Goal: Task Accomplishment & Management: Manage account settings

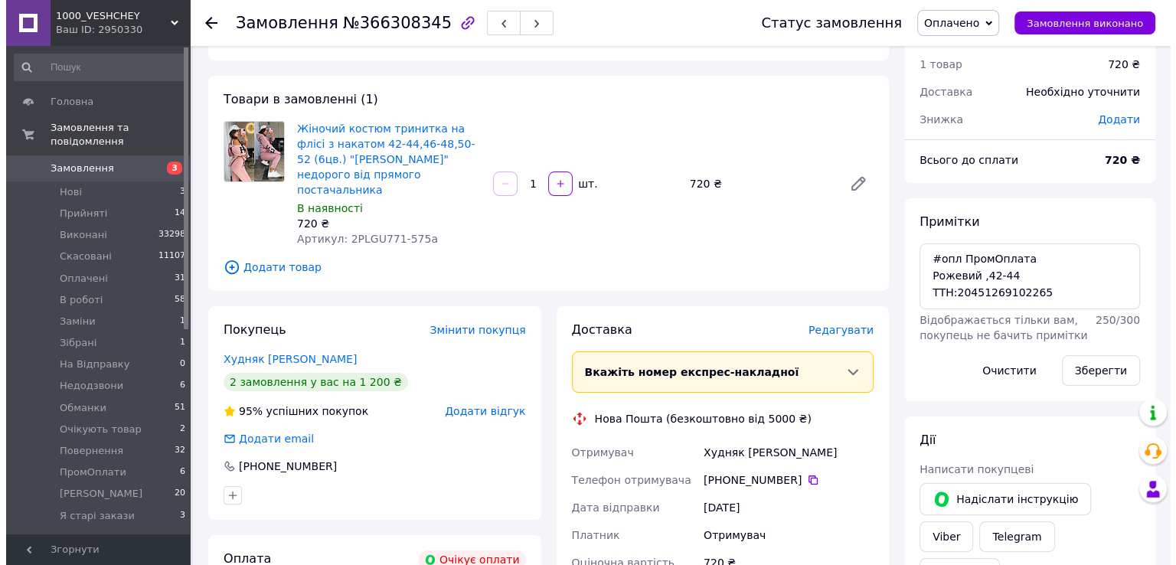
scroll to position [77, 0]
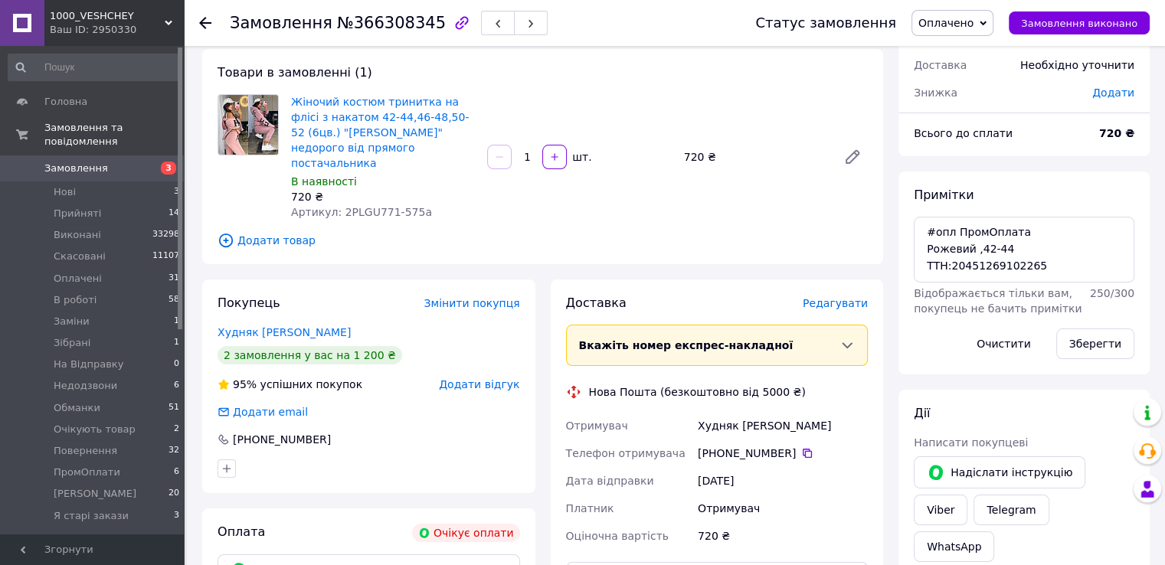
click at [822, 297] on span "Редагувати" at bounding box center [834, 303] width 65 height 12
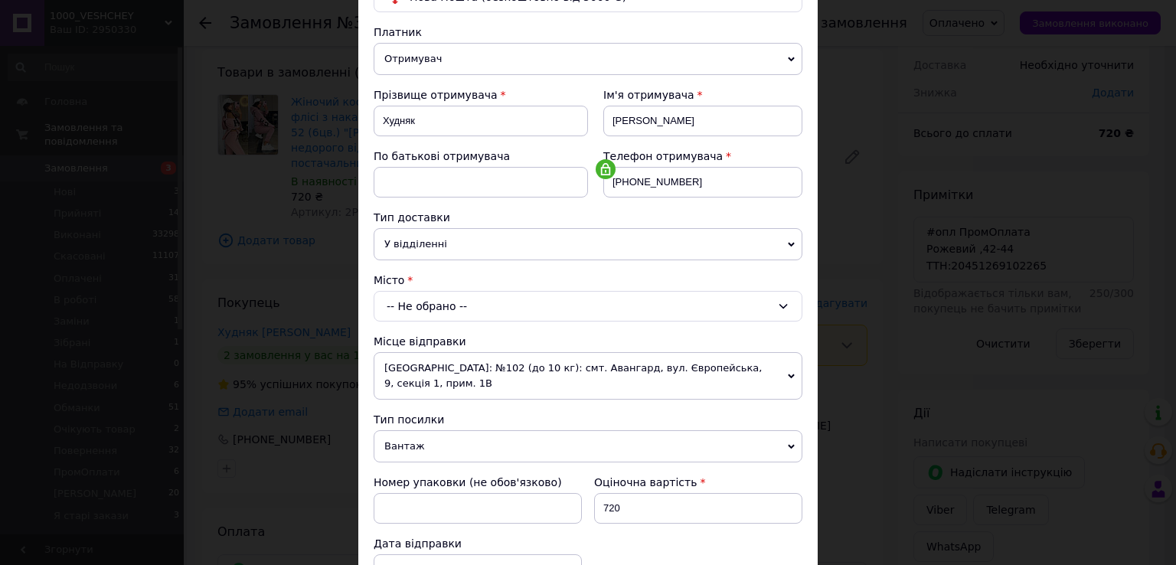
scroll to position [153, 0]
click at [475, 297] on div "-- Не обрано --" at bounding box center [588, 305] width 429 height 31
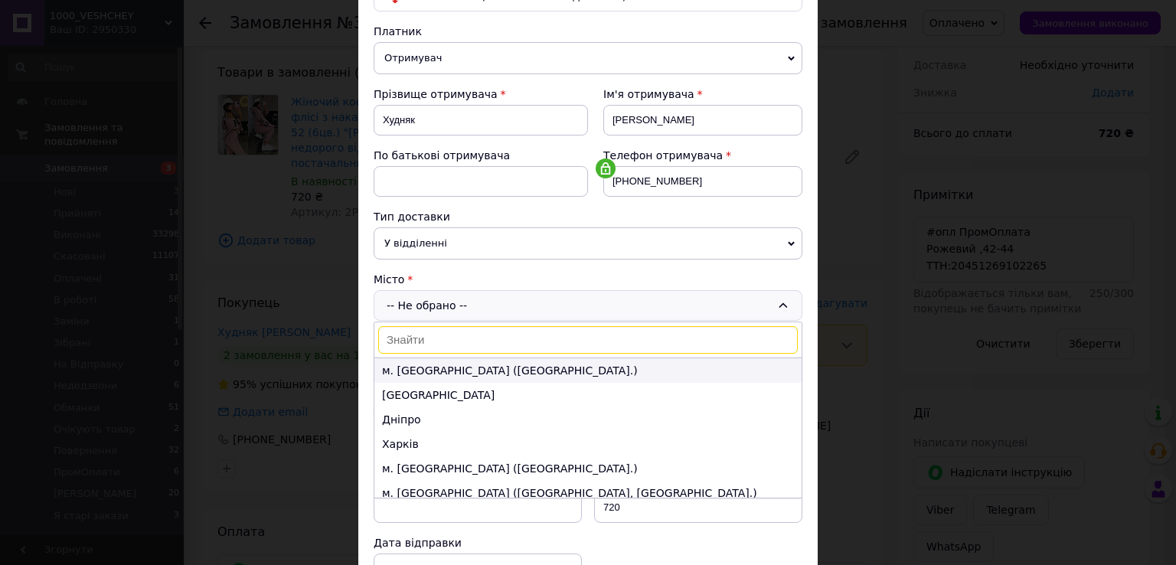
click at [454, 361] on li "м. Київ (Київська обл.)" at bounding box center [587, 370] width 427 height 25
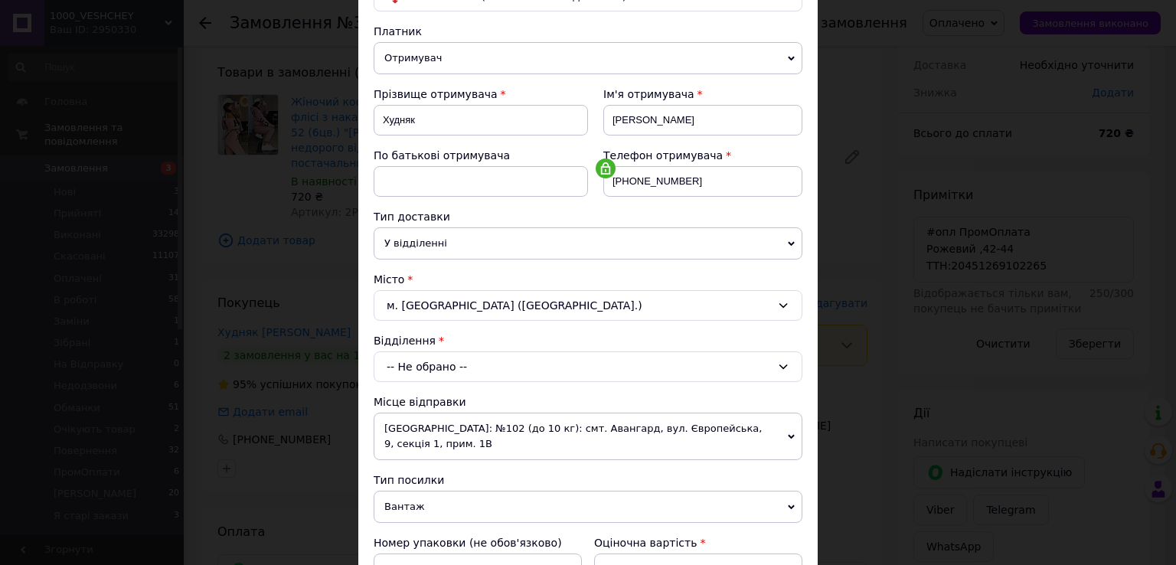
click at [442, 369] on div "-- Не обрано --" at bounding box center [588, 366] width 429 height 31
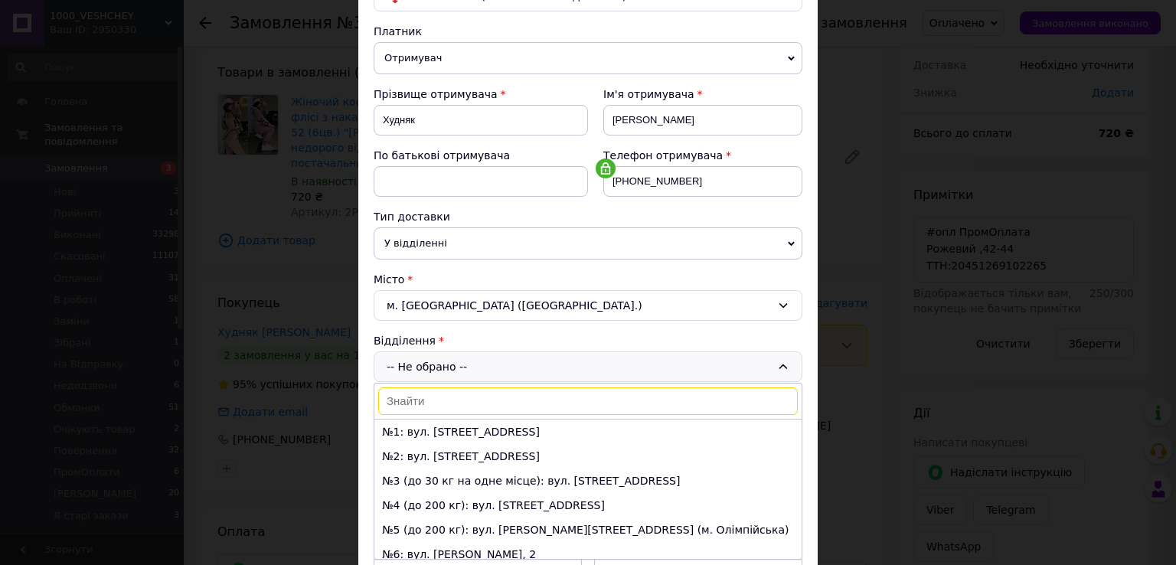
paste input "147"
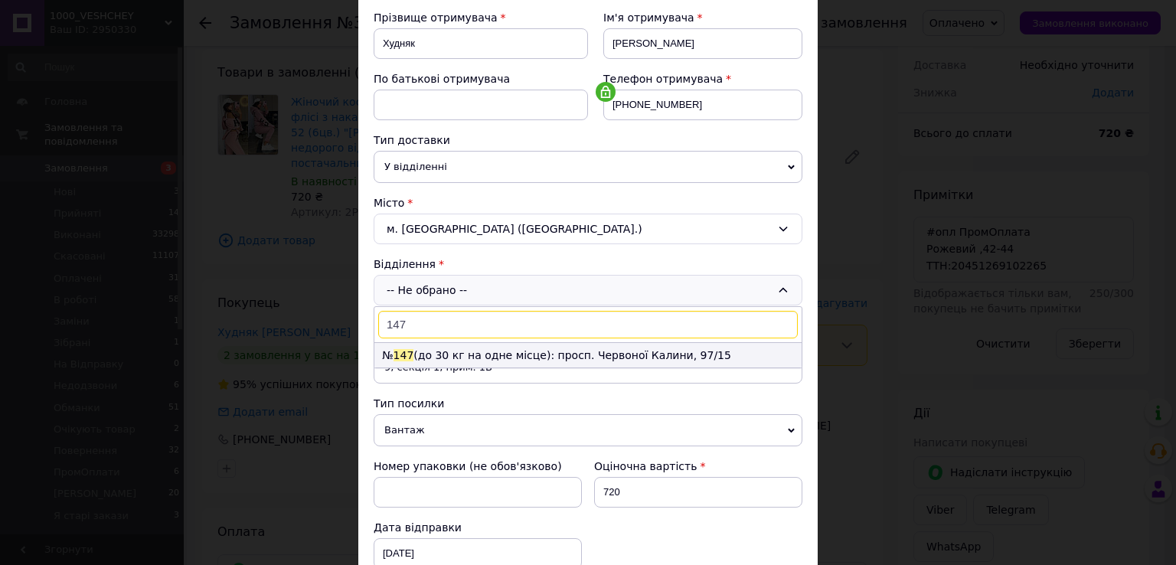
type input "147"
click at [462, 357] on li "№ 147 (до 30 кг на одне місце): просп. Червоної Калини, 97/15" at bounding box center [587, 355] width 427 height 25
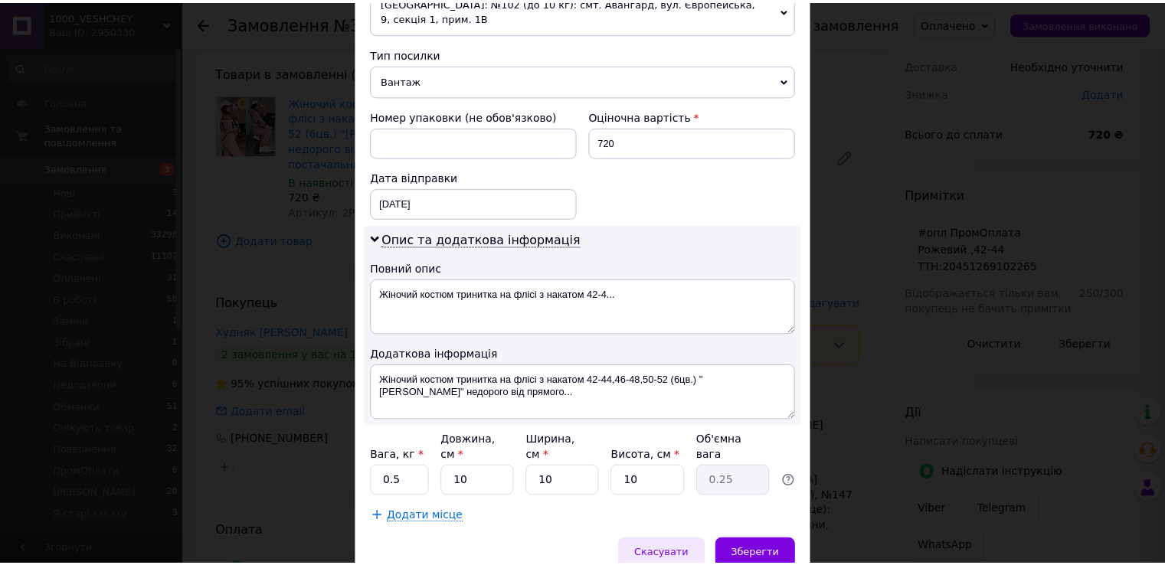
scroll to position [619, 0]
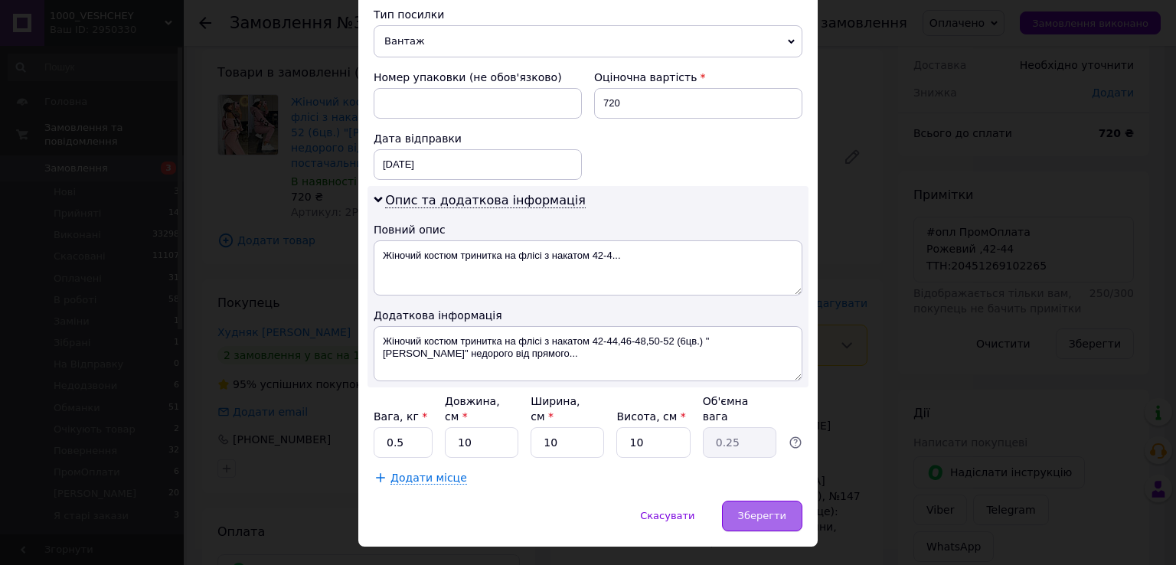
click at [764, 510] on span "Зберегти" at bounding box center [762, 515] width 48 height 11
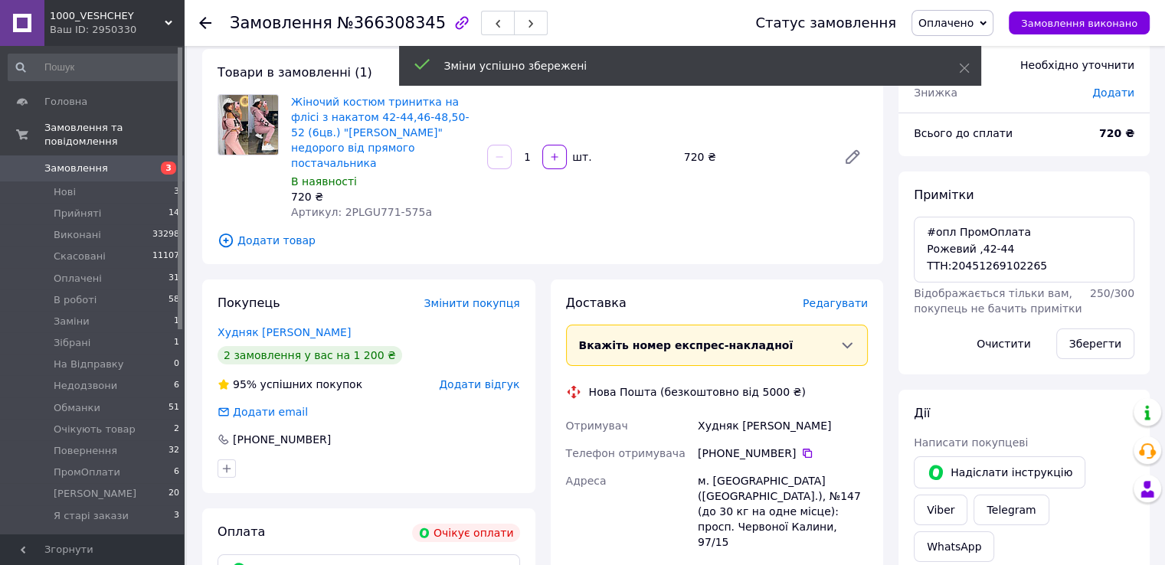
click at [135, 162] on span "Замовлення" at bounding box center [92, 169] width 97 height 14
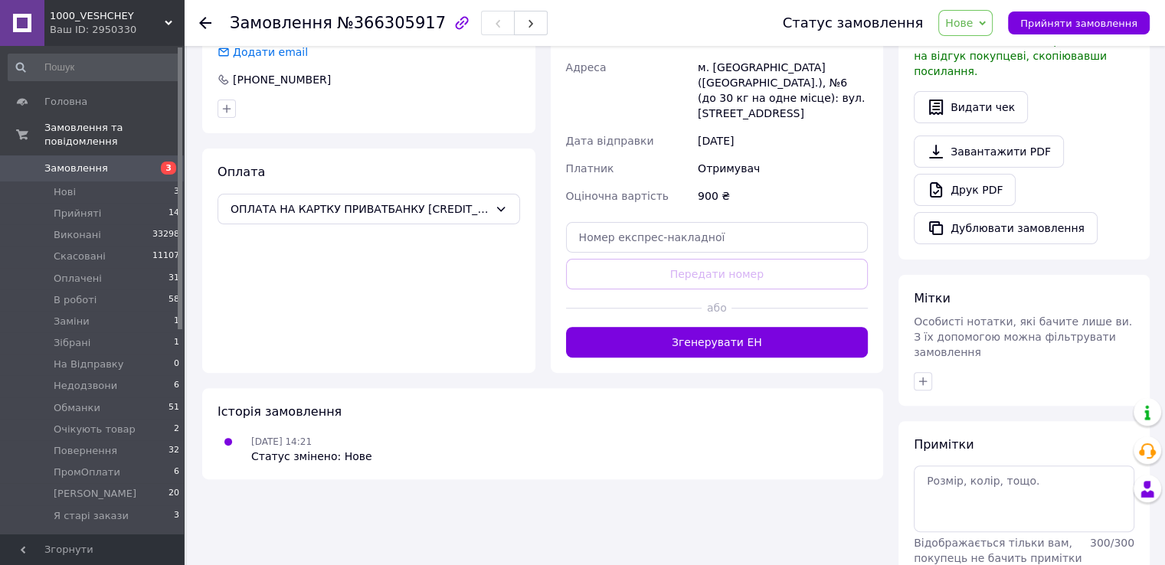
scroll to position [426, 0]
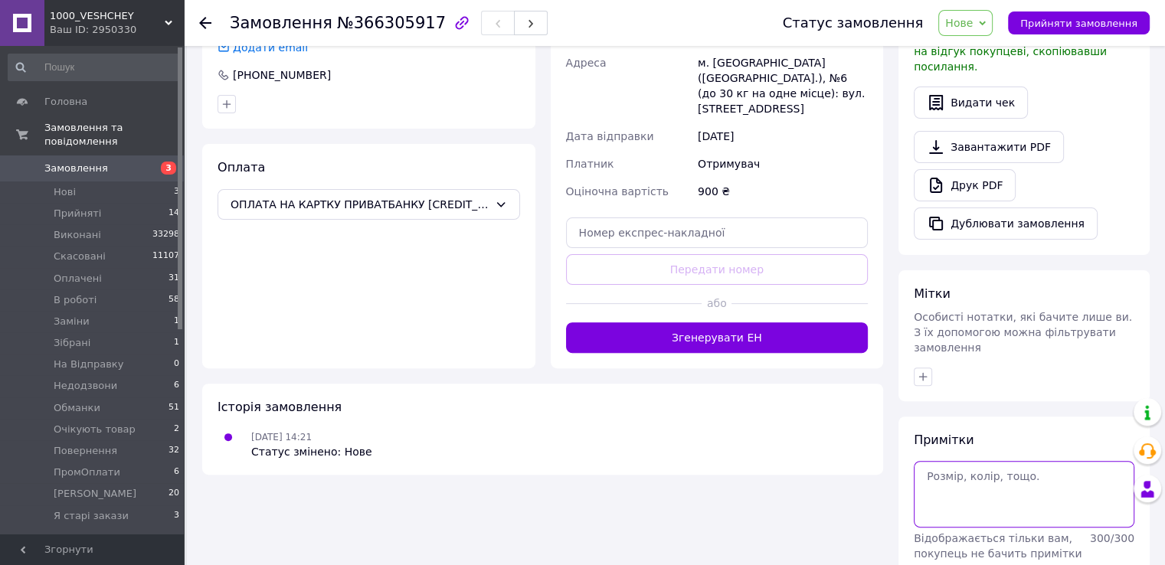
click at [983, 461] on textarea at bounding box center [1023, 494] width 221 height 66
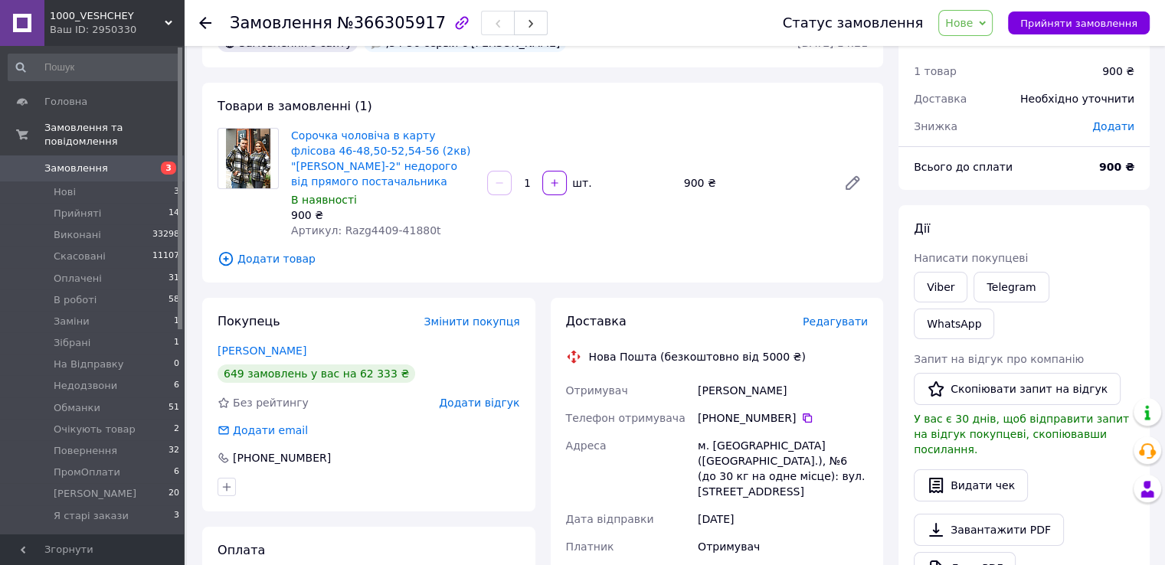
scroll to position [0, 0]
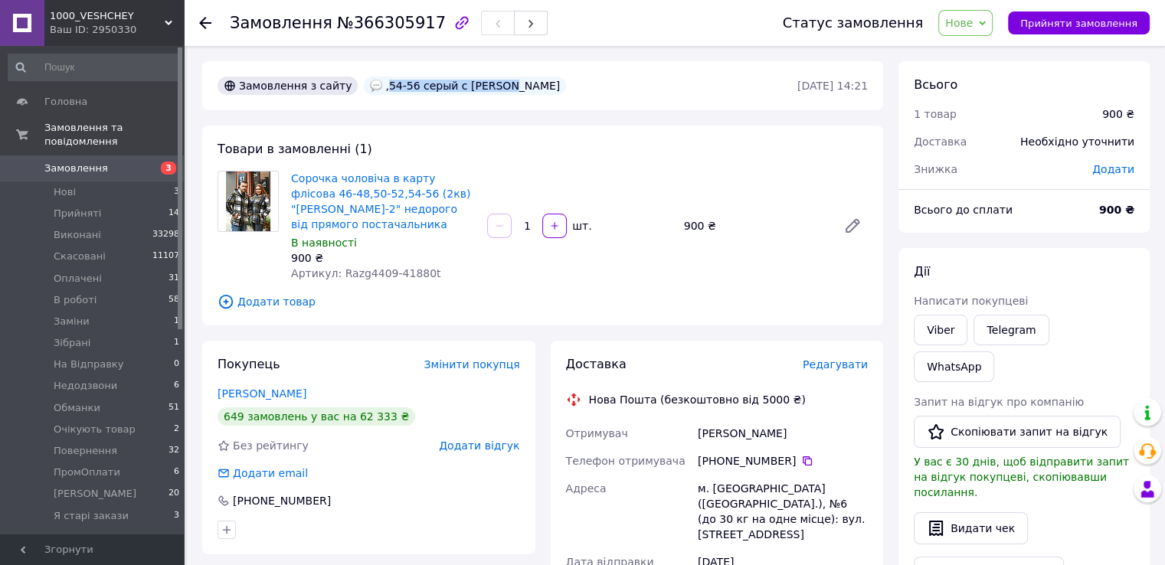
drag, startPoint x: 372, startPoint y: 87, endPoint x: 496, endPoint y: 90, distance: 124.1
click at [496, 90] on div ",54-56 серый с бежевым" at bounding box center [465, 86] width 208 height 25
copy div "54-56 серый с бежевым"
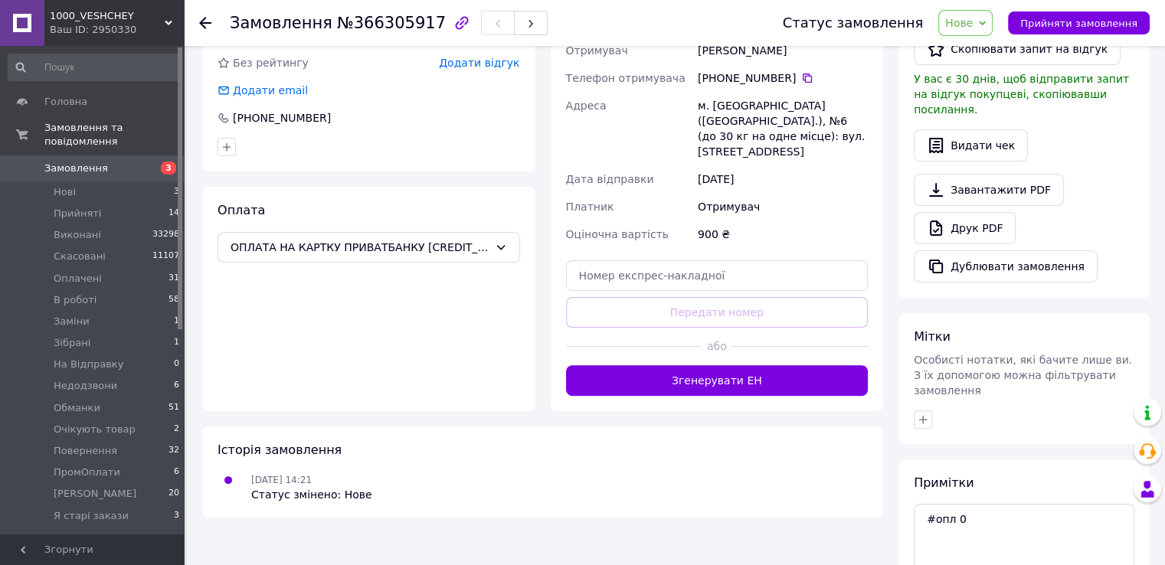
scroll to position [426, 0]
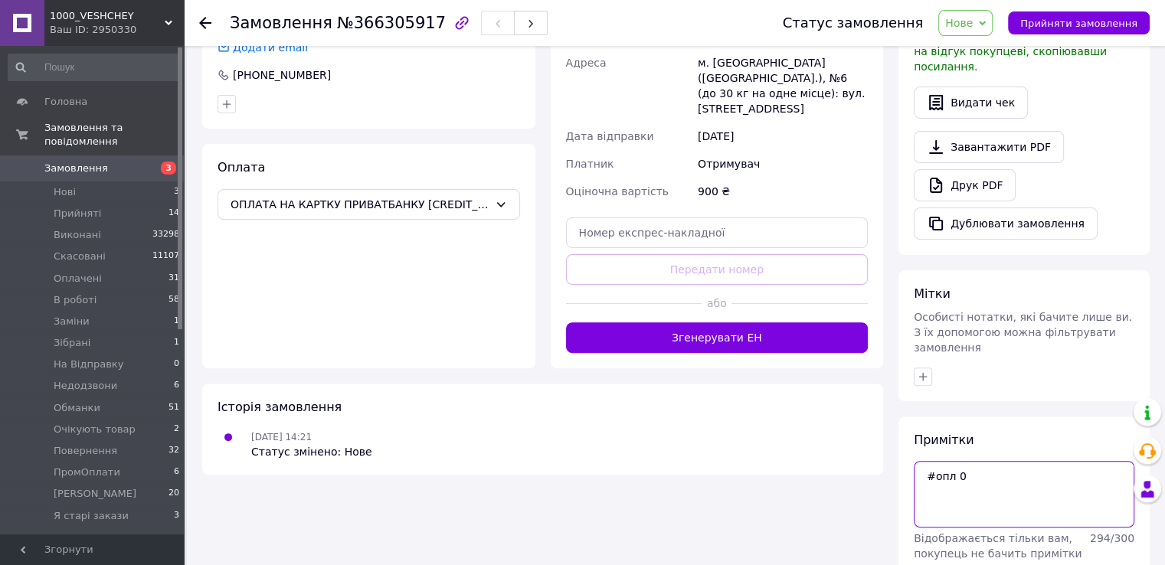
click at [980, 461] on textarea "#опл 0" at bounding box center [1023, 494] width 221 height 66
paste textarea "54-56 серый с бежевым"
type textarea "#опл 0 54-56 серый с бежевым"
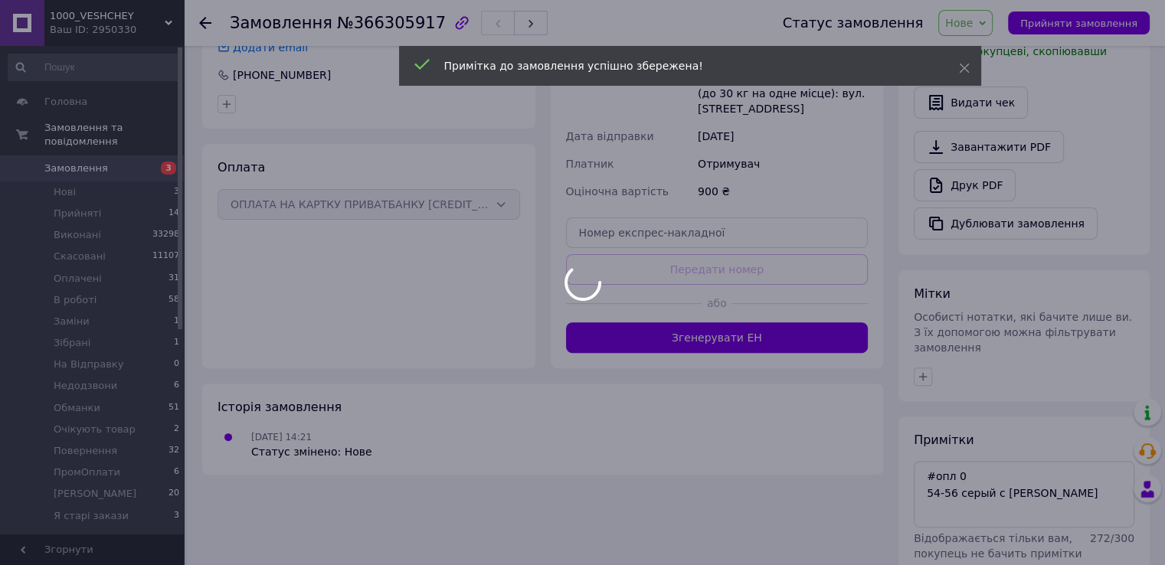
scroll to position [398, 0]
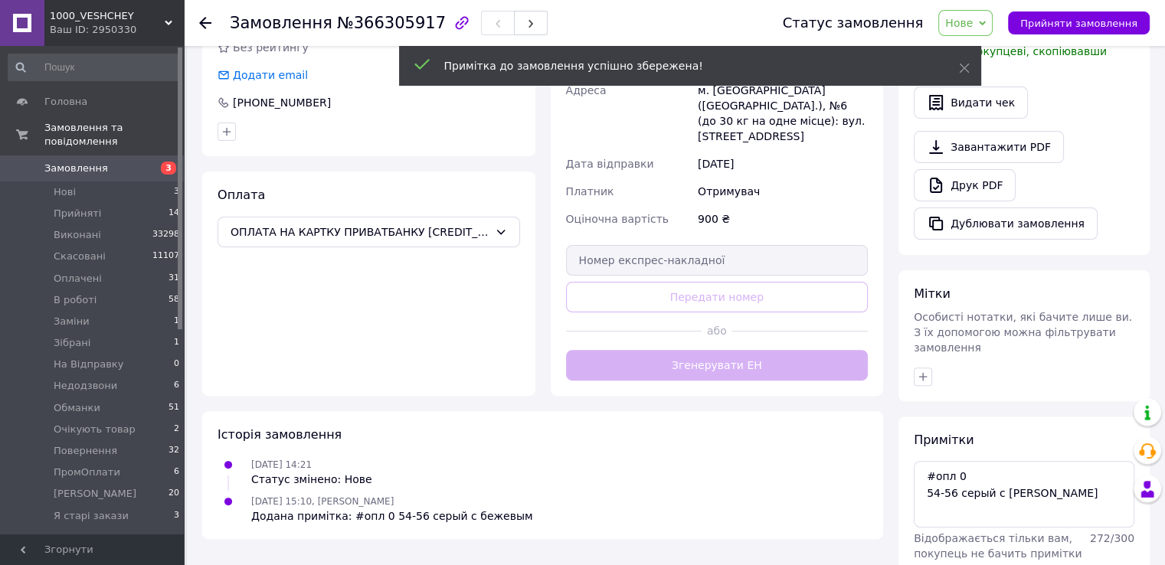
click at [972, 25] on span "Нове" at bounding box center [959, 23] width 28 height 12
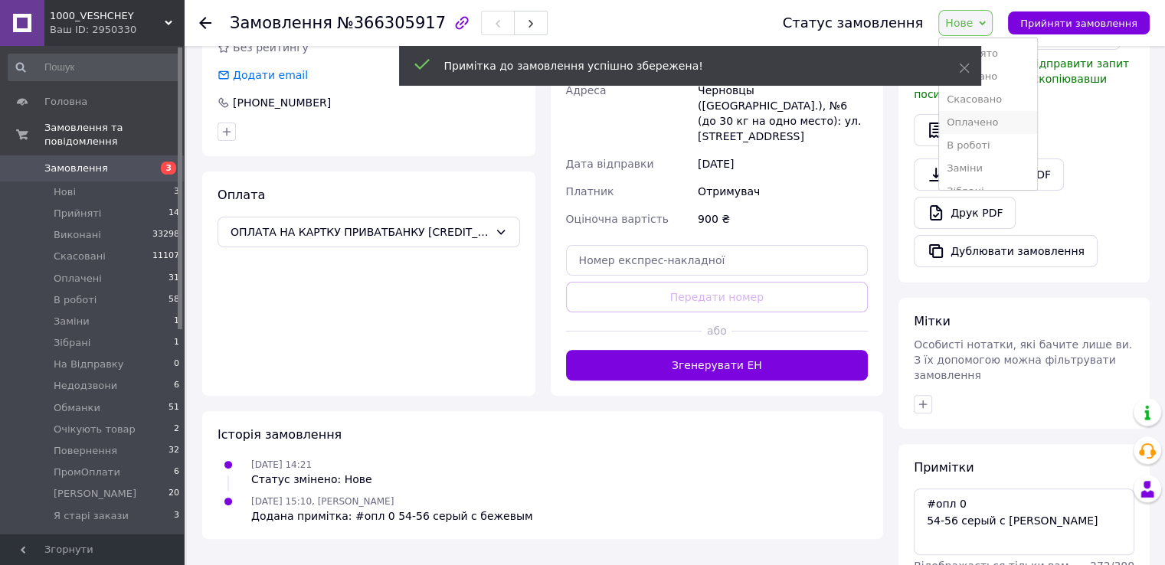
click at [997, 118] on li "Оплачено" at bounding box center [988, 122] width 98 height 23
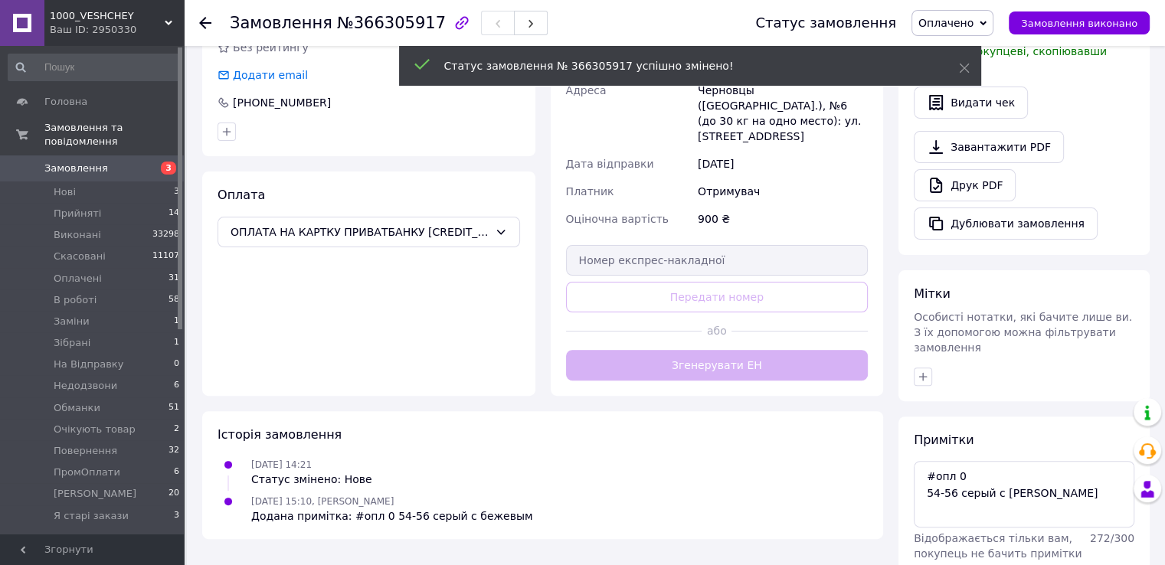
click at [101, 162] on span "Замовлення" at bounding box center [92, 169] width 97 height 14
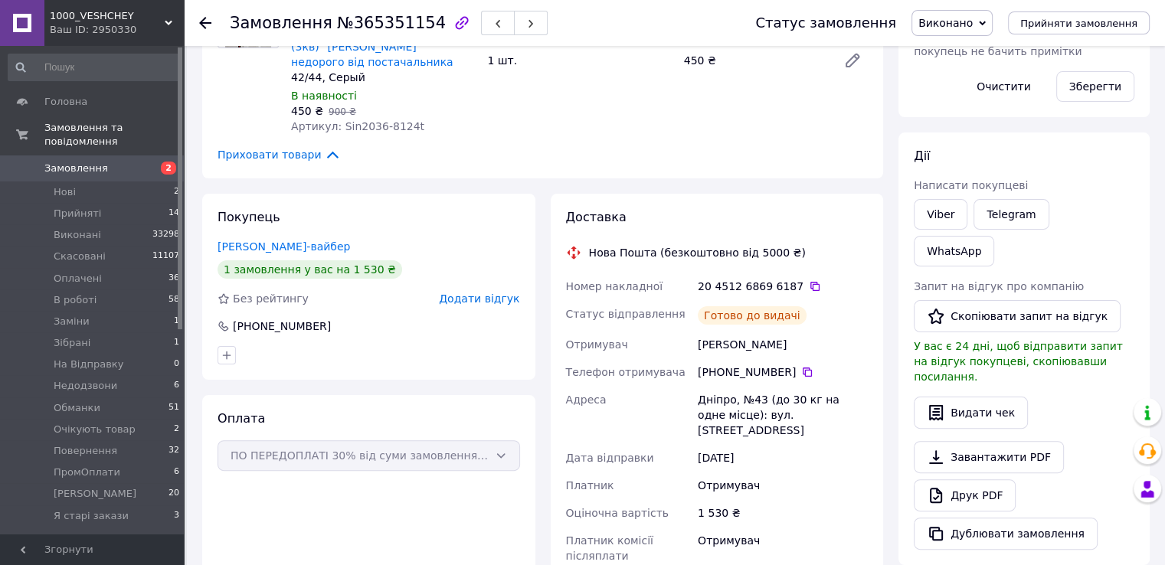
scroll to position [383, 0]
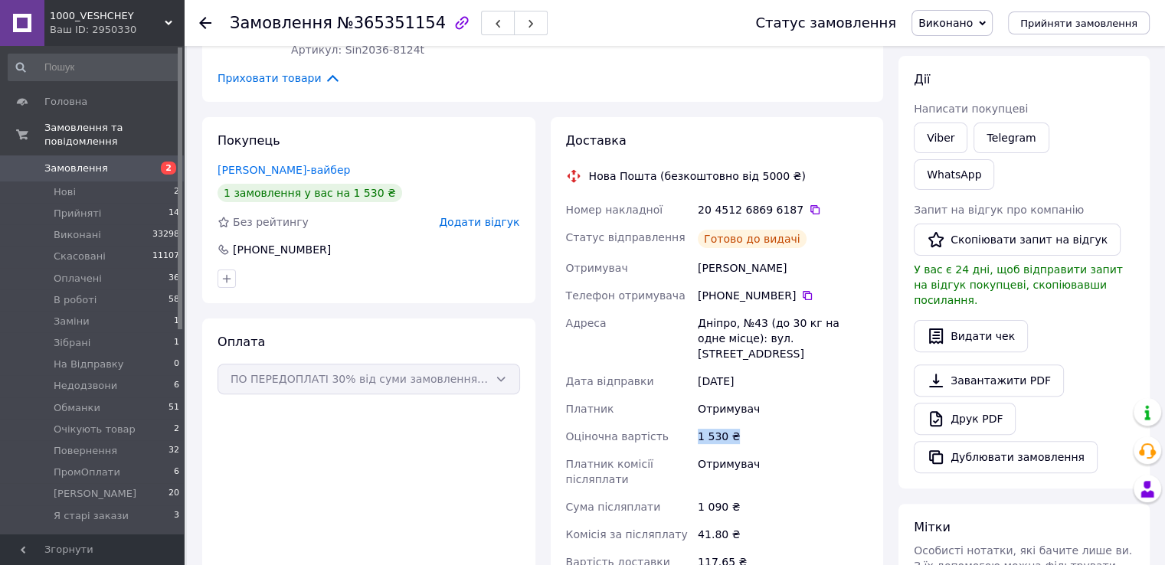
drag, startPoint x: 698, startPoint y: 425, endPoint x: 740, endPoint y: 422, distance: 41.5
click at [740, 423] on div "1 530 ₴" at bounding box center [782, 437] width 176 height 28
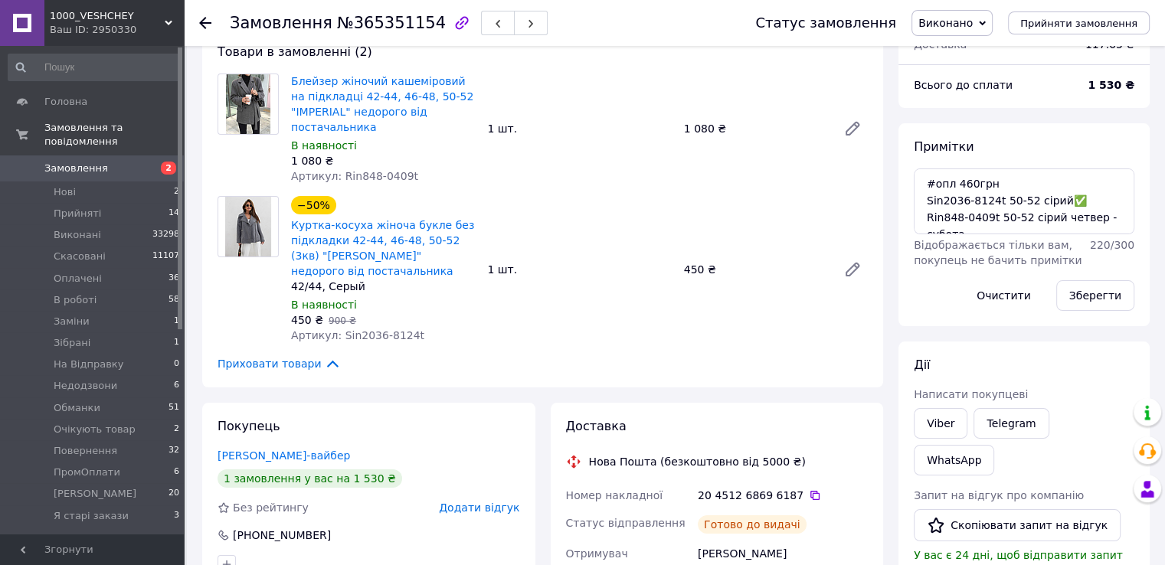
scroll to position [0, 0]
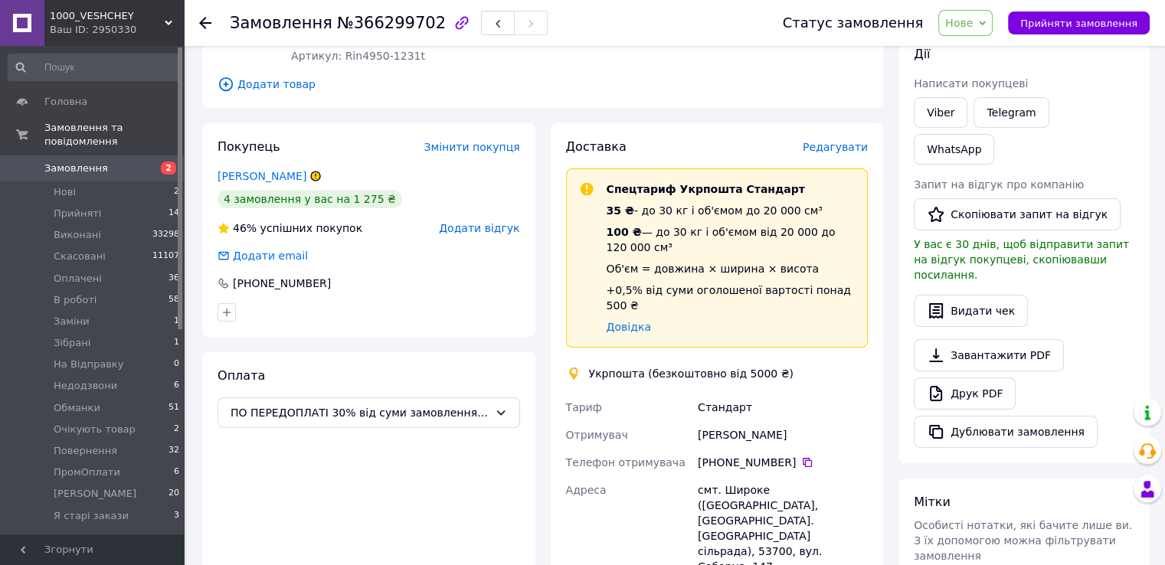
scroll to position [128, 0]
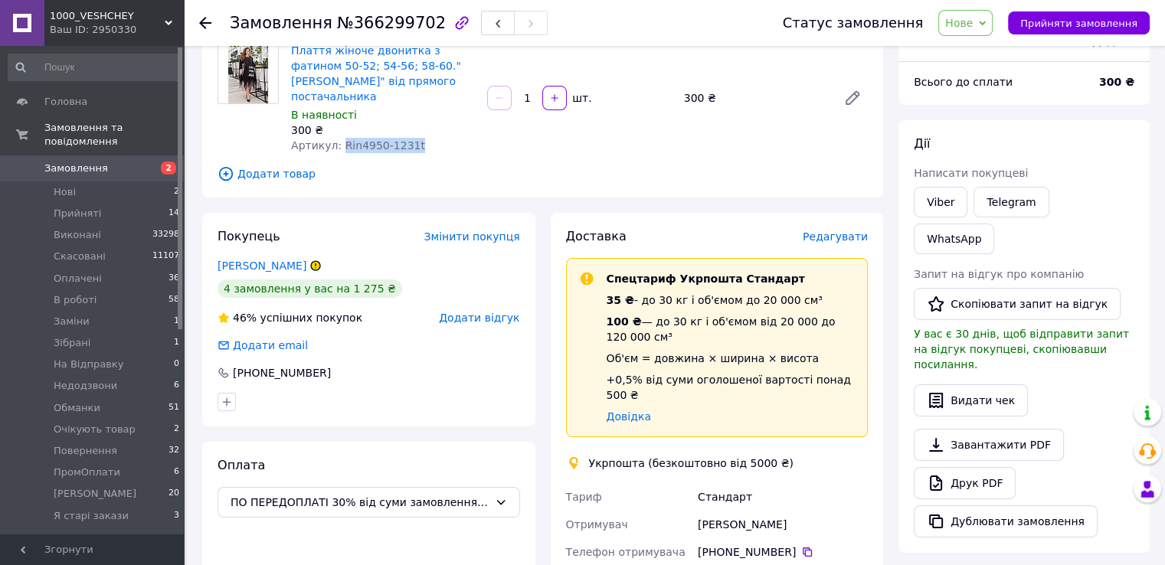
drag, startPoint x: 337, startPoint y: 131, endPoint x: 424, endPoint y: 126, distance: 87.4
click at [424, 138] on div "Артикул: Rin4950-1231t" at bounding box center [383, 145] width 184 height 15
copy span "Rin4950-1231t"
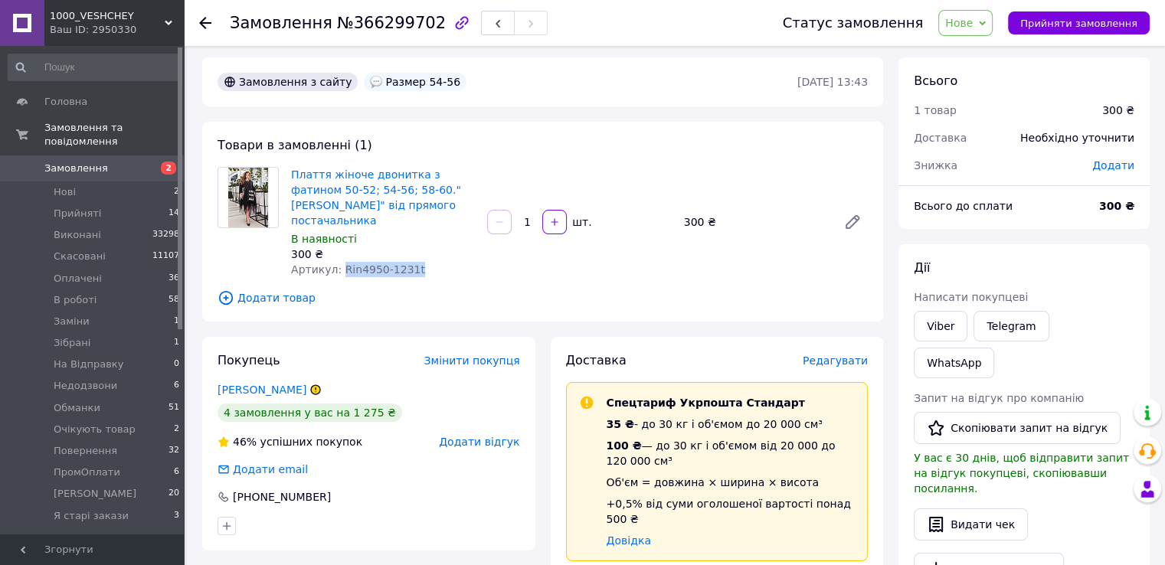
scroll to position [0, 0]
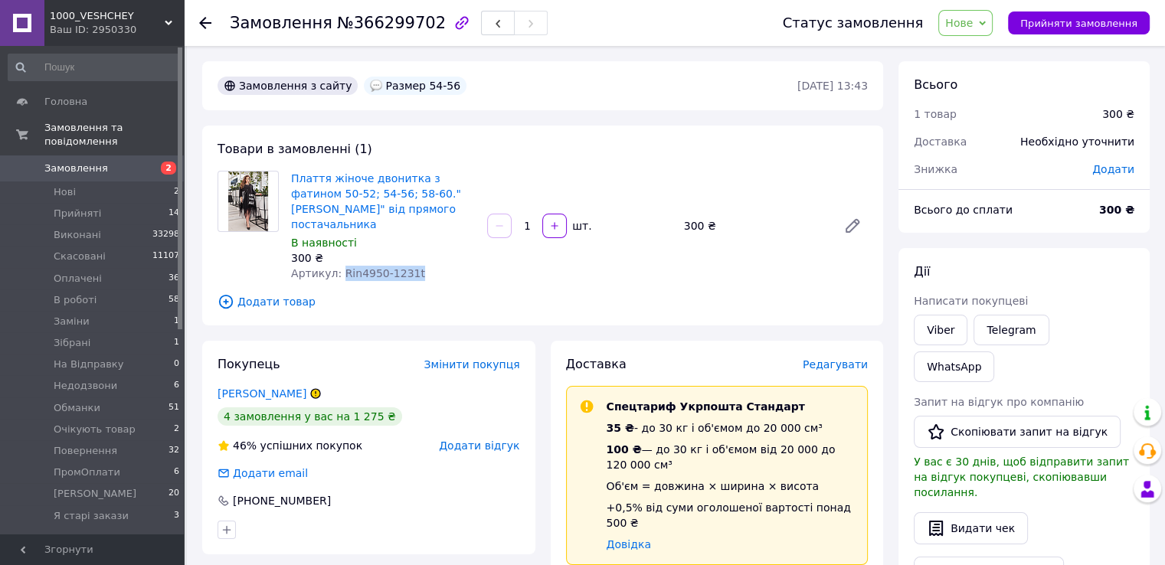
click at [971, 21] on span "Нове" at bounding box center [959, 23] width 28 height 12
click at [1011, 114] on li "Обманки" at bounding box center [988, 107] width 98 height 23
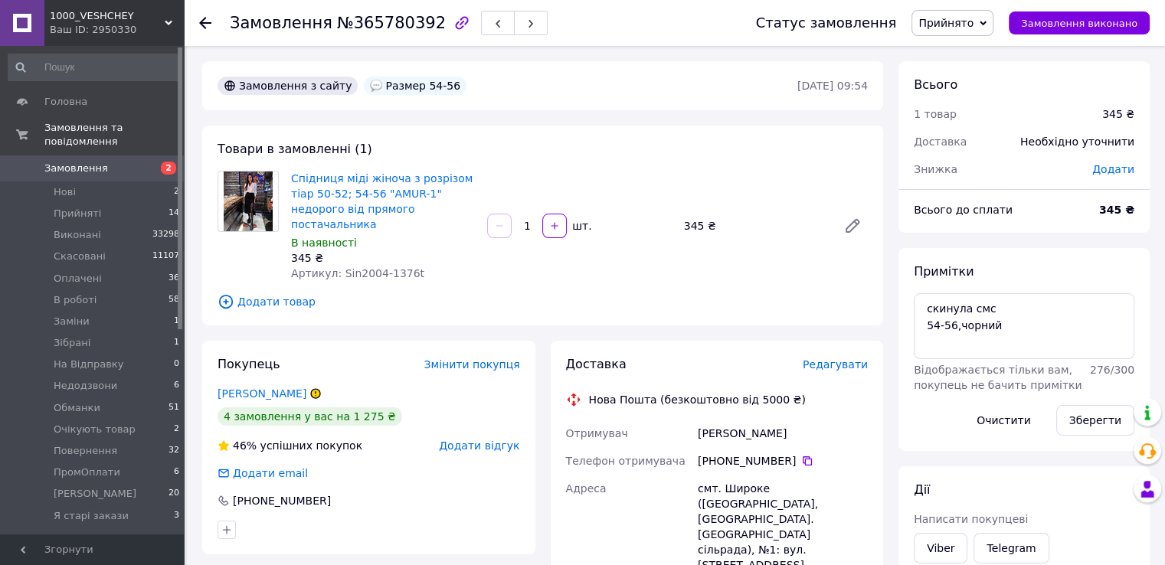
click at [287, 293] on span "Додати товар" at bounding box center [542, 301] width 650 height 17
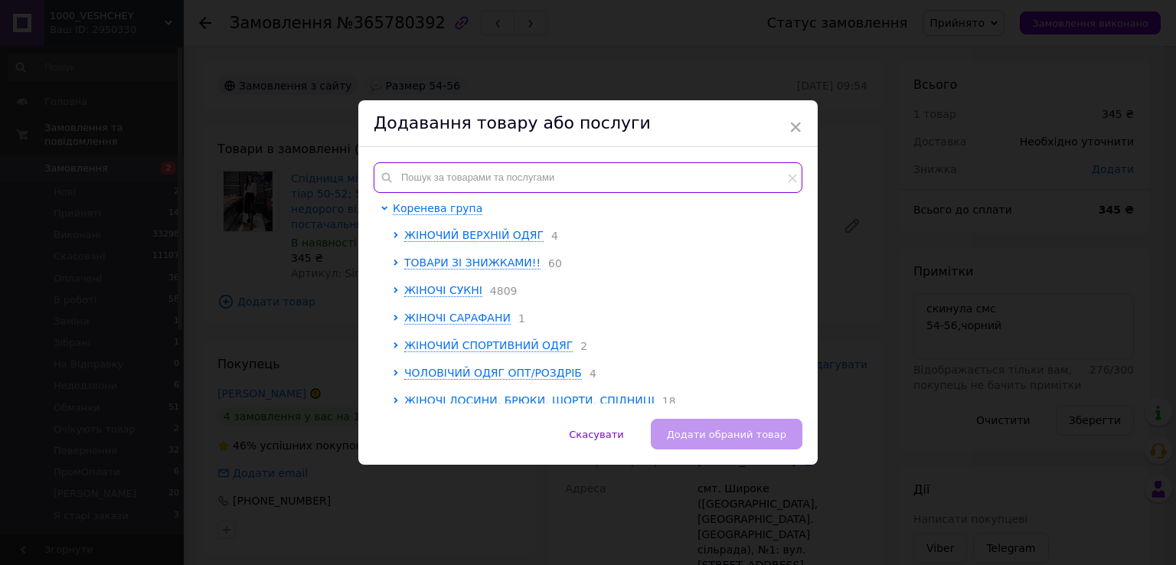
click at [477, 174] on input "text" at bounding box center [588, 177] width 429 height 31
paste input "Rin4950-1231t"
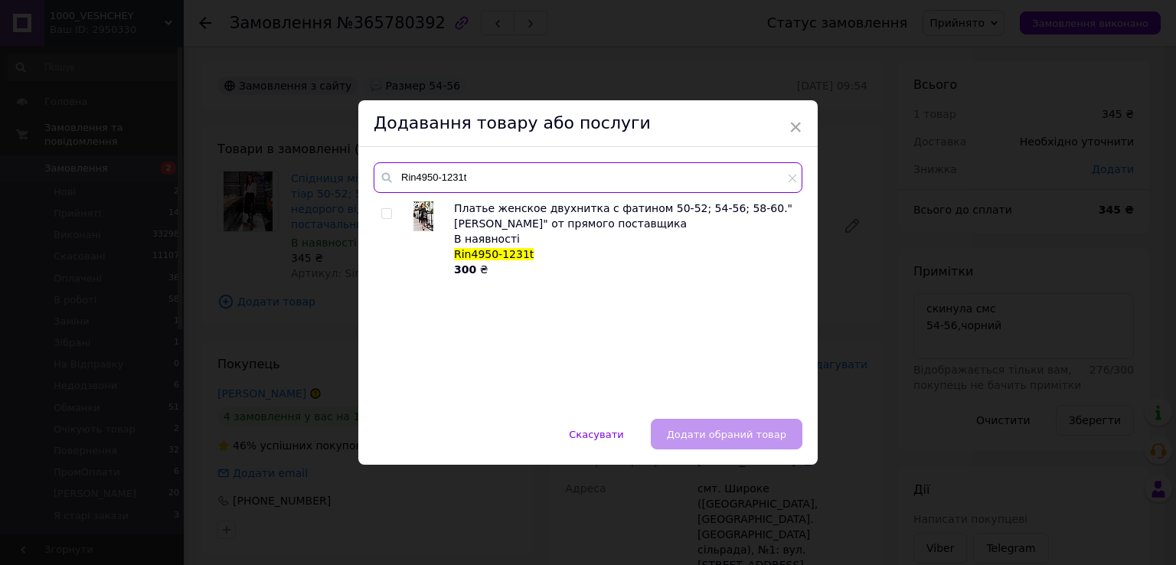
type input "Rin4950-1231t"
click at [383, 212] on input "checkbox" at bounding box center [386, 214] width 10 height 10
checkbox input "true"
click at [485, 185] on input "Rin4950-1231t" at bounding box center [588, 177] width 429 height 31
click at [483, 184] on input "Rin4950-1231t" at bounding box center [588, 177] width 429 height 31
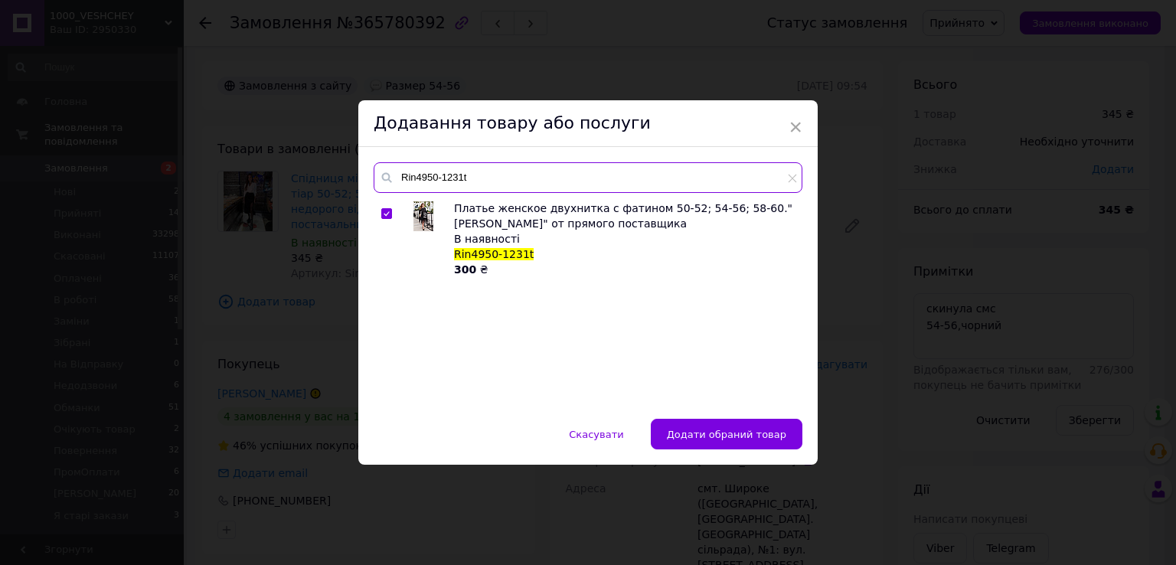
click at [483, 184] on input "Rin4950-1231t" at bounding box center [588, 177] width 429 height 31
click at [484, 184] on input "Rin4950-1231t" at bounding box center [588, 177] width 429 height 31
paste input "022t_платье"
type input "Rin4950-022t_платье"
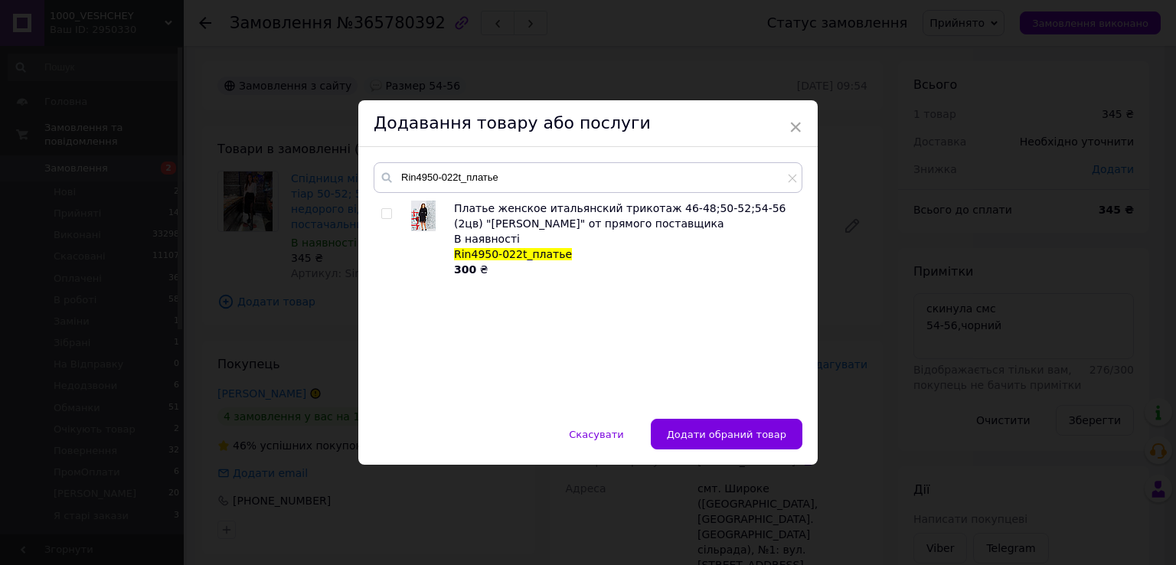
click at [386, 215] on input "checkbox" at bounding box center [386, 214] width 10 height 10
checkbox input "true"
click at [729, 429] on span "Додати обрані товари" at bounding box center [728, 434] width 116 height 11
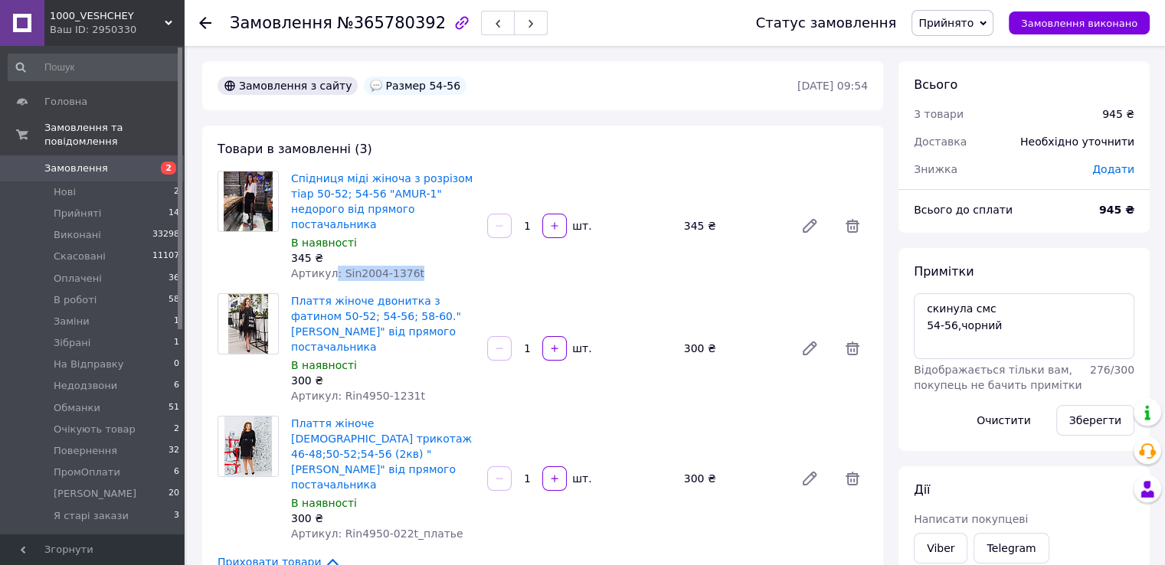
drag, startPoint x: 331, startPoint y: 261, endPoint x: 413, endPoint y: 261, distance: 81.9
click at [413, 266] on div "Артикул: Sin2004-1376t" at bounding box center [383, 273] width 184 height 15
copy span ": Sin2004-1376t"
click at [934, 327] on textarea "скинула смс 54-56,чорний" at bounding box center [1023, 326] width 221 height 66
click at [925, 327] on textarea "скинула смс 54-56,чорний" at bounding box center [1023, 326] width 221 height 66
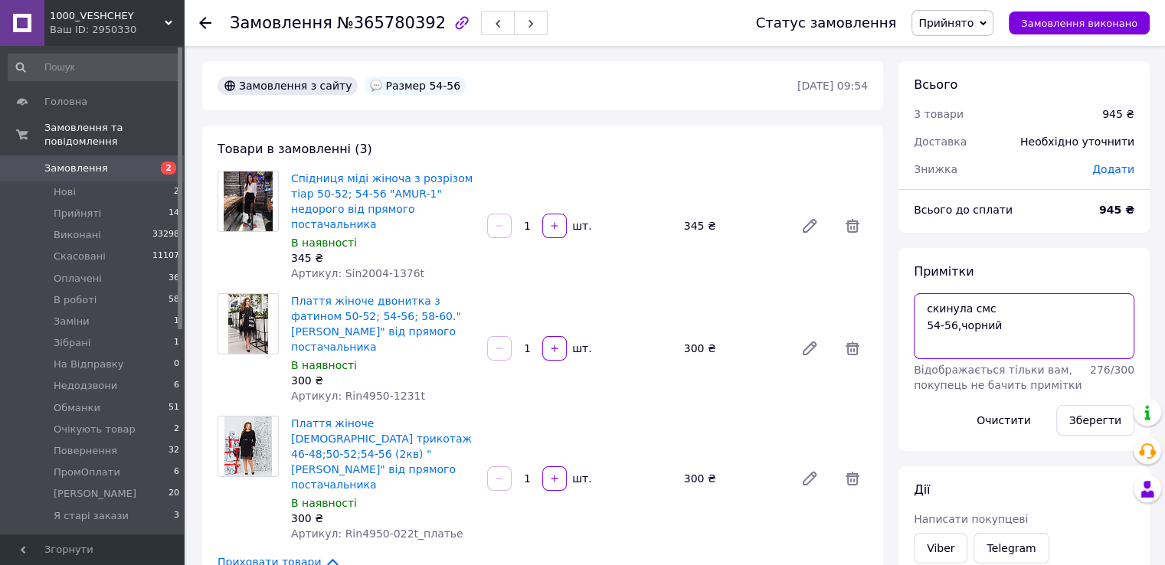
paste textarea ": Sin2004-1376t"
click at [926, 328] on textarea "скинула смс : Sin2004-1376t- 54-56,чорний" at bounding box center [1023, 326] width 221 height 66
click at [933, 328] on textarea "скинула смс : Sin2004-1376t- 54-56,чорний" at bounding box center [1023, 326] width 221 height 66
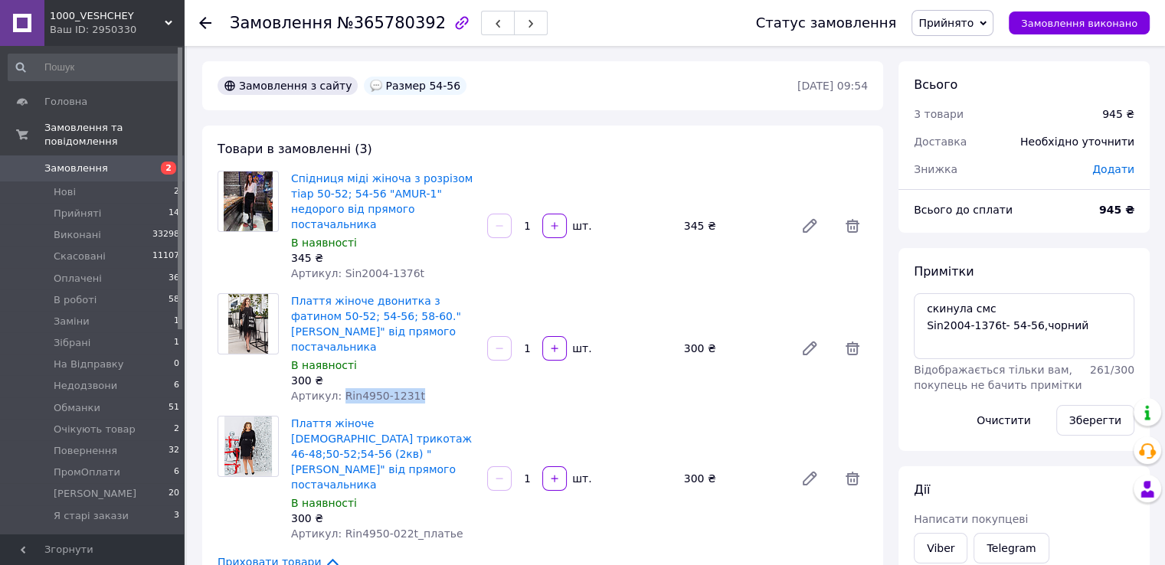
drag, startPoint x: 335, startPoint y: 364, endPoint x: 409, endPoint y: 368, distance: 74.3
click at [409, 388] on div "Артикул: Rin4950-1231t" at bounding box center [383, 395] width 184 height 15
copy span "Rin4950-1231t"
click at [1081, 336] on textarea "скинула смс Sin2004-1376t- 54-56,чорний" at bounding box center [1023, 326] width 221 height 66
paste textarea "Rin4950-1231t"
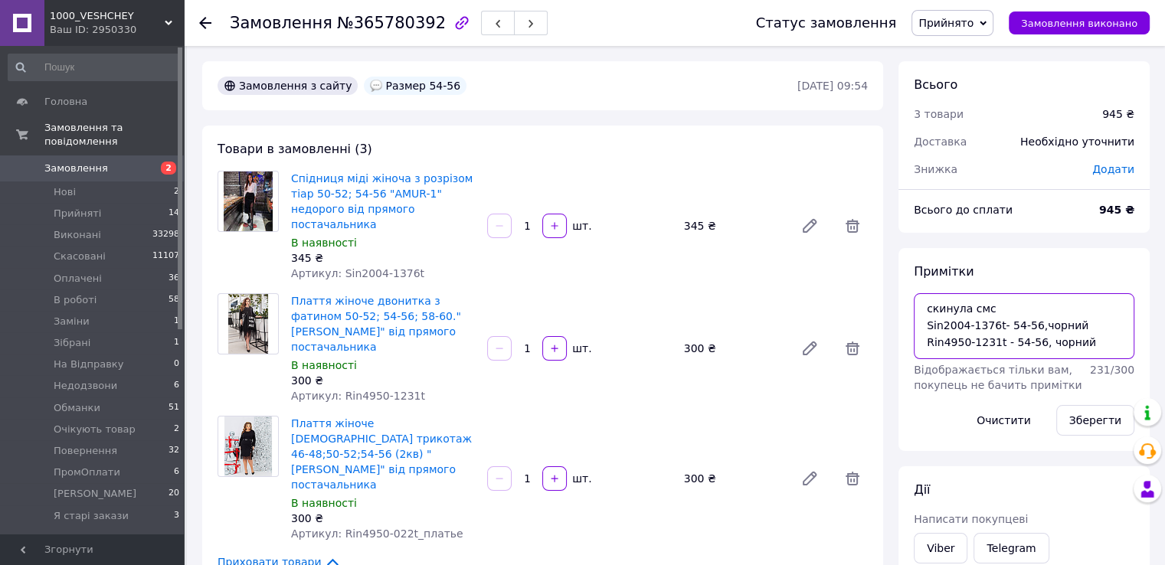
scroll to position [7, 0]
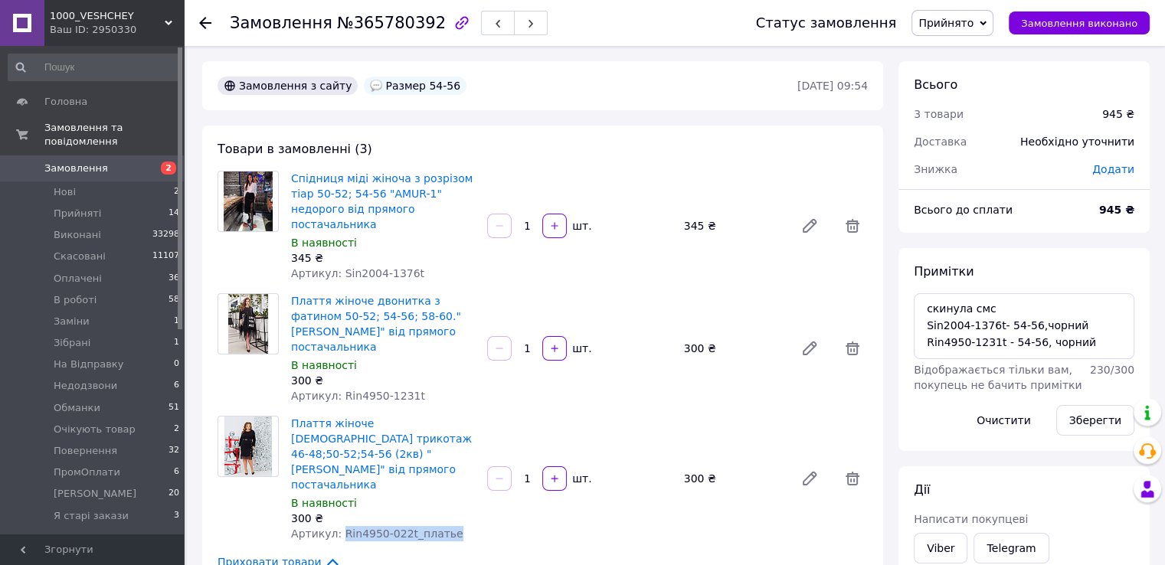
drag, startPoint x: 337, startPoint y: 472, endPoint x: 437, endPoint y: 474, distance: 100.3
click at [437, 526] on div "Артикул: Rin4950-022t_платье" at bounding box center [383, 533] width 184 height 15
copy span "Rin4950-022t_платье"
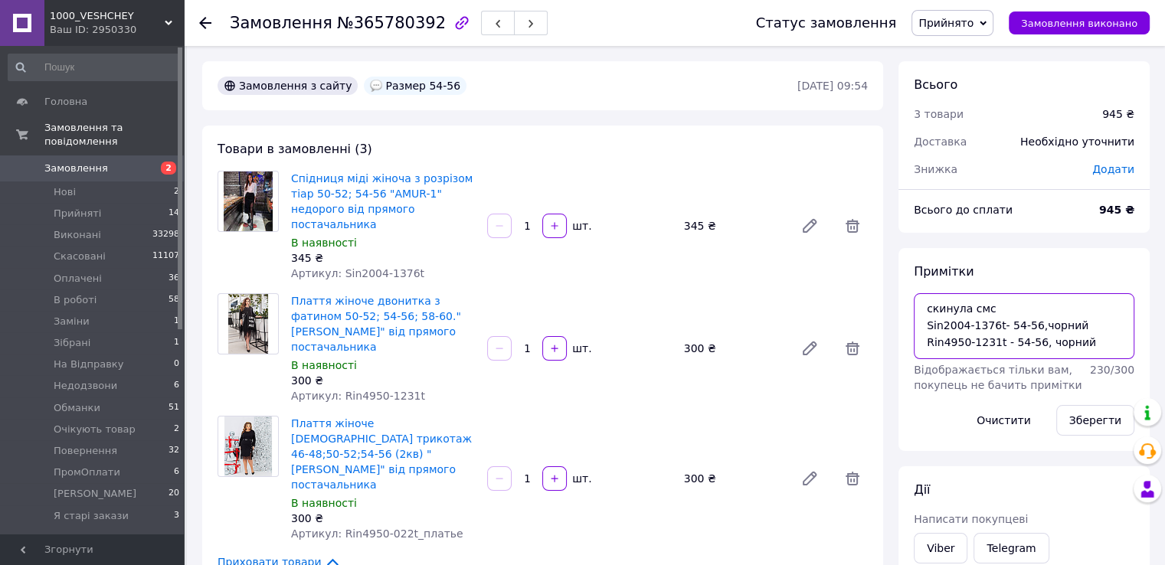
click at [1090, 346] on textarea "скинула смс Sin2004-1376t- 54-56,чорний Rin4950-1231t - 54-56, чорний" at bounding box center [1023, 326] width 221 height 66
paste textarea "Rin4950-022t_платье"
type textarea "скинула смс Sin2004-1376t- 54-56,чорний Rin4950-1231t - 54-56, чорний Rin4950-0…"
click at [1107, 422] on button "Зберегти" at bounding box center [1095, 420] width 78 height 31
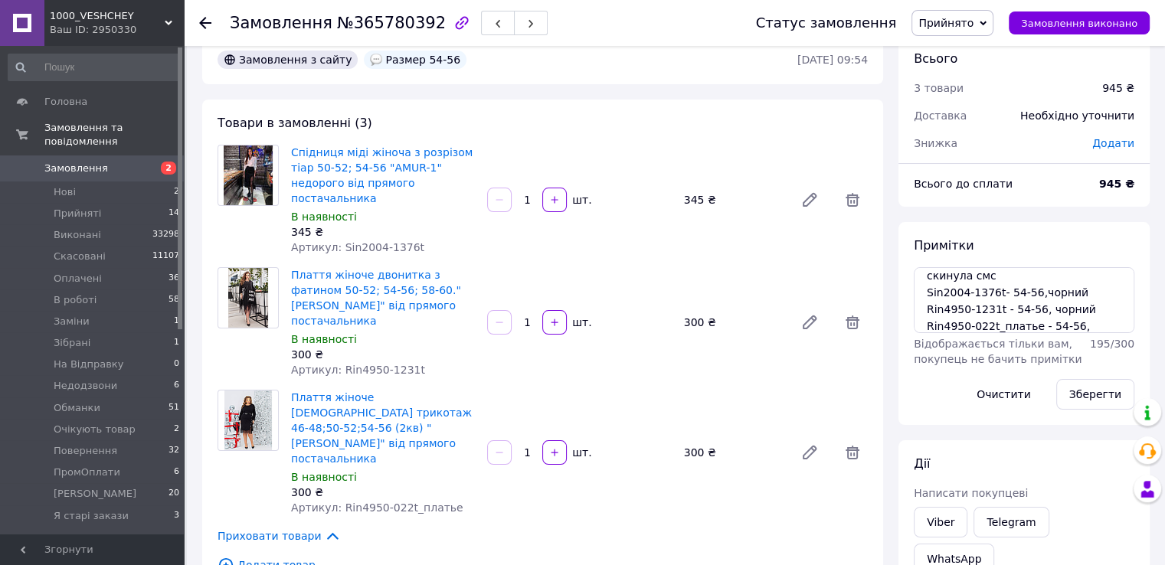
scroll to position [0, 0]
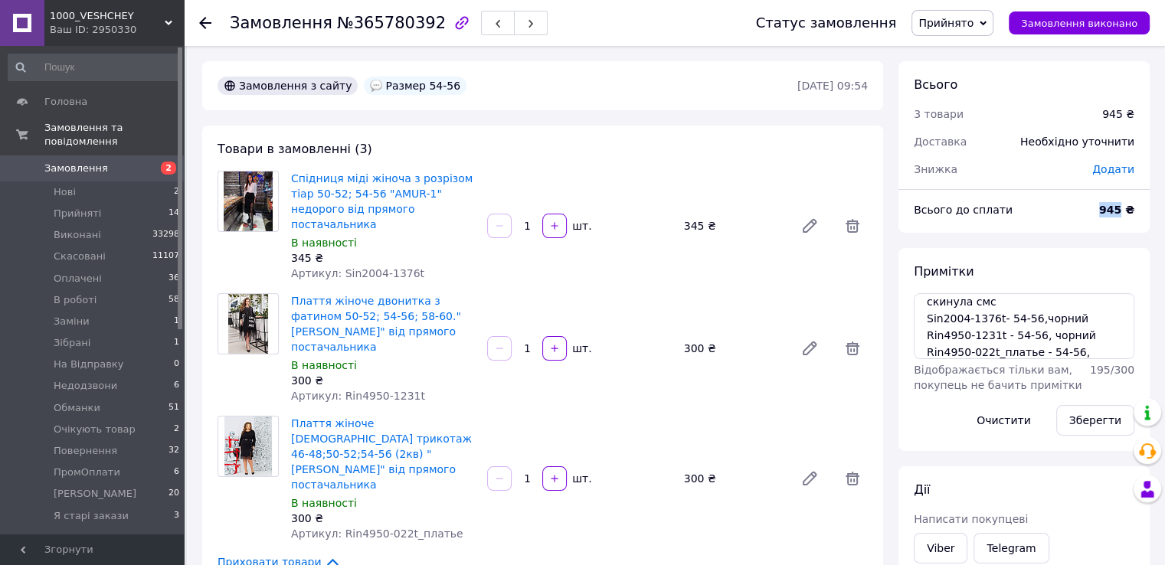
drag, startPoint x: 1097, startPoint y: 215, endPoint x: 1121, endPoint y: 217, distance: 23.8
click at [1124, 215] on div "945 ₴" at bounding box center [1117, 210] width 54 height 34
copy b "945"
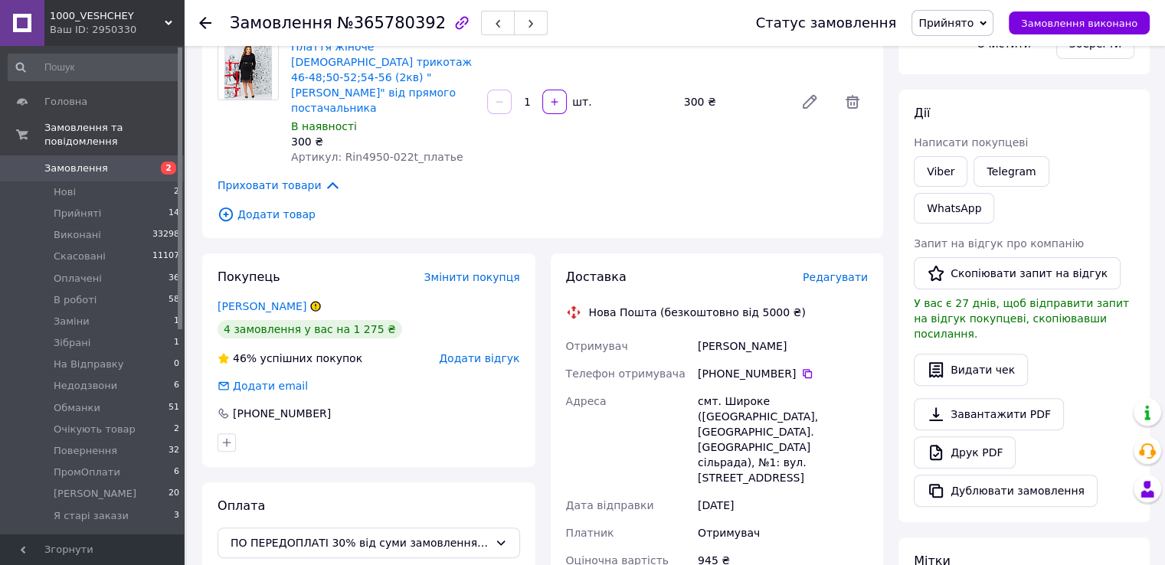
scroll to position [459, 0]
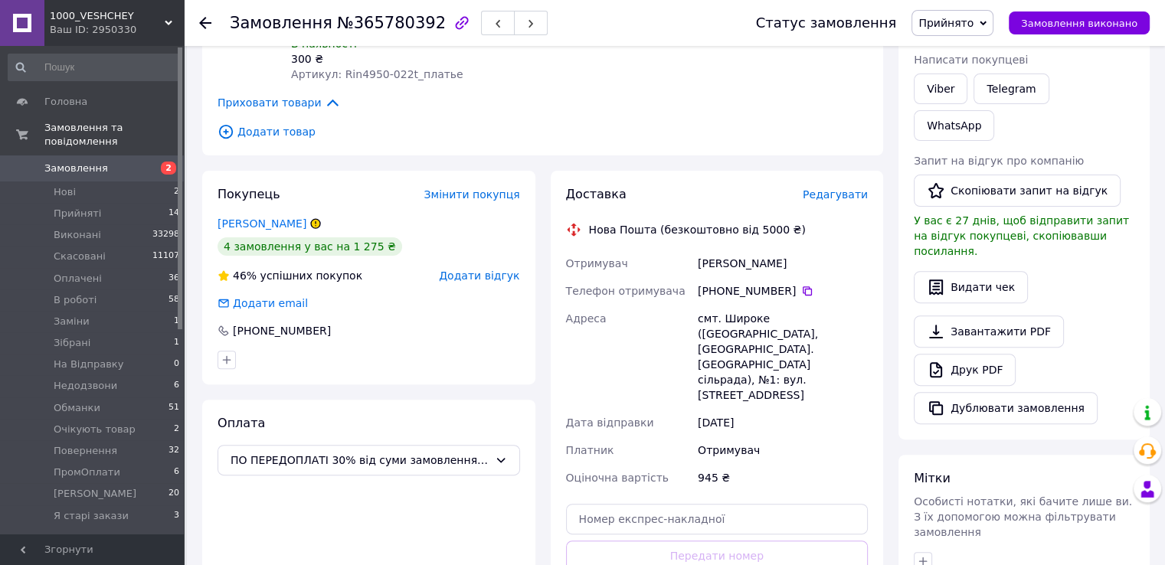
drag, startPoint x: 717, startPoint y: 230, endPoint x: 783, endPoint y: 231, distance: 65.1
click at [783, 283] on div "[PHONE_NUMBER]" at bounding box center [783, 290] width 170 height 15
drag, startPoint x: 787, startPoint y: 233, endPoint x: 715, endPoint y: 231, distance: 72.0
click at [715, 283] on div "[PHONE_NUMBER]" at bounding box center [783, 290] width 170 height 15
copy div "0 97 101 25 50"
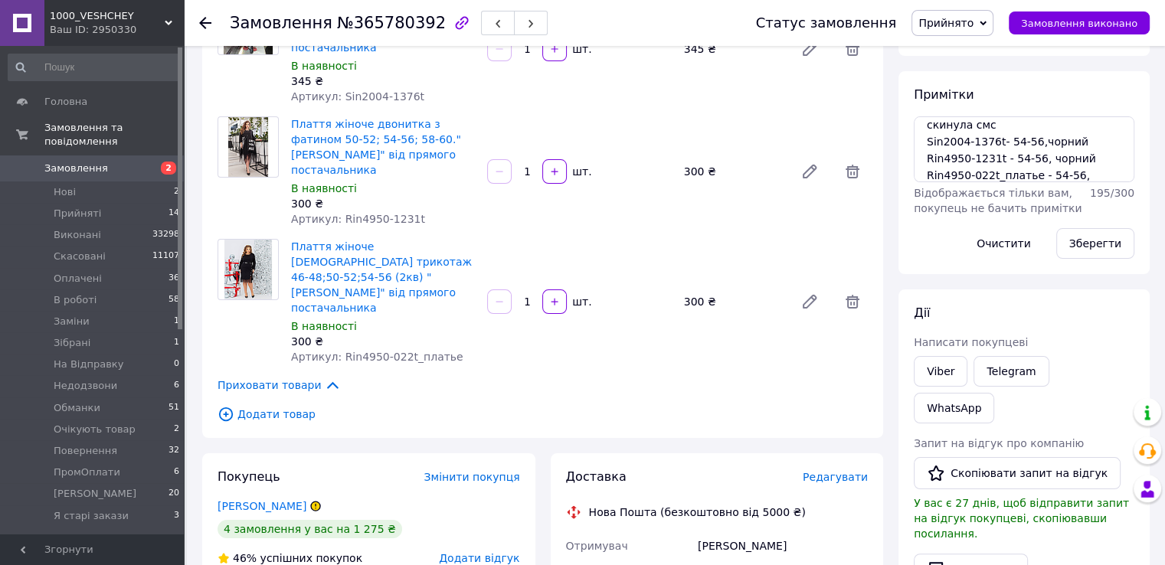
scroll to position [89, 0]
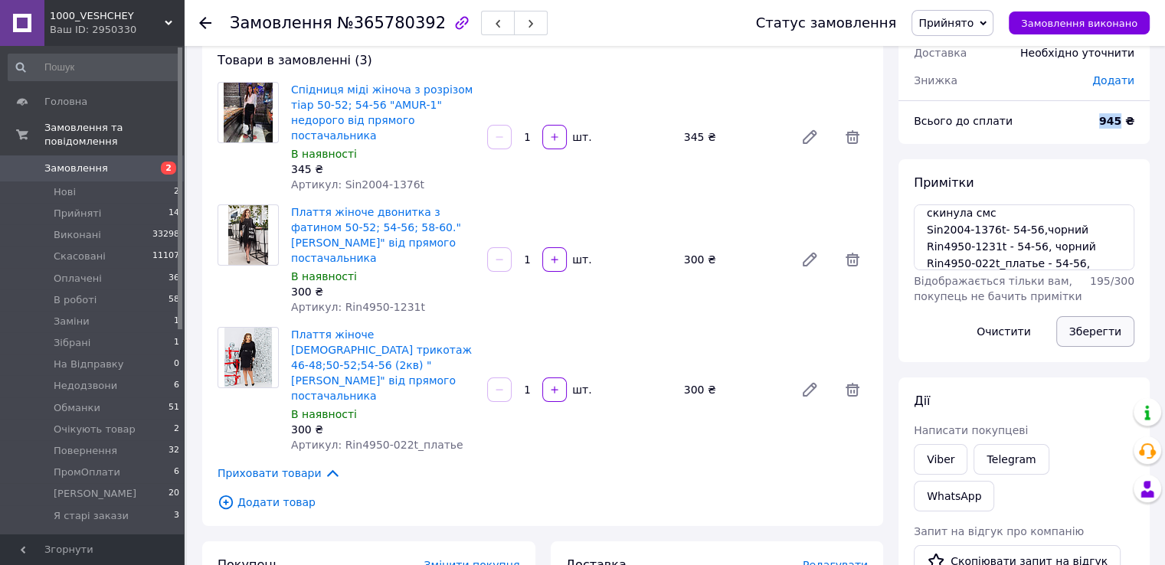
click at [1108, 325] on button "Зберегти" at bounding box center [1095, 331] width 78 height 31
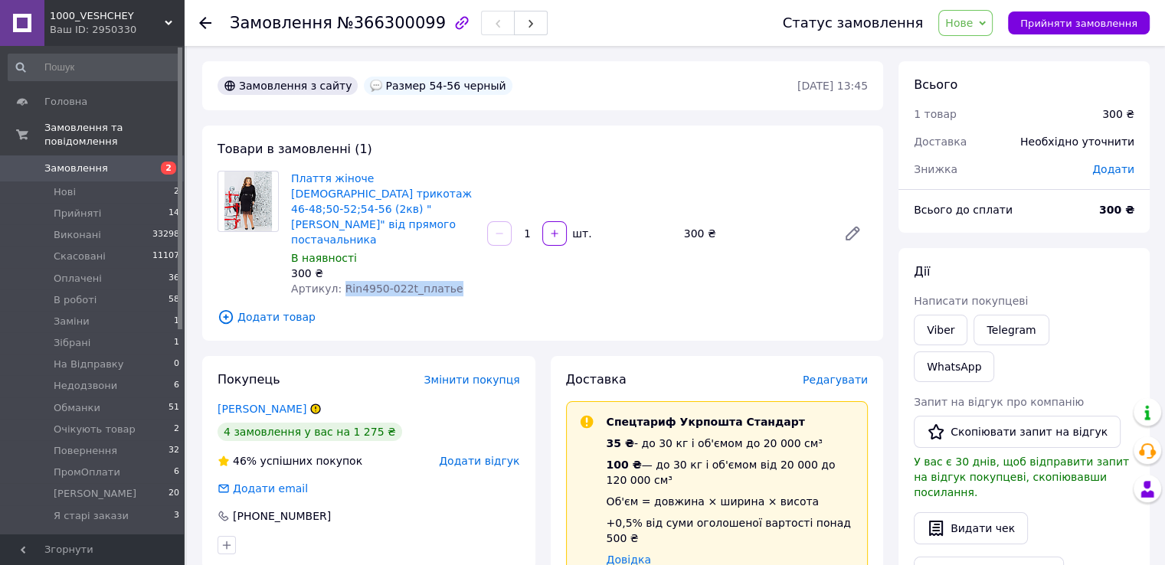
drag, startPoint x: 336, startPoint y: 252, endPoint x: 440, endPoint y: 251, distance: 104.1
click at [440, 281] on div "Артикул: Rin4950-022t_платье" at bounding box center [383, 288] width 184 height 15
copy span "Rin4950-022t_платье"
click at [968, 25] on span "Нове" at bounding box center [959, 23] width 28 height 12
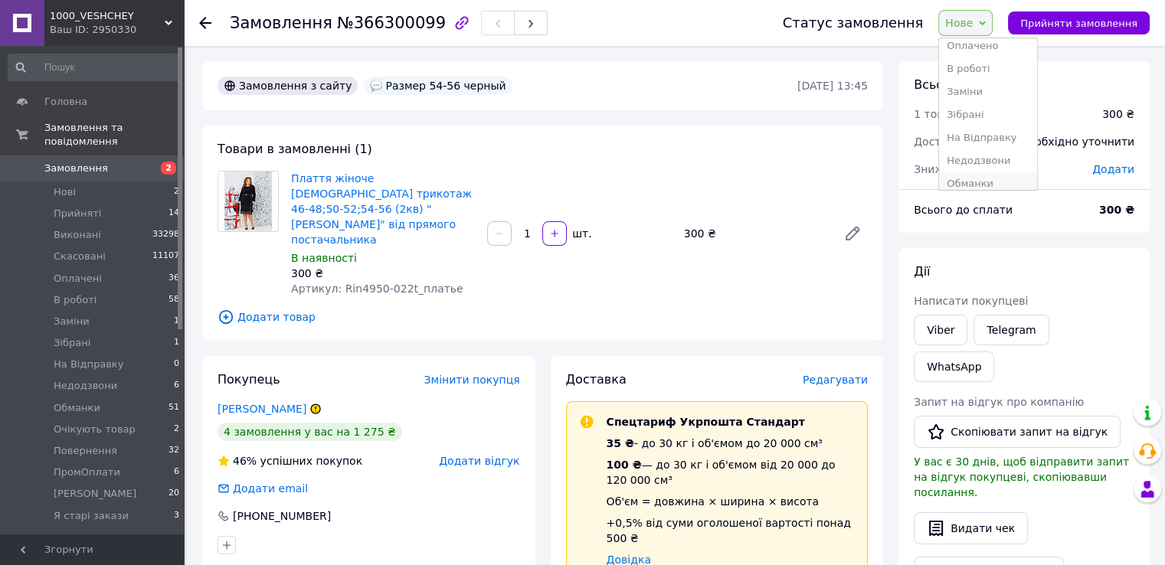
click at [986, 181] on li "Обманки" at bounding box center [988, 183] width 98 height 23
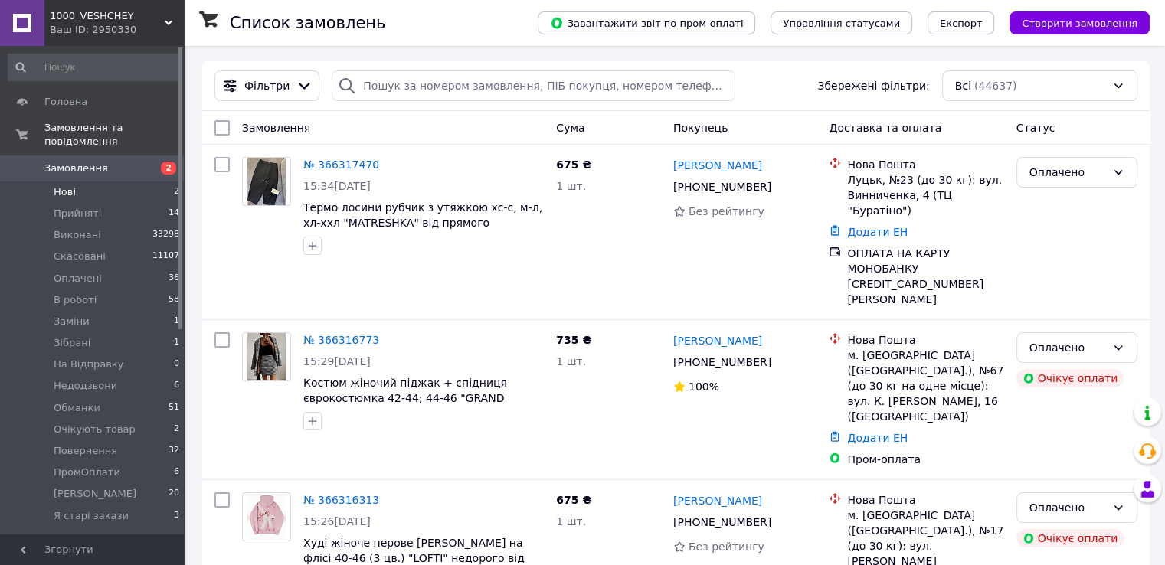
click at [119, 181] on li "Нові 2" at bounding box center [94, 191] width 188 height 21
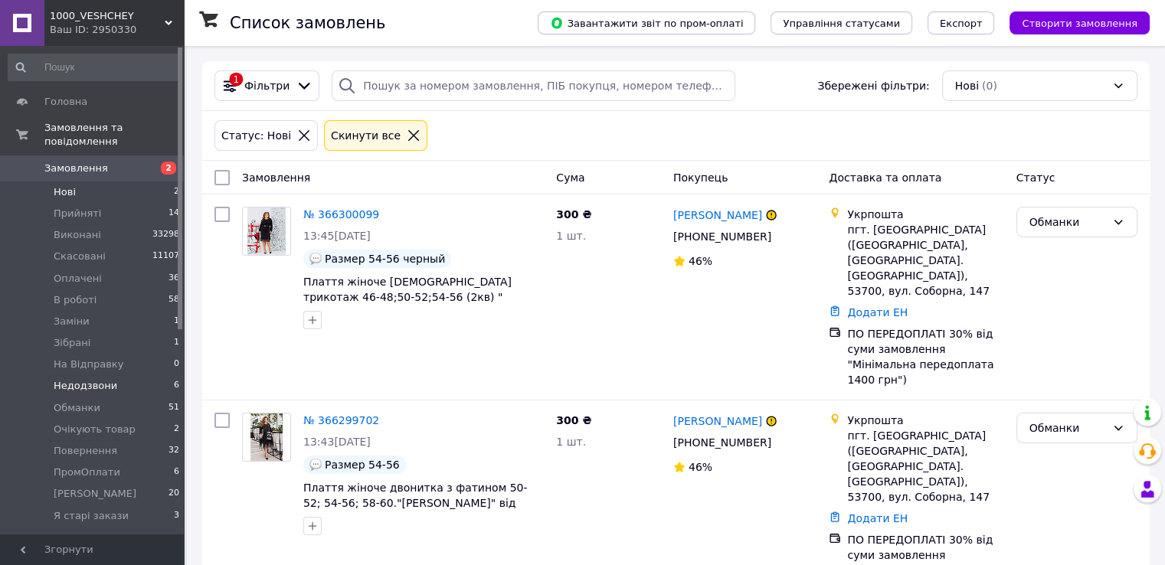
click at [113, 375] on li "Недодзвони 6" at bounding box center [94, 385] width 188 height 21
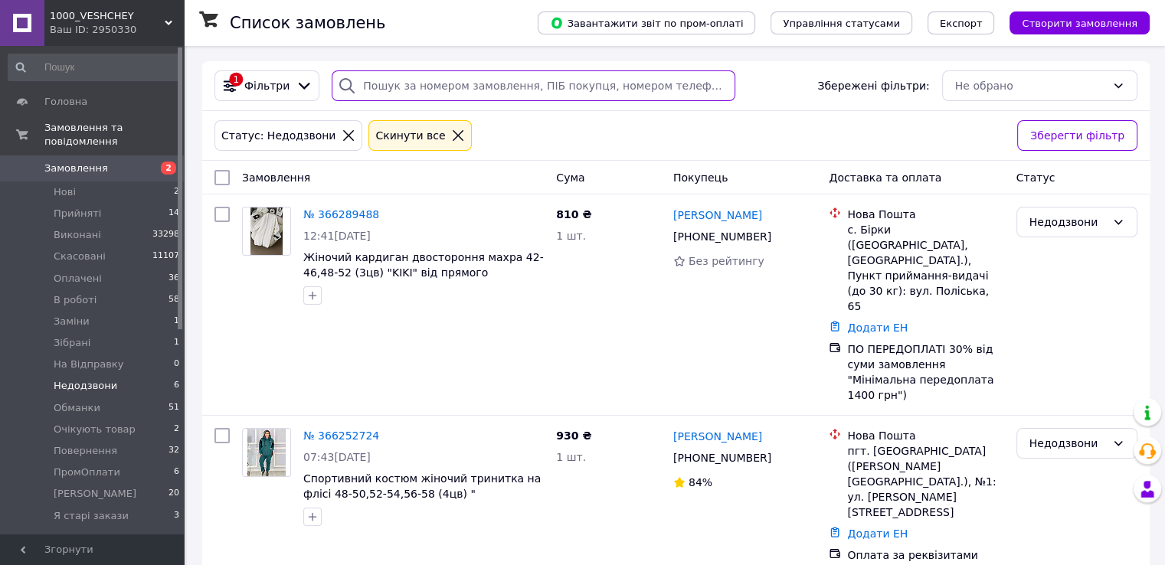
click at [374, 92] on input "search" at bounding box center [534, 85] width 404 height 31
click at [448, 136] on div at bounding box center [458, 136] width 20 height 14
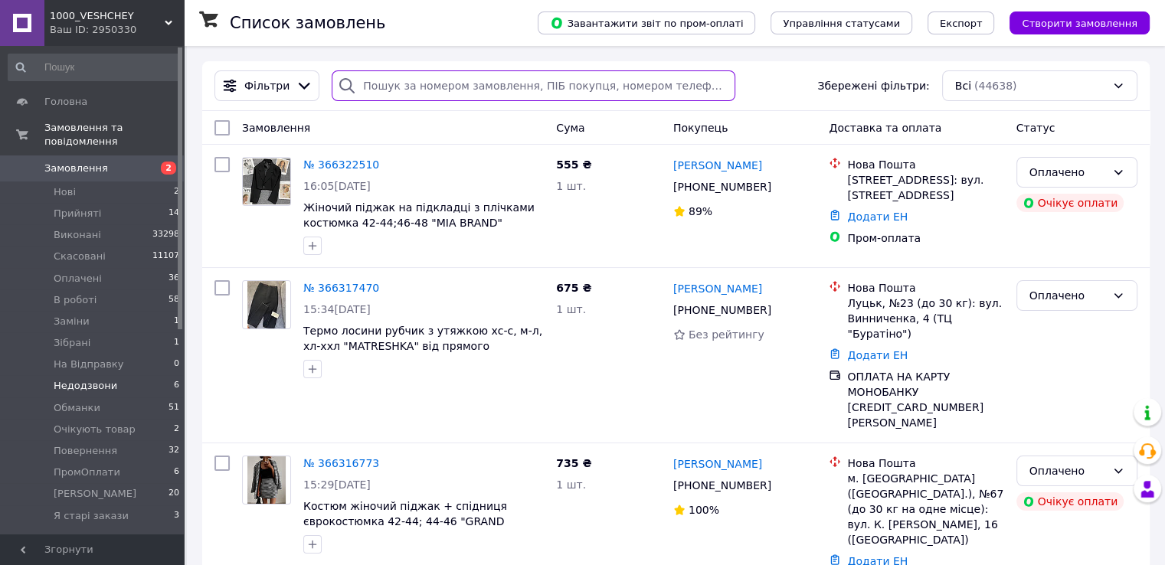
click at [400, 93] on input "search" at bounding box center [534, 85] width 404 height 31
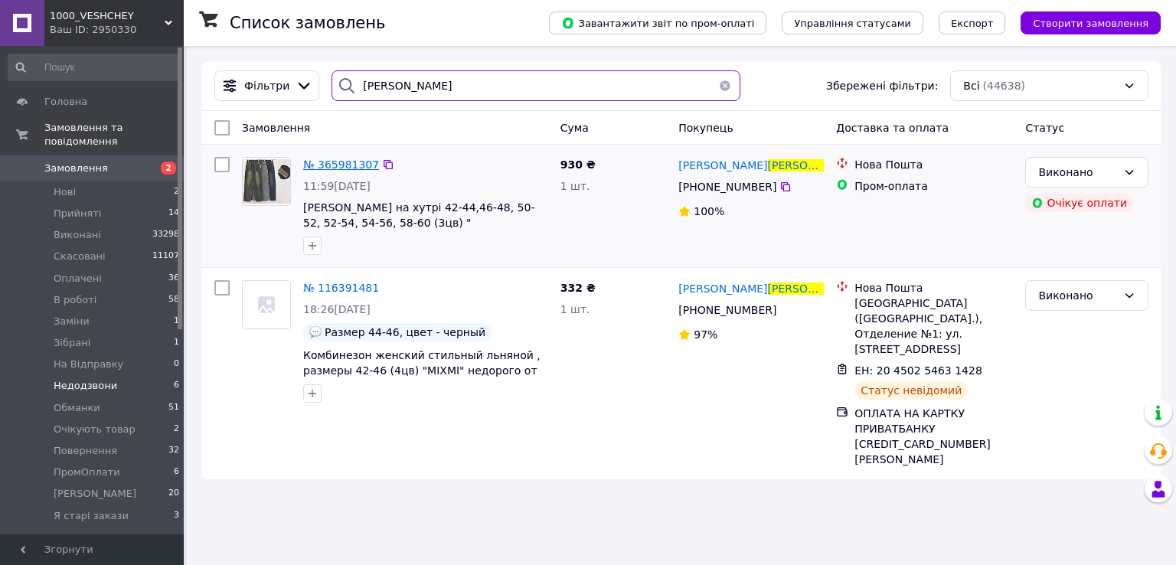
type input "лутай"
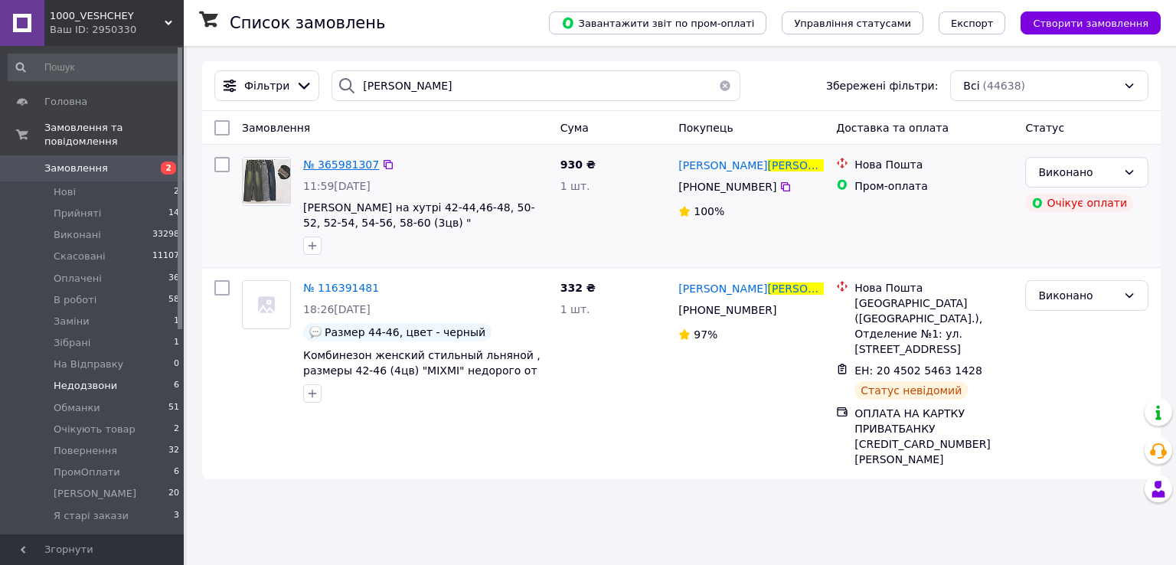
click at [349, 160] on span "№ 365981307" at bounding box center [341, 165] width 76 height 12
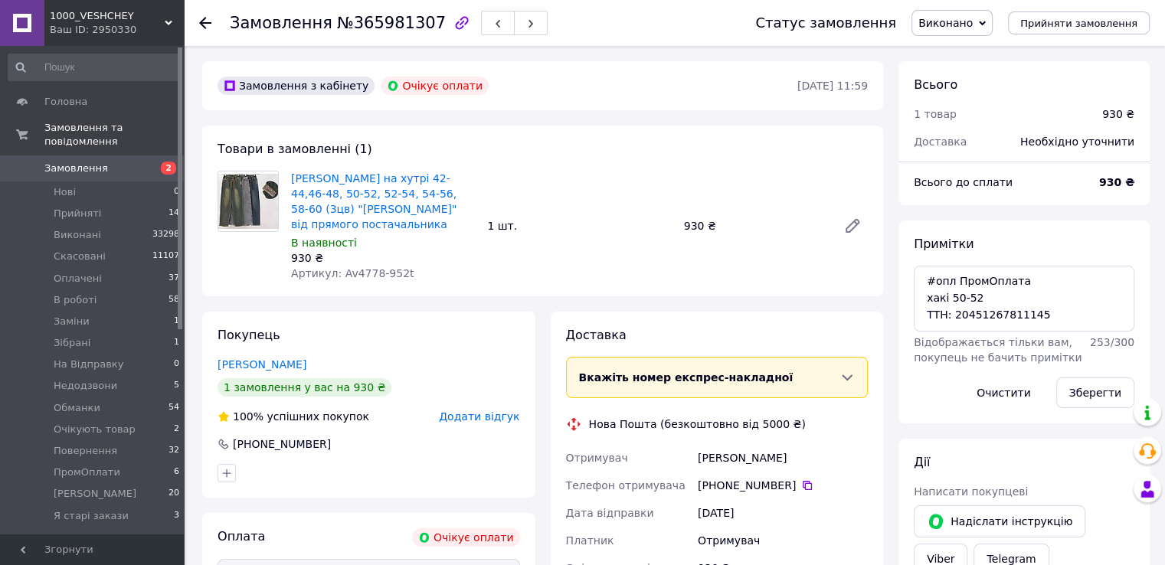
click at [972, 29] on span "Виконано" at bounding box center [945, 23] width 54 height 12
click at [977, 132] on li "Повернення" at bounding box center [961, 130] width 98 height 23
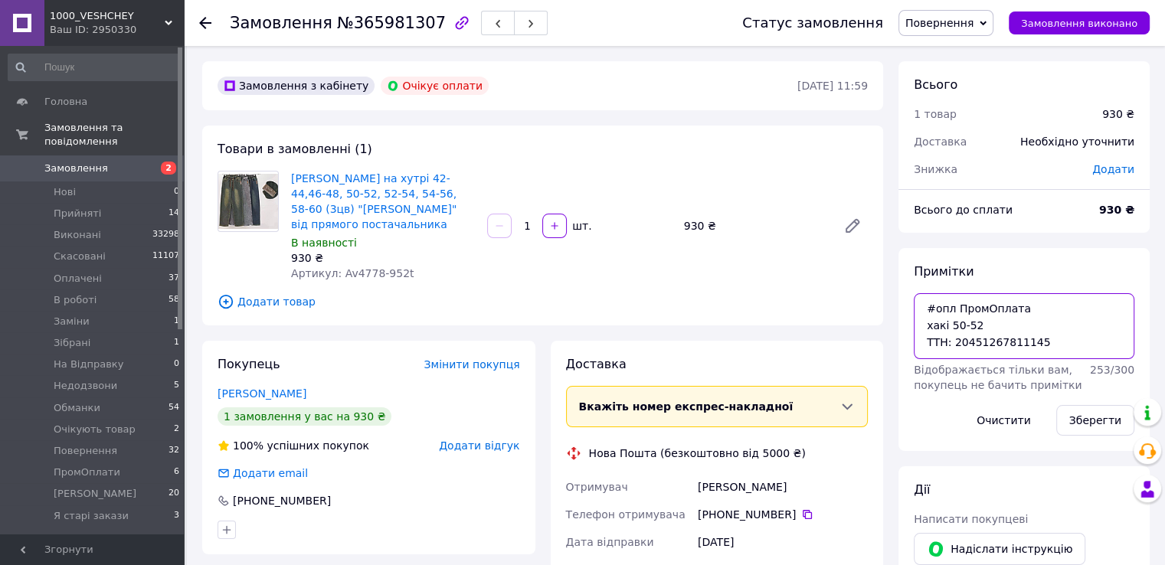
click at [995, 323] on textarea "#опл ПромОплата хакі 50-52 ТТН: 20451267811145" at bounding box center [1023, 326] width 221 height 66
type textarea "#опл ПромОплата хакі 50-52 обмін на 46-48 ТТН: 20451267811145"
click at [1093, 426] on button "Зберегти" at bounding box center [1095, 420] width 78 height 31
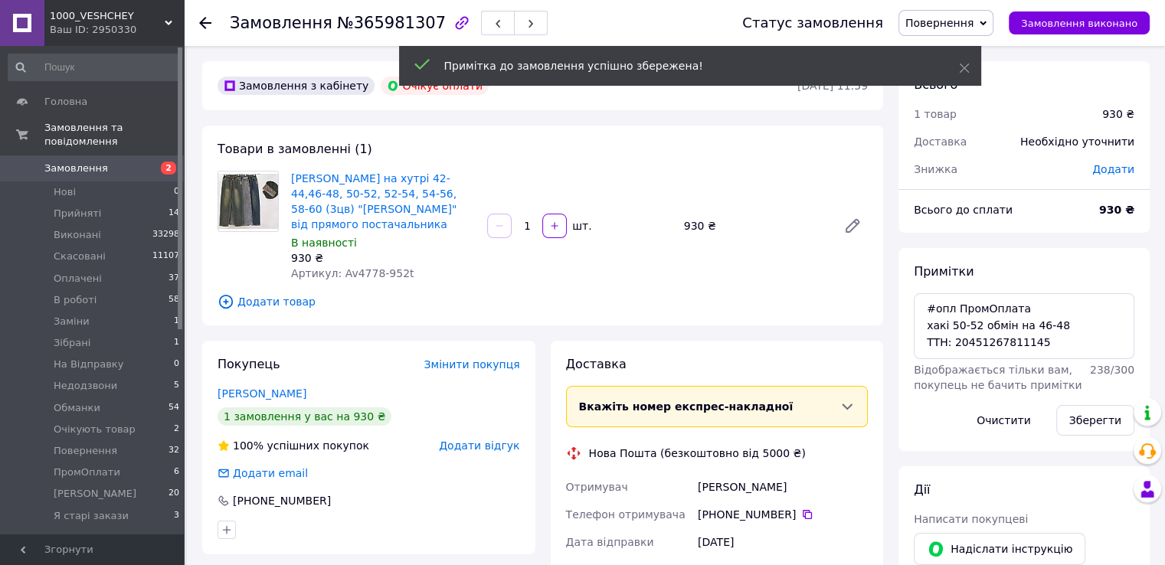
click at [74, 162] on span "Замовлення" at bounding box center [76, 169] width 64 height 14
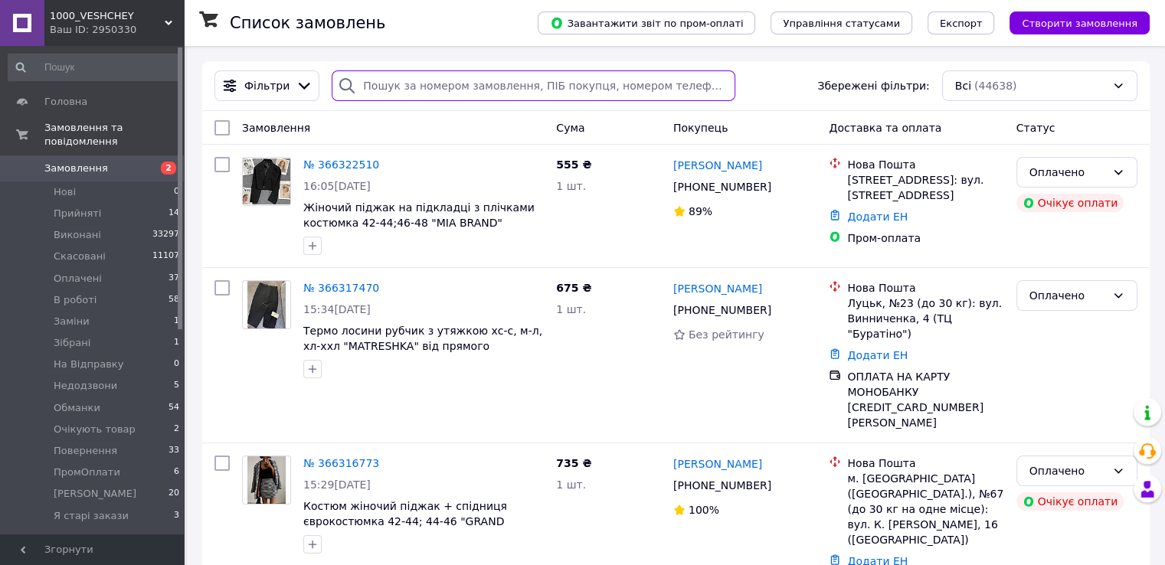
click at [403, 83] on input "search" at bounding box center [534, 85] width 404 height 31
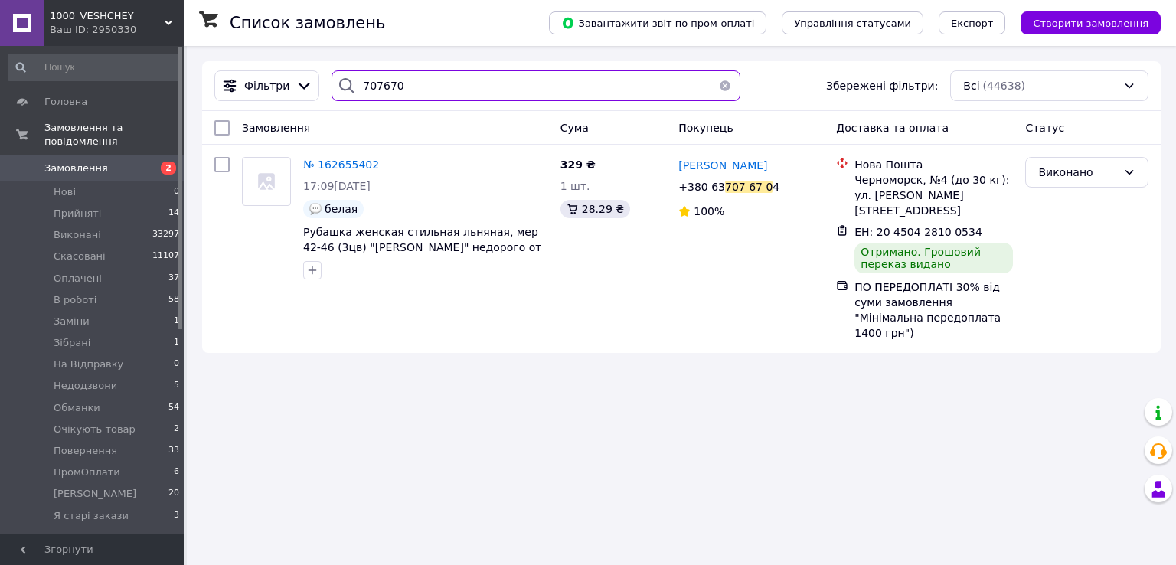
type input "707670"
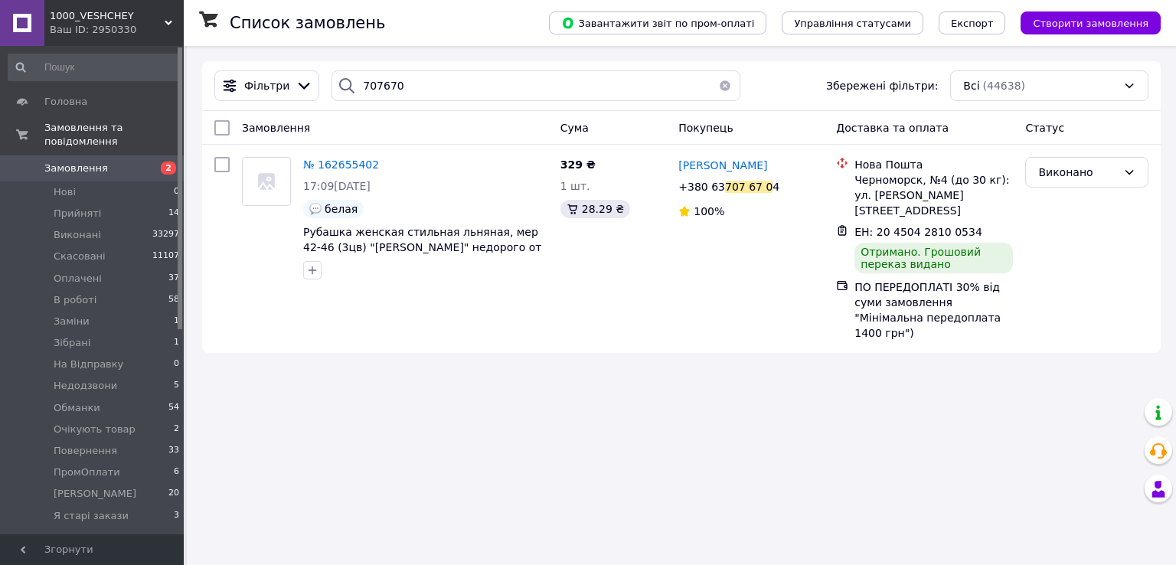
click at [714, 89] on button "button" at bounding box center [725, 85] width 31 height 31
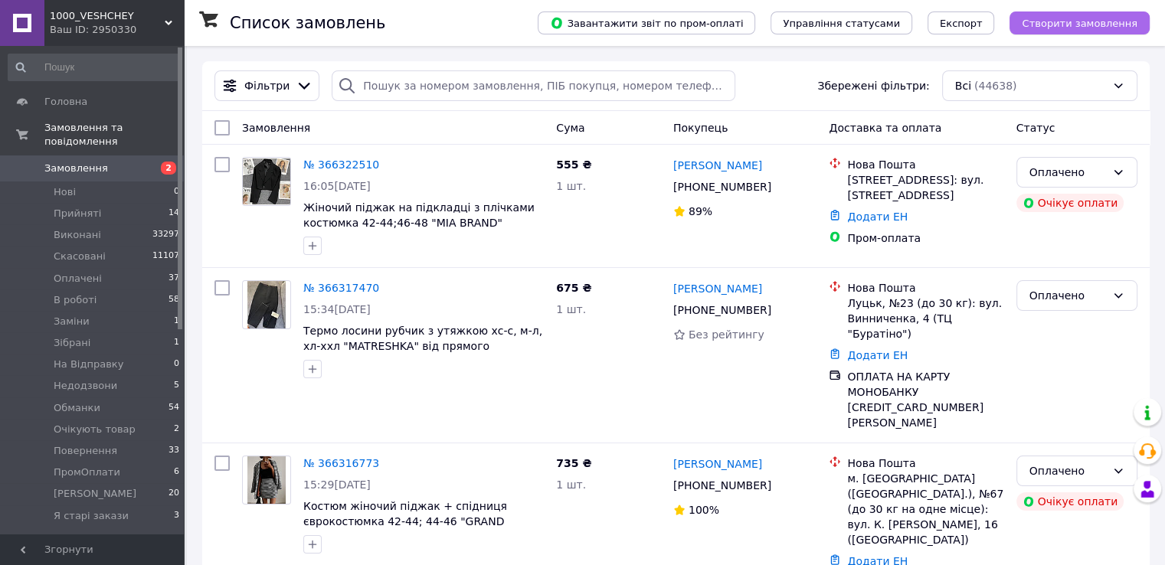
click at [1063, 33] on button "Створити замовлення" at bounding box center [1079, 22] width 140 height 23
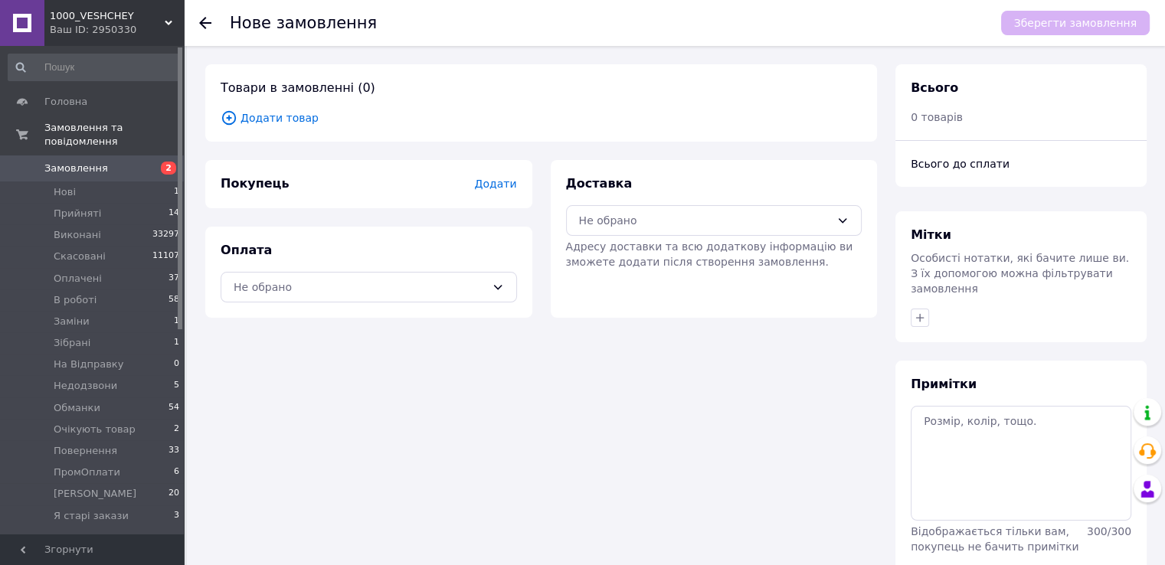
click at [297, 123] on span "Додати товар" at bounding box center [541, 117] width 641 height 17
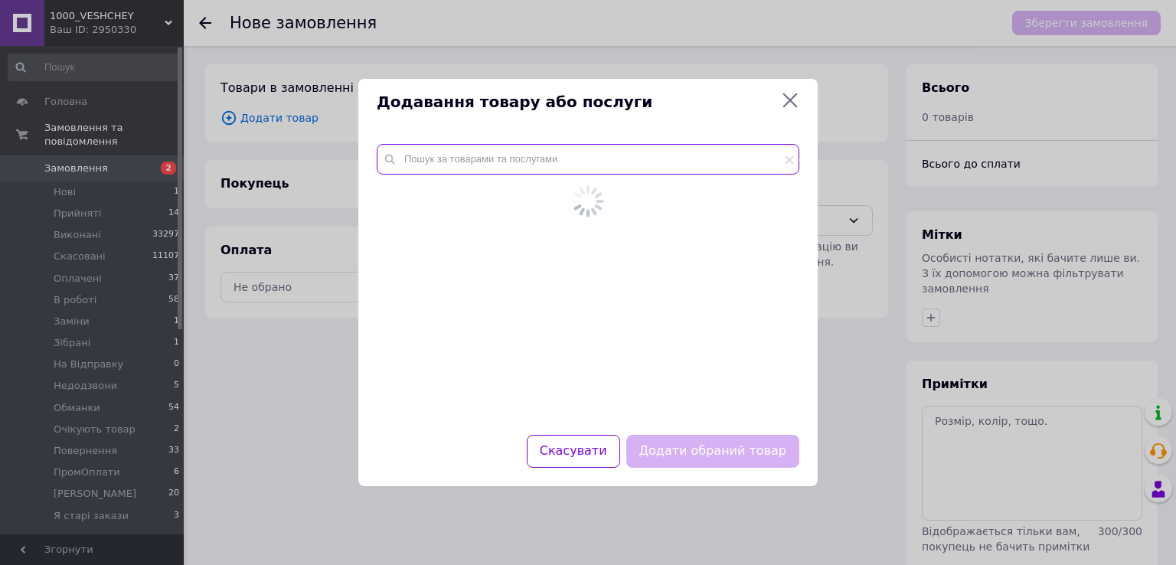
click at [439, 169] on input "text" at bounding box center [588, 159] width 423 height 31
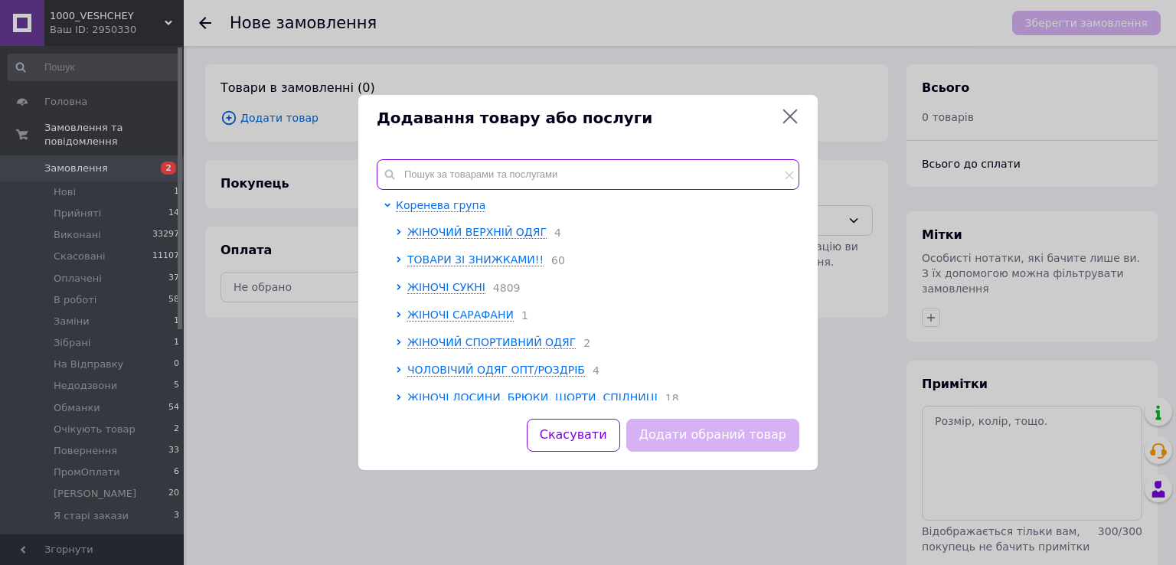
paste input "Av4662-2469i"
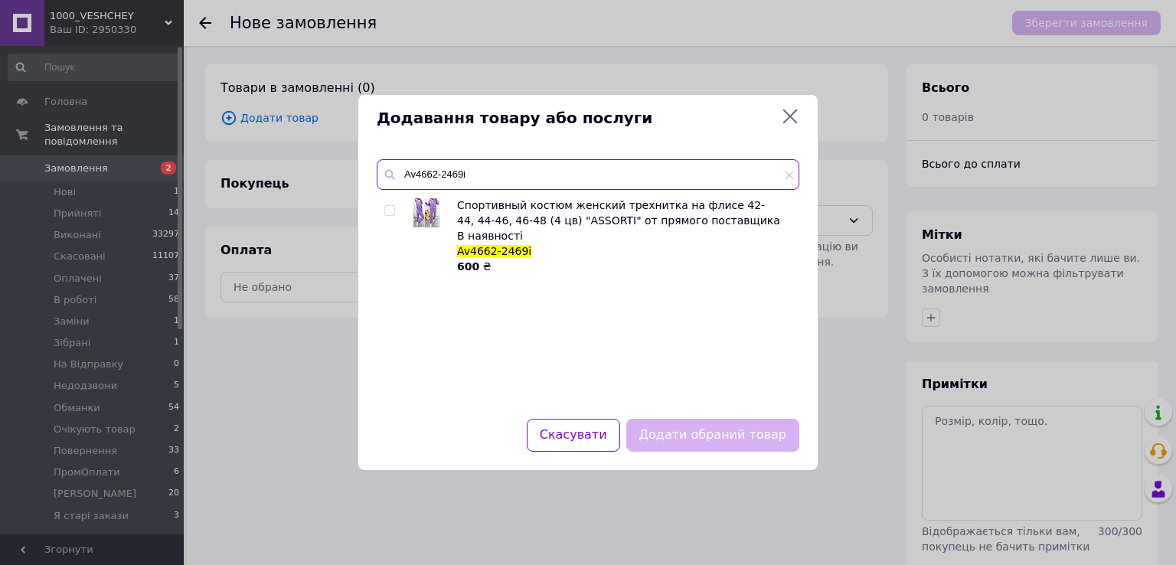
type input "Av4662-2469i"
click at [391, 215] on input "checkbox" at bounding box center [389, 211] width 10 height 10
checkbox input "true"
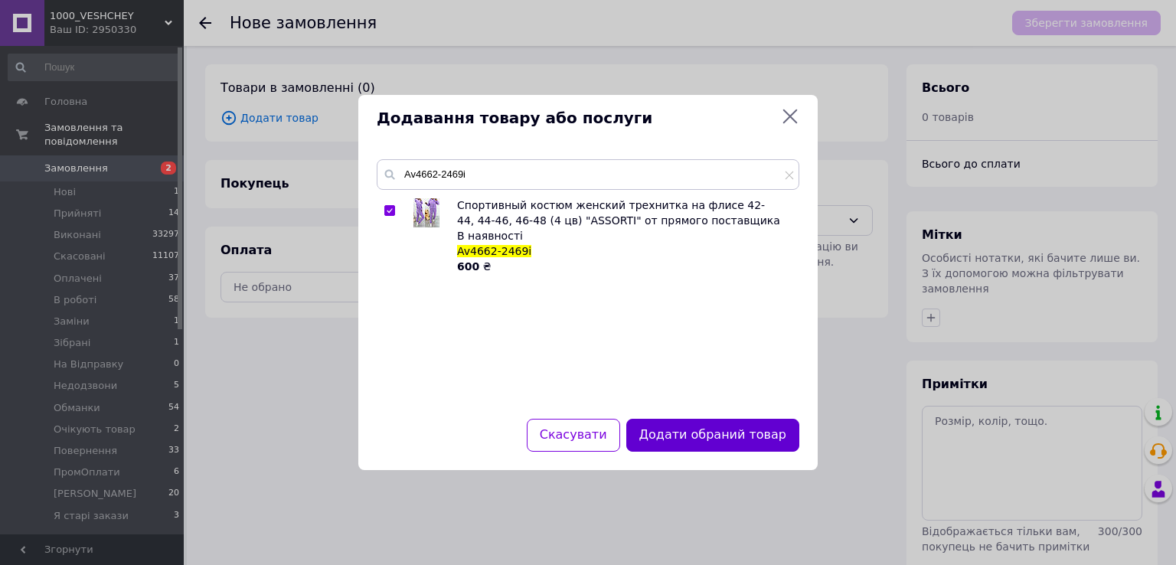
click at [722, 425] on button "Додати обраний товар" at bounding box center [712, 435] width 173 height 33
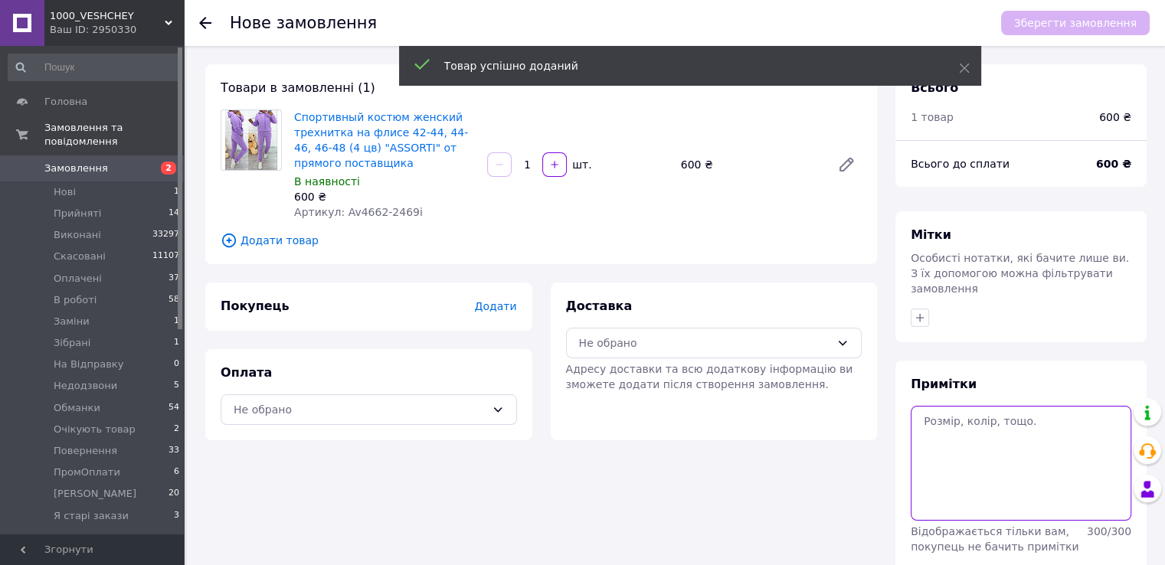
click at [995, 433] on textarea at bounding box center [1020, 463] width 221 height 115
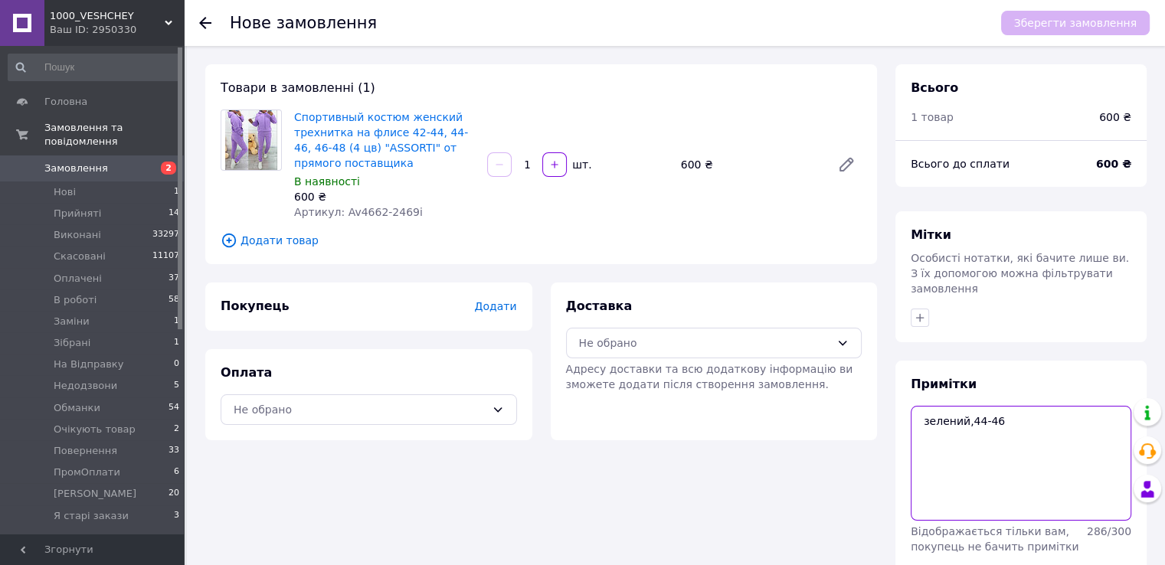
click at [947, 406] on textarea "зелений,44-46" at bounding box center [1020, 463] width 221 height 115
type textarea "скинула смс зелений,44-46"
click at [764, 355] on div "Не обрано" at bounding box center [714, 343] width 296 height 31
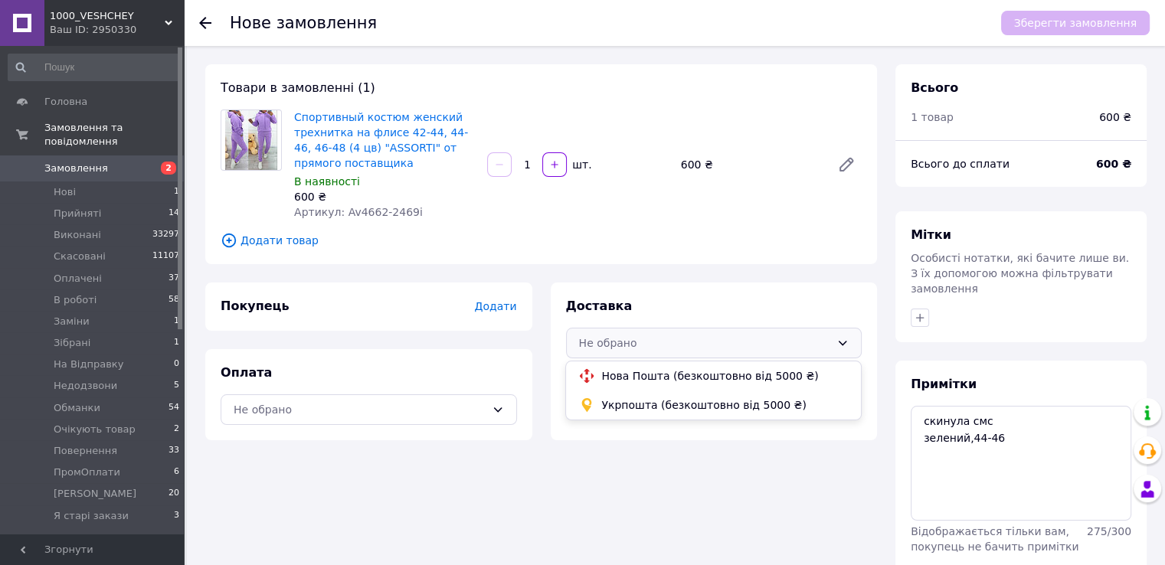
click at [753, 374] on span "Нова Пошта (безкоштовно від 5000 ₴)" at bounding box center [724, 375] width 247 height 15
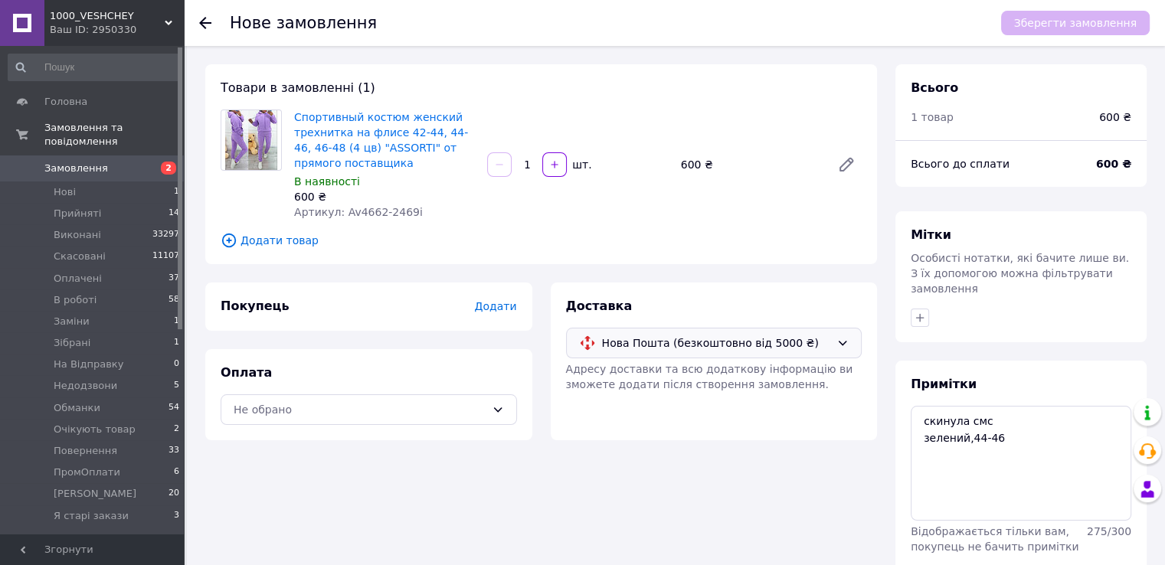
click at [674, 346] on span "Нова Пошта (безкоштовно від 5000 ₴)" at bounding box center [716, 343] width 229 height 17
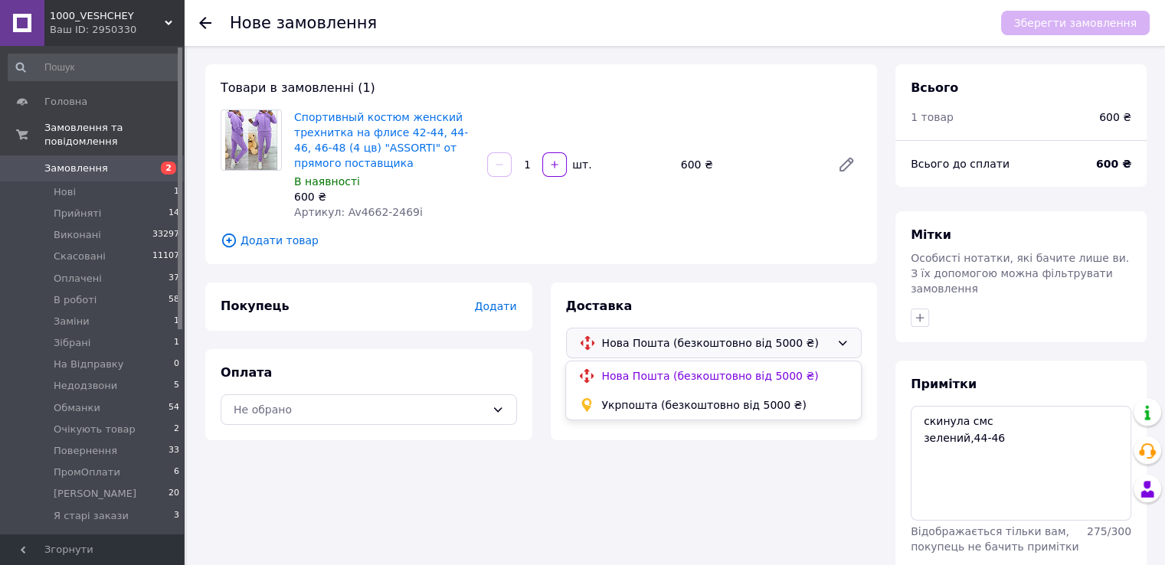
drag, startPoint x: 664, startPoint y: 402, endPoint x: 533, endPoint y: 405, distance: 131.0
click at [659, 403] on span "Укрпошта (безкоштовно від 5000 ₴)" at bounding box center [724, 404] width 247 height 15
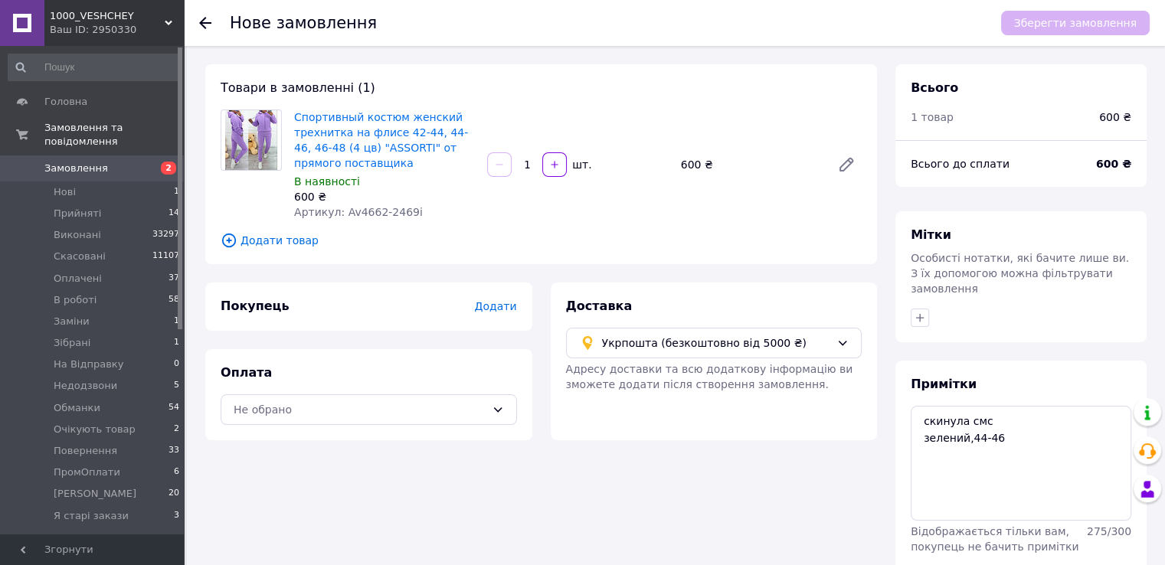
click at [391, 389] on div "Оплата Не обрано" at bounding box center [368, 394] width 327 height 91
click at [388, 406] on div "Не обрано" at bounding box center [360, 409] width 252 height 17
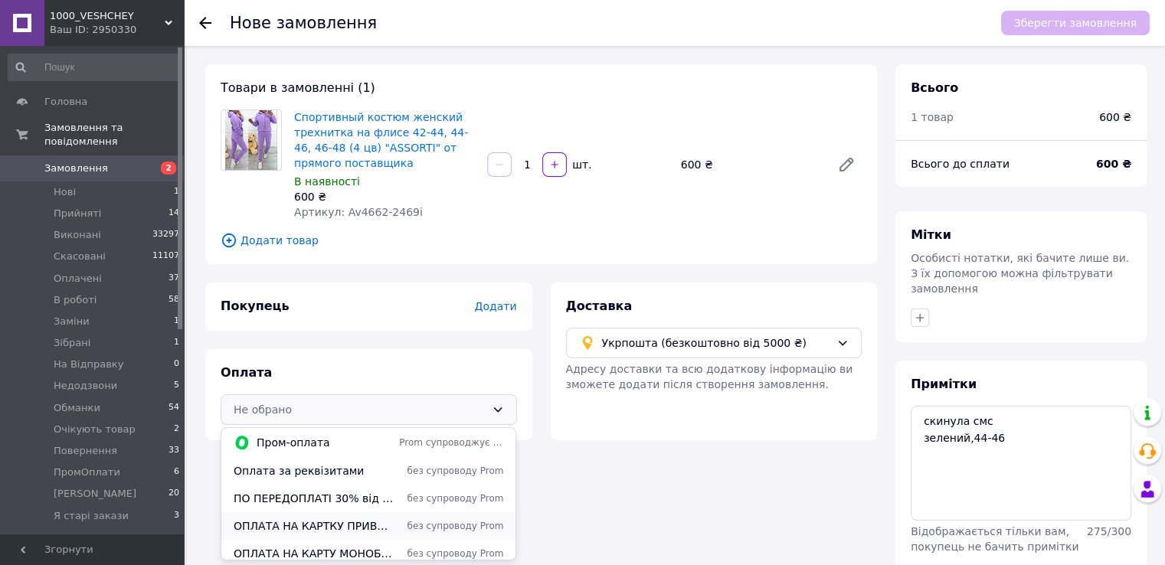
click at [358, 533] on span "ОПЛАТА НА КАРТКУ ПРИВАТБАНКУ 5168 7427 3219 4372 Нестерюк Богдан Олександрович" at bounding box center [313, 525] width 159 height 15
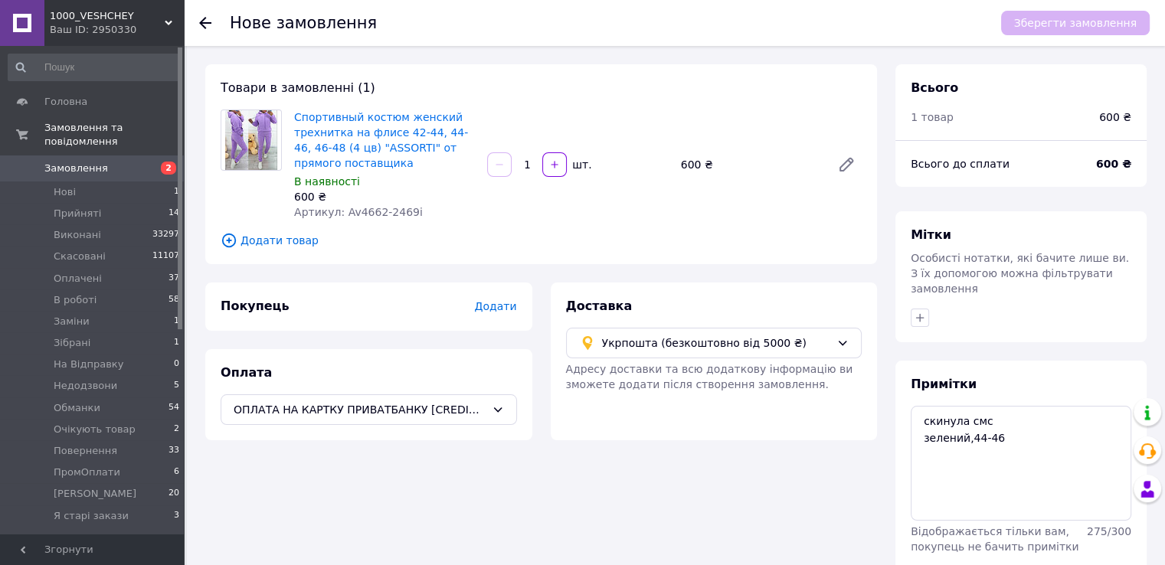
click at [498, 311] on span "Додати" at bounding box center [495, 306] width 42 height 12
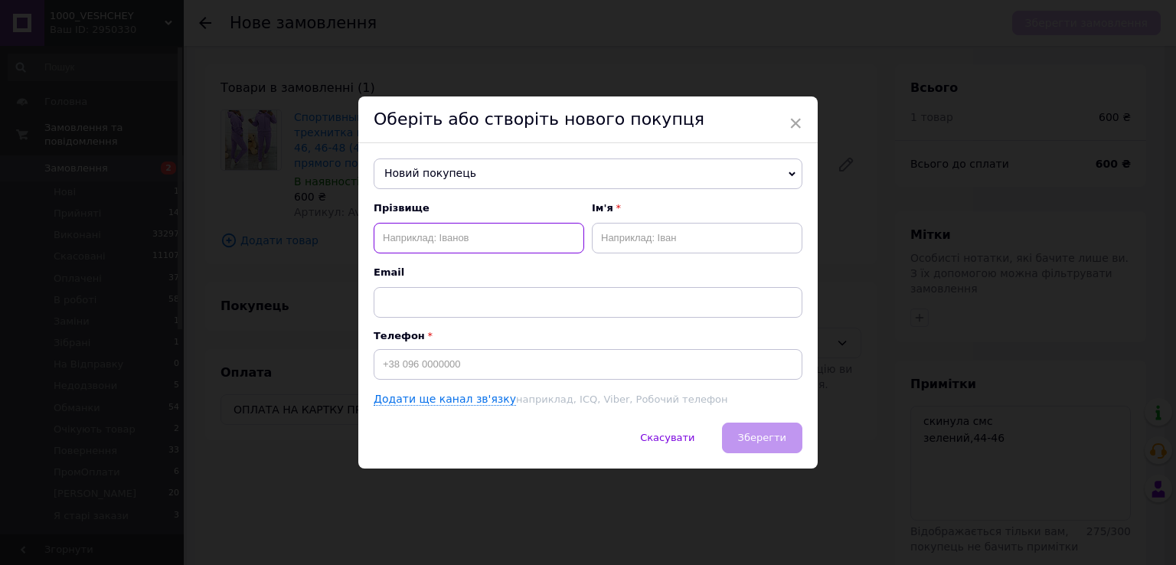
click at [450, 230] on input "text" at bounding box center [479, 238] width 211 height 31
type input "С"
type input "Сльота"
click at [626, 240] on input "text" at bounding box center [697, 238] width 211 height 31
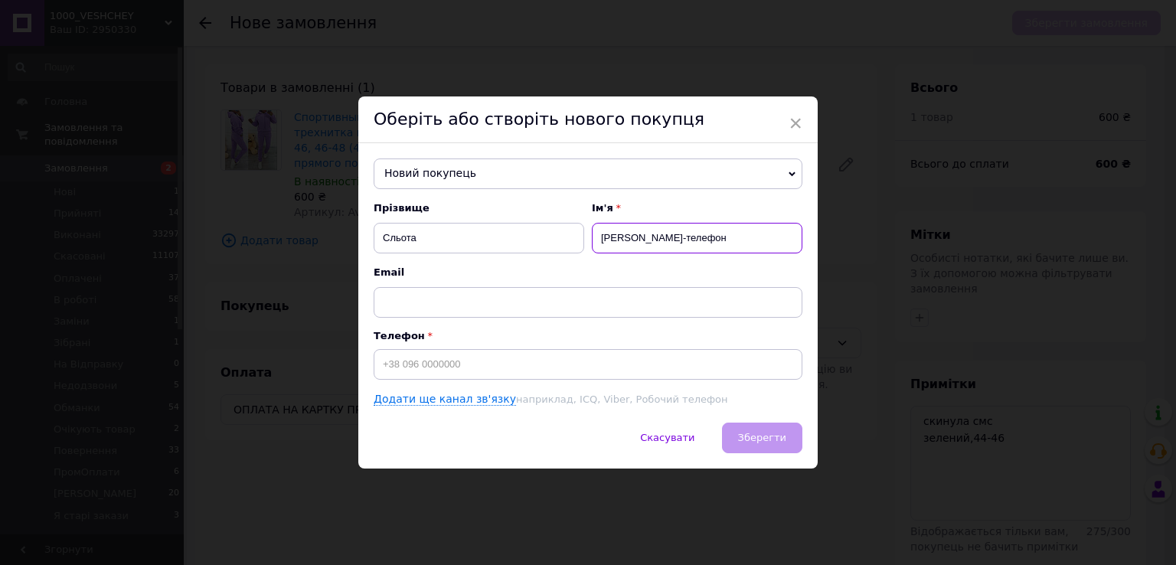
type input "Світлана-телефон"
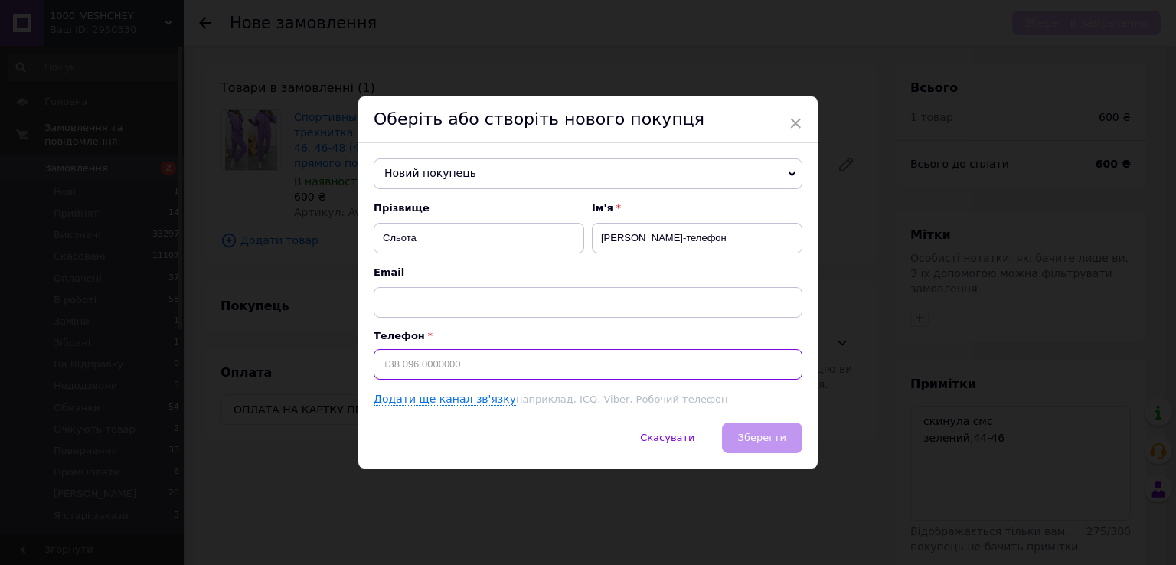
click at [603, 371] on input at bounding box center [588, 364] width 429 height 31
paste input "0977707670"
type input "+380977707670"
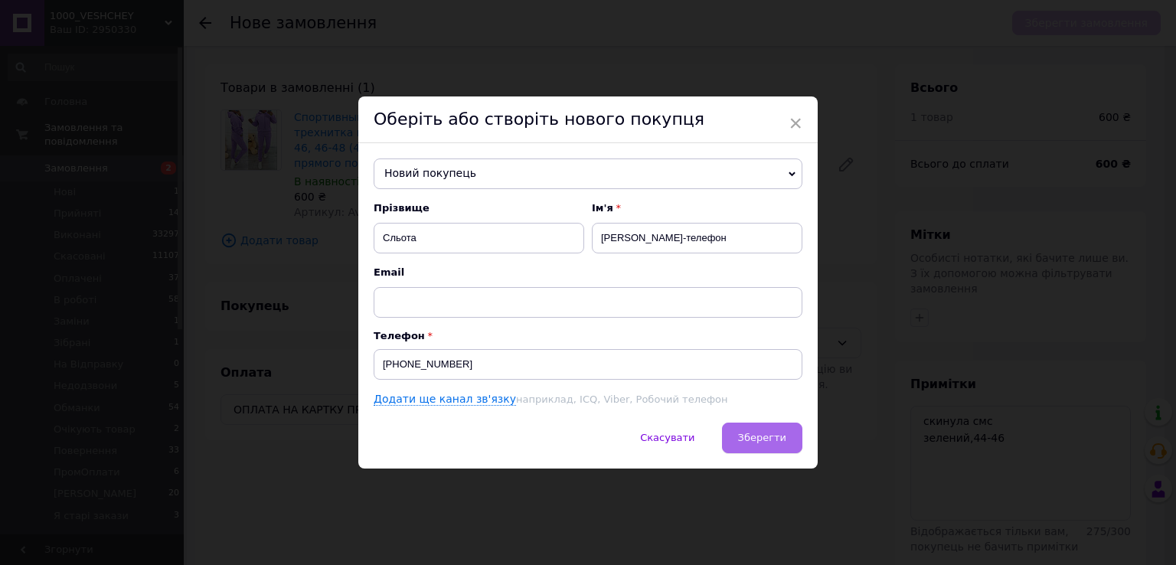
click at [739, 433] on button "Зберегти" at bounding box center [762, 438] width 80 height 31
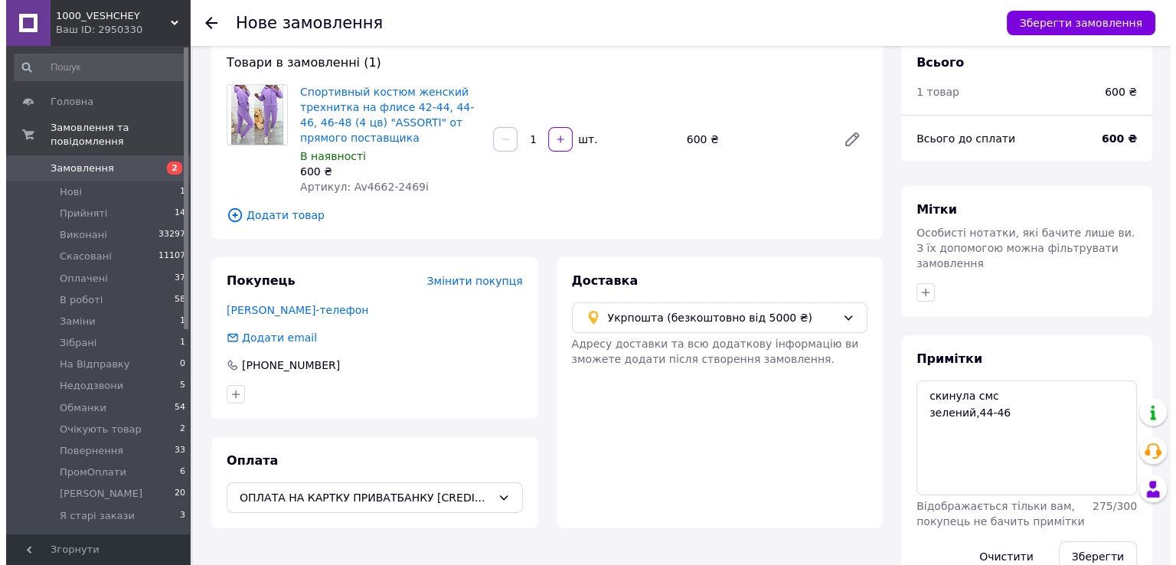
scroll to position [50, 0]
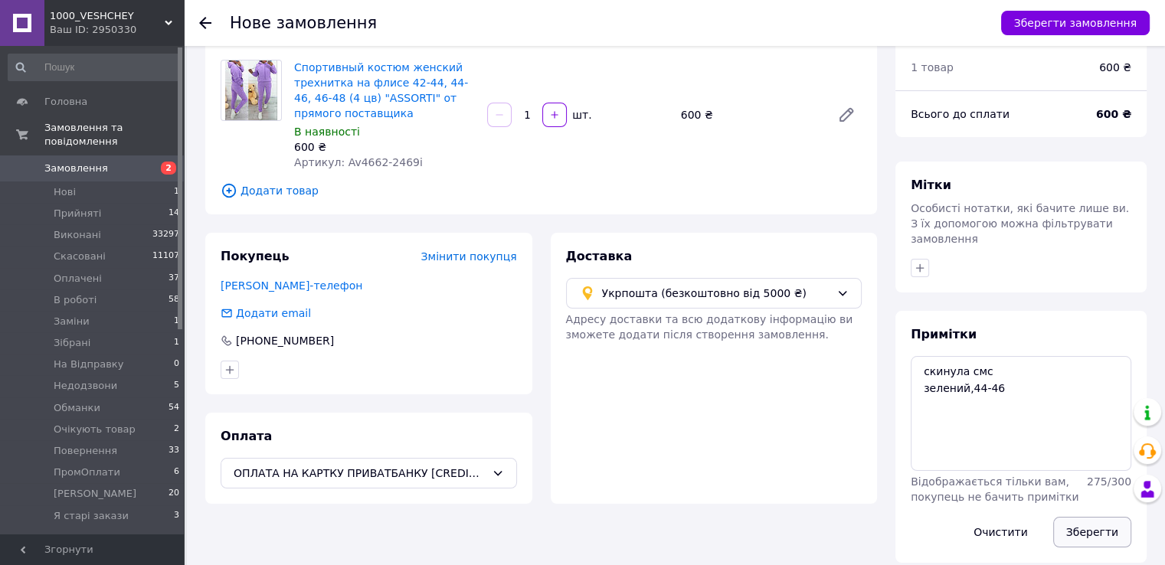
click at [1082, 524] on button "Зберегти" at bounding box center [1092, 532] width 78 height 31
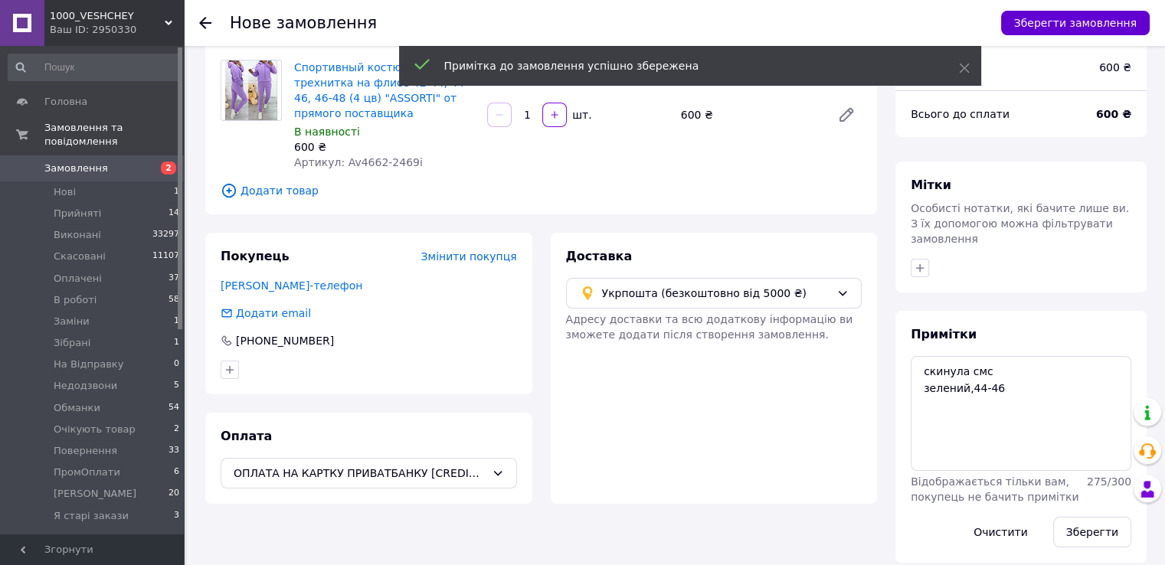
click at [1050, 15] on button "Зберегти замовлення" at bounding box center [1075, 23] width 149 height 25
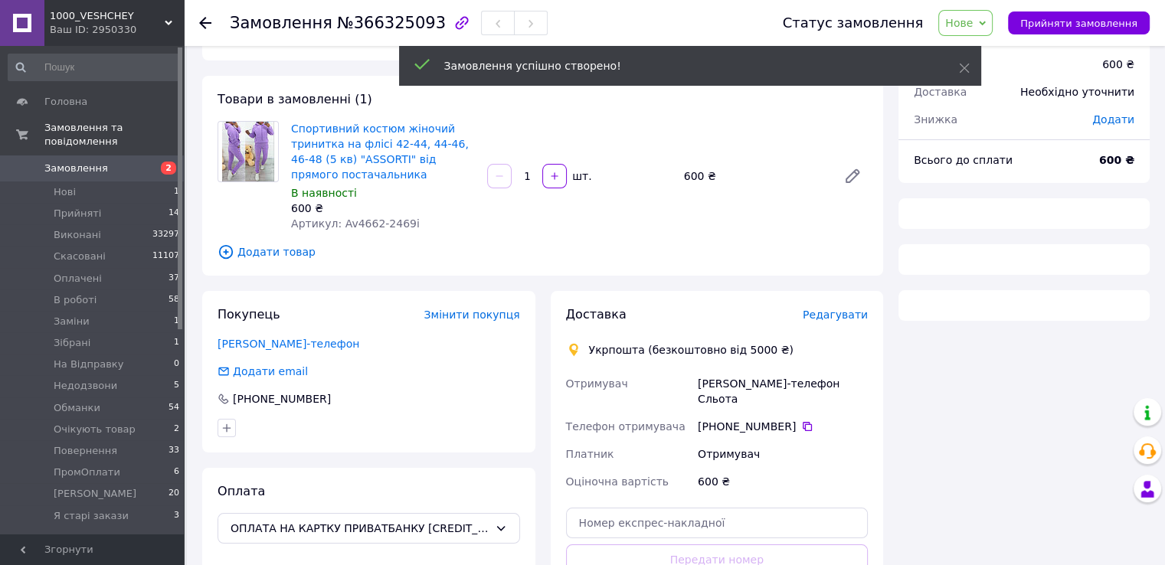
click at [842, 317] on span "Редагувати" at bounding box center [834, 315] width 65 height 12
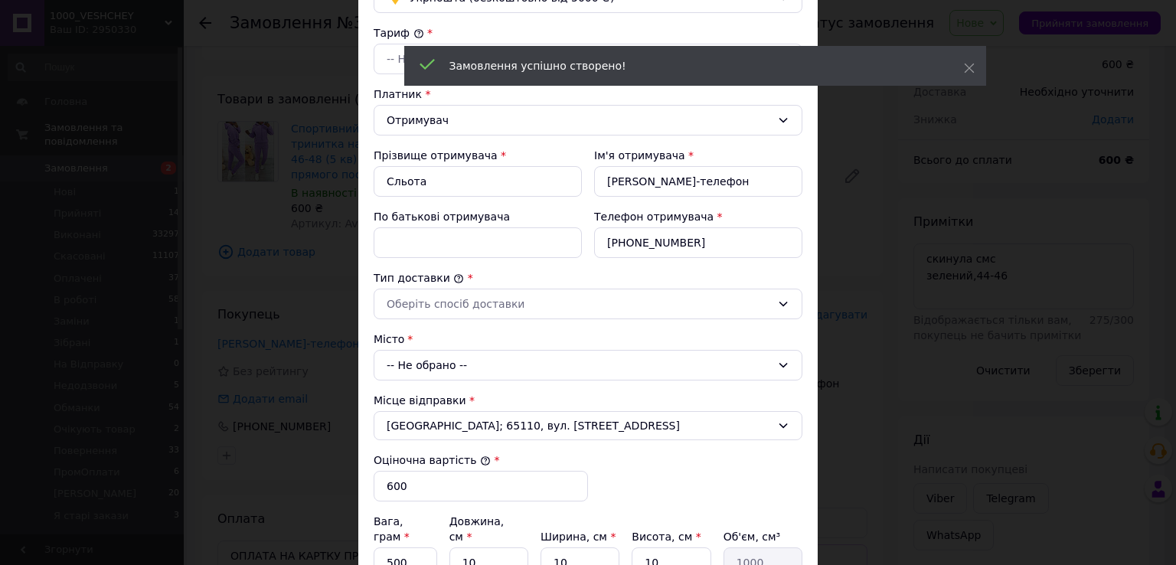
scroll to position [153, 0]
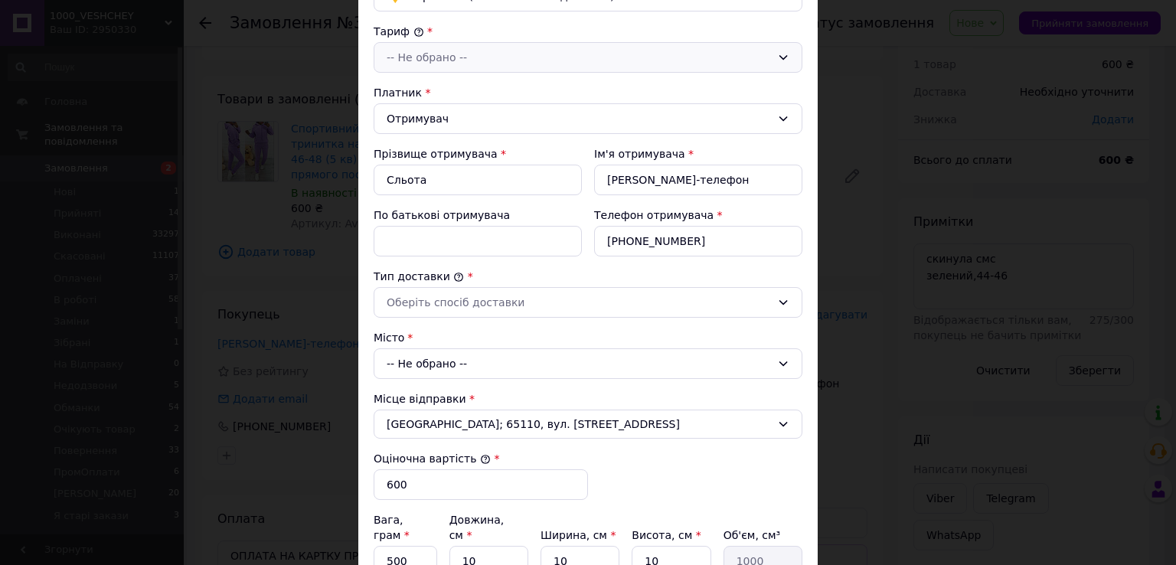
click at [386, 68] on div "-- Не обрано --" at bounding box center [588, 57] width 429 height 31
click at [413, 93] on li "Стандарт" at bounding box center [585, 90] width 427 height 28
click at [464, 313] on div "Оберіть спосіб доставки" at bounding box center [588, 302] width 429 height 31
click at [469, 338] on li "Склад - склад" at bounding box center [585, 333] width 427 height 28
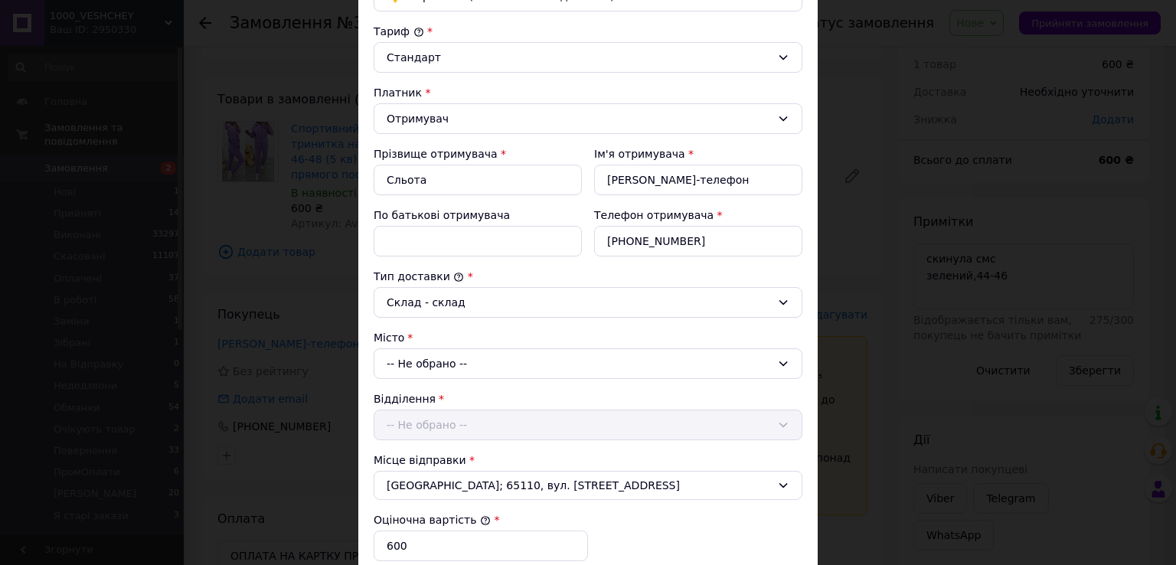
click at [468, 368] on div "-- Не обрано --" at bounding box center [588, 363] width 429 height 31
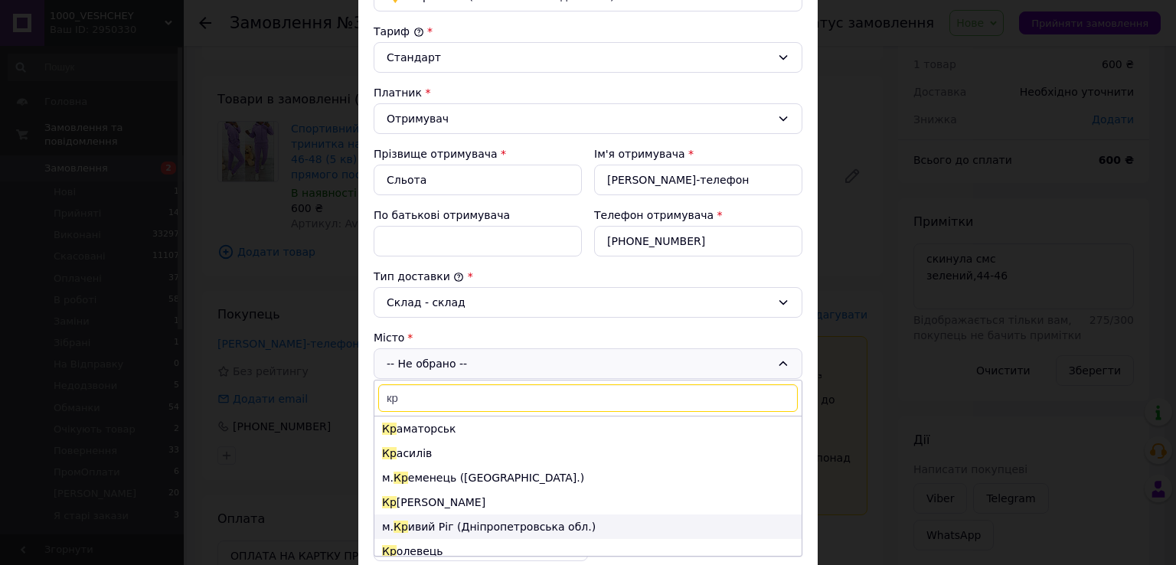
type input "кр"
click at [447, 525] on li "м. Кр ивий Ріг (Дніпропетровська обл.)" at bounding box center [587, 527] width 427 height 25
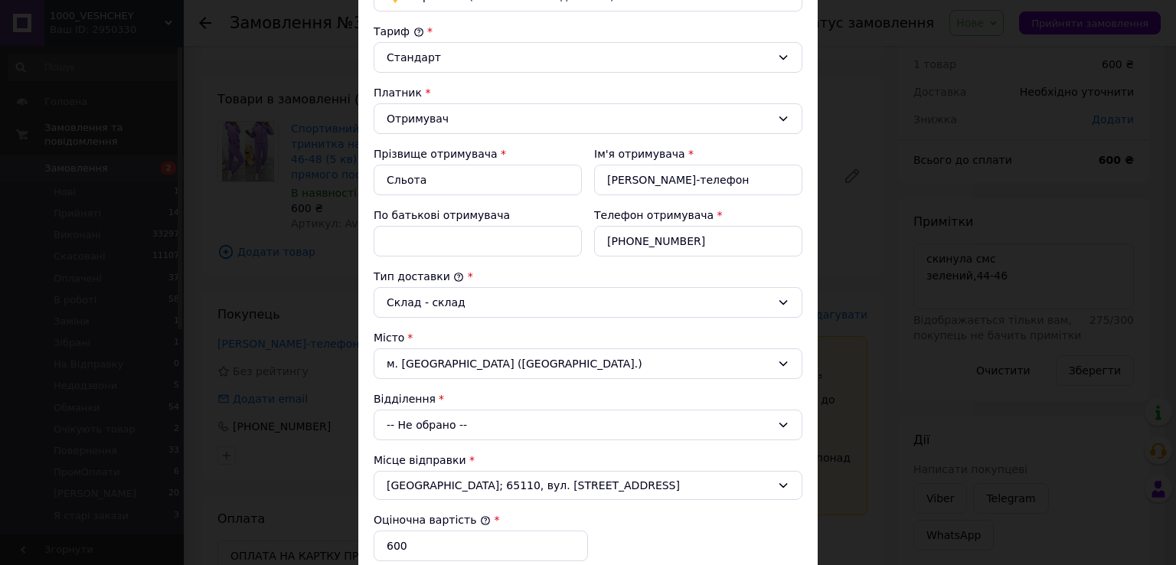
click at [438, 423] on div "-- Не обрано --" at bounding box center [588, 425] width 429 height 31
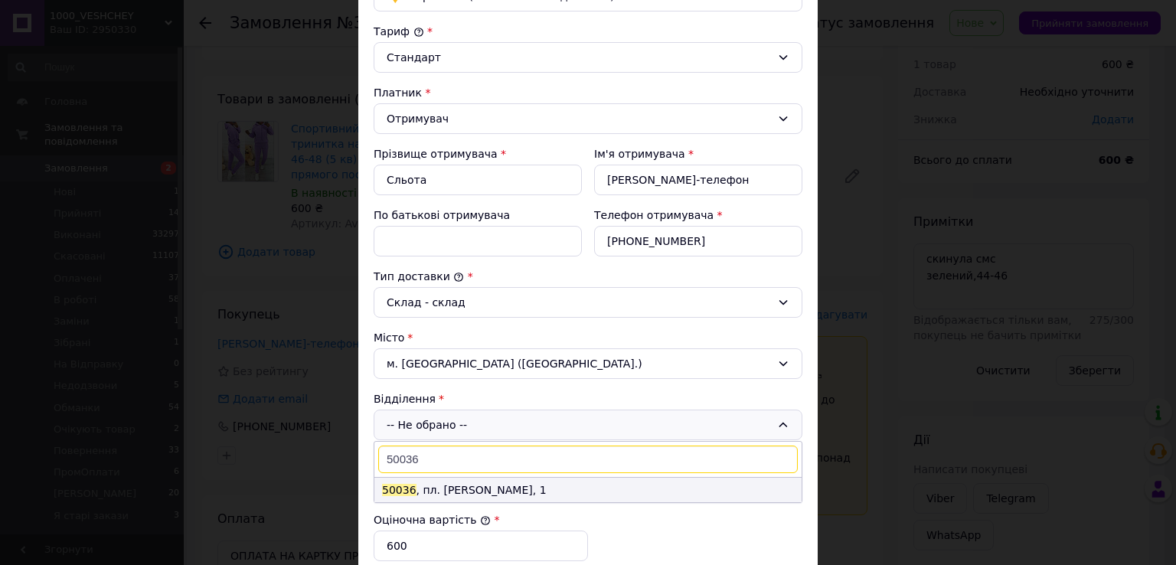
type input "50036"
click at [456, 492] on li "50036 , пл. Володимира Великого, 1" at bounding box center [587, 490] width 427 height 25
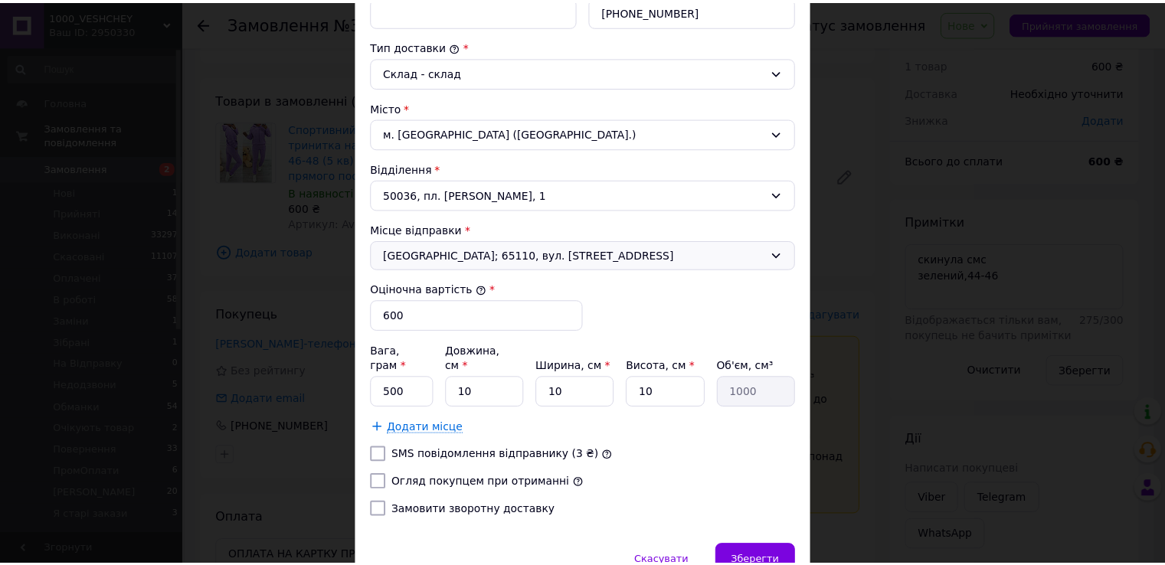
scroll to position [444, 0]
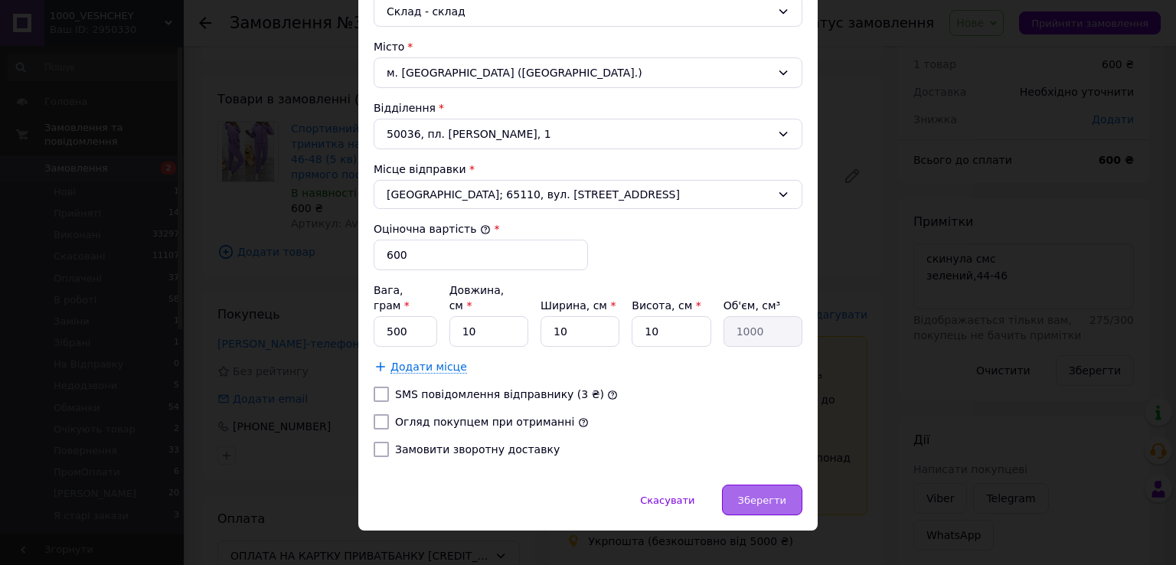
click at [772, 489] on div "Зберегти" at bounding box center [762, 500] width 80 height 31
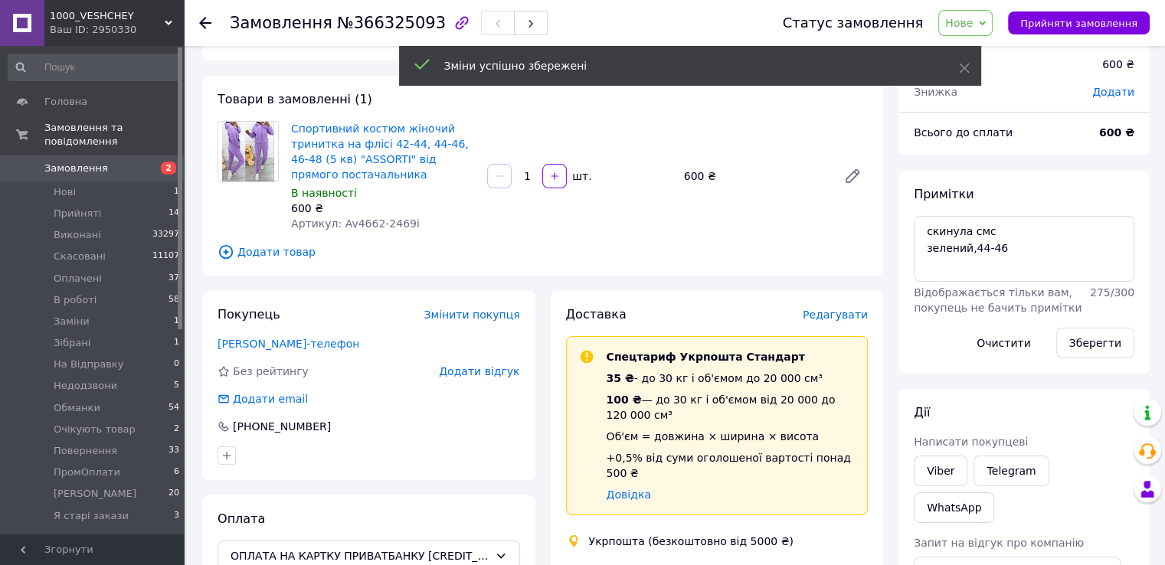
click at [972, 21] on span "Нове" at bounding box center [959, 23] width 28 height 12
click at [1002, 57] on li "Прийнято" at bounding box center [988, 53] width 98 height 23
click at [155, 181] on li "Нові 1" at bounding box center [94, 191] width 188 height 21
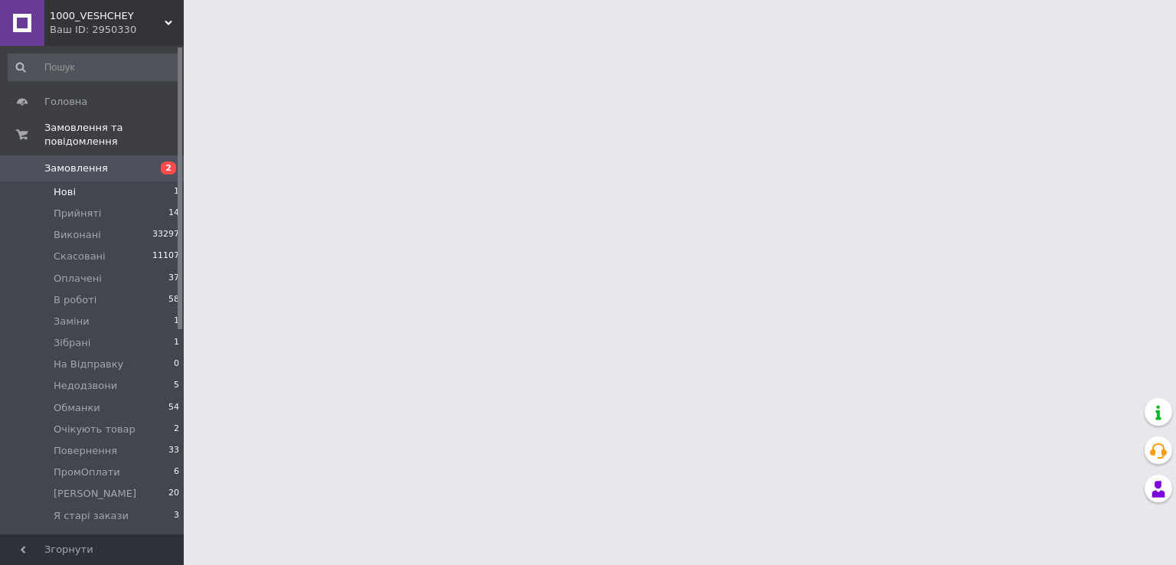
click at [157, 181] on li "Нові 1" at bounding box center [94, 191] width 188 height 21
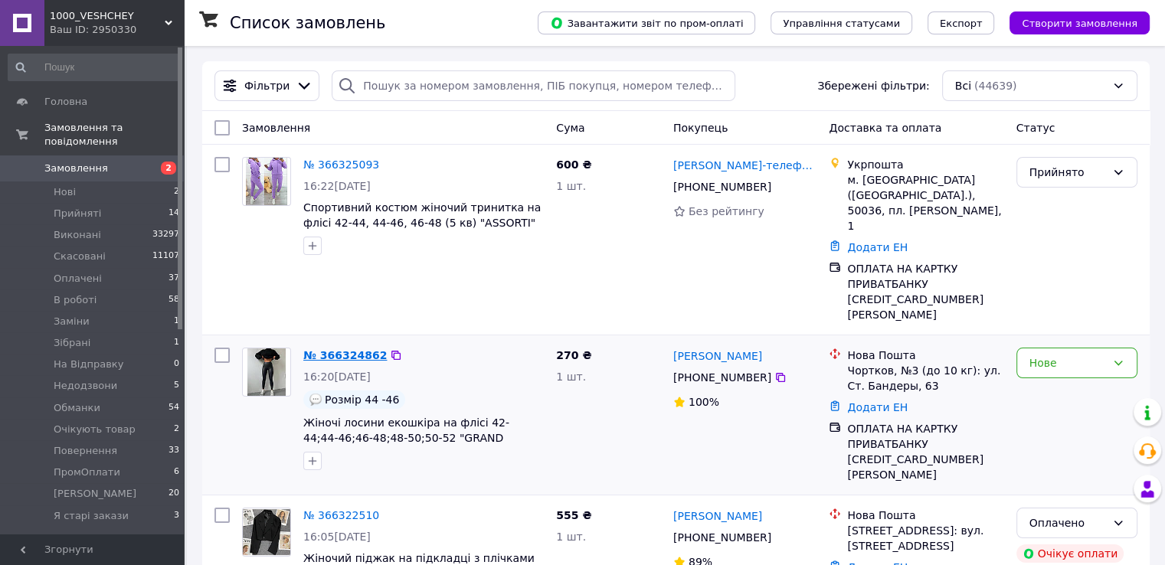
click at [341, 359] on link "№ 366324862" at bounding box center [344, 355] width 83 height 12
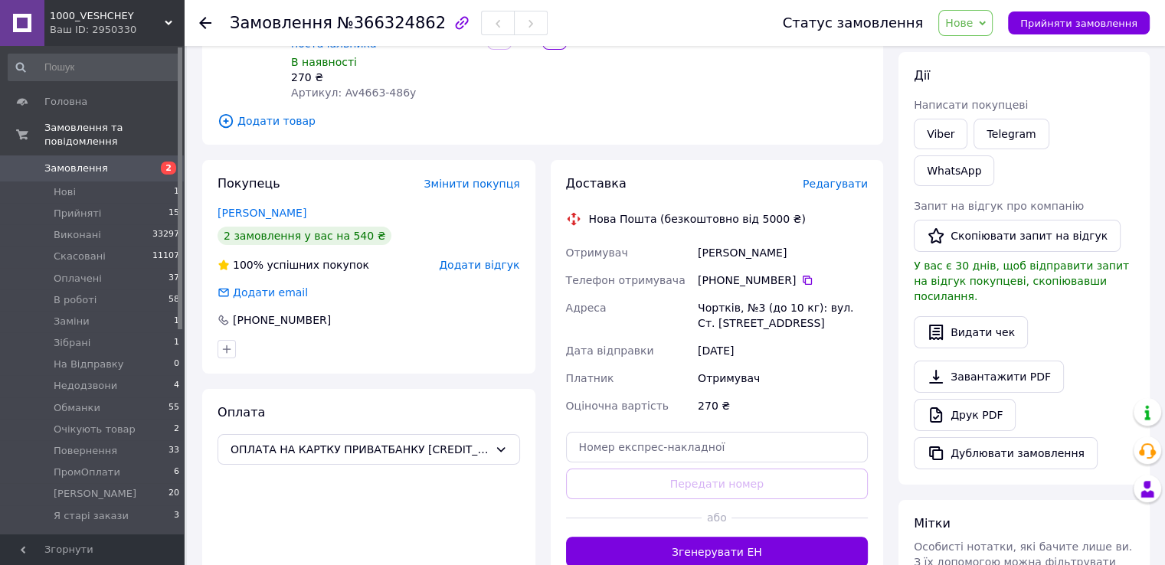
scroll to position [306, 0]
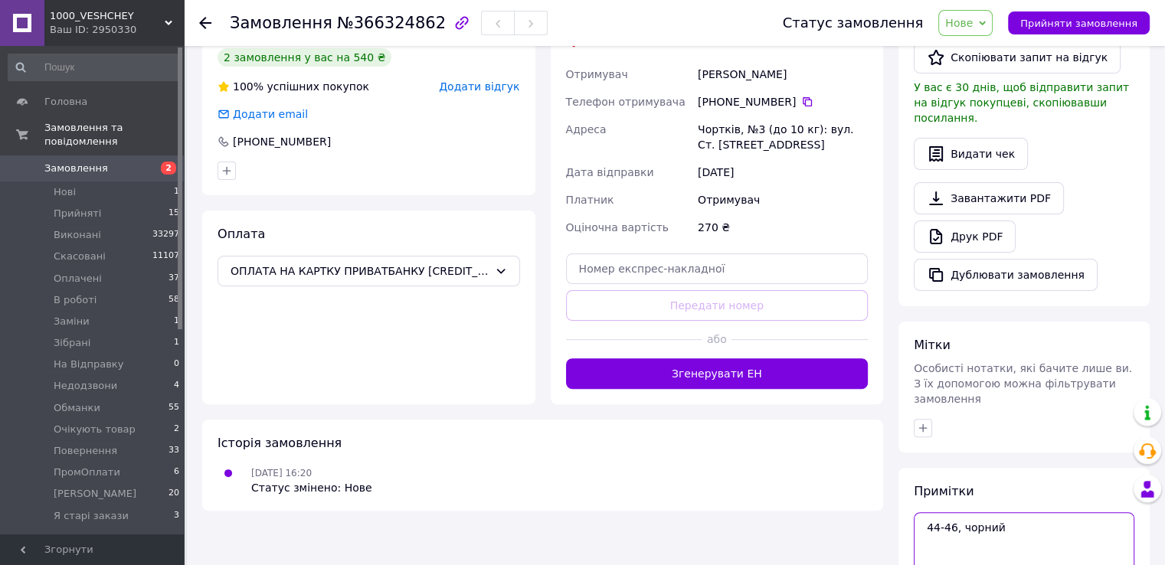
scroll to position [383, 0]
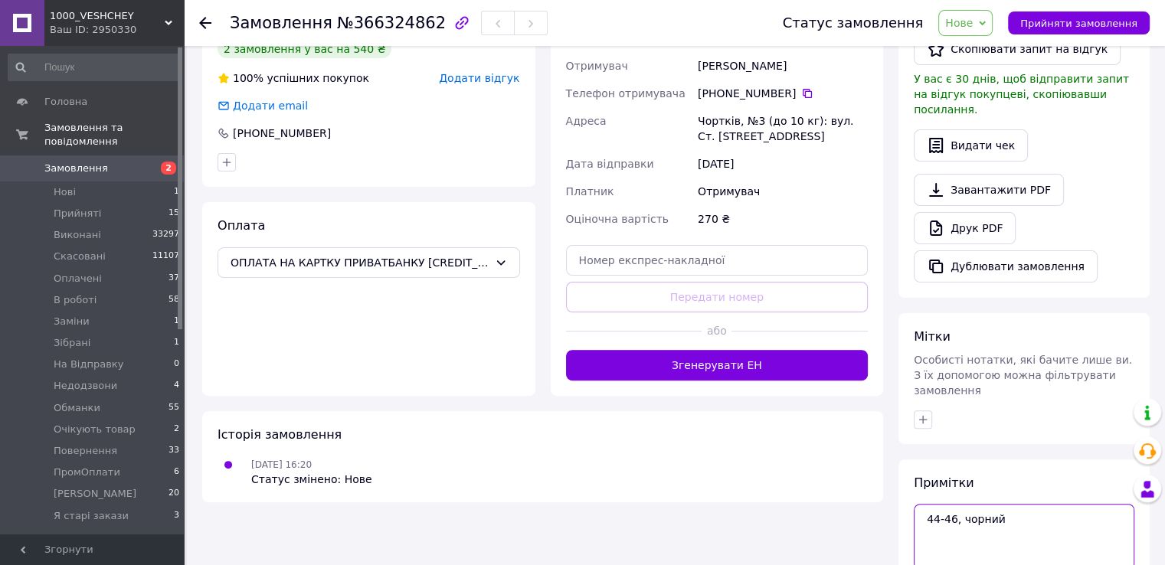
click at [977, 504] on textarea "44-46, чорний" at bounding box center [1023, 537] width 221 height 66
drag, startPoint x: 718, startPoint y: 77, endPoint x: 783, endPoint y: 72, distance: 65.3
click at [783, 86] on div "[PHONE_NUMBER]" at bounding box center [783, 93] width 170 height 15
copy div "0 97 159 41 57"
click at [998, 504] on textarea "44-46, чорний" at bounding box center [1023, 537] width 221 height 66
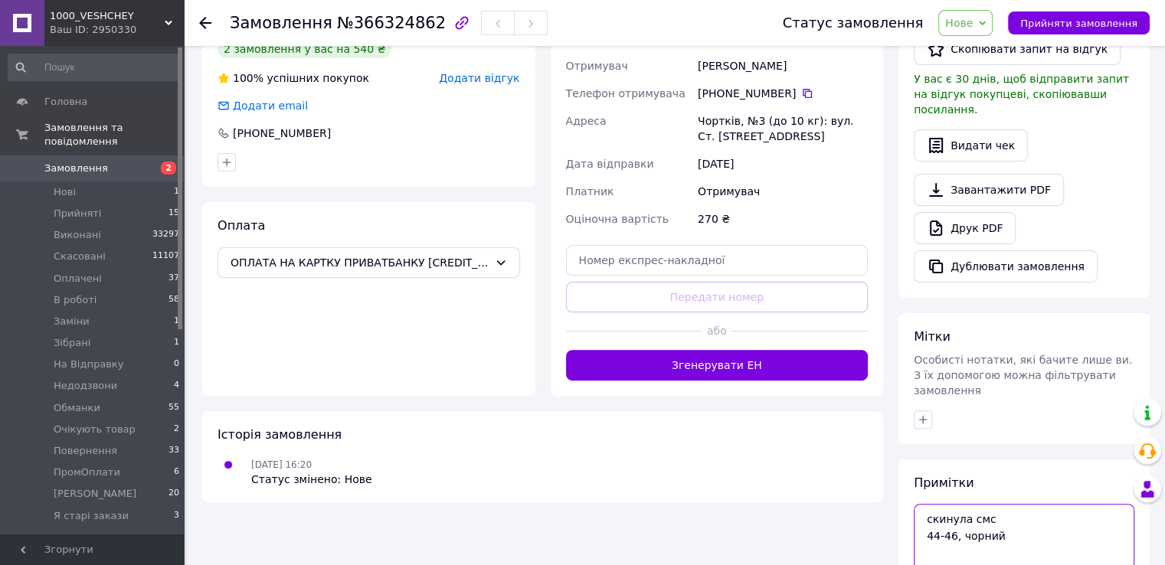
scroll to position [426, 0]
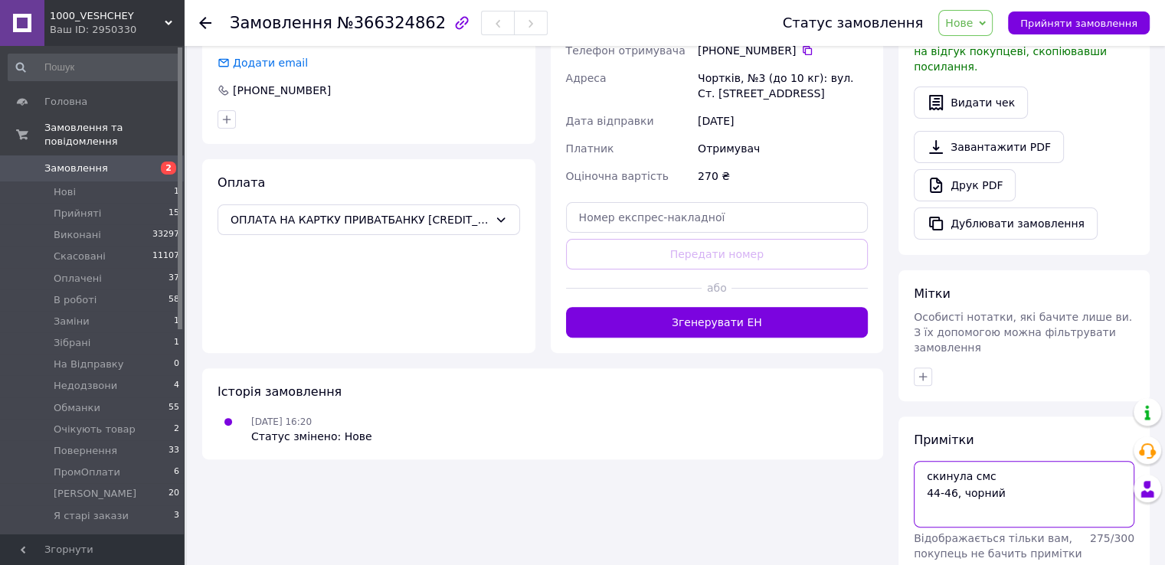
type textarea "скинула смс 44-46, чорний"
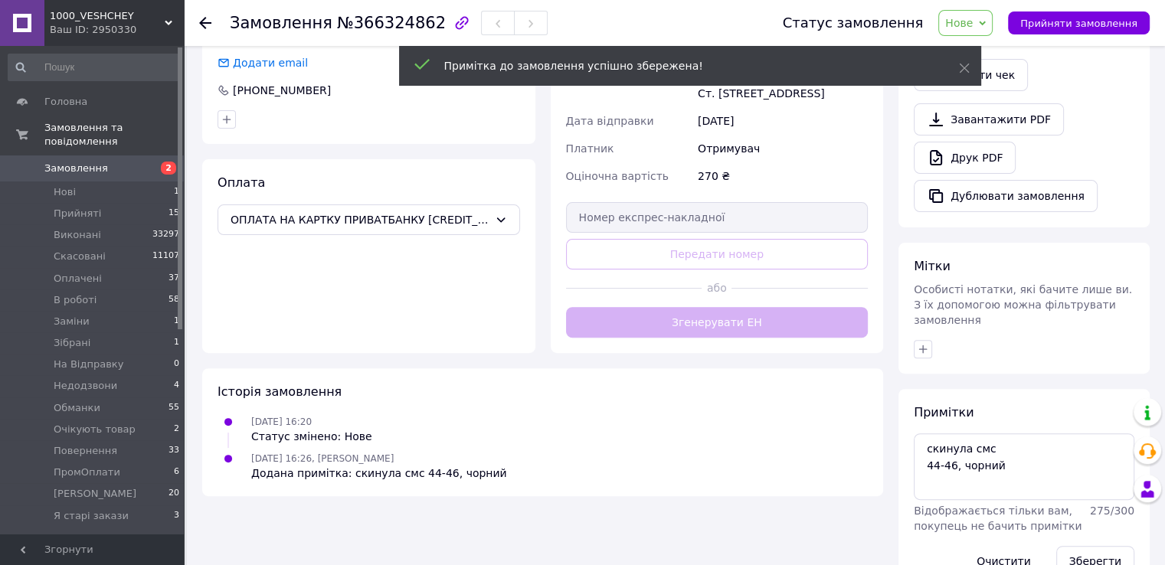
scroll to position [398, 0]
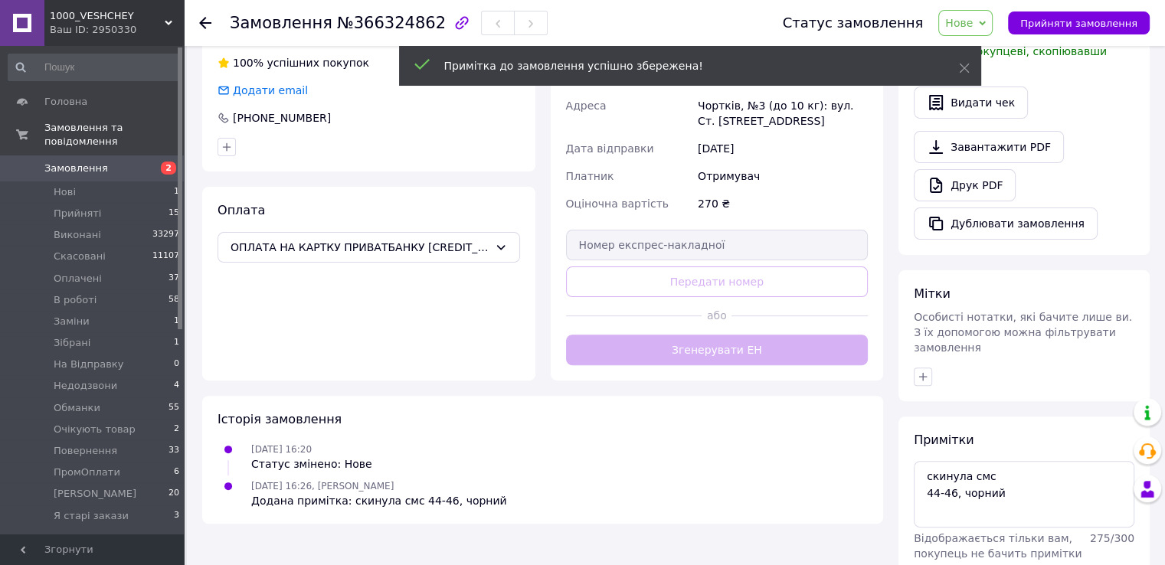
click at [972, 21] on span "Нове" at bounding box center [959, 23] width 28 height 12
click at [995, 50] on li "Прийнято" at bounding box center [988, 53] width 98 height 23
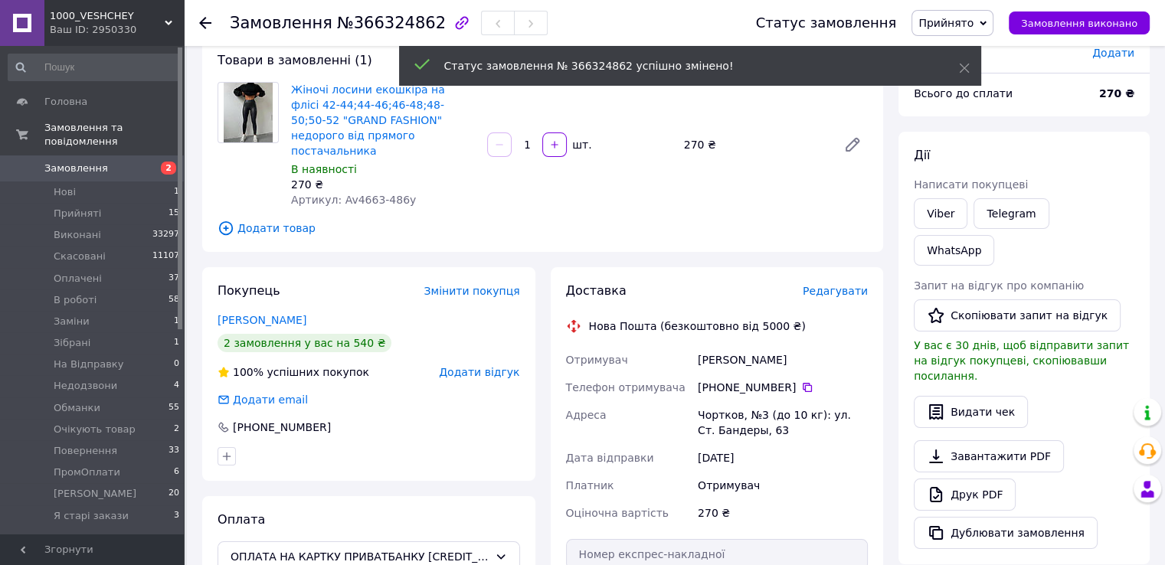
scroll to position [0, 0]
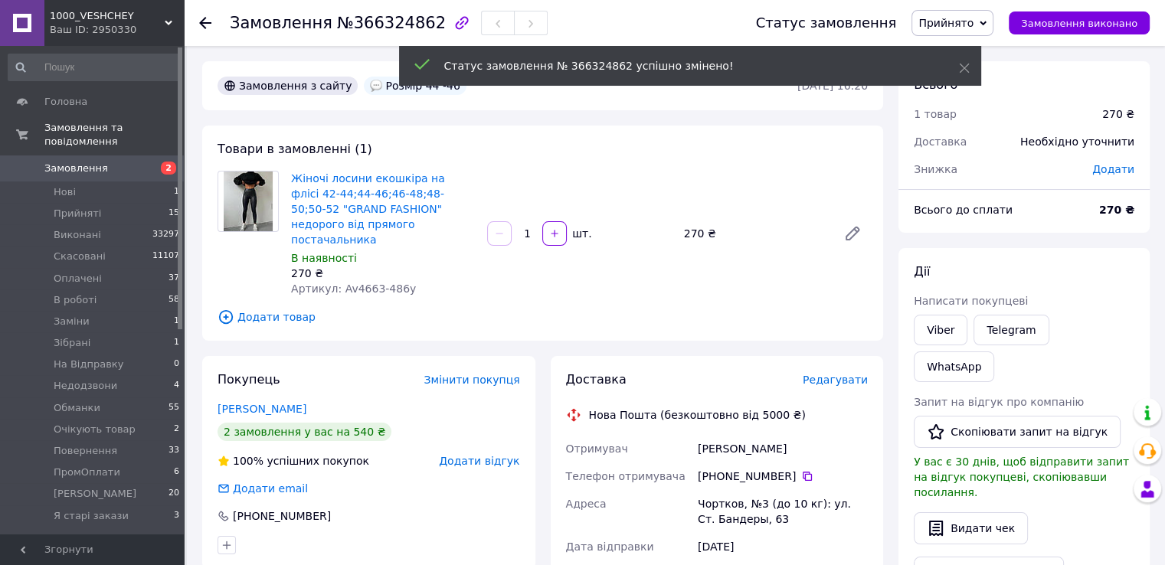
click at [141, 162] on span "Замовлення" at bounding box center [92, 169] width 97 height 14
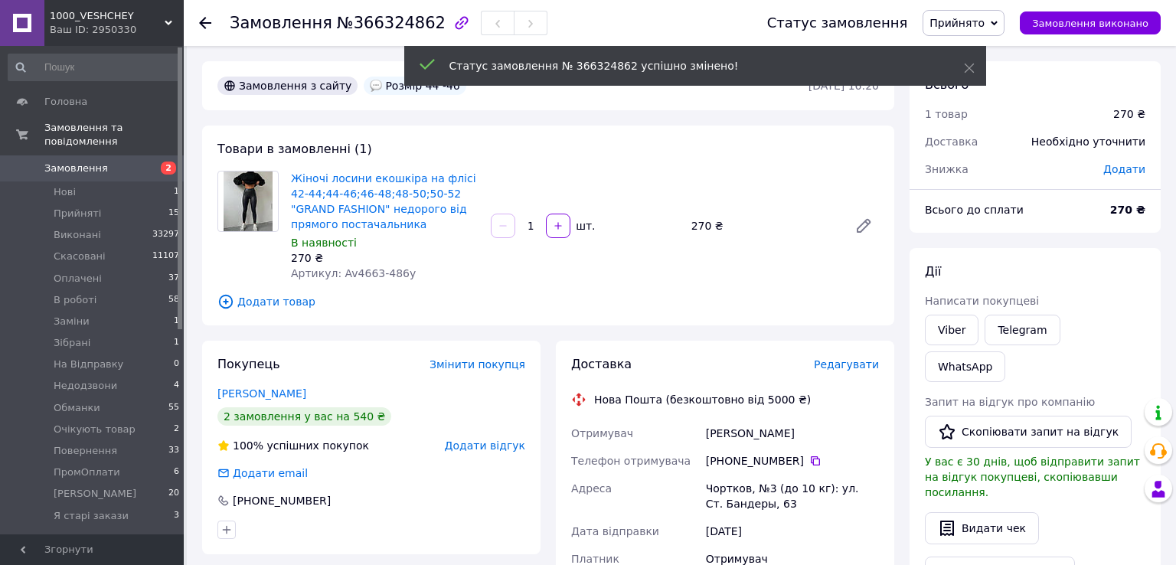
click at [141, 162] on span "Замовлення" at bounding box center [92, 169] width 97 height 14
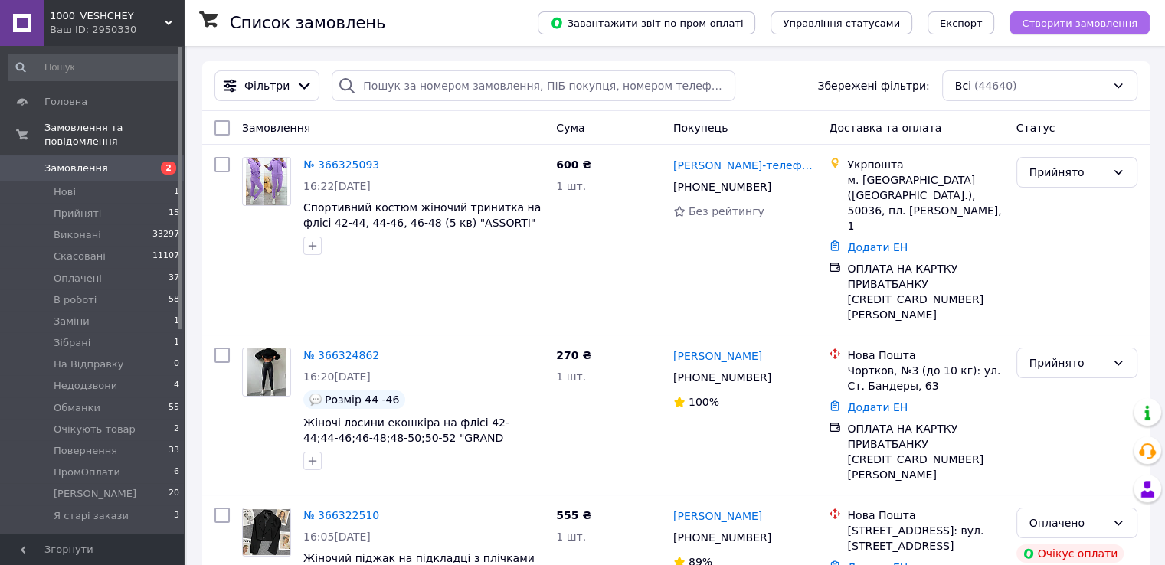
click at [1084, 25] on span "Створити замовлення" at bounding box center [1079, 23] width 116 height 11
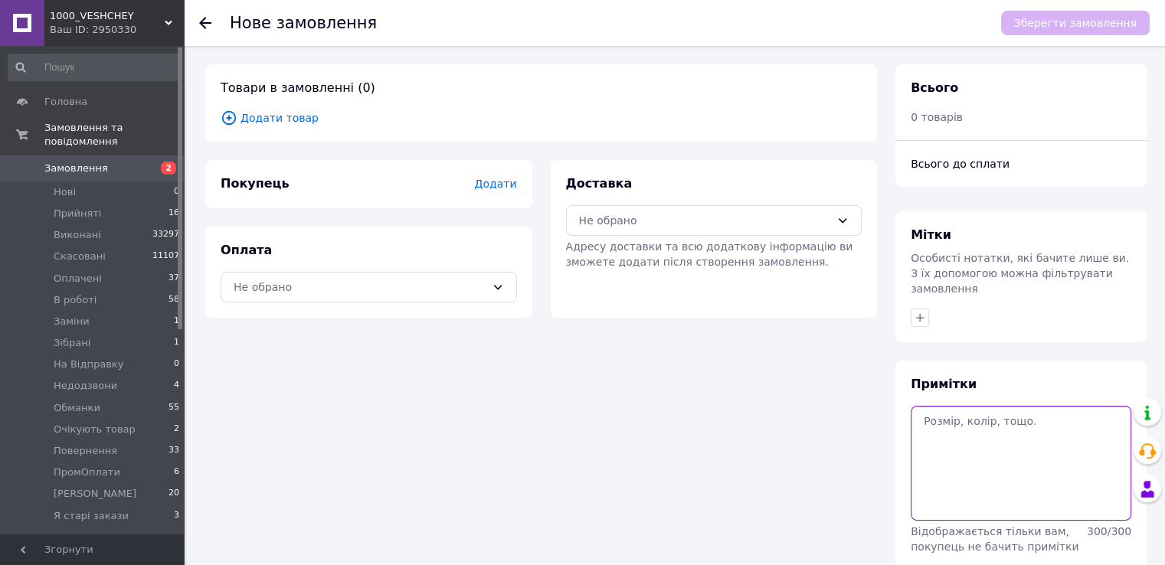
click at [1008, 459] on textarea at bounding box center [1020, 463] width 221 height 115
paste textarea "#опл ПромОплата чорний, 42-44 ТТН:20451269168676"
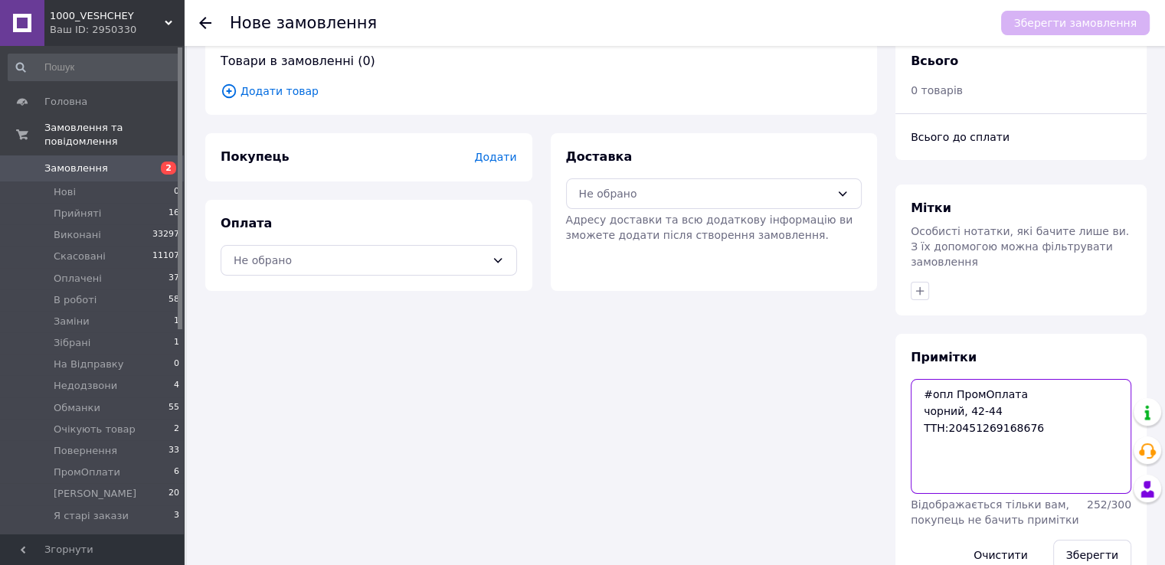
scroll to position [50, 0]
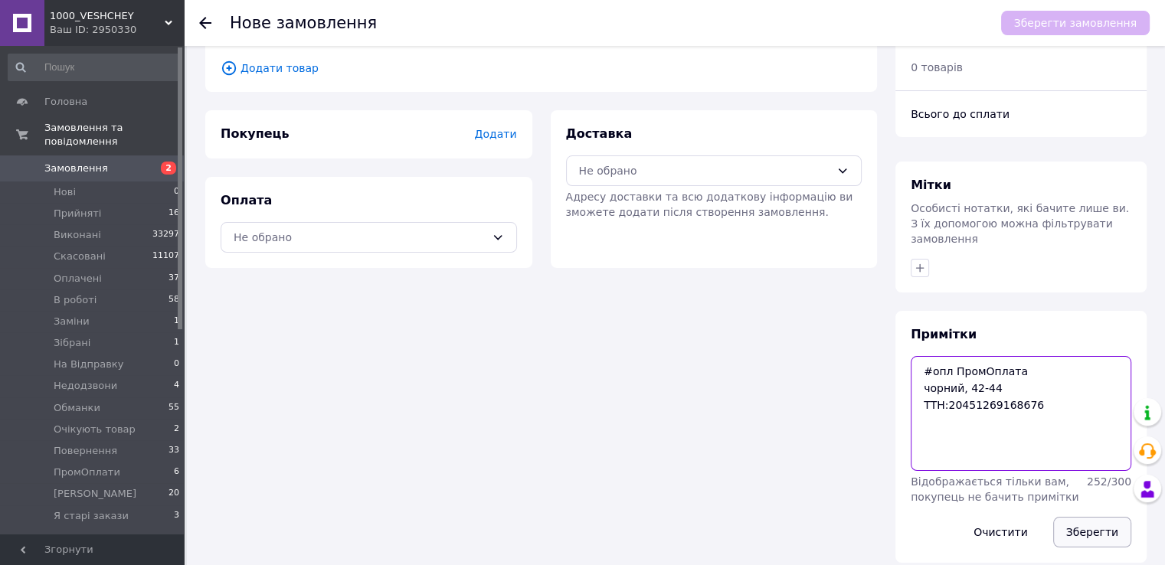
type textarea "#опл ПромОплата чорний, 42-44 ТТН:20451269168676"
click at [1096, 517] on button "Зберегти" at bounding box center [1092, 532] width 78 height 31
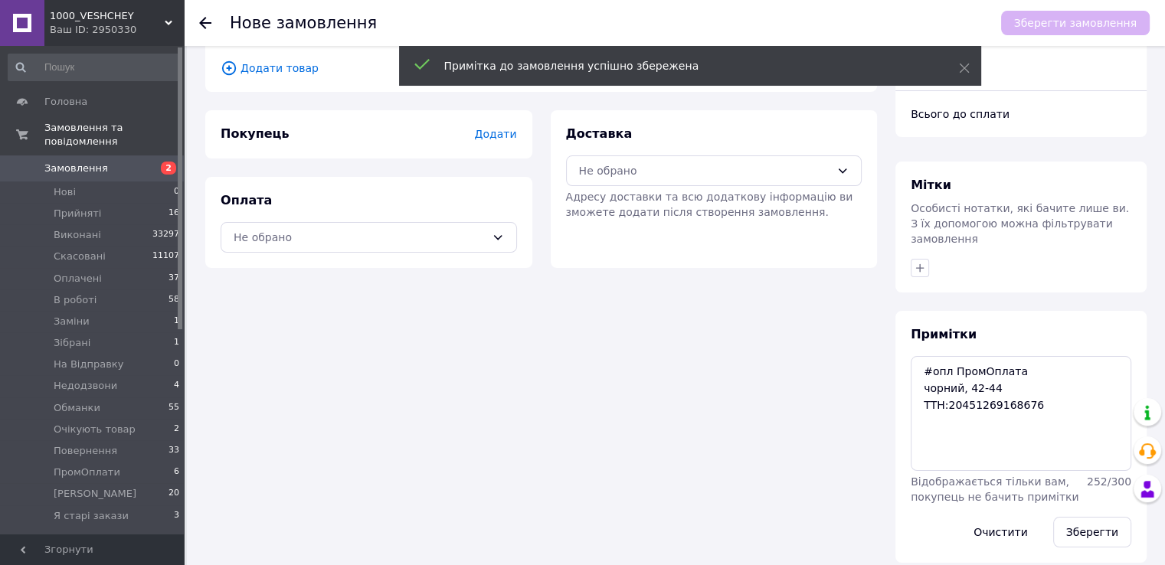
click at [677, 185] on div "Доставка Не обрано Адресу доставки та всю додаткову інформацію ви зможете додат…" at bounding box center [714, 173] width 296 height 94
drag, startPoint x: 652, startPoint y: 178, endPoint x: 640, endPoint y: 185, distance: 14.1
click at [652, 178] on div "Не обрано" at bounding box center [714, 170] width 296 height 31
click at [608, 211] on div "Нова Пошта (безкоштовно від 5000 ₴)" at bounding box center [713, 203] width 276 height 17
click at [472, 231] on div "Не обрано" at bounding box center [360, 237] width 252 height 17
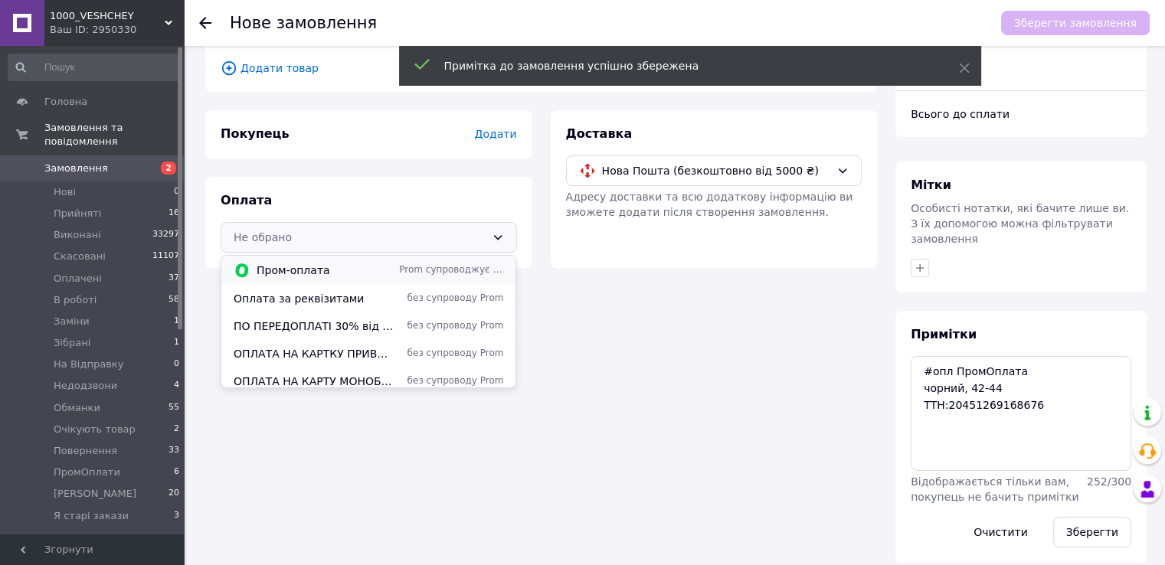
click at [430, 256] on div "Пром-оплата Prom супроводжує покупку" at bounding box center [368, 270] width 294 height 29
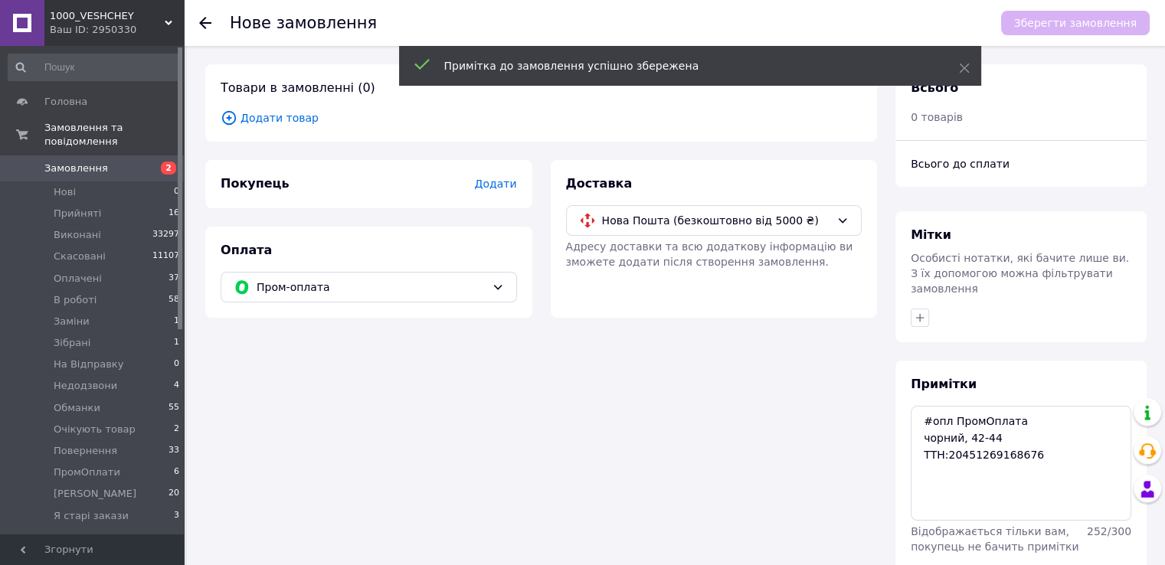
scroll to position [0, 0]
click at [292, 126] on div "Товари в замовленні (0) Додати товар" at bounding box center [541, 102] width 672 height 77
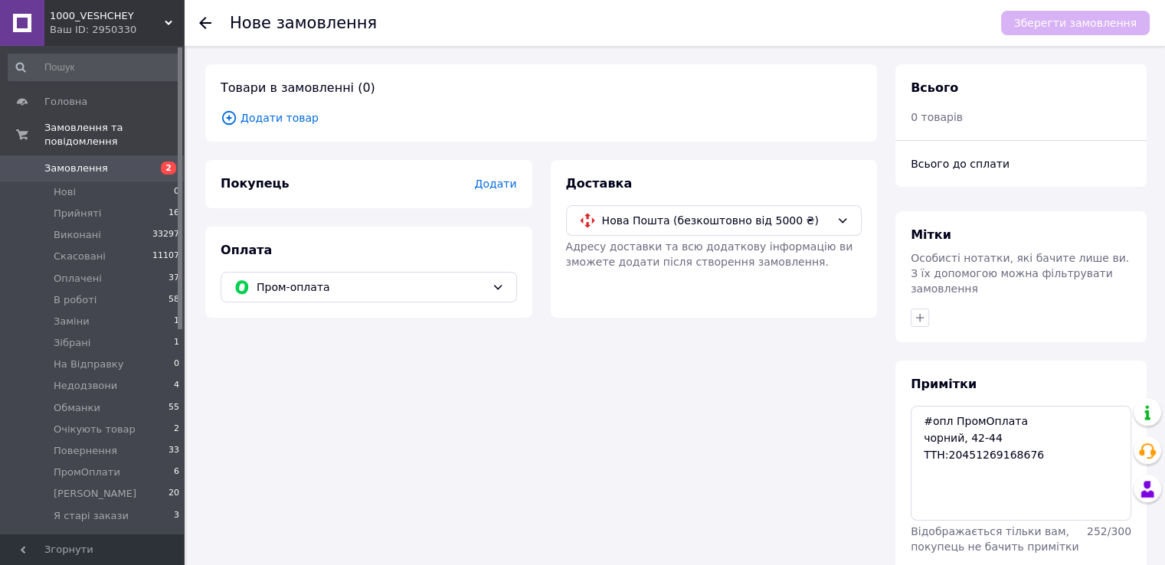
click at [289, 114] on span "Додати товар" at bounding box center [541, 117] width 641 height 17
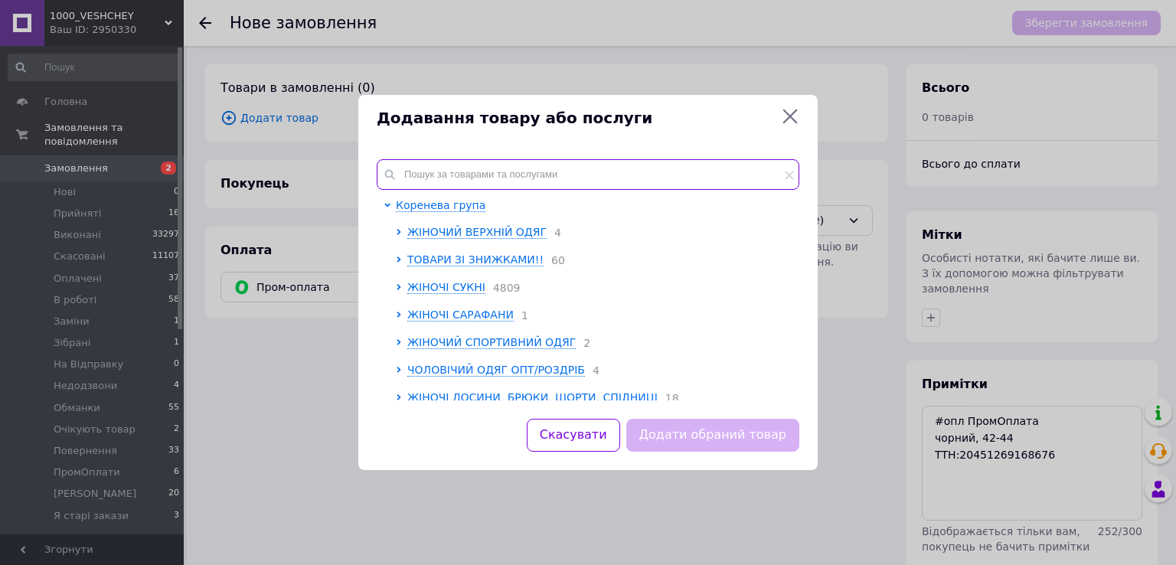
click at [479, 172] on input "text" at bounding box center [588, 174] width 423 height 31
paste input ": Rin846​​​​​​​-2575a"
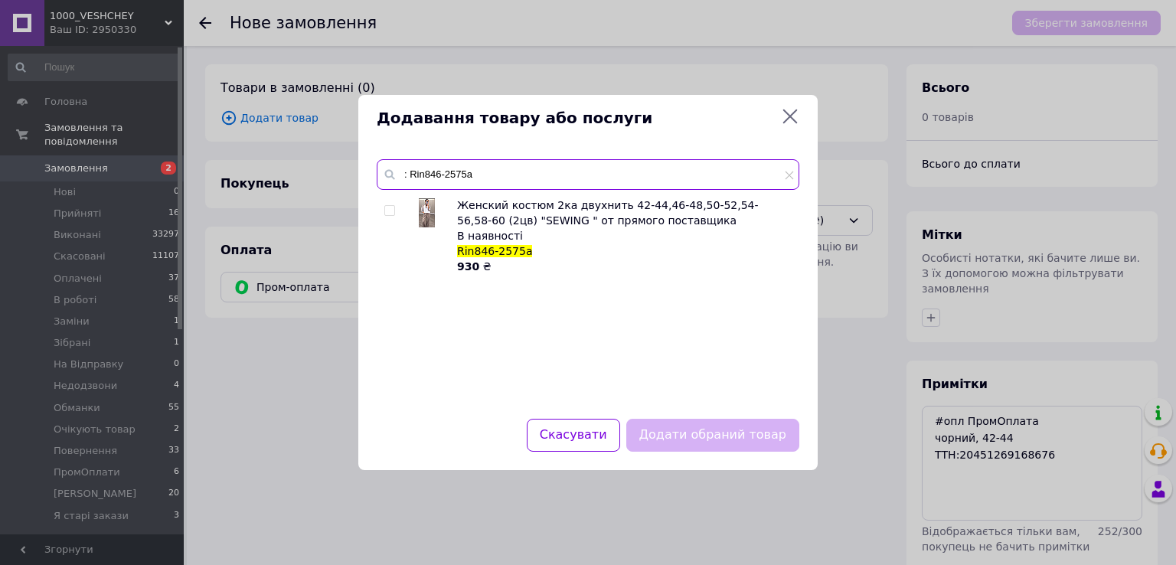
type input ": Rin846​​​​​​​-2575a"
click at [388, 203] on div at bounding box center [391, 236] width 15 height 77
click at [394, 215] on input "checkbox" at bounding box center [389, 211] width 10 height 10
checkbox input "true"
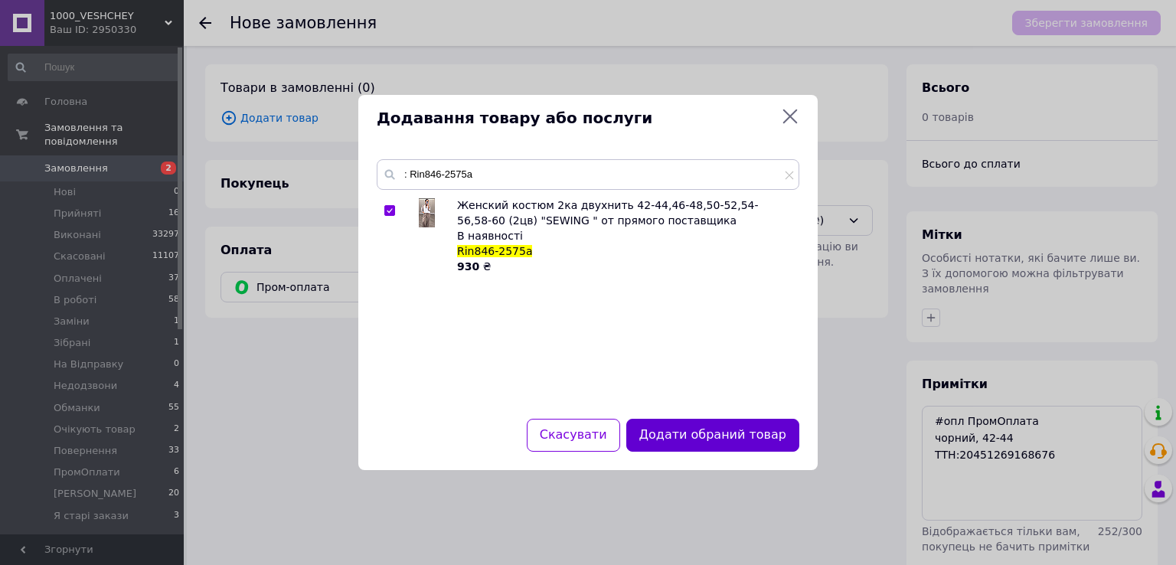
click at [738, 447] on button "Додати обраний товар" at bounding box center [712, 435] width 173 height 33
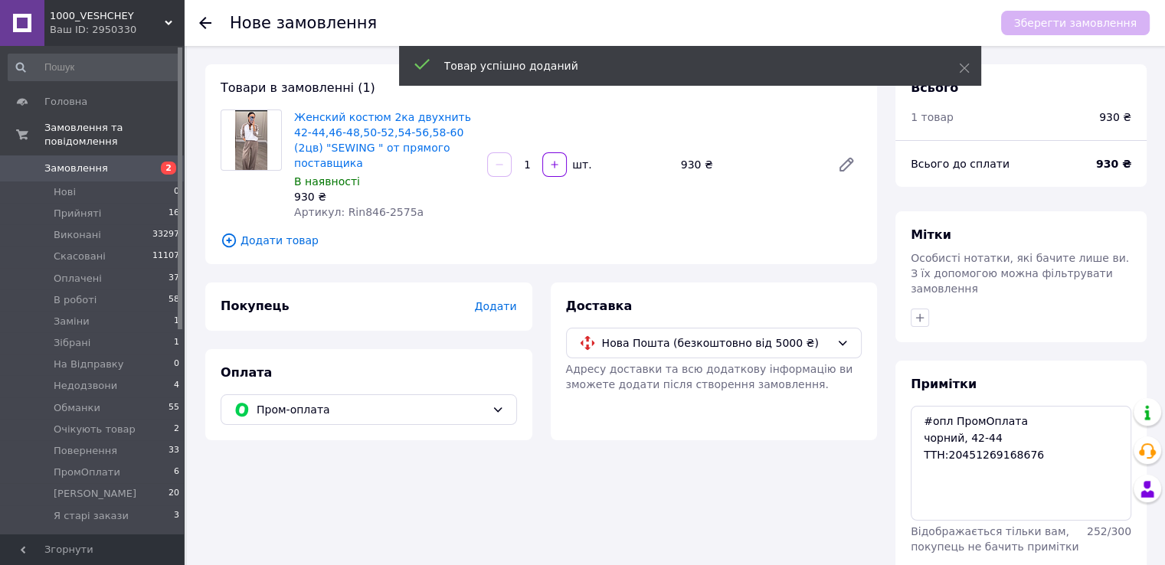
click at [489, 300] on span "Додати" at bounding box center [495, 306] width 42 height 12
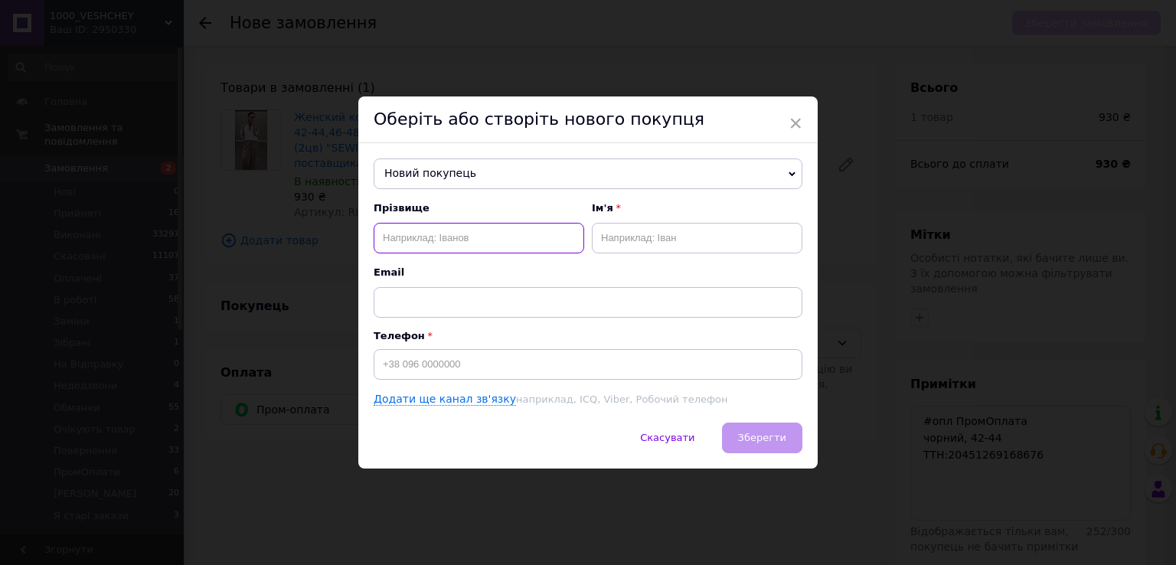
click at [469, 230] on input "text" at bounding box center [479, 238] width 211 height 31
paste input "Оксенюк Інна"
click at [431, 246] on input "Оксенюк Інна" at bounding box center [479, 238] width 211 height 31
click at [433, 243] on input "Оксенюк Інна" at bounding box center [479, 238] width 211 height 31
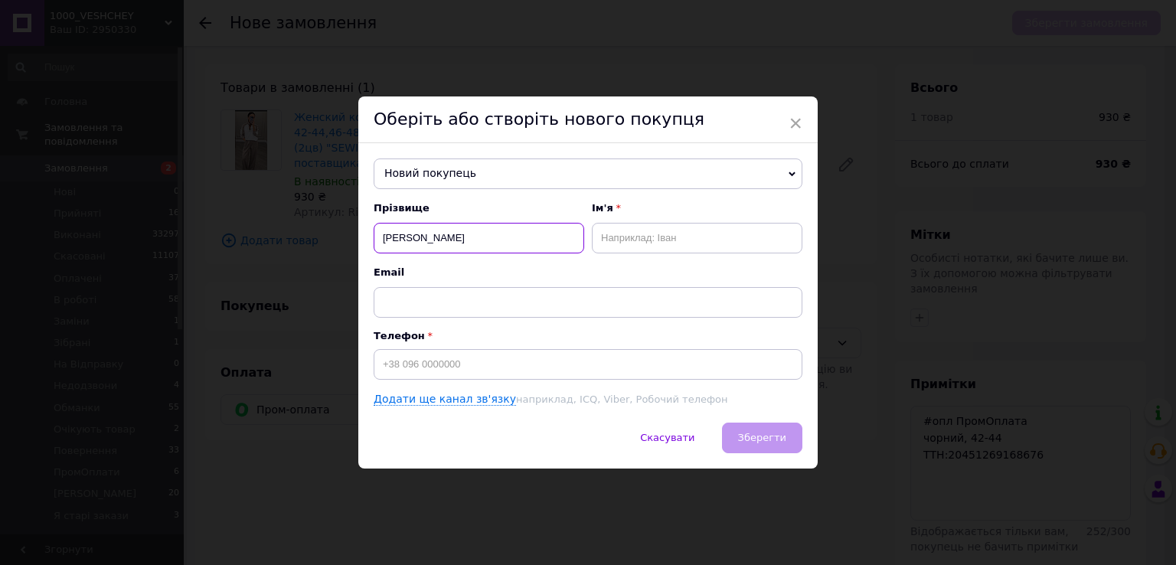
type input "Оксенюк"
click at [700, 239] on input "text" at bounding box center [697, 238] width 211 height 31
paste input "Інна"
type input "Інна-Іра"
click at [527, 245] on input "Оксенюк" at bounding box center [479, 238] width 211 height 31
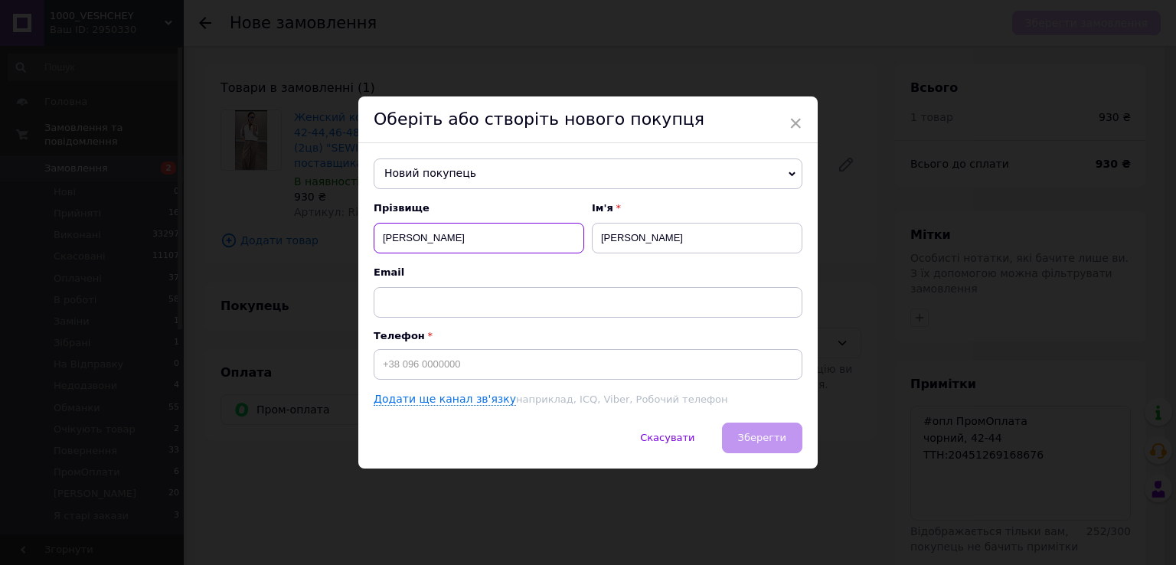
click at [381, 237] on input "Оксенюк" at bounding box center [479, 238] width 211 height 31
type input "Оксенюк"
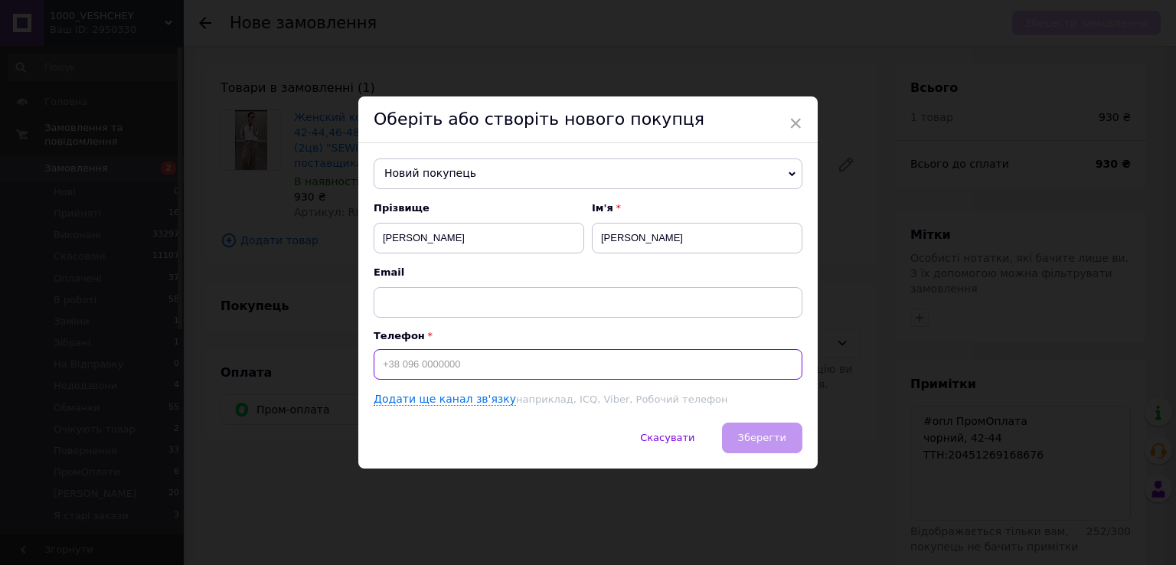
click at [417, 364] on input at bounding box center [588, 364] width 429 height 31
paste input "+380967205524"
type input "+380967205524"
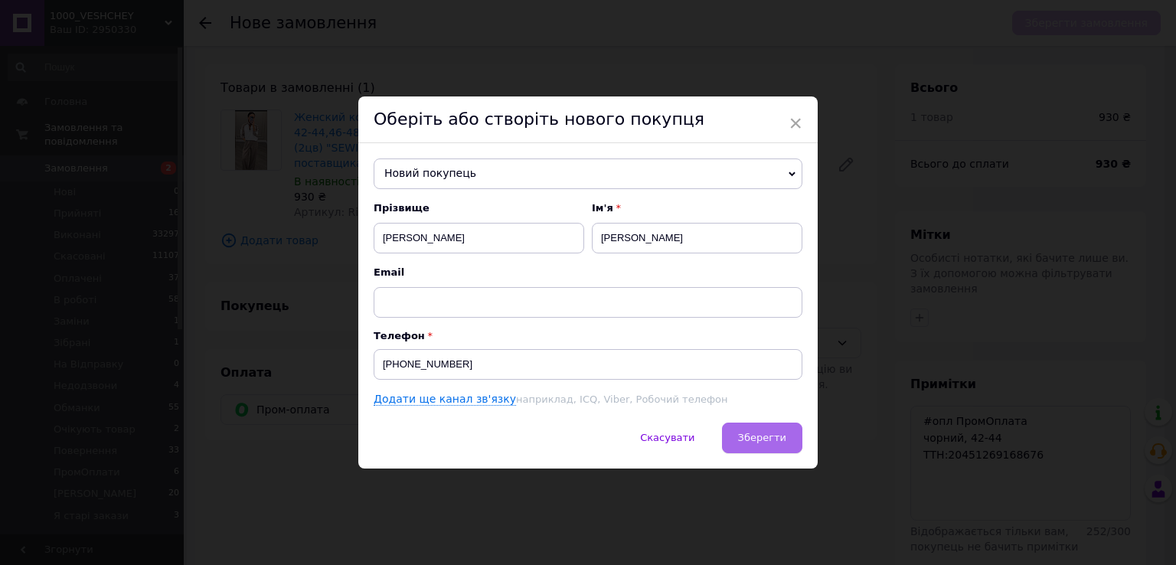
click at [752, 438] on span "Зберегти" at bounding box center [762, 437] width 48 height 11
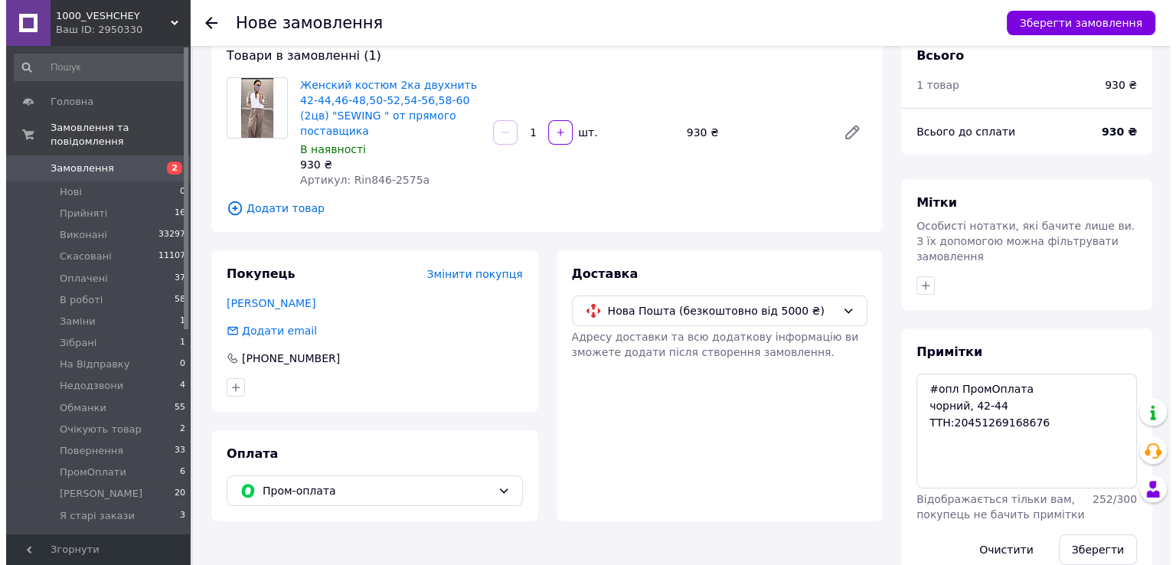
scroll to position [50, 0]
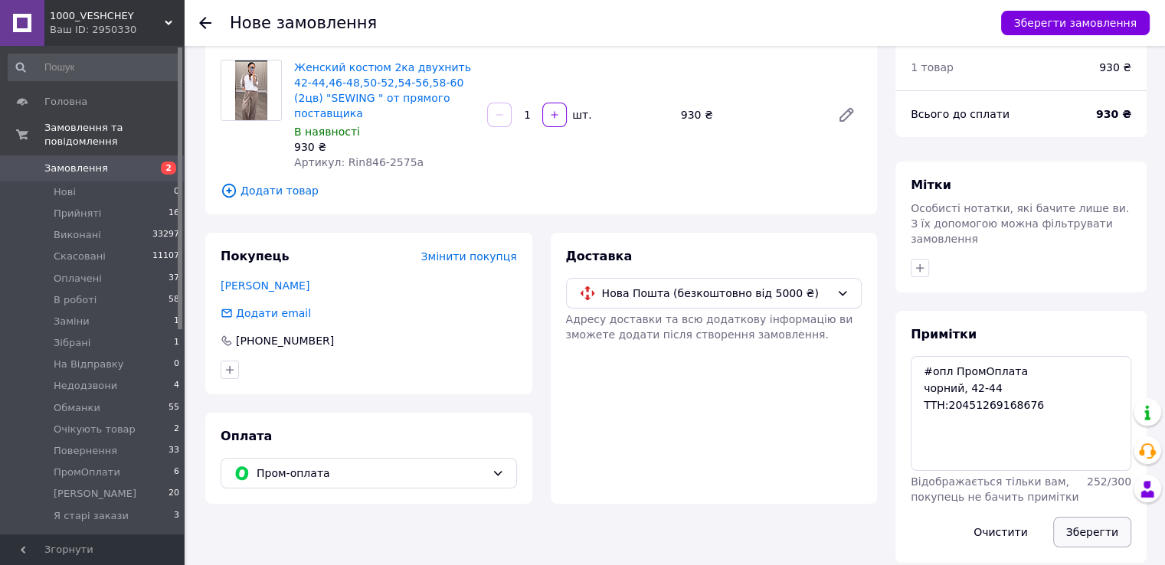
drag, startPoint x: 1119, startPoint y: 518, endPoint x: 1100, endPoint y: 508, distance: 21.9
click at [1118, 518] on button "Зберегти" at bounding box center [1092, 532] width 78 height 31
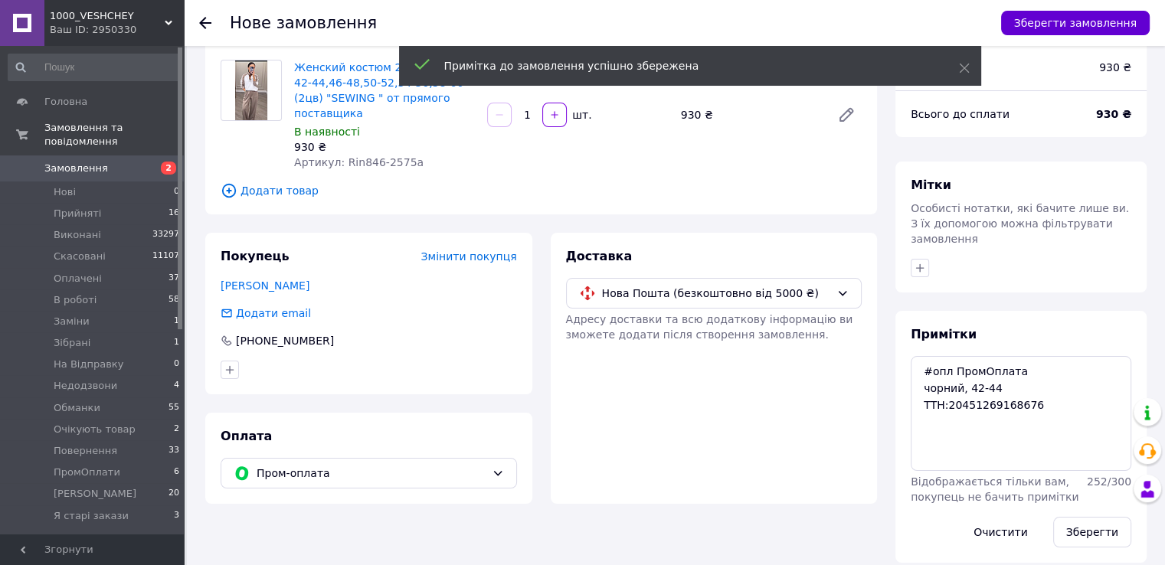
click at [1052, 16] on button "Зберегти замовлення" at bounding box center [1075, 23] width 149 height 25
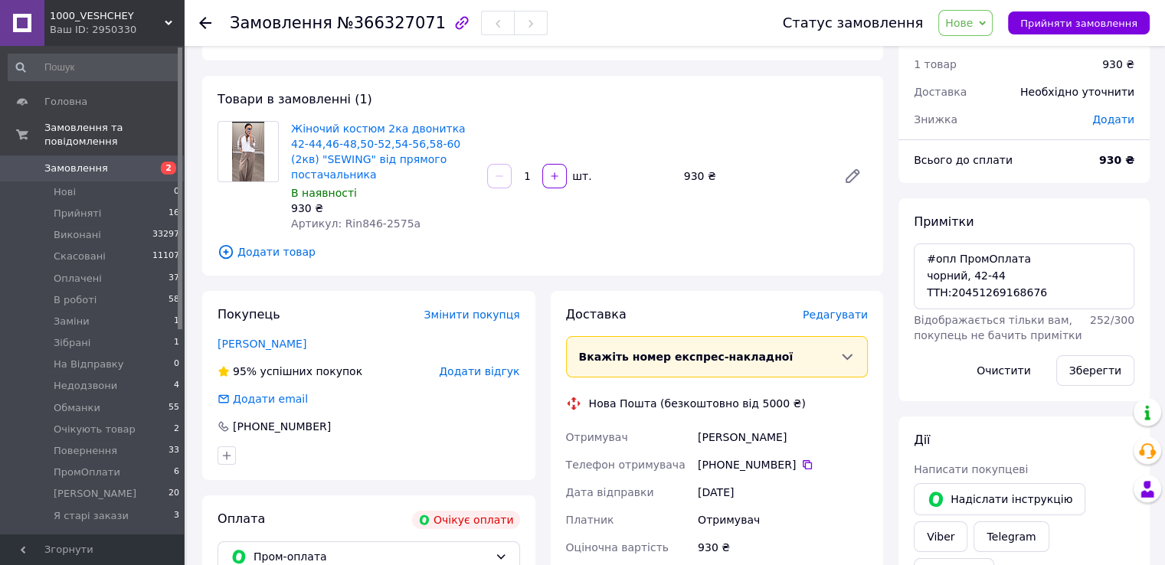
click at [971, 20] on span "Нове" at bounding box center [959, 23] width 28 height 12
click at [989, 126] on li "Оплачено" at bounding box center [988, 122] width 98 height 23
click at [848, 307] on div "Редагувати" at bounding box center [834, 314] width 65 height 15
click at [848, 309] on span "Редагувати" at bounding box center [834, 315] width 65 height 12
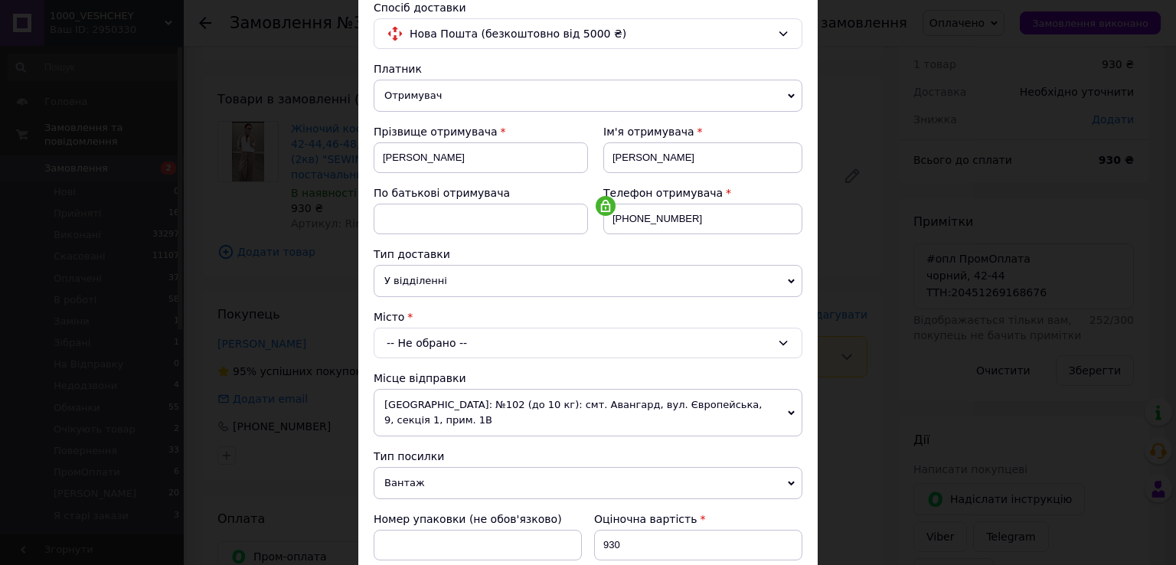
scroll to position [230, 0]
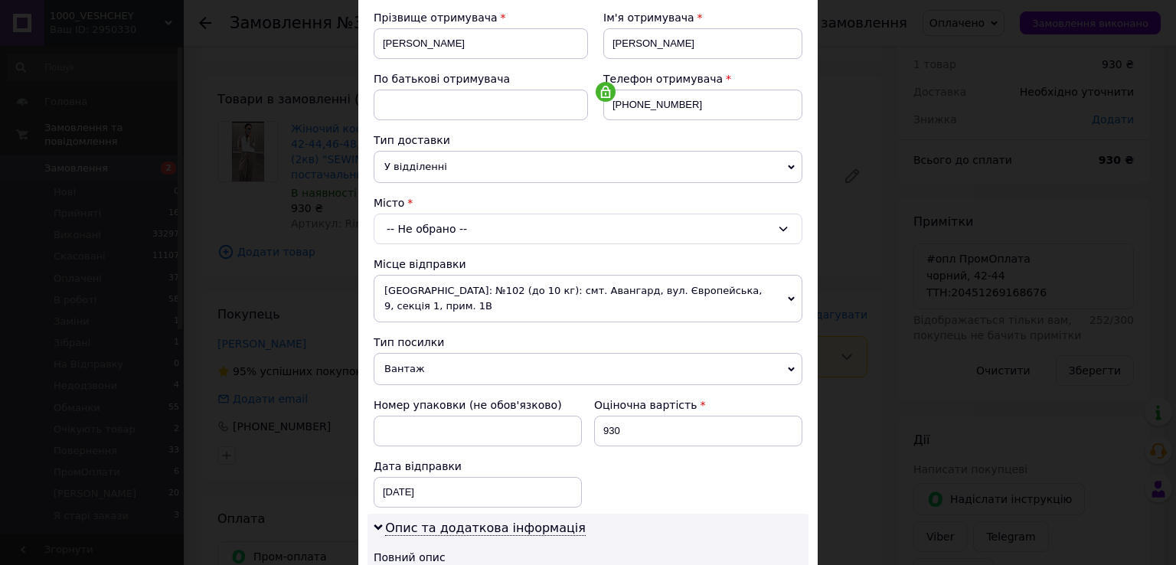
click at [441, 221] on div "-- Не обрано --" at bounding box center [588, 229] width 429 height 31
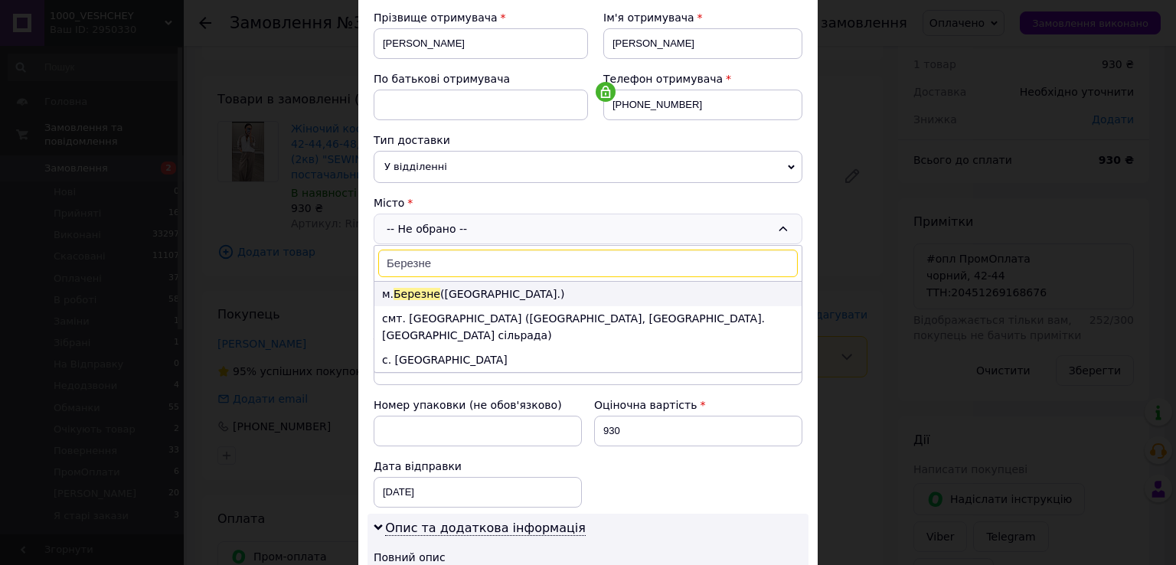
type input "Березне"
click at [407, 288] on span "Березне" at bounding box center [417, 294] width 47 height 12
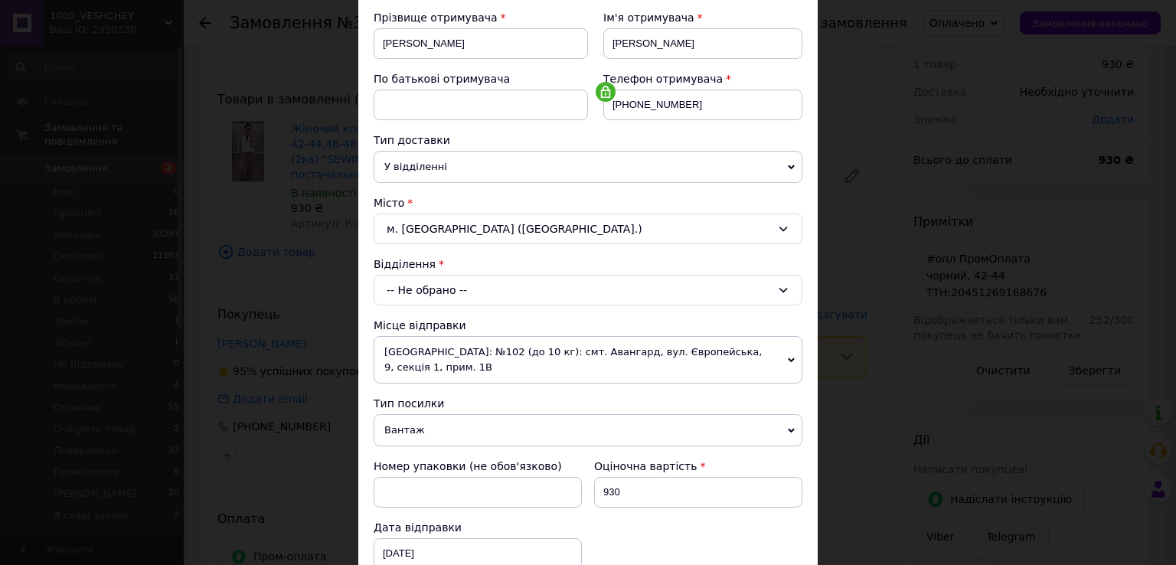
click at [407, 291] on div "-- Не обрано --" at bounding box center [588, 290] width 429 height 31
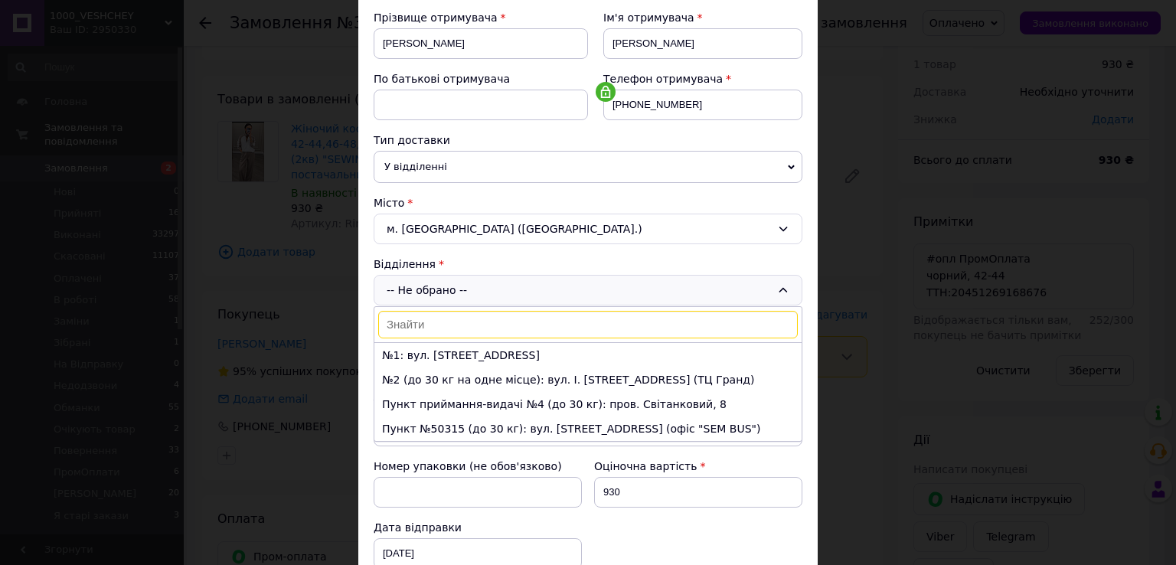
click at [410, 348] on li "№1: вул. Андріївська, 66" at bounding box center [587, 355] width 427 height 25
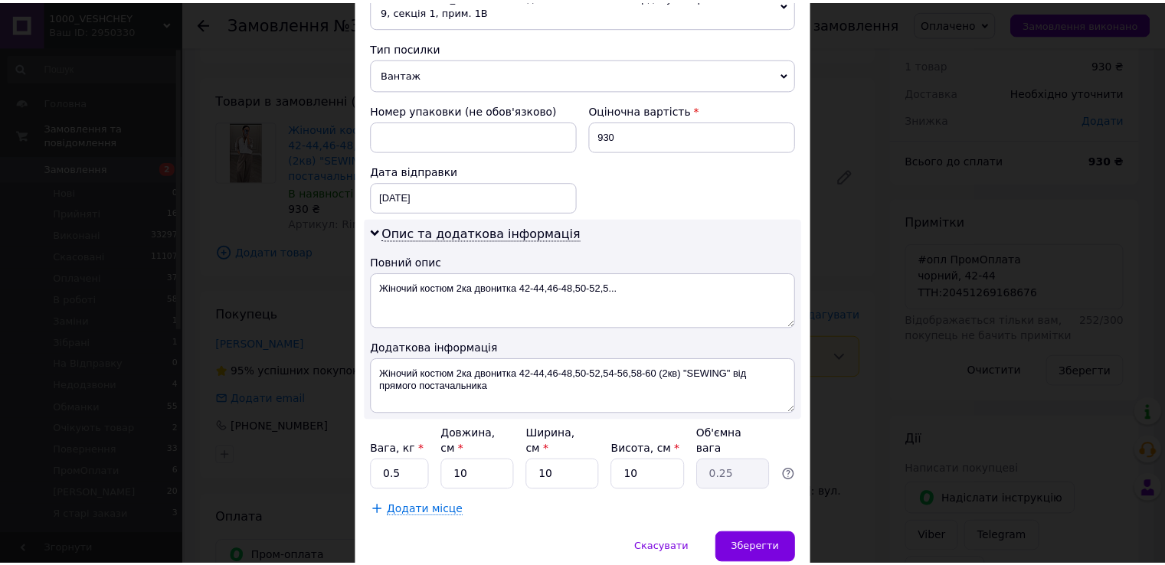
scroll to position [613, 0]
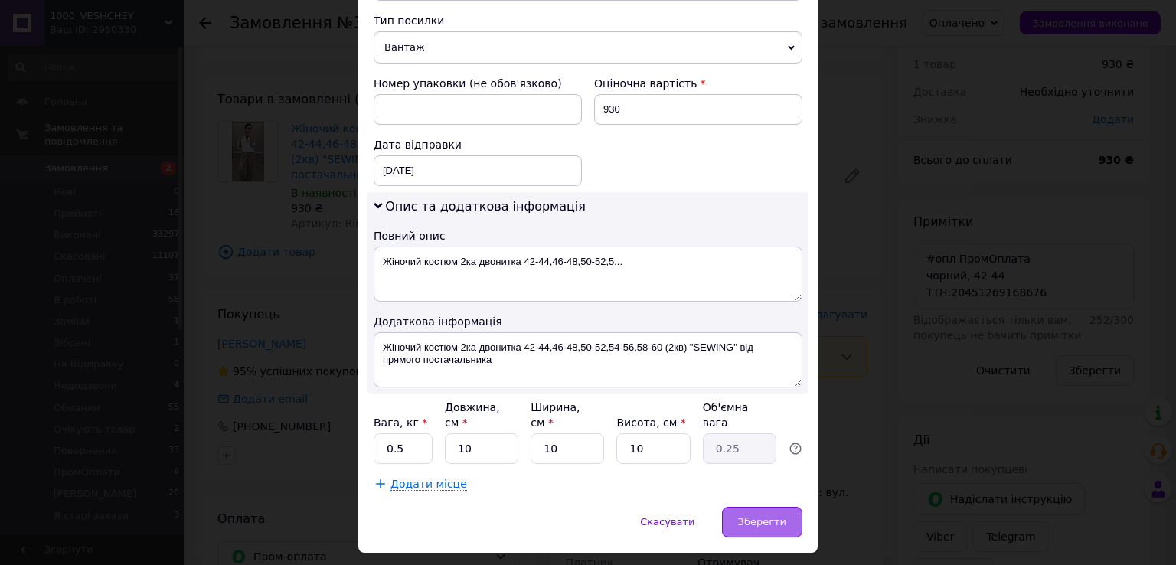
click at [744, 507] on div "Зберегти" at bounding box center [762, 522] width 80 height 31
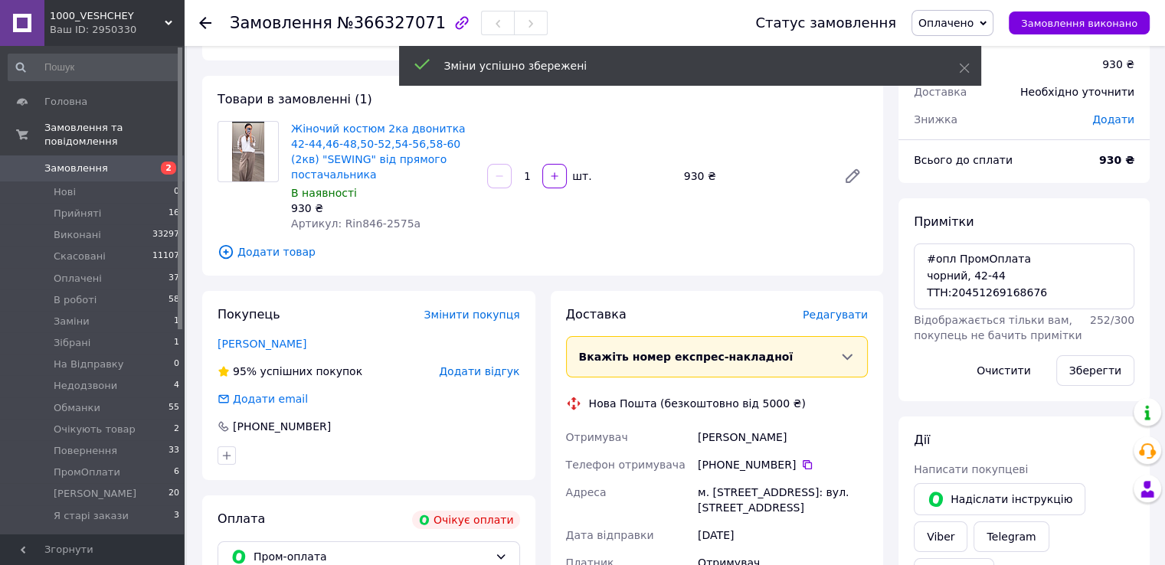
click at [962, 19] on span "Оплачено" at bounding box center [945, 23] width 55 height 12
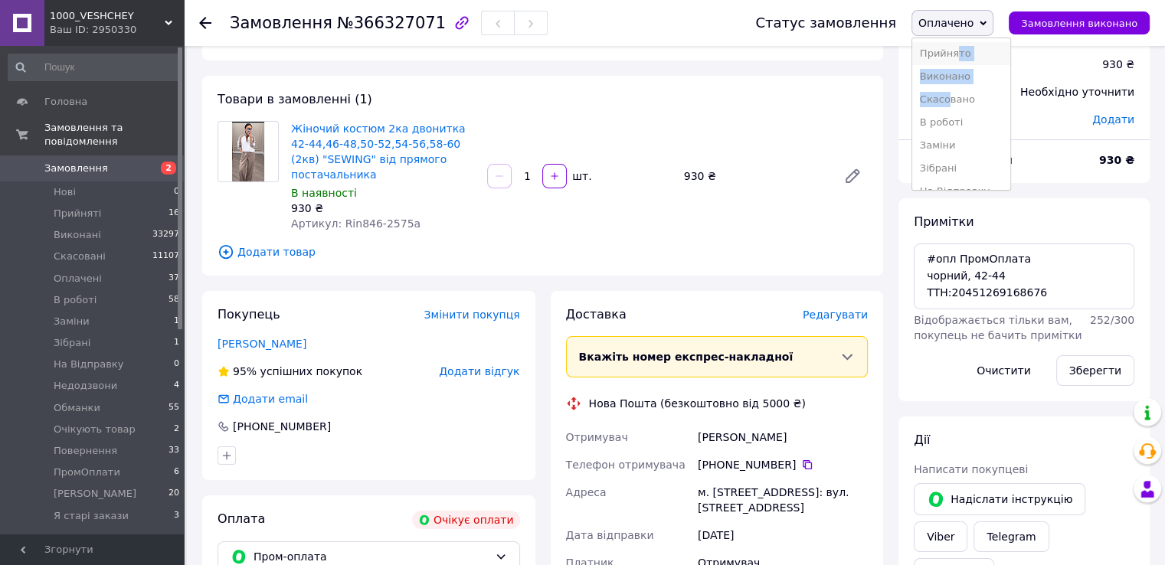
drag, startPoint x: 965, startPoint y: 100, endPoint x: 974, endPoint y: 47, distance: 53.6
click at [974, 47] on ul "Прийнято Виконано Скасовано В роботі Заміни Зібрані На Відправку Недодзвони Обм…" at bounding box center [961, 114] width 100 height 153
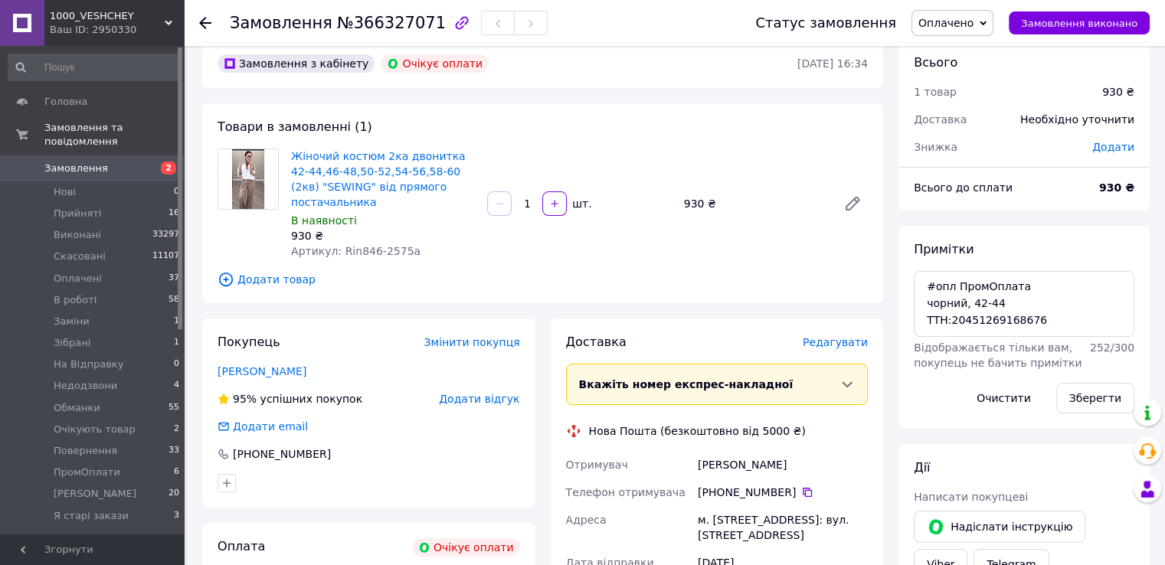
scroll to position [0, 0]
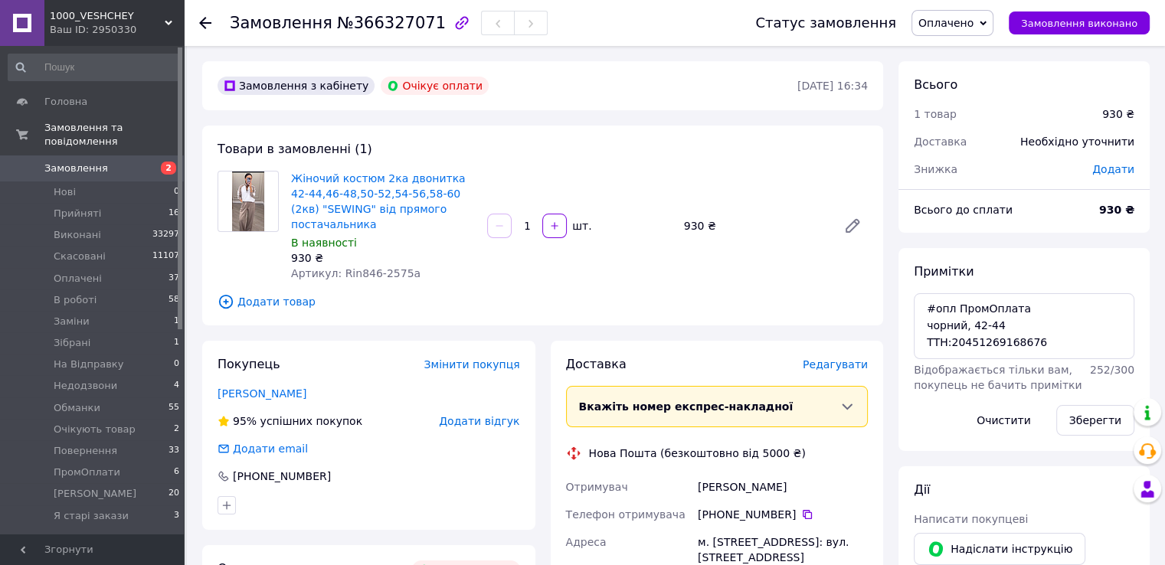
click at [138, 162] on span "Замовлення" at bounding box center [92, 169] width 97 height 14
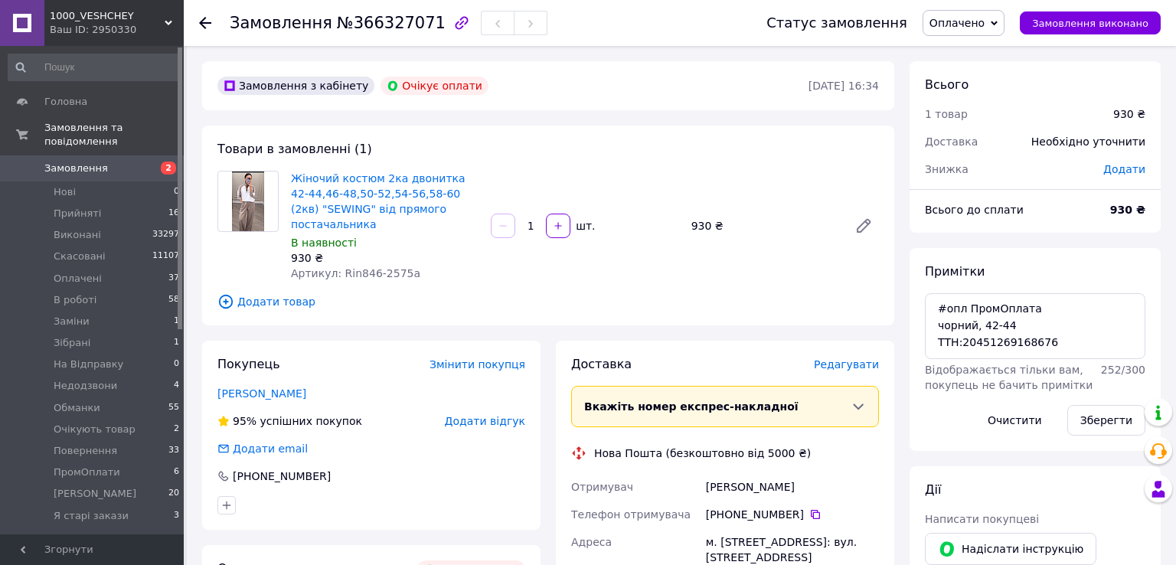
click at [138, 162] on span "Замовлення" at bounding box center [92, 169] width 97 height 14
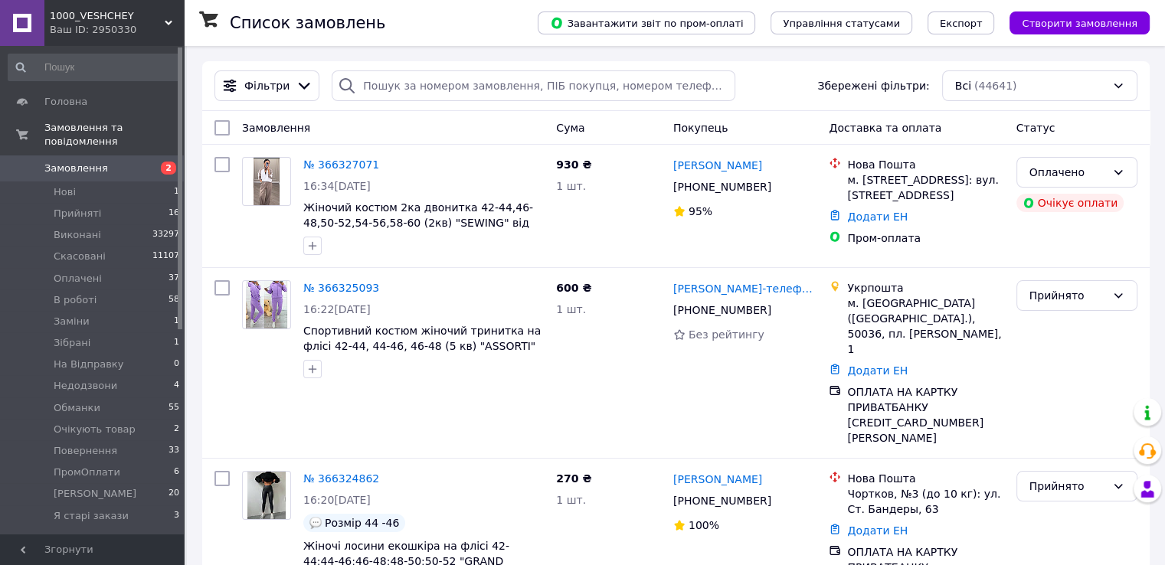
drag, startPoint x: 1067, startPoint y: 25, endPoint x: 1054, endPoint y: 30, distance: 14.1
click at [1067, 24] on span "Створити замовлення" at bounding box center [1079, 23] width 116 height 11
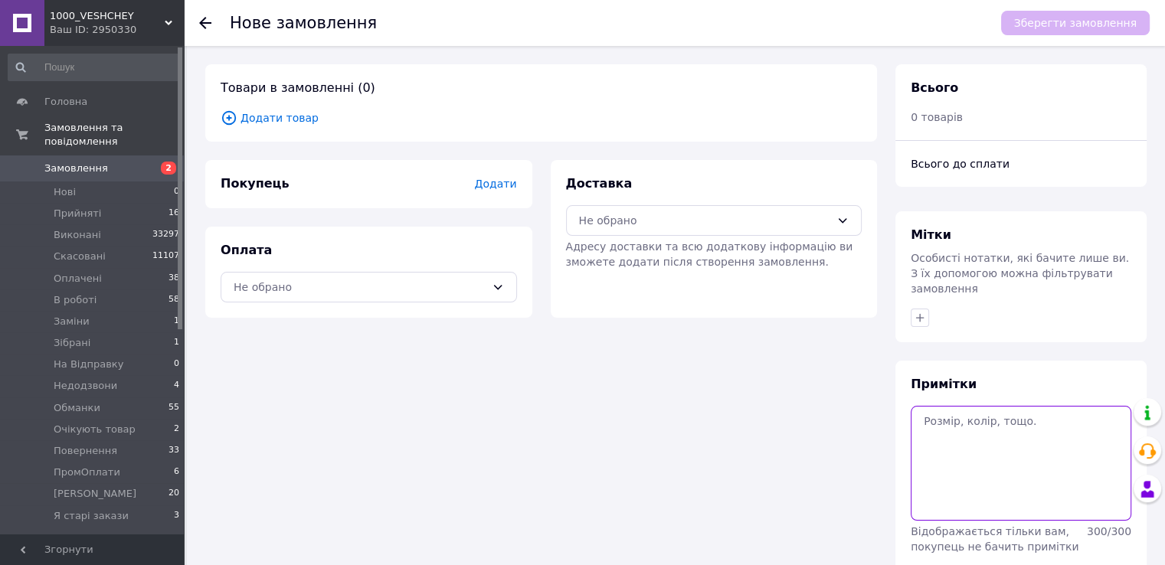
click at [998, 485] on textarea at bounding box center [1020, 463] width 221 height 115
paste textarea "#опл ПромОплата 50-52, чорний"
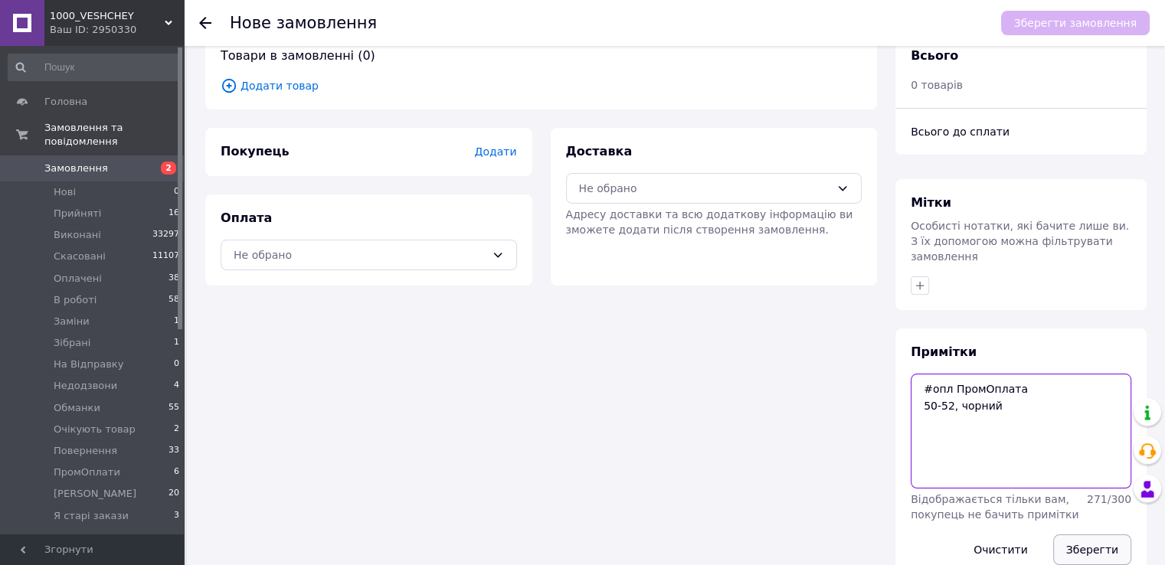
scroll to position [50, 0]
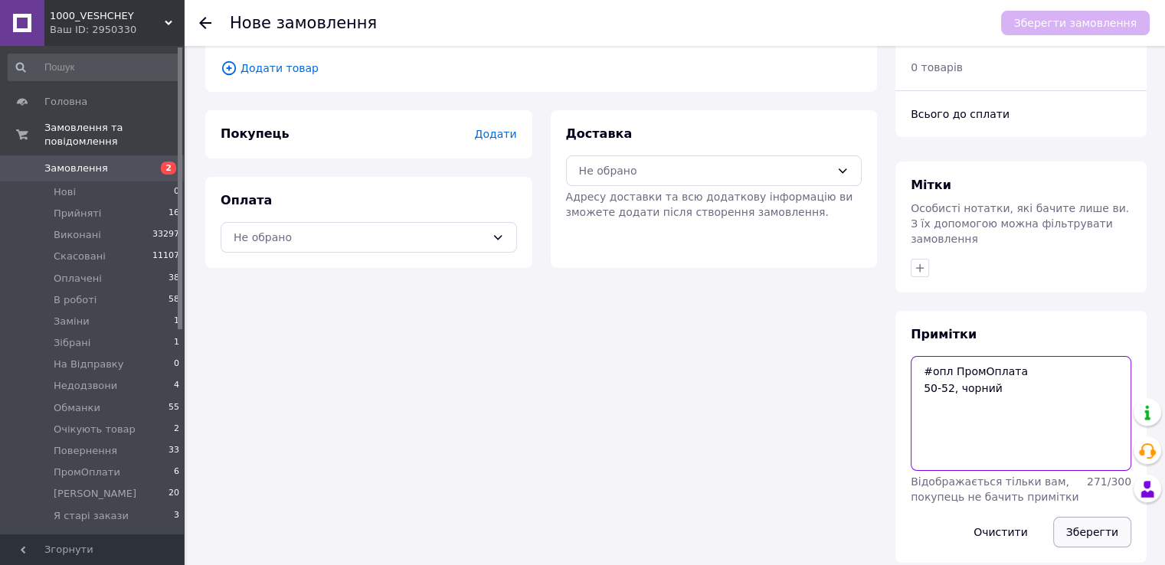
type textarea "#опл ПромОплата 50-52, чорний"
click at [1081, 521] on button "Зберегти" at bounding box center [1092, 532] width 78 height 31
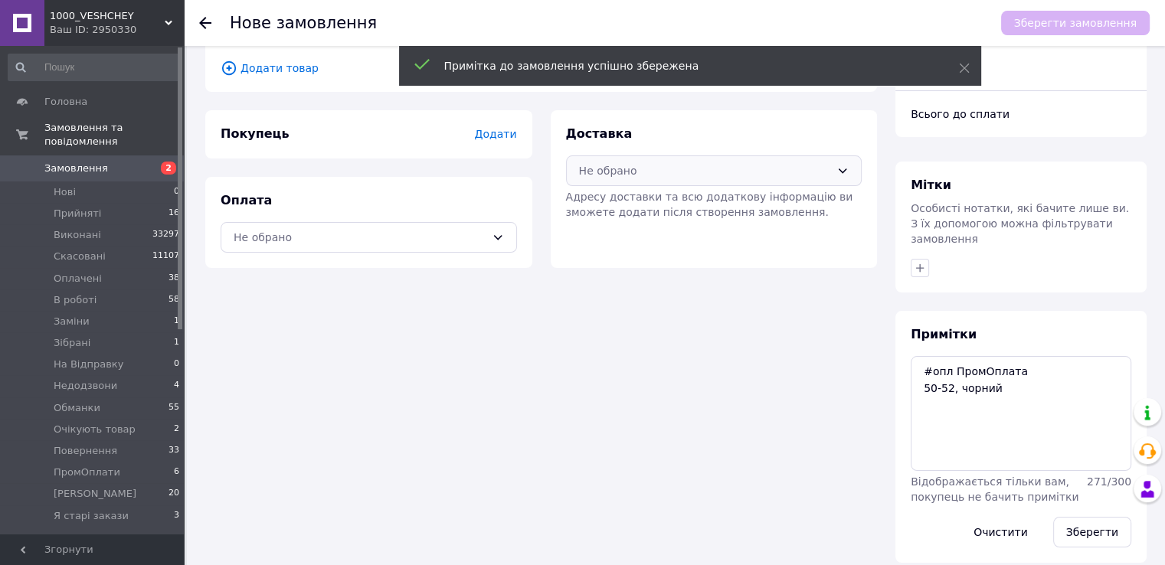
click at [730, 163] on div "Не обрано" at bounding box center [705, 170] width 252 height 17
click at [692, 228] on span "Укрпошта (безкоштовно від 5000 ₴)" at bounding box center [724, 232] width 247 height 15
click at [439, 234] on div "Не обрано" at bounding box center [360, 237] width 252 height 17
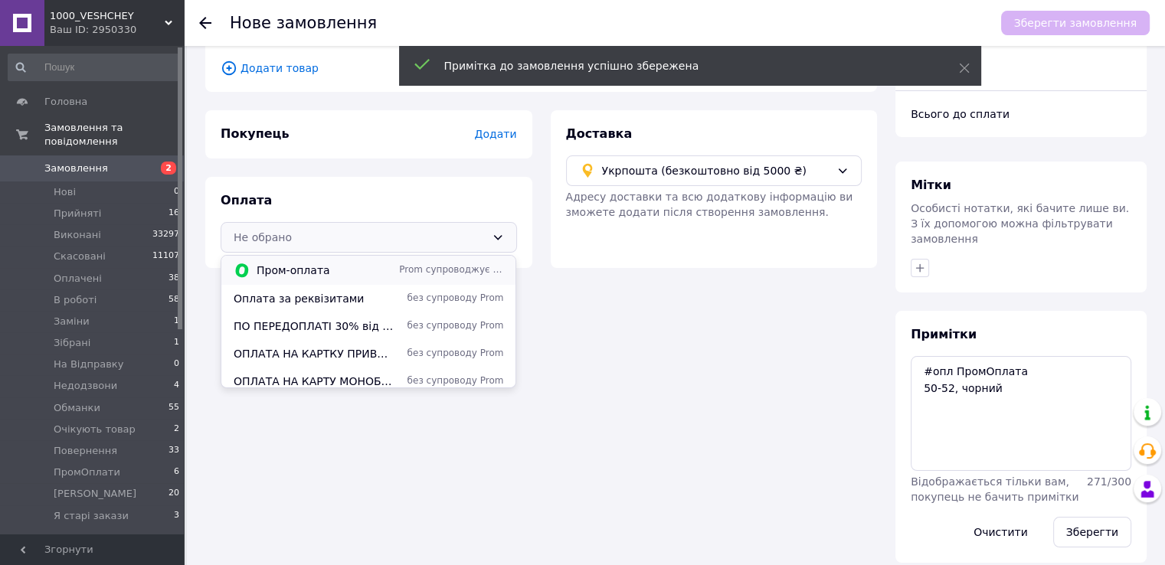
click at [392, 270] on div "Пром-оплата" at bounding box center [324, 270] width 142 height 15
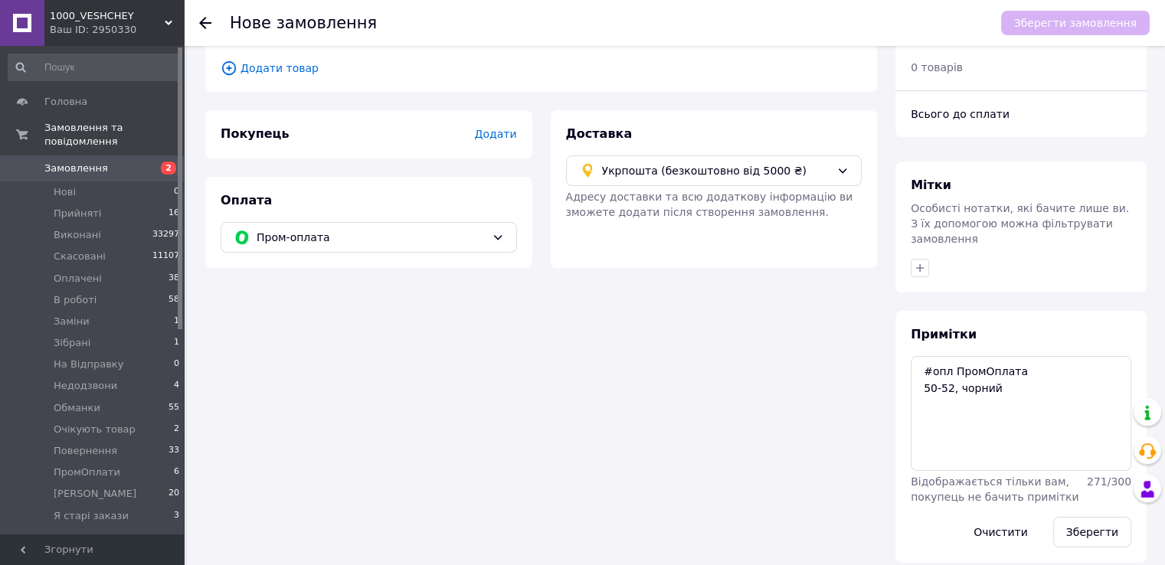
scroll to position [0, 0]
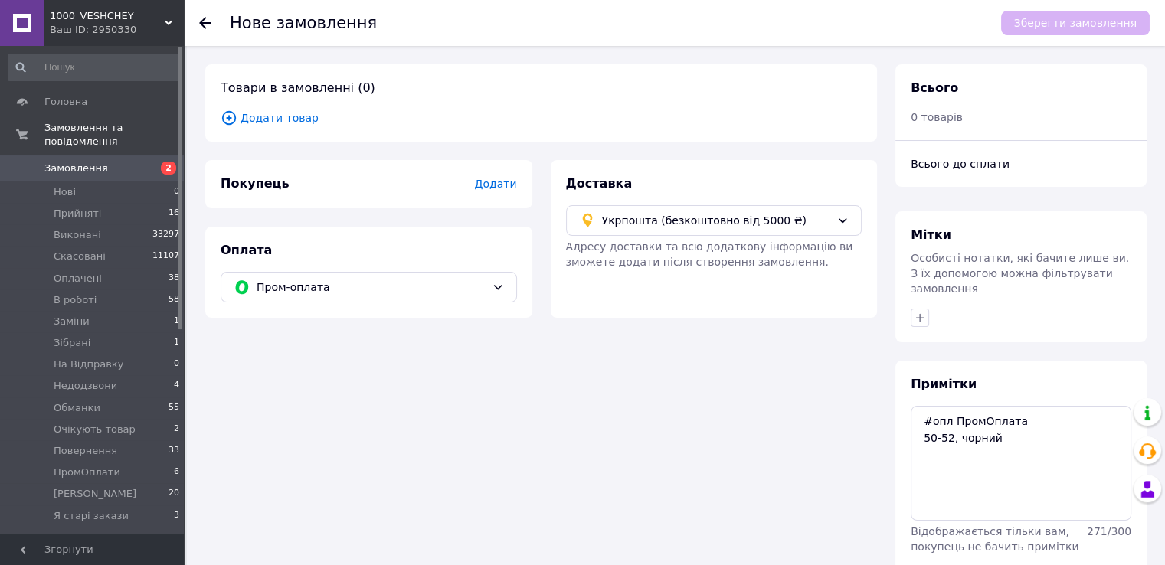
click at [270, 122] on span "Додати товар" at bounding box center [541, 117] width 641 height 17
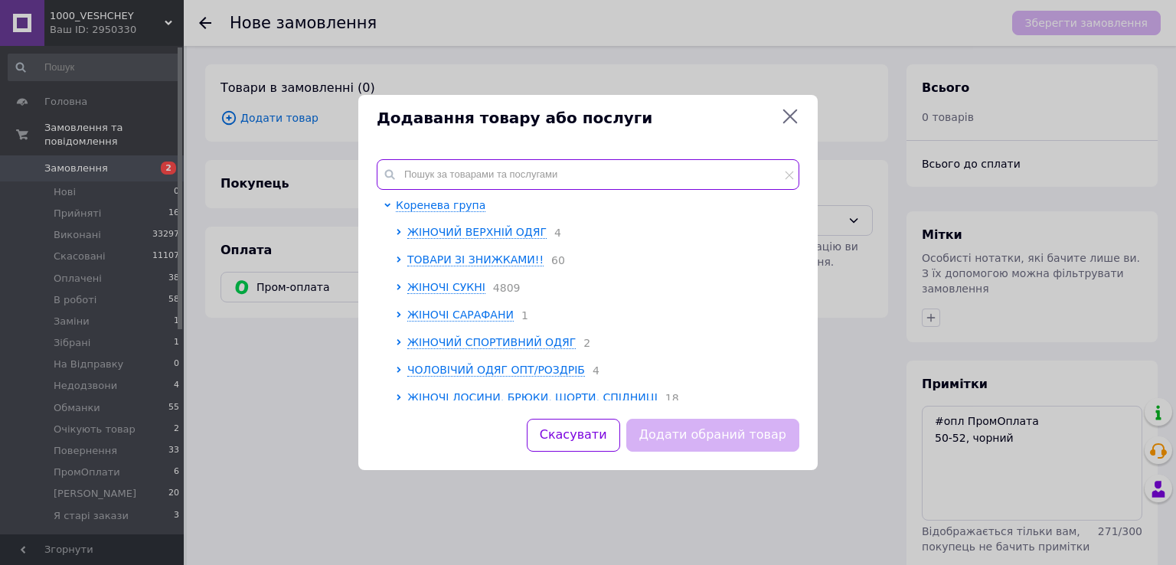
click at [445, 185] on input "text" at bounding box center [588, 174] width 423 height 31
paste input "Rin4955-0164i"
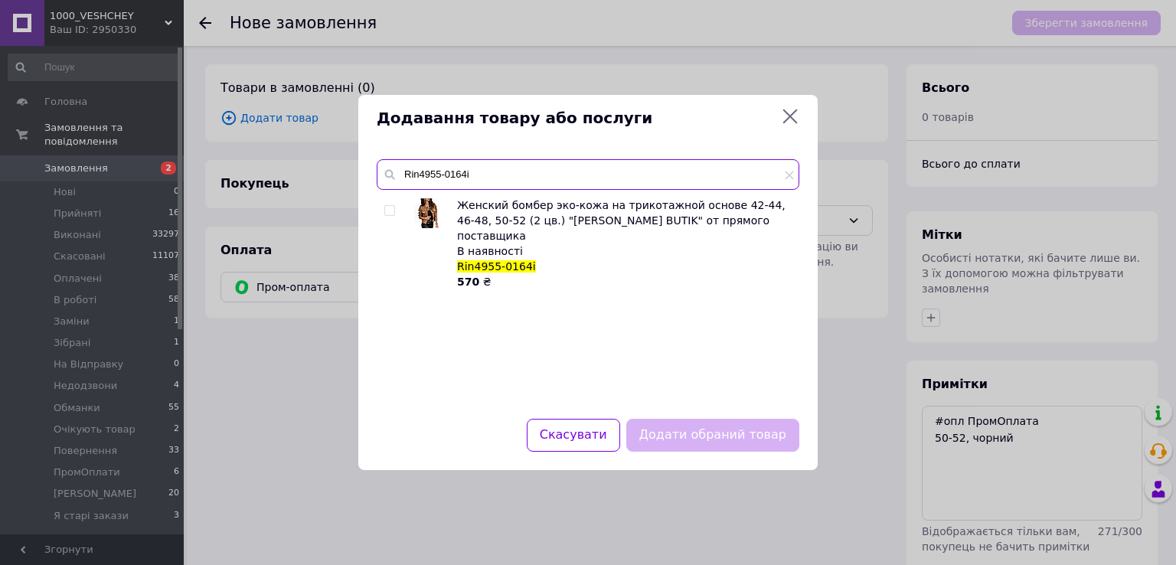
type input "Rin4955-0164i"
click at [392, 205] on span at bounding box center [389, 210] width 11 height 11
click at [392, 206] on input "checkbox" at bounding box center [389, 211] width 10 height 10
checkbox input "true"
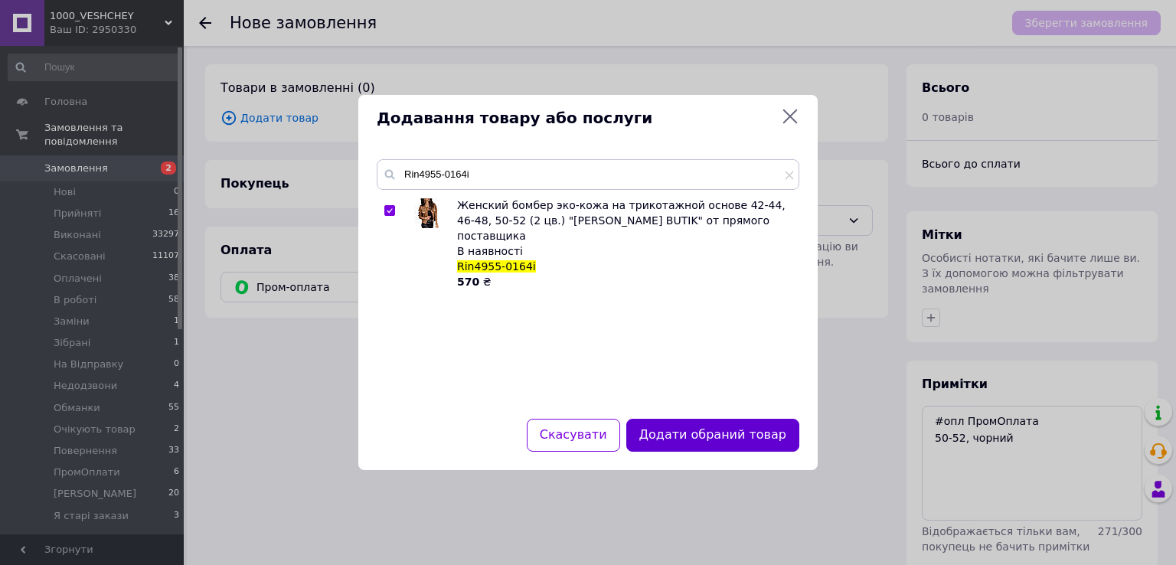
click at [680, 442] on button "Додати обраний товар" at bounding box center [712, 435] width 173 height 33
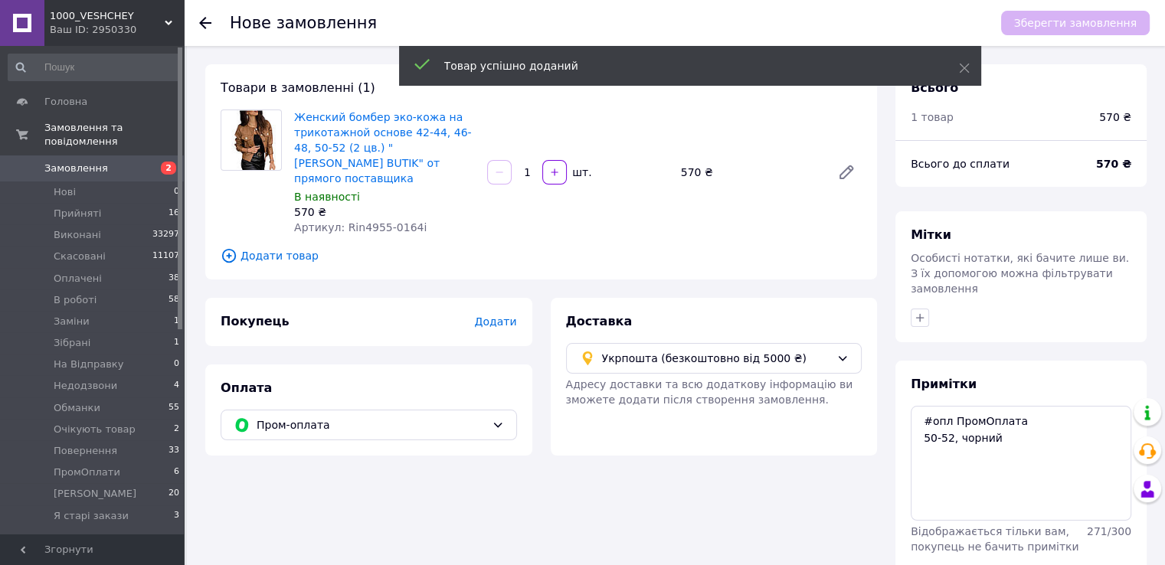
click at [485, 315] on span "Додати" at bounding box center [495, 321] width 42 height 12
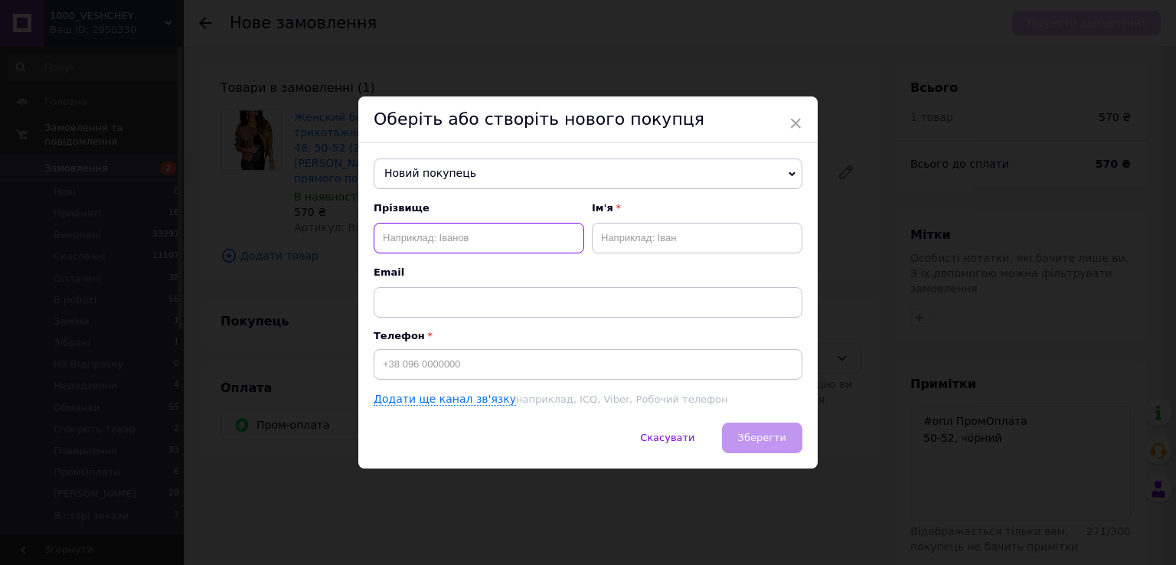
click at [459, 242] on input "text" at bounding box center [479, 238] width 211 height 31
paste input "Наталья Бут"
click at [426, 237] on input "Наталья Бут" at bounding box center [479, 238] width 211 height 31
click at [402, 236] on input "Наталья Бут" at bounding box center [479, 238] width 211 height 31
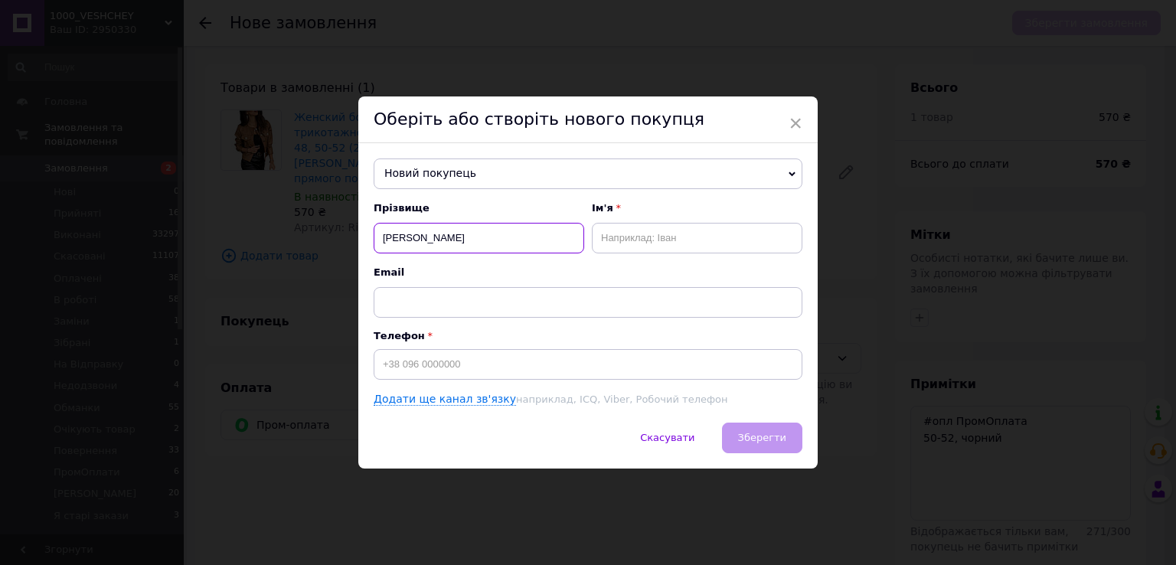
click at [402, 236] on input "Наталья Бут" at bounding box center [479, 238] width 211 height 31
type input "Бут"
click at [626, 237] on input "text" at bounding box center [697, 238] width 211 height 31
paste input "Наталья"
click at [716, 240] on input "Наталья-р" at bounding box center [697, 238] width 211 height 31
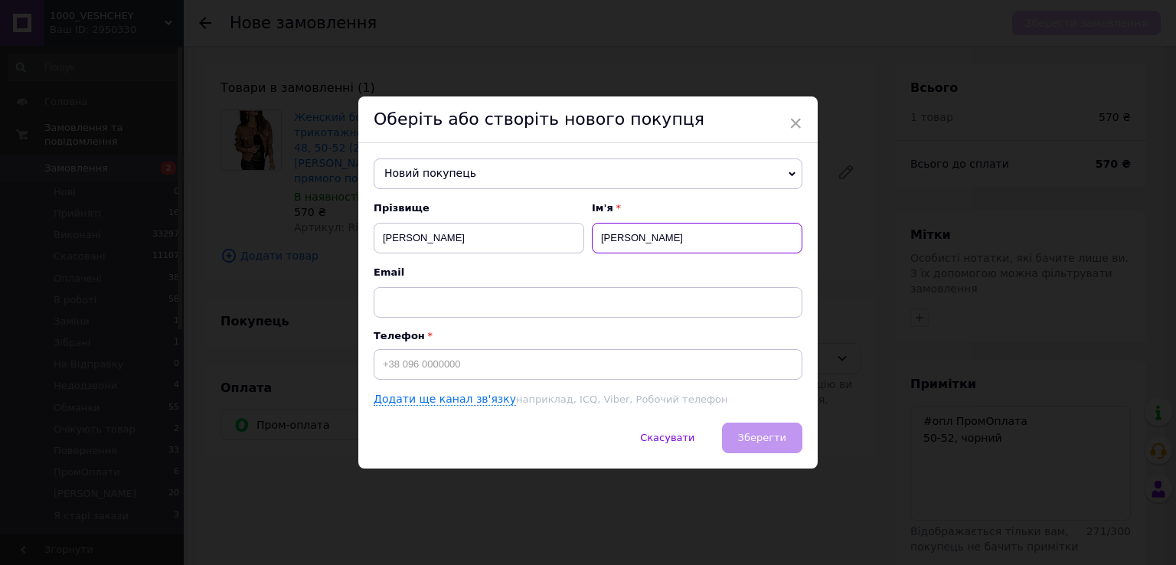
type input "Наталья-Іра"
click at [534, 243] on input "Бут" at bounding box center [479, 238] width 211 height 31
click at [382, 240] on input "Бут" at bounding box center [479, 238] width 211 height 31
click at [595, 233] on input "Наталья-Іра" at bounding box center [697, 238] width 211 height 31
click at [658, 240] on input "Наталья-Іра" at bounding box center [697, 238] width 211 height 31
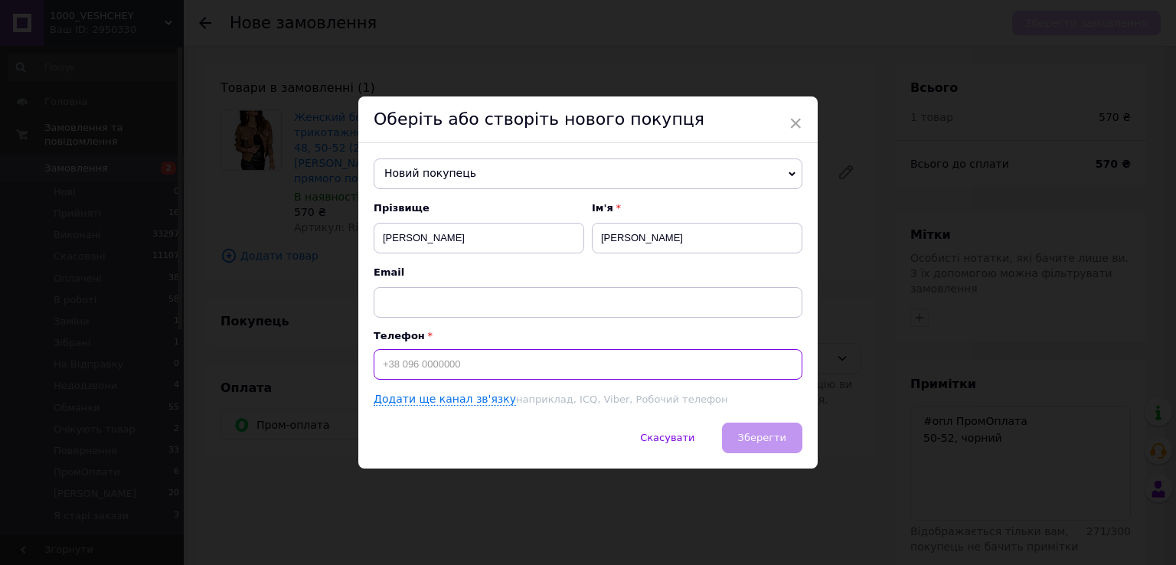
click at [612, 356] on input at bounding box center [588, 364] width 429 height 31
paste input "+380937205070"
type input "+380937205070"
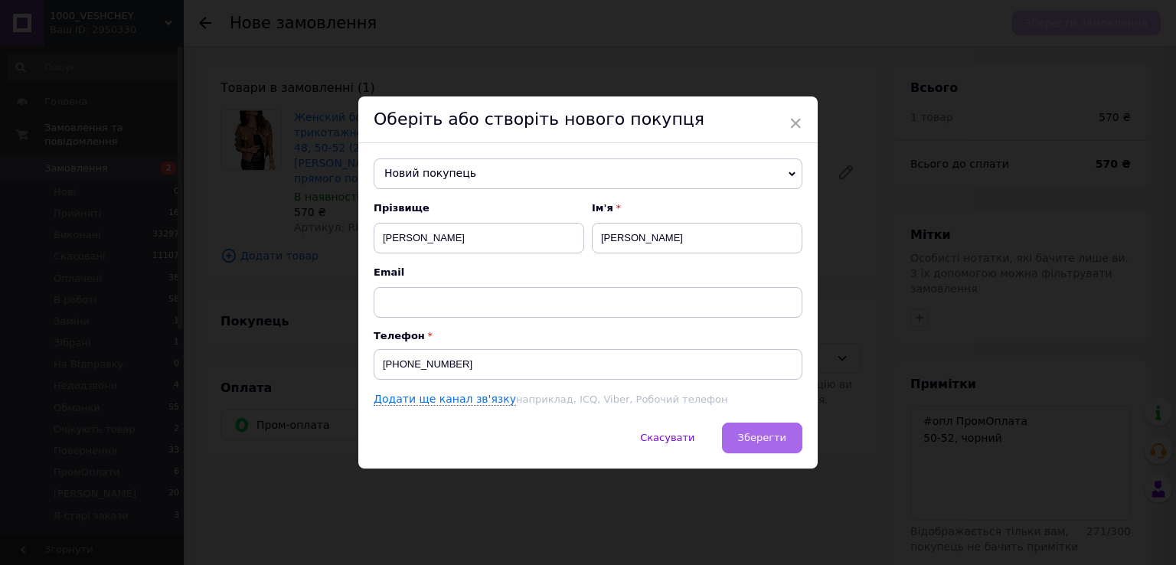
click at [787, 436] on button "Зберегти" at bounding box center [762, 438] width 80 height 31
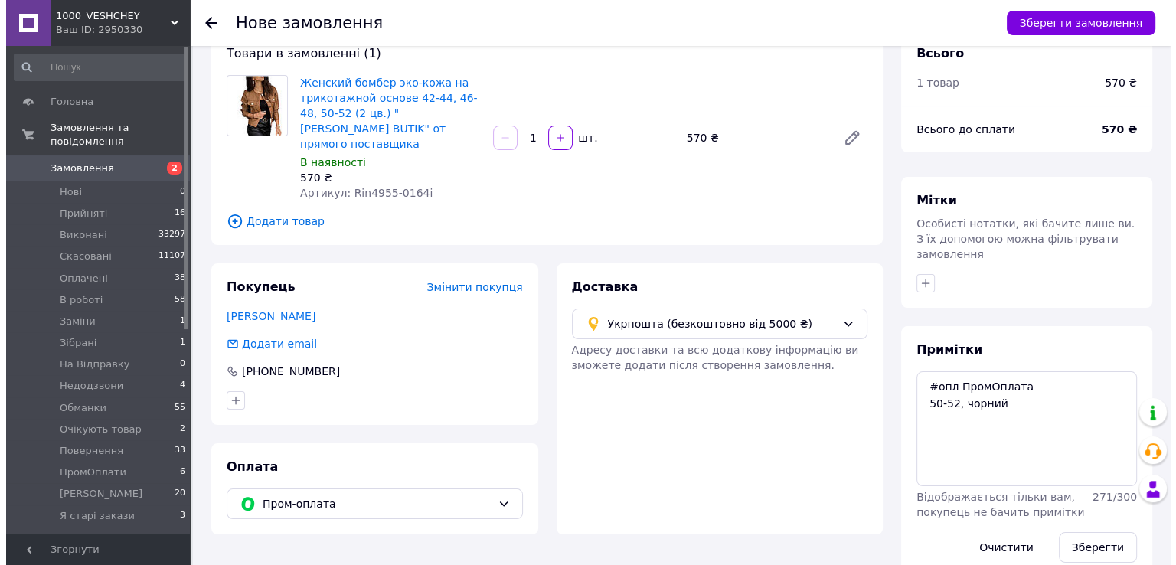
scroll to position [50, 0]
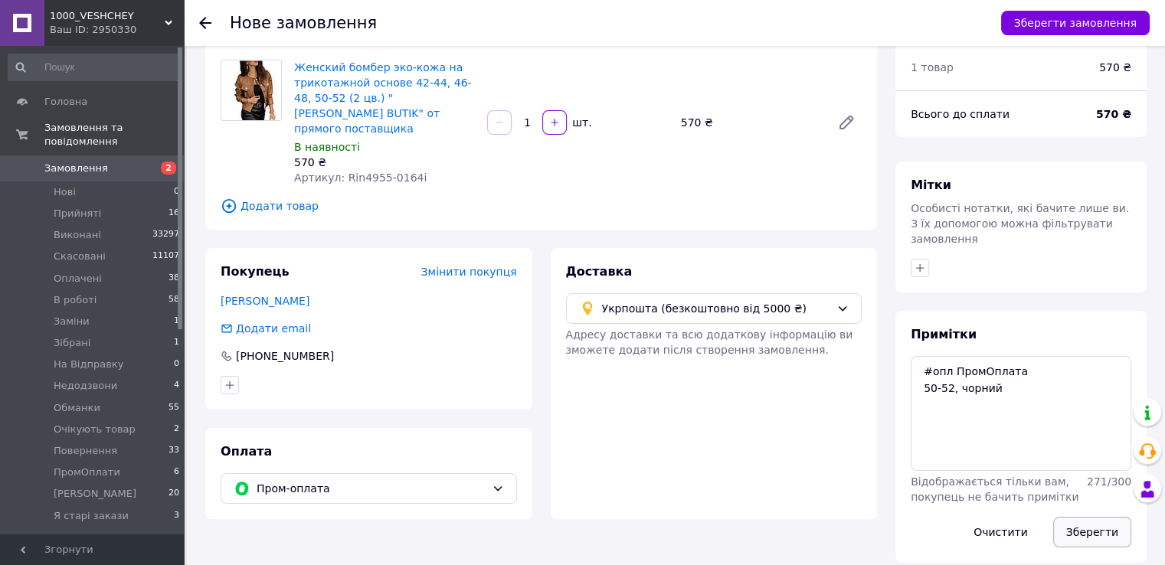
click at [1091, 502] on div "Примітки #опл ПромОплата 50-52, чорний Відображається тільки вам, покупець не б…" at bounding box center [1020, 437] width 251 height 252
click at [1090, 517] on button "Зберегти" at bounding box center [1092, 532] width 78 height 31
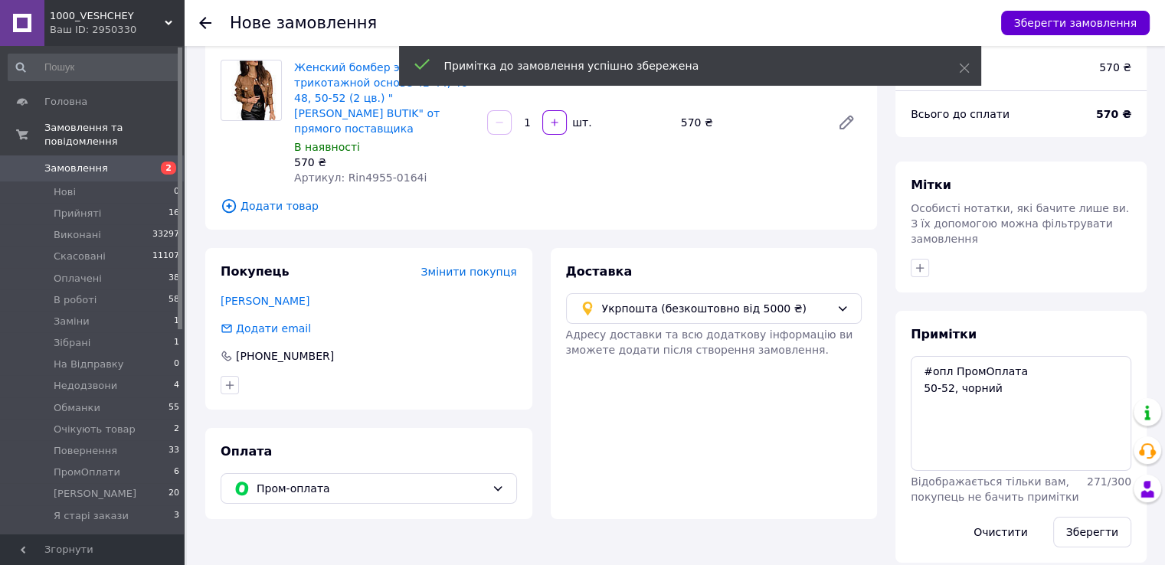
click at [1029, 13] on button "Зберегти замовлення" at bounding box center [1075, 23] width 149 height 25
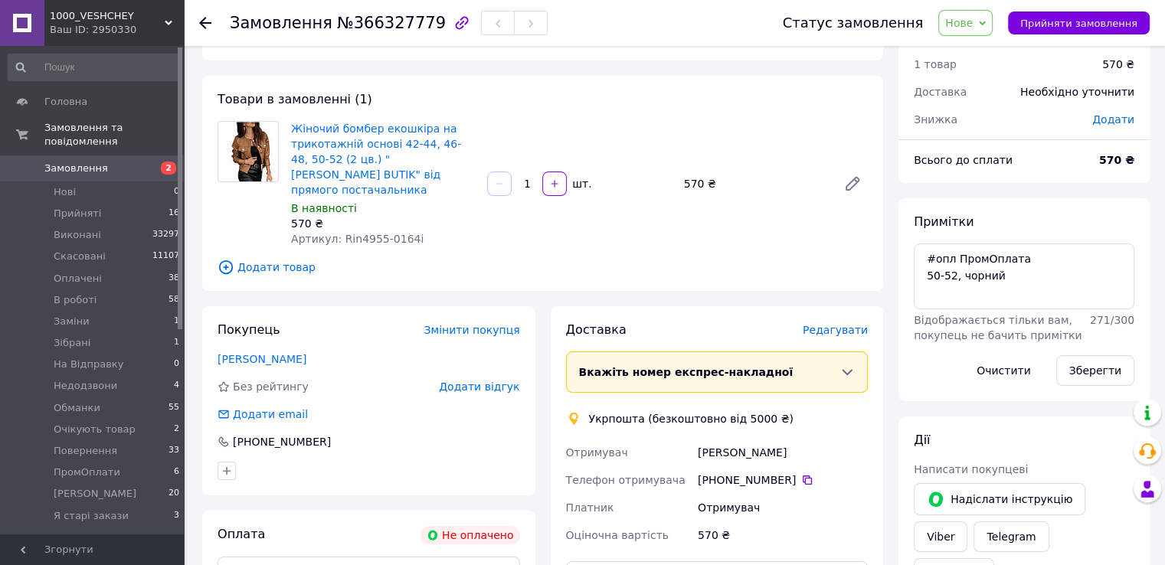
click at [818, 324] on span "Редагувати" at bounding box center [834, 330] width 65 height 12
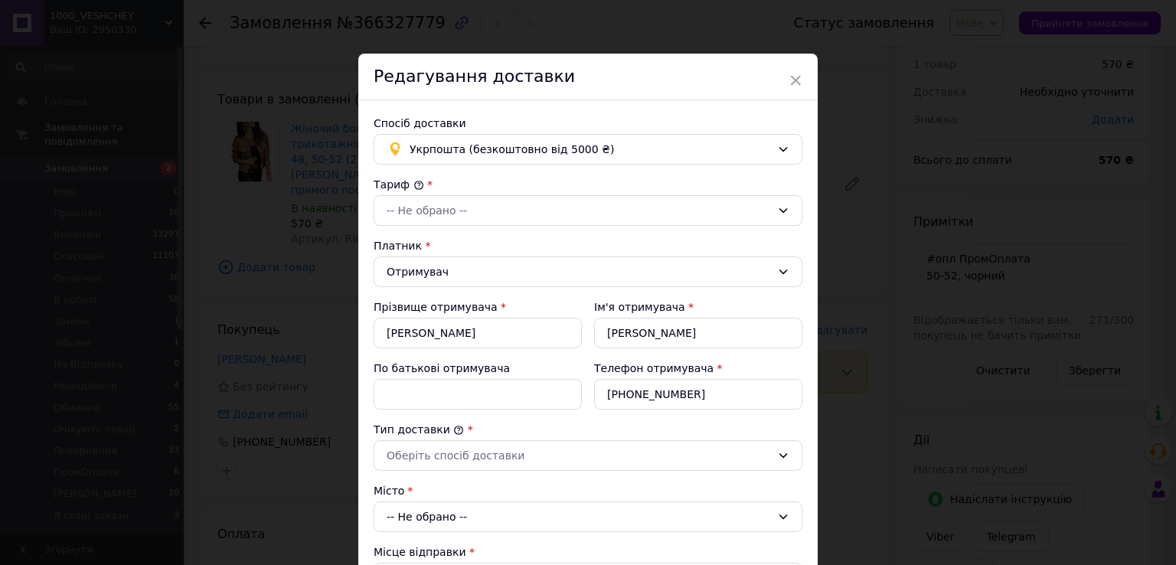
scroll to position [153, 0]
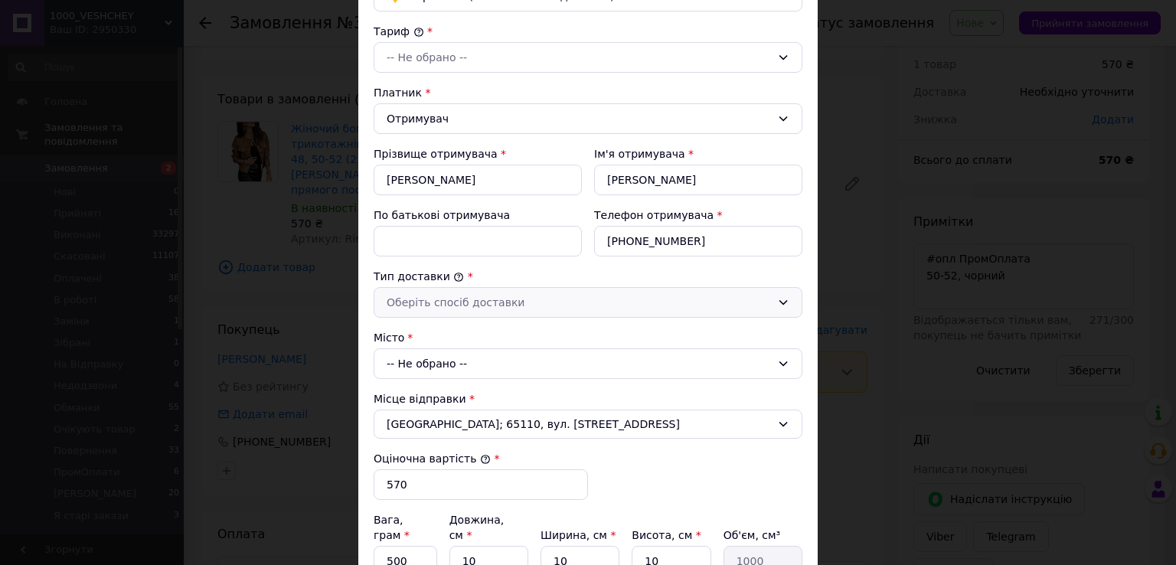
click at [442, 295] on div "Оберіть спосіб доставки" at bounding box center [579, 302] width 384 height 17
click at [432, 326] on li "Склад - склад" at bounding box center [585, 333] width 427 height 28
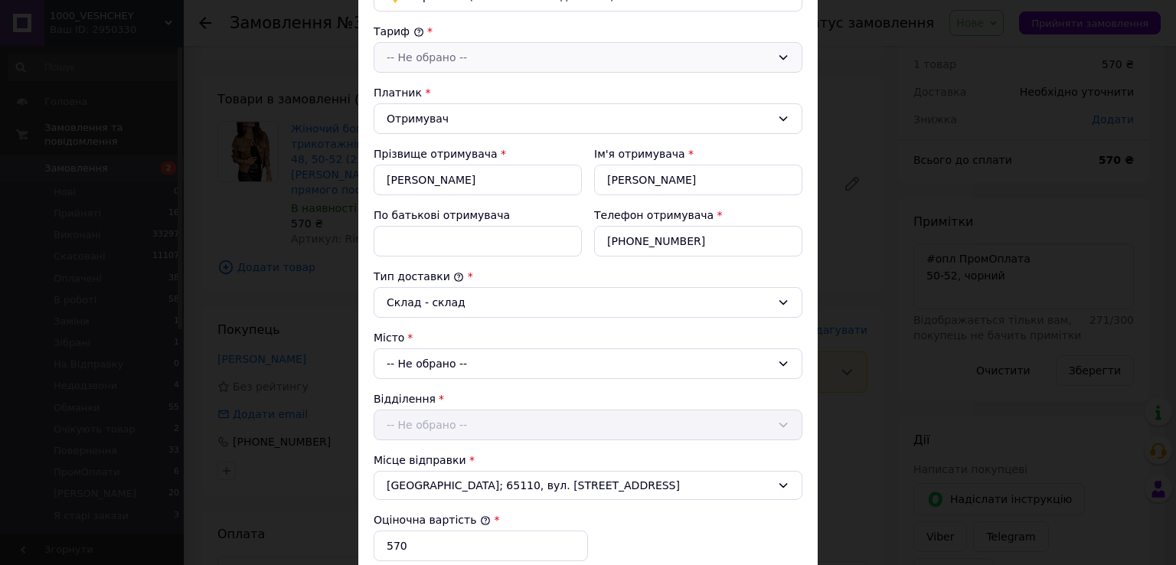
click at [429, 60] on div "-- Не обрано --" at bounding box center [579, 57] width 384 height 17
click at [421, 90] on li "Стандарт" at bounding box center [585, 90] width 427 height 28
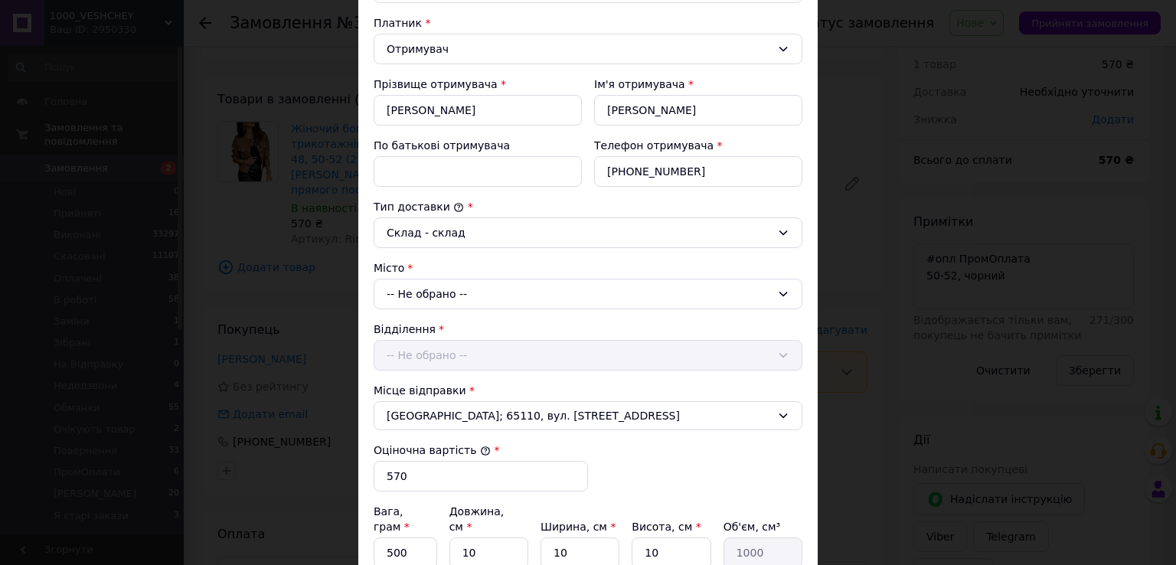
scroll to position [306, 0]
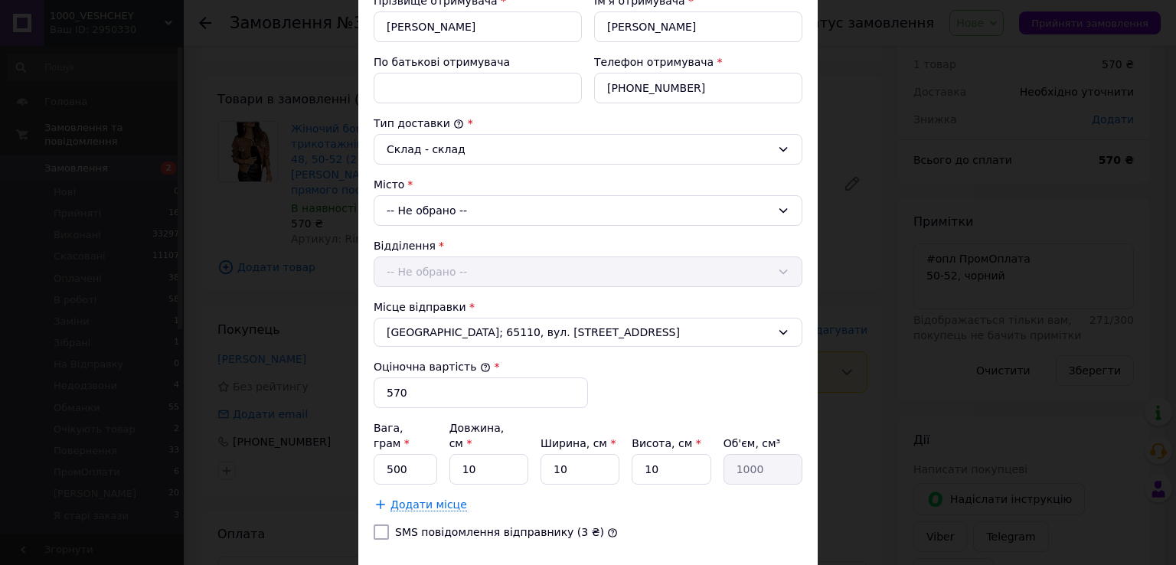
click at [432, 204] on div "-- Не обрано --" at bounding box center [588, 210] width 429 height 31
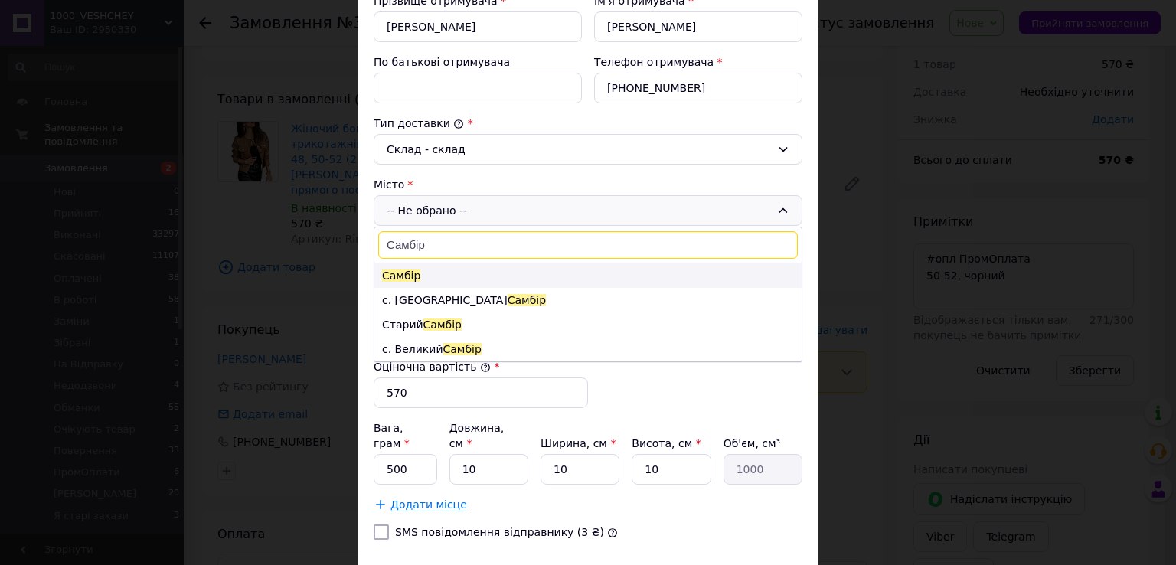
type input "Самбір"
click at [416, 270] on li "Самбір" at bounding box center [587, 275] width 427 height 25
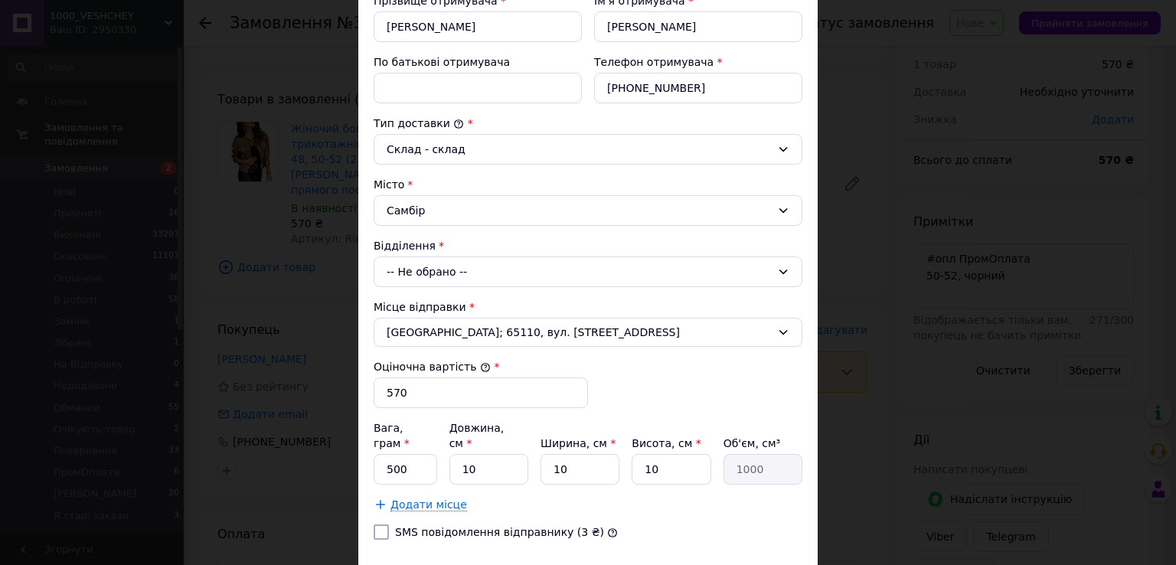
click at [421, 268] on div "-- Не обрано --" at bounding box center [588, 272] width 429 height 31
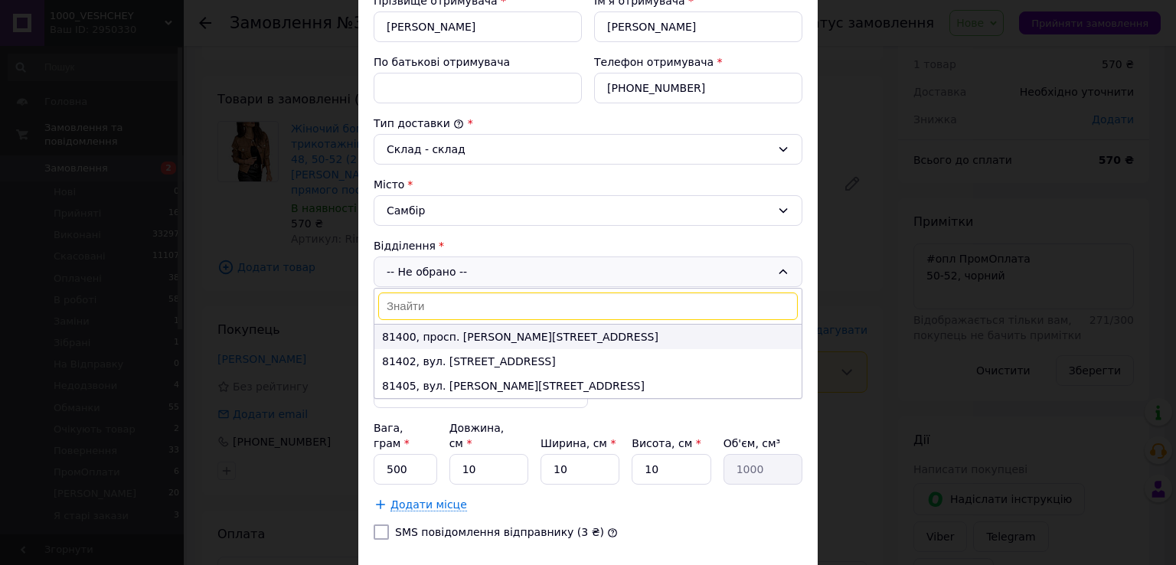
click at [432, 335] on li "81400, просп. Павла Конюшкевича, 1А" at bounding box center [587, 337] width 427 height 25
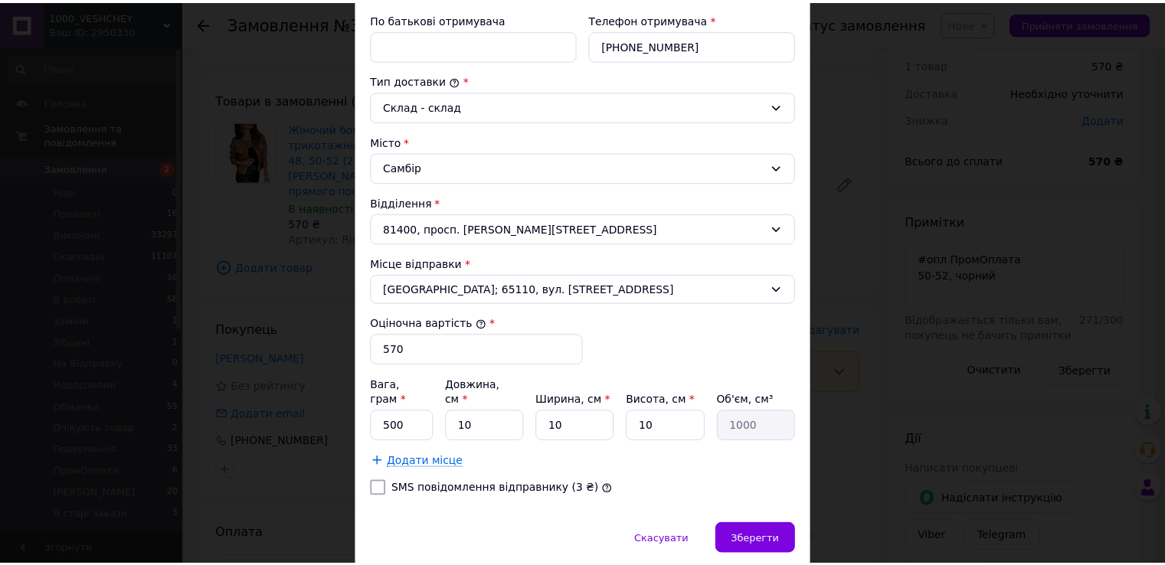
scroll to position [389, 0]
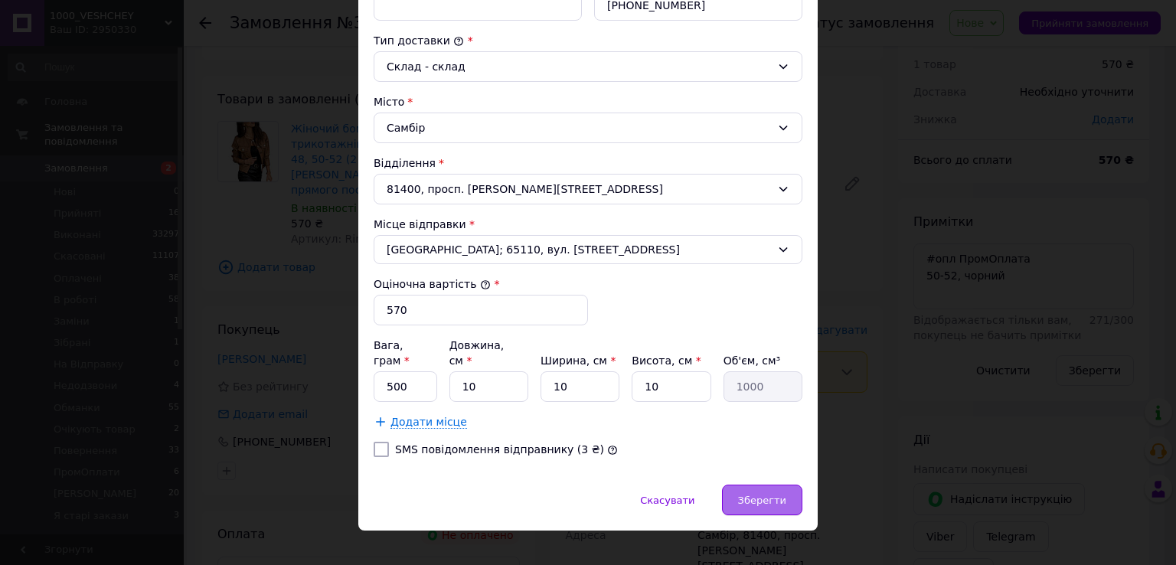
click at [747, 485] on div "Зберегти" at bounding box center [762, 500] width 80 height 31
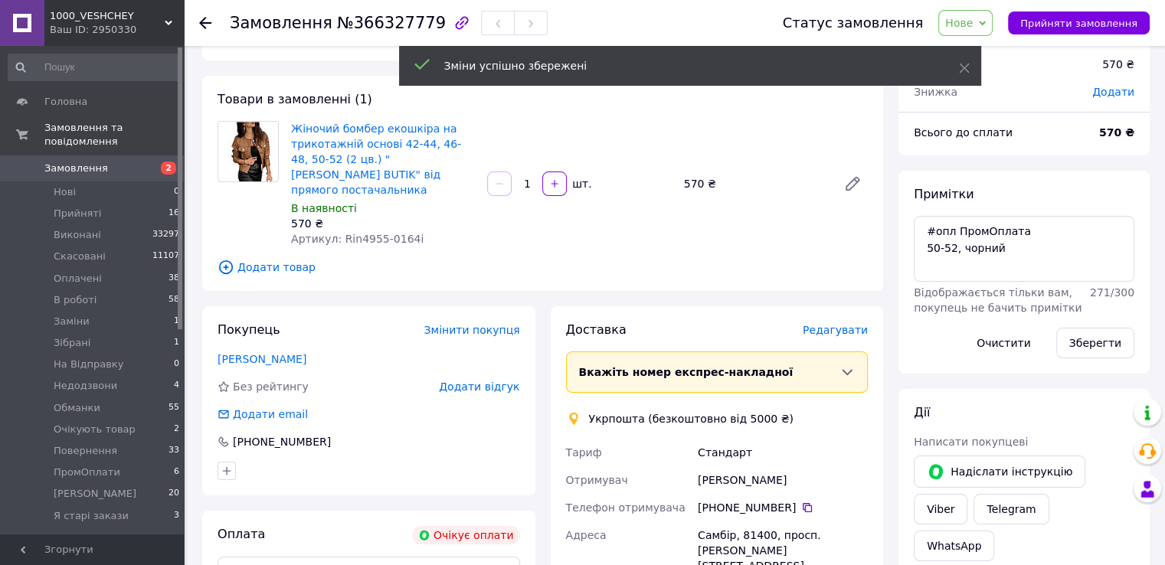
click at [992, 15] on span "Нове" at bounding box center [965, 23] width 54 height 26
click at [986, 123] on li "Оплачено" at bounding box center [988, 122] width 98 height 23
click at [146, 162] on span "2" at bounding box center [163, 169] width 42 height 14
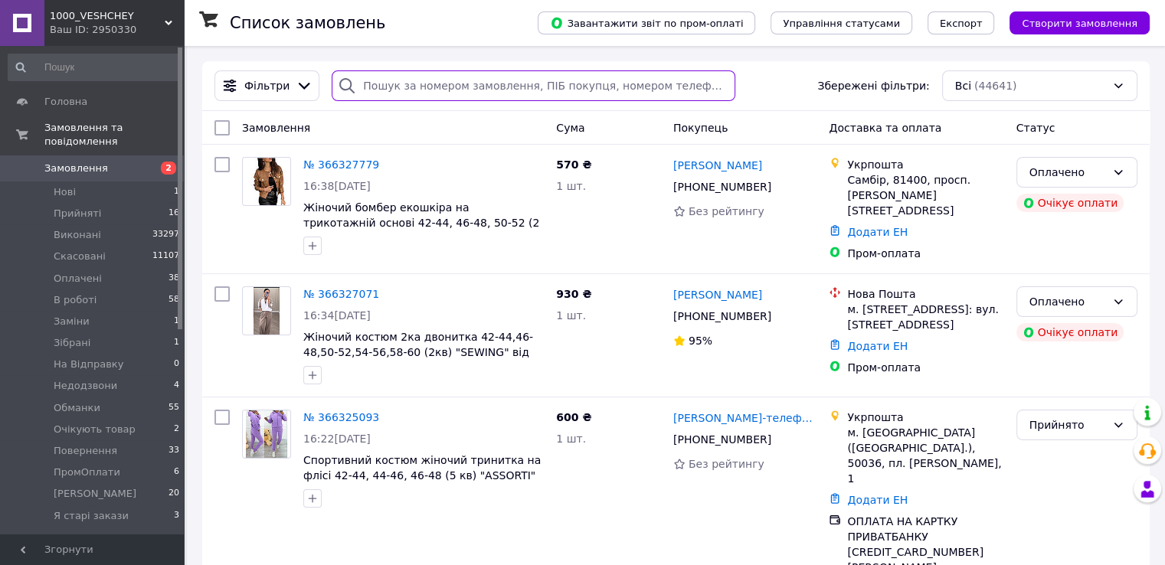
click at [389, 90] on input "search" at bounding box center [534, 85] width 404 height 31
paste input "0505343793"
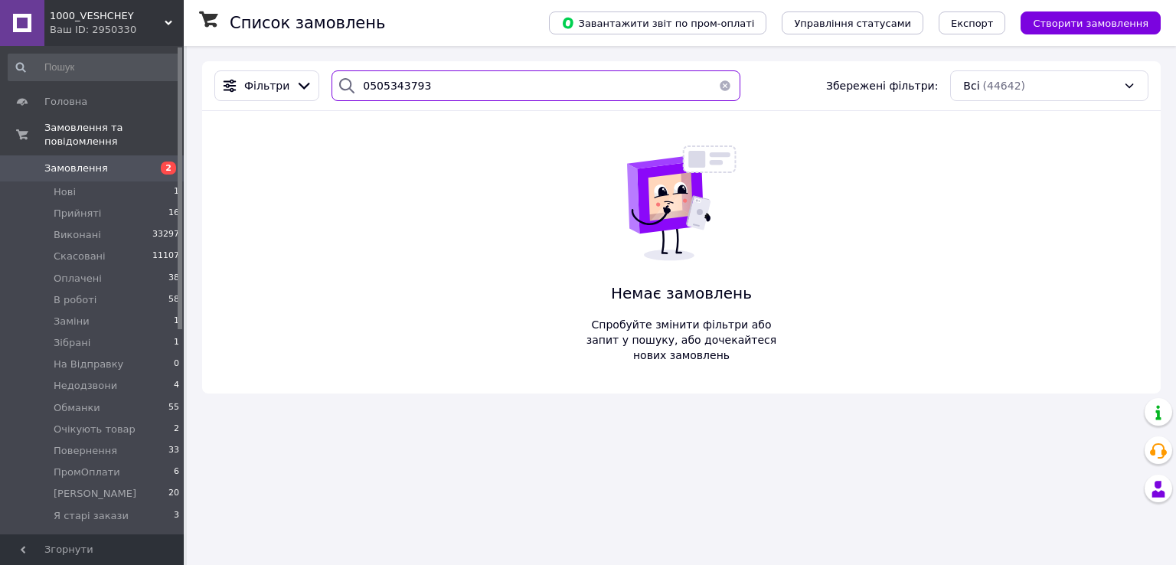
type input "0505343793"
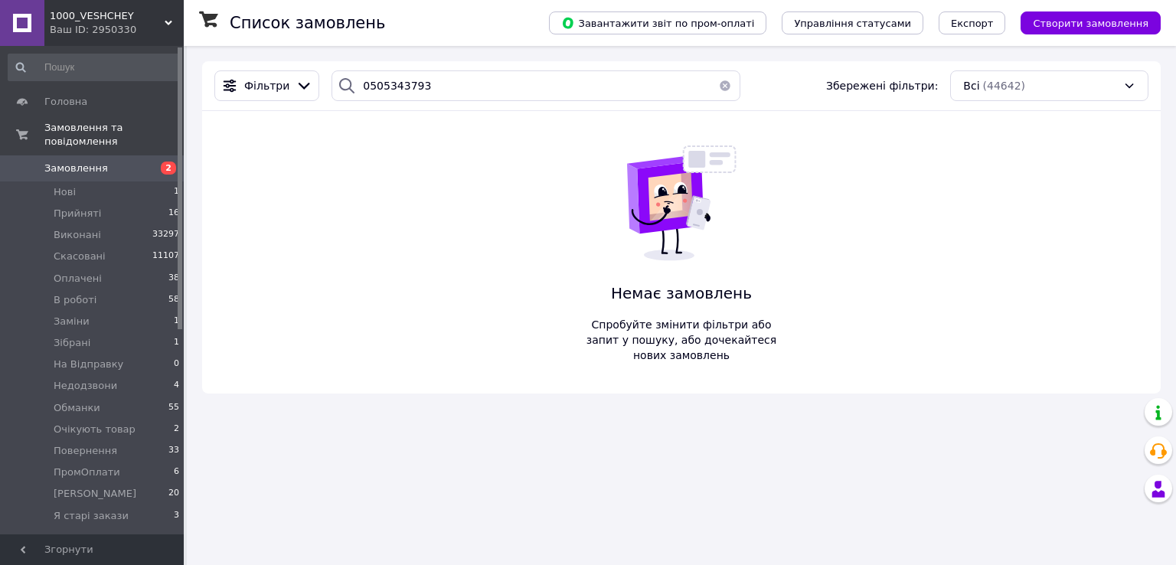
click at [718, 86] on button "button" at bounding box center [725, 85] width 31 height 31
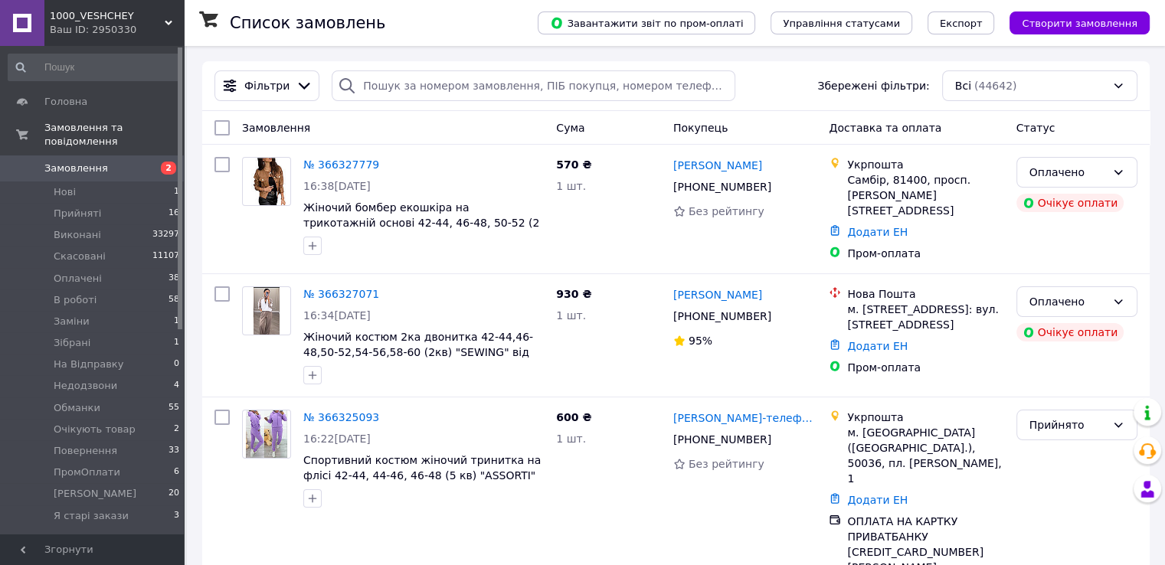
click at [89, 155] on link "Замовлення 2" at bounding box center [94, 168] width 188 height 26
click at [93, 181] on li "Нові 1" at bounding box center [94, 191] width 188 height 21
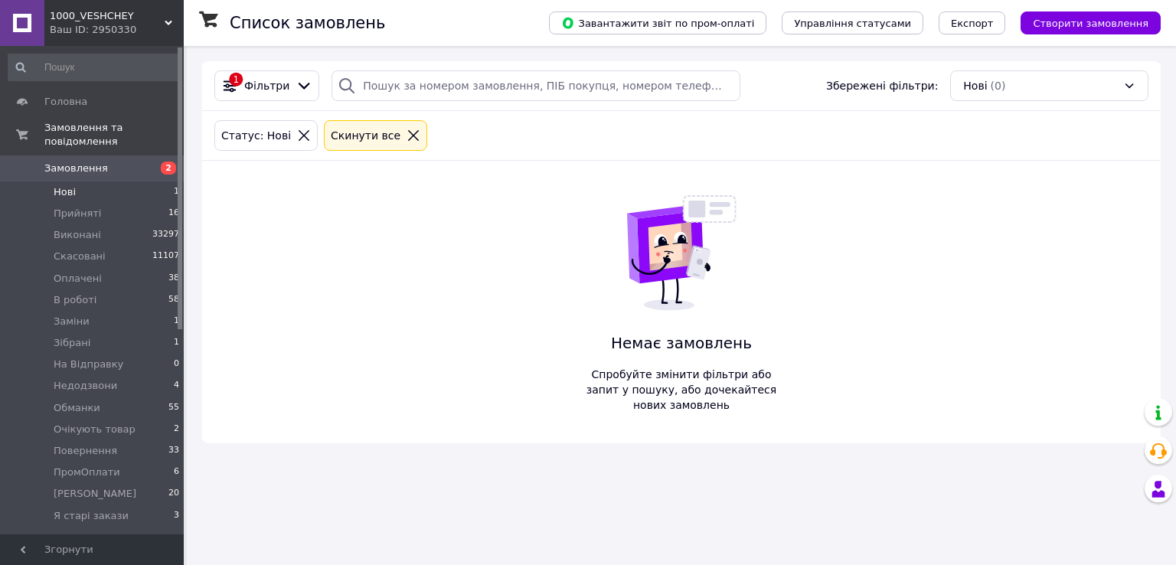
click at [407, 142] on icon at bounding box center [414, 136] width 14 height 14
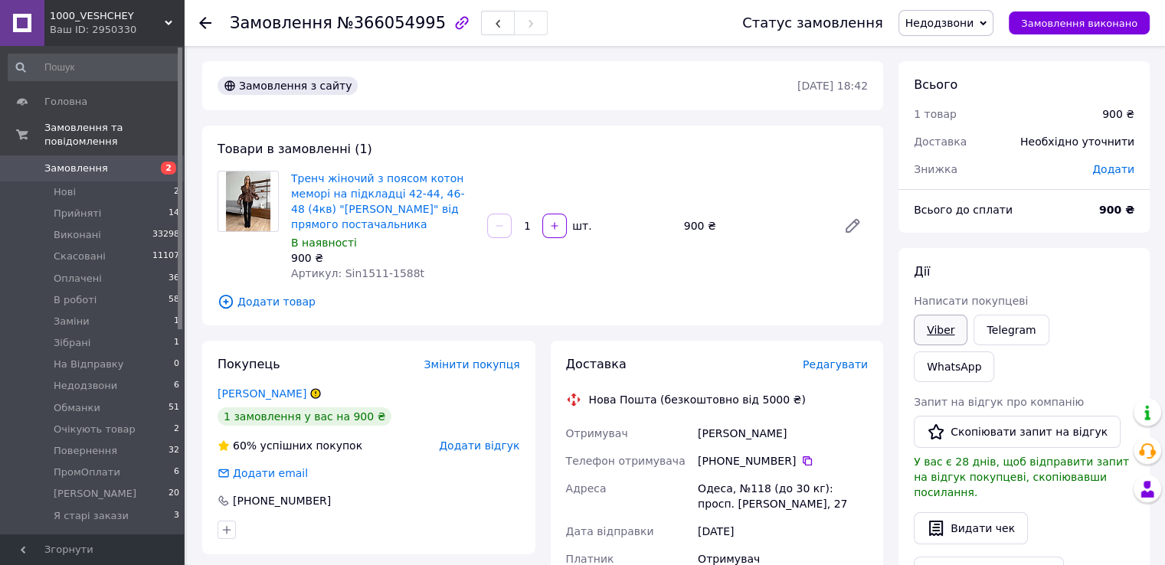
click at [926, 340] on link "Viber" at bounding box center [940, 330] width 54 height 31
click at [495, 25] on use "button" at bounding box center [497, 24] width 5 height 8
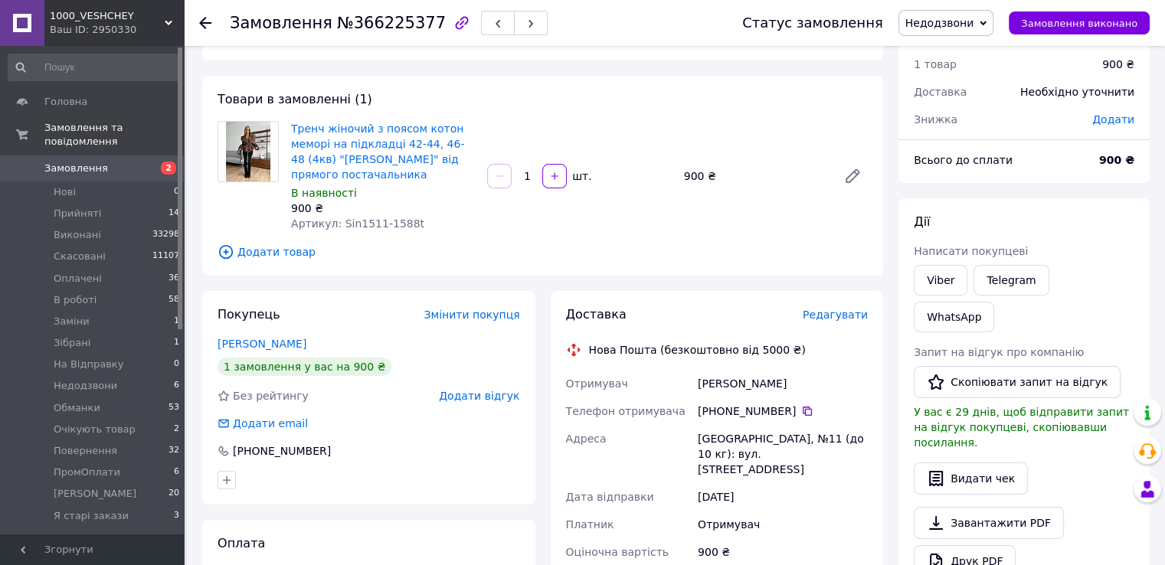
scroll to position [77, 0]
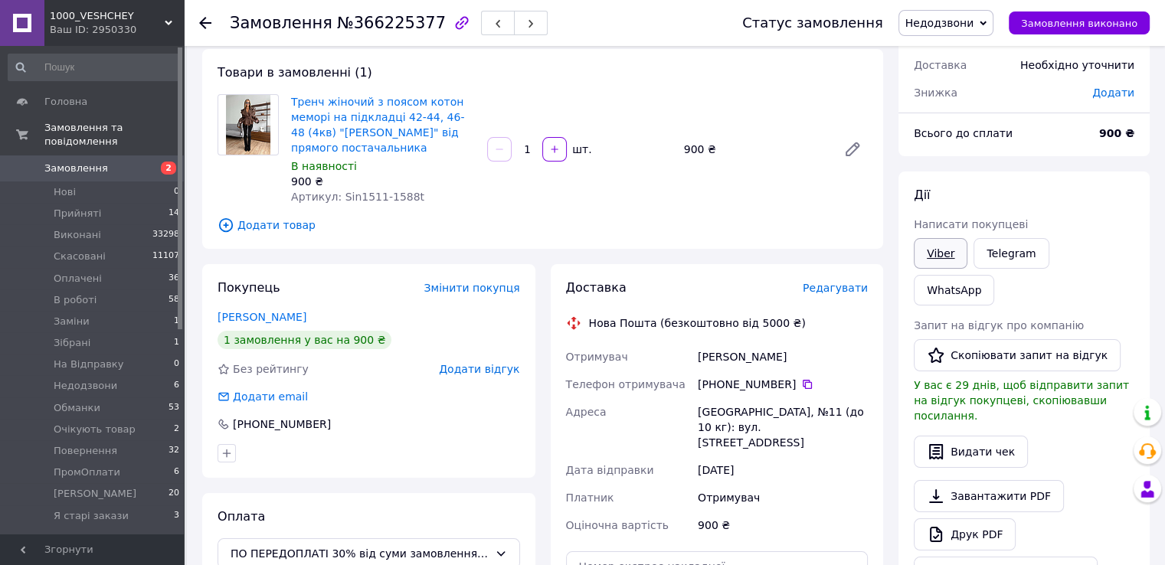
click at [938, 249] on link "Viber" at bounding box center [940, 253] width 54 height 31
click at [481, 25] on button "button" at bounding box center [498, 23] width 34 height 25
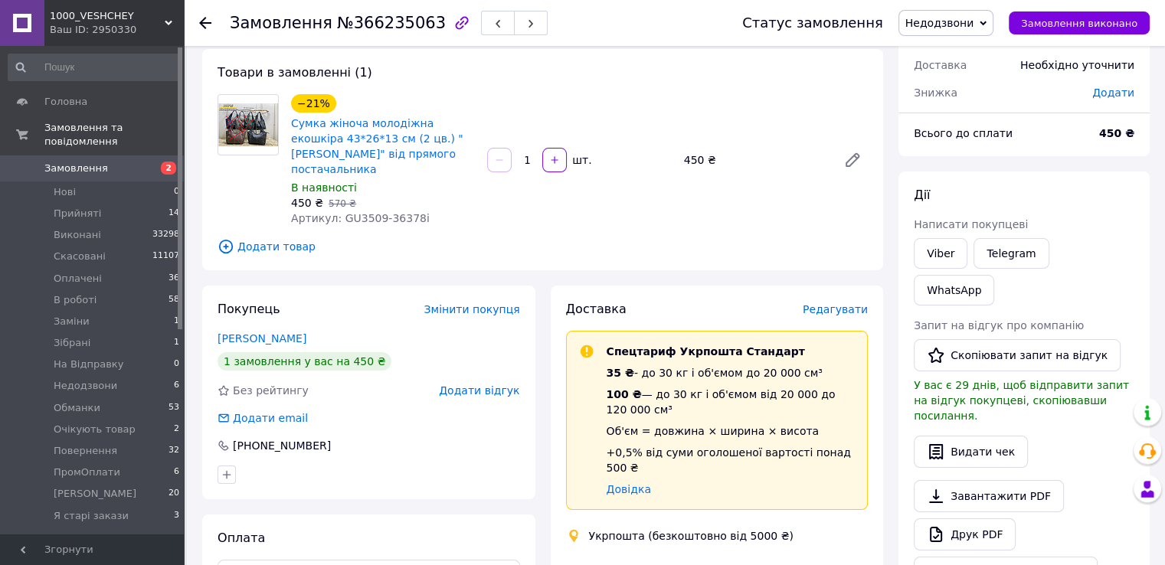
scroll to position [153, 0]
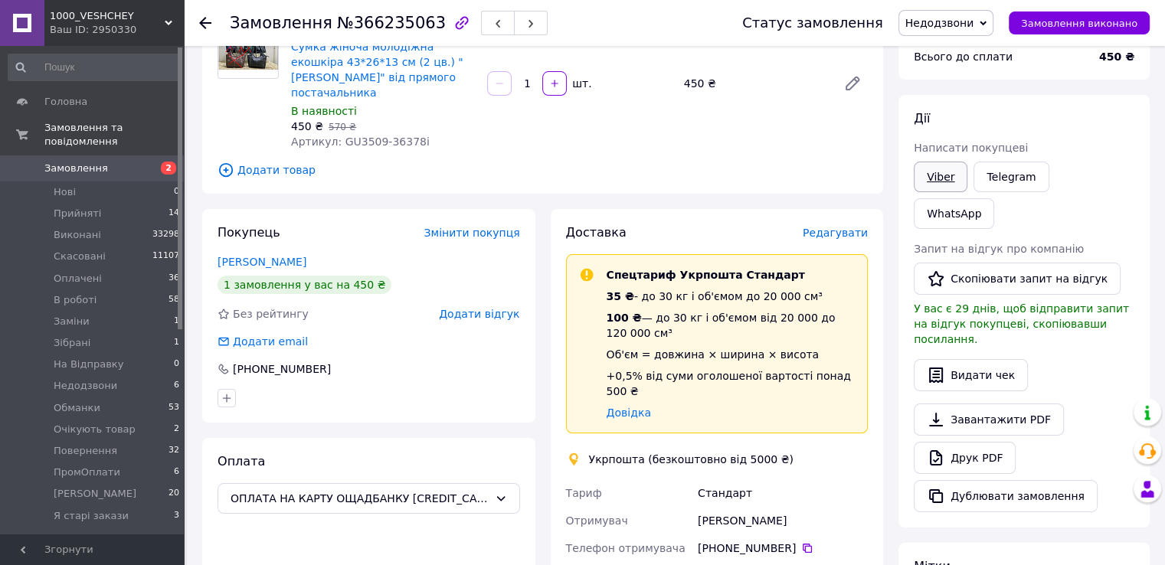
click at [928, 181] on link "Viber" at bounding box center [940, 177] width 54 height 31
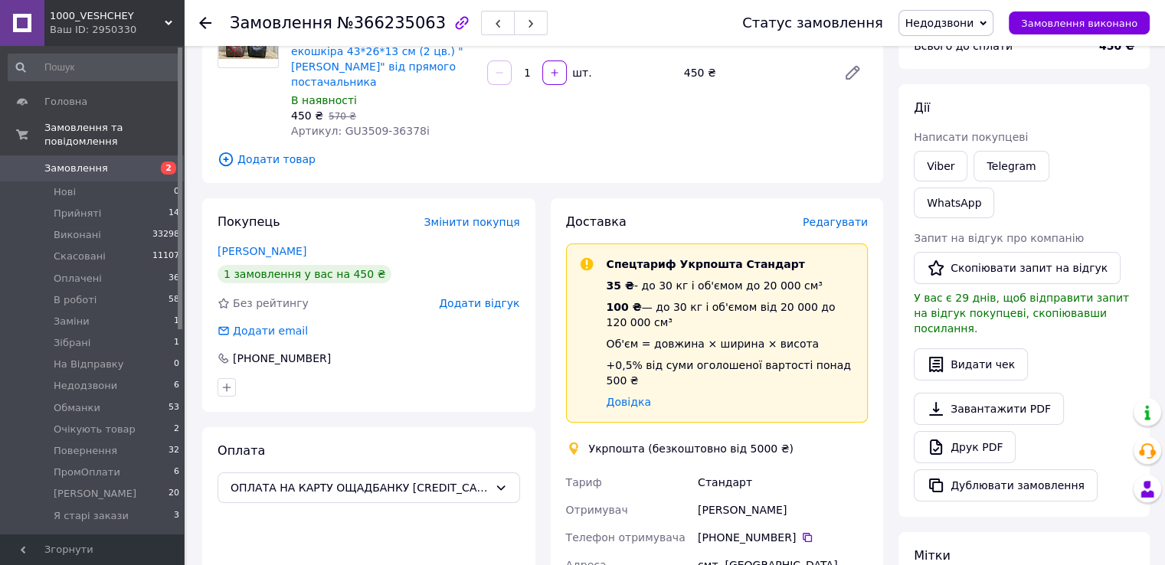
scroll to position [0, 0]
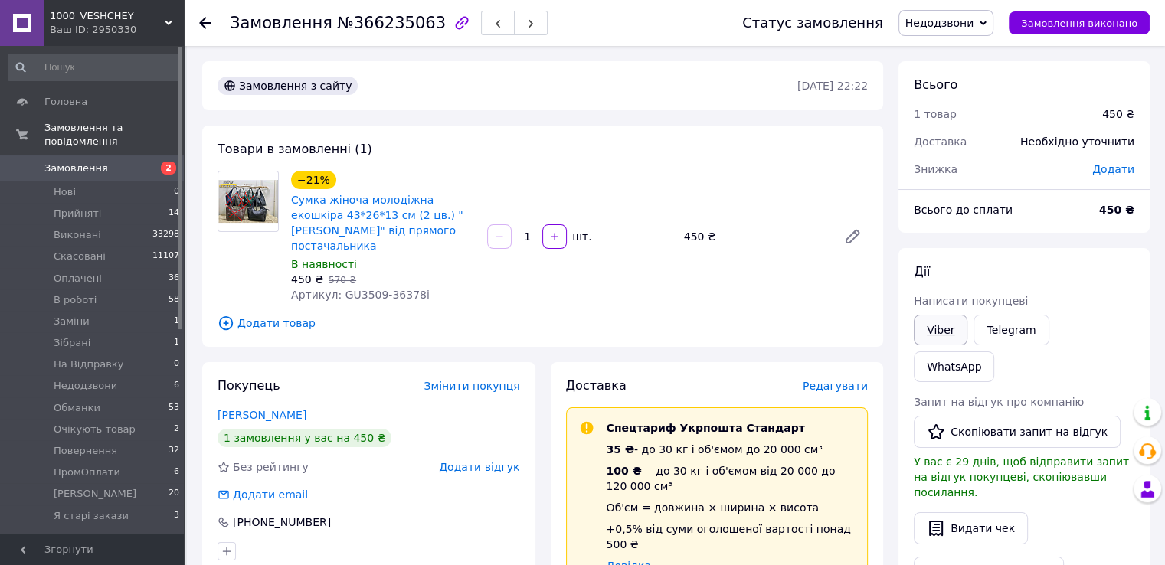
click at [920, 342] on link "Viber" at bounding box center [940, 330] width 54 height 31
click at [481, 31] on button "button" at bounding box center [498, 23] width 34 height 25
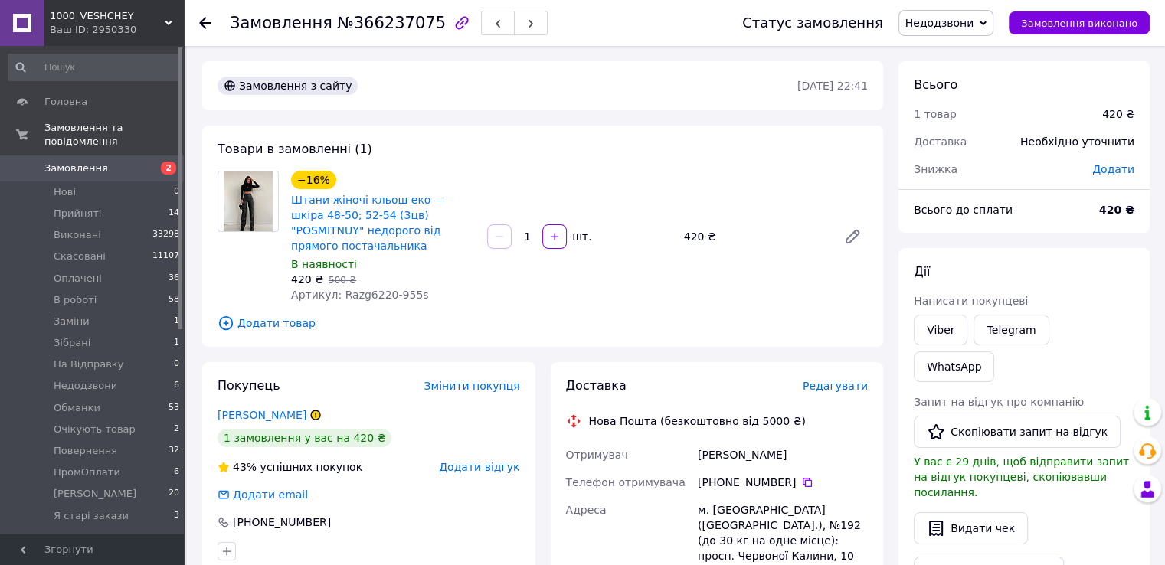
click at [927, 34] on span "Недодзвони" at bounding box center [946, 23] width 96 height 26
click at [954, 153] on li "Обманки" at bounding box center [948, 160] width 98 height 23
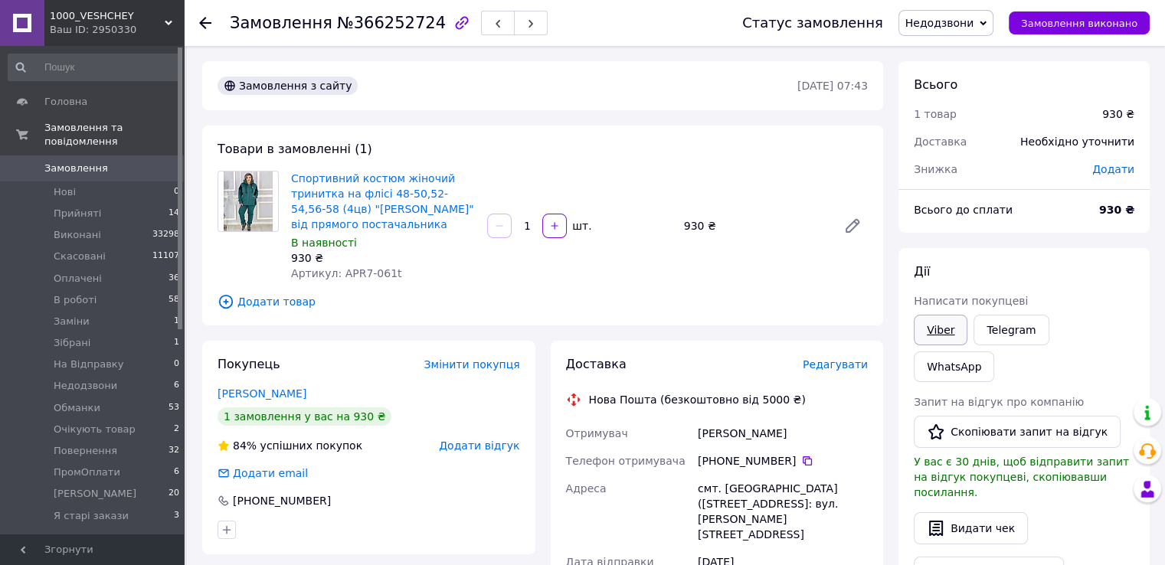
click at [953, 335] on link "Viber" at bounding box center [940, 330] width 54 height 31
click at [481, 25] on button "button" at bounding box center [498, 23] width 34 height 25
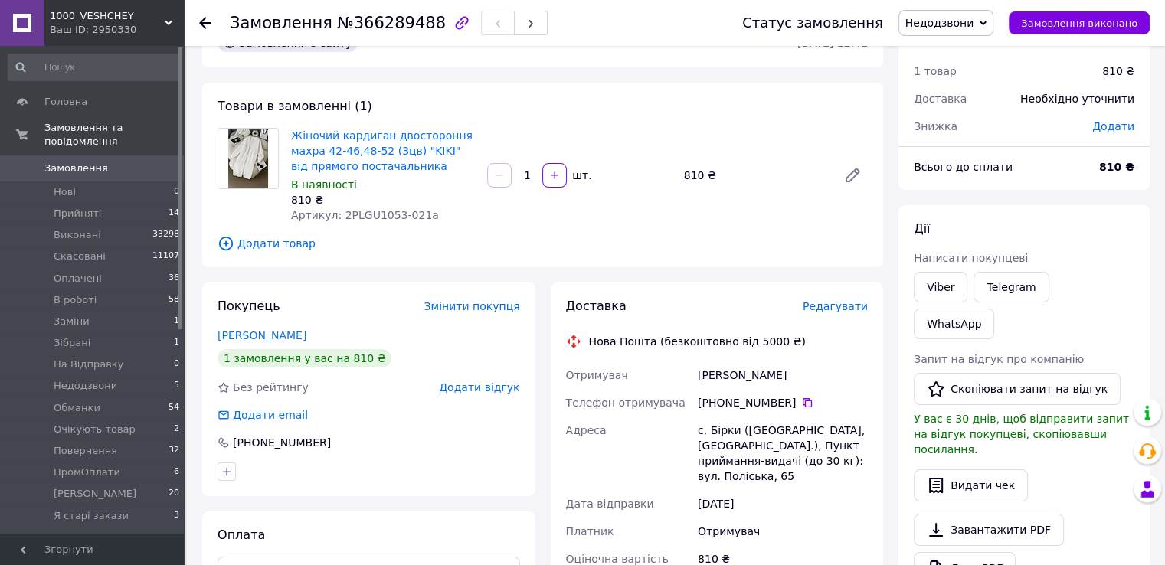
scroll to position [77, 0]
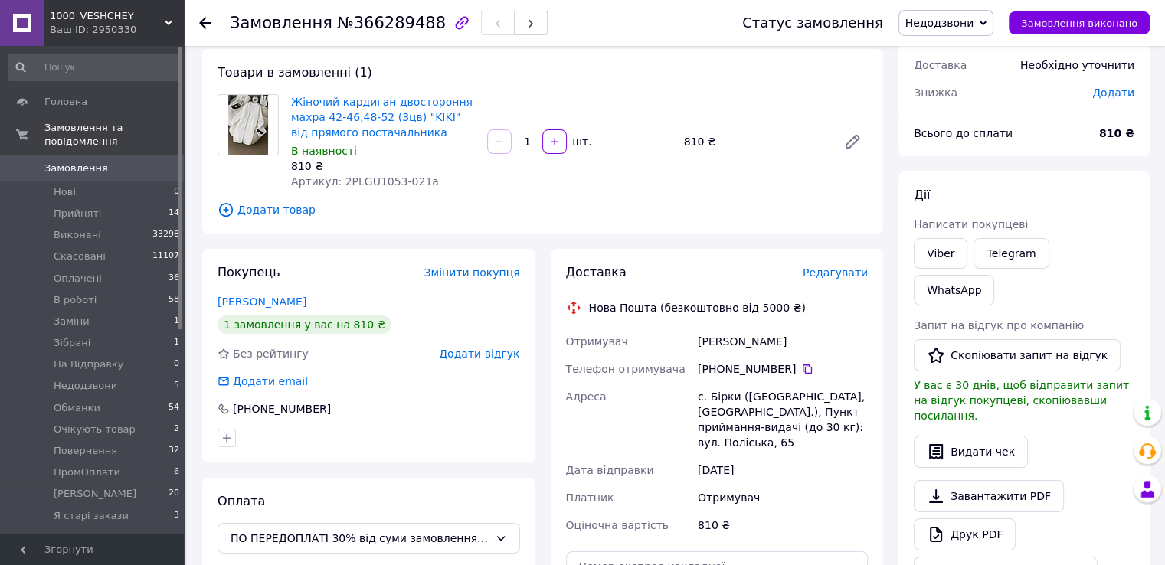
click at [127, 162] on span "Замовлення" at bounding box center [92, 169] width 97 height 14
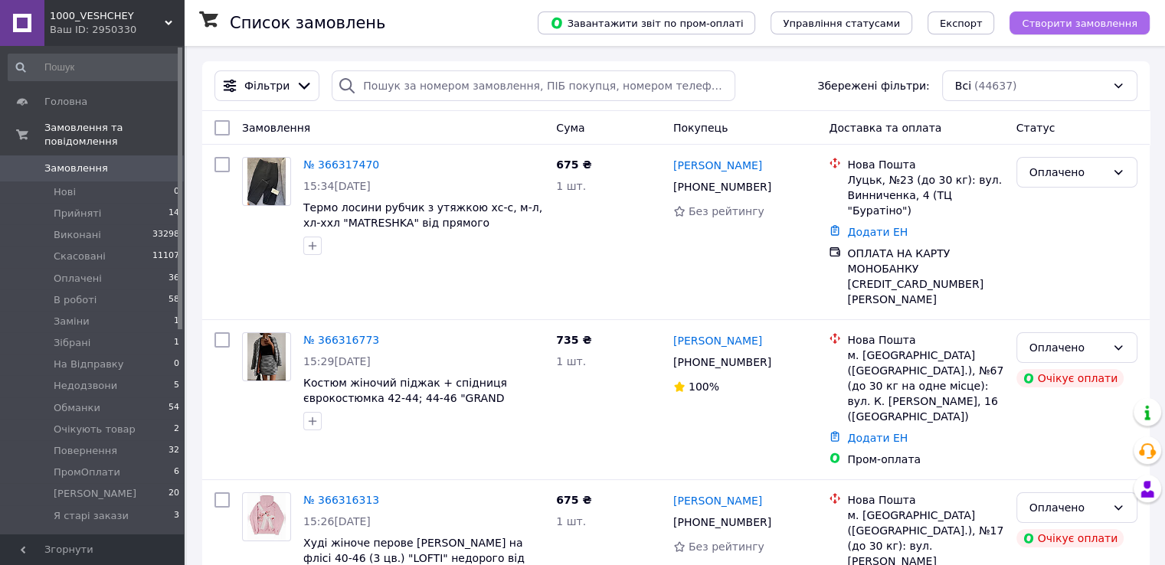
click at [1059, 31] on button "Створити замовлення" at bounding box center [1079, 22] width 140 height 23
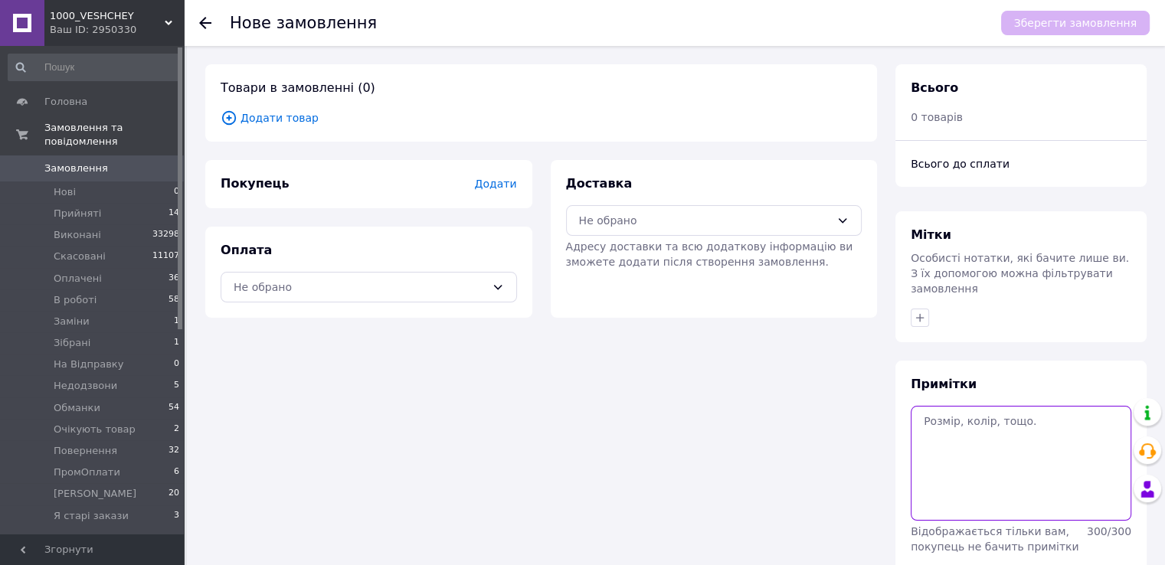
click at [953, 413] on textarea at bounding box center [1020, 463] width 221 height 115
paste textarea "#опл ПромОплата 42-44, чорний ТТН:20451269153111"
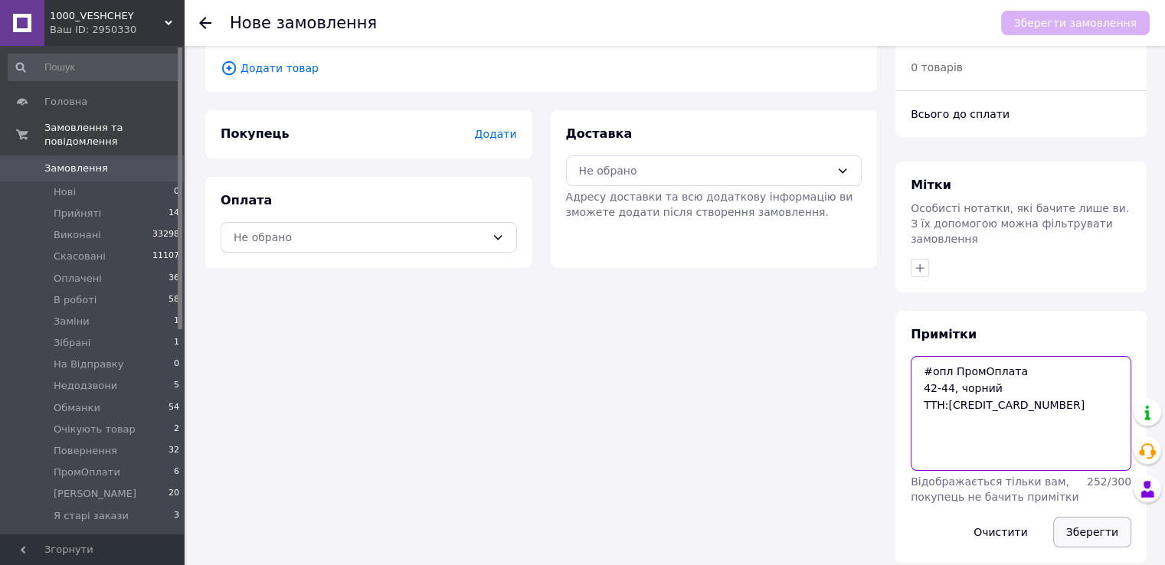
type textarea "#опл ПромОплата 42-44, чорний ТТН:20451269153111"
click at [1083, 517] on button "Зберегти" at bounding box center [1092, 532] width 78 height 31
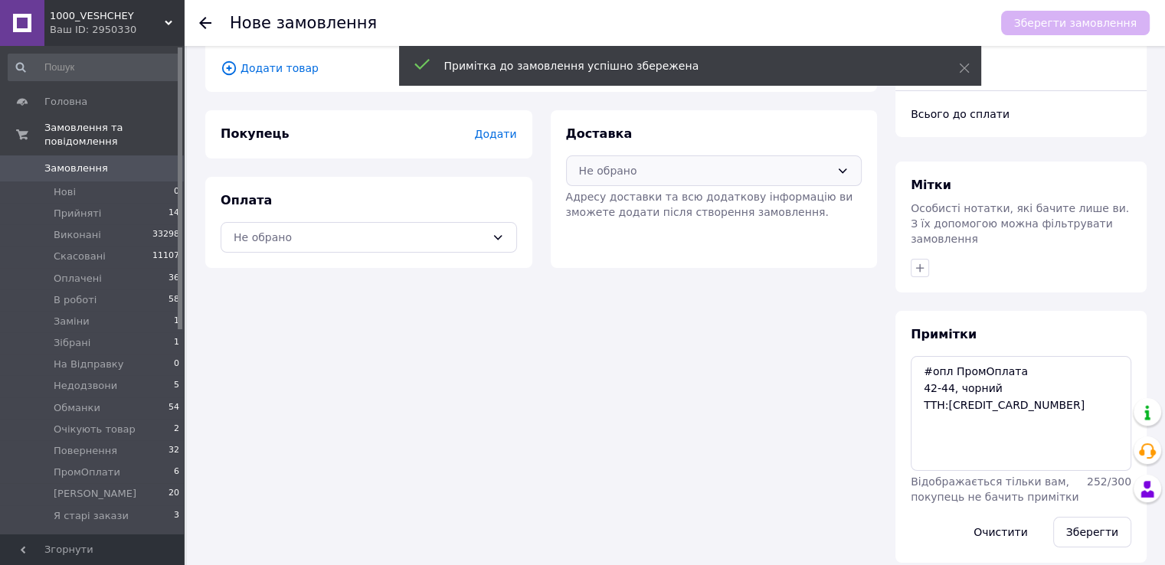
click at [657, 168] on div "Не обрано" at bounding box center [705, 170] width 252 height 17
click at [646, 201] on span "Нова Пошта (безкоштовно від 5000 ₴)" at bounding box center [724, 203] width 247 height 15
click at [420, 246] on div "Не обрано" at bounding box center [369, 237] width 296 height 31
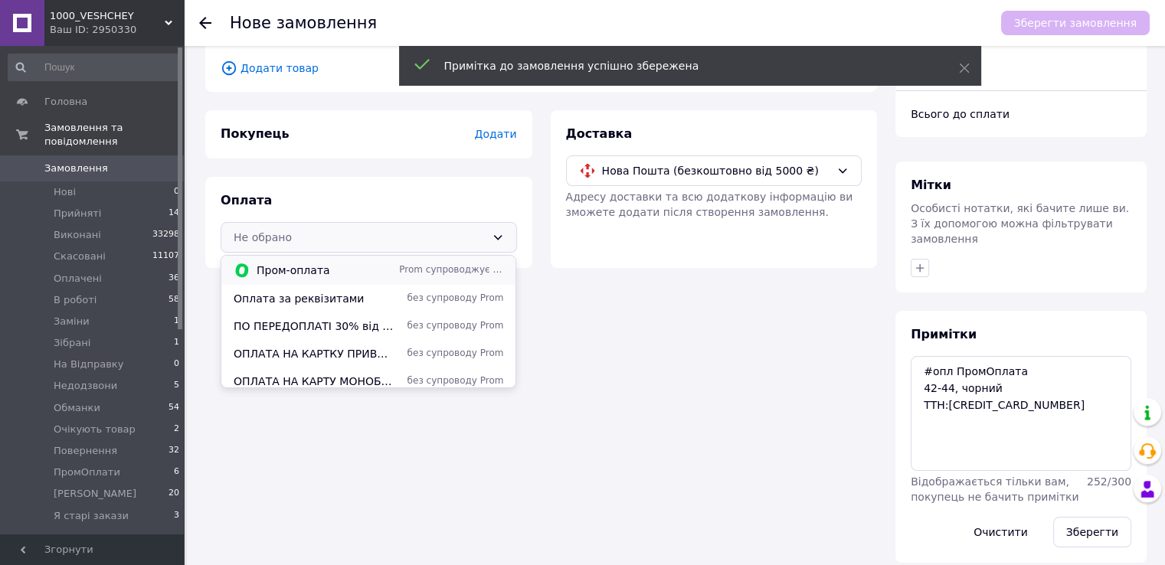
click at [401, 266] on span "Prom супроводжує покупку" at bounding box center [451, 269] width 104 height 13
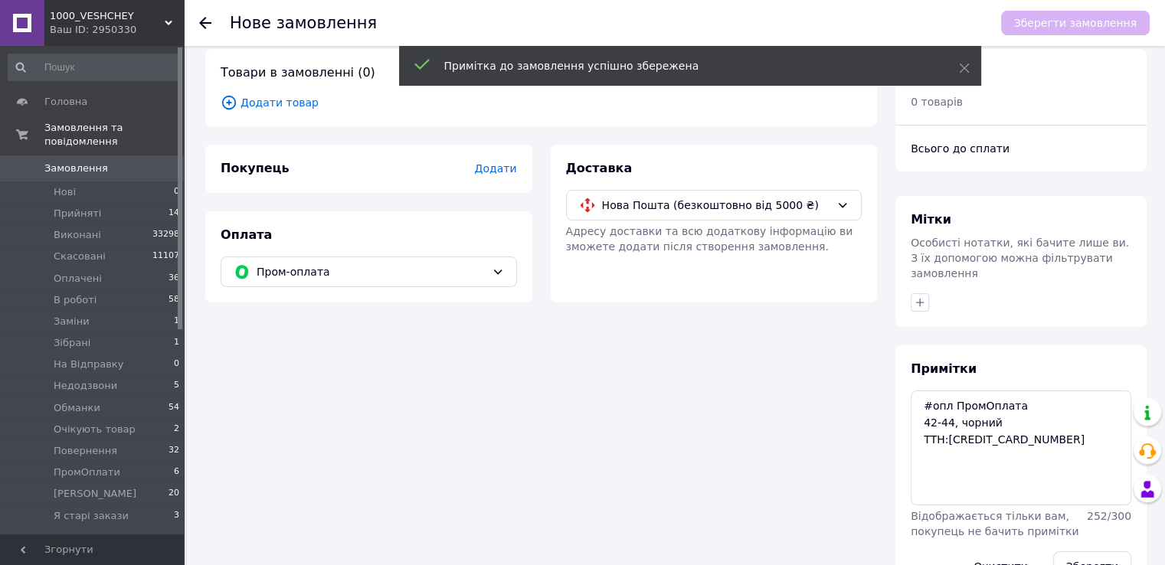
scroll to position [0, 0]
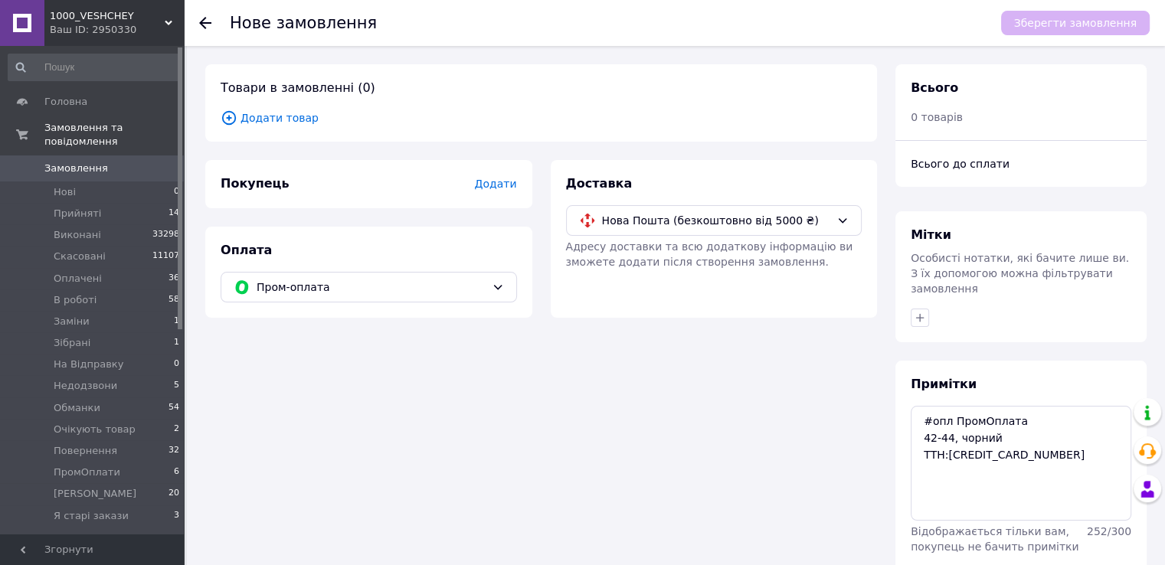
click at [273, 127] on div "Товари в замовленні (0) Додати товар" at bounding box center [541, 102] width 672 height 77
click at [266, 123] on span "Додати товар" at bounding box center [541, 117] width 641 height 17
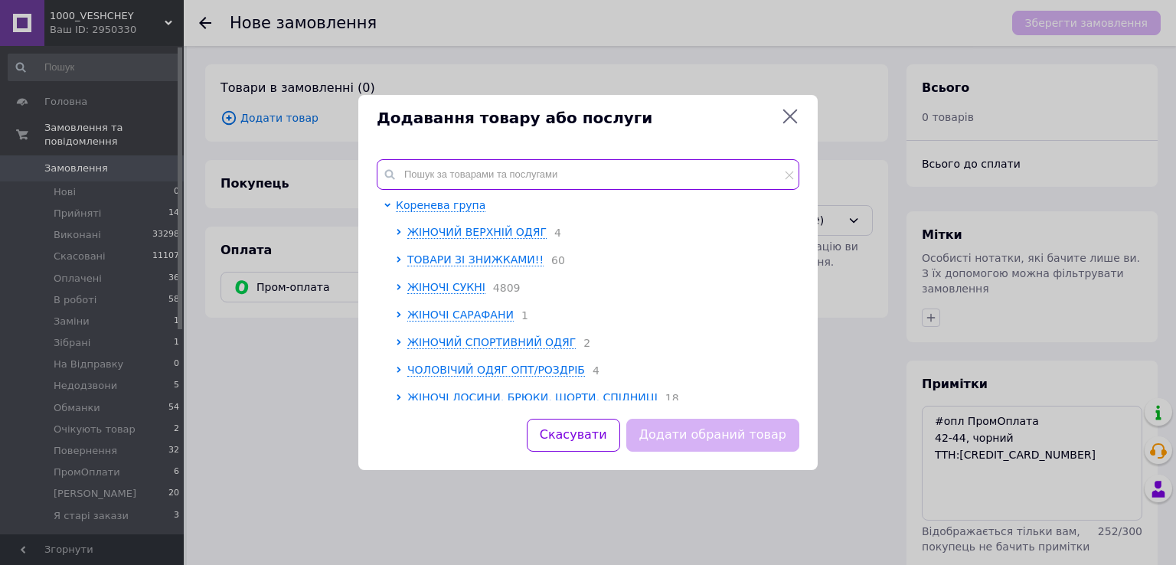
click at [453, 173] on input "text" at bounding box center [588, 174] width 423 height 31
paste input "Sin817-077t"
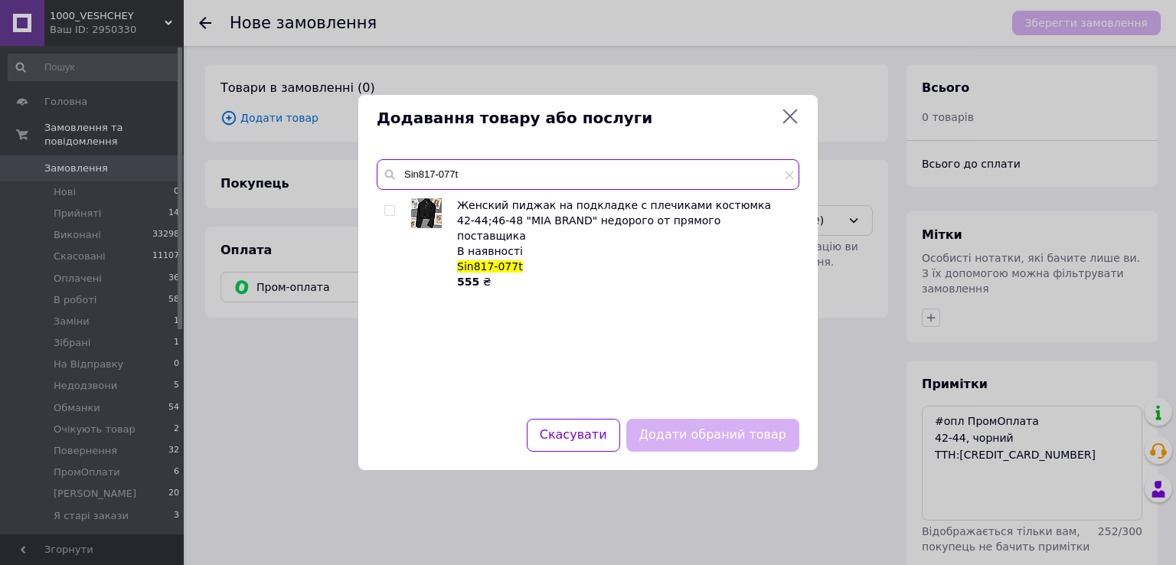
type input "Sin817-077t"
click at [390, 211] on input "checkbox" at bounding box center [389, 211] width 10 height 10
checkbox input "true"
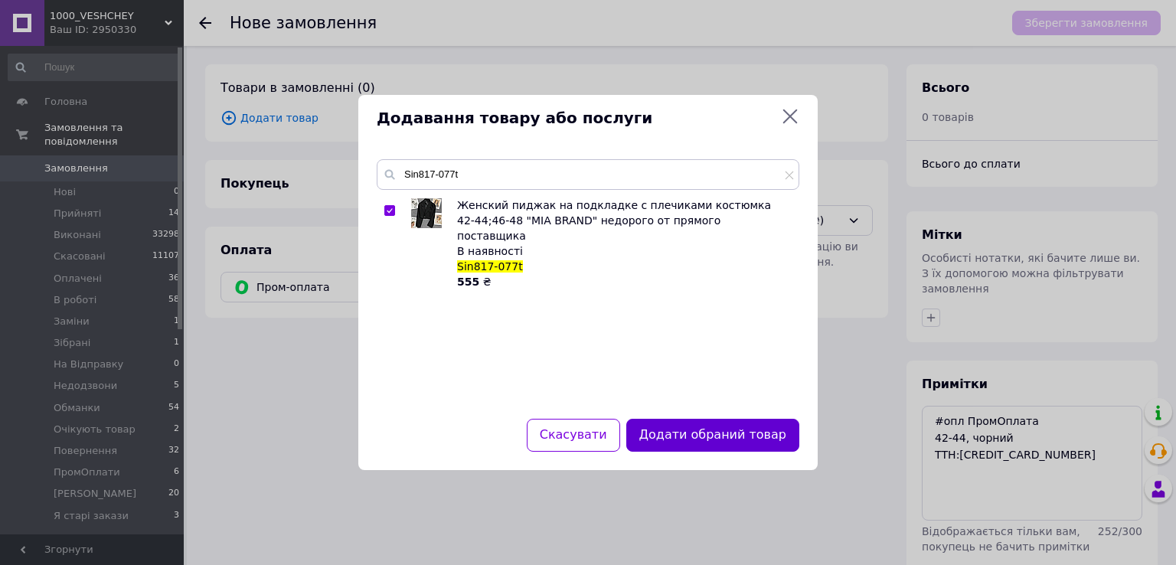
click at [681, 439] on button "Додати обраний товар" at bounding box center [712, 435] width 173 height 33
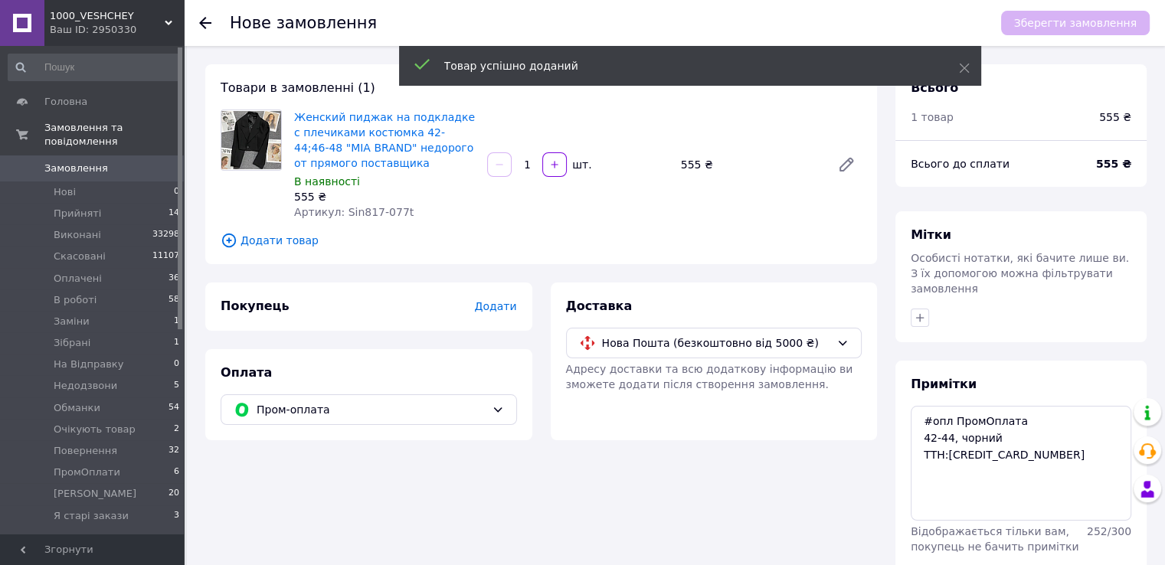
click at [499, 305] on span "Додати" at bounding box center [495, 306] width 42 height 12
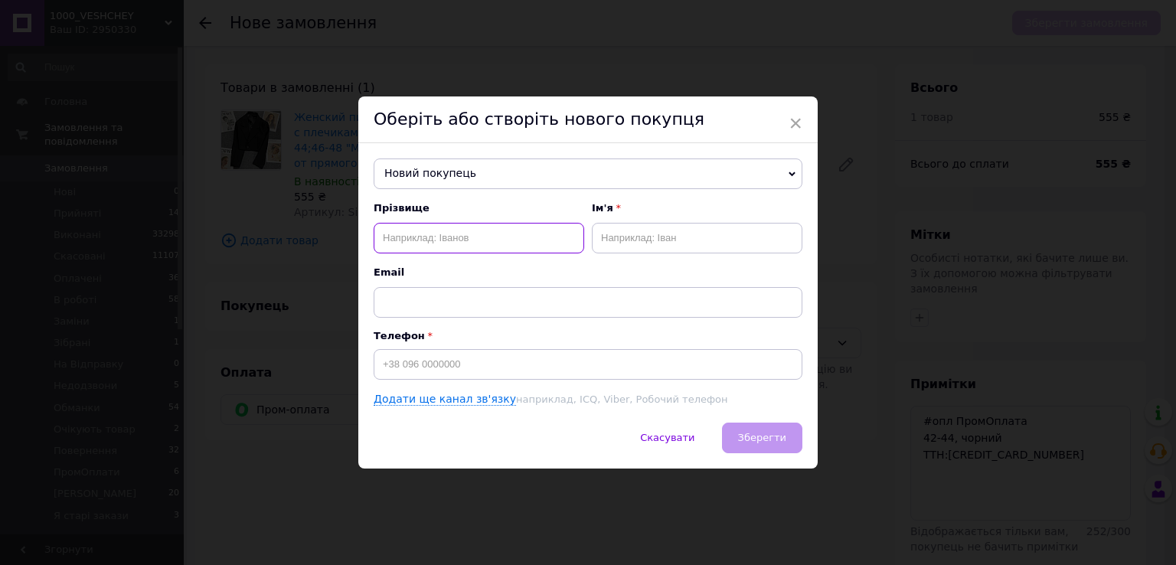
click at [461, 248] on input "text" at bounding box center [479, 238] width 211 height 31
paste input "Сорока Діана"
click at [420, 243] on input "Сорока Діана" at bounding box center [479, 238] width 211 height 31
click at [429, 237] on input "Сорока Діана" at bounding box center [479, 238] width 211 height 31
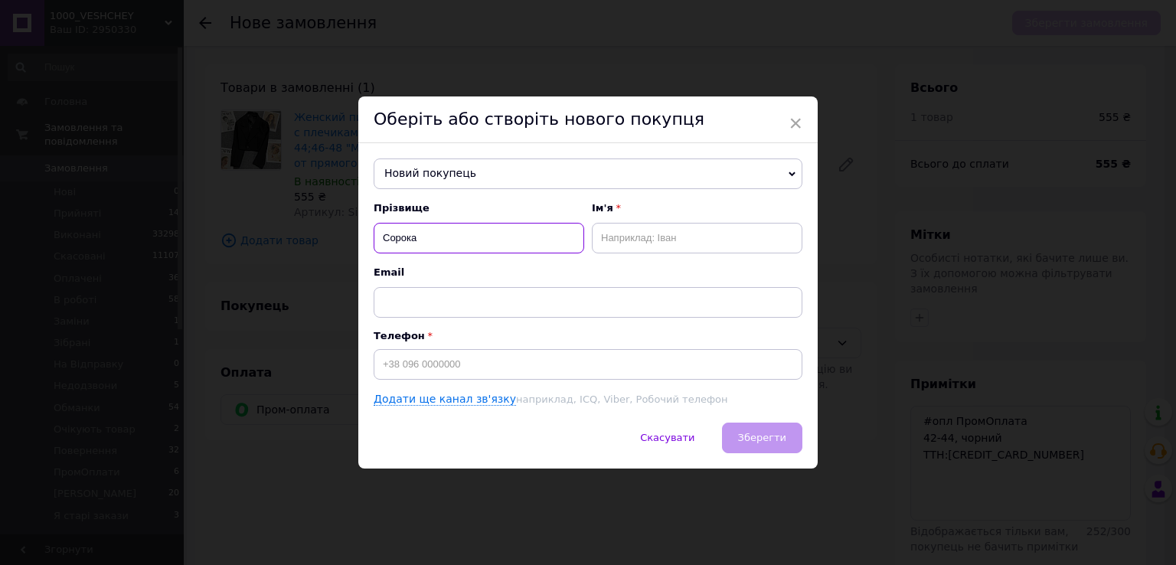
type input "Сорока"
click at [633, 230] on input "text" at bounding box center [697, 238] width 211 height 31
paste input "Діана"
type input "Діана-Аліна"
click at [551, 245] on input "Сорока" at bounding box center [479, 238] width 211 height 31
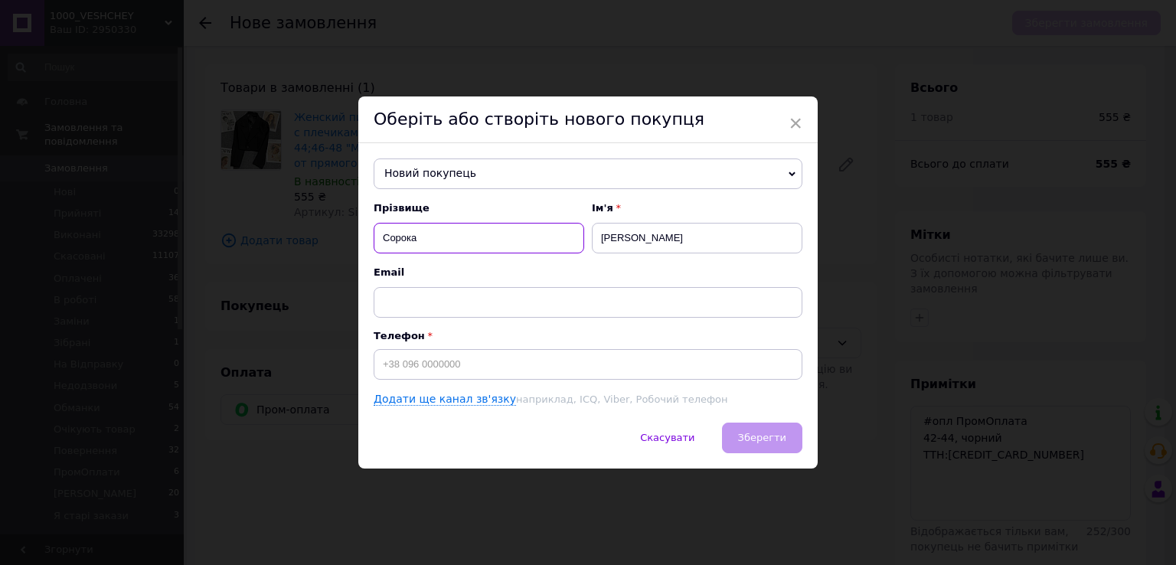
click at [382, 235] on input "Сорока" at bounding box center [479, 238] width 211 height 31
type input "Сорока"
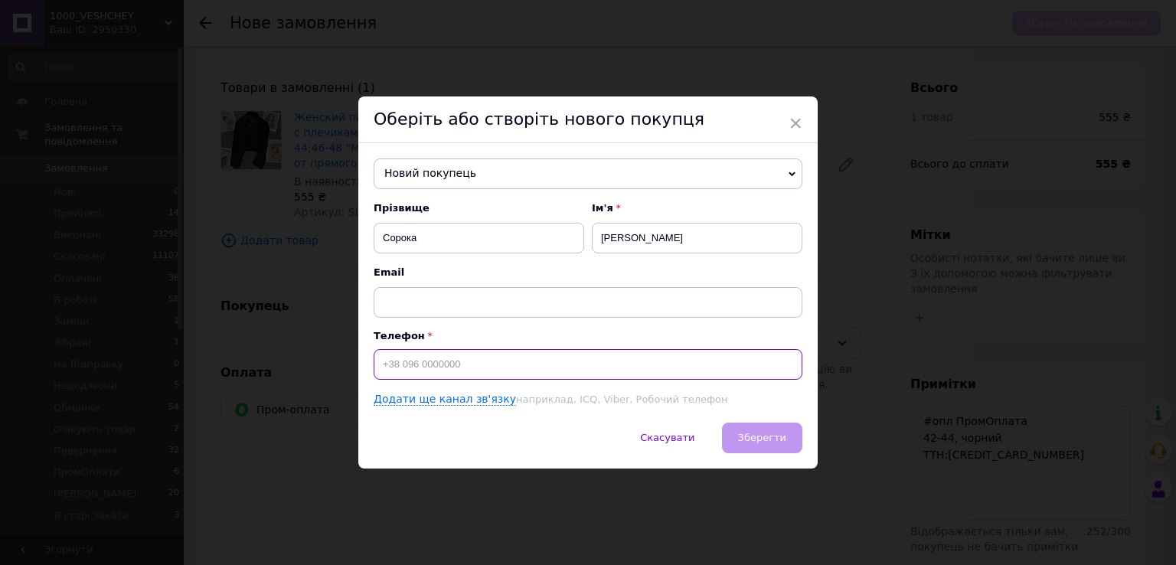
click at [456, 364] on input at bounding box center [588, 364] width 429 height 31
click at [450, 356] on input at bounding box center [588, 364] width 429 height 31
paste input "+380956207413"
type input "+380956207413"
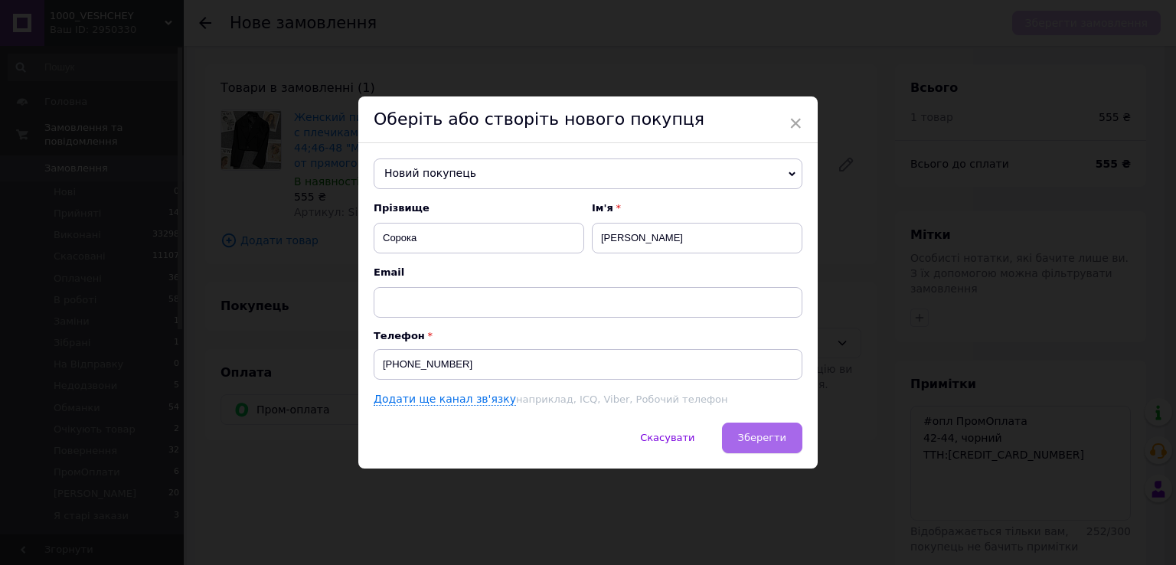
click at [752, 442] on span "Зберегти" at bounding box center [762, 437] width 48 height 11
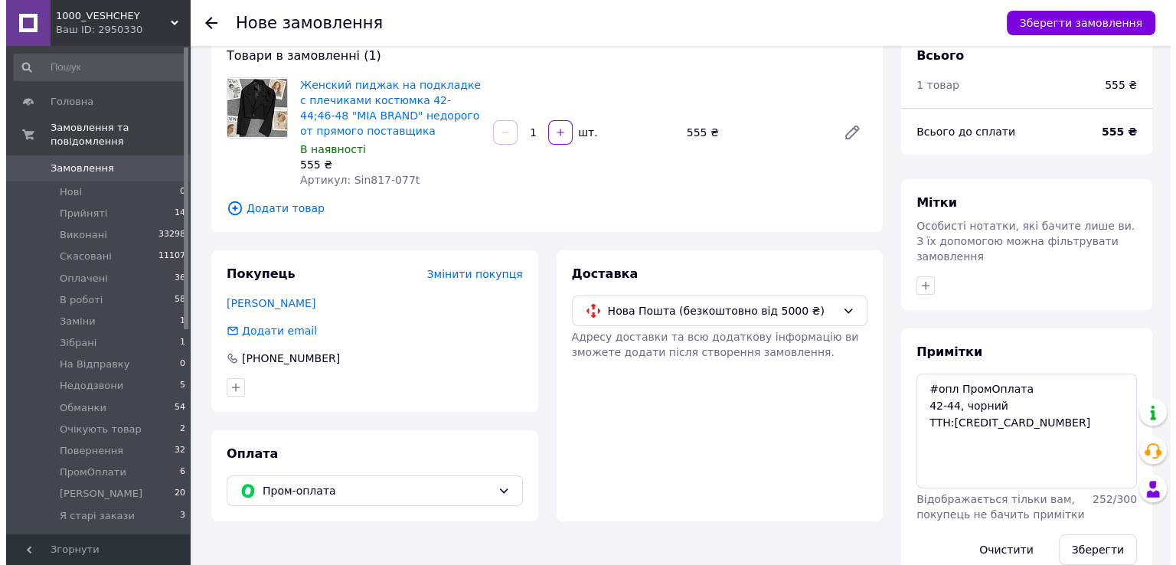
scroll to position [50, 0]
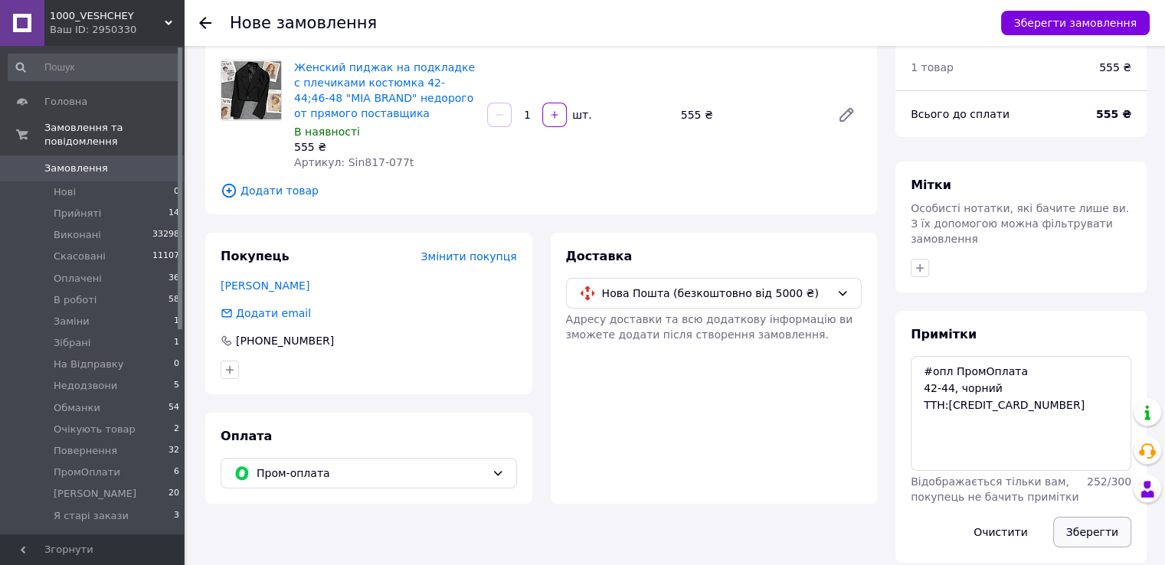
click at [1087, 518] on button "Зберегти" at bounding box center [1092, 532] width 78 height 31
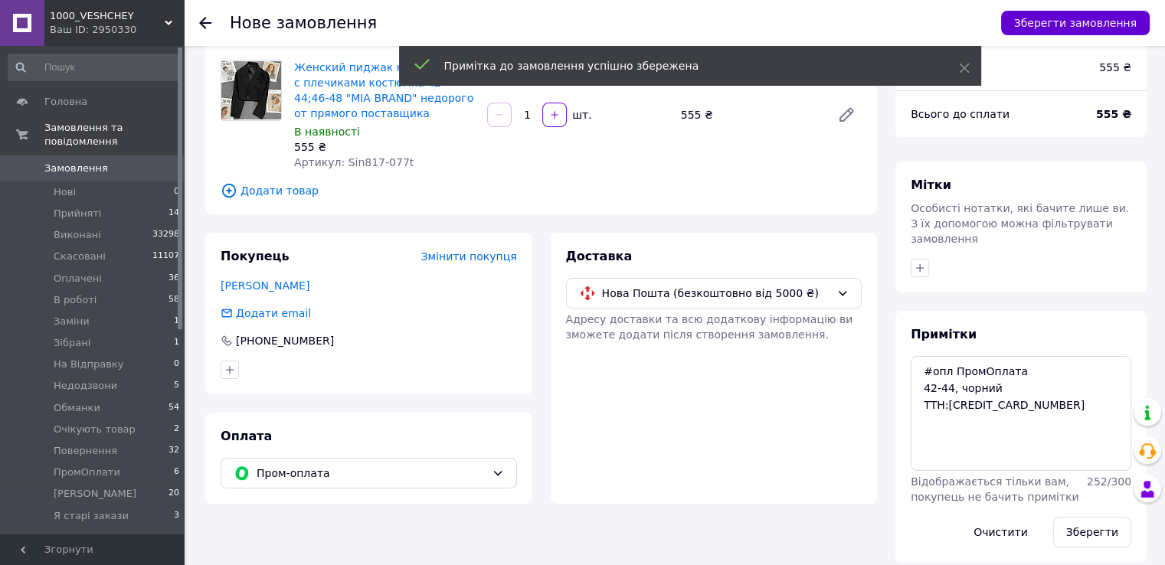
click at [1067, 31] on button "Зберегти замовлення" at bounding box center [1075, 23] width 149 height 25
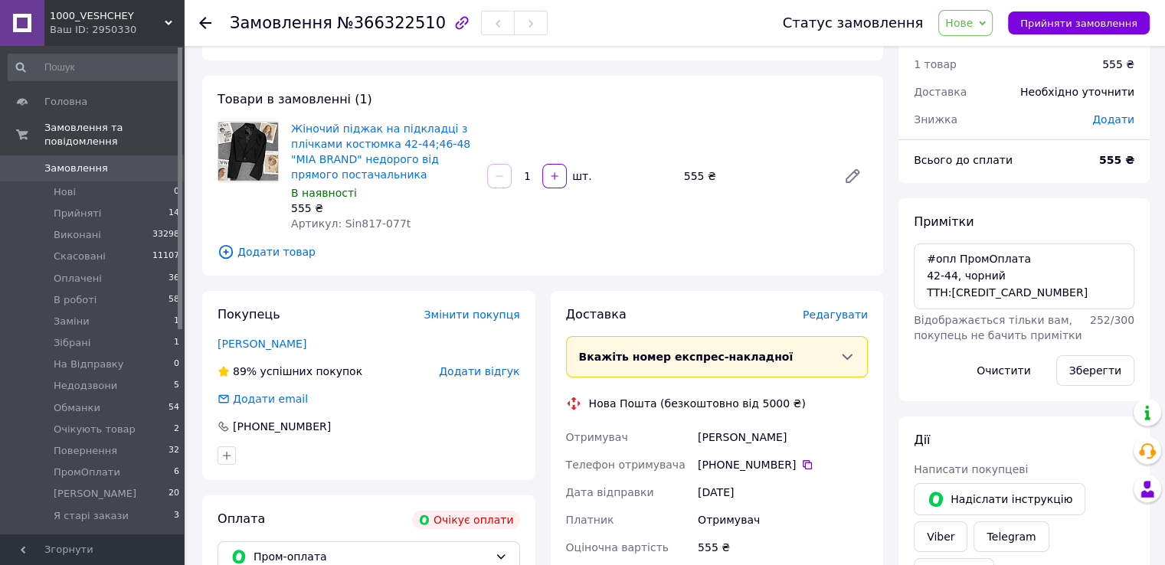
click at [815, 314] on span "Редагувати" at bounding box center [834, 315] width 65 height 12
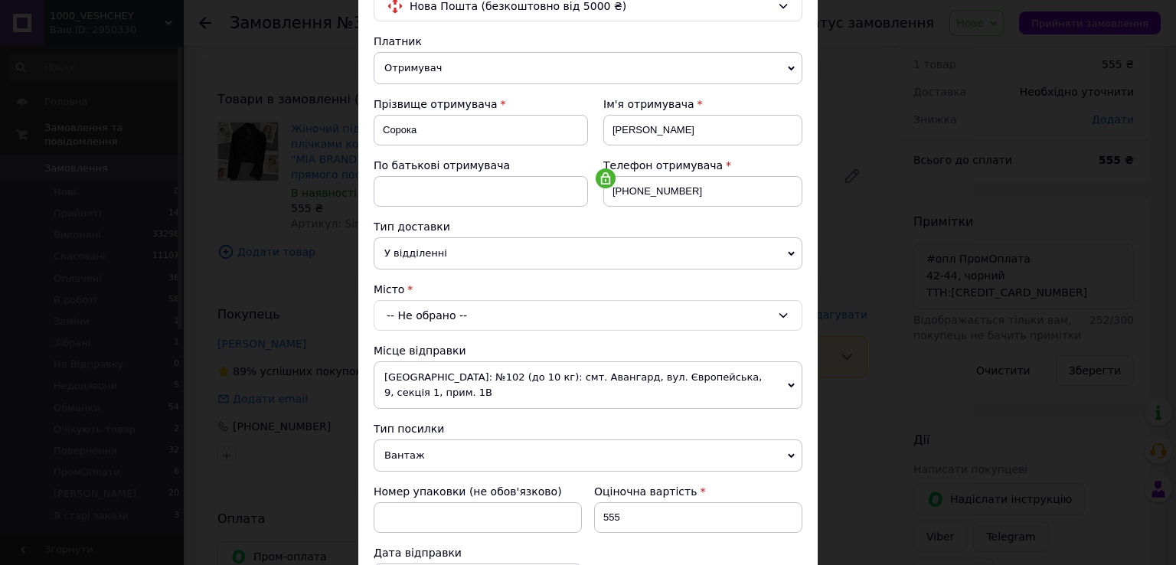
scroll to position [230, 0]
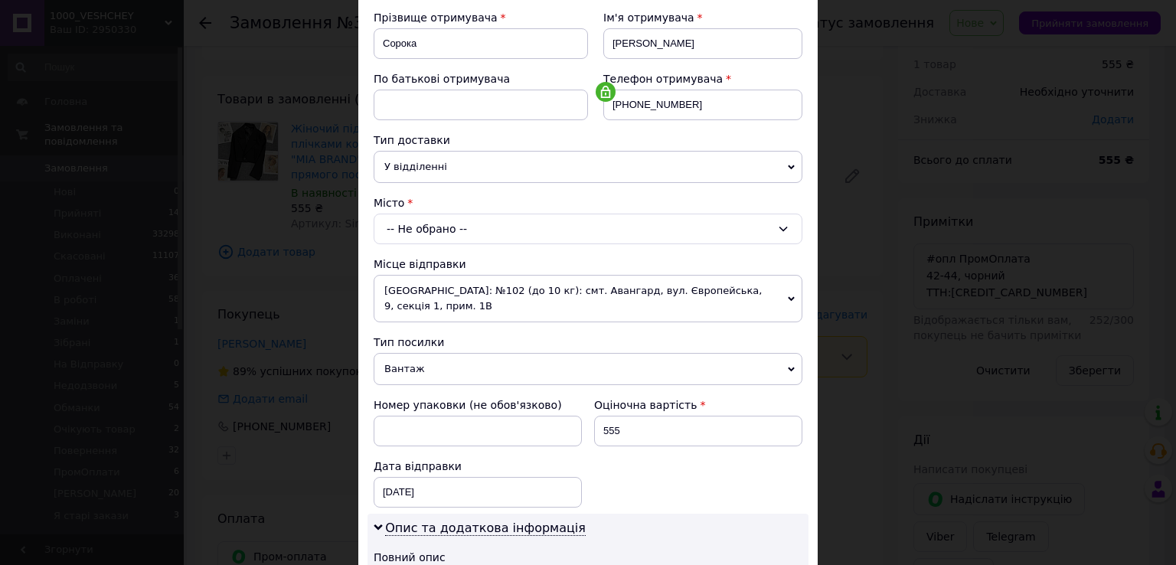
click at [459, 230] on div "-- Не обрано --" at bounding box center [588, 229] width 429 height 31
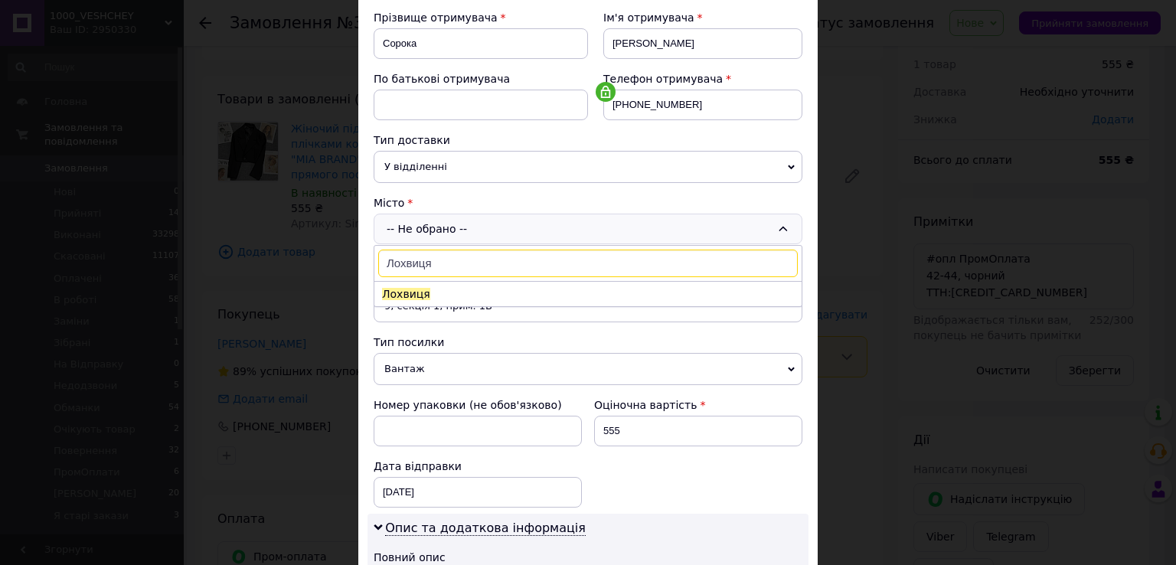
type input "Лохвиця"
click at [441, 286] on li "Лохвиця" at bounding box center [587, 294] width 427 height 25
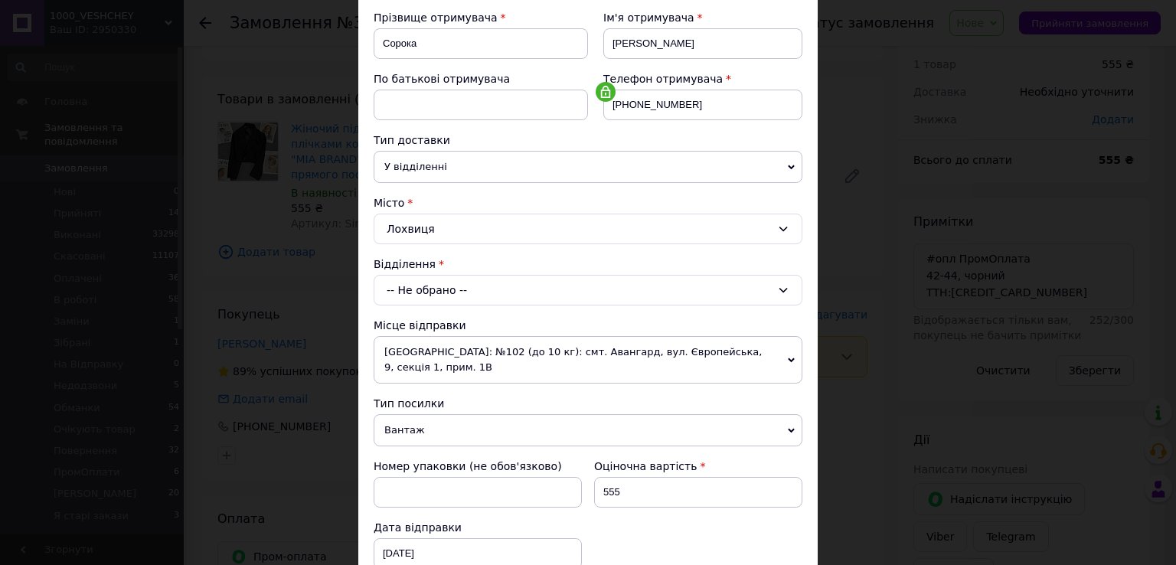
click at [441, 295] on div "-- Не обрано --" at bounding box center [588, 290] width 429 height 31
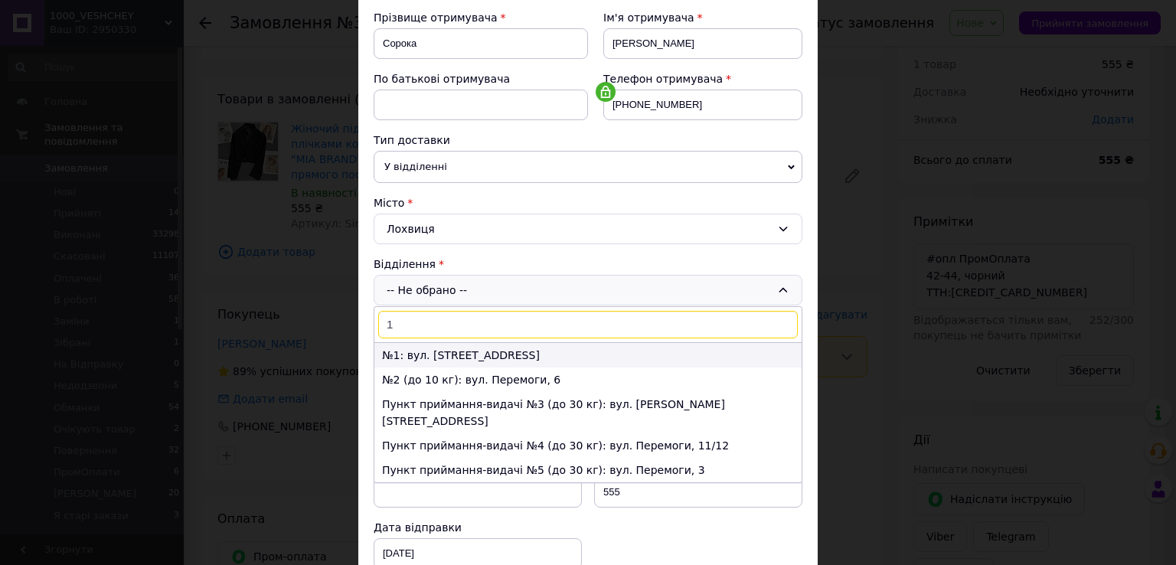
type input "1"
click at [440, 358] on li "№1: вул. Іванівська, 2а" at bounding box center [587, 355] width 427 height 25
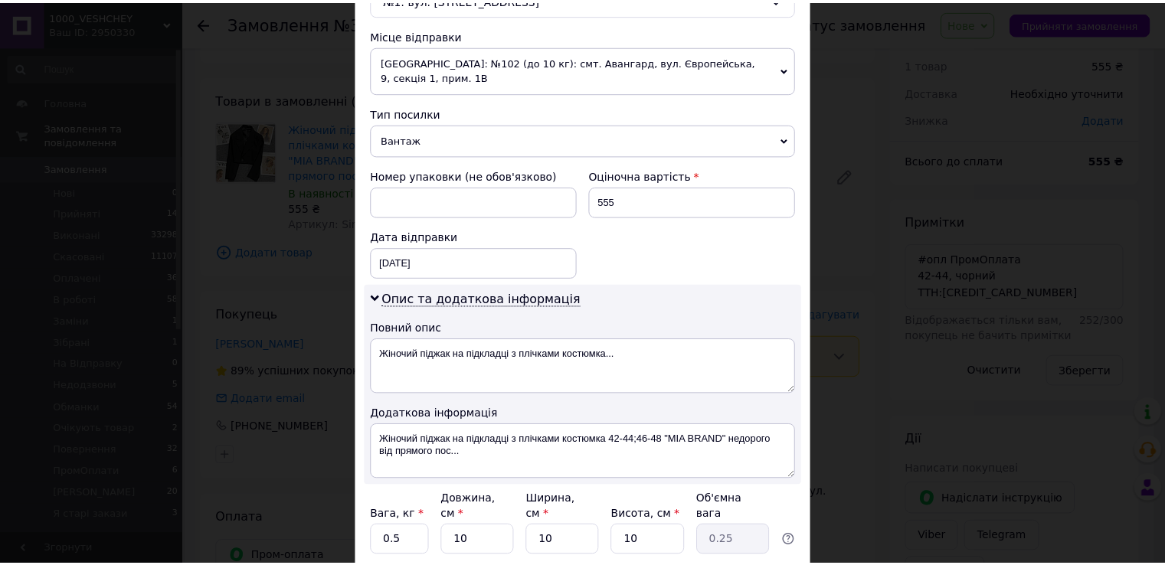
scroll to position [536, 0]
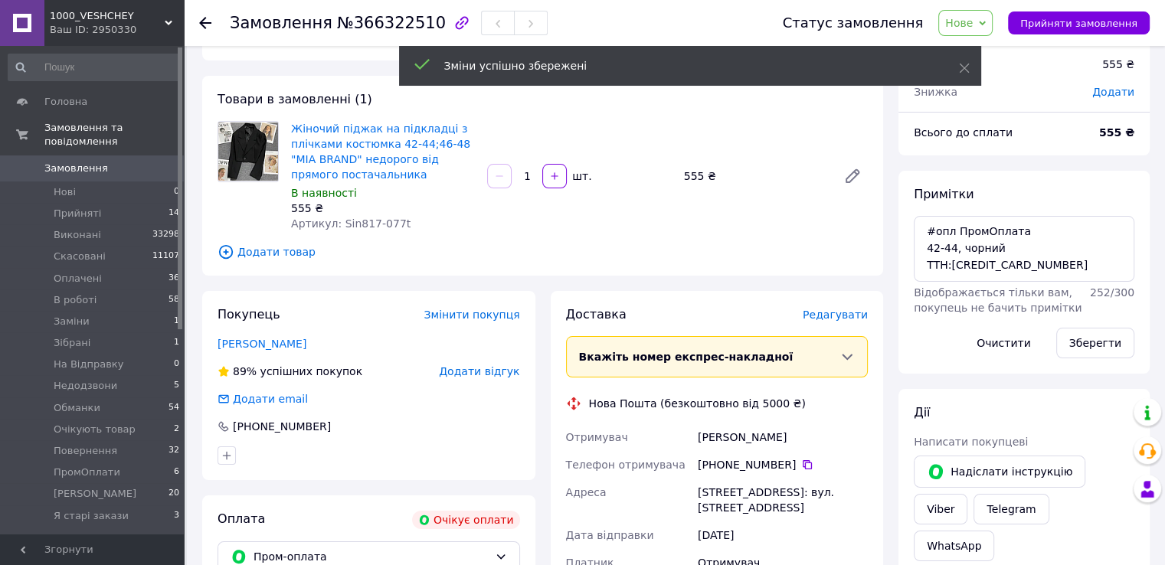
click at [972, 20] on span "Нове" at bounding box center [959, 23] width 28 height 12
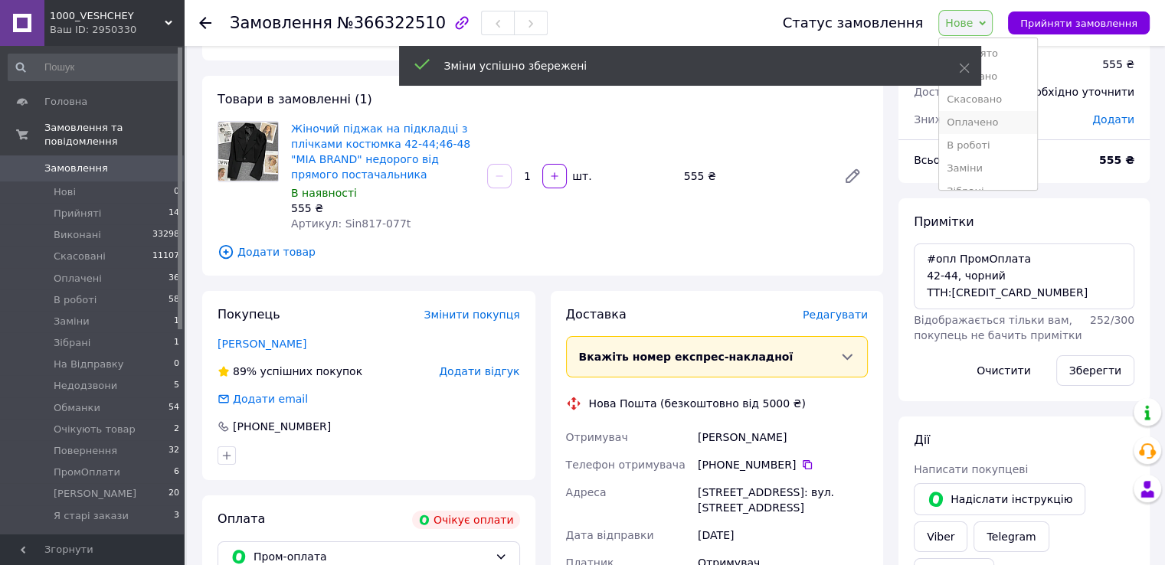
click at [962, 124] on li "Оплачено" at bounding box center [988, 122] width 98 height 23
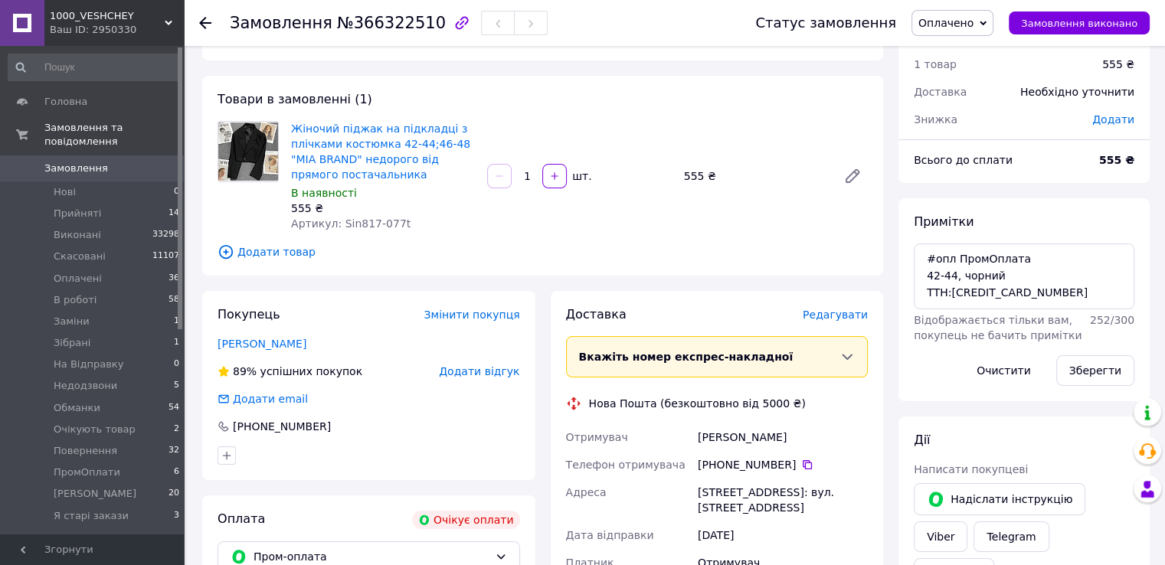
click at [138, 162] on span "Замовлення" at bounding box center [92, 169] width 97 height 14
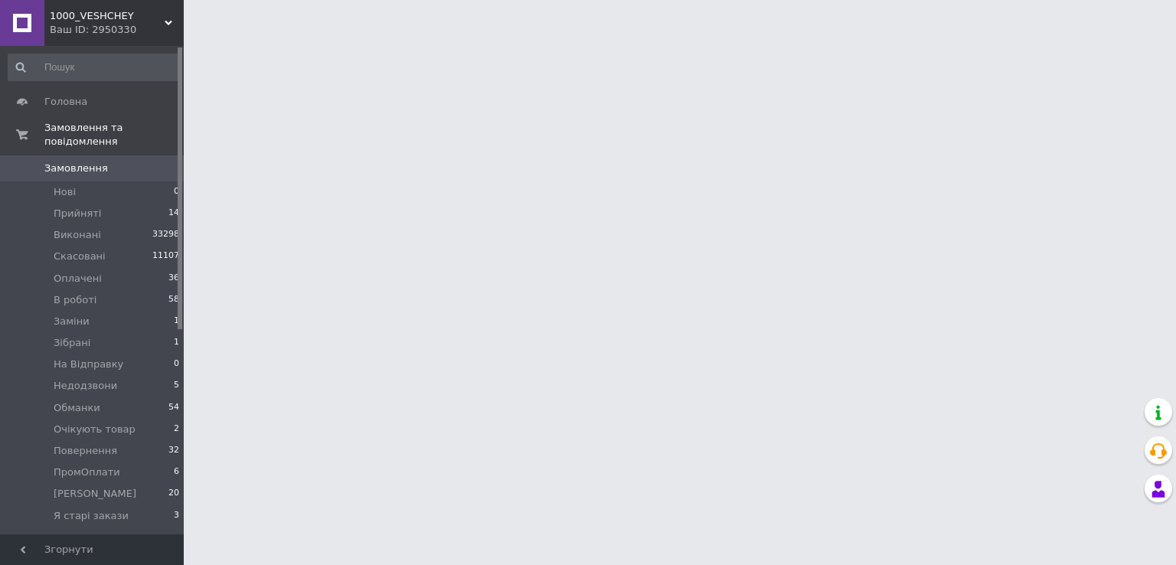
click at [138, 162] on span "Замовлення" at bounding box center [92, 169] width 97 height 14
click at [134, 375] on li "Недодзвони" at bounding box center [94, 385] width 188 height 21
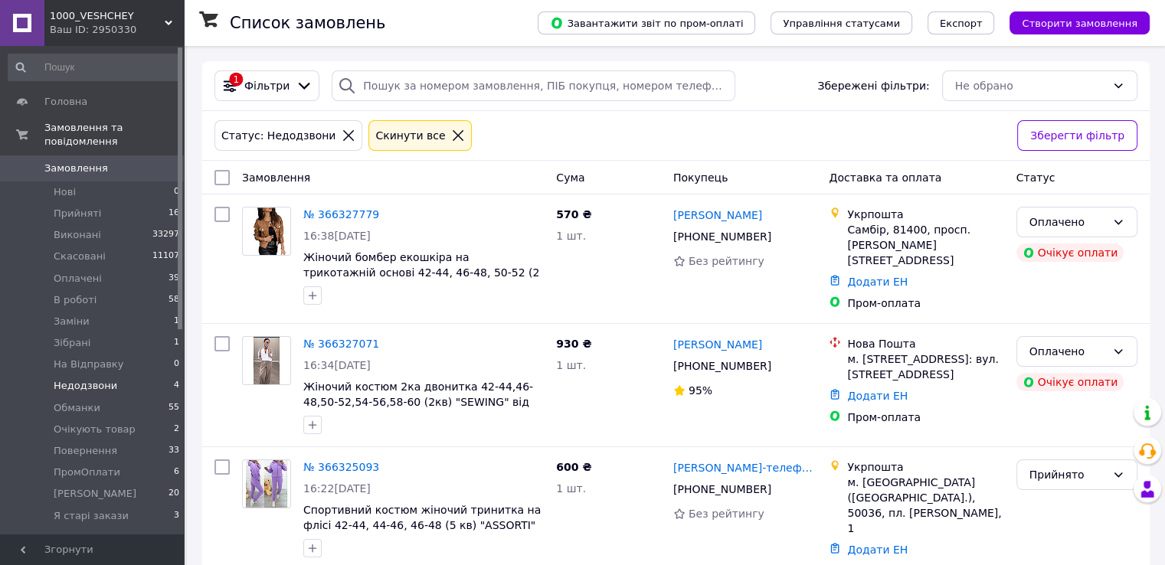
click at [134, 375] on li "Недодзвони 4" at bounding box center [94, 385] width 188 height 21
click at [131, 375] on li "Недодзвони 4" at bounding box center [94, 385] width 188 height 21
click at [60, 379] on span "Недодзвони" at bounding box center [86, 386] width 64 height 14
click at [87, 379] on span "Недодзвони" at bounding box center [86, 386] width 64 height 14
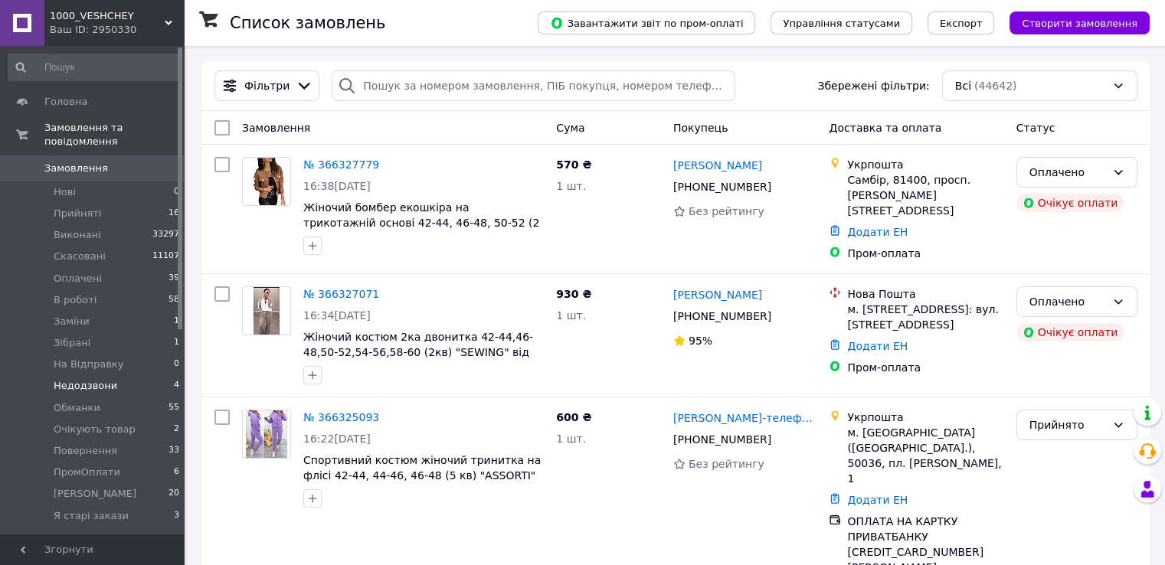
click at [106, 379] on span "Недодзвони" at bounding box center [86, 386] width 64 height 14
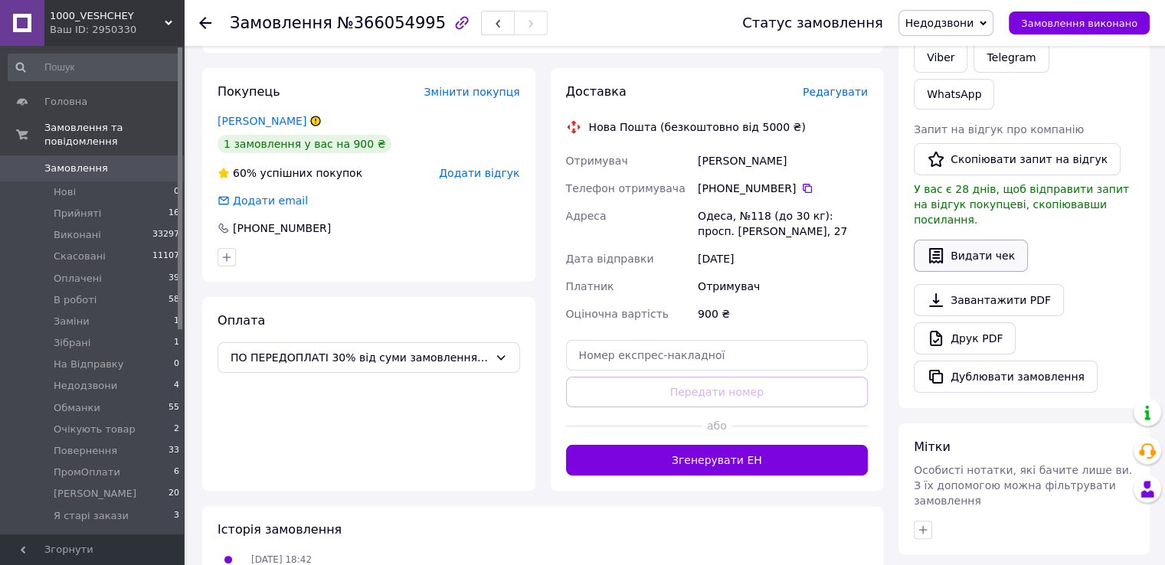
scroll to position [43, 0]
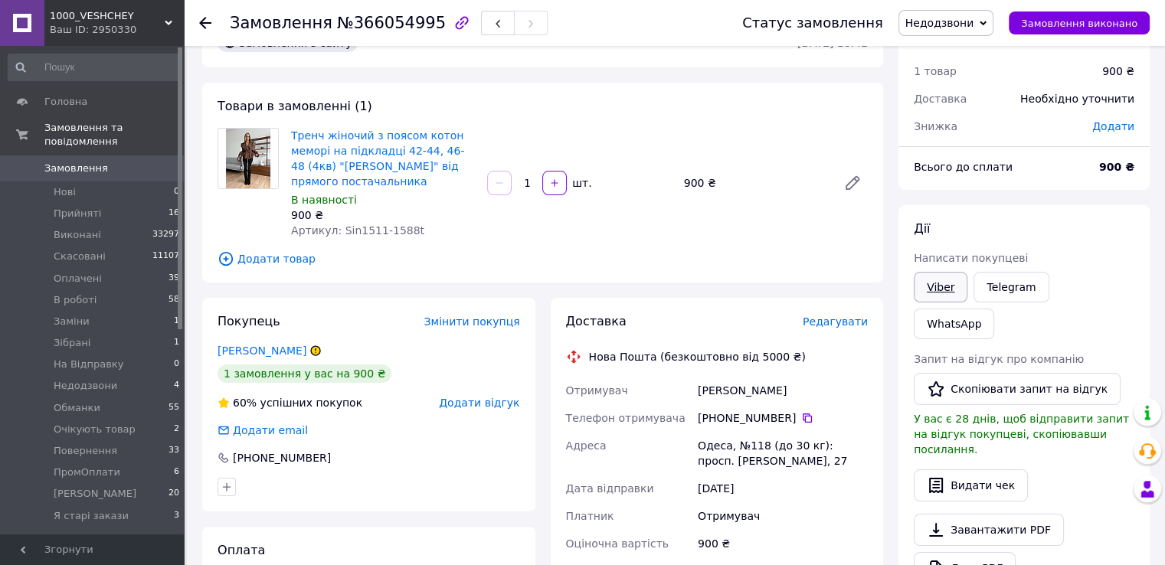
click at [950, 295] on link "Viber" at bounding box center [940, 287] width 54 height 31
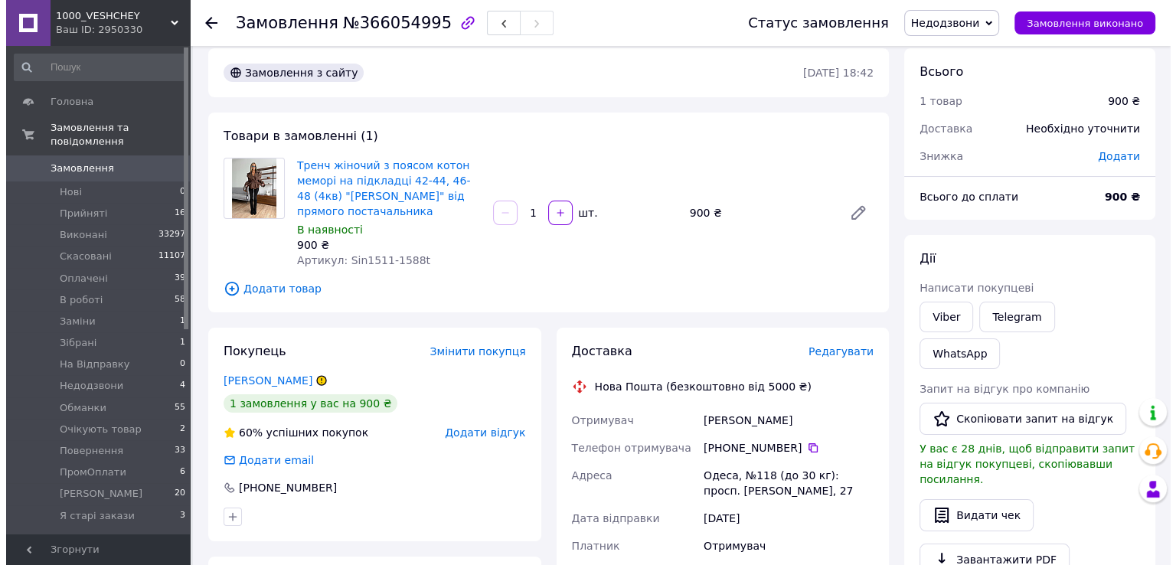
scroll to position [0, 0]
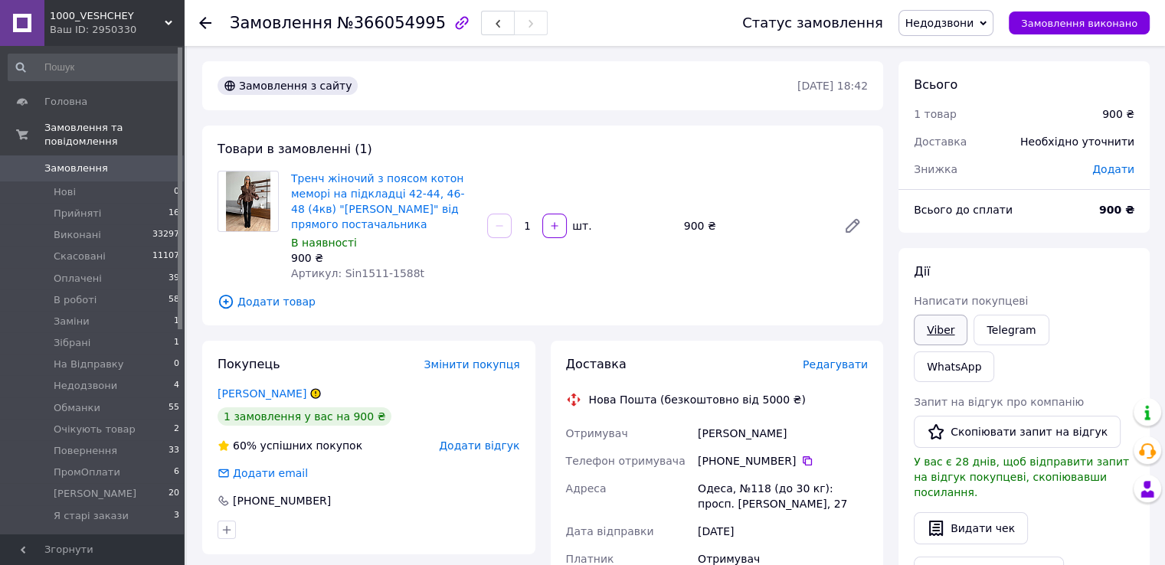
click at [940, 328] on link "Viber" at bounding box center [940, 330] width 54 height 31
click at [936, 26] on span "Недодзвони" at bounding box center [939, 23] width 69 height 12
click at [951, 94] on li "Скасовано" at bounding box center [948, 99] width 98 height 23
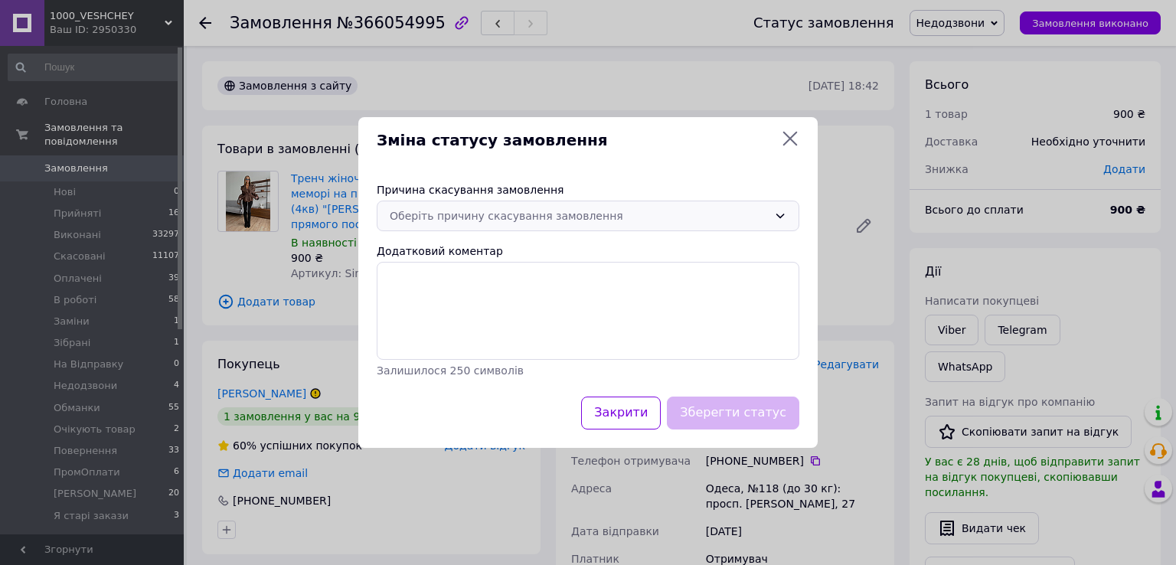
click at [585, 196] on div "Причина скасування замовлення" at bounding box center [588, 189] width 423 height 15
click at [570, 217] on div "Оберіть причину скасування замовлення" at bounding box center [579, 216] width 378 height 17
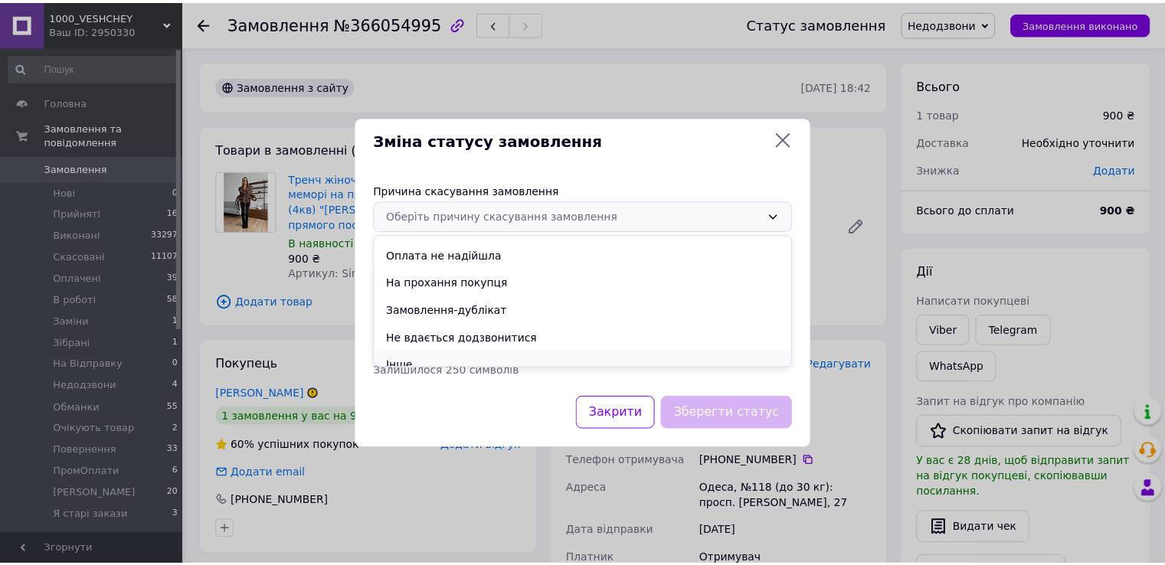
scroll to position [60, 0]
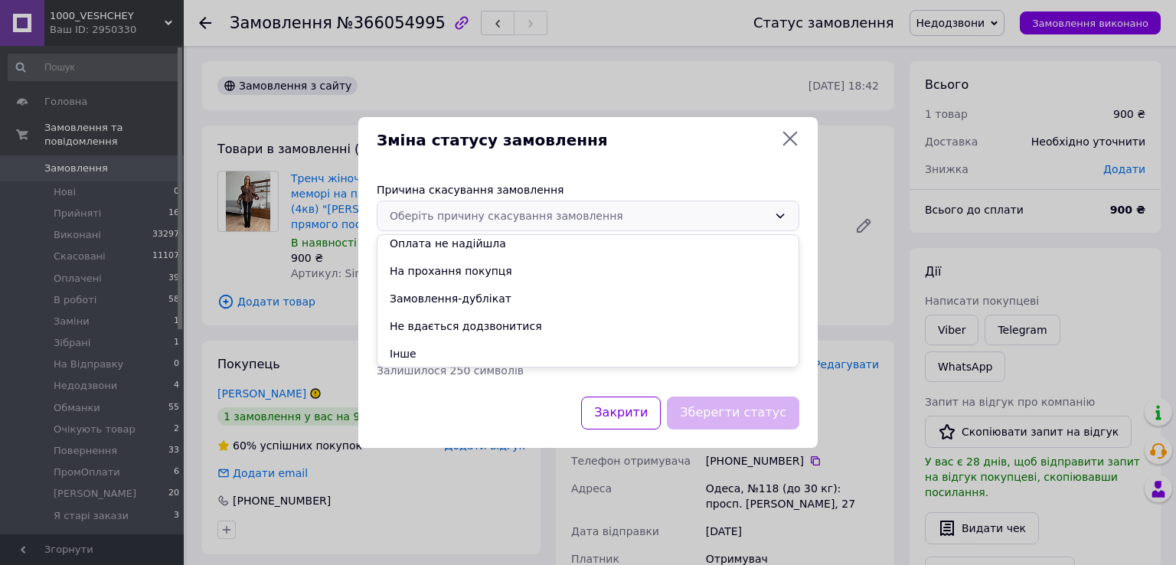
drag, startPoint x: 452, startPoint y: 358, endPoint x: 427, endPoint y: 308, distance: 55.5
click at [450, 356] on li "Інше" at bounding box center [587, 354] width 421 height 28
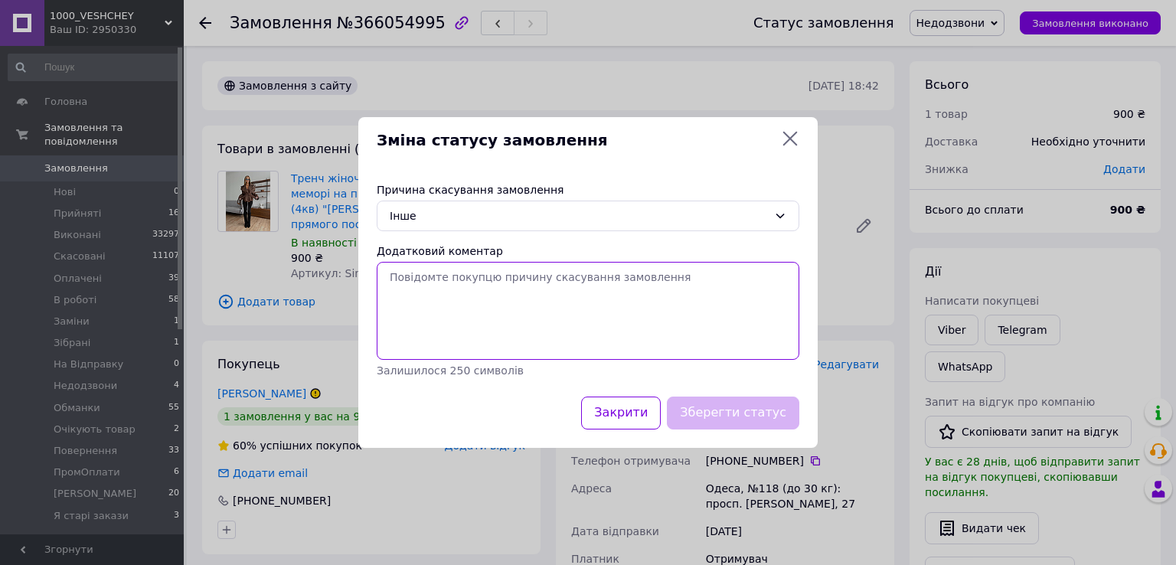
click at [427, 306] on textarea "Додатковий коментар" at bounding box center [588, 311] width 423 height 98
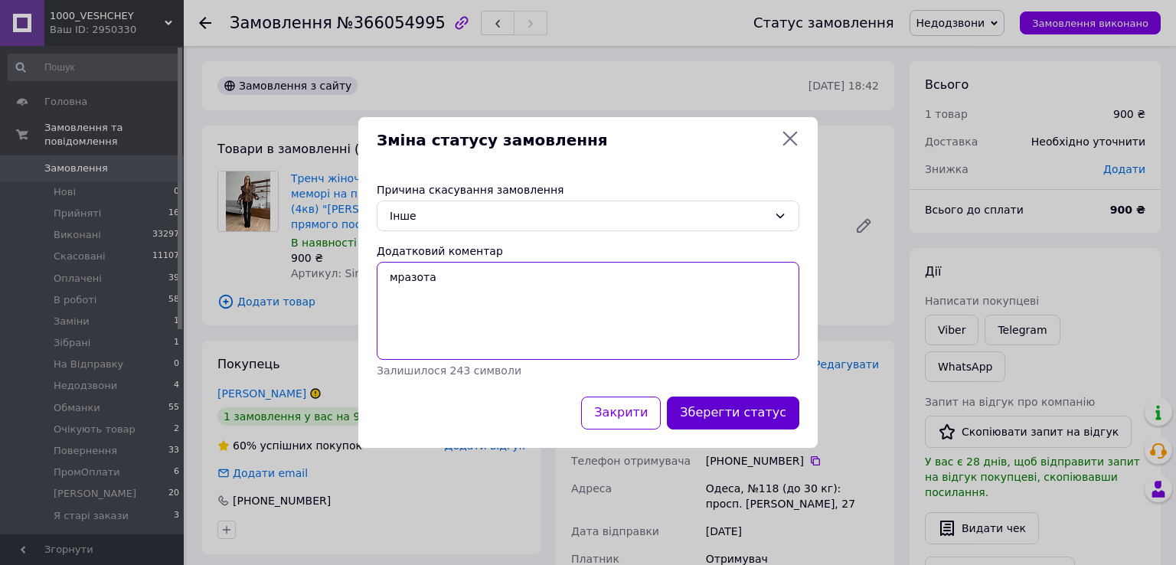
type textarea "мразота"
click at [737, 409] on button "Зберегти статус" at bounding box center [733, 413] width 132 height 33
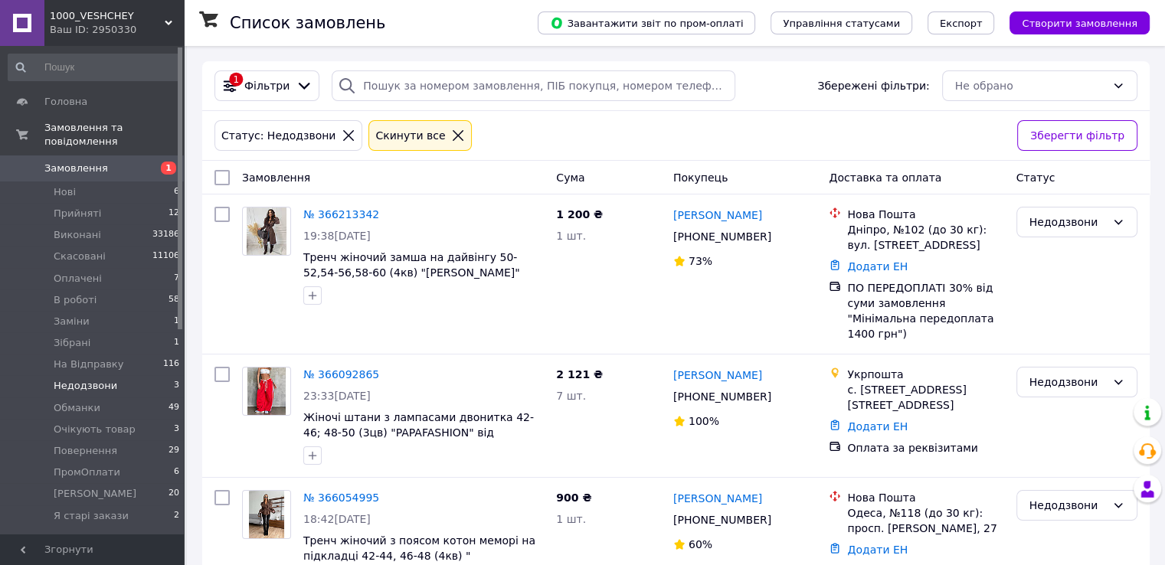
click at [101, 162] on span "Замовлення" at bounding box center [92, 169] width 97 height 14
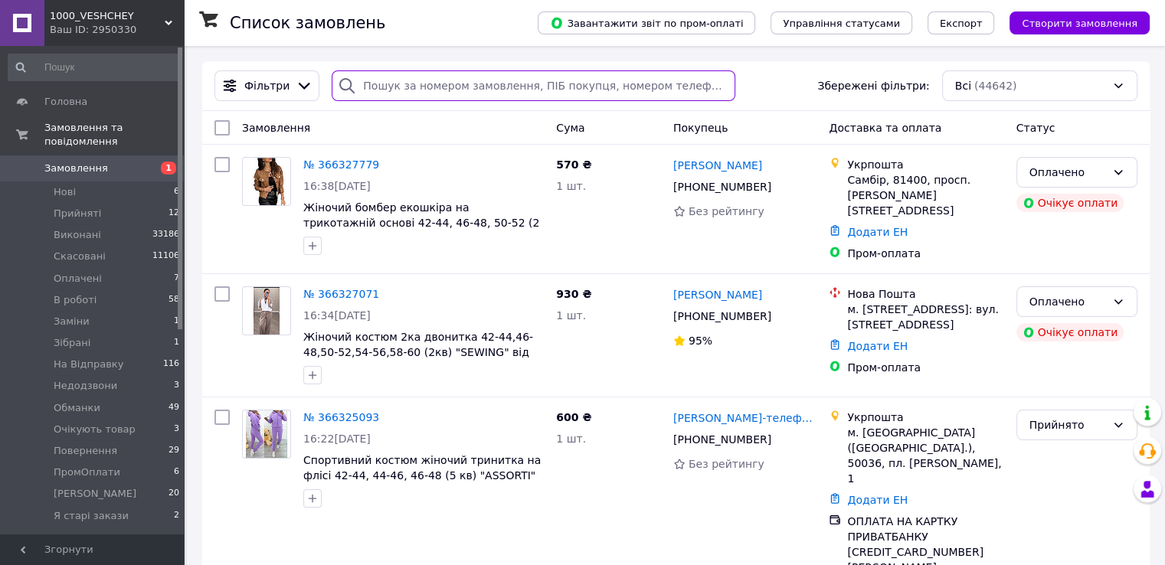
click at [404, 77] on input "search" at bounding box center [534, 85] width 404 height 31
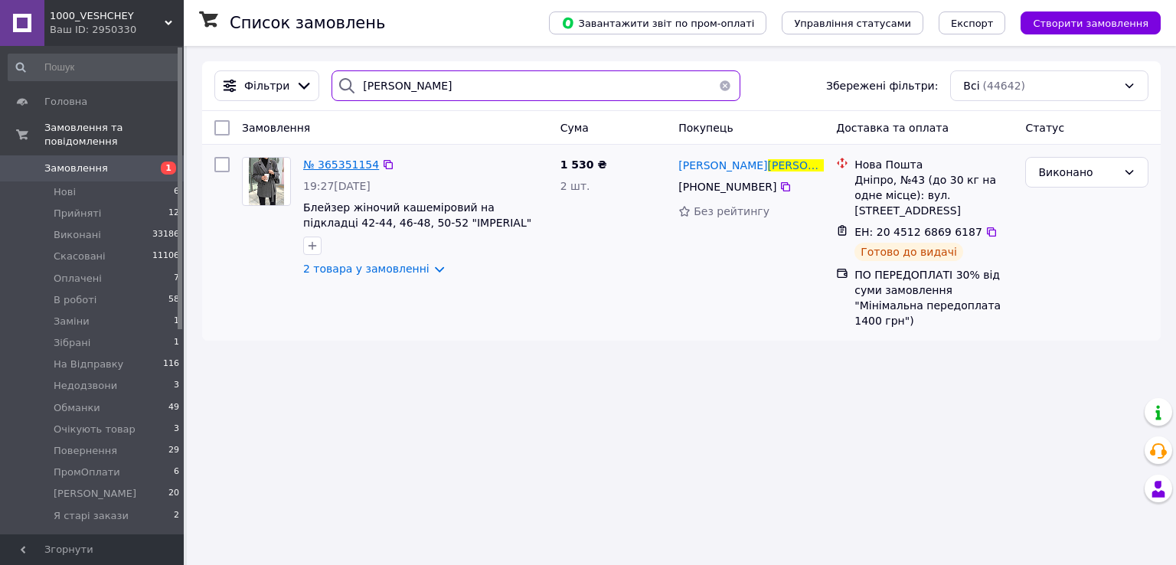
type input "лисун"
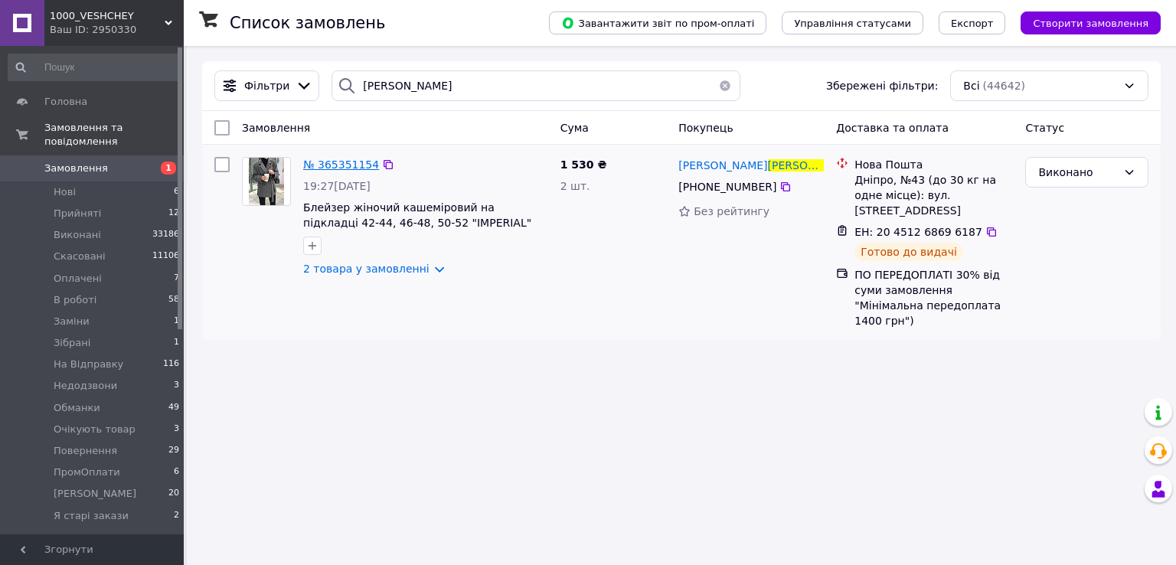
click at [319, 163] on span "№ 365351154" at bounding box center [341, 165] width 76 height 12
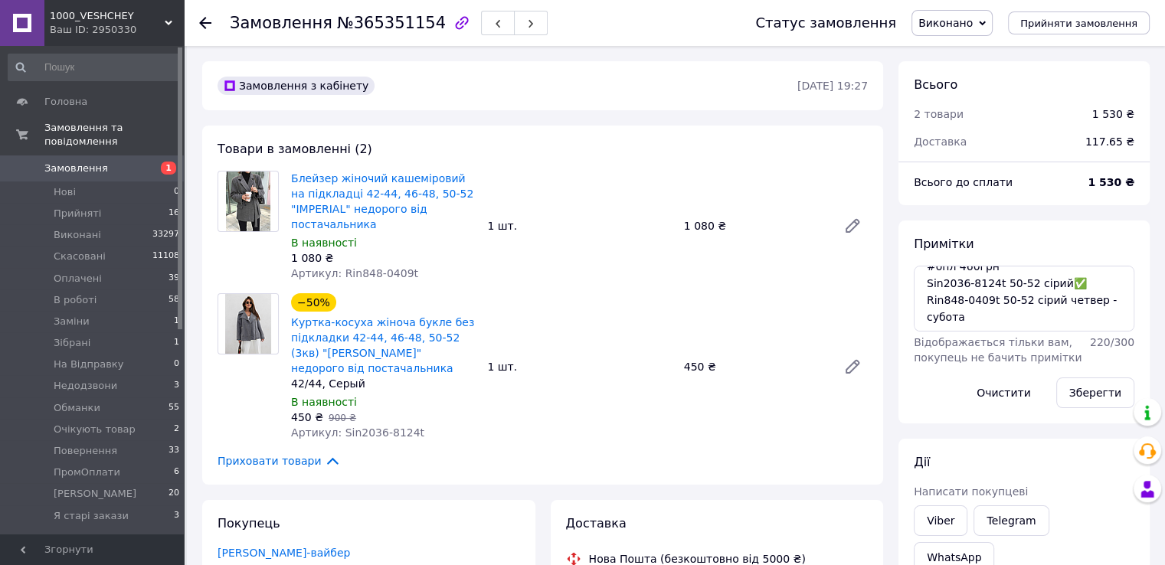
scroll to position [77, 0]
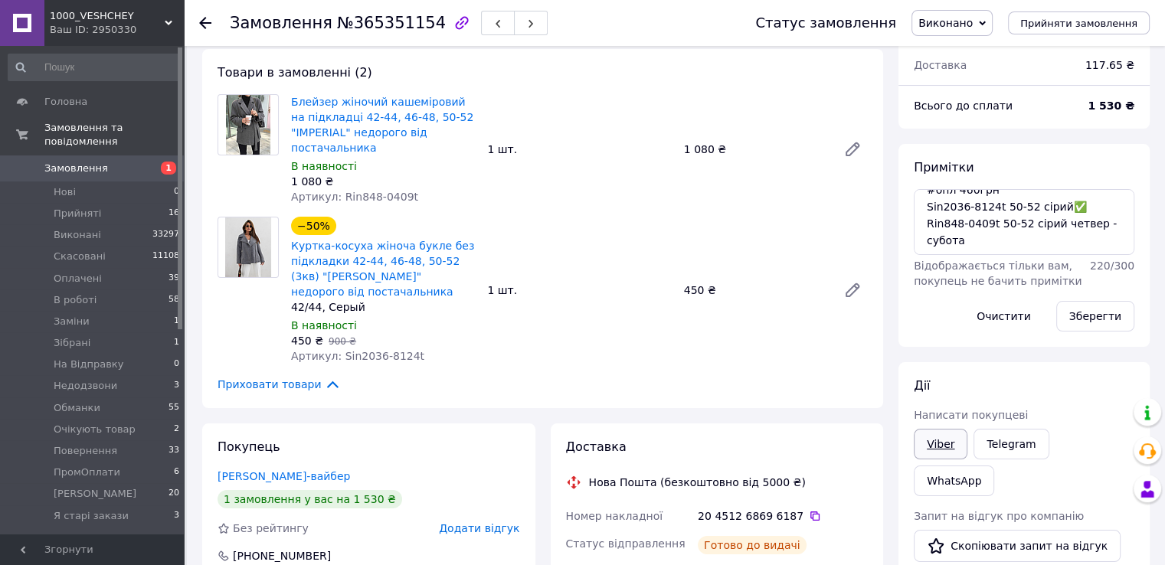
click at [950, 446] on link "Viber" at bounding box center [940, 444] width 54 height 31
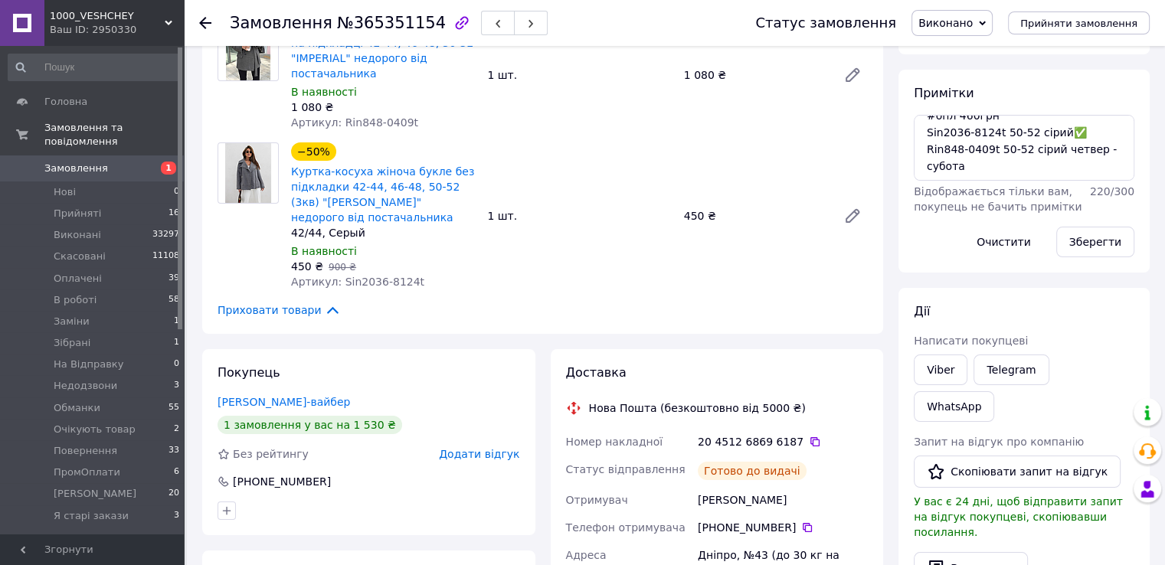
scroll to position [230, 0]
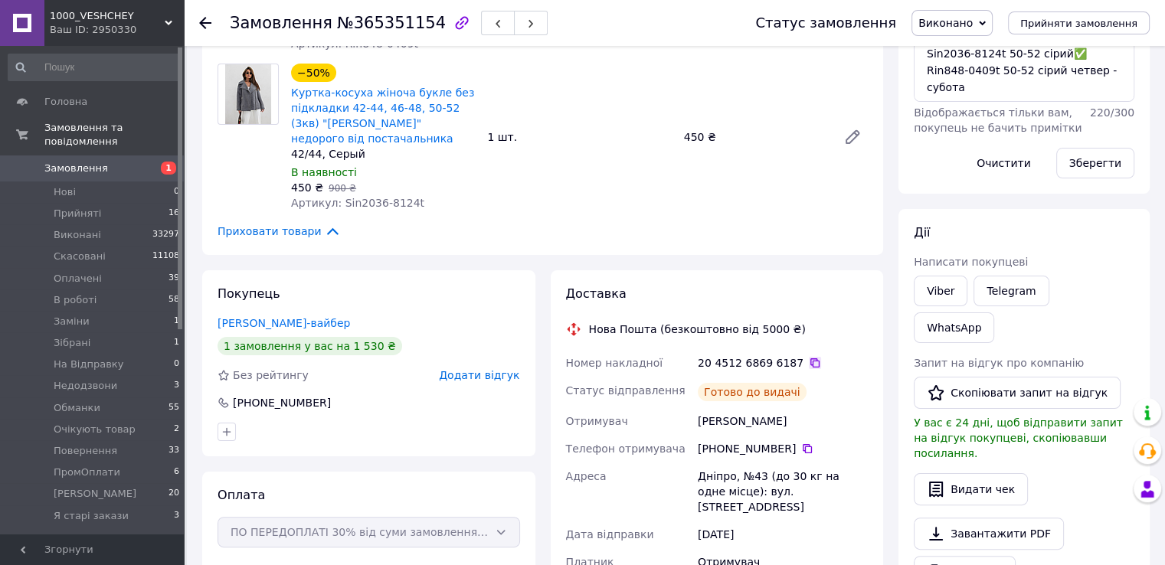
click at [809, 362] on icon at bounding box center [815, 363] width 12 height 12
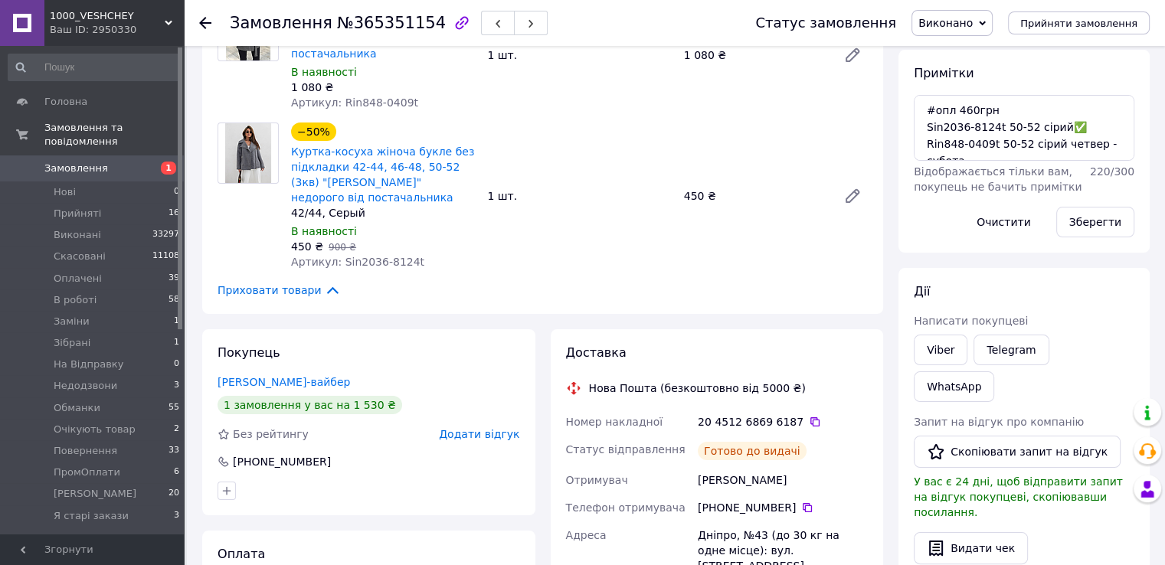
scroll to position [0, 0]
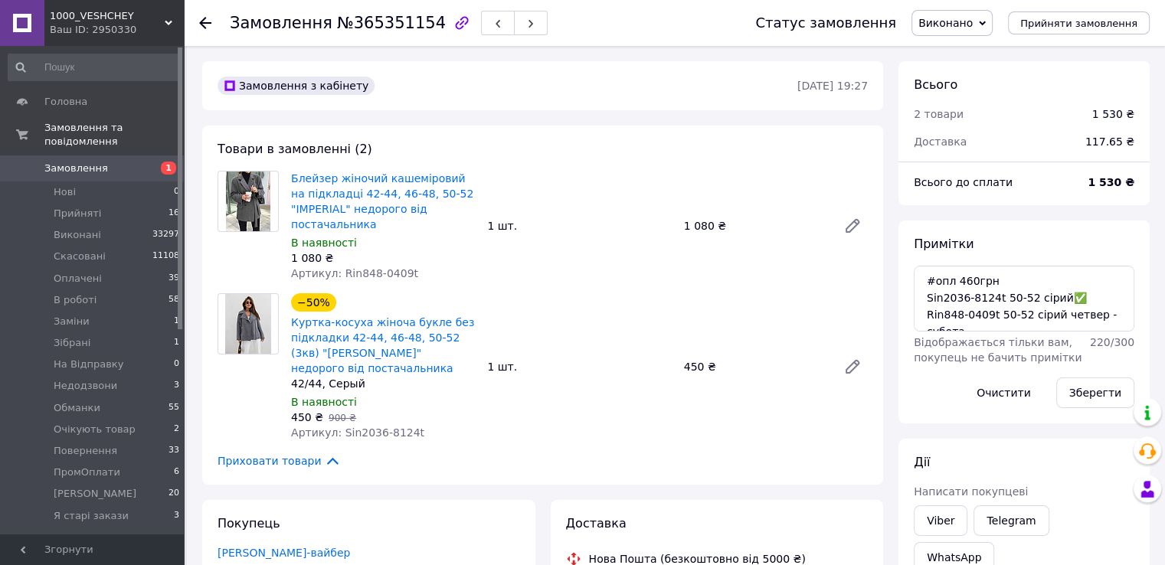
click at [107, 162] on span "Замовлення" at bounding box center [92, 169] width 97 height 14
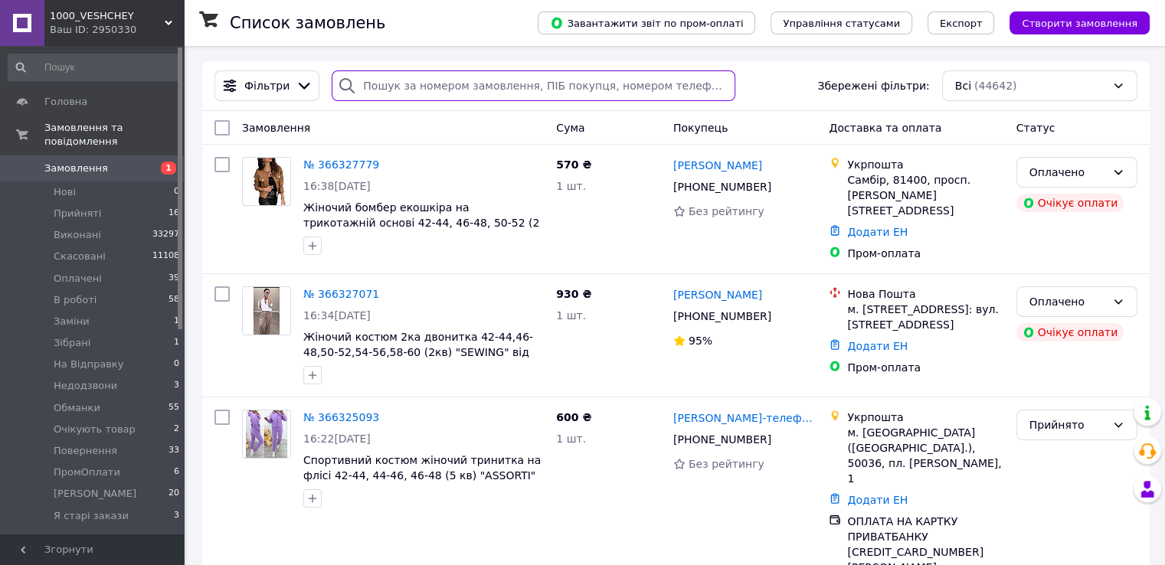
click at [372, 87] on input "search" at bounding box center [534, 85] width 404 height 31
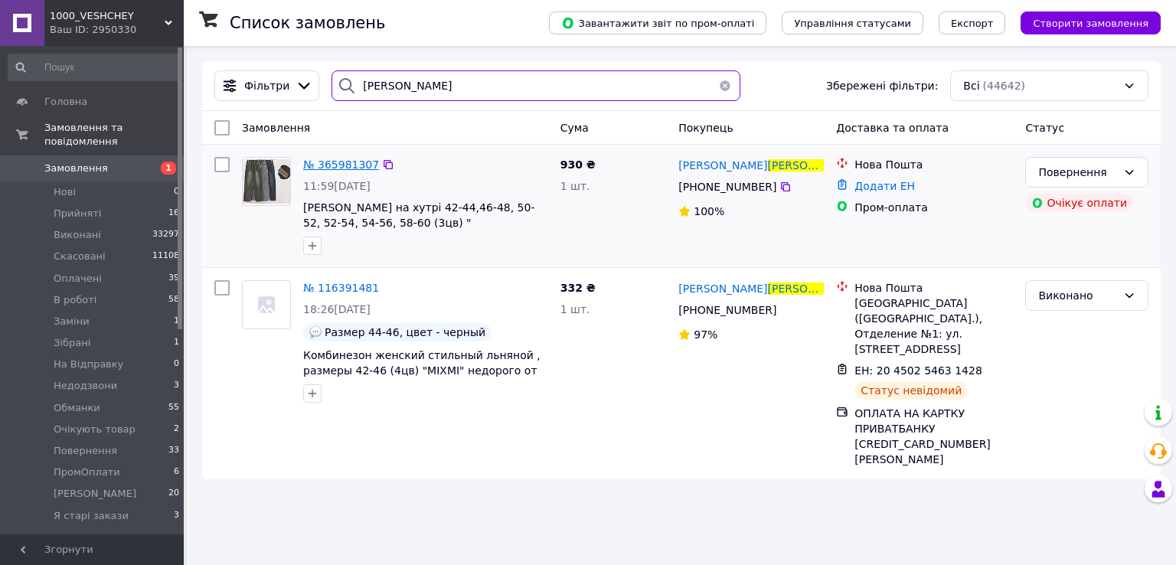
type input "лутай"
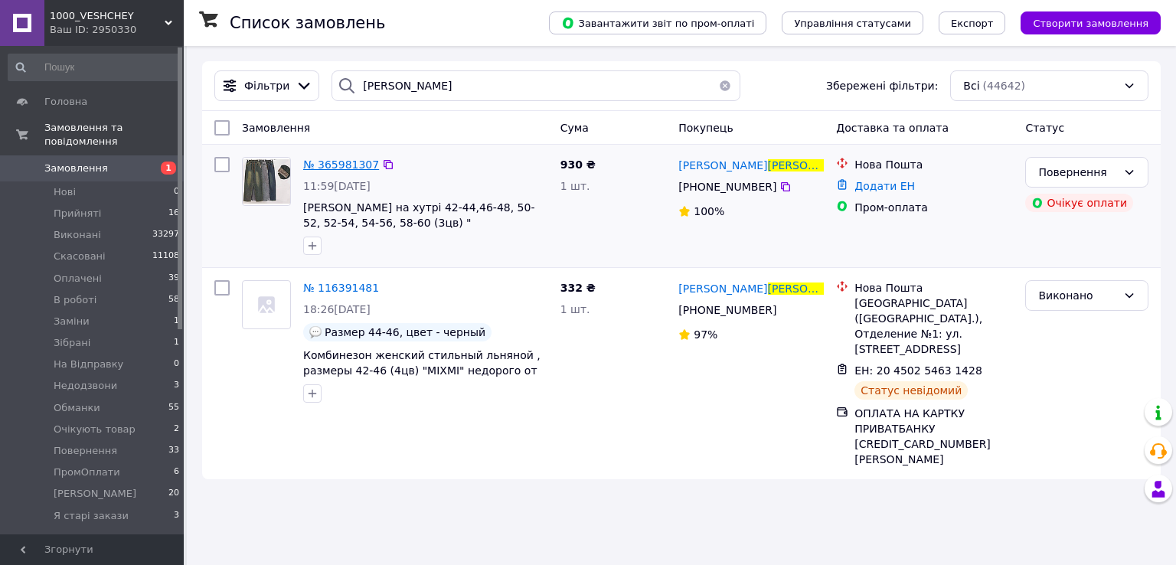
click at [325, 166] on span "№ 365981307" at bounding box center [341, 165] width 76 height 12
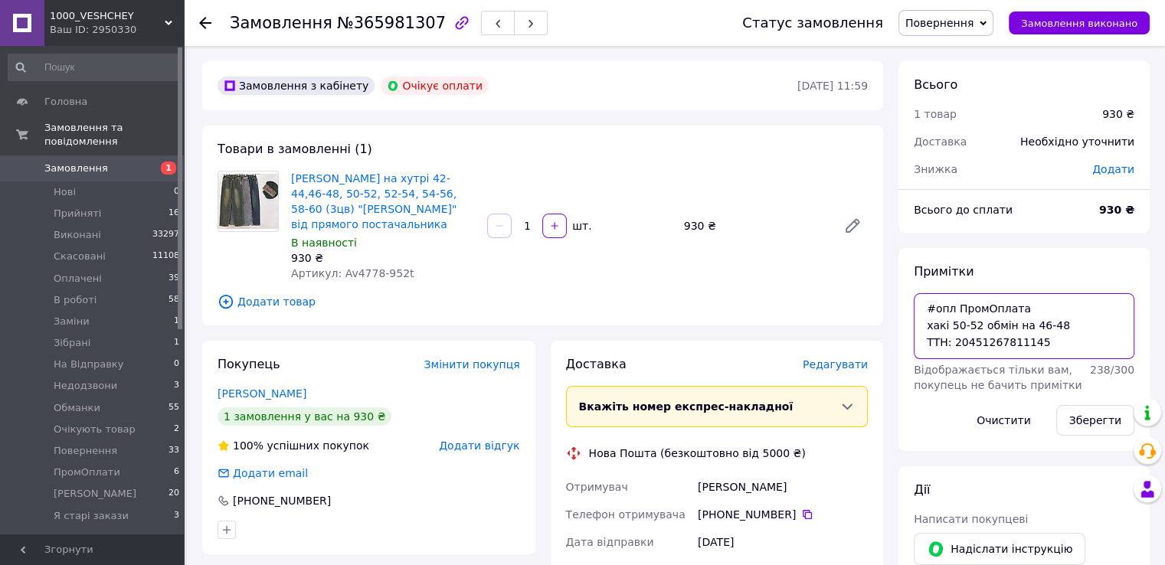
click at [1023, 321] on textarea "#опл ПромОплата хакі 50-52 обмін на 46-48 ТТН: 20451267811145" at bounding box center [1023, 326] width 221 height 66
type textarea "#опл ПромОплата хакі 50-52 обмін на хакі 46-48 ТТН: 20451267811145"
click at [1081, 432] on button "Зберегти" at bounding box center [1095, 420] width 78 height 31
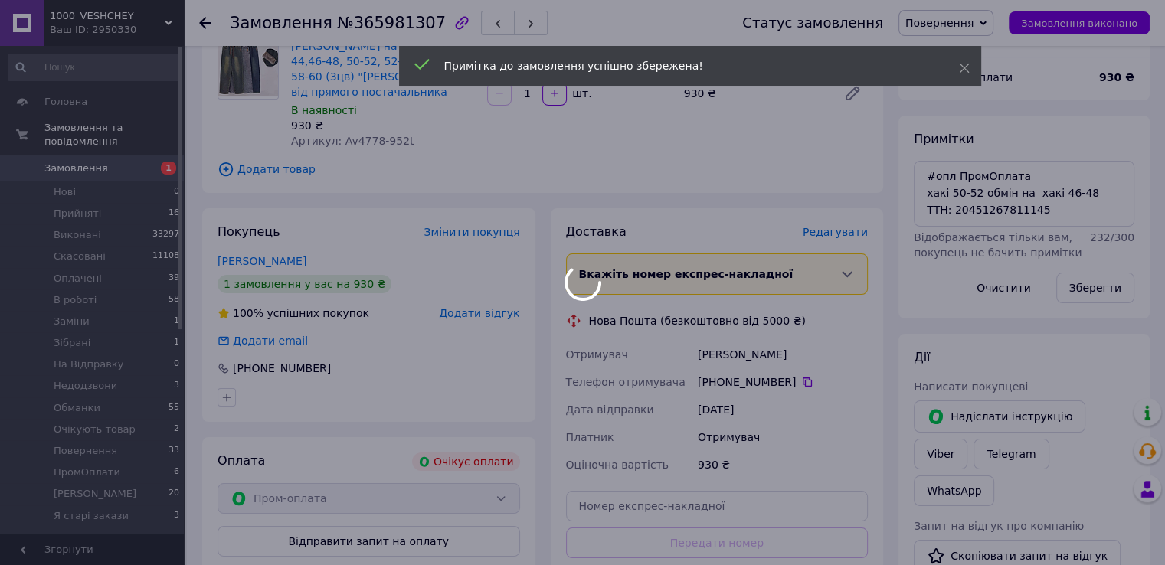
scroll to position [230, 0]
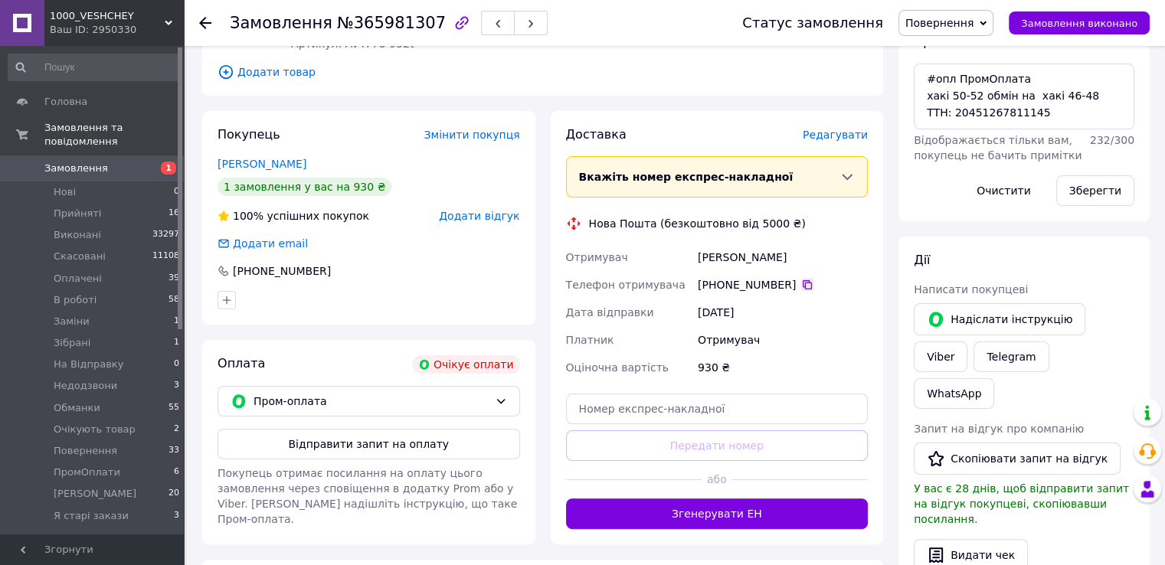
drag, startPoint x: 798, startPoint y: 268, endPoint x: 787, endPoint y: 289, distance: 23.3
click at [801, 279] on icon at bounding box center [807, 285] width 12 height 12
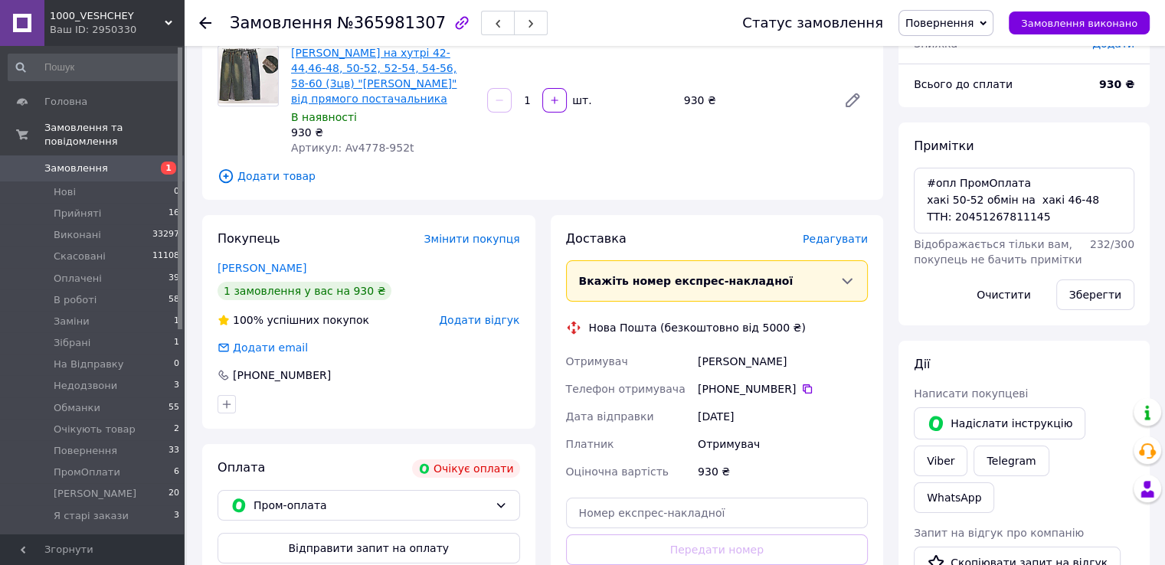
scroll to position [0, 0]
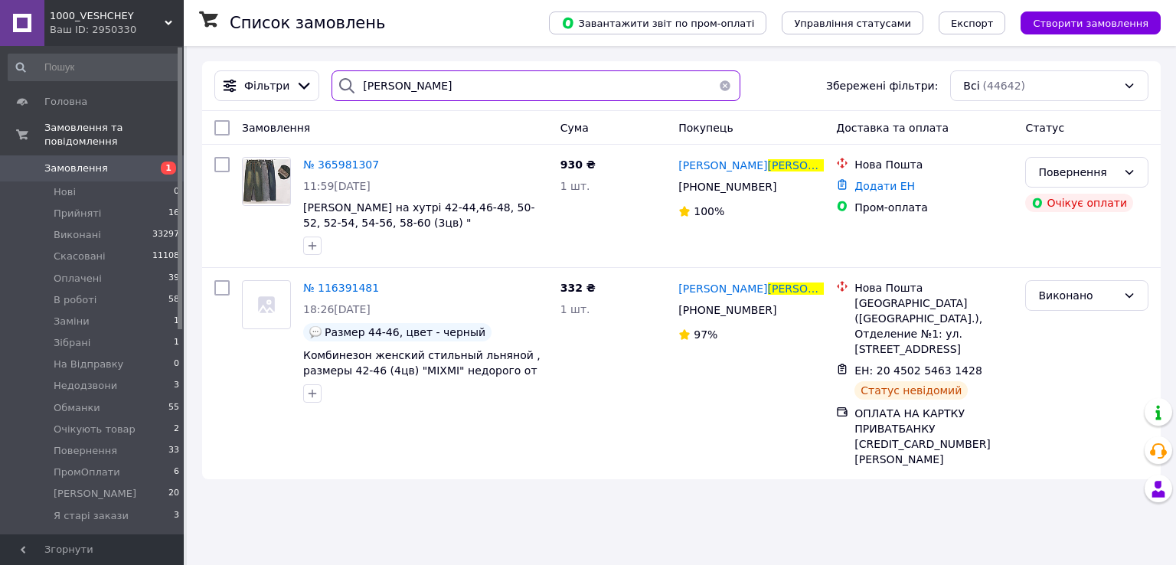
click at [403, 84] on input "лутай" at bounding box center [536, 85] width 408 height 31
click at [403, 83] on input "лутай" at bounding box center [536, 85] width 408 height 31
paste input "+380677970403"
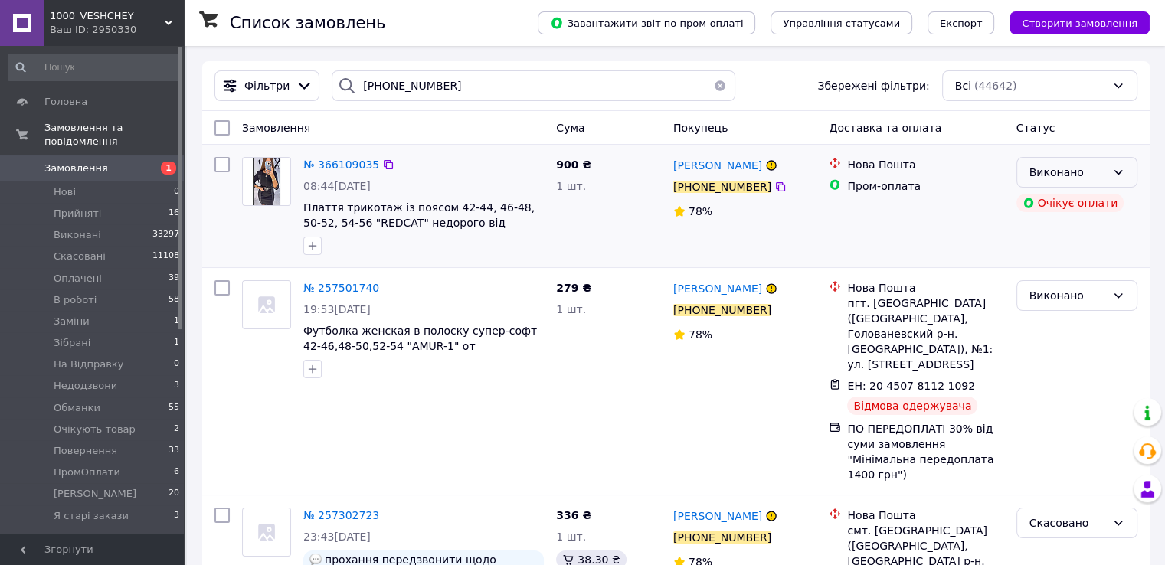
click at [1091, 164] on div "Виконано" at bounding box center [1067, 172] width 77 height 17
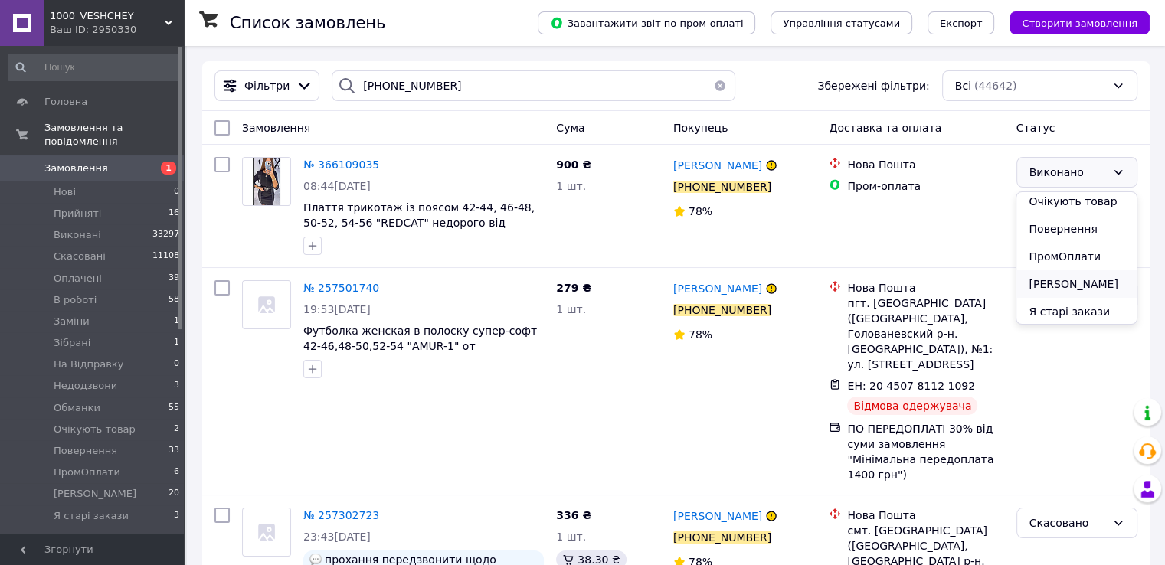
scroll to position [254, 0]
click at [1061, 227] on li "Повернення" at bounding box center [1075, 228] width 119 height 28
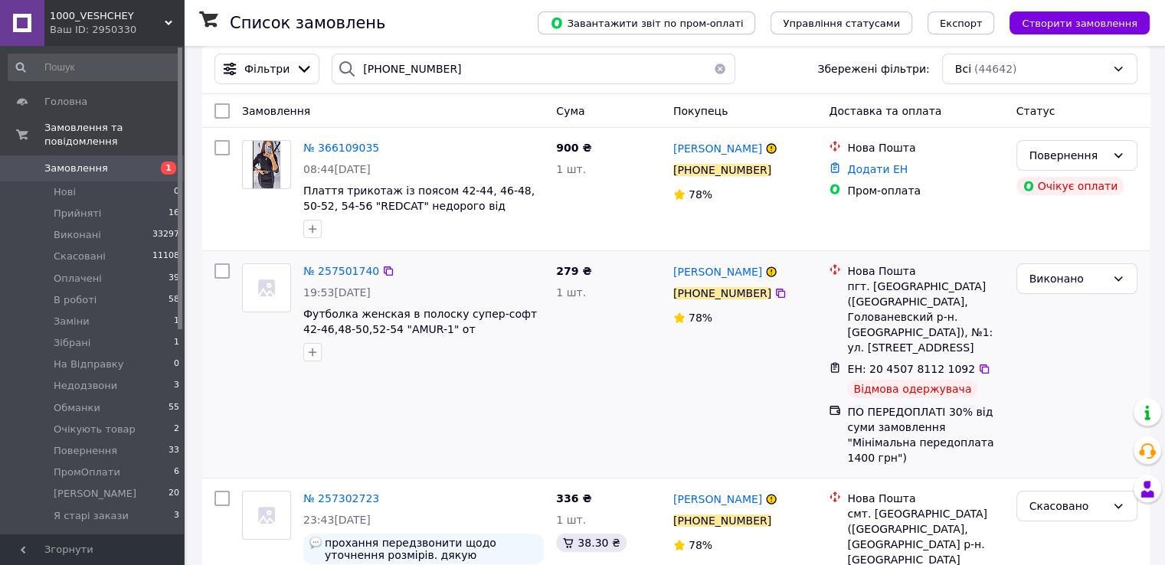
scroll to position [0, 0]
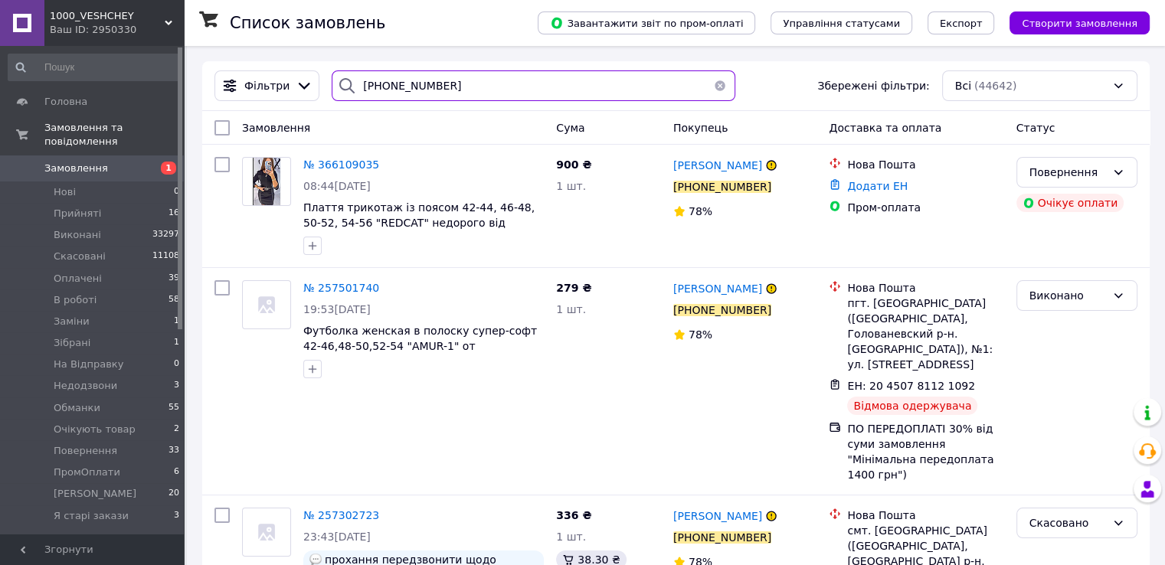
click at [407, 86] on input "+380677970403" at bounding box center [534, 85] width 404 height 31
paste input "80704870"
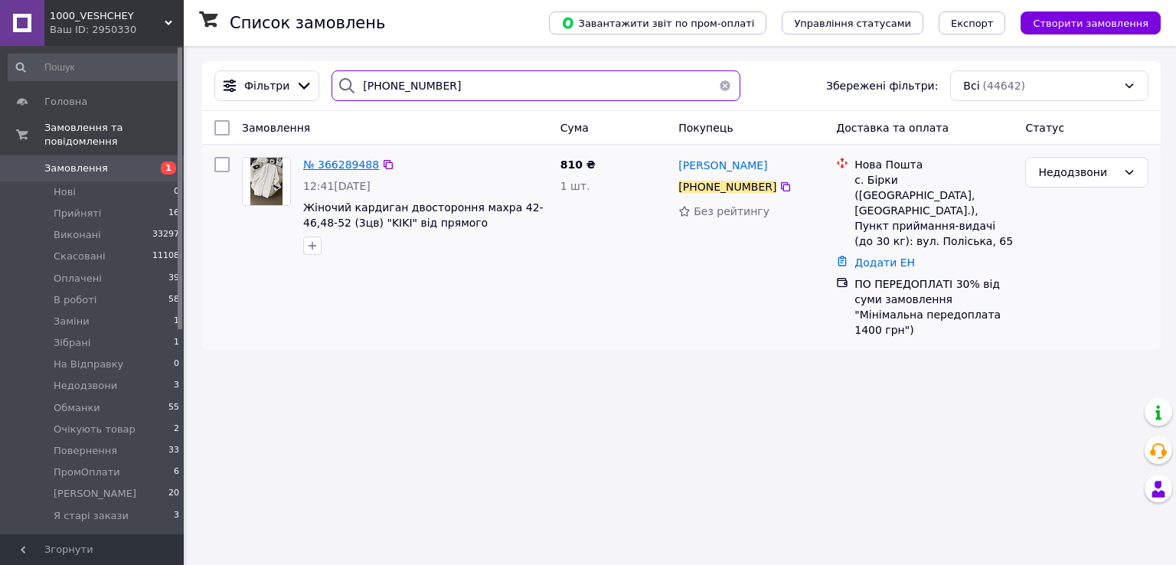
type input "+380680704870"
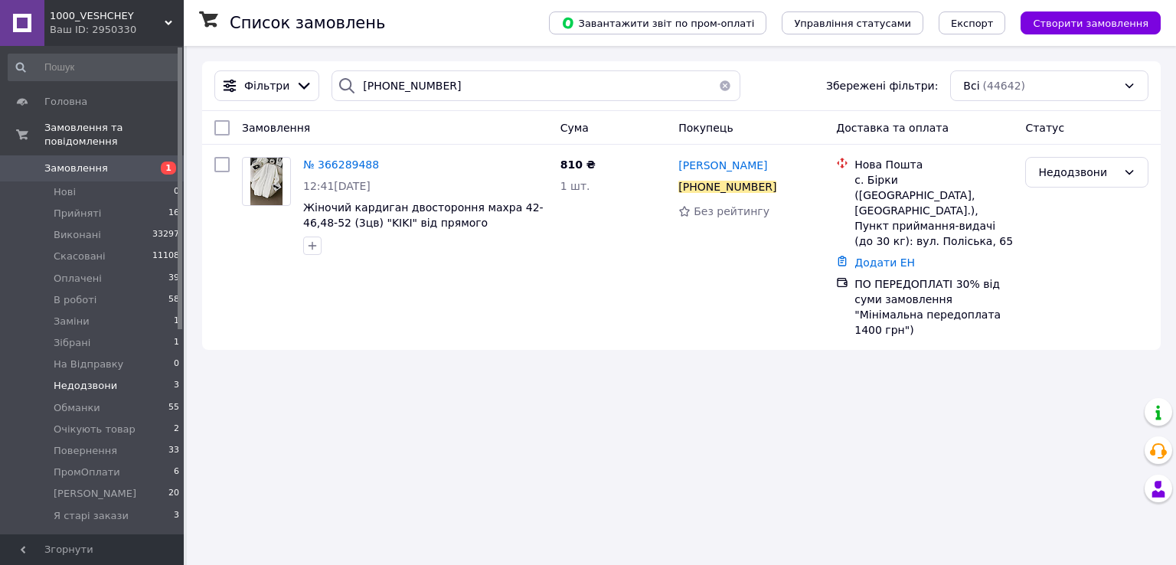
click at [138, 375] on li "Недодзвони 3" at bounding box center [94, 385] width 188 height 21
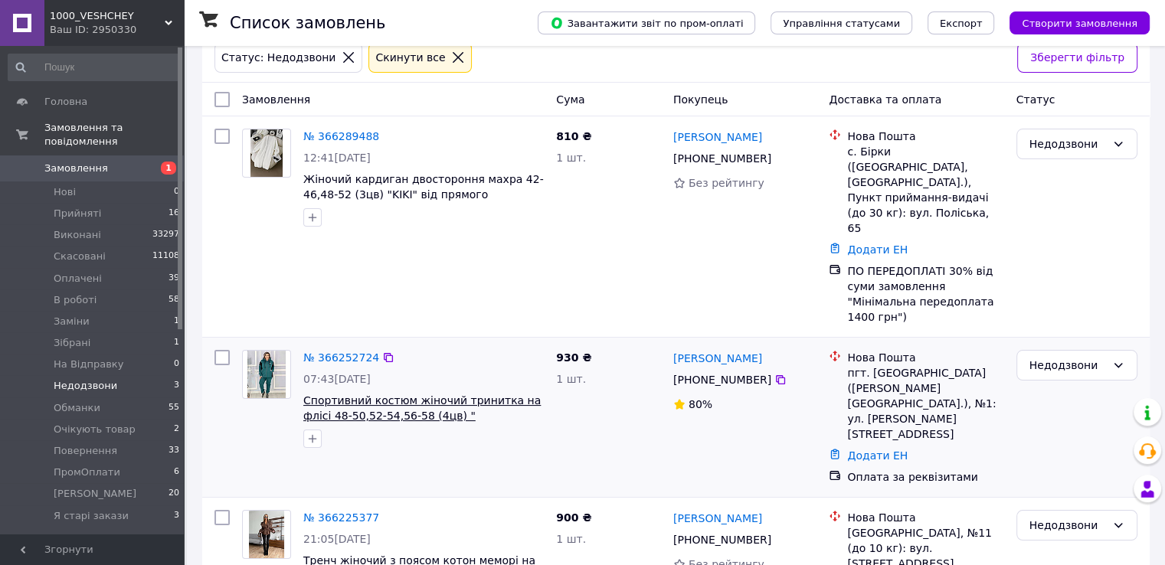
scroll to position [88, 0]
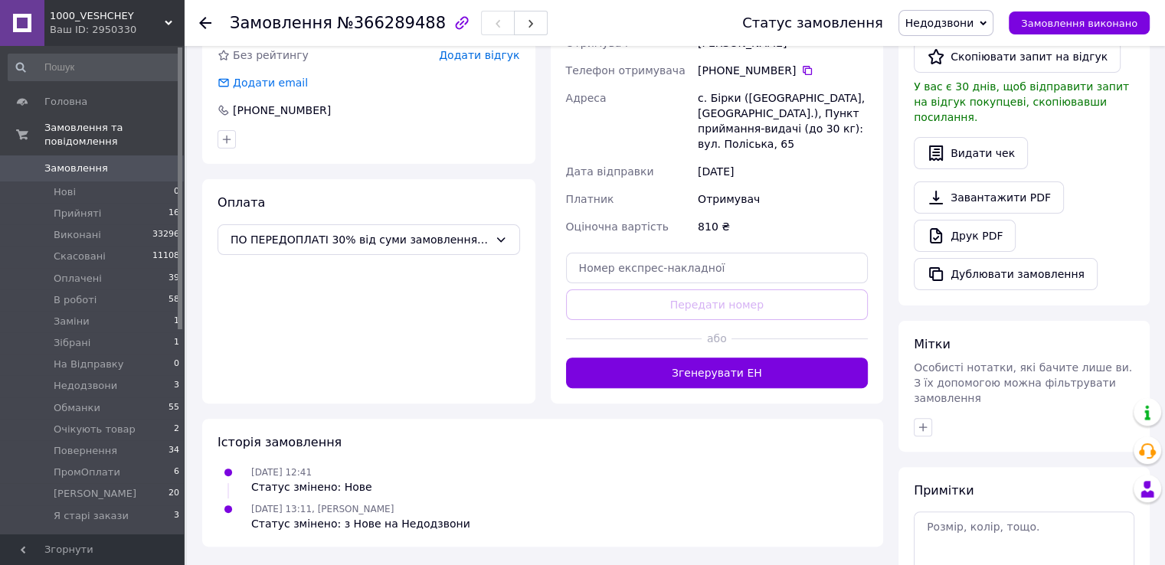
scroll to position [426, 0]
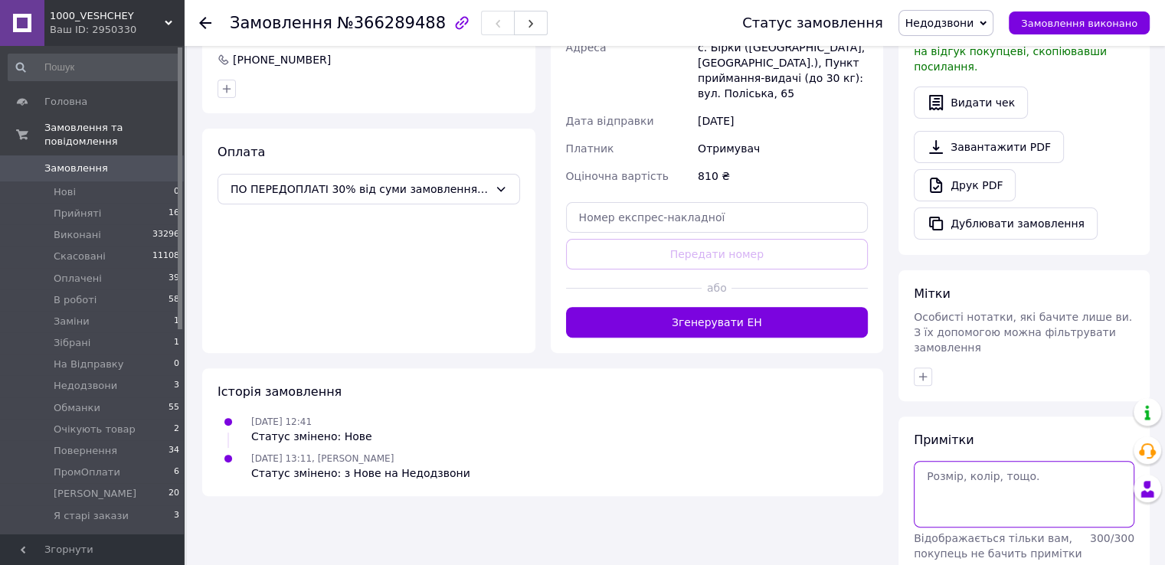
click at [968, 461] on textarea at bounding box center [1023, 494] width 221 height 66
paste textarea "чорний, розмір 42-46"
click at [988, 461] on textarea "чорний, розмір 42-46" at bounding box center [1023, 494] width 221 height 66
click at [934, 461] on textarea "чорний, 42-46" at bounding box center [1023, 494] width 221 height 66
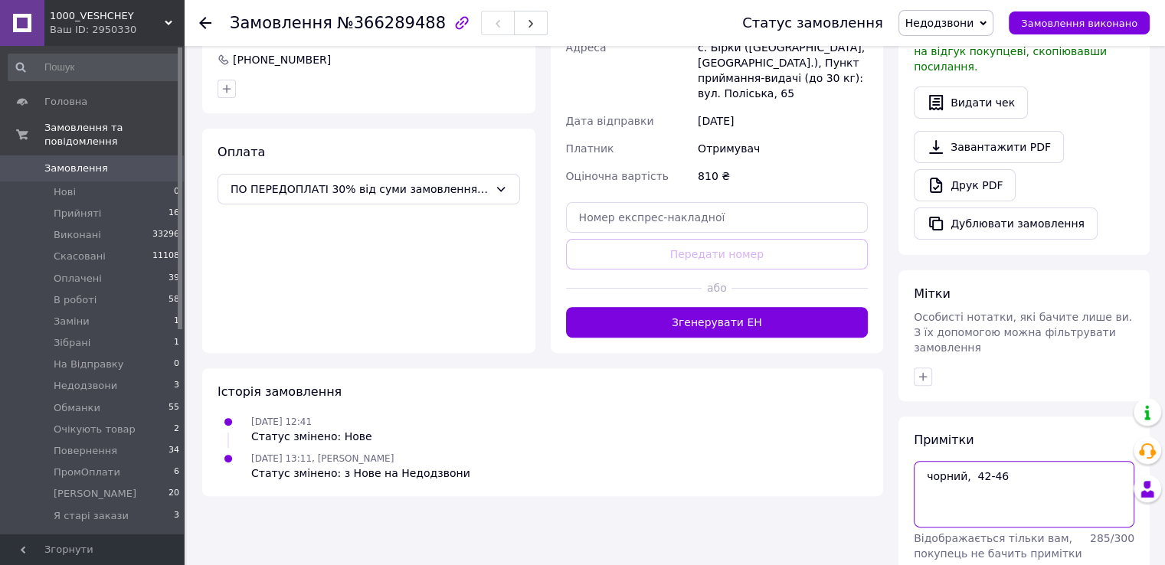
paste textarea "Накладний платіж по частковій передплаті на картку в розмірі 30% від суми замов…"
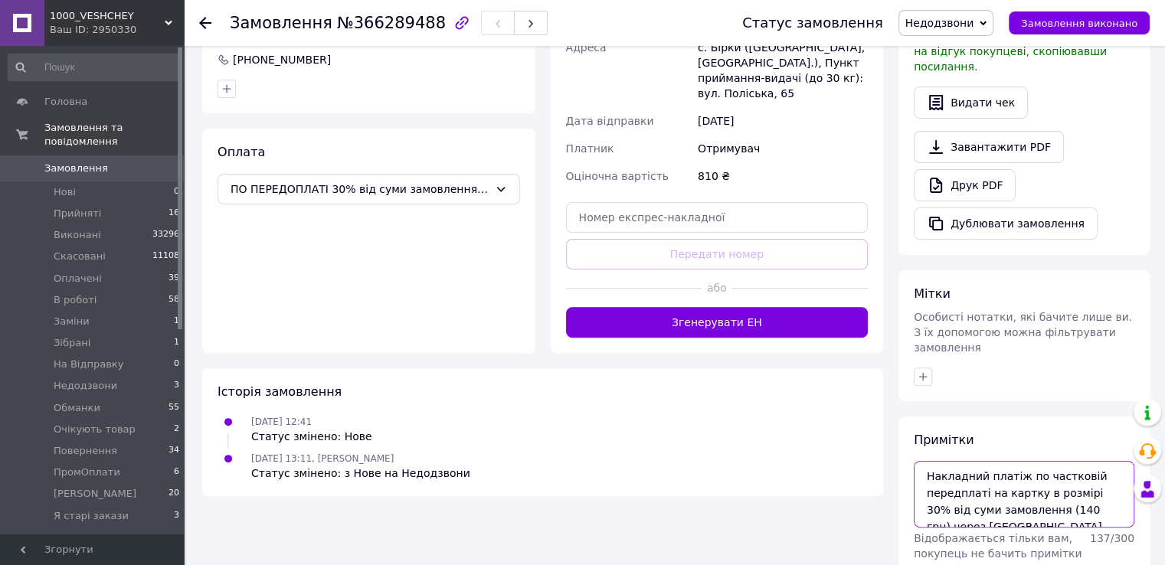
scroll to position [24, 0]
type textarea "чорний, 42-46"
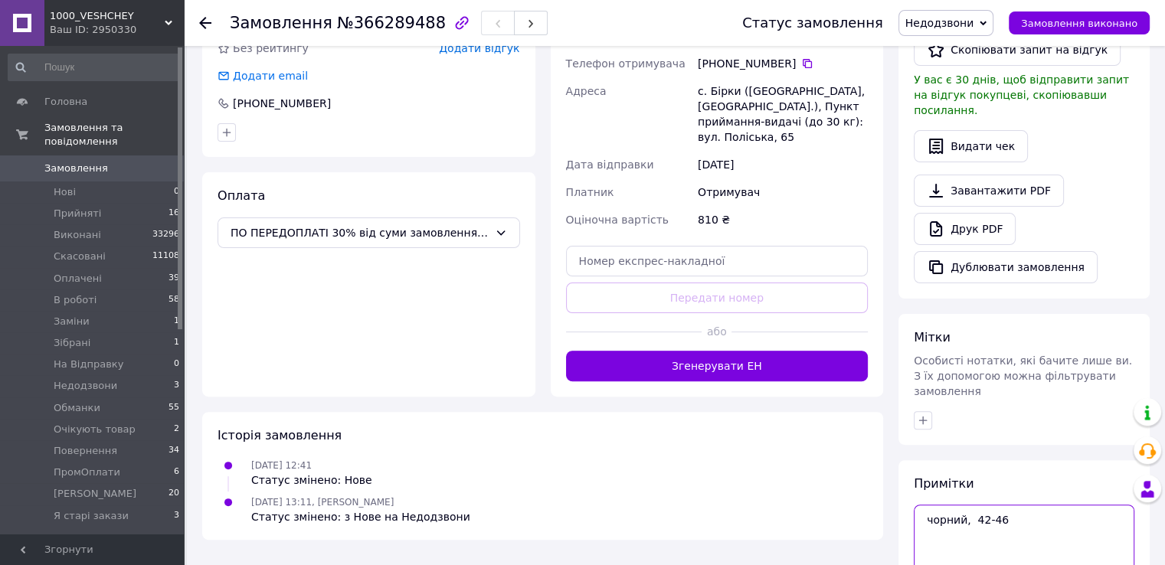
scroll to position [426, 0]
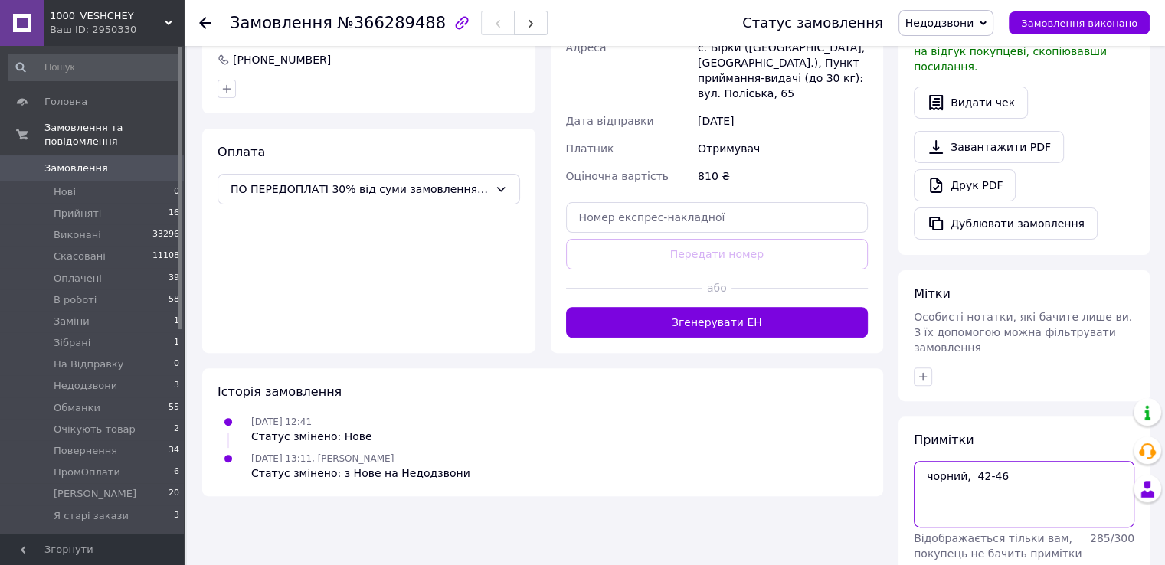
click at [928, 461] on textarea "чорний, 42-46" at bounding box center [1023, 494] width 221 height 66
drag, startPoint x: 1096, startPoint y: 515, endPoint x: 1070, endPoint y: 479, distance: 45.0
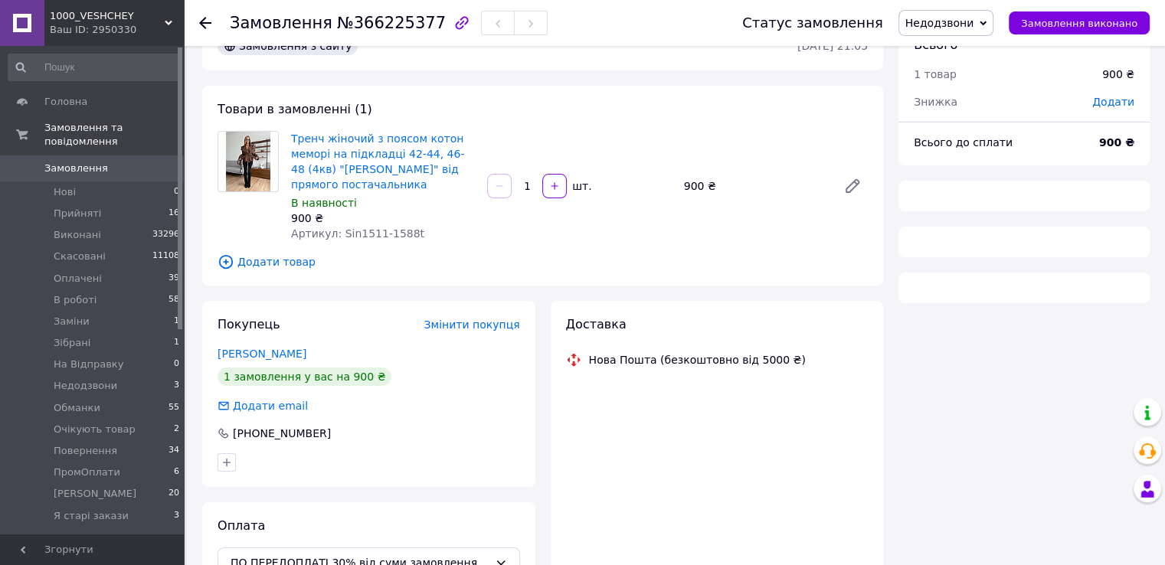
scroll to position [77, 0]
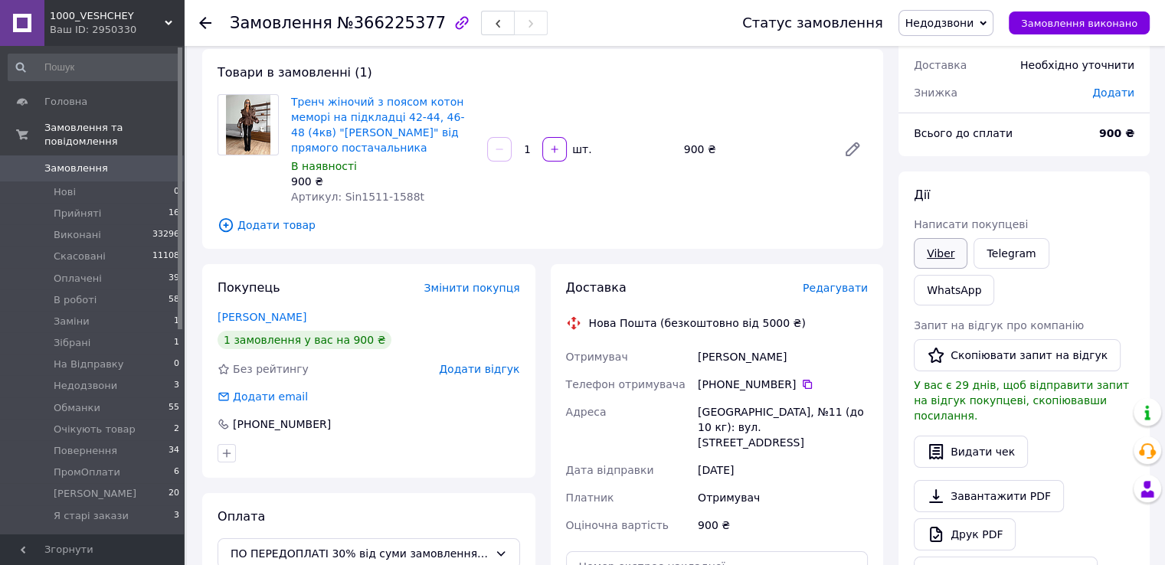
click at [949, 246] on link "Viber" at bounding box center [940, 253] width 54 height 31
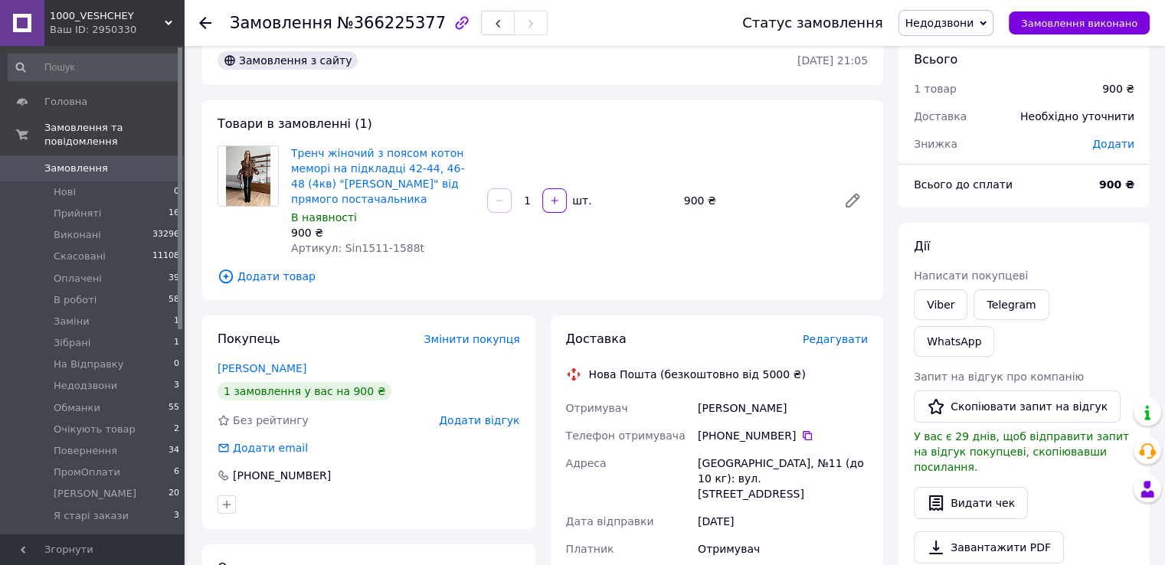
scroll to position [0, 0]
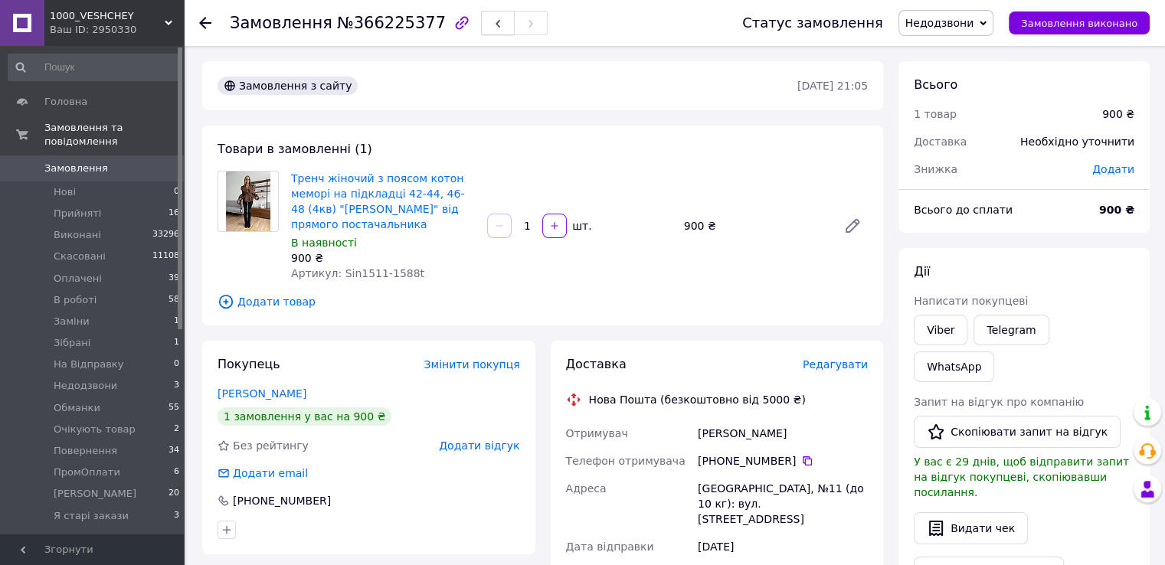
click at [481, 30] on button "button" at bounding box center [498, 23] width 34 height 25
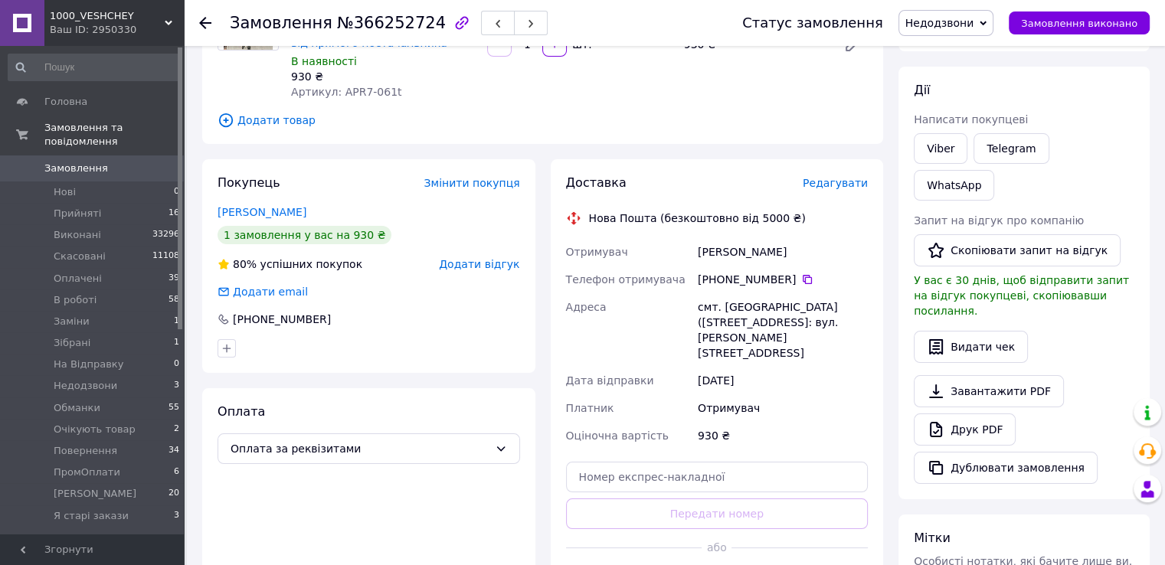
scroll to position [426, 0]
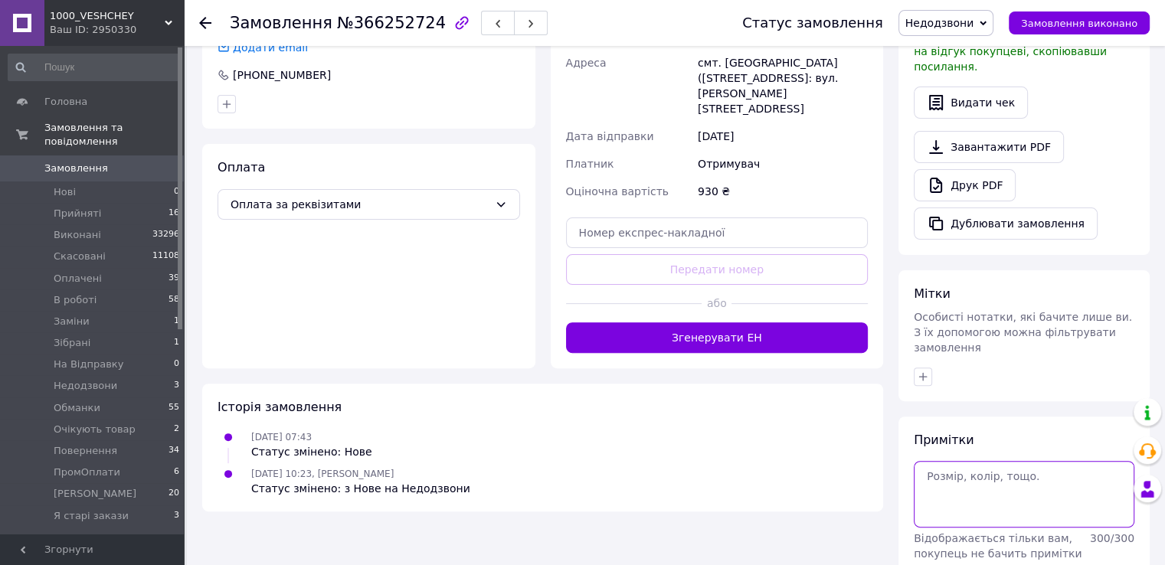
click at [965, 461] on textarea at bounding box center [1023, 494] width 221 height 66
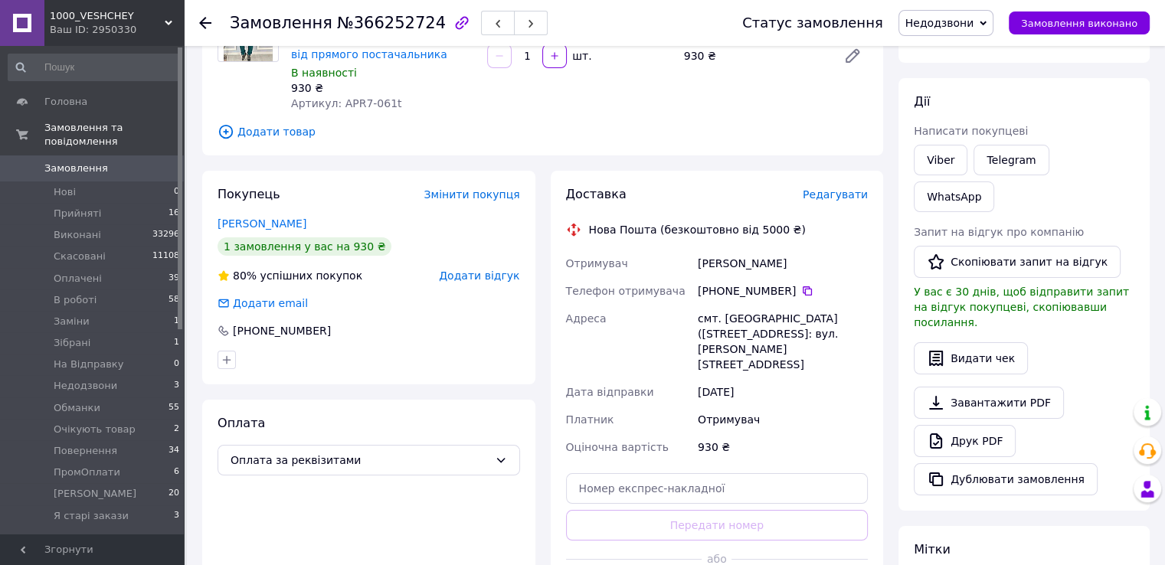
scroll to position [196, 0]
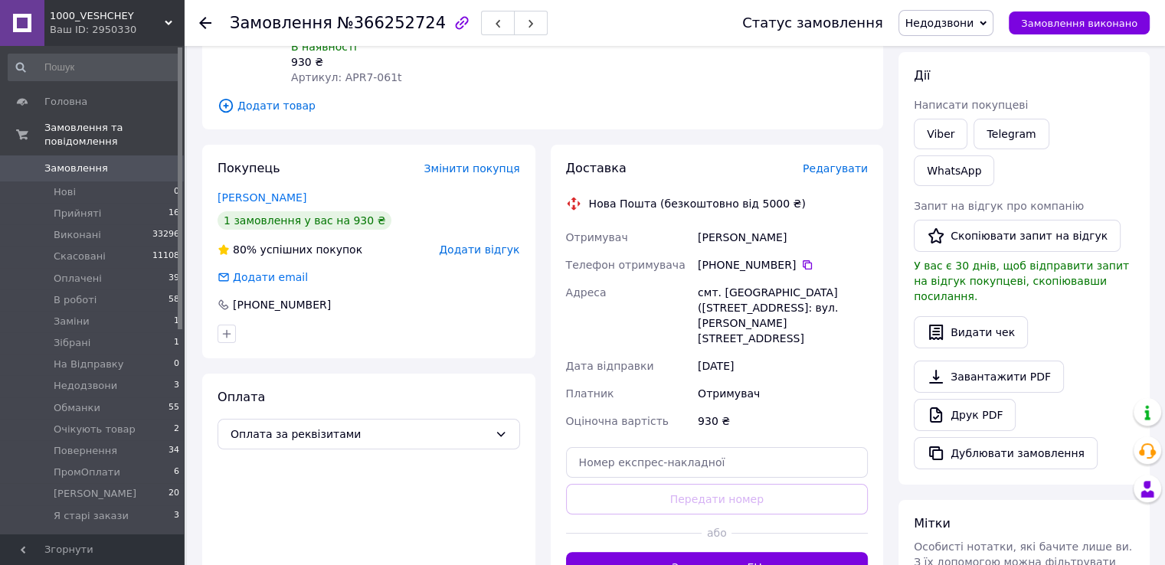
drag, startPoint x: 716, startPoint y: 265, endPoint x: 770, endPoint y: 264, distance: 53.6
click at [785, 261] on div "+380 97 469 40 11" at bounding box center [783, 264] width 170 height 15
copy div "0 97 469 40 11"
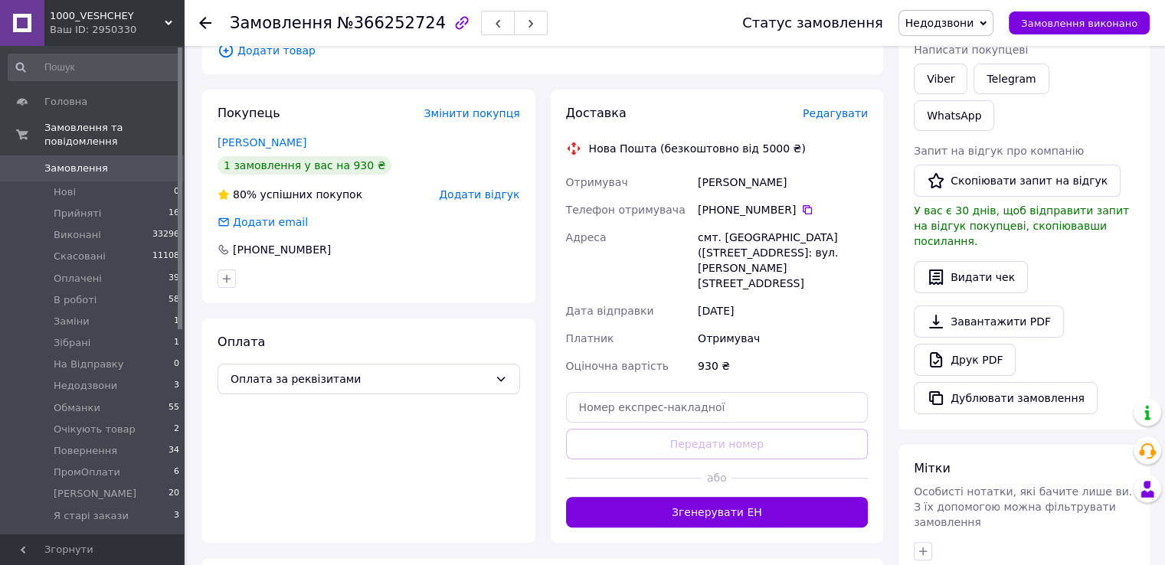
scroll to position [426, 0]
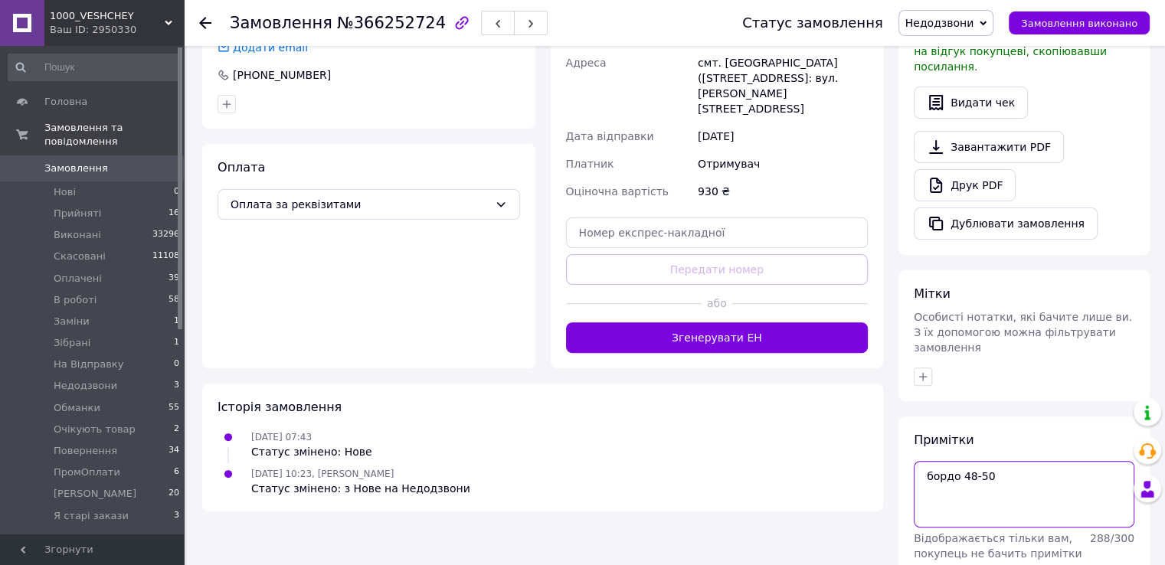
click at [962, 461] on textarea "бордо 48-50" at bounding box center [1023, 494] width 221 height 66
type textarea "скинула смс бордо 48-50"
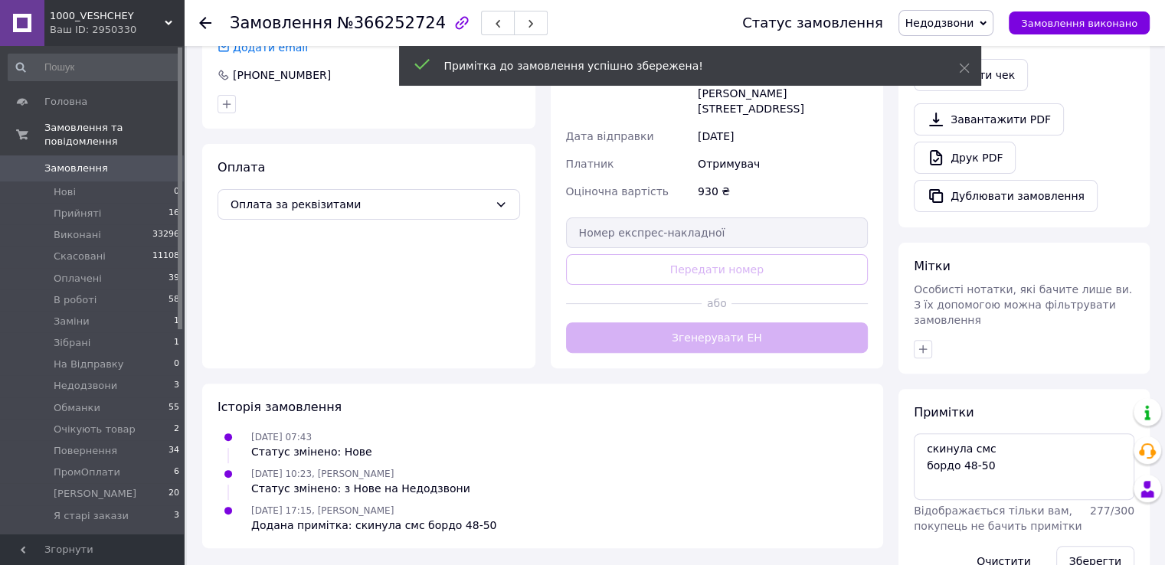
scroll to position [398, 0]
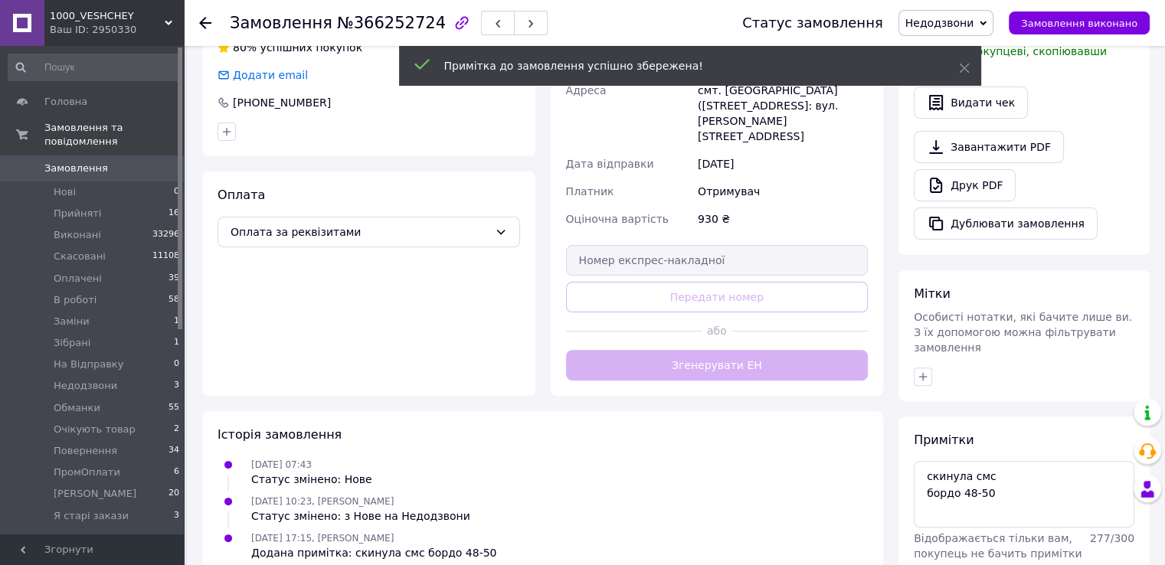
click at [959, 12] on span "Недодзвони" at bounding box center [946, 23] width 96 height 26
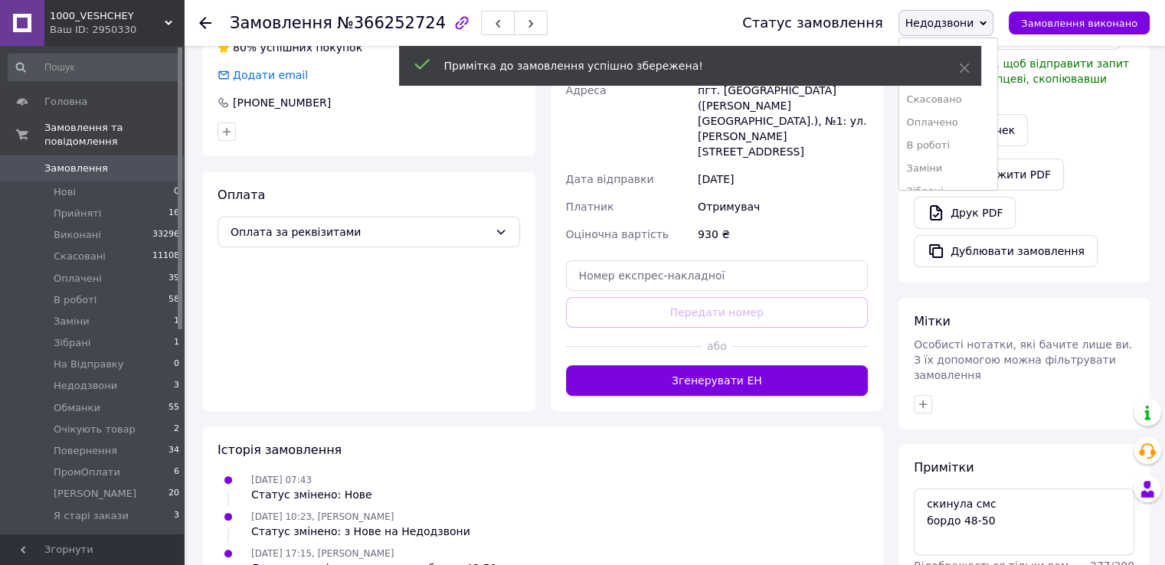
drag, startPoint x: 995, startPoint y: 50, endPoint x: 985, endPoint y: 47, distance: 10.4
click at [991, 50] on li "Прийнято" at bounding box center [948, 53] width 98 height 23
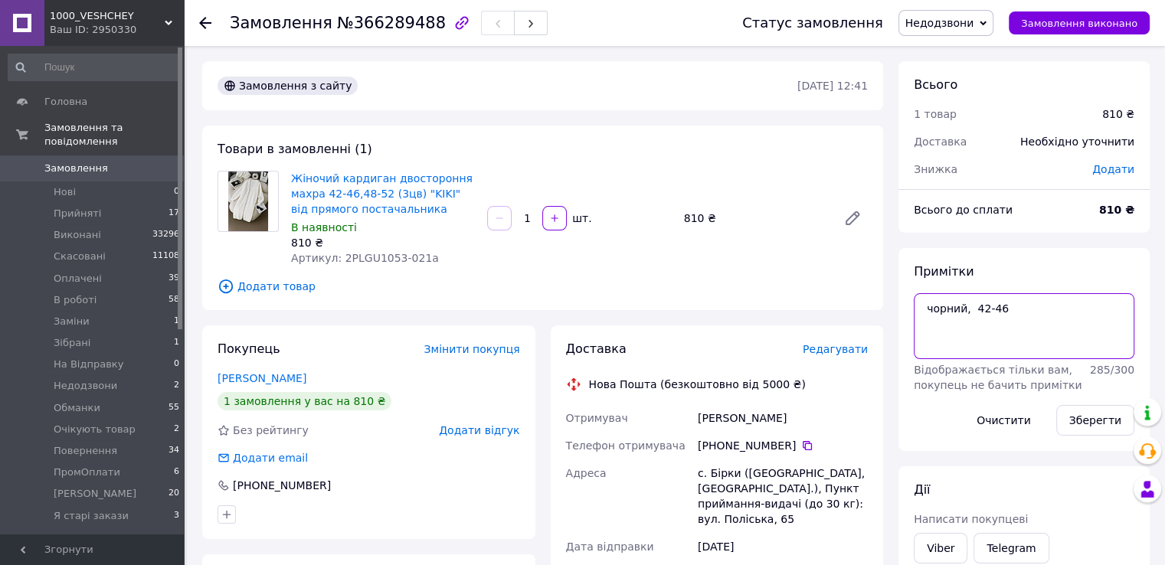
click at [949, 308] on textarea "чорний, 42-46" at bounding box center [1023, 326] width 221 height 66
type textarea "реквізити Вайбер компЯна чорний, 42-46"
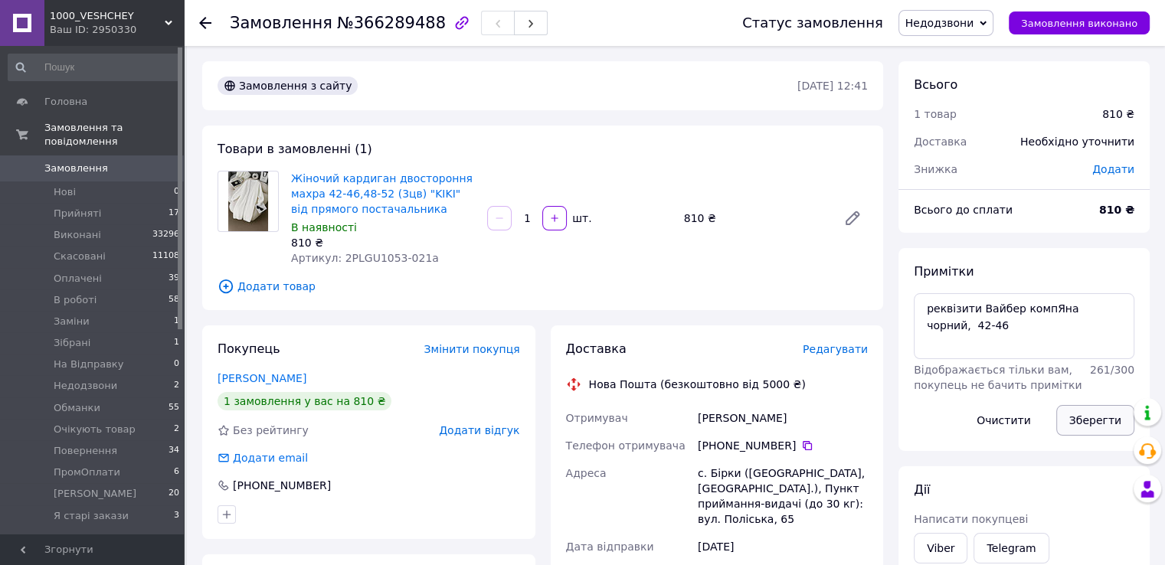
click at [1104, 426] on button "Зберегти" at bounding box center [1095, 420] width 78 height 31
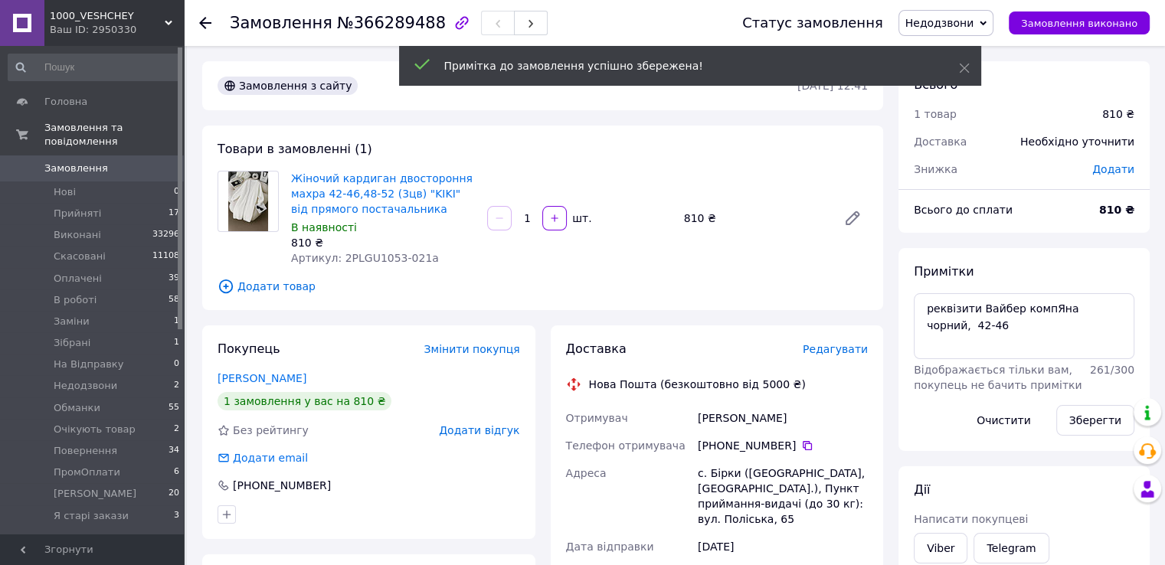
click at [973, 22] on span "Недодзвони" at bounding box center [939, 23] width 69 height 12
click at [985, 48] on li "Прийнято" at bounding box center [948, 53] width 98 height 23
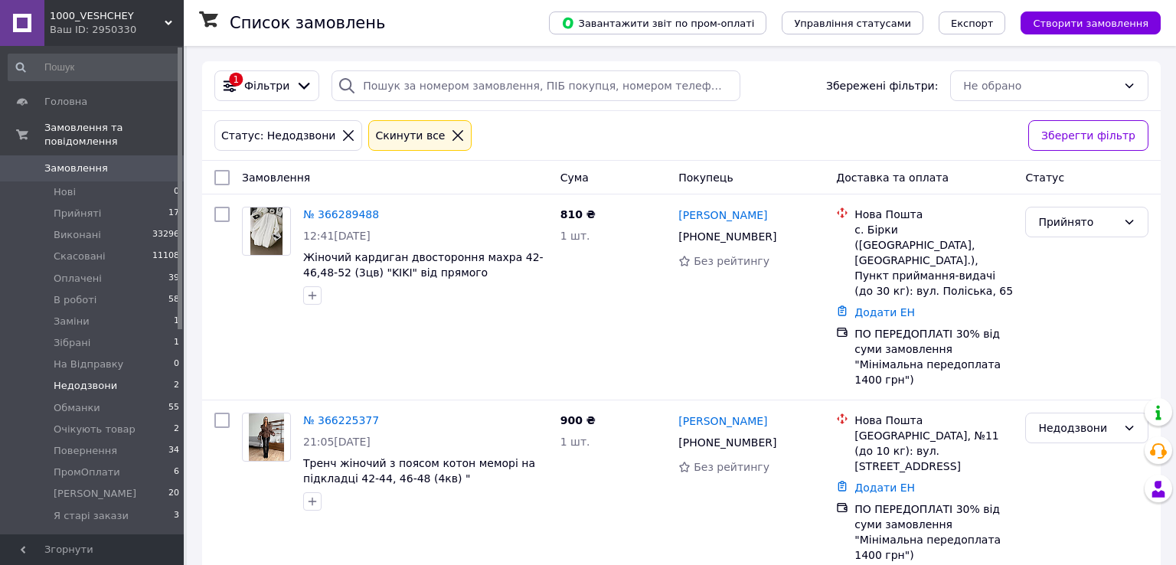
click at [453, 132] on icon at bounding box center [458, 135] width 11 height 11
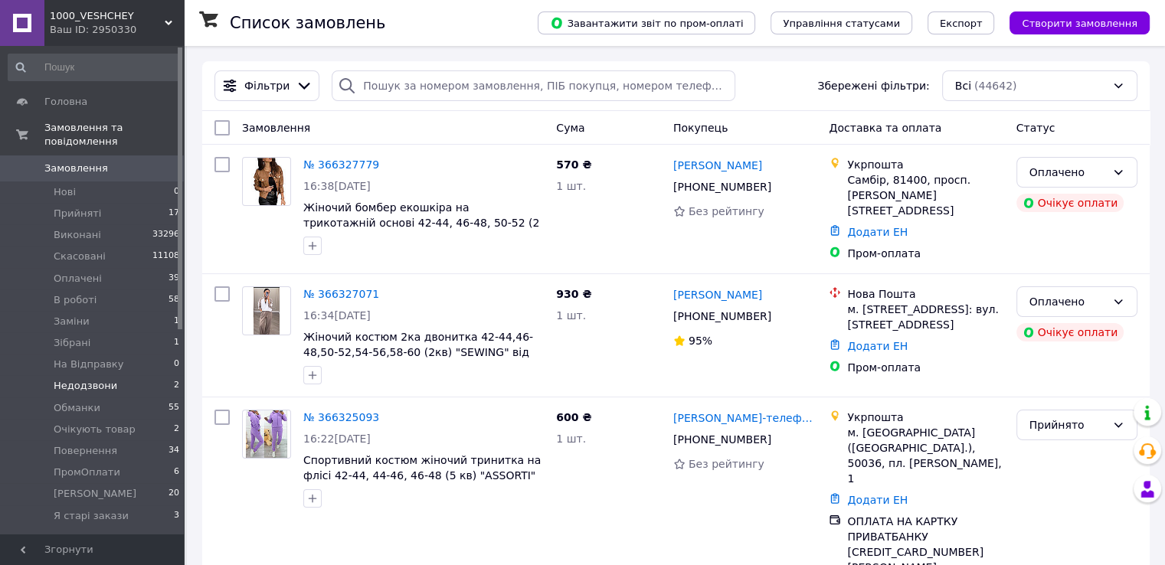
click at [349, 86] on div at bounding box center [347, 85] width 31 height 31
click at [360, 85] on input "search" at bounding box center [534, 85] width 404 height 31
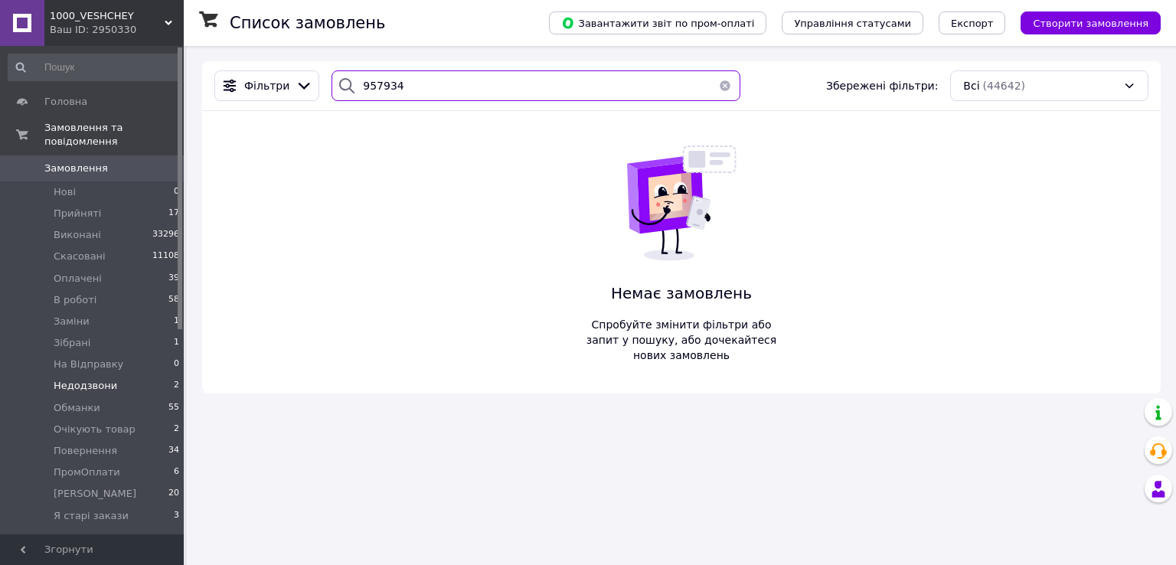
type input "957934"
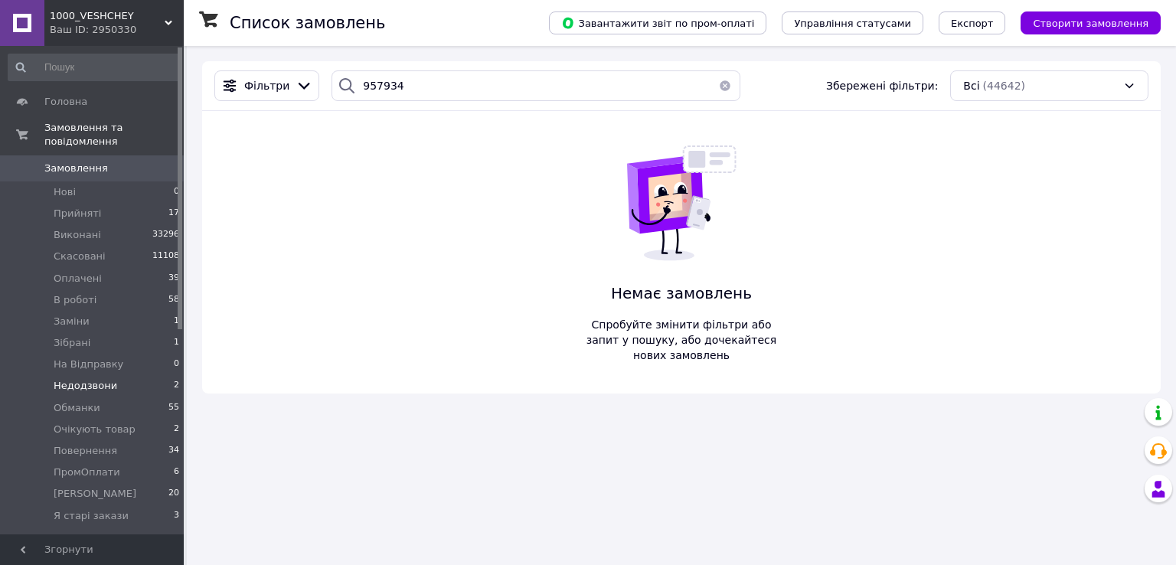
click at [717, 89] on button "button" at bounding box center [725, 85] width 31 height 31
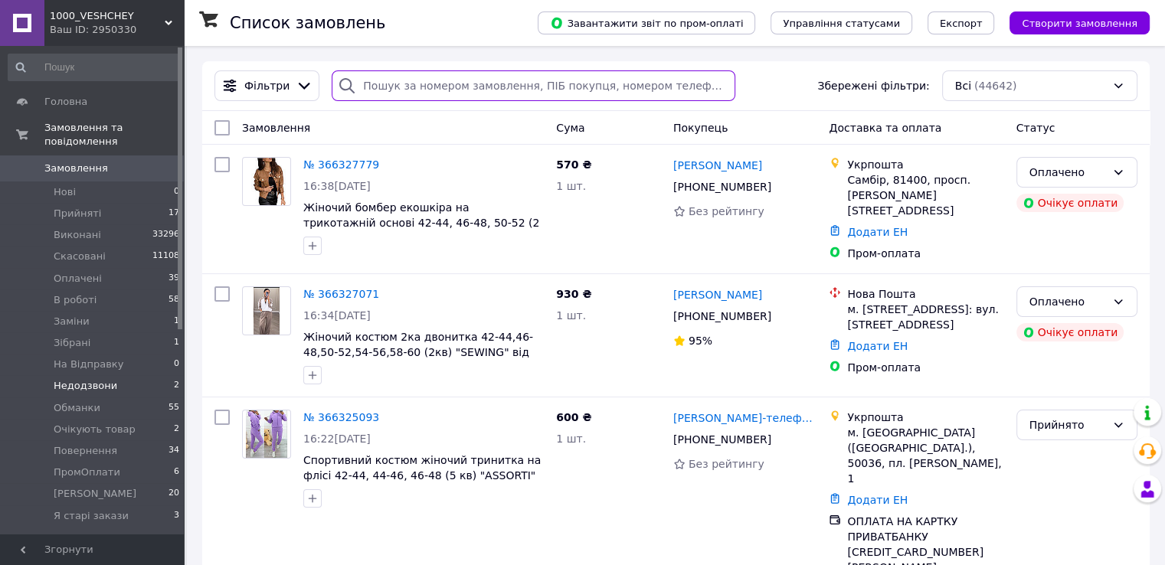
paste input "Родина"
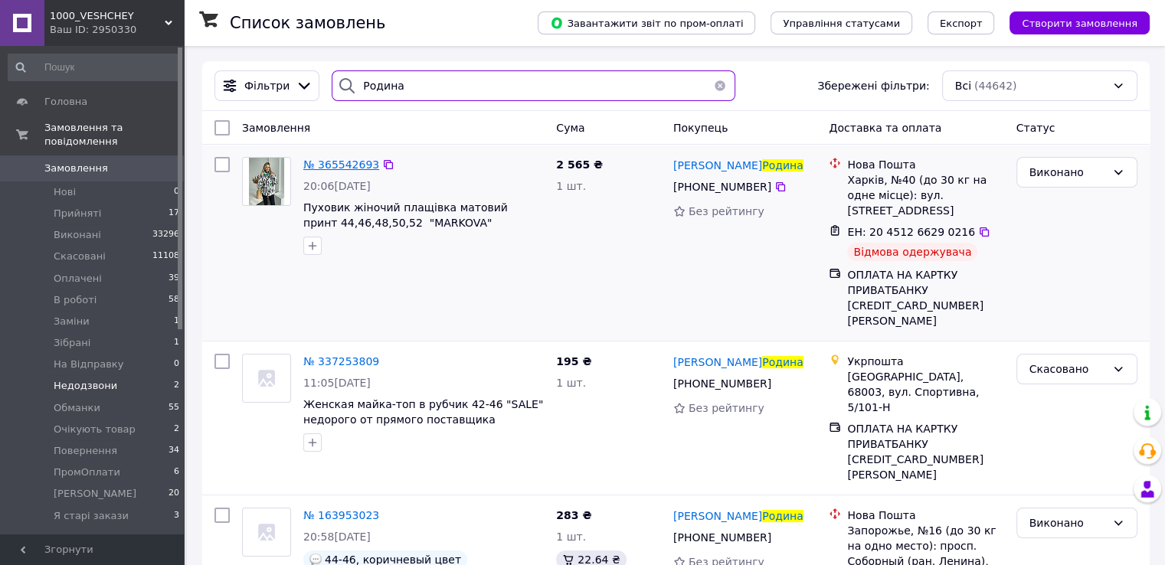
type input "Родина"
click at [149, 162] on span "0" at bounding box center [163, 169] width 42 height 14
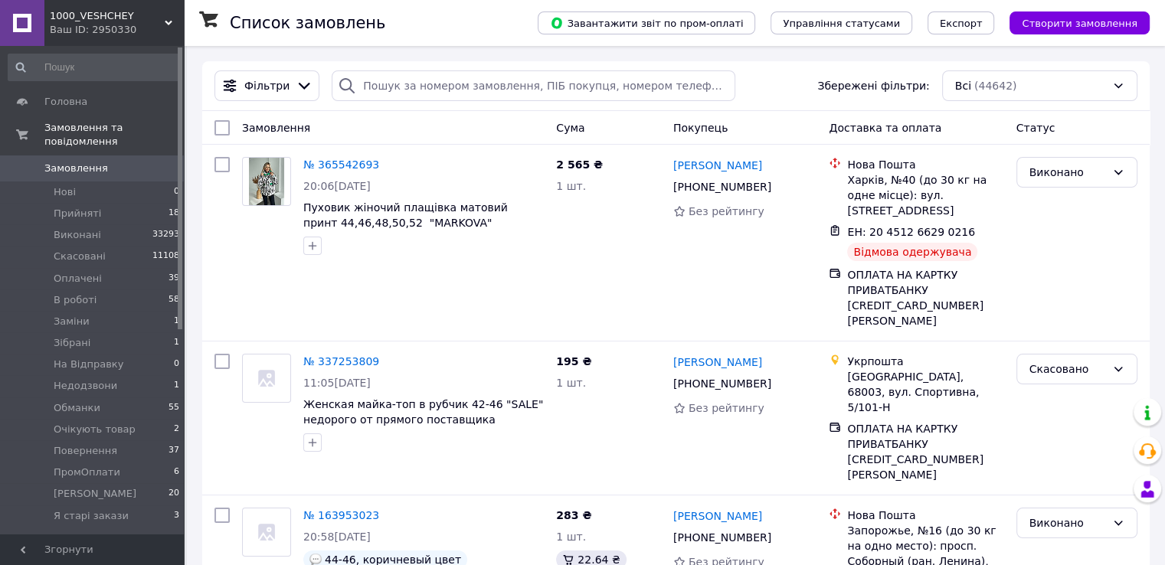
click at [149, 162] on span "0" at bounding box center [163, 169] width 42 height 14
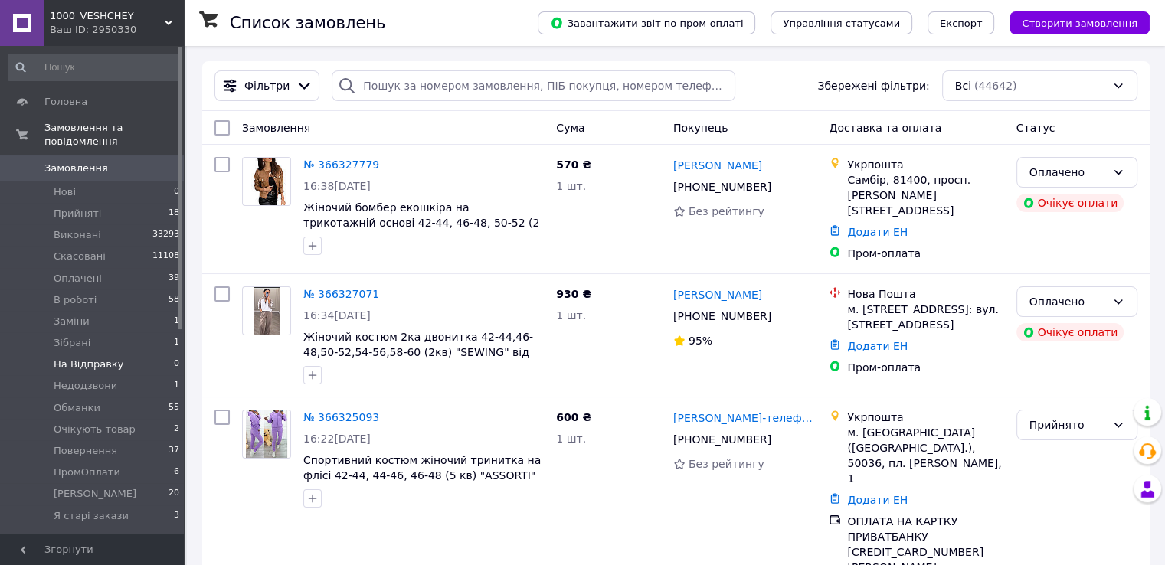
drag, startPoint x: 94, startPoint y: 323, endPoint x: 74, endPoint y: 345, distance: 30.3
drag, startPoint x: 74, startPoint y: 345, endPoint x: 456, endPoint y: 132, distance: 438.4
click at [487, 134] on div "Замовлення" at bounding box center [393, 128] width 314 height 28
drag, startPoint x: 144, startPoint y: 377, endPoint x: 212, endPoint y: 403, distance: 72.7
click at [144, 377] on li "Недодзвони 1" at bounding box center [94, 385] width 188 height 21
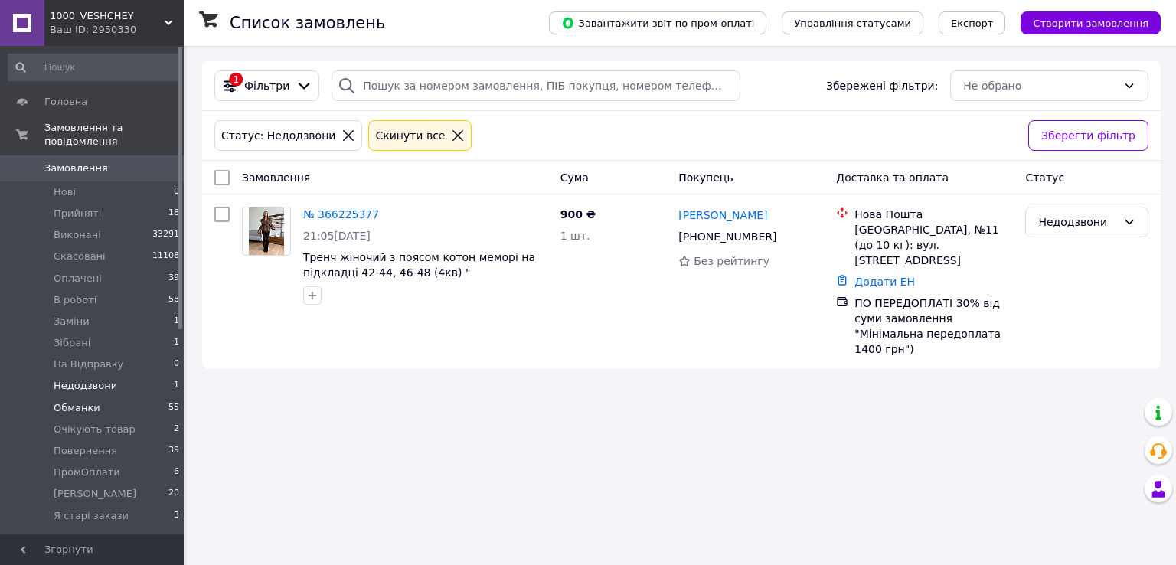
click at [129, 397] on li "Обманки 55" at bounding box center [94, 407] width 188 height 21
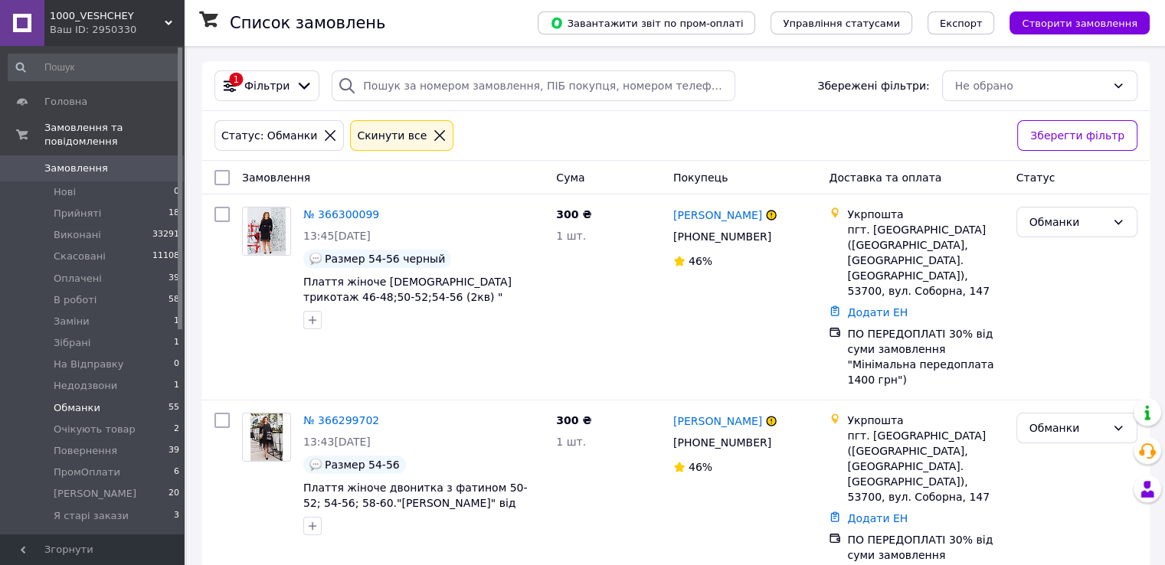
click at [114, 163] on link "Замовлення 0" at bounding box center [94, 168] width 188 height 26
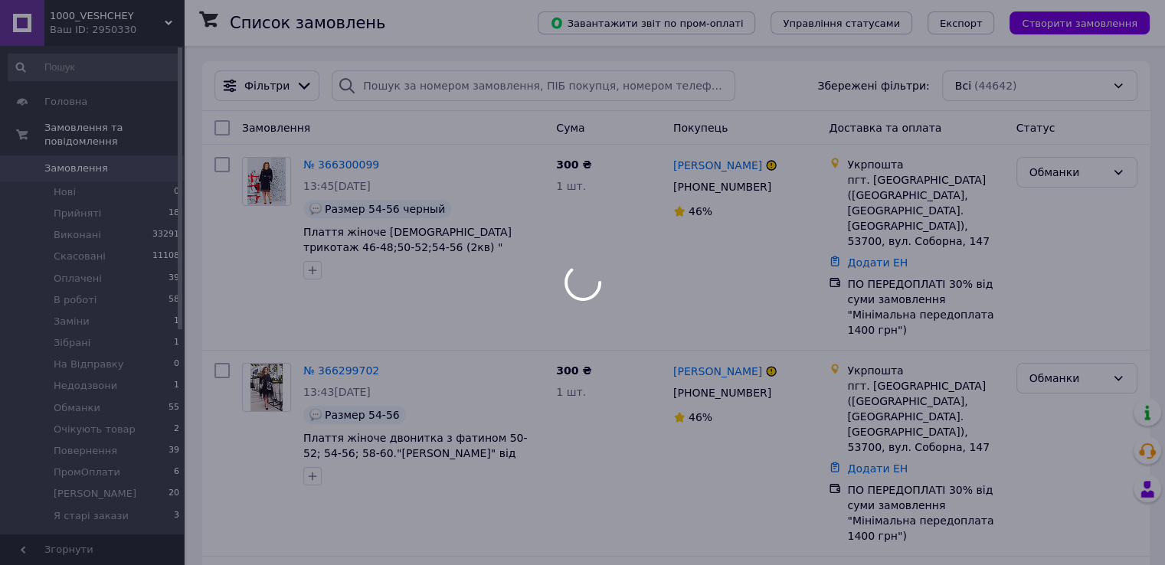
click at [147, 160] on div at bounding box center [582, 282] width 1165 height 565
click at [152, 161] on div at bounding box center [582, 282] width 1165 height 565
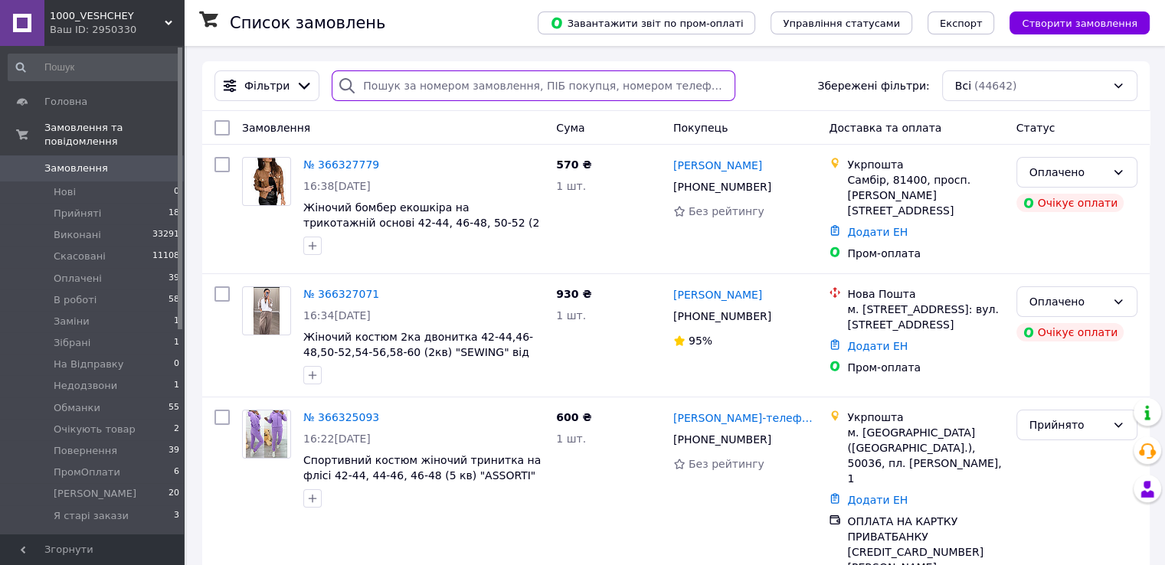
click at [398, 92] on input "search" at bounding box center [534, 85] width 404 height 31
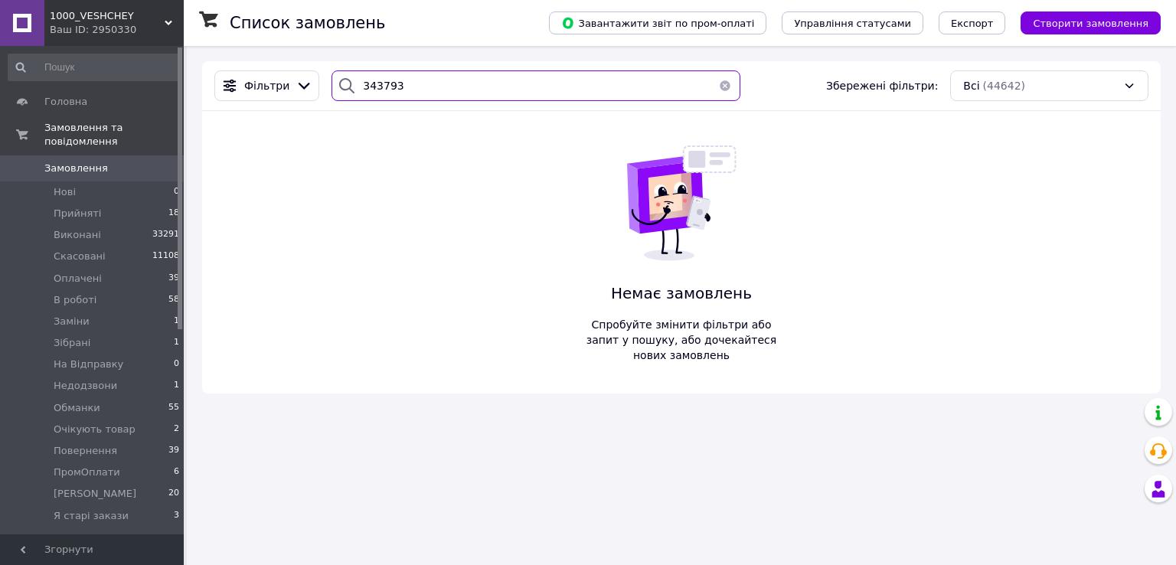
type input "343793"
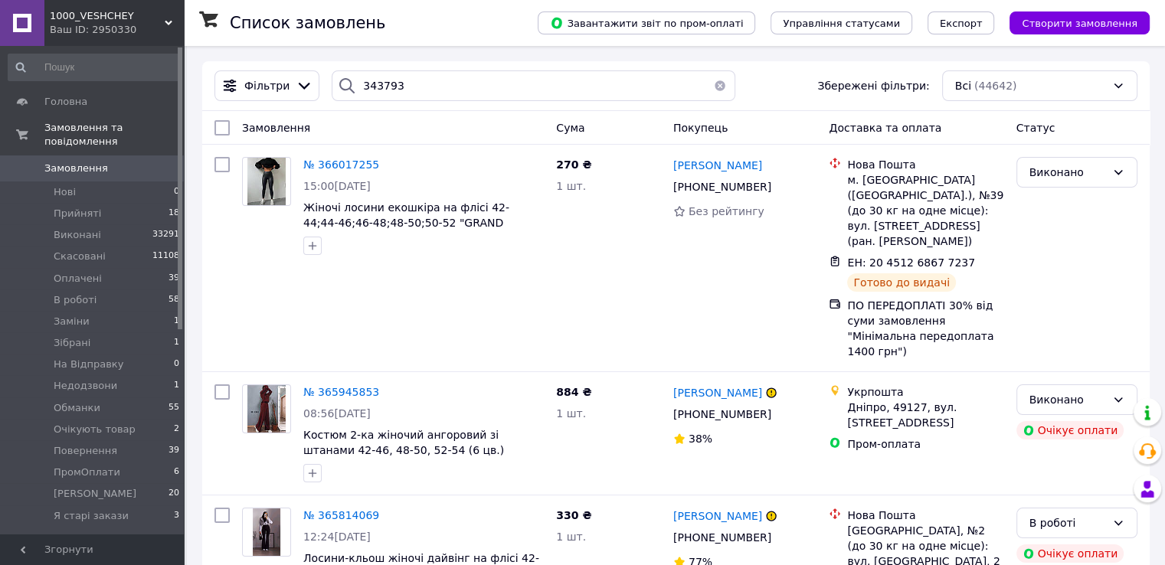
click at [710, 87] on button "button" at bounding box center [719, 85] width 31 height 31
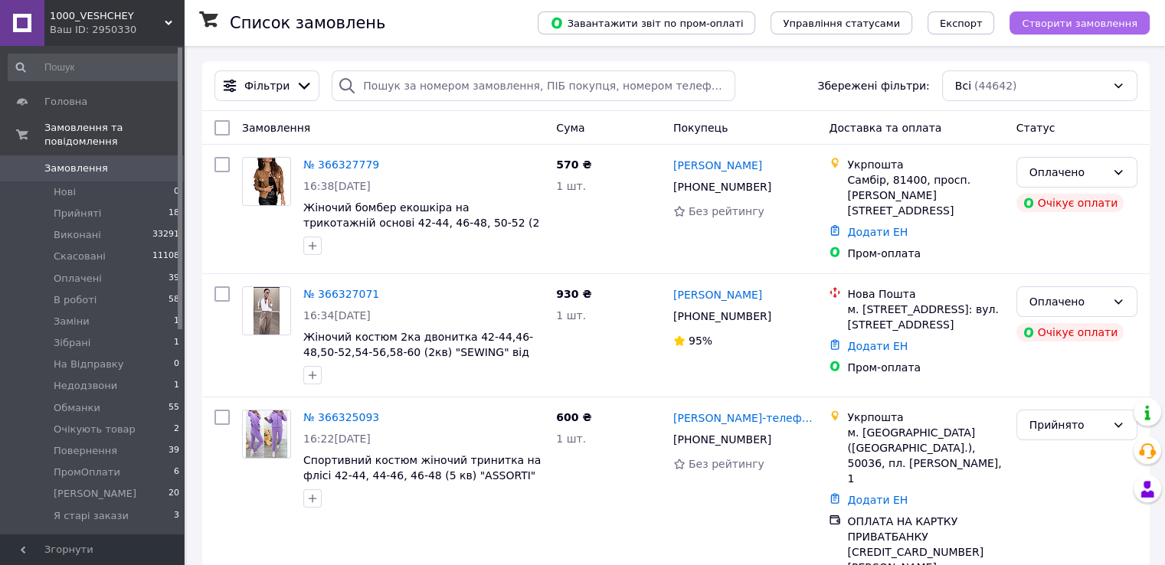
click at [1034, 25] on button "Створити замовлення" at bounding box center [1079, 22] width 140 height 23
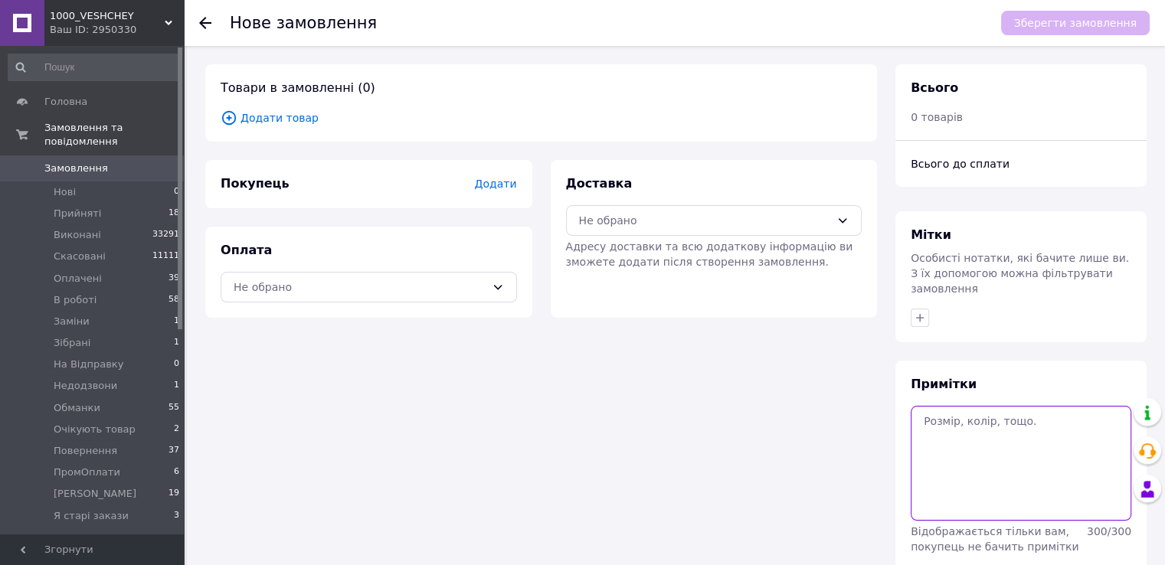
click at [1071, 472] on textarea at bounding box center [1020, 463] width 221 height 115
paste textarea "#опл ПромОплат білий ТТН:20451269203786"
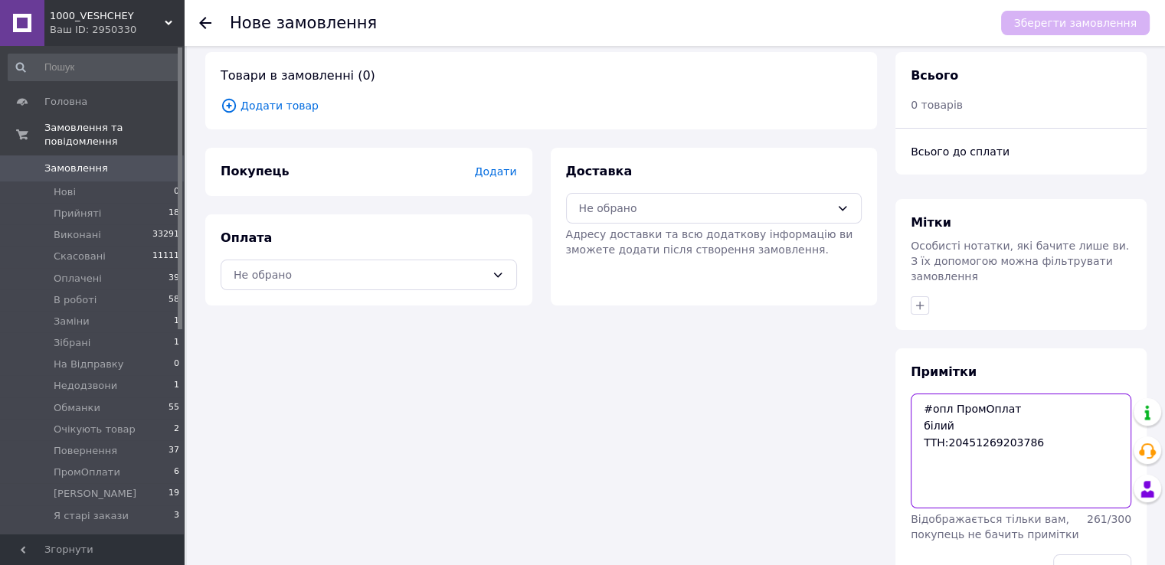
scroll to position [50, 0]
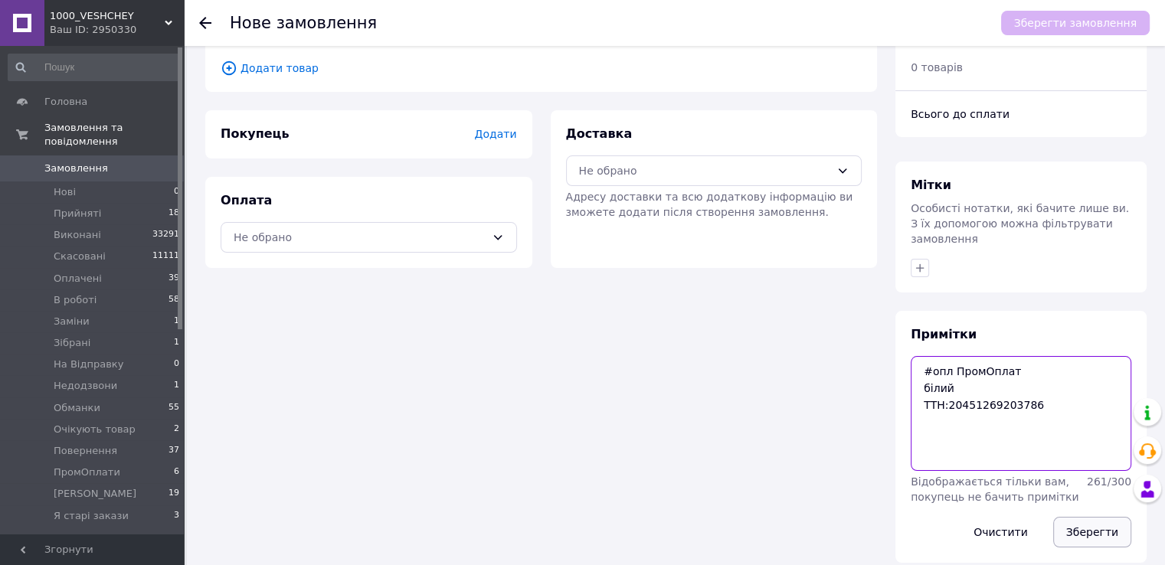
type textarea "#опл ПромОплат білий ТТН:20451269203786"
click at [1090, 517] on button "Зберегти" at bounding box center [1092, 532] width 78 height 31
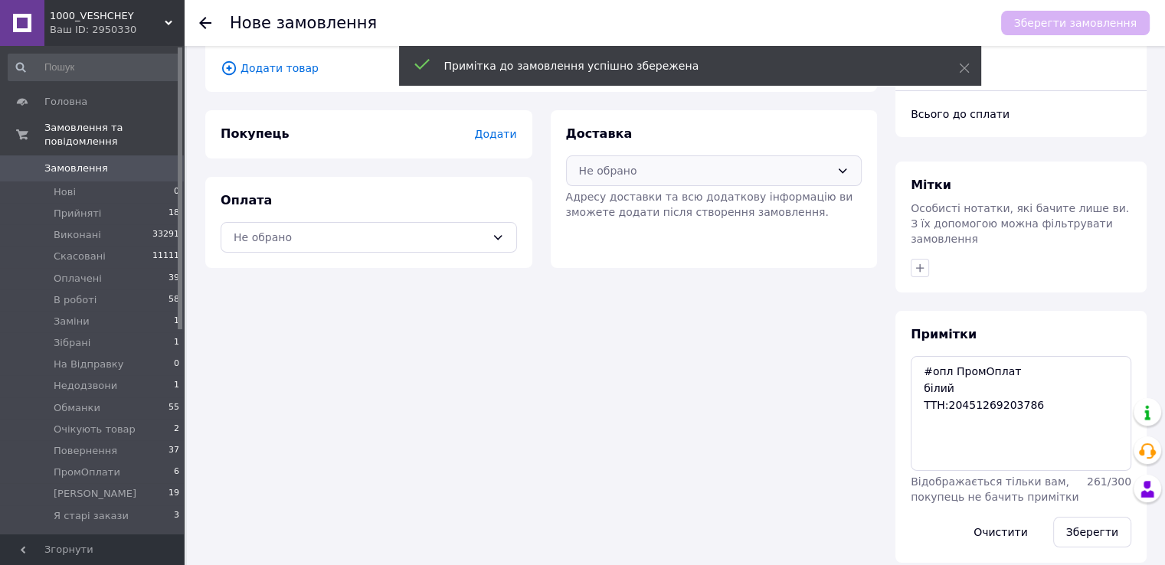
click at [667, 162] on div "Не обрано" at bounding box center [705, 170] width 252 height 17
click at [667, 202] on span "Нова Пошта (безкоштовно від 5000 ₴)" at bounding box center [724, 203] width 247 height 15
click at [493, 231] on icon at bounding box center [498, 237] width 12 height 12
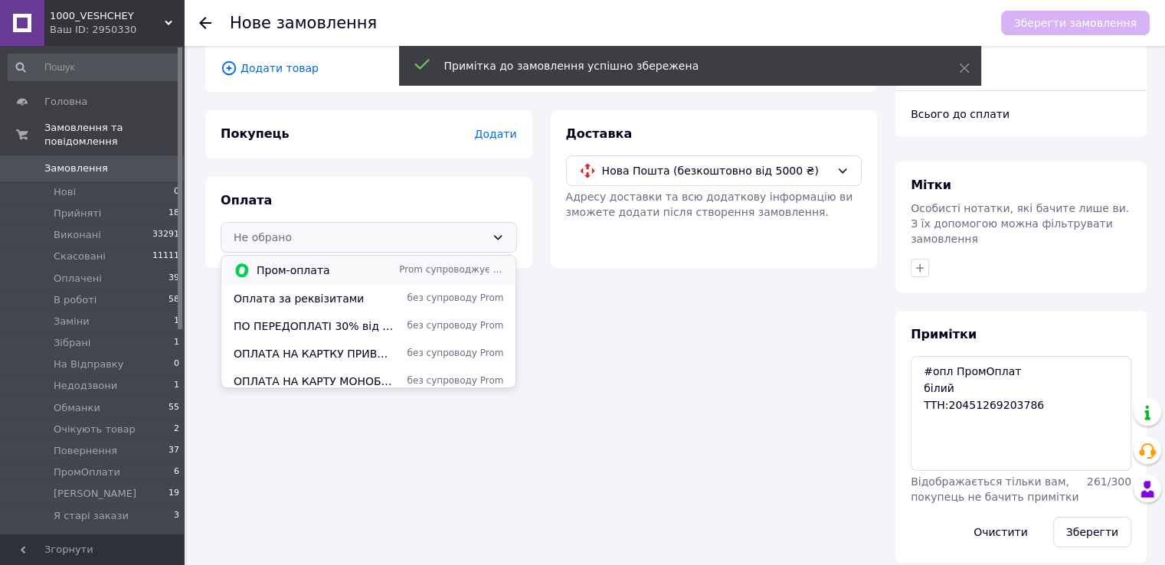
click at [461, 273] on span "Prom супроводжує покупку" at bounding box center [451, 269] width 104 height 13
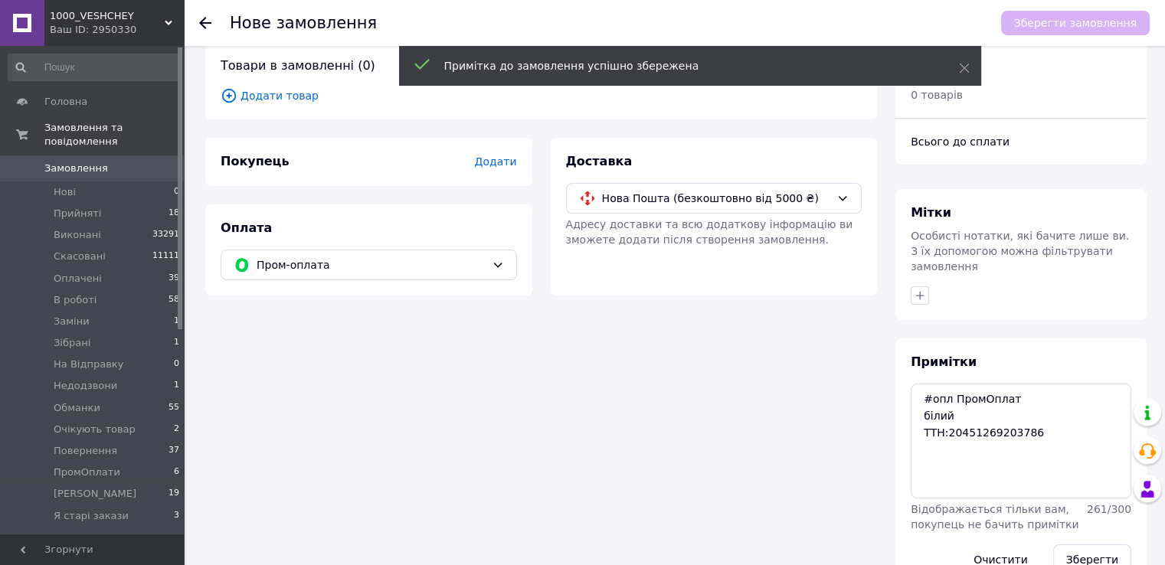
scroll to position [0, 0]
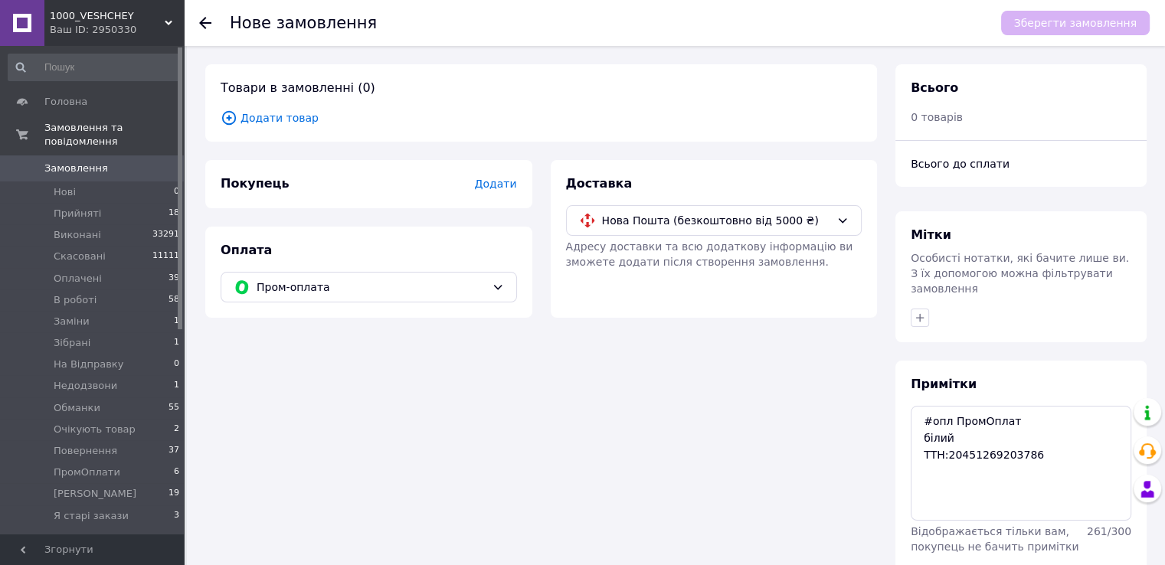
click at [259, 120] on span "Додати товар" at bounding box center [541, 117] width 641 height 17
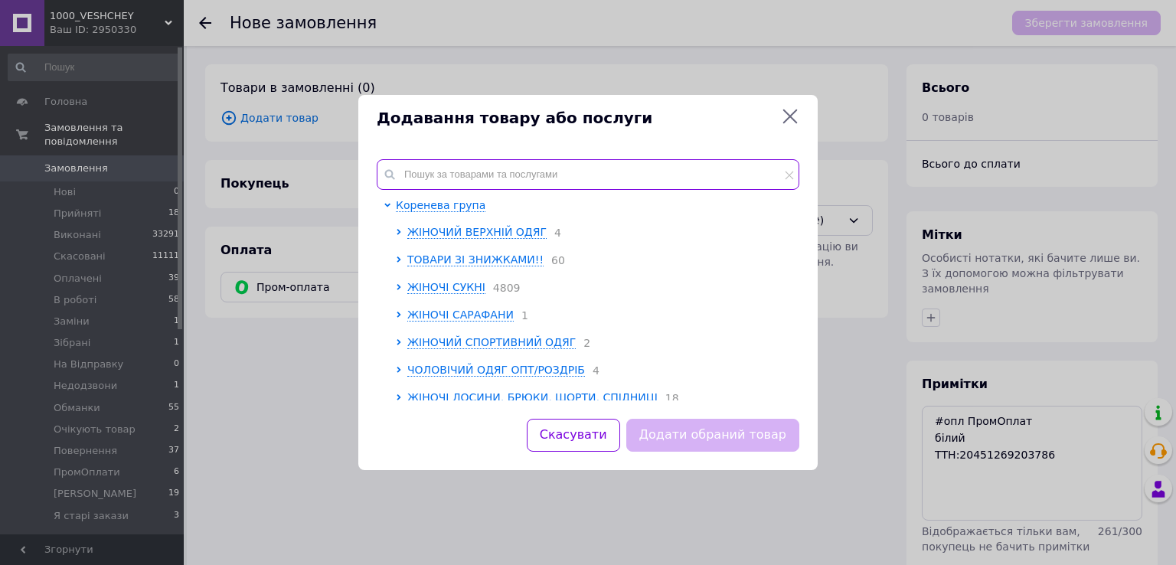
click at [447, 171] on input "text" at bounding box center [588, 174] width 423 height 31
paste input ": GU3610/3611 -3503a"
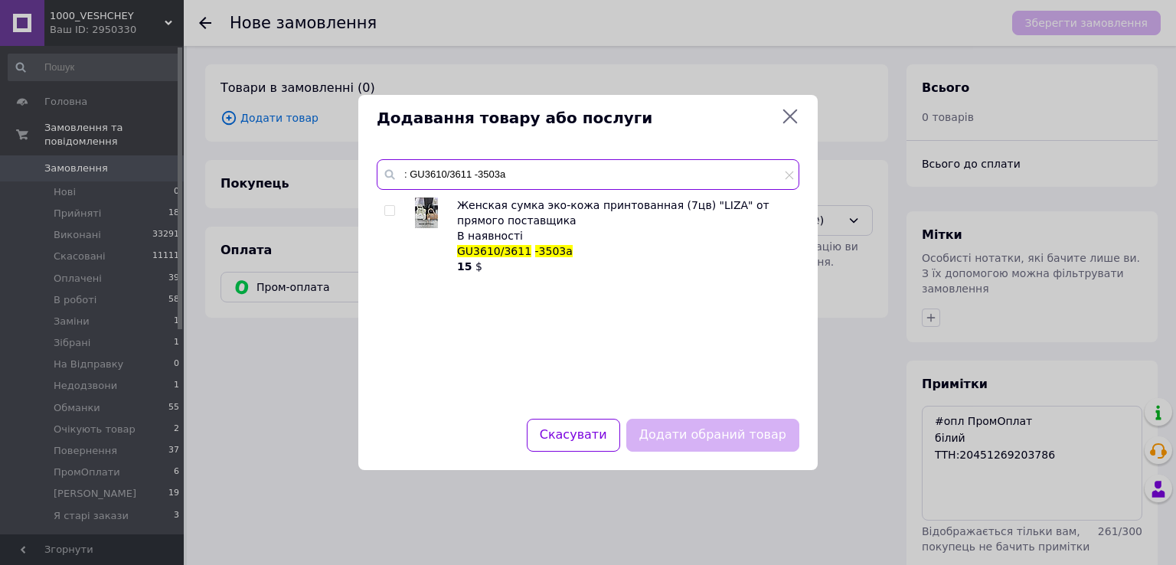
type input ": GU3610/3611 -3503a"
click at [386, 214] on input "checkbox" at bounding box center [389, 211] width 10 height 10
checkbox input "true"
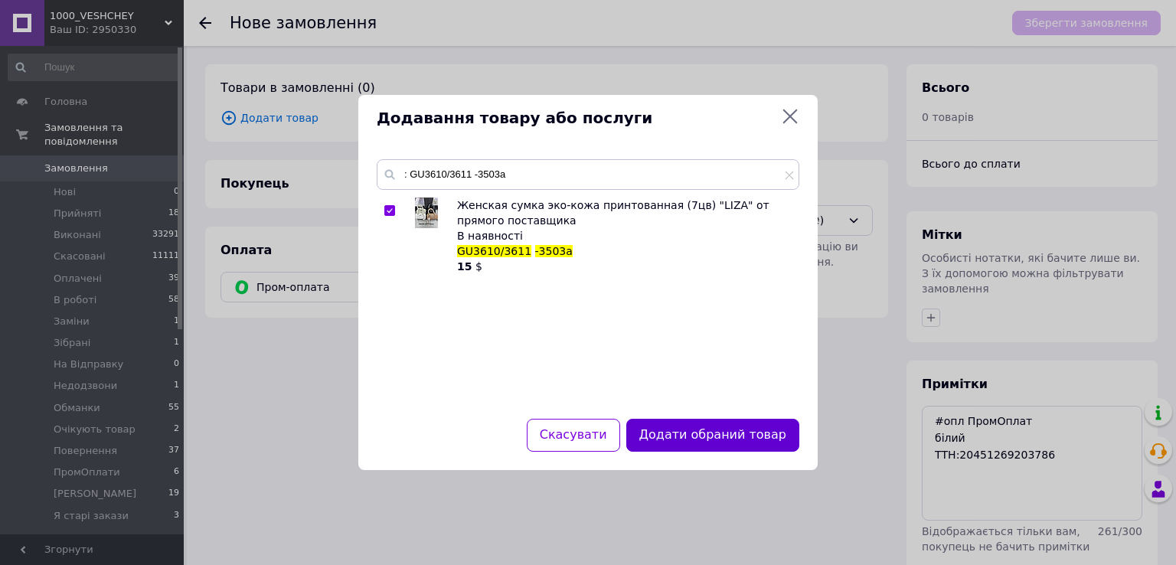
click at [652, 436] on button "Додати обраний товар" at bounding box center [712, 435] width 173 height 33
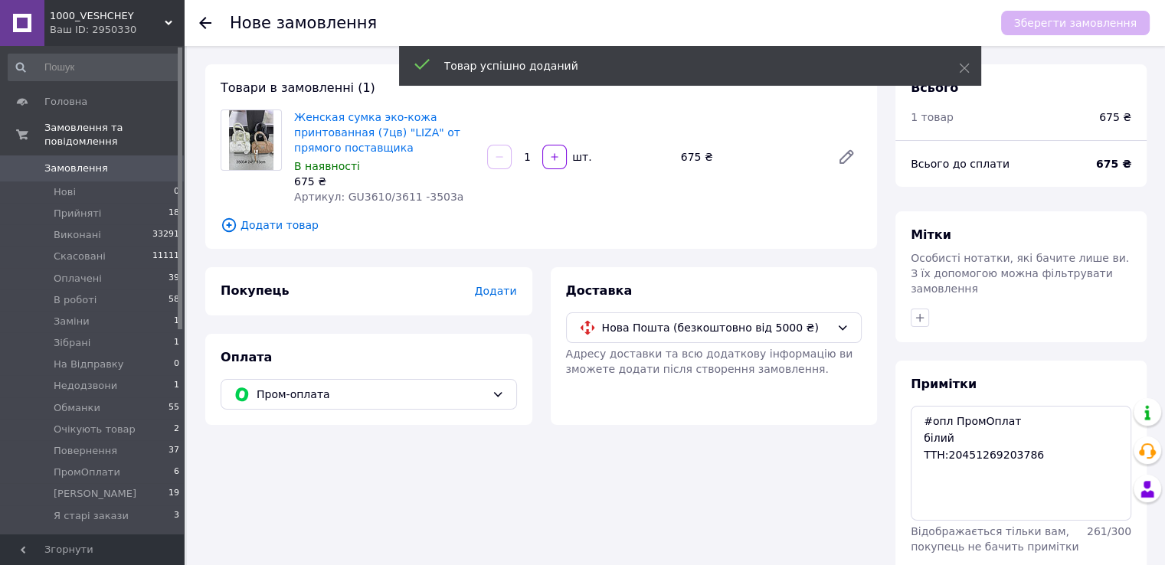
click at [508, 293] on span "Додати" at bounding box center [495, 291] width 42 height 12
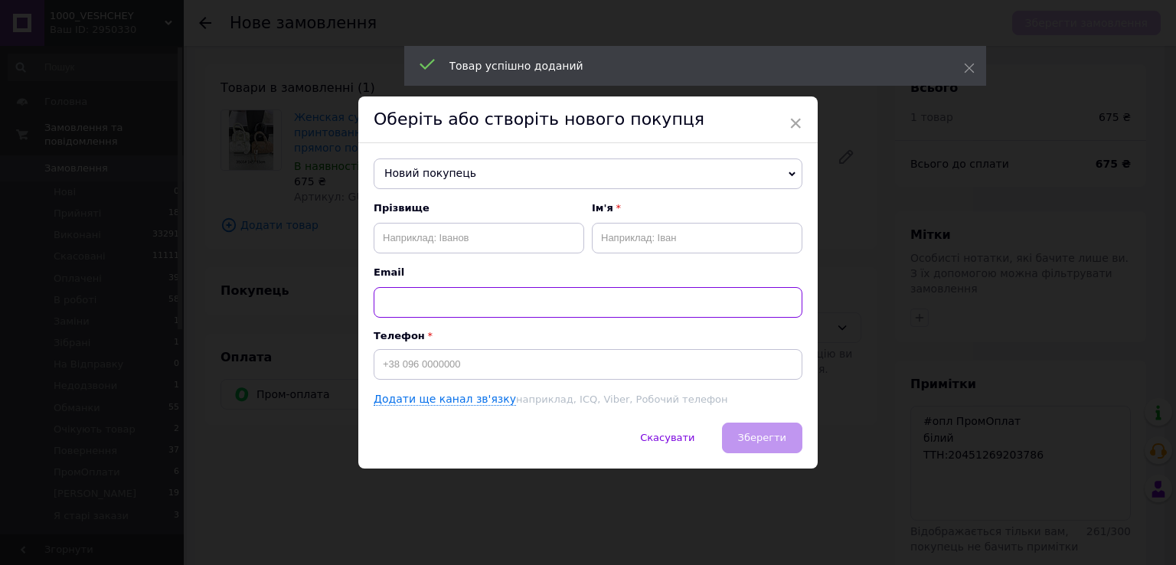
click at [508, 293] on input "text" at bounding box center [588, 302] width 429 height 31
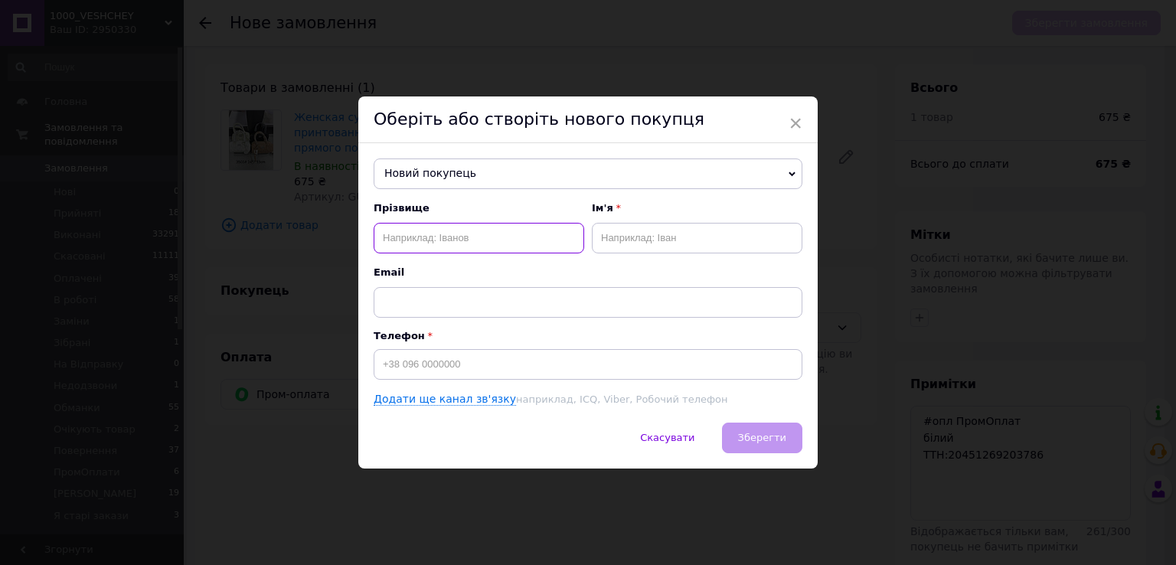
click at [436, 246] on input "text" at bounding box center [479, 238] width 211 height 31
paste input "Собко Іванна"
click at [440, 226] on input "Собко Іванна" at bounding box center [479, 238] width 211 height 31
type input "Собко"
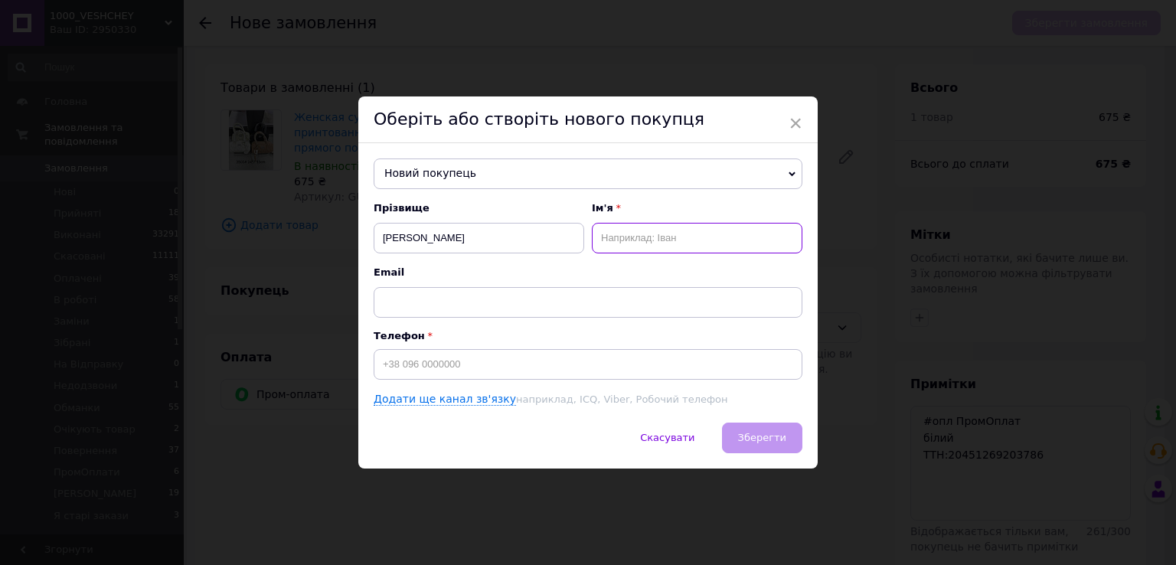
click at [636, 241] on input "text" at bounding box center [697, 238] width 211 height 31
paste input "Іванна"
type input "Іванна-Іра"
click at [551, 237] on input "Собко" at bounding box center [479, 238] width 211 height 31
type input "Собко"
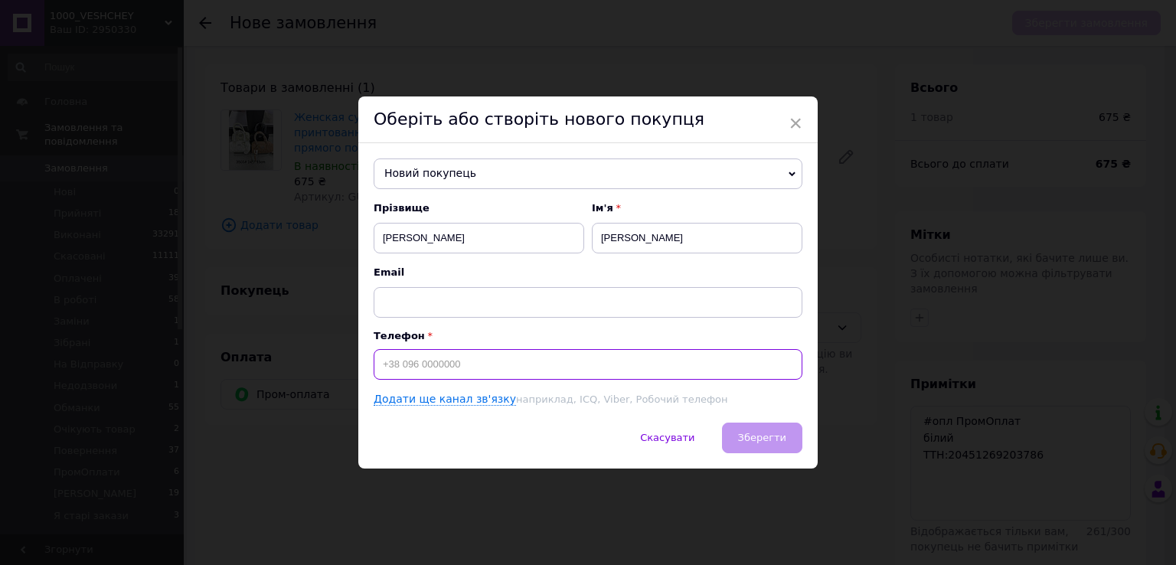
click at [534, 366] on input at bounding box center [588, 364] width 429 height 31
paste input "+380671300384"
type input "+380671300384"
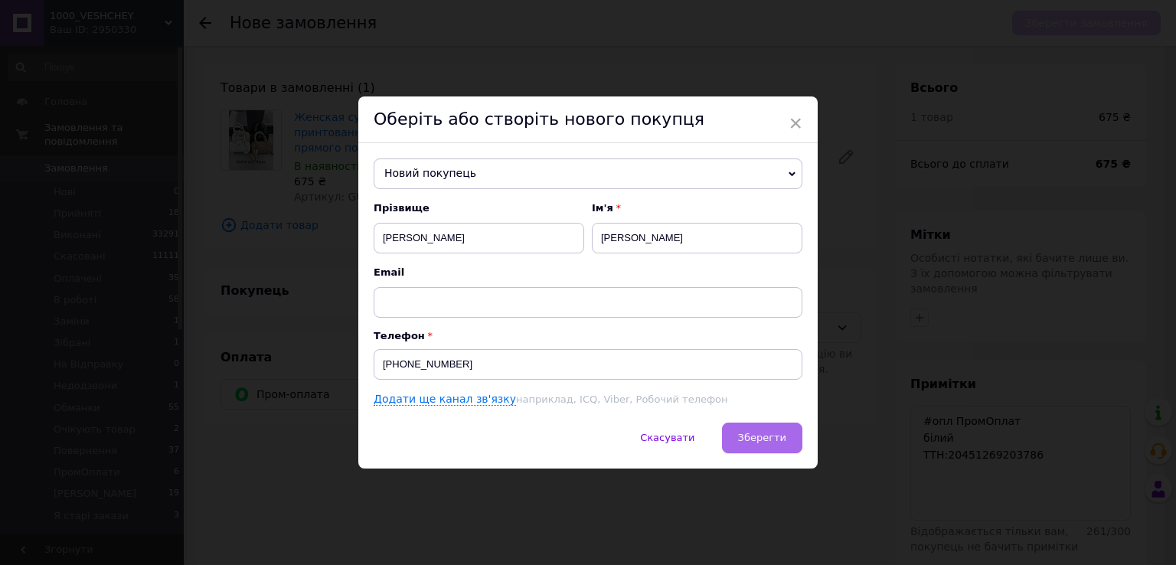
click at [750, 432] on span "Зберегти" at bounding box center [762, 437] width 48 height 11
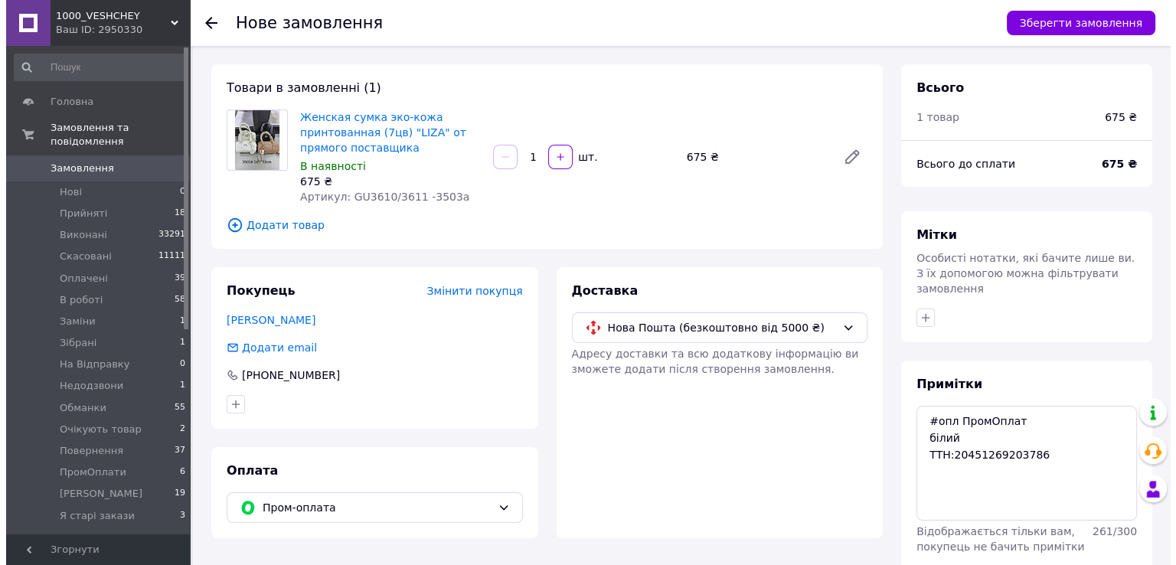
scroll to position [50, 0]
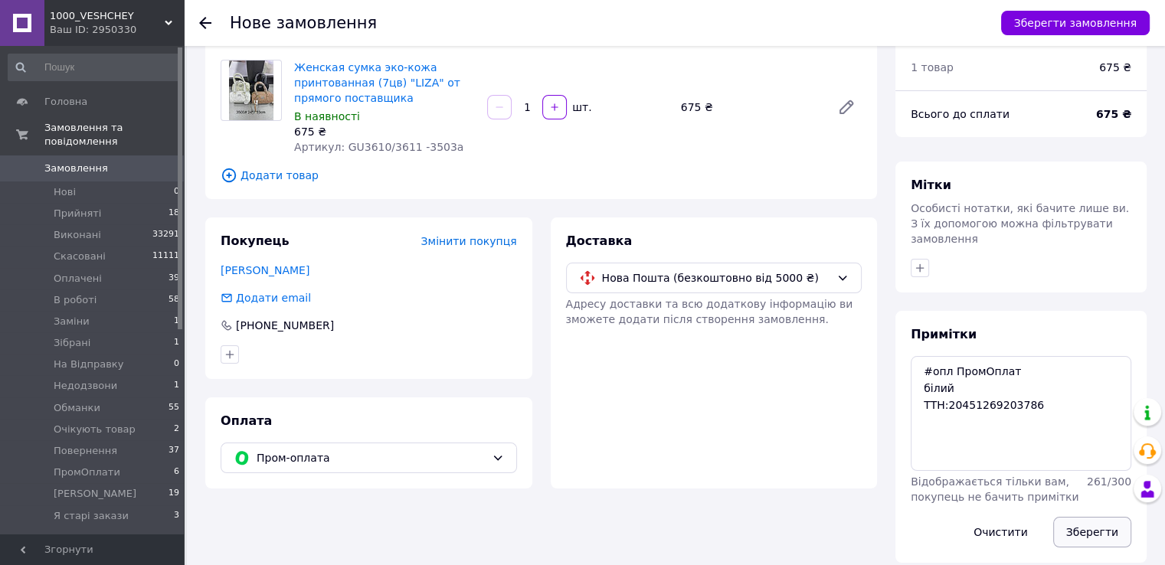
click at [1082, 517] on button "Зберегти" at bounding box center [1092, 532] width 78 height 31
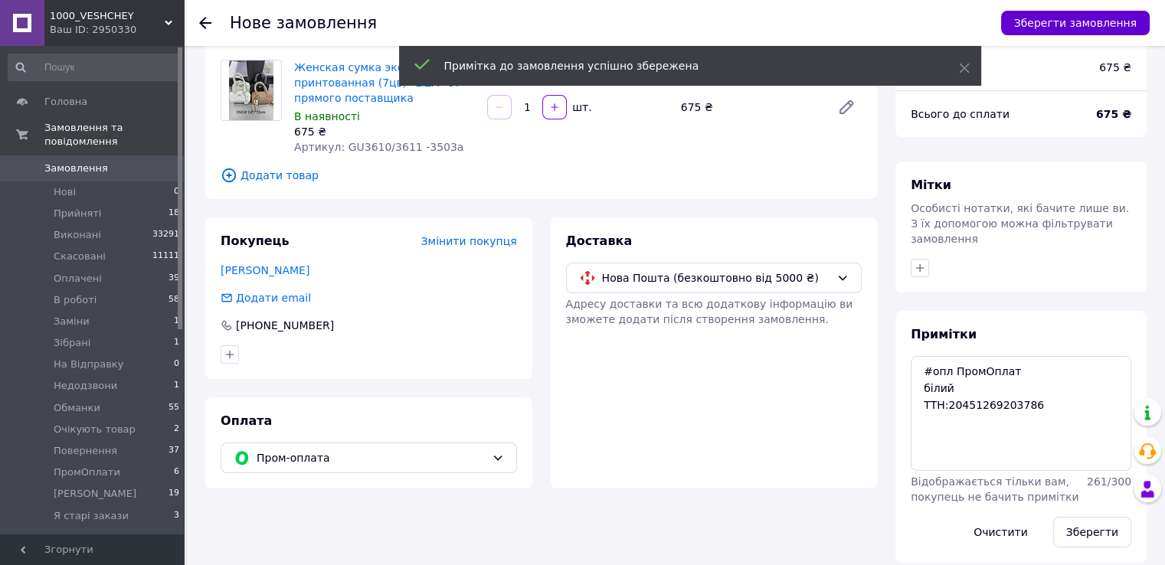
click at [1038, 21] on button "Зберегти замовлення" at bounding box center [1075, 23] width 149 height 25
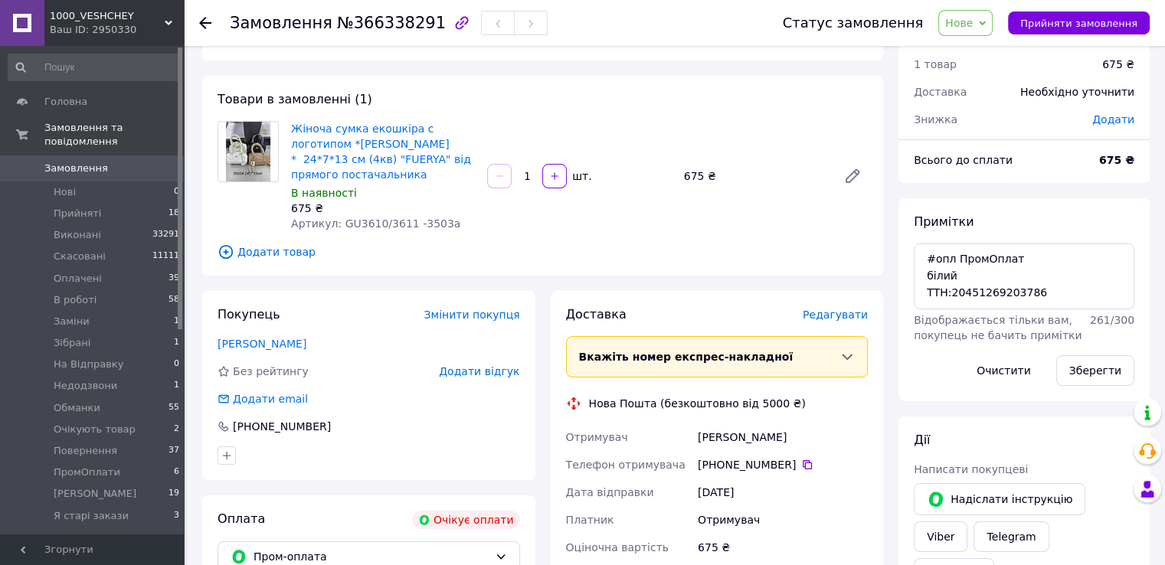
click at [842, 308] on div "Доставка Редагувати" at bounding box center [717, 315] width 302 height 18
click at [842, 309] on span "Редагувати" at bounding box center [834, 315] width 65 height 12
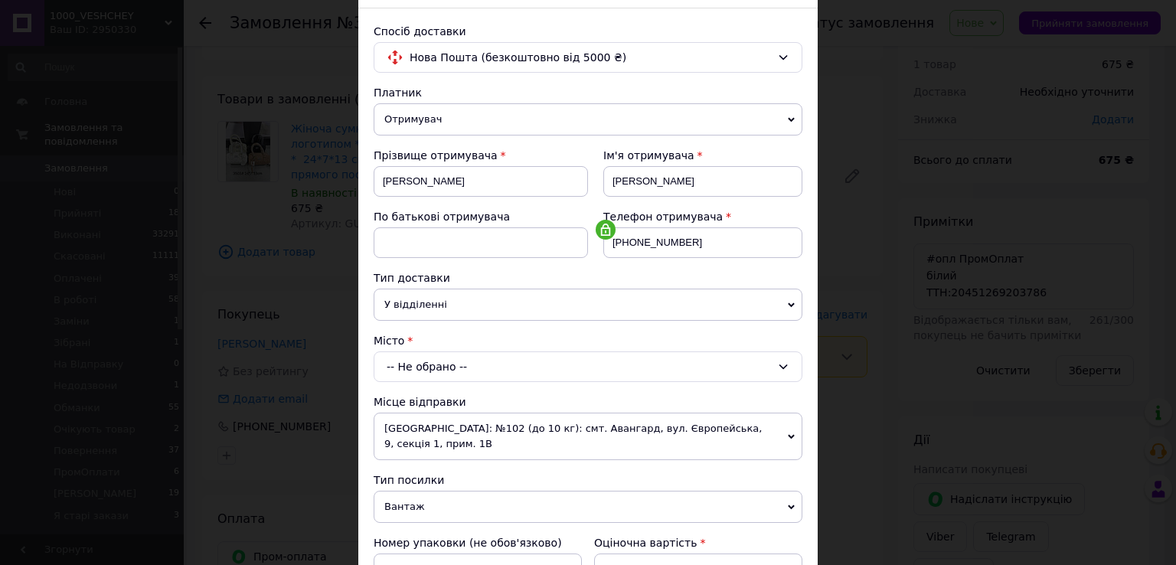
scroll to position [230, 0]
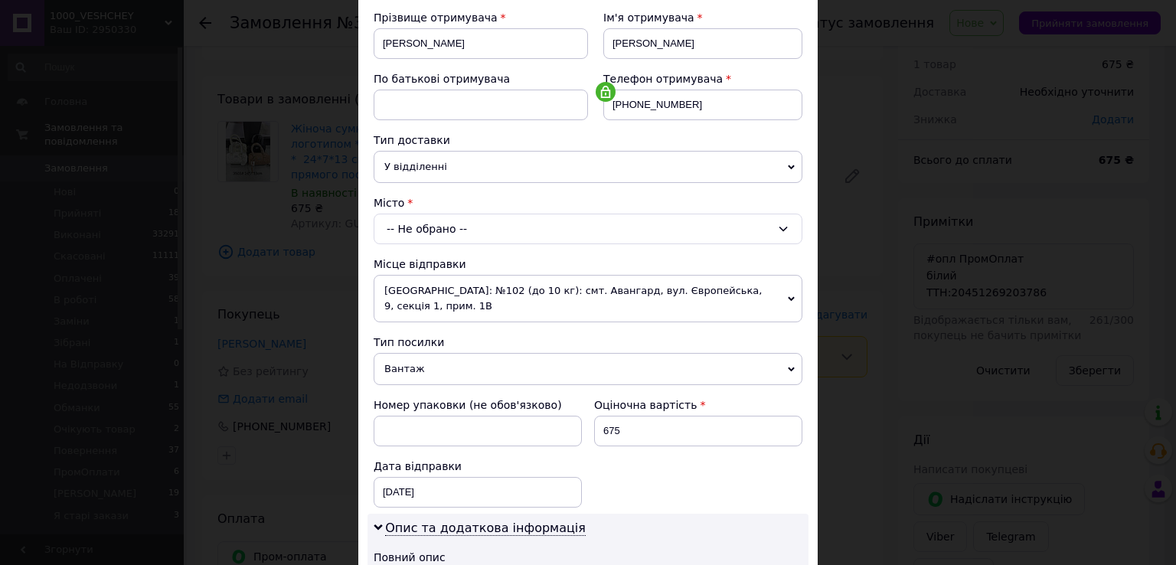
click at [445, 227] on div "-- Не обрано --" at bounding box center [588, 229] width 429 height 31
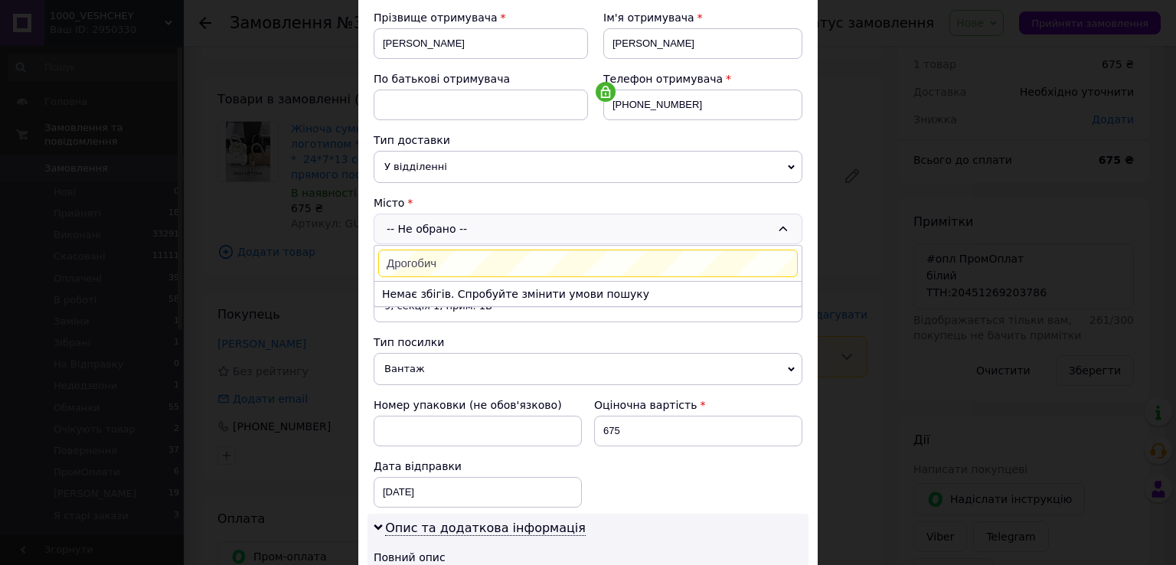
type input "Дрогобич"
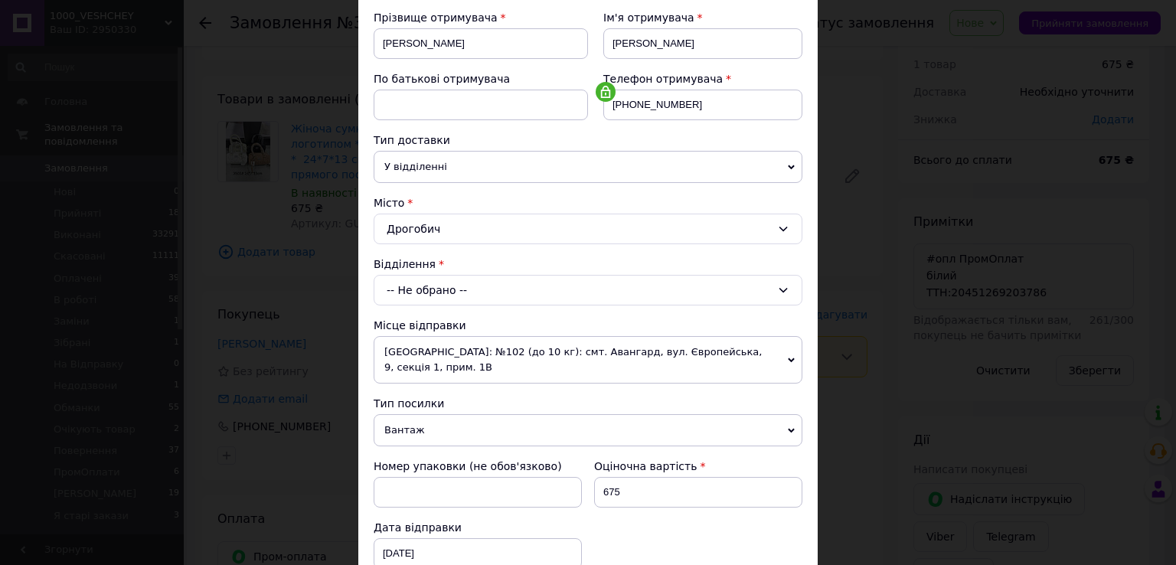
click at [440, 299] on div "-- Не обрано --" at bounding box center [588, 290] width 429 height 31
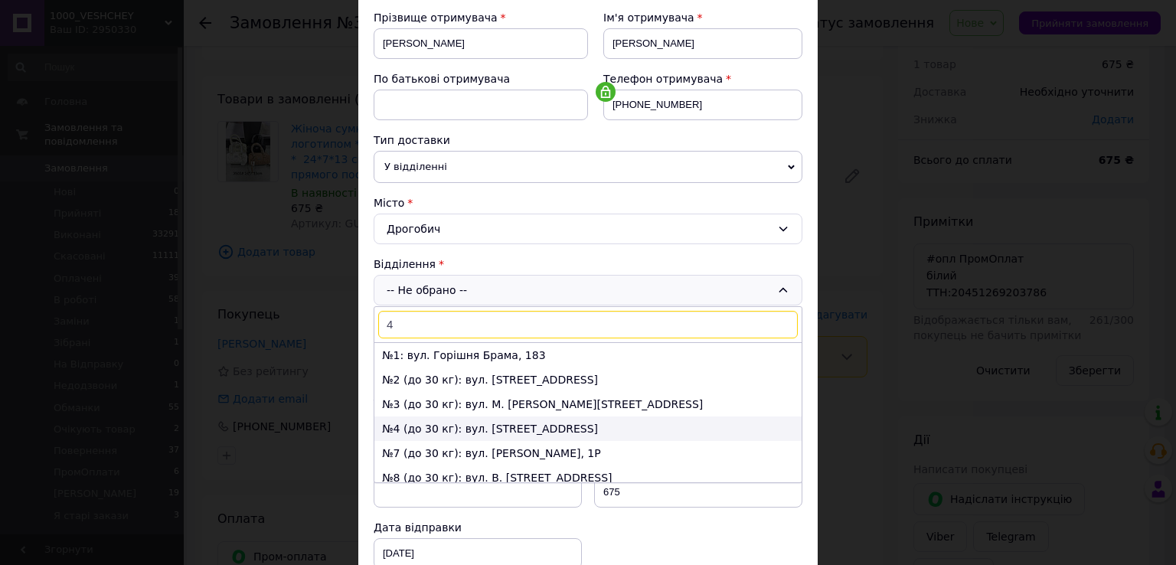
type input "4"
click at [410, 423] on li "№4 (до 30 кг): вул. Самбірська, 86" at bounding box center [587, 429] width 427 height 25
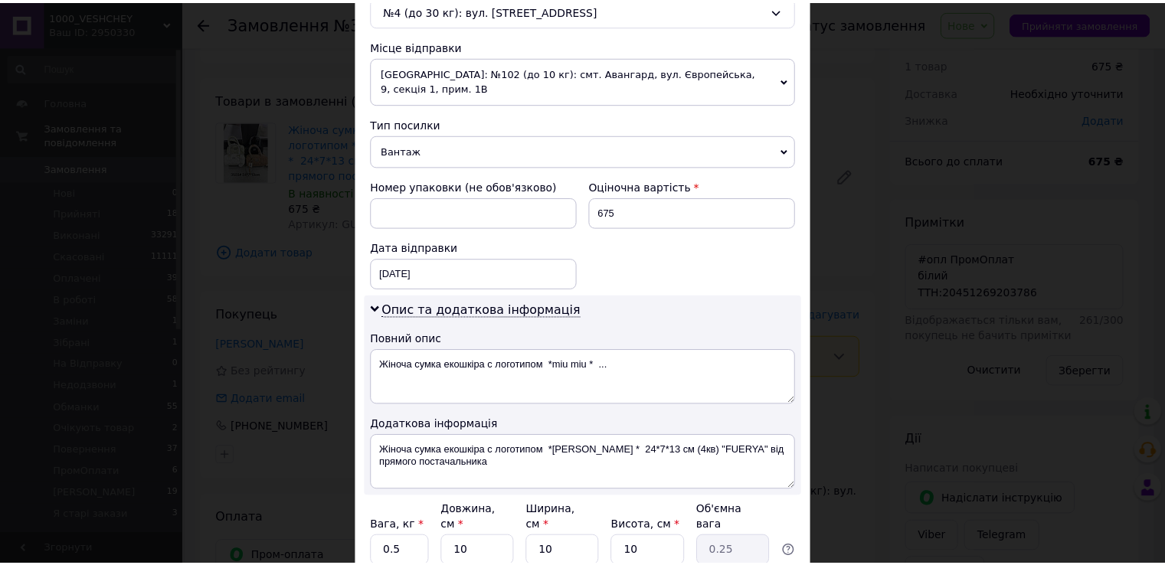
scroll to position [536, 0]
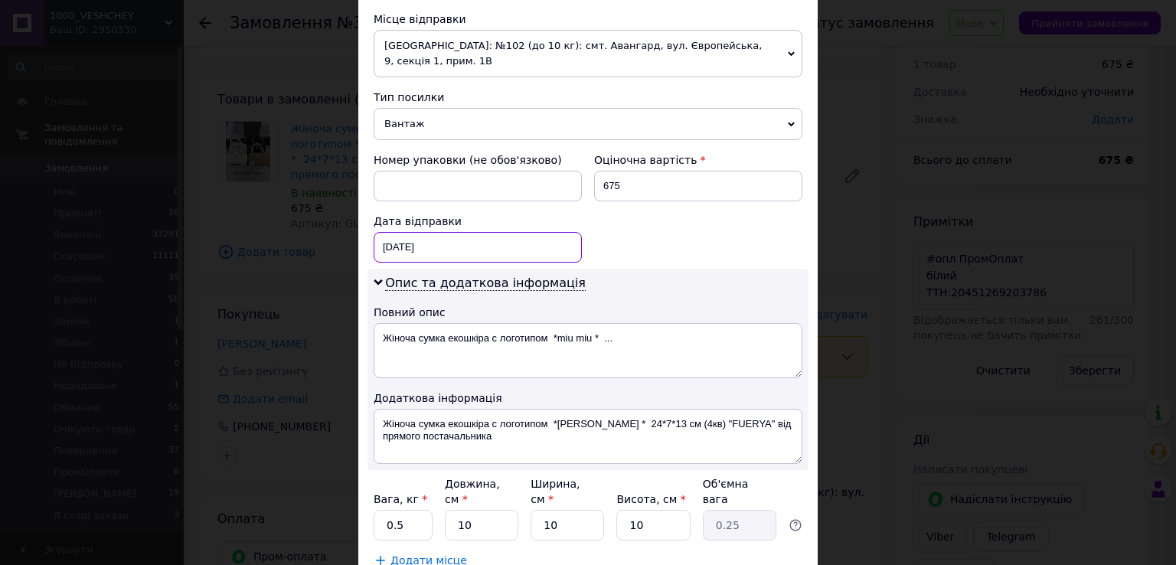
click at [465, 234] on div "12.10.2025 < 2025 > < Октябрь > Пн Вт Ср Чт Пт Сб Вс 29 30 1 2 3 4 5 6 7 8 9 10…" at bounding box center [478, 247] width 208 height 31
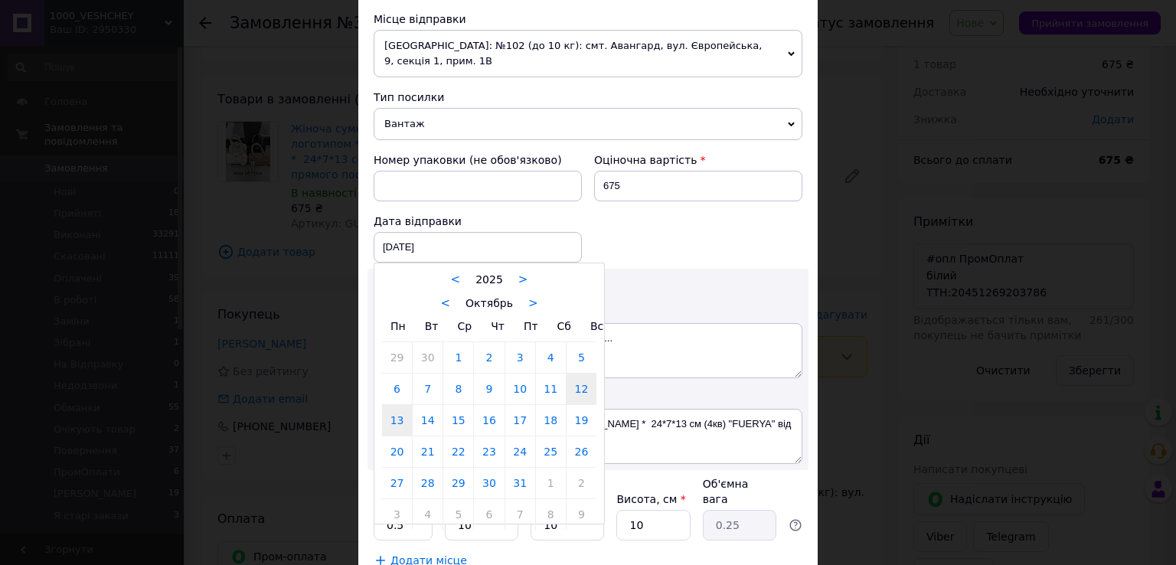
click at [403, 405] on link "13" at bounding box center [397, 420] width 30 height 31
type input "13.10.2025"
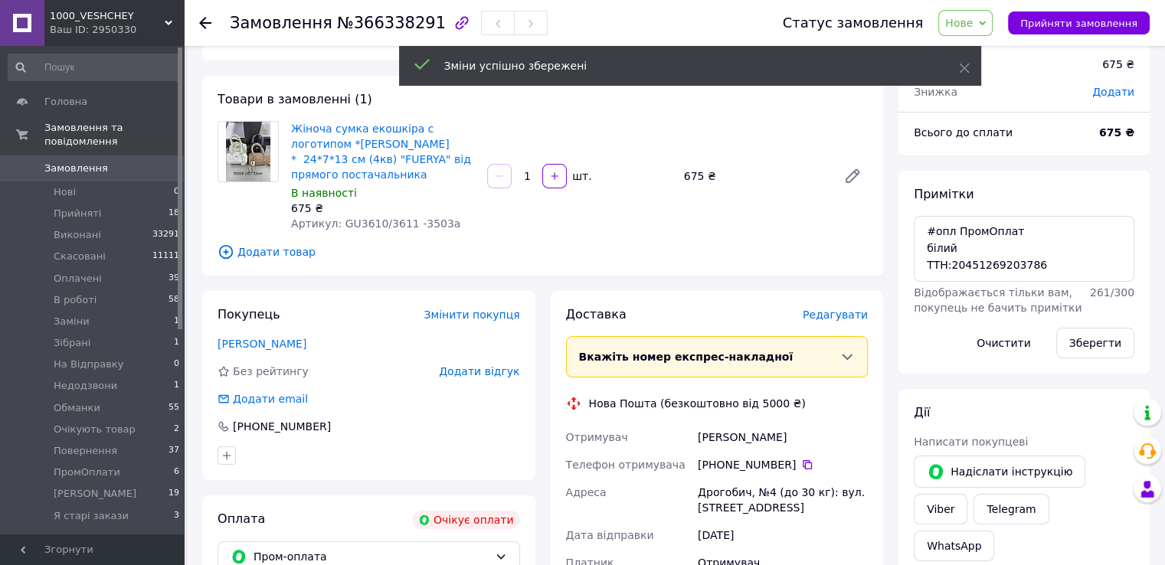
click at [972, 26] on span "Нове" at bounding box center [959, 23] width 28 height 12
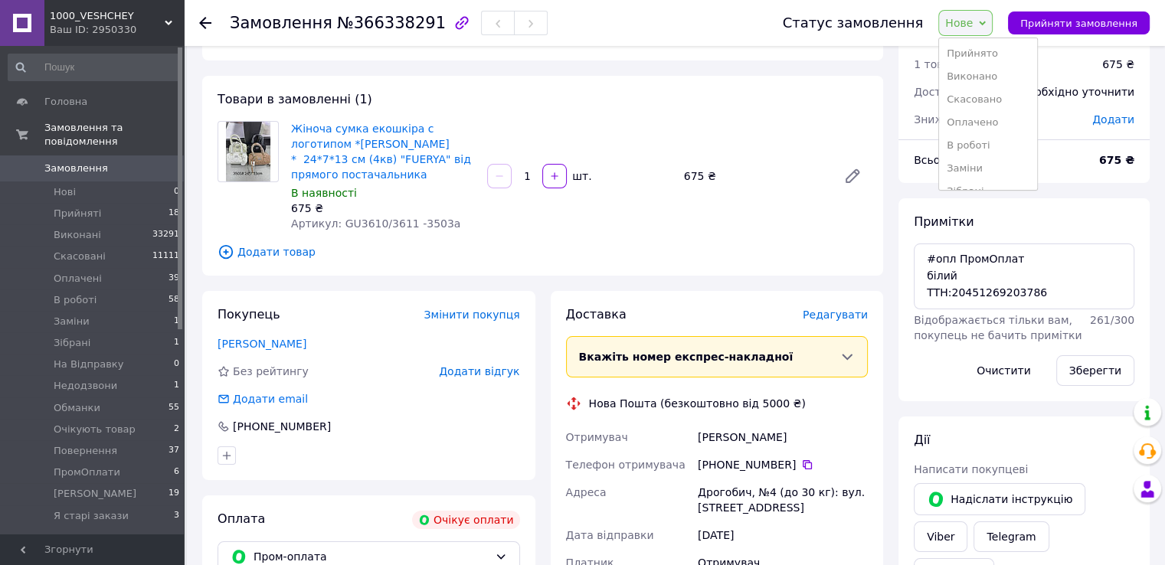
drag, startPoint x: 970, startPoint y: 132, endPoint x: 957, endPoint y: 129, distance: 13.2
click at [966, 132] on li "Оплачено" at bounding box center [988, 122] width 98 height 23
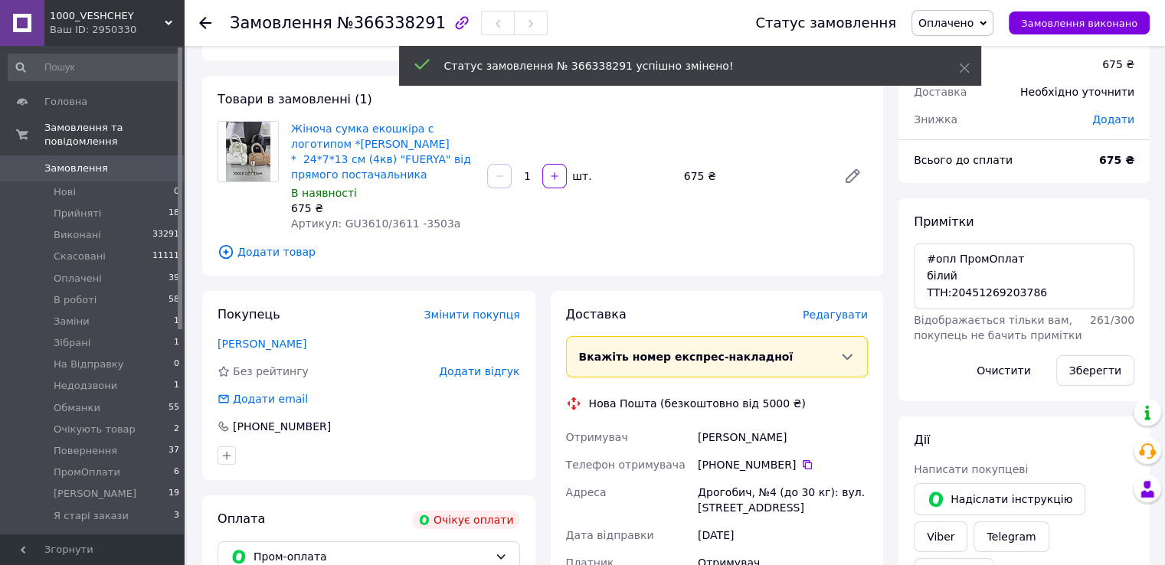
click at [131, 165] on link "Замовлення 0" at bounding box center [94, 168] width 188 height 26
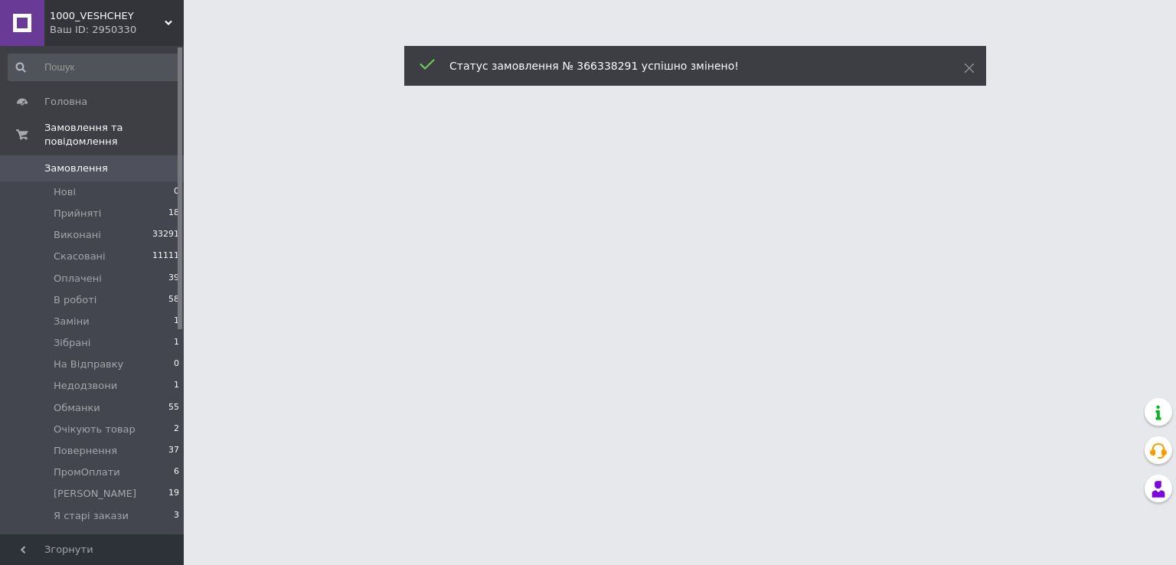
click at [131, 165] on link "Замовлення 0" at bounding box center [94, 168] width 188 height 26
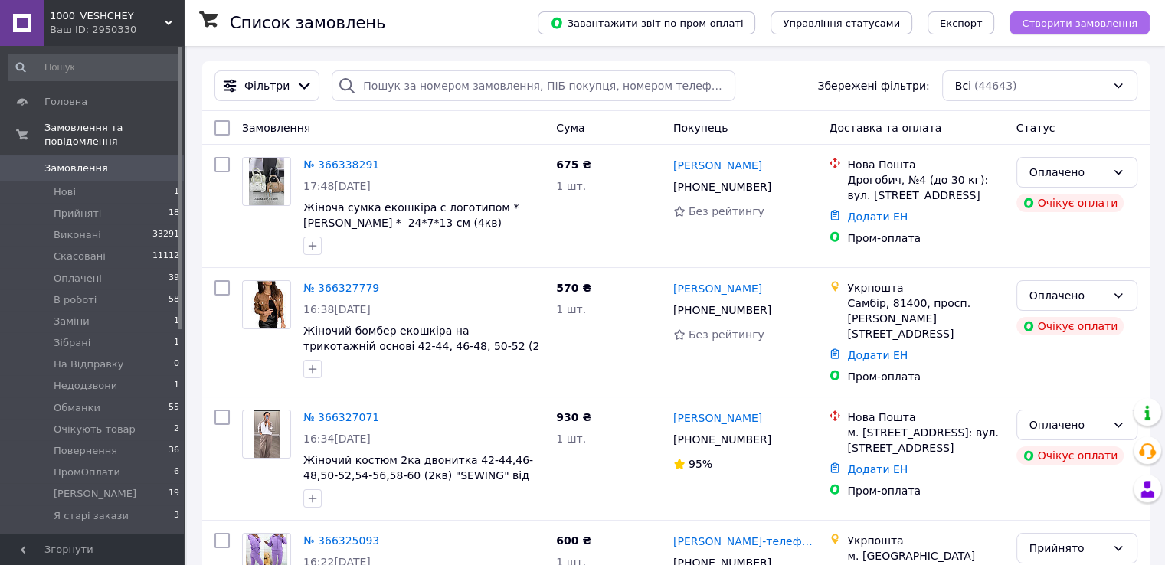
click at [1058, 28] on span "Створити замовлення" at bounding box center [1079, 23] width 116 height 11
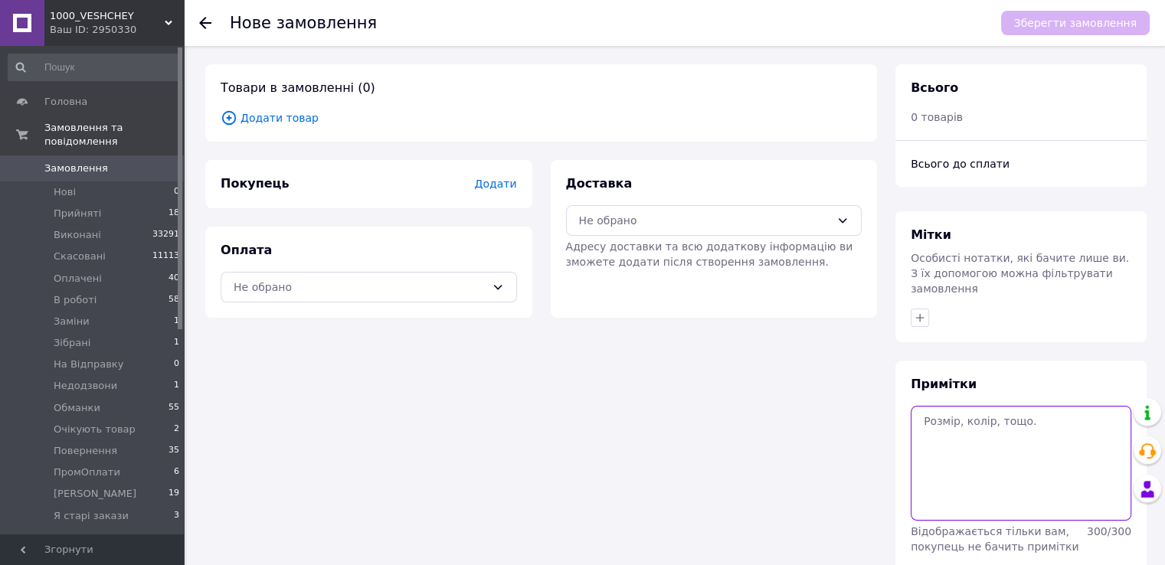
click at [963, 457] on textarea at bounding box center [1020, 463] width 221 height 115
paste textarea "#опл ПромОплата 42-46, сірий ТТН:20451269205332"
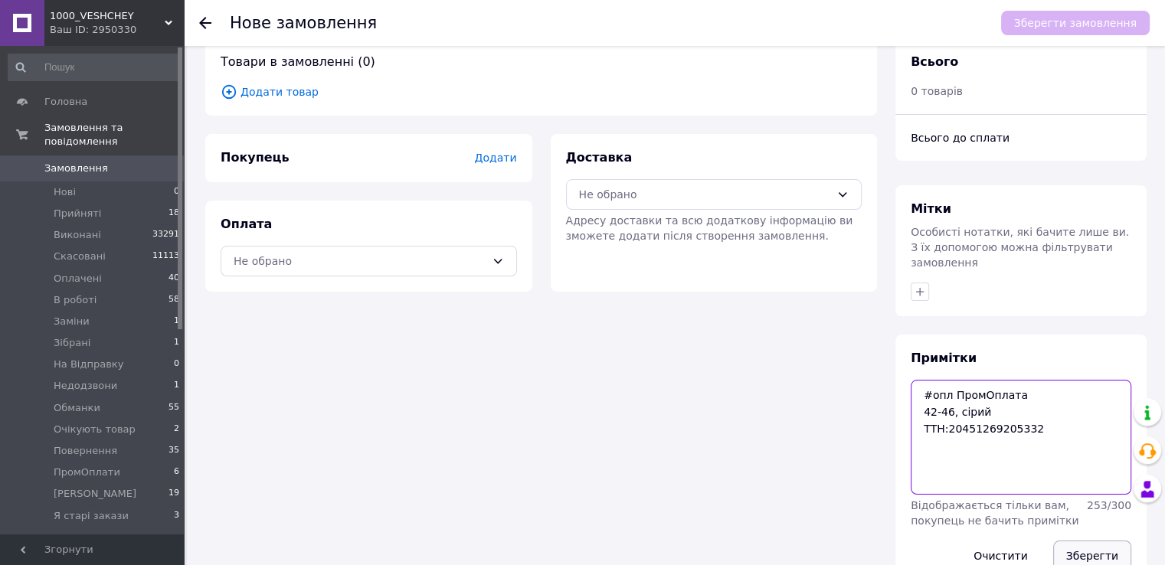
scroll to position [50, 0]
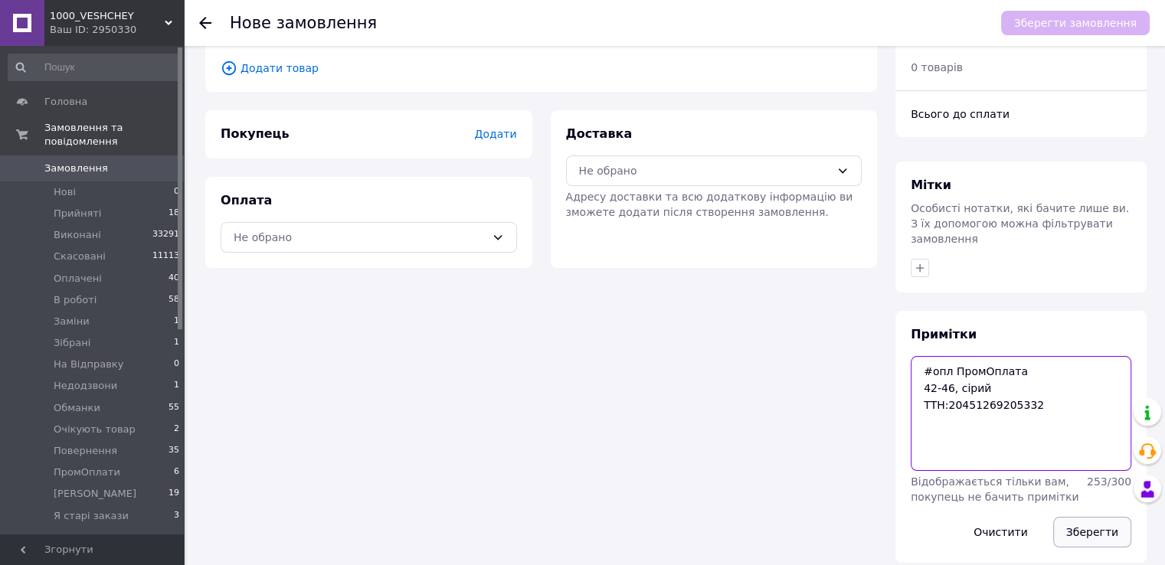
type textarea "#опл ПромОплата 42-46, сірий ТТН:20451269205332"
click at [1087, 518] on button "Зберегти" at bounding box center [1092, 532] width 78 height 31
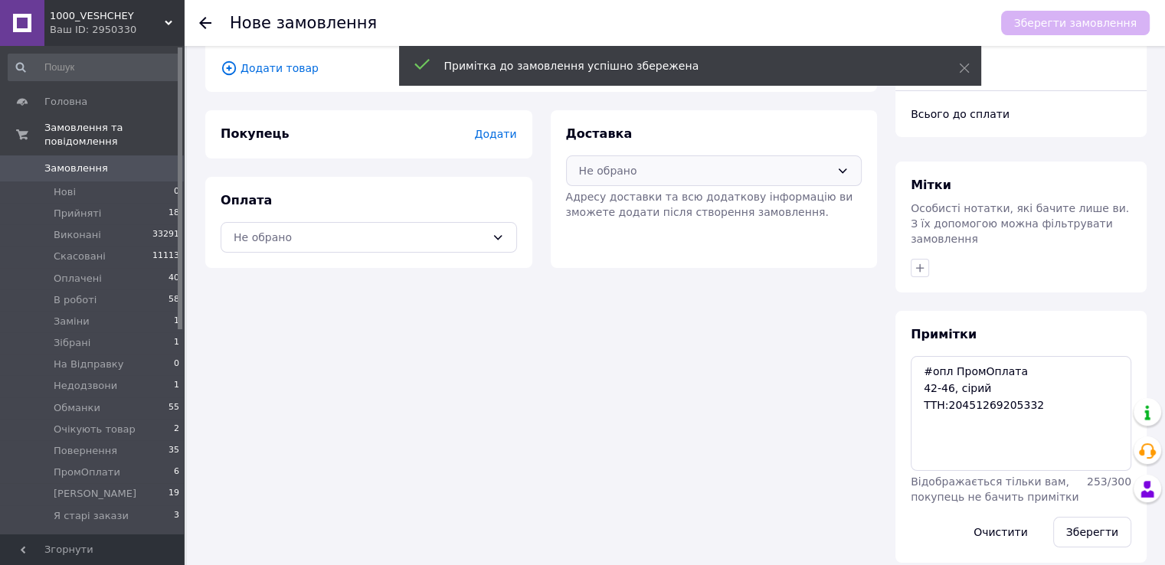
click at [603, 163] on div "Не обрано" at bounding box center [705, 170] width 252 height 17
click at [594, 206] on icon at bounding box center [586, 203] width 17 height 17
click at [407, 229] on div "Не обрано" at bounding box center [360, 237] width 252 height 17
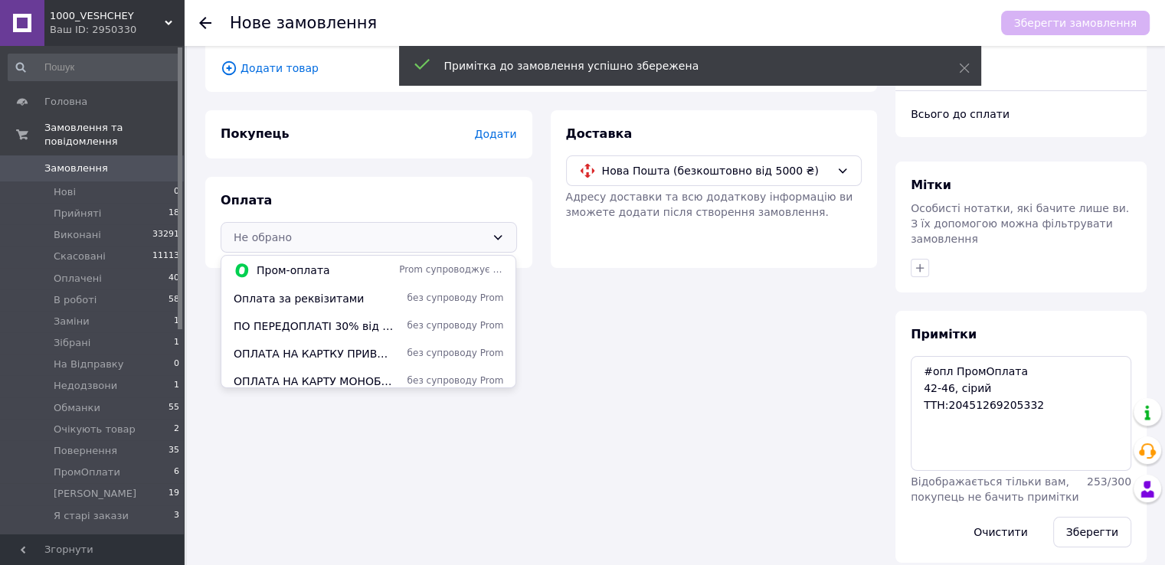
click at [387, 258] on div "Пром-оплата Prom супроводжує покупку" at bounding box center [368, 270] width 294 height 29
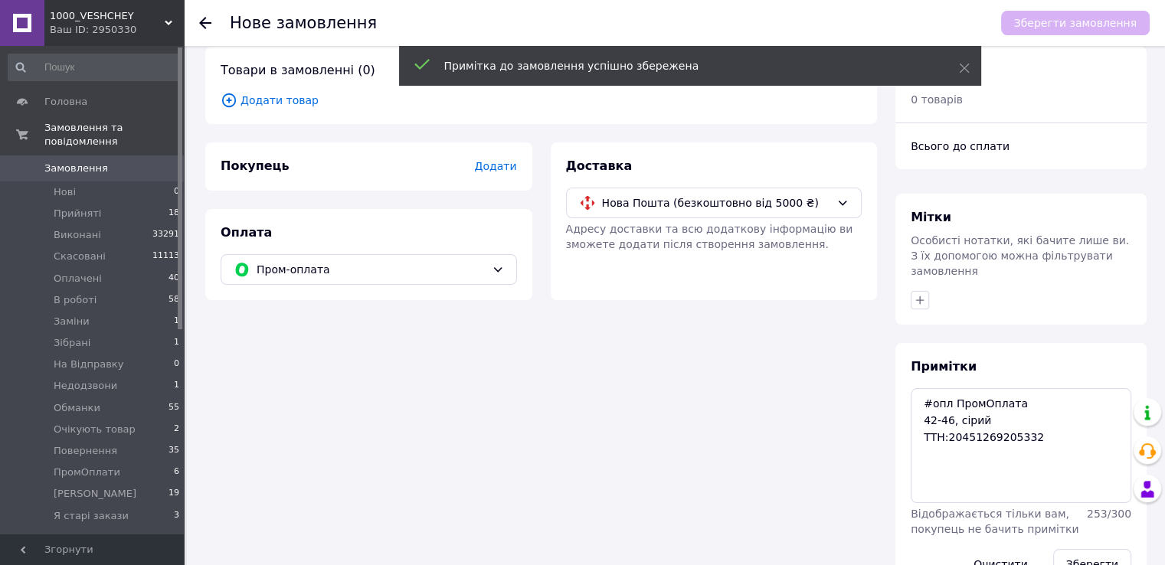
scroll to position [0, 0]
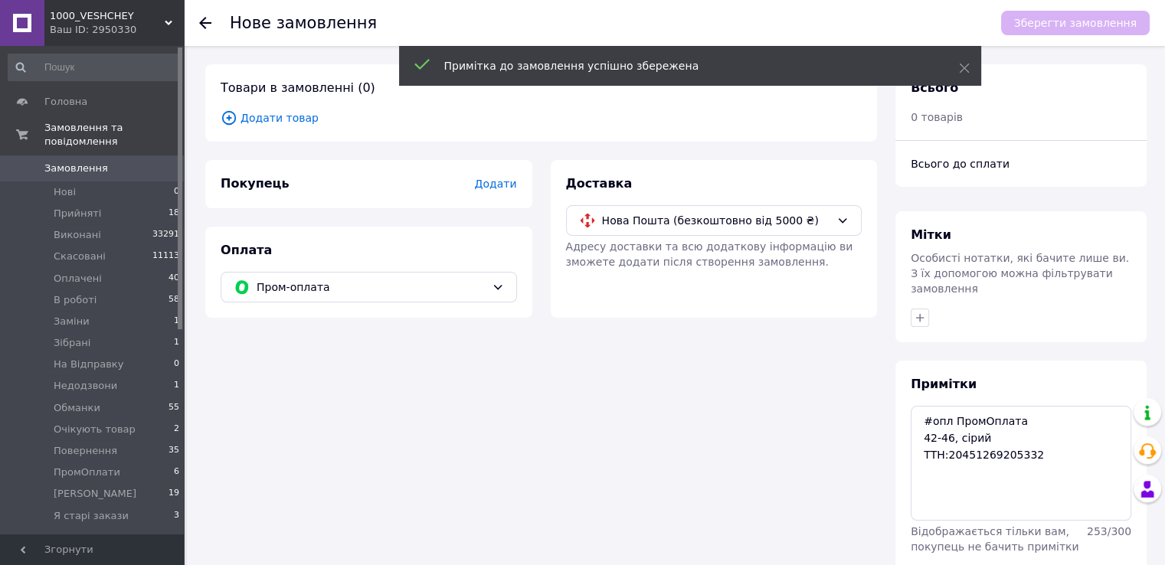
click at [485, 193] on div "Покупець Додати" at bounding box center [368, 184] width 327 height 48
click at [488, 184] on span "Додати" at bounding box center [495, 184] width 42 height 12
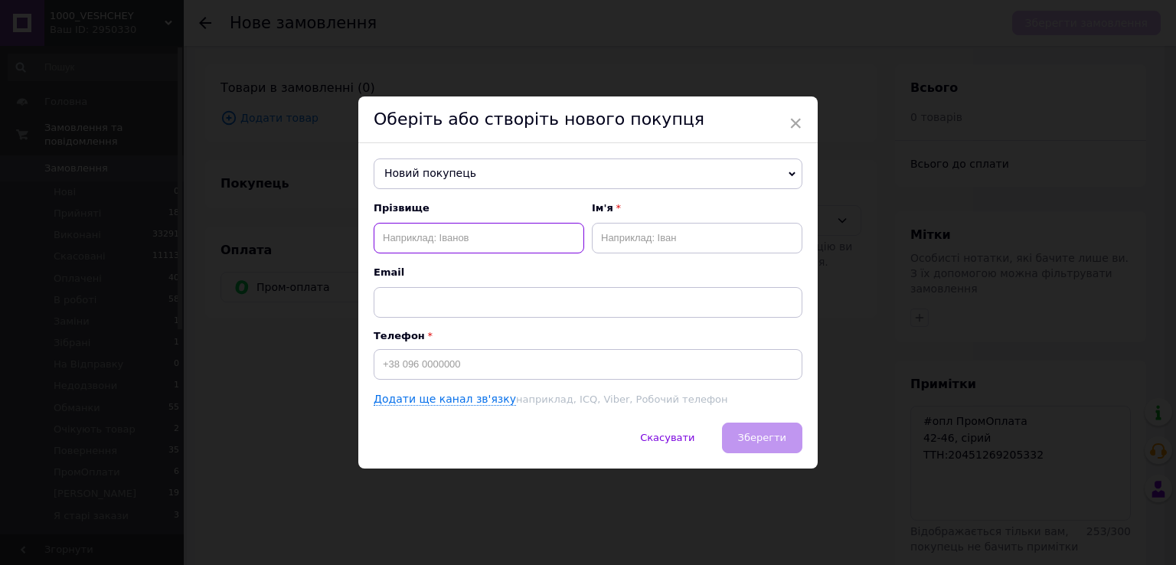
click at [422, 234] on input "text" at bounding box center [479, 238] width 211 height 31
paste input "Лопуга Светлана"
click at [436, 239] on input "Лопуга Светлана" at bounding box center [479, 238] width 211 height 31
type input "Лопуга"
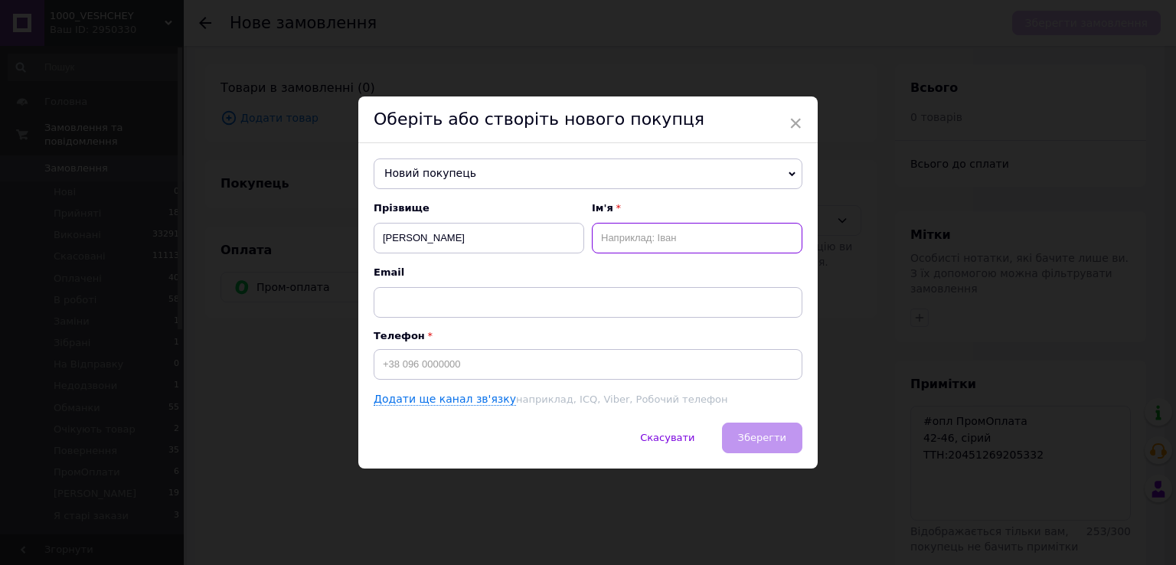
paste input "Светлана"
click at [611, 247] on input "Светлана" at bounding box center [697, 238] width 211 height 31
type input "Светлана-Іра"
click at [562, 243] on input "Лопуга" at bounding box center [479, 238] width 211 height 31
type input "Лопуга"
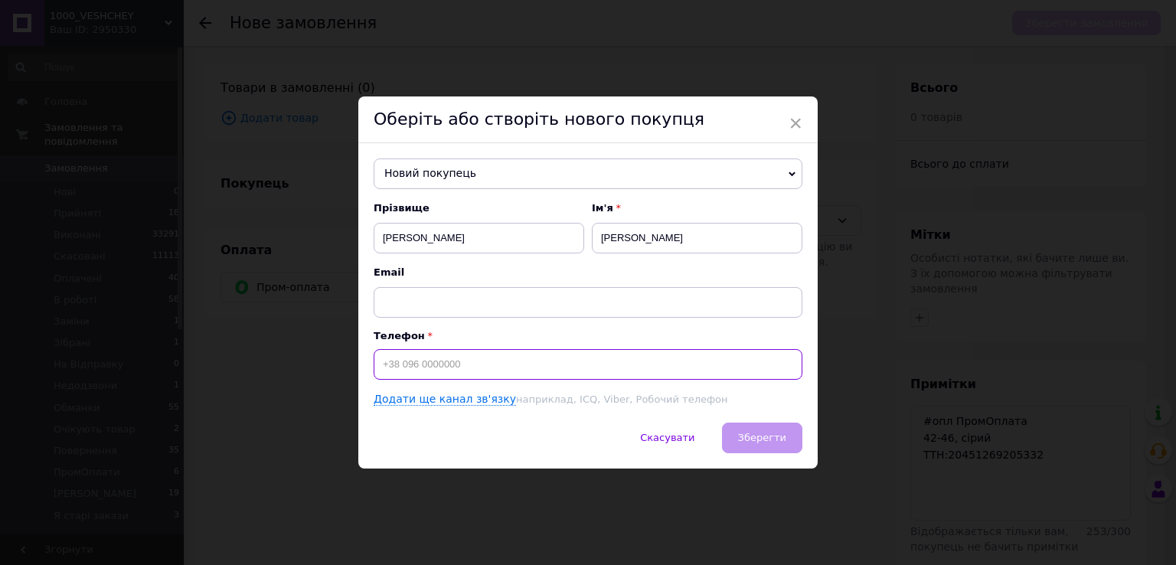
click at [494, 356] on input at bounding box center [588, 364] width 429 height 31
paste input "+380507448381"
type input "+380507448381"
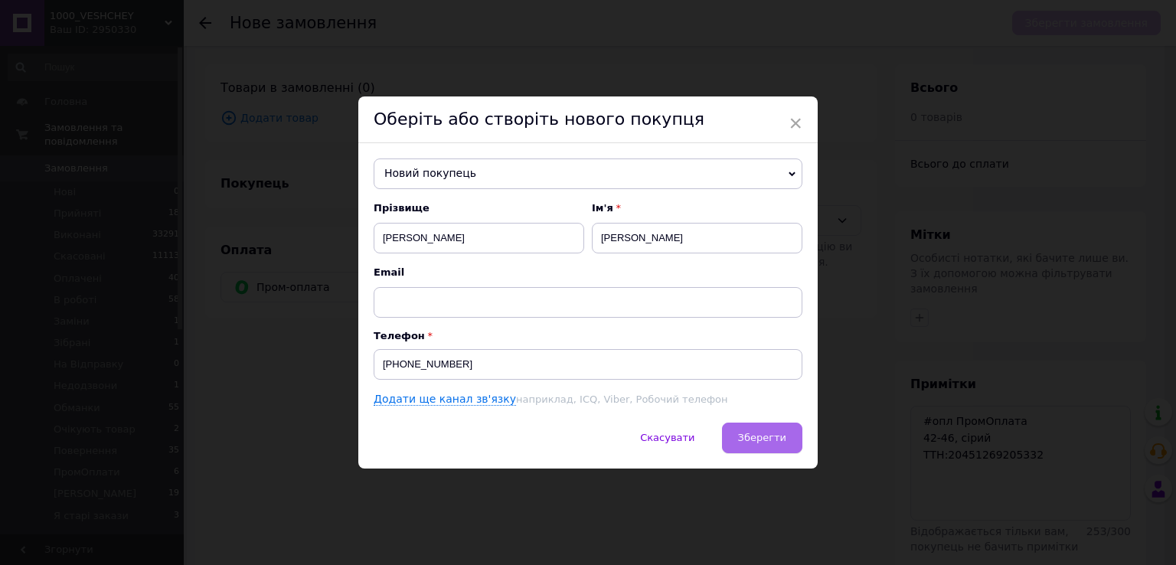
click at [777, 439] on span "Зберегти" at bounding box center [762, 437] width 48 height 11
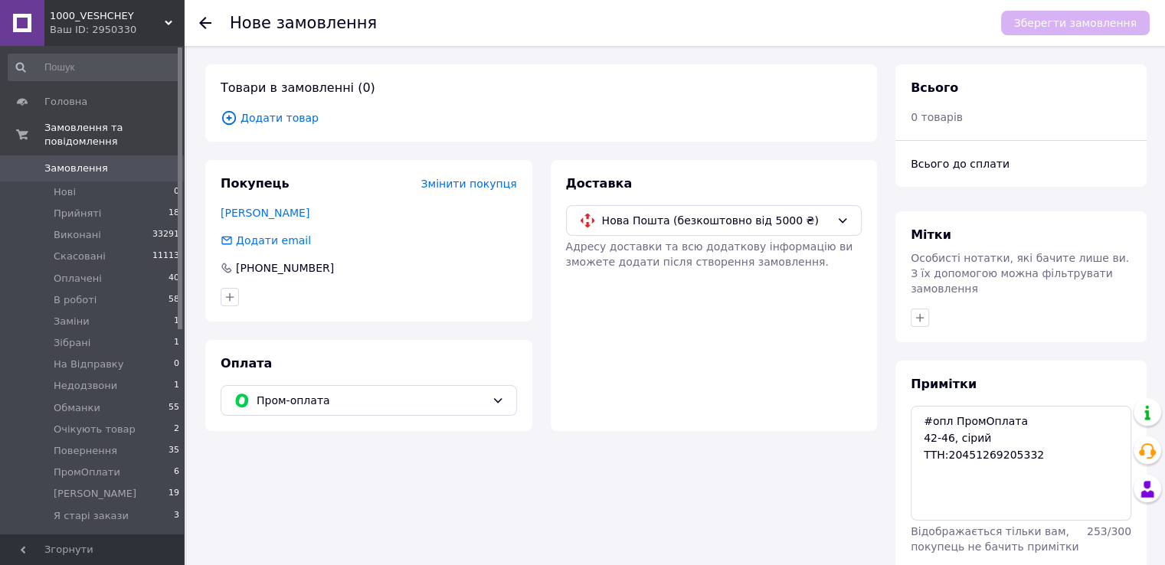
click at [306, 114] on span "Додати товар" at bounding box center [541, 117] width 641 height 17
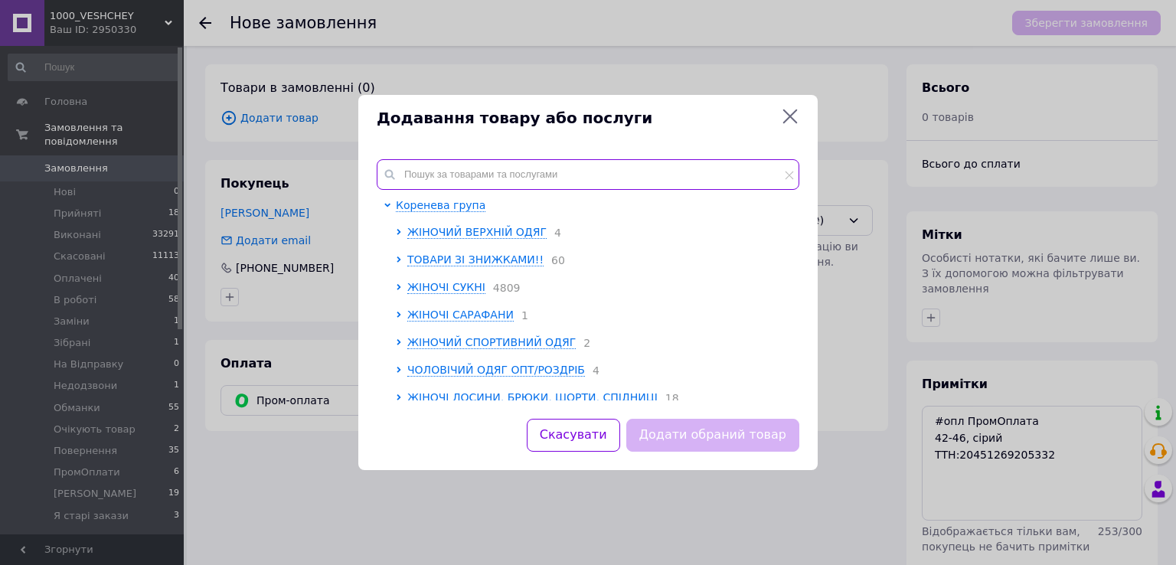
click at [451, 165] on input "text" at bounding box center [588, 174] width 423 height 31
paste input "Rin1556-4556a"
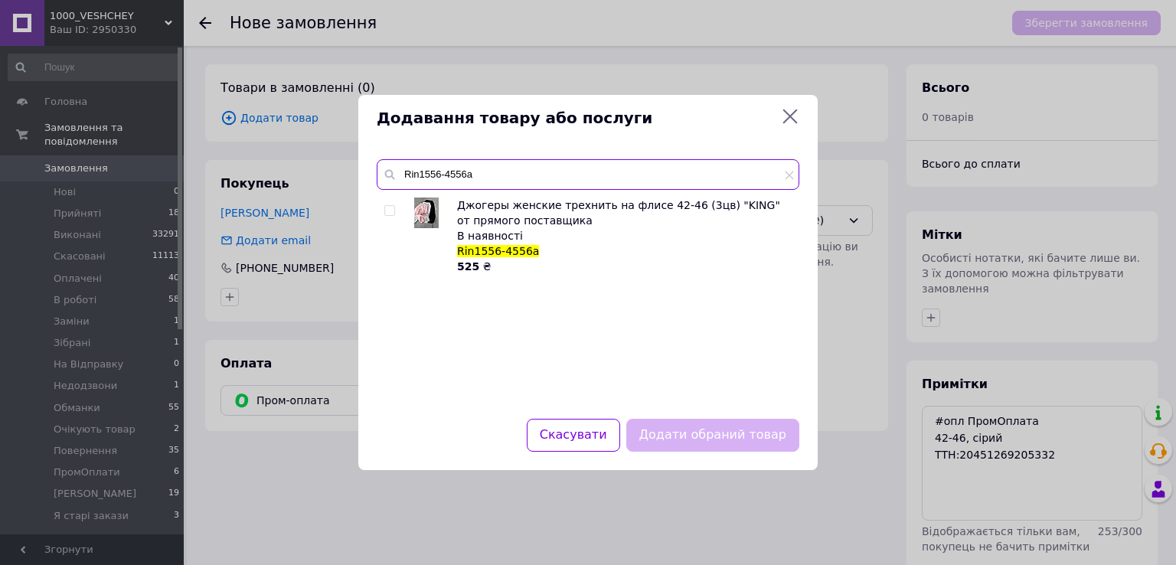
type input "Rin1556-4556a"
click at [385, 214] on input "checkbox" at bounding box center [389, 211] width 10 height 10
checkbox input "true"
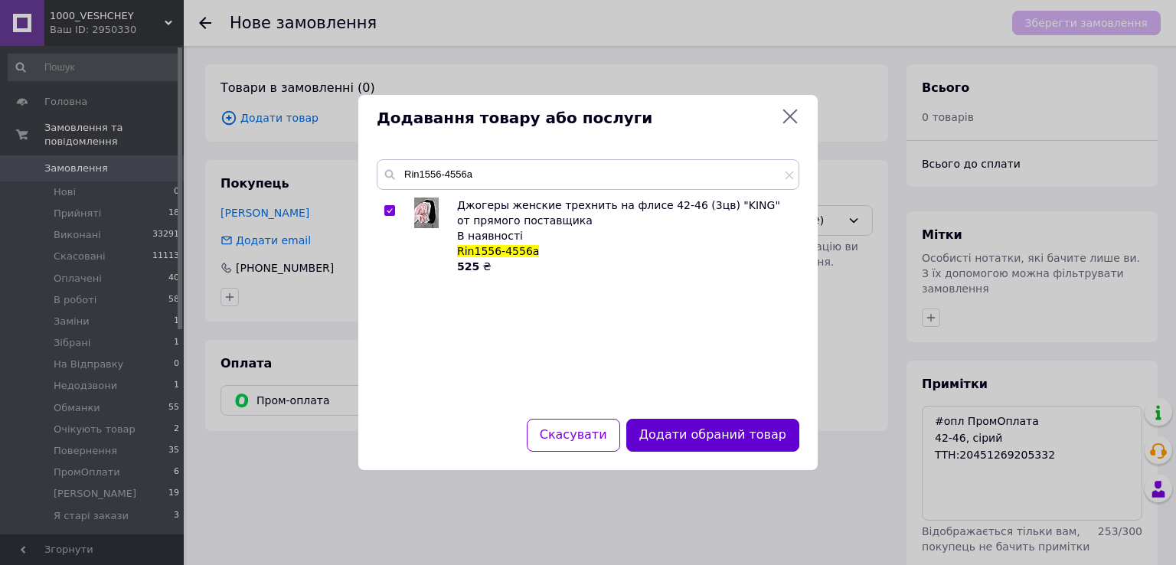
click at [733, 431] on button "Додати обраний товар" at bounding box center [712, 435] width 173 height 33
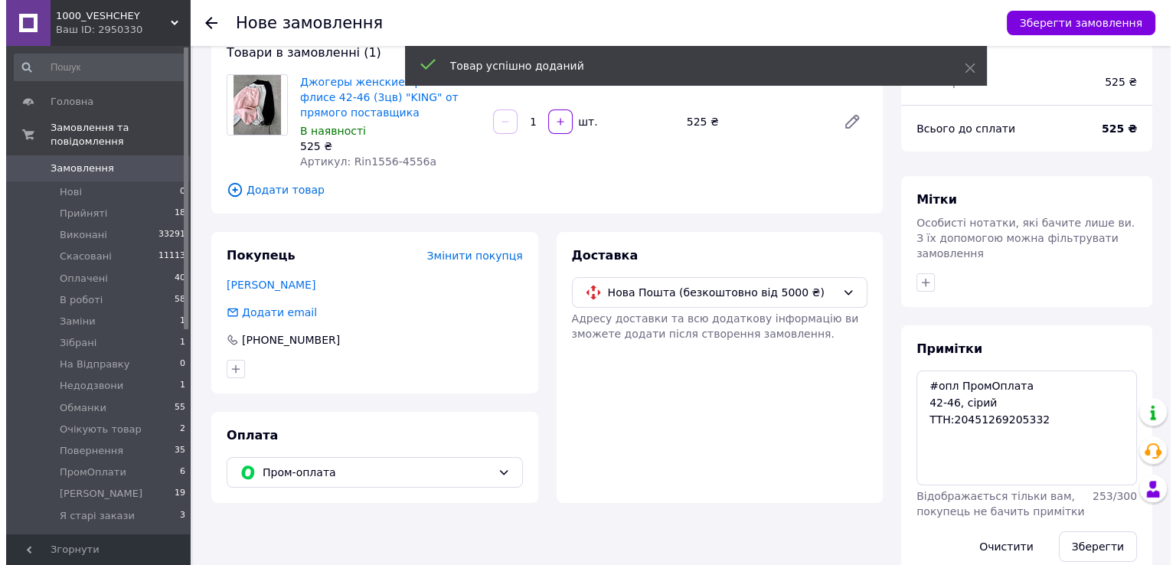
scroll to position [50, 0]
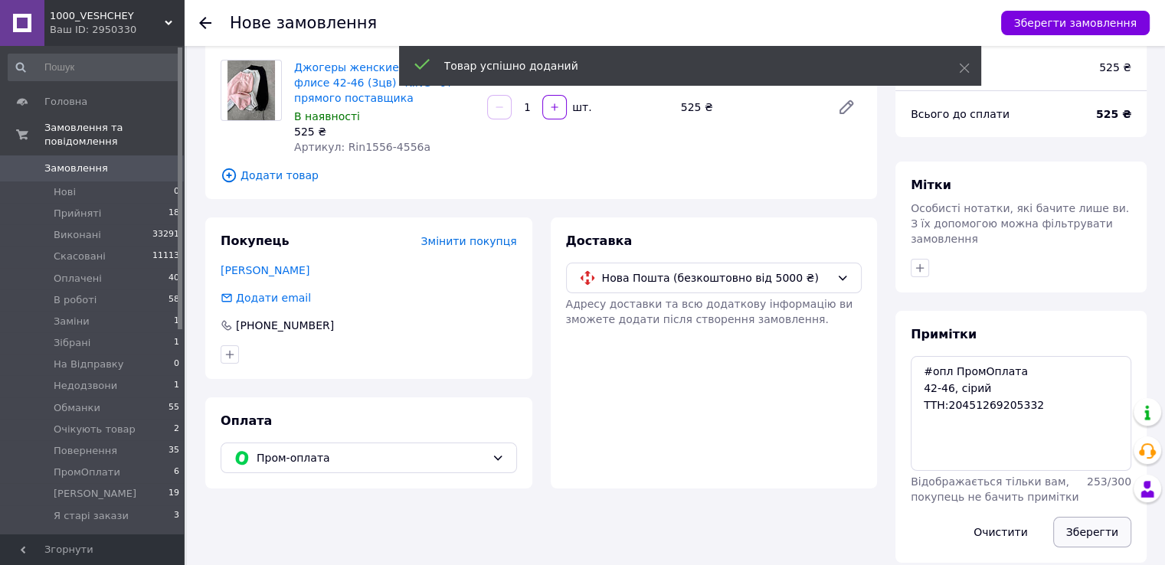
click at [1100, 517] on button "Зберегти" at bounding box center [1092, 532] width 78 height 31
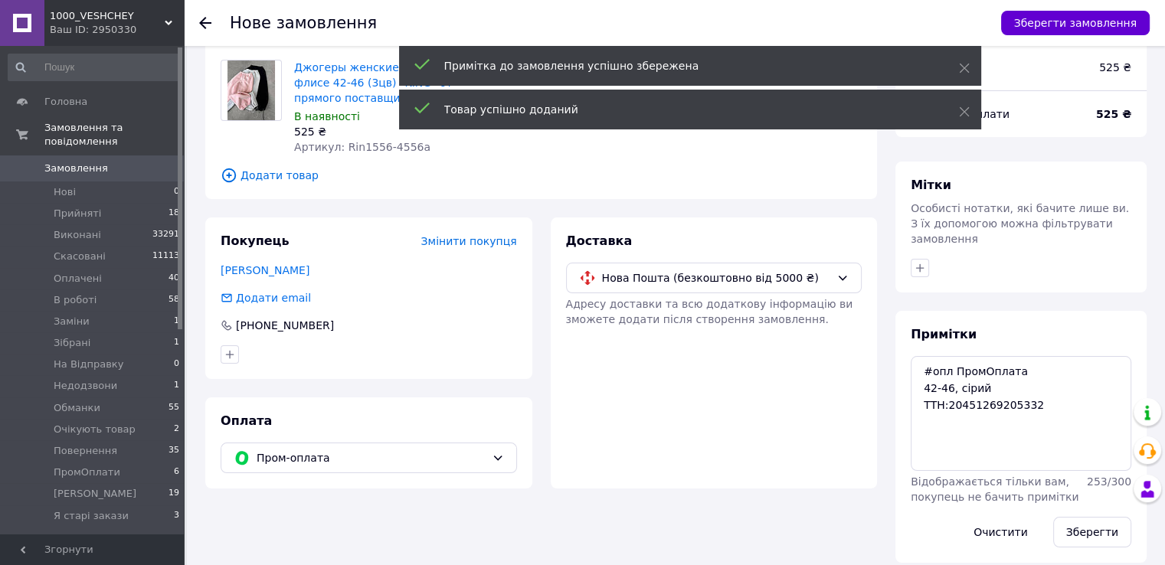
click at [1038, 28] on button "Зберегти замовлення" at bounding box center [1075, 23] width 149 height 25
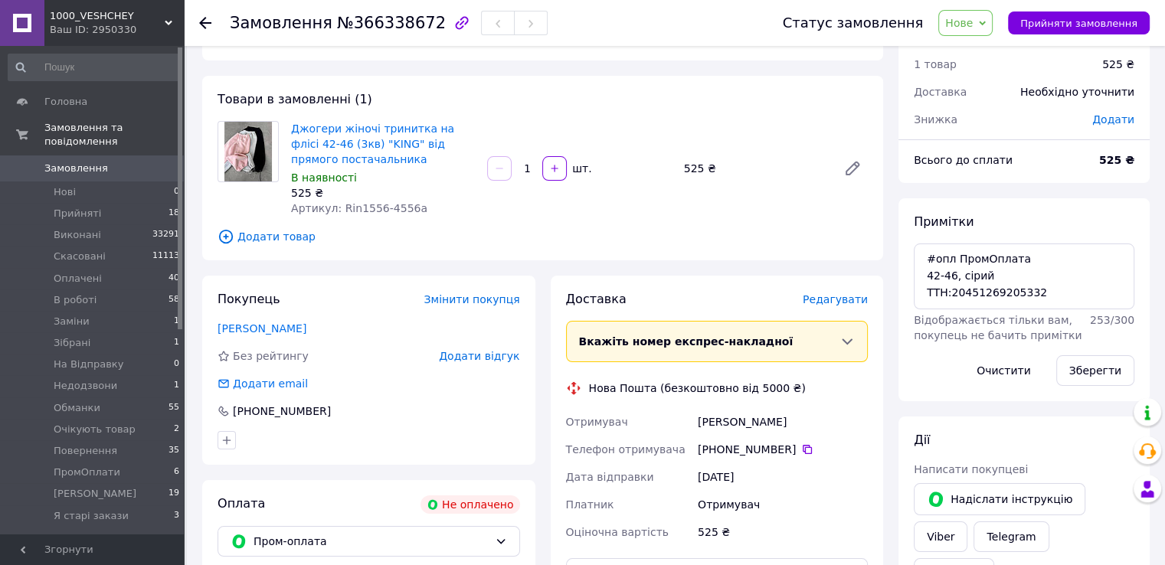
click at [821, 304] on span "Редагувати" at bounding box center [834, 299] width 65 height 12
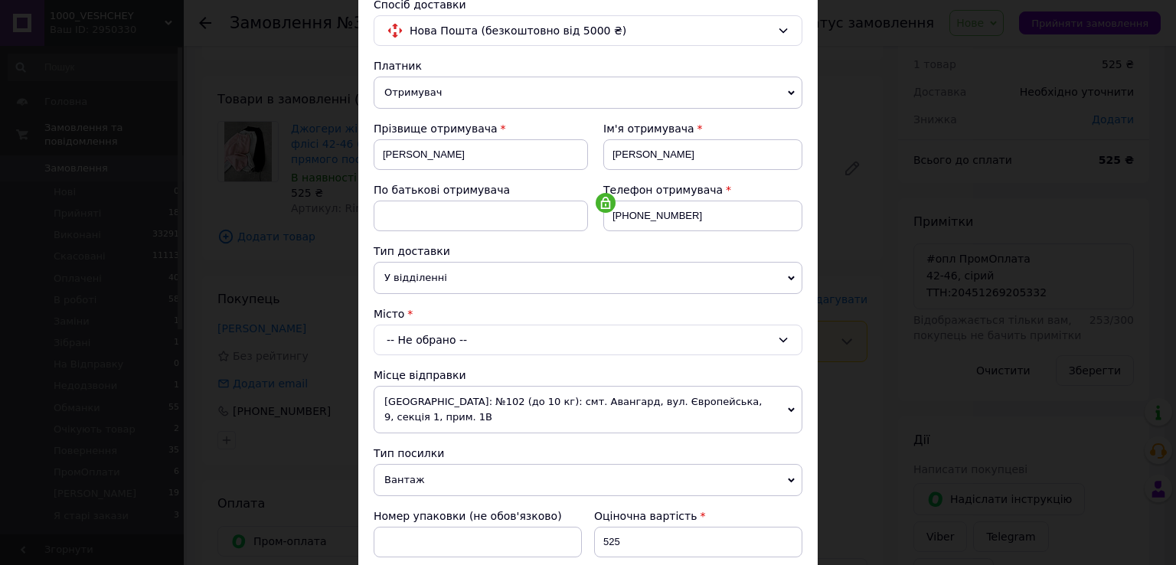
scroll to position [230, 0]
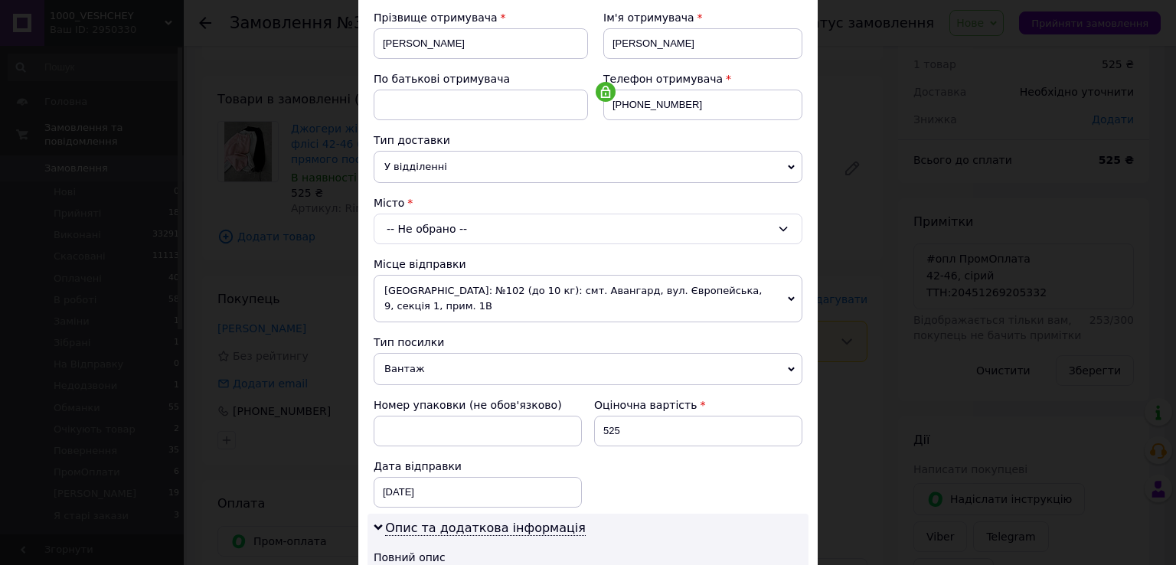
click at [469, 240] on div "-- Не обрано --" at bounding box center [588, 229] width 429 height 31
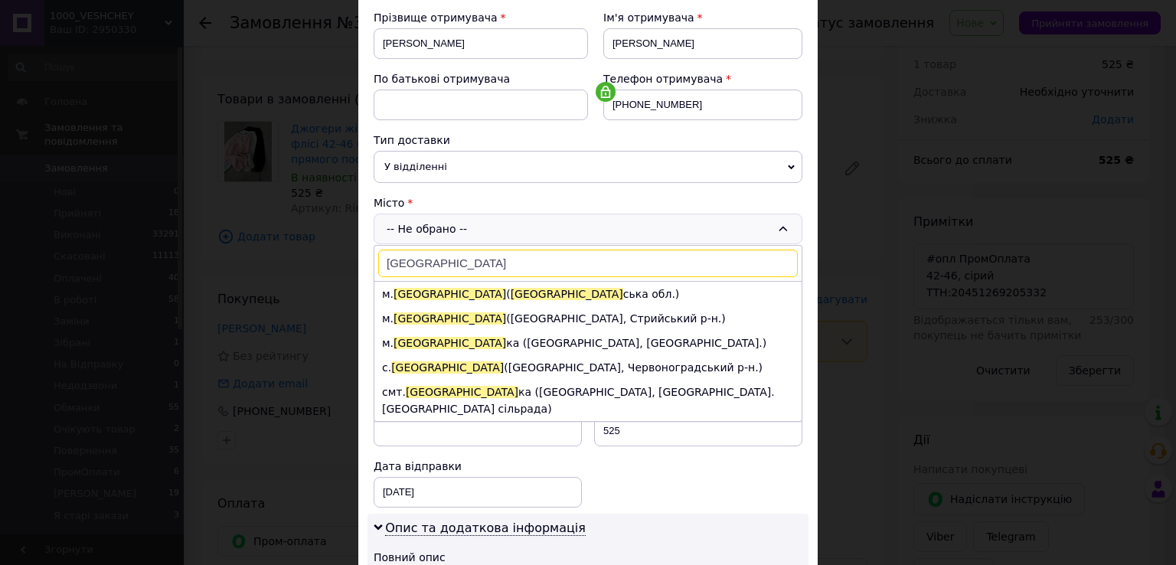
type input "Миколаїв"
click at [436, 295] on span "Миколаїв" at bounding box center [450, 294] width 113 height 12
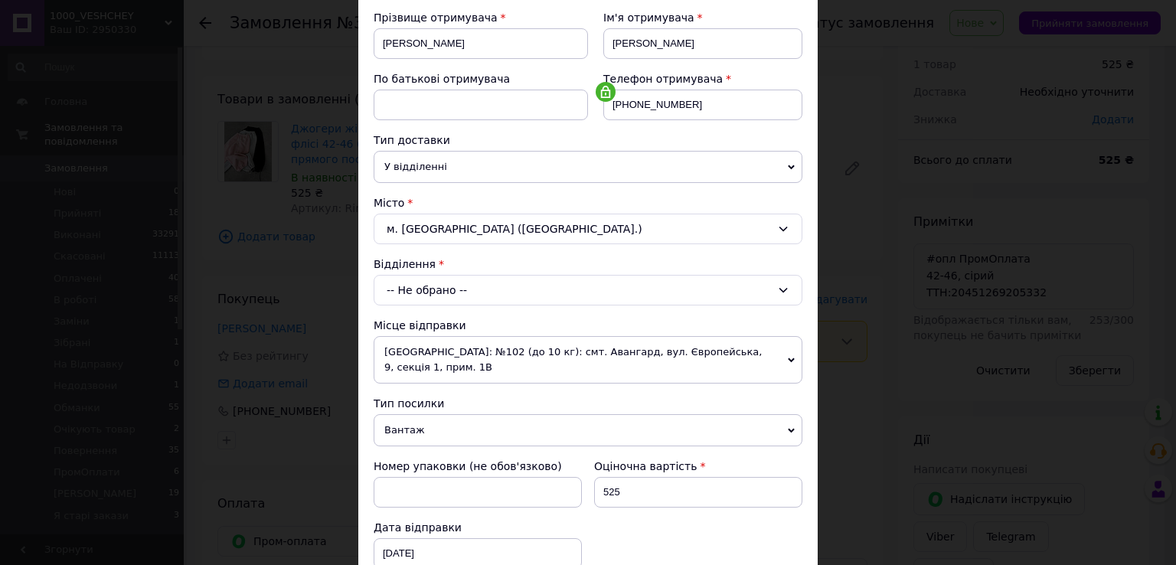
click at [444, 304] on div "Платник Отримувач Відправник Прізвище отримувача Лопуга Ім'я отримувача Светлан…" at bounding box center [588, 410] width 429 height 927
click at [446, 293] on div "-- Не обрано --" at bounding box center [588, 290] width 429 height 31
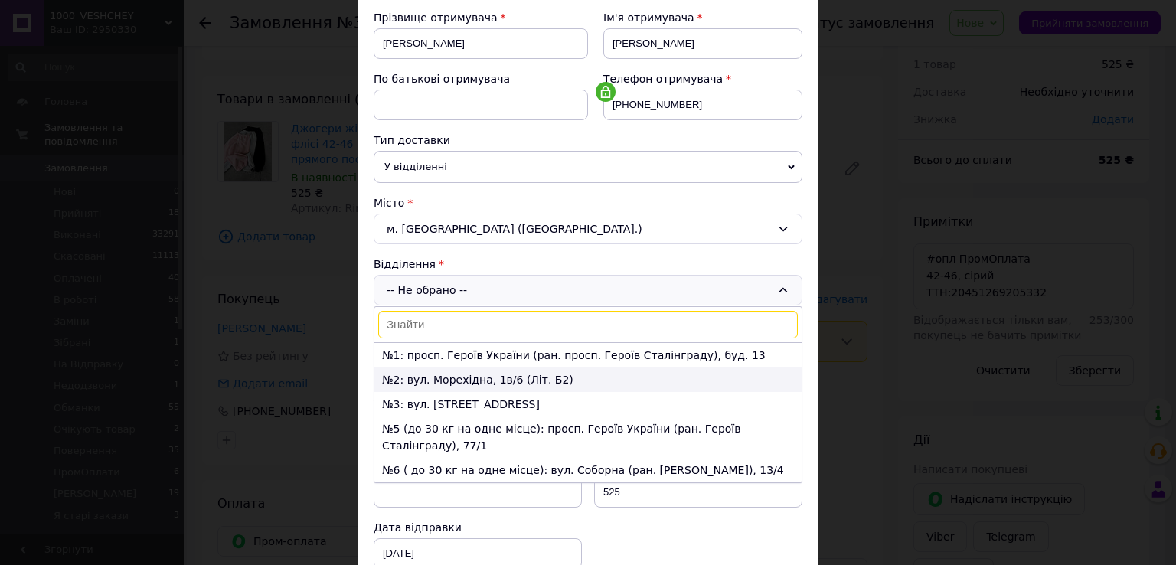
click at [447, 388] on li "№2: вул. Морехідна, 1в/6 (Літ. Б2)" at bounding box center [587, 380] width 427 height 25
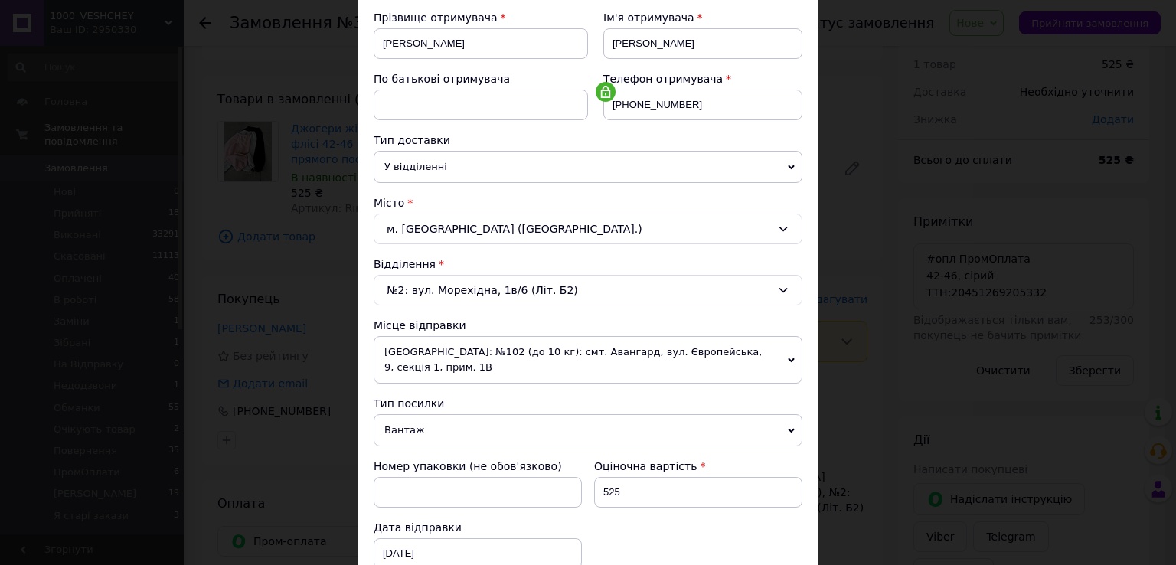
click at [453, 292] on div "№2: вул. Морехідна, 1в/6 (Літ. Б2)" at bounding box center [588, 290] width 429 height 31
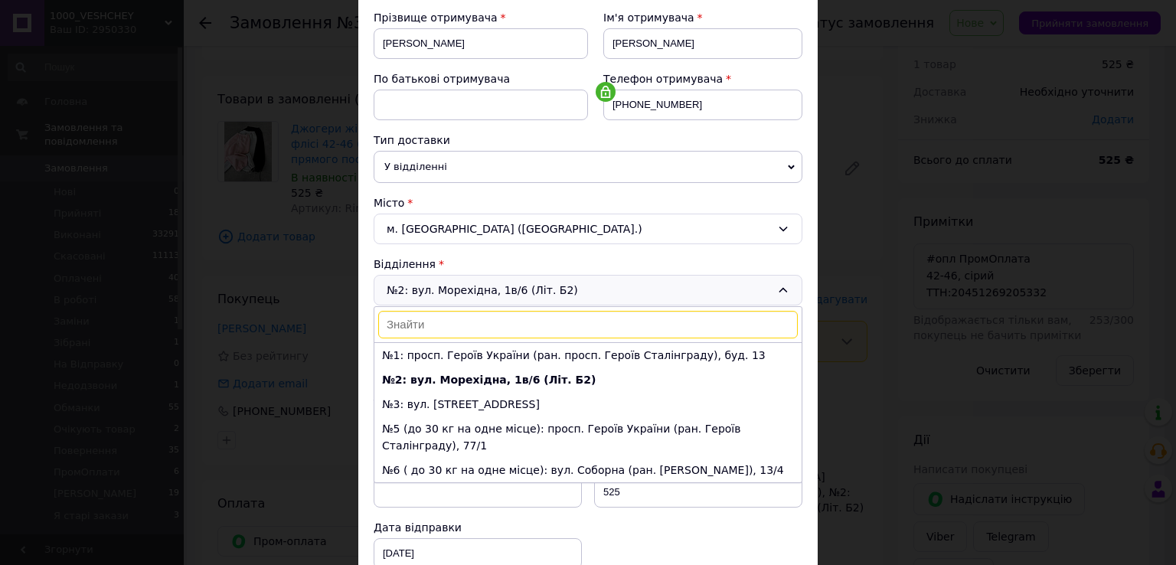
scroll to position [25, 0]
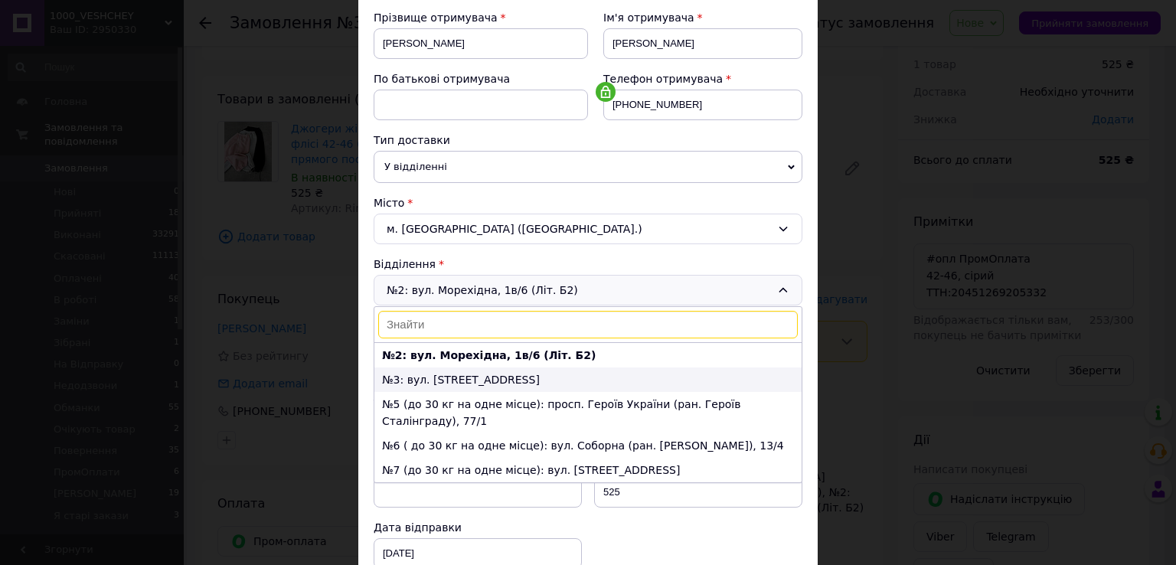
click at [447, 374] on li "№3: вул. Космонавтів, 83A" at bounding box center [587, 380] width 427 height 25
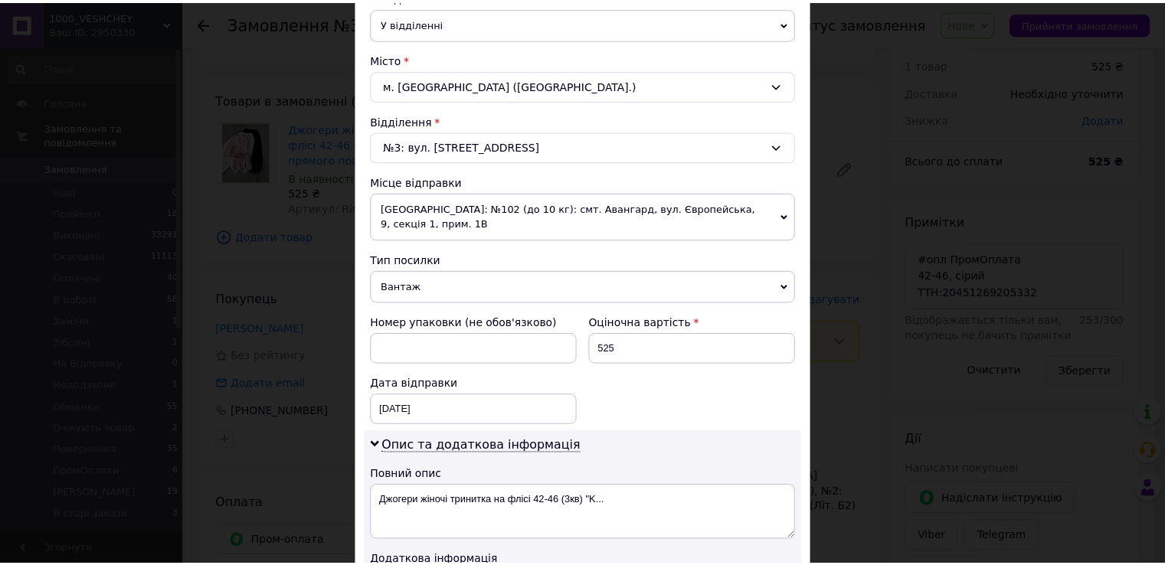
scroll to position [536, 0]
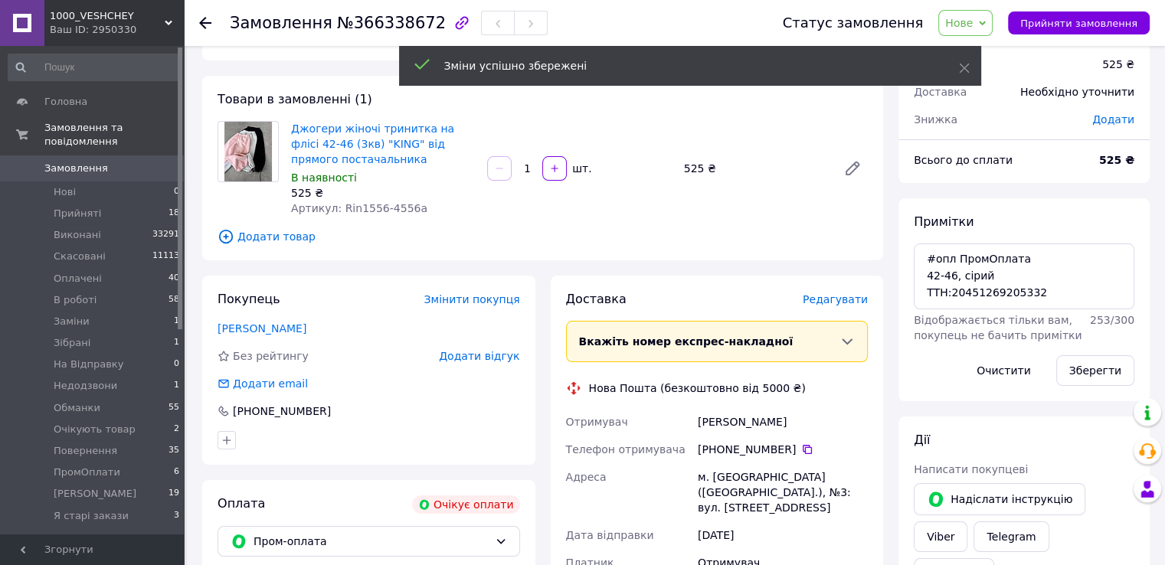
click at [962, 17] on span "Нове" at bounding box center [959, 23] width 28 height 12
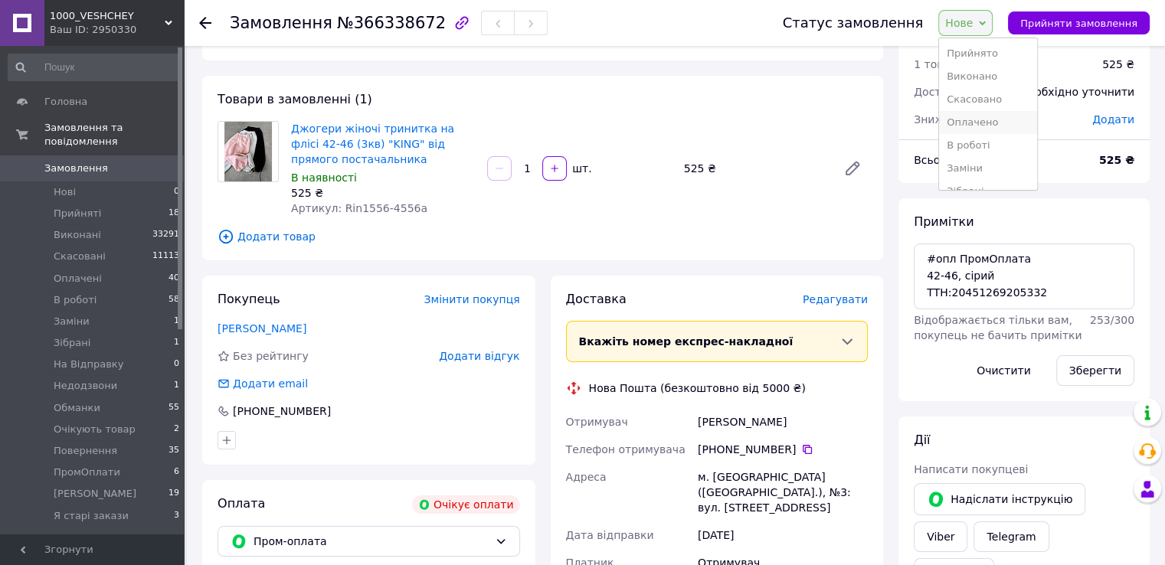
click at [1006, 132] on li "Оплачено" at bounding box center [988, 122] width 98 height 23
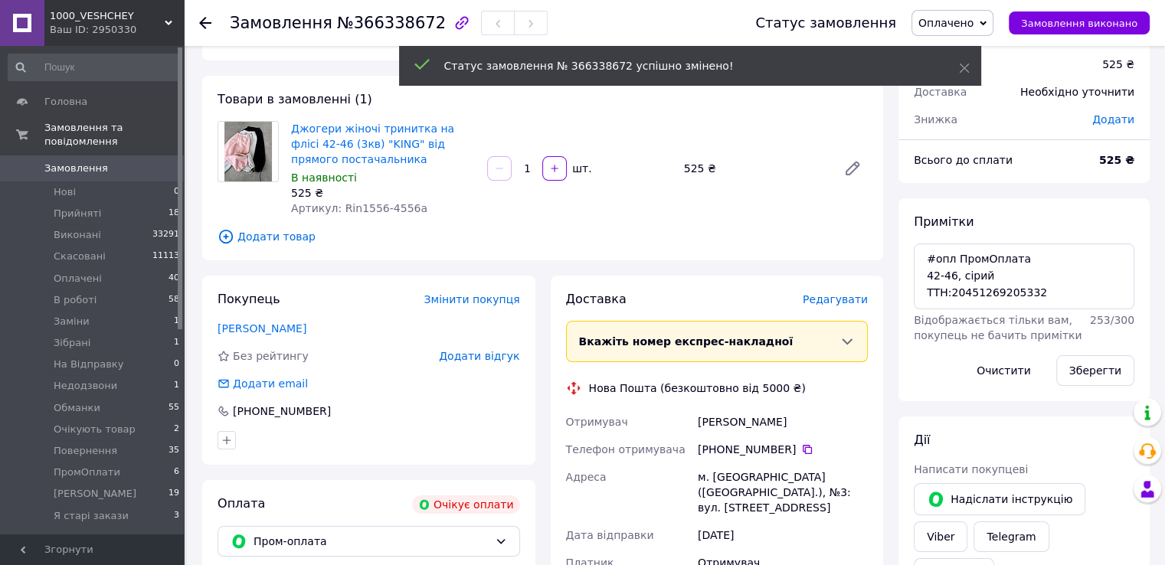
click at [146, 162] on link "Замовлення 0" at bounding box center [94, 168] width 188 height 26
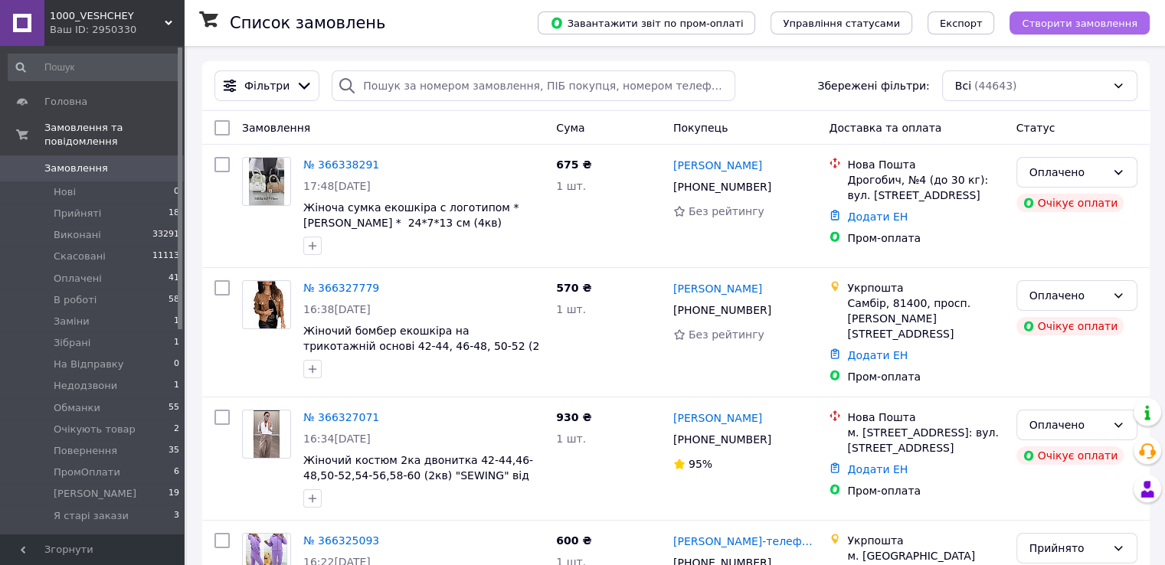
click at [1084, 18] on span "Створити замовлення" at bounding box center [1079, 23] width 116 height 11
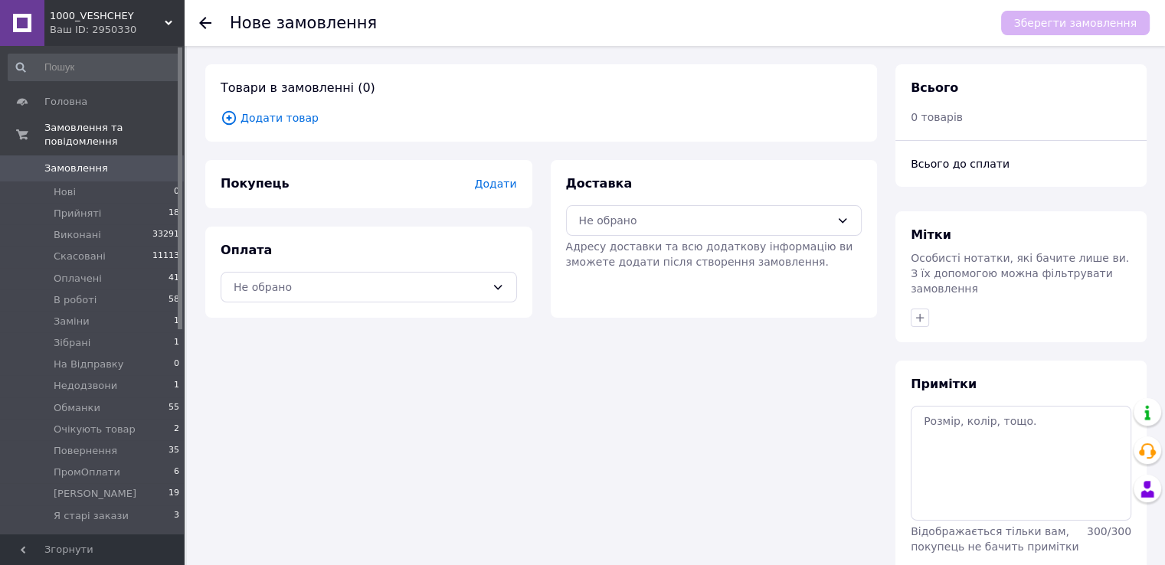
click at [285, 120] on span "Додати товар" at bounding box center [541, 117] width 641 height 17
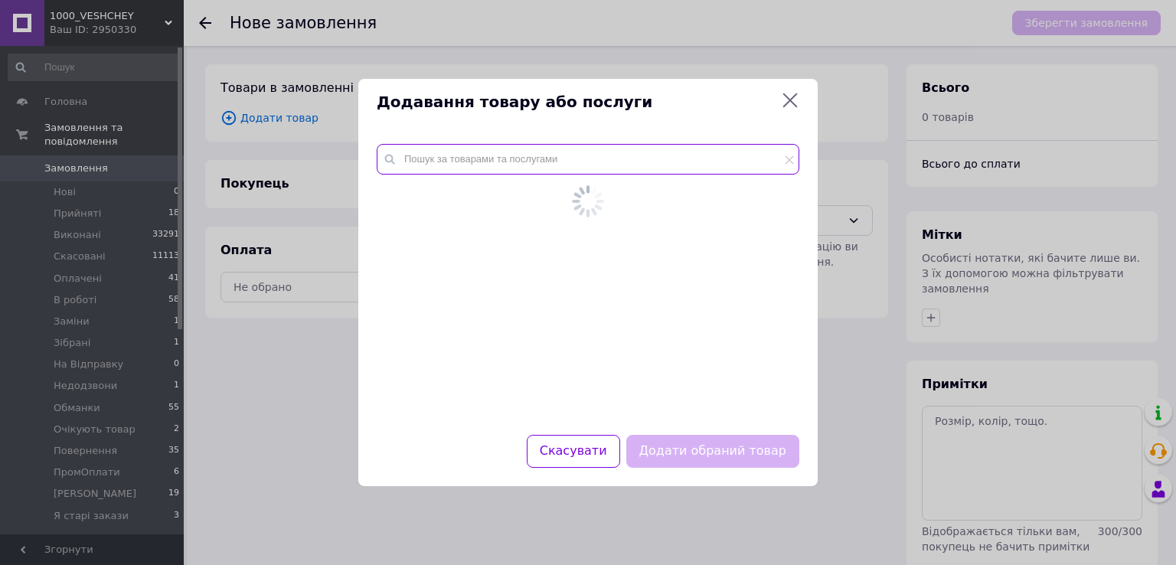
click at [481, 163] on input "text" at bounding box center [588, 159] width 423 height 31
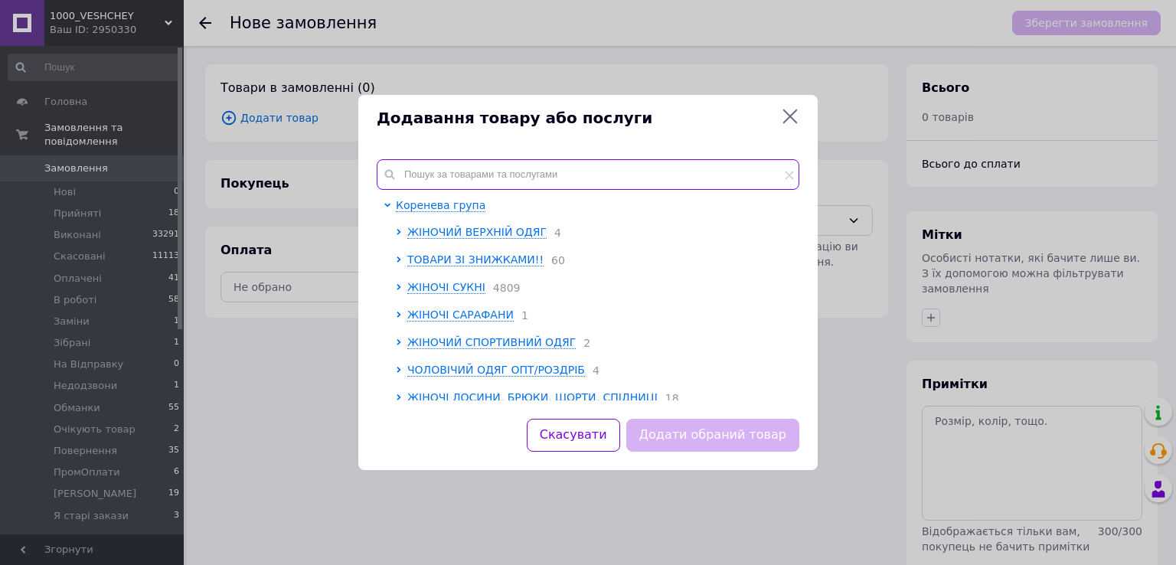
paste input "Rin4949-735L"
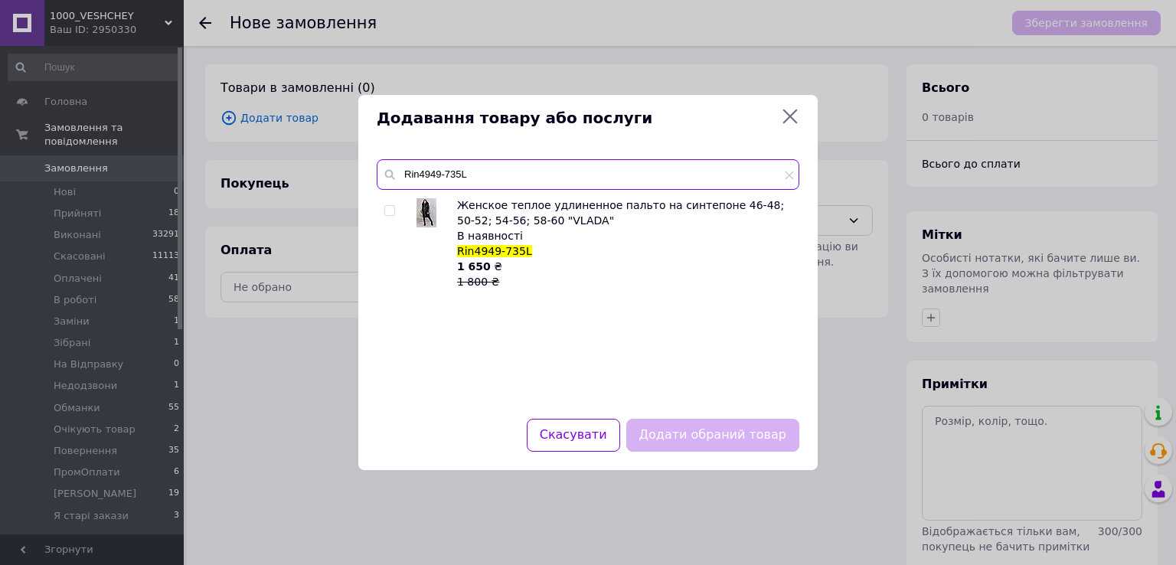
type input "Rin4949-735L"
click at [389, 217] on div at bounding box center [391, 244] width 15 height 92
click at [391, 213] on input "checkbox" at bounding box center [389, 211] width 10 height 10
checkbox input "true"
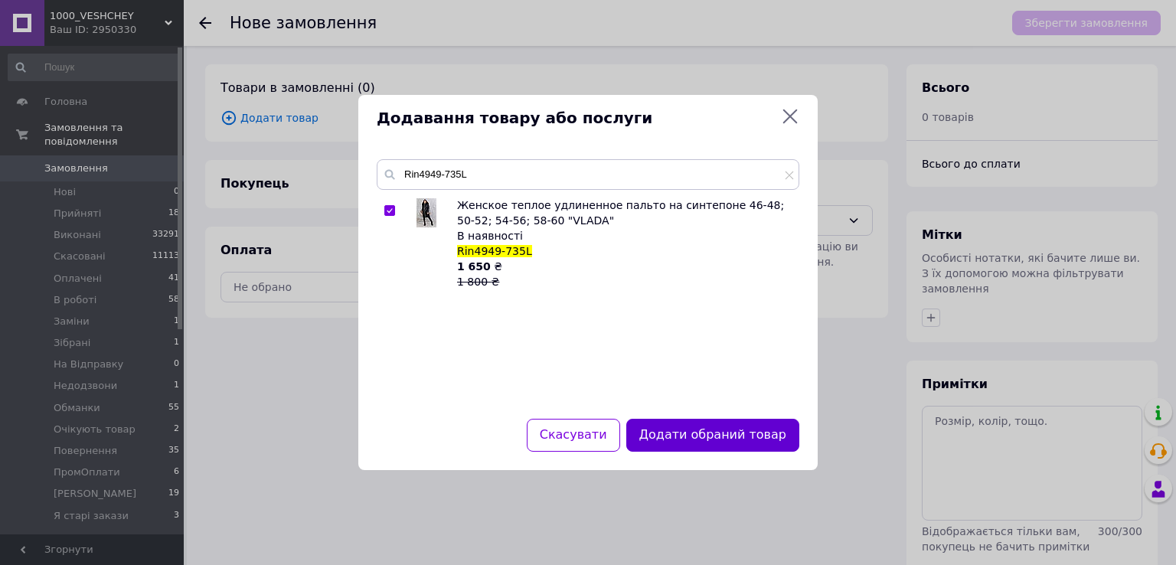
click at [720, 431] on button "Додати обраний товар" at bounding box center [712, 435] width 173 height 33
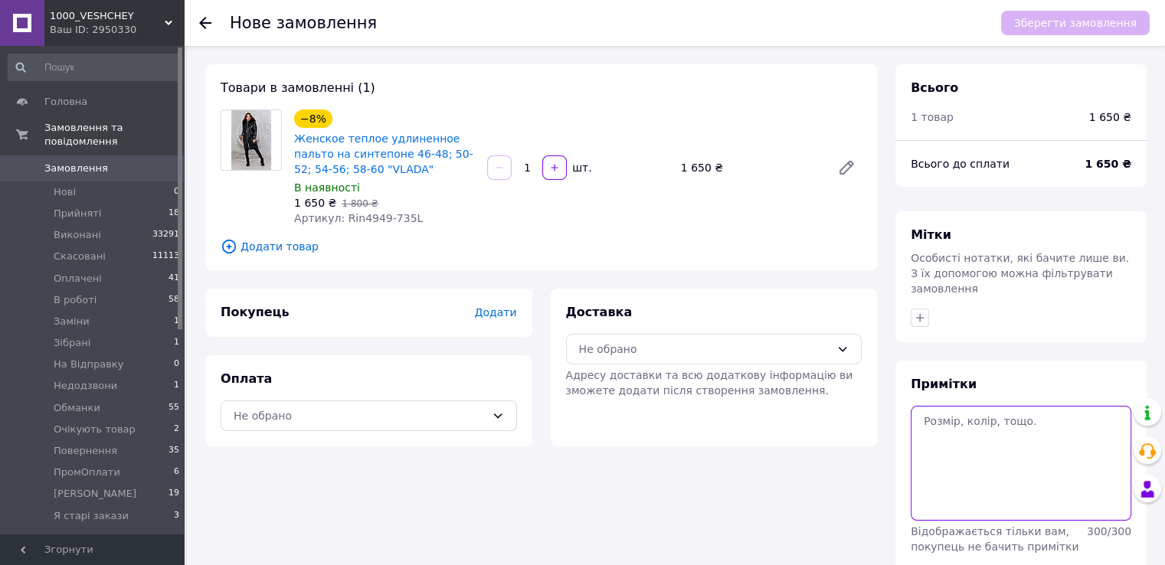
click at [941, 486] on textarea at bounding box center [1020, 463] width 221 height 115
click at [983, 408] on textarea "50-52, з сірим хутром чорна" at bounding box center [1020, 463] width 221 height 115
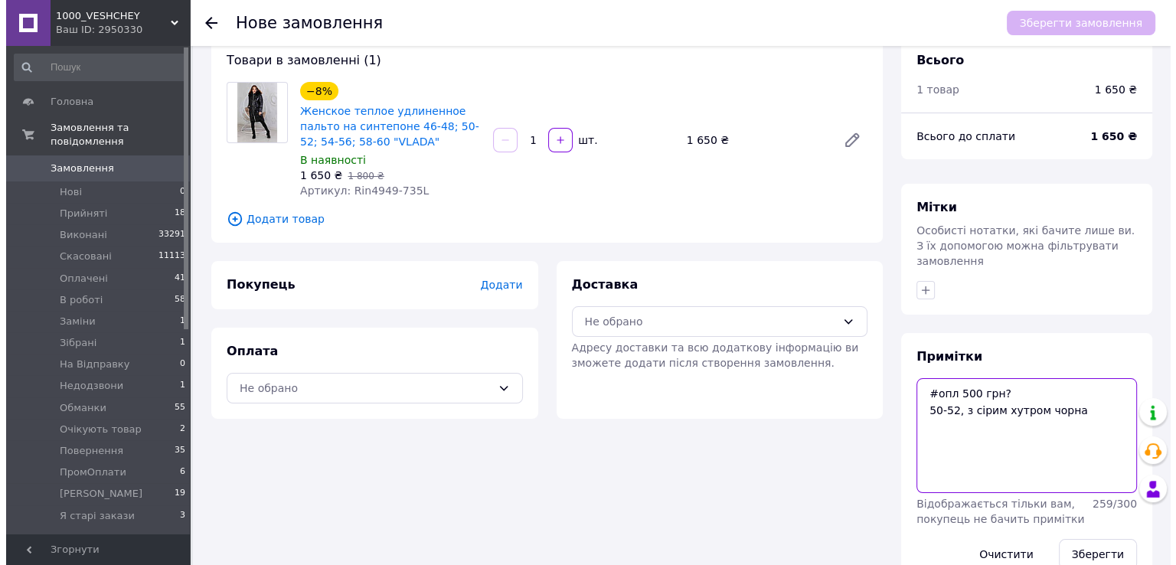
scroll to position [50, 0]
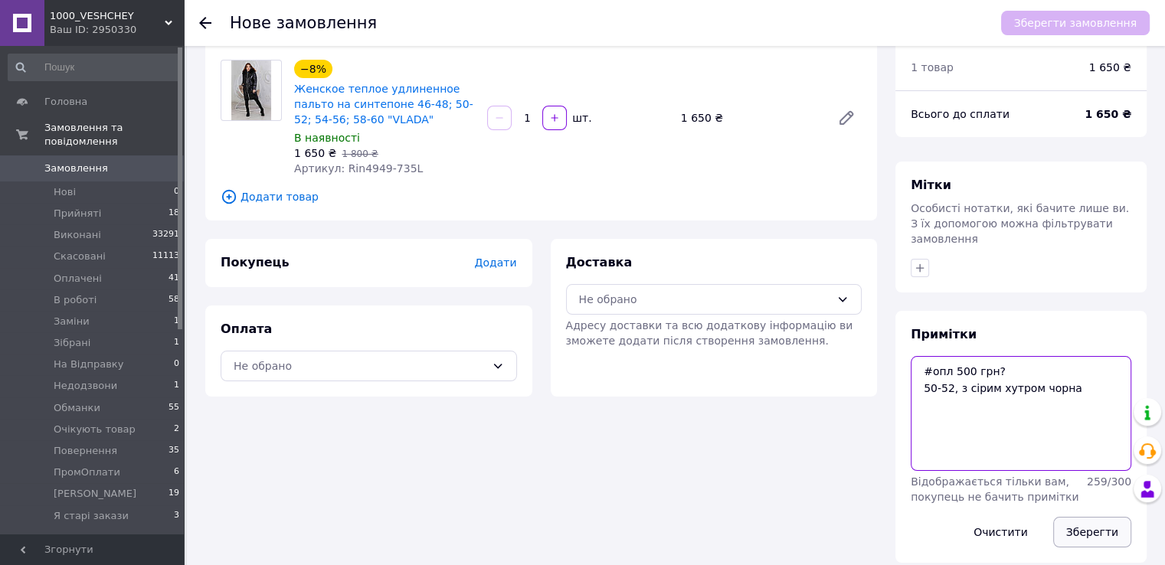
type textarea "#опл 500 грн? 50-52, з сірим хутром чорна"
click at [1093, 520] on button "Зберегти" at bounding box center [1092, 532] width 78 height 31
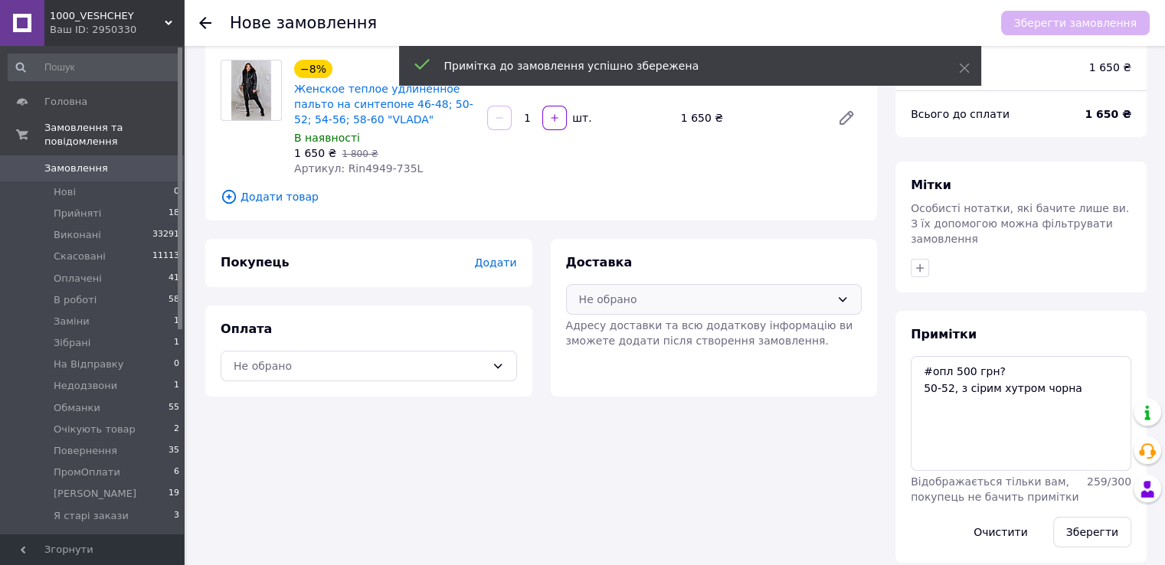
click at [720, 292] on div "Не обрано" at bounding box center [705, 299] width 252 height 17
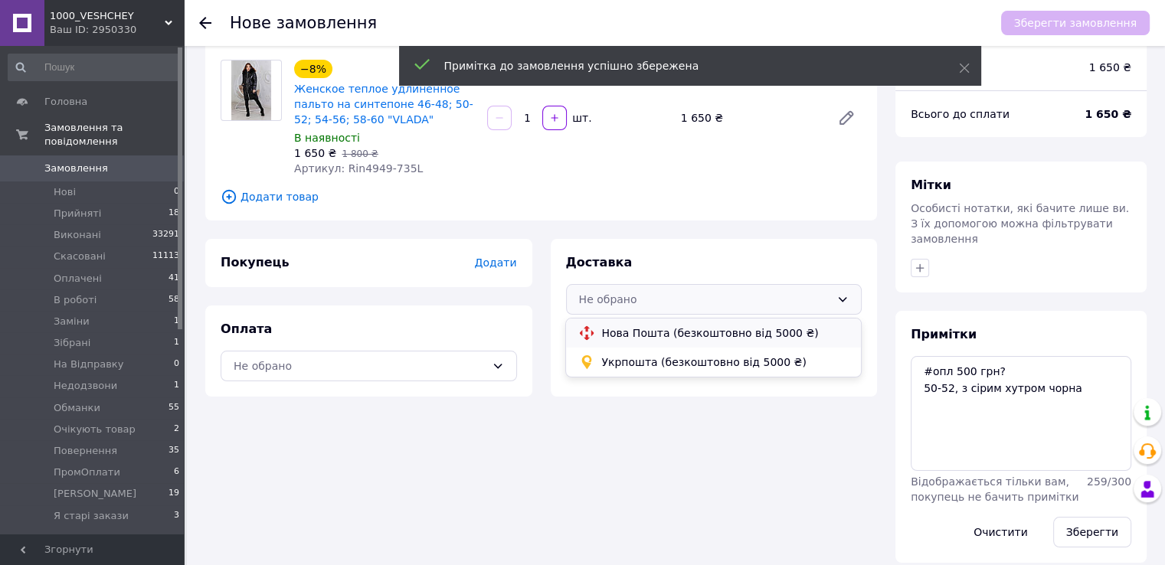
click at [685, 345] on div "Нова Пошта (безкоштовно від 5000 ₴)" at bounding box center [713, 333] width 294 height 29
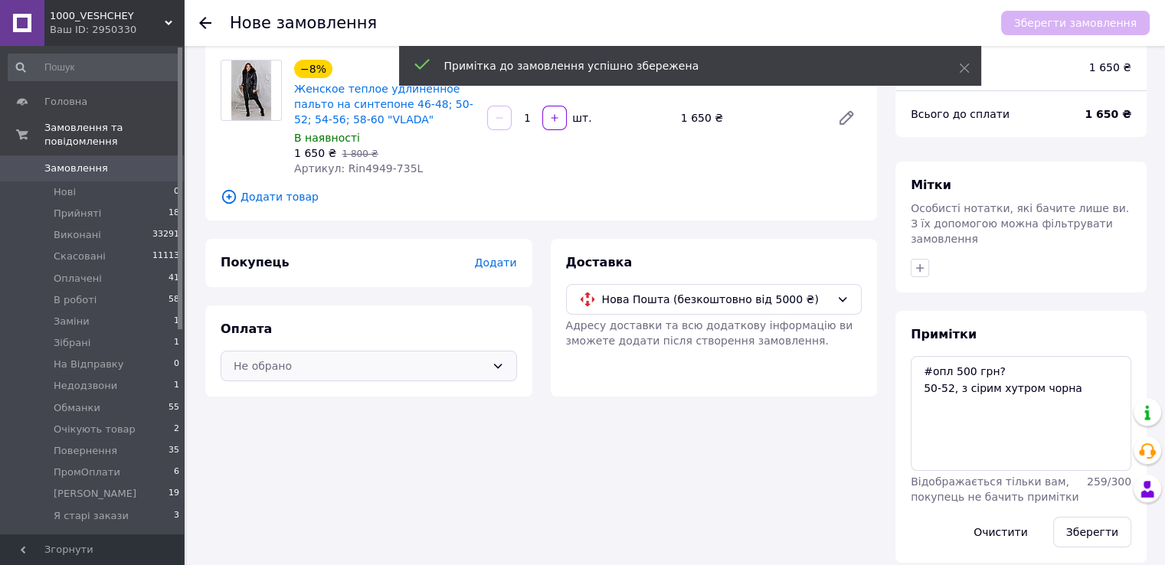
click at [492, 370] on icon at bounding box center [498, 366] width 12 height 12
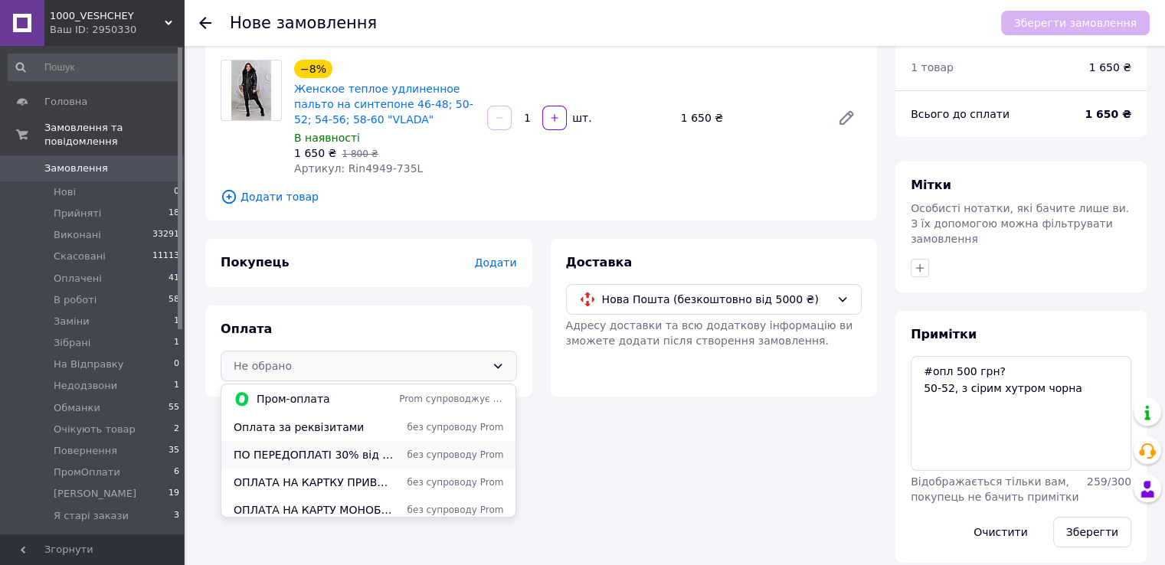
click at [432, 450] on span "без супроводу Prom" at bounding box center [451, 455] width 104 height 13
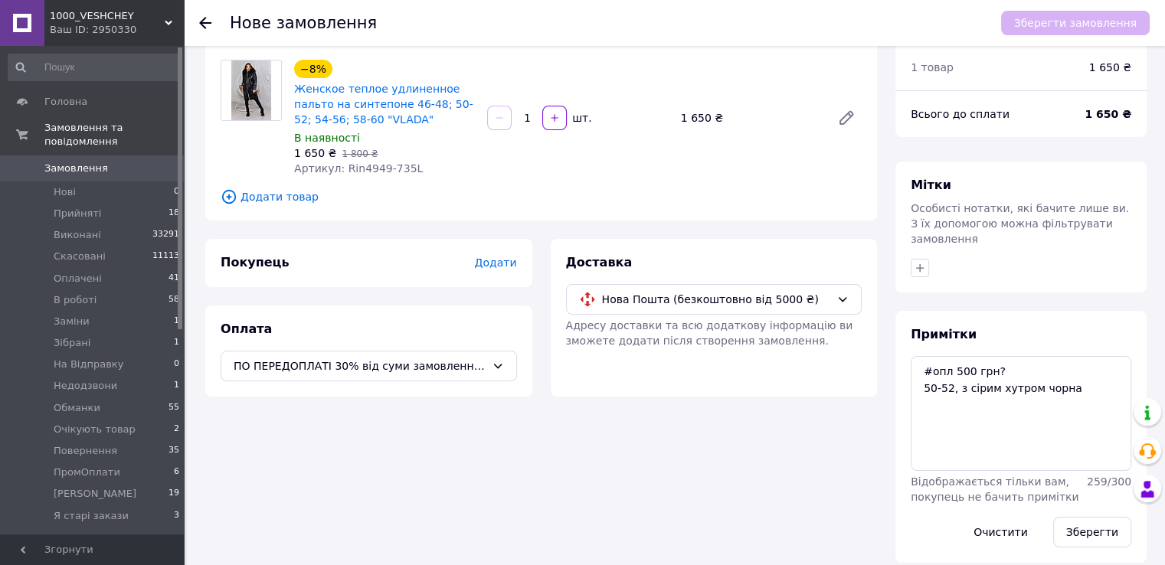
click at [484, 265] on span "Додати" at bounding box center [495, 263] width 42 height 12
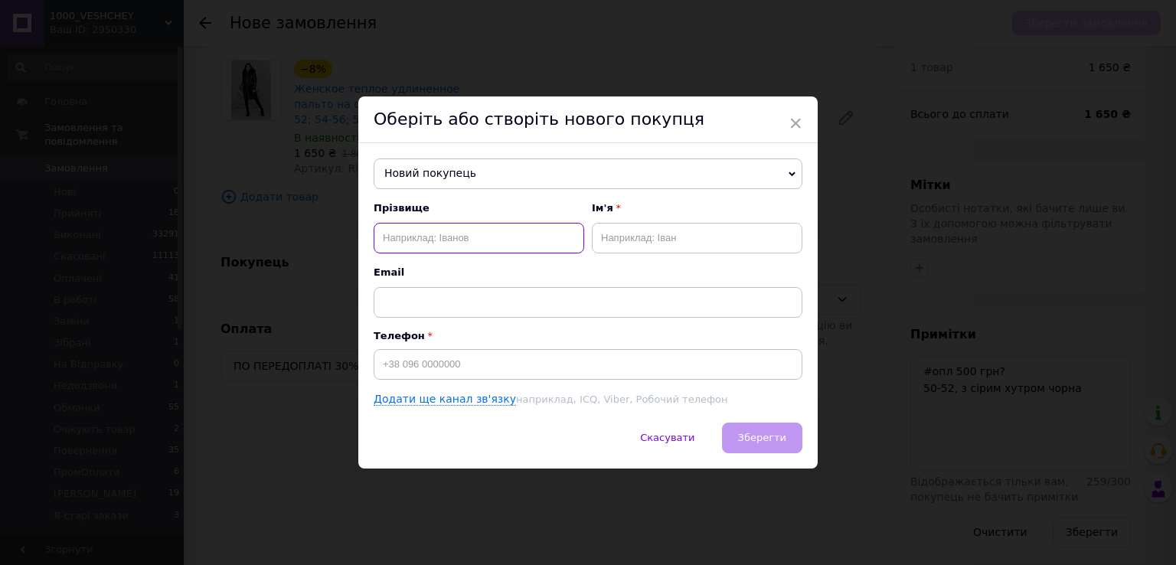
click at [465, 224] on input "text" at bounding box center [479, 238] width 211 height 31
paste input "подякон Юлія"
click at [422, 237] on input "подякон Юлія" at bounding box center [479, 238] width 211 height 31
type input "подякон"
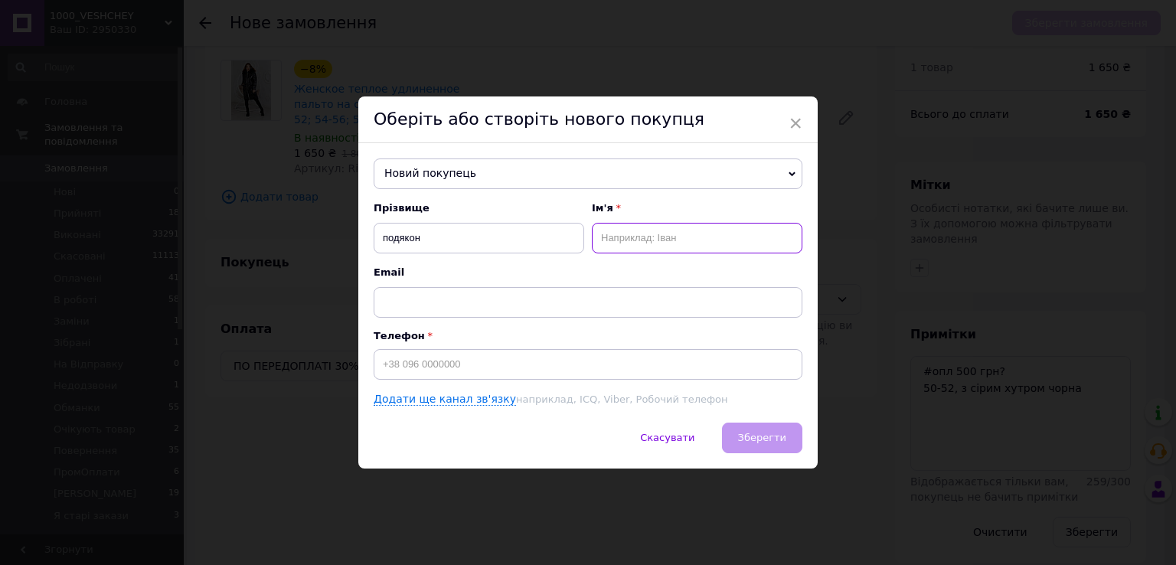
click at [655, 243] on input "text" at bounding box center [697, 238] width 211 height 31
paste input "Юлія"
type input "Юлія-чат"
click at [536, 229] on input "подякон" at bounding box center [479, 238] width 211 height 31
click at [380, 235] on input "подякон" at bounding box center [479, 238] width 211 height 31
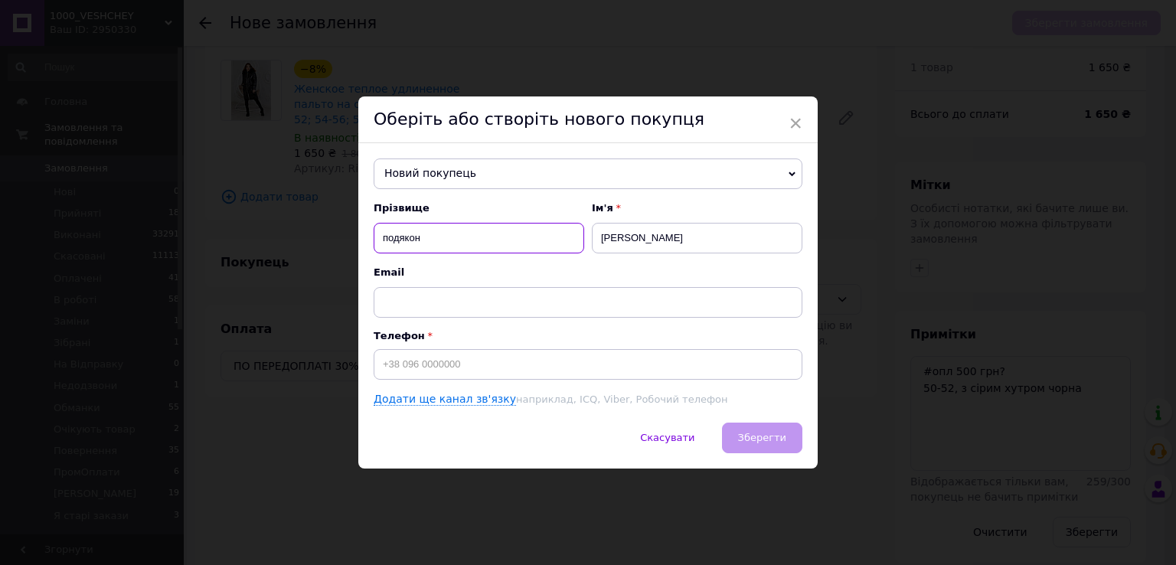
type input "подякон"
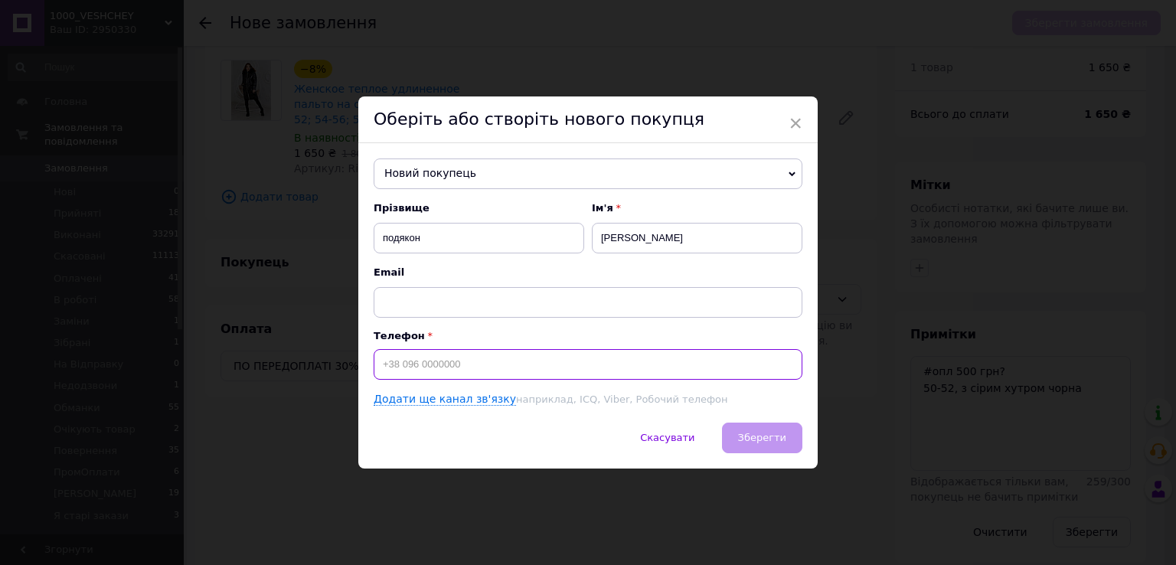
click at [444, 368] on input at bounding box center [588, 364] width 429 height 31
type input "+36"
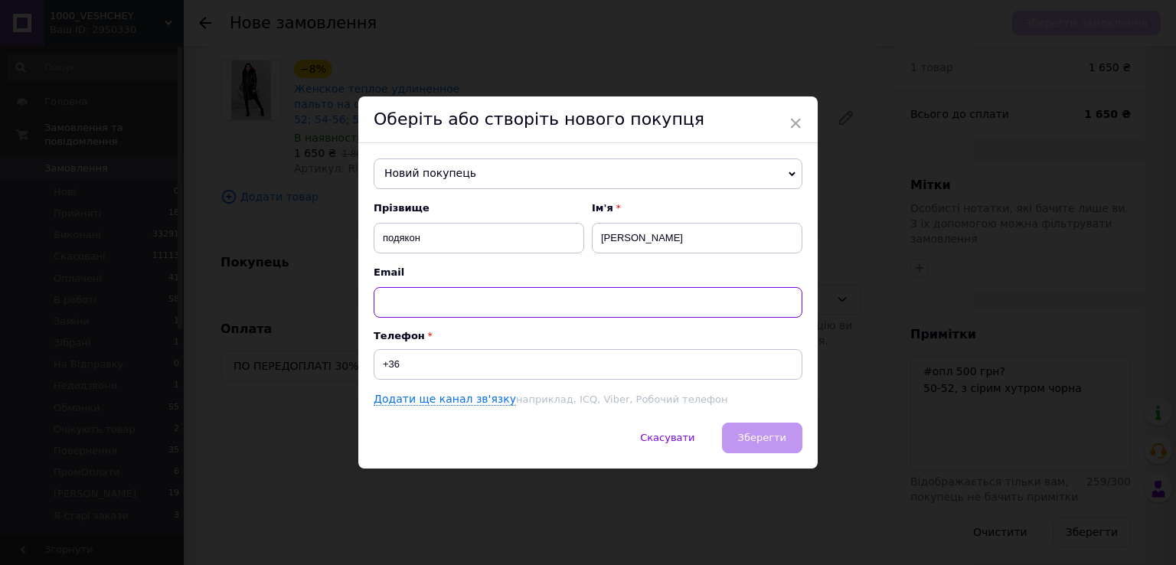
click at [495, 289] on input "text" at bounding box center [588, 302] width 429 height 31
paste input "067 659 84 12"
click at [400, 302] on input "067 659 84 12" at bounding box center [588, 302] width 429 height 31
click at [417, 301] on input "067659 84 12" at bounding box center [588, 302] width 429 height 31
click at [430, 303] on input "06765984 12" at bounding box center [588, 302] width 429 height 31
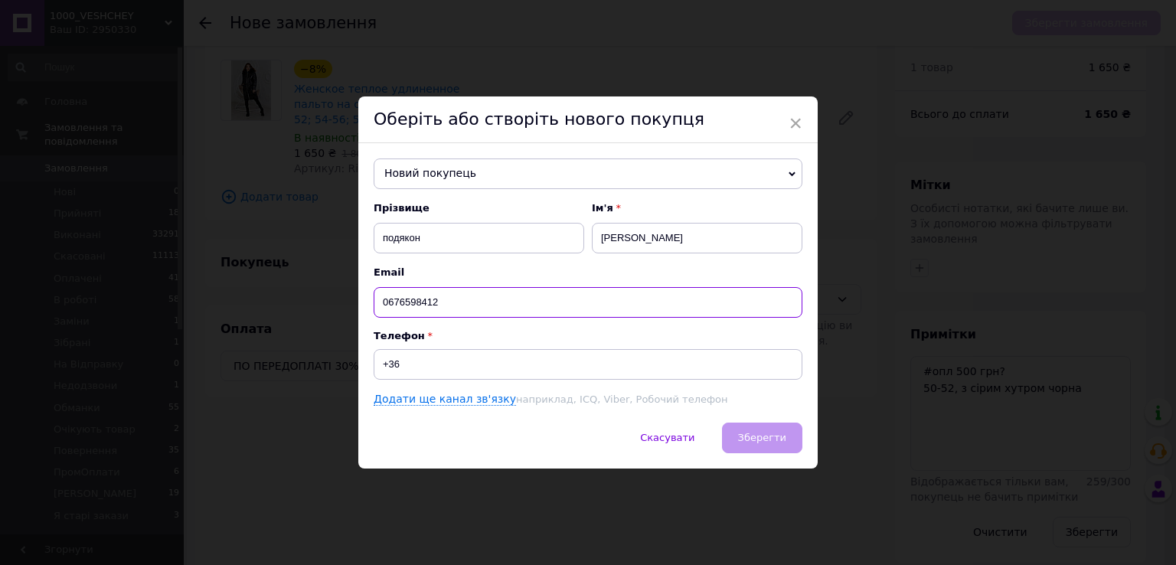
type input "0676598412"
click at [427, 347] on div "Телефон +36" at bounding box center [588, 355] width 429 height 50
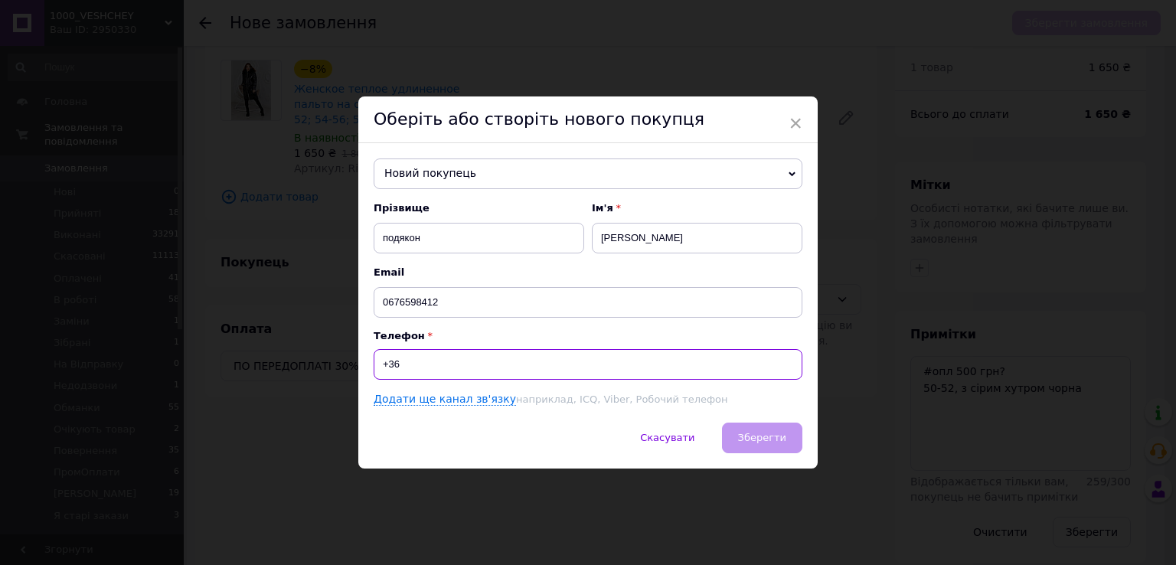
click at [427, 363] on input "+36" at bounding box center [588, 364] width 429 height 31
paste input "067 659 84"
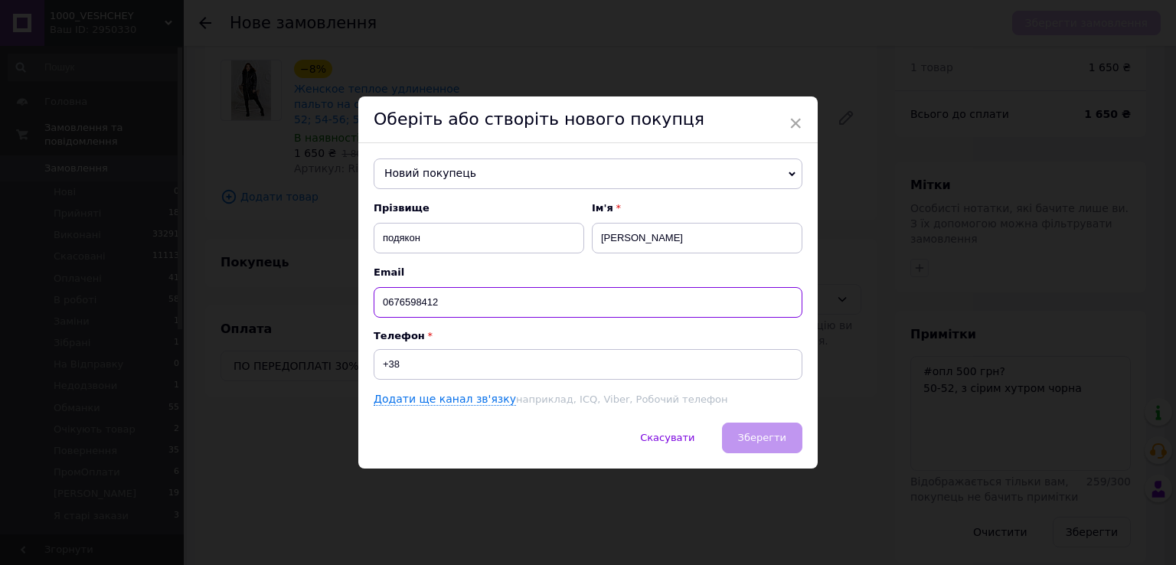
drag, startPoint x: 459, startPoint y: 306, endPoint x: 363, endPoint y: 307, distance: 96.5
click at [363, 307] on div "Новий покупець Бодьо Марта-ЧАТ +380971594157 Буслаєва Наталія-Іра +380975173798…" at bounding box center [587, 282] width 459 height 279
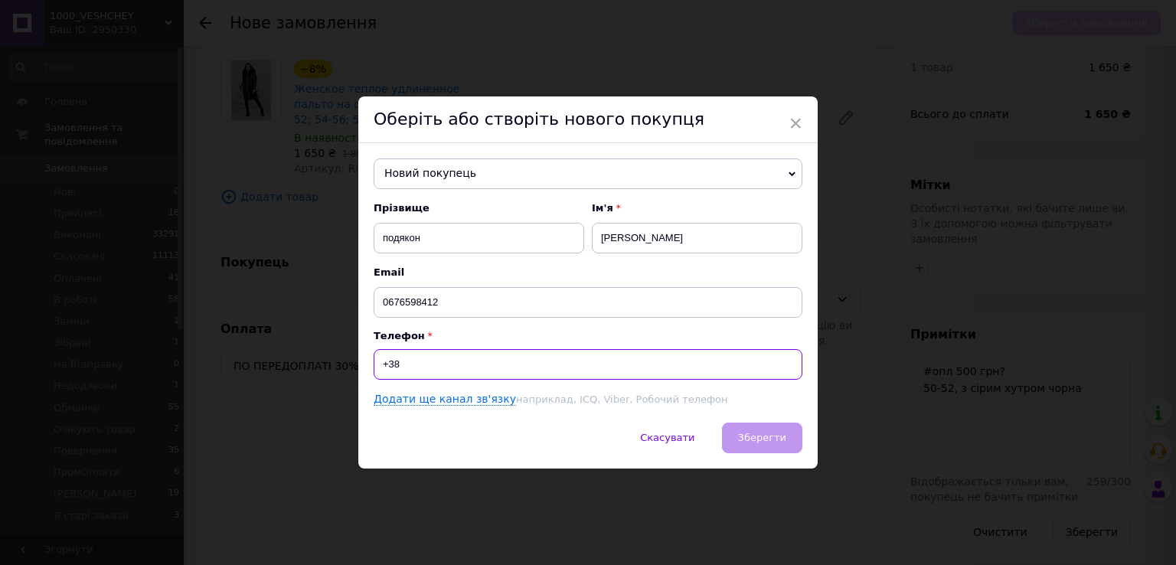
click at [418, 370] on input "+38" at bounding box center [588, 364] width 429 height 31
paste input "0676598412"
type input "+380676598412"
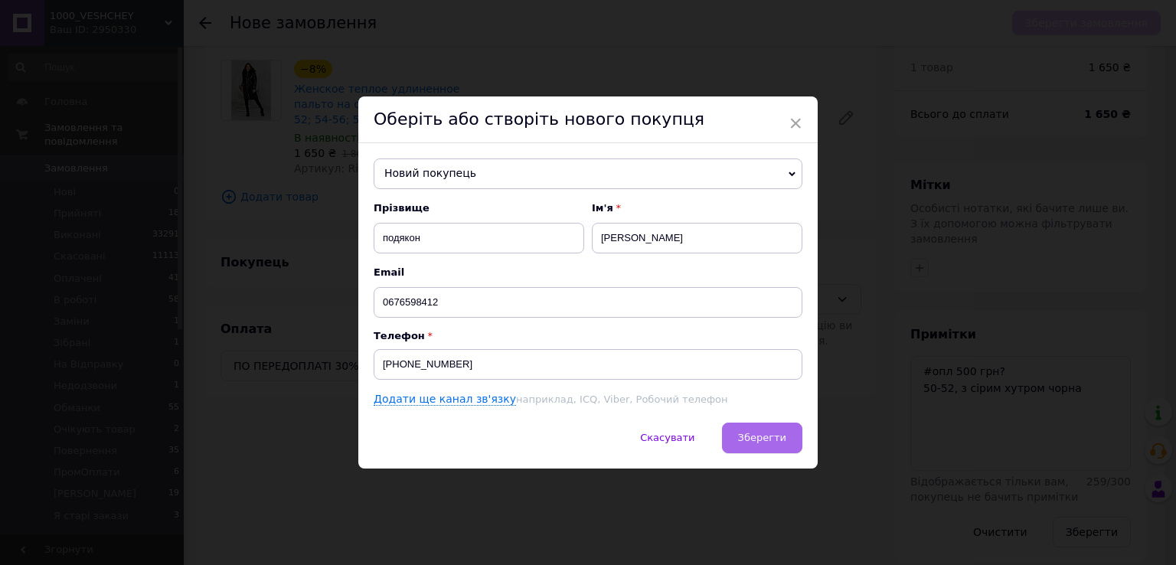
click at [760, 427] on button "Зберегти" at bounding box center [762, 438] width 80 height 31
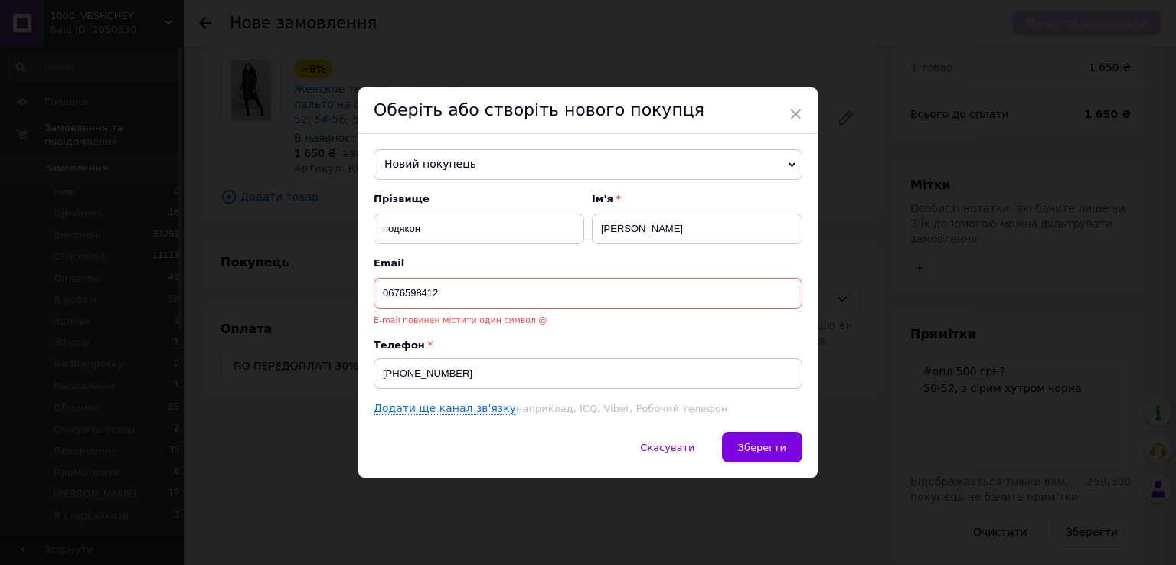
drag, startPoint x: 409, startPoint y: 295, endPoint x: 346, endPoint y: 293, distance: 62.8
click at [346, 293] on div "× Оберіть або створіть нового покупця Новий покупець Бодьо Марта-ЧАТ +380971594…" at bounding box center [588, 282] width 1176 height 565
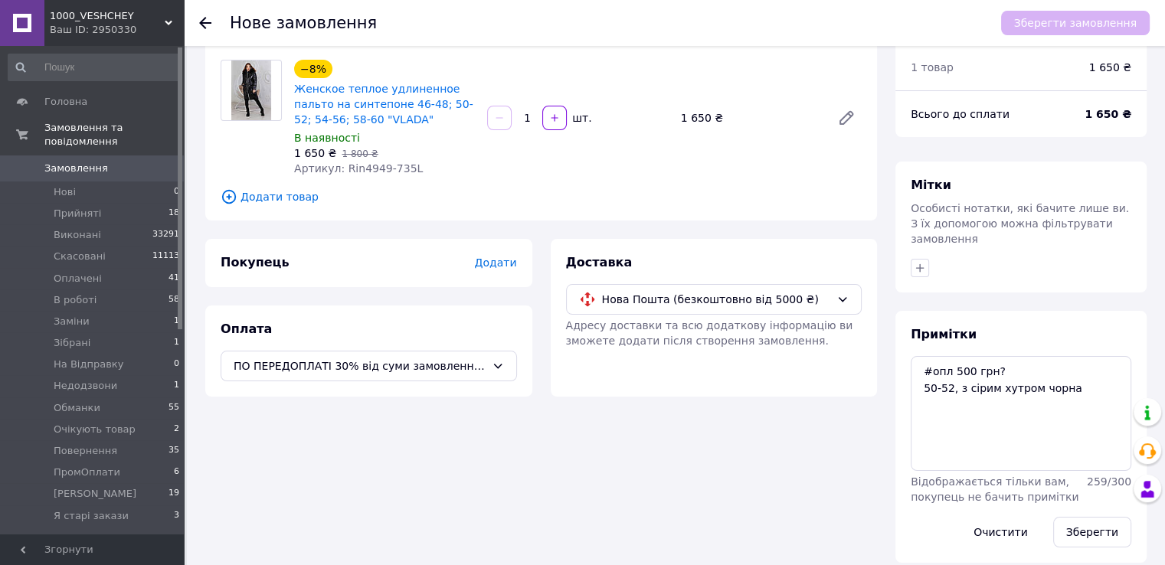
click at [487, 267] on span "Додати" at bounding box center [495, 263] width 42 height 12
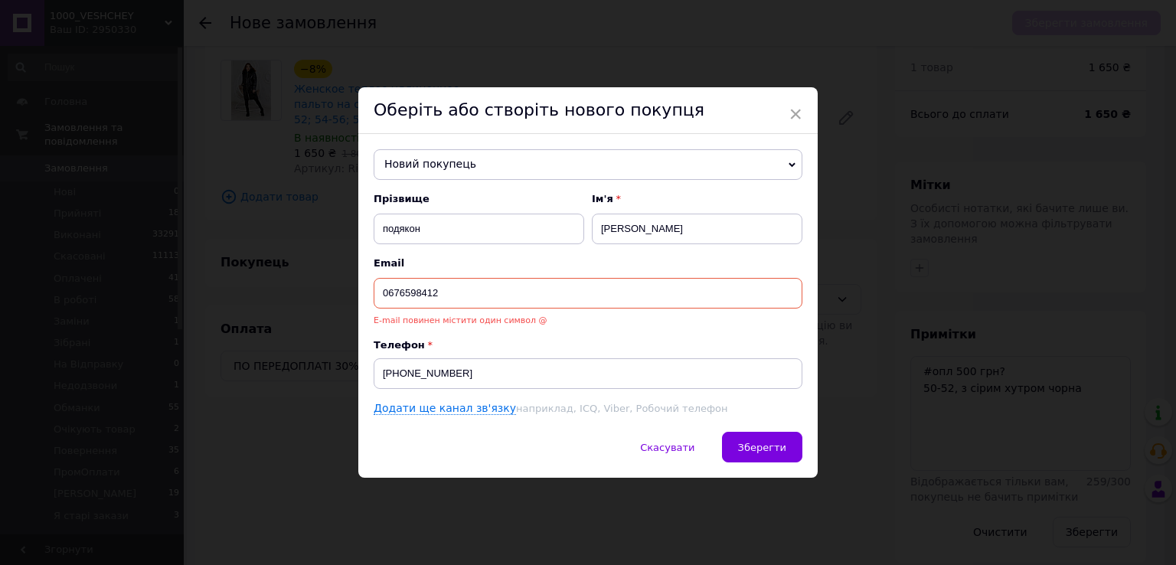
click at [409, 295] on input "0676598412" at bounding box center [588, 293] width 429 height 31
click at [744, 450] on span "Зберегти" at bounding box center [762, 447] width 48 height 11
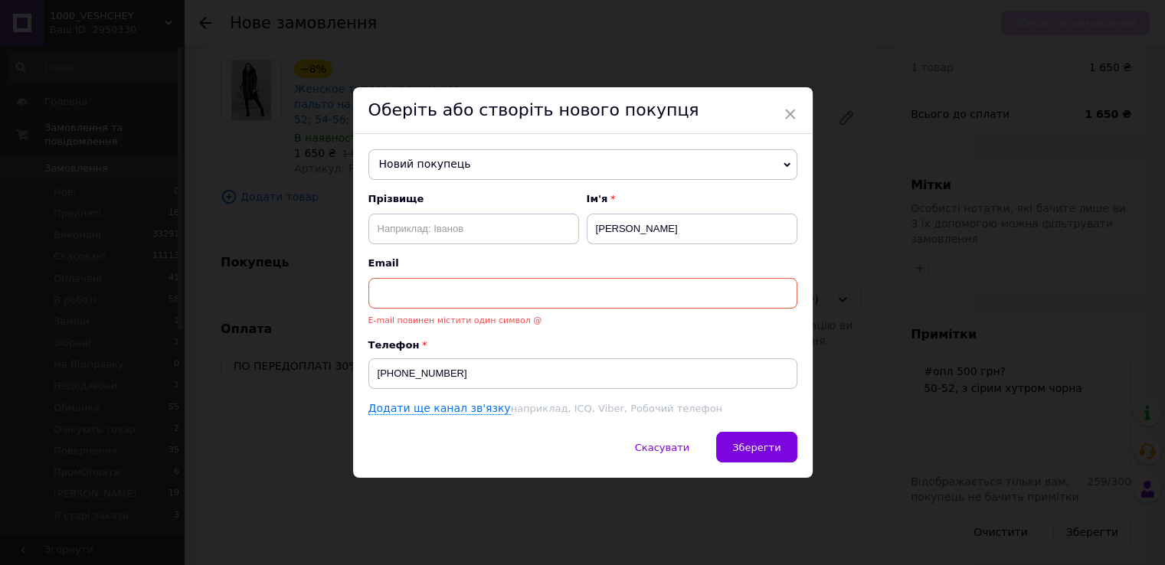
click at [763, 453] on div "Товари в замовленні (1) −8% Женское теплое удлиненное пальто на синтепоне 46-48…" at bounding box center [541, 289] width 690 height 548
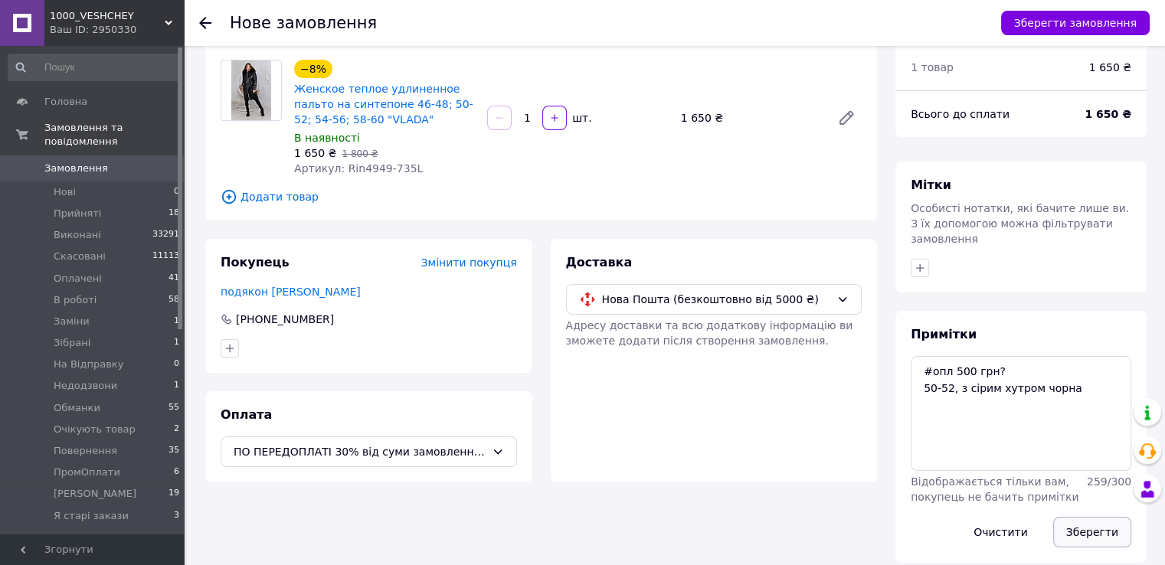
click at [1091, 518] on button "Зберегти" at bounding box center [1092, 532] width 78 height 31
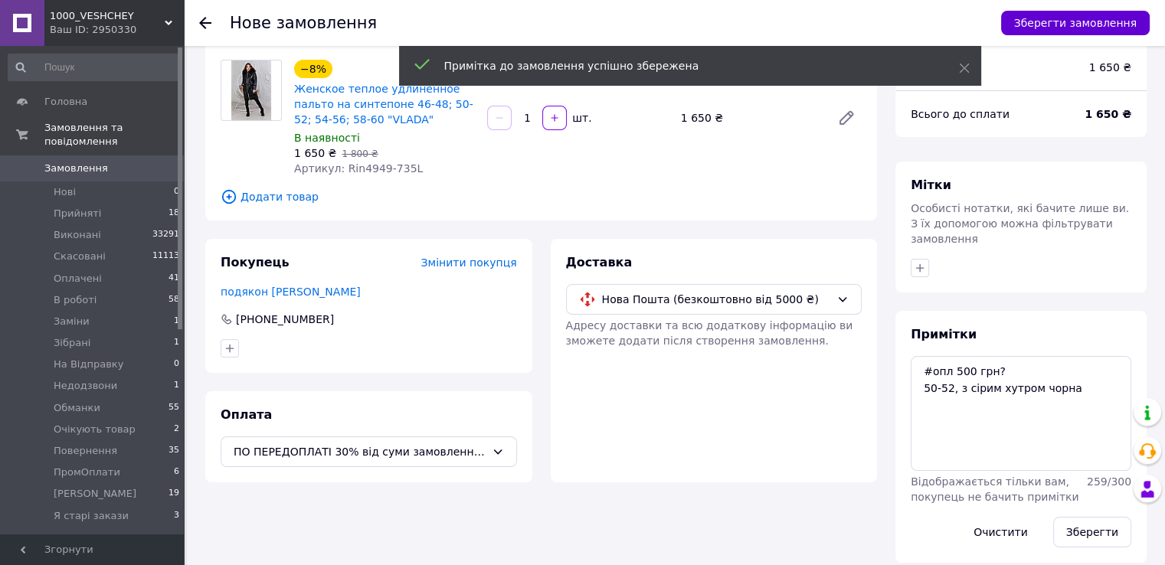
click at [1060, 28] on button "Зберегти замовлення" at bounding box center [1075, 23] width 149 height 25
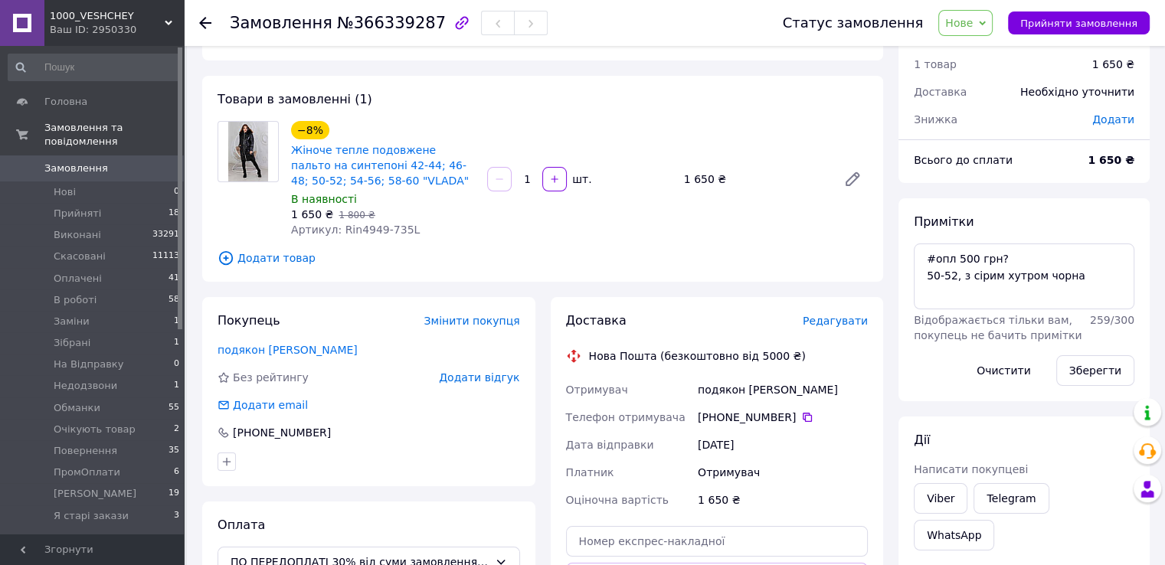
click at [826, 322] on span "Редагувати" at bounding box center [834, 321] width 65 height 12
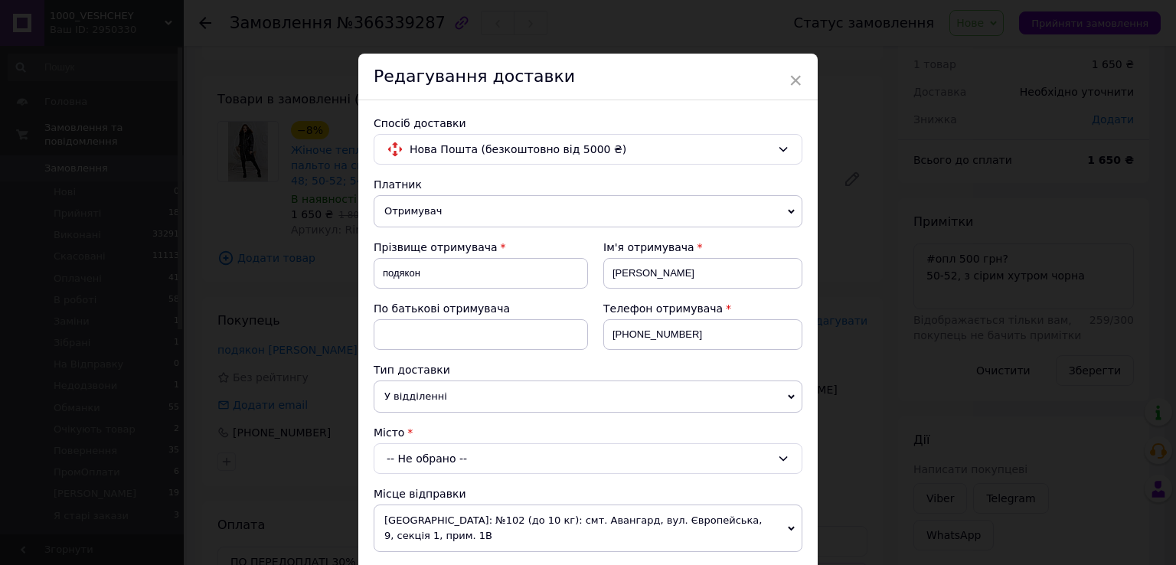
click at [461, 456] on div "-- Не обрано --" at bounding box center [588, 458] width 429 height 31
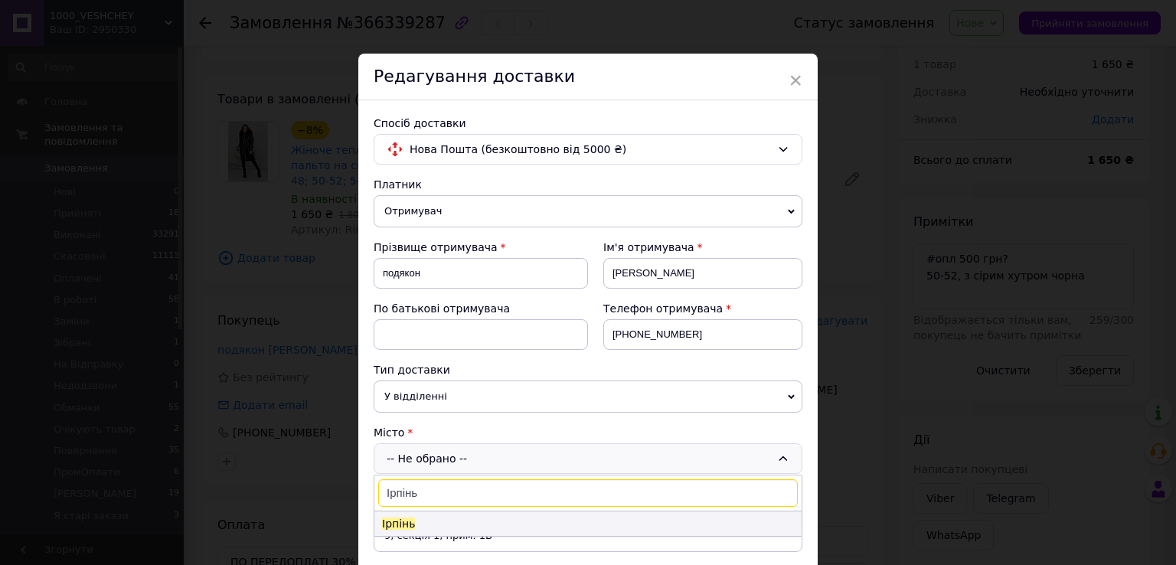
type input "Ірпінь"
click at [456, 512] on li "Ірпінь" at bounding box center [587, 523] width 427 height 25
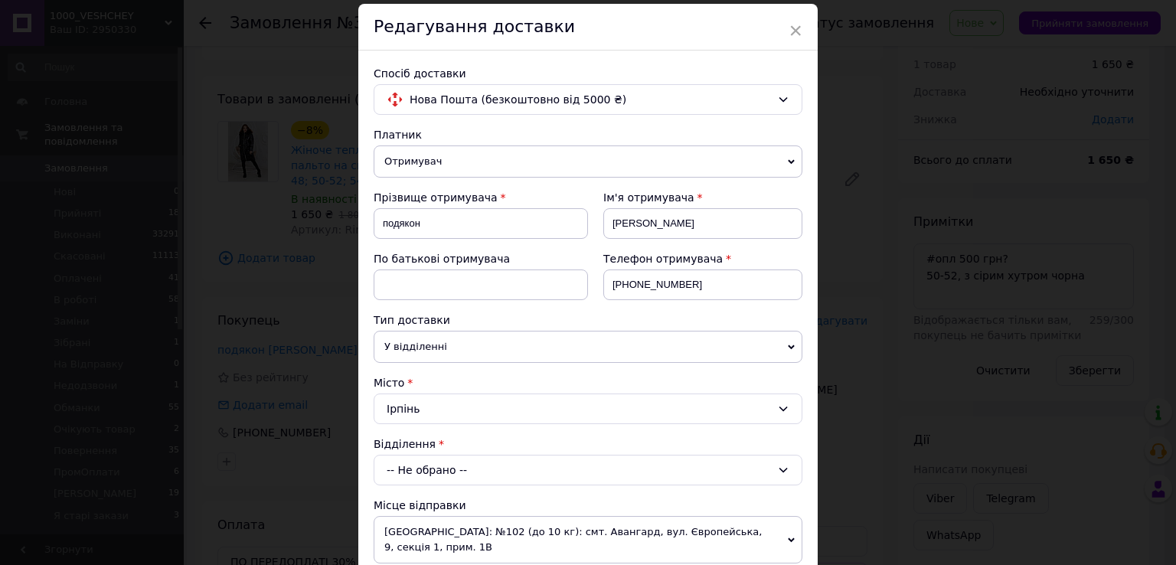
scroll to position [77, 0]
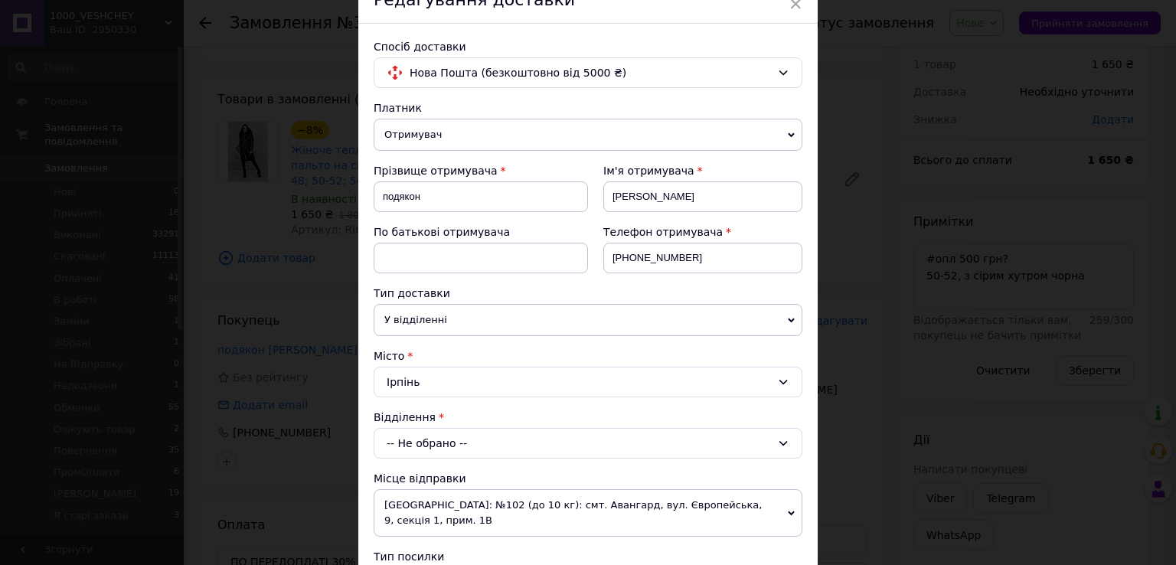
click at [456, 444] on div "-- Не обрано --" at bounding box center [588, 443] width 429 height 31
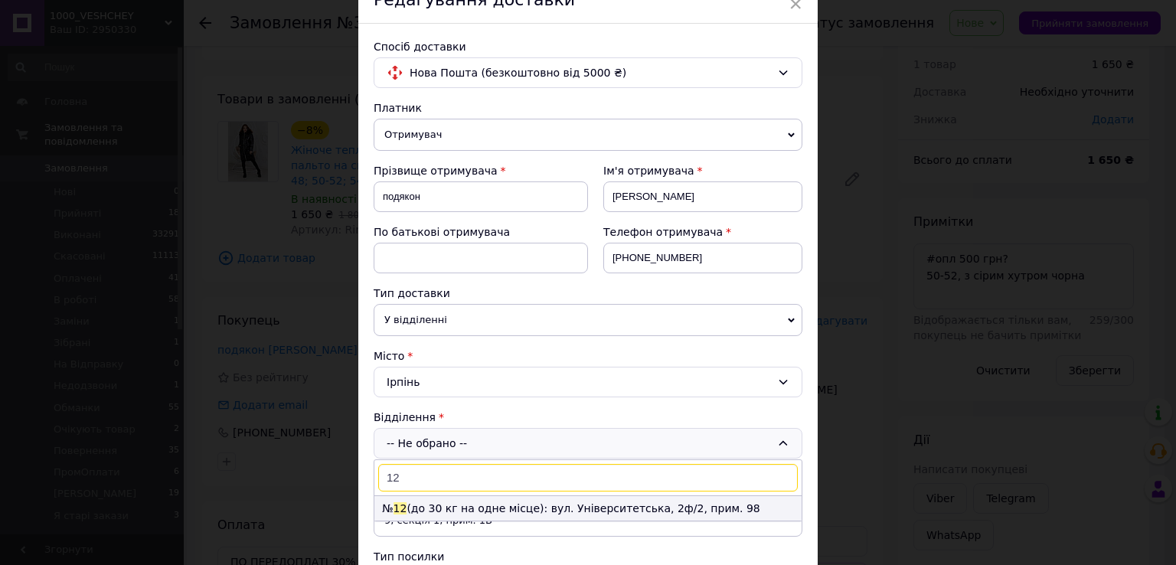
type input "12"
click at [456, 508] on li "№ 12 (до 30 кг на одне місце): вул. Університетська, 2ф/2, прим. 98" at bounding box center [587, 508] width 427 height 25
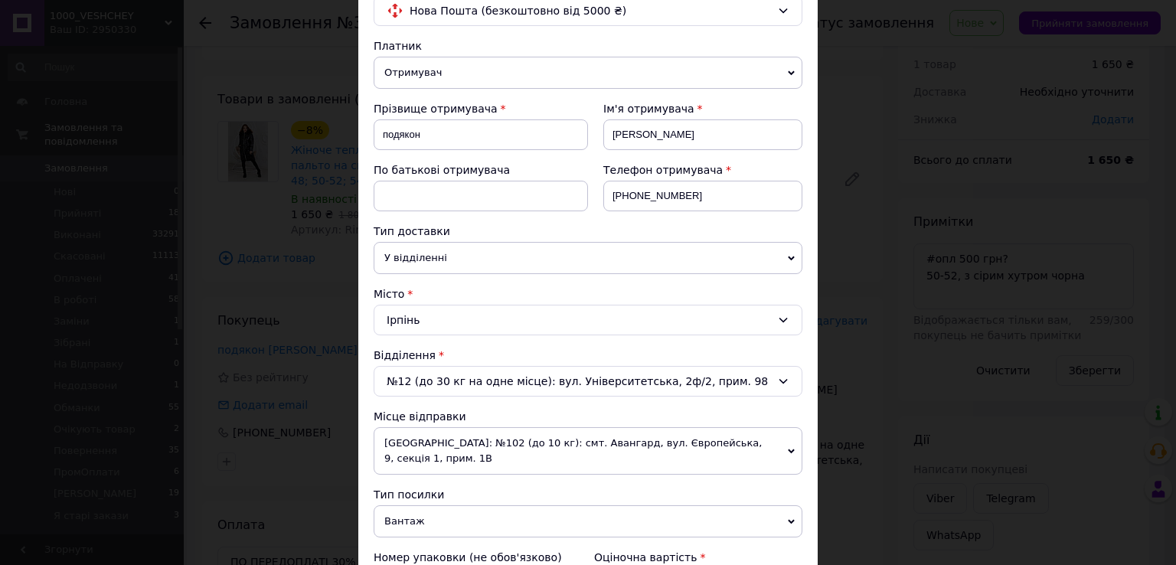
scroll to position [383, 0]
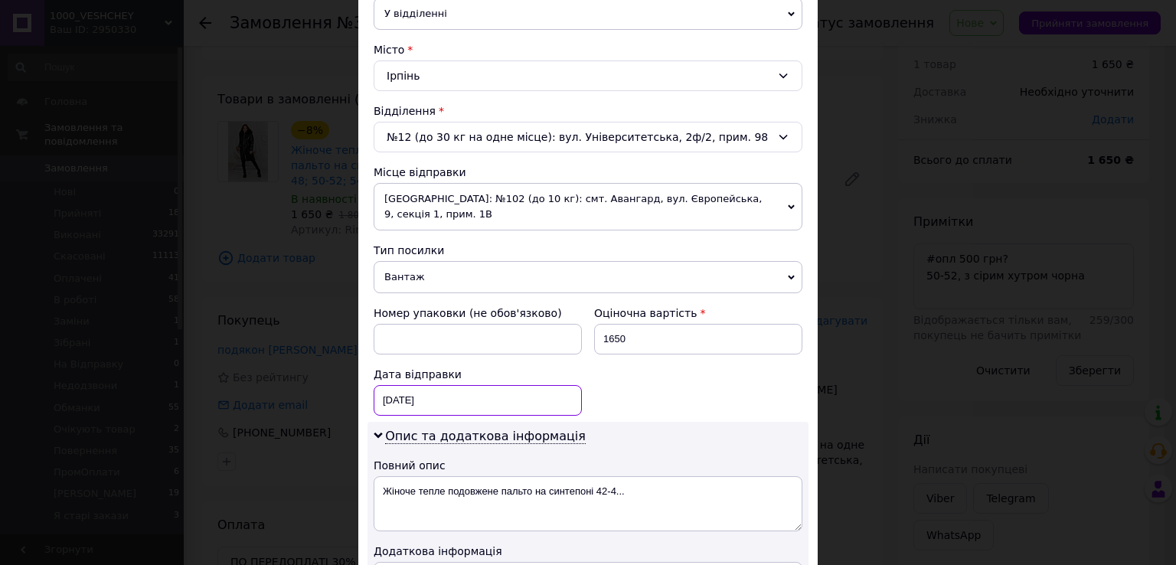
click at [460, 388] on div "12.10.2025 < 2025 > < Октябрь > Пн Вт Ср Чт Пт Сб Вс 29 30 1 2 3 4 5 6 7 8 9 10…" at bounding box center [478, 400] width 208 height 31
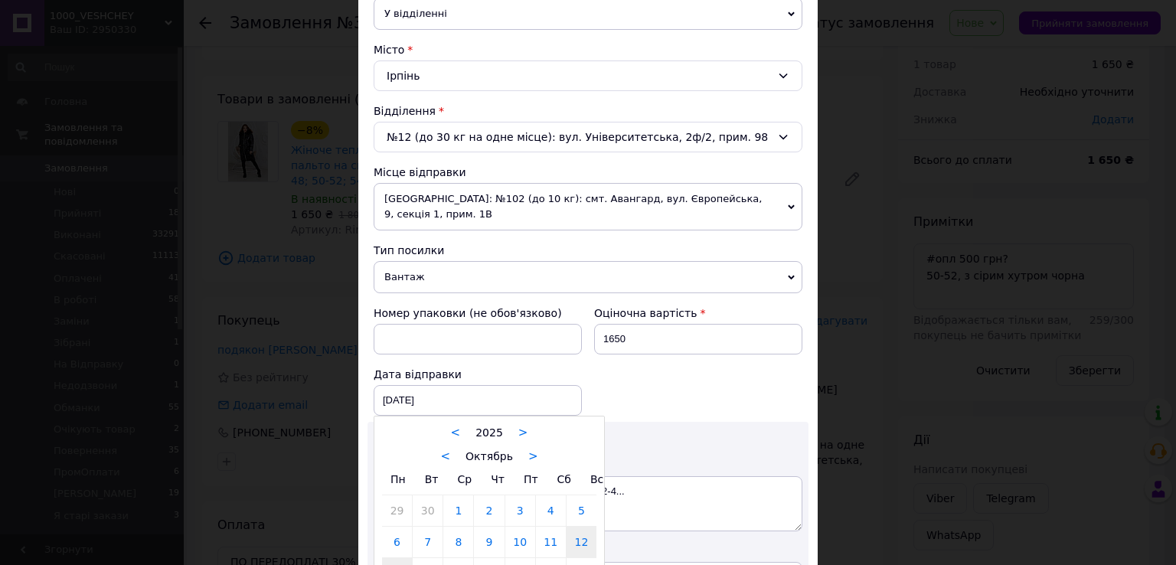
click at [398, 558] on link "13" at bounding box center [397, 573] width 30 height 31
type input "13.10.2025"
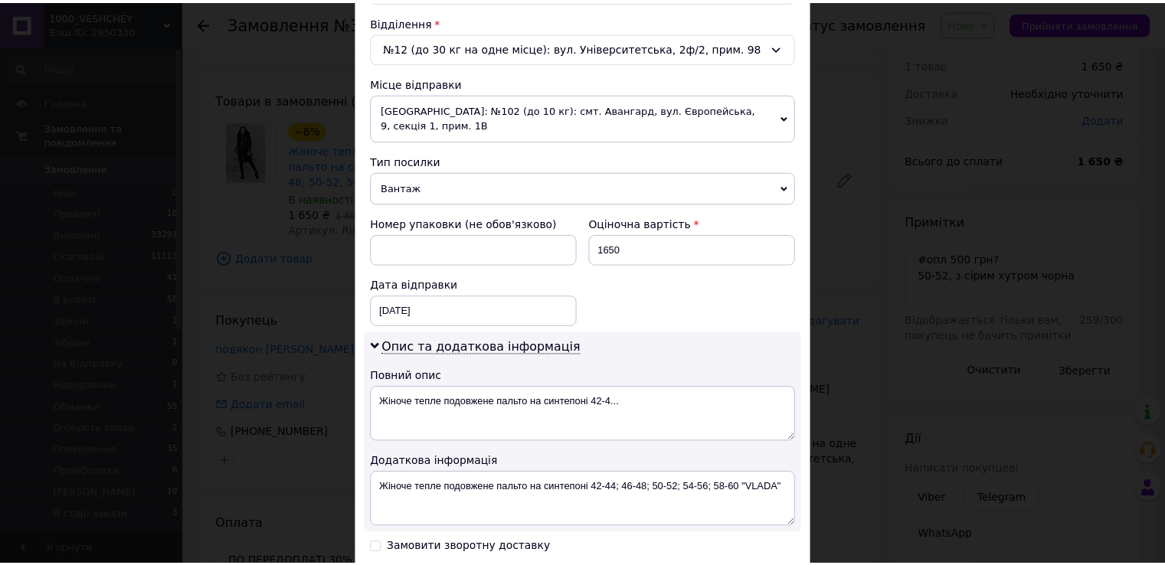
scroll to position [646, 0]
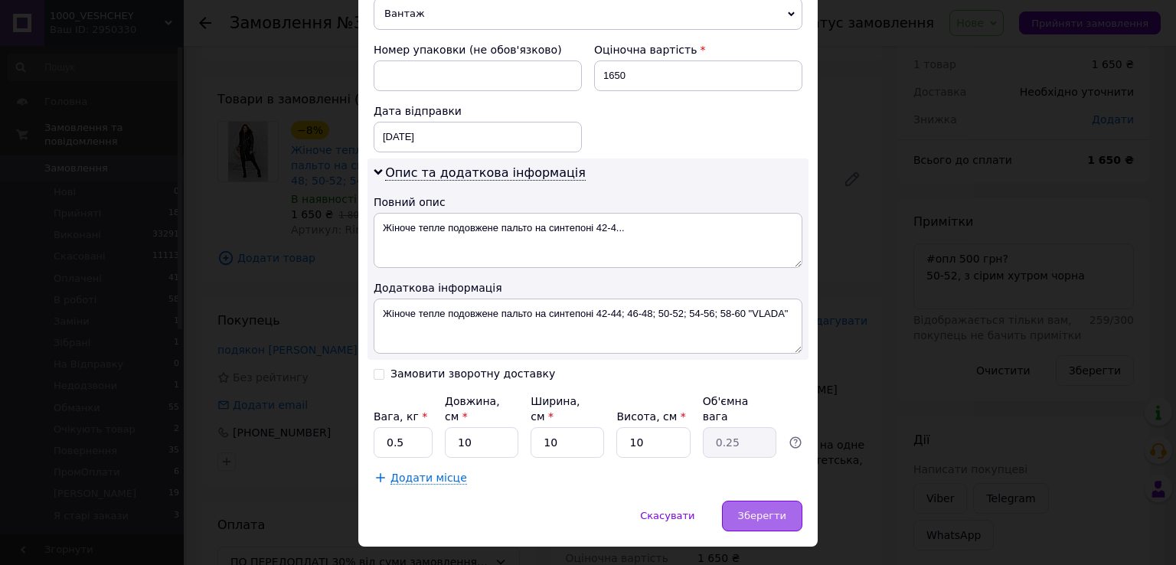
click at [793, 501] on div "Зберегти" at bounding box center [762, 516] width 80 height 31
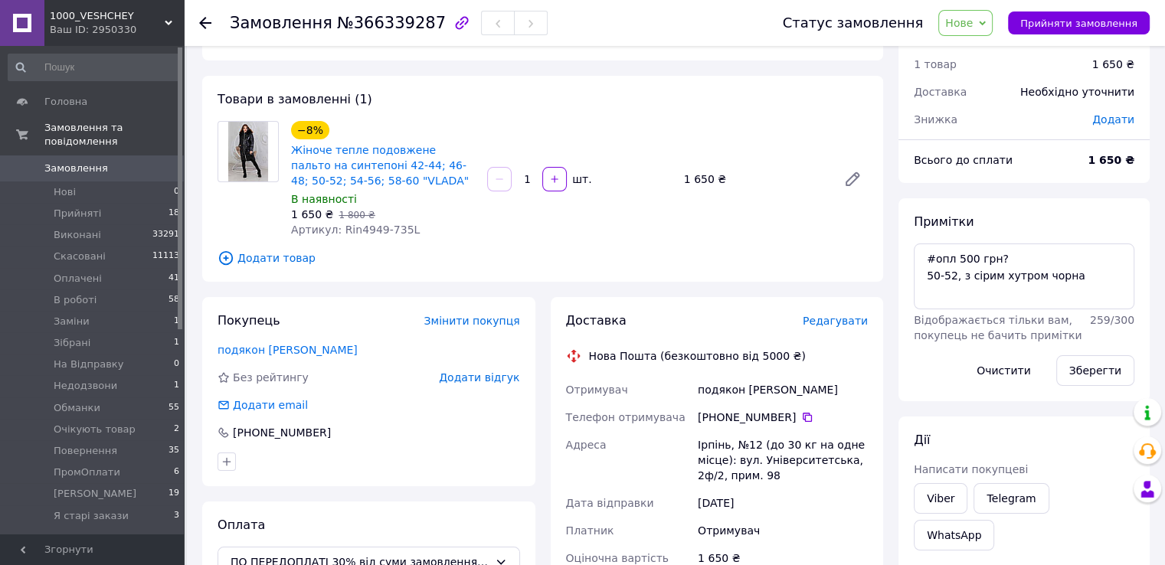
click at [972, 28] on span "Нове" at bounding box center [959, 23] width 28 height 12
click at [980, 132] on li "Оплачено" at bounding box center [988, 122] width 98 height 23
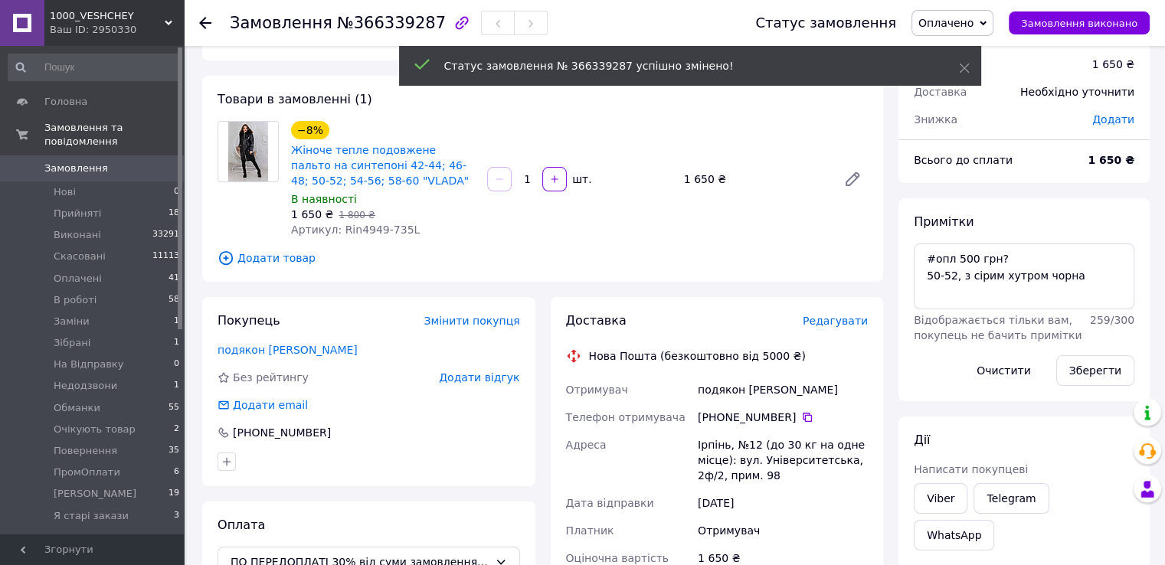
click at [146, 162] on span "0" at bounding box center [163, 169] width 42 height 14
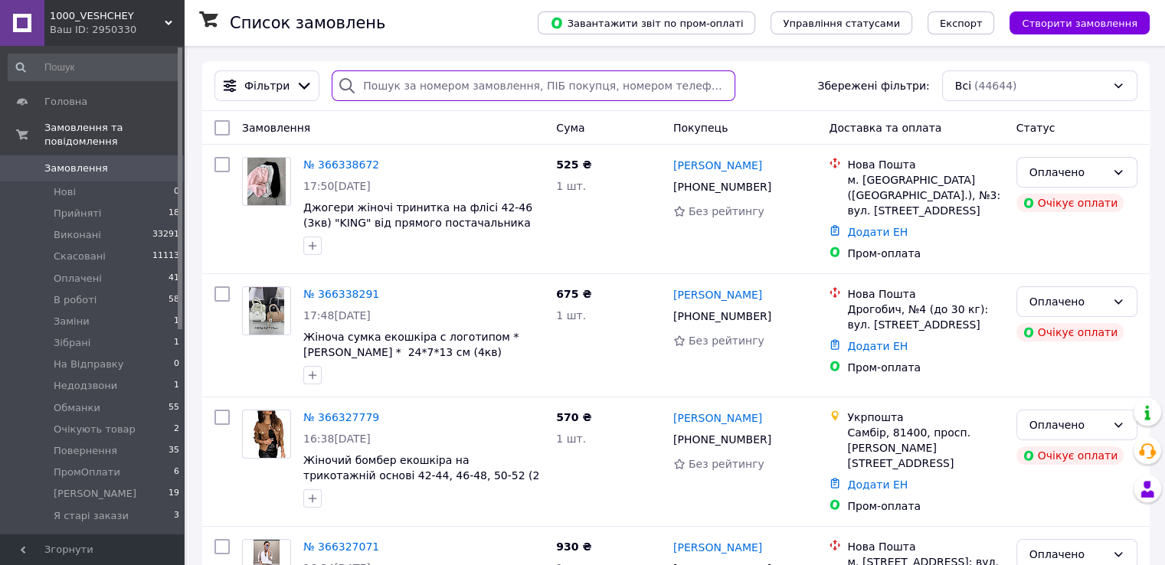
paste input "+380680704870"
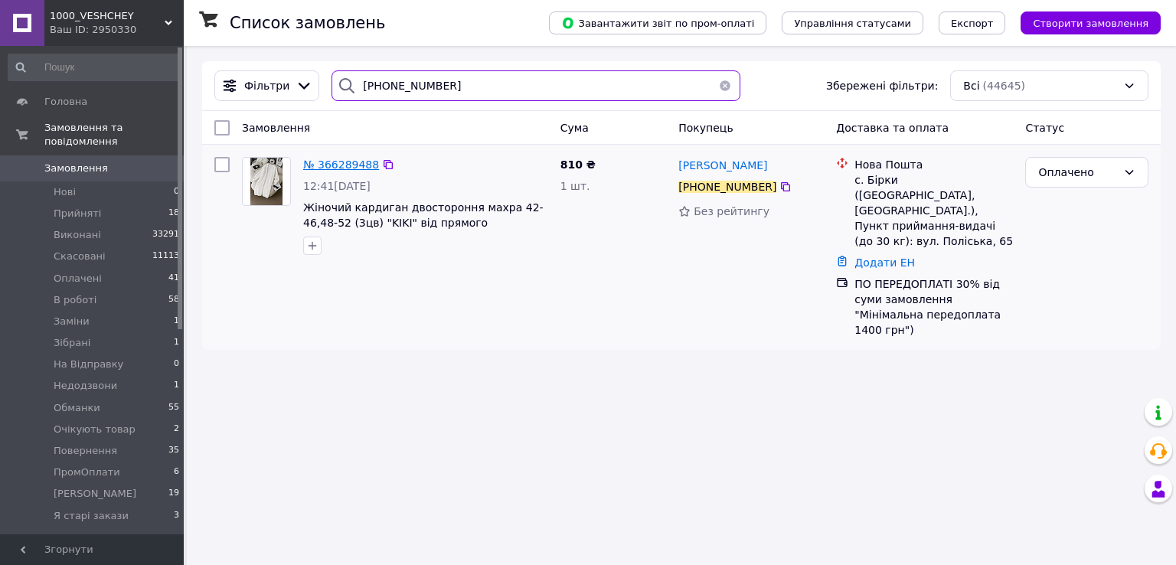
type input "+380680704870"
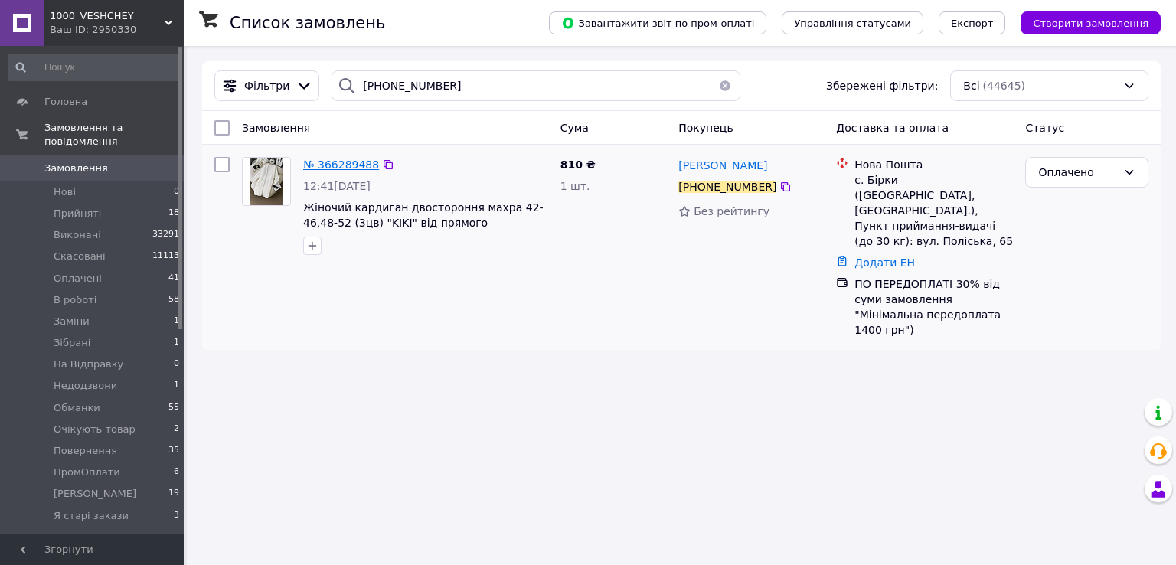
click at [348, 168] on span "№ 366289488" at bounding box center [341, 165] width 76 height 12
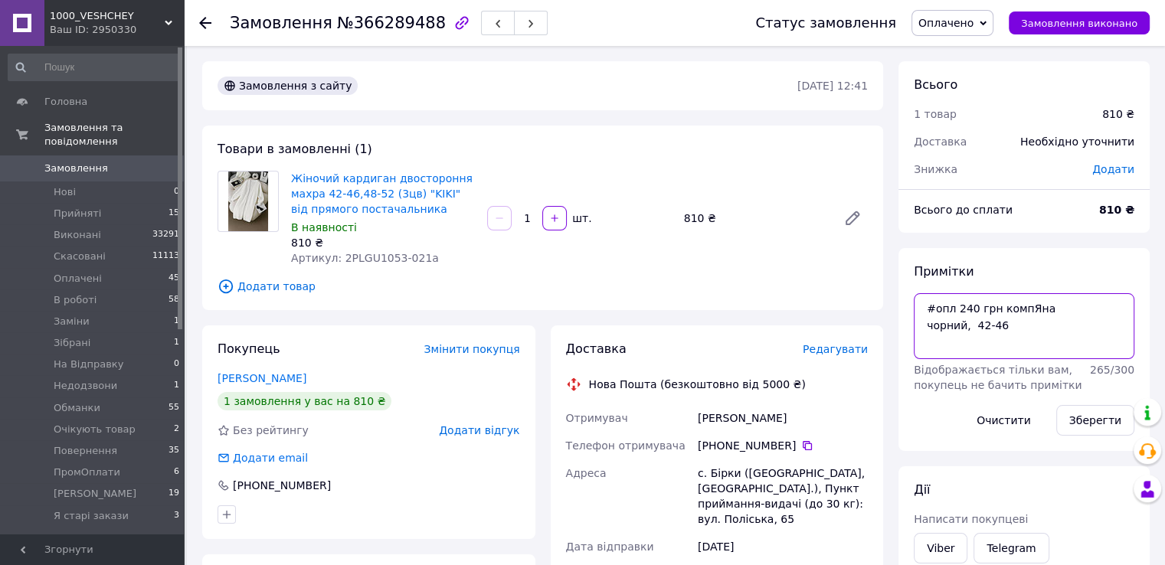
drag, startPoint x: 1055, startPoint y: 308, endPoint x: 1038, endPoint y: 313, distance: 18.4
click at [1038, 313] on textarea "#опл 240 грн компЯна чорний, 42-46" at bounding box center [1023, 326] width 221 height 66
click at [1063, 322] on textarea "#опл 240 грн компЯна чорний, 42-46" at bounding box center [1023, 326] width 221 height 66
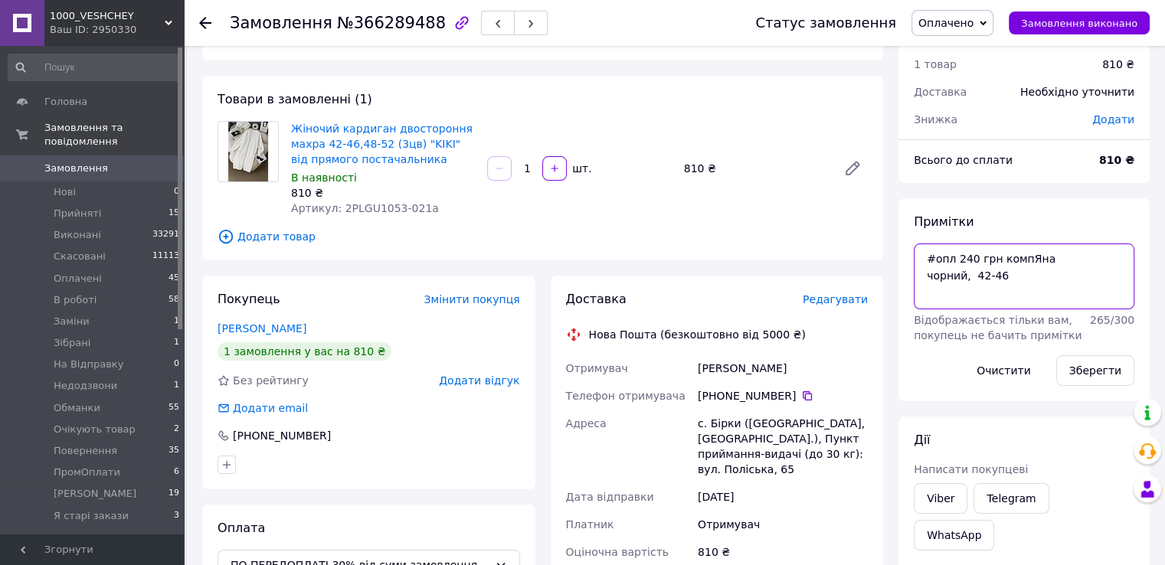
scroll to position [77, 0]
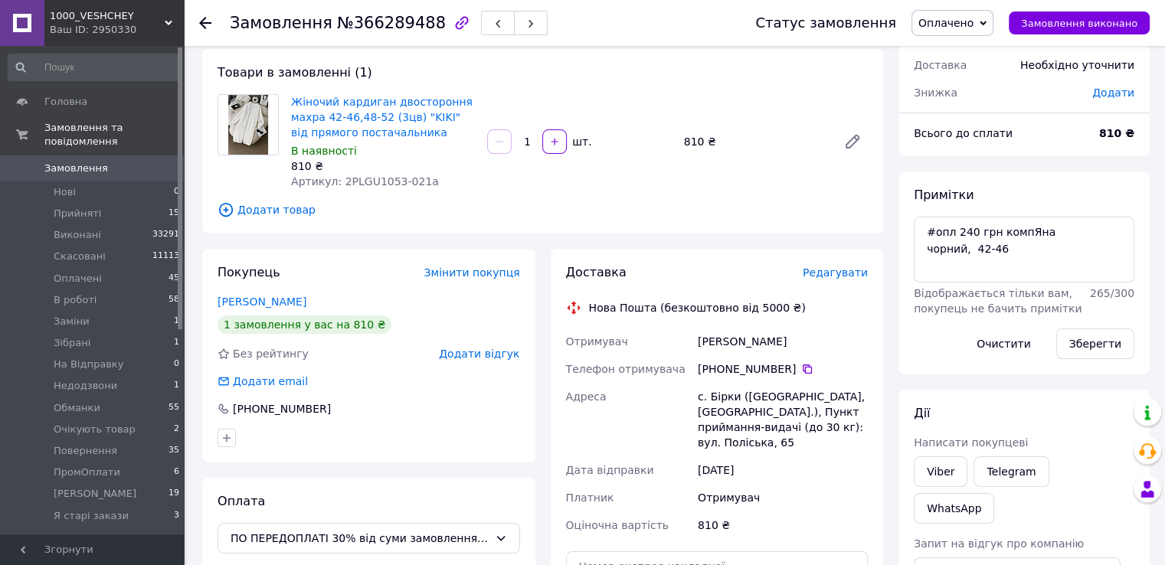
click at [77, 162] on link "Замовлення 0" at bounding box center [94, 168] width 188 height 26
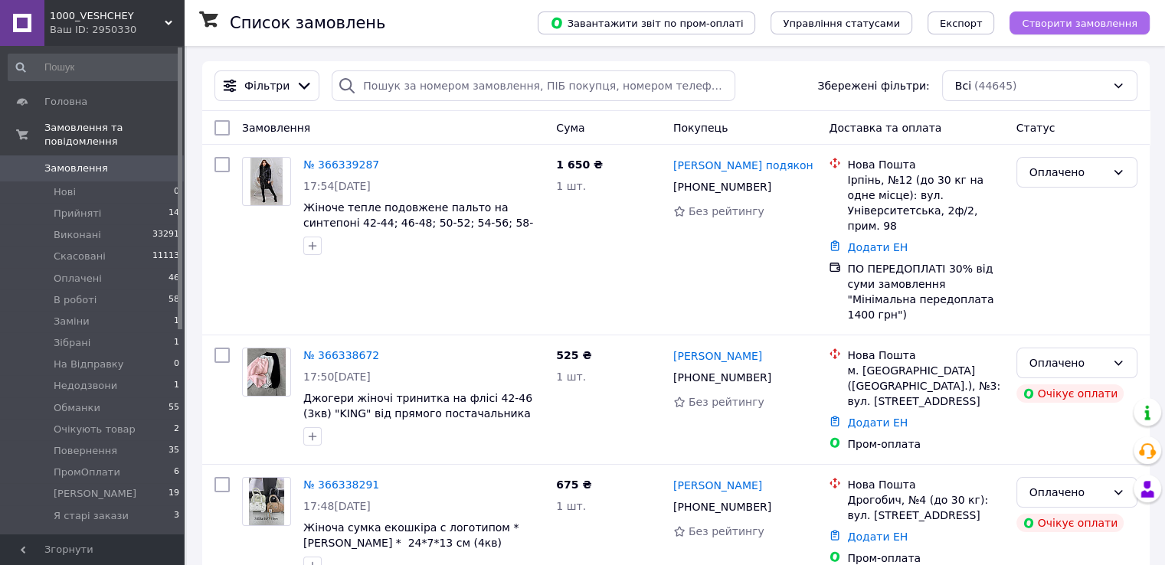
click at [1051, 26] on span "Створити замовлення" at bounding box center [1079, 23] width 116 height 11
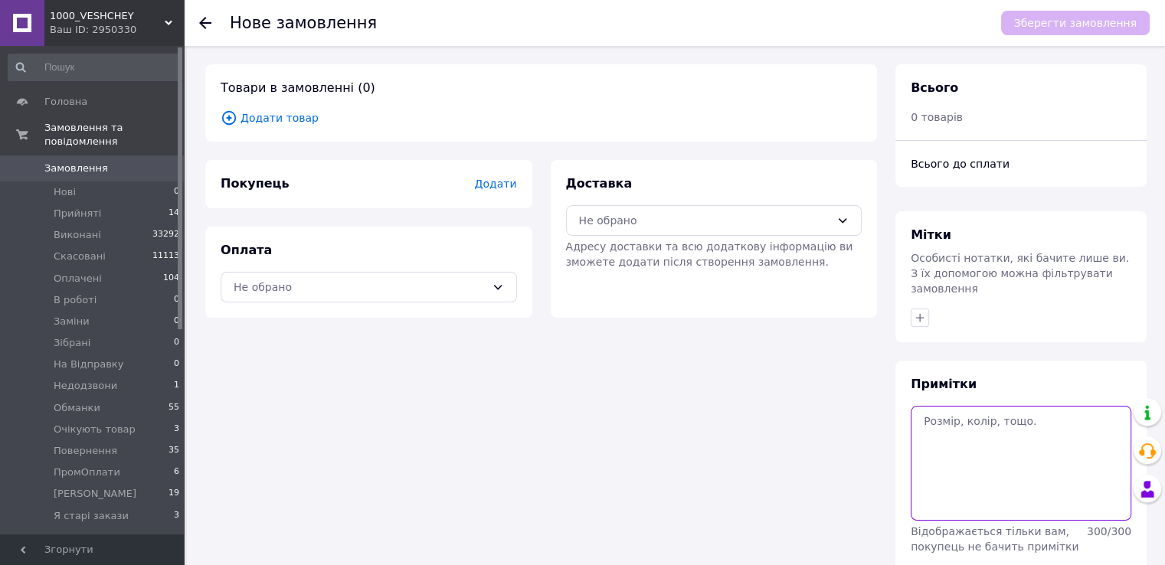
click at [995, 429] on textarea at bounding box center [1020, 463] width 221 height 115
paste textarea "#опл ПромОплата 42-44,білий , чорний ТТН:20451269211787"
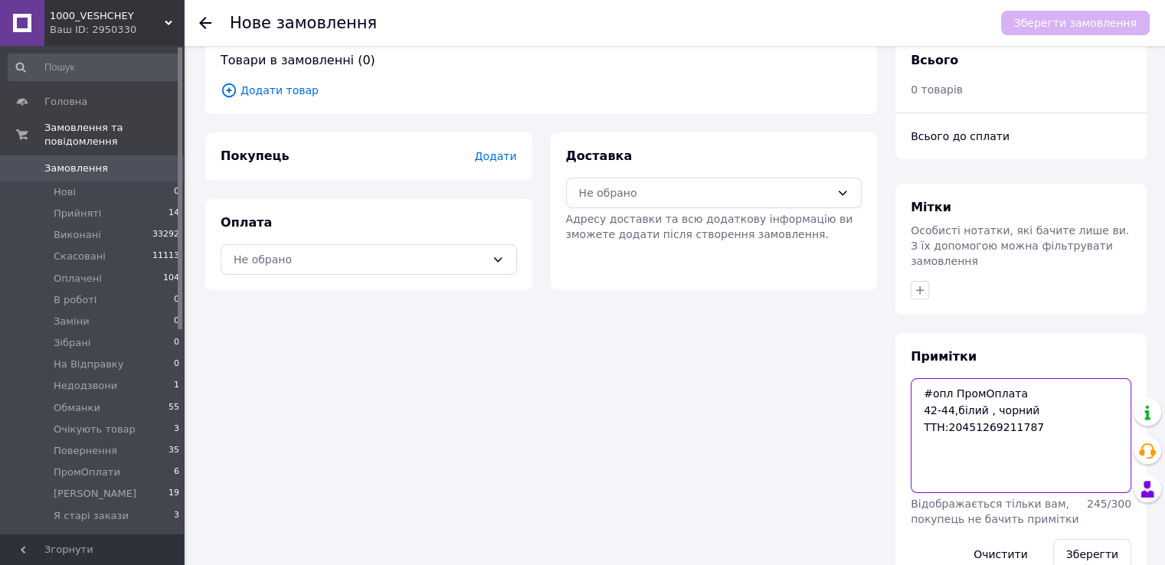
scroll to position [50, 0]
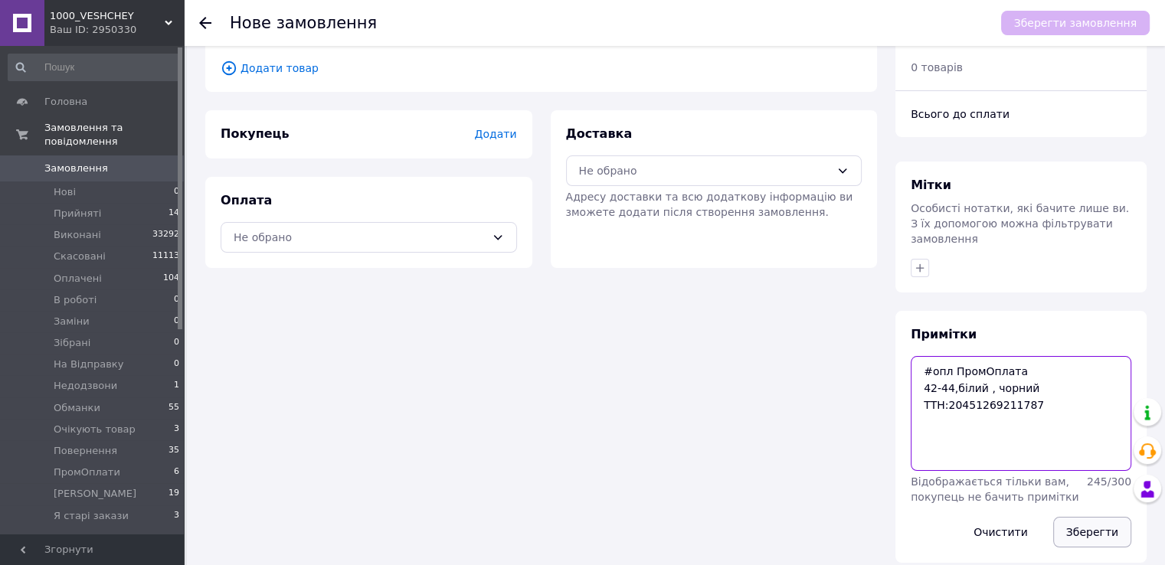
type textarea "#опл ПромОплата 42-44,білий , чорний ТТН:20451269211787"
click at [1064, 519] on button "Зберегти" at bounding box center [1092, 532] width 78 height 31
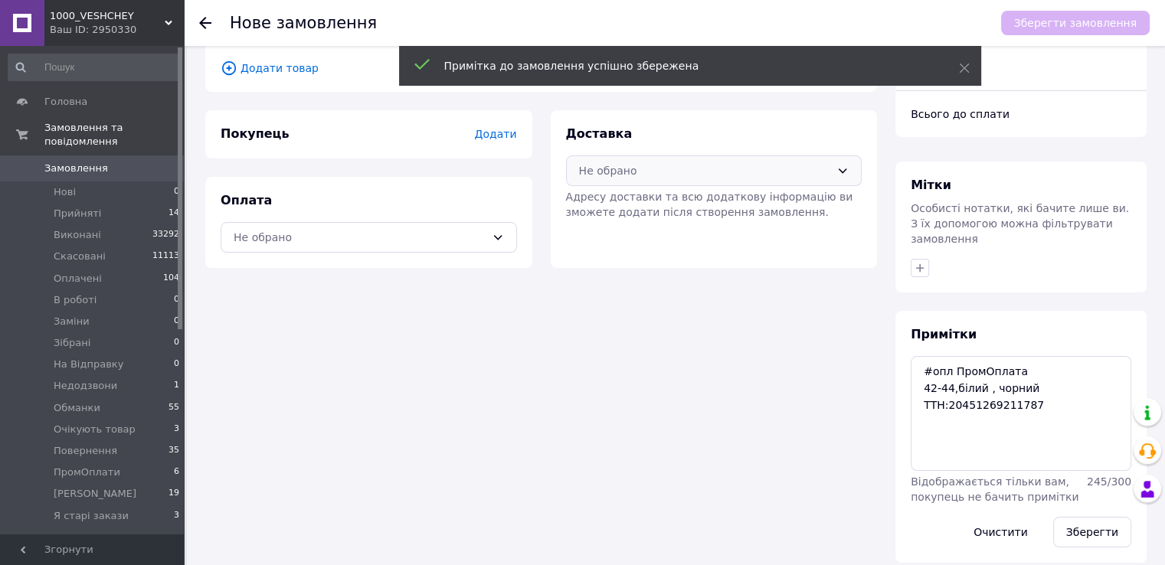
drag, startPoint x: 612, startPoint y: 166, endPoint x: 610, endPoint y: 181, distance: 14.7
click at [611, 166] on div "Не обрано" at bounding box center [705, 170] width 252 height 17
click at [606, 209] on span "Нова Пошта (безкоштовно від 5000 ₴)" at bounding box center [724, 203] width 247 height 15
click at [513, 224] on div "Не обрано" at bounding box center [369, 237] width 296 height 31
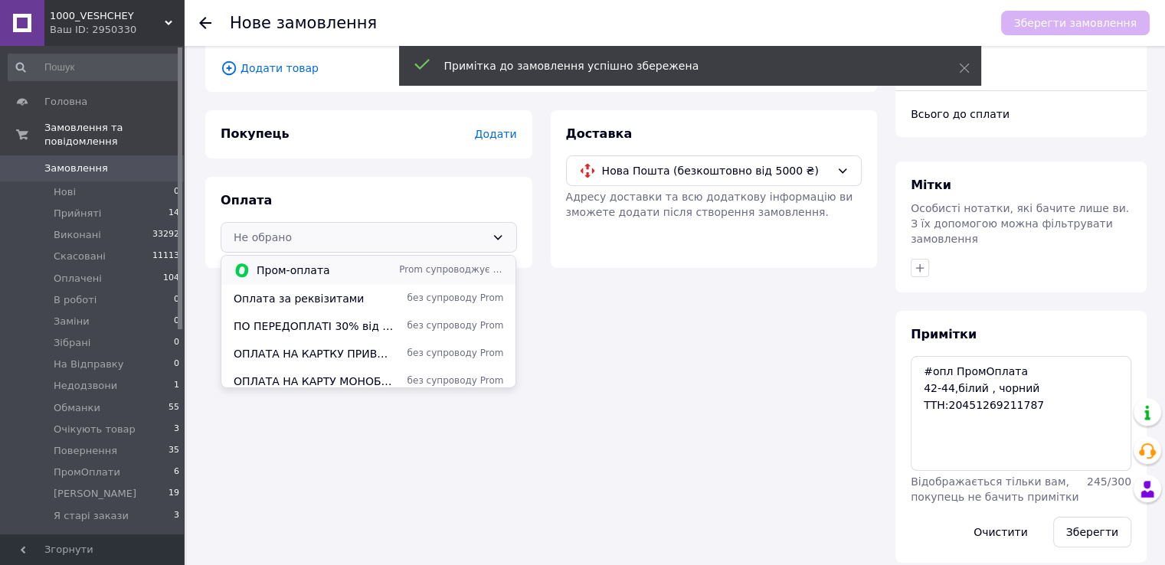
click at [458, 271] on span "Prom супроводжує покупку" at bounding box center [451, 269] width 104 height 13
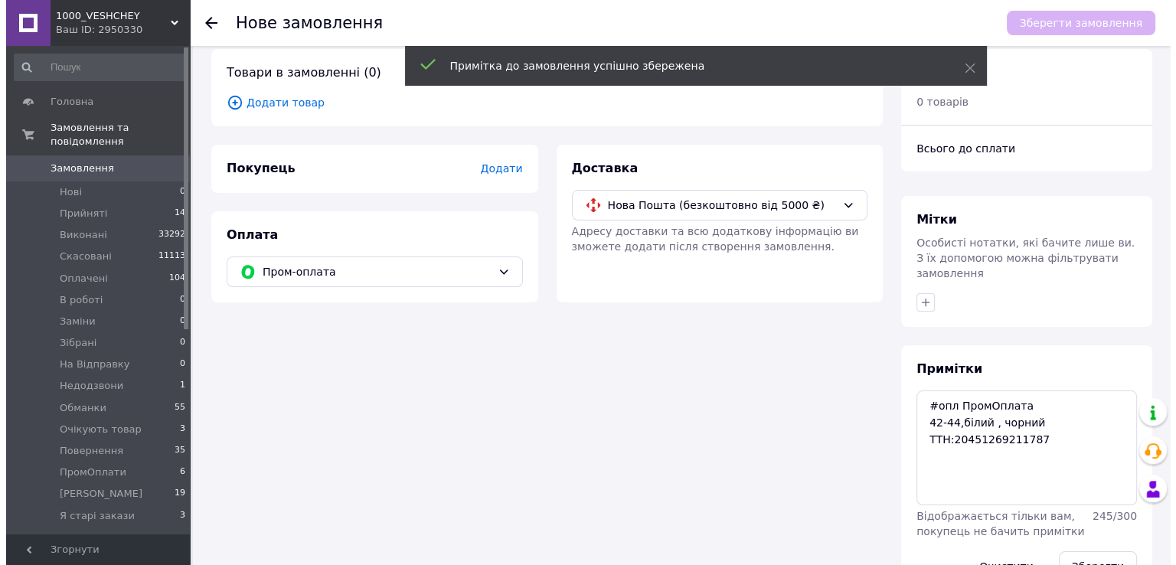
scroll to position [0, 0]
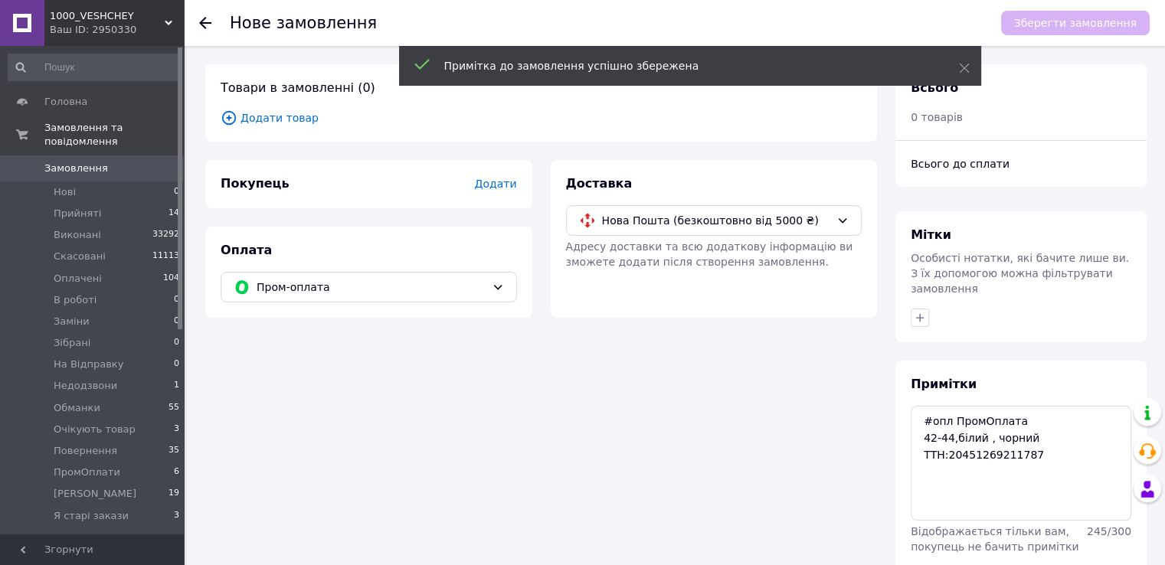
click at [265, 106] on div "Товари в замовленні (0) Додати товар" at bounding box center [541, 102] width 672 height 77
click at [273, 120] on span "Додати товар" at bounding box center [541, 117] width 641 height 17
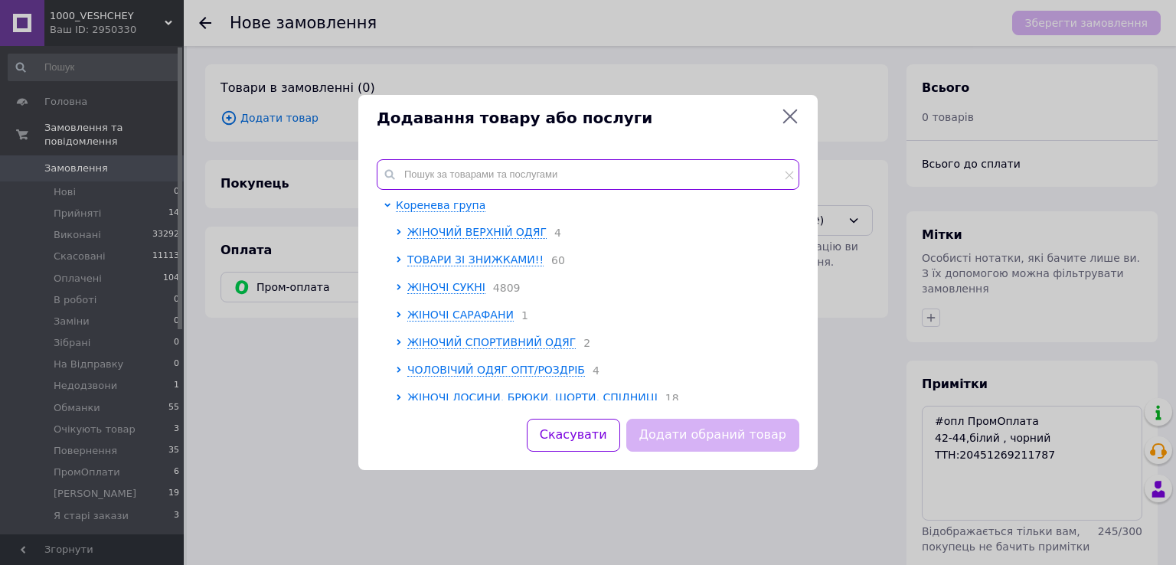
click at [456, 174] on input "text" at bounding box center [588, 174] width 423 height 31
paste input "Rin1551-4143i"
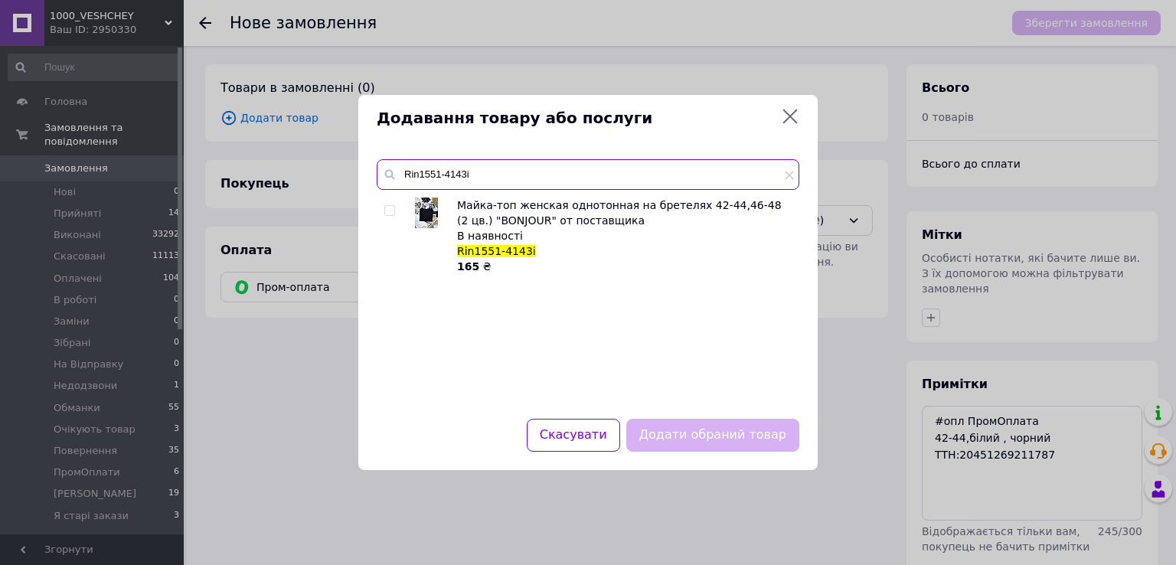
type input "Rin1551-4143i"
click at [395, 214] on div at bounding box center [389, 210] width 11 height 11
click at [394, 215] on input "checkbox" at bounding box center [389, 211] width 10 height 10
checkbox input "true"
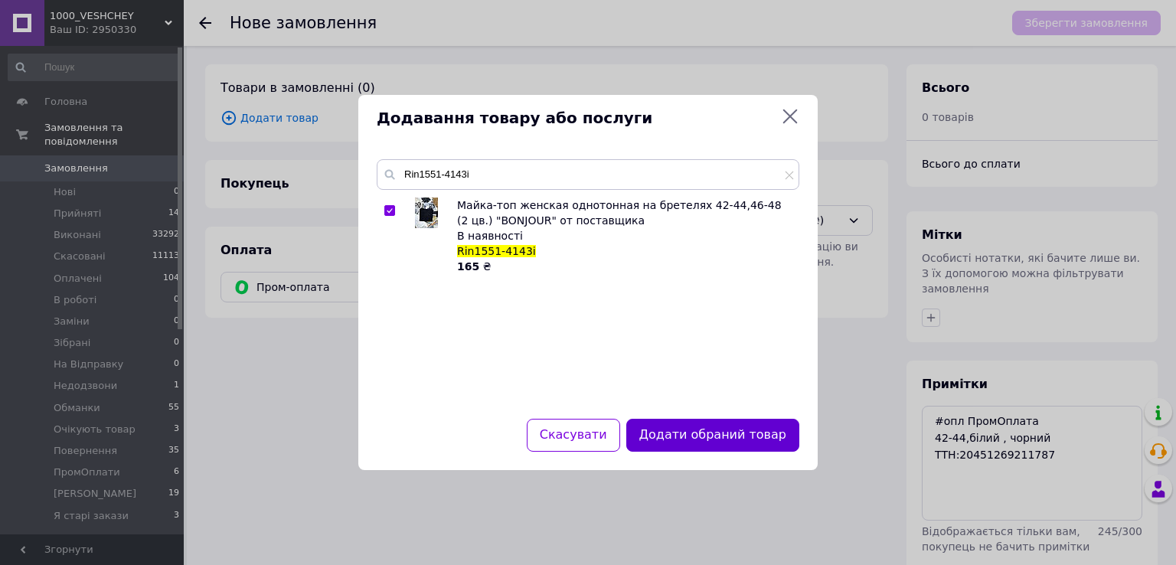
click at [665, 445] on button "Додати обраний товар" at bounding box center [712, 435] width 173 height 33
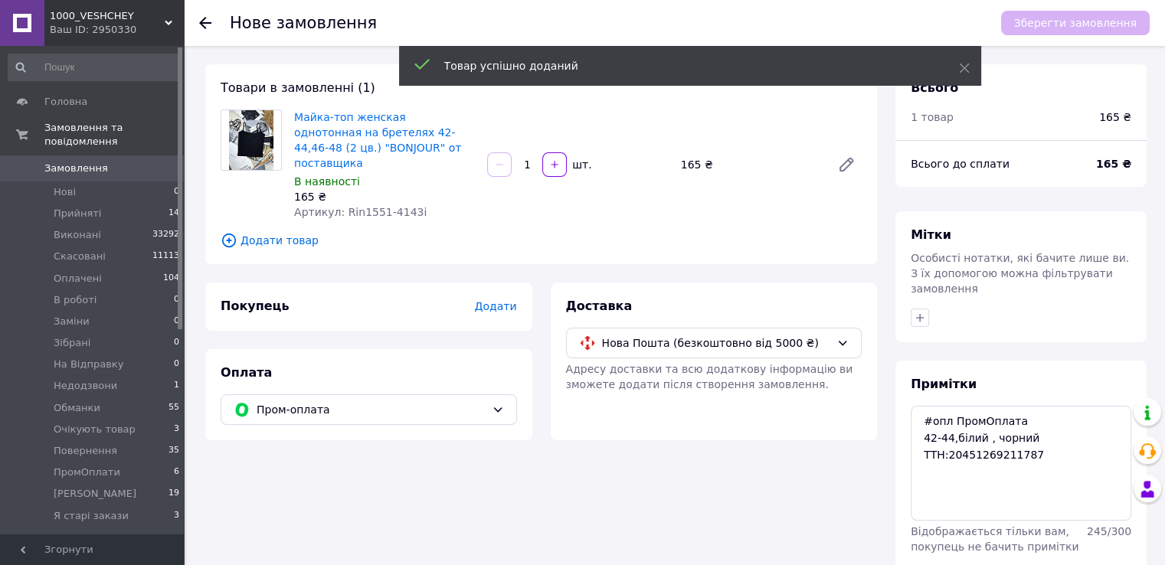
click at [496, 300] on span "Додати" at bounding box center [495, 306] width 42 height 12
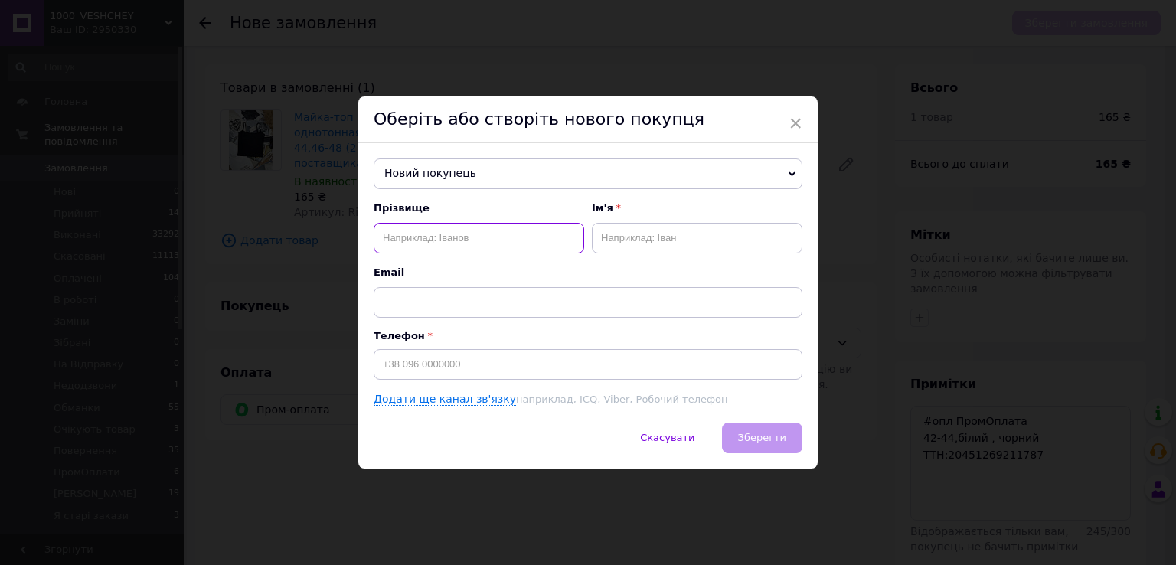
click at [430, 245] on input "text" at bounding box center [479, 238] width 211 height 31
paste input "Ковтун Кароліна"
click at [430, 236] on input "Ковтун Кароліна" at bounding box center [479, 238] width 211 height 31
type input "[PERSON_NAME]"
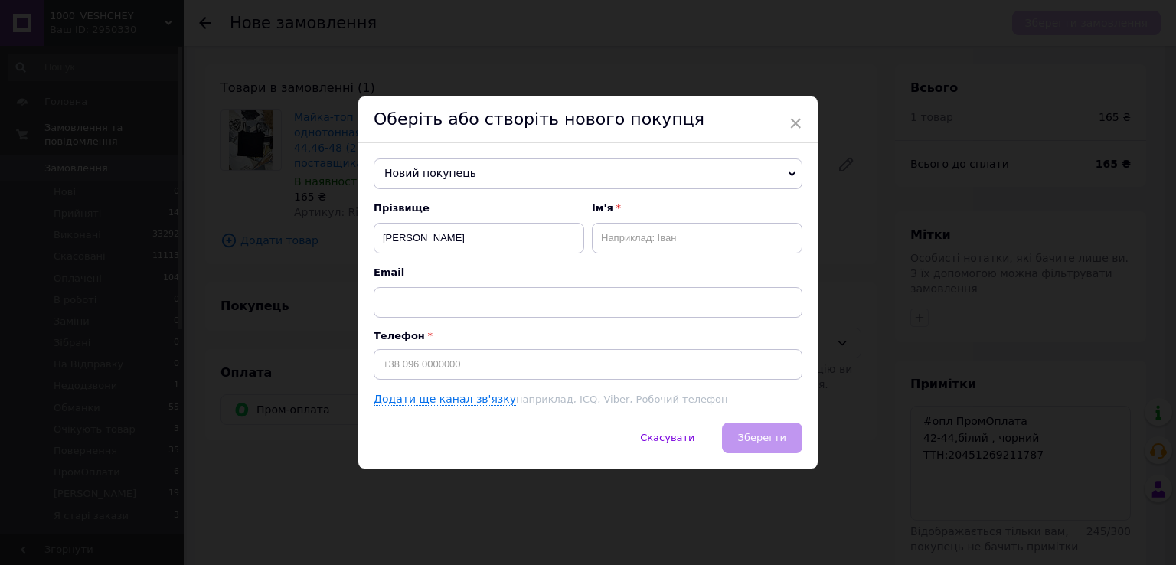
click at [622, 220] on div "Ім'я" at bounding box center [697, 227] width 211 height 52
click at [622, 237] on input "text" at bounding box center [697, 238] width 211 height 31
paste input "Кароліна"
type input "[PERSON_NAME]"
click at [495, 240] on input "[PERSON_NAME]" at bounding box center [479, 238] width 211 height 31
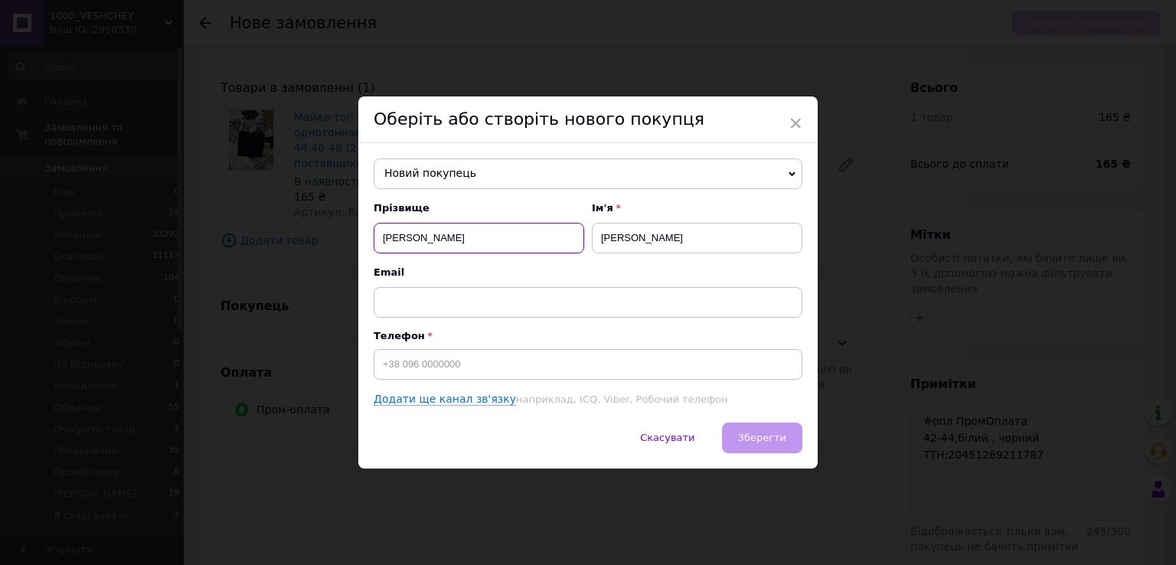
click at [384, 237] on input "[PERSON_NAME]" at bounding box center [479, 238] width 211 height 31
type input "[PERSON_NAME]"
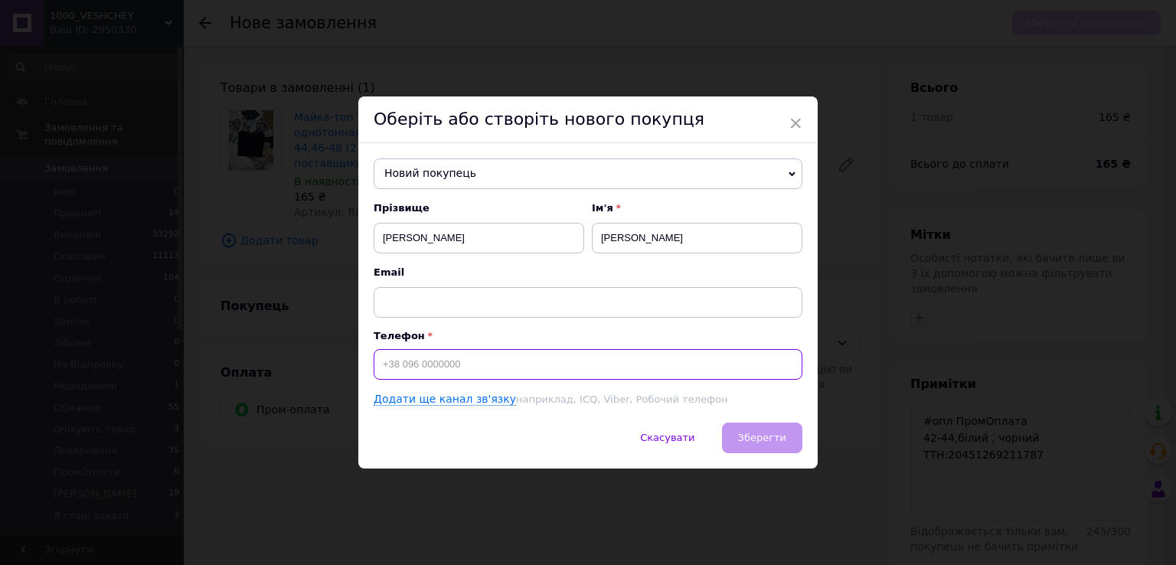
click at [432, 364] on input at bounding box center [588, 364] width 429 height 31
paste input "[PHONE_NUMBER]"
type input "[PHONE_NUMBER]"
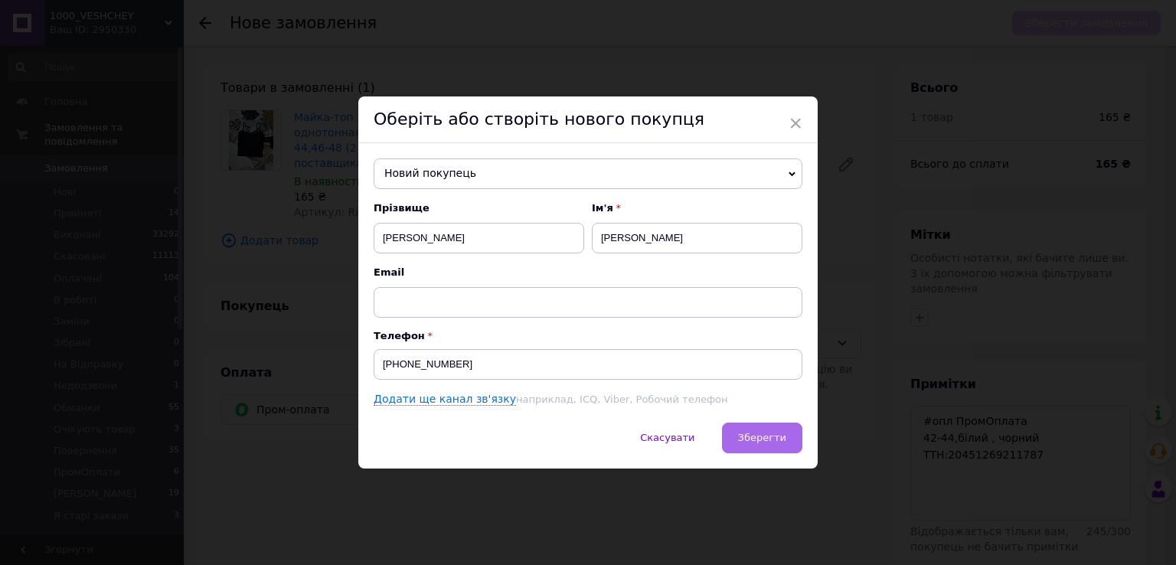
click at [746, 443] on span "Зберегти" at bounding box center [762, 437] width 48 height 11
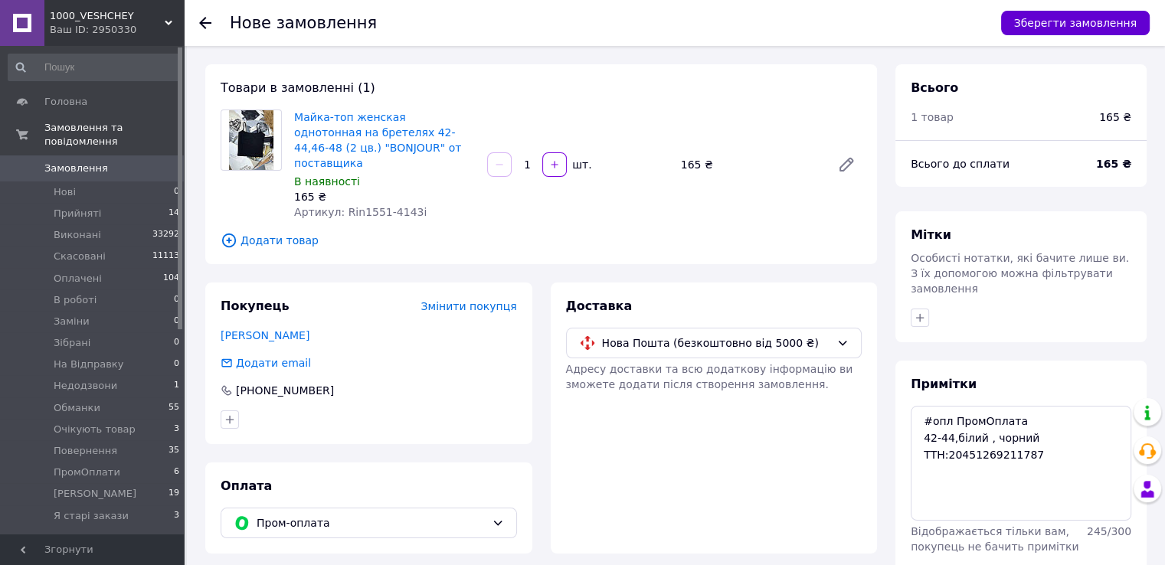
click at [1057, 22] on button "Зберегти замовлення" at bounding box center [1075, 23] width 149 height 25
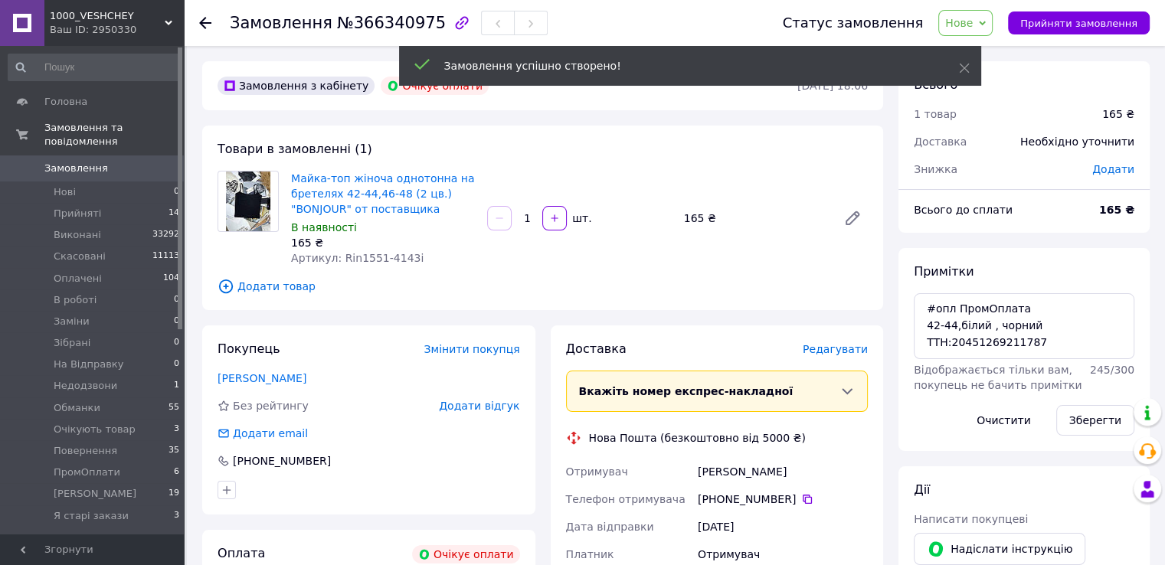
click at [972, 28] on span "Нове" at bounding box center [959, 23] width 28 height 12
click at [979, 116] on li "Оплачено" at bounding box center [988, 122] width 98 height 23
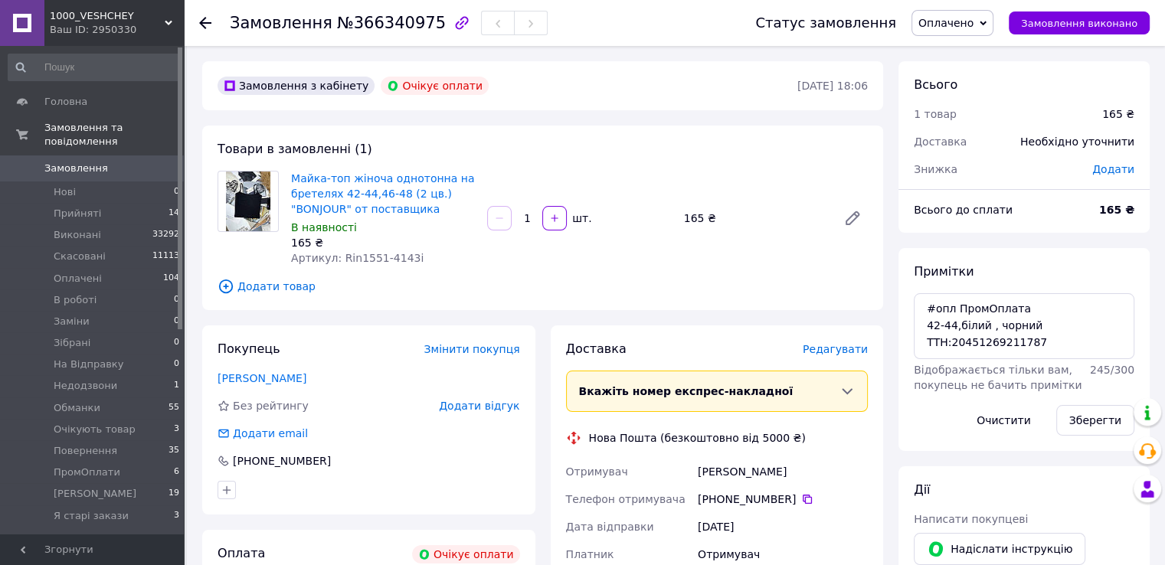
click at [818, 350] on span "Редагувати" at bounding box center [834, 349] width 65 height 12
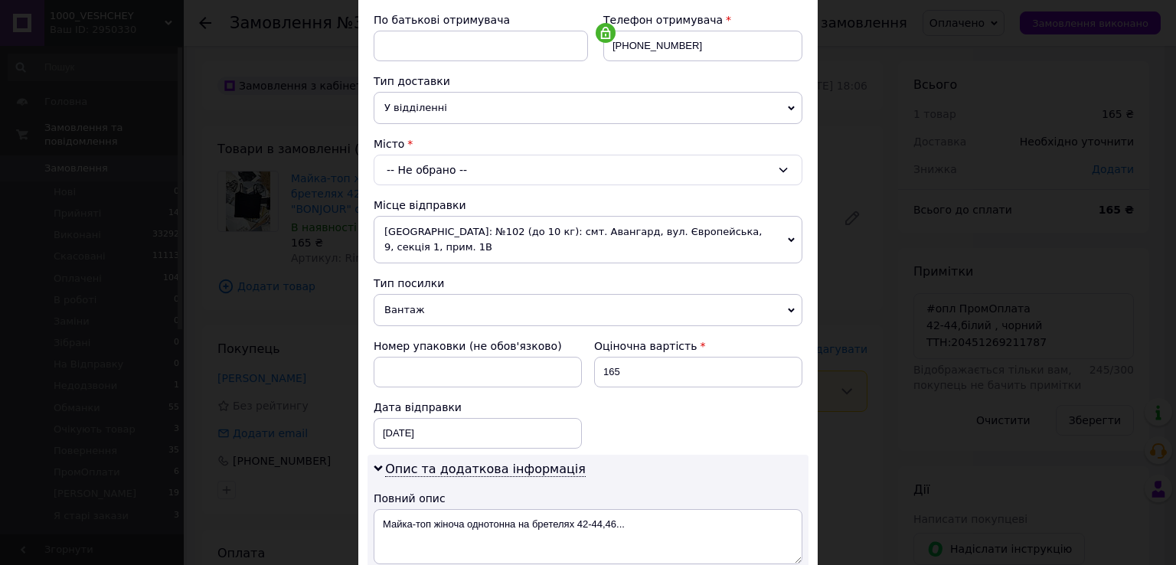
scroll to position [306, 0]
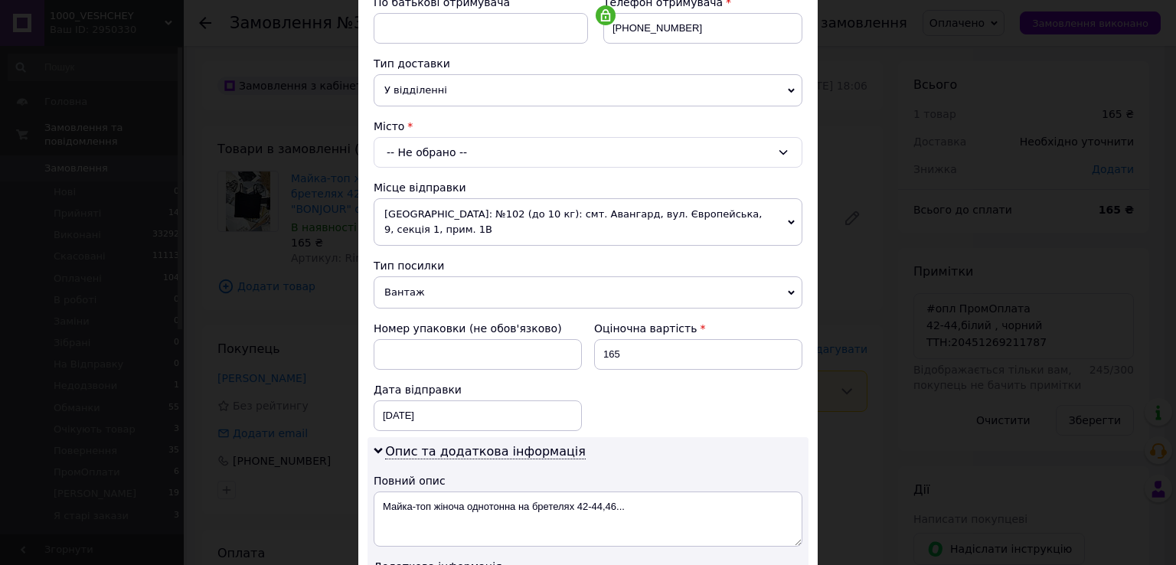
click at [423, 152] on div "-- Не обрано --" at bounding box center [588, 152] width 429 height 31
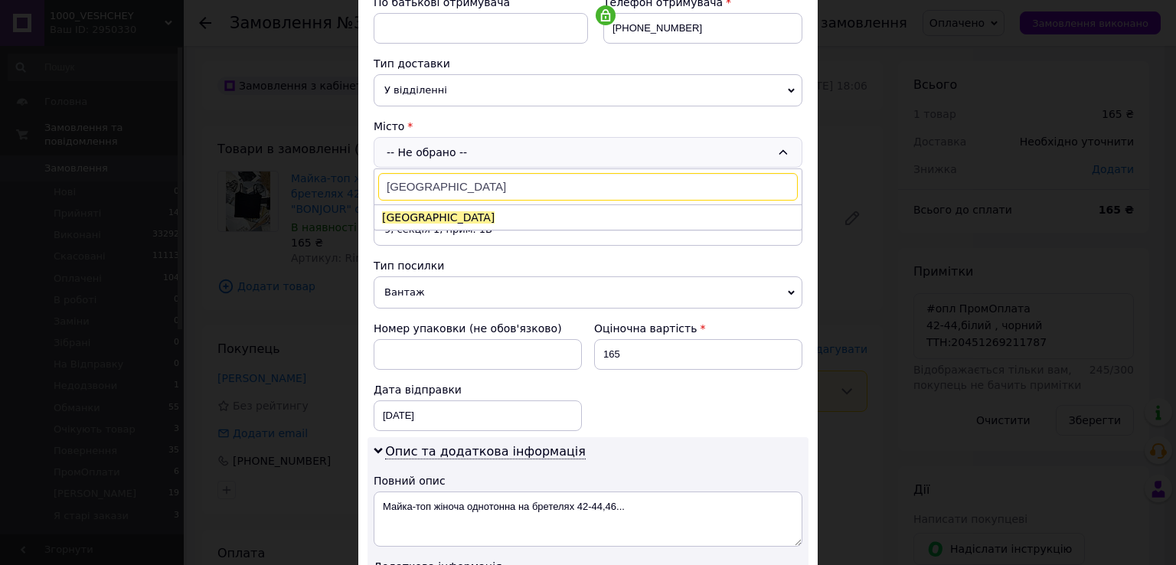
type input "[GEOGRAPHIC_DATA]"
click at [403, 221] on span "[GEOGRAPHIC_DATA]" at bounding box center [438, 217] width 113 height 12
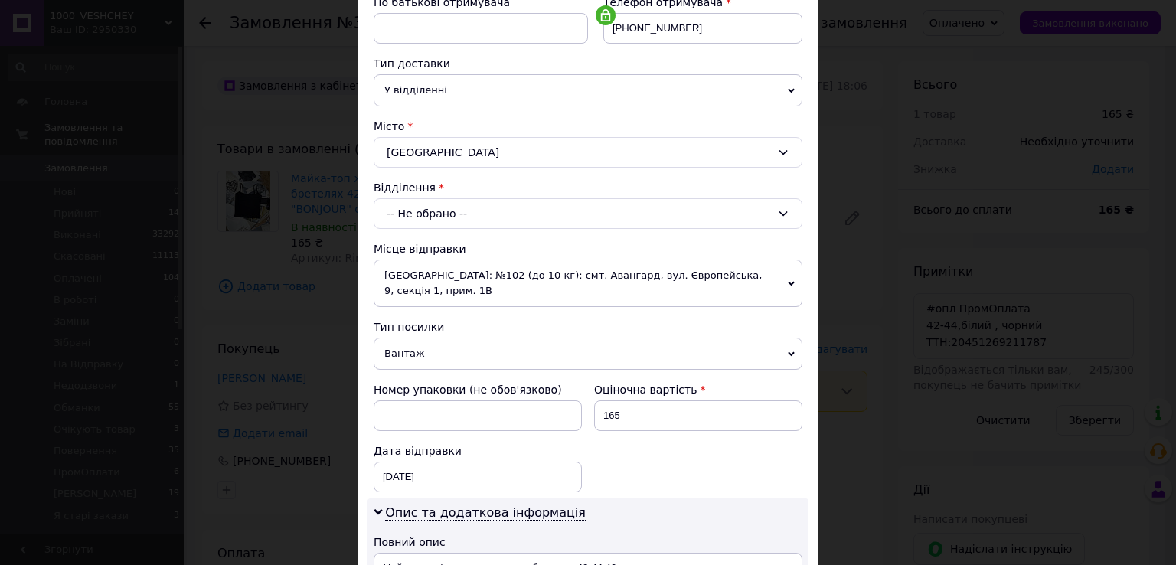
click at [403, 221] on div "-- Не обрано --" at bounding box center [588, 213] width 429 height 31
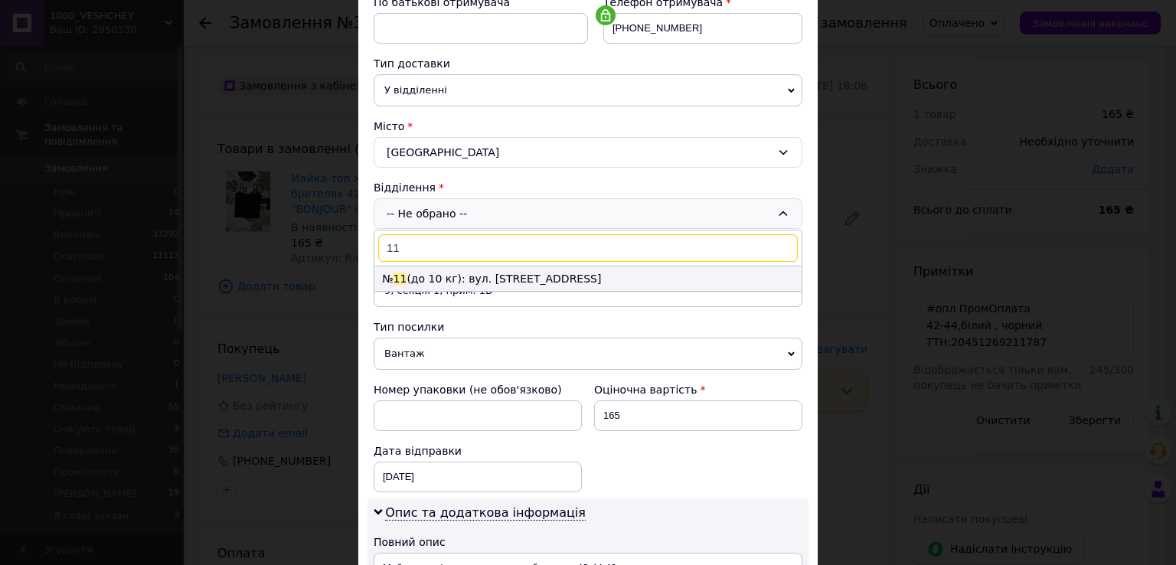
type input "11"
click at [413, 277] on li "№ 11 (до 10 кг): вул. Паркова, 41" at bounding box center [587, 278] width 427 height 25
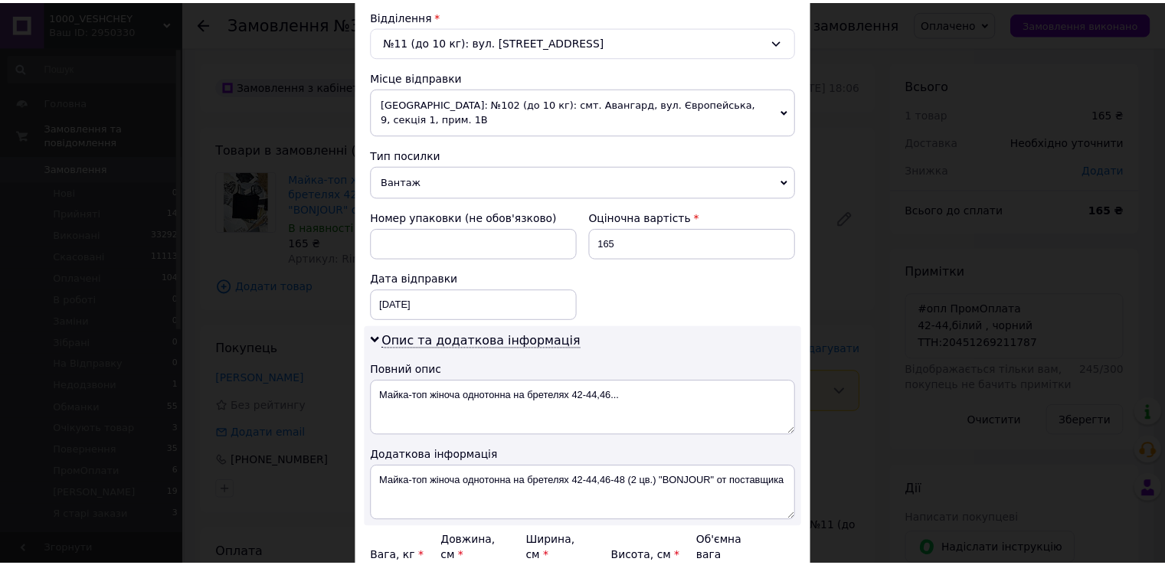
scroll to position [619, 0]
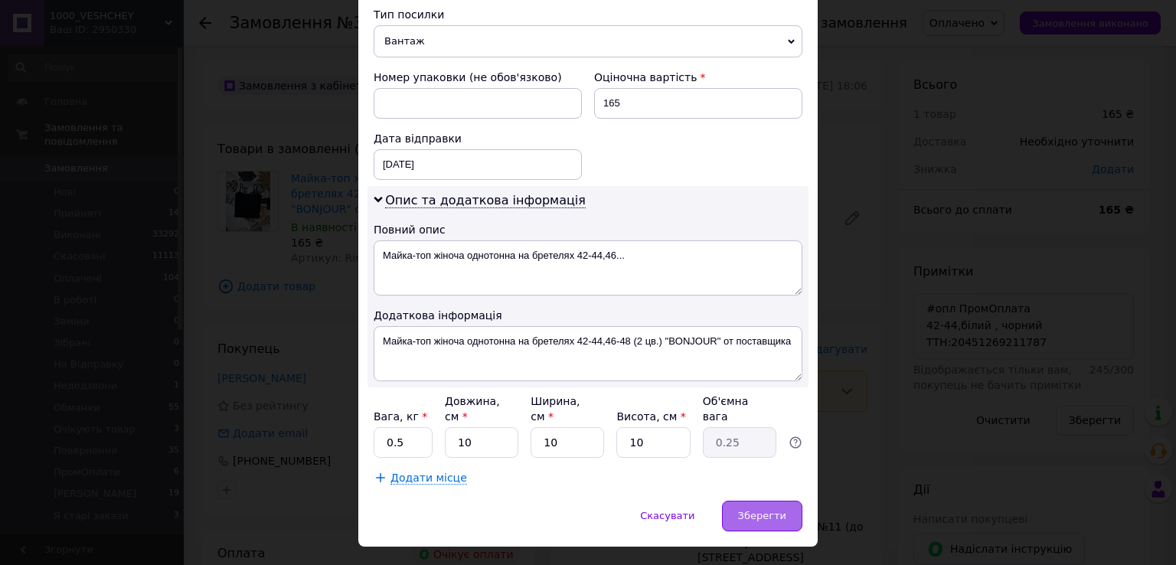
click at [747, 501] on div "Зберегти" at bounding box center [762, 516] width 80 height 31
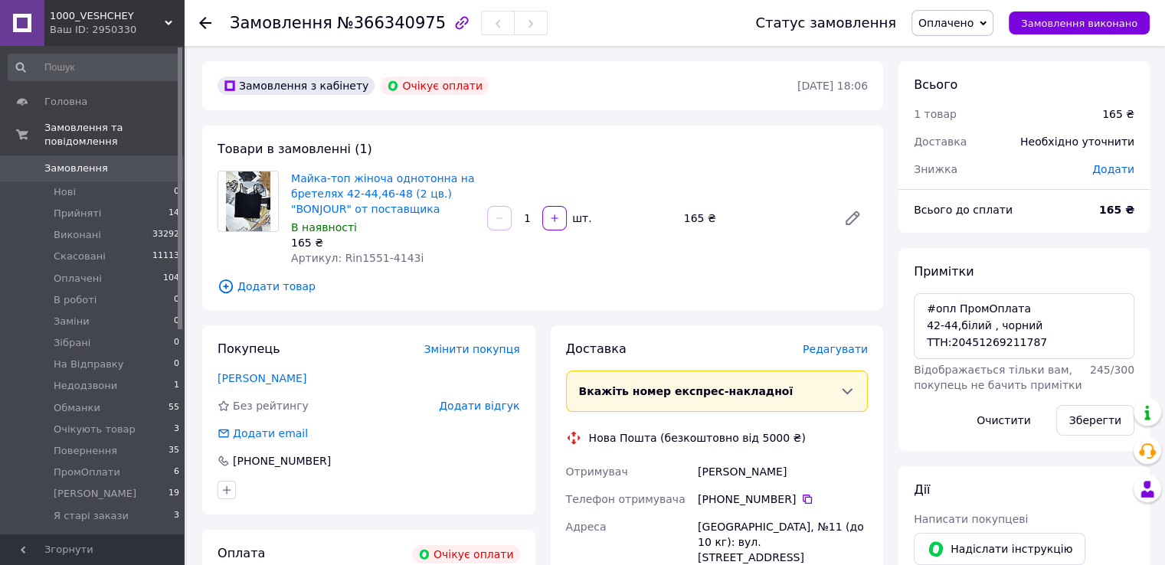
click at [111, 162] on span "Замовлення" at bounding box center [92, 169] width 97 height 14
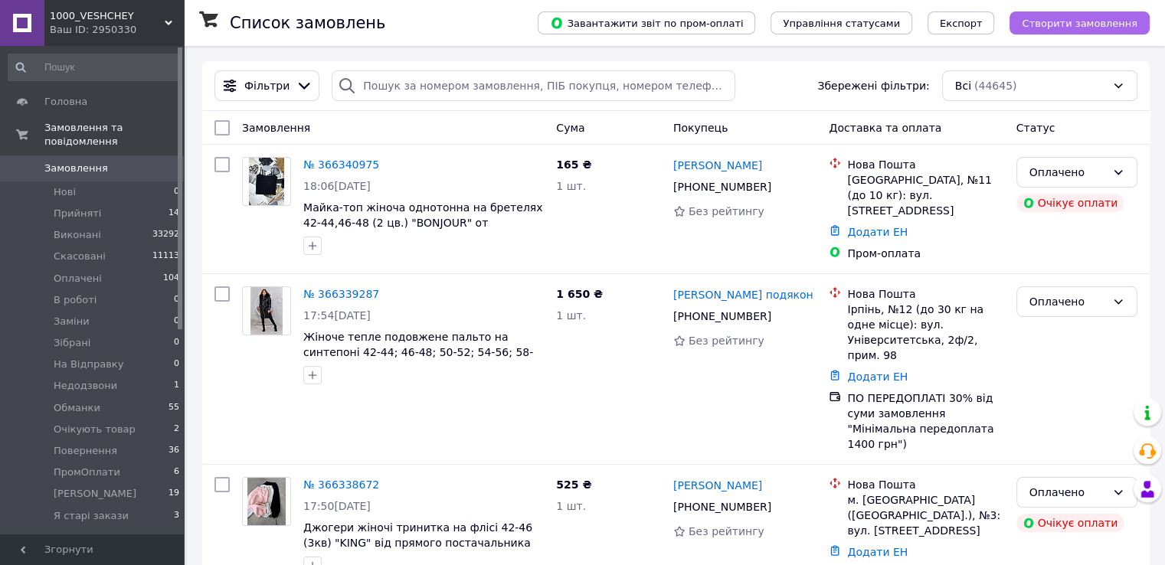
click at [1048, 23] on span "Створити замовлення" at bounding box center [1079, 23] width 116 height 11
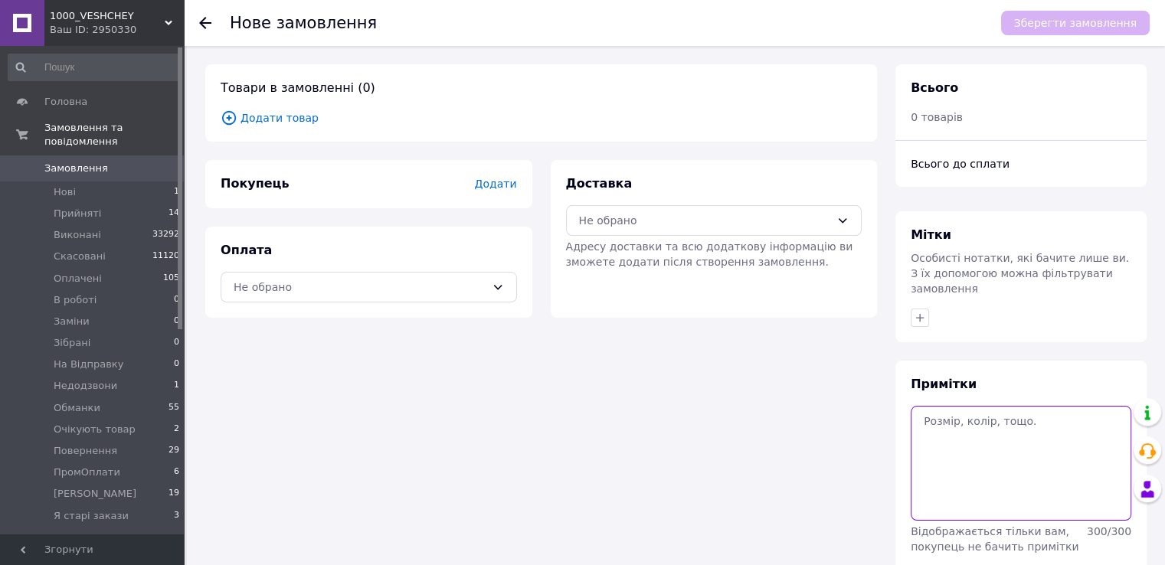
click at [979, 439] on textarea at bounding box center [1020, 463] width 221 height 115
paste textarea "#опл ПромОплата с-м, чорний ТТН:20451269215113"
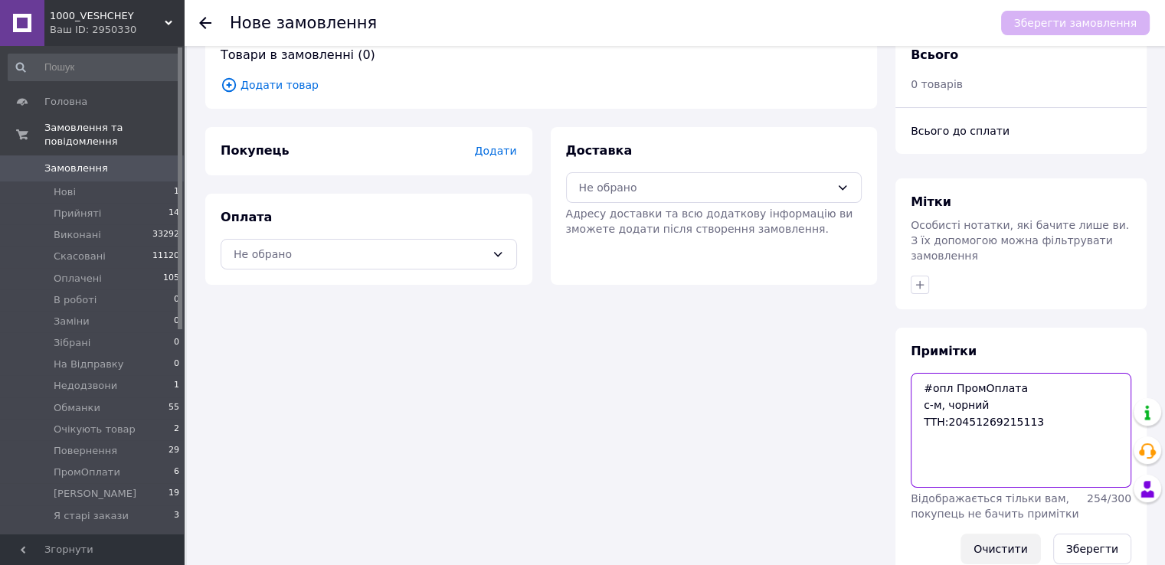
scroll to position [50, 0]
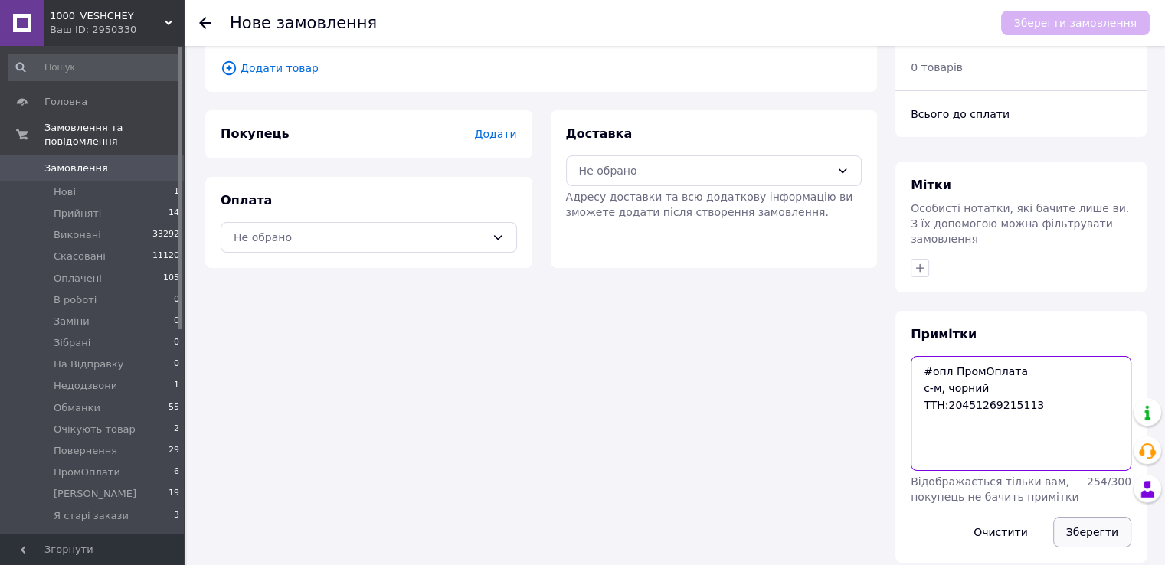
type textarea "#опл ПромОплата с-м, чорний ТТН:20451269215113"
drag, startPoint x: 1086, startPoint y: 512, endPoint x: 923, endPoint y: 436, distance: 179.2
click at [1084, 517] on button "Зберегти" at bounding box center [1092, 532] width 78 height 31
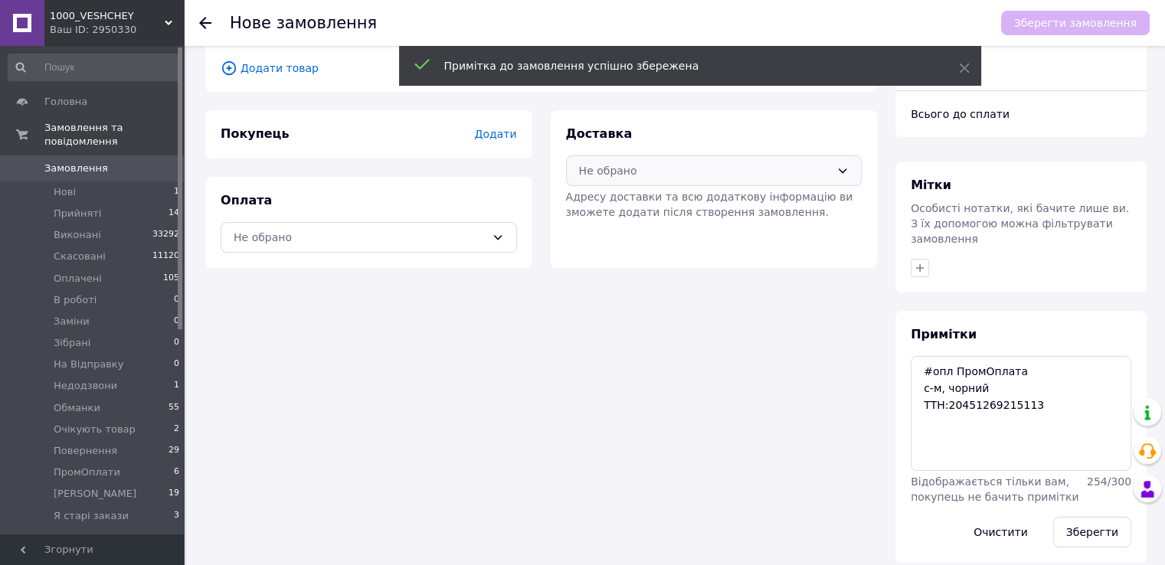
click at [639, 168] on div "Не обрано" at bounding box center [705, 170] width 252 height 17
click at [632, 196] on span "Нова Пошта (безкоштовно від 5000 ₴)" at bounding box center [724, 203] width 247 height 15
click at [517, 234] on div "Оплата Не обрано" at bounding box center [368, 222] width 327 height 91
click at [453, 240] on div "Не обрано" at bounding box center [360, 237] width 252 height 17
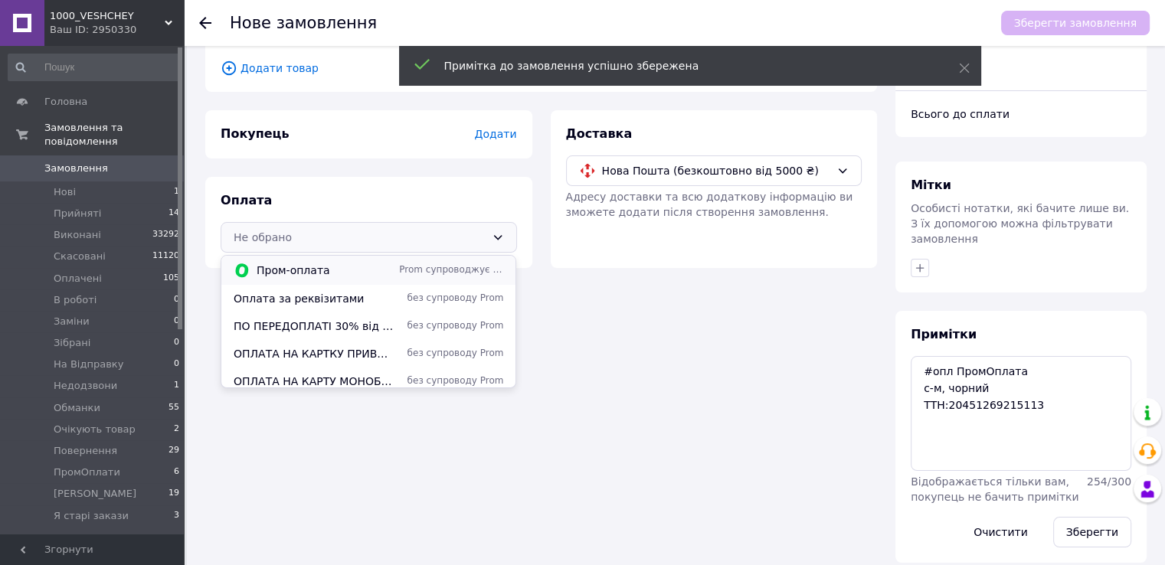
click at [419, 270] on span "Prom супроводжує покупку" at bounding box center [451, 269] width 104 height 13
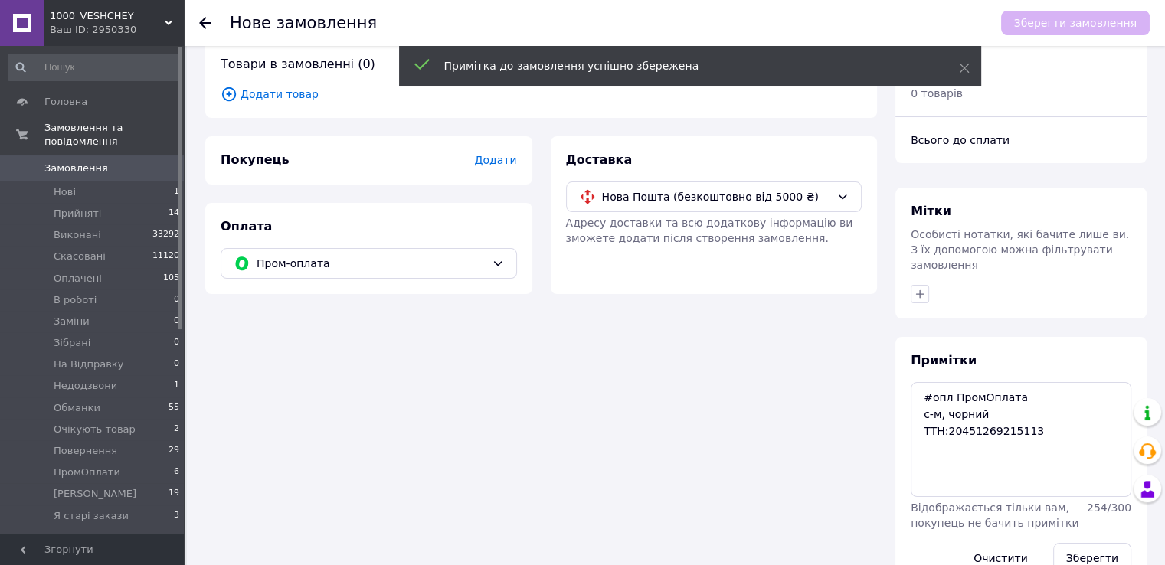
scroll to position [0, 0]
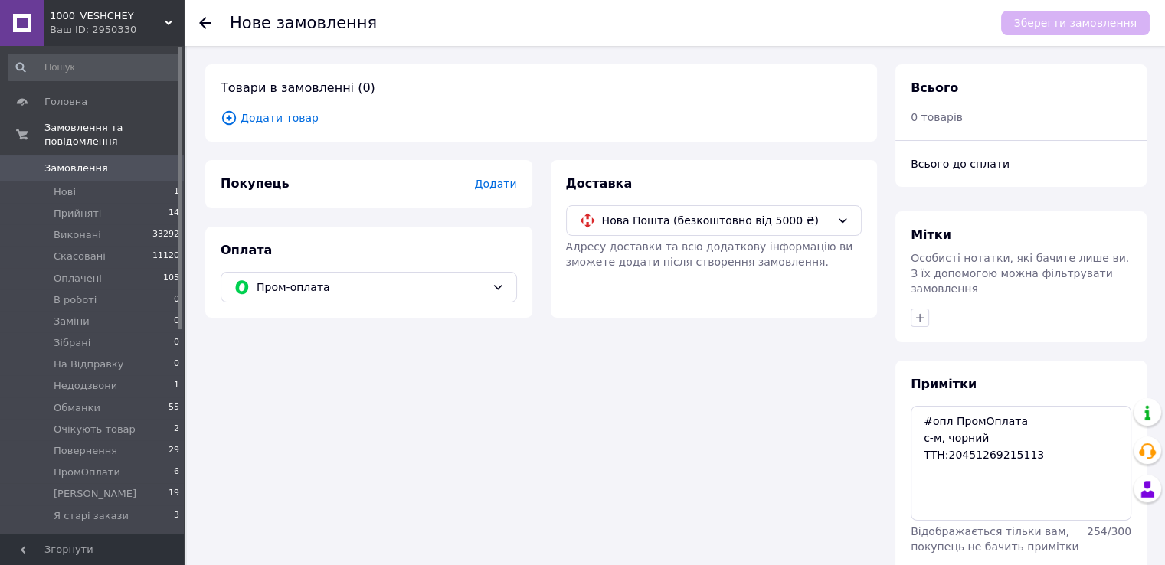
click at [270, 123] on span "Додати товар" at bounding box center [541, 117] width 641 height 17
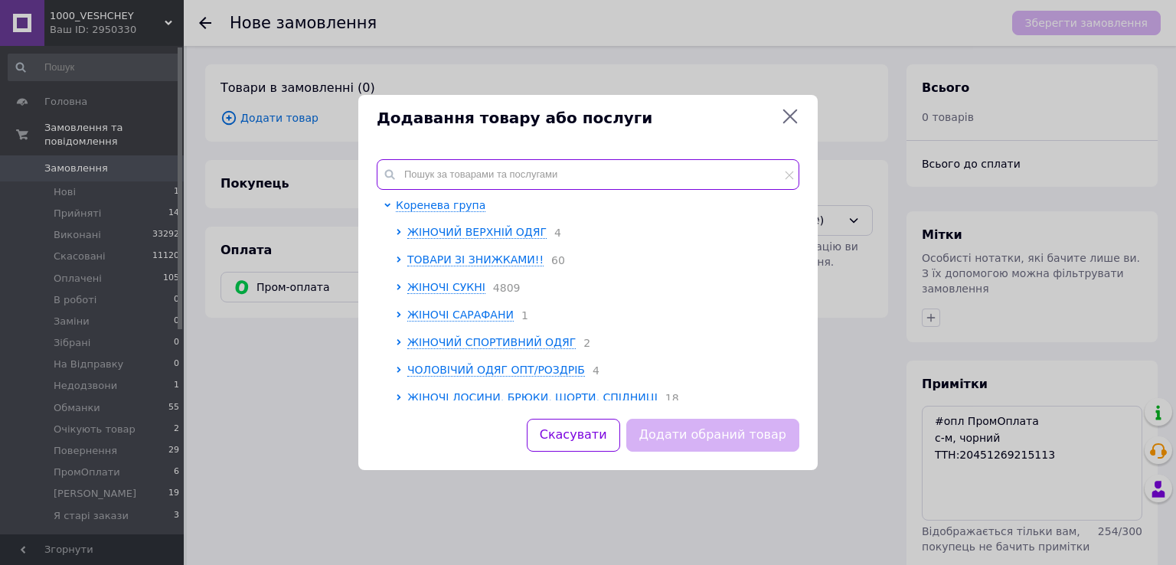
click at [489, 178] on input "text" at bounding box center [588, 174] width 423 height 31
paste input "Sin1520-921t"
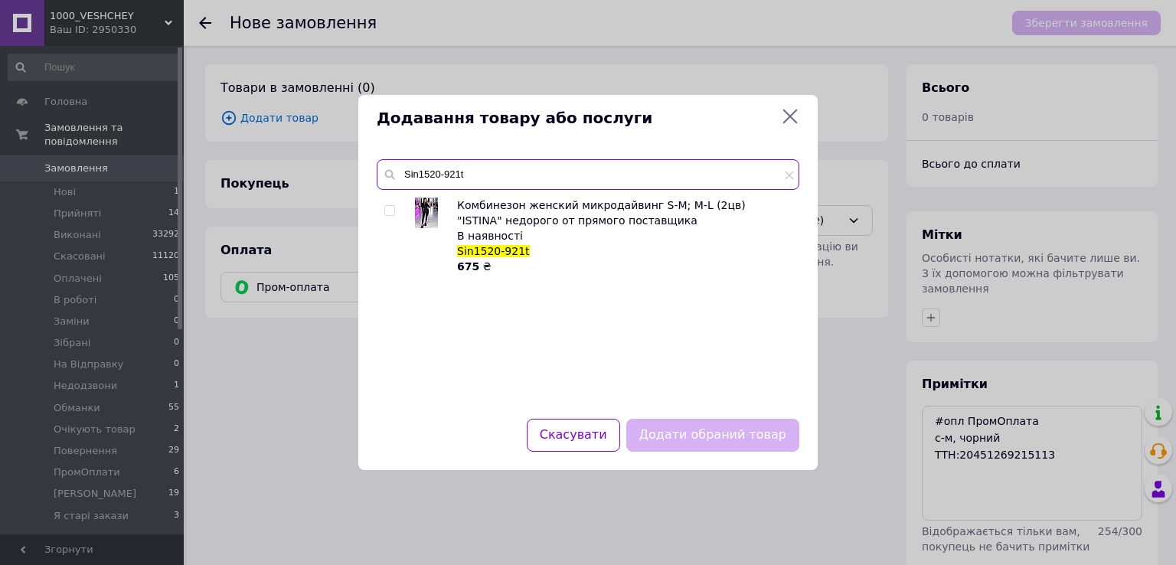
type input "Sin1520-921t"
click at [388, 211] on input "checkbox" at bounding box center [389, 211] width 10 height 10
checkbox input "true"
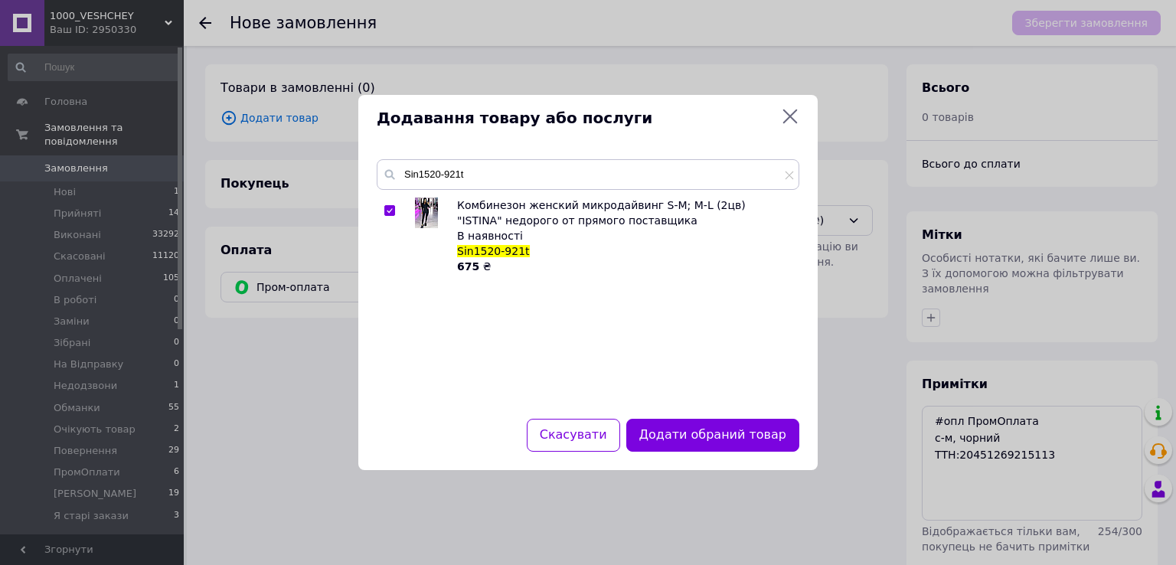
click at [640, 430] on div "Додати обраний товар" at bounding box center [712, 435] width 179 height 39
click at [655, 437] on button "Додати обраний товар" at bounding box center [712, 435] width 173 height 33
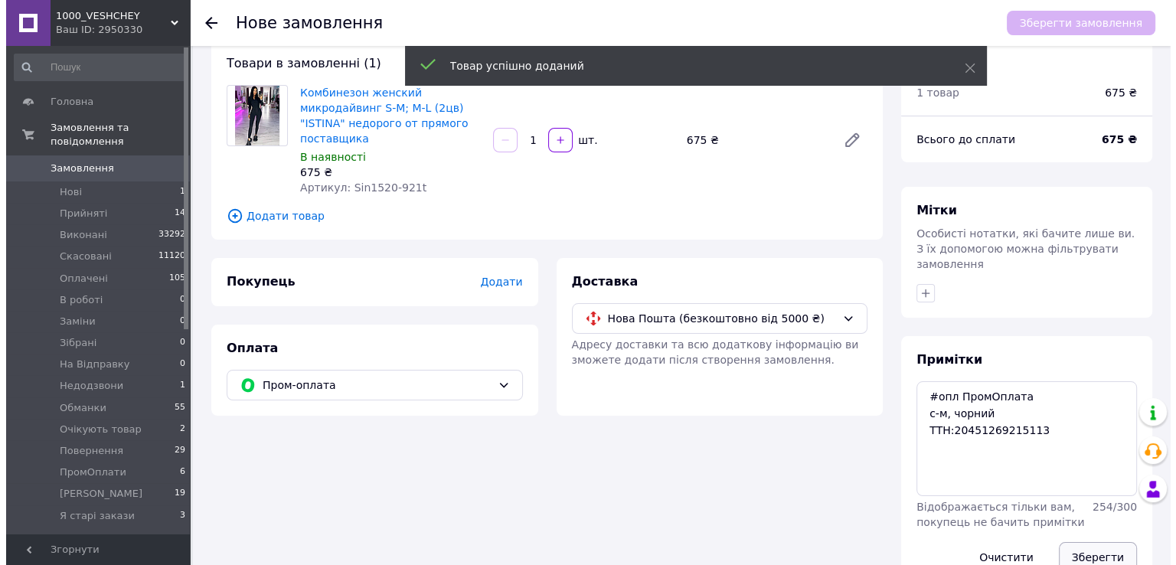
scroll to position [50, 0]
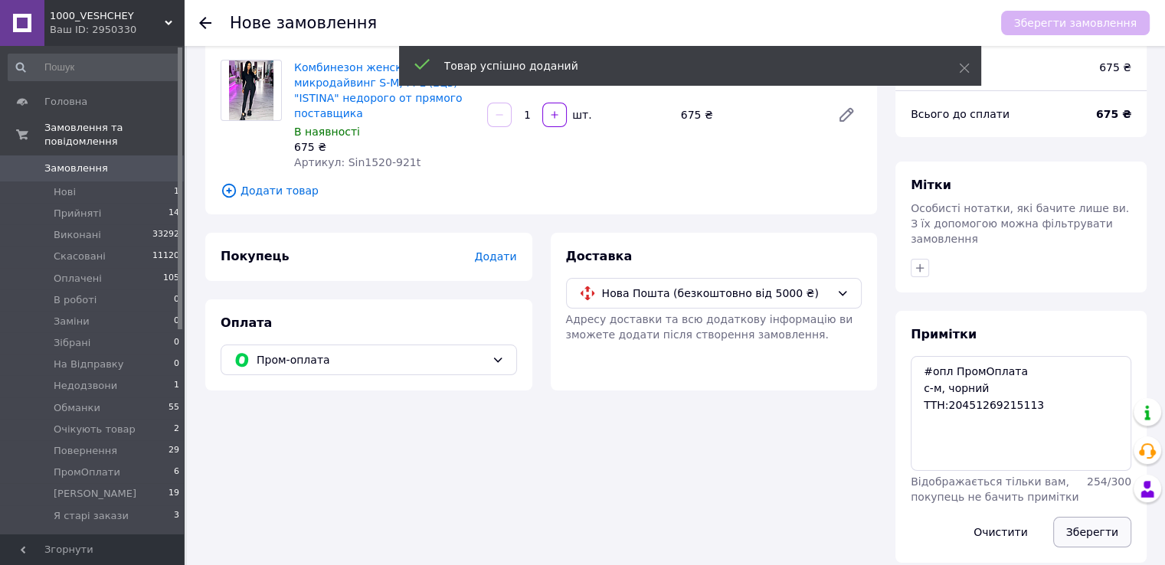
click at [1115, 518] on button "Зберегти" at bounding box center [1092, 532] width 78 height 31
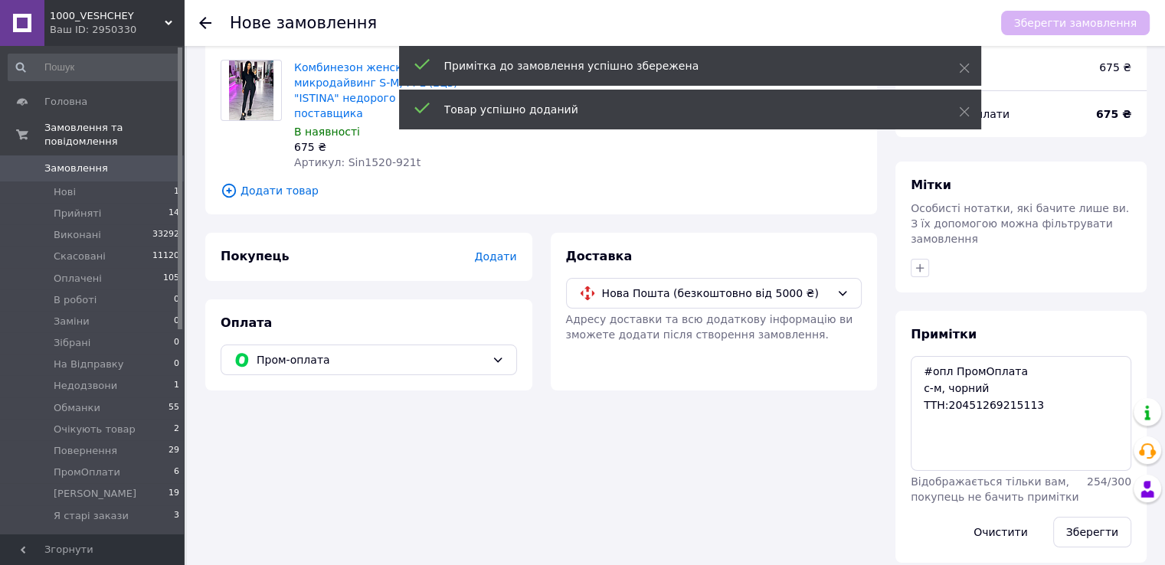
click at [499, 257] on span "Додати" at bounding box center [495, 256] width 42 height 12
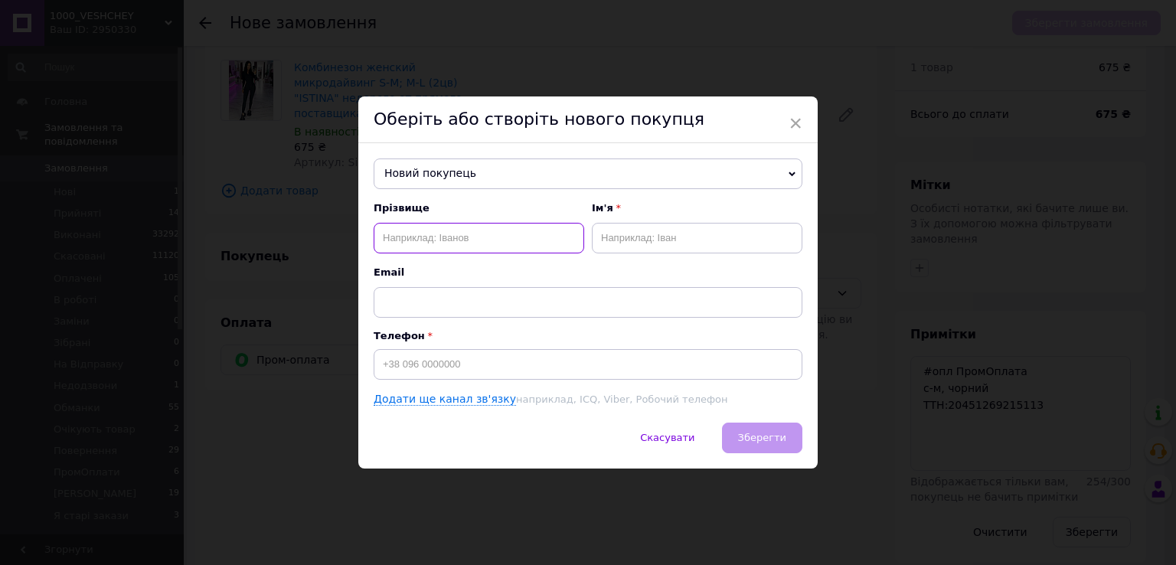
click at [427, 244] on input "text" at bounding box center [479, 238] width 211 height 31
paste input "Бирюкова Наталія"
click at [436, 235] on input "Бирюкова Наталія" at bounding box center [479, 238] width 211 height 31
type input "Бирюкова"
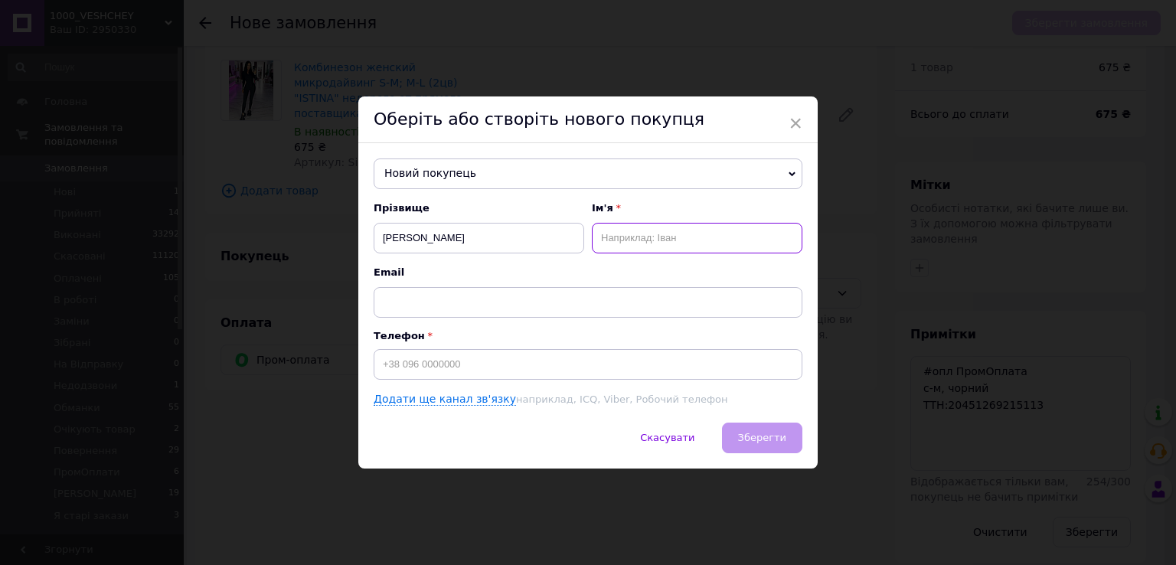
click at [637, 224] on input "text" at bounding box center [697, 238] width 211 height 31
paste input "Наталія"
type input "Наталія-Таня"
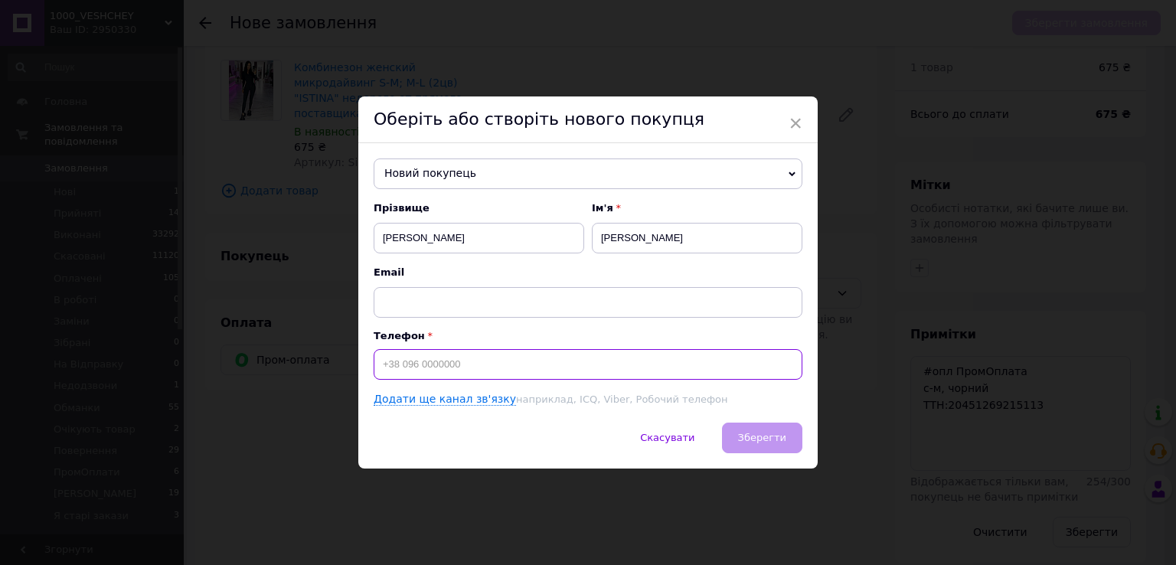
click at [515, 371] on input at bounding box center [588, 364] width 429 height 31
click at [478, 369] on input at bounding box center [588, 364] width 429 height 31
paste input "+380934028697"
type input "+380934028697"
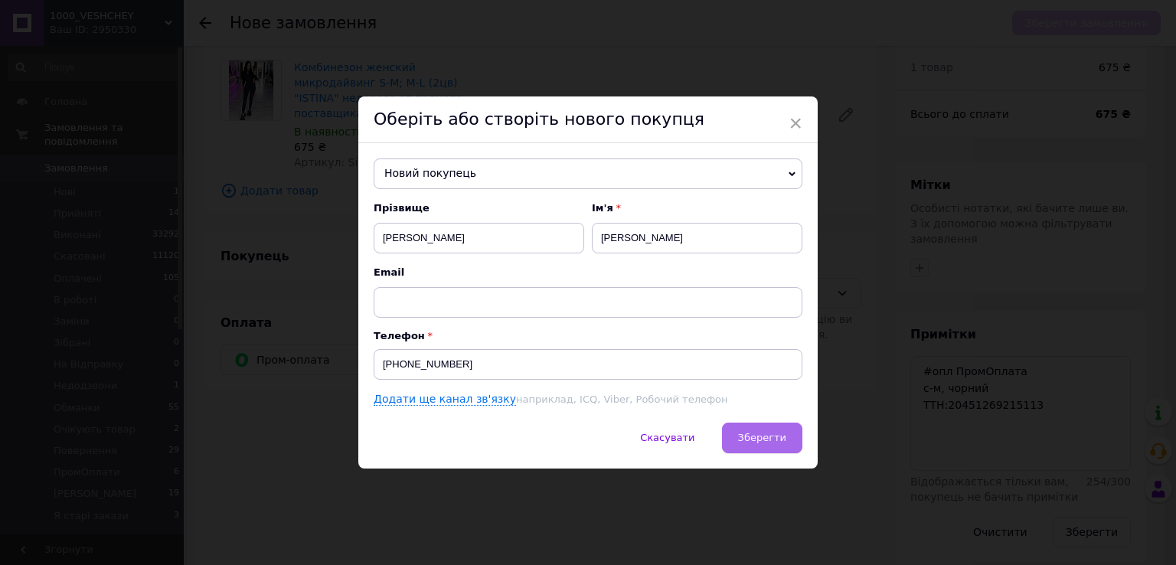
click at [771, 433] on span "Зберегти" at bounding box center [762, 437] width 48 height 11
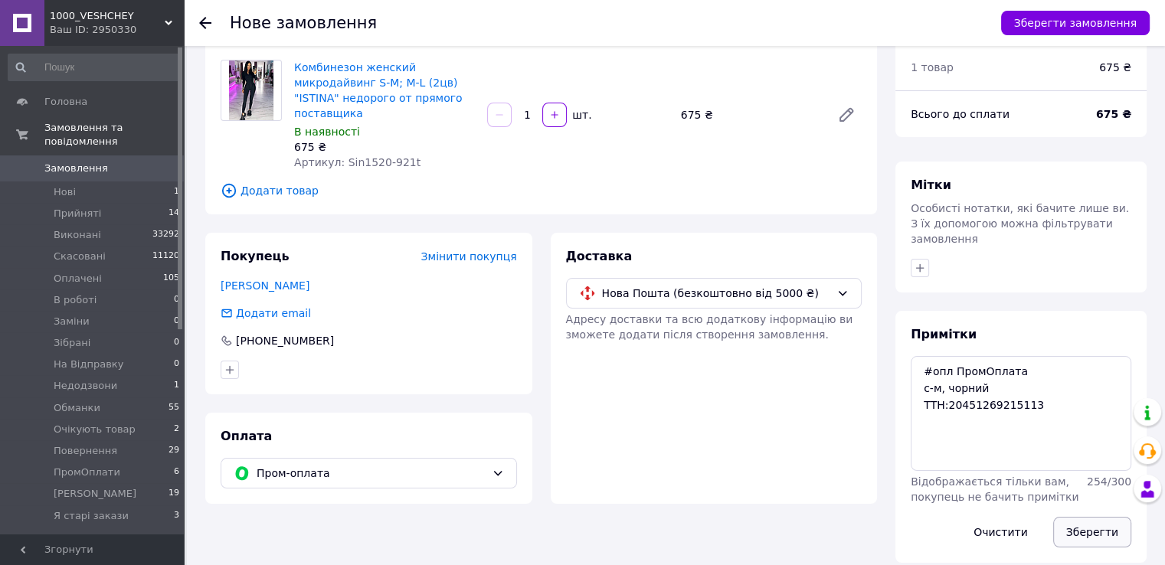
click at [1074, 518] on button "Зберегти" at bounding box center [1092, 532] width 78 height 31
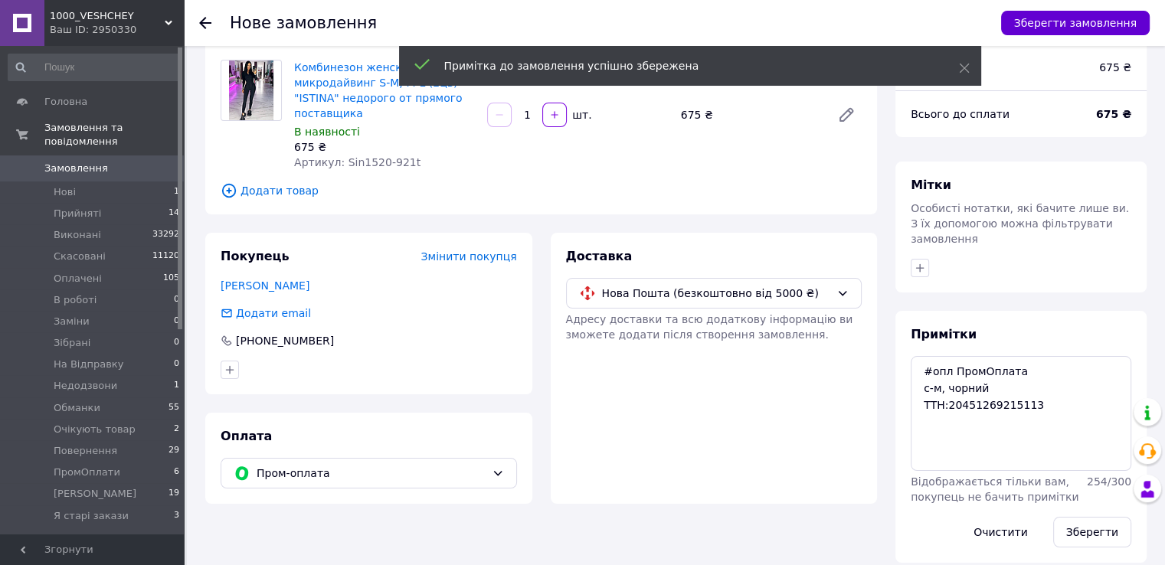
click at [1047, 18] on button "Зберегти замовлення" at bounding box center [1075, 23] width 149 height 25
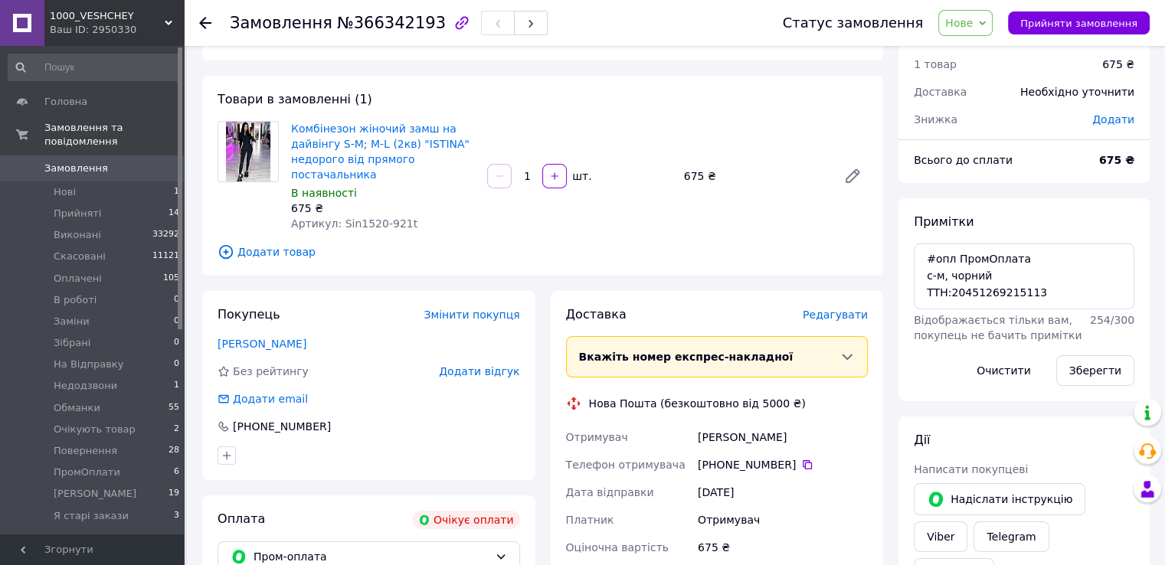
click at [841, 316] on span "Редагувати" at bounding box center [834, 315] width 65 height 12
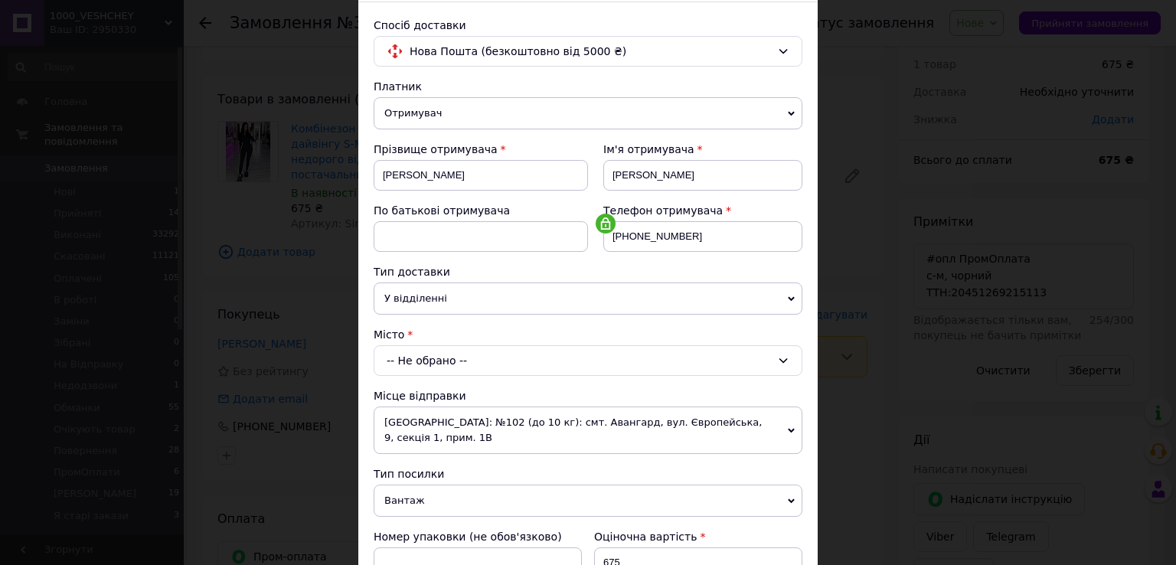
scroll to position [230, 0]
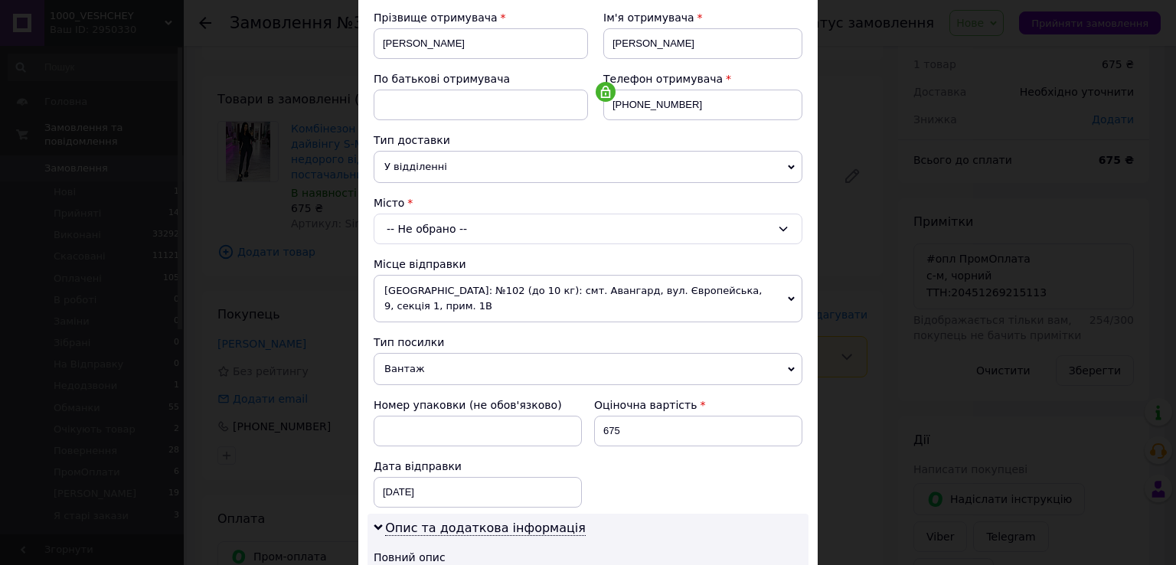
click at [441, 221] on div "-- Не обрано --" at bounding box center [588, 229] width 429 height 31
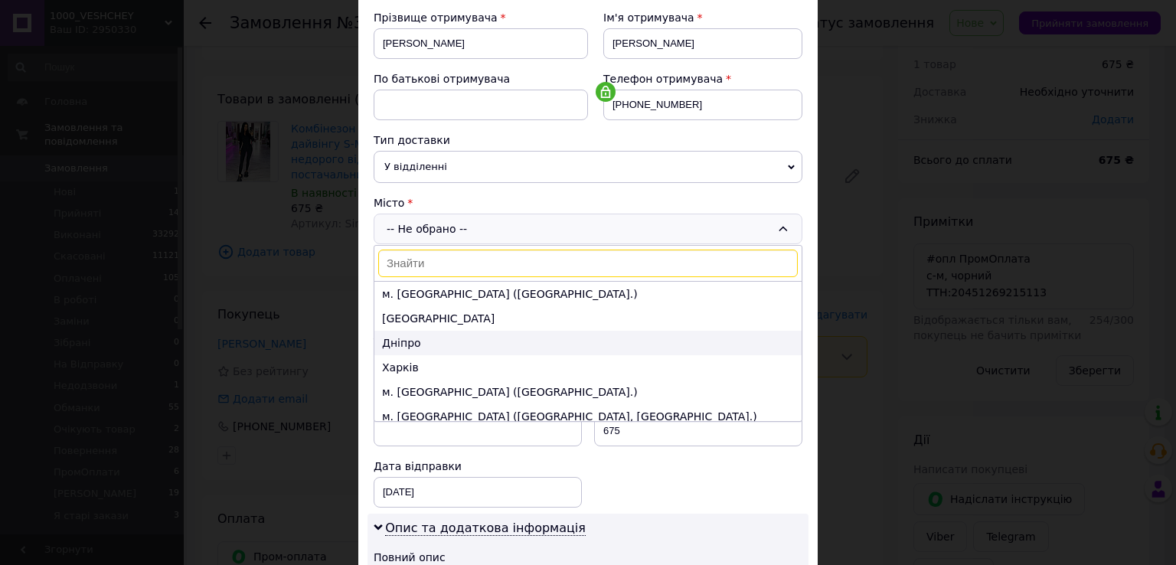
click at [462, 341] on li "Дніпро" at bounding box center [587, 343] width 427 height 25
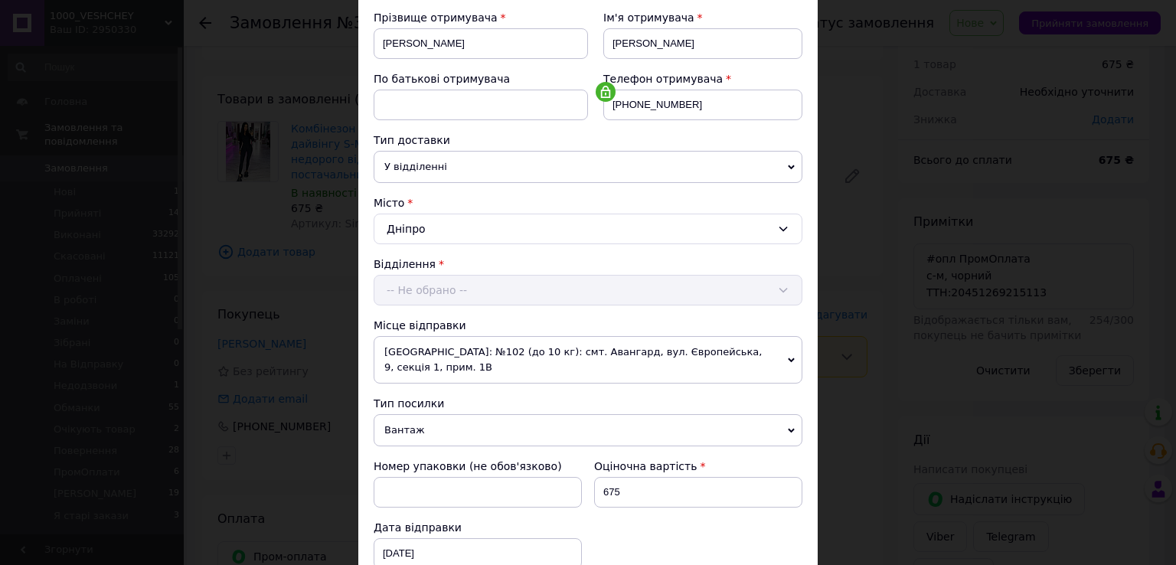
click at [420, 283] on div "Відділення -- Не обрано --" at bounding box center [588, 281] width 429 height 49
click at [420, 296] on div "-- Не обрано --" at bounding box center [588, 290] width 429 height 31
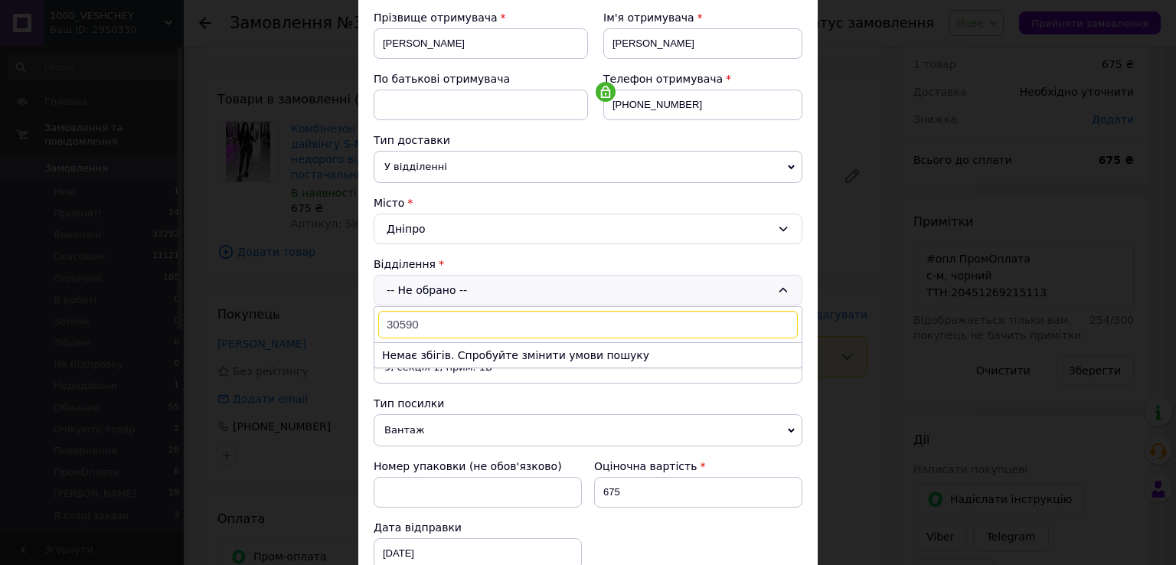
type input "30590"
click at [420, 165] on span "У відділенні" at bounding box center [588, 167] width 429 height 32
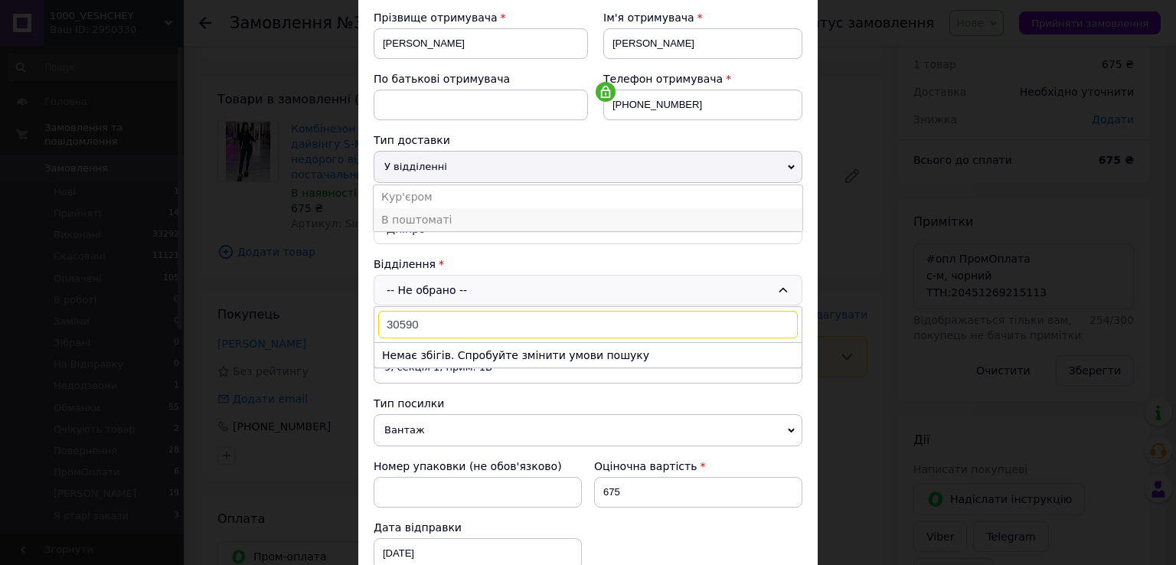
click at [412, 222] on li "В поштоматі" at bounding box center [588, 219] width 429 height 23
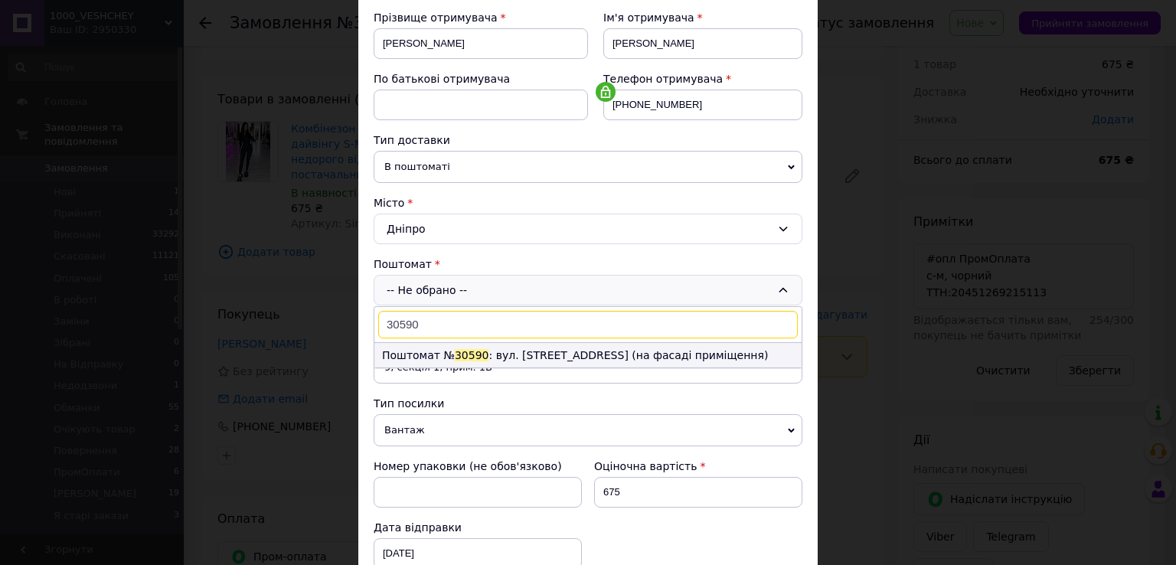
click at [438, 349] on li "Поштомат № 30590 : вул. Сімферопольська, 2 (на фасаді приміщення)" at bounding box center [587, 355] width 427 height 25
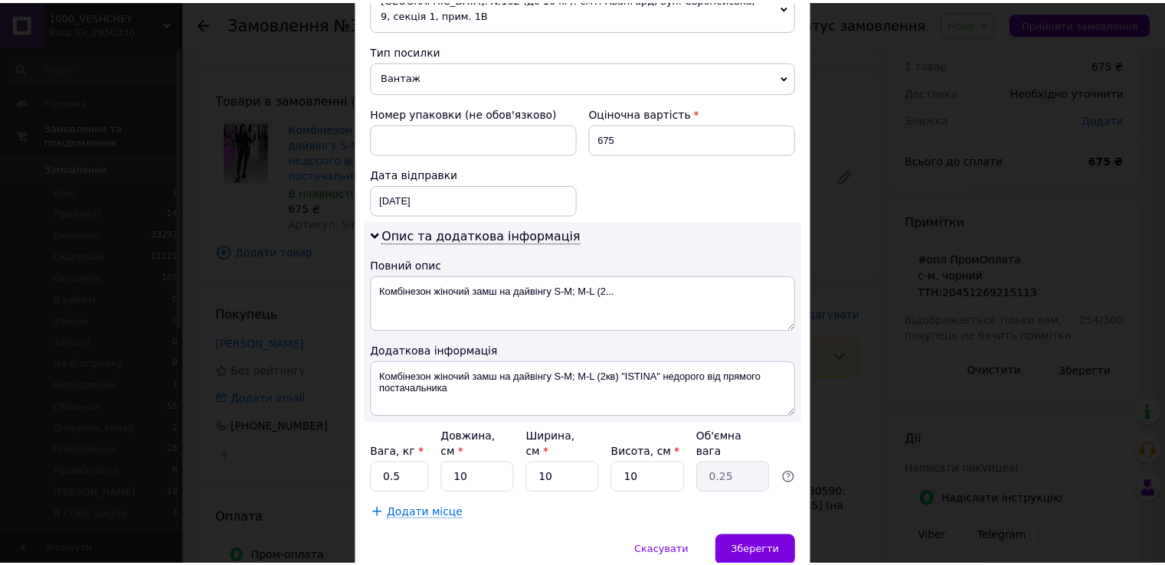
scroll to position [613, 0]
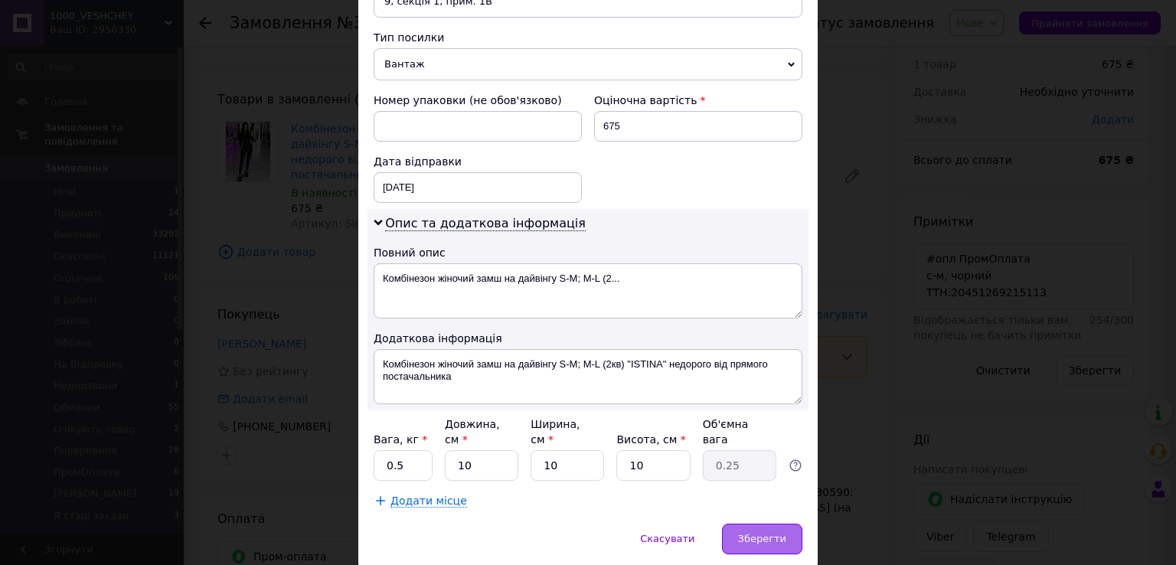
click at [762, 533] on span "Зберегти" at bounding box center [762, 538] width 48 height 11
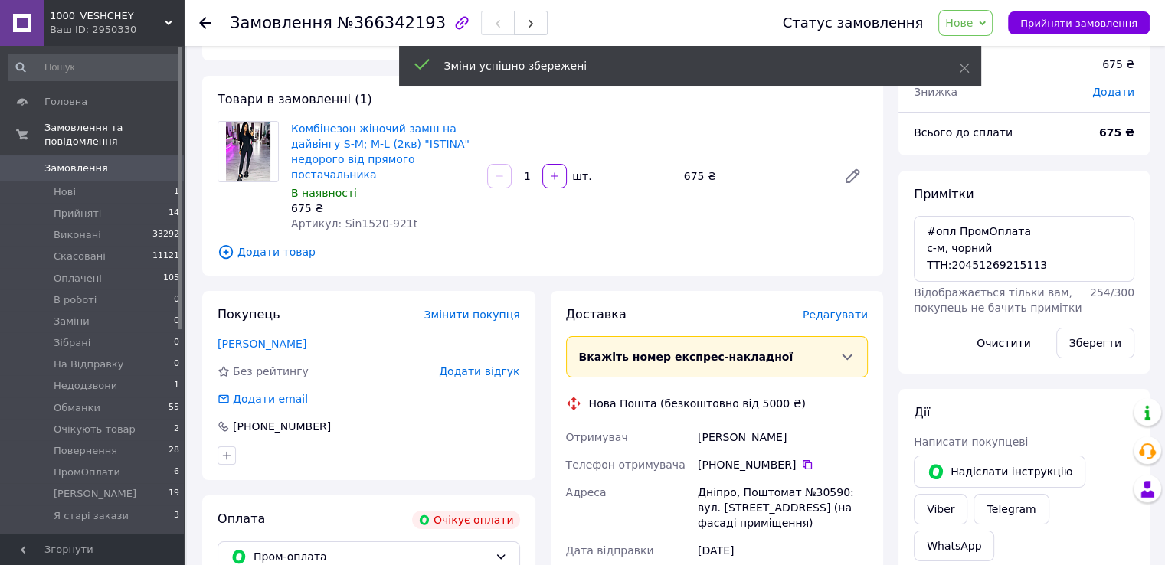
click at [975, 30] on span "Нове" at bounding box center [965, 23] width 54 height 26
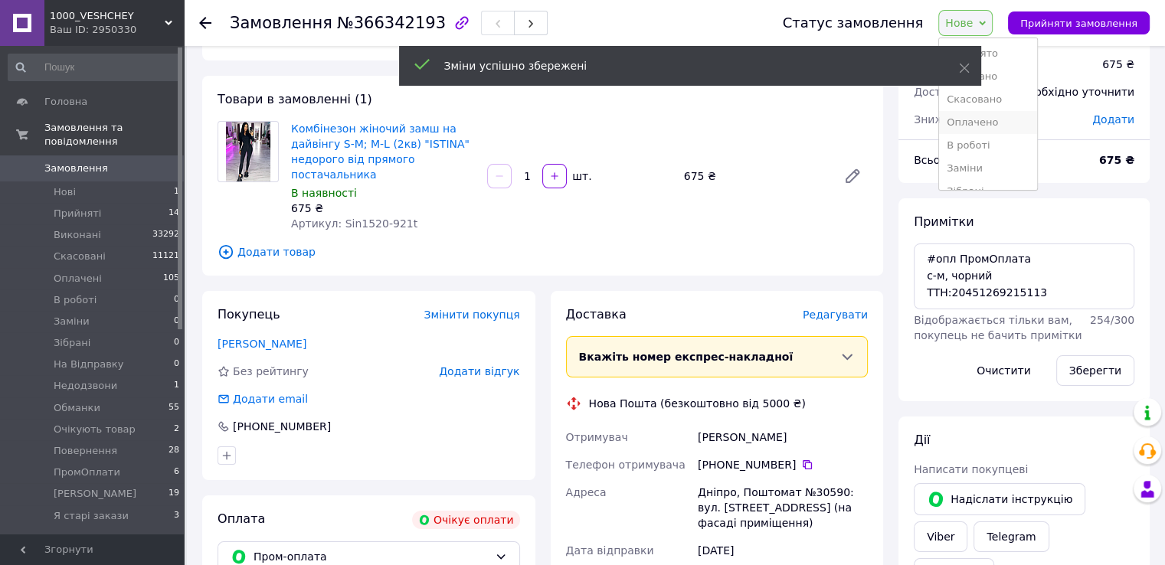
click at [990, 126] on li "Оплачено" at bounding box center [988, 122] width 98 height 23
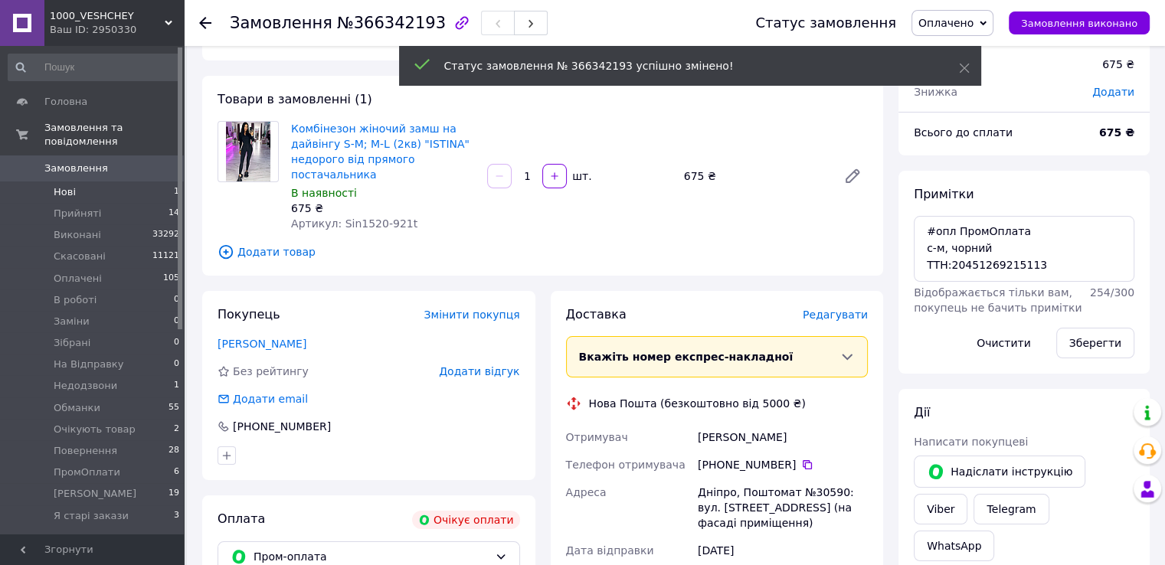
click at [165, 181] on li "Нові 1" at bounding box center [94, 191] width 188 height 21
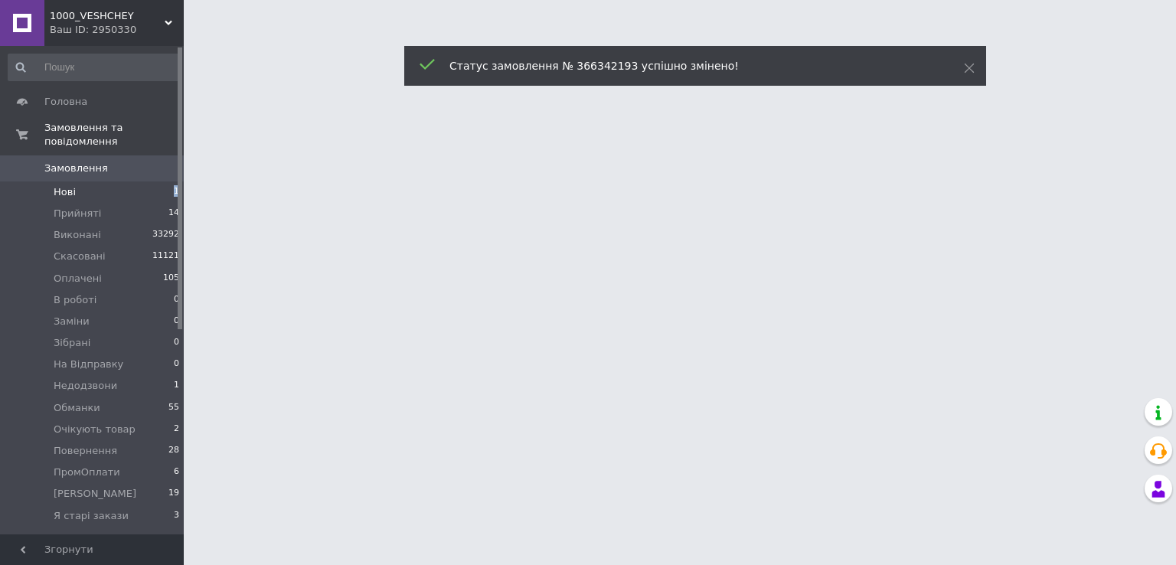
click at [165, 181] on li "Нові 1" at bounding box center [94, 191] width 188 height 21
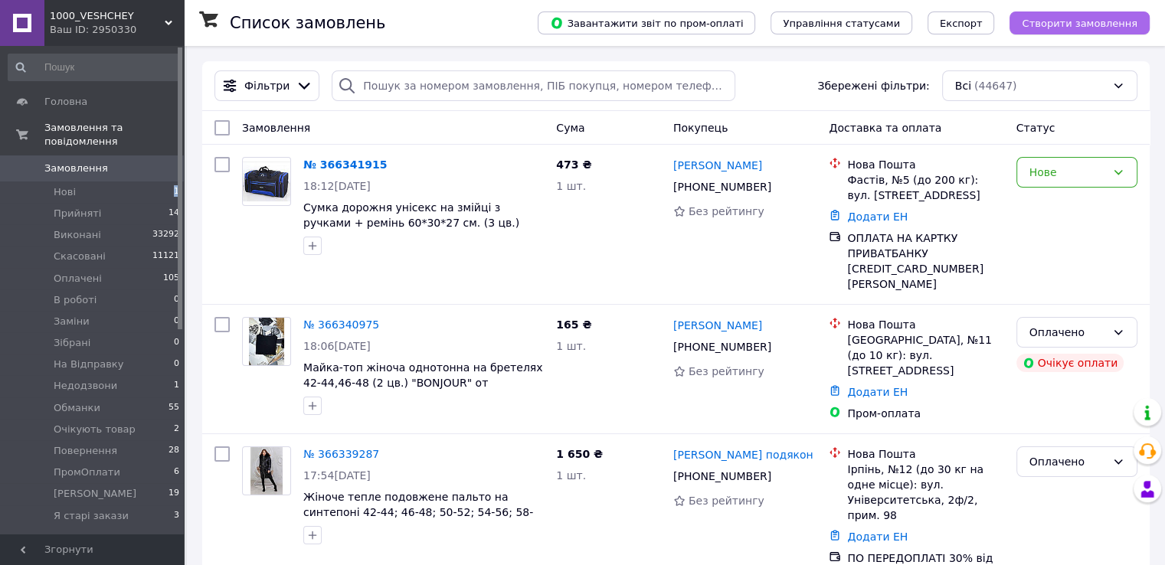
click at [1067, 21] on span "Створити замовлення" at bounding box center [1079, 23] width 116 height 11
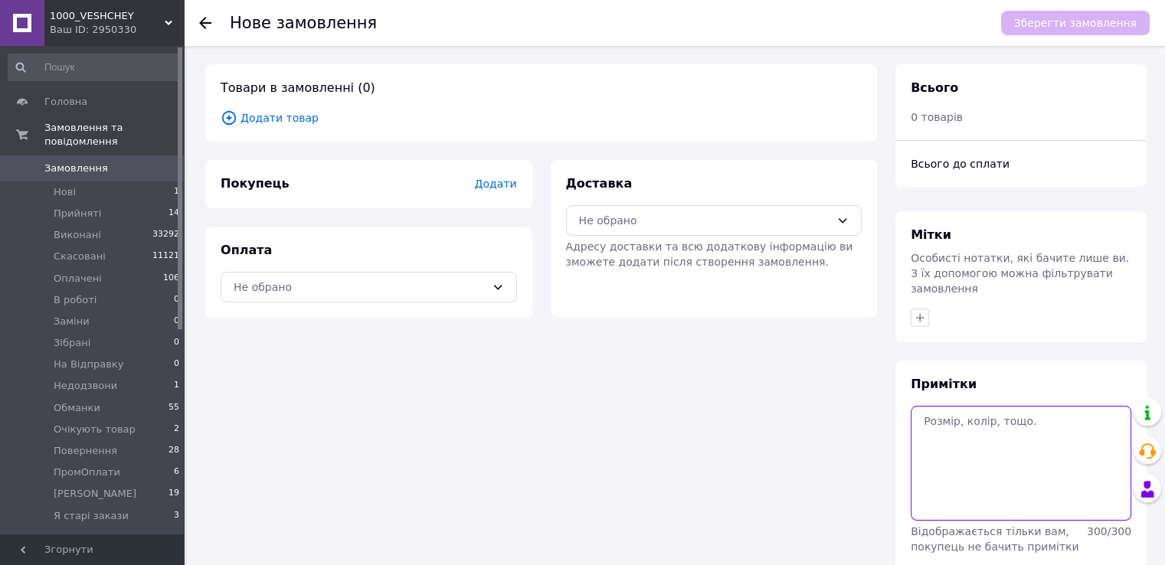
click at [983, 451] on textarea at bounding box center [1020, 463] width 221 height 115
paste textarea "#опл 140 грн 42-48, чорний"
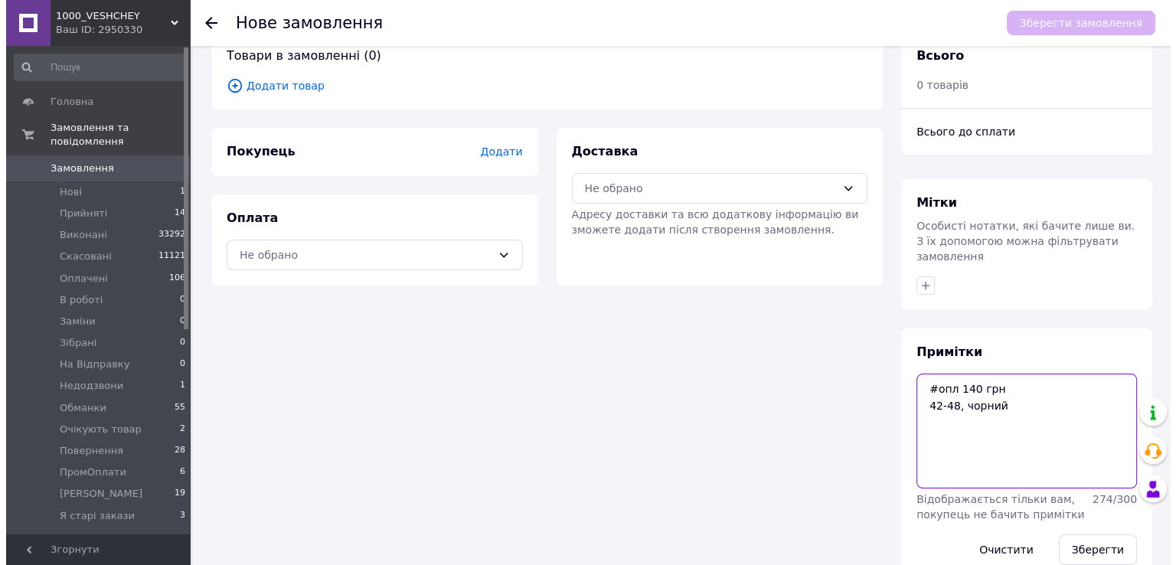
scroll to position [50, 0]
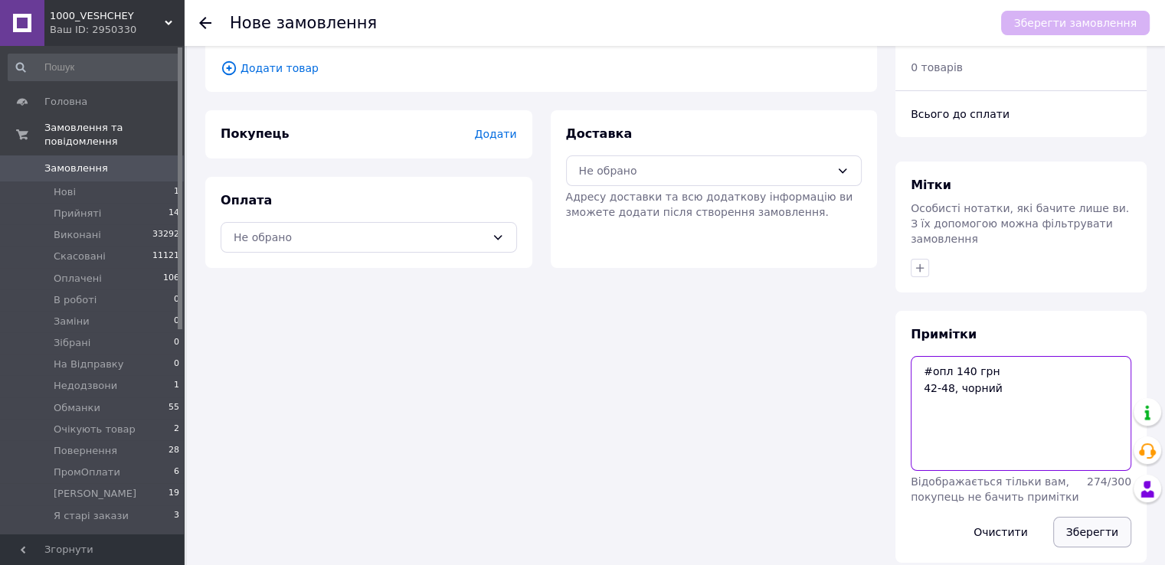
type textarea "#опл 140 грн 42-48, чорний"
click at [1098, 517] on button "Зберегти" at bounding box center [1092, 532] width 78 height 31
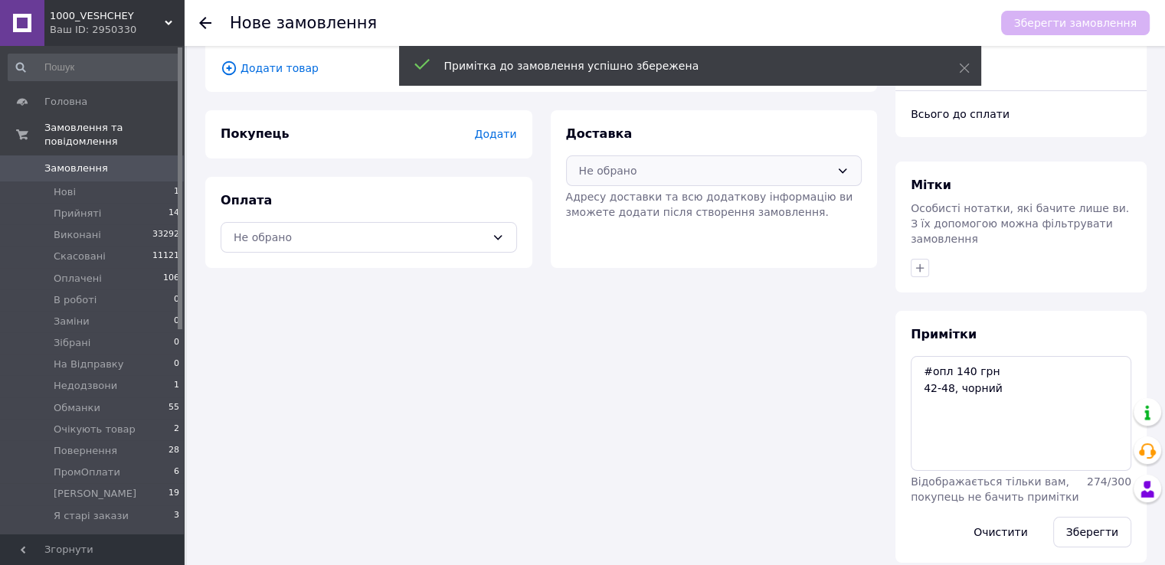
click at [688, 178] on div "Не обрано" at bounding box center [705, 170] width 252 height 17
click at [665, 210] on span "Нова Пошта (безкоштовно від 5000 ₴)" at bounding box center [724, 203] width 247 height 15
click at [464, 250] on div "Не обрано" at bounding box center [369, 237] width 296 height 31
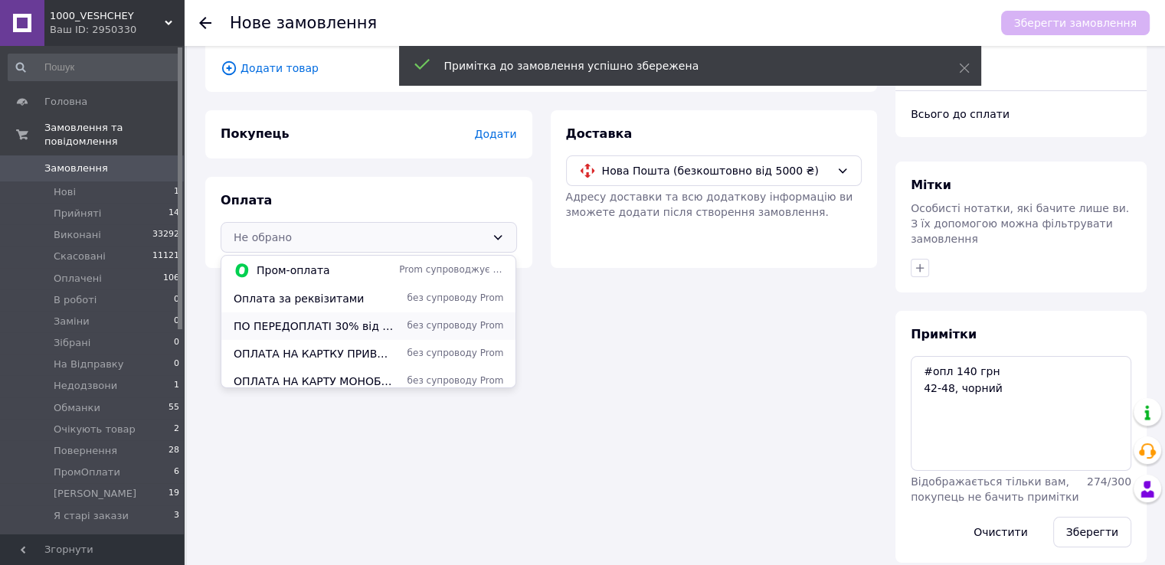
click at [466, 319] on span "без супроводу Prom" at bounding box center [451, 325] width 104 height 13
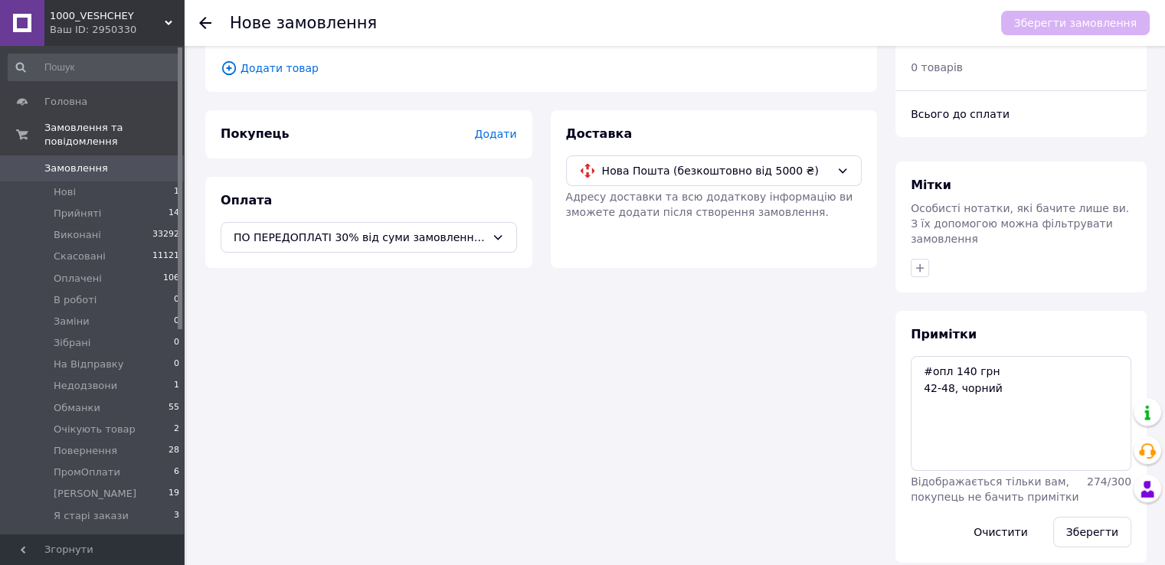
click at [306, 74] on span "Додати товар" at bounding box center [541, 68] width 641 height 17
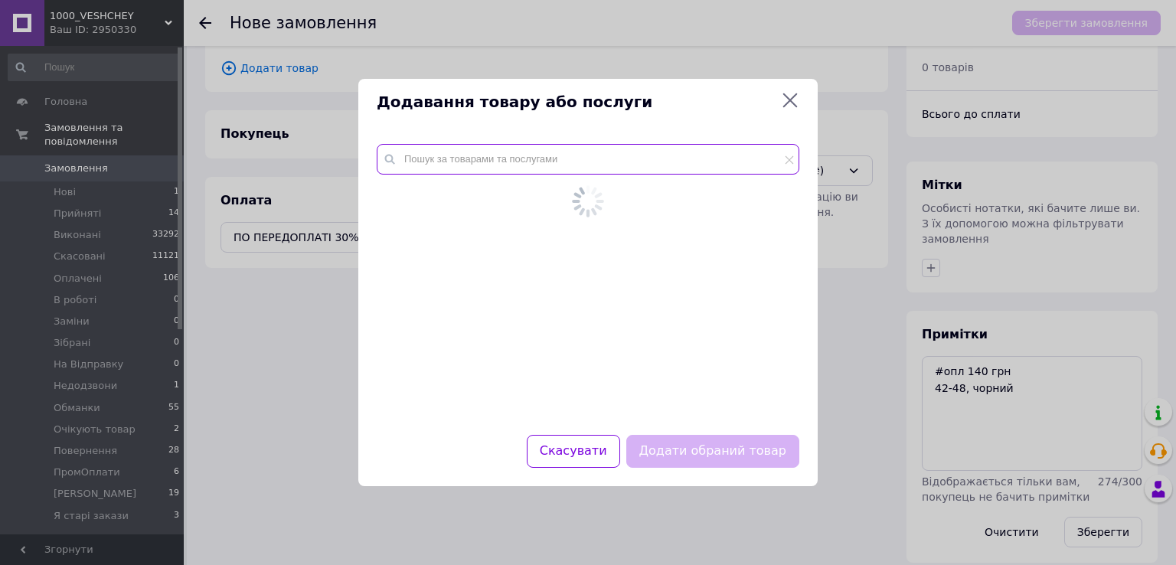
click at [469, 161] on input "text" at bounding box center [588, 159] width 423 height 31
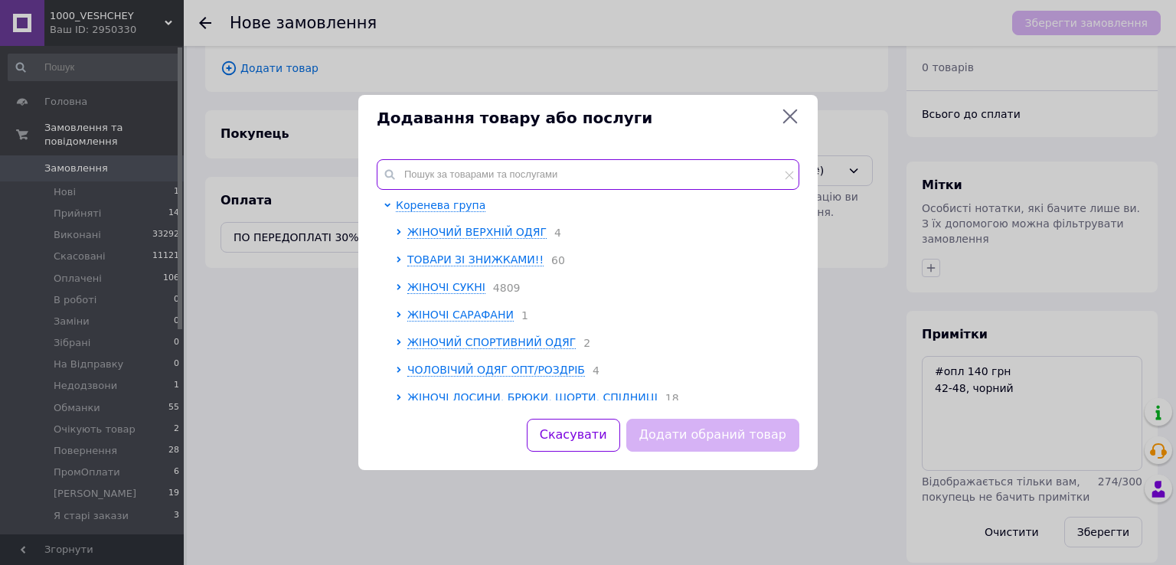
paste input "Rin5052-430a"
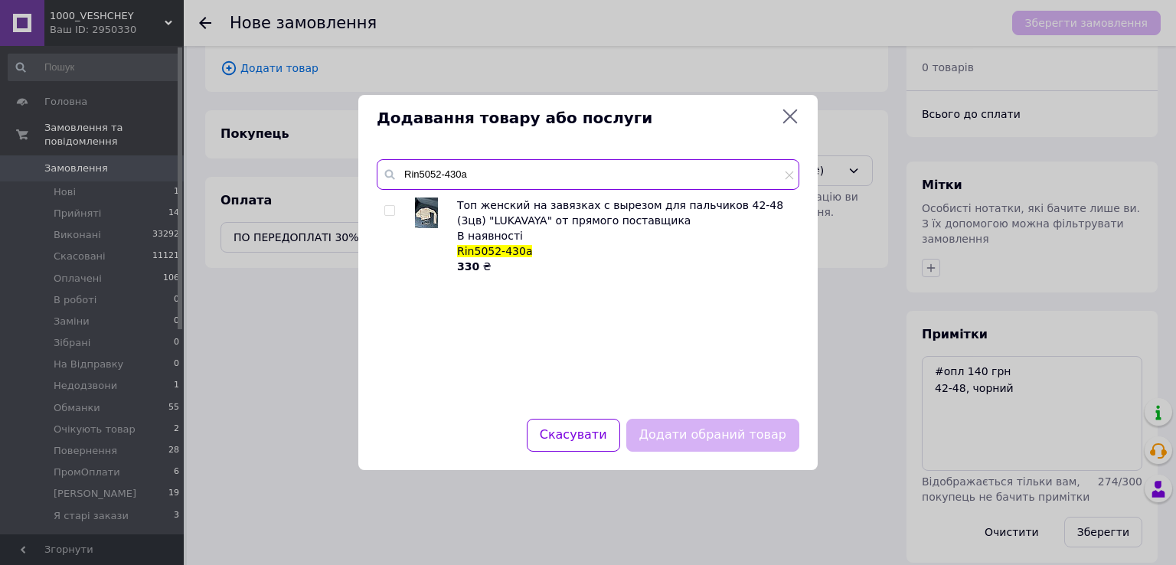
type input "Rin5052-430a"
click at [392, 212] on input "checkbox" at bounding box center [389, 211] width 10 height 10
checkbox input "true"
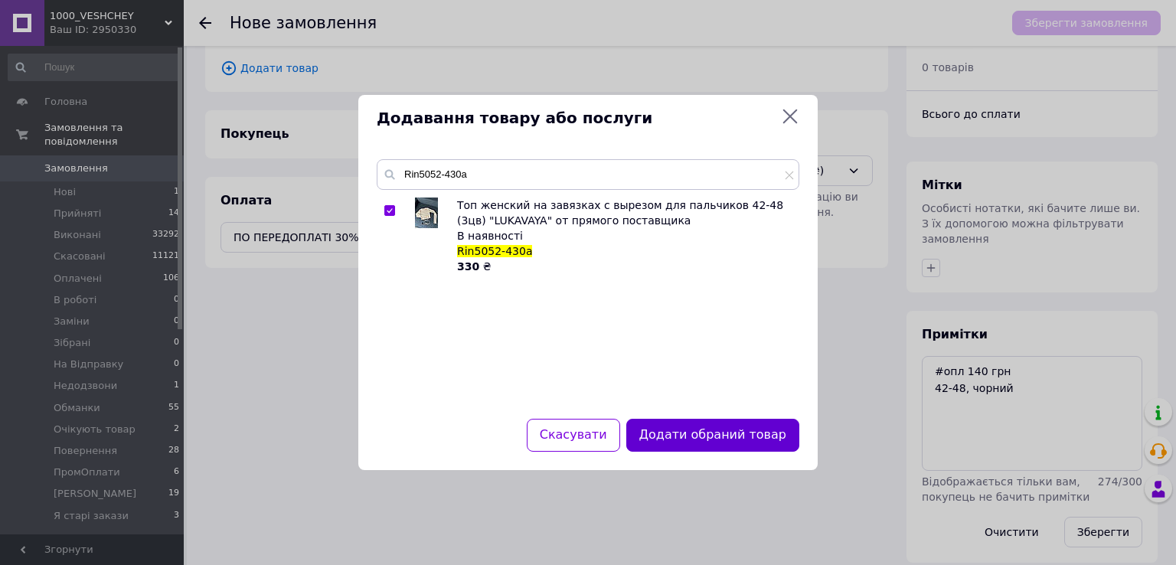
click at [717, 433] on button "Додати обраний товар" at bounding box center [712, 435] width 173 height 33
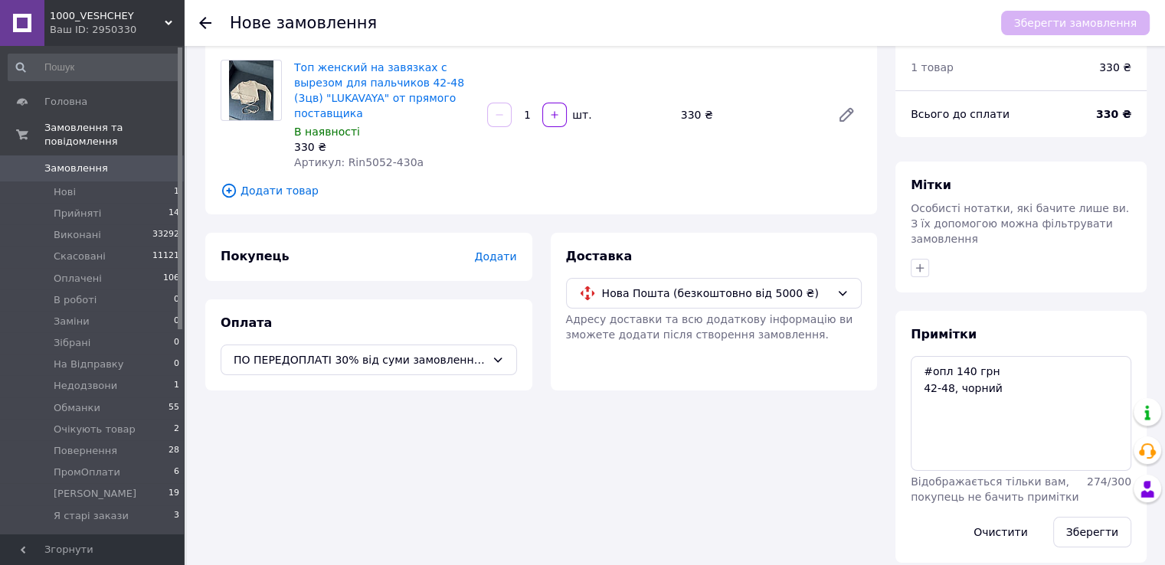
click at [495, 250] on span "Додати" at bounding box center [495, 256] width 42 height 12
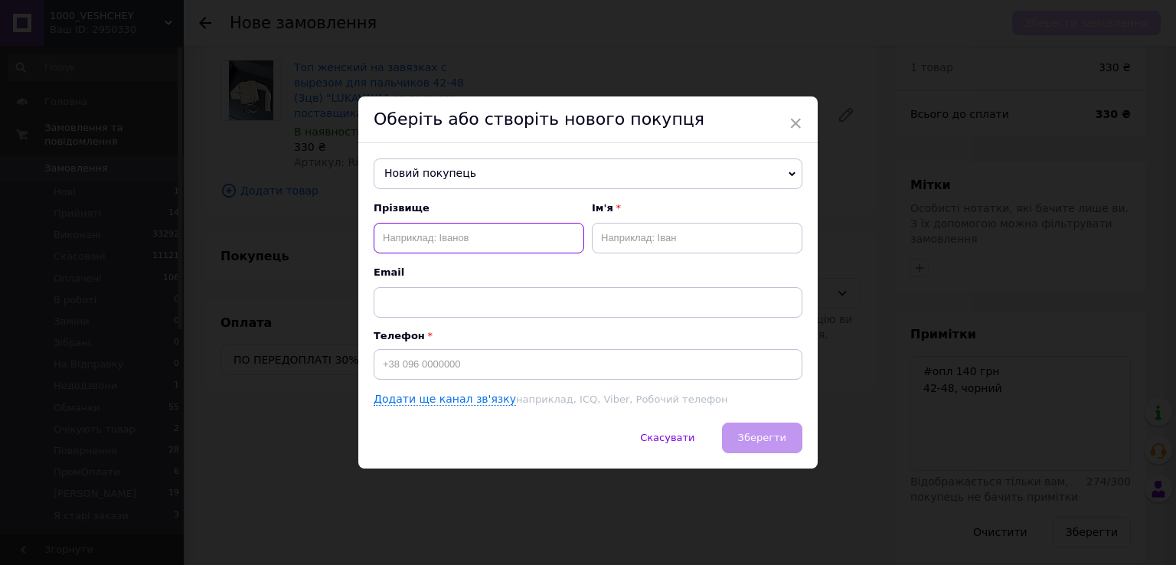
click at [462, 246] on input "text" at bounding box center [479, 238] width 211 height 31
paste input "Пайцун Диана"
click at [433, 235] on input "Пайцун Диана" at bounding box center [479, 238] width 211 height 31
type input "Пайцун"
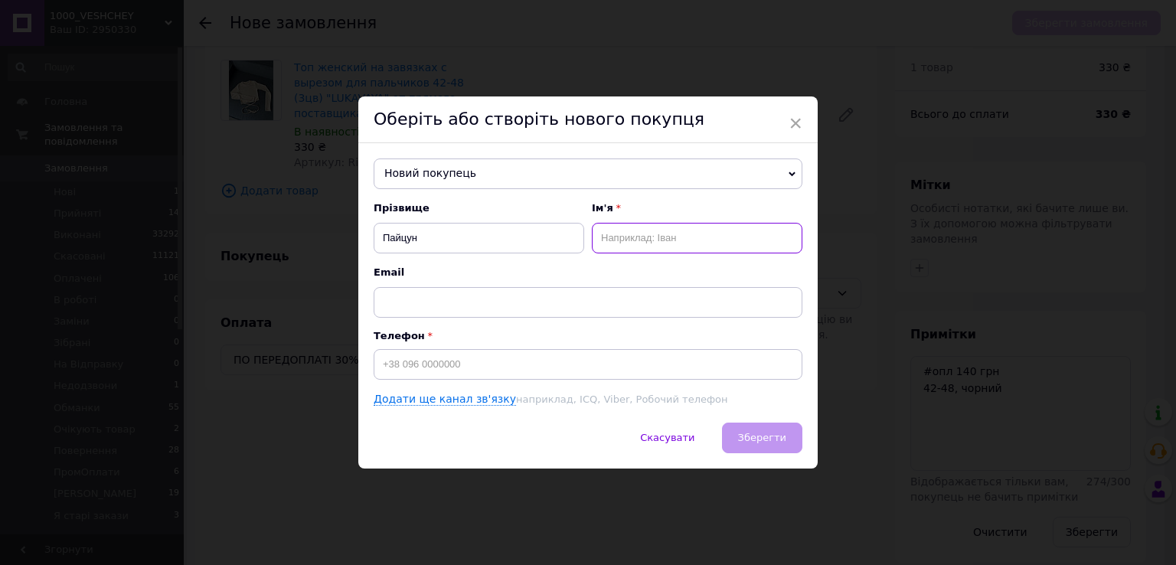
click at [680, 231] on input "text" at bounding box center [697, 238] width 211 height 31
paste input "Диана"
type input "Диана-Іра"
click at [450, 234] on input "Пайцун" at bounding box center [479, 238] width 211 height 31
type input "Пайцун"
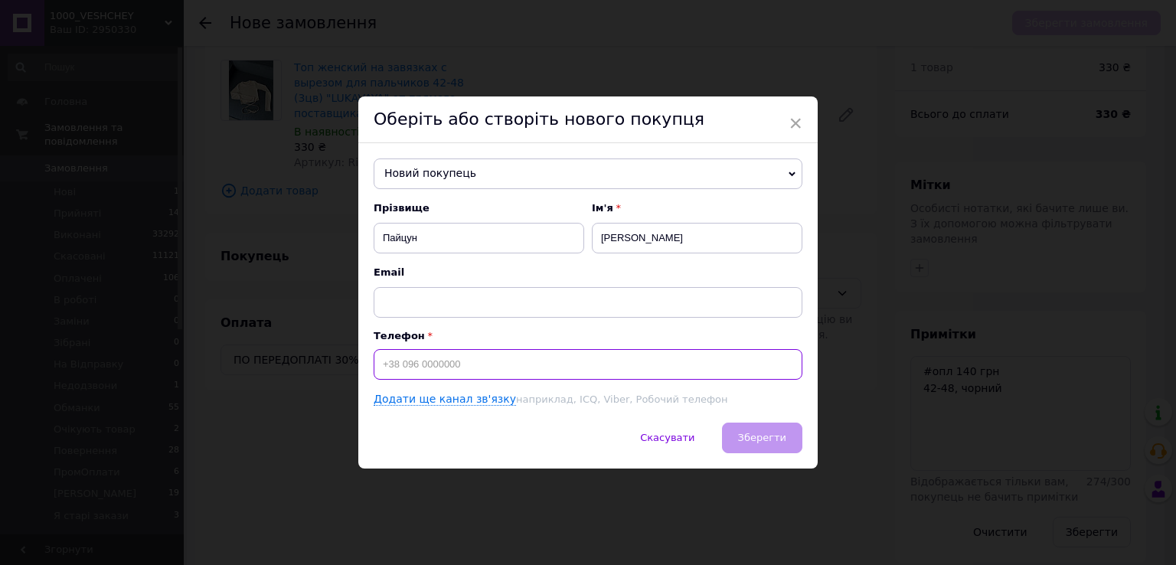
click at [490, 368] on input at bounding box center [588, 364] width 429 height 31
paste input "+380666450619"
type input "+380666450619"
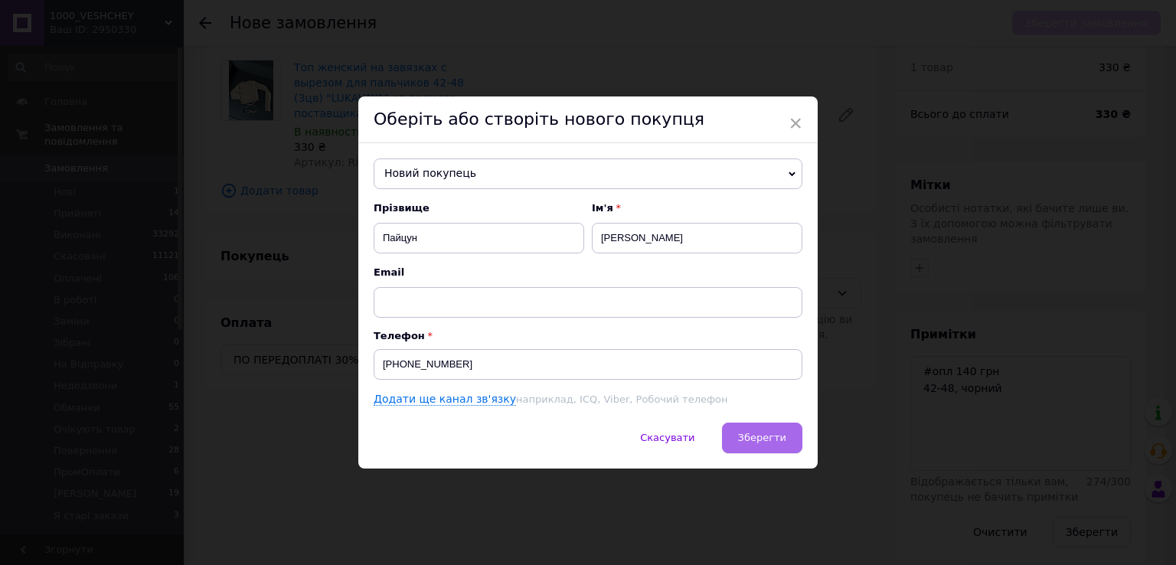
click at [773, 436] on span "Зберегти" at bounding box center [762, 437] width 48 height 11
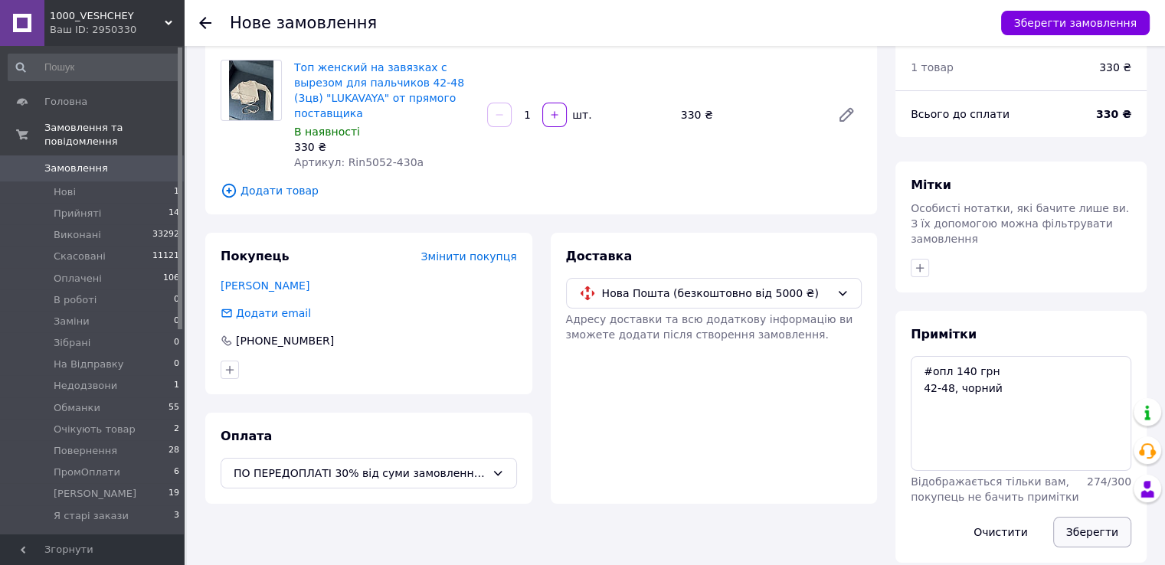
click at [1090, 527] on button "Зберегти" at bounding box center [1092, 532] width 78 height 31
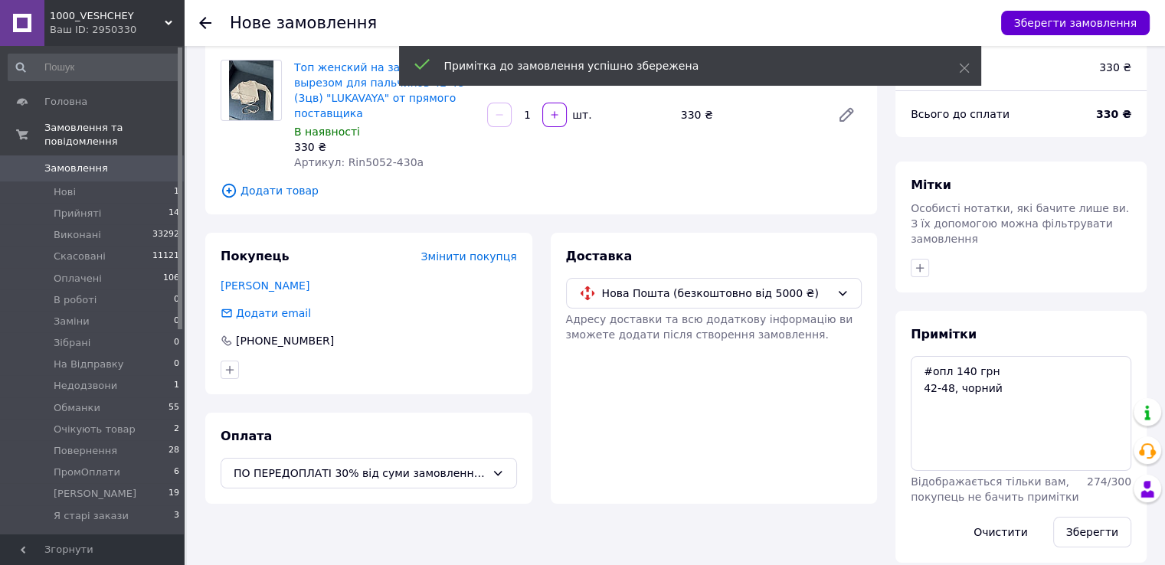
click at [1057, 17] on button "Зберегти замовлення" at bounding box center [1075, 23] width 149 height 25
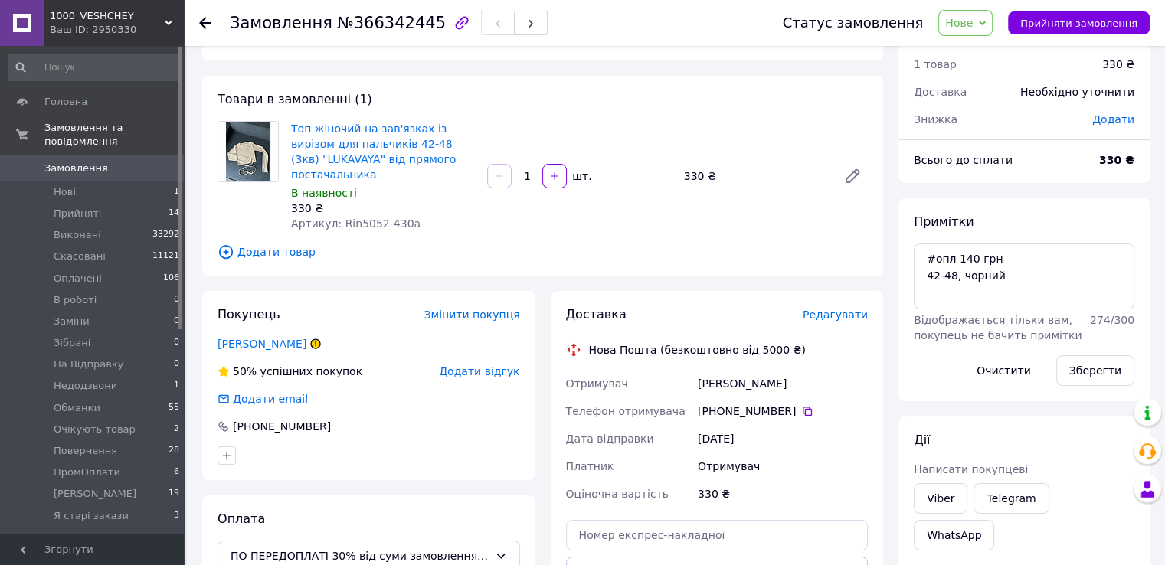
click at [822, 310] on span "Редагувати" at bounding box center [834, 315] width 65 height 12
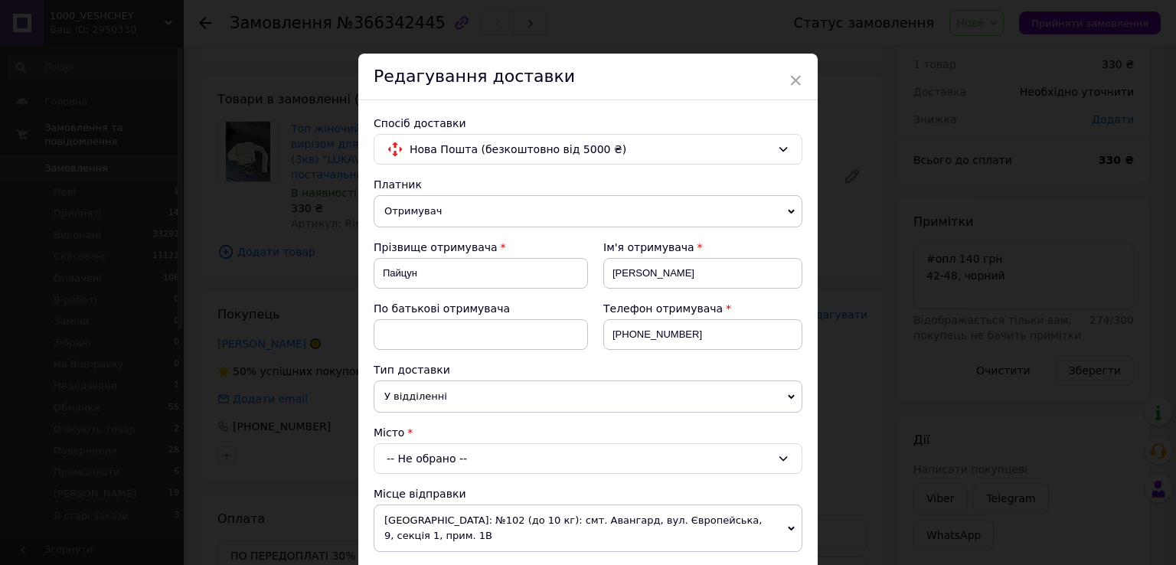
click at [606, 444] on div "-- Не обрано --" at bounding box center [588, 458] width 429 height 31
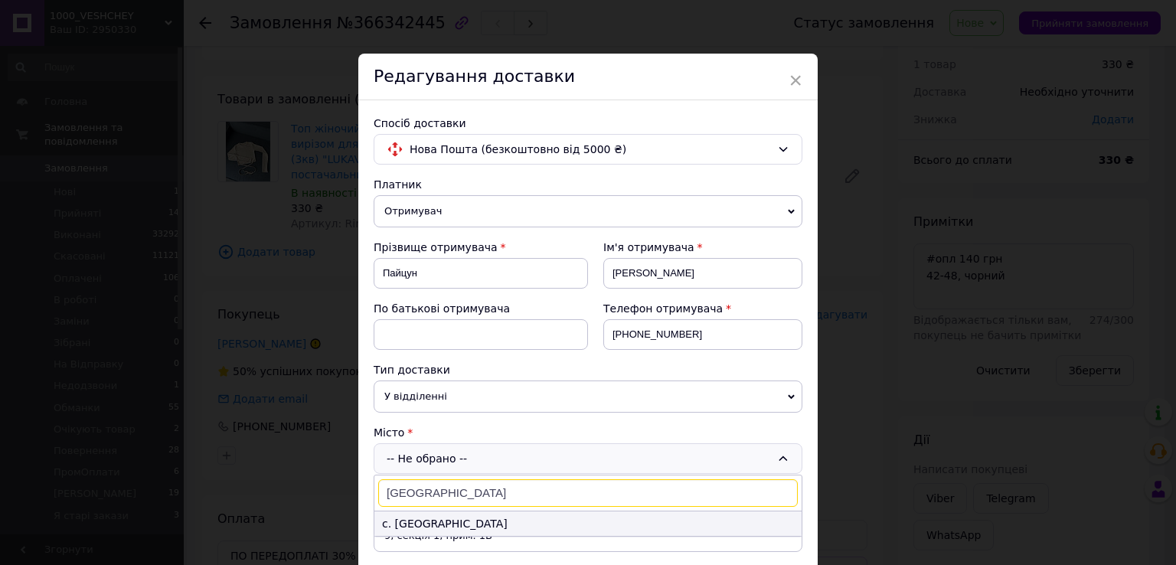
type input "Малая Перещепина"
click at [474, 523] on li "с. Мала Перещепина" at bounding box center [587, 523] width 427 height 25
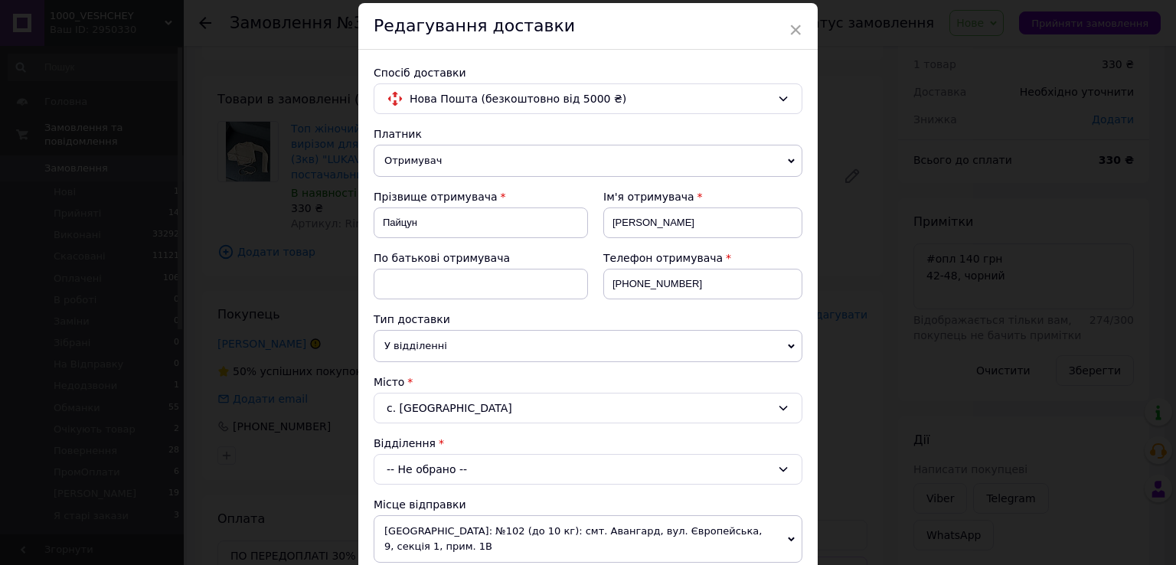
scroll to position [153, 0]
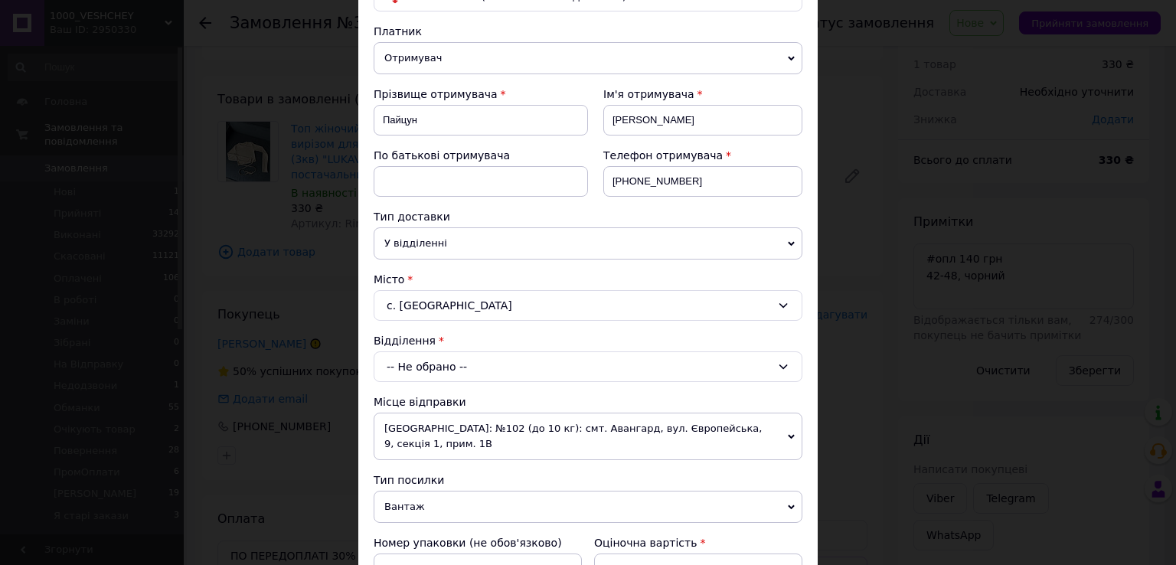
click at [479, 360] on div "-- Не обрано --" at bounding box center [588, 366] width 429 height 31
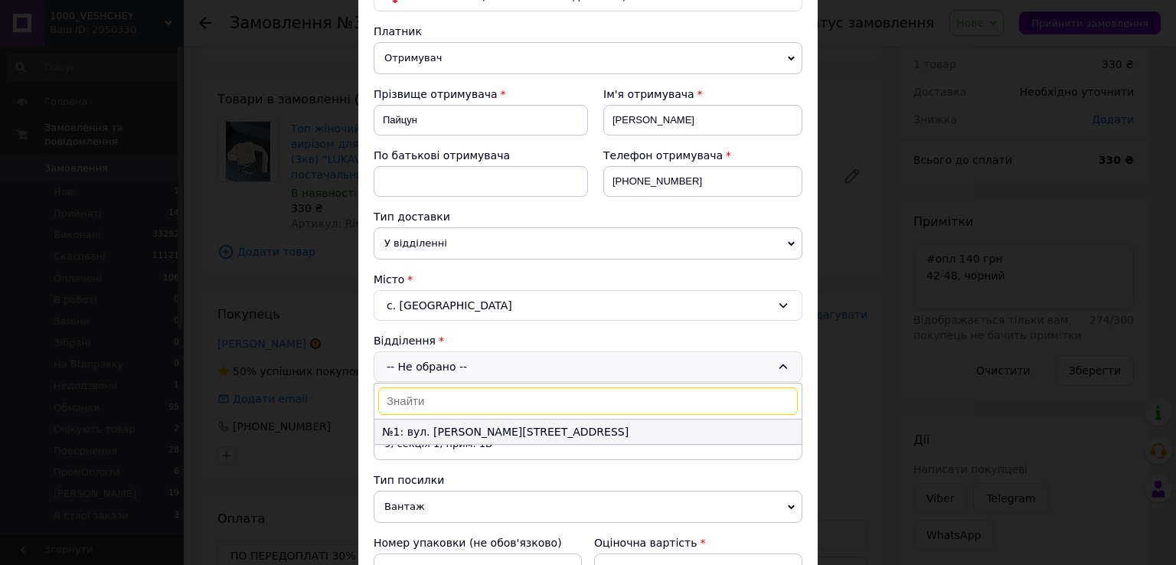
click at [469, 426] on li "№1: вул. Клименка, 13 А" at bounding box center [587, 432] width 427 height 25
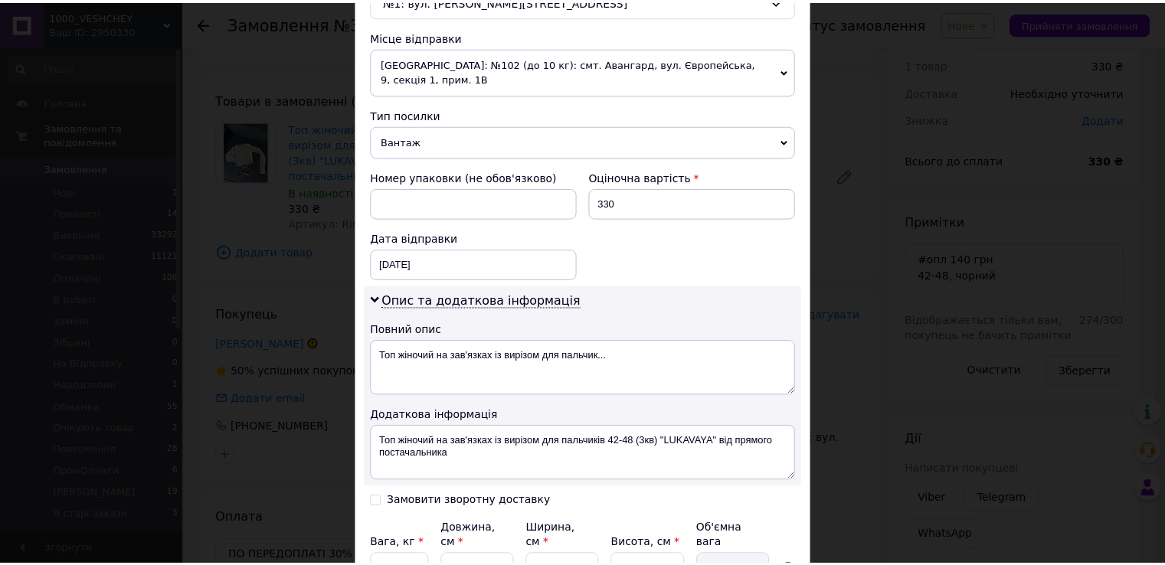
scroll to position [613, 0]
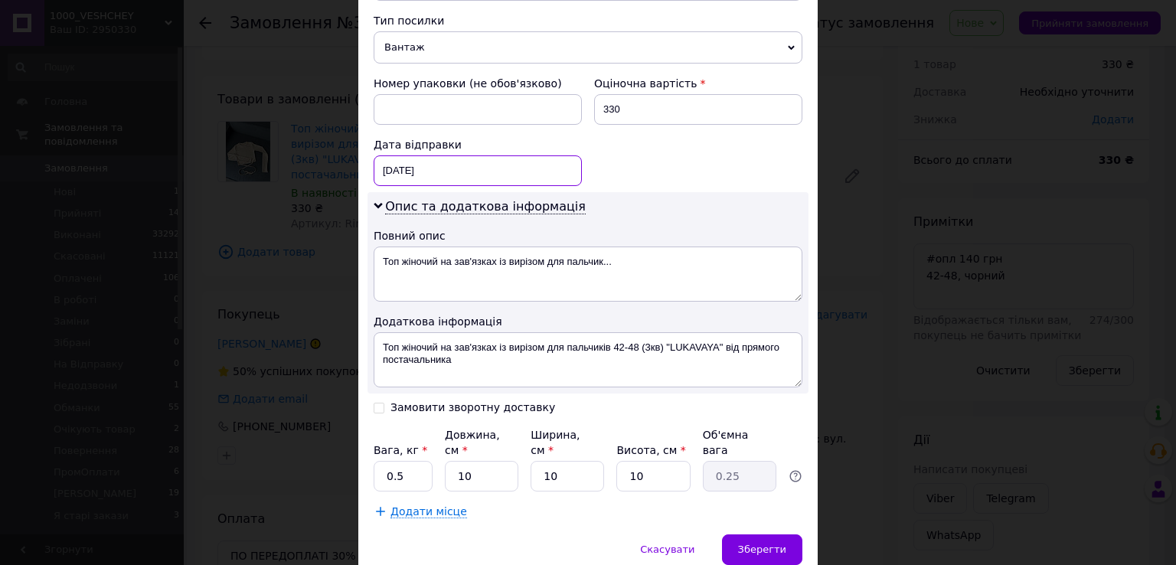
click at [440, 155] on div "12.10.2025 < 2025 > < Октябрь > Пн Вт Ср Чт Пт Сб Вс 29 30 1 2 3 4 5 6 7 8 9 10…" at bounding box center [478, 170] width 208 height 31
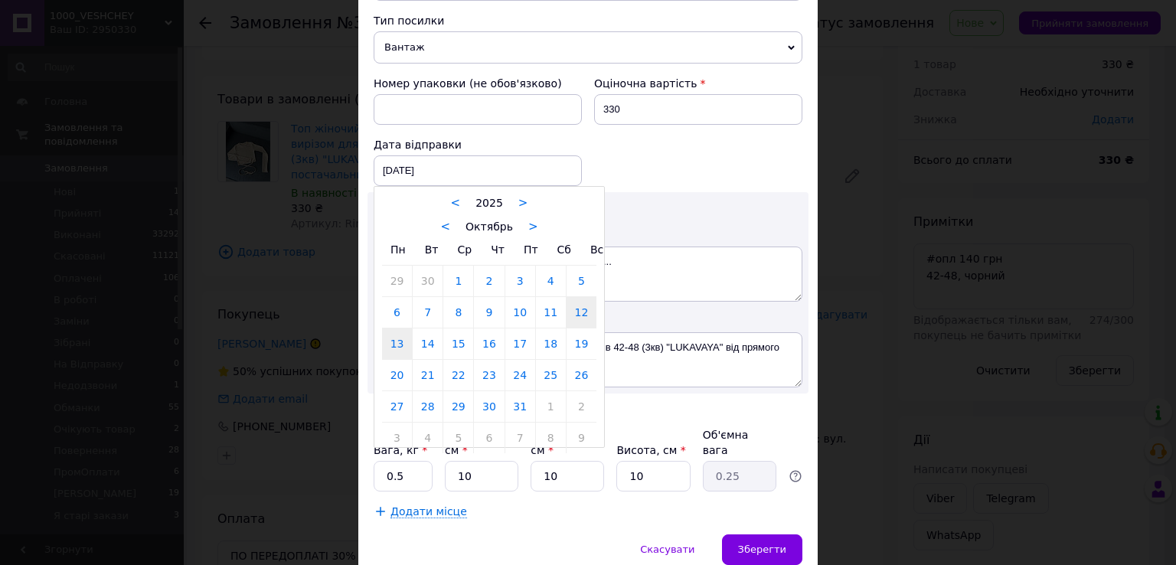
click at [382, 333] on link "13" at bounding box center [397, 343] width 30 height 31
type input "13.10.2025"
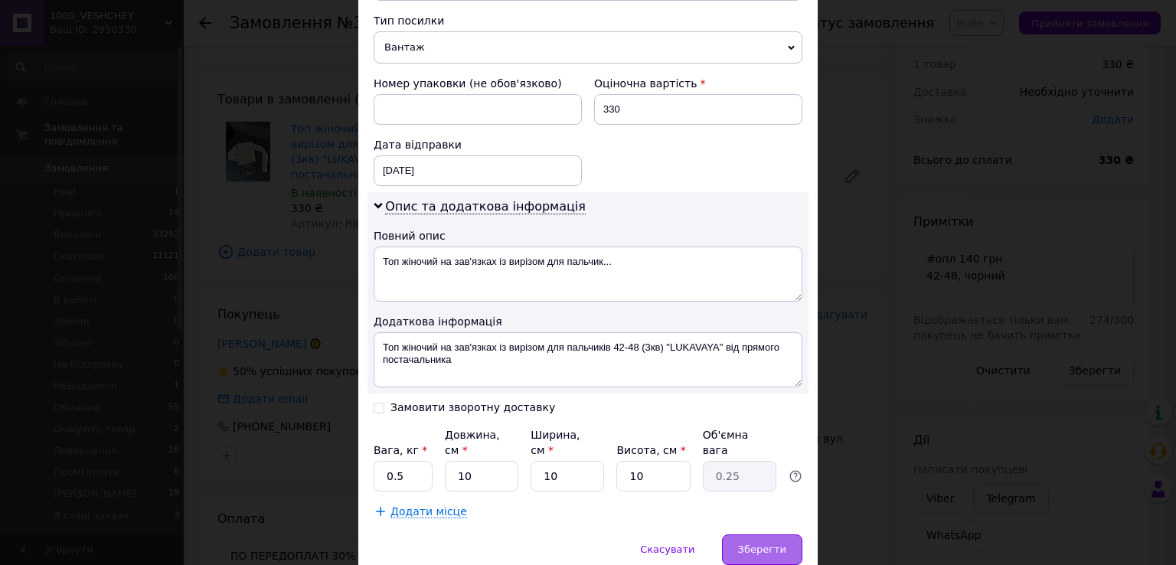
click at [757, 544] on span "Зберегти" at bounding box center [762, 549] width 48 height 11
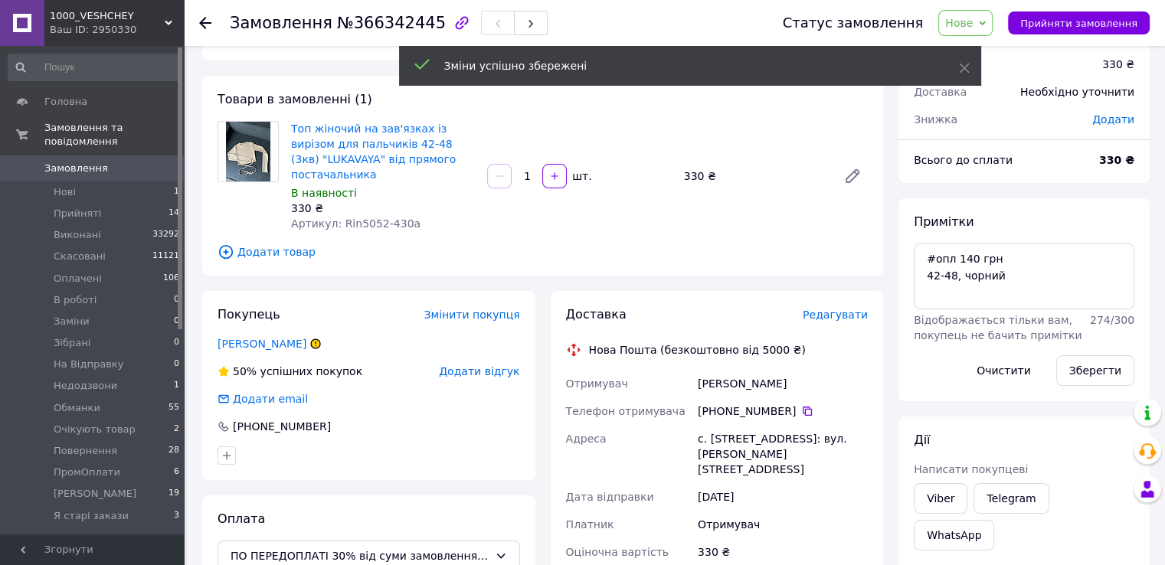
scroll to position [126, 0]
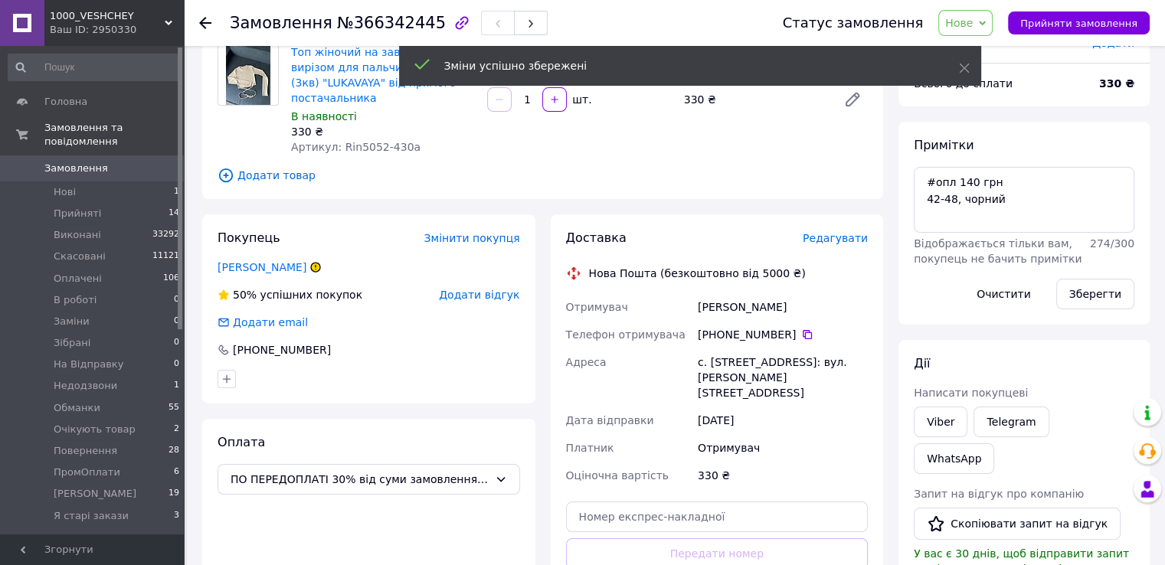
click at [972, 29] on span "Нове" at bounding box center [959, 23] width 28 height 12
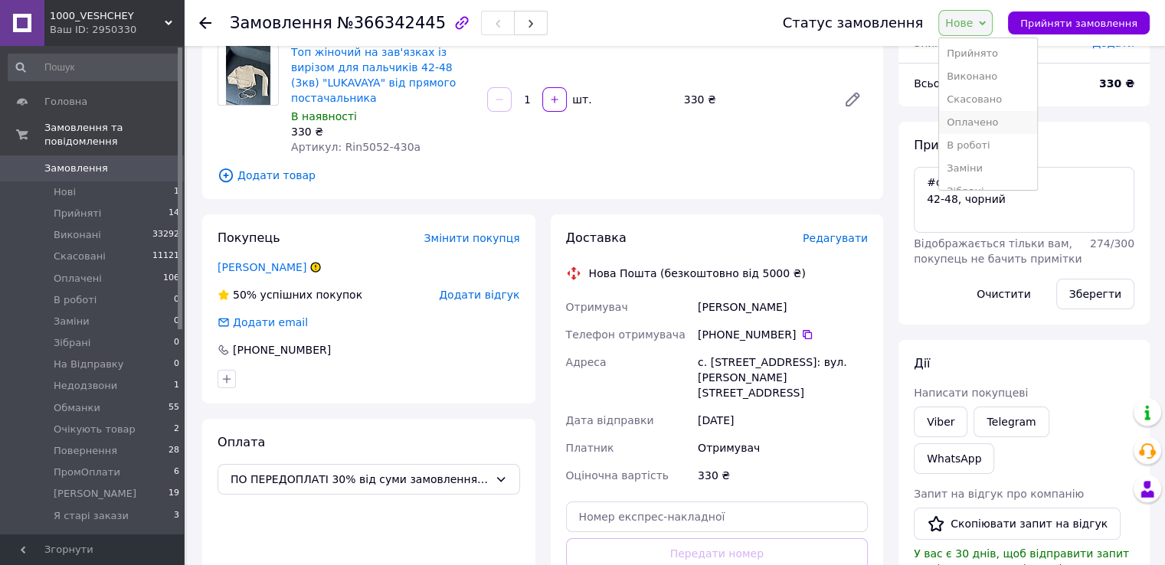
click at [1008, 119] on li "Оплачено" at bounding box center [988, 122] width 98 height 23
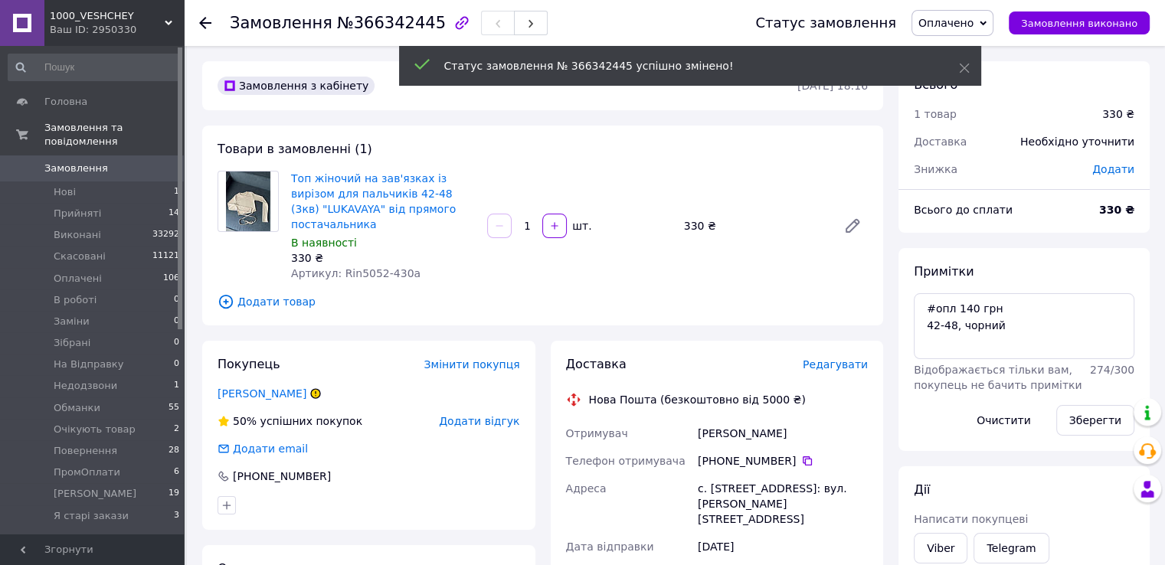
scroll to position [0, 0]
click at [144, 162] on span "0" at bounding box center [163, 169] width 42 height 14
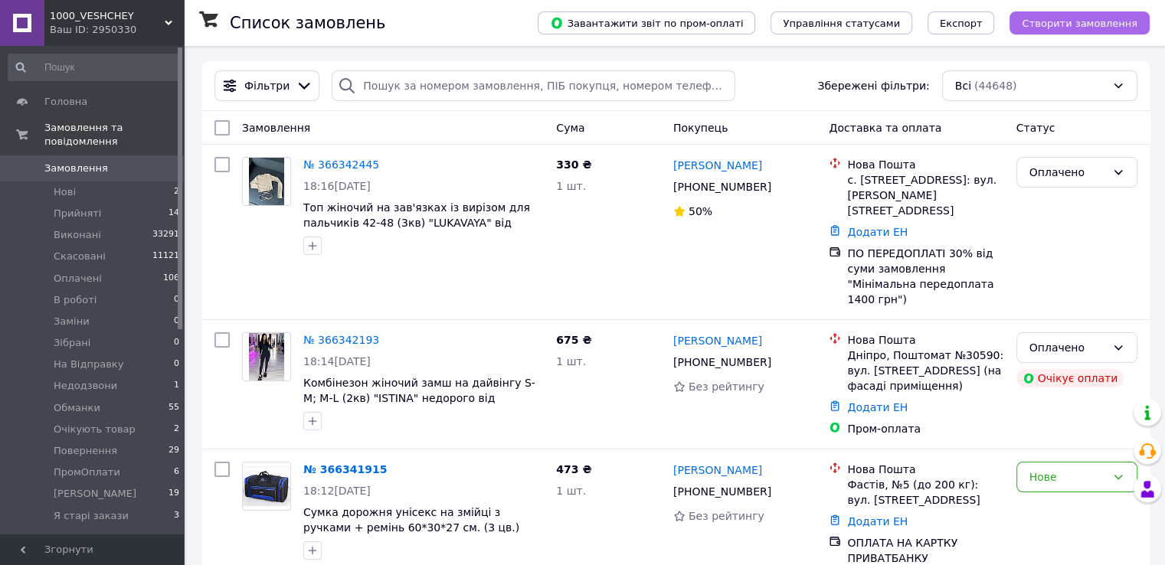
click at [1092, 22] on span "Створити замовлення" at bounding box center [1079, 23] width 116 height 11
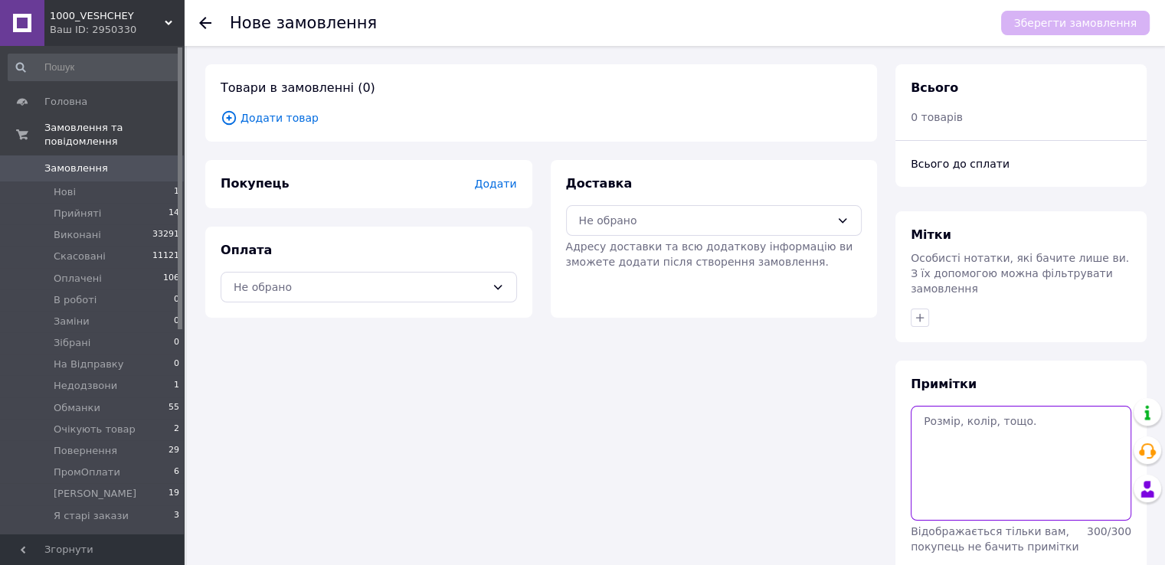
click at [976, 417] on textarea at bounding box center [1020, 463] width 221 height 115
paste textarea "#опл 200 грн мокко,42-44"
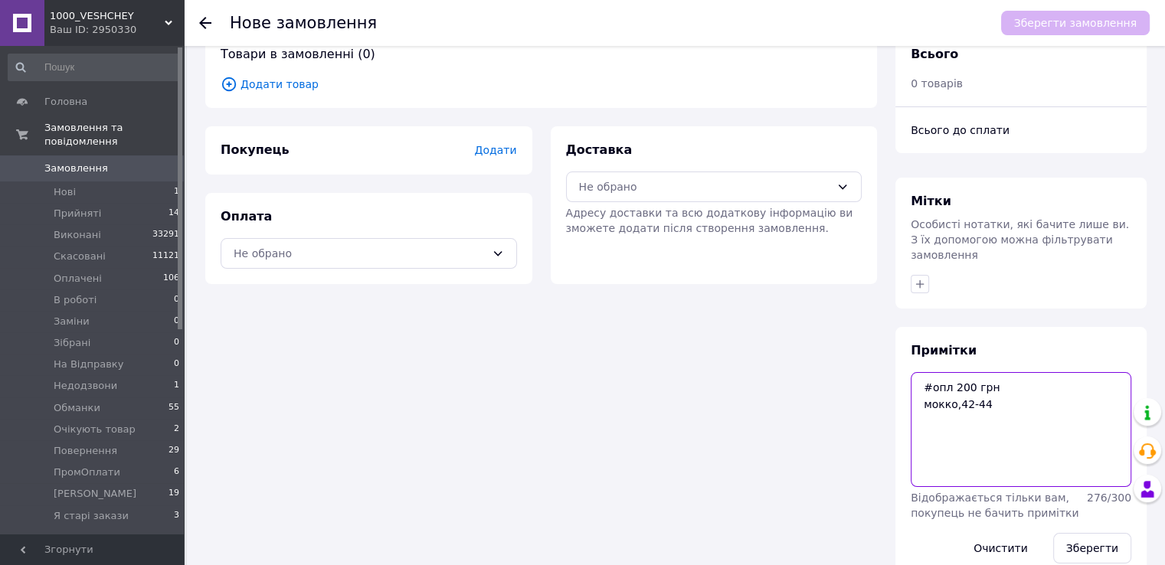
scroll to position [50, 0]
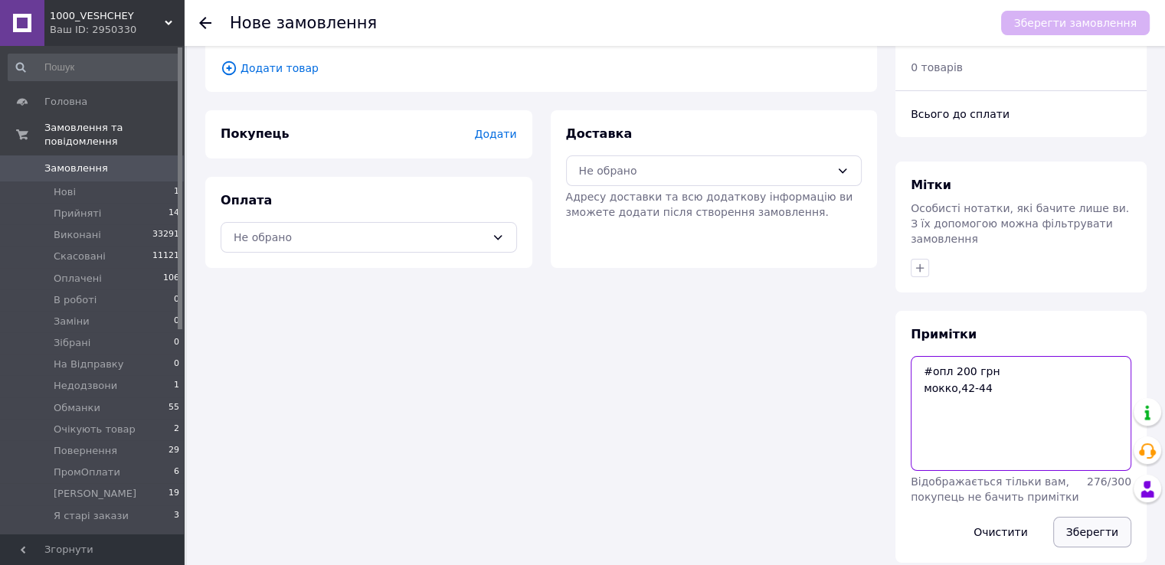
type textarea "#опл 200 грн мокко,42-44"
click at [1078, 517] on button "Зберегти" at bounding box center [1092, 532] width 78 height 31
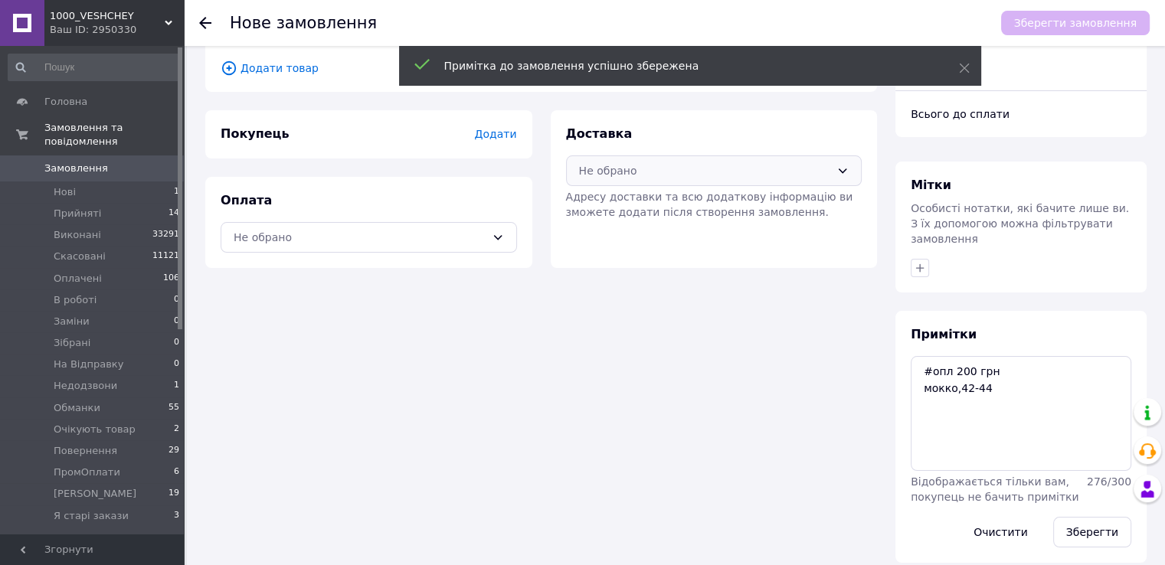
click at [685, 175] on div "Не обрано" at bounding box center [705, 170] width 252 height 17
click at [666, 211] on div "Нова Пошта (безкоштовно від 5000 ₴)" at bounding box center [713, 203] width 276 height 17
click at [475, 240] on div "Не обрано" at bounding box center [360, 237] width 252 height 17
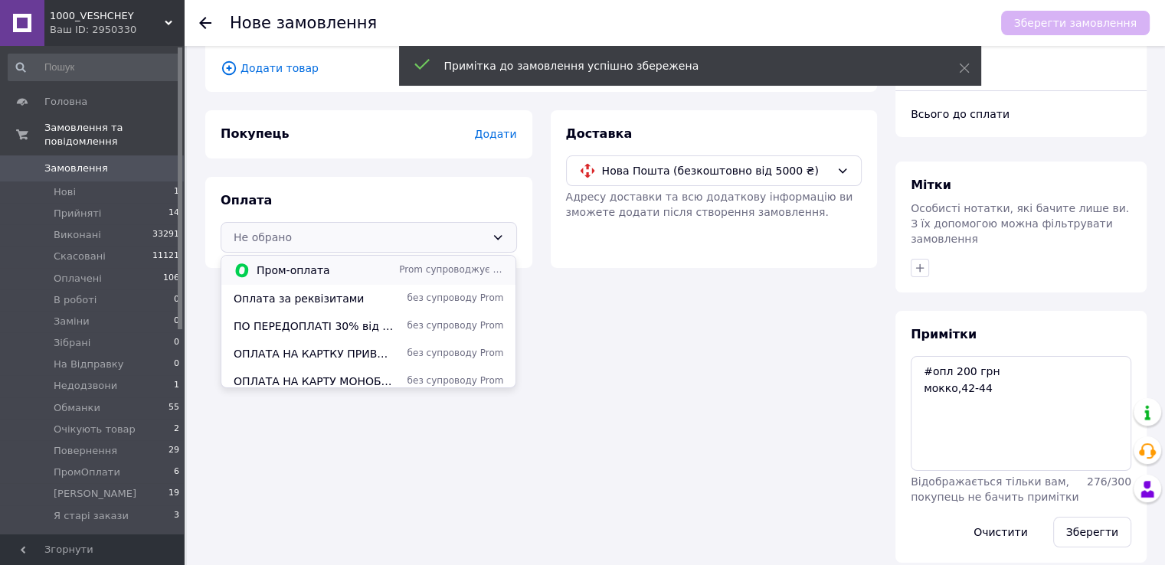
click at [437, 273] on span "Prom супроводжує покупку" at bounding box center [451, 269] width 104 height 13
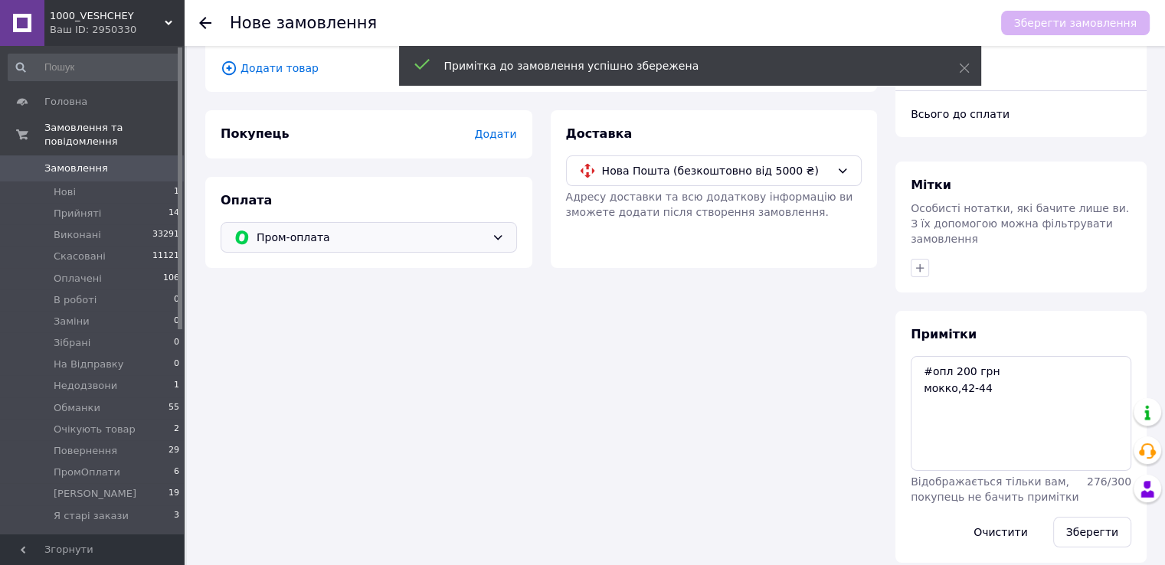
click at [427, 239] on span "Пром-оплата" at bounding box center [371, 237] width 229 height 17
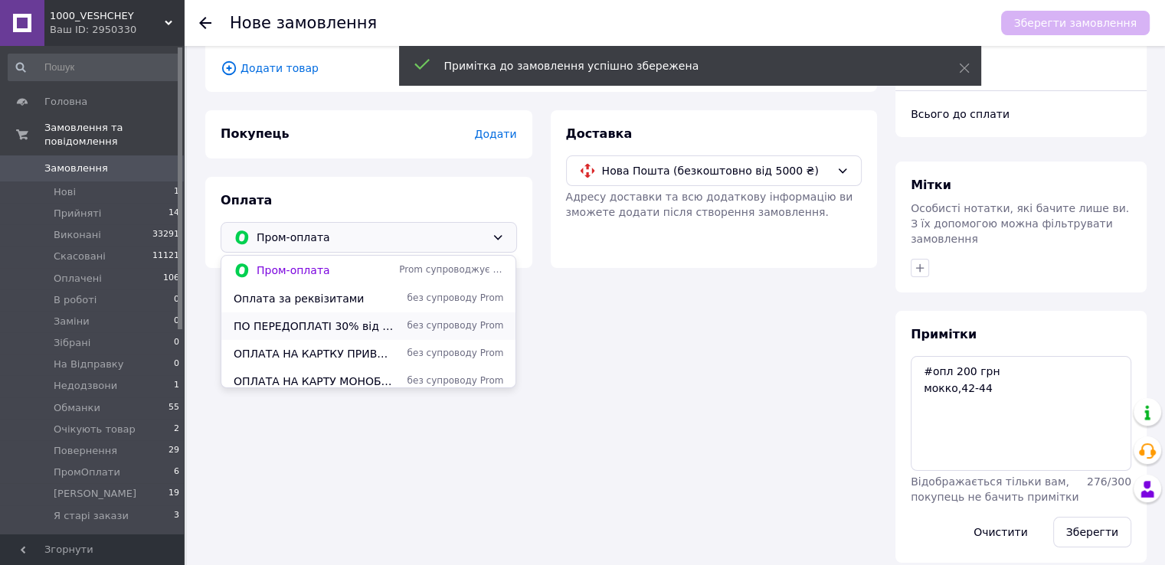
click at [399, 328] on span "без супроводу Prom" at bounding box center [451, 325] width 104 height 13
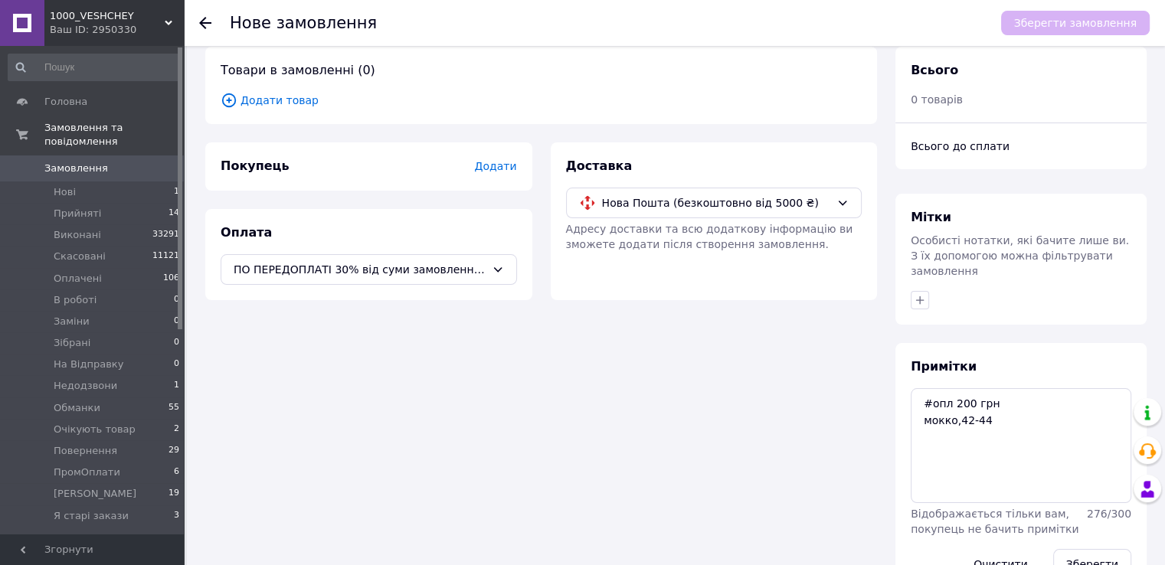
scroll to position [0, 0]
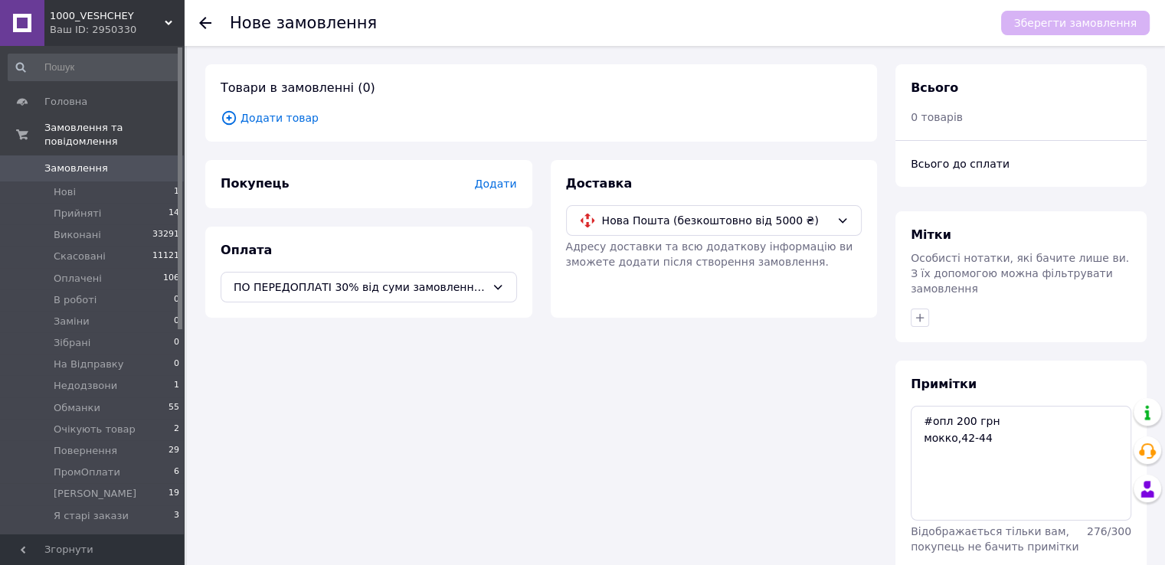
click at [242, 122] on span "Додати товар" at bounding box center [541, 117] width 641 height 17
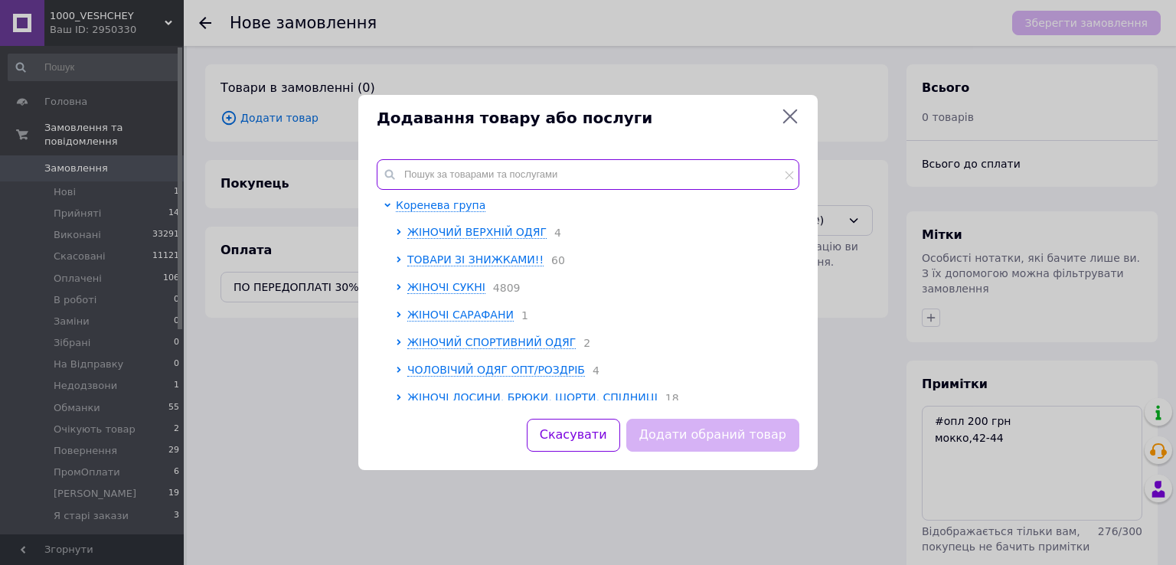
click at [430, 167] on input "text" at bounding box center [588, 174] width 423 height 31
type input "м"
paste input "Rin2501-197y/норма"
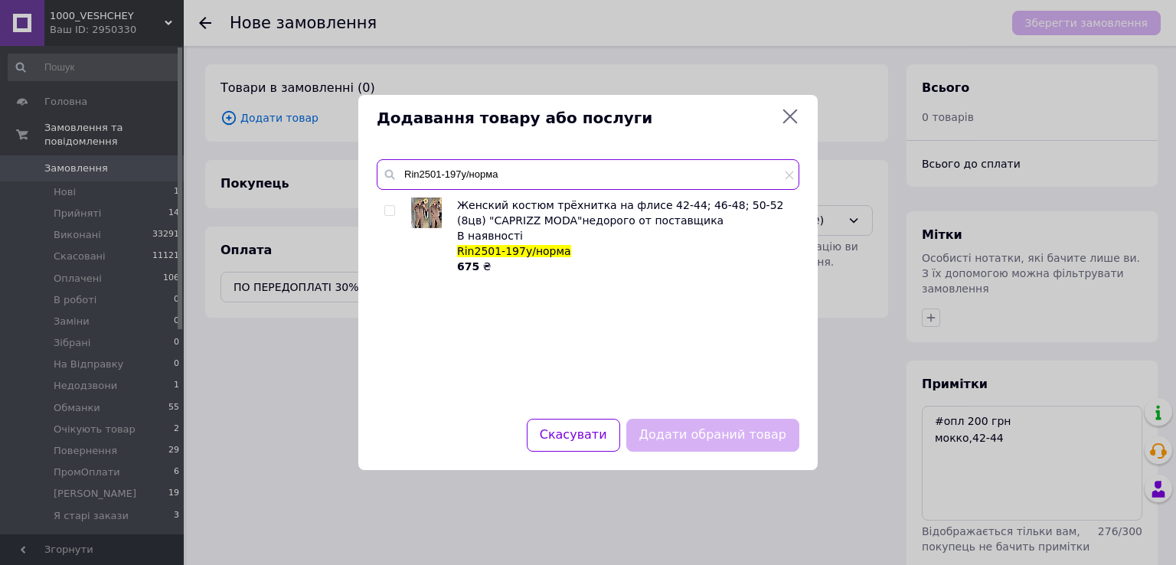
type input "Rin2501-197y/норма"
click at [389, 209] on input "checkbox" at bounding box center [389, 211] width 10 height 10
checkbox input "true"
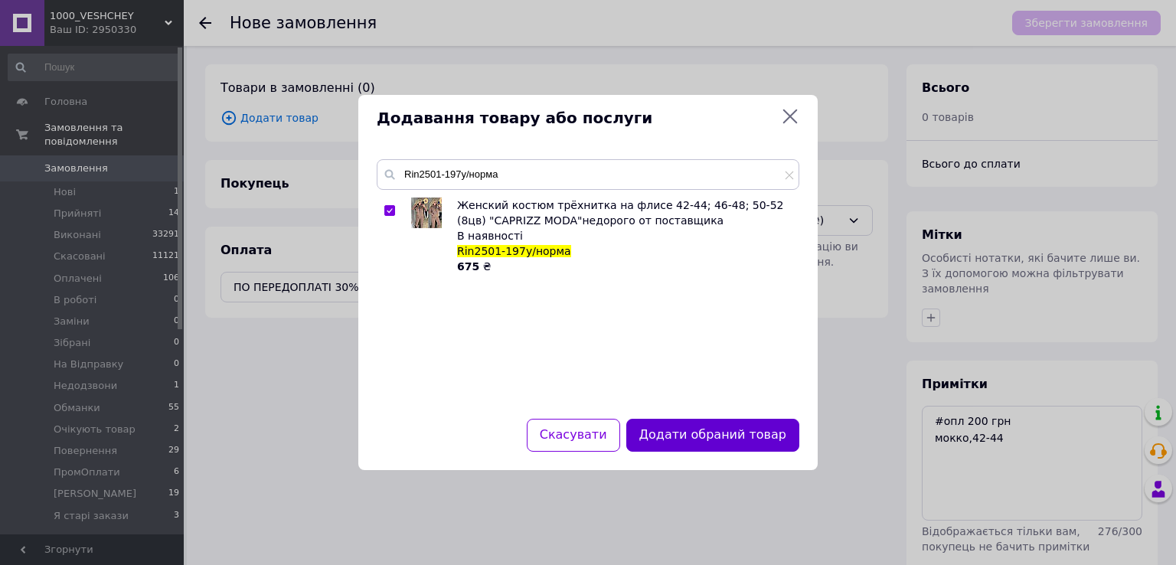
click at [733, 438] on button "Додати обраний товар" at bounding box center [712, 435] width 173 height 33
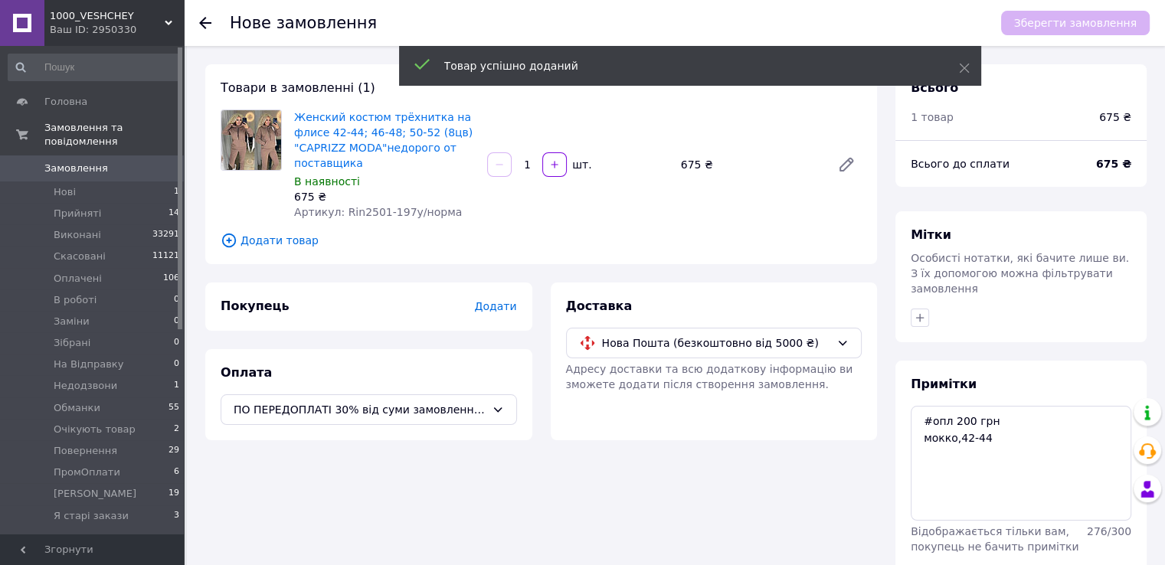
click at [498, 309] on span "Додати" at bounding box center [495, 306] width 42 height 12
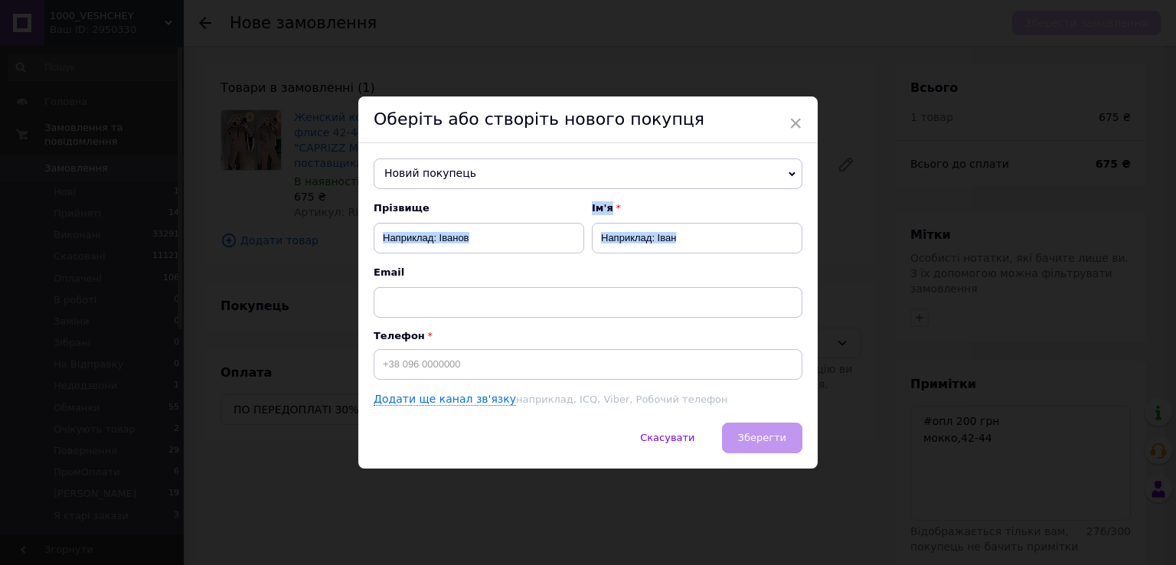
click at [418, 251] on div "Прізвище Ім'я Email" at bounding box center [588, 259] width 429 height 116
click at [420, 232] on input "text" at bounding box center [479, 238] width 211 height 31
type input "с"
paste input "Самохіна Анастасія"
click at [448, 246] on input "Самохіна Анастасія" at bounding box center [479, 238] width 211 height 31
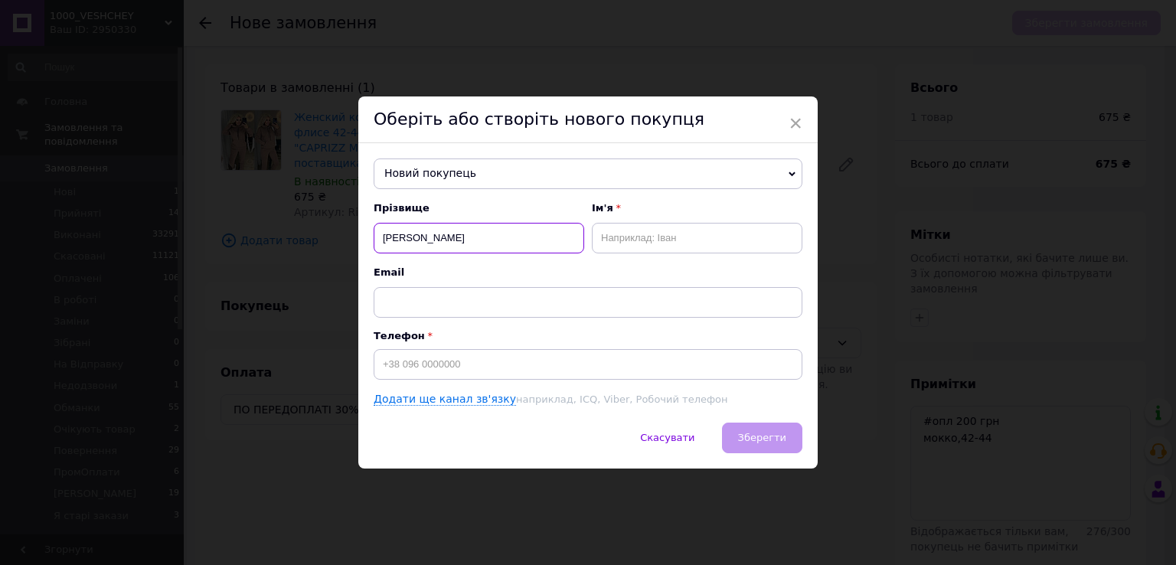
click at [448, 246] on input "Самохіна Анастасія" at bounding box center [479, 238] width 211 height 31
type input "Самохіна"
click at [628, 231] on input "text" at bounding box center [697, 238] width 211 height 31
paste input "Анастасія"
type input "Анастасія-Іра"
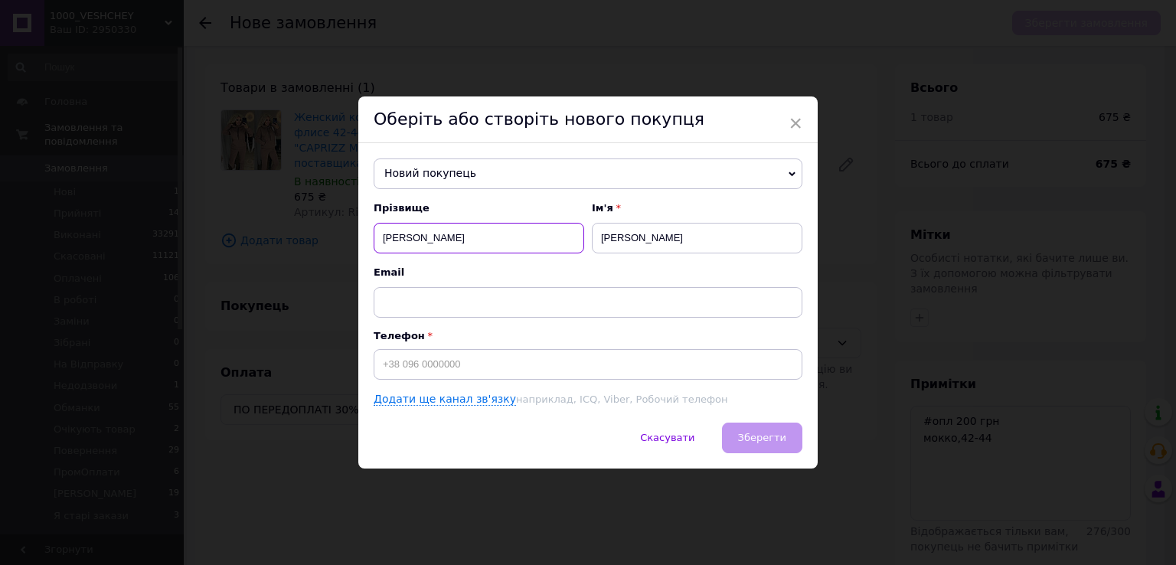
click at [534, 245] on input "Самохіна" at bounding box center [479, 238] width 211 height 31
type input "Самохіна"
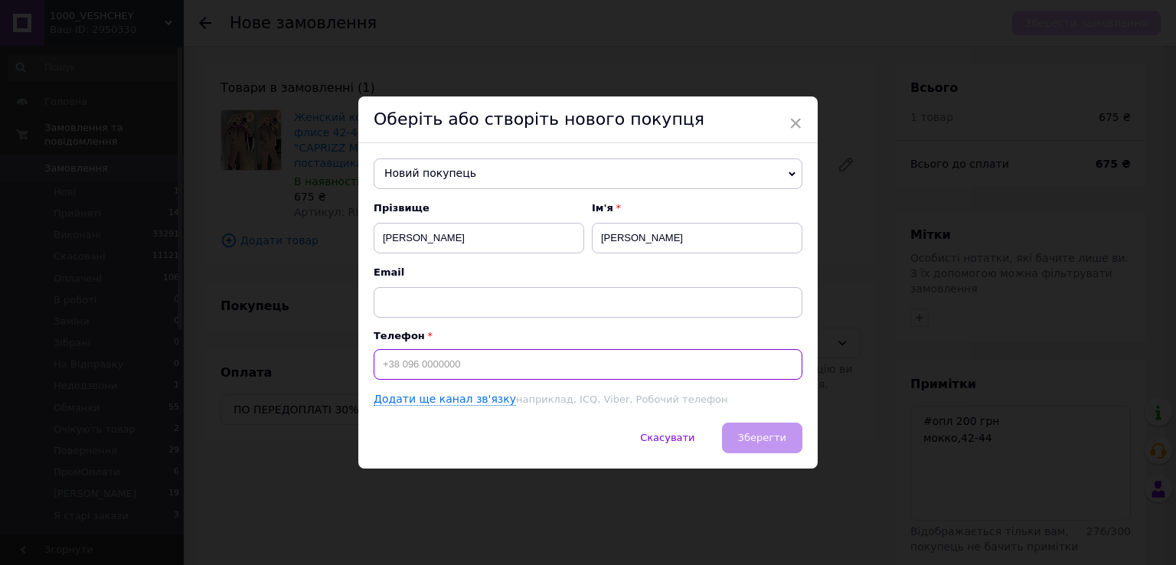
click at [496, 370] on input at bounding box center [588, 364] width 429 height 31
paste input "+380505343793"
type input "+380505343793"
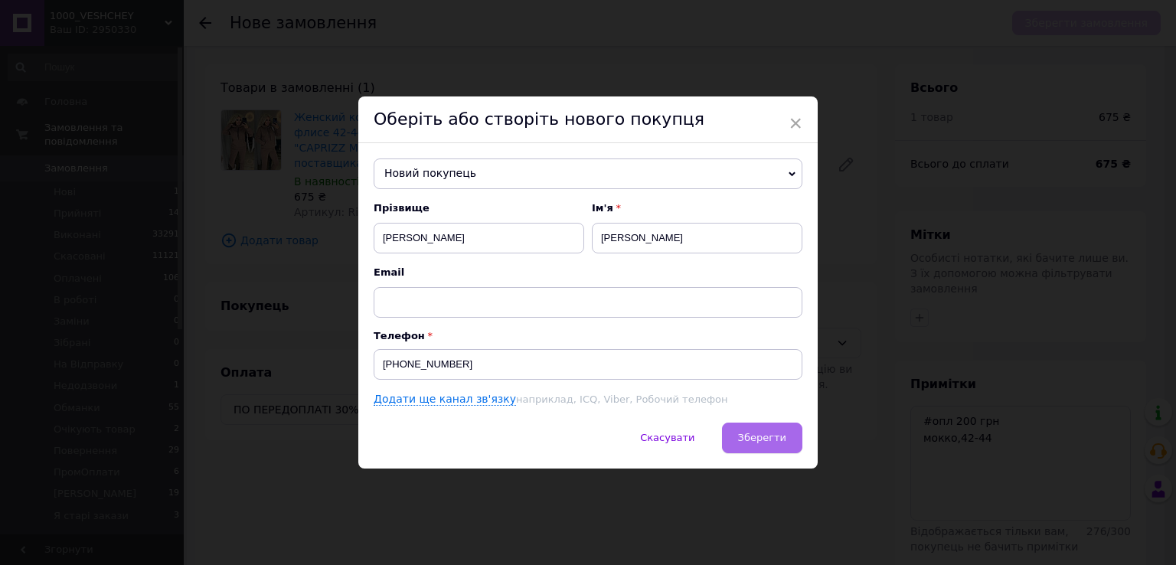
click at [740, 433] on button "Зберегти" at bounding box center [762, 438] width 80 height 31
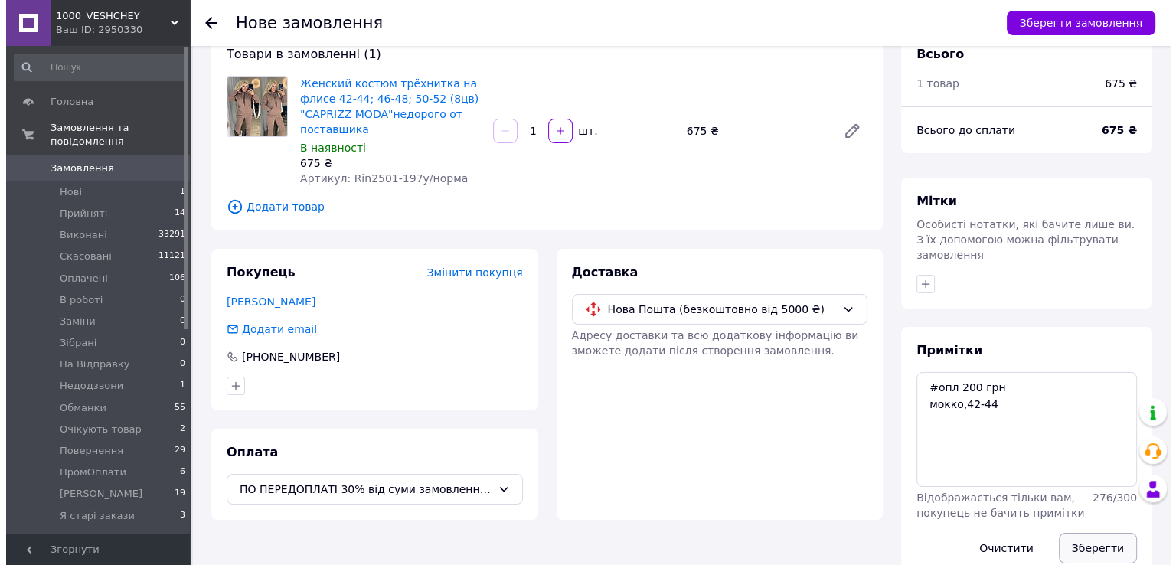
scroll to position [50, 0]
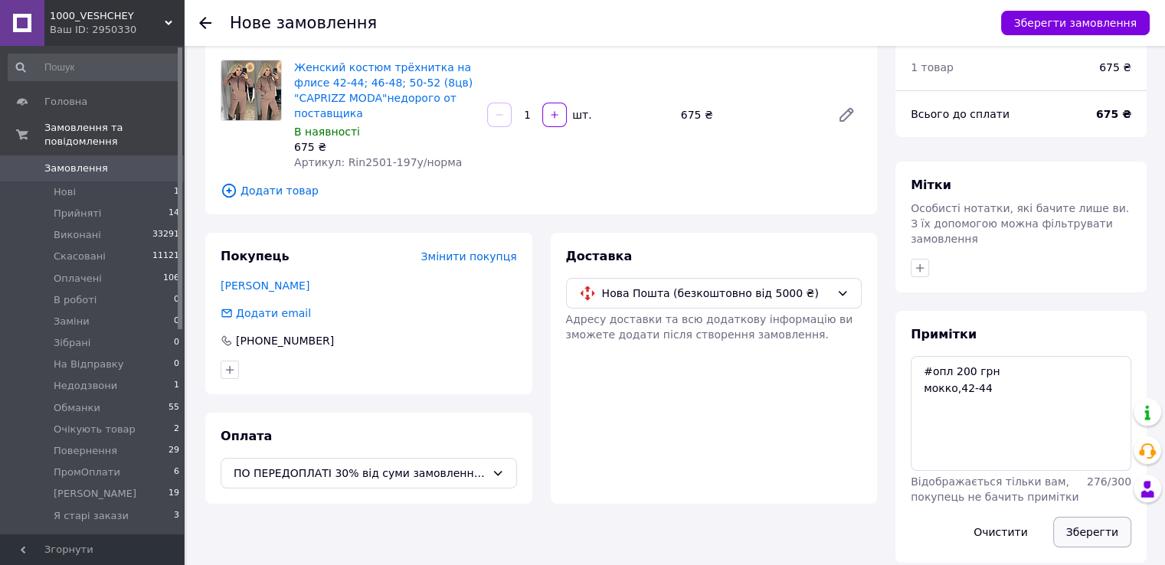
click at [1078, 523] on button "Зберегти" at bounding box center [1092, 532] width 78 height 31
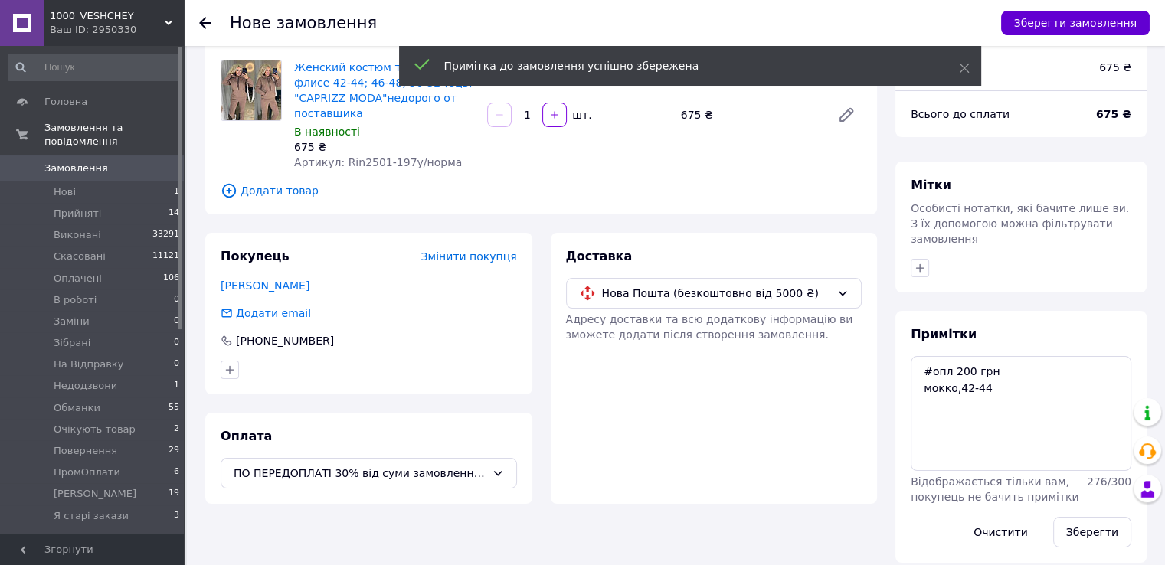
click at [1036, 32] on button "Зберегти замовлення" at bounding box center [1075, 23] width 149 height 25
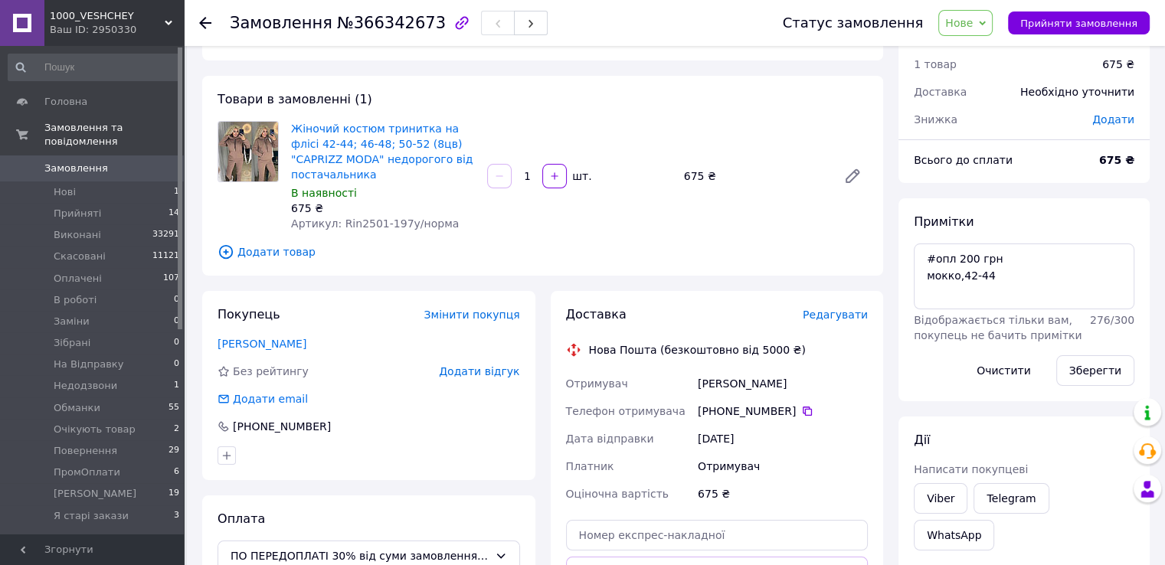
click at [822, 318] on span "Редагувати" at bounding box center [834, 315] width 65 height 12
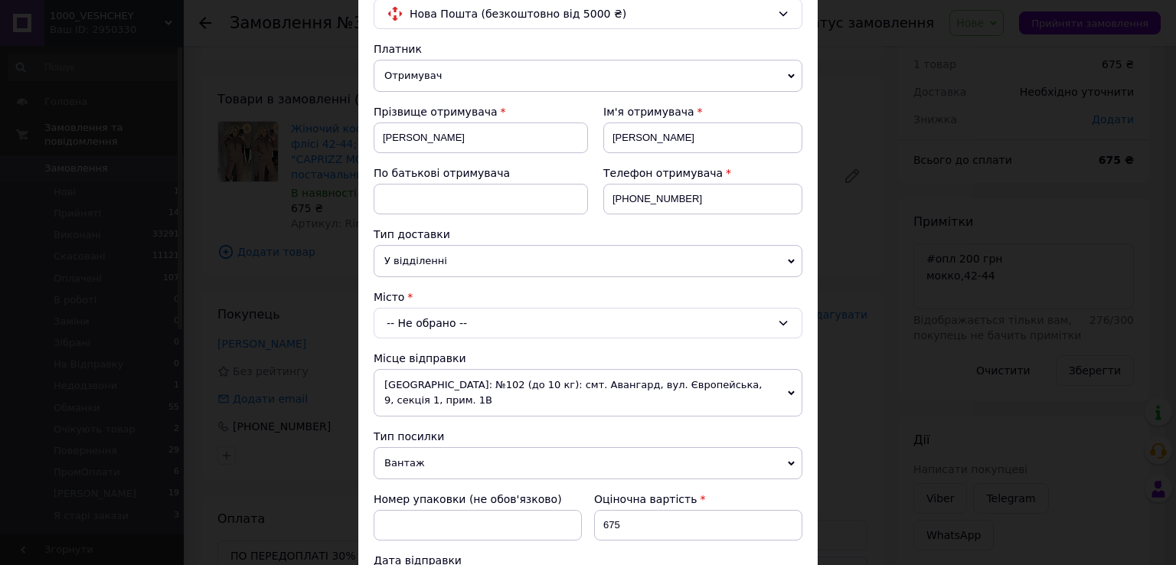
scroll to position [153, 0]
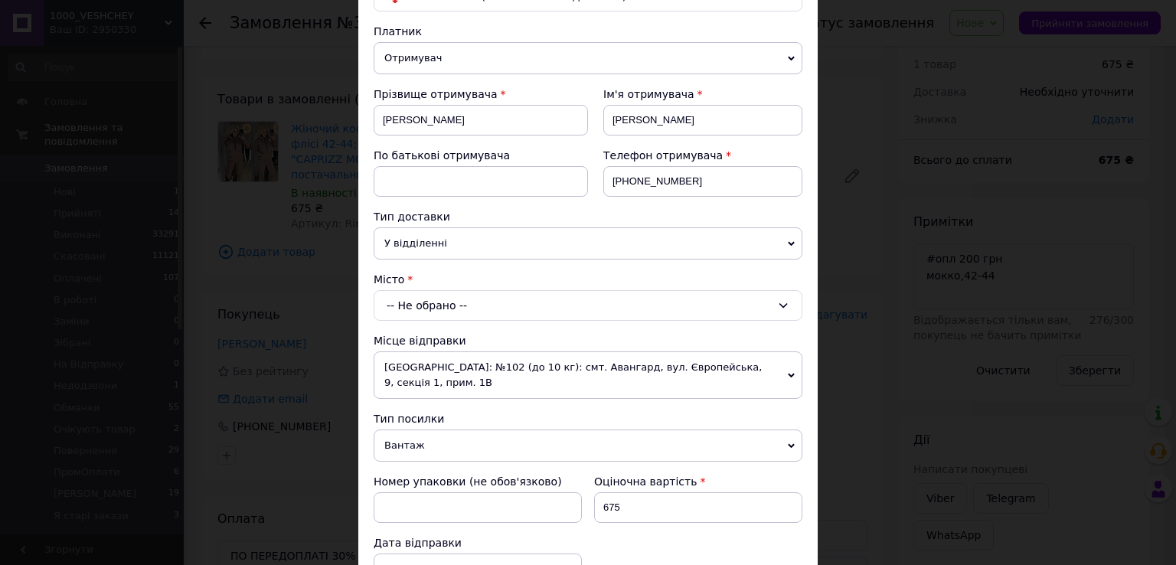
click at [450, 299] on div "-- Не обрано --" at bounding box center [588, 305] width 429 height 31
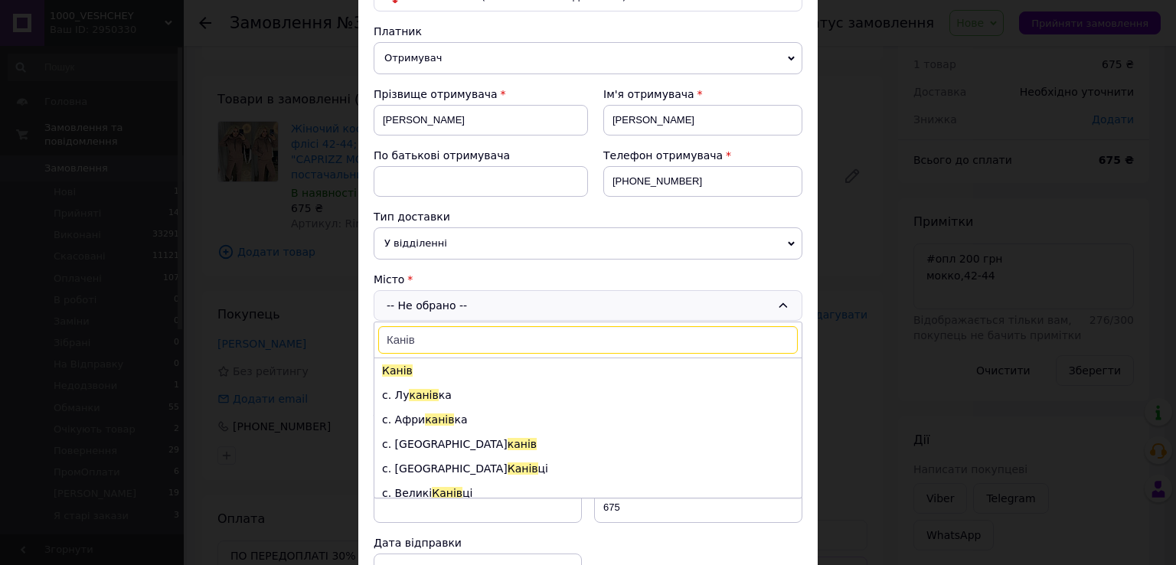
type input "Канів"
click at [398, 365] on span "Канів" at bounding box center [397, 370] width 31 height 12
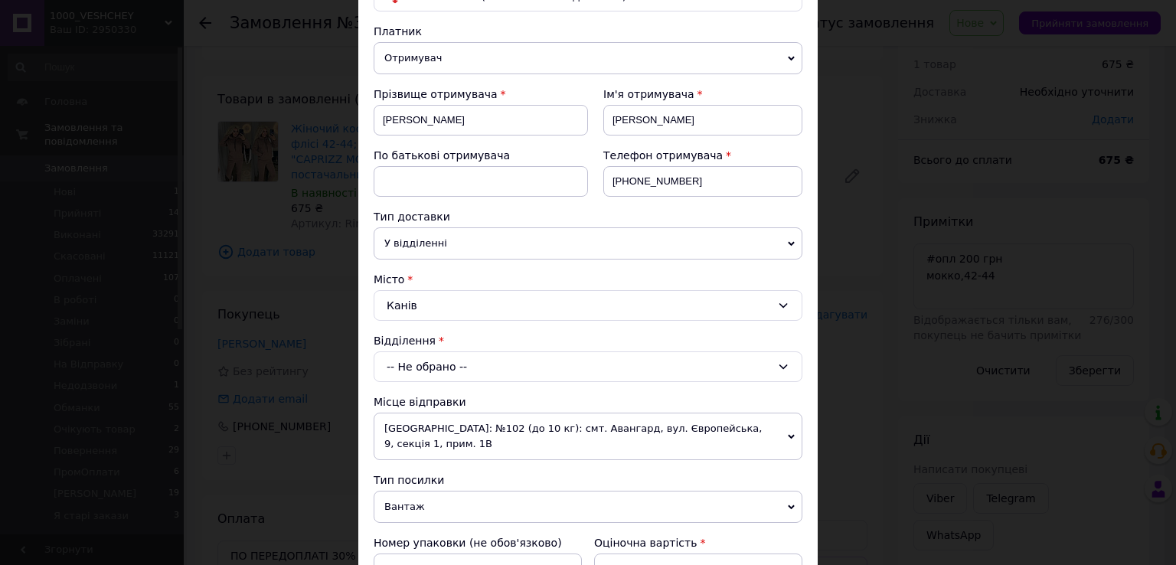
click at [398, 368] on div "-- Не обрано --" at bounding box center [588, 366] width 429 height 31
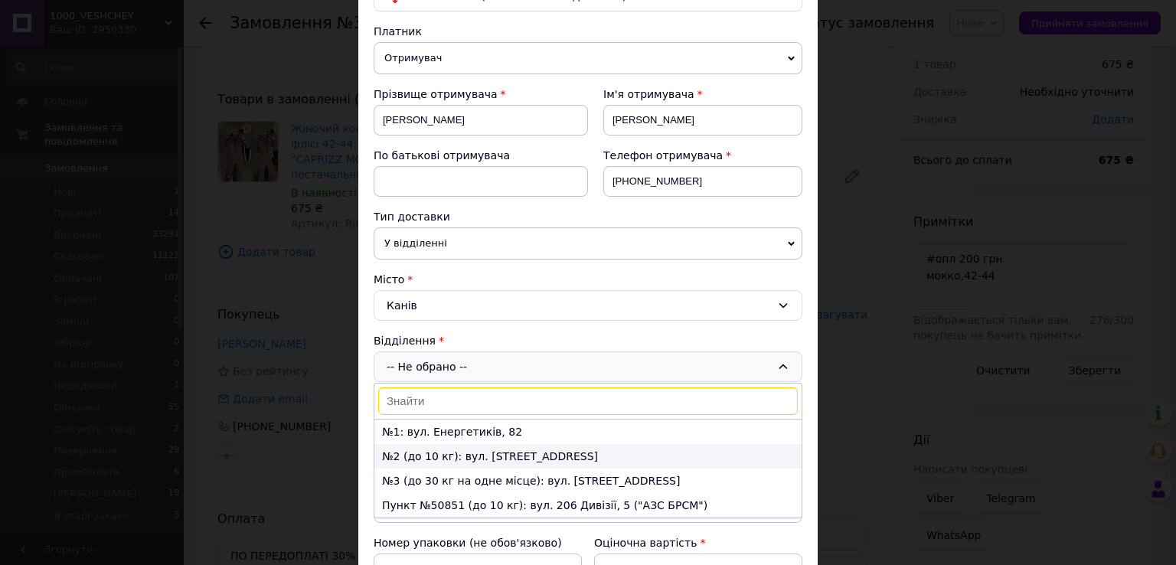
click at [435, 456] on li "№2 (до 10 кг): вул. Героїв Дніпра, 35" at bounding box center [587, 456] width 427 height 25
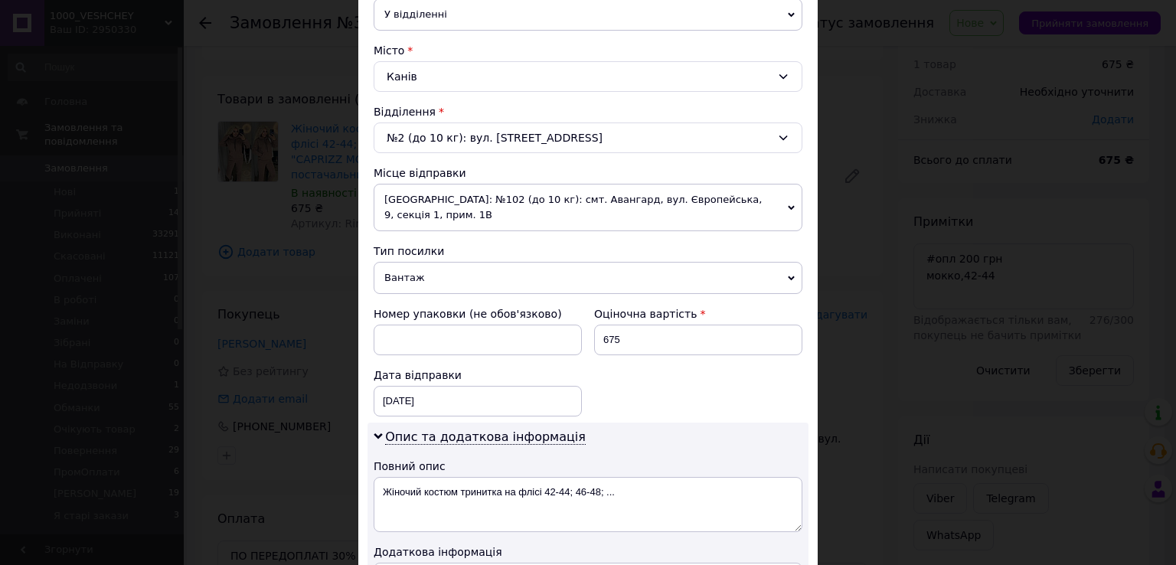
scroll to position [383, 0]
click at [428, 385] on div "12.10.2025 < 2025 > < Октябрь > Пн Вт Ср Чт Пт Сб Вс 29 30 1 2 3 4 5 6 7 8 9 10…" at bounding box center [478, 400] width 208 height 31
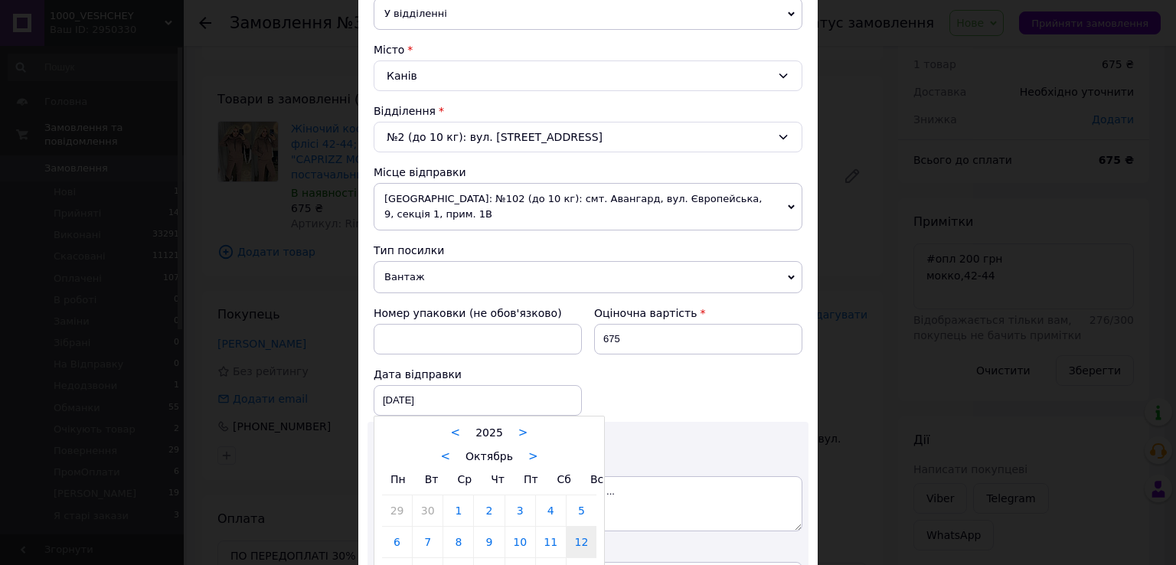
click at [400, 558] on link "13" at bounding box center [397, 573] width 30 height 31
type input "13.10.2025"
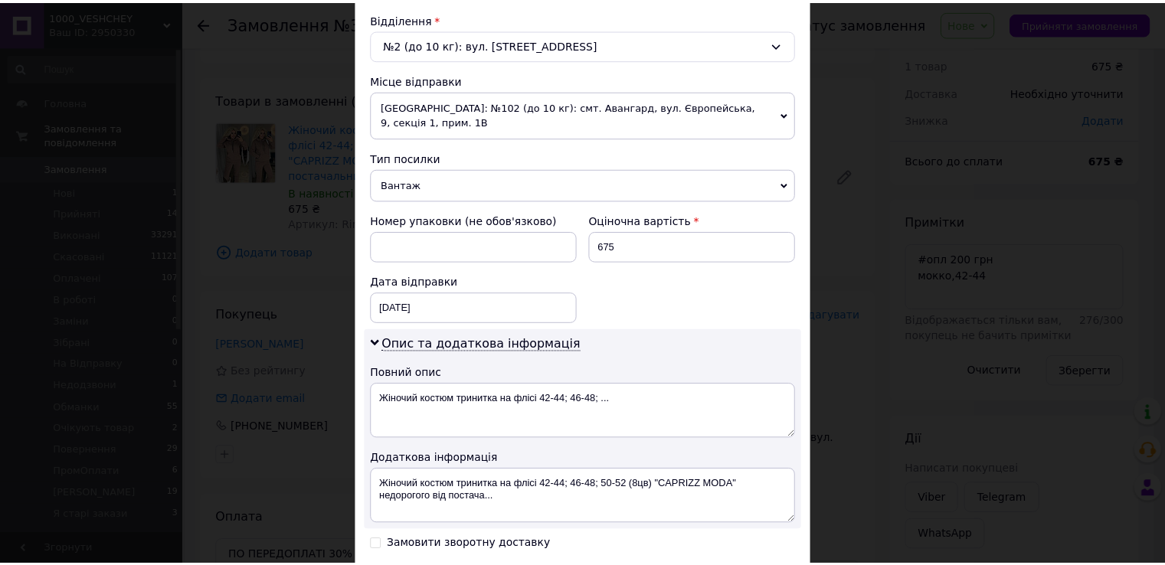
scroll to position [613, 0]
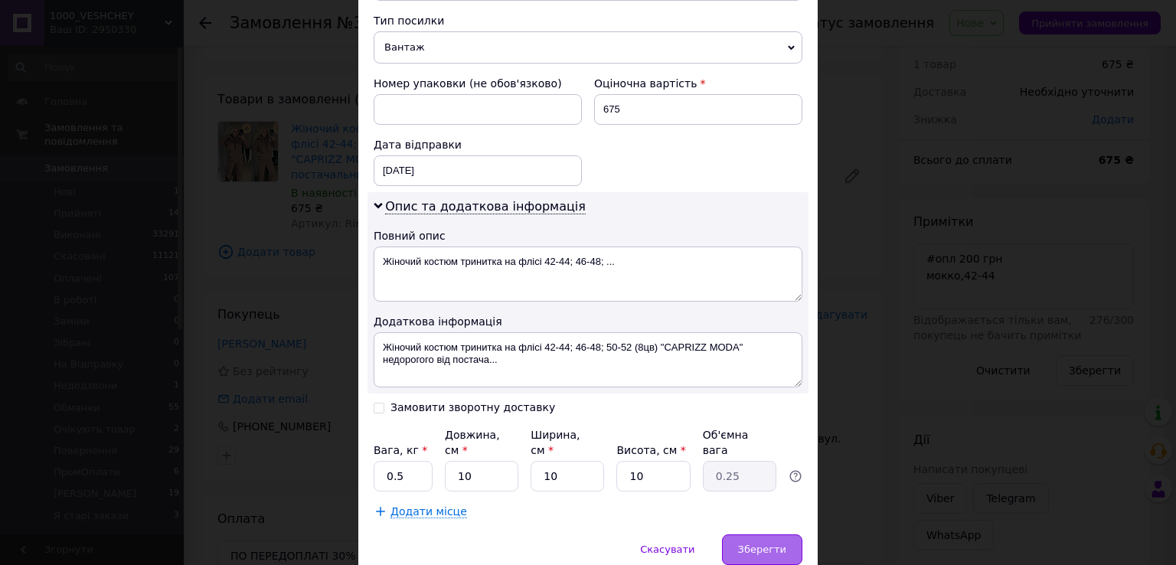
click at [747, 544] on span "Зберегти" at bounding box center [762, 549] width 48 height 11
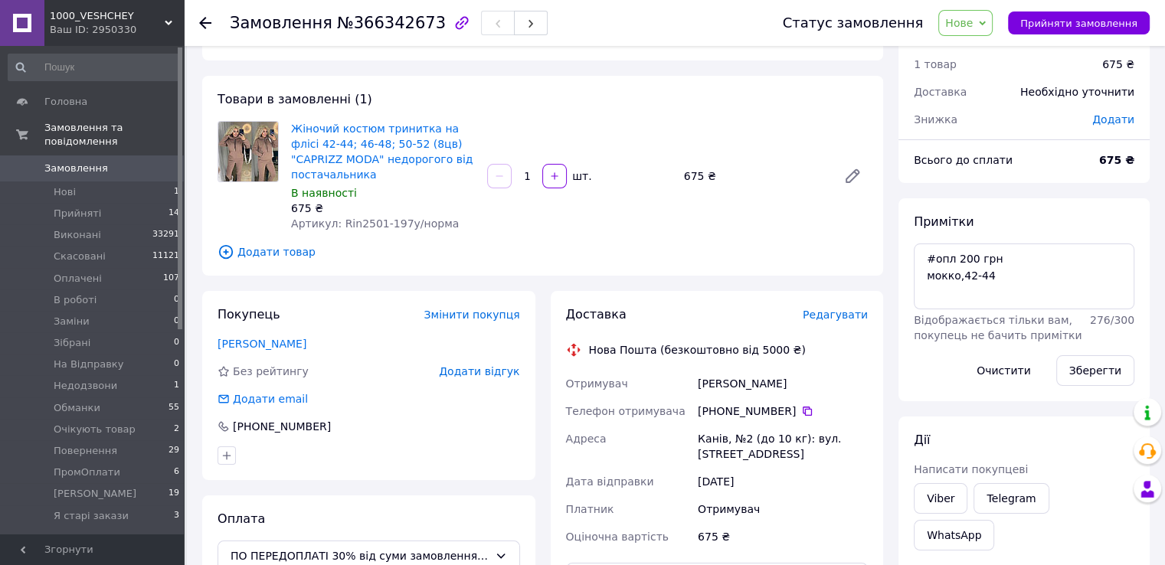
click at [986, 31] on span "Нове" at bounding box center [965, 23] width 54 height 26
click at [983, 126] on li "Оплачено" at bounding box center [988, 122] width 98 height 23
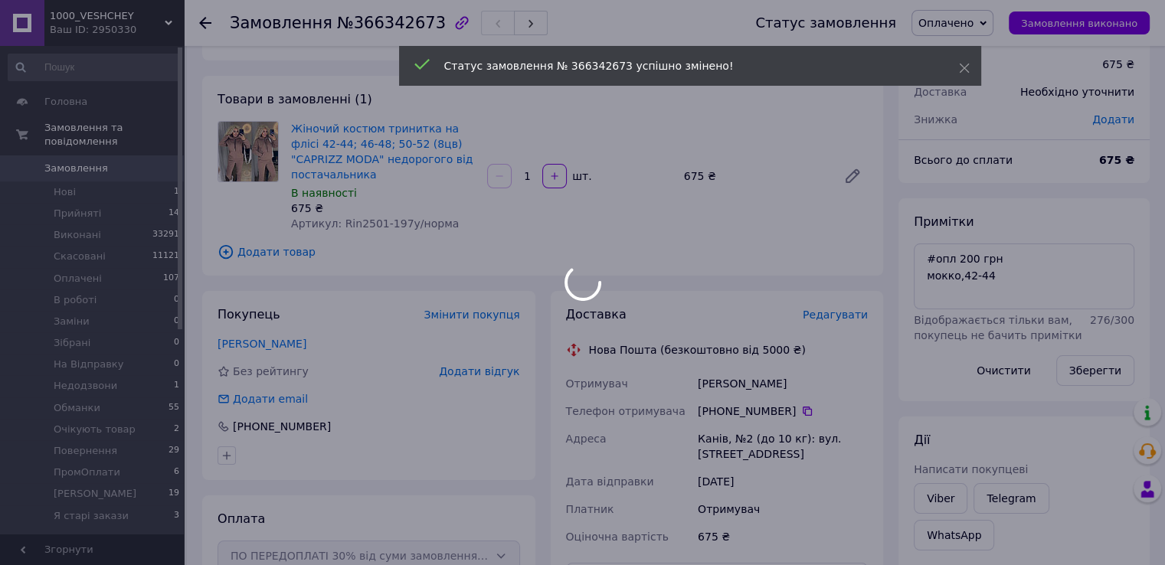
click at [81, 162] on span "Замовлення" at bounding box center [76, 169] width 64 height 14
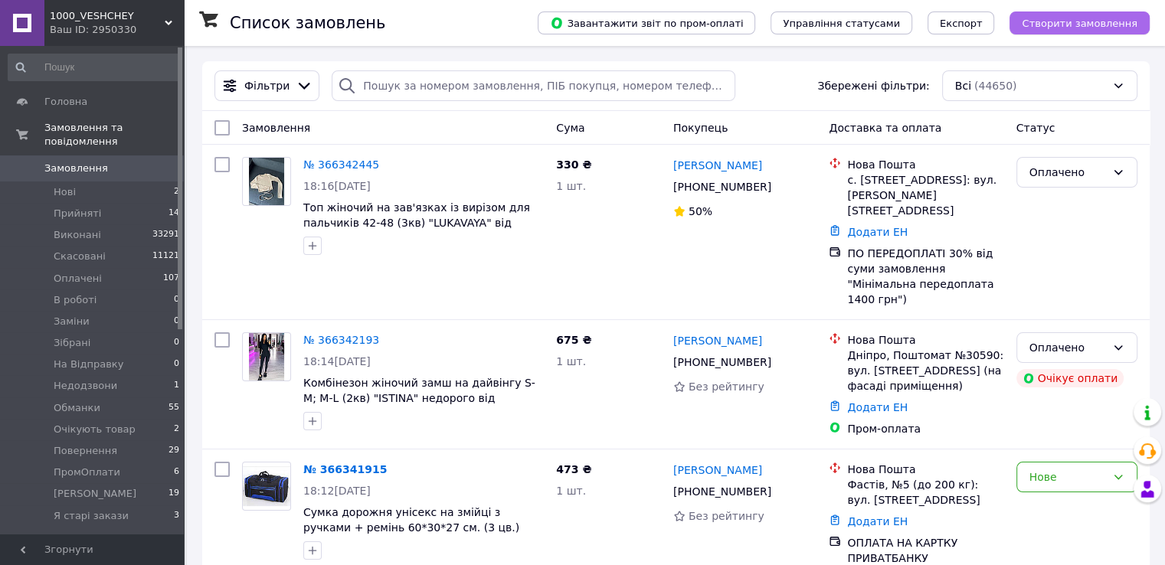
click at [1070, 23] on span "Створити замовлення" at bounding box center [1079, 23] width 116 height 11
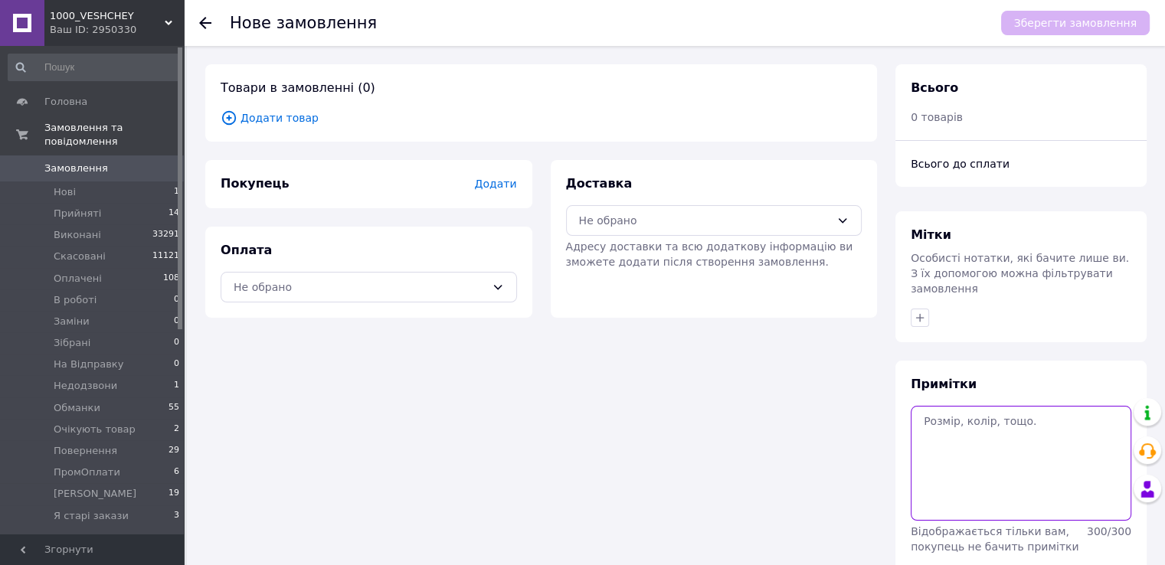
click at [1012, 427] on textarea at bounding box center [1020, 463] width 221 height 115
paste textarea "#опл 100% 42-44, красний"
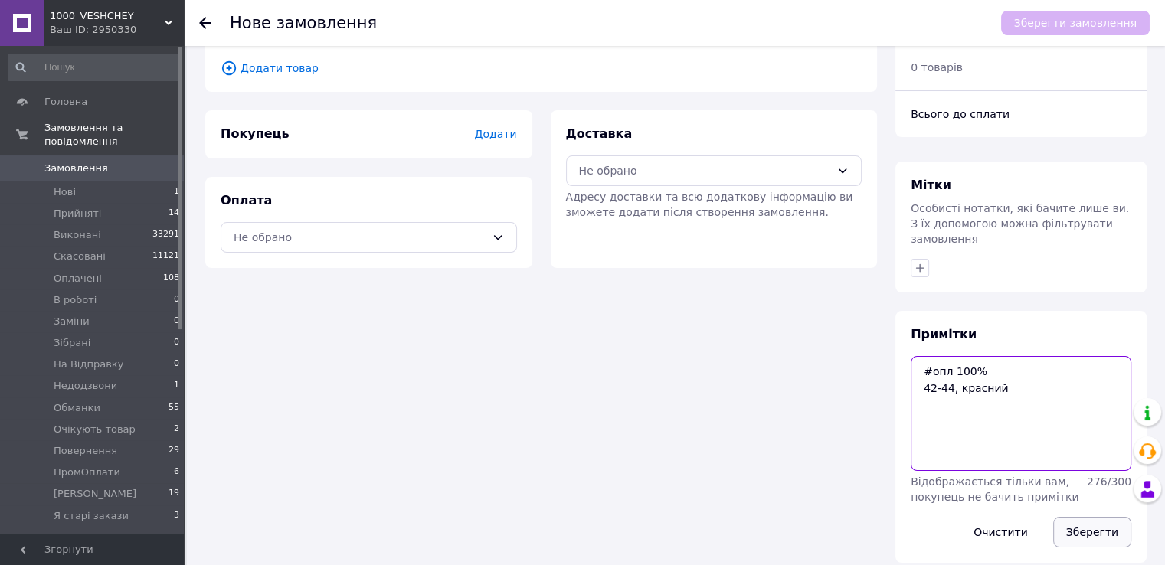
type textarea "#опл 100% 42-44, красний"
click at [1093, 517] on button "Зберегти" at bounding box center [1092, 532] width 78 height 31
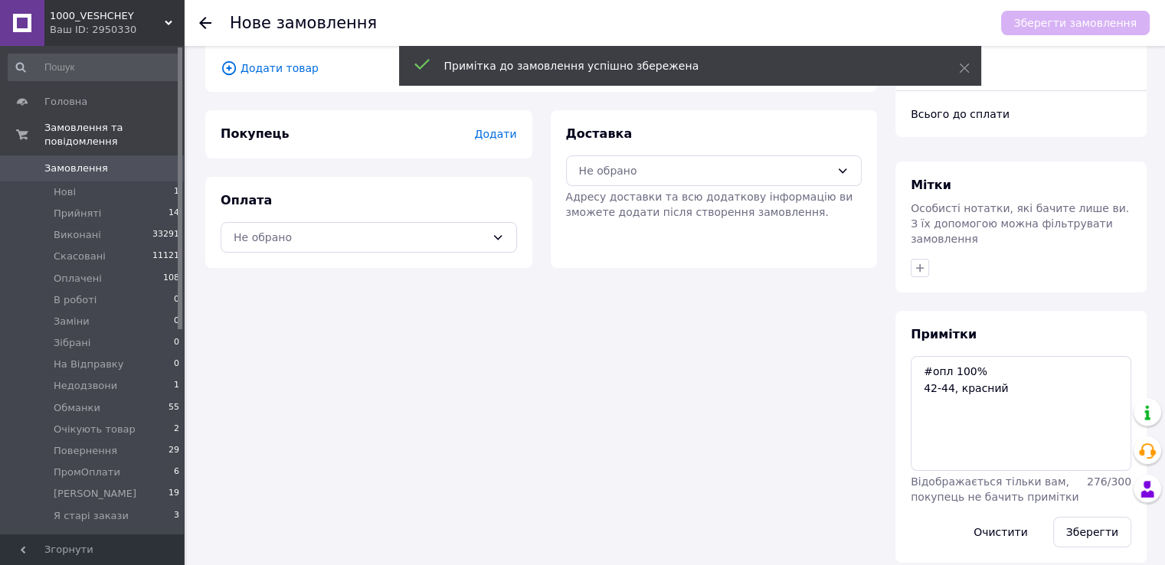
click at [675, 192] on span "Адресу доставки та всю додаткову інформацію ви зможете додати після створення з…" at bounding box center [709, 205] width 287 height 28
click at [671, 178] on div "Не обрано" at bounding box center [714, 170] width 296 height 31
click at [601, 207] on span "Нова Пошта (безкоштовно від 5000 ₴)" at bounding box center [724, 203] width 247 height 15
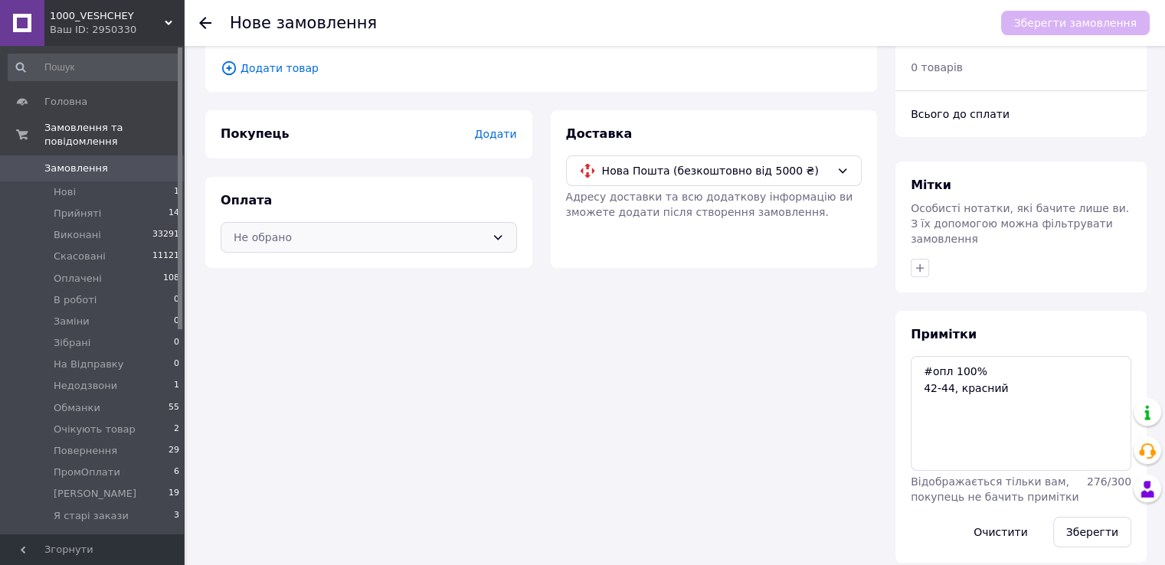
click at [440, 240] on div "Не обрано" at bounding box center [360, 237] width 252 height 17
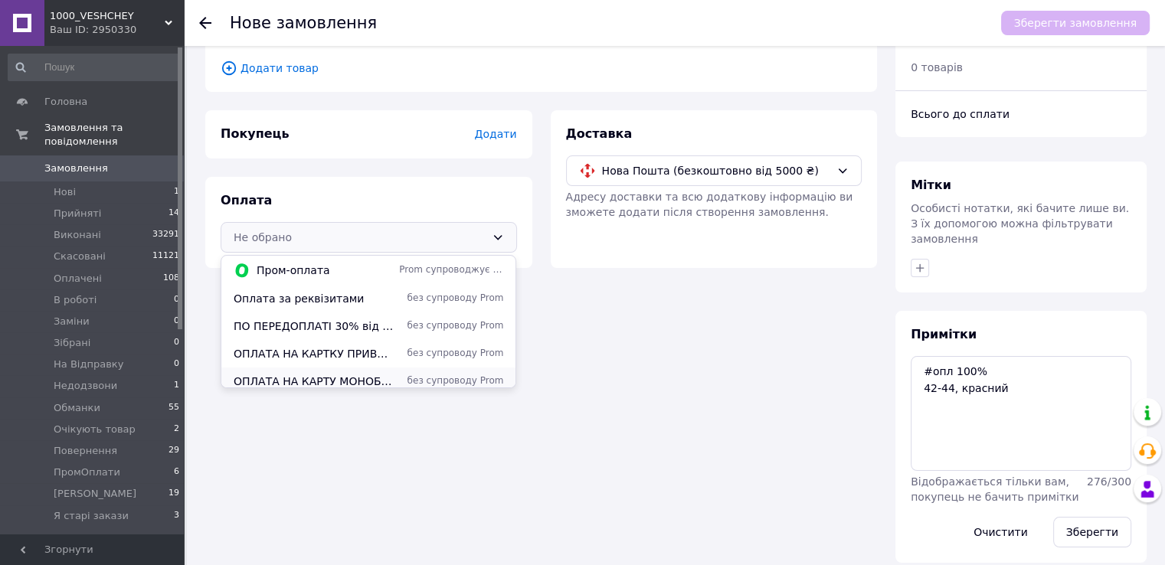
drag, startPoint x: 413, startPoint y: 377, endPoint x: 395, endPoint y: 335, distance: 46.7
click at [413, 377] on span "без супроводу Prom" at bounding box center [451, 380] width 104 height 13
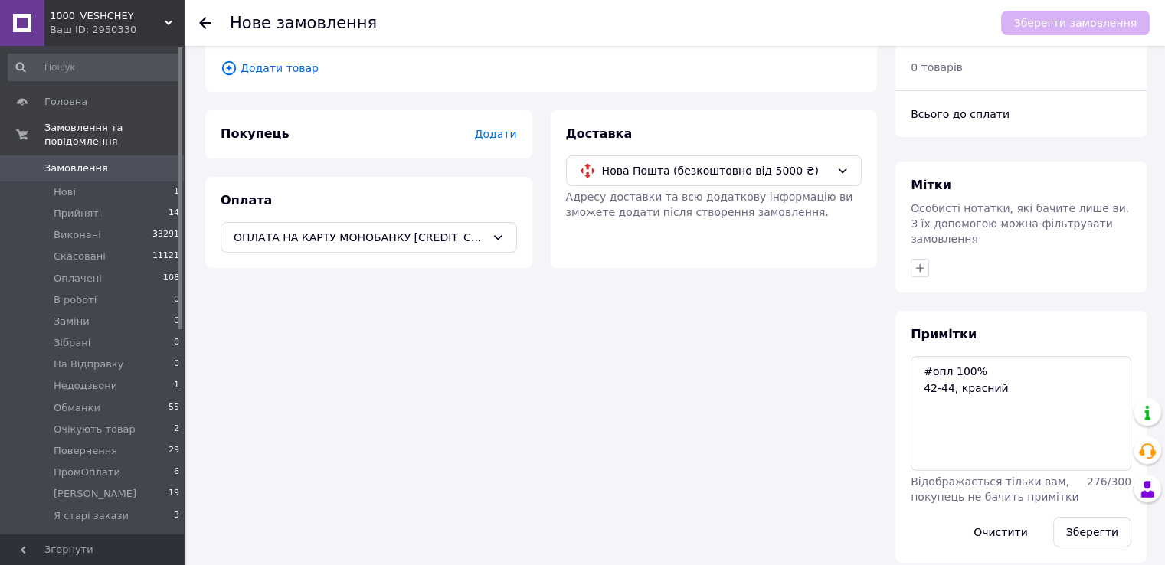
click at [282, 60] on span "Додати товар" at bounding box center [541, 68] width 641 height 17
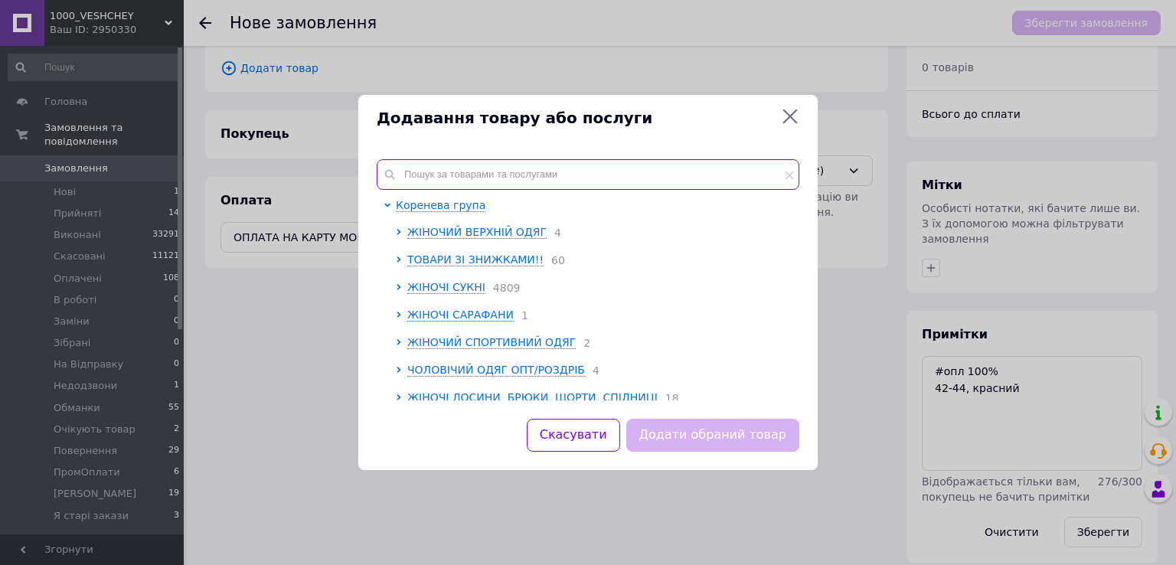
click at [420, 179] on input "text" at bounding box center [588, 174] width 423 height 31
paste input "Sin1492-1098r"
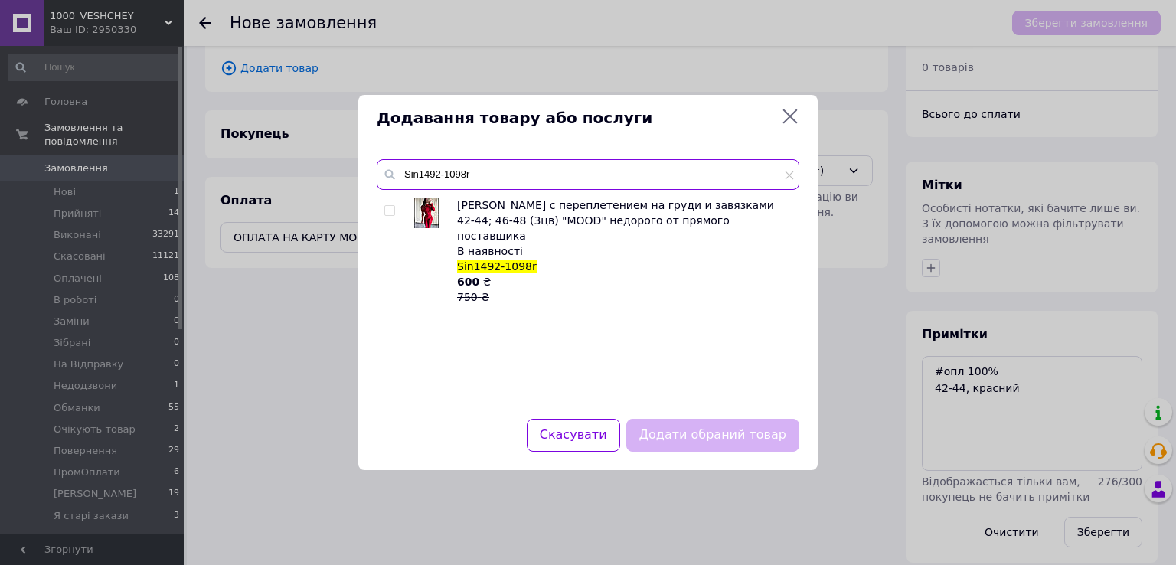
type input "Sin1492-1098r"
click at [387, 212] on input "checkbox" at bounding box center [389, 211] width 10 height 10
checkbox input "true"
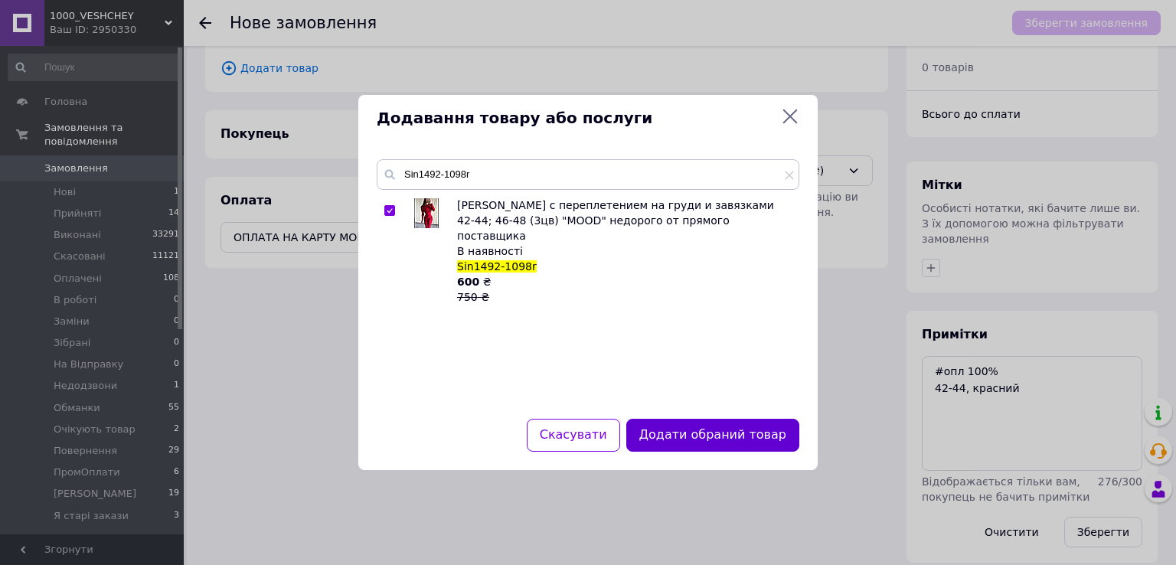
click at [681, 433] on button "Додати обраний товар" at bounding box center [712, 435] width 173 height 33
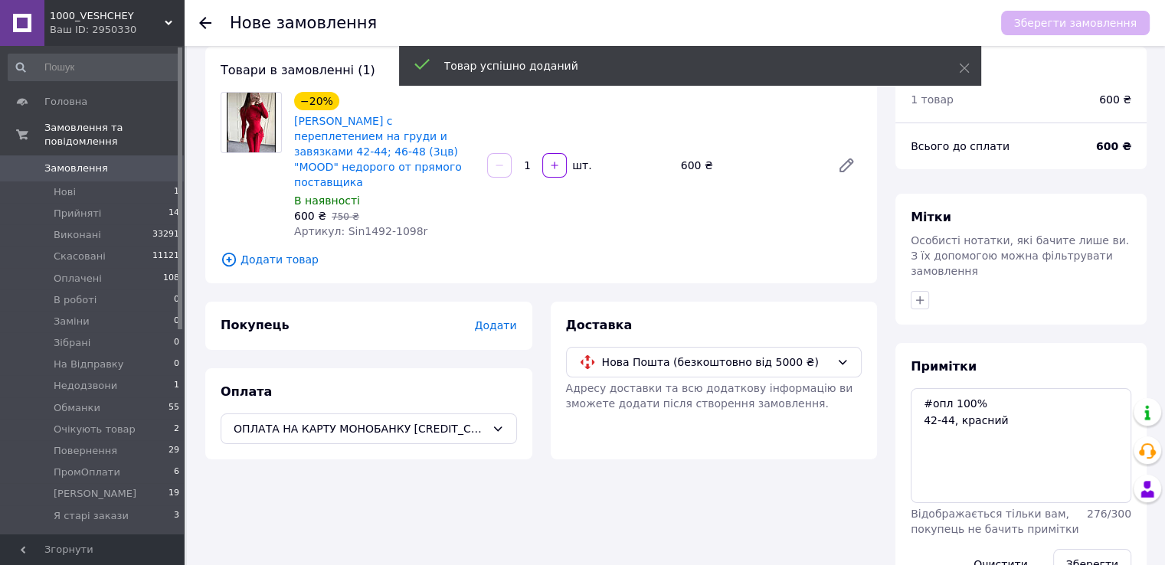
scroll to position [0, 0]
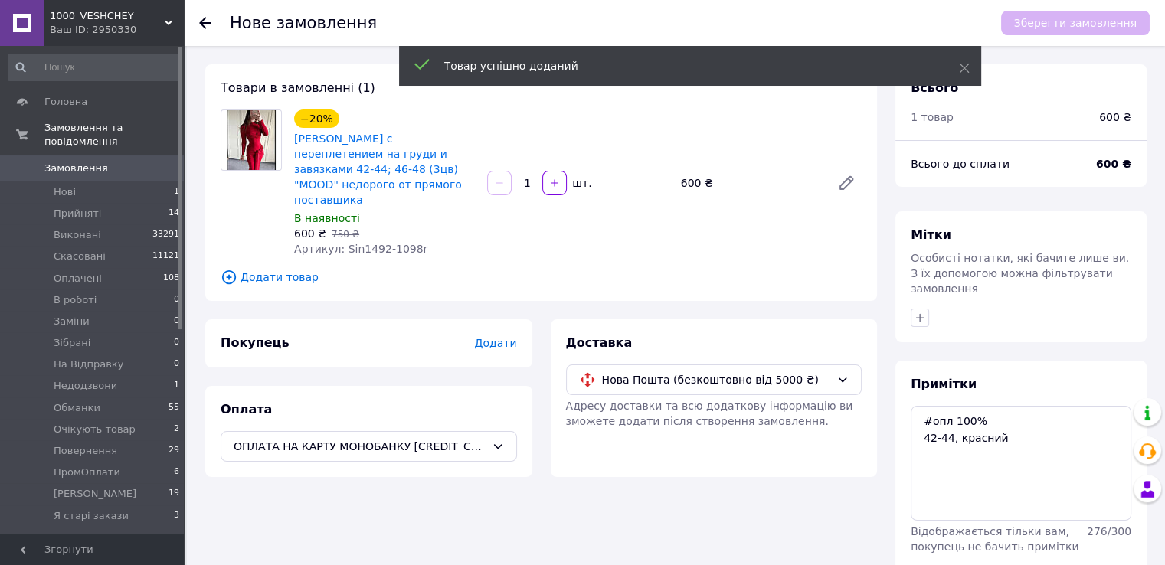
click at [506, 337] on span "Додати" at bounding box center [495, 343] width 42 height 12
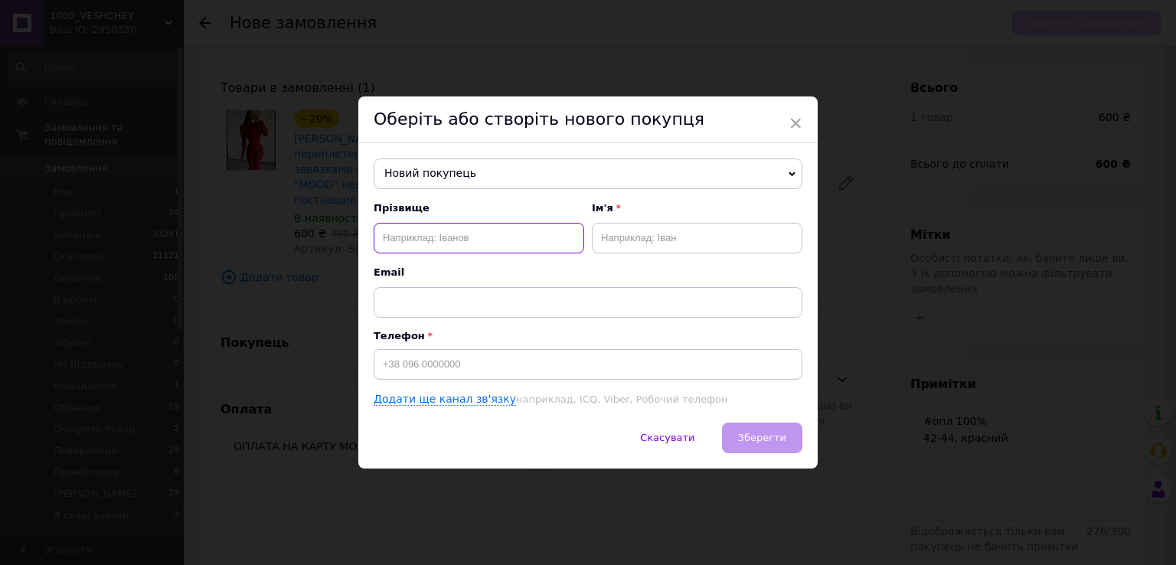
click at [442, 227] on input "text" at bounding box center [479, 238] width 211 height 31
paste input "Діана Мацеплюк"
click at [397, 240] on input "Діана Мацеплюк" at bounding box center [479, 238] width 211 height 31
type input "Мацеплюк"
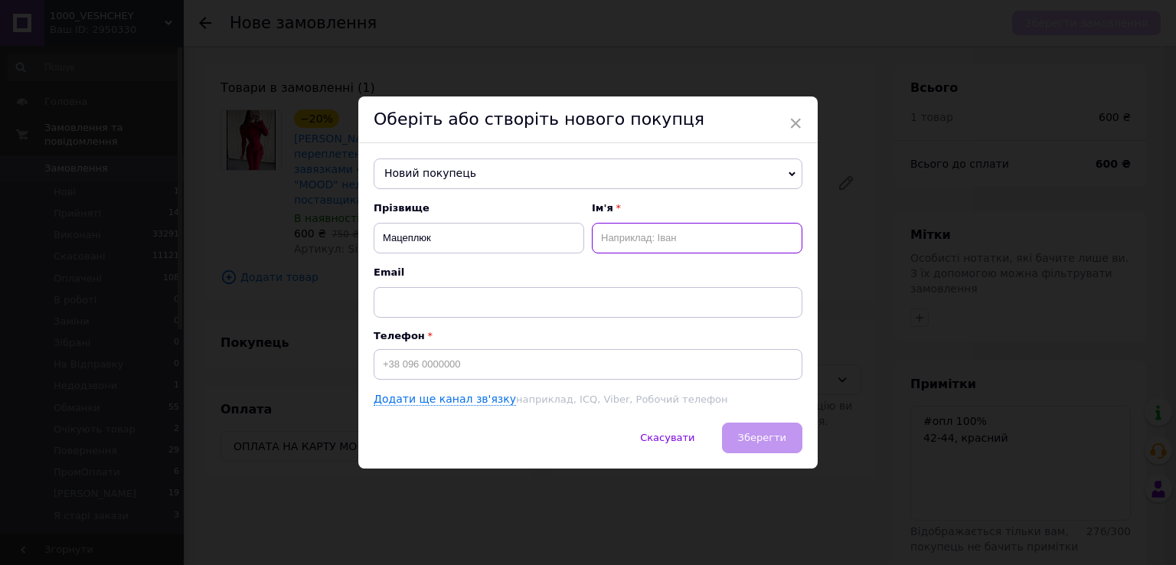
click at [616, 244] on input "text" at bounding box center [697, 238] width 211 height 31
paste input "Діана"
click at [602, 235] on input "Діана-Юра" at bounding box center [697, 238] width 211 height 31
type input "Діана-Юра"
click at [511, 240] on input "Мацеплюк" at bounding box center [479, 238] width 211 height 31
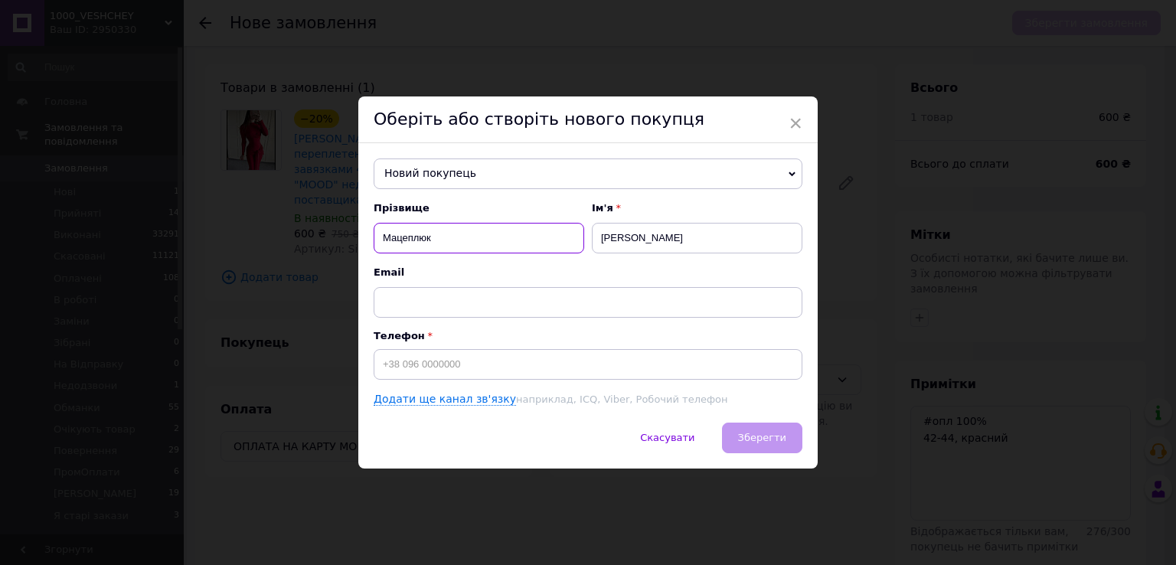
click at [384, 234] on input "Мацеплюк" at bounding box center [479, 238] width 211 height 31
type input "Мацеплюк"
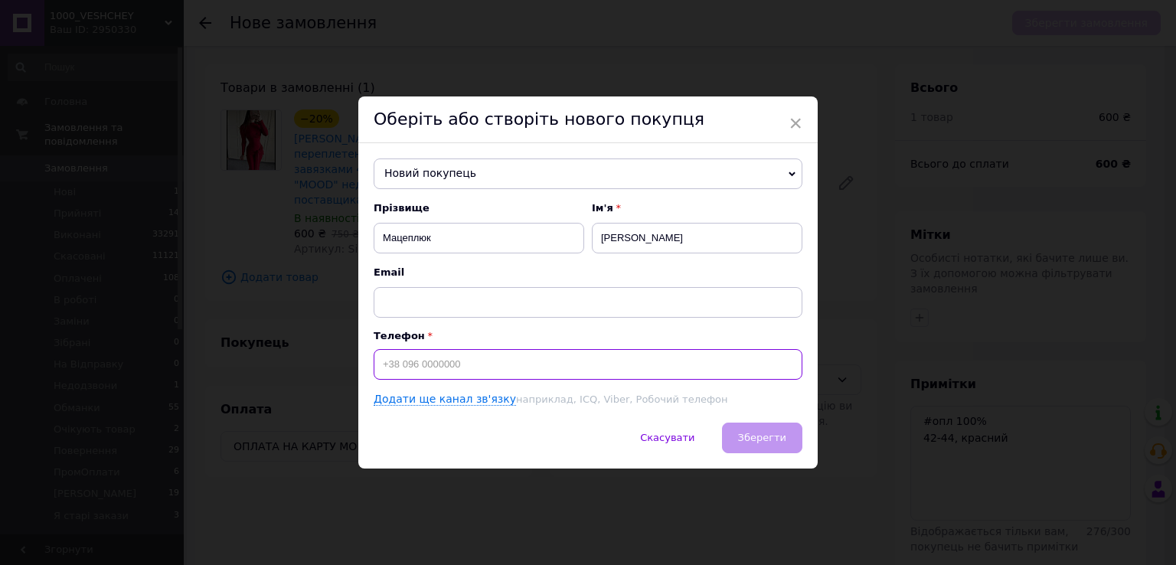
click at [433, 365] on input at bounding box center [588, 364] width 429 height 31
paste input "+380981149495"
type input "+380981149495"
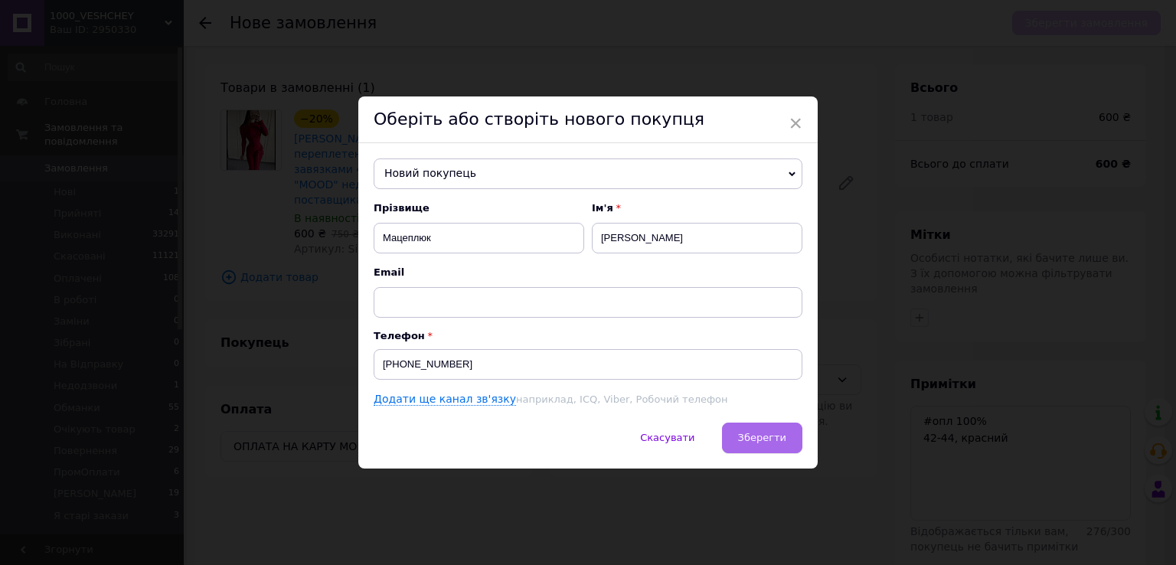
click at [757, 449] on button "Зберегти" at bounding box center [762, 438] width 80 height 31
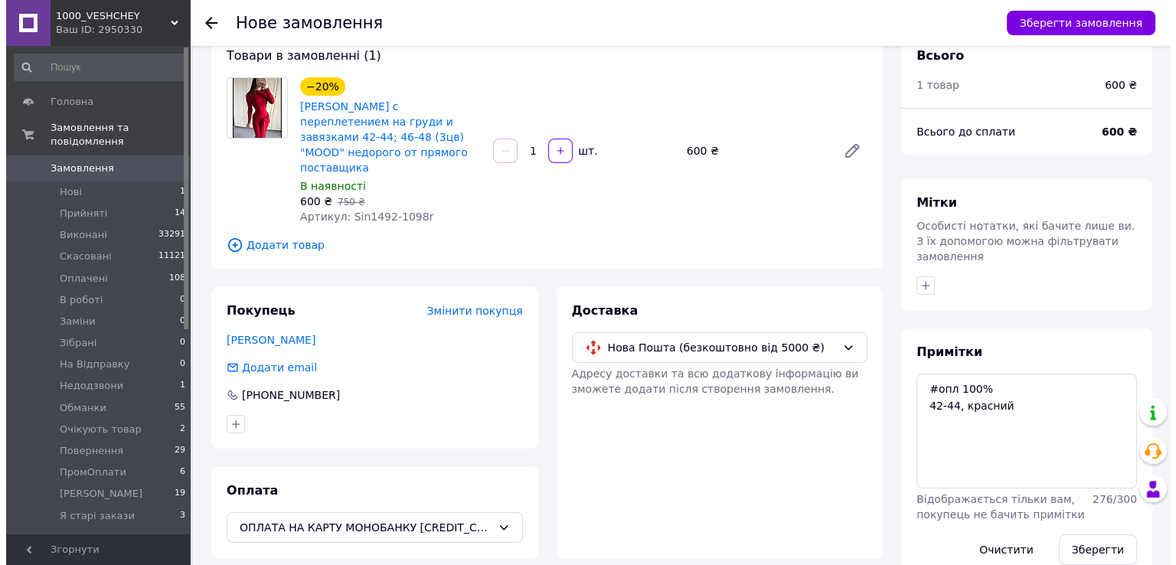
scroll to position [50, 0]
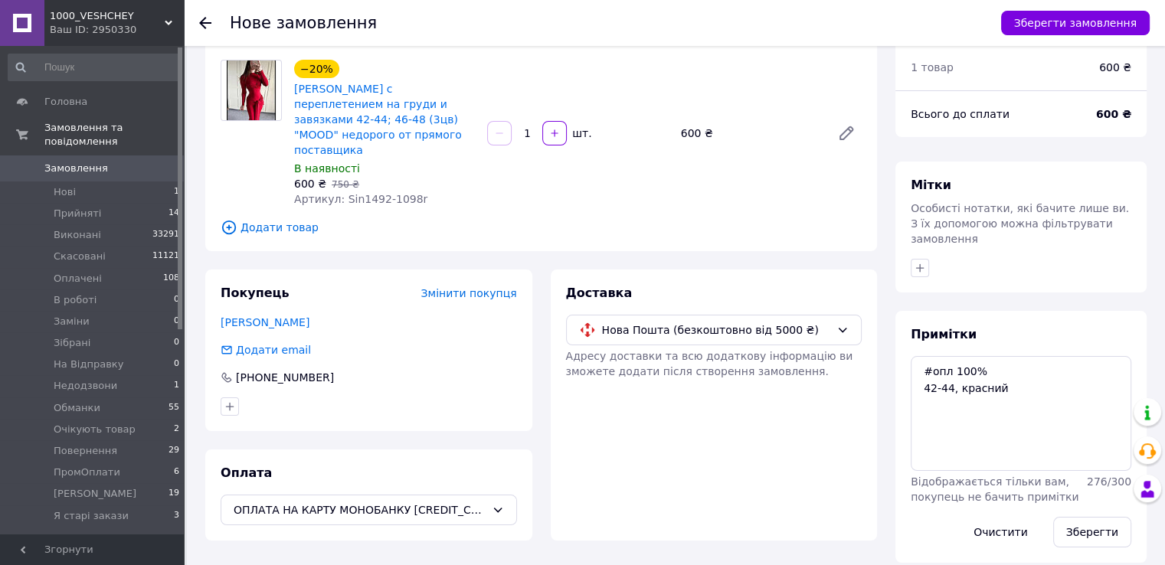
drag, startPoint x: 1101, startPoint y: 524, endPoint x: 1054, endPoint y: 393, distance: 139.3
click at [1101, 523] on button "Зберегти" at bounding box center [1092, 532] width 78 height 31
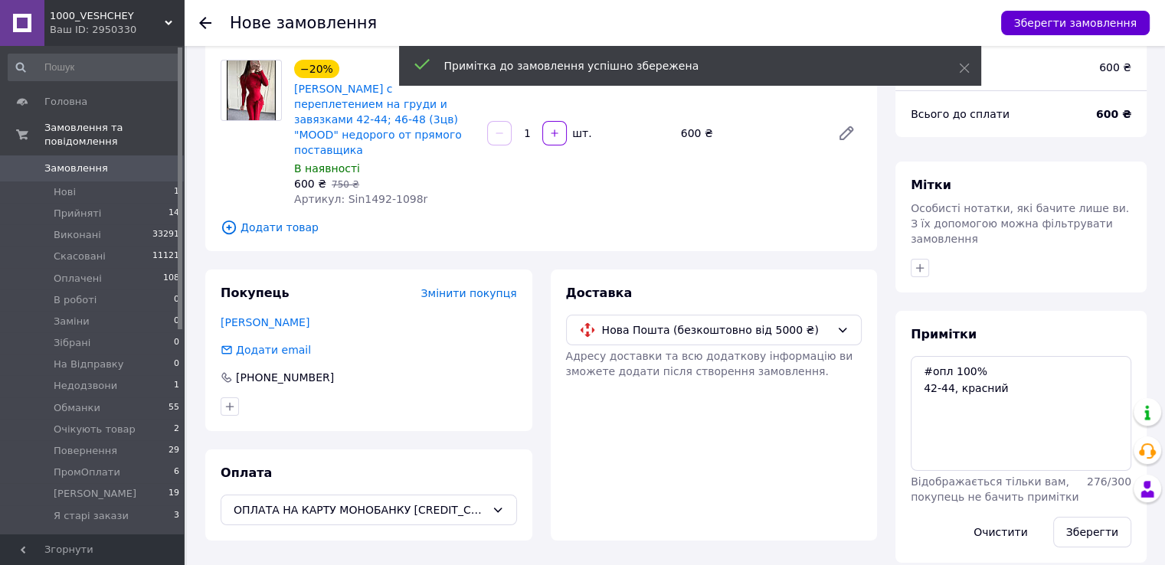
click at [1074, 16] on button "Зберегти замовлення" at bounding box center [1075, 23] width 149 height 25
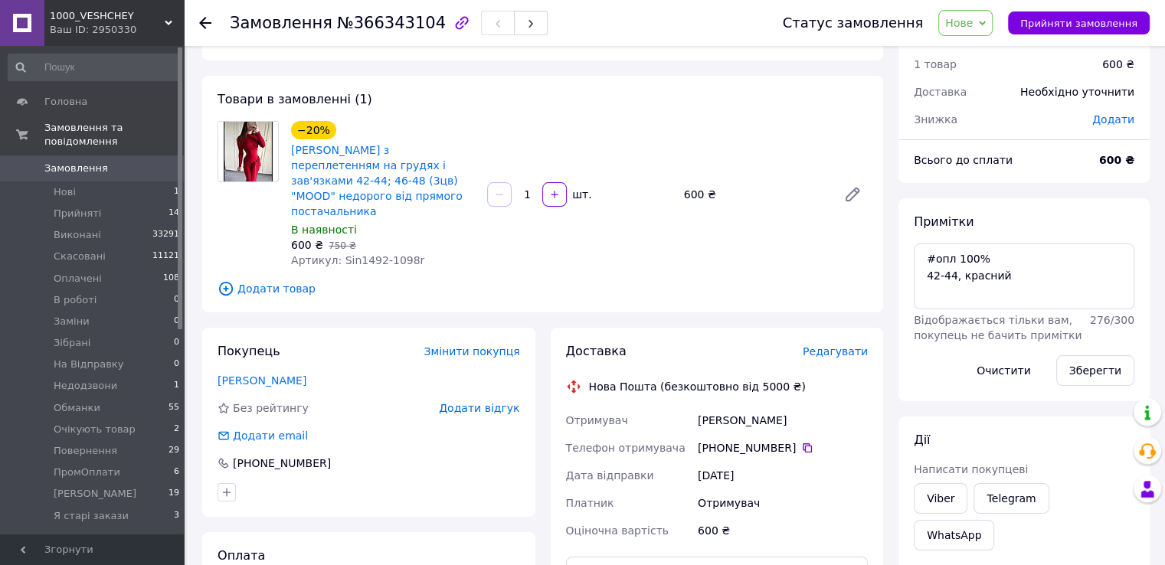
click at [832, 345] on span "Редагувати" at bounding box center [834, 351] width 65 height 12
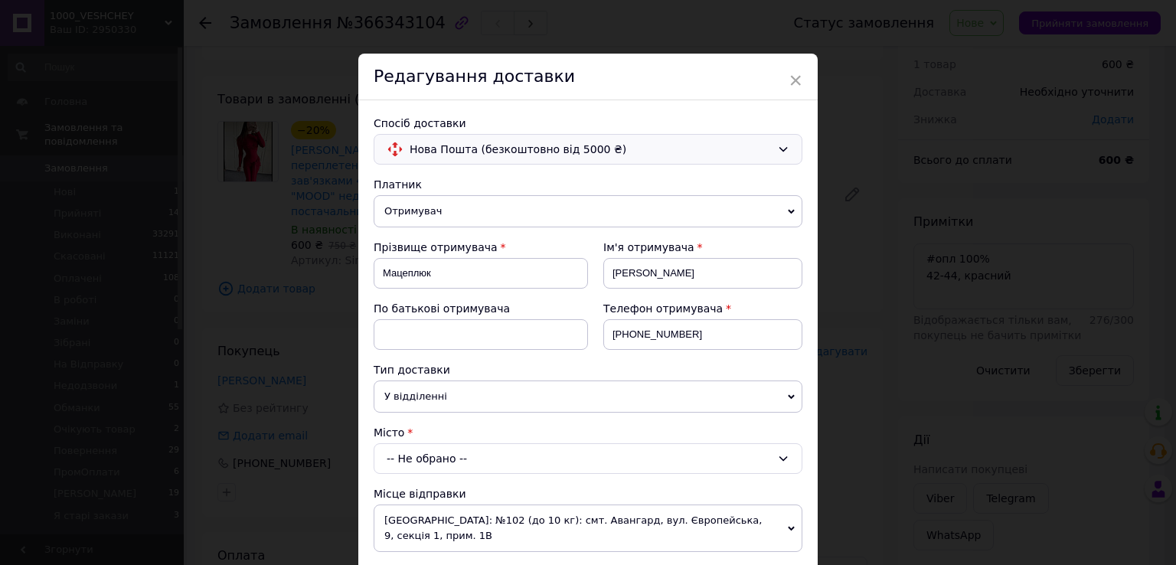
click at [484, 157] on div "Нова Пошта (безкоштовно від 5000 ₴)" at bounding box center [588, 149] width 429 height 31
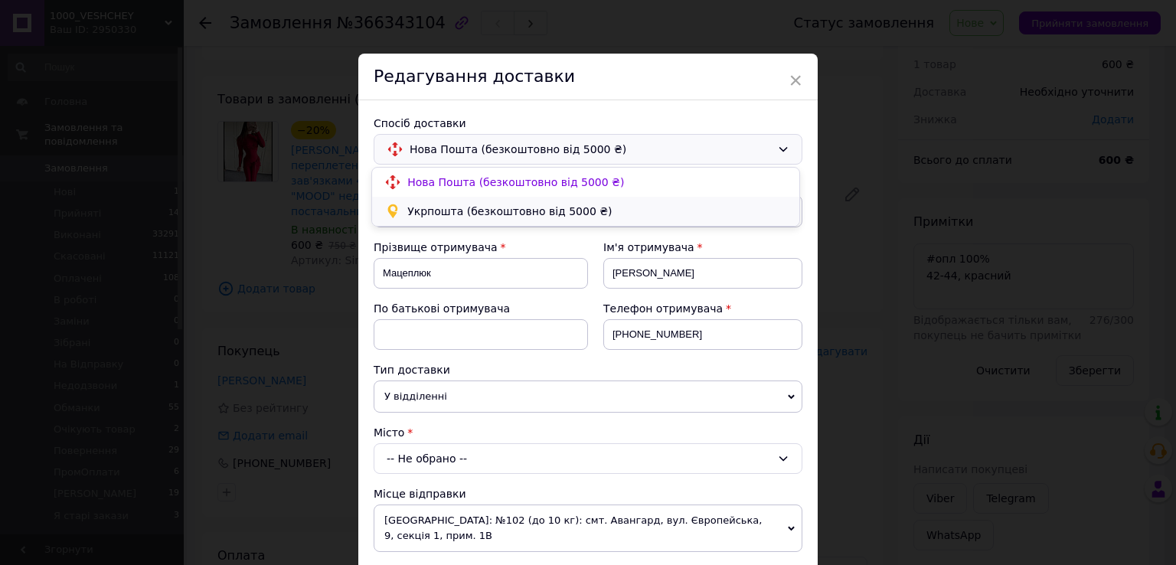
click at [472, 209] on span "Укрпошта (безкоштовно від 5000 ₴)" at bounding box center [597, 211] width 380 height 15
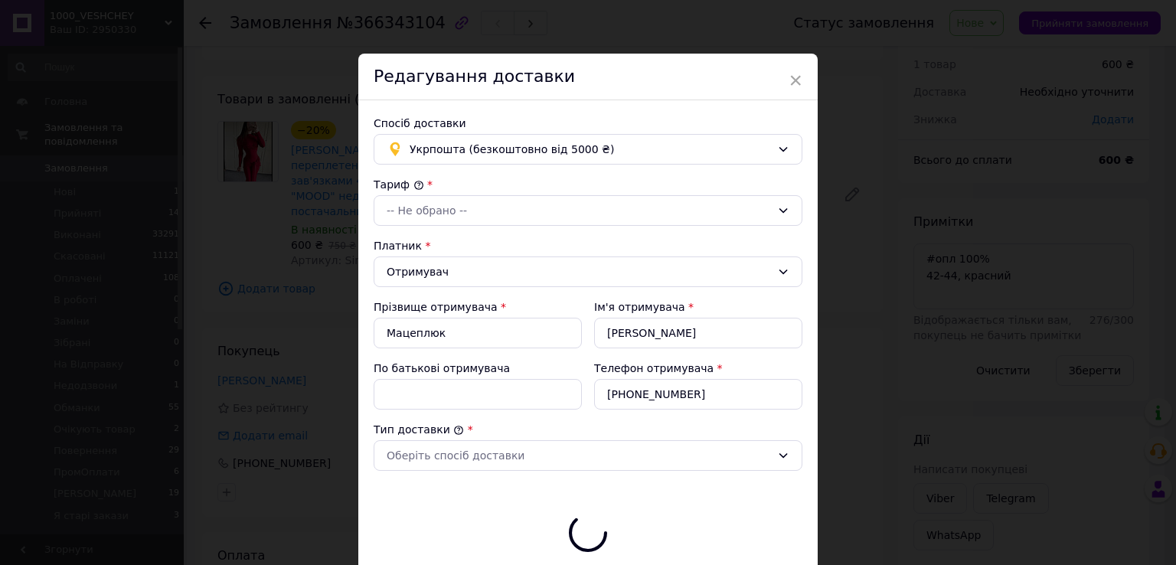
type input "600"
click at [485, 209] on div "-- Не обрано --" at bounding box center [579, 210] width 384 height 17
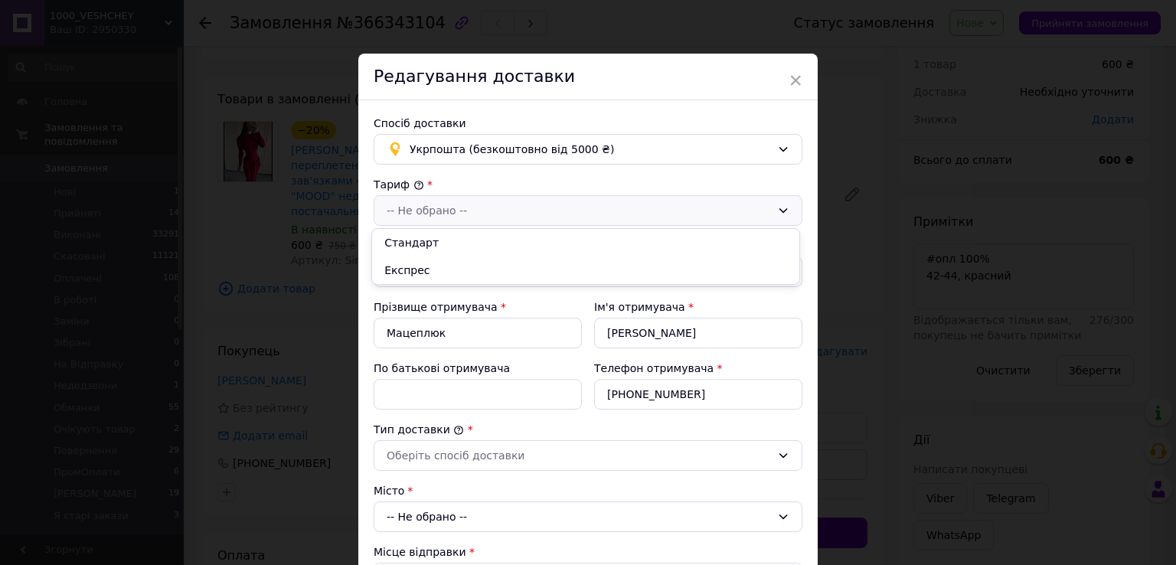
click at [475, 232] on li "Стандарт" at bounding box center [585, 243] width 427 height 28
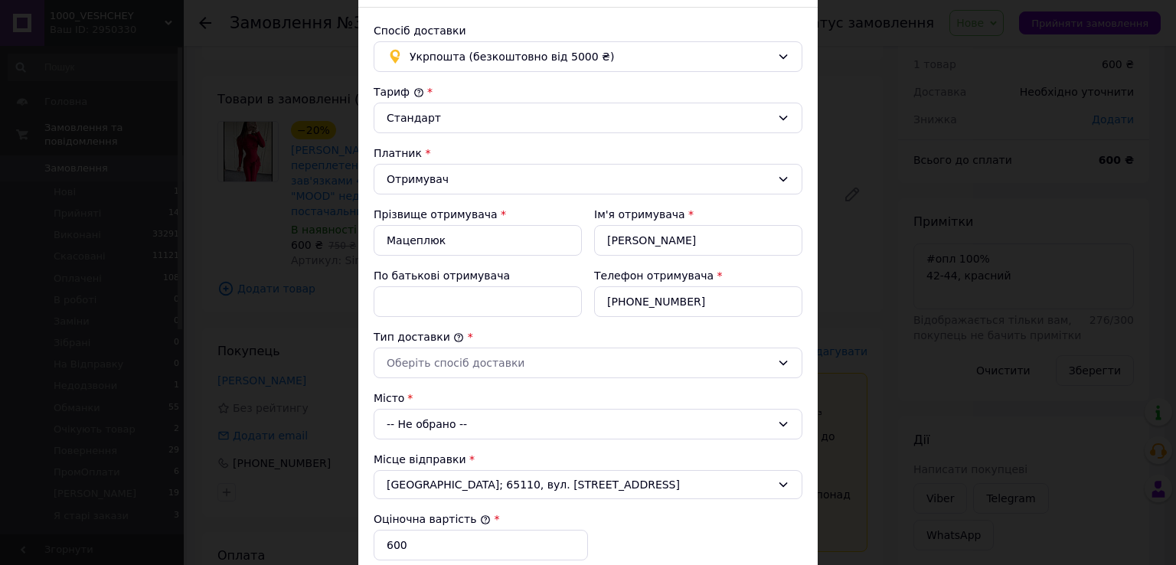
scroll to position [153, 0]
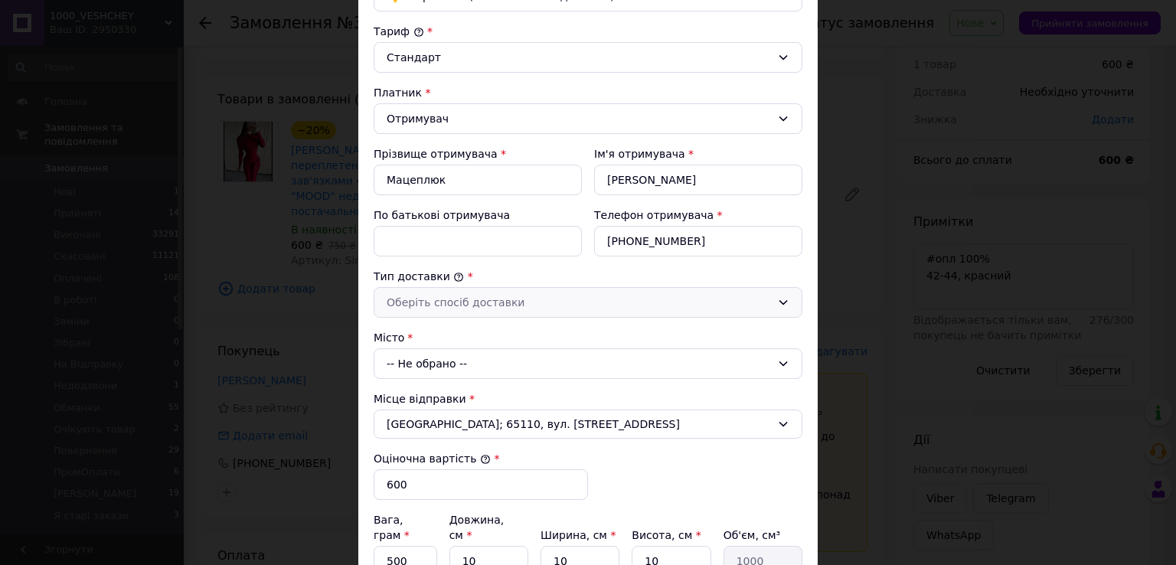
click at [446, 300] on div "Оберіть спосіб доставки" at bounding box center [579, 302] width 384 height 17
click at [448, 345] on li "Склад - склад" at bounding box center [585, 333] width 427 height 28
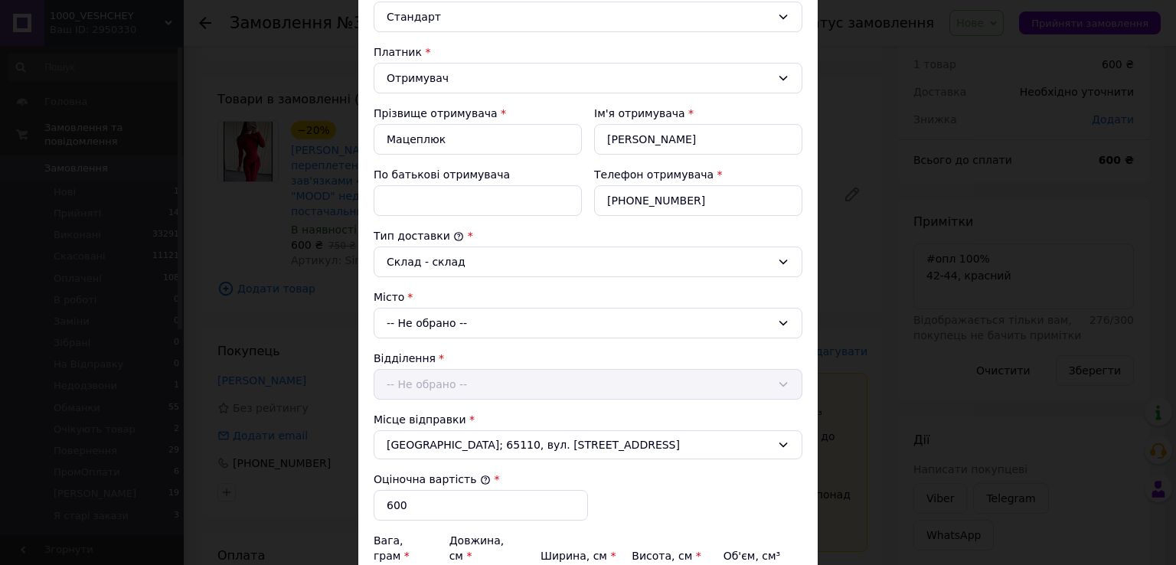
scroll to position [230, 0]
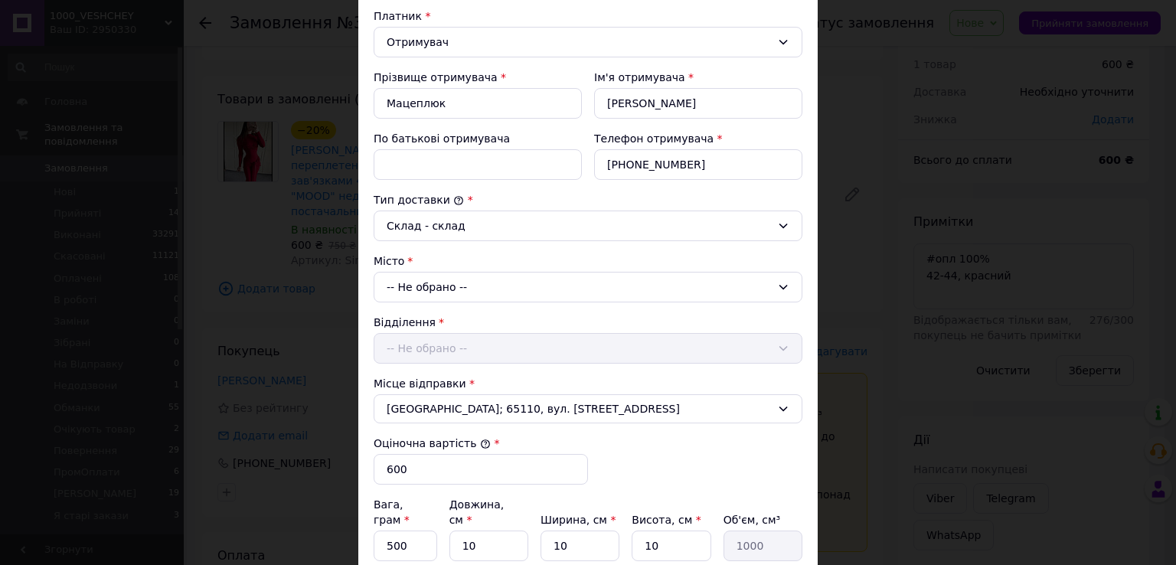
click at [435, 335] on div "Відділення -- Не обрано --" at bounding box center [588, 339] width 429 height 49
click at [440, 292] on div "-- Не обрано --" at bounding box center [588, 287] width 429 height 31
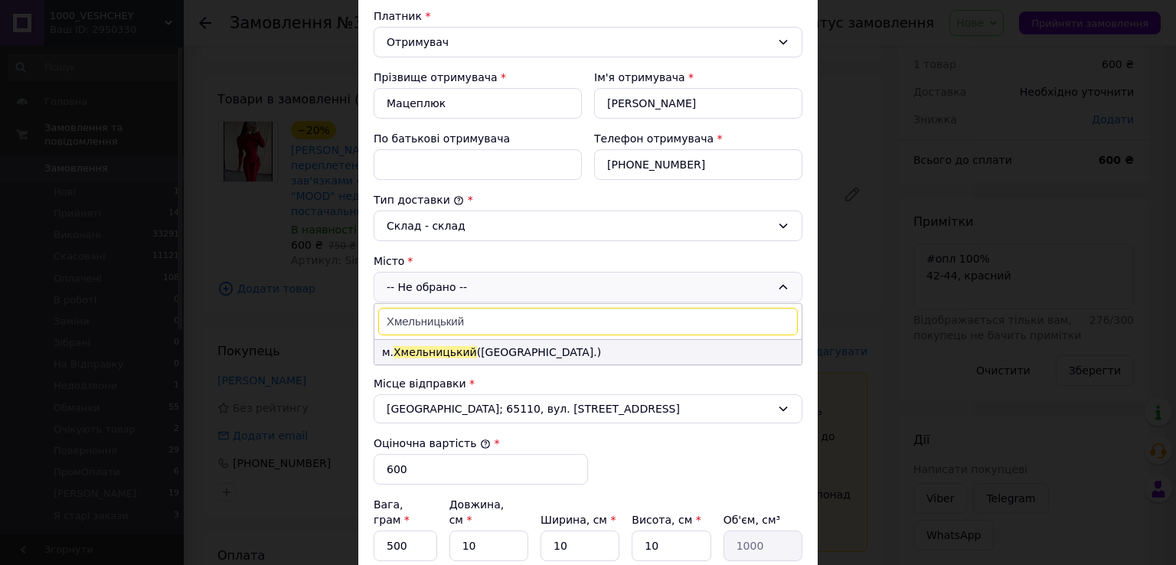
type input "Хмельницький"
click at [430, 346] on span "Хмельницький" at bounding box center [435, 352] width 83 height 12
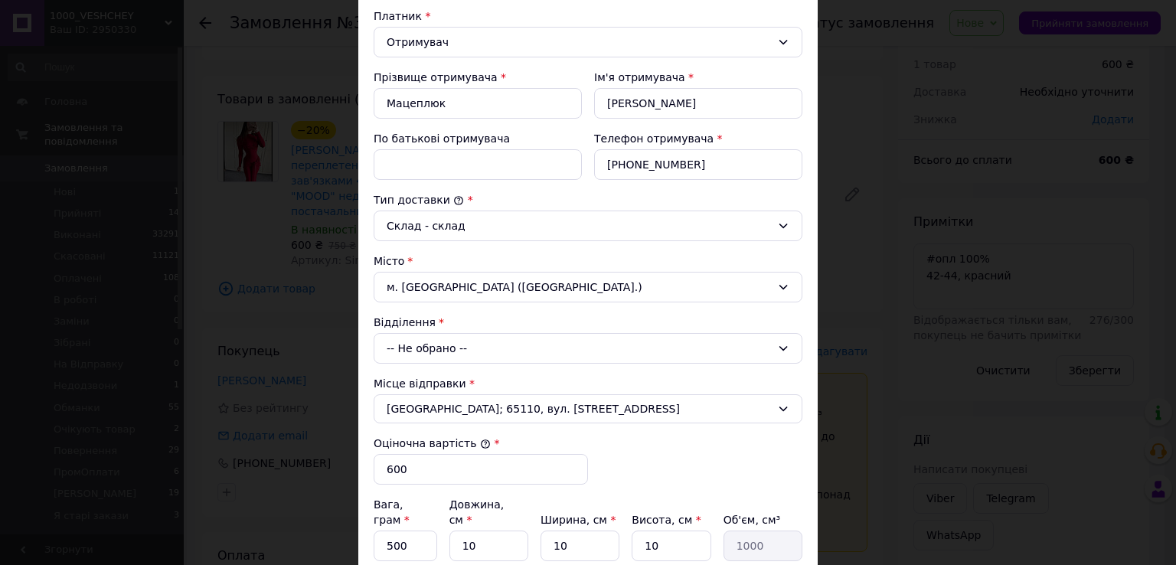
click at [433, 353] on div "-- Не обрано --" at bounding box center [588, 348] width 429 height 31
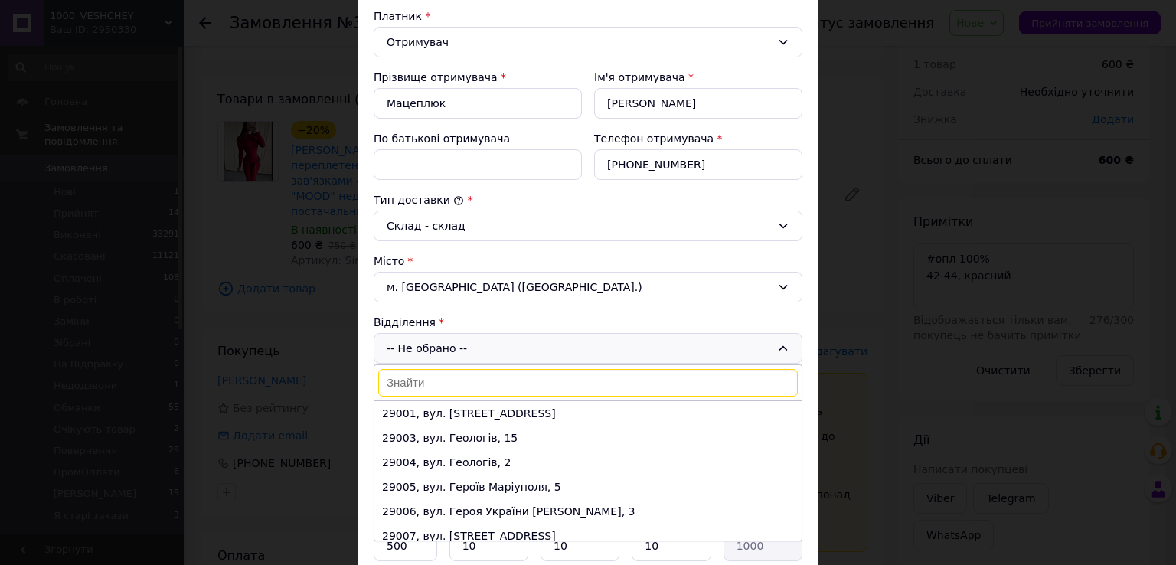
paste input "29005"
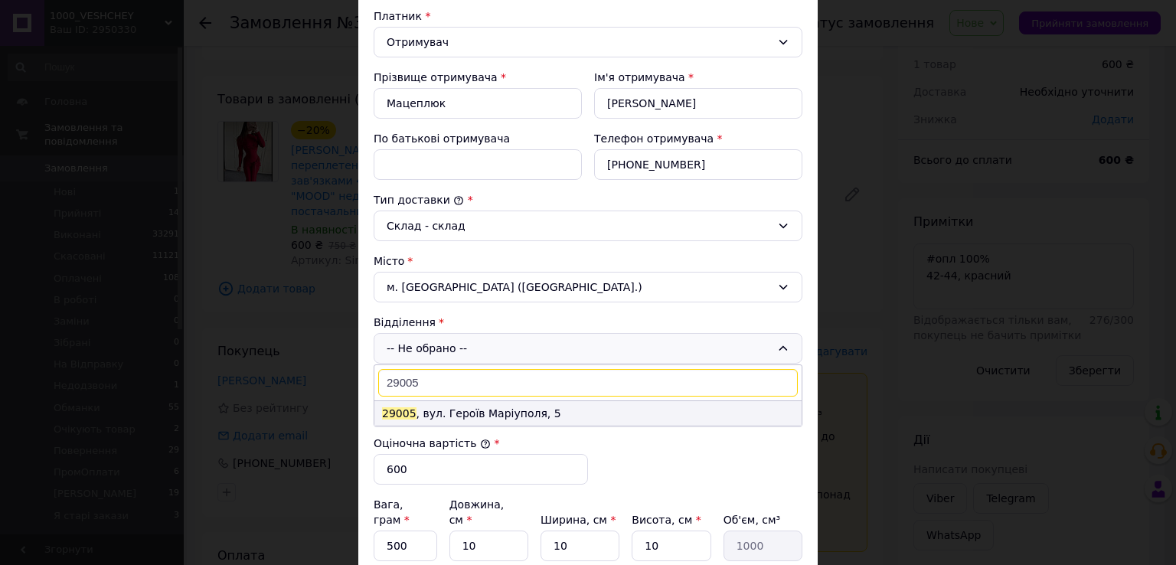
type input "29005"
click at [440, 417] on li "29005 , вул. Героїв Маріуполя, 5" at bounding box center [587, 413] width 427 height 25
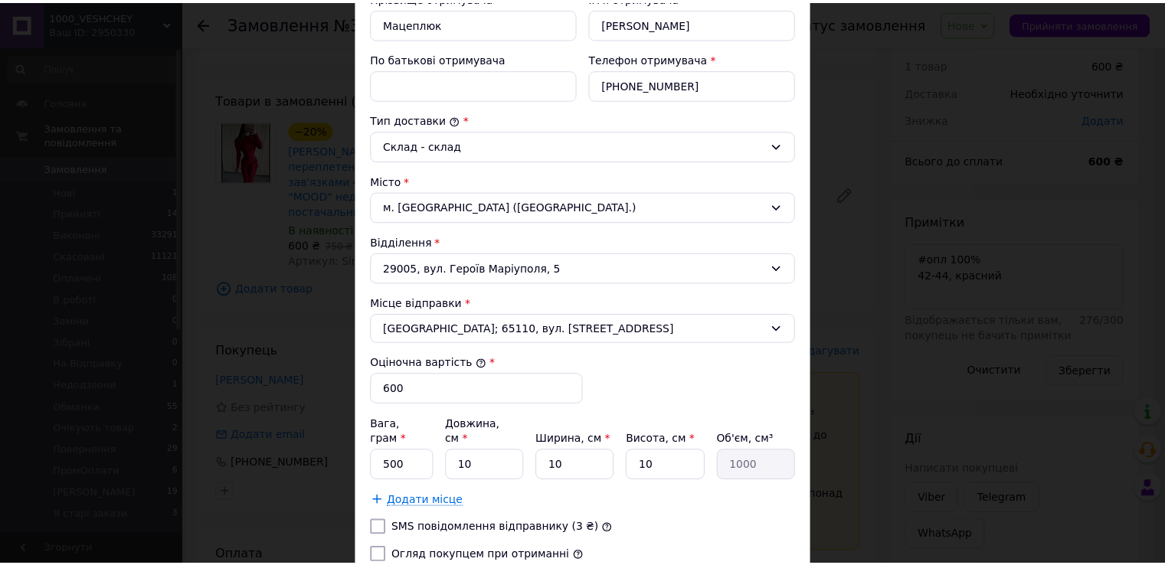
scroll to position [444, 0]
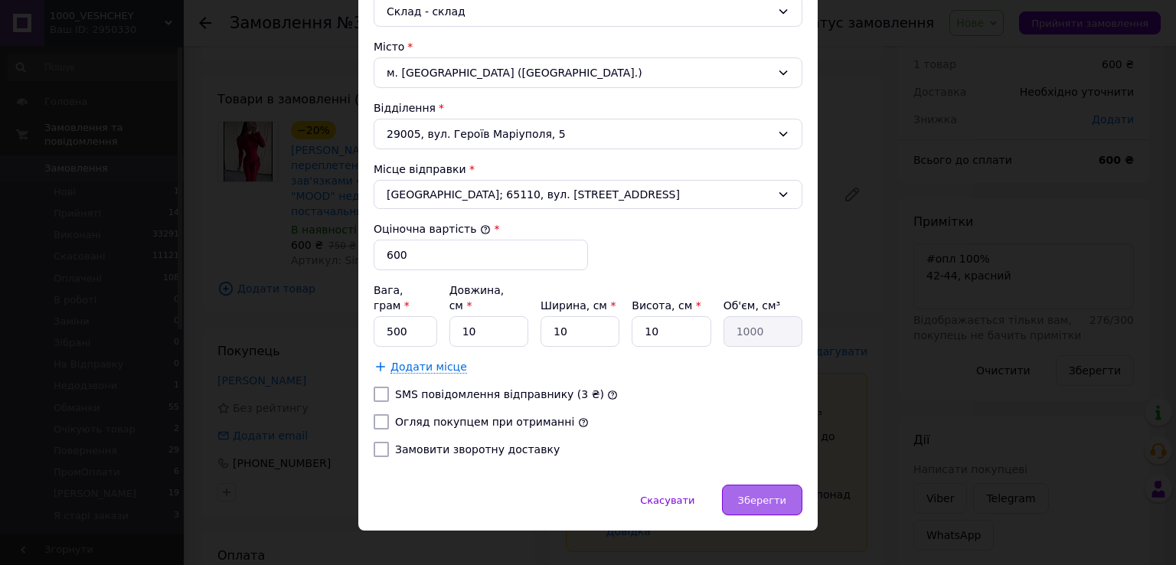
click at [762, 485] on div "Зберегти" at bounding box center [762, 500] width 80 height 31
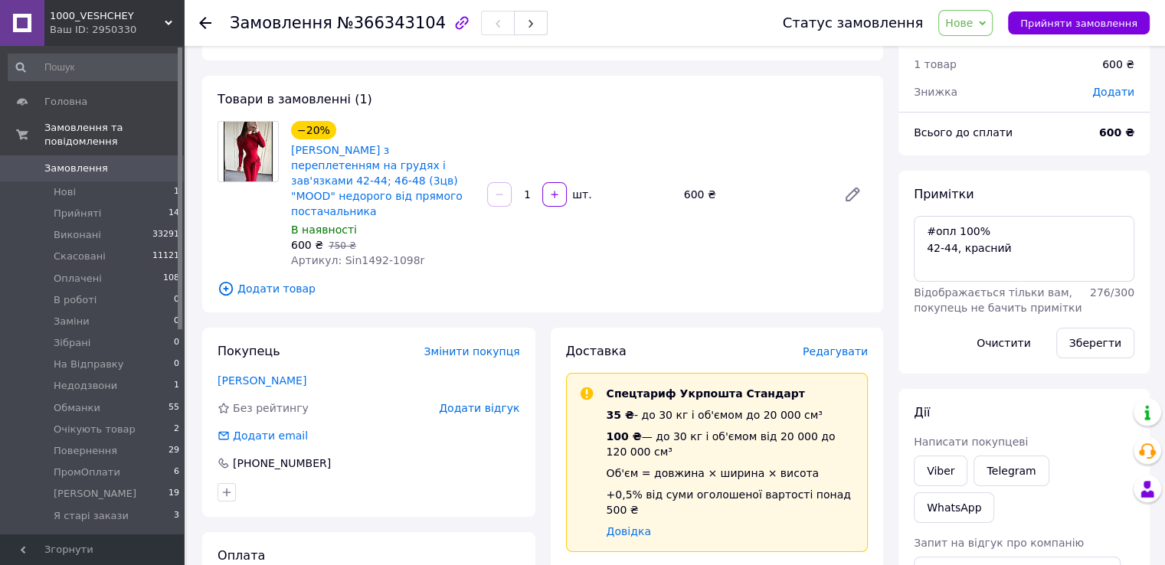
click at [979, 13] on span "Нове" at bounding box center [965, 23] width 54 height 26
click at [985, 127] on li "Оплачено" at bounding box center [988, 122] width 98 height 23
click at [120, 162] on link "Замовлення 0" at bounding box center [94, 168] width 188 height 26
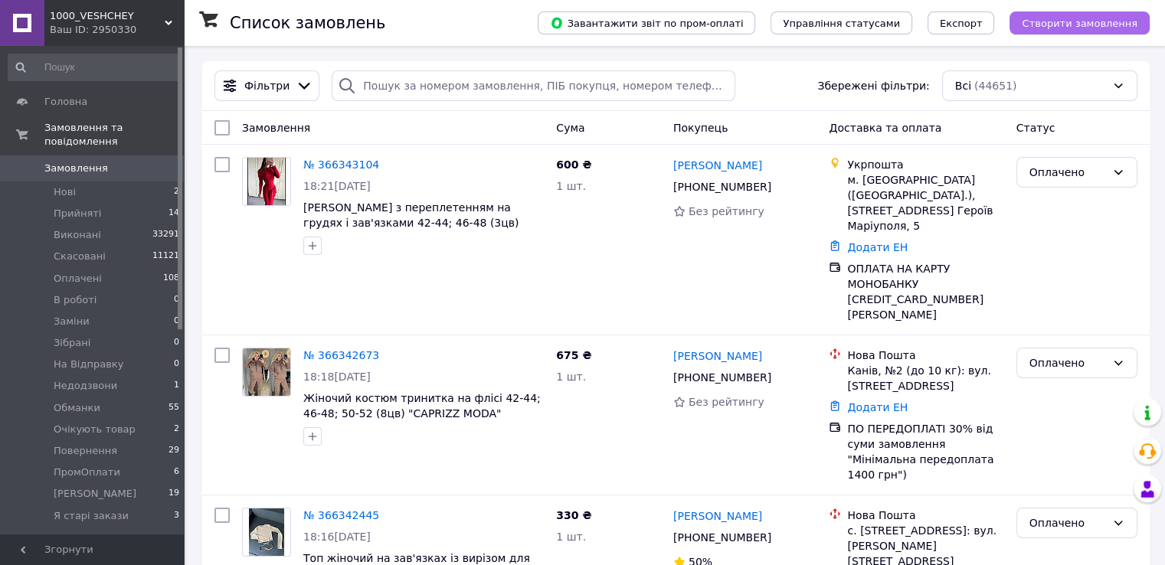
click at [1077, 22] on span "Створити замовлення" at bounding box center [1079, 23] width 116 height 11
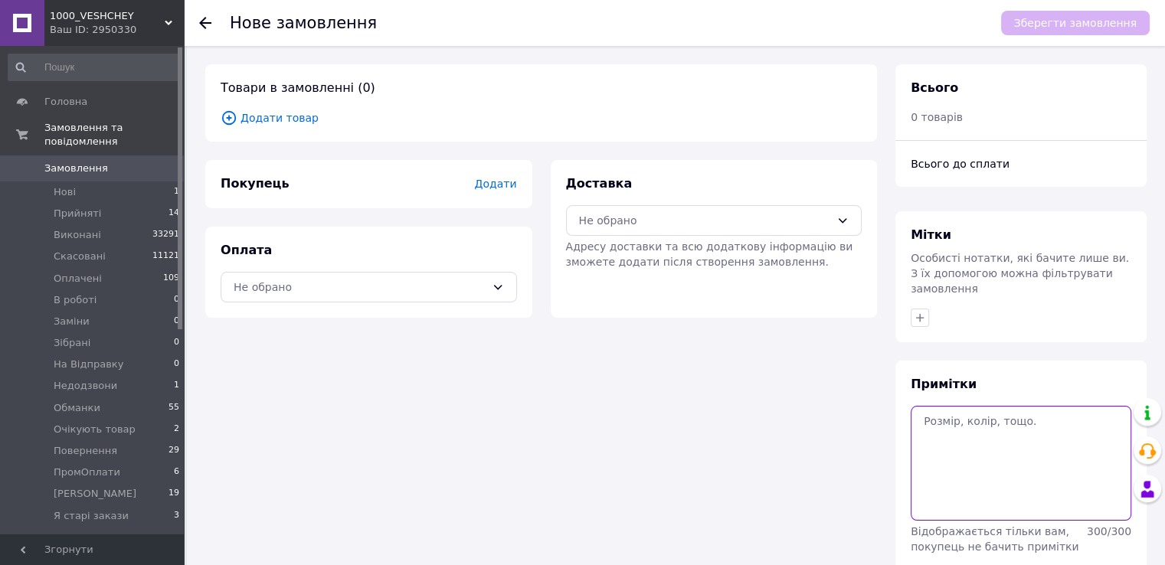
click at [995, 427] on textarea at bounding box center [1020, 463] width 221 height 115
paste textarea "#опл 220 грн 42-44 фото"
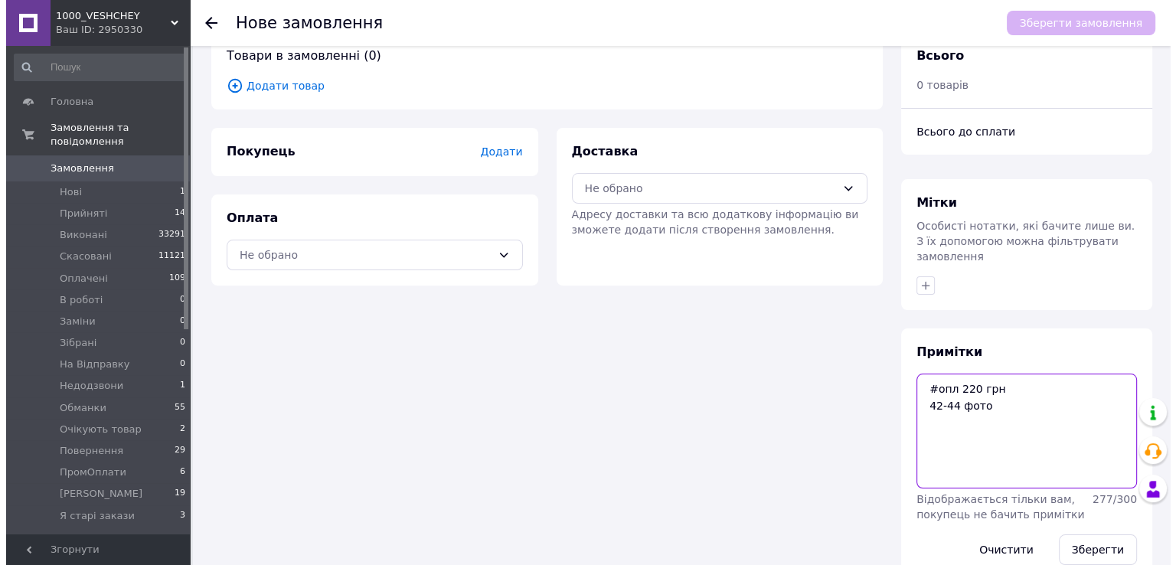
scroll to position [50, 0]
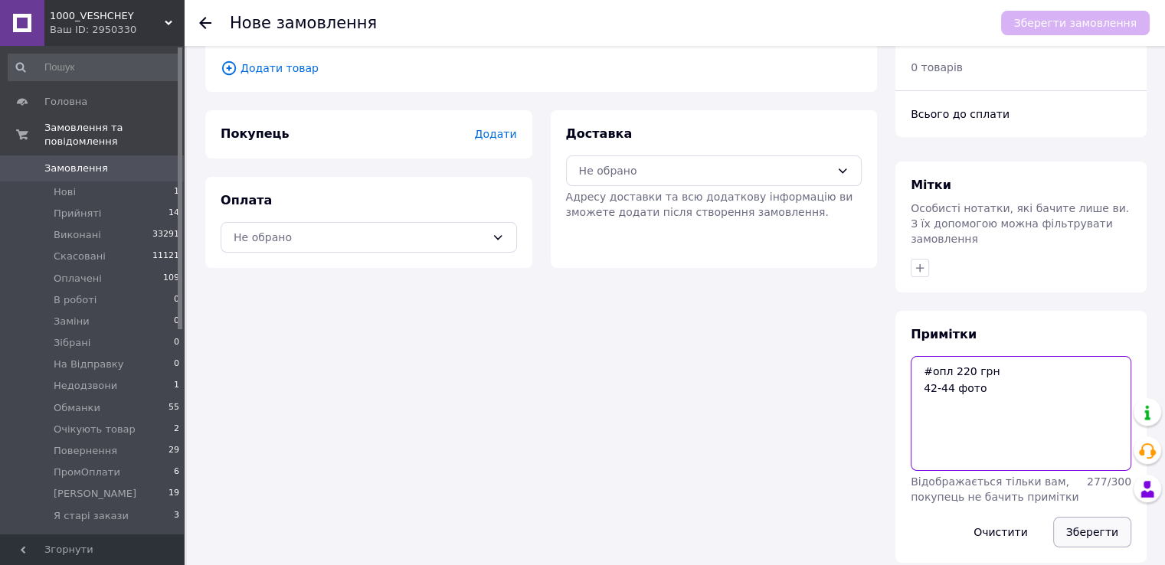
type textarea "#опл 220 грн 42-44 фото"
click at [1073, 518] on button "Зберегти" at bounding box center [1092, 532] width 78 height 31
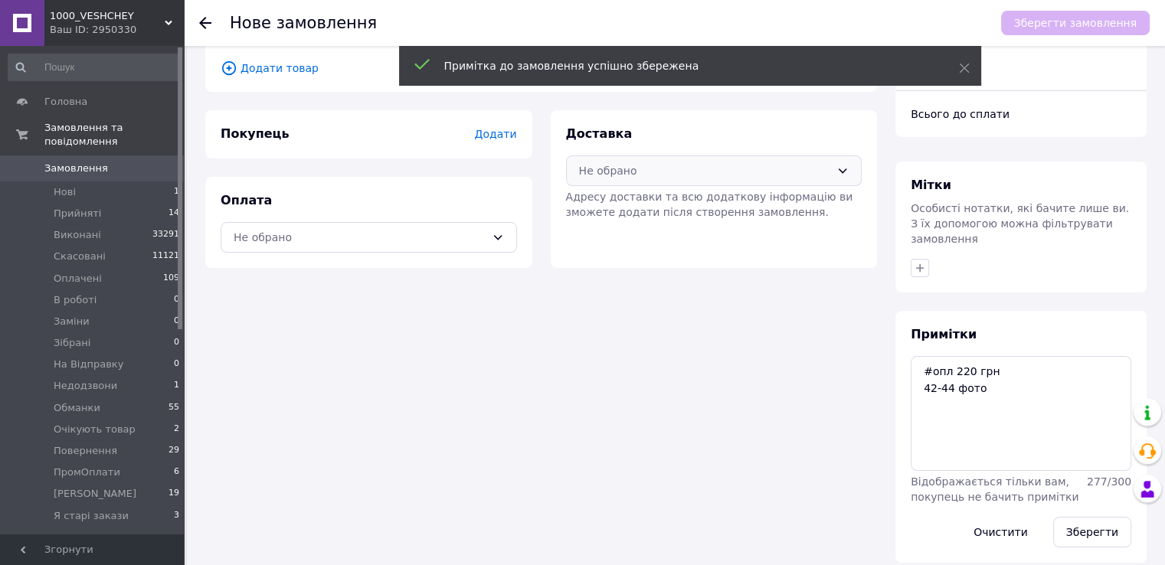
click at [640, 173] on div "Не обрано" at bounding box center [705, 170] width 252 height 17
click at [631, 209] on span "Нова Пошта (безкоштовно від 5000 ₴)" at bounding box center [724, 203] width 247 height 15
click at [475, 244] on div "Не обрано" at bounding box center [360, 237] width 252 height 17
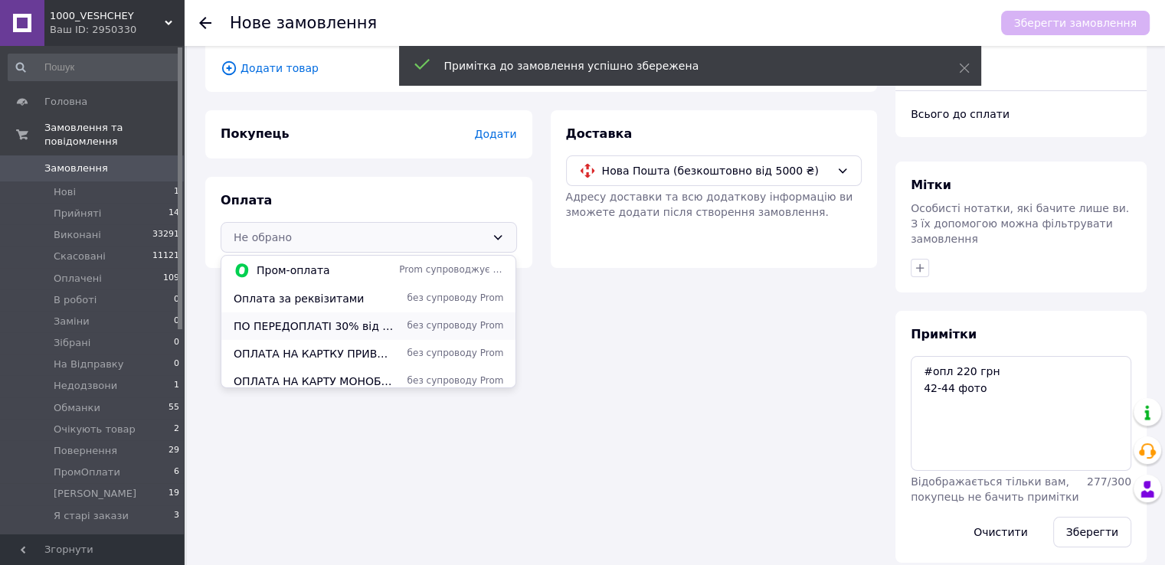
click at [406, 325] on span "без супроводу Prom" at bounding box center [451, 325] width 104 height 13
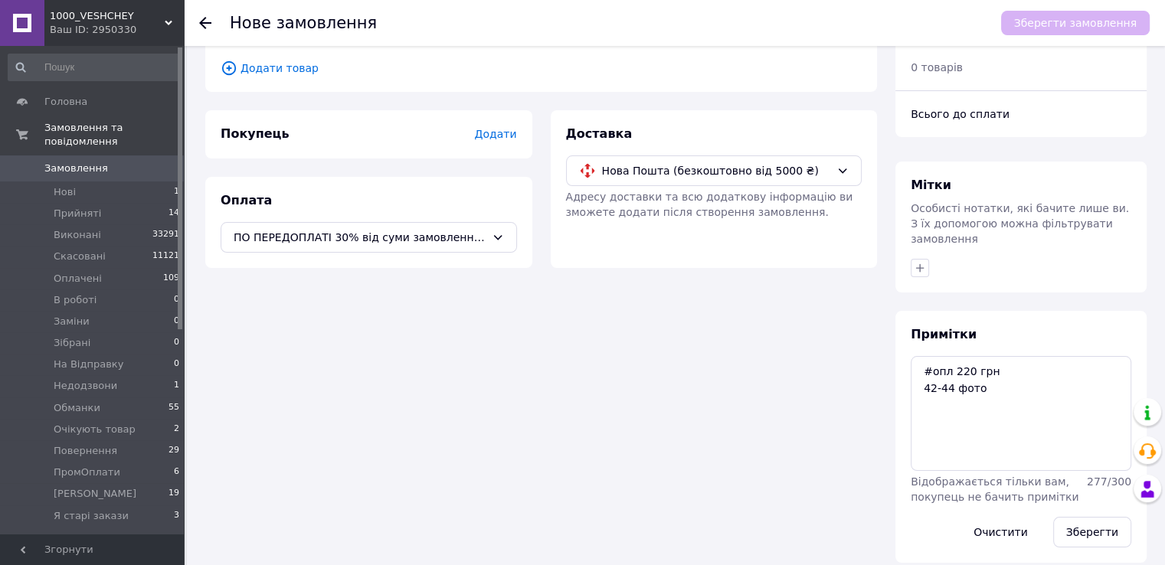
click at [293, 73] on span "Додати товар" at bounding box center [541, 68] width 641 height 17
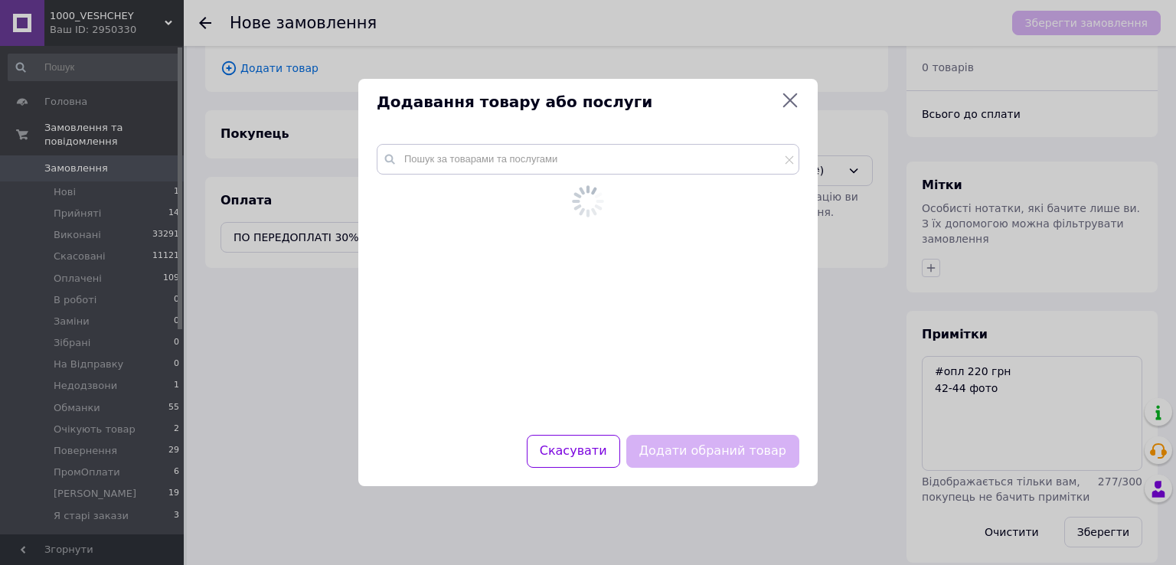
click at [426, 156] on div at bounding box center [587, 280] width 459 height 309
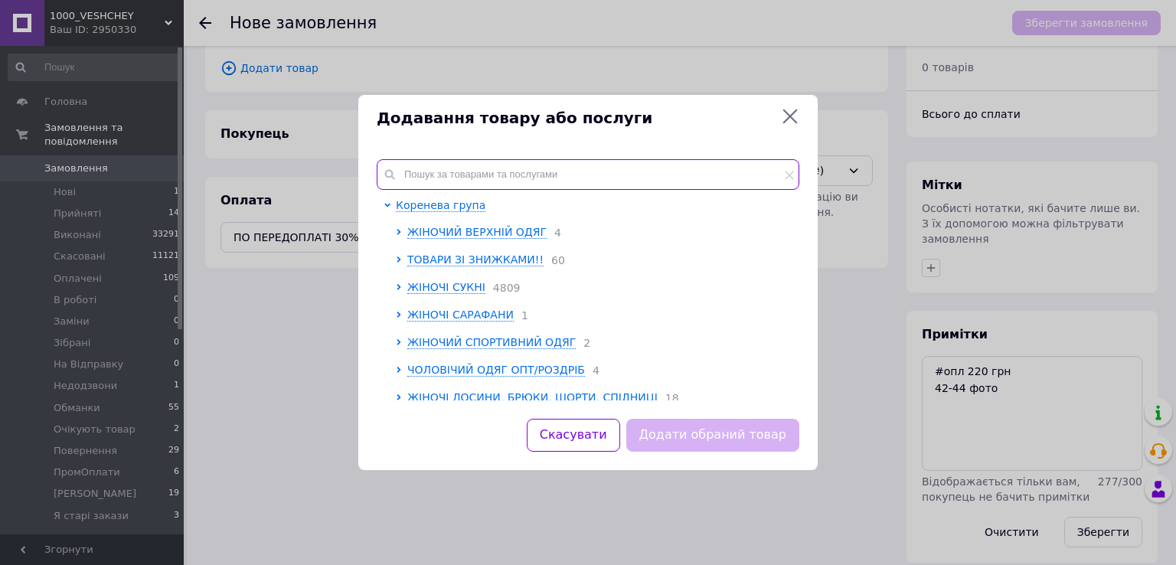
click at [434, 175] on input "text" at bounding box center [588, 174] width 423 height 31
paste input "Av4663-7002s"
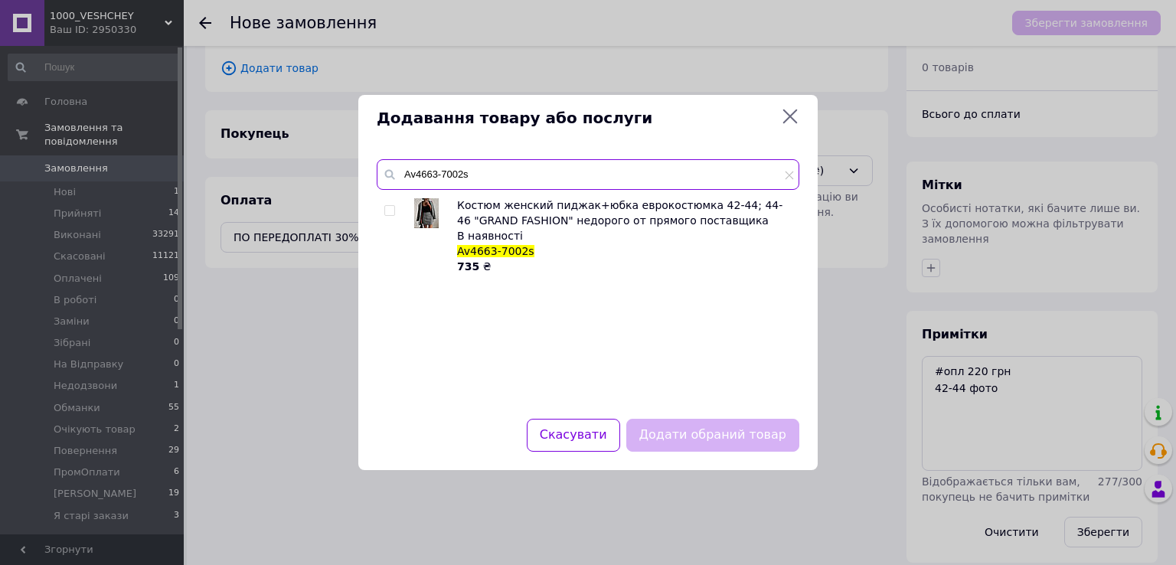
type input "Av4663-7002s"
click at [389, 215] on input "checkbox" at bounding box center [389, 211] width 10 height 10
checkbox input "true"
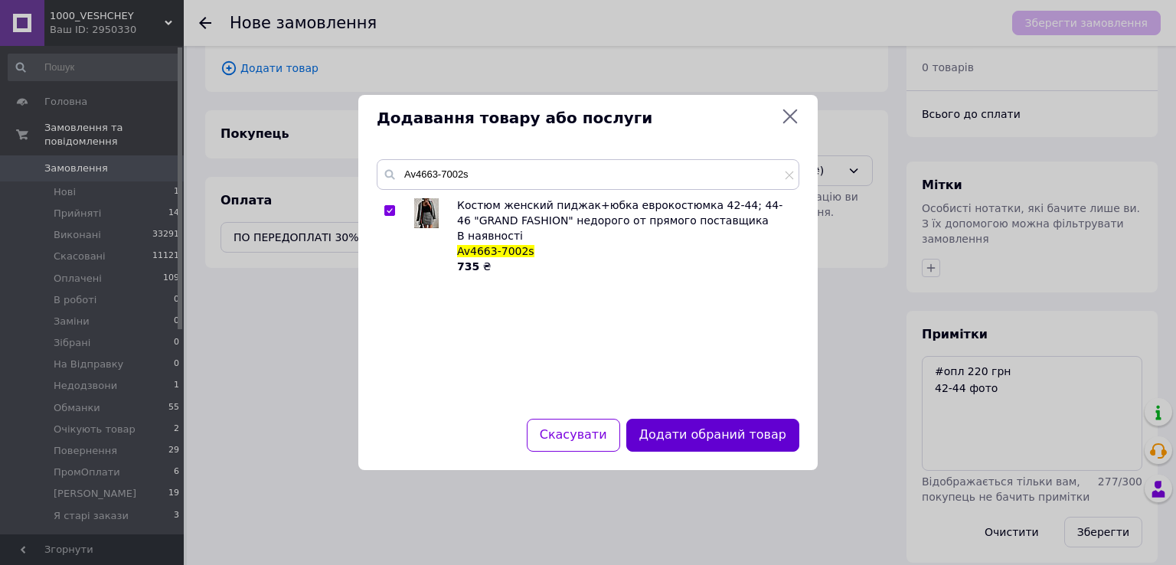
click at [704, 442] on button "Додати обраний товар" at bounding box center [712, 435] width 173 height 33
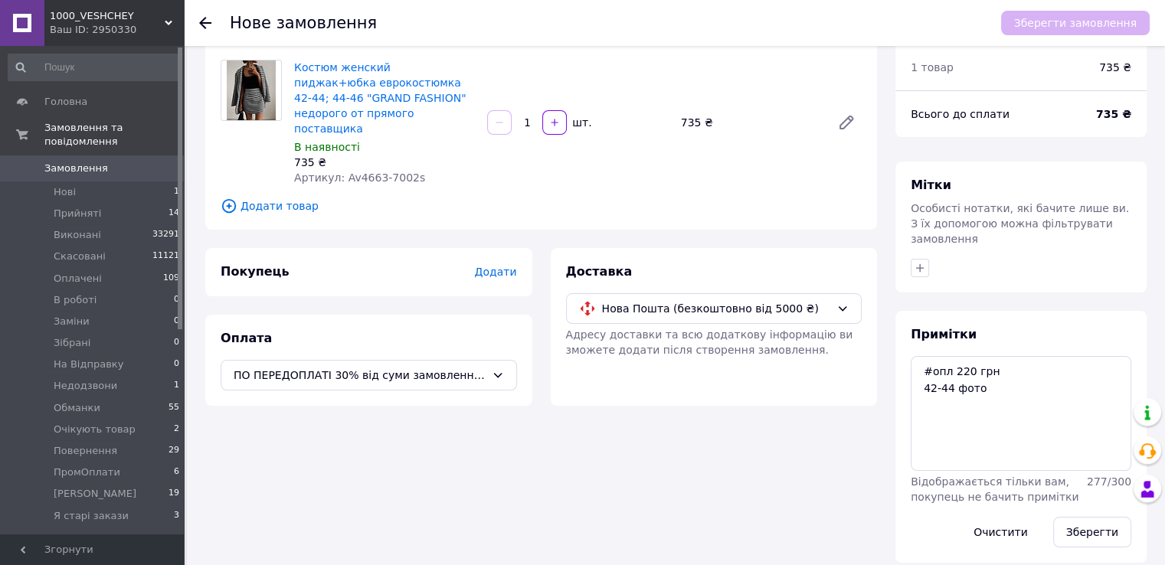
click at [511, 266] on span "Додати" at bounding box center [495, 272] width 42 height 12
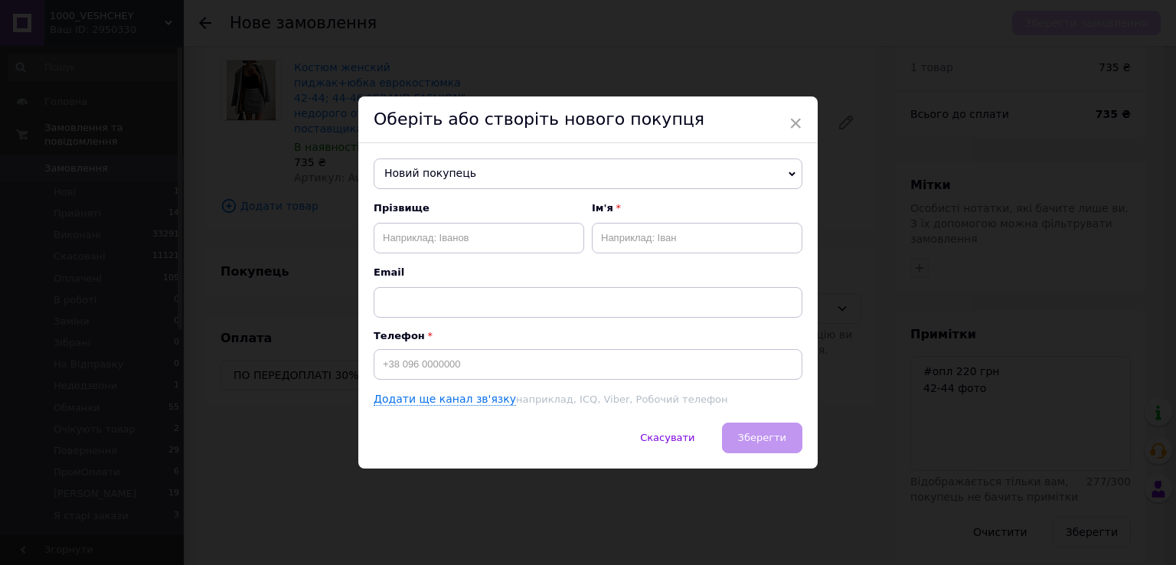
drag, startPoint x: 453, startPoint y: 253, endPoint x: 453, endPoint y: 243, distance: 10.0
click at [453, 248] on div "Прізвище Ім'я Email" at bounding box center [588, 259] width 429 height 116
click at [453, 240] on input "text" at bounding box center [479, 238] width 211 height 31
paste input "Непийвода Діана"
click at [452, 240] on input "Непийвода Діана" at bounding box center [479, 238] width 211 height 31
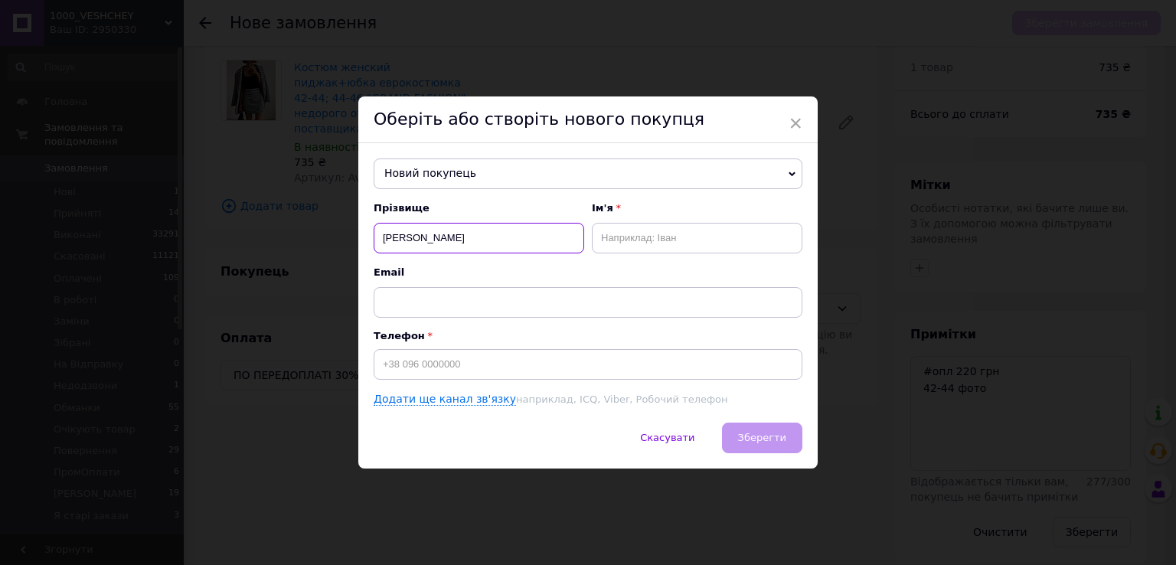
click at [452, 240] on input "Непийвода Діана" at bounding box center [479, 238] width 211 height 31
type input "Непийвода"
click at [603, 234] on input "text" at bounding box center [697, 238] width 211 height 31
paste input "Діана"
type input "Діана-Юра"
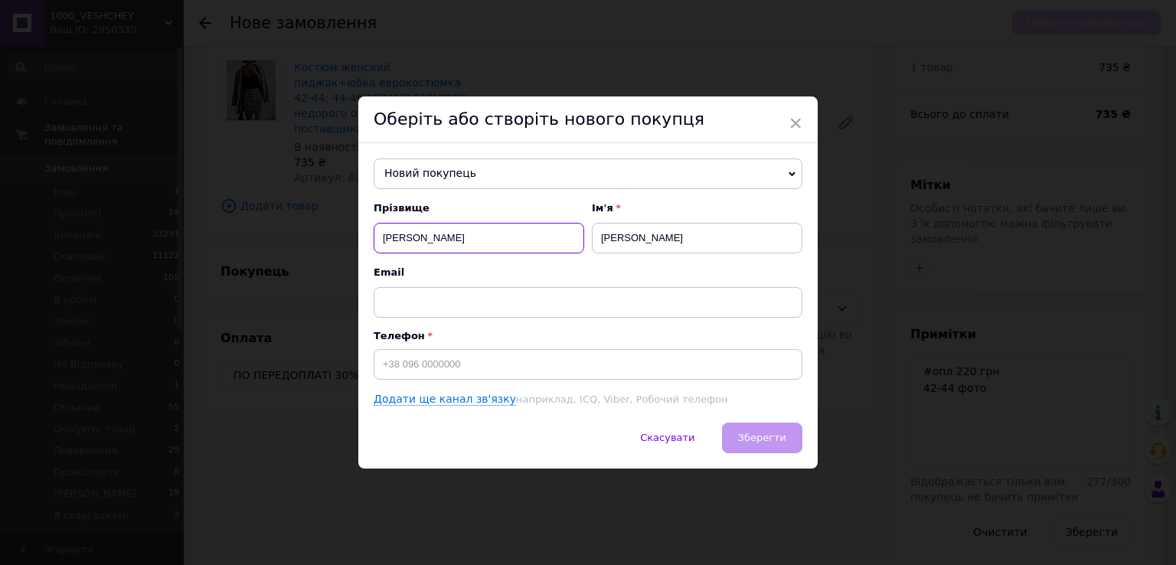
click at [450, 232] on input "Непийвода" at bounding box center [479, 238] width 211 height 31
click at [383, 237] on input "Непийвода" at bounding box center [479, 238] width 211 height 31
type input "Непийвода"
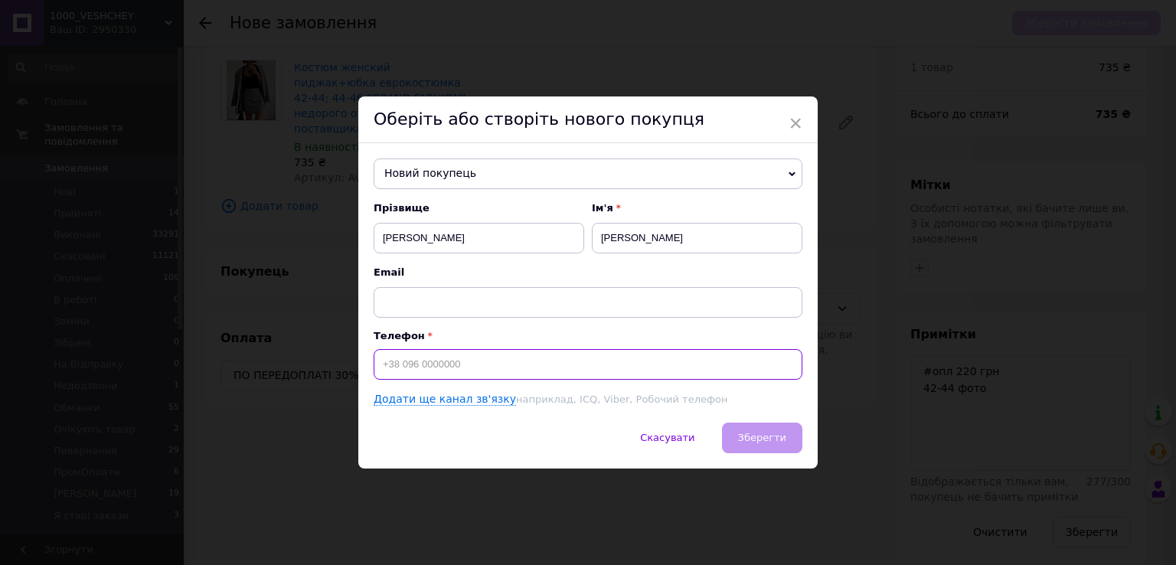
click at [457, 361] on input at bounding box center [588, 364] width 429 height 31
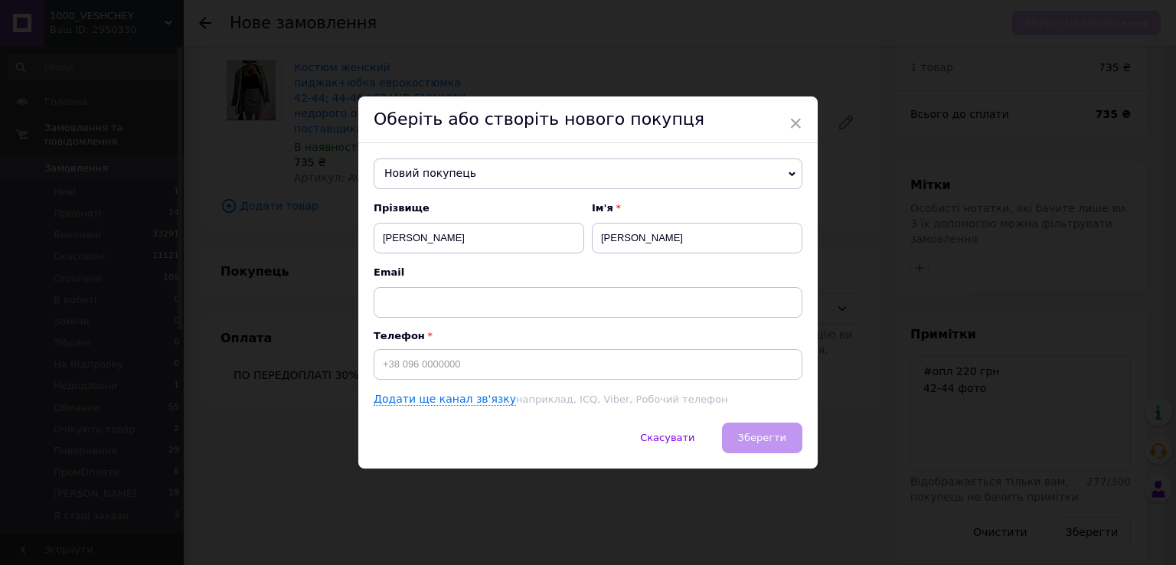
click at [409, 564] on div "× Оберіть або створіть нового покупця Новий покупець Бирюкова Наталія-Таня +380…" at bounding box center [588, 282] width 1176 height 565
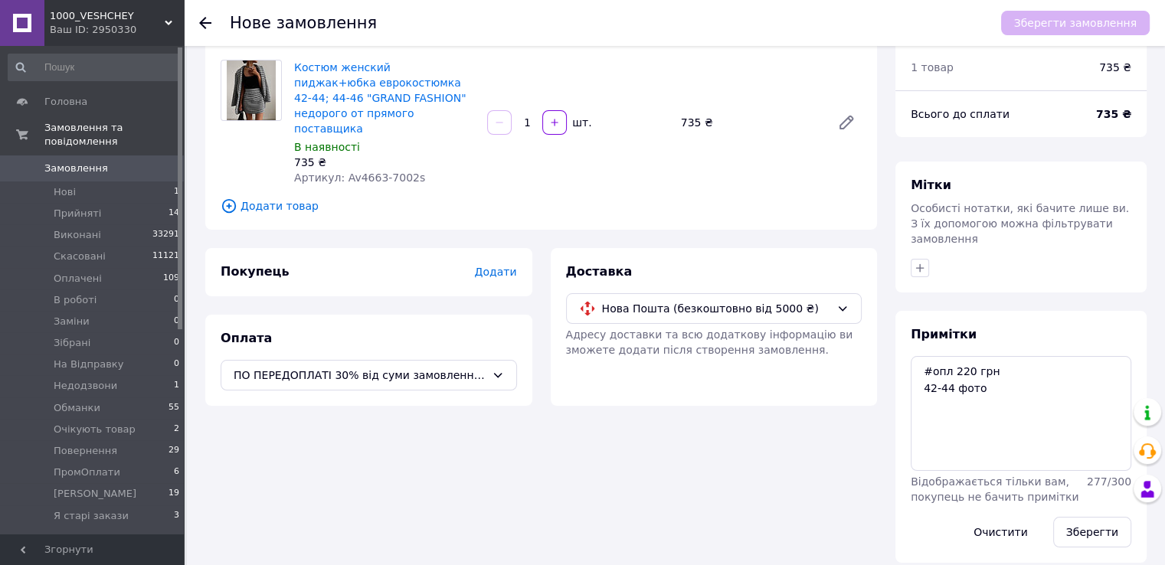
click at [498, 266] on span "Додати" at bounding box center [495, 272] width 42 height 12
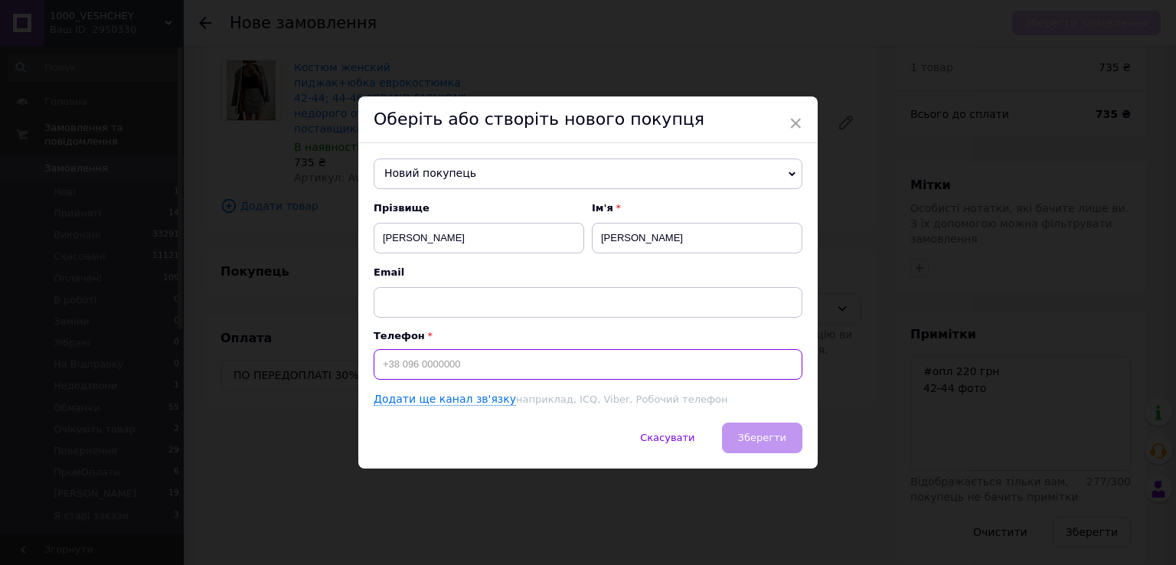
click at [459, 365] on input at bounding box center [588, 364] width 429 height 31
paste input "+380970181469"
type input "+380970181469"
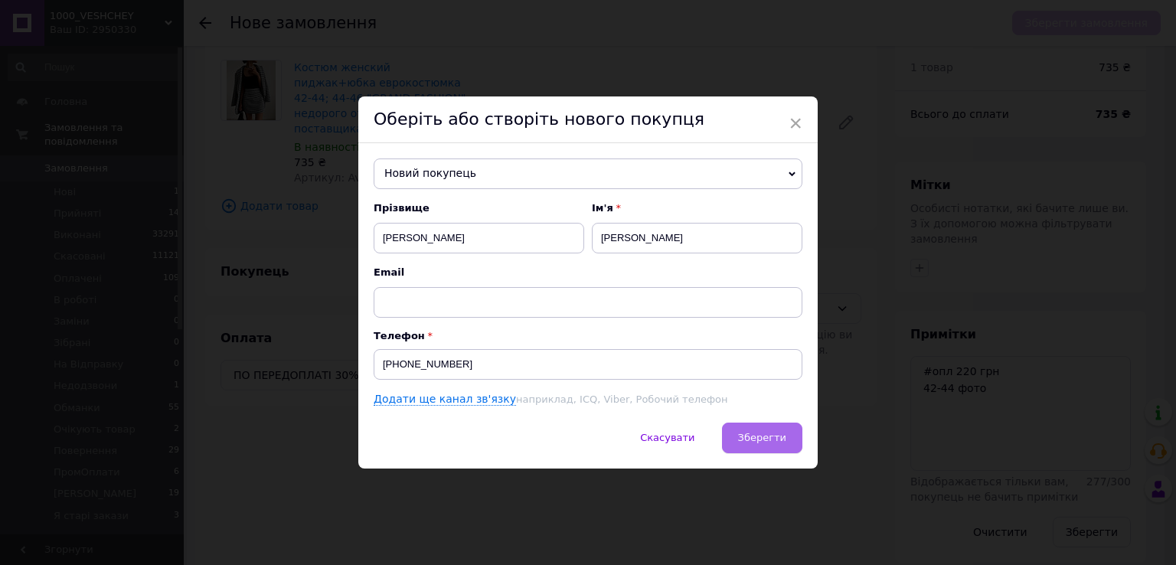
click at [750, 426] on button "Зберегти" at bounding box center [762, 438] width 80 height 31
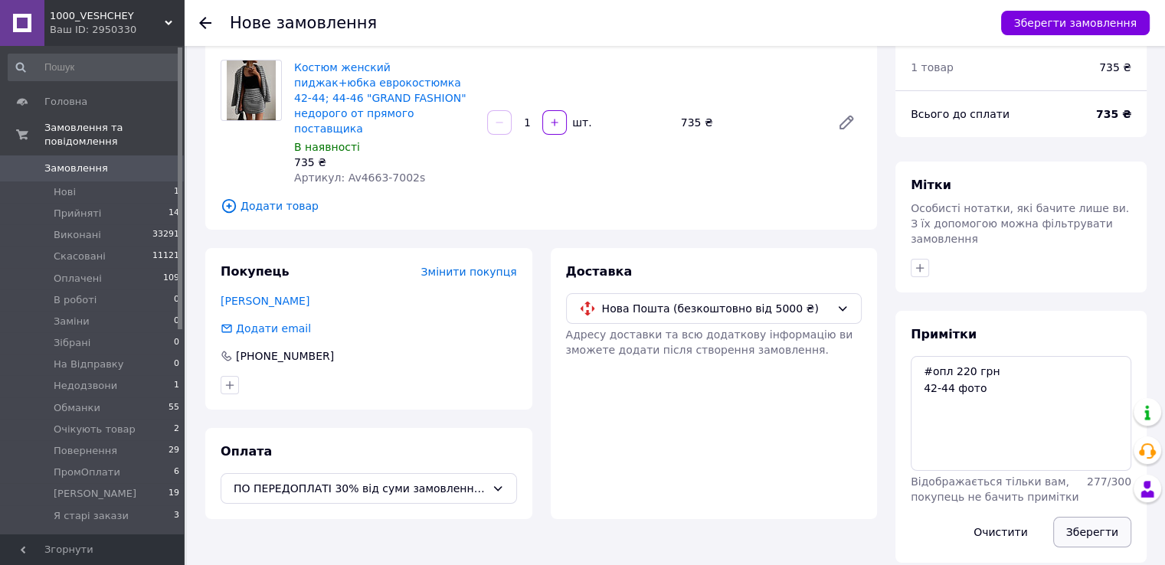
click at [1096, 521] on button "Зберегти" at bounding box center [1092, 532] width 78 height 31
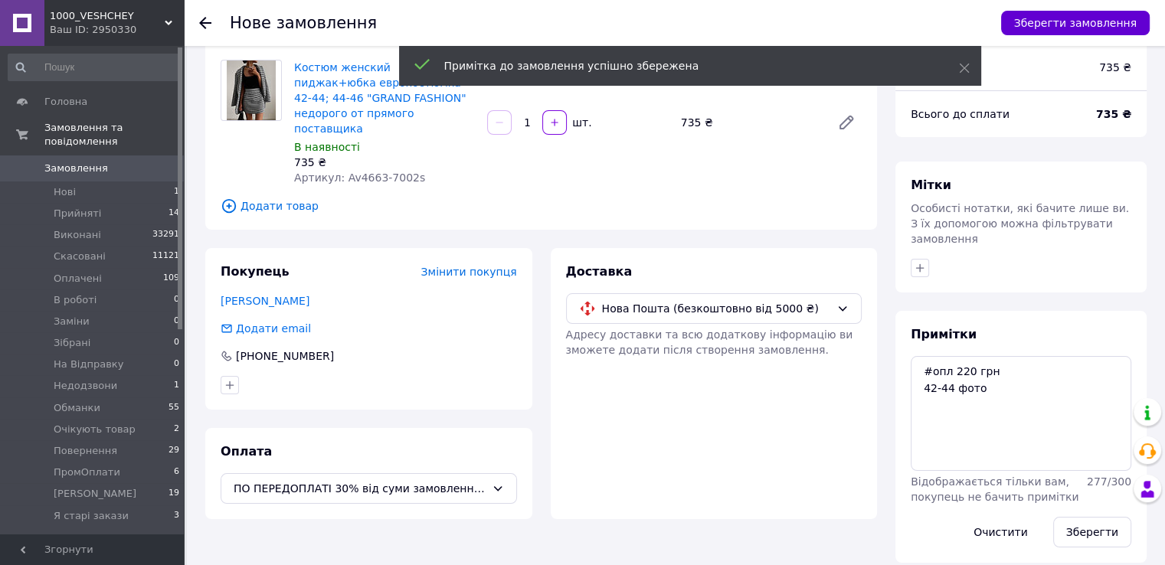
click at [1039, 24] on button "Зберегти замовлення" at bounding box center [1075, 23] width 149 height 25
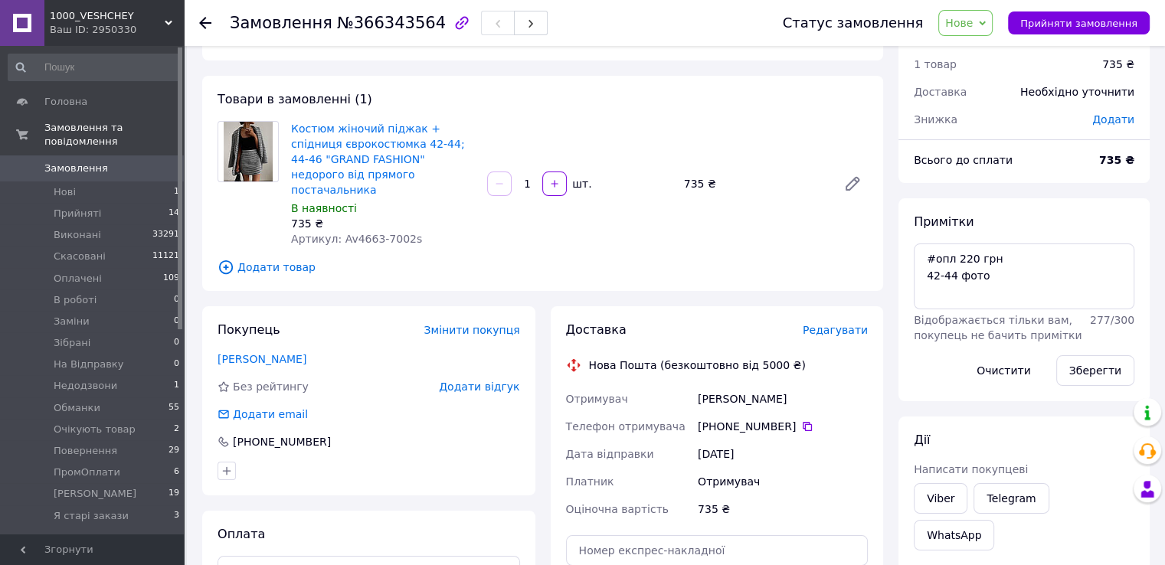
click at [837, 324] on span "Редагувати" at bounding box center [834, 330] width 65 height 12
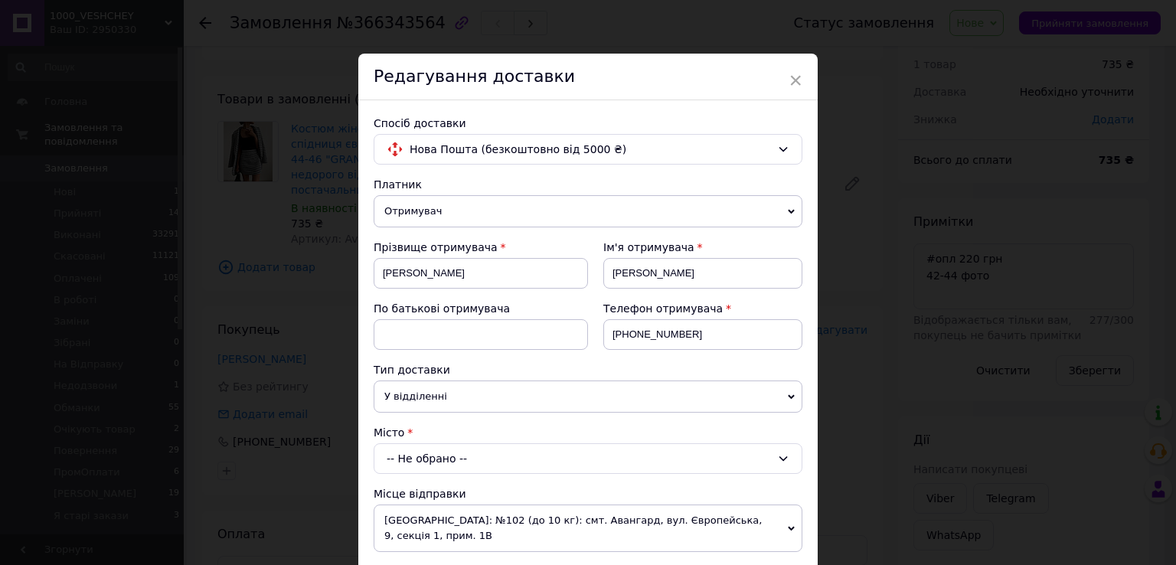
click at [474, 443] on div "-- Не обрано --" at bounding box center [588, 458] width 429 height 31
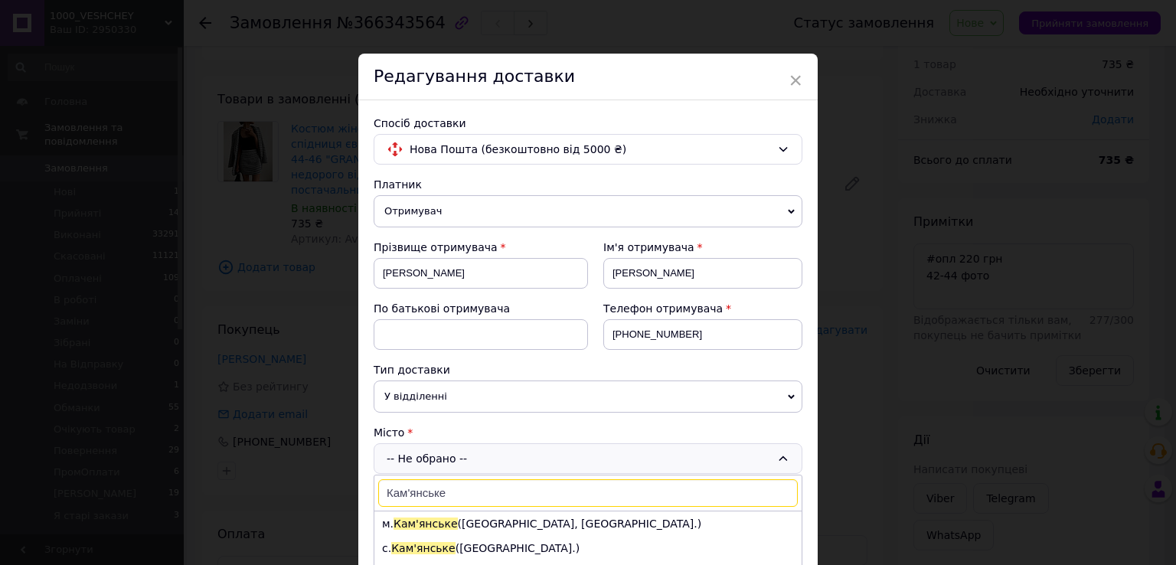
type input "Кам'янське"
click at [447, 518] on span "Кам'янське" at bounding box center [426, 524] width 64 height 12
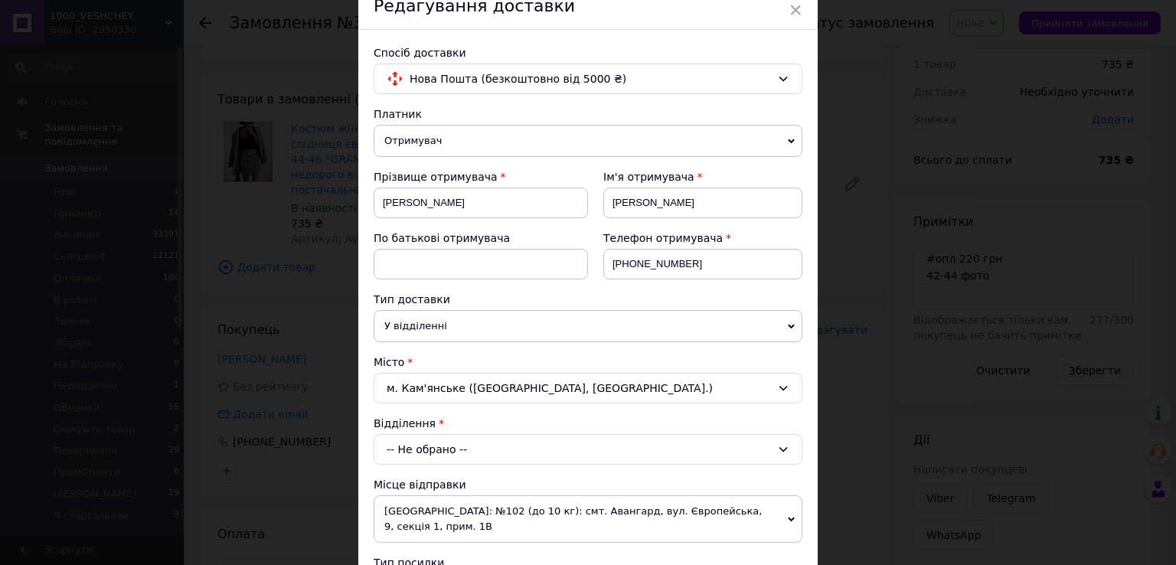
scroll to position [153, 0]
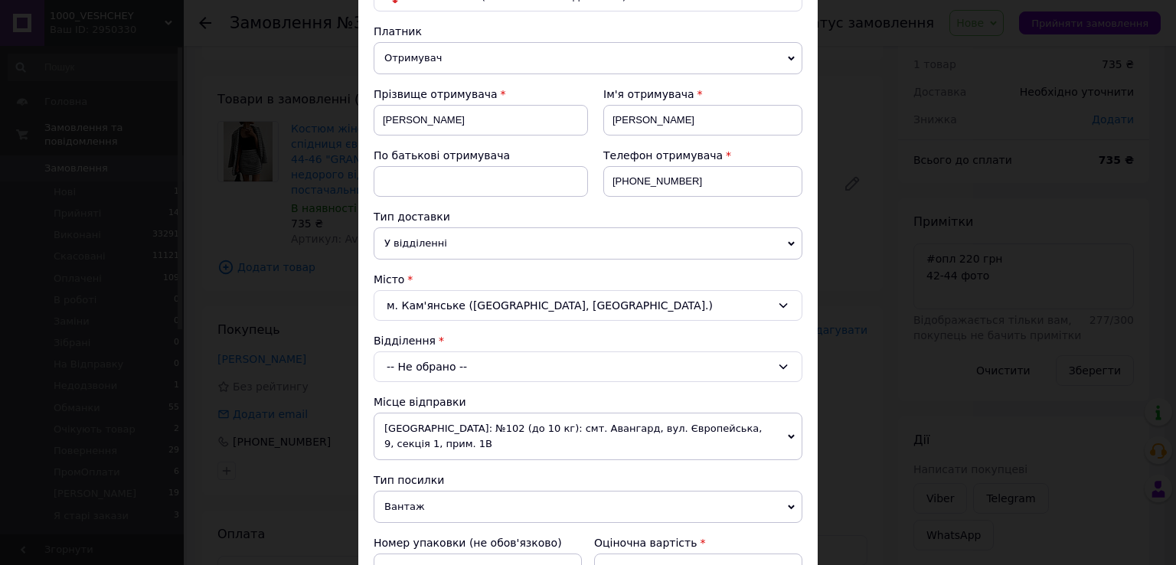
click at [498, 364] on div "-- Не обрано --" at bounding box center [588, 366] width 429 height 31
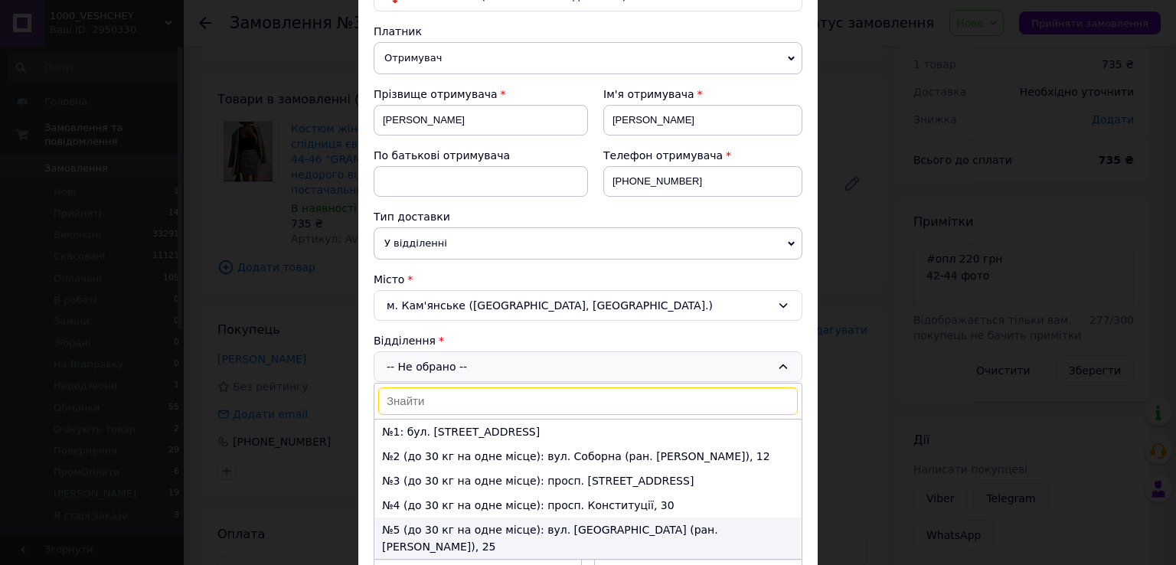
scroll to position [77, 0]
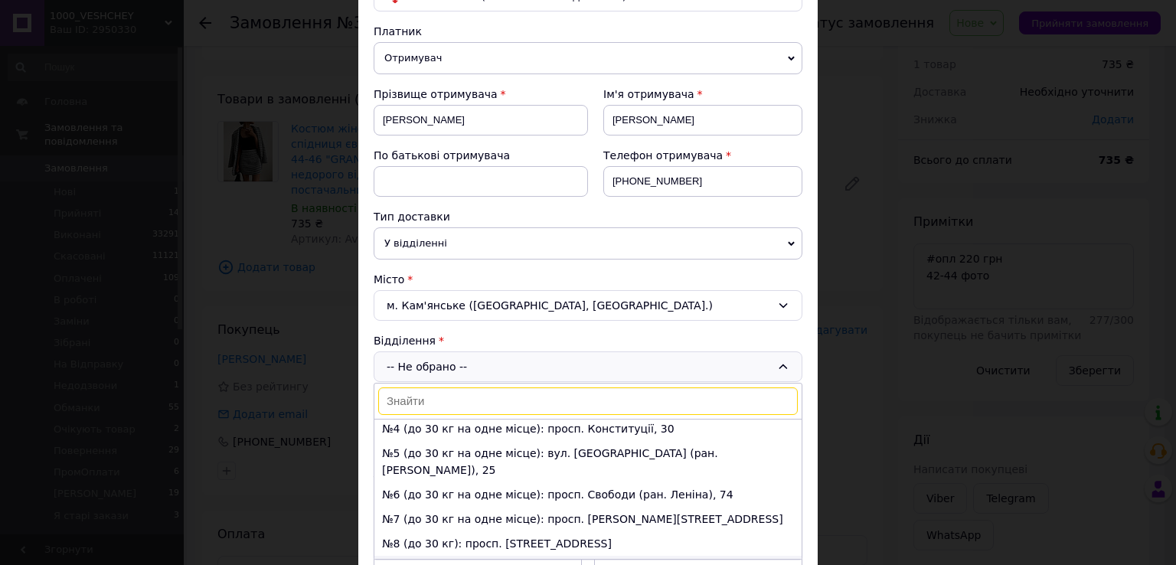
click at [433, 556] on li "№9 (до 1100 кг): вул. Медична, 2а" at bounding box center [587, 568] width 427 height 25
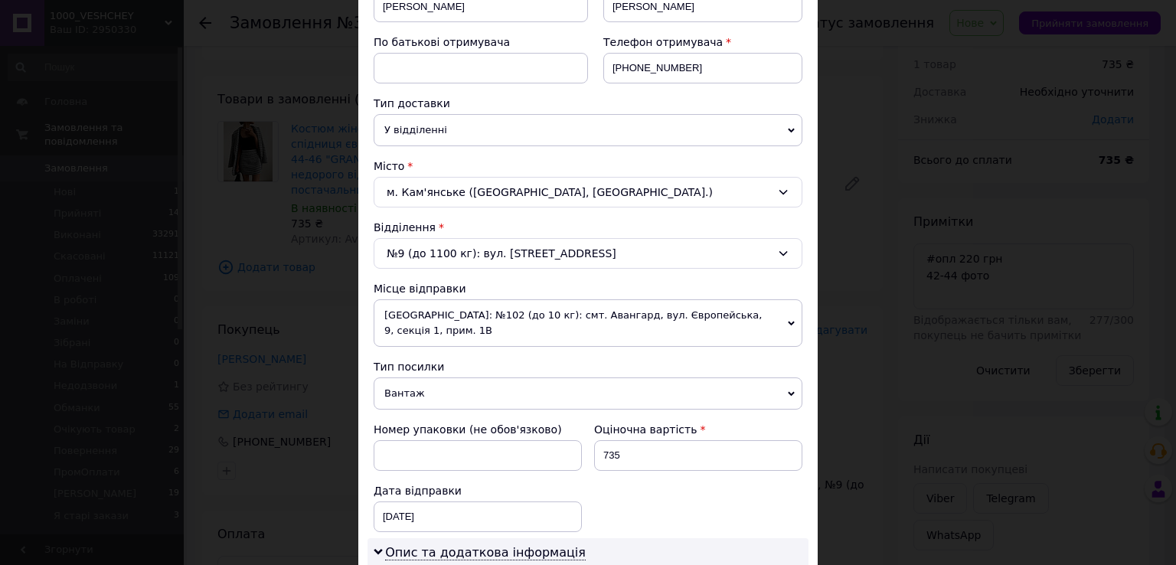
scroll to position [459, 0]
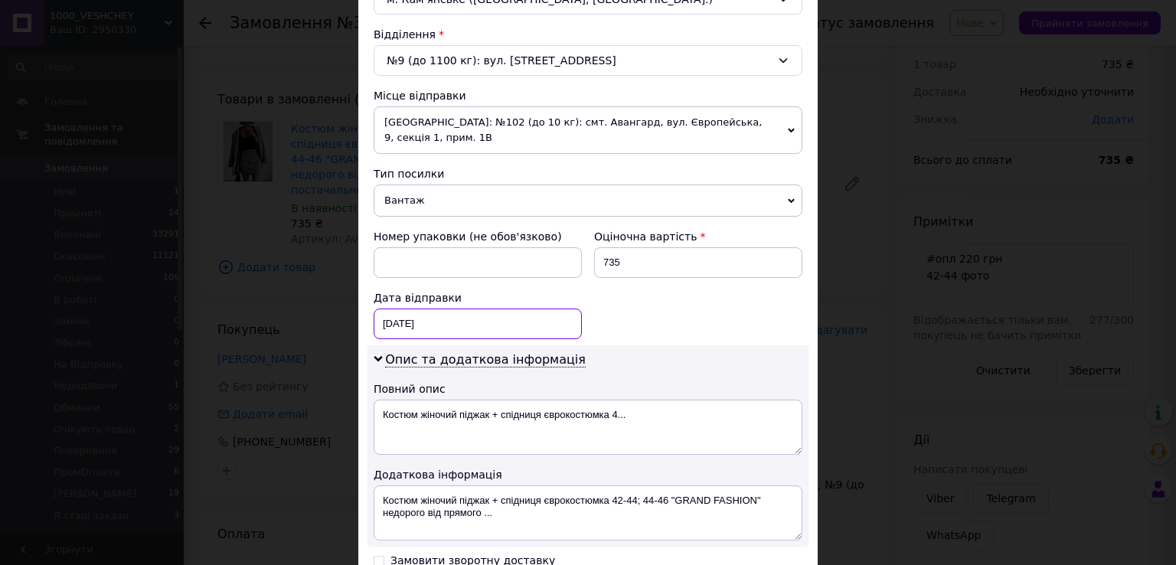
click at [450, 309] on div "12.10.2025 < 2025 > < Октябрь > Пн Вт Ср Чт Пт Сб Вс 29 30 1 2 3 4 5 6 7 8 9 10…" at bounding box center [478, 324] width 208 height 31
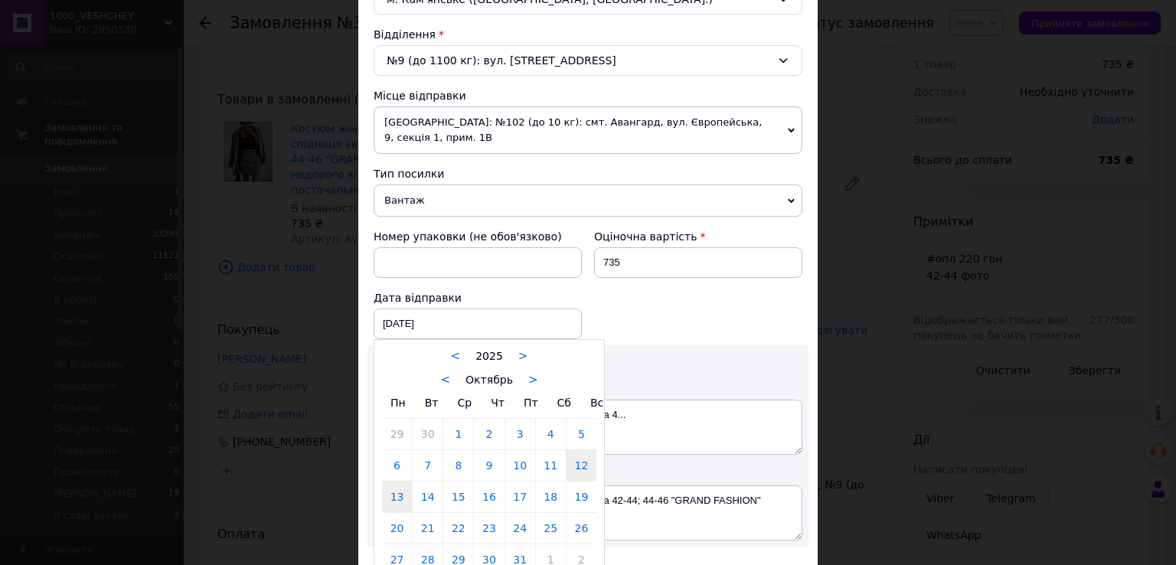
click at [389, 485] on link "13" at bounding box center [397, 497] width 30 height 31
type input "13.10.2025"
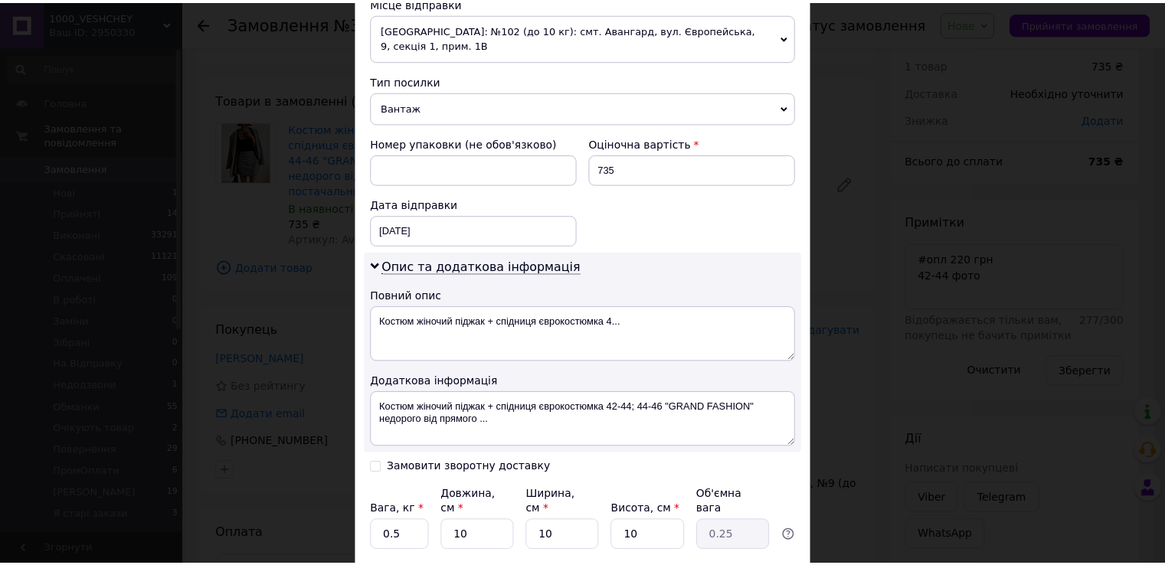
scroll to position [646, 0]
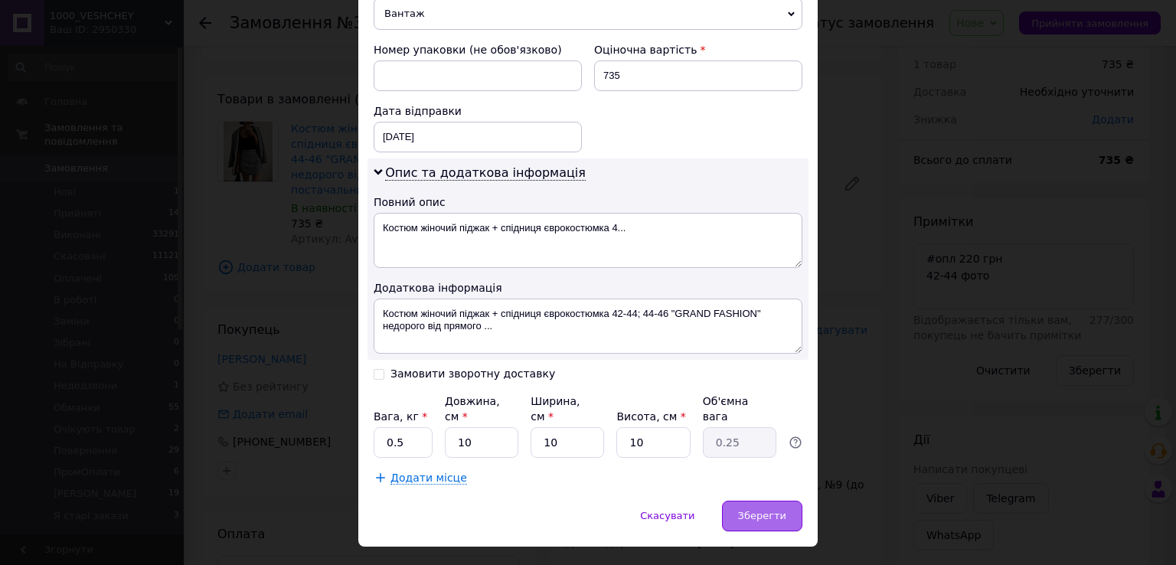
click at [766, 501] on div "Зберегти" at bounding box center [762, 516] width 80 height 31
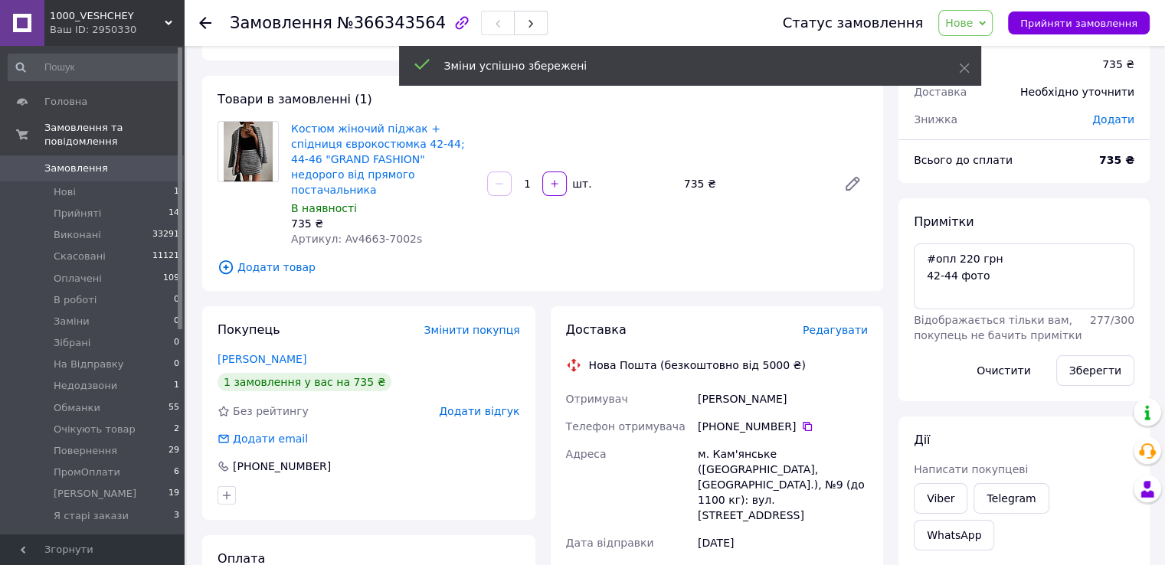
click at [960, 28] on span "Нове" at bounding box center [965, 23] width 54 height 26
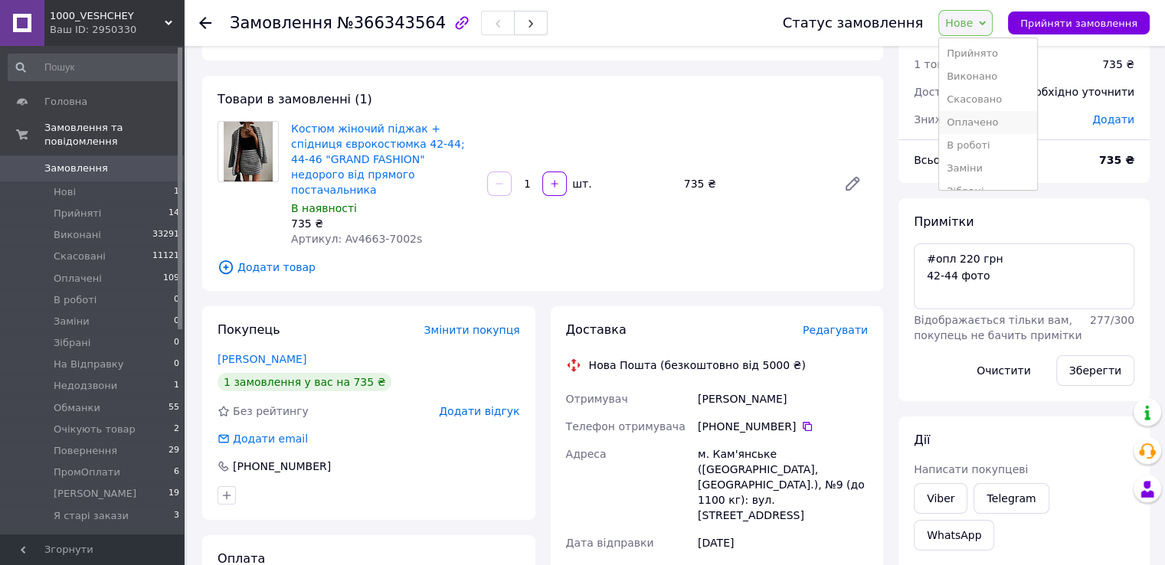
click at [1008, 124] on li "Оплачено" at bounding box center [988, 122] width 98 height 23
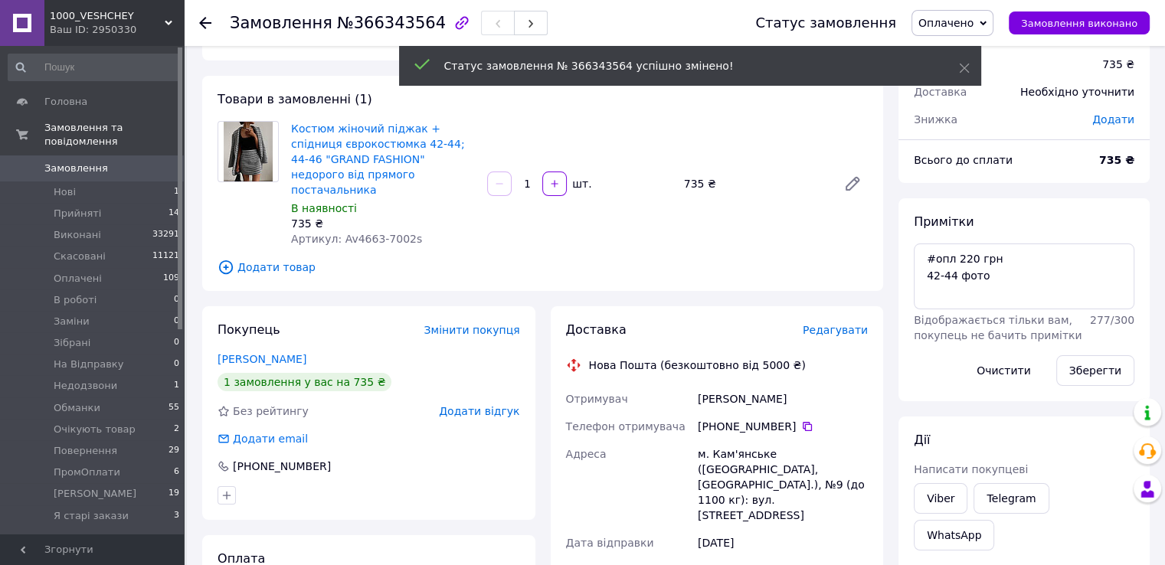
click at [145, 163] on link "Замовлення 0" at bounding box center [94, 168] width 188 height 26
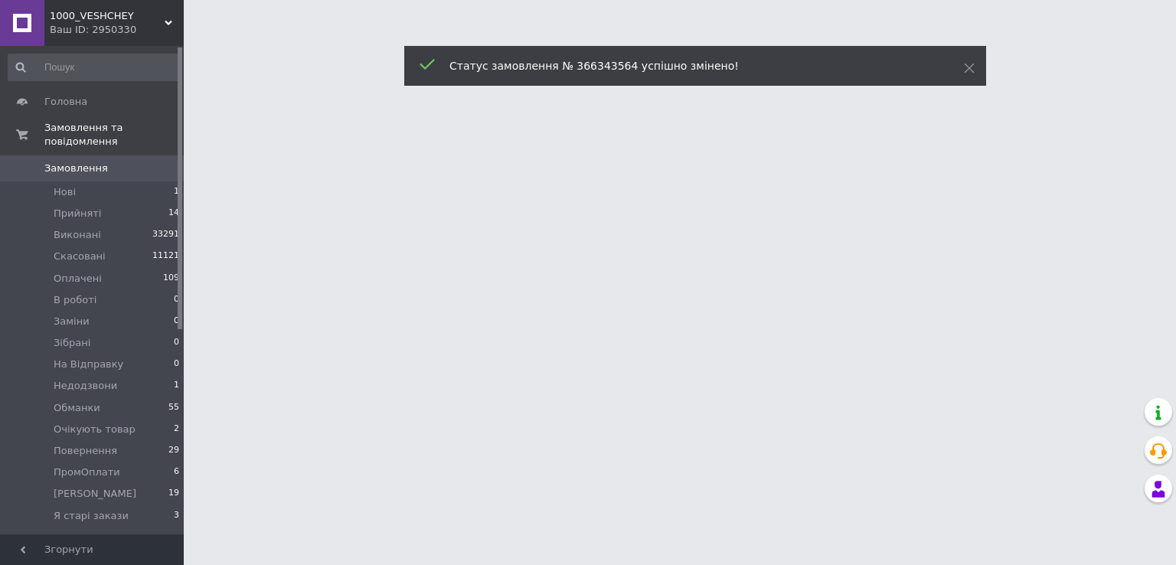
click at [145, 163] on link "Замовлення 0" at bounding box center [94, 168] width 188 height 26
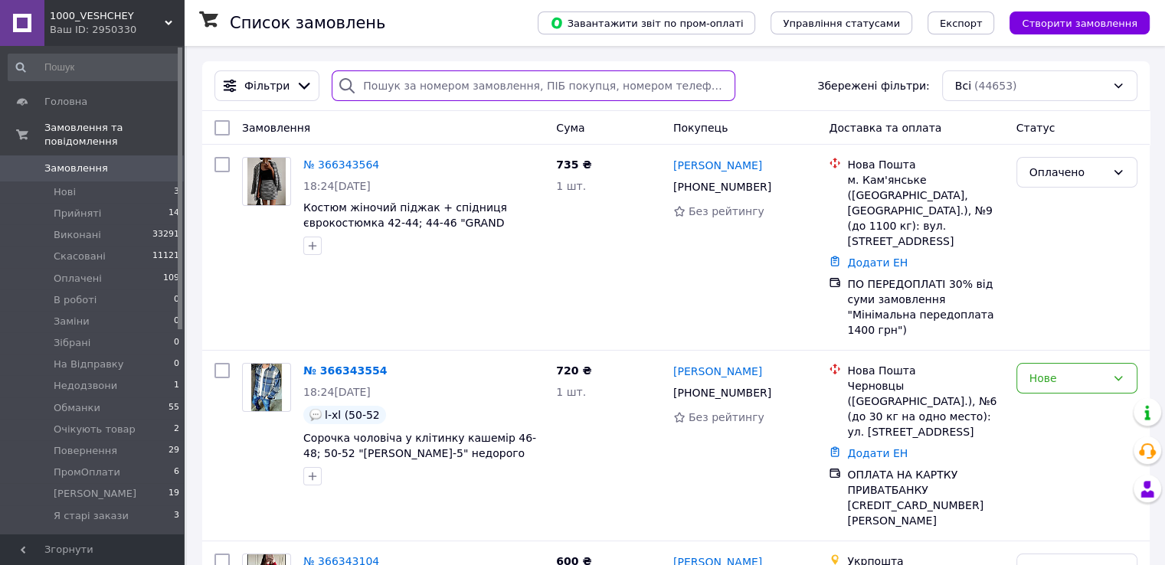
click at [423, 78] on input "search" at bounding box center [534, 85] width 404 height 31
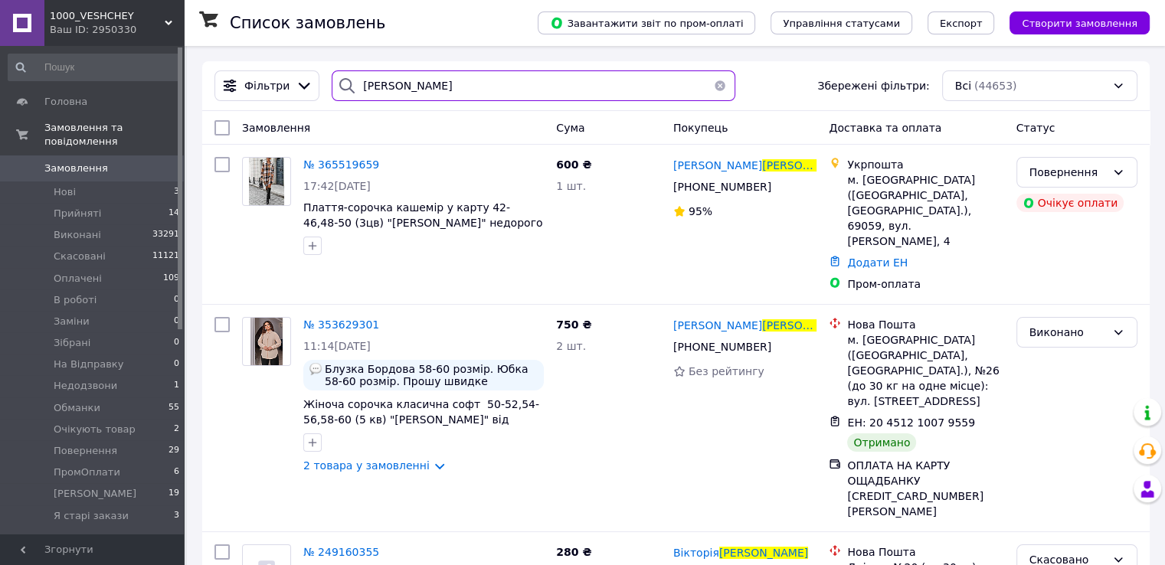
click at [382, 96] on input "гузенко" at bounding box center [534, 85] width 404 height 31
paste input "+380502540242"
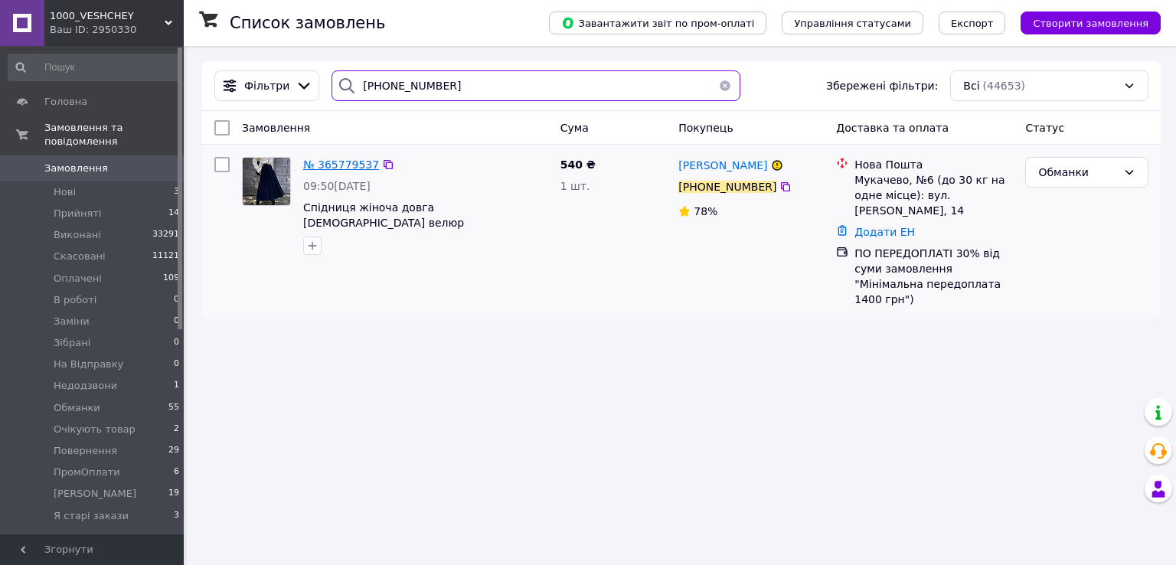
type input "+380502540242"
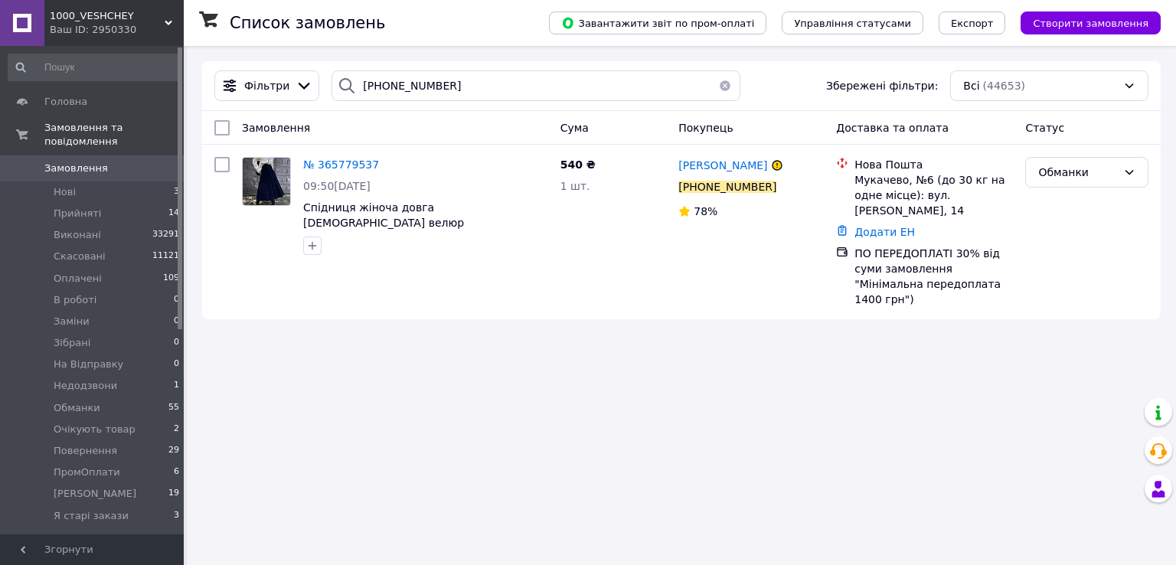
click at [163, 162] on span "0" at bounding box center [163, 169] width 42 height 14
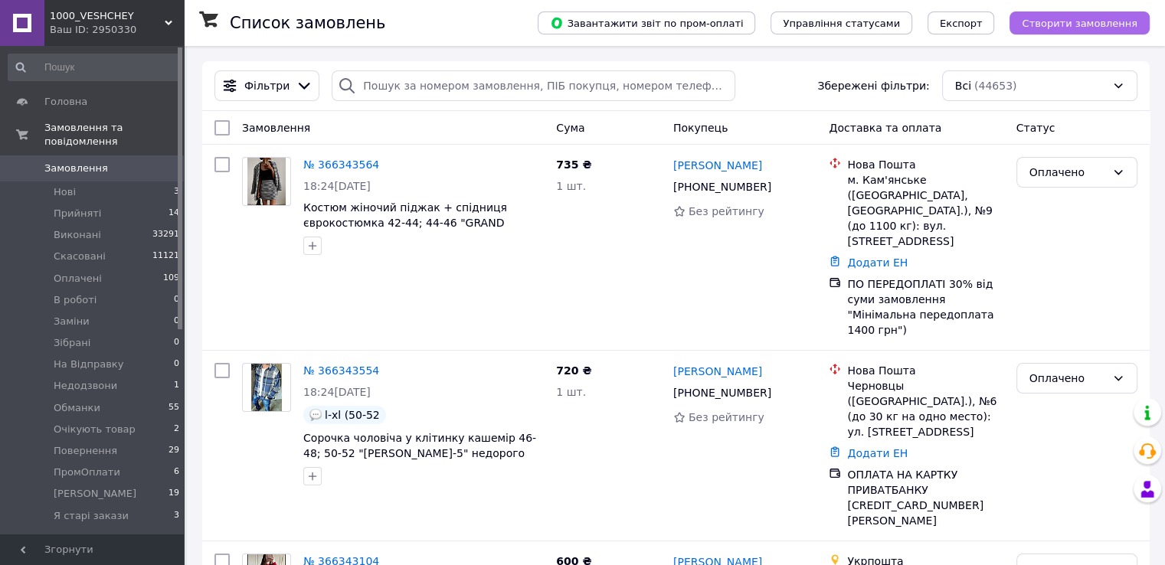
click at [1051, 24] on span "Створити замовлення" at bounding box center [1079, 23] width 116 height 11
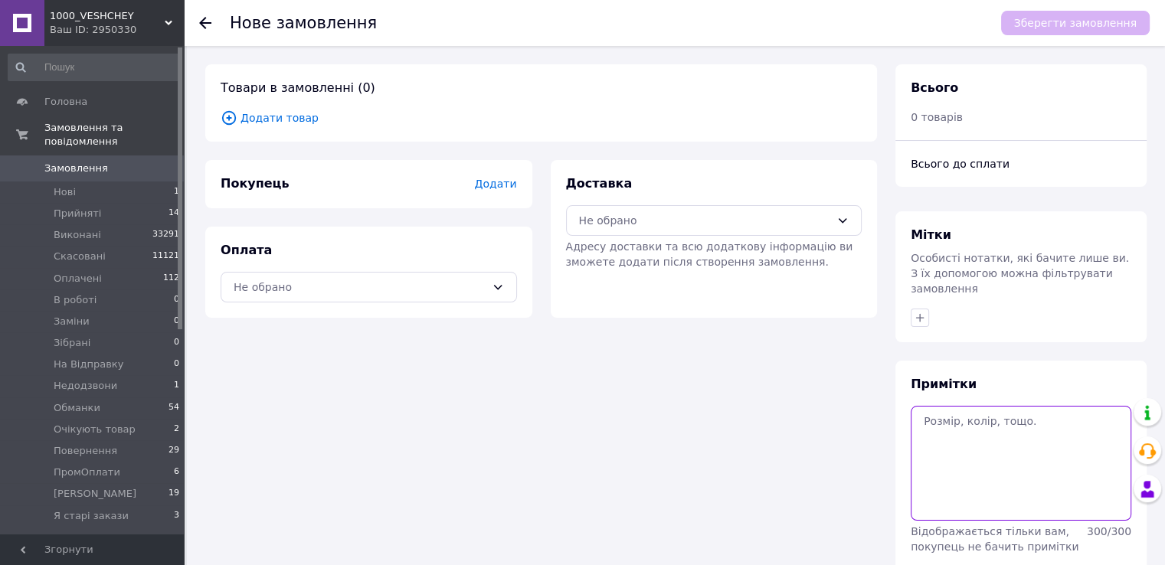
click at [1054, 417] on textarea at bounding box center [1020, 463] width 221 height 115
paste textarea "#опл 200 грн 46, чорний"
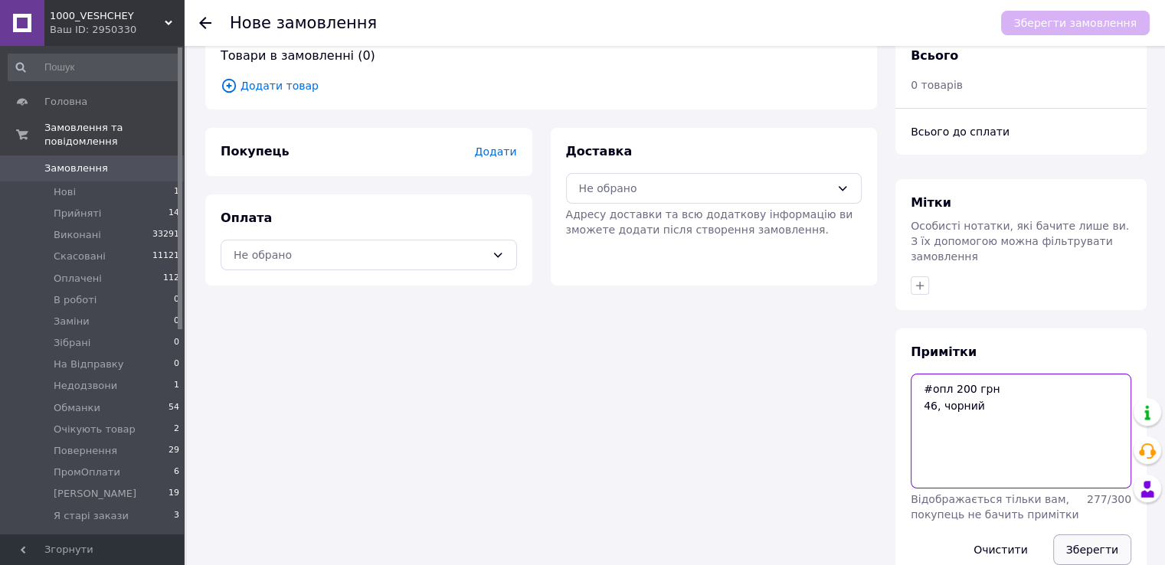
scroll to position [50, 0]
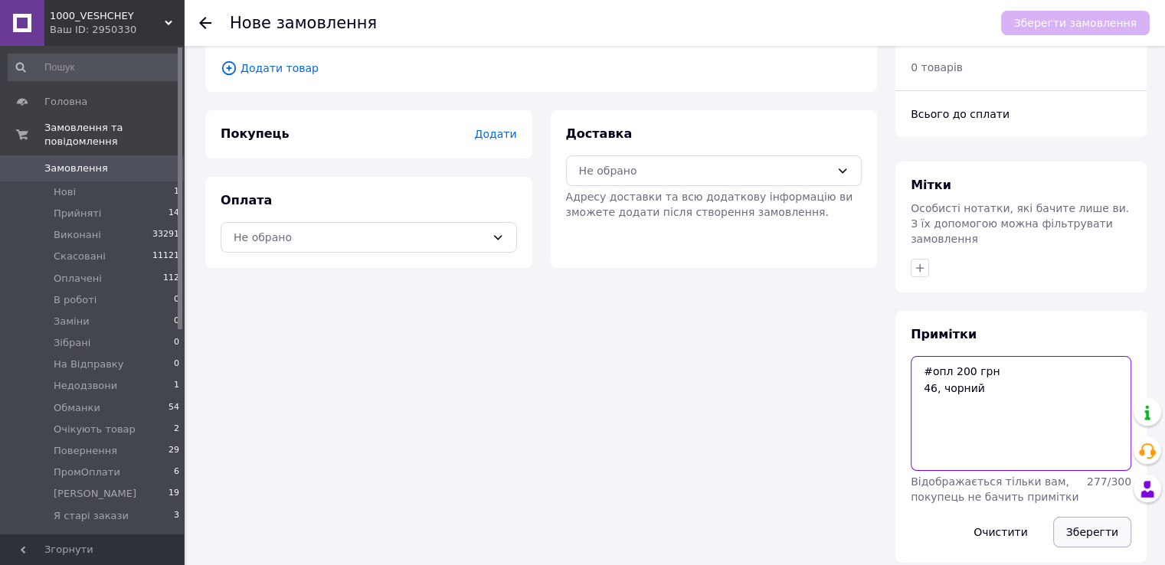
type textarea "#опл 200 грн 46, чорний"
click at [1078, 522] on button "Зберегти" at bounding box center [1092, 532] width 78 height 31
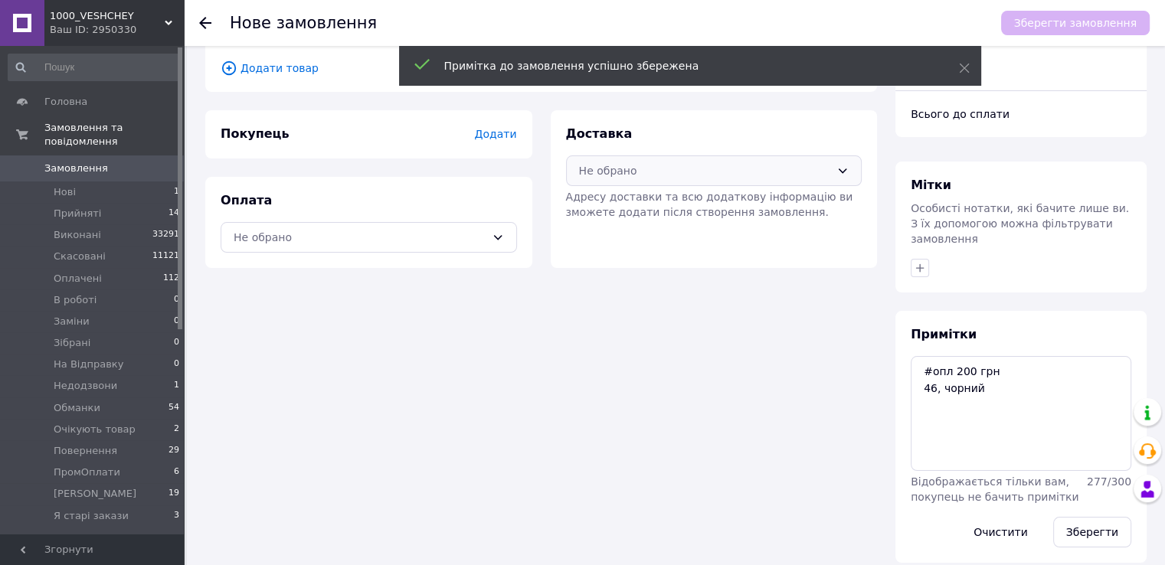
click at [616, 171] on div "Не обрано" at bounding box center [705, 170] width 252 height 17
click at [602, 209] on span "Нова Пошта (безкоштовно від 5000 ₴)" at bounding box center [724, 203] width 247 height 15
click at [475, 238] on div "Не обрано" at bounding box center [360, 237] width 252 height 17
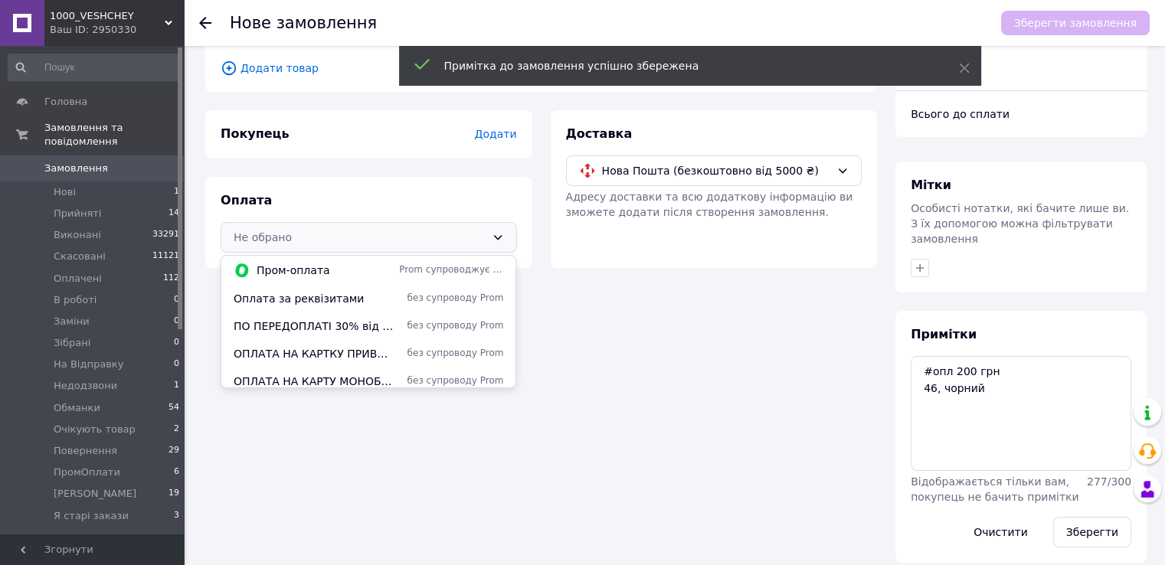
drag, startPoint x: 403, startPoint y: 322, endPoint x: 400, endPoint y: 286, distance: 36.1
click at [404, 322] on span "без супроводу Prom" at bounding box center [451, 325] width 104 height 13
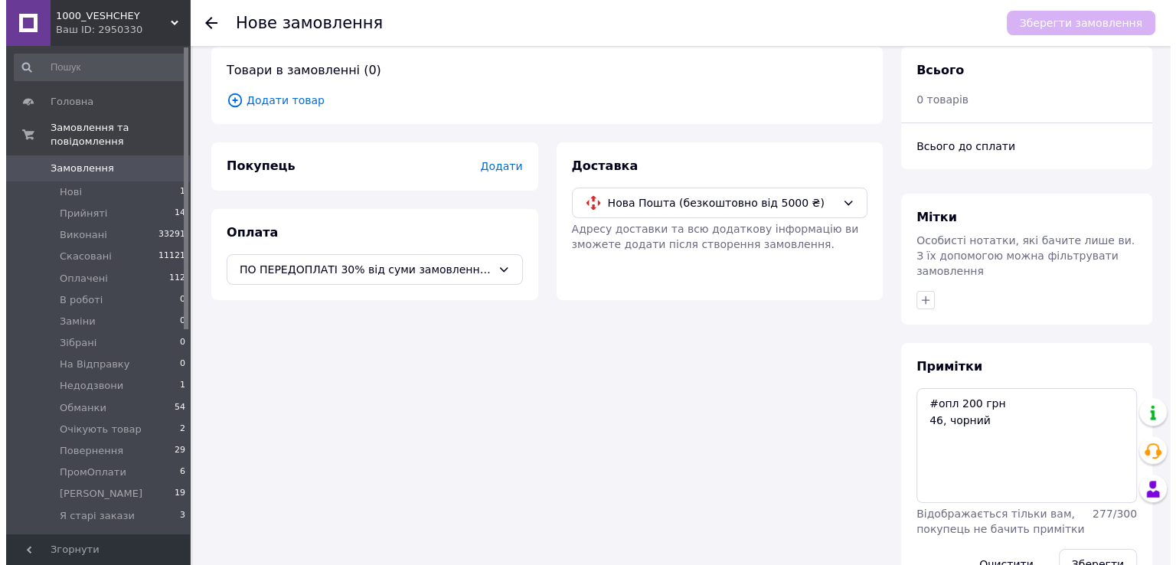
scroll to position [0, 0]
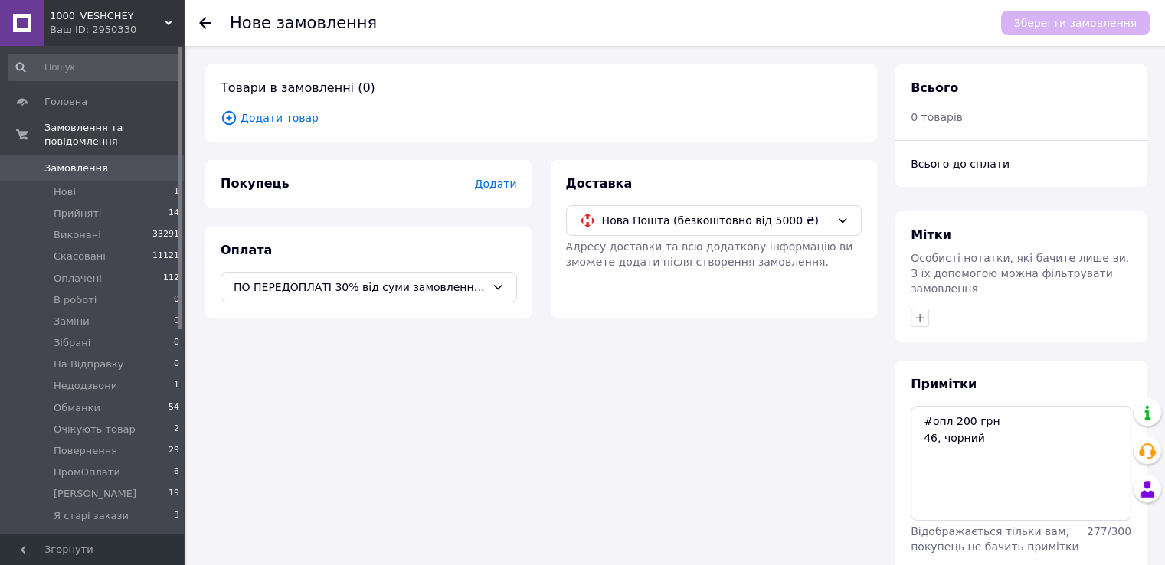
click at [293, 121] on span "Додати товар" at bounding box center [541, 117] width 641 height 17
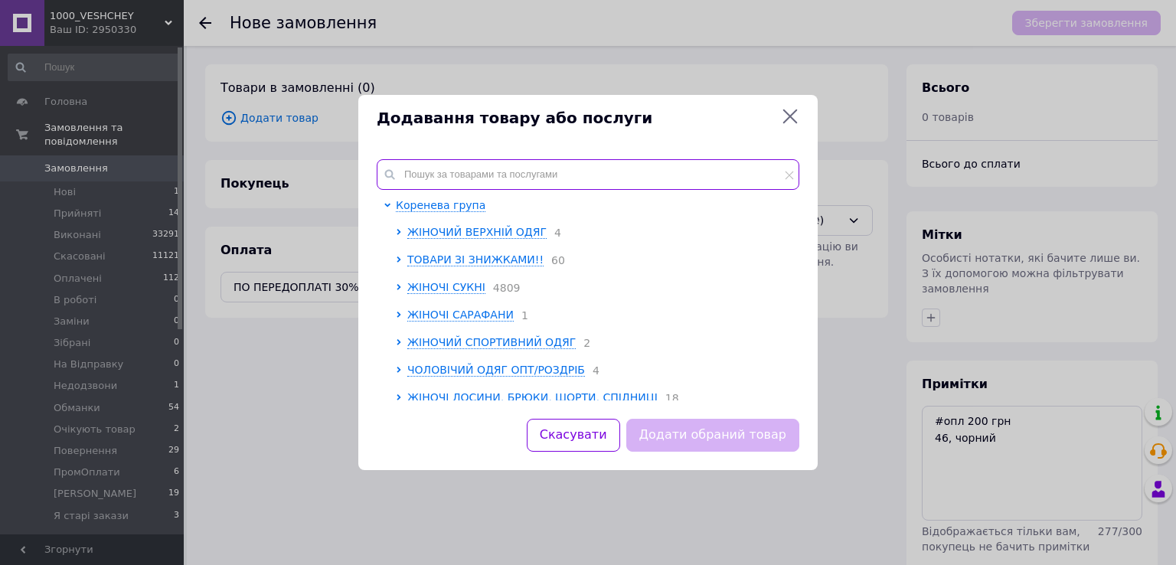
click at [484, 164] on input "text" at bounding box center [588, 174] width 423 height 31
paste input "Av868-86i"
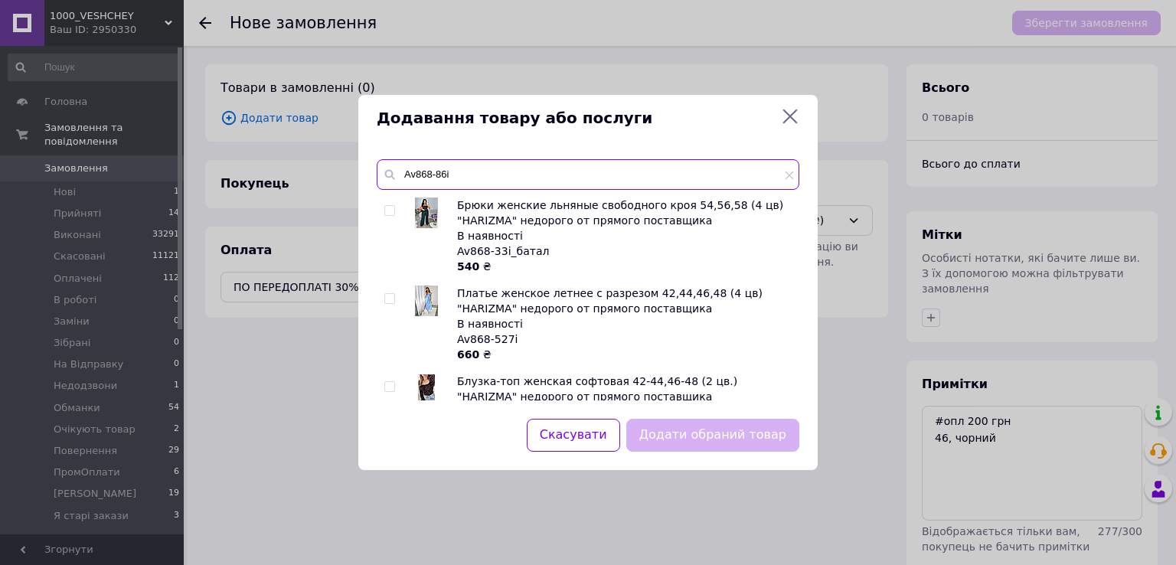
click at [457, 181] on input "Av868-86i" at bounding box center [588, 174] width 423 height 31
paste input "Штани жіночі екошкіра на велюрі 42,44,46,48,50,52 (2 цв) "HARIZMA" недорого від…"
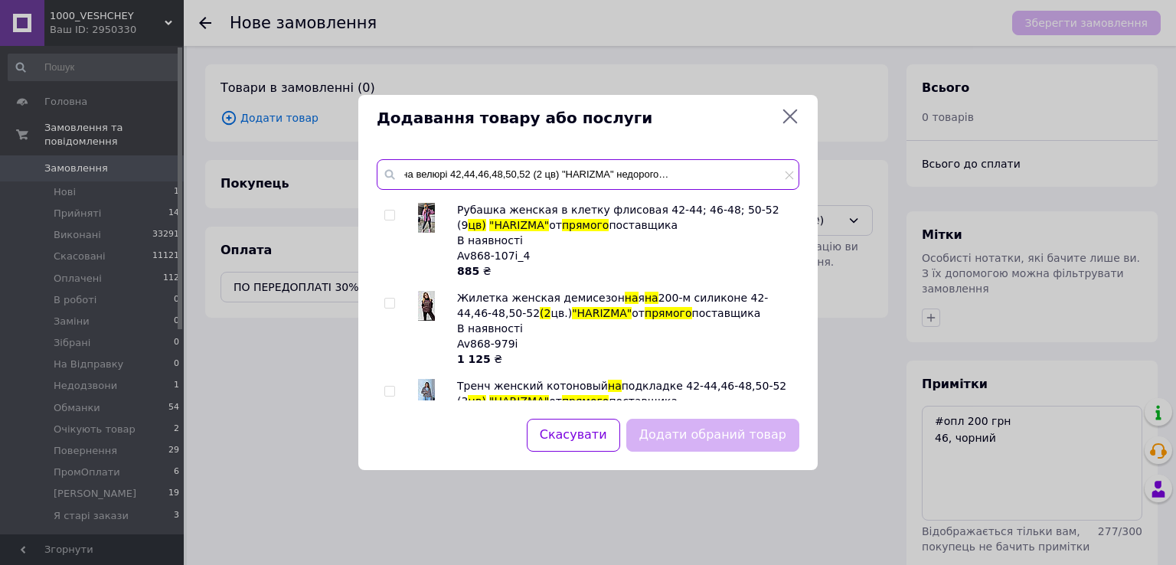
scroll to position [2910, 0]
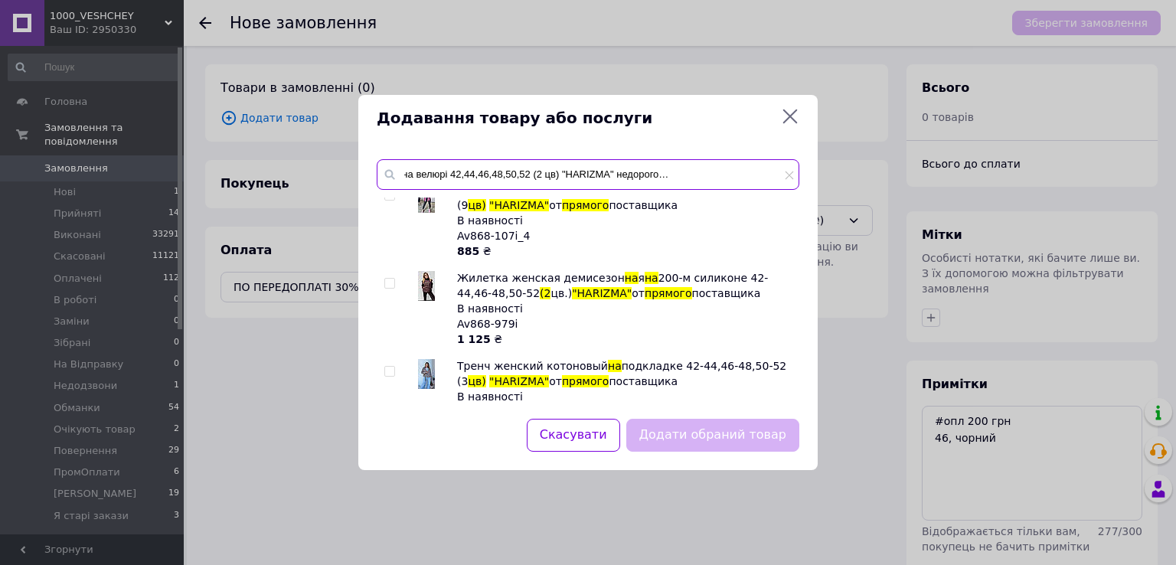
type input "Штани жіночі екошкіра на велюрі 42,44,46,48,50,52 (2 цв) "HARIZMA" недорого від…"
click at [597, 430] on button "Скасувати" at bounding box center [573, 435] width 93 height 33
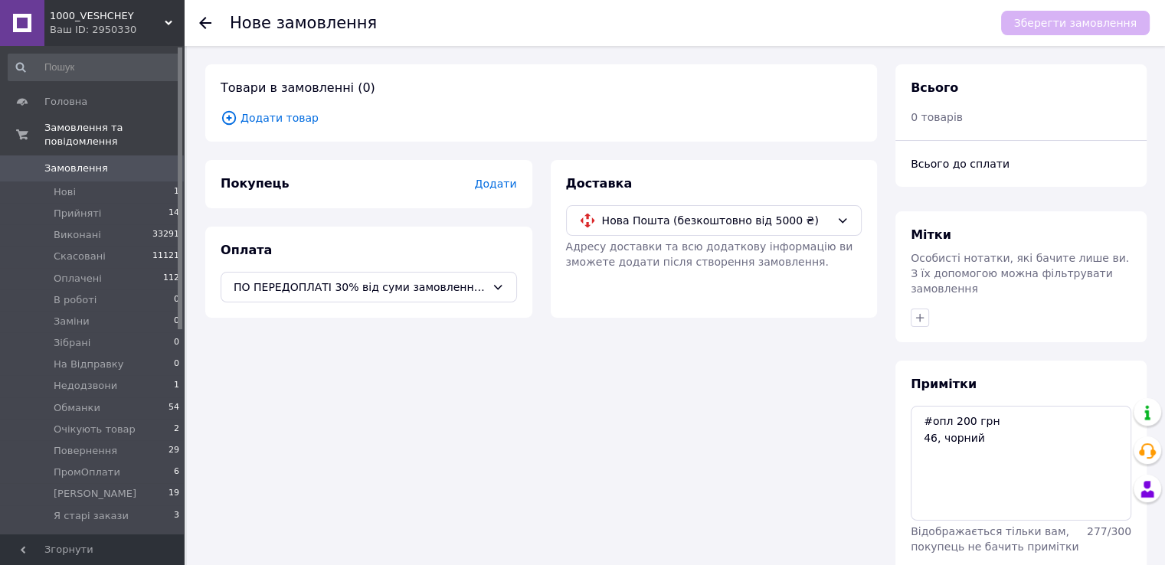
click at [301, 116] on span "Додати товар" at bounding box center [541, 117] width 641 height 17
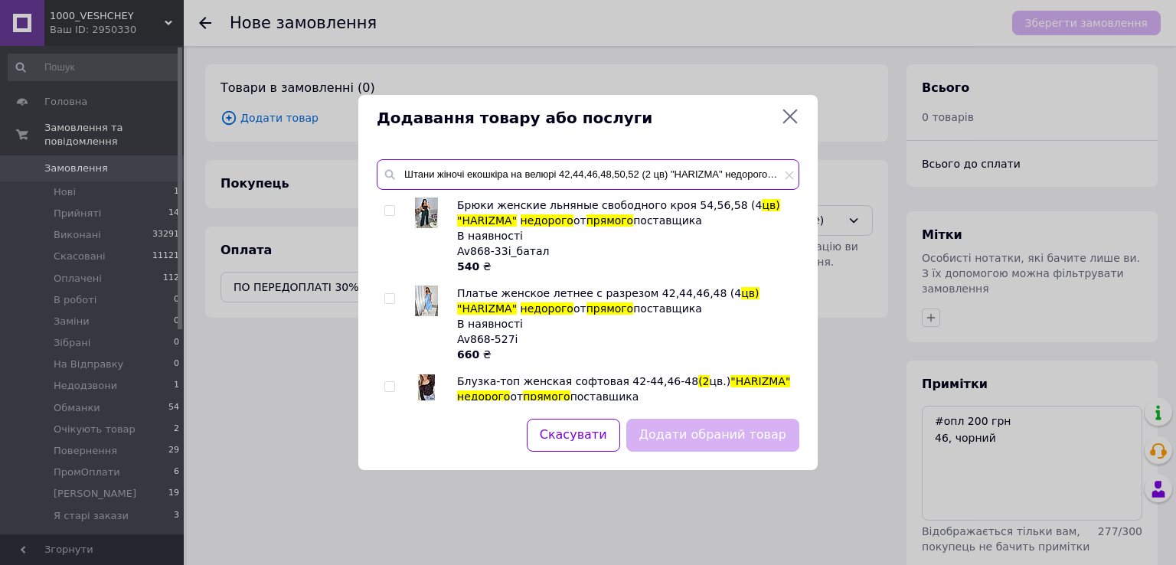
click at [476, 175] on input "Штани жіночі екошкіра на велюрі 42,44,46,48,50,52 (2 цв) "HARIZMA" недорого від…" at bounding box center [588, 174] width 423 height 31
paste input "Av868-86i"
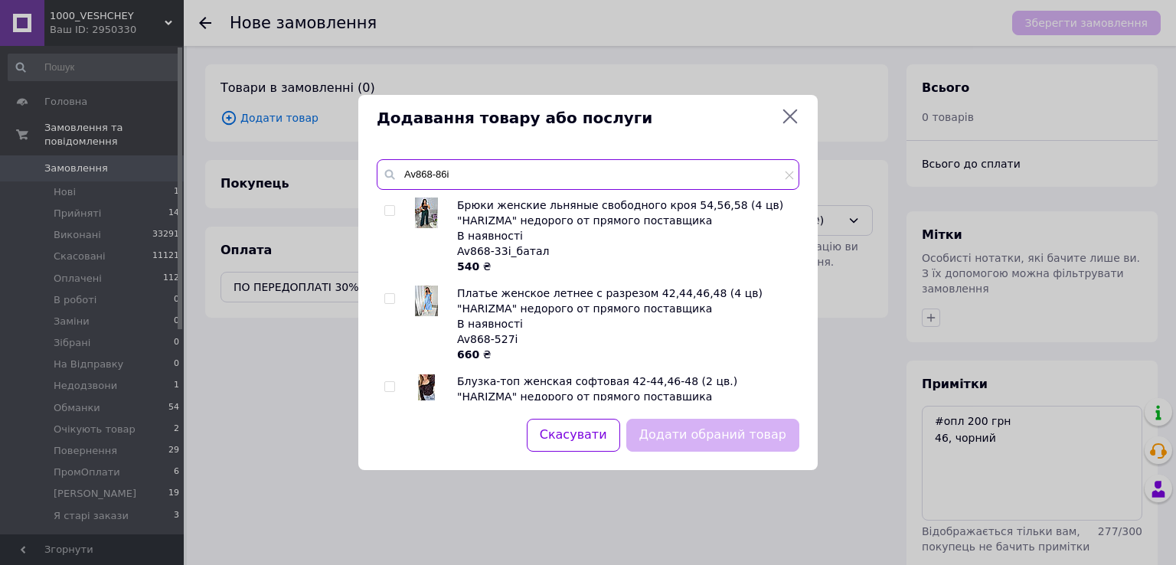
type input "Av868-86i"
click at [796, 116] on icon at bounding box center [790, 116] width 18 height 18
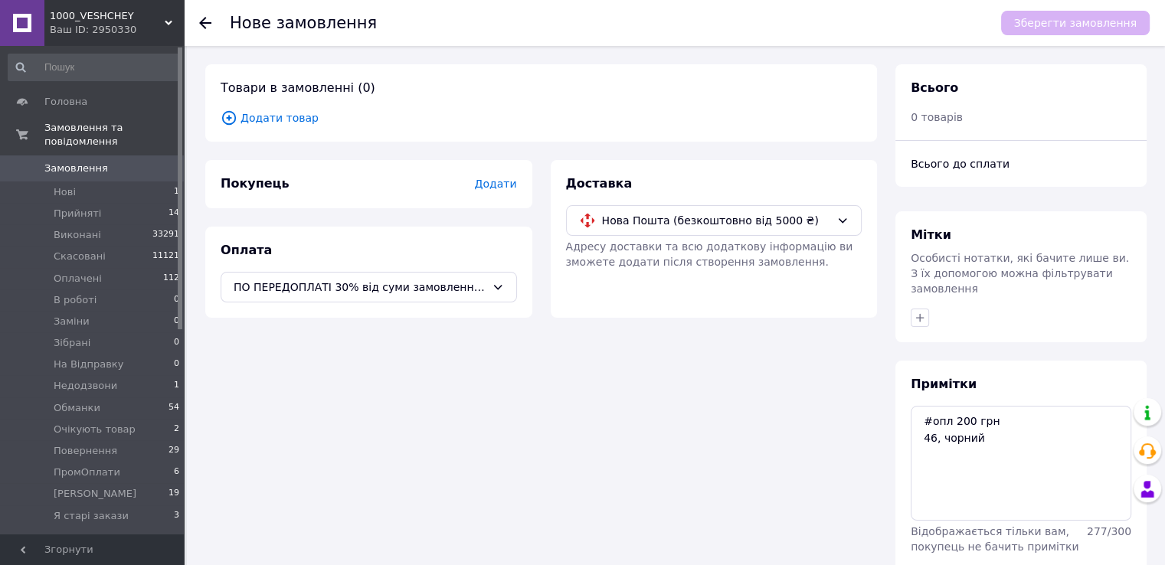
click at [284, 122] on span "Додати товар" at bounding box center [541, 117] width 641 height 17
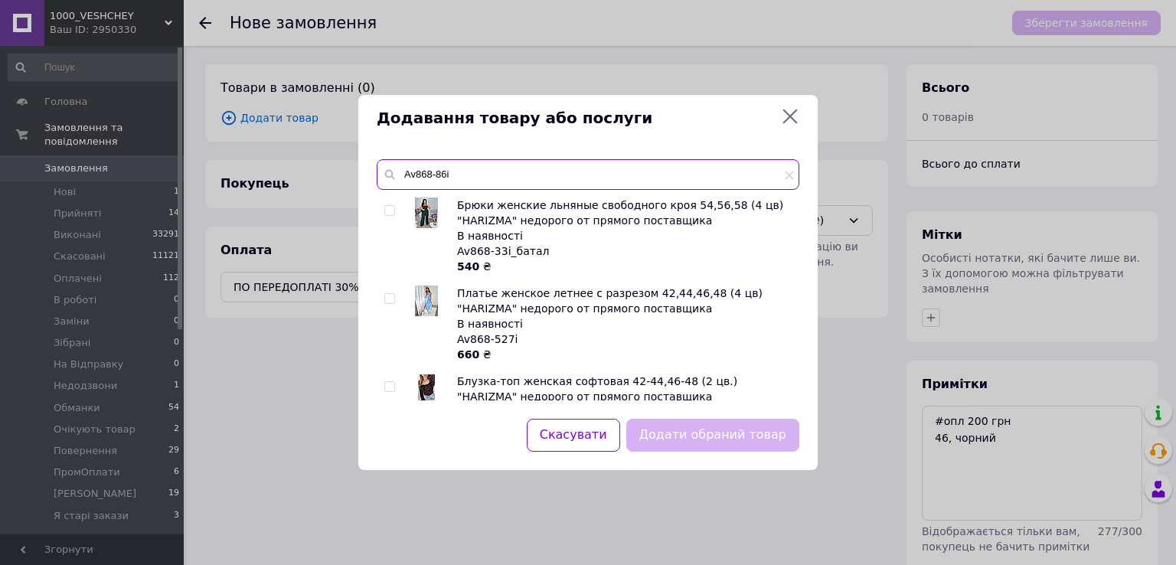
click at [432, 175] on input "Av868-86i" at bounding box center [588, 174] width 423 height 31
paste input "Rin863-3719"
type input "Rin863-3719i"
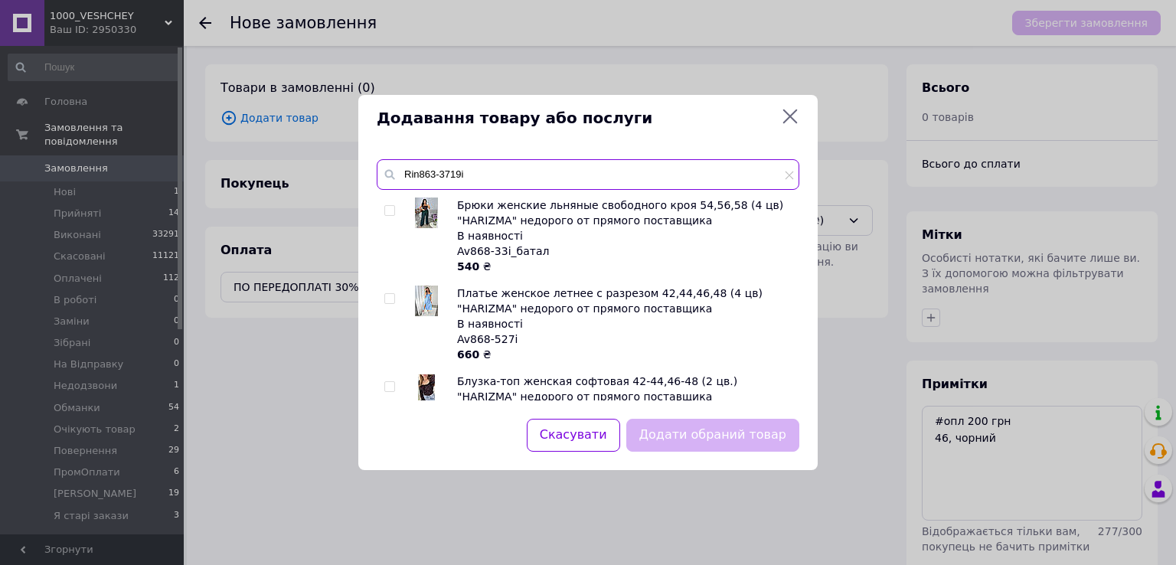
click at [553, 178] on input "Rin863-3719i" at bounding box center [588, 174] width 423 height 31
click at [544, 185] on input "Rin863-3719i" at bounding box center [588, 174] width 423 height 31
click at [490, 188] on input "Rin863-3719i" at bounding box center [588, 174] width 423 height 31
click at [502, 181] on input "Rin863-3719i" at bounding box center [588, 174] width 423 height 31
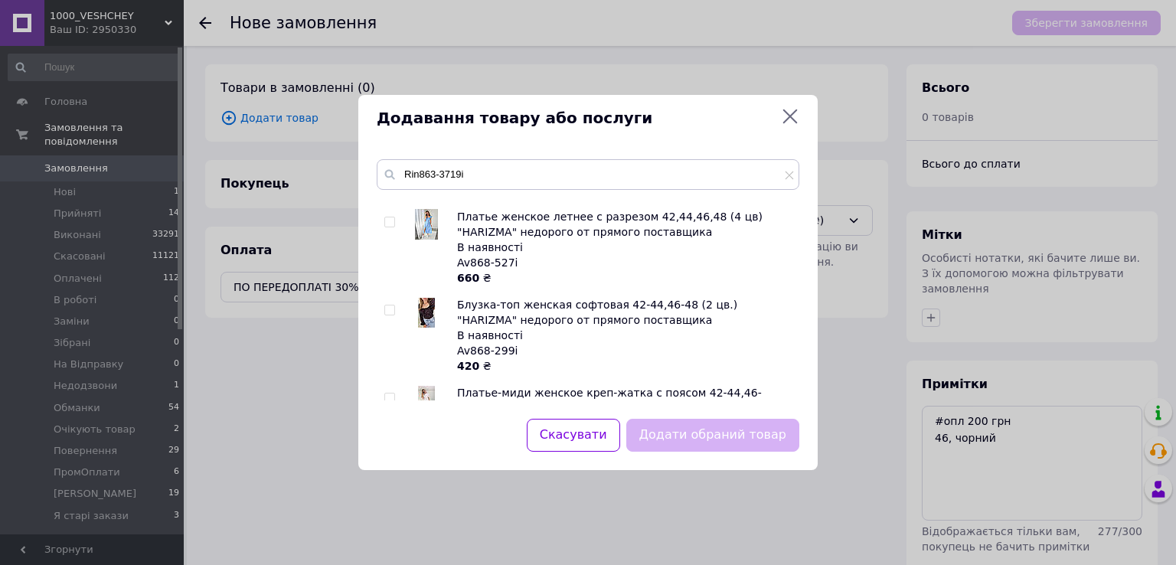
click at [785, 176] on icon at bounding box center [789, 175] width 9 height 9
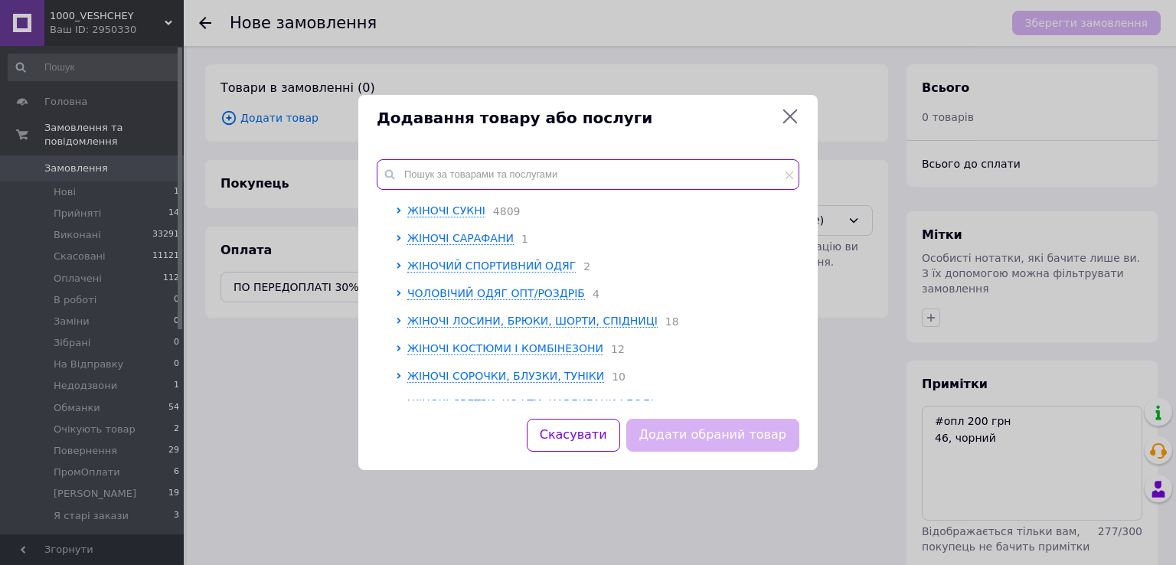
click at [639, 188] on input "text" at bounding box center [588, 174] width 423 height 31
paste input ": Av868-86i"
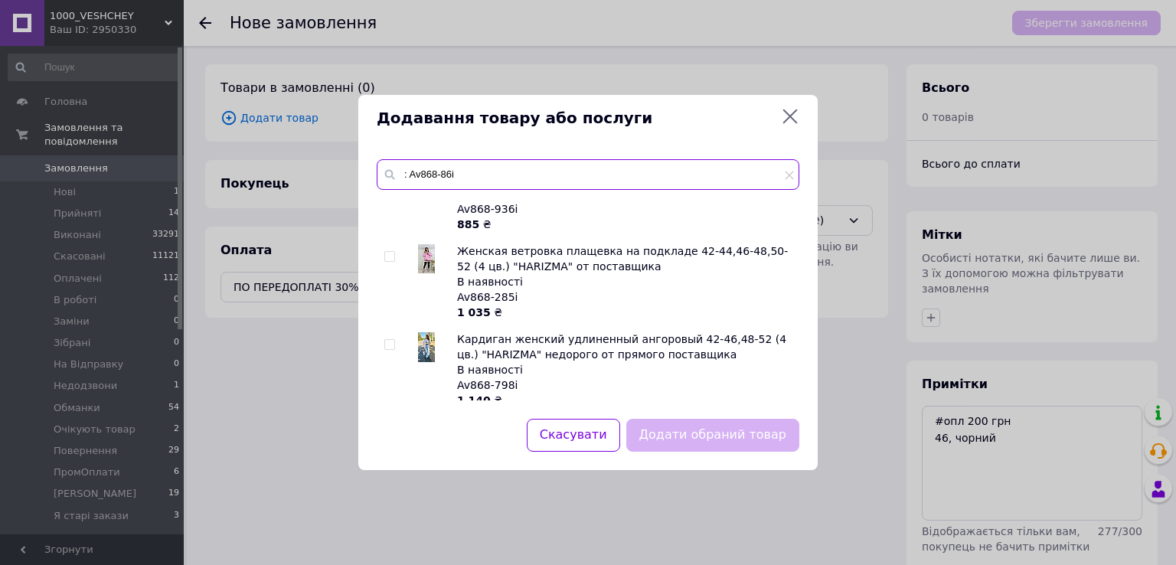
scroll to position [919, 0]
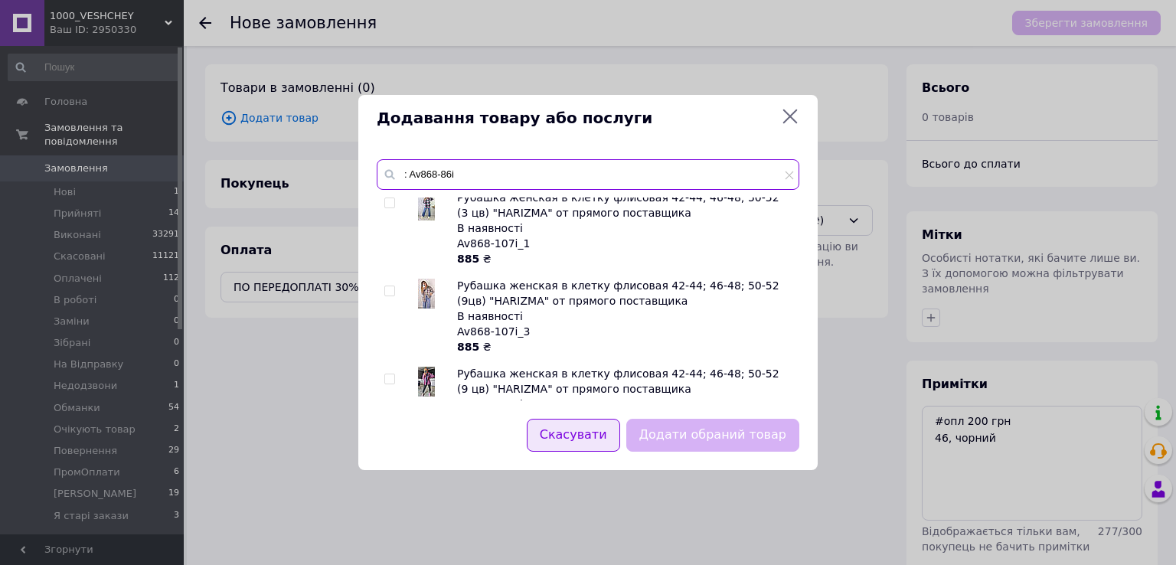
type input ": Av868-86i"
click at [592, 439] on button "Скасувати" at bounding box center [573, 435] width 93 height 33
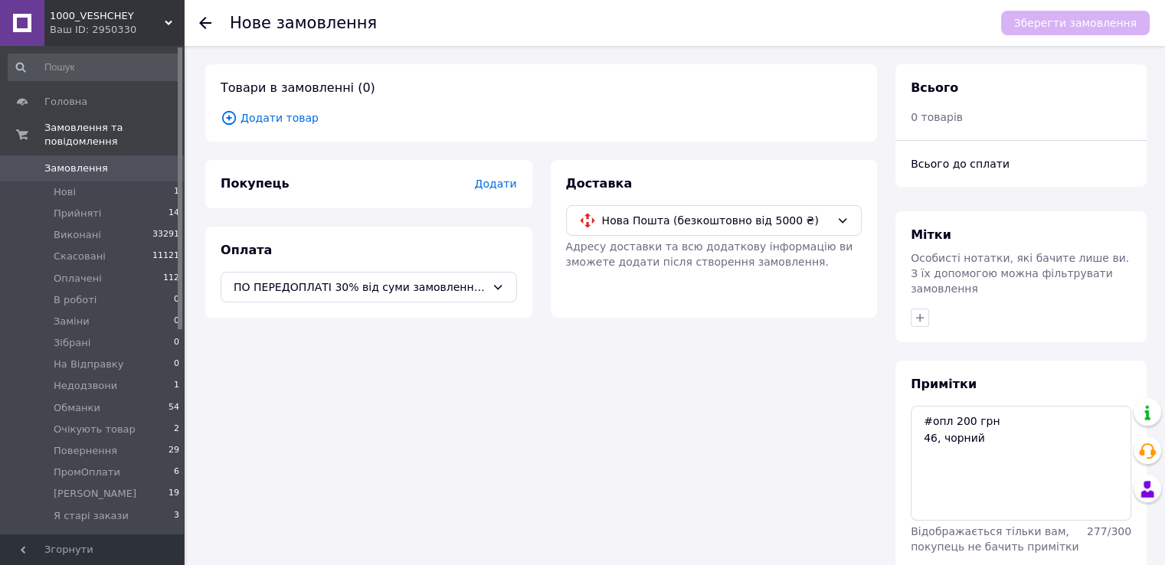
click at [283, 118] on span "Додати товар" at bounding box center [541, 117] width 641 height 17
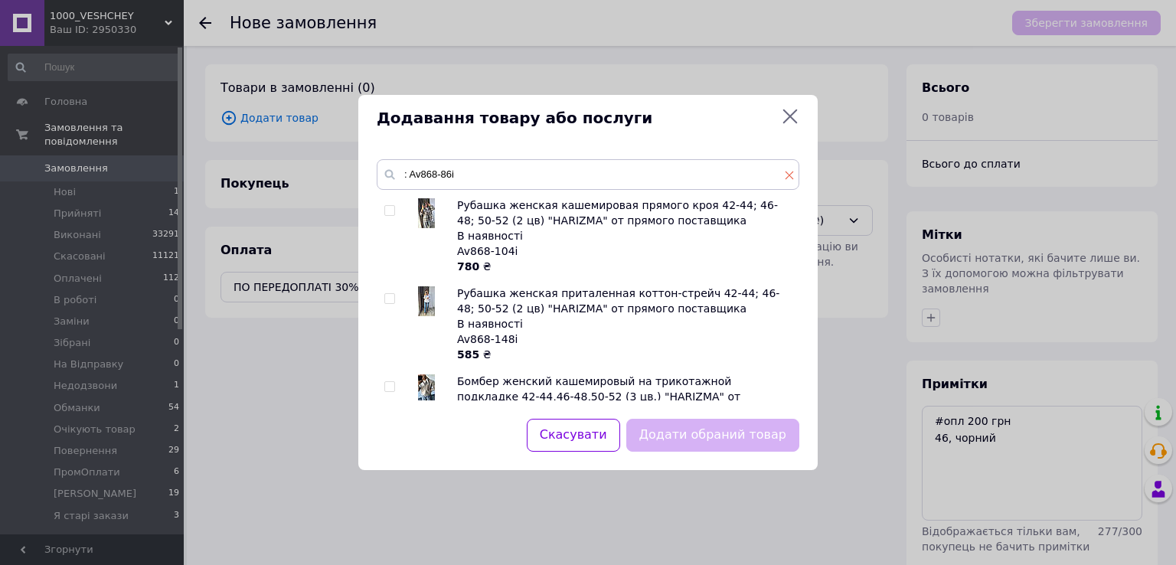
click at [786, 175] on icon at bounding box center [789, 175] width 9 height 9
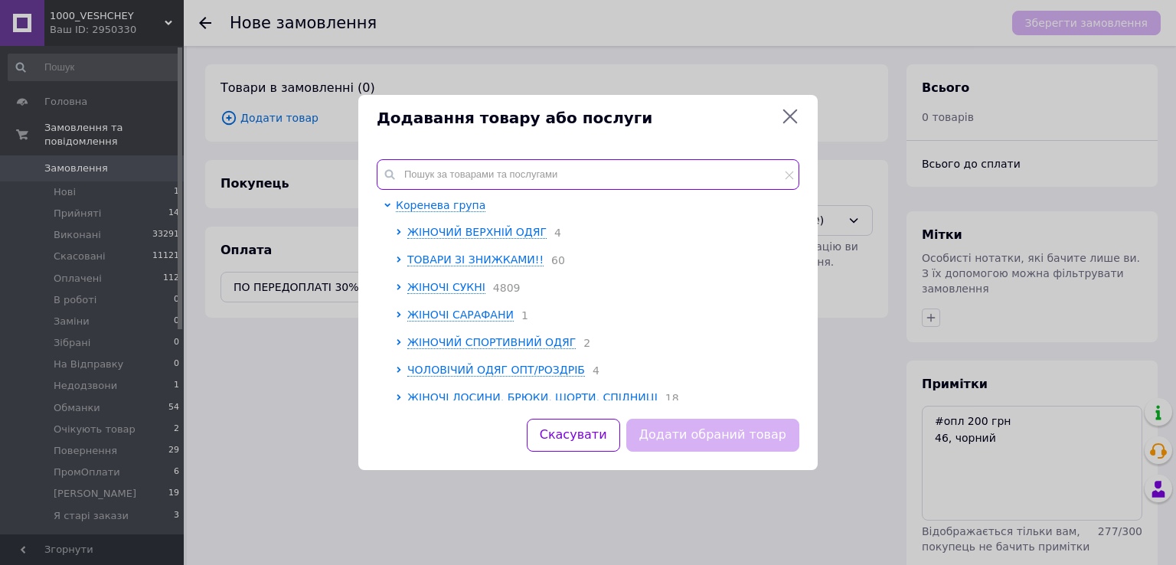
click at [432, 170] on input "text" at bounding box center [588, 174] width 423 height 31
paste input "Rin851-721i"
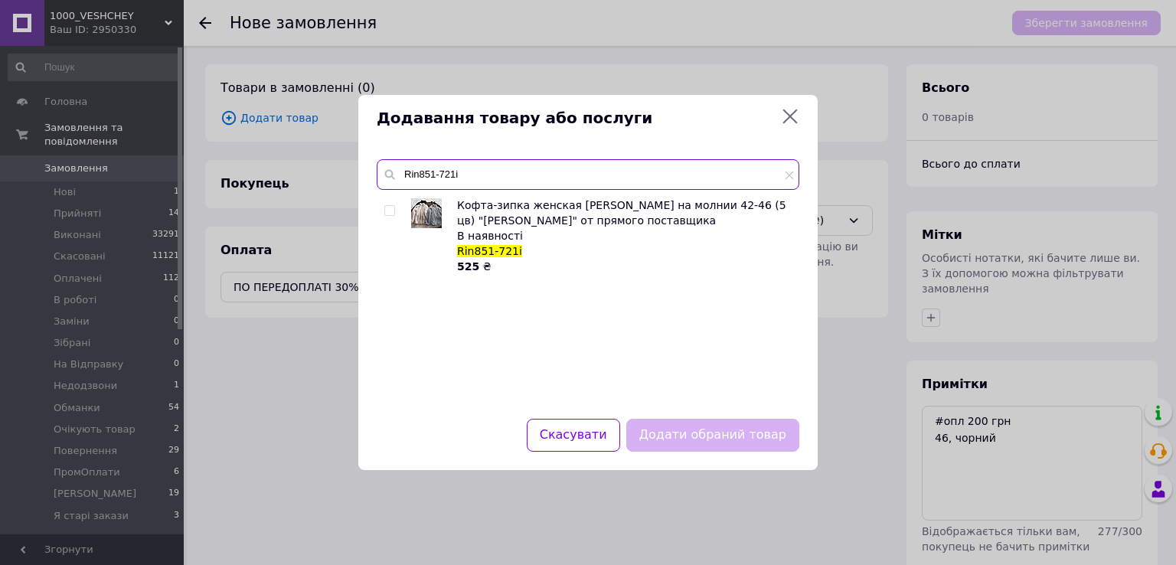
drag, startPoint x: 456, startPoint y: 179, endPoint x: 398, endPoint y: 175, distance: 58.3
click at [398, 175] on input "Rin851-721i" at bounding box center [588, 174] width 423 height 31
type input "i"
drag, startPoint x: 449, startPoint y: 172, endPoint x: 392, endPoint y: 172, distance: 57.4
click at [392, 172] on div "i" at bounding box center [588, 174] width 423 height 31
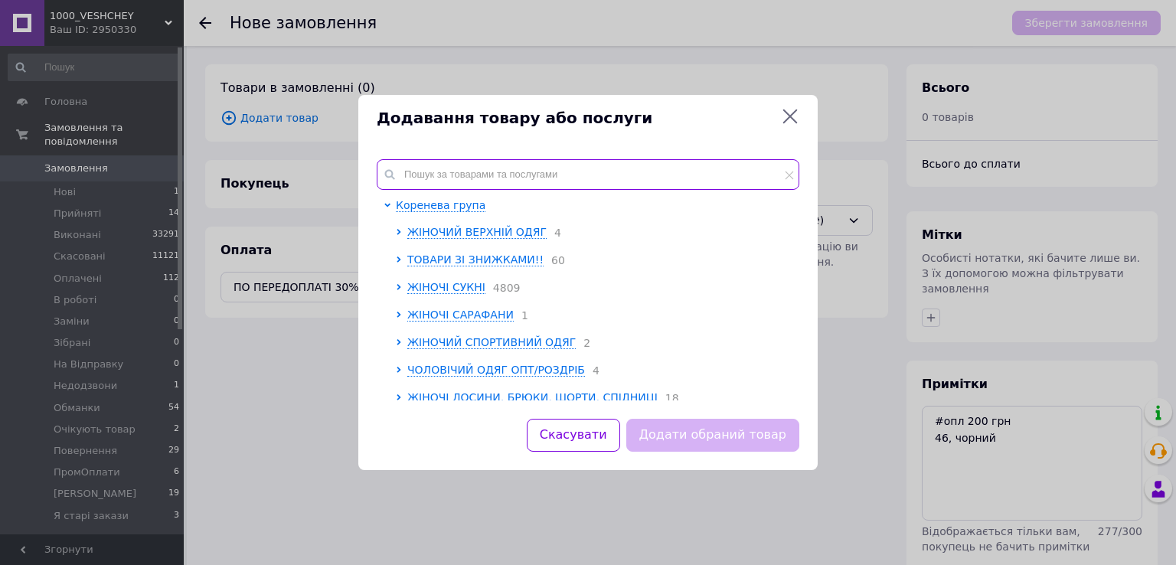
paste input "Av868-86i"
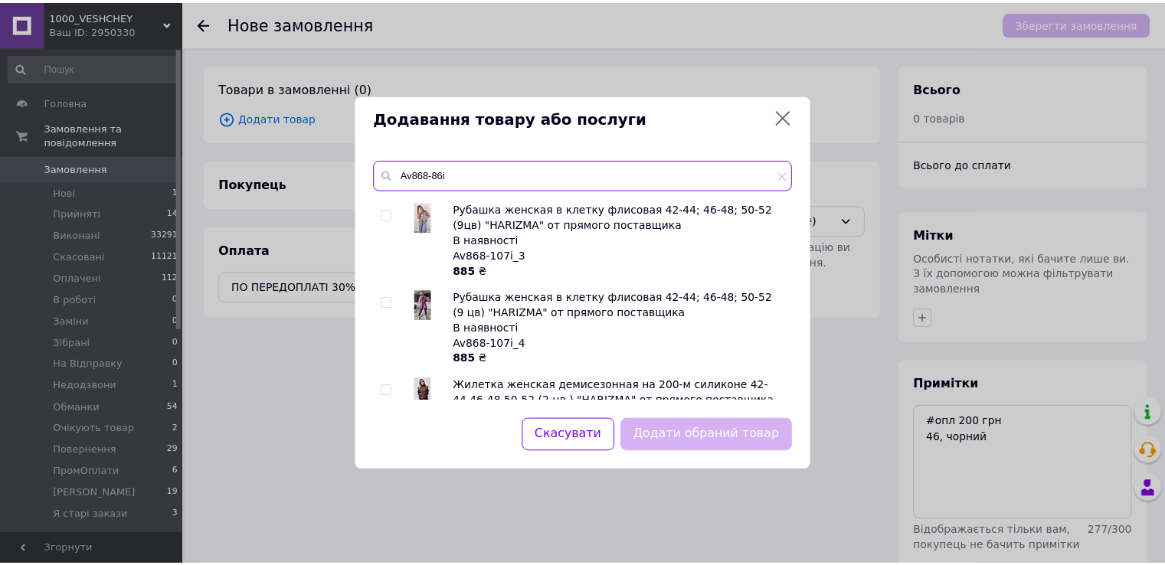
scroll to position [1225, 0]
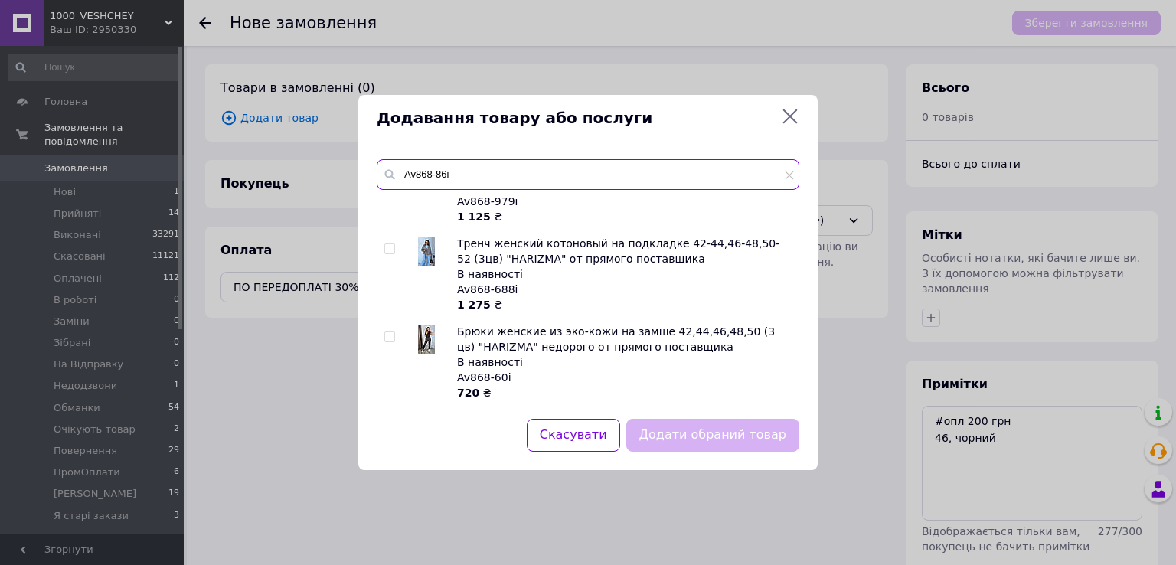
type input "Av868-86i"
click at [607, 434] on button "Скасувати" at bounding box center [573, 435] width 93 height 33
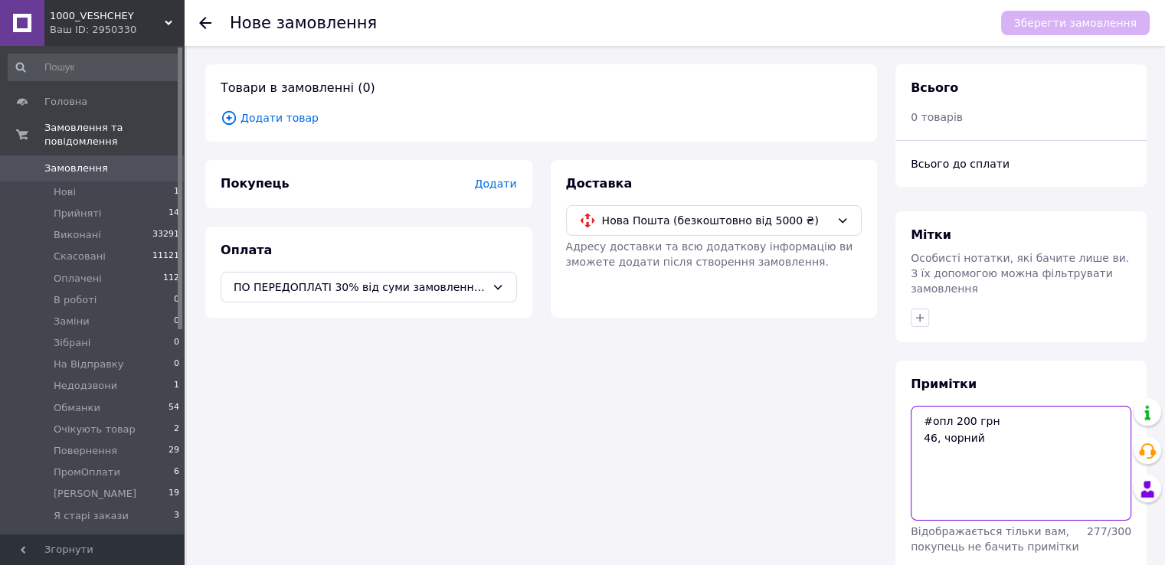
drag, startPoint x: 986, startPoint y: 433, endPoint x: 917, endPoint y: 410, distance: 72.6
click at [917, 410] on textarea "#опл 200 грн 46, чорний" at bounding box center [1020, 463] width 221 height 115
click at [487, 187] on span "Додати" at bounding box center [495, 184] width 42 height 12
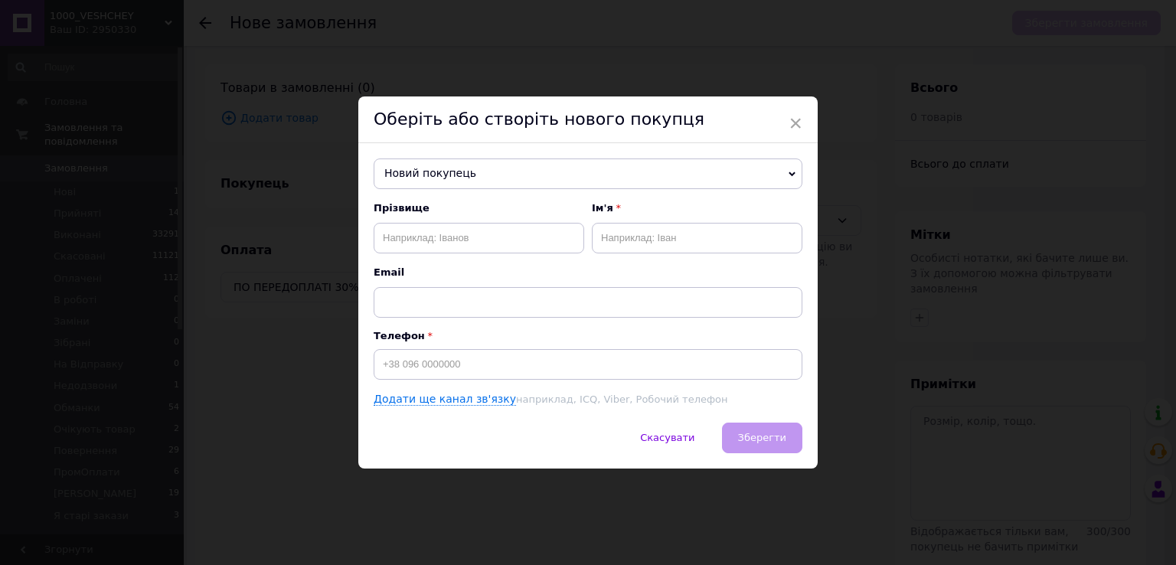
click at [671, 443] on span "Скасувати" at bounding box center [667, 437] width 54 height 11
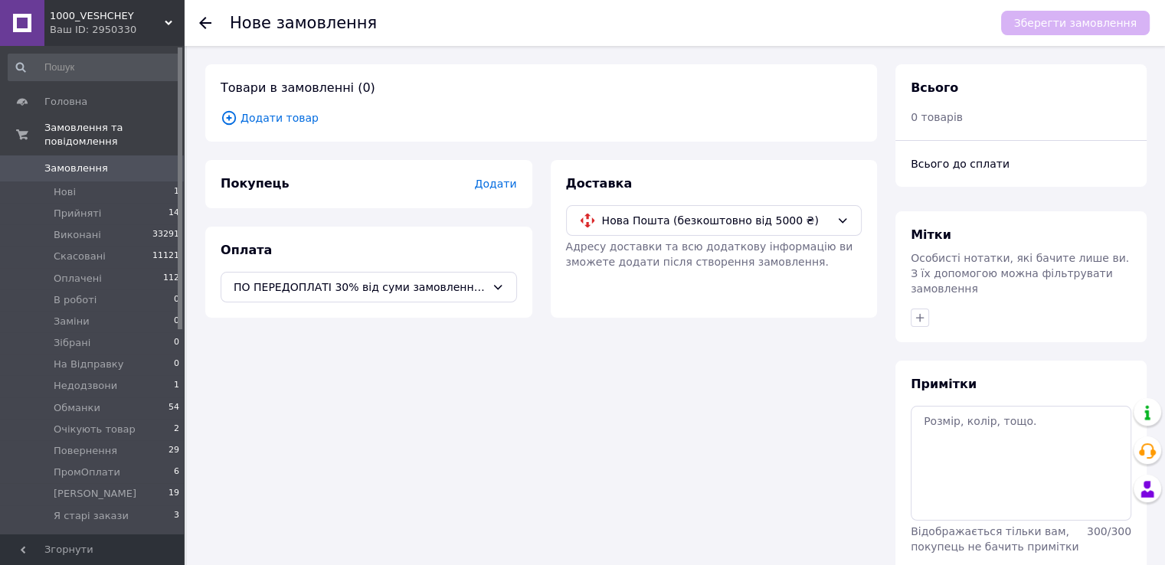
click at [293, 118] on span "Додати товар" at bounding box center [541, 117] width 641 height 17
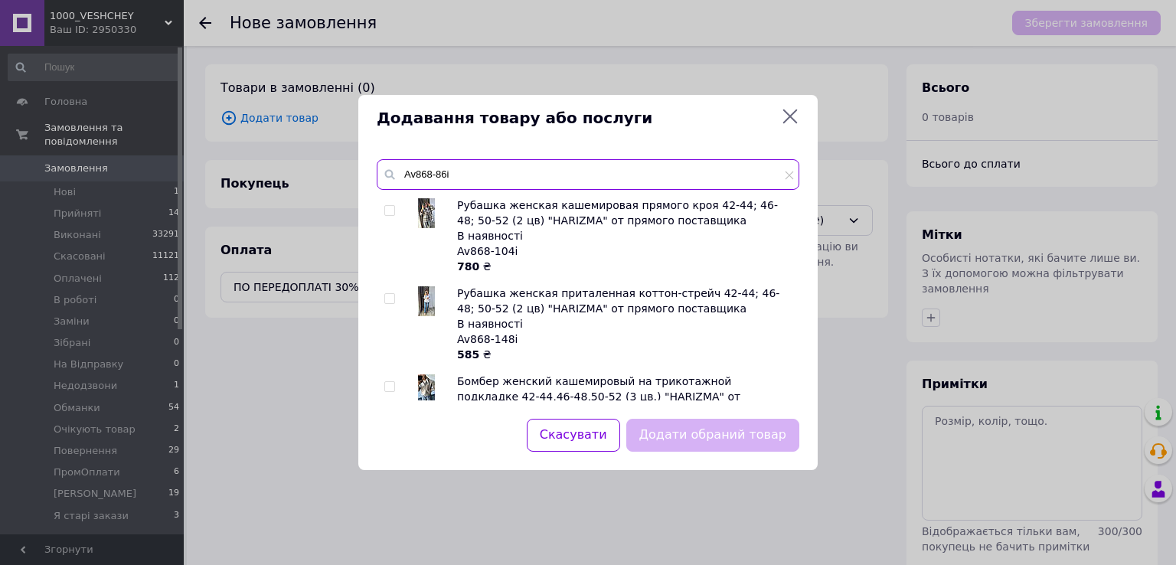
click at [471, 181] on input "Av868-86i" at bounding box center [588, 174] width 423 height 31
click at [472, 181] on input "Av868-86i" at bounding box center [588, 174] width 423 height 31
click at [472, 178] on input "Av868-86i" at bounding box center [588, 174] width 423 height 31
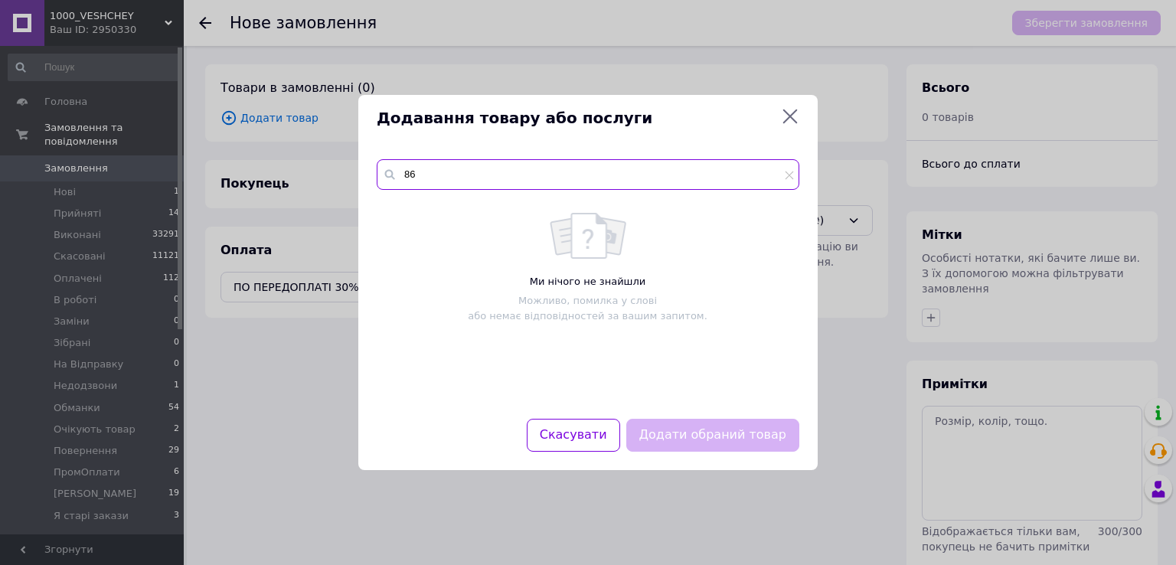
type input "86"
click at [790, 185] on input "86" at bounding box center [588, 174] width 423 height 31
click at [789, 175] on icon at bounding box center [789, 175] width 9 height 9
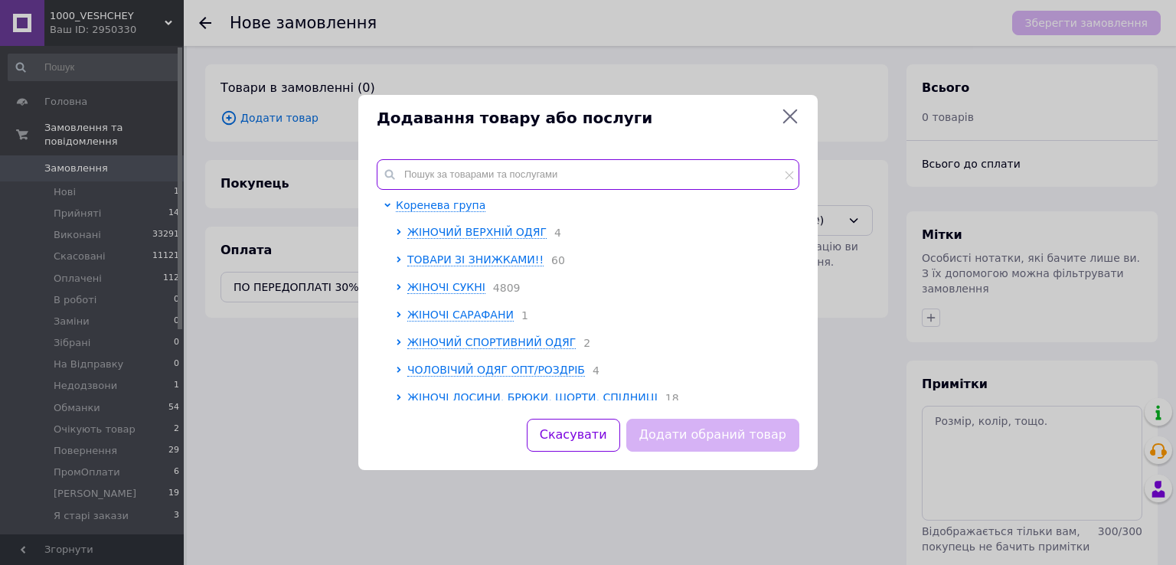
click at [665, 165] on input "text" at bounding box center [588, 174] width 423 height 31
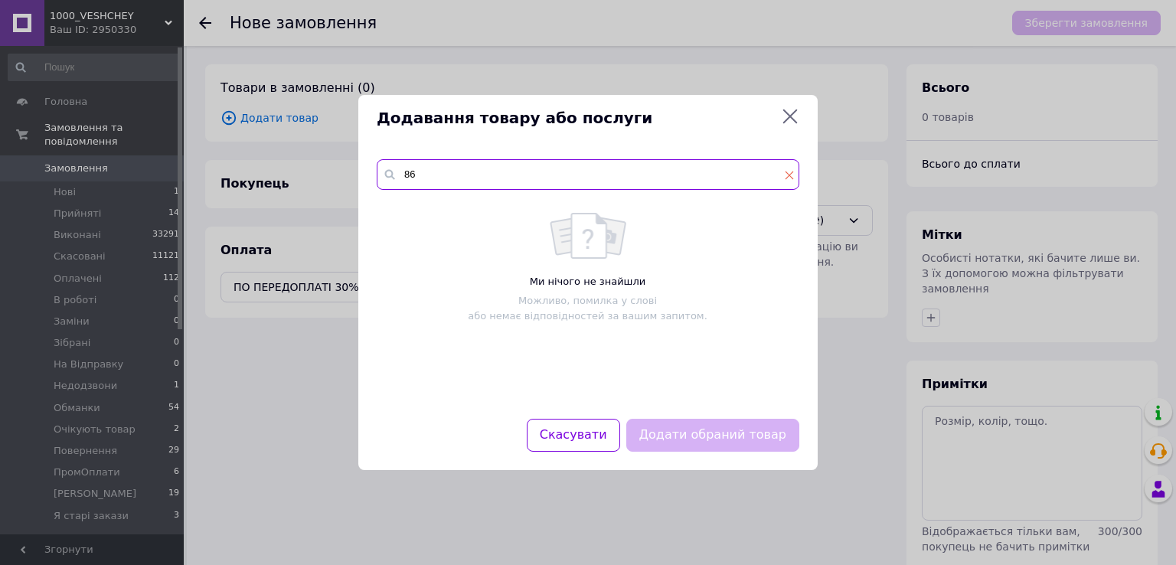
type input "86"
click at [791, 176] on icon at bounding box center [789, 175] width 9 height 9
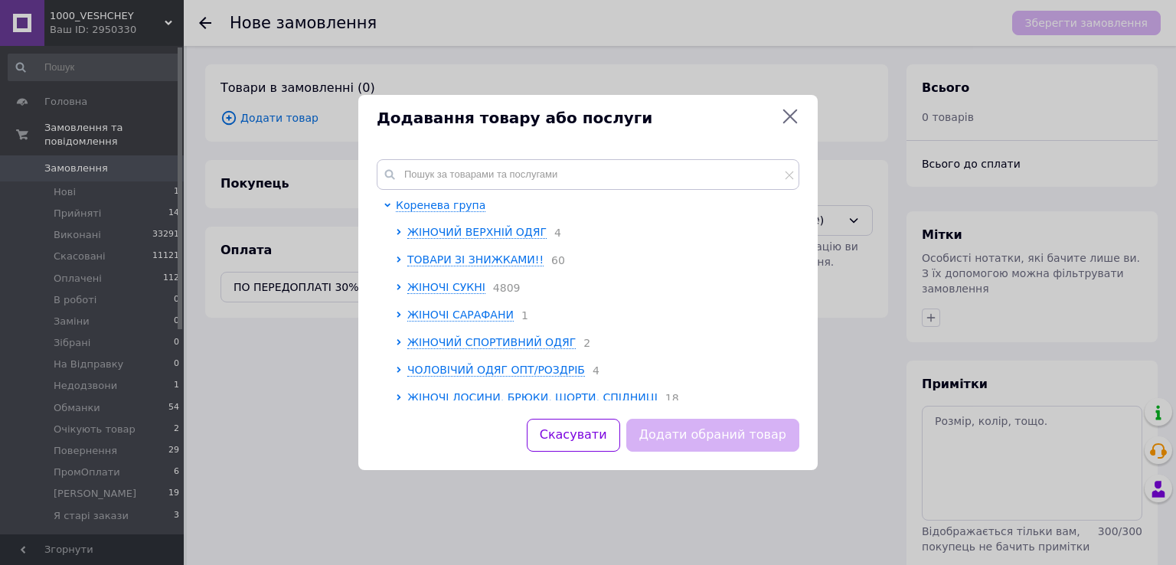
click at [779, 108] on div "Додавання товару або послуги" at bounding box center [588, 118] width 423 height 22
click at [786, 115] on icon at bounding box center [790, 116] width 18 height 18
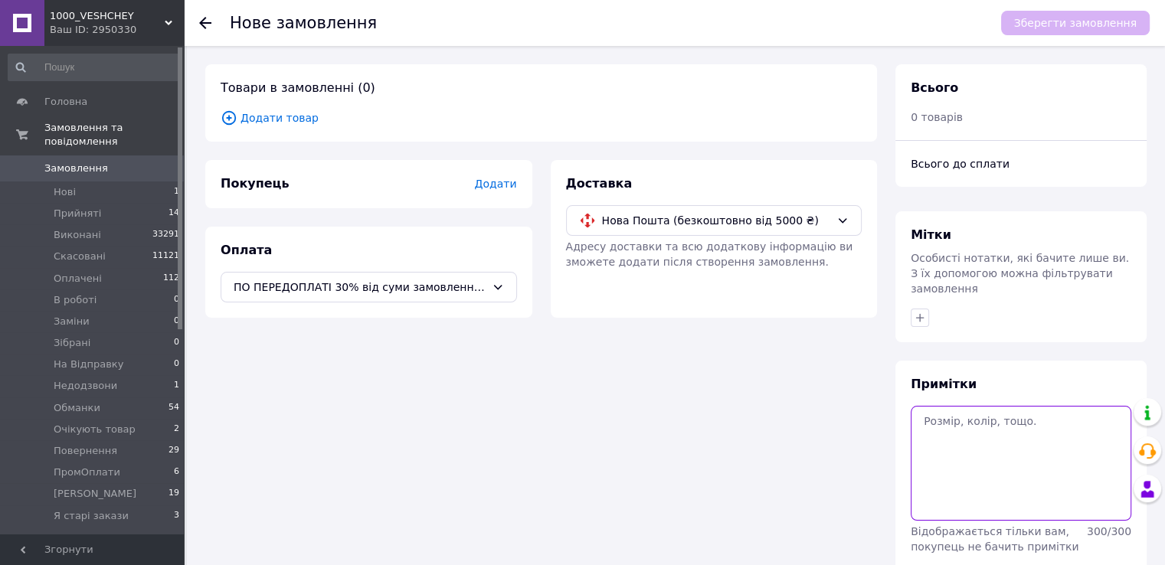
click at [1047, 420] on textarea at bounding box center [1020, 463] width 221 height 115
paste textarea "#опл ПромОплата чорний,хс-с ТТН:20451269228341"
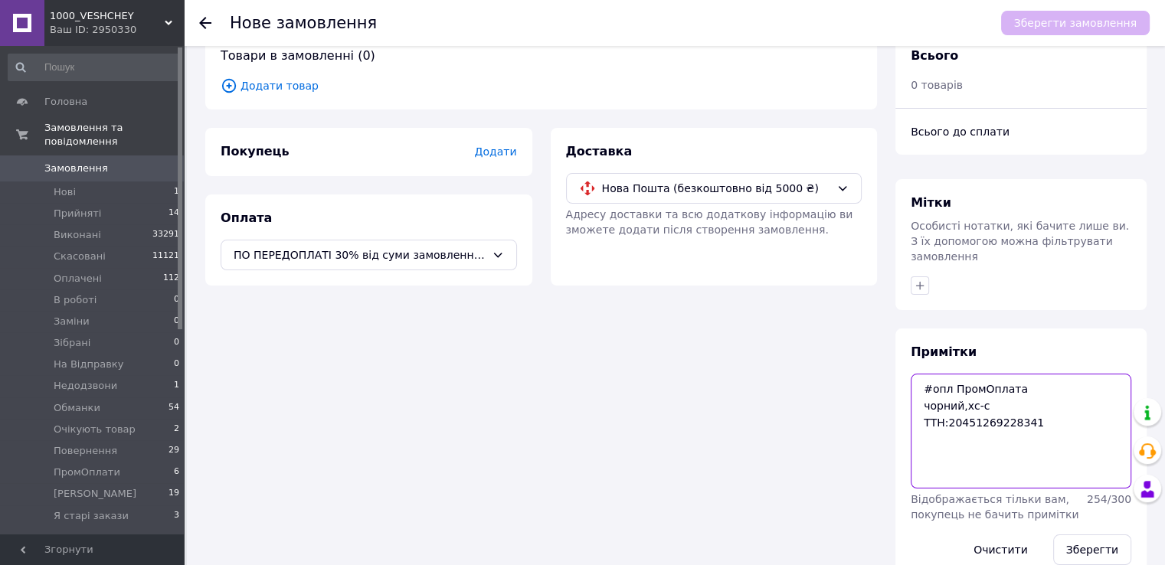
scroll to position [50, 0]
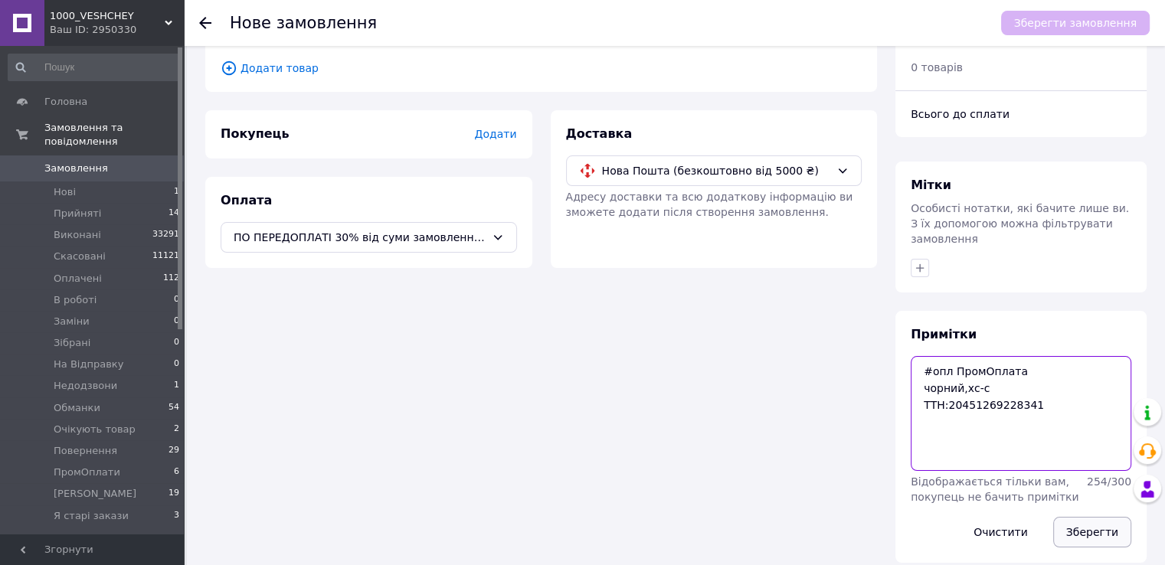
type textarea "#опл ПромОплата чорний,хс-с ТТН:20451269228341"
click at [1081, 517] on button "Зберегти" at bounding box center [1092, 532] width 78 height 31
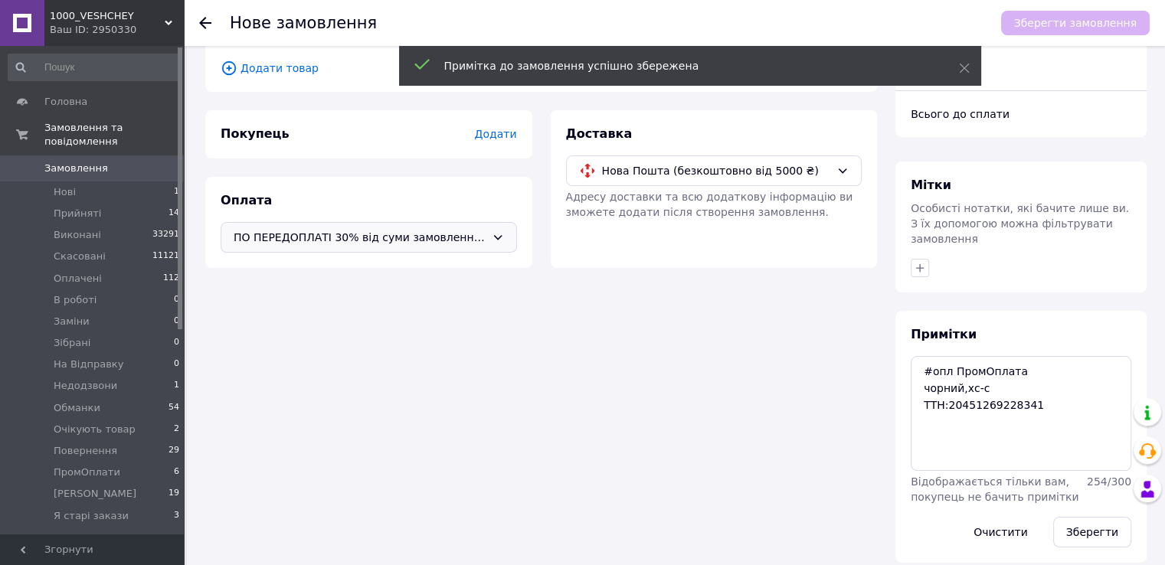
click at [330, 237] on span "ПО ПЕРЕДОПЛАТІ 30% від суми замовлення "Мінімальна передоплата 1400 грн")" at bounding box center [360, 237] width 252 height 17
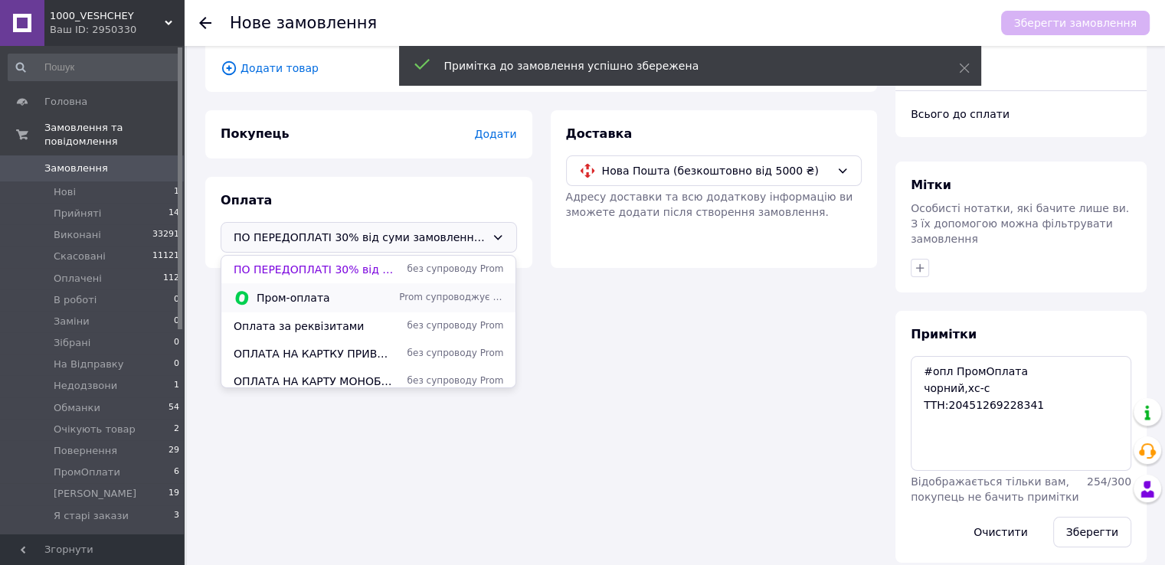
click at [302, 304] on span "Пром-оплата" at bounding box center [325, 297] width 136 height 15
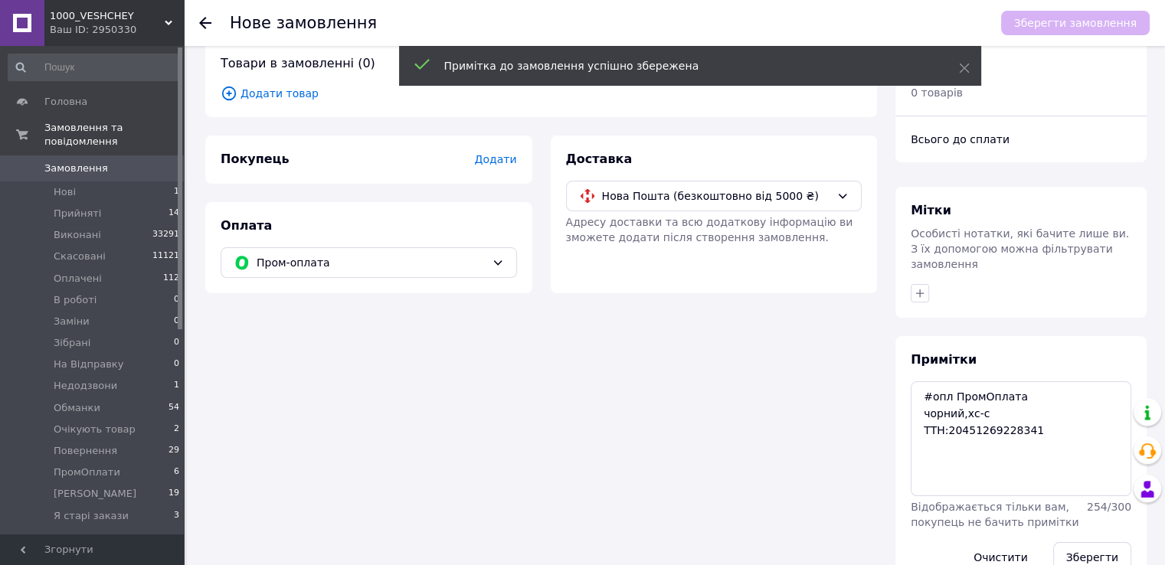
scroll to position [0, 0]
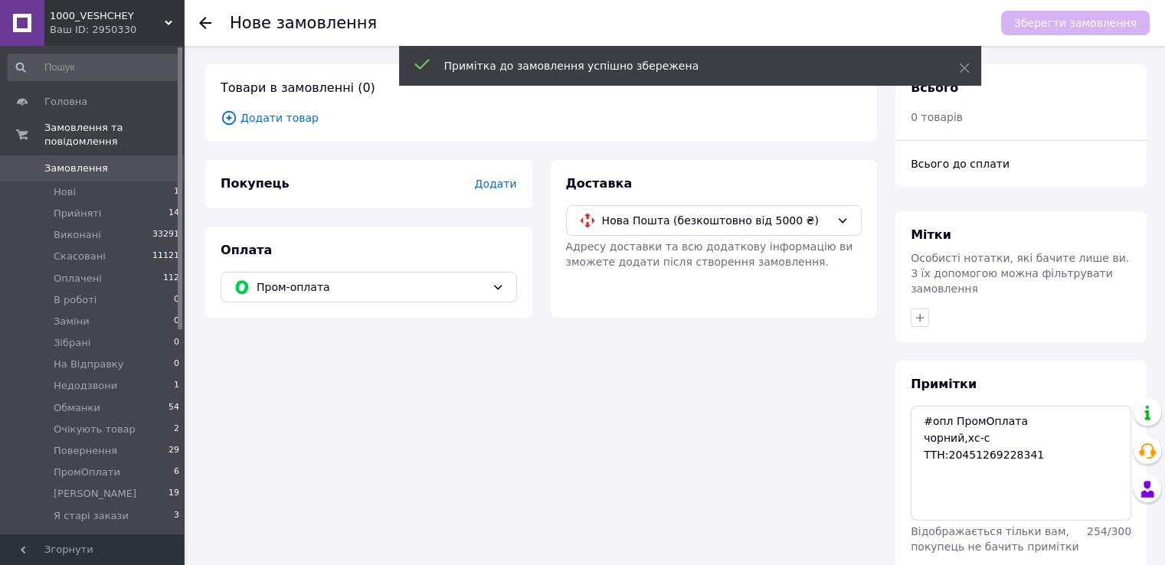
click at [275, 111] on span "Додати товар" at bounding box center [541, 117] width 641 height 17
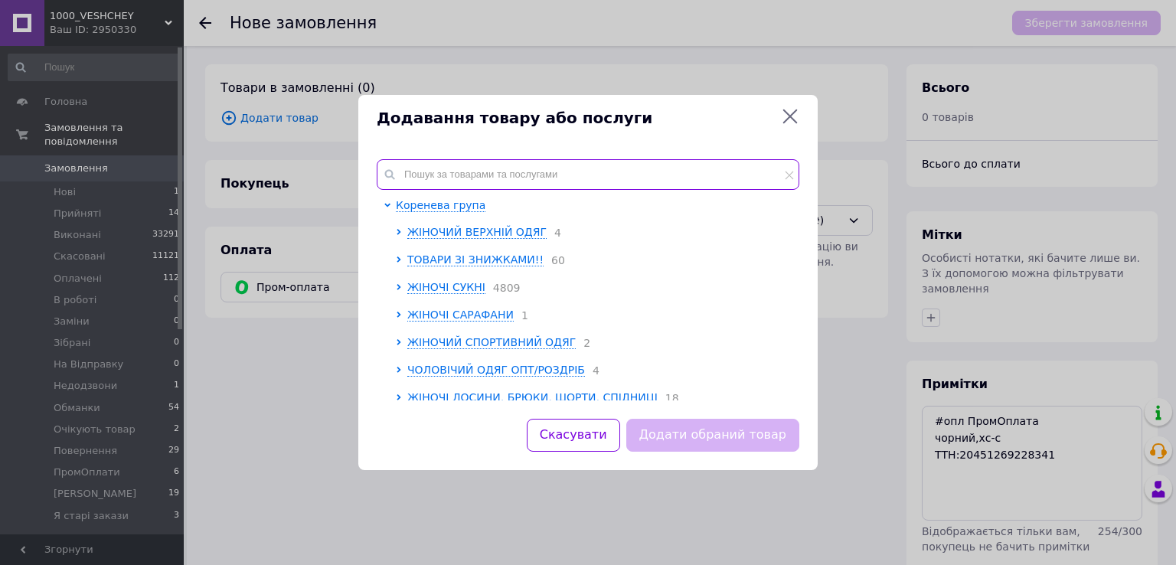
click at [443, 171] on input "text" at bounding box center [588, 174] width 423 height 31
paste input "2PLGU1436-472i"
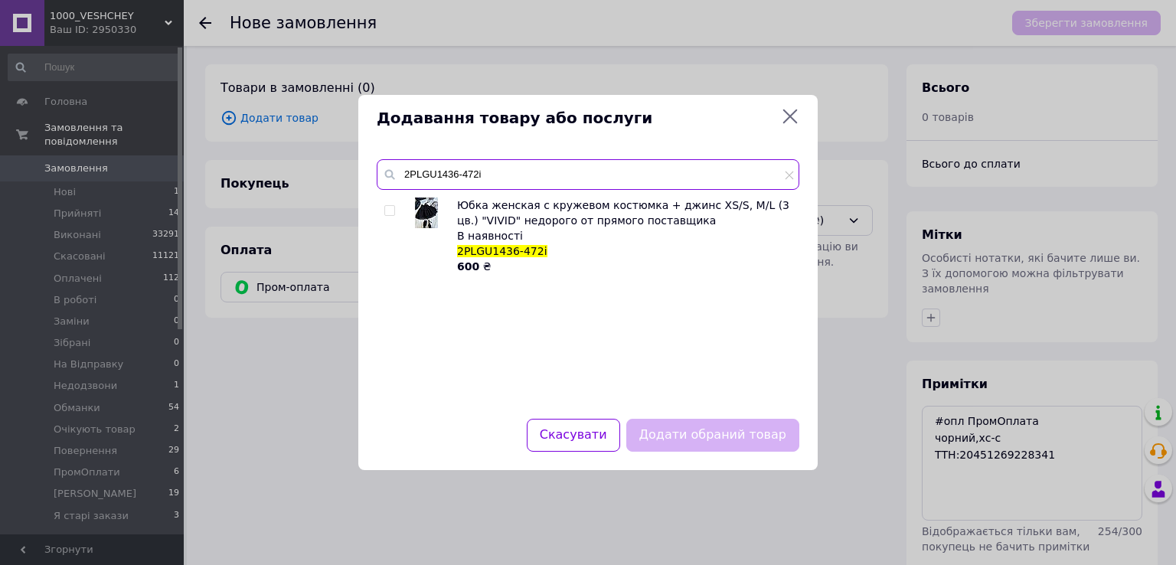
type input "2PLGU1436-472i"
click at [389, 209] on input "checkbox" at bounding box center [389, 211] width 10 height 10
checkbox input "true"
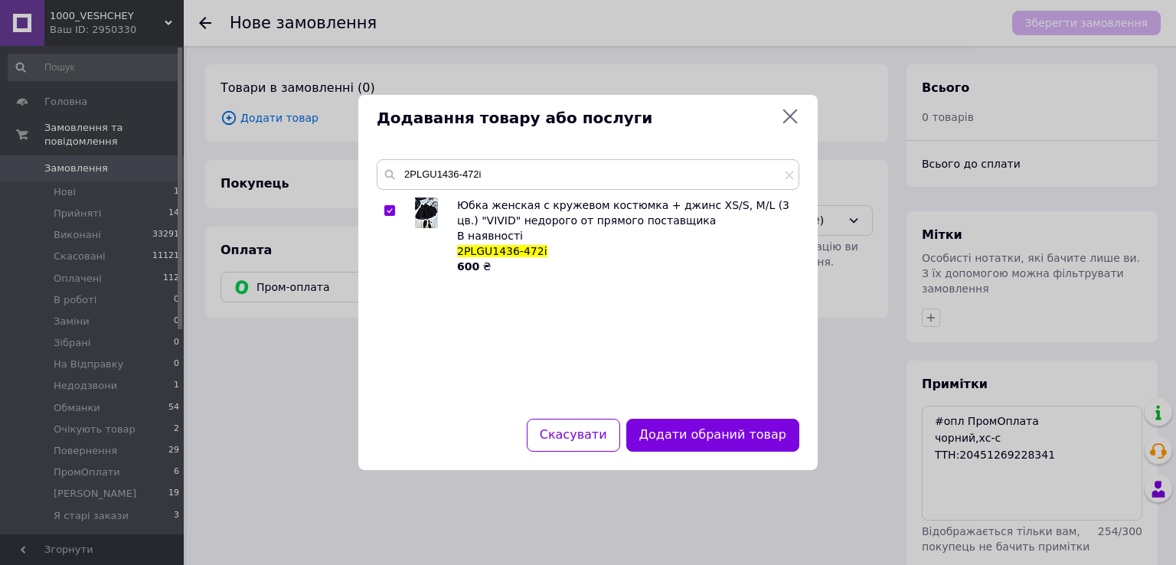
click at [672, 438] on button "Додати обраний товар" at bounding box center [712, 435] width 173 height 33
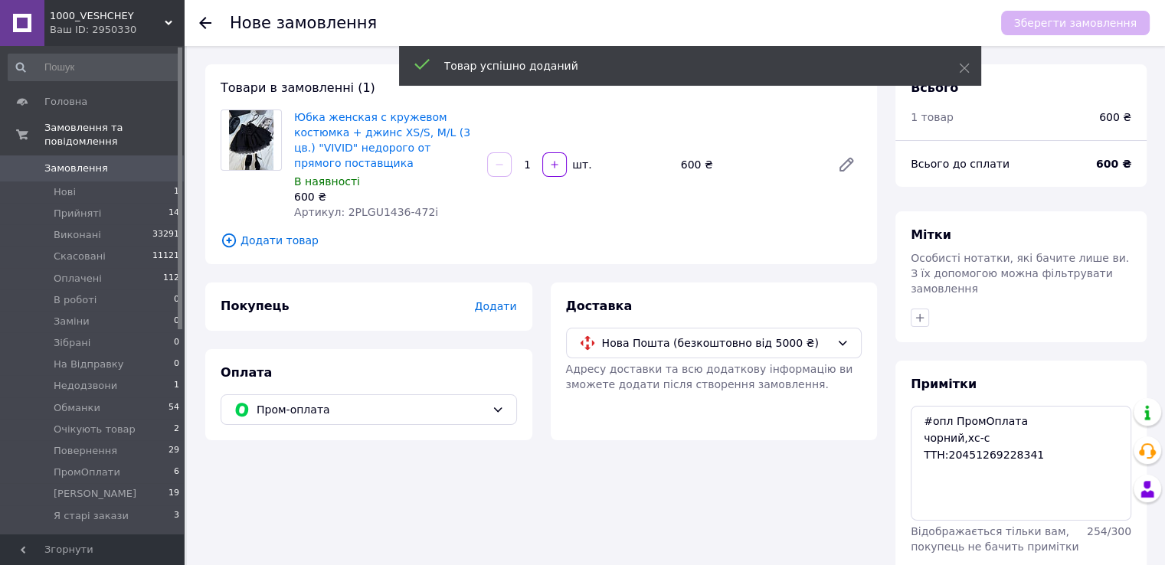
click at [479, 310] on div "Покупець Додати" at bounding box center [369, 307] width 296 height 18
click at [493, 309] on span "Додати" at bounding box center [495, 306] width 42 height 12
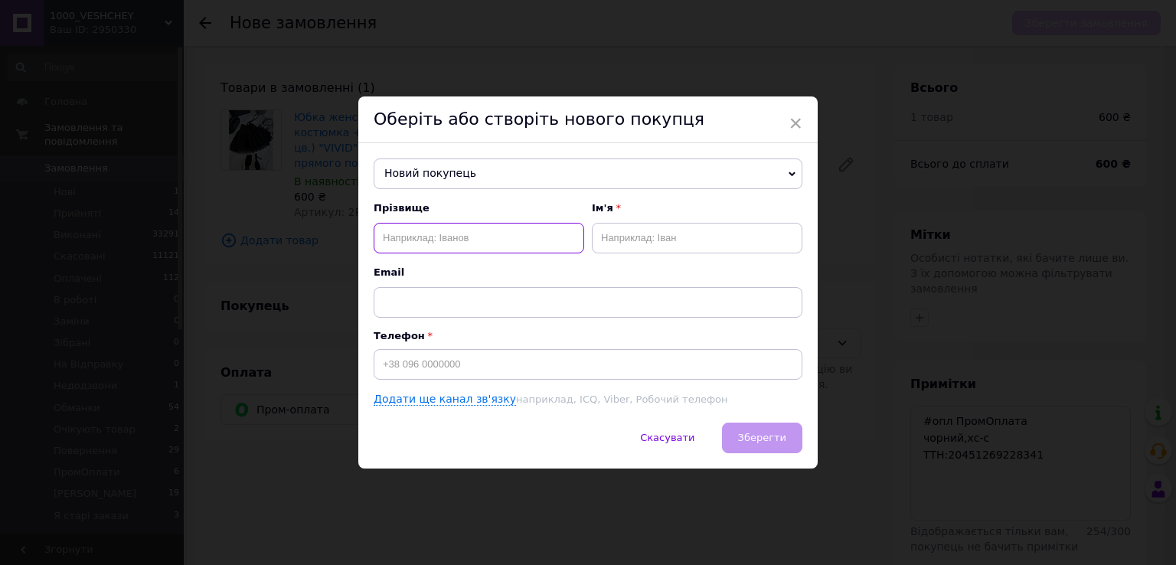
click at [421, 230] on input "text" at bounding box center [479, 238] width 211 height 31
paste input "Анохін Сергій"
click at [430, 241] on input "Анохін Сергій" at bounding box center [479, 238] width 211 height 31
type input "Анохін"
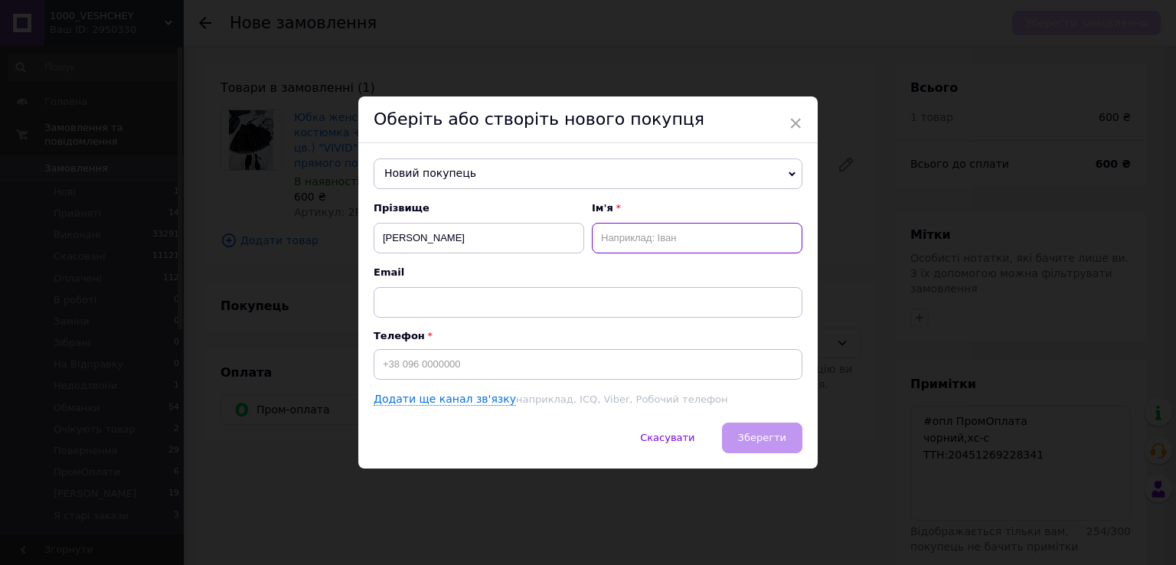
click at [642, 240] on input "text" at bounding box center [697, 238] width 211 height 31
paste input "Сергій"
type input "Сергій-Іра"
click at [560, 240] on input "Анохін" at bounding box center [479, 238] width 211 height 31
click at [381, 235] on input "Анохін" at bounding box center [479, 238] width 211 height 31
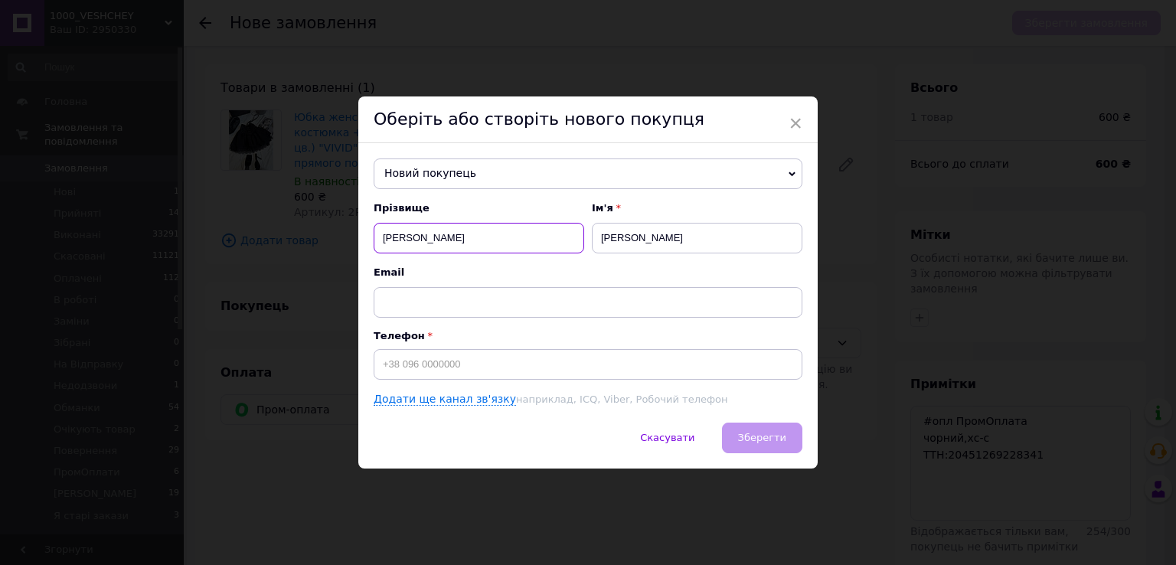
type input "Анохін"
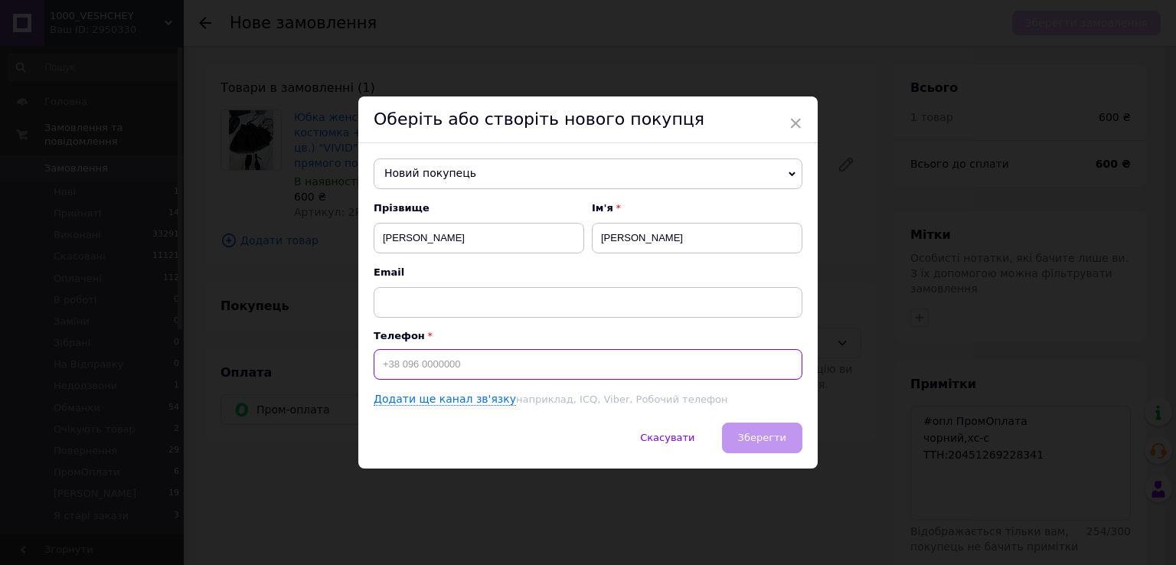
click at [458, 364] on input at bounding box center [588, 364] width 429 height 31
paste input "+380676147019"
type input "+380676147019"
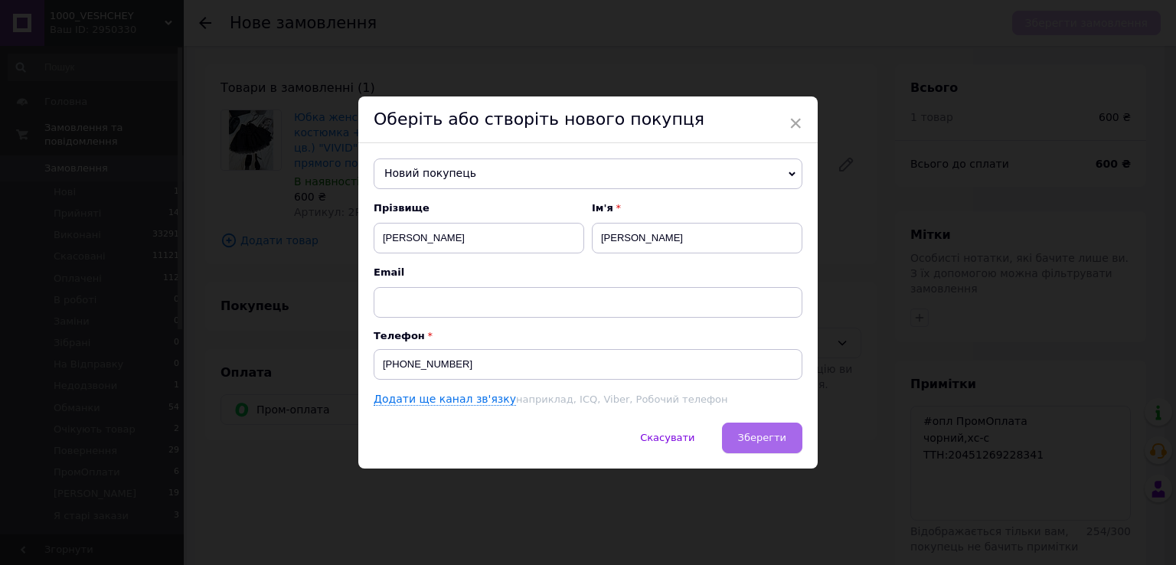
click at [743, 434] on span "Зберегти" at bounding box center [762, 437] width 48 height 11
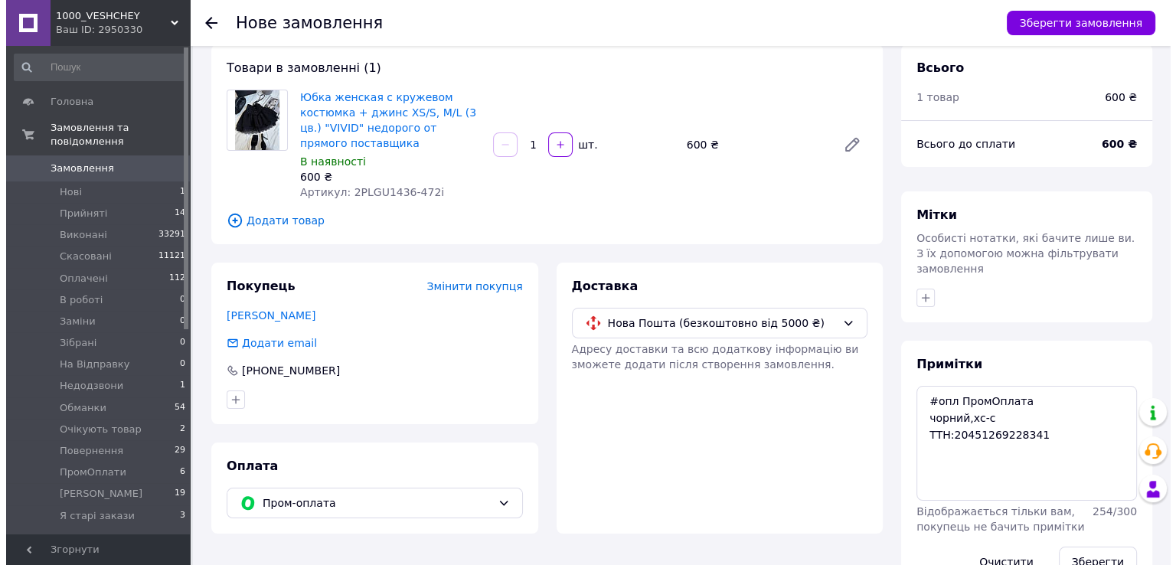
scroll to position [50, 0]
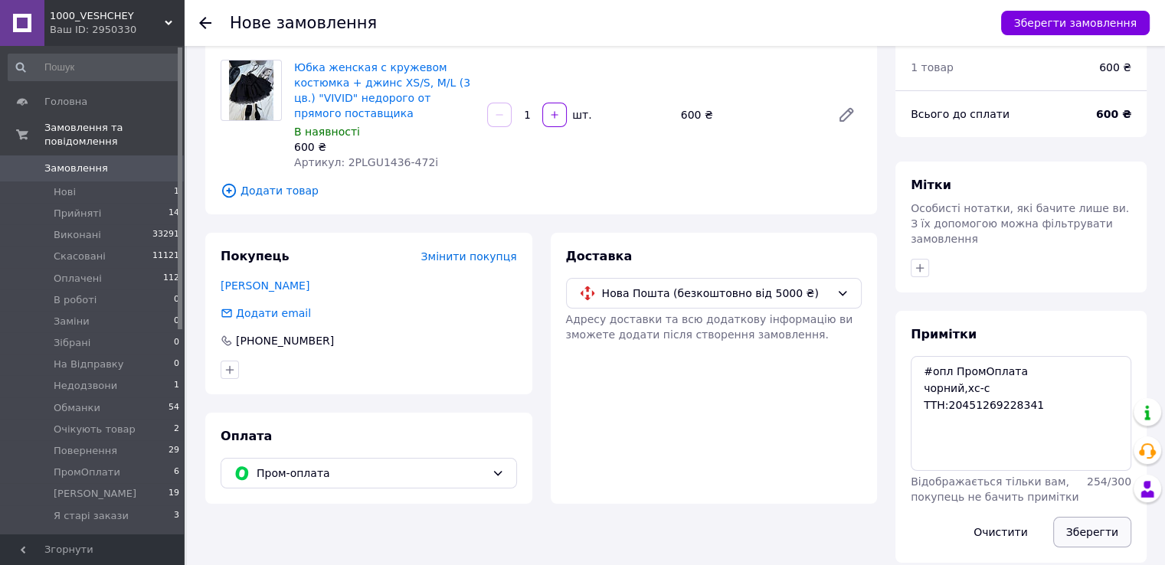
click at [1090, 524] on button "Зберегти" at bounding box center [1092, 532] width 78 height 31
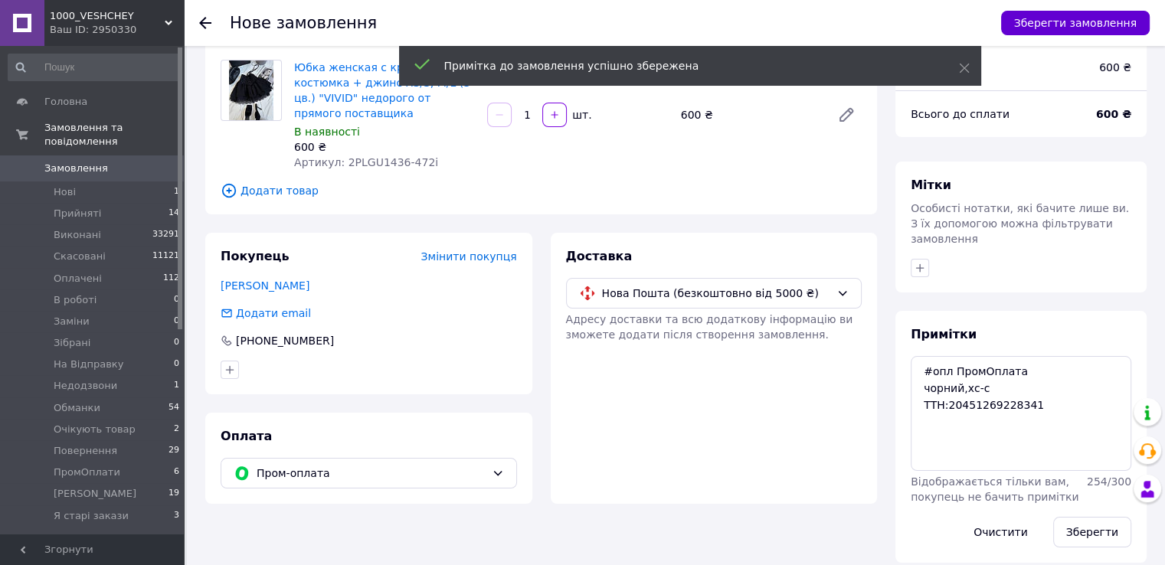
click at [1056, 12] on button "Зберегти замовлення" at bounding box center [1075, 23] width 149 height 25
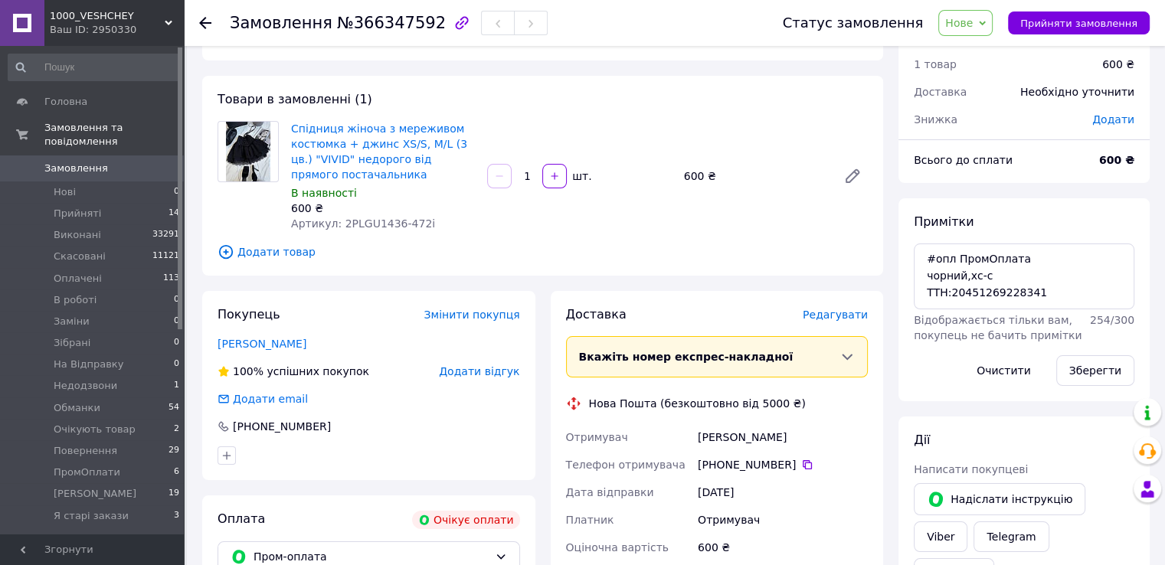
click at [836, 322] on div "Доставка Редагувати" at bounding box center [717, 315] width 302 height 18
click at [838, 313] on span "Редагувати" at bounding box center [834, 315] width 65 height 12
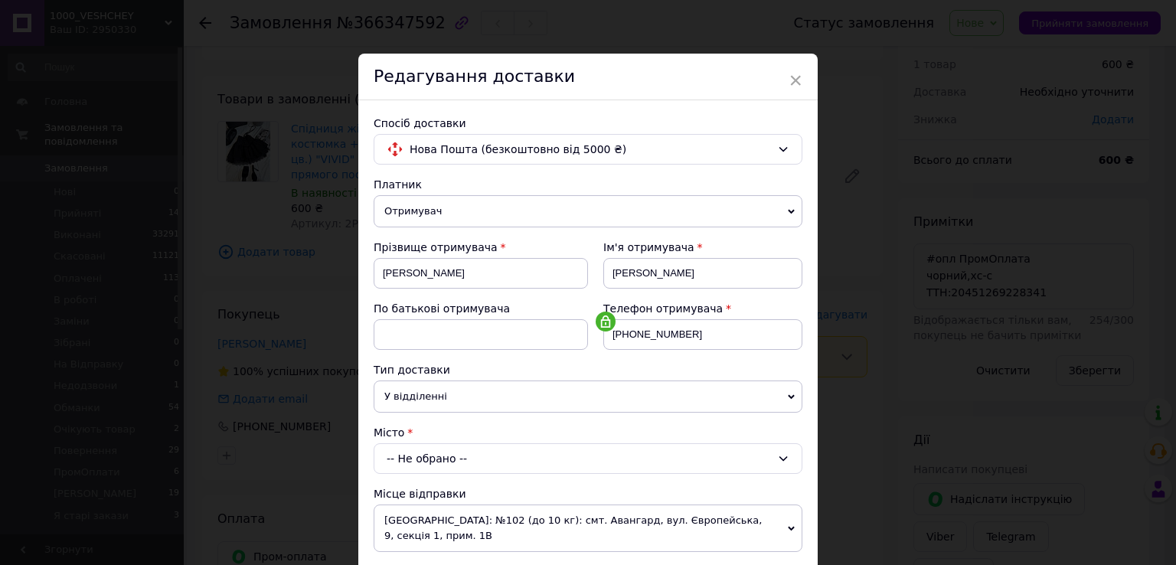
scroll to position [306, 0]
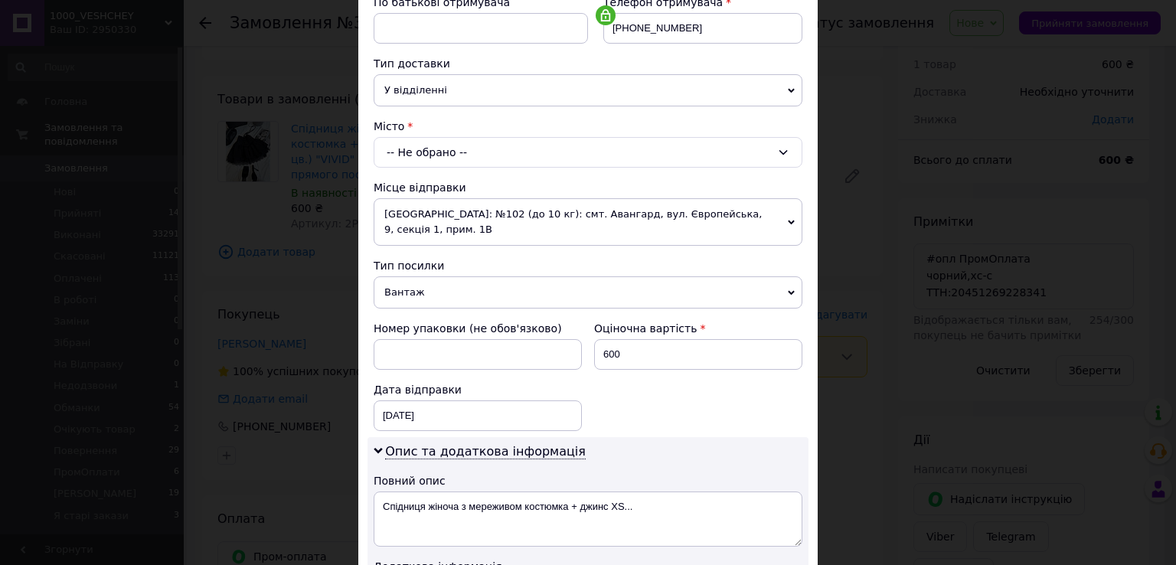
click at [447, 129] on div "Місто" at bounding box center [588, 126] width 429 height 15
click at [447, 144] on div "-- Не обрано --" at bounding box center [588, 152] width 429 height 31
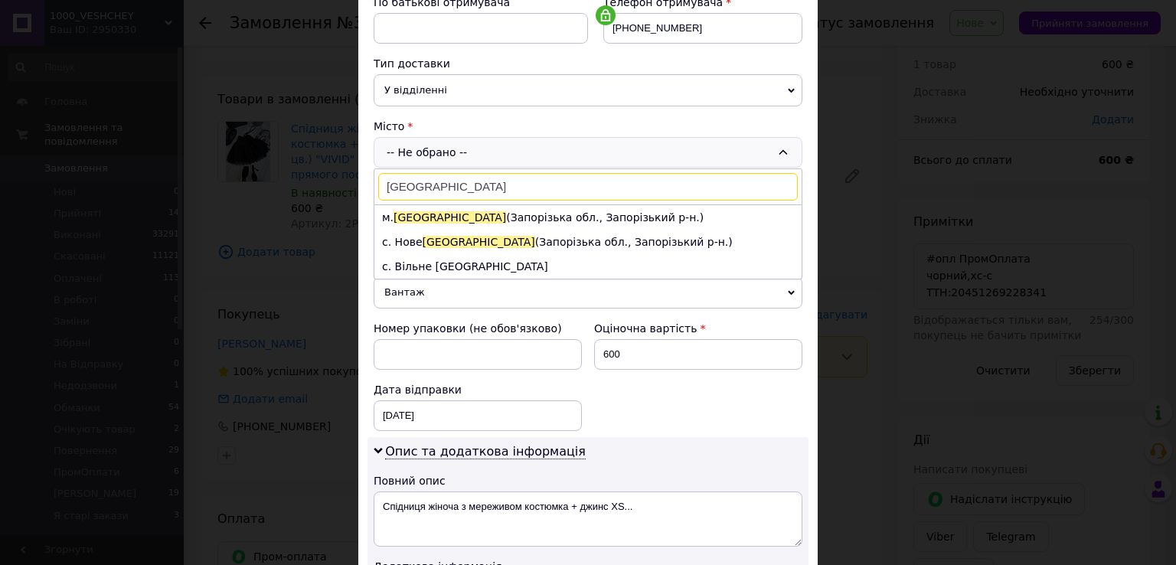
type input "Запоріжжя"
click at [413, 217] on span "Запоріжжя" at bounding box center [450, 217] width 113 height 12
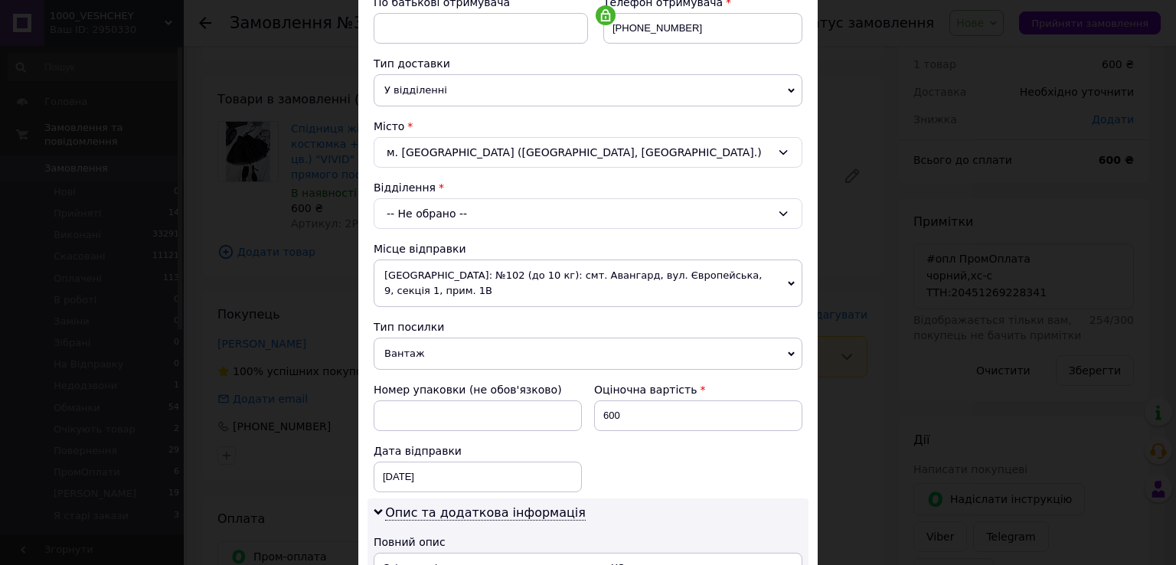
click at [414, 223] on div "-- Не обрано --" at bounding box center [588, 213] width 429 height 31
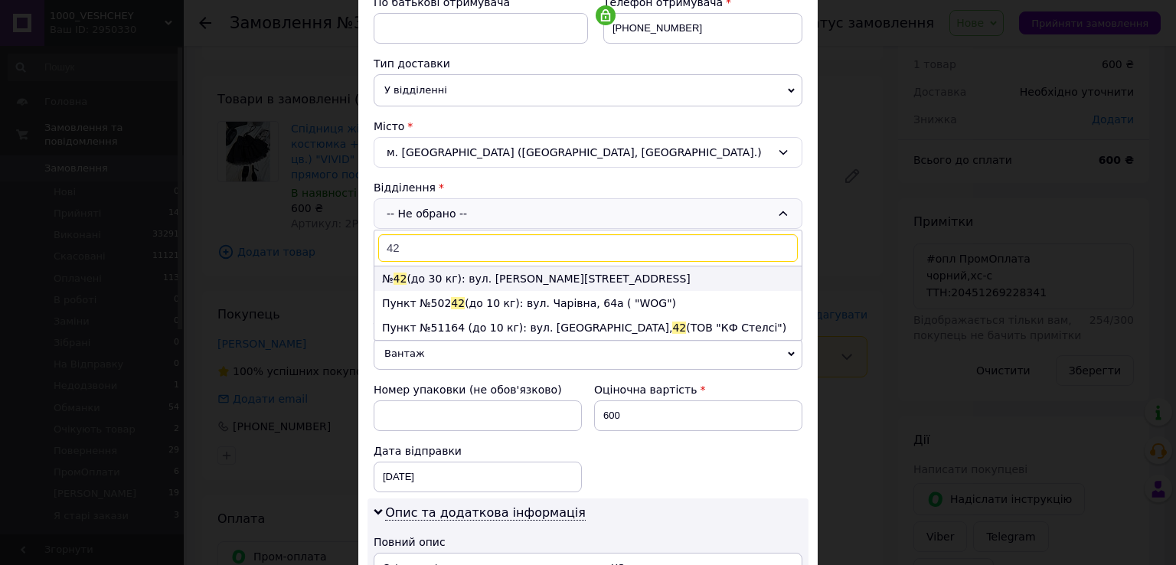
type input "42"
click at [418, 276] on li "№ 42 (до 30 кг): вул. Володимира Українця, 36Б" at bounding box center [587, 278] width 427 height 25
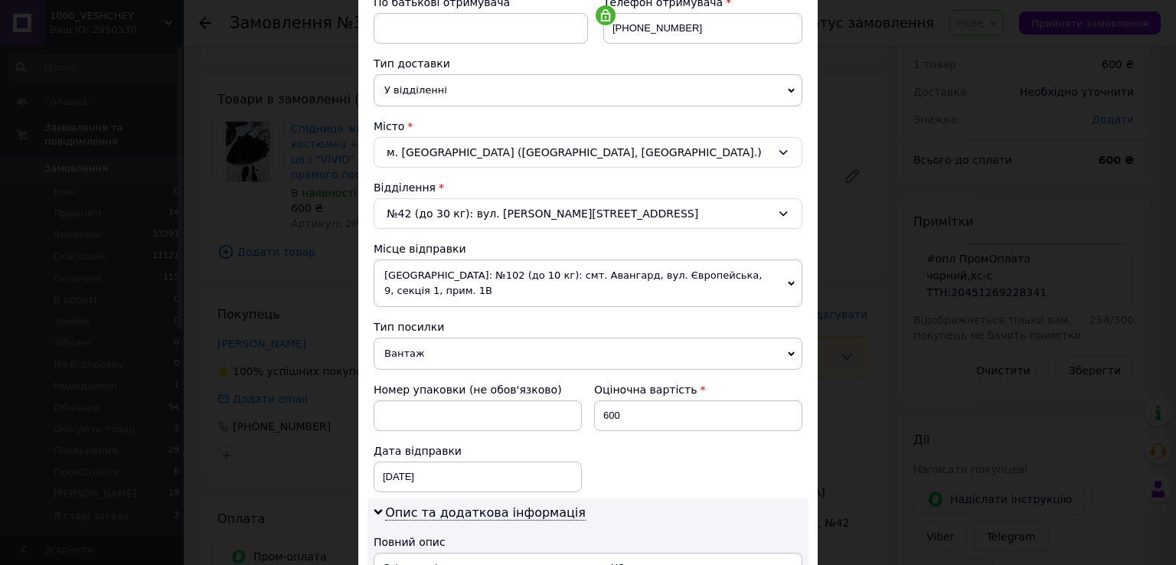
click at [443, 476] on div "Дата відправки 12.10.2025 < 2025 > < Октябрь > Пн Вт Ср Чт Пт Сб Вс 29 30 1 2 3…" at bounding box center [478, 467] width 221 height 61
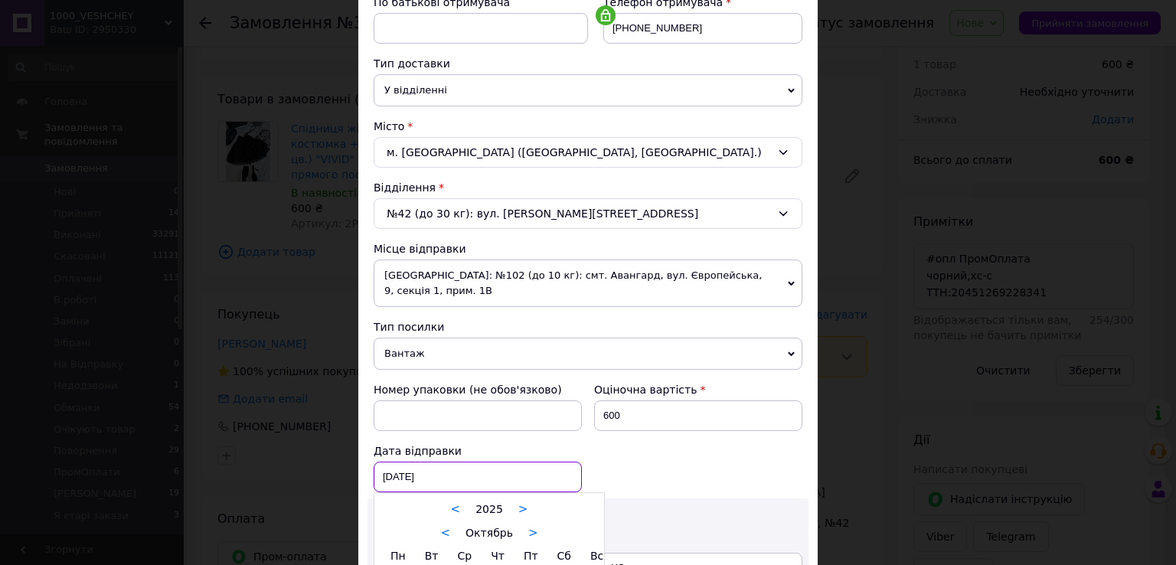
click at [404, 462] on div "12.10.2025 < 2025 > < Октябрь > Пн Вт Ср Чт Пт Сб Вс 29 30 1 2 3 4 5 6 7 8 9 10…" at bounding box center [478, 477] width 208 height 31
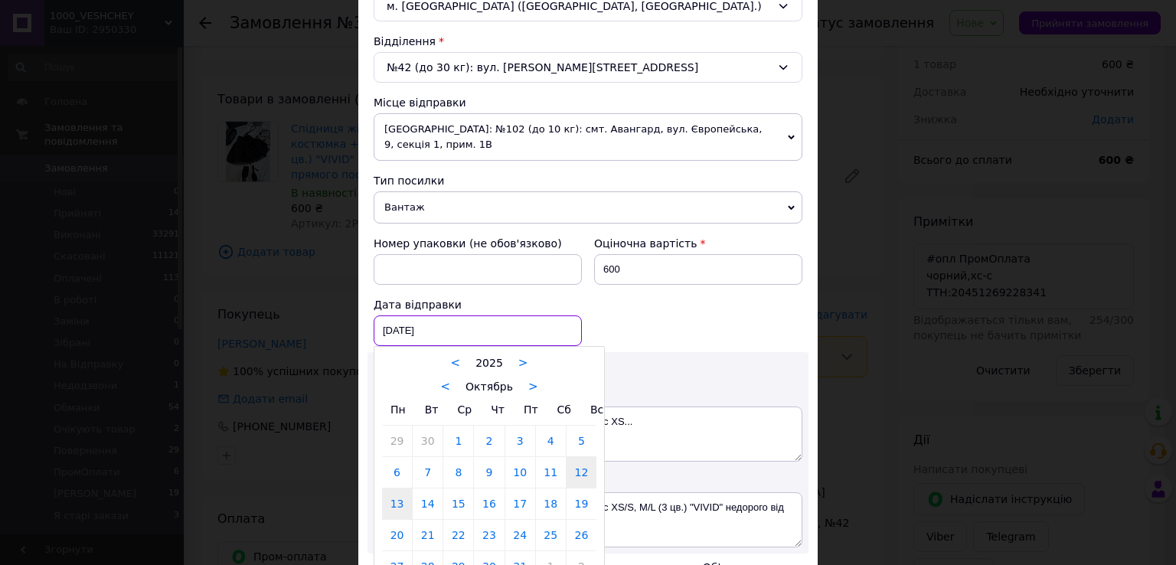
scroll to position [459, 0]
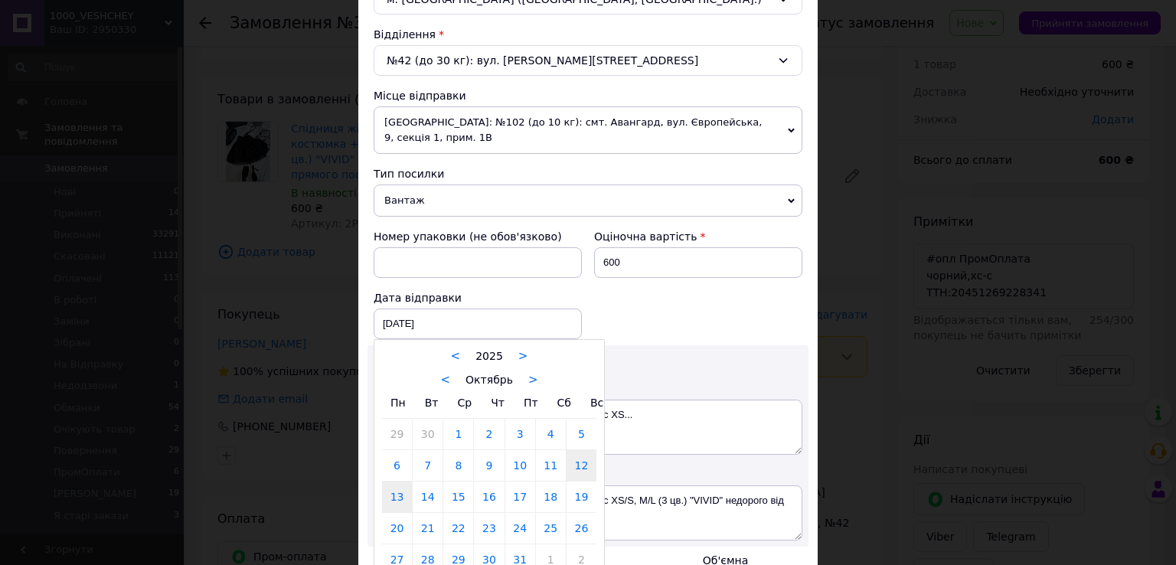
click at [396, 492] on link "13" at bounding box center [397, 497] width 30 height 31
type input "13.10.2025"
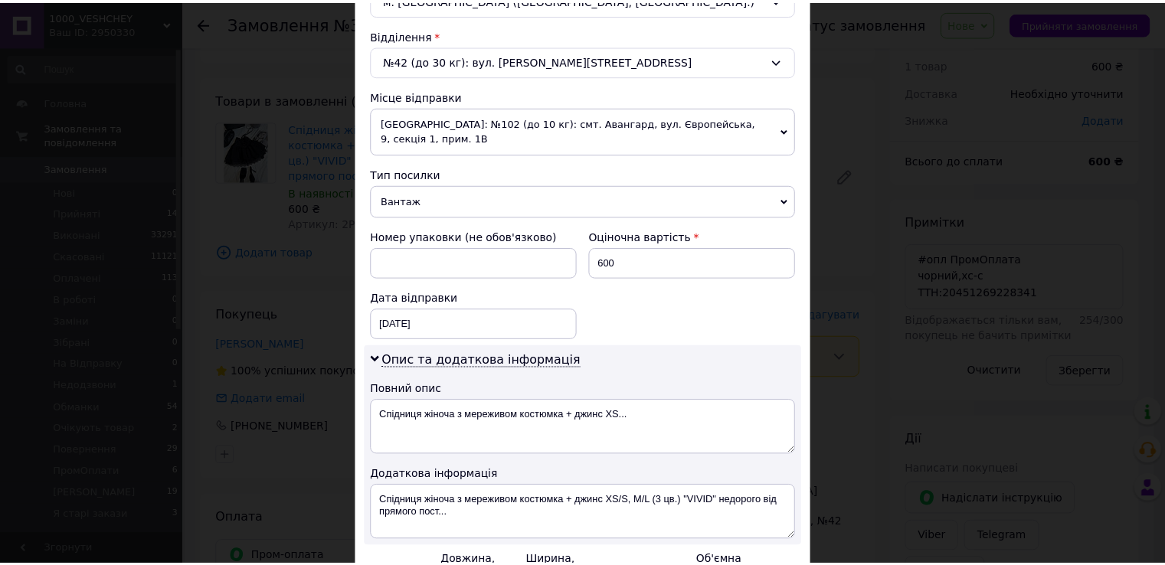
scroll to position [619, 0]
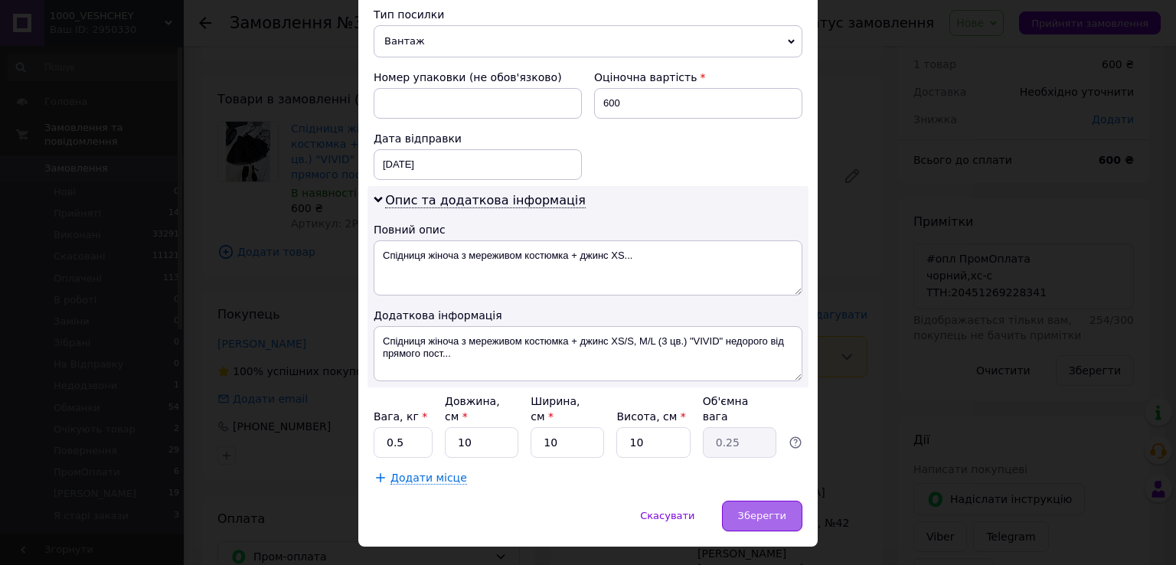
click at [792, 501] on div "Зберегти" at bounding box center [762, 516] width 80 height 31
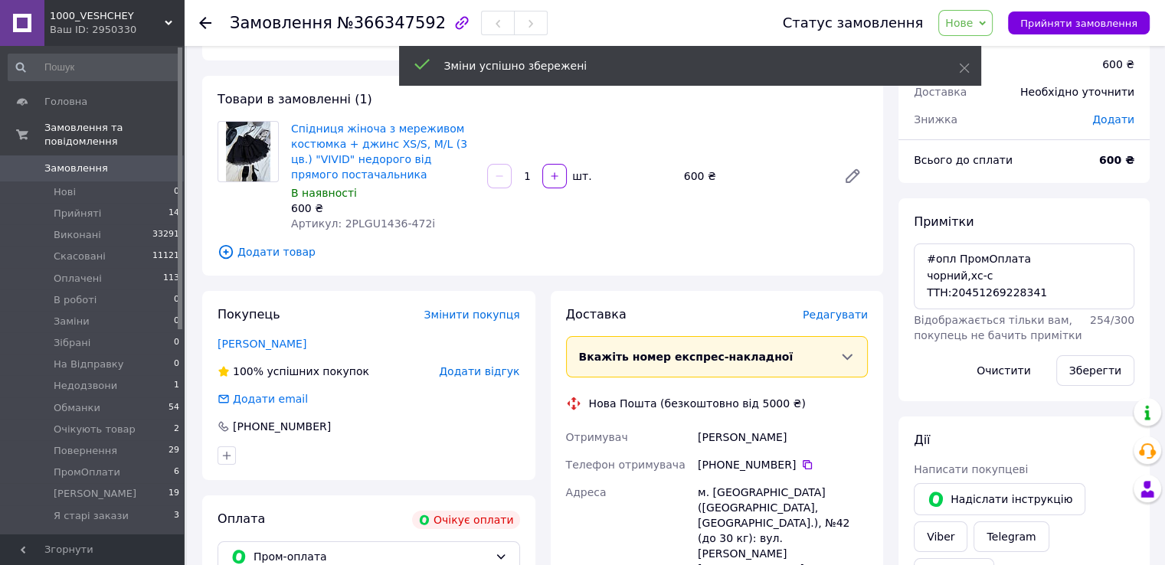
click at [972, 17] on span "Нове" at bounding box center [959, 23] width 28 height 12
click at [1009, 111] on li "Оплачено" at bounding box center [988, 122] width 98 height 23
click at [115, 162] on span "Замовлення" at bounding box center [92, 169] width 97 height 14
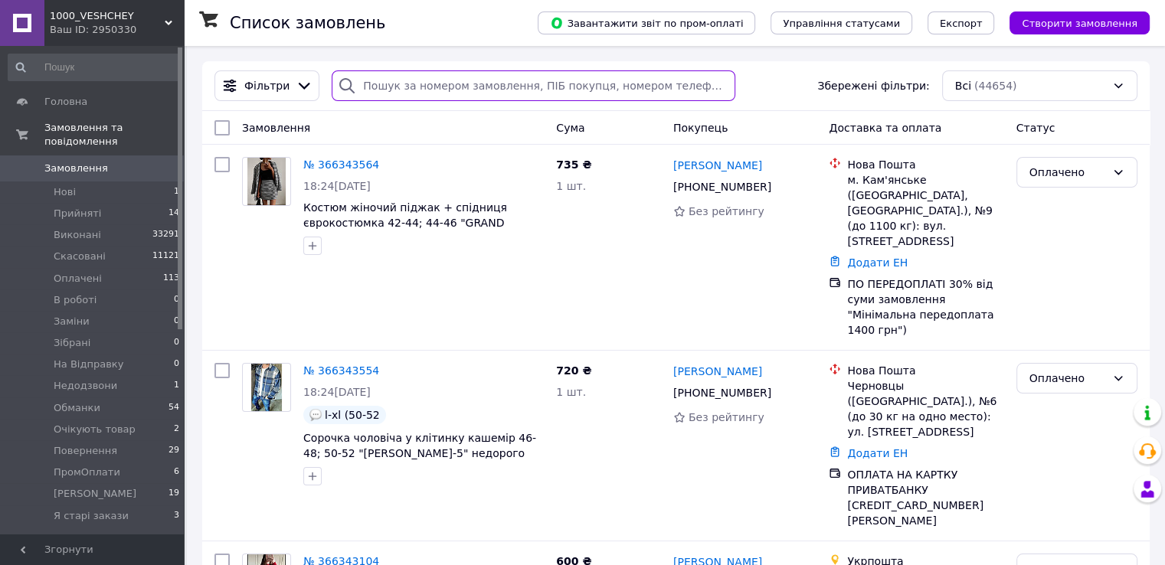
click at [465, 87] on input "search" at bounding box center [534, 85] width 404 height 31
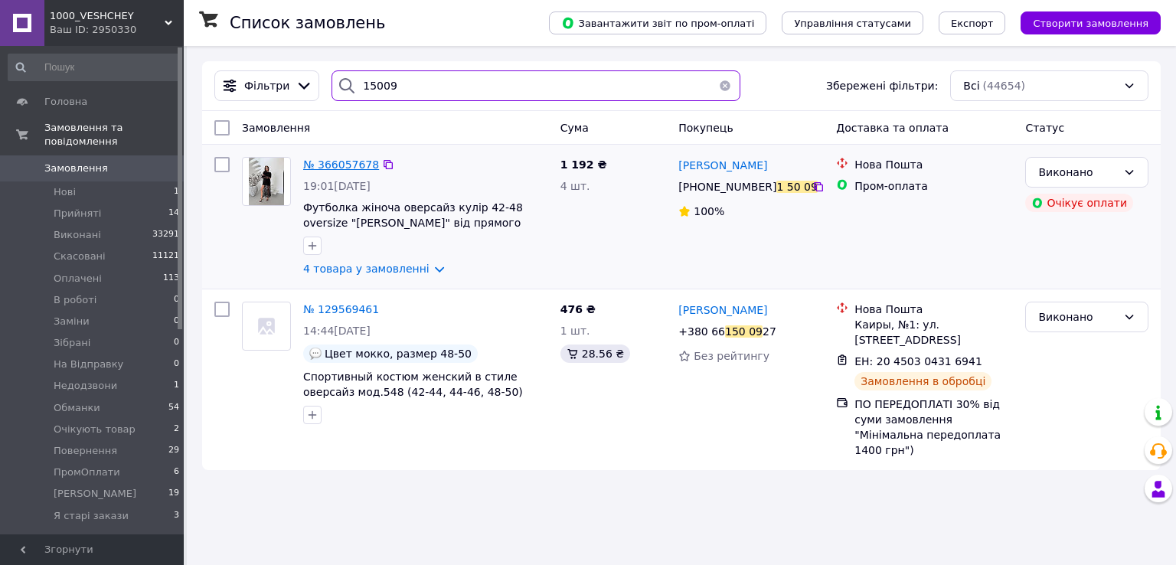
type input "15009"
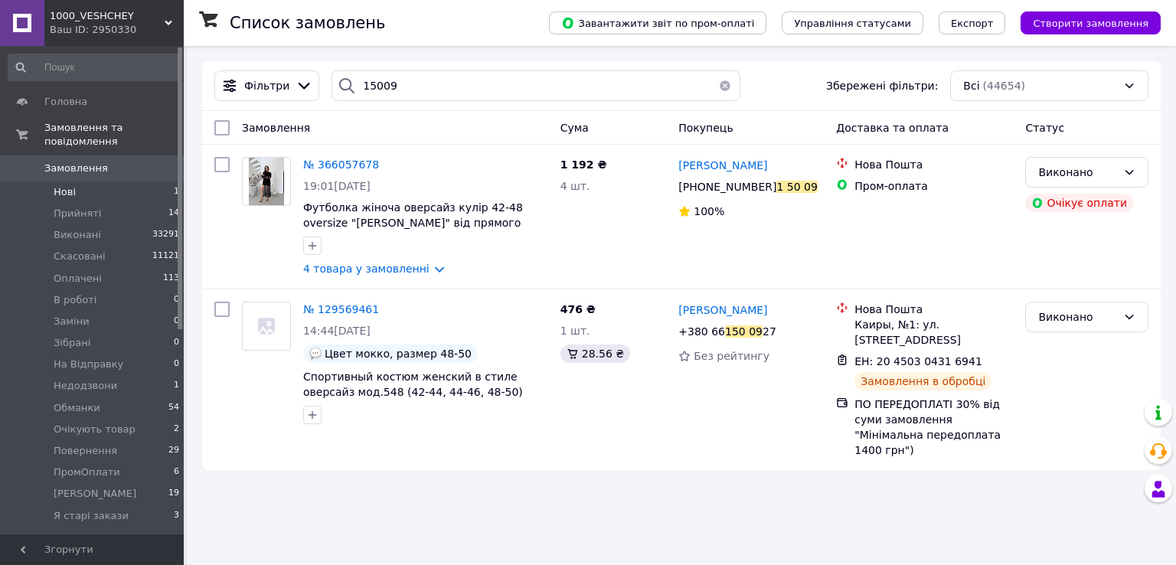
click at [126, 185] on li "Нові 1" at bounding box center [94, 191] width 188 height 21
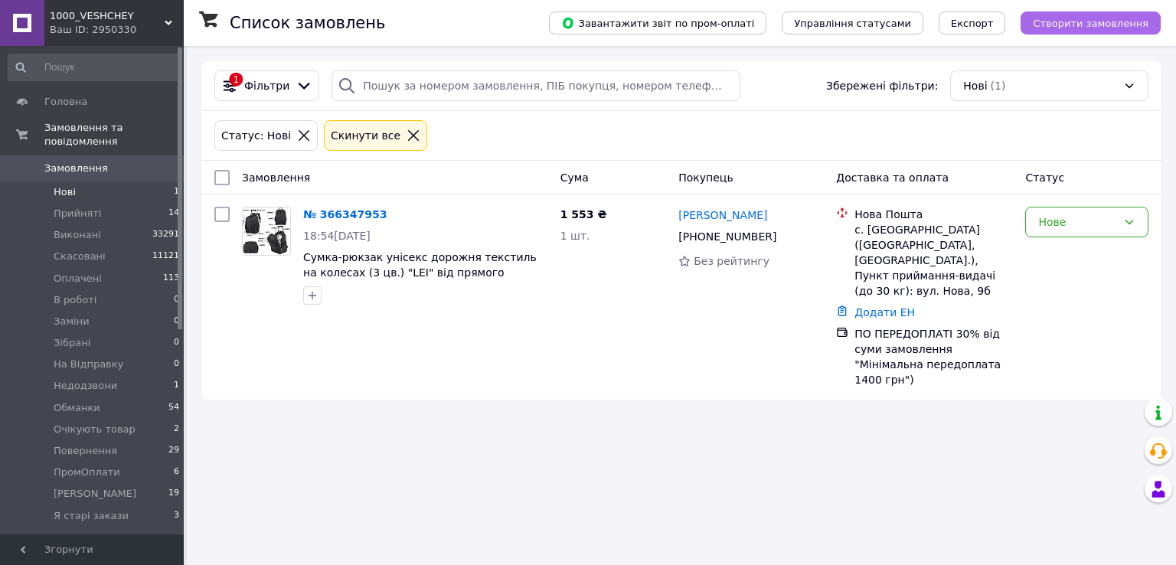
click at [1072, 26] on span "Створити замовлення" at bounding box center [1091, 23] width 116 height 11
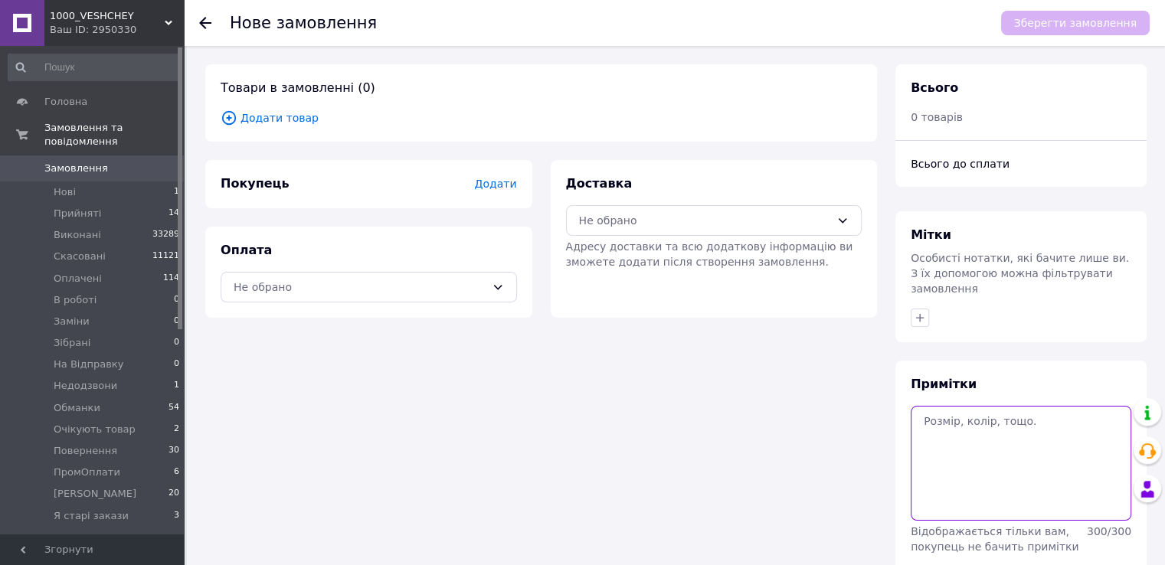
click at [943, 414] on textarea at bounding box center [1020, 463] width 221 height 115
paste textarea "#опл ПромОплата білий,42-46 ТТН:20451269230789"
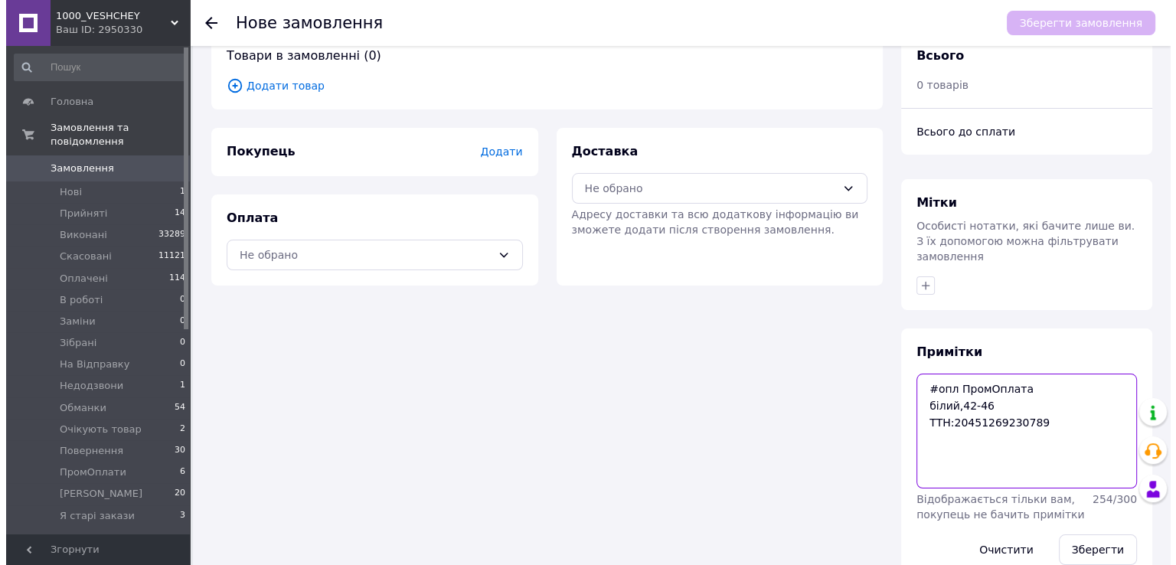
scroll to position [50, 0]
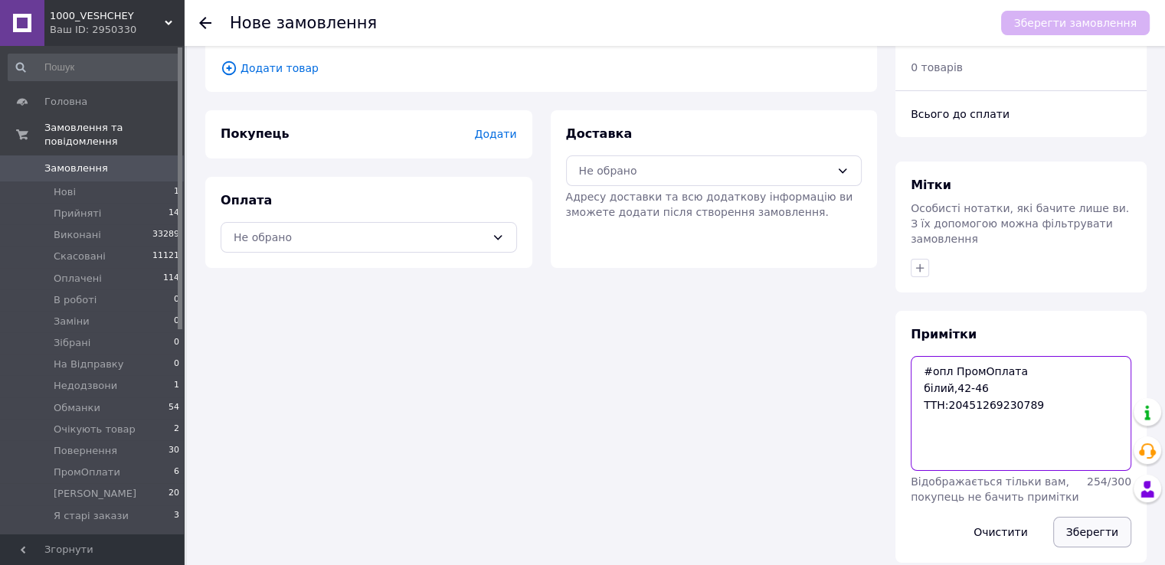
type textarea "#опл ПромОплата білий,42-46 ТТН:20451269230789"
click at [1071, 517] on button "Зберегти" at bounding box center [1092, 532] width 78 height 31
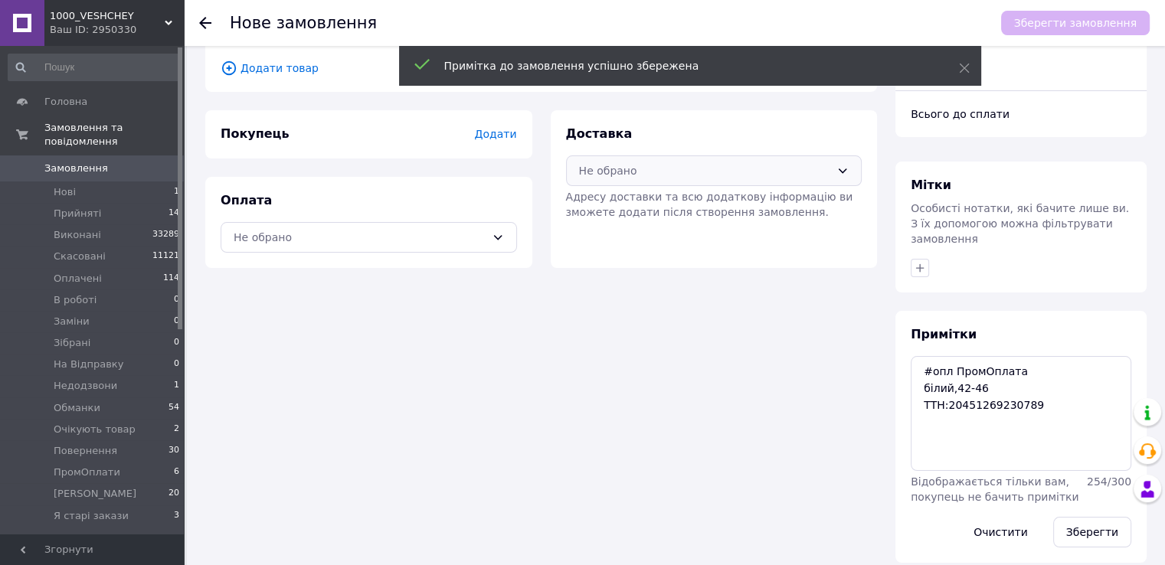
click at [602, 179] on div "Не обрано" at bounding box center [714, 170] width 296 height 31
click at [587, 216] on div "Нова Пошта (безкоштовно від 5000 ₴)" at bounding box center [713, 203] width 294 height 29
click at [462, 254] on div "Оплата Не обрано" at bounding box center [368, 222] width 327 height 91
click at [410, 247] on div "Не обрано" at bounding box center [369, 237] width 296 height 31
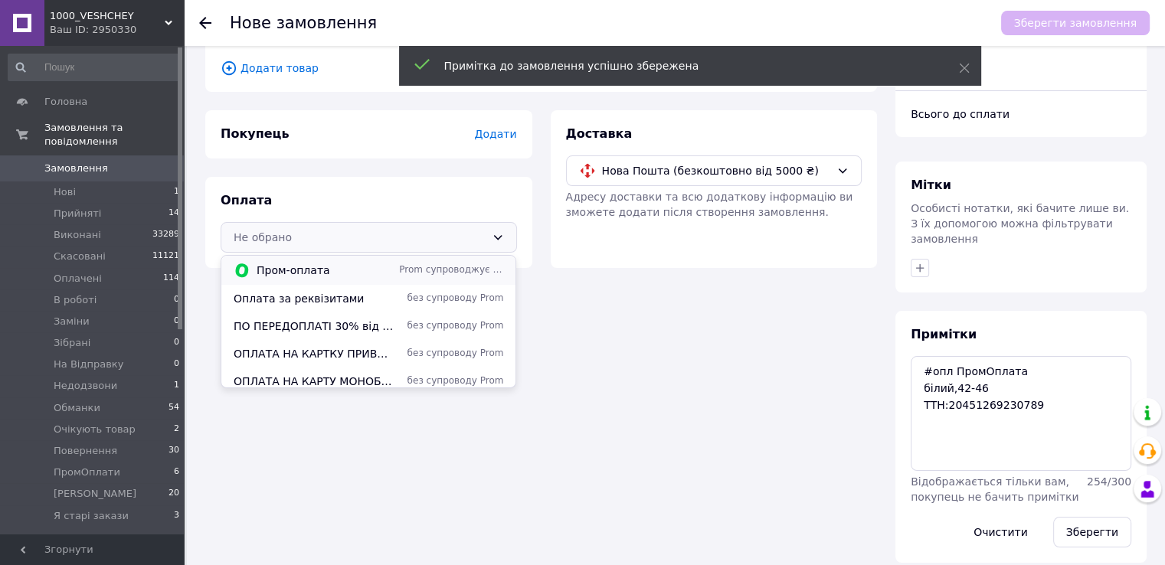
click at [364, 276] on span "Пром-оплата" at bounding box center [325, 270] width 136 height 15
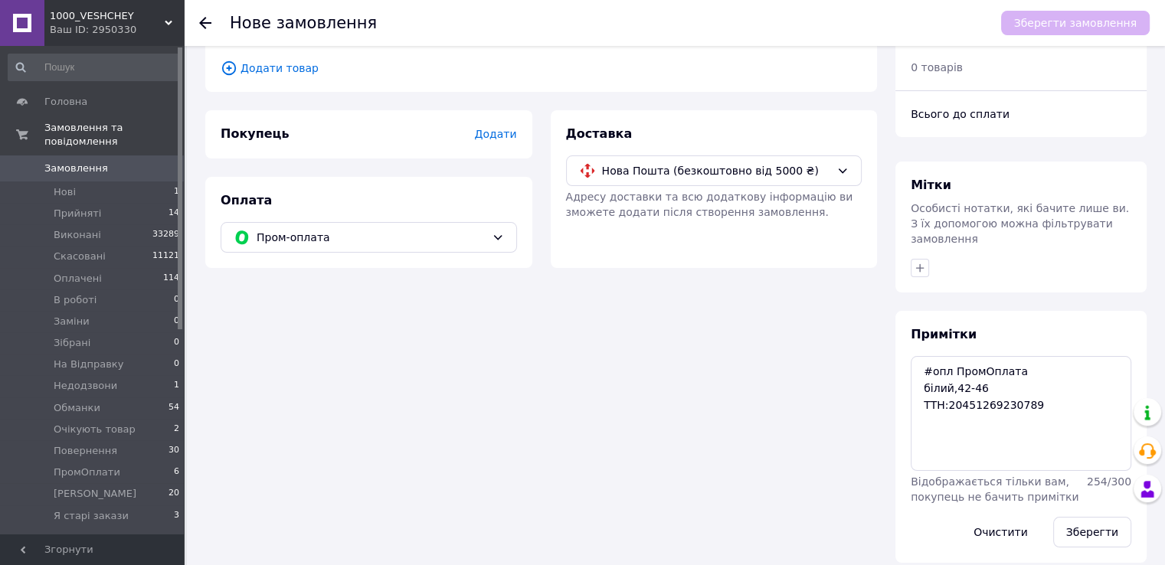
click at [273, 65] on span "Додати товар" at bounding box center [541, 68] width 641 height 17
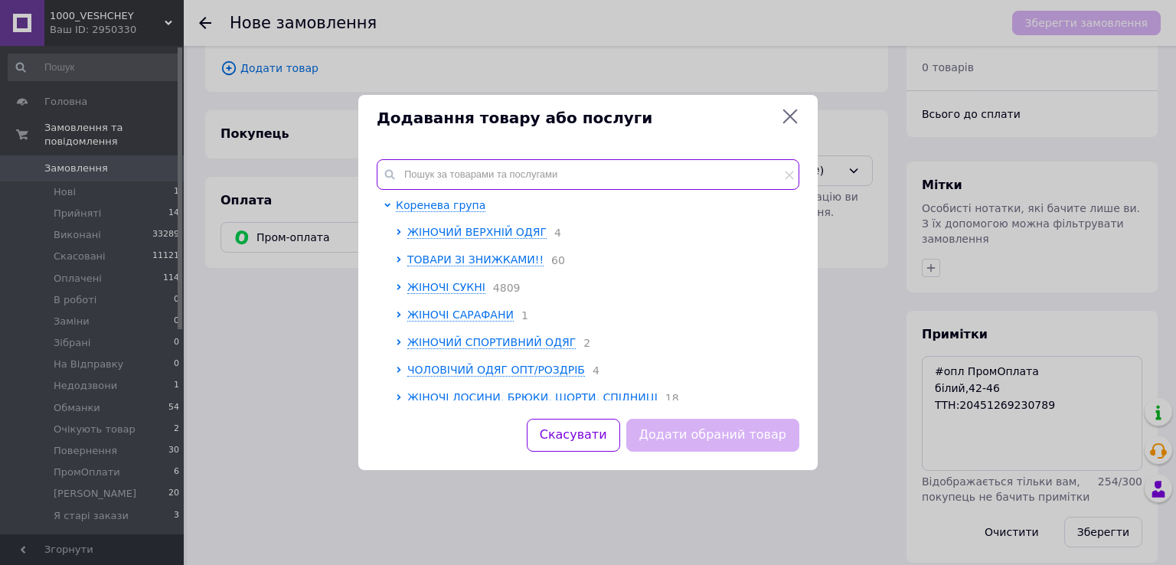
click at [423, 160] on input "text" at bounding box center [588, 174] width 423 height 31
paste input "2PLGU1053-021a"
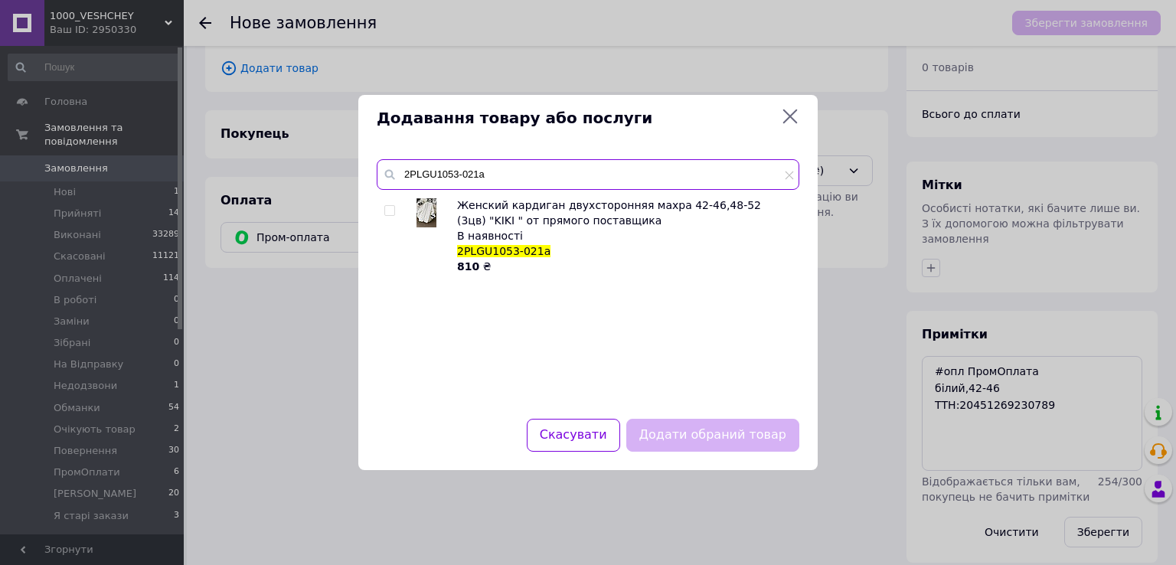
type input "2PLGU1053-021a"
click at [389, 210] on input "checkbox" at bounding box center [389, 211] width 10 height 10
checkbox input "true"
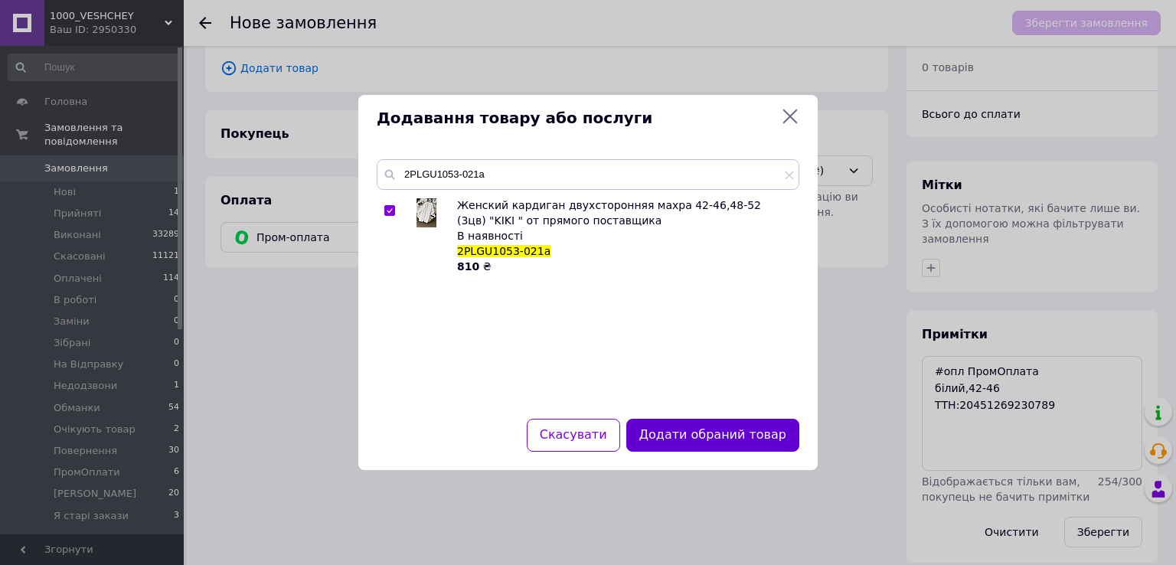
click at [708, 429] on button "Додати обраний товар" at bounding box center [712, 435] width 173 height 33
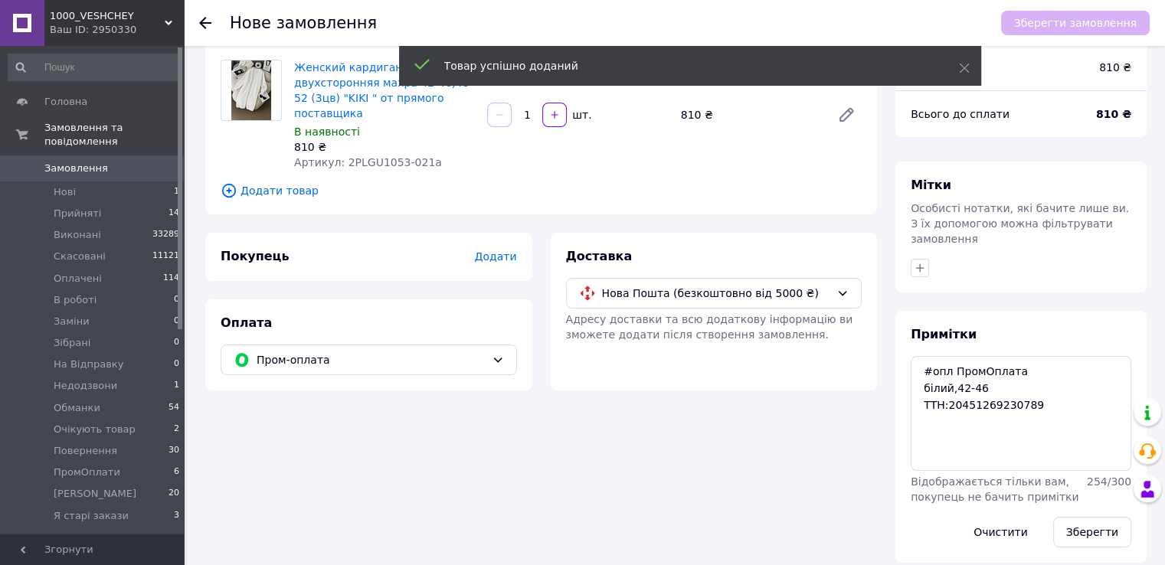
click at [479, 249] on div "Покупець Додати" at bounding box center [369, 257] width 296 height 18
click at [485, 250] on span "Додати" at bounding box center [495, 256] width 42 height 12
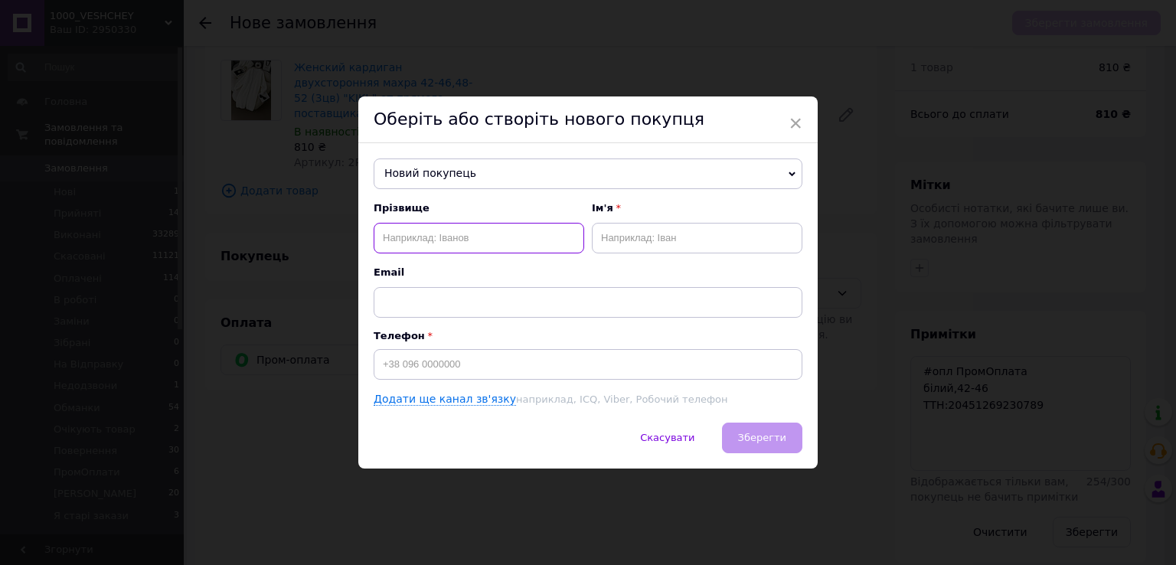
click at [502, 238] on input "text" at bounding box center [479, 238] width 211 height 31
paste input "Цубера Ангеліна"
click at [453, 240] on input "Цубера Ангеліна" at bounding box center [479, 238] width 211 height 31
type input "Цубера"
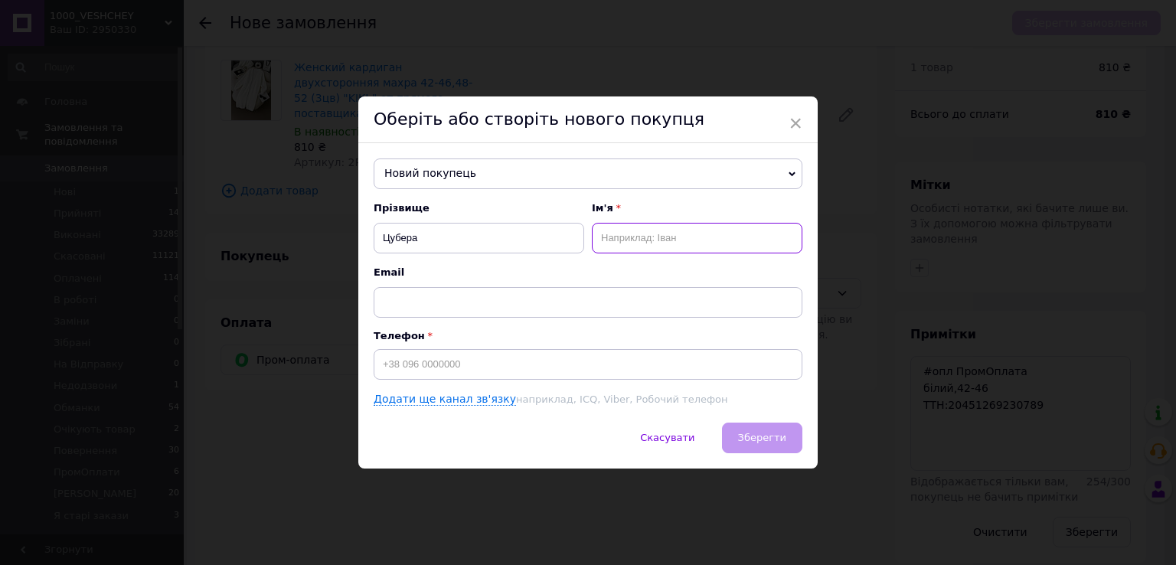
click at [625, 240] on input "text" at bounding box center [697, 238] width 211 height 31
paste input "Ангеліна"
type input "Ангеліна-Іра"
click at [383, 243] on input "Цубера" at bounding box center [479, 238] width 211 height 31
type input "Цубера"
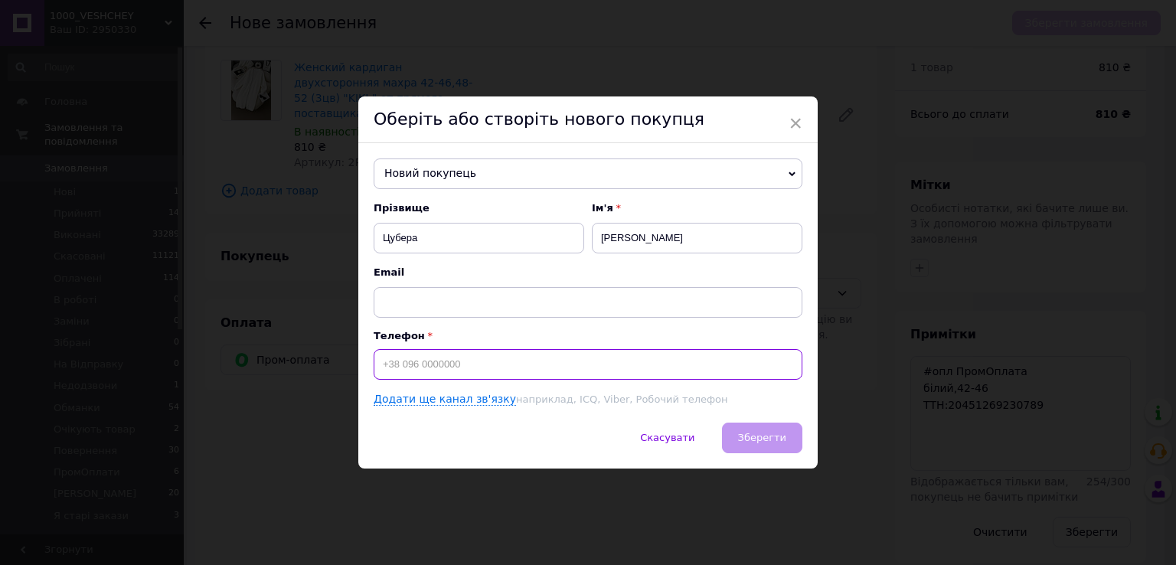
click at [459, 361] on input at bounding box center [588, 364] width 429 height 31
paste input "+380969322051"
type input "+380969322051"
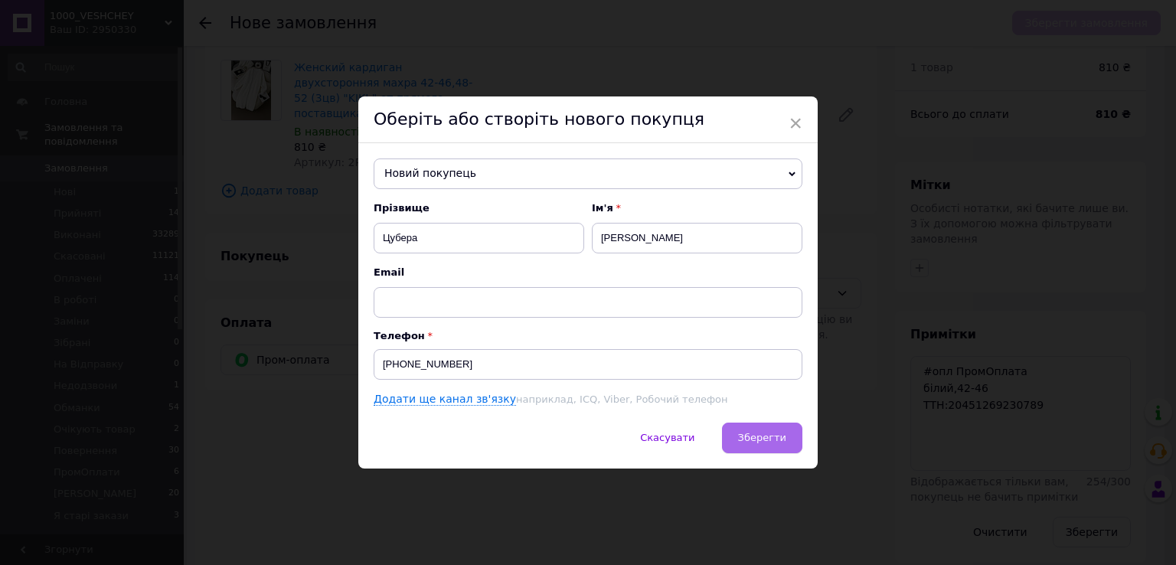
click at [744, 430] on button "Зберегти" at bounding box center [762, 438] width 80 height 31
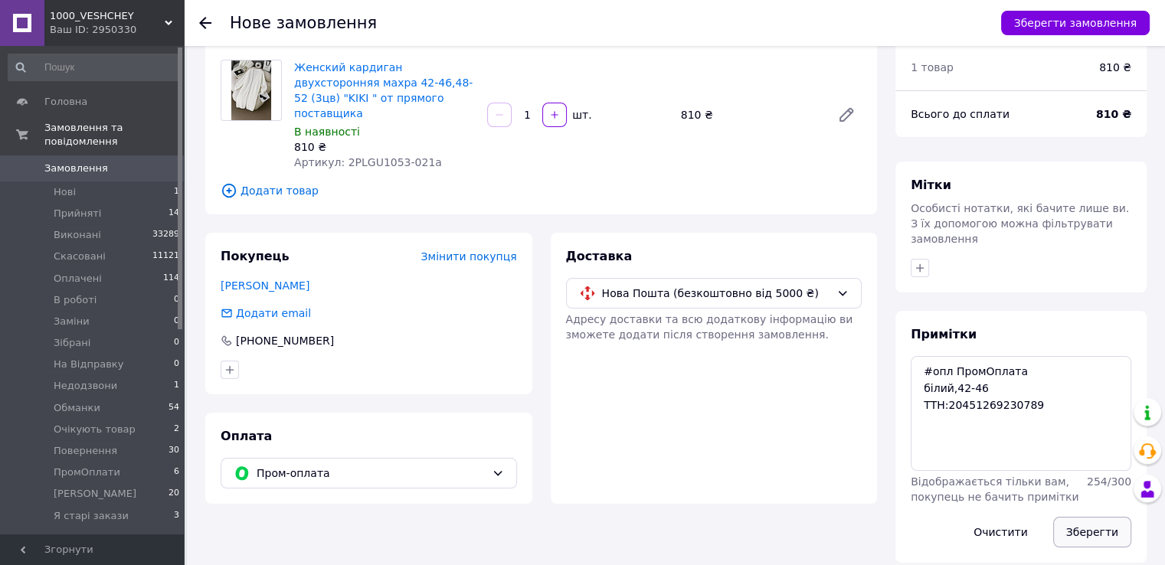
click at [1092, 517] on button "Зберегти" at bounding box center [1092, 532] width 78 height 31
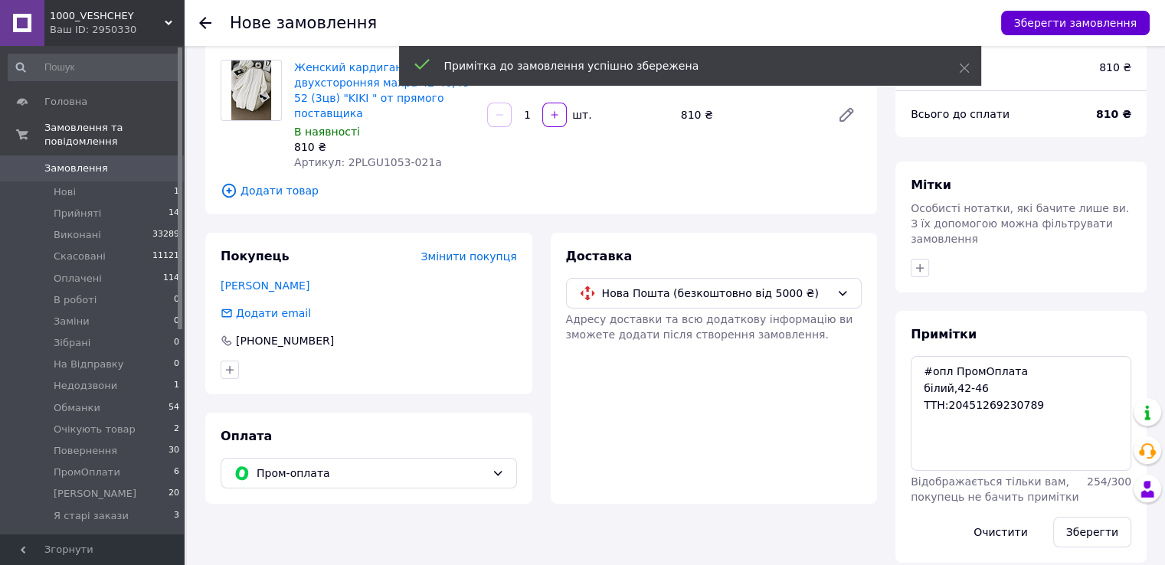
click at [1021, 32] on button "Зберегти замовлення" at bounding box center [1075, 23] width 149 height 25
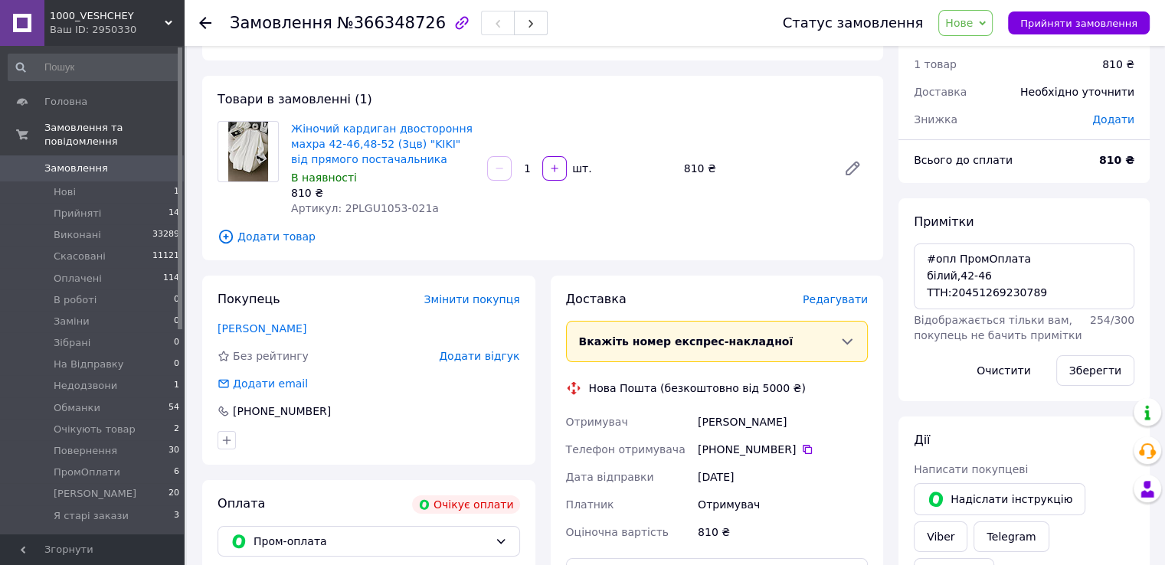
click at [840, 309] on div "Доставка Редагувати Вкажіть номер експрес-накладної Обов'язково введіть номер е…" at bounding box center [717, 492] width 302 height 403
click at [833, 294] on span "Редагувати" at bounding box center [834, 299] width 65 height 12
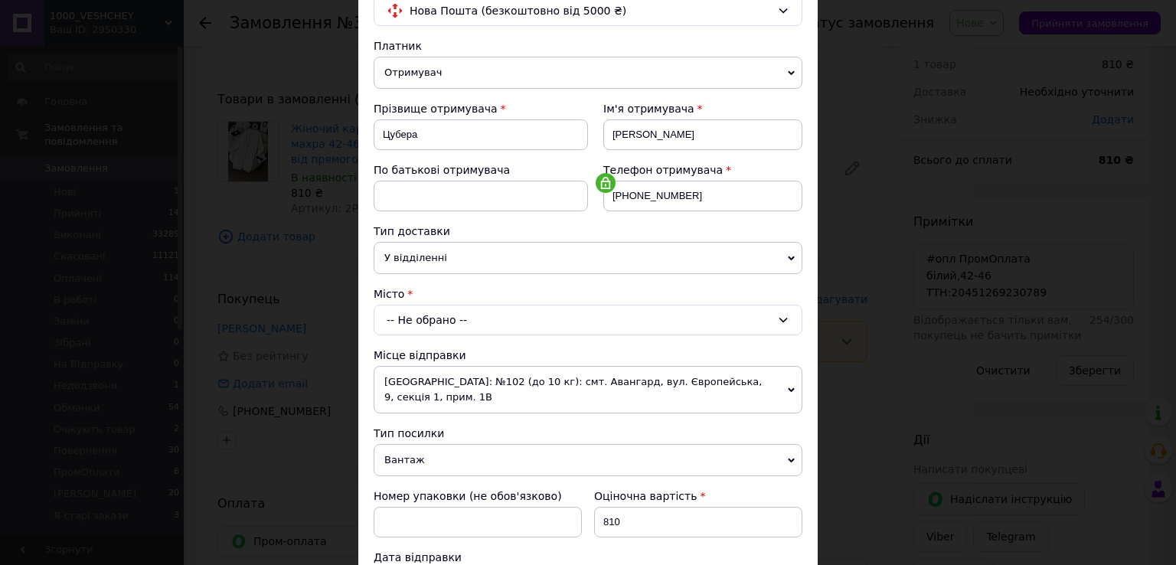
scroll to position [230, 0]
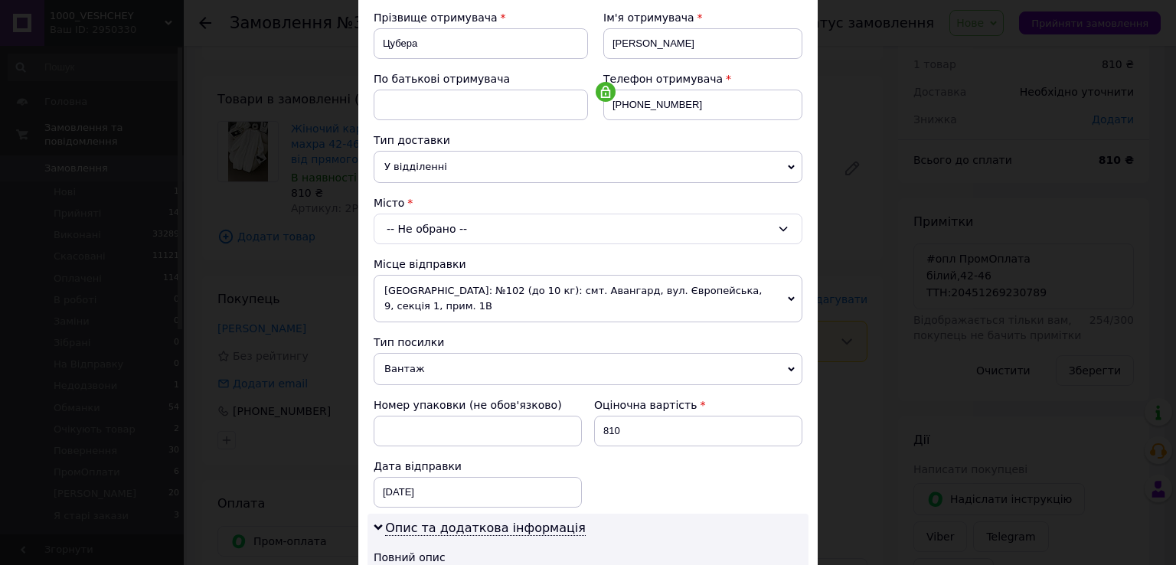
click at [415, 238] on div "-- Не обрано --" at bounding box center [588, 229] width 429 height 31
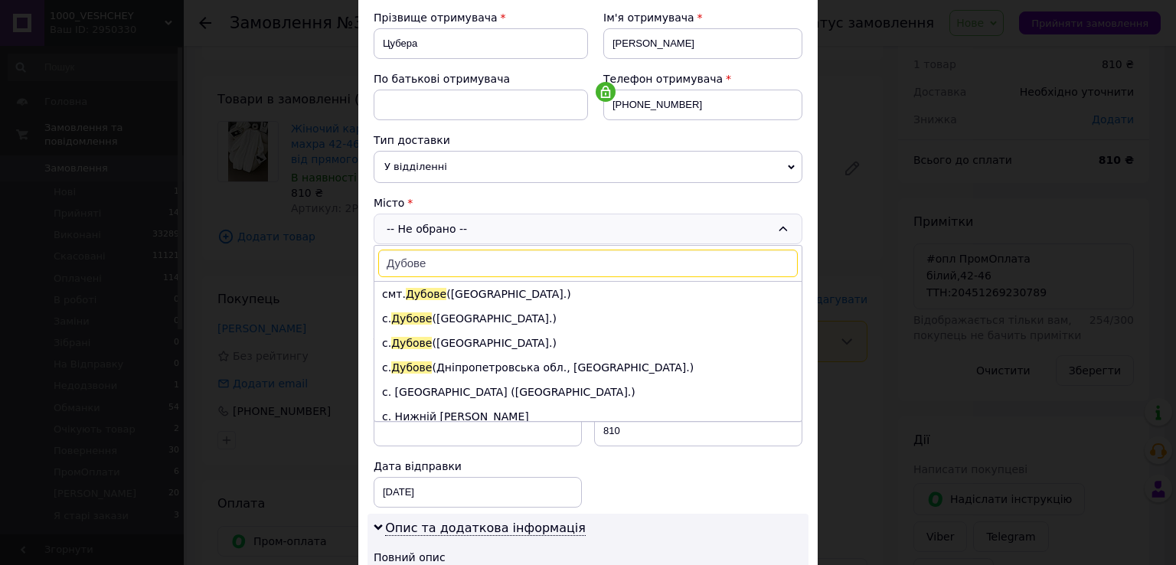
type input "Дубове"
click at [396, 289] on li "смт. Дубове (Закарпатська обл.)" at bounding box center [587, 294] width 427 height 25
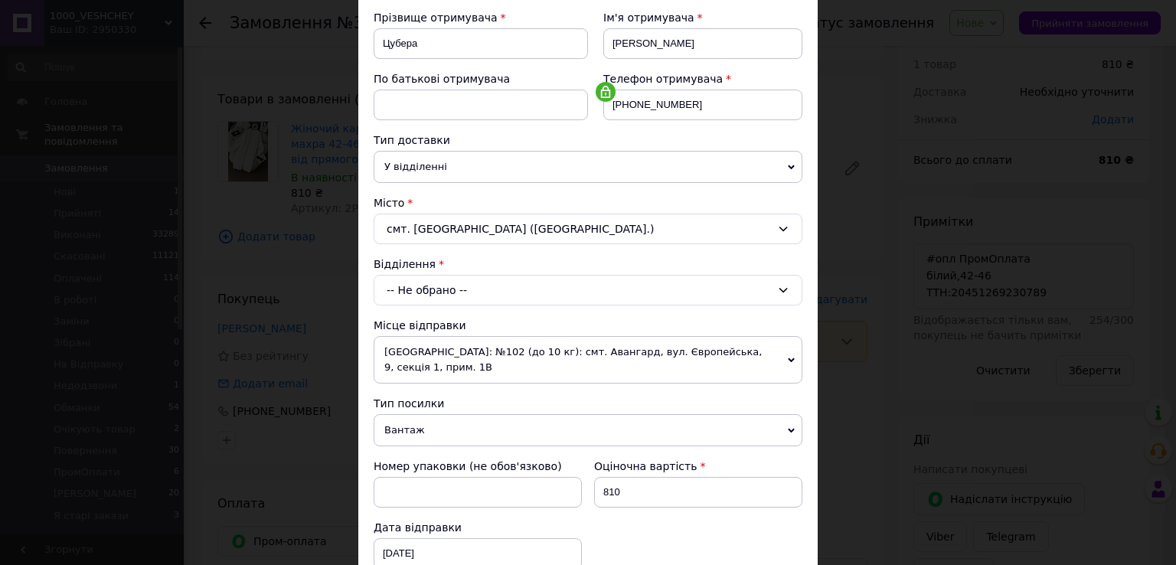
click at [408, 296] on div "-- Не обрано --" at bounding box center [588, 290] width 429 height 31
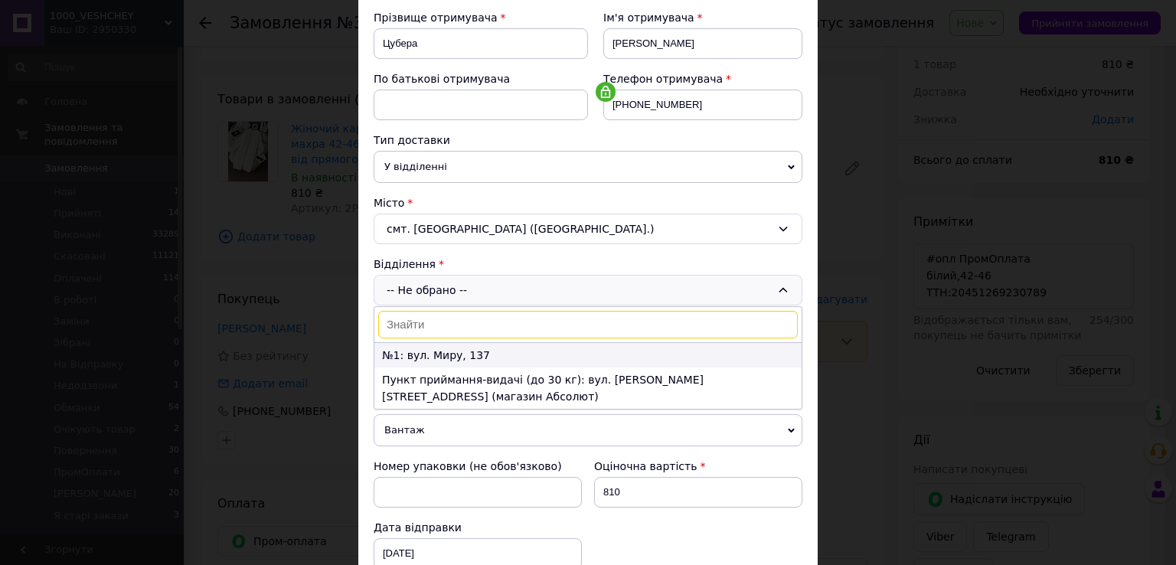
click at [432, 348] on li "№1: вул. Миру, 137" at bounding box center [587, 355] width 427 height 25
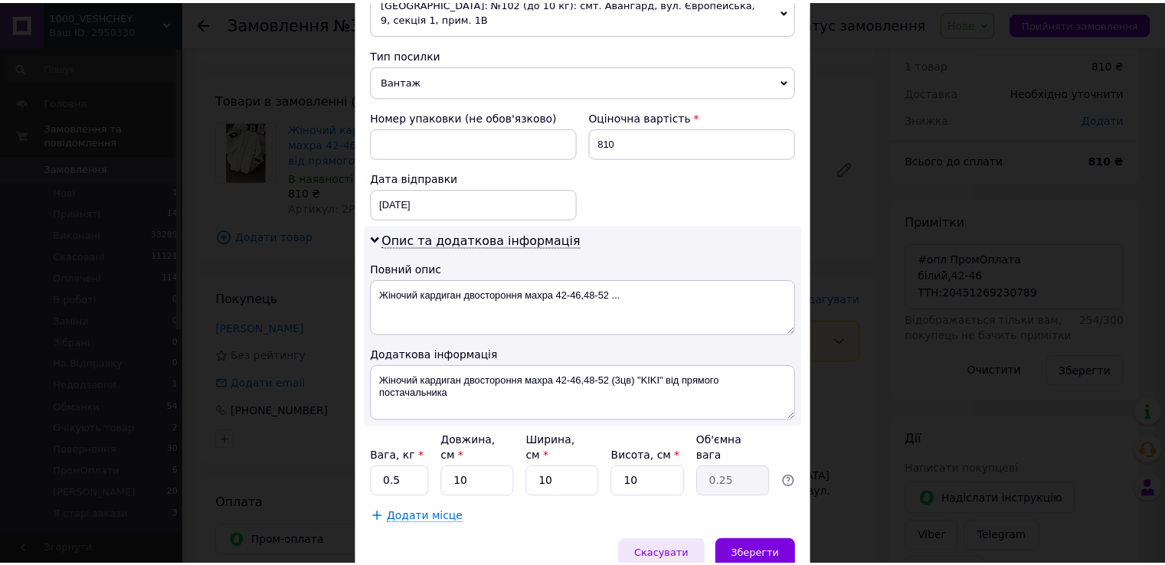
scroll to position [619, 0]
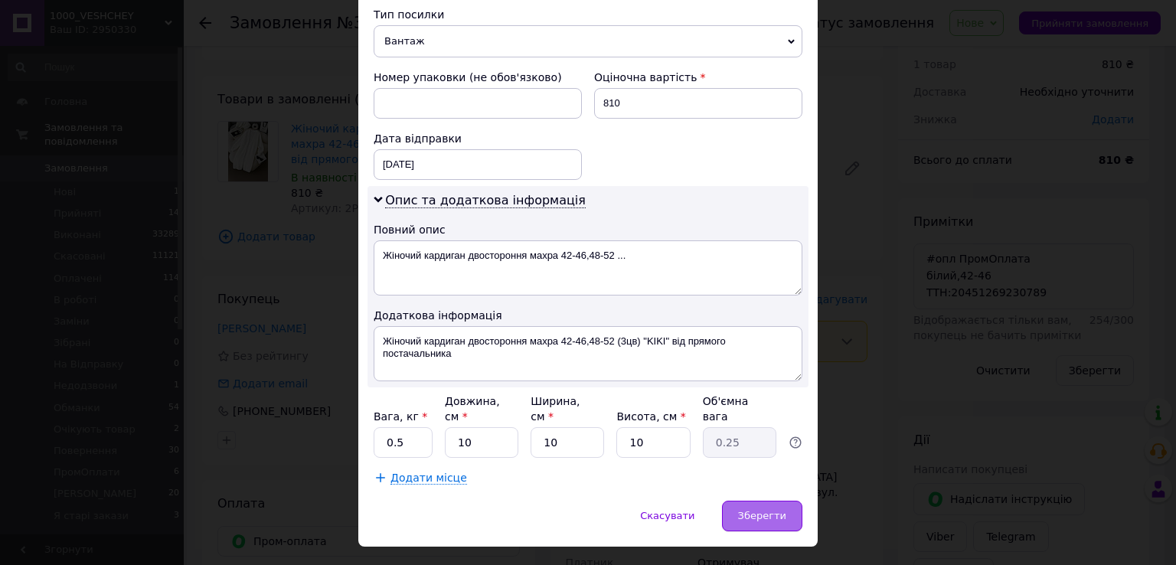
click at [741, 501] on div "Зберегти" at bounding box center [762, 516] width 80 height 31
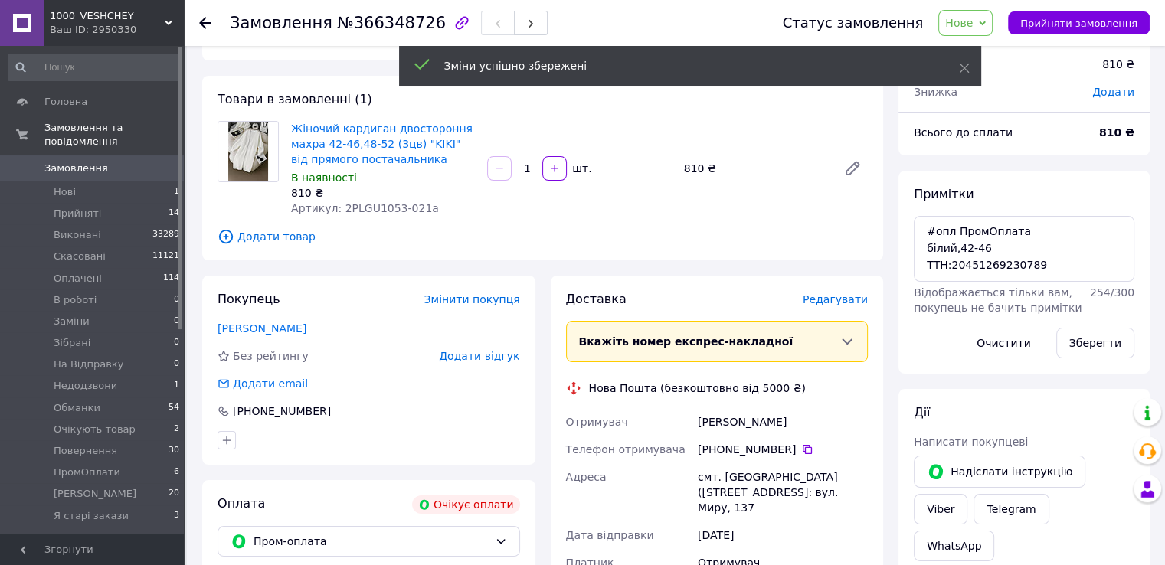
click at [959, 19] on span "Нове" at bounding box center [965, 23] width 54 height 26
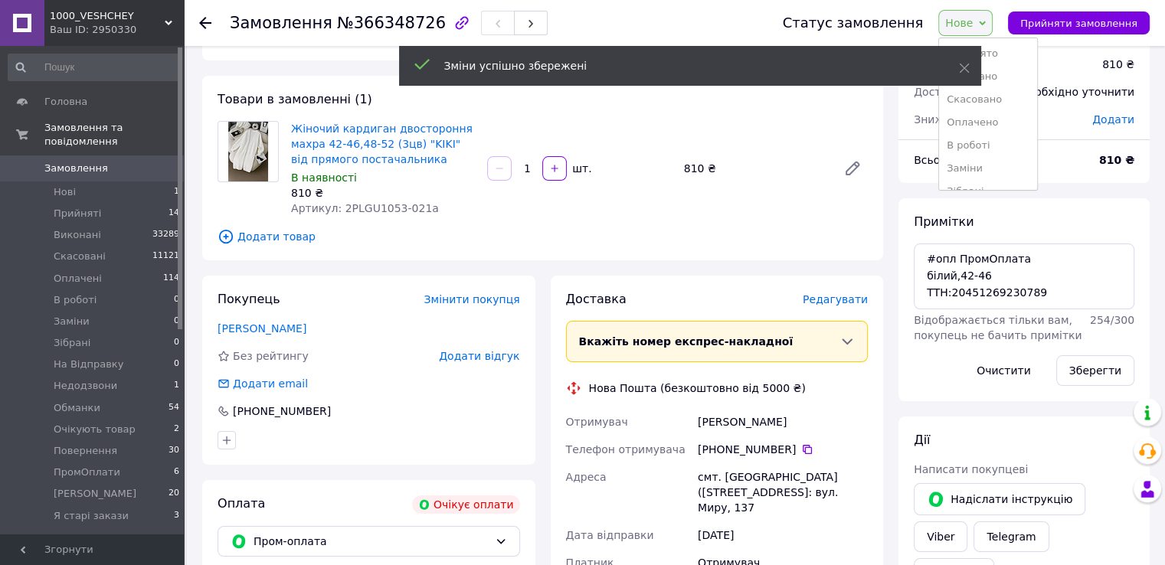
drag, startPoint x: 979, startPoint y: 121, endPoint x: 969, endPoint y: 112, distance: 13.0
click at [979, 120] on li "Оплачено" at bounding box center [988, 122] width 98 height 23
click at [102, 162] on span "Замовлення" at bounding box center [92, 169] width 97 height 14
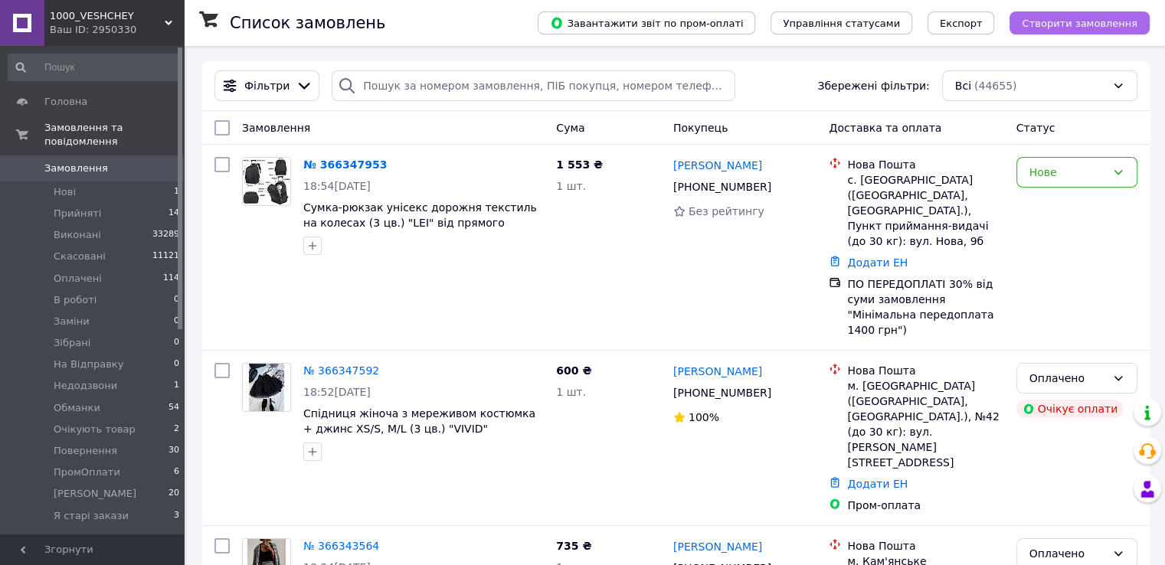
click at [1066, 29] on span "Створити замовлення" at bounding box center [1079, 23] width 116 height 11
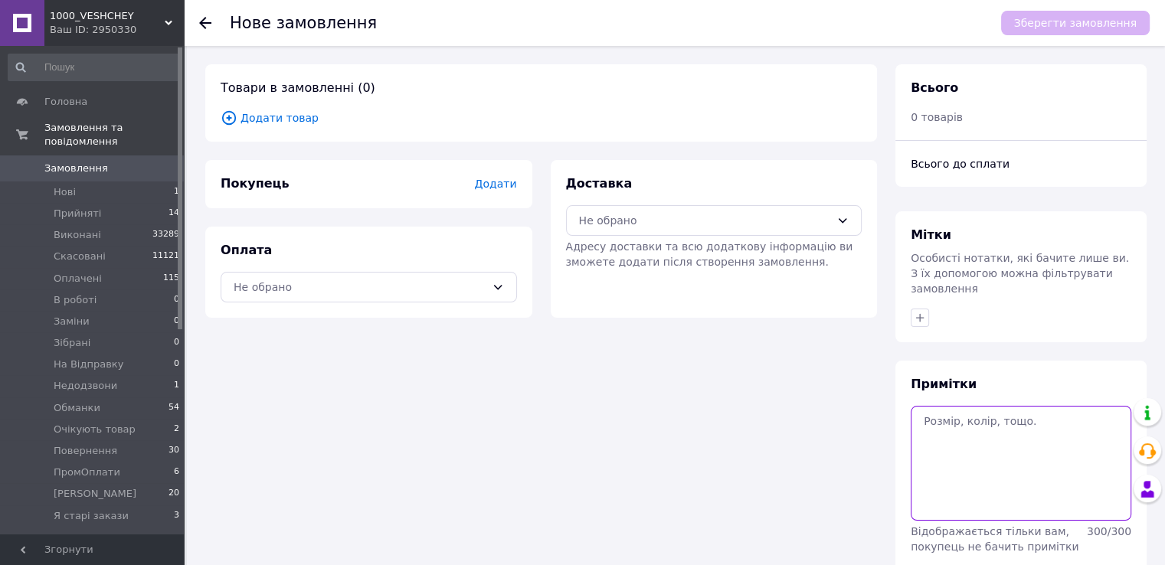
click at [979, 436] on textarea at bounding box center [1020, 463] width 221 height 115
paste textarea "#опл ПромОплата сірий, 50-52 ТТН:20451269231584"
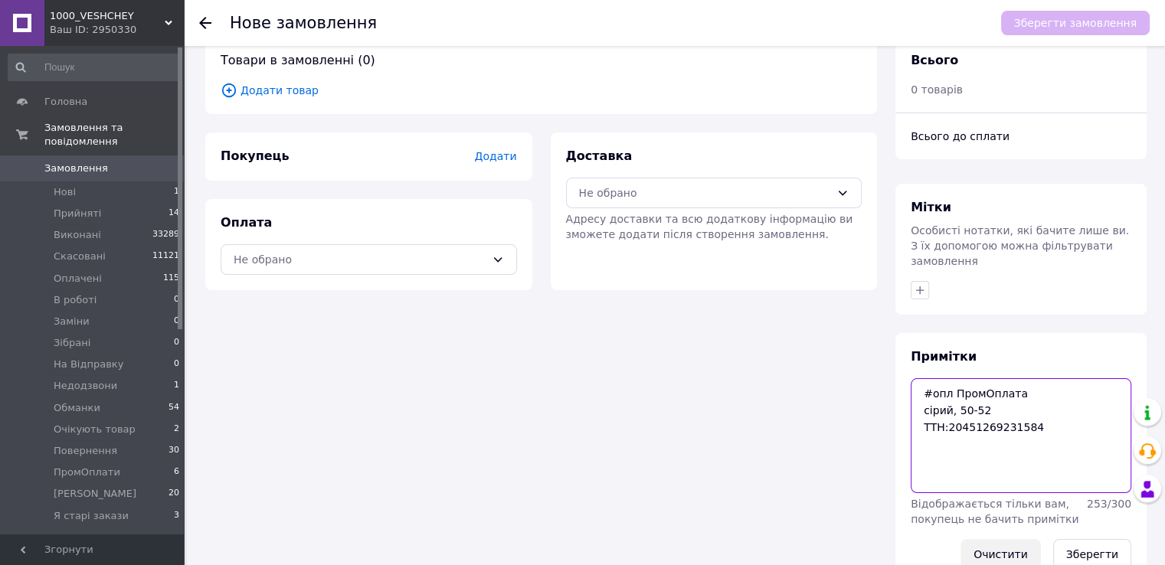
scroll to position [50, 0]
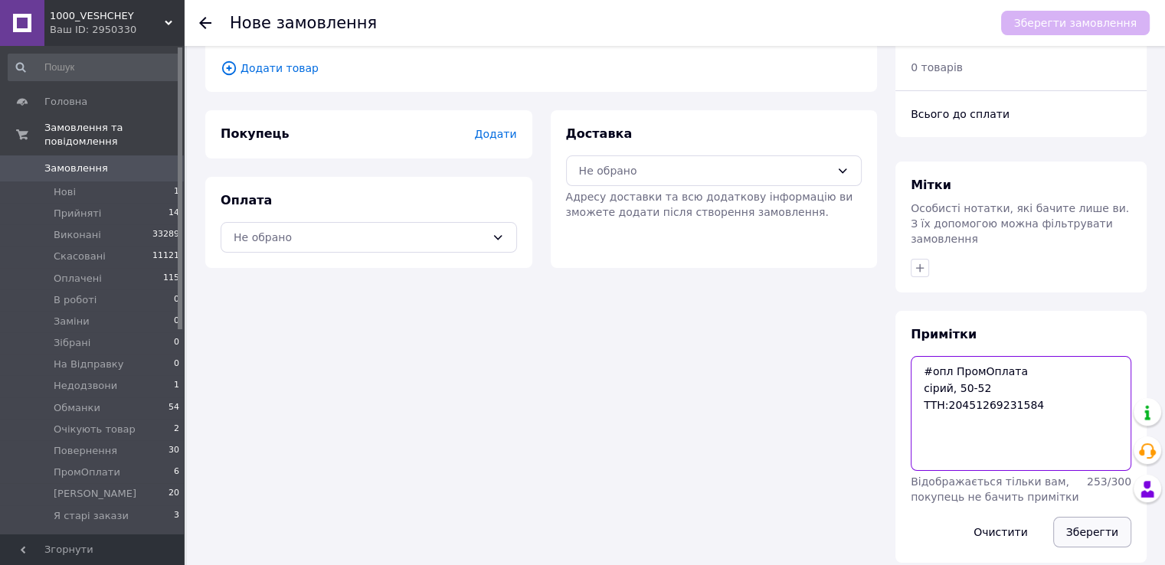
type textarea "#опл ПромОплата сірий, 50-52 ТТН:20451269231584"
click at [1069, 517] on button "Зберегти" at bounding box center [1092, 532] width 78 height 31
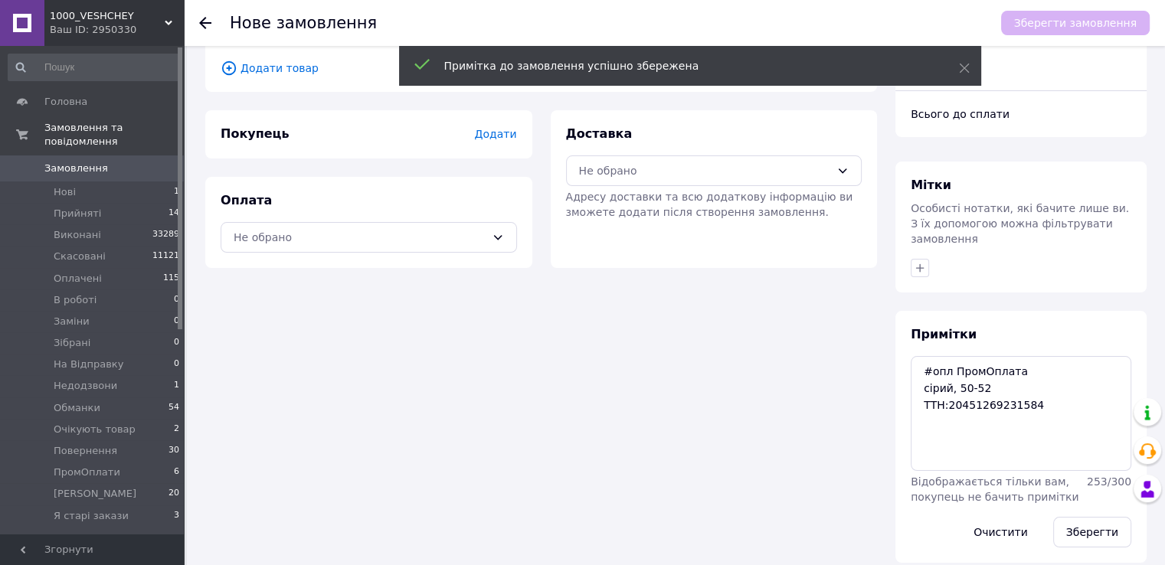
click at [640, 187] on div "Доставка Не обрано Адресу доставки та всю додаткову інформацію ви зможете додат…" at bounding box center [714, 173] width 296 height 94
click at [607, 179] on div "Не обрано" at bounding box center [714, 170] width 296 height 31
click at [588, 201] on icon at bounding box center [586, 203] width 17 height 17
click at [478, 255] on div "Оплата Не обрано" at bounding box center [368, 222] width 327 height 91
click at [432, 247] on div "Не обрано" at bounding box center [369, 237] width 296 height 31
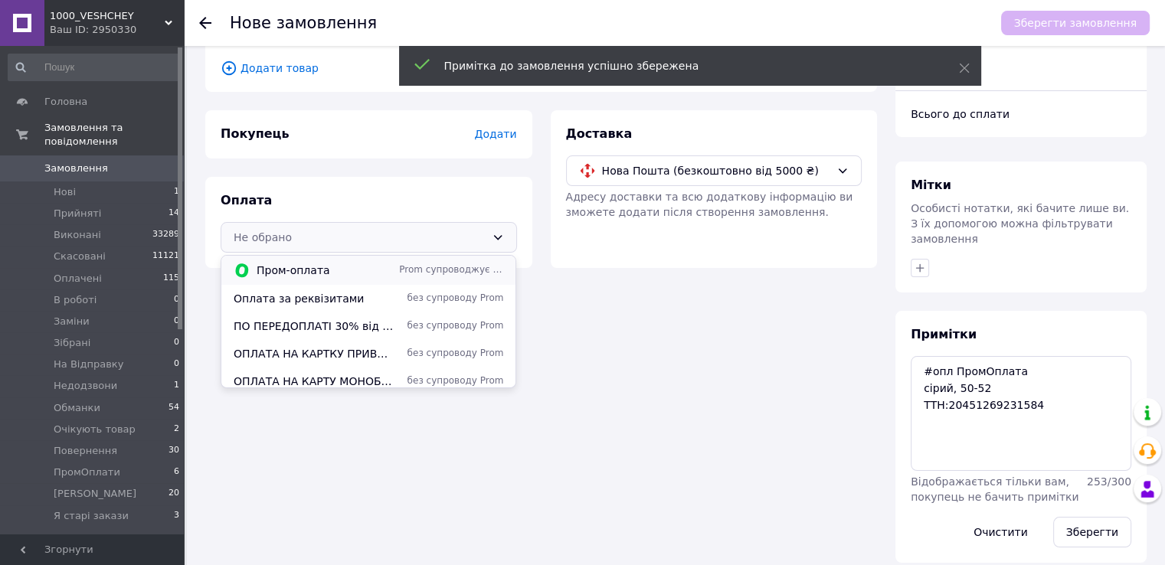
click at [399, 272] on span "Prom супроводжує покупку" at bounding box center [451, 269] width 104 height 13
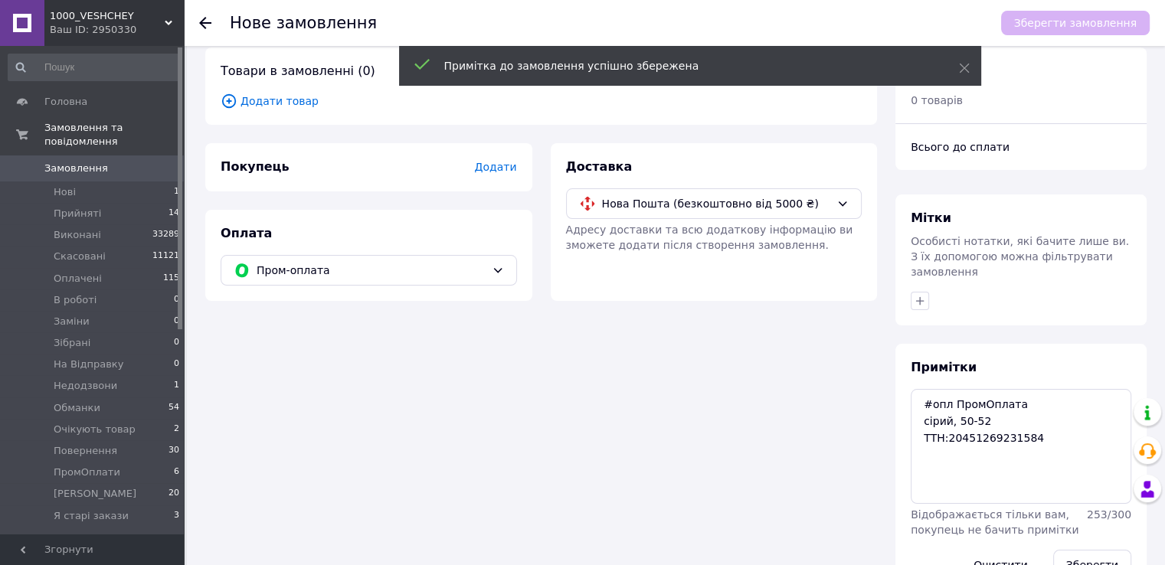
scroll to position [0, 0]
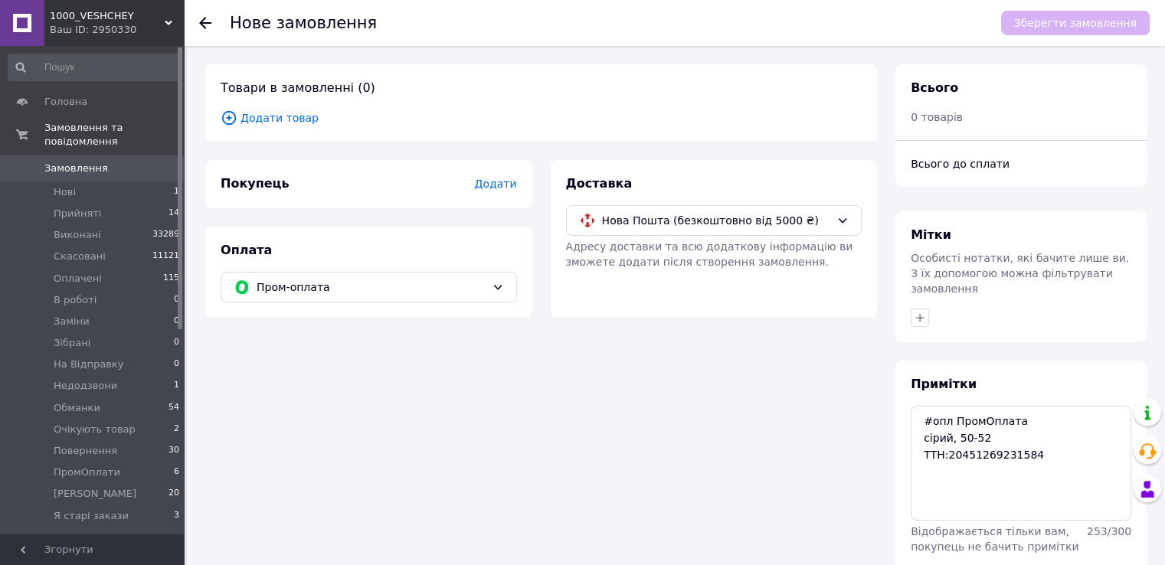
click at [271, 129] on div "Товари в замовленні (0) Додати товар" at bounding box center [541, 102] width 672 height 77
click at [271, 123] on span "Додати товар" at bounding box center [541, 117] width 641 height 17
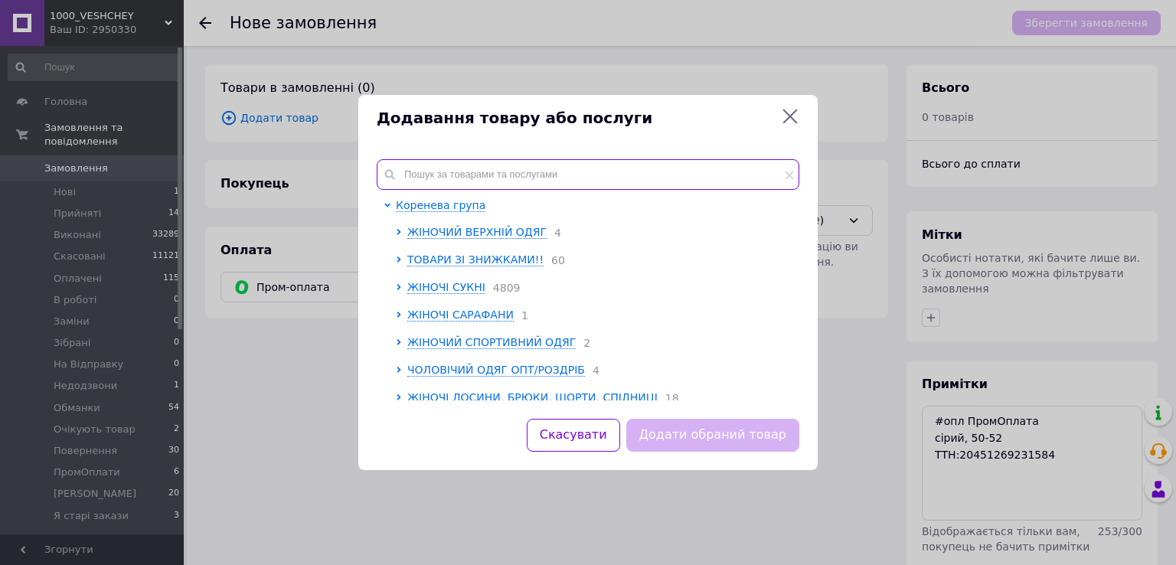
click at [424, 181] on input "text" at bounding box center [588, 174] width 423 height 31
paste input "2PLGU1460-891y"
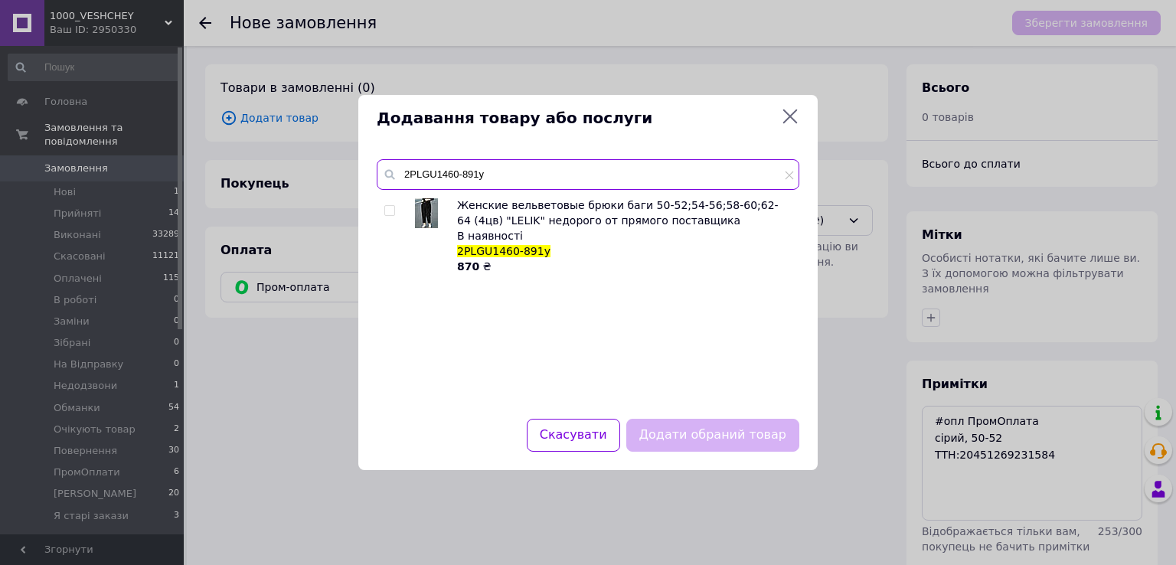
type input "2PLGU1460-891y"
click at [388, 211] on input "checkbox" at bounding box center [389, 211] width 10 height 10
checkbox input "true"
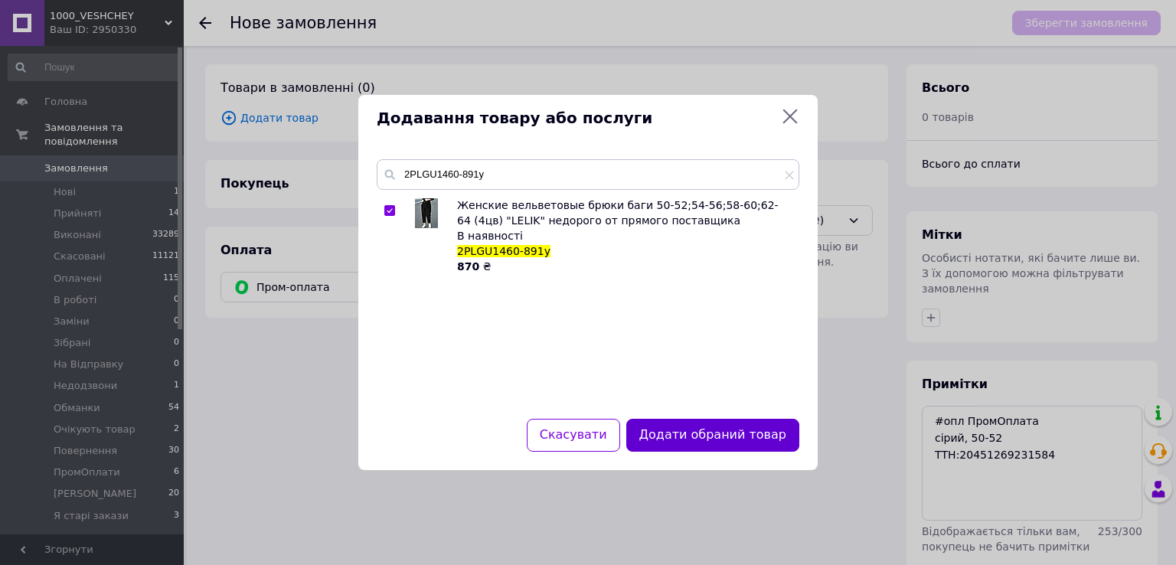
click at [729, 446] on button "Додати обраний товар" at bounding box center [712, 435] width 173 height 33
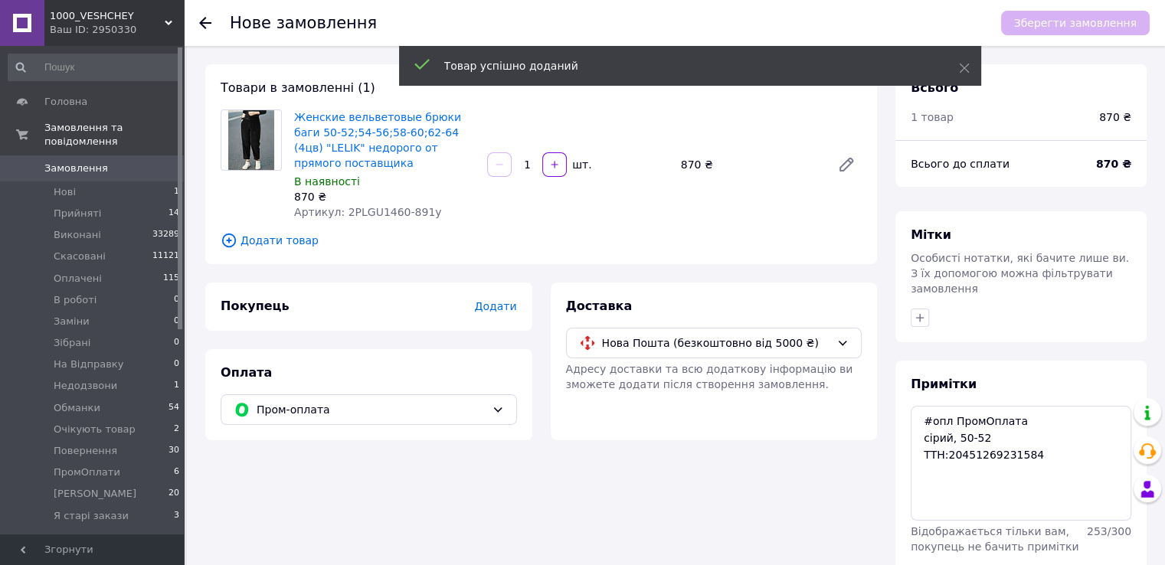
click at [497, 300] on span "Додати" at bounding box center [495, 306] width 42 height 12
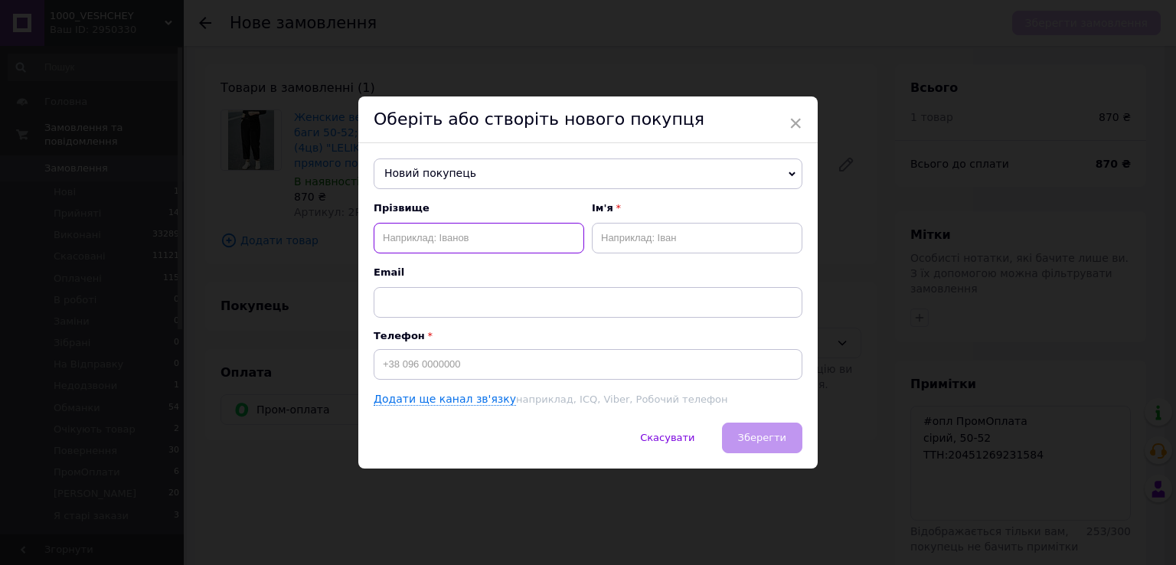
click at [436, 239] on input "text" at bounding box center [479, 238] width 211 height 31
paste input "Рыбенок Елена"
click at [431, 243] on input "Рыбенок Елена" at bounding box center [479, 238] width 211 height 31
paste input "Елена"
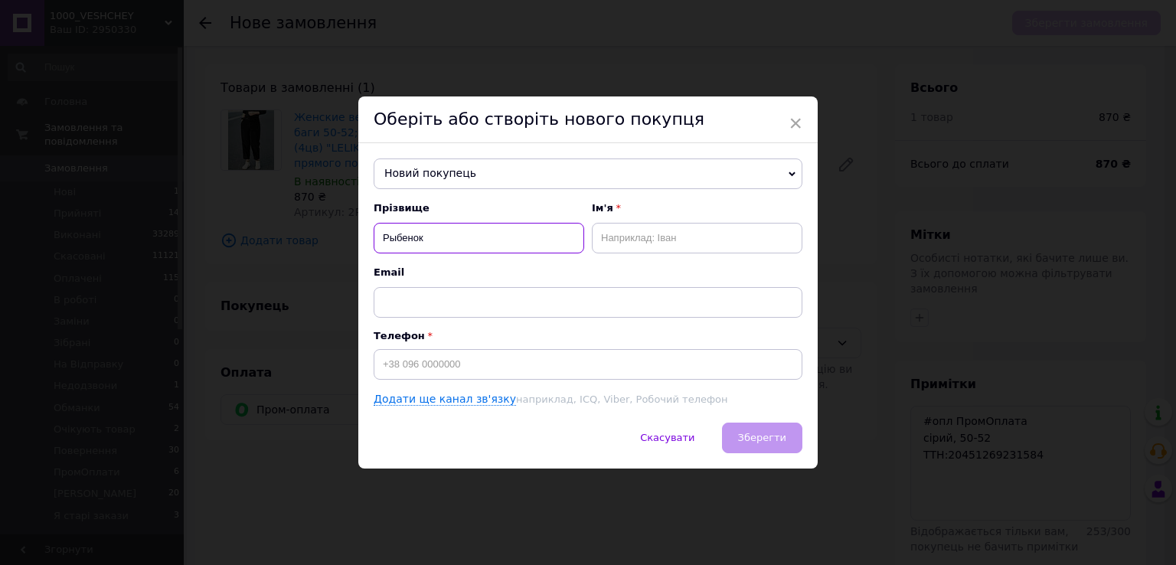
type input "Рыбенок Елена"
click at [658, 243] on input "text" at bounding box center [697, 238] width 211 height 31
paste input "Елена"
type input "Елена"
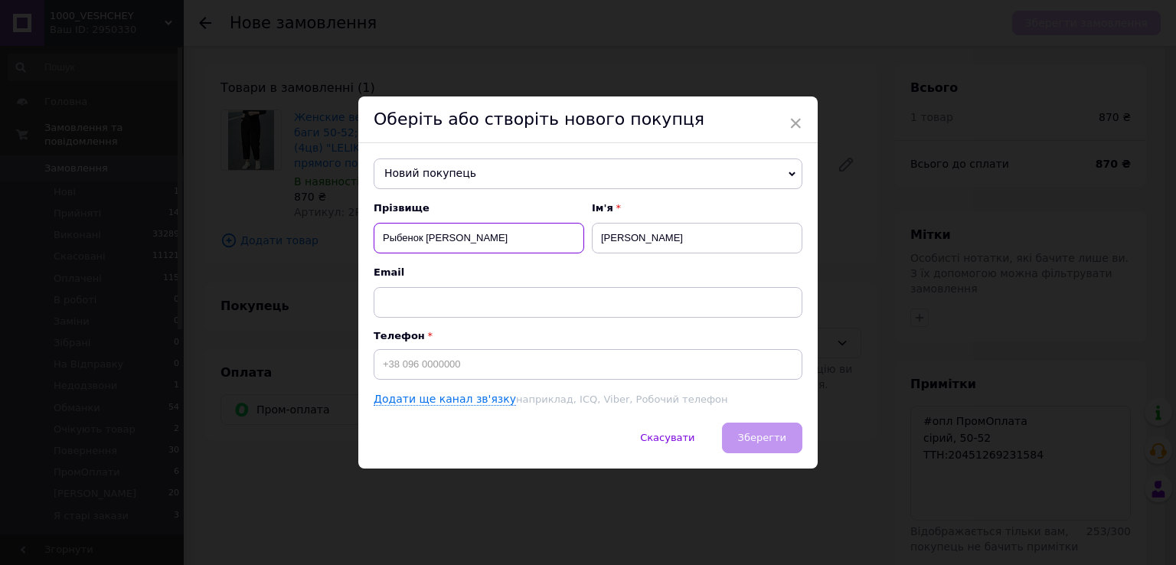
click at [462, 243] on input "Рыбенок Елена" at bounding box center [479, 238] width 211 height 31
click at [437, 237] on input "Рыбенок Елена" at bounding box center [479, 238] width 211 height 31
click at [628, 246] on input "text" at bounding box center [697, 238] width 211 height 31
paste input "Елена"
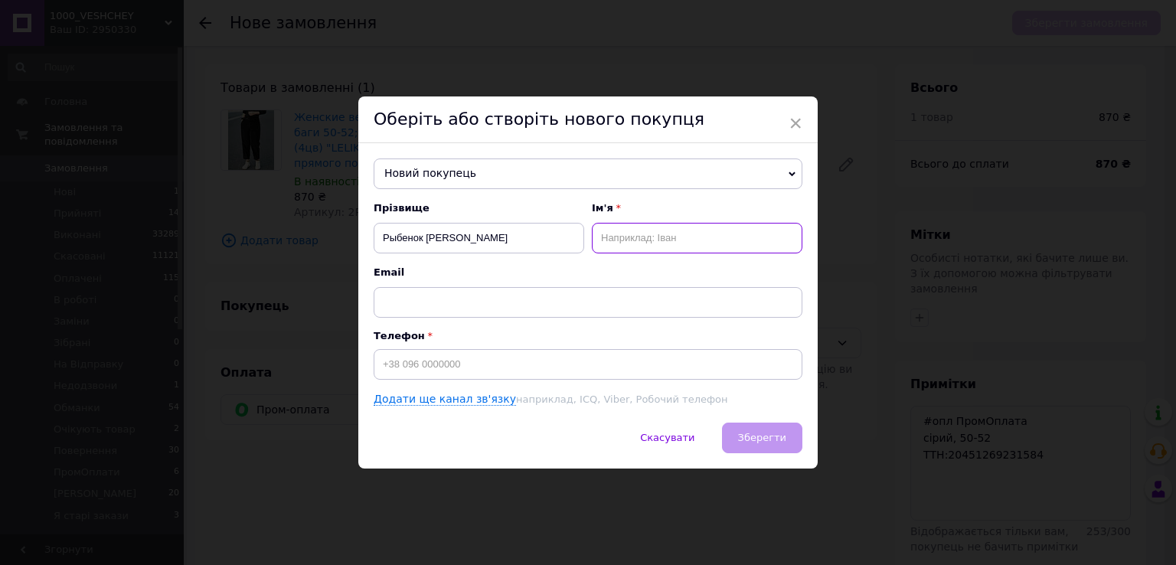
type input "Елена"
click at [531, 237] on input "Рыбенок Елена" at bounding box center [479, 238] width 211 height 31
click at [384, 240] on input "Рыбенок" at bounding box center [479, 238] width 211 height 31
type input "Рыбенок"
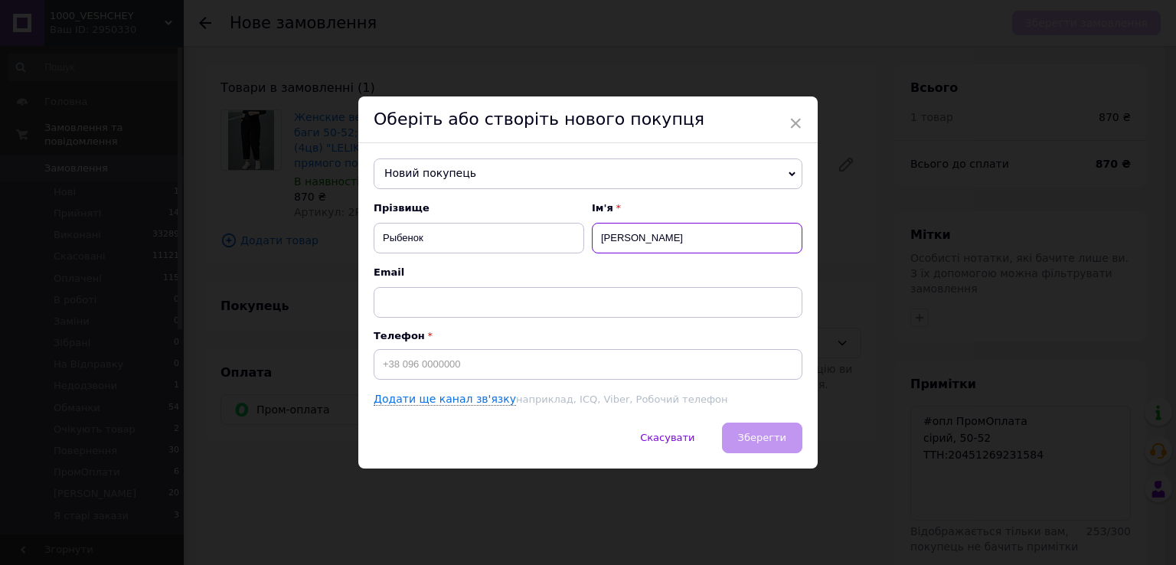
click at [662, 252] on input "Елена" at bounding box center [697, 238] width 211 height 31
type input "Елена-Іра"
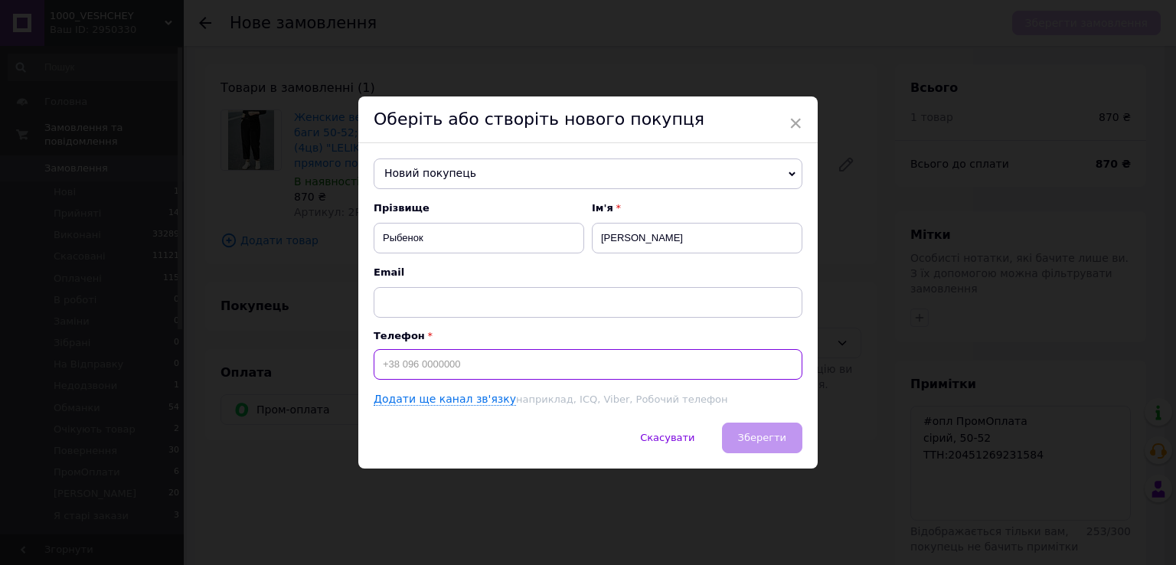
click at [557, 371] on input at bounding box center [588, 364] width 429 height 31
paste input "+380669034510"
type input "+380669034510"
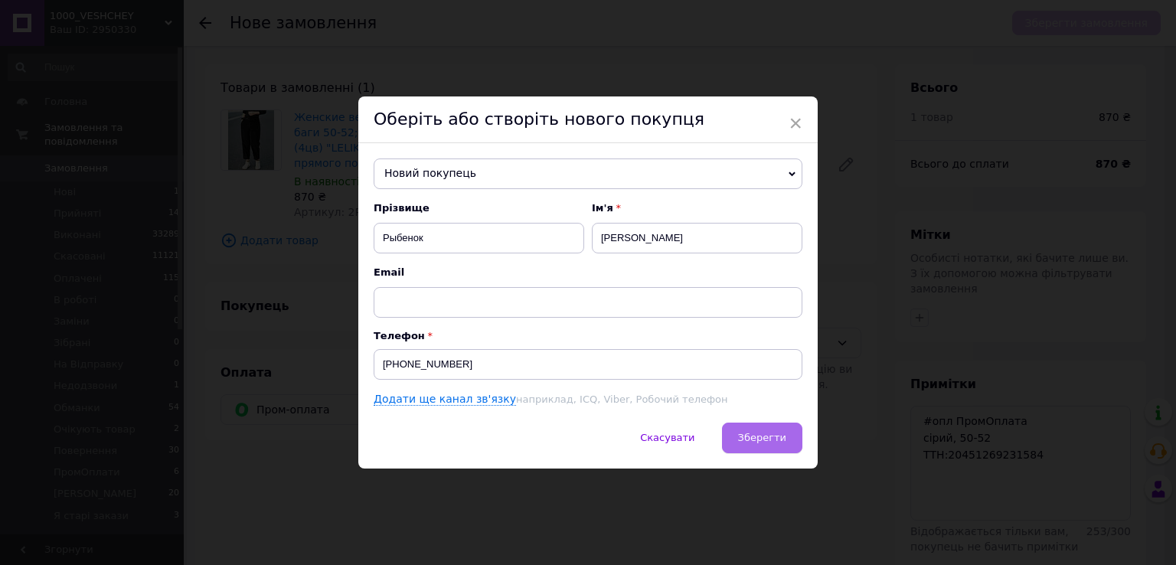
click at [760, 429] on button "Зберегти" at bounding box center [762, 438] width 80 height 31
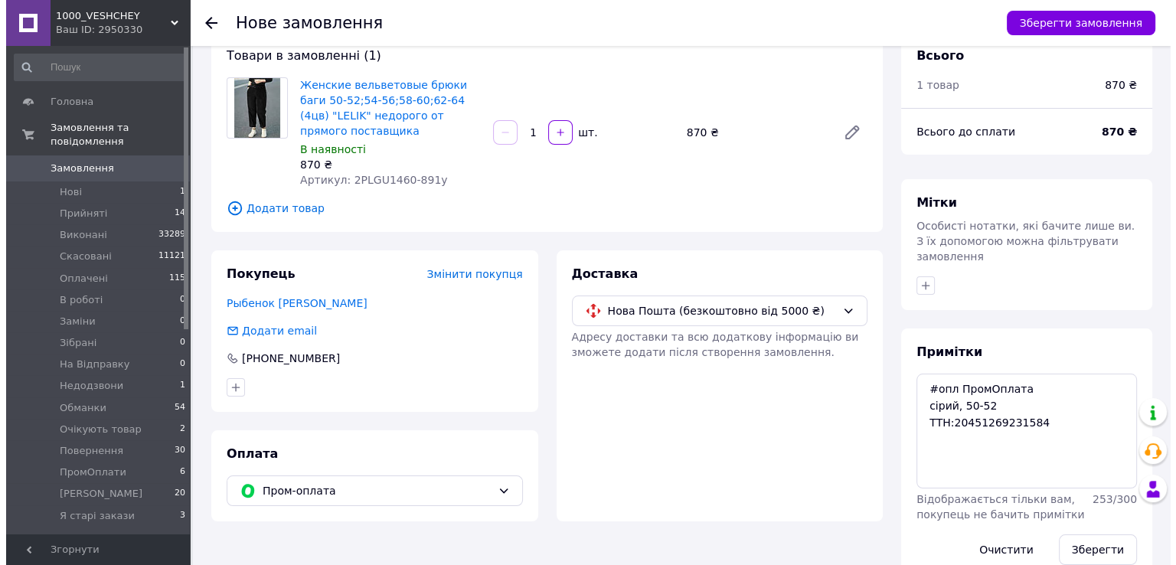
scroll to position [50, 0]
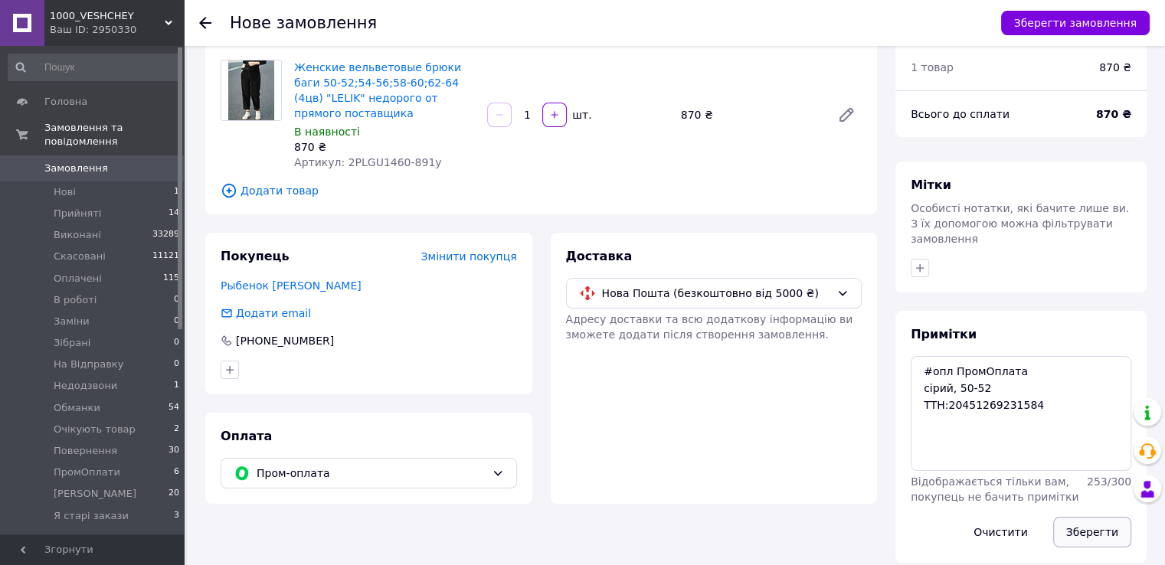
click at [1106, 517] on button "Зберегти" at bounding box center [1092, 532] width 78 height 31
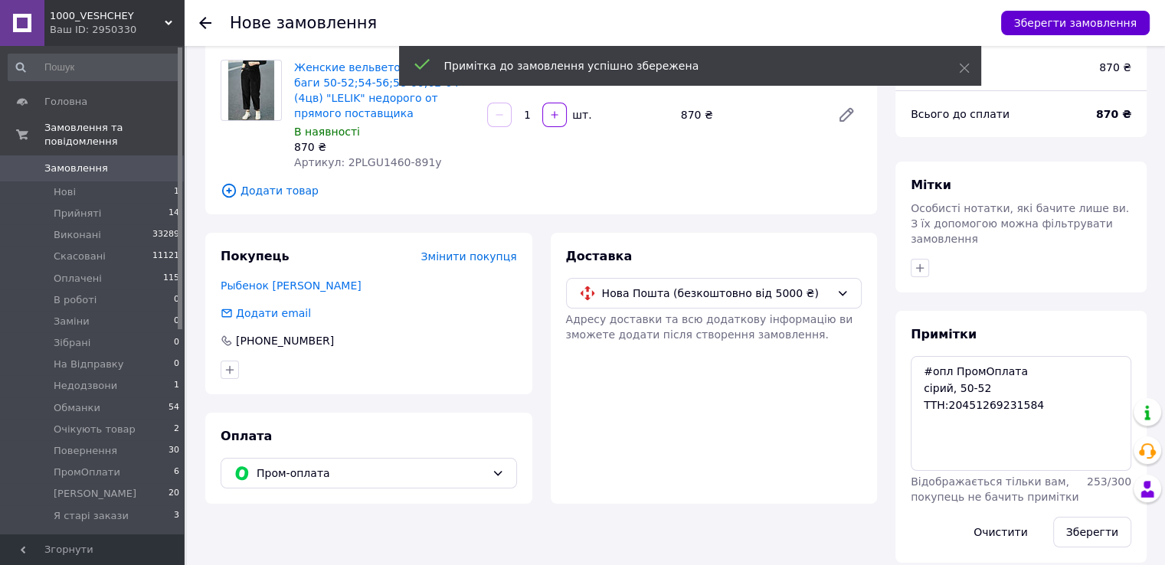
click at [1057, 17] on button "Зберегти замовлення" at bounding box center [1075, 23] width 149 height 25
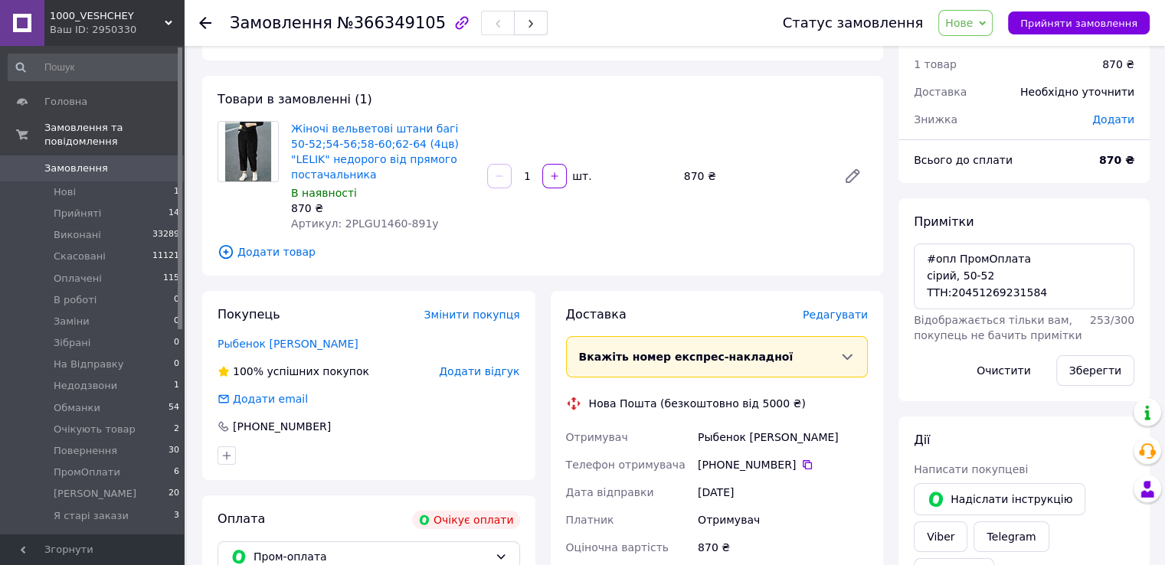
click at [839, 315] on span "Редагувати" at bounding box center [834, 315] width 65 height 12
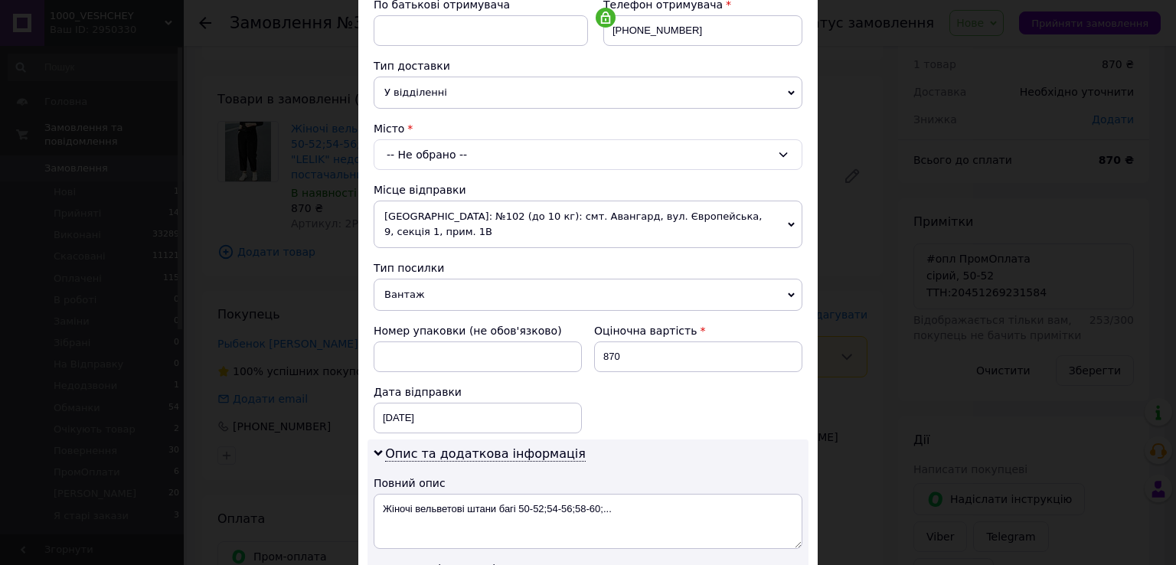
scroll to position [306, 0]
click at [436, 152] on div "-- Не обрано --" at bounding box center [588, 152] width 429 height 31
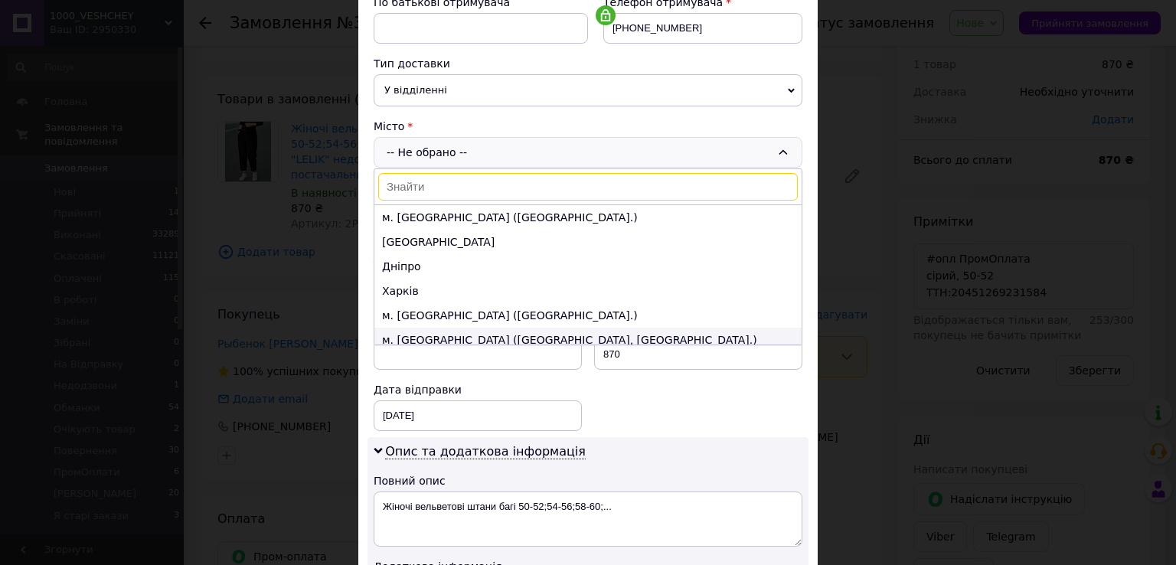
click at [462, 335] on li "м. Запоріжжя (Запорізька обл., Запорізький р-н.)" at bounding box center [587, 340] width 427 height 25
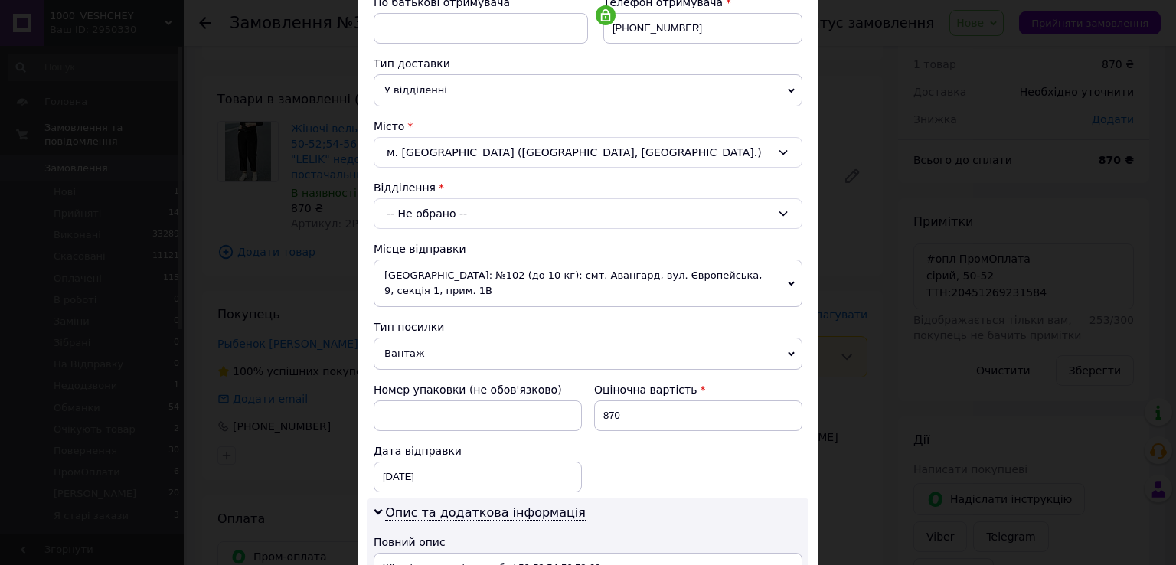
click at [422, 209] on div "-- Не обрано --" at bounding box center [588, 213] width 429 height 31
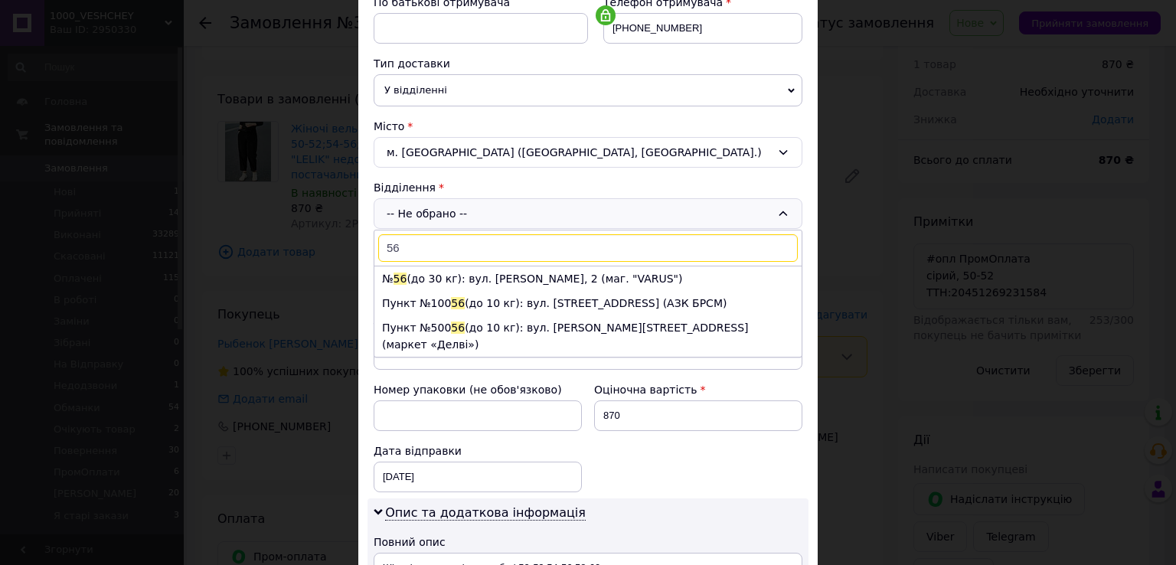
type input "56"
click at [431, 279] on li "№ 56 (до 30 кг): вул. Яценка, 2 (маг. "VARUS")" at bounding box center [587, 278] width 427 height 25
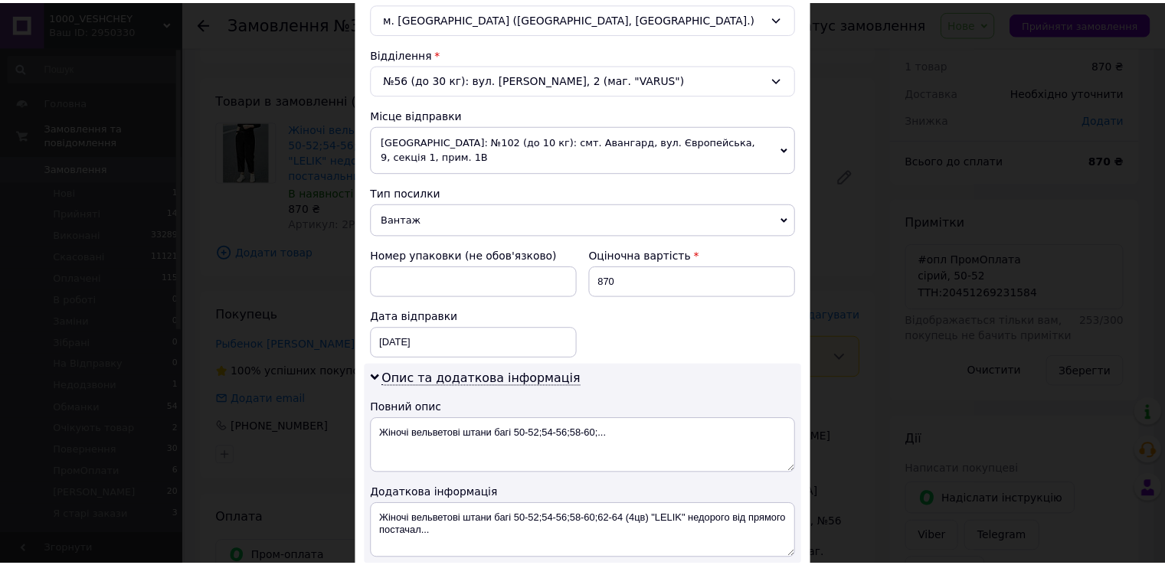
scroll to position [613, 0]
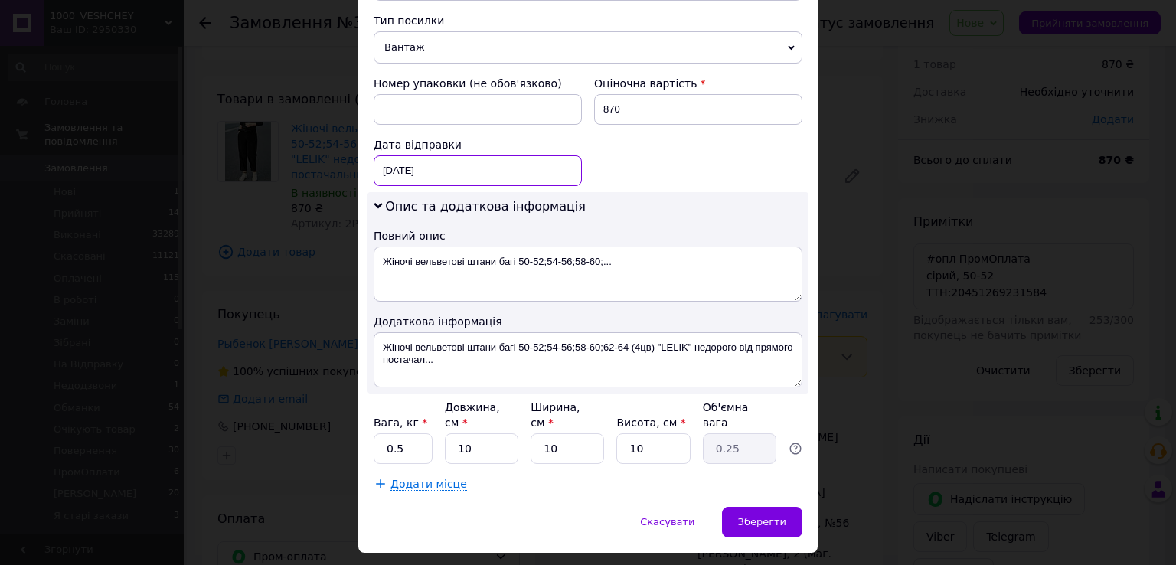
click at [432, 158] on div "12.10.2025 < 2025 > < Октябрь > Пн Вт Ср Чт Пт Сб Вс 29 30 1 2 3 4 5 6 7 8 9 10…" at bounding box center [478, 170] width 208 height 31
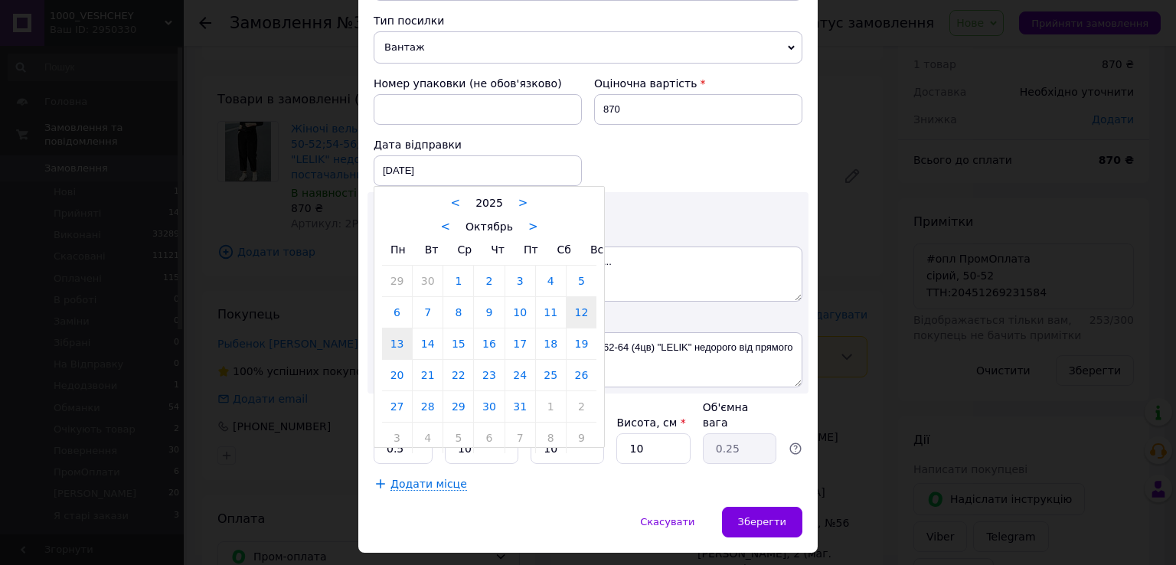
click at [393, 331] on link "13" at bounding box center [397, 343] width 30 height 31
type input "13.10.2025"
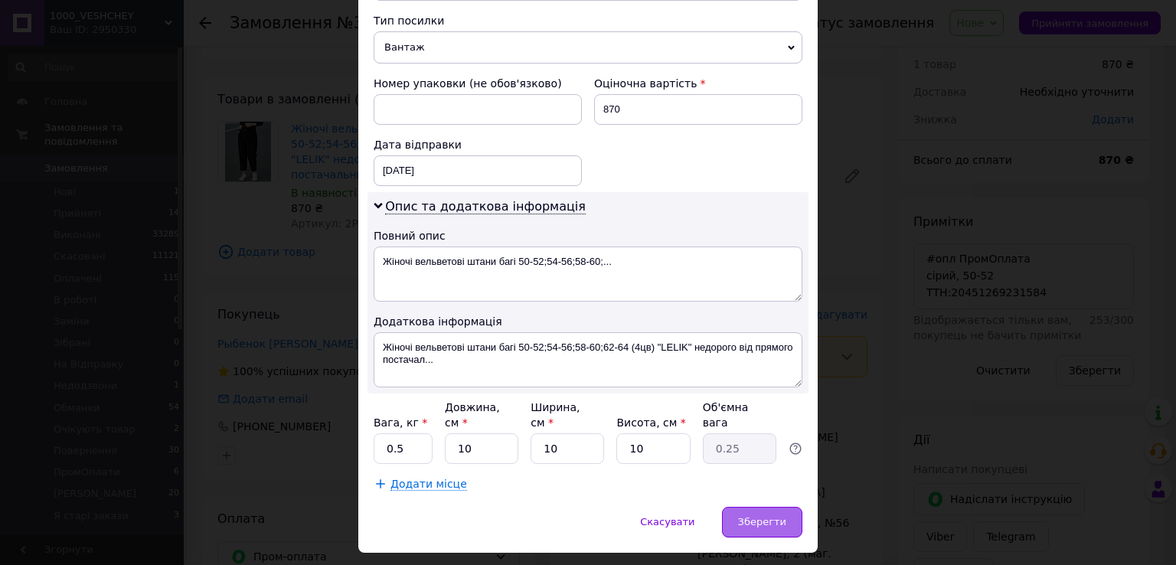
click at [734, 507] on div "Зберегти" at bounding box center [762, 522] width 80 height 31
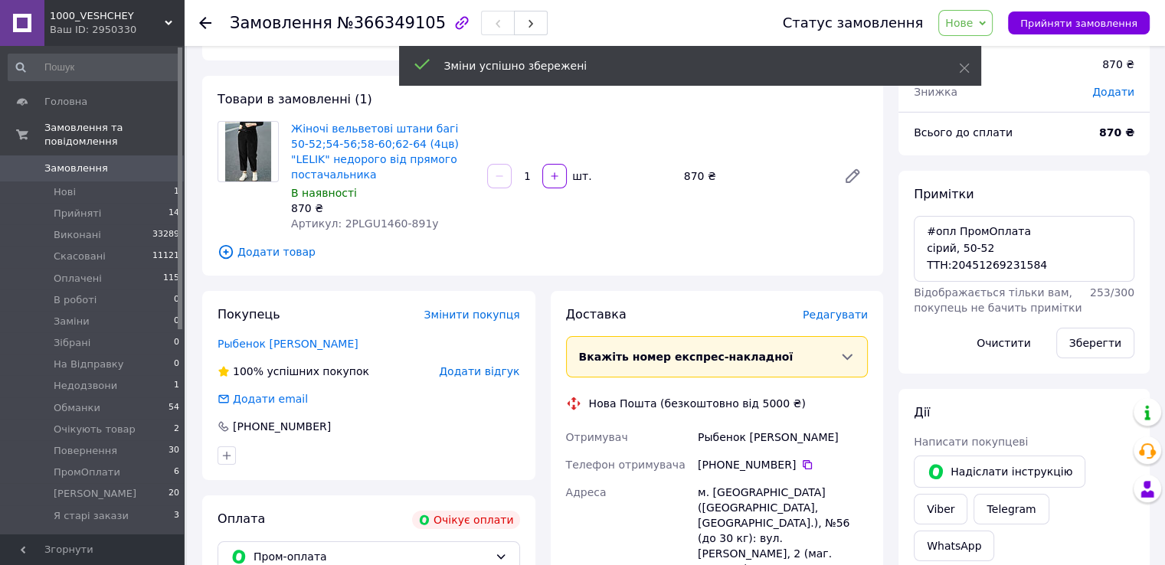
click at [972, 18] on span "Нове" at bounding box center [959, 23] width 28 height 12
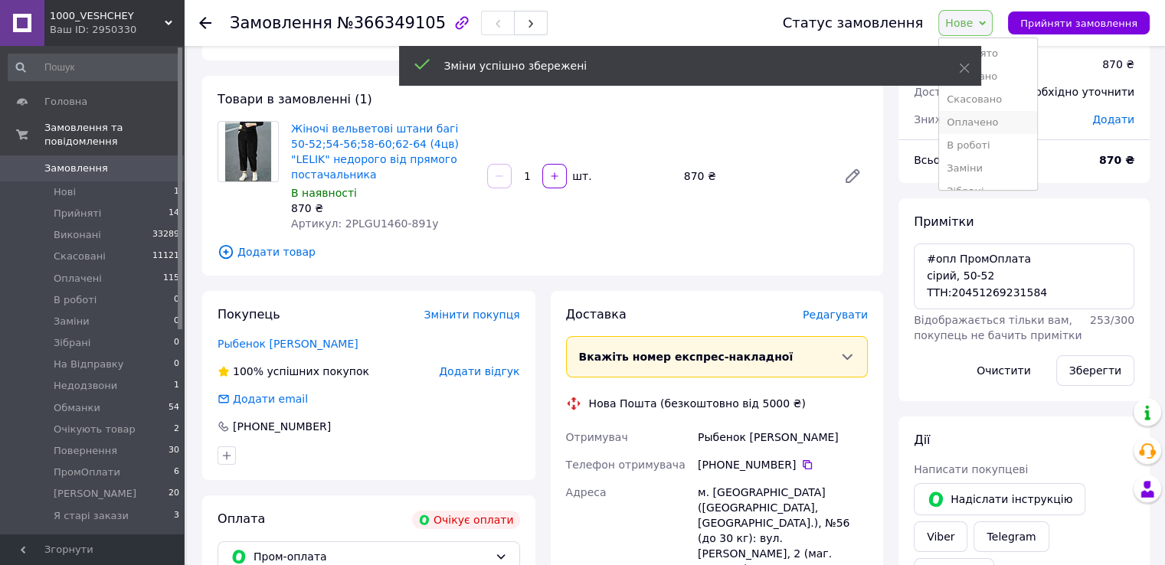
click at [969, 129] on li "Оплачено" at bounding box center [988, 122] width 98 height 23
click at [92, 163] on link "Замовлення 0" at bounding box center [94, 168] width 188 height 26
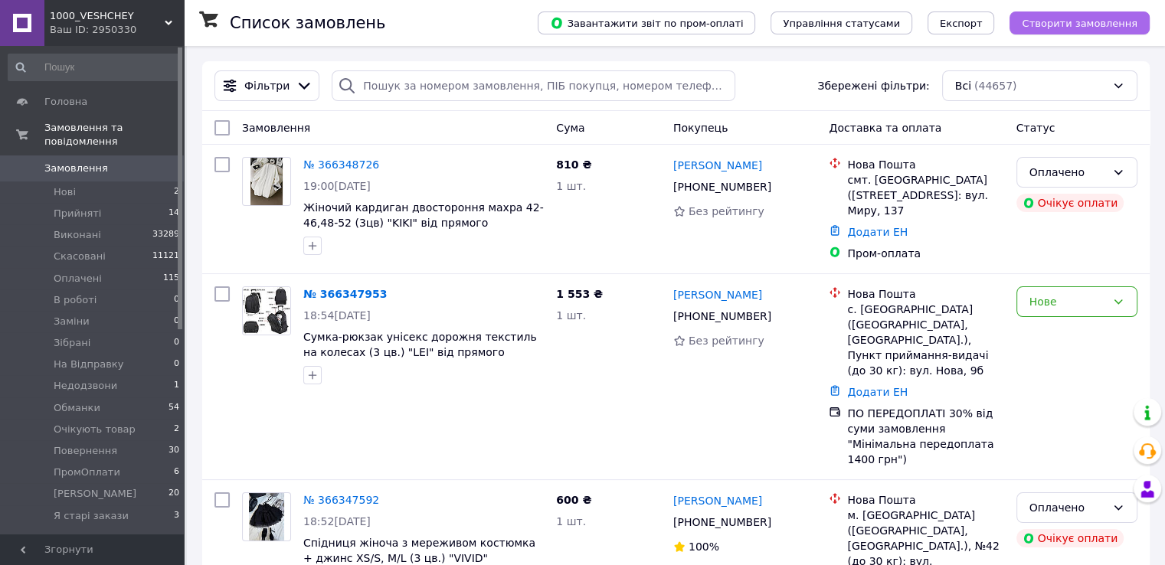
click at [1118, 15] on button "Створити замовлення" at bounding box center [1079, 22] width 140 height 23
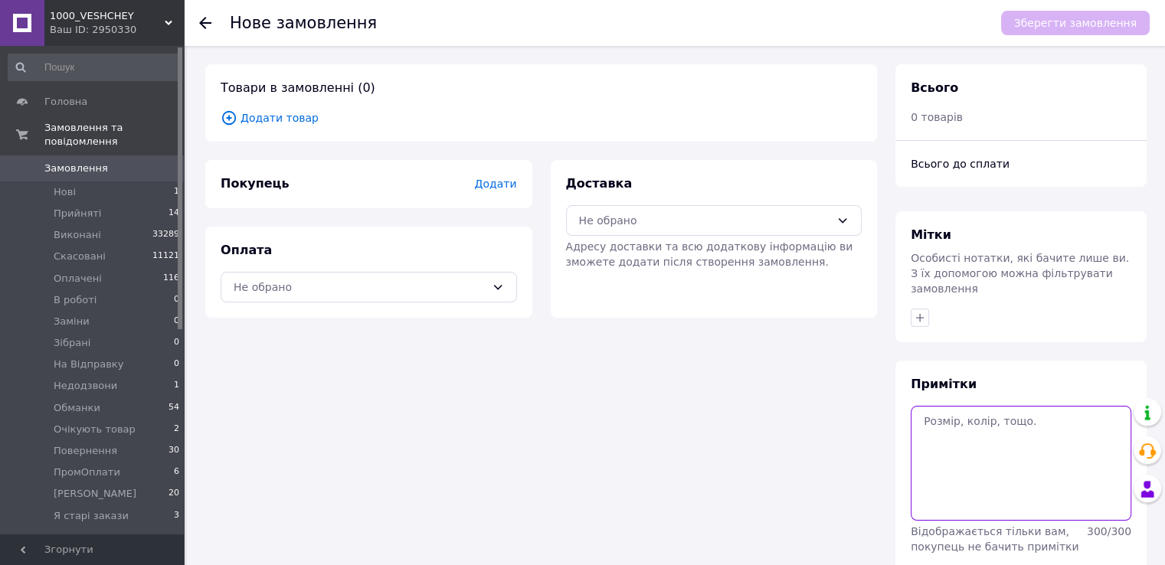
click at [949, 437] on textarea at bounding box center [1020, 463] width 221 height 115
paste textarea "#опл ПромОплата Чорний , 54 ТТН:20451269232592"
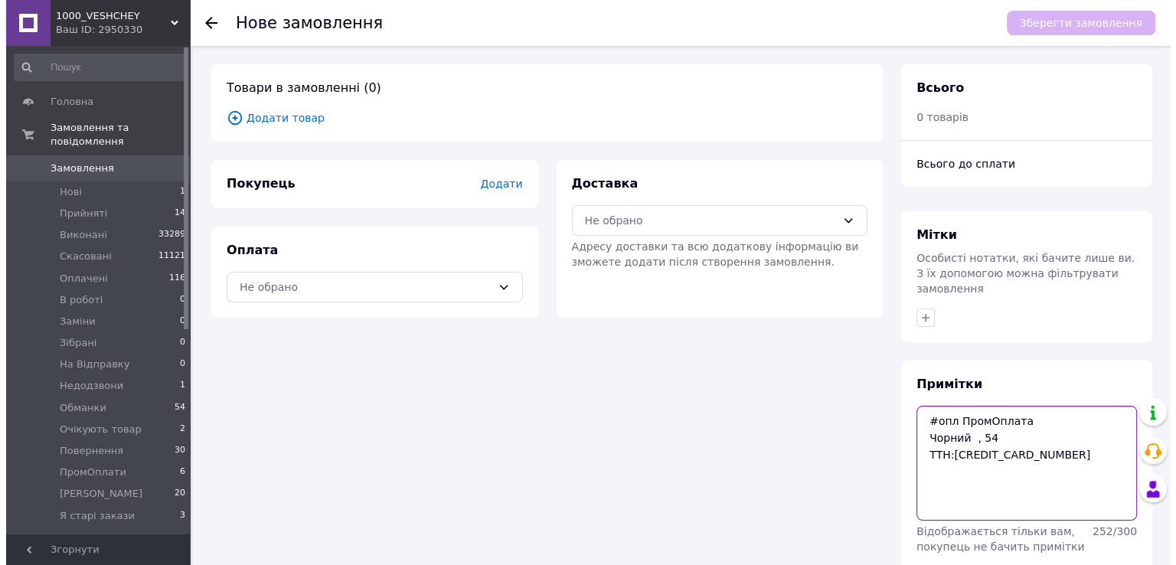
scroll to position [50, 0]
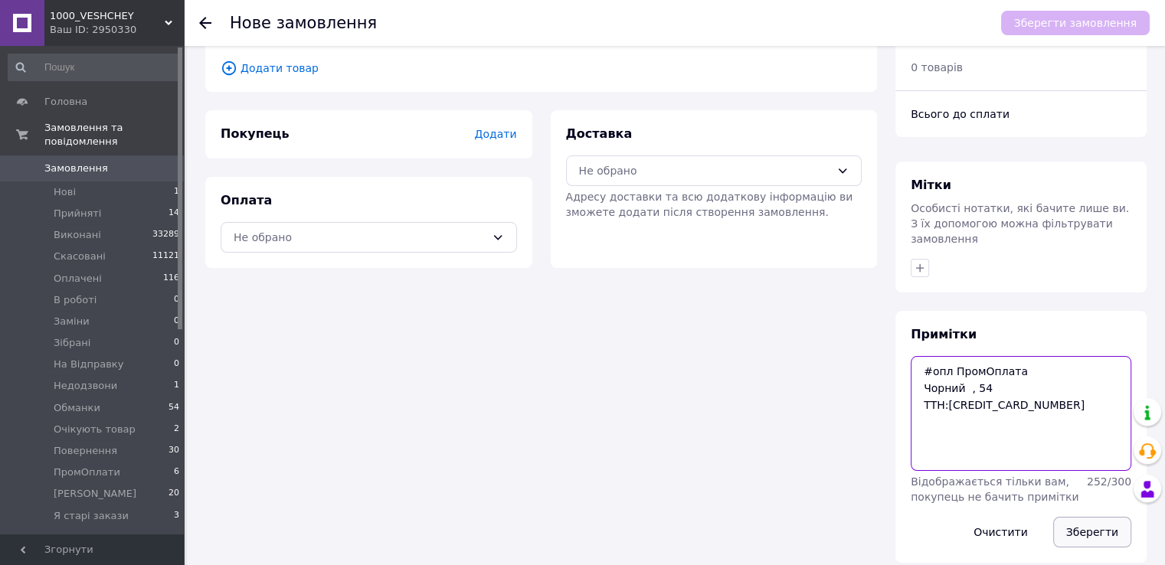
type textarea "#опл ПромОплата Чорний , 54 ТТН:20451269232592"
click at [1084, 517] on button "Зберегти" at bounding box center [1092, 532] width 78 height 31
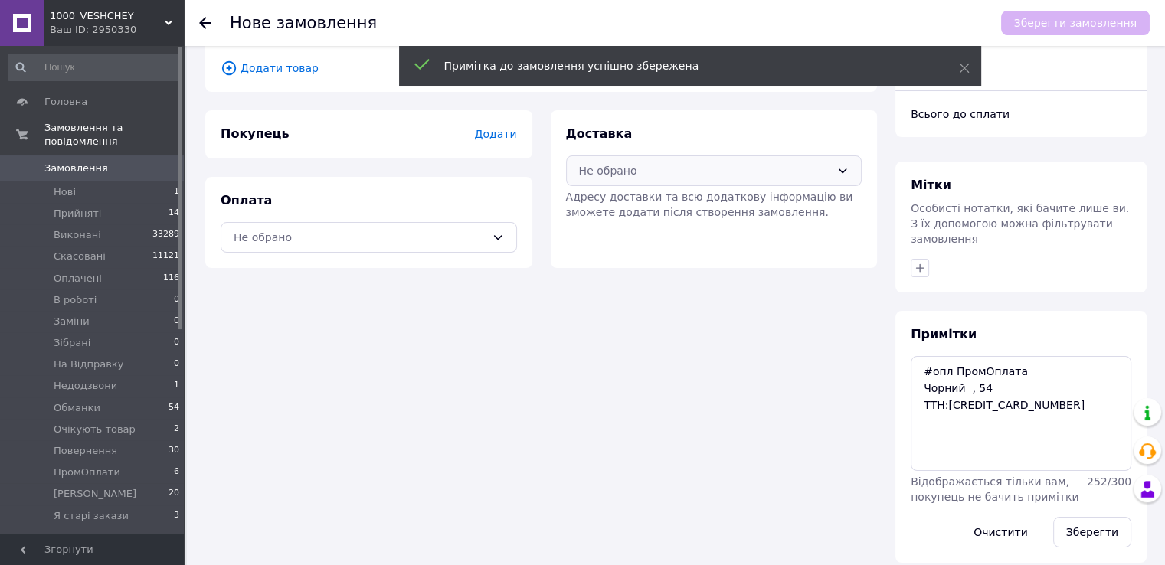
click at [608, 178] on div "Не обрано" at bounding box center [714, 170] width 296 height 31
click at [590, 203] on icon at bounding box center [586, 203] width 17 height 17
click at [459, 255] on div "Оплата Не обрано" at bounding box center [368, 222] width 327 height 91
click at [409, 240] on div "Не обрано" at bounding box center [360, 237] width 252 height 17
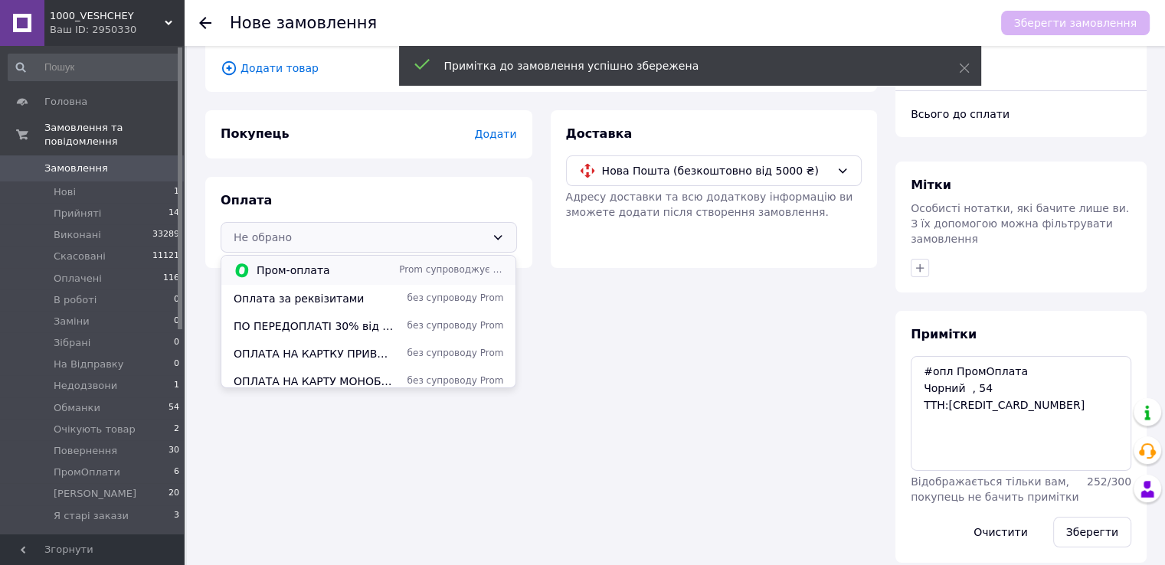
click at [372, 263] on span "Пром-оплата" at bounding box center [325, 270] width 136 height 15
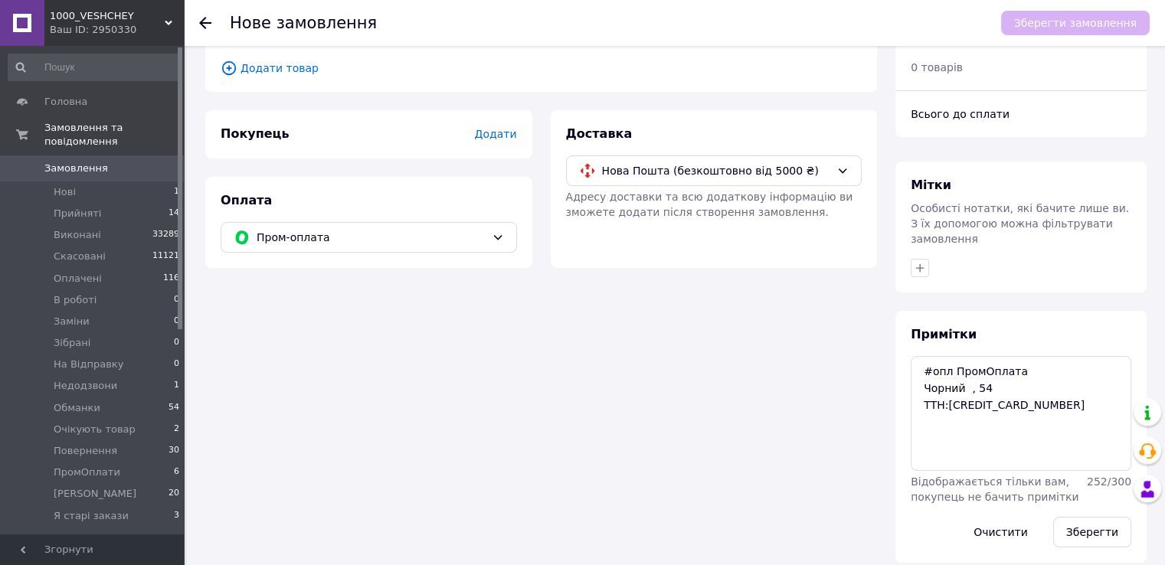
click at [276, 71] on span "Додати товар" at bounding box center [541, 68] width 641 height 17
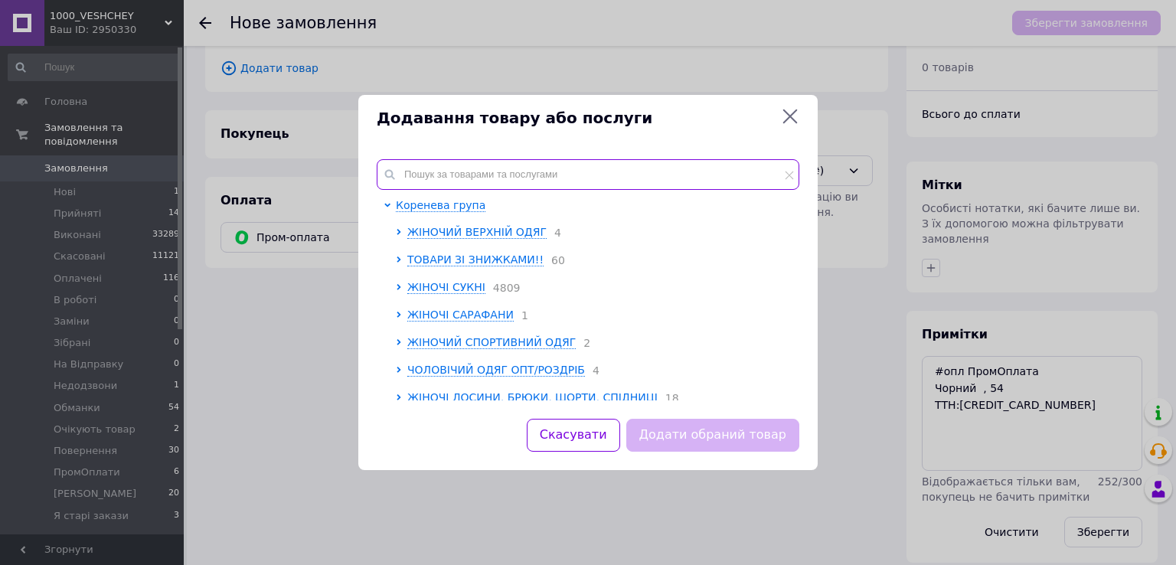
click at [443, 162] on input "text" at bounding box center [588, 174] width 423 height 31
paste input ": 2PLBeg1377-325i"
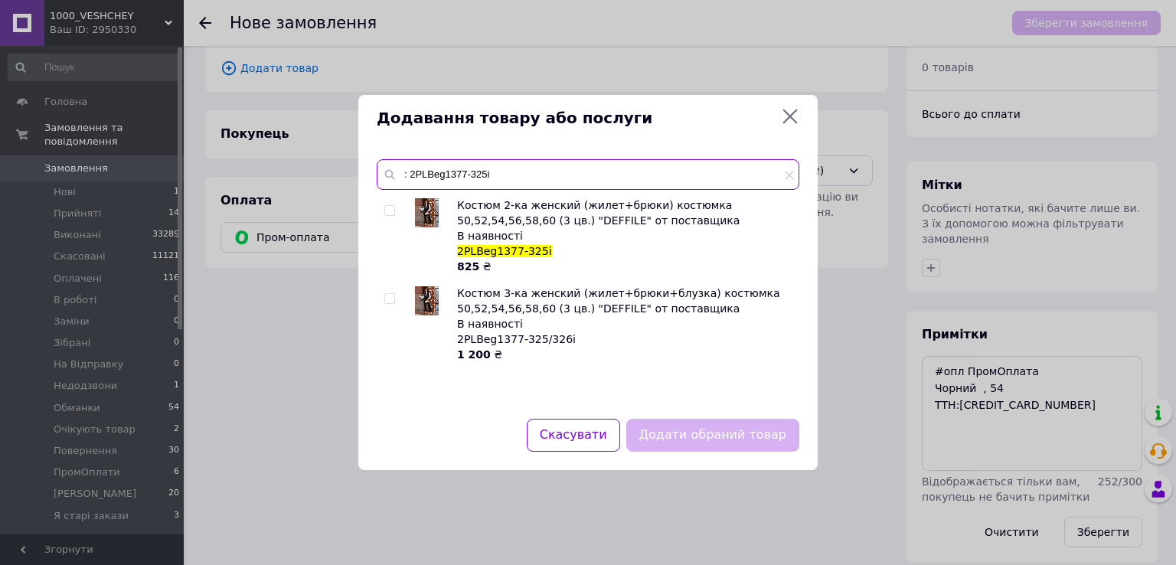
type input ": 2PLBeg1377-325i"
click at [385, 212] on input "checkbox" at bounding box center [389, 211] width 10 height 10
checkbox input "true"
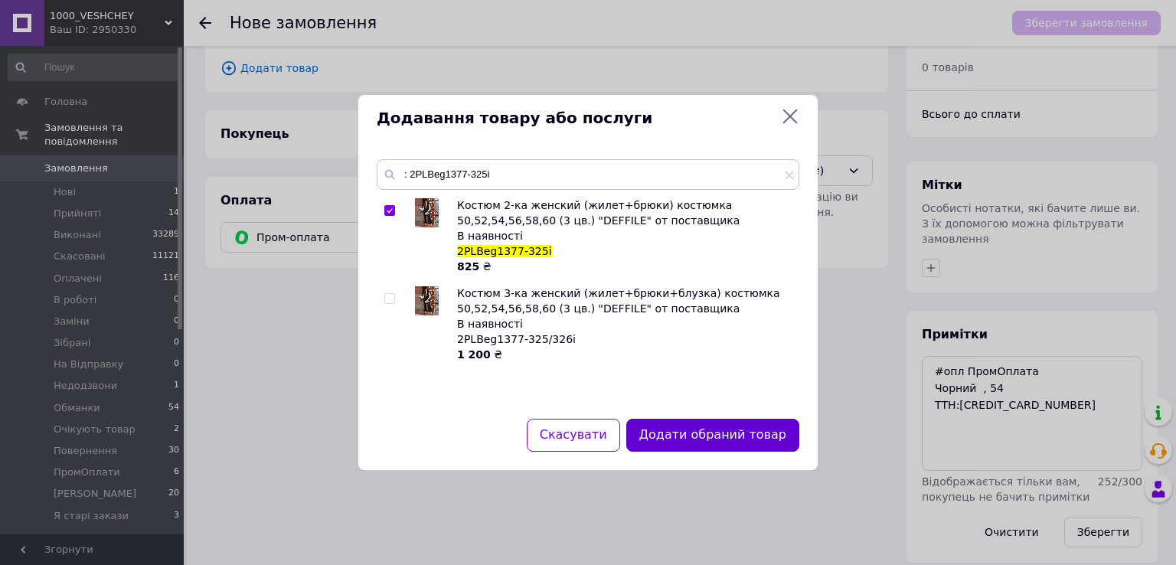
click at [701, 438] on button "Додати обраний товар" at bounding box center [712, 435] width 173 height 33
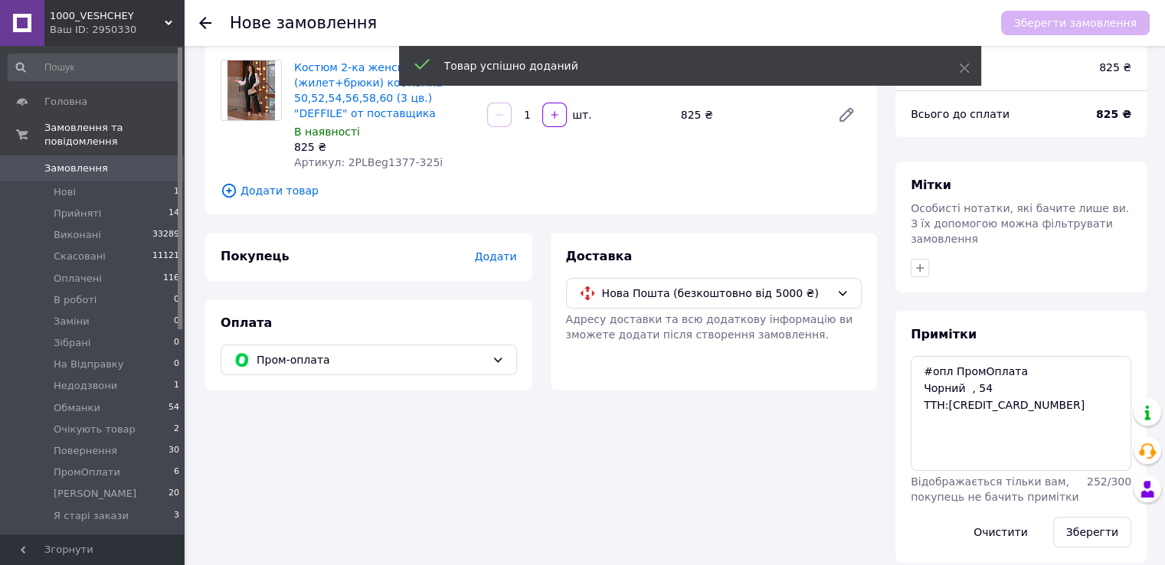
click at [493, 253] on span "Додати" at bounding box center [495, 256] width 42 height 12
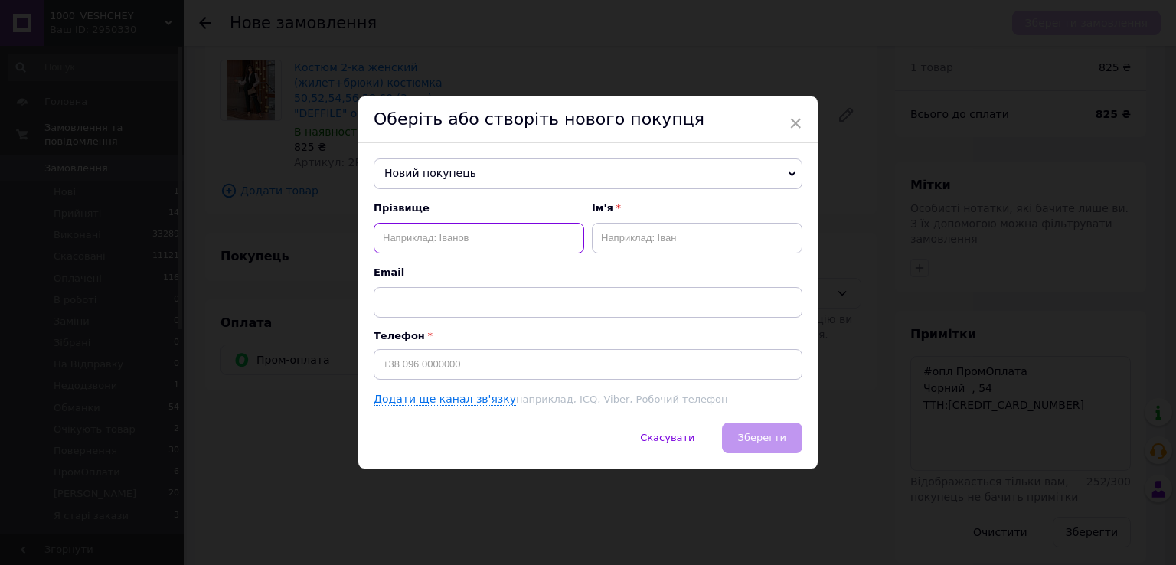
click at [481, 224] on input "text" at bounding box center [479, 238] width 211 height 31
paste input "Снисаренко Марина"
click at [465, 242] on input "Снисаренко Марина" at bounding box center [479, 238] width 211 height 31
type input "Снисаренко"
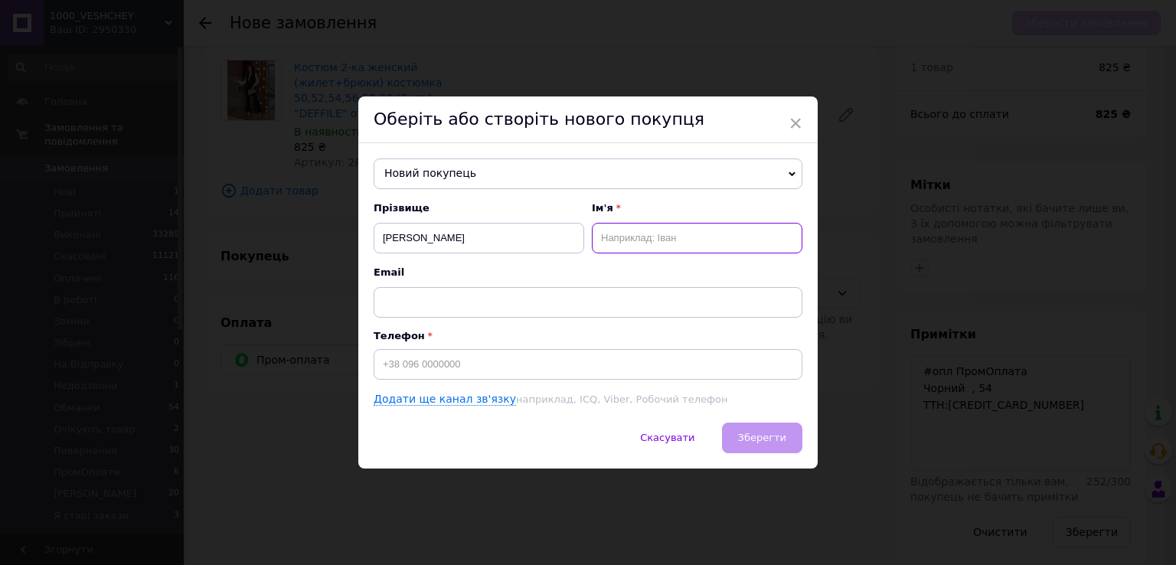
click at [643, 237] on input "text" at bounding box center [697, 238] width 211 height 31
paste input "Марина"
type input "Марина-Іра"
click at [570, 233] on input "Снисаренко" at bounding box center [479, 238] width 211 height 31
click at [382, 241] on input "Снисаренко" at bounding box center [479, 238] width 211 height 31
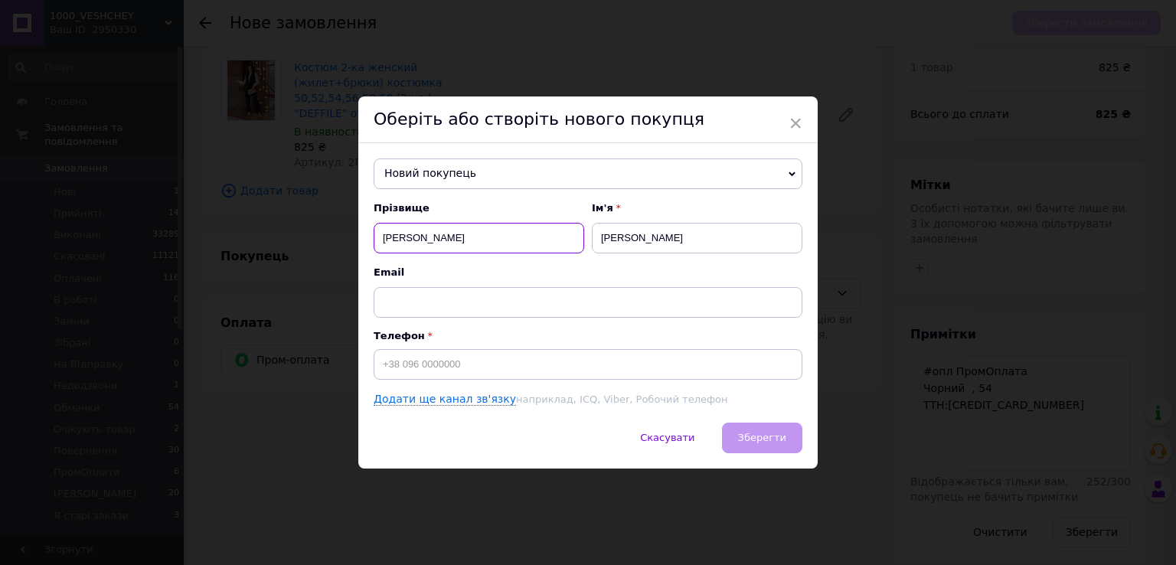
type input "Снисаренко"
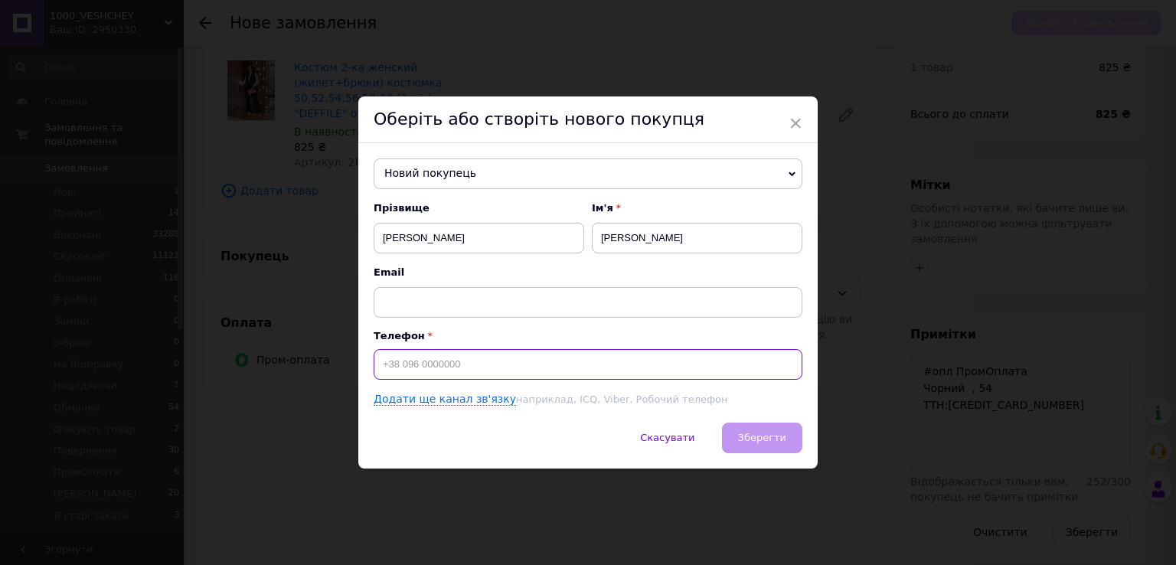
click at [435, 363] on input at bounding box center [588, 364] width 429 height 31
paste input "+380678915927"
type input "+380678915927"
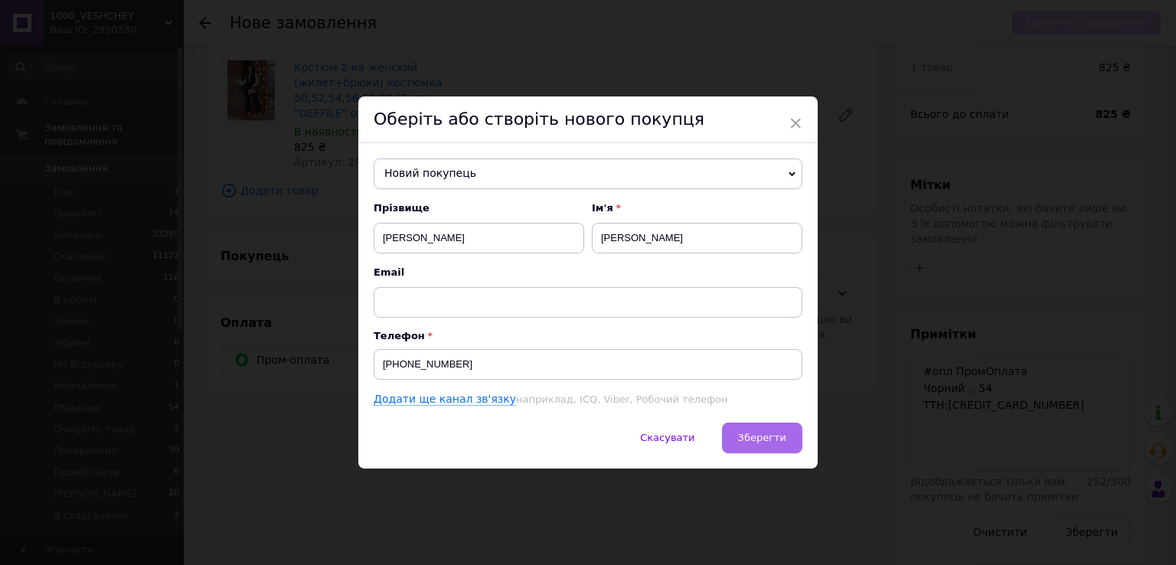
click at [766, 439] on span "Зберегти" at bounding box center [762, 437] width 48 height 11
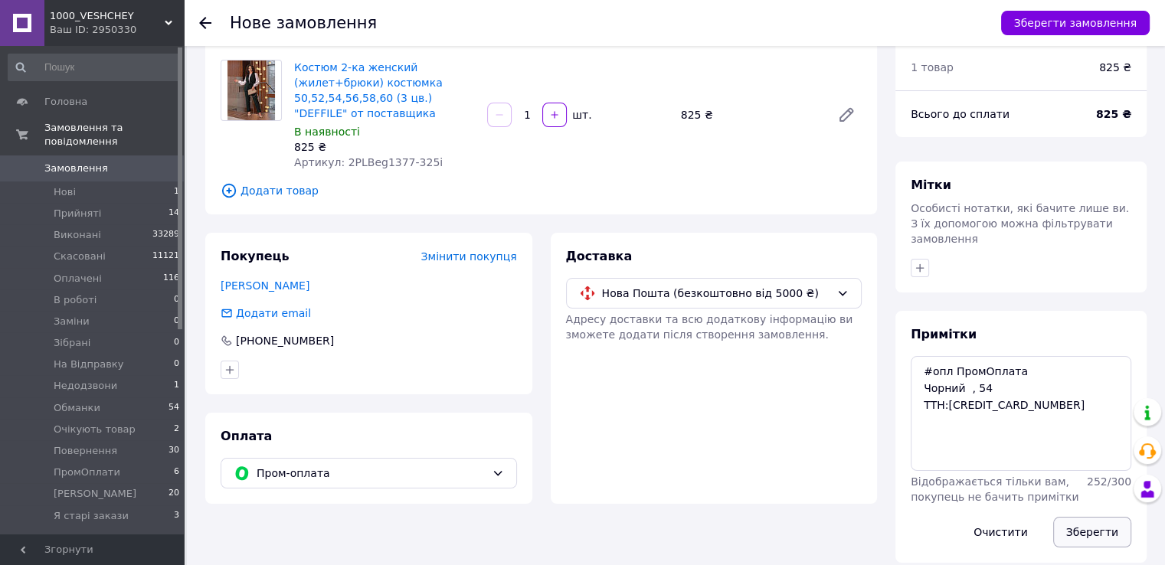
drag, startPoint x: 1093, startPoint y: 515, endPoint x: 1087, endPoint y: 503, distance: 13.0
click at [1093, 517] on button "Зберегти" at bounding box center [1092, 532] width 78 height 31
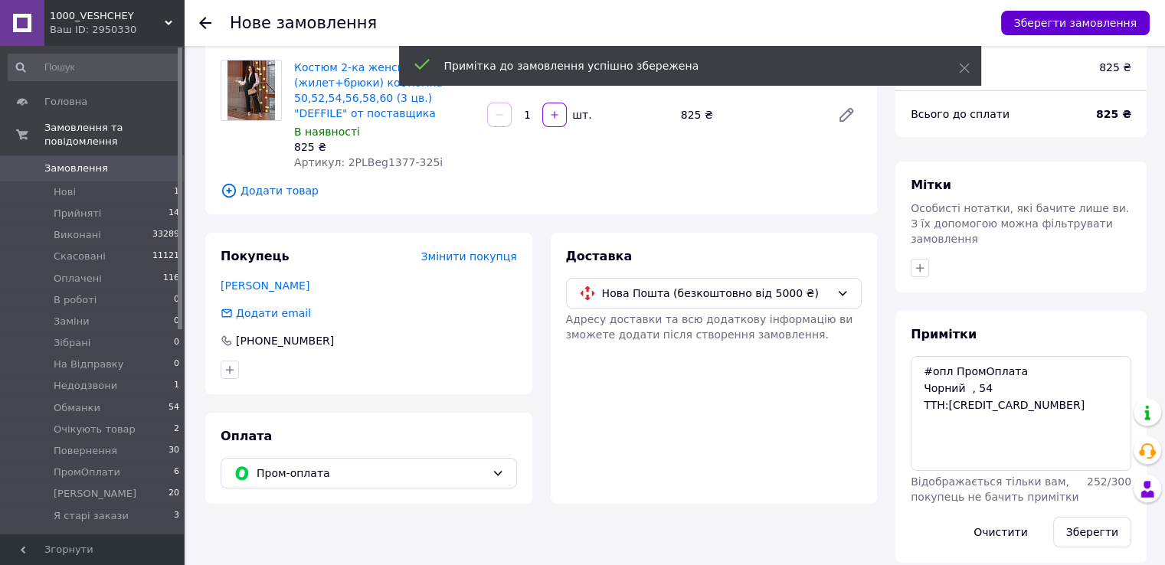
click at [1039, 21] on button "Зберегти замовлення" at bounding box center [1075, 23] width 149 height 25
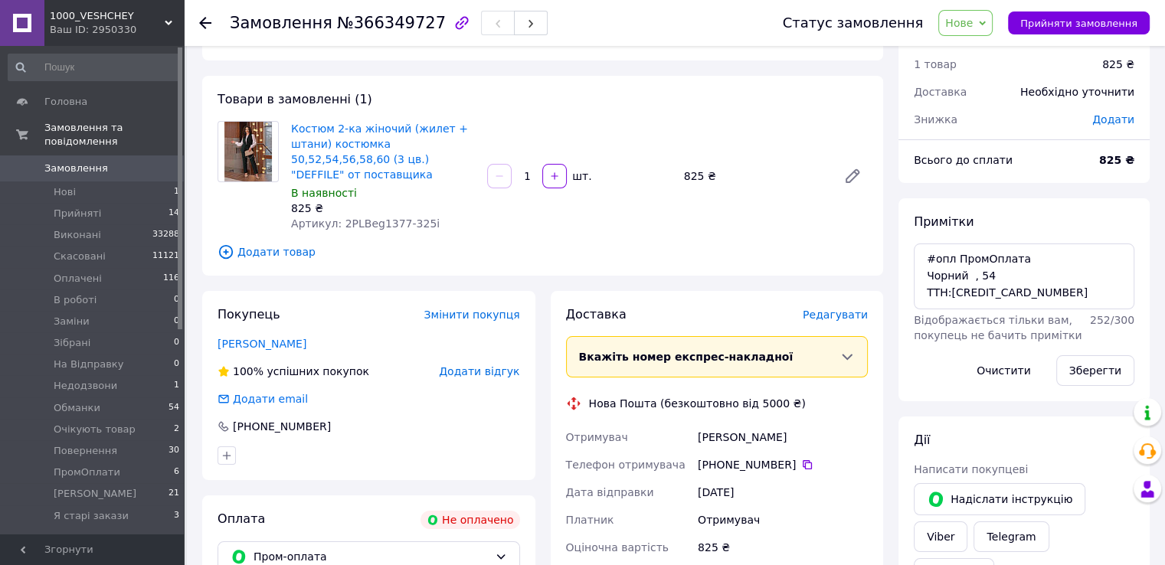
click at [828, 309] on span "Редагувати" at bounding box center [834, 315] width 65 height 12
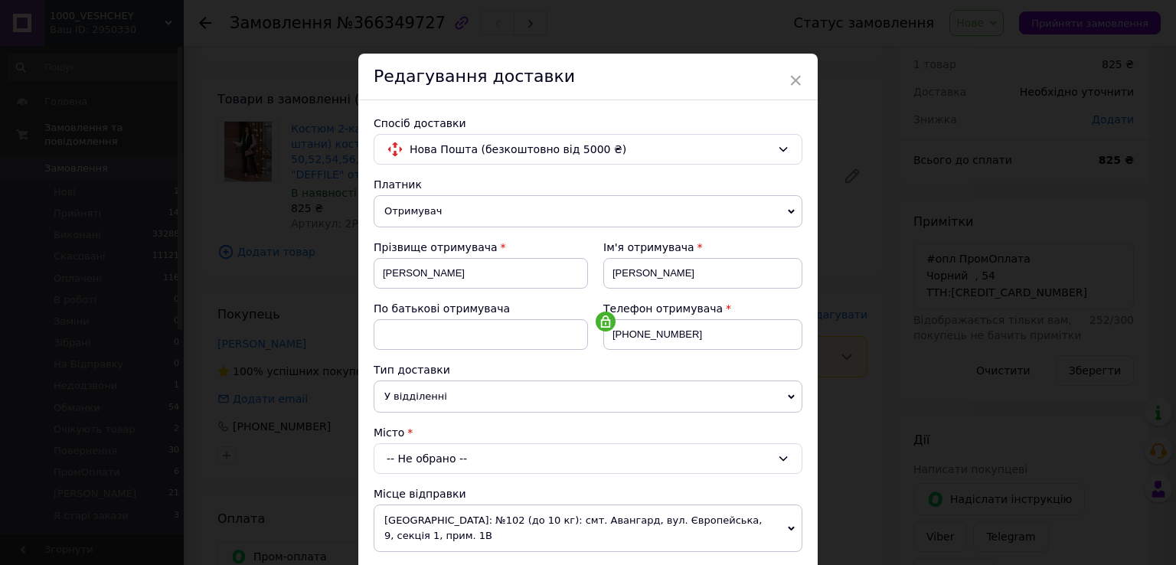
scroll to position [77, 0]
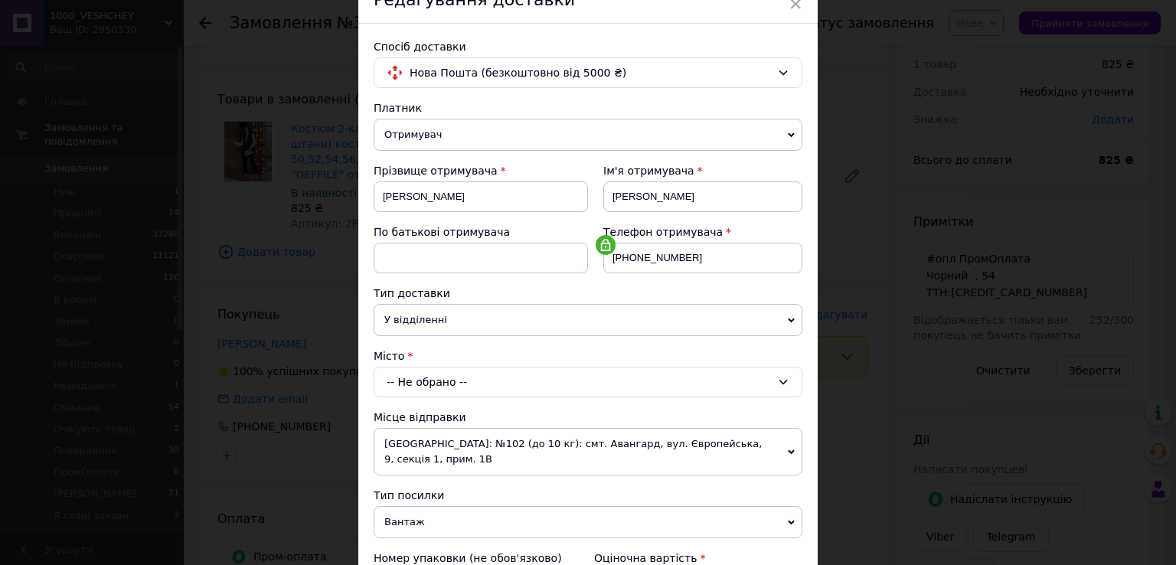
click at [484, 391] on div "-- Не обрано --" at bounding box center [588, 382] width 429 height 31
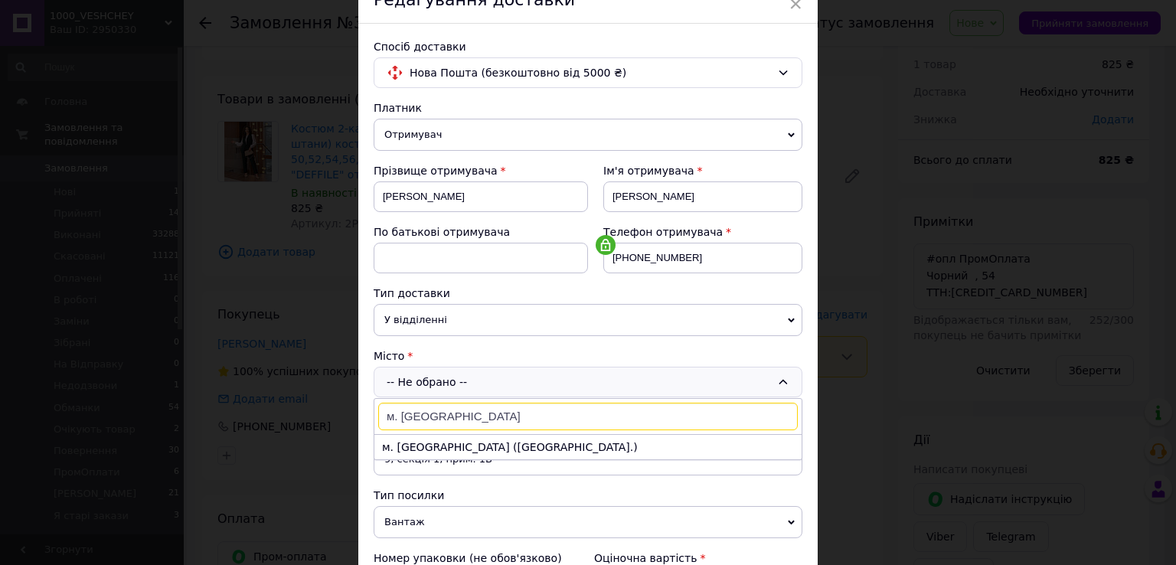
type input "м. Кривий Ріг"
click at [455, 443] on li "м. Кривий Ріг (Дніпропетровська обл.)" at bounding box center [587, 447] width 427 height 25
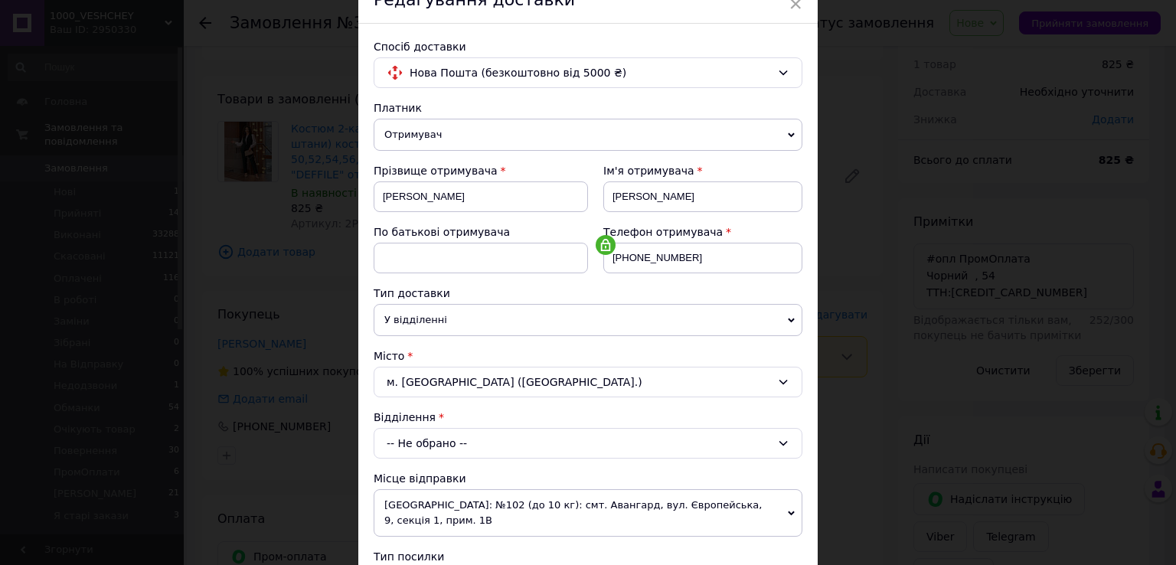
click at [458, 442] on div "-- Не обрано --" at bounding box center [588, 443] width 429 height 31
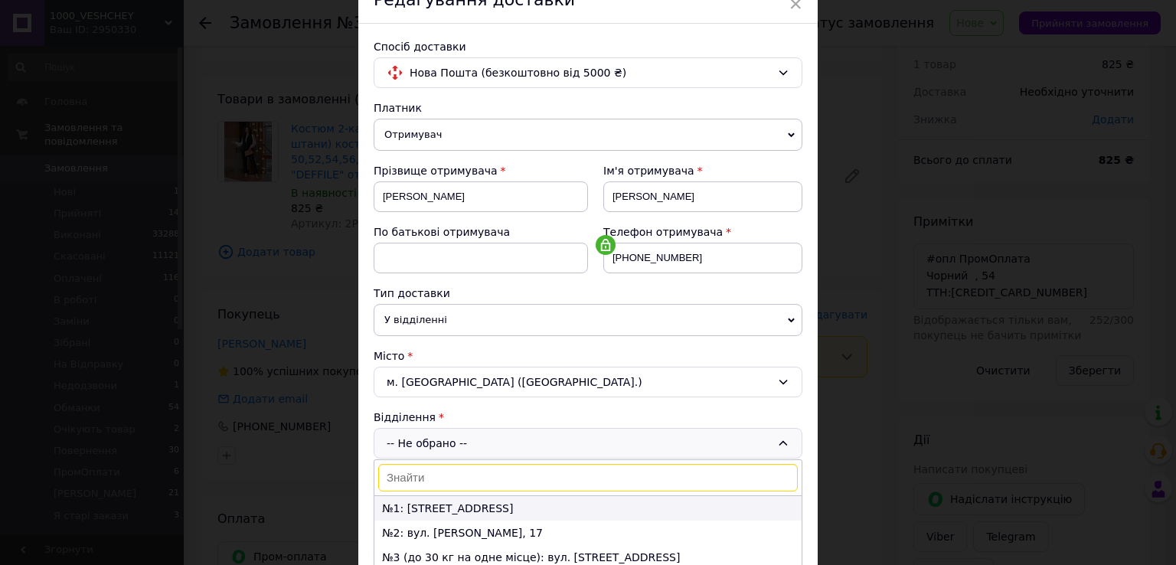
paste input "16"
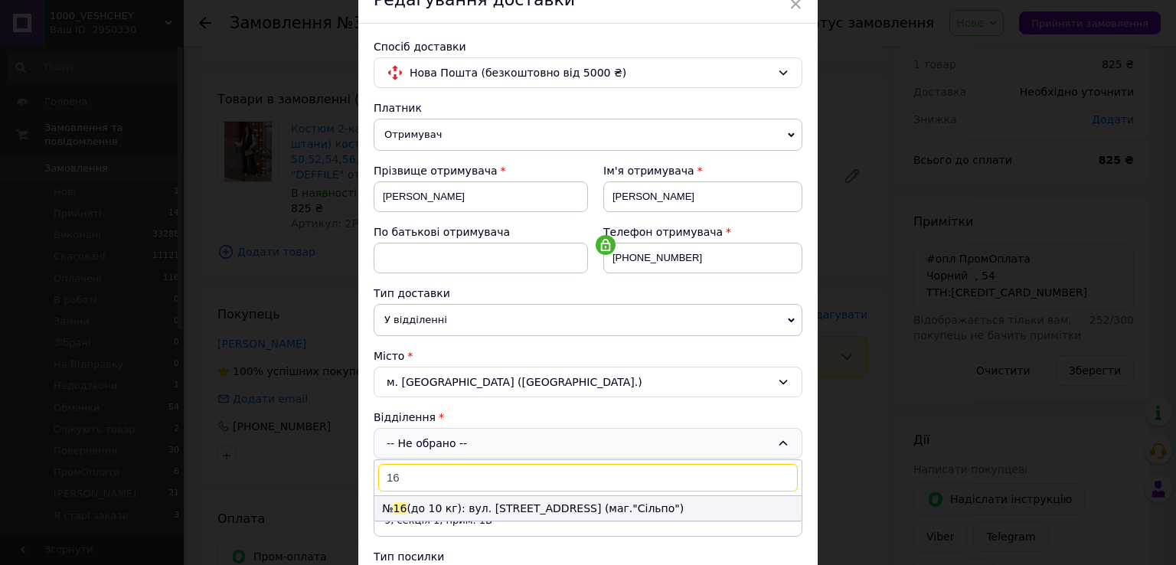
type input "16"
click at [432, 505] on li "№ 16 (до 10 кг): вул. Героїв АТО, 30а (маг."Сільпо")" at bounding box center [587, 508] width 427 height 25
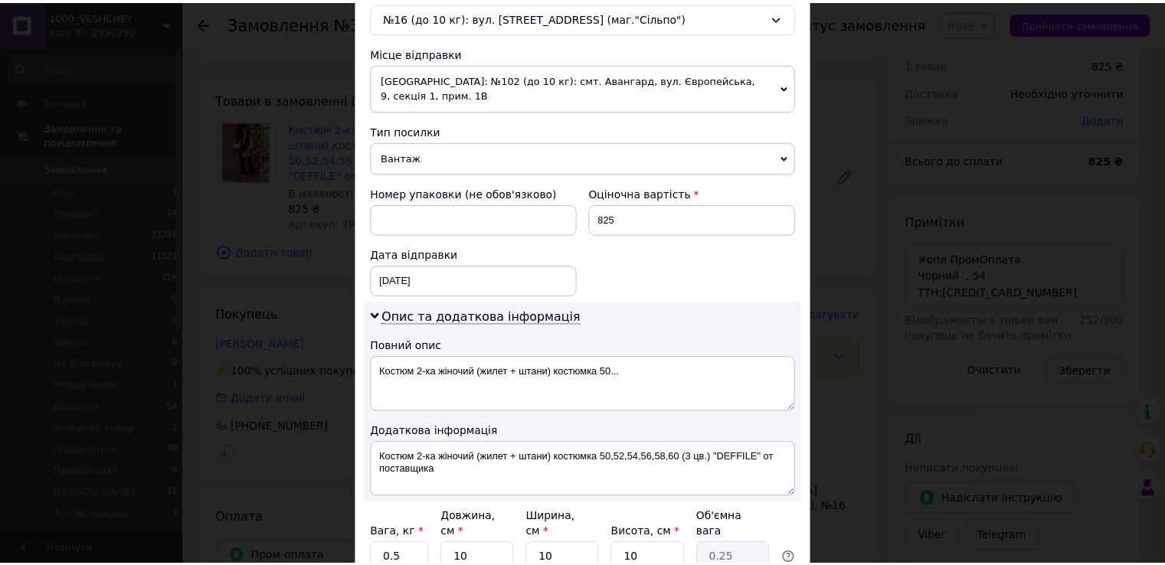
scroll to position [619, 0]
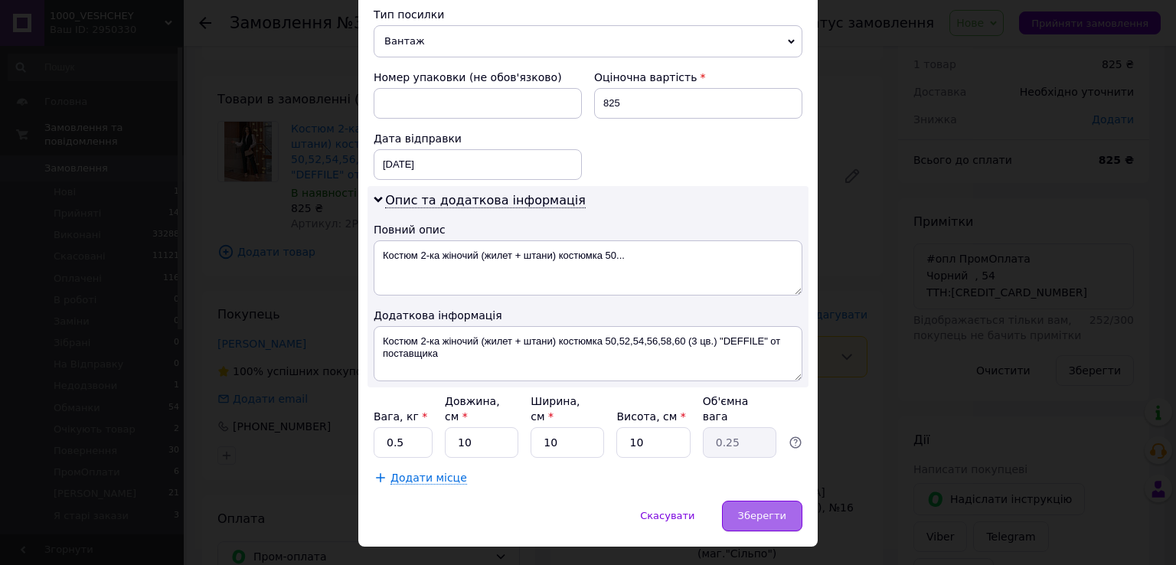
click at [744, 510] on span "Зберегти" at bounding box center [762, 515] width 48 height 11
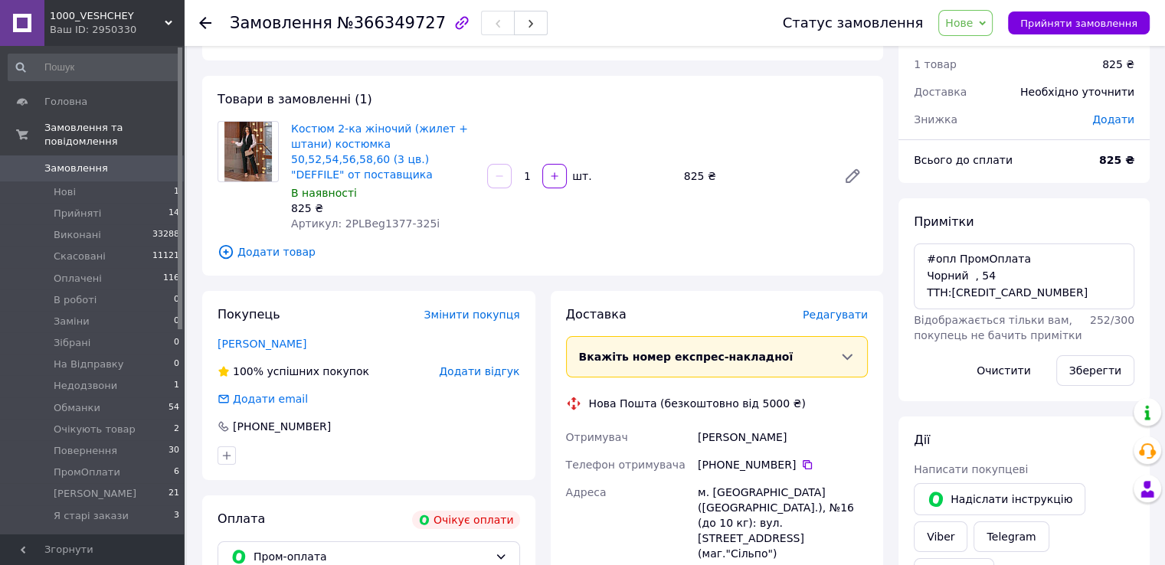
click at [992, 17] on span "Нове" at bounding box center [965, 23] width 54 height 26
click at [1002, 121] on li "Оплачено" at bounding box center [988, 122] width 98 height 23
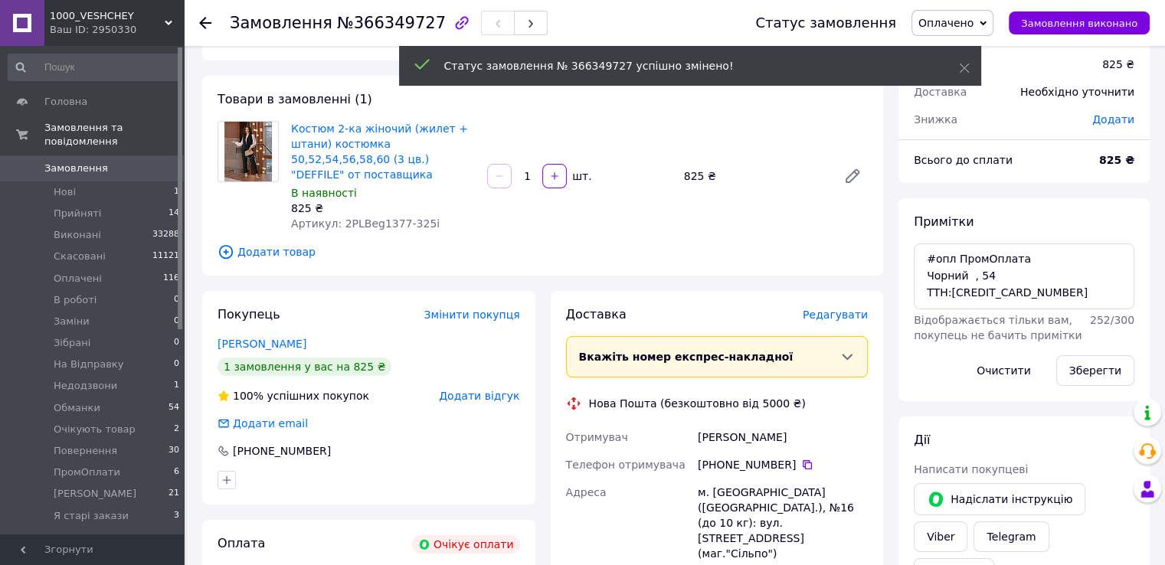
click at [138, 163] on link "Замовлення 0" at bounding box center [94, 168] width 188 height 26
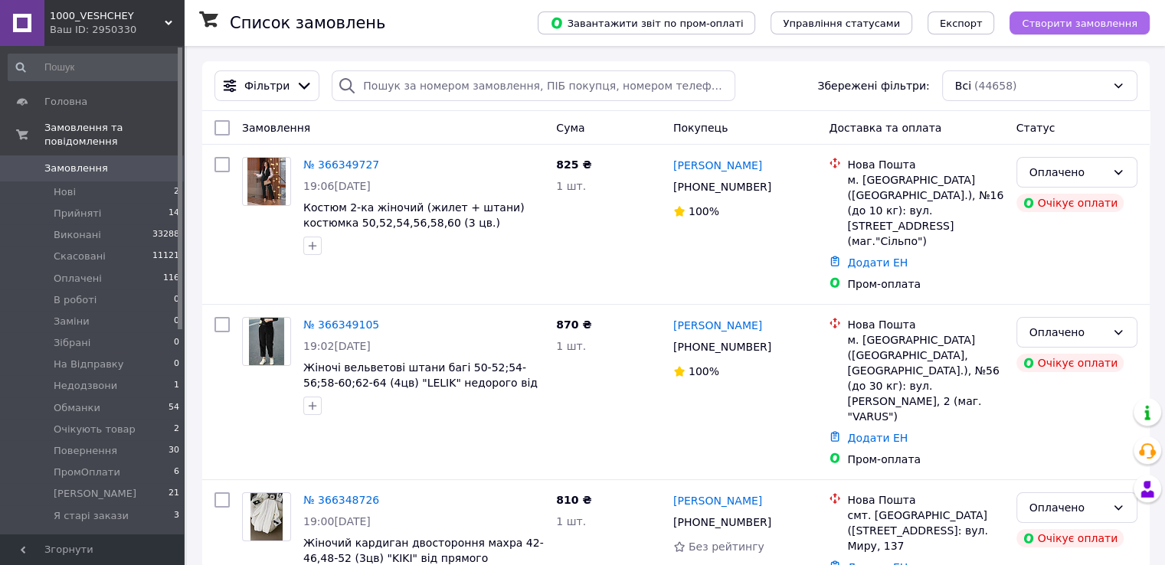
click at [1040, 26] on span "Створити замовлення" at bounding box center [1079, 23] width 116 height 11
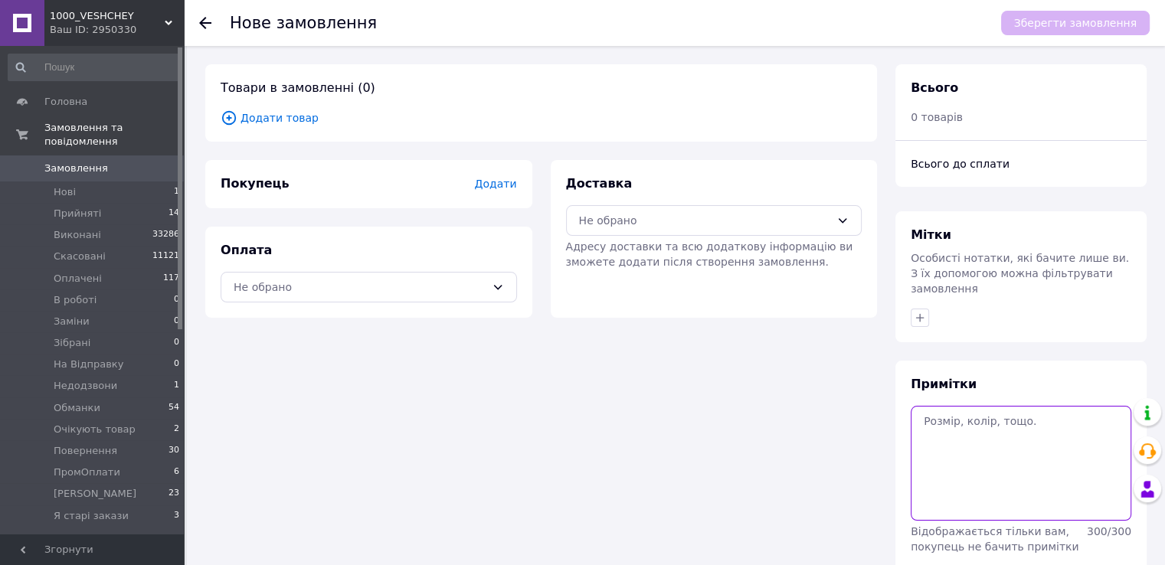
click at [966, 436] on textarea at bounding box center [1020, 463] width 221 height 115
paste textarea "#опл ПромОплата коричневий,42-46"
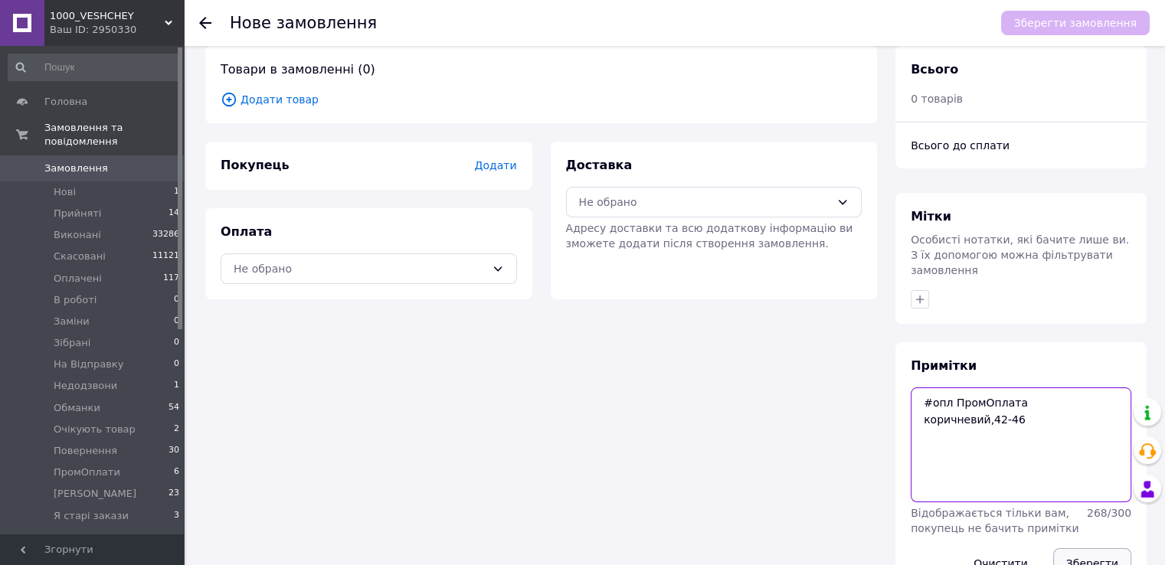
scroll to position [50, 0]
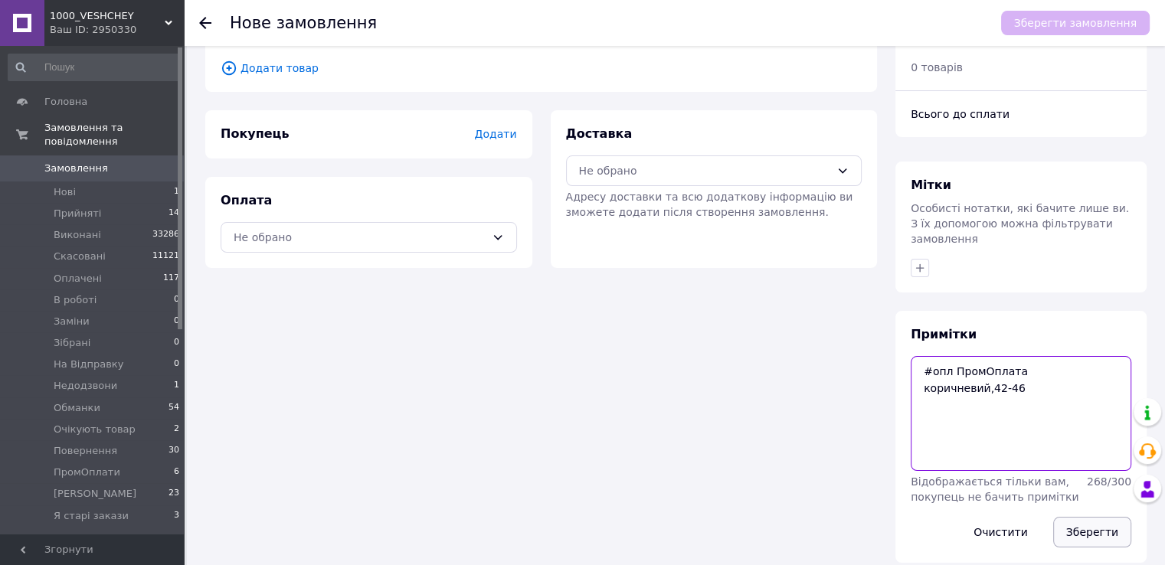
type textarea "#опл ПромОплата коричневий,42-46"
drag, startPoint x: 1102, startPoint y: 520, endPoint x: 1085, endPoint y: 511, distance: 19.2
click at [1100, 518] on button "Зберегти" at bounding box center [1092, 532] width 78 height 31
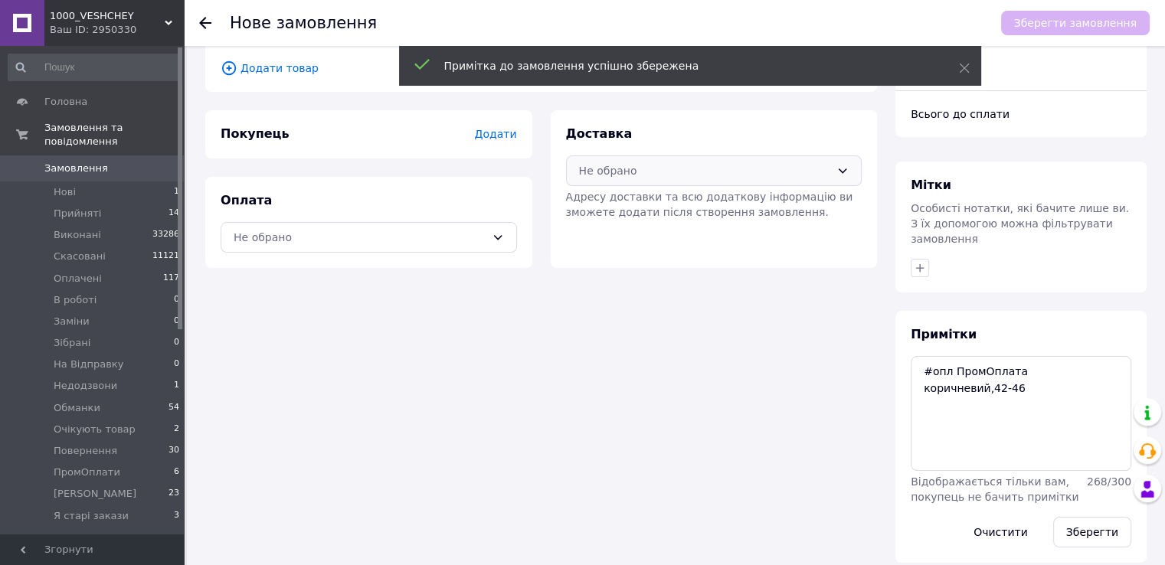
drag, startPoint x: 633, startPoint y: 160, endPoint x: 631, endPoint y: 170, distance: 10.2
click at [633, 160] on div "Не обрано" at bounding box center [714, 170] width 296 height 31
click at [626, 195] on div "Нова Пошта (безкоштовно від 5000 ₴)" at bounding box center [713, 203] width 276 height 17
click at [617, 174] on span "Нова Пошта (безкоштовно від 5000 ₴)" at bounding box center [716, 170] width 229 height 17
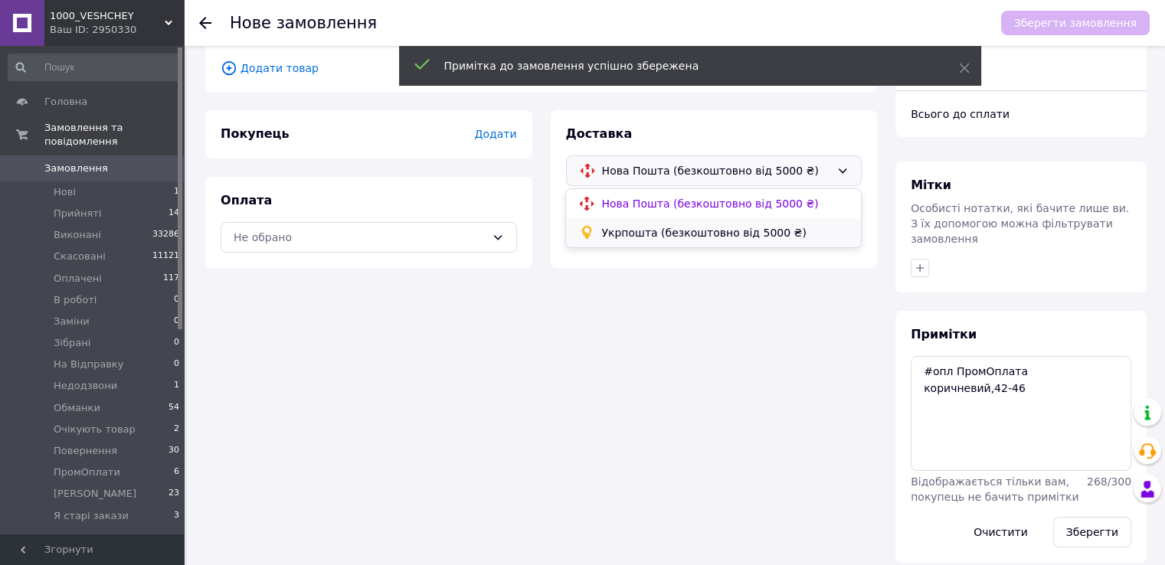
click at [618, 230] on span "Укрпошта (безкоштовно від 5000 ₴)" at bounding box center [724, 232] width 247 height 15
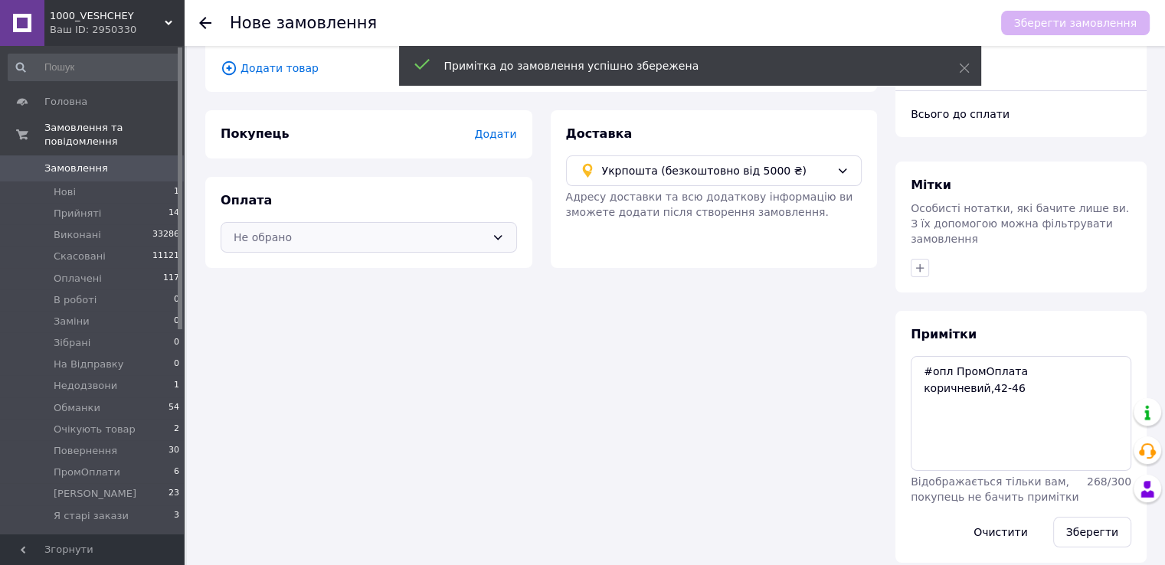
click at [395, 234] on div "Не обрано" at bounding box center [360, 237] width 252 height 17
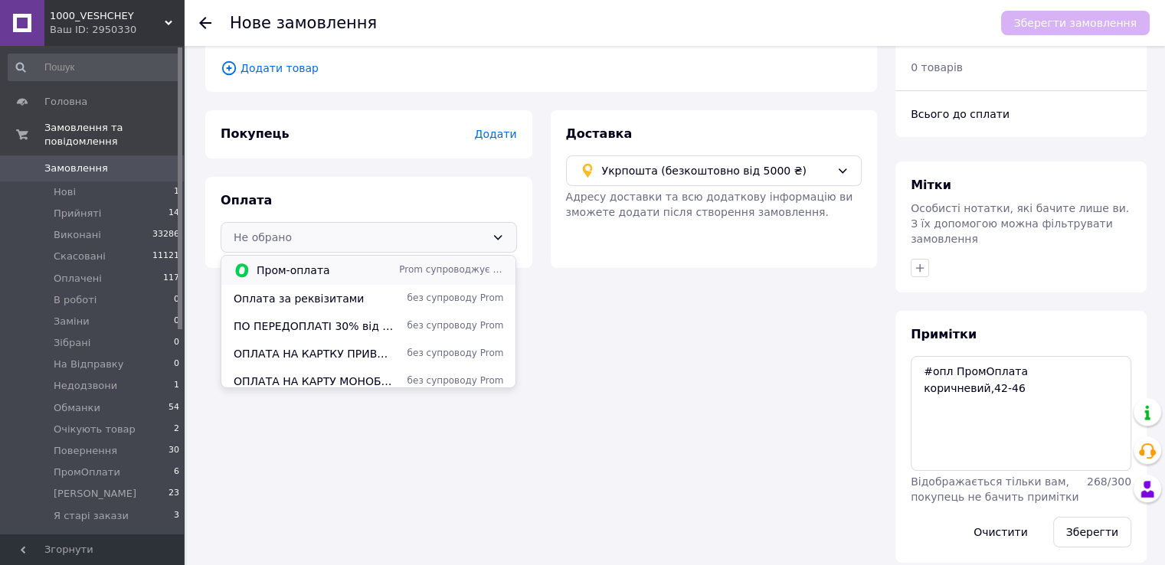
click at [405, 263] on span "Prom супроводжує покупку" at bounding box center [451, 269] width 104 height 13
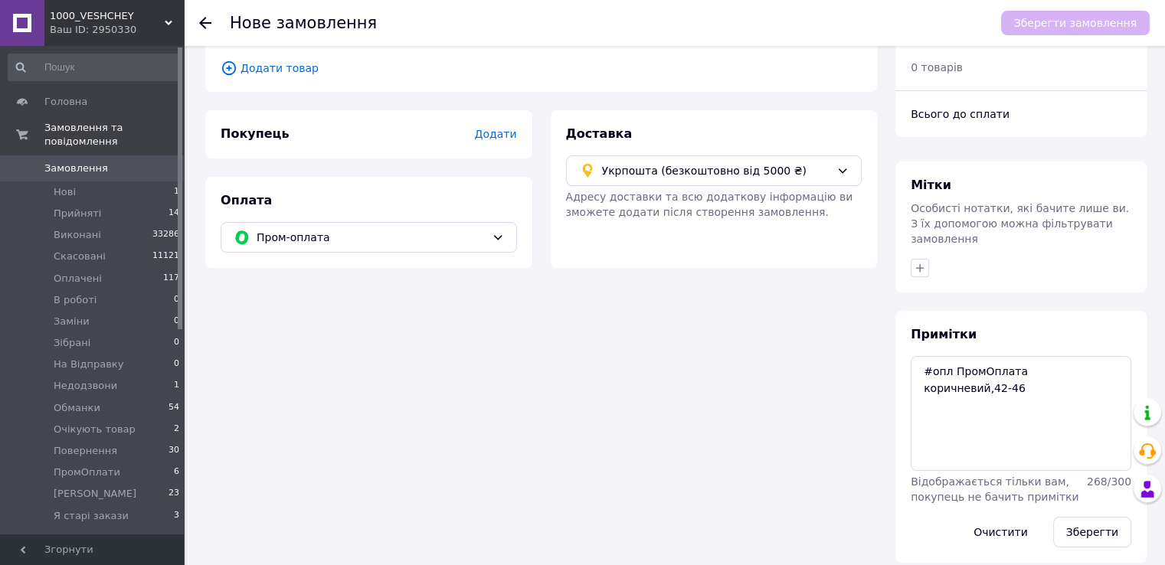
scroll to position [0, 0]
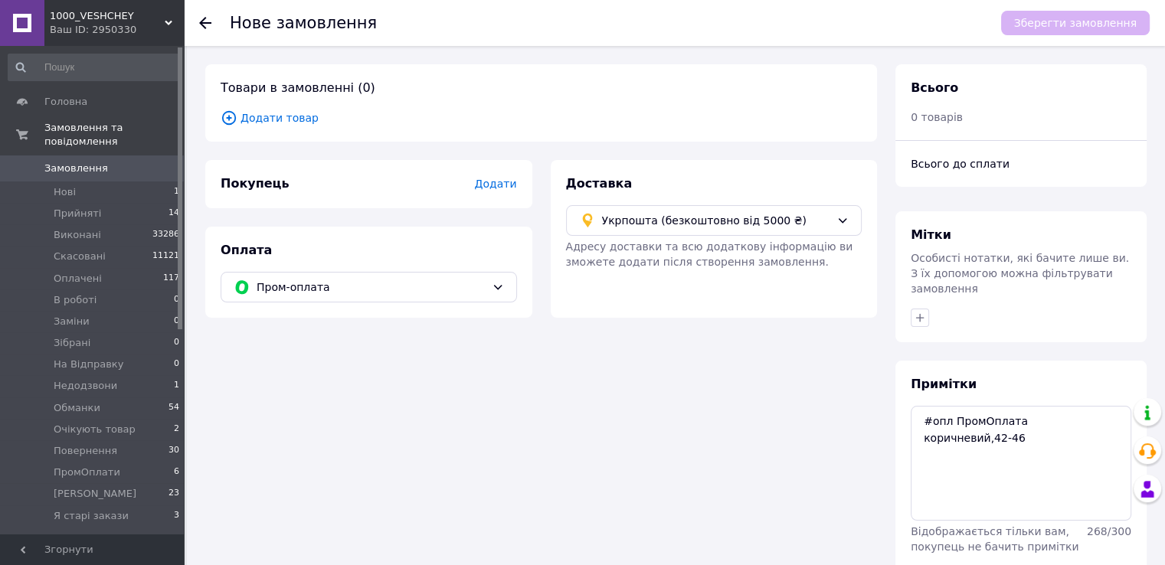
click at [263, 114] on span "Додати товар" at bounding box center [541, 117] width 641 height 17
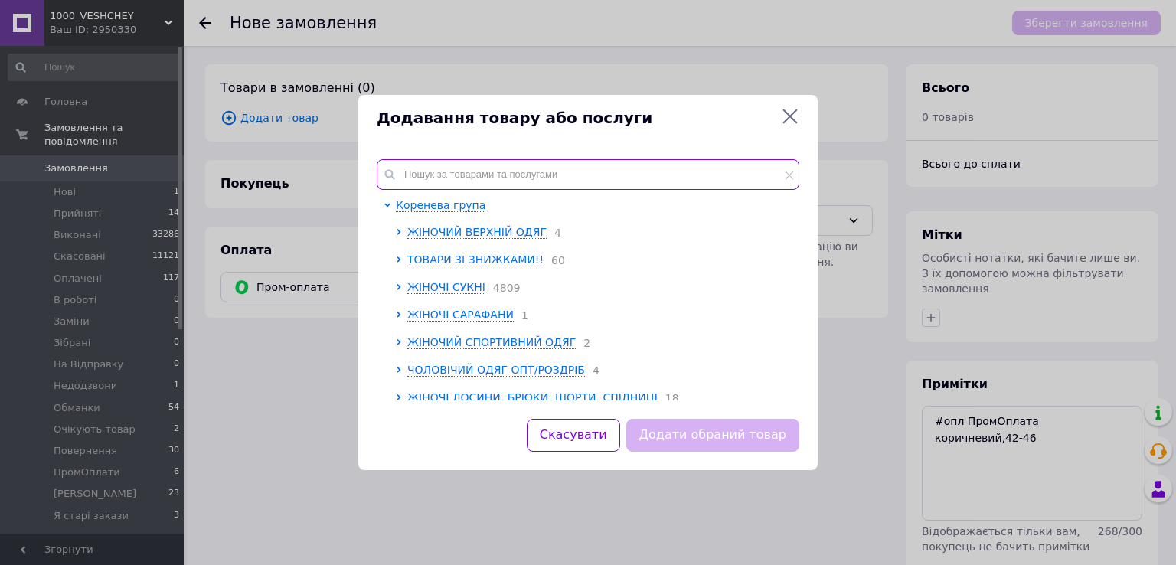
click at [466, 164] on input "text" at bounding box center [588, 174] width 423 height 31
paste input "Razg6220-1835y"
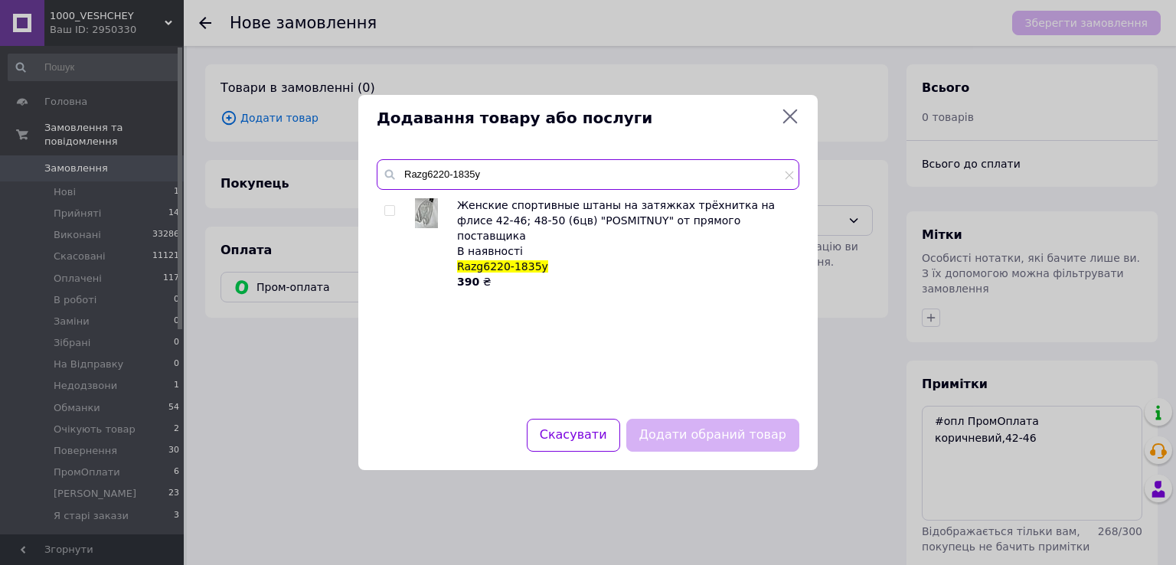
type input "Razg6220-1835y"
click at [392, 211] on input "checkbox" at bounding box center [389, 211] width 10 height 10
checkbox input "true"
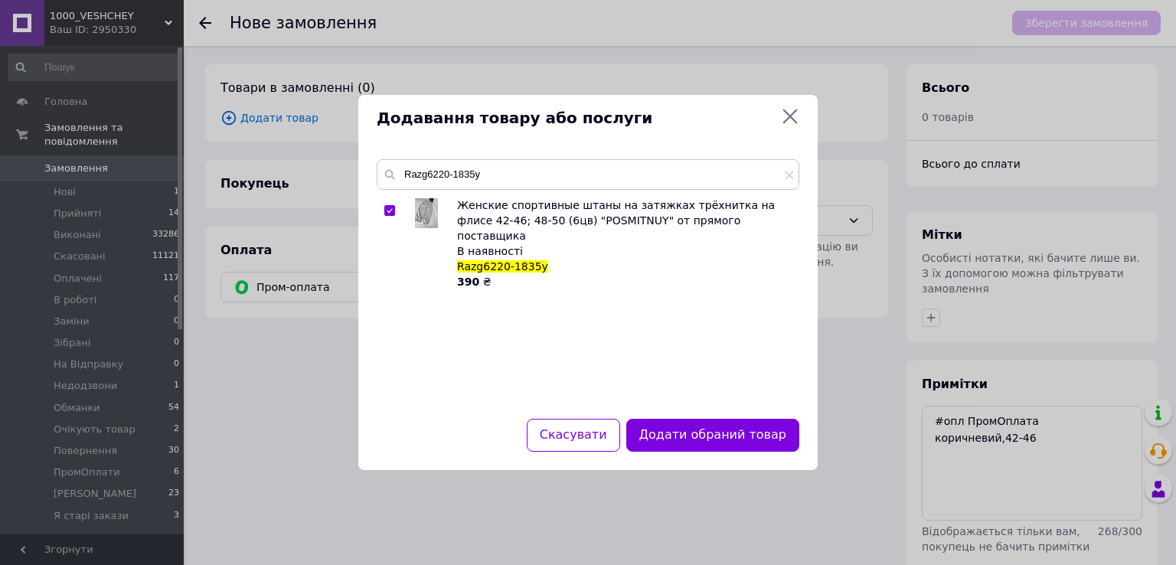
click at [694, 457] on div "Скасувати Додати обраний товар" at bounding box center [587, 444] width 459 height 51
click at [694, 439] on button "Додати обраний товар" at bounding box center [712, 435] width 173 height 33
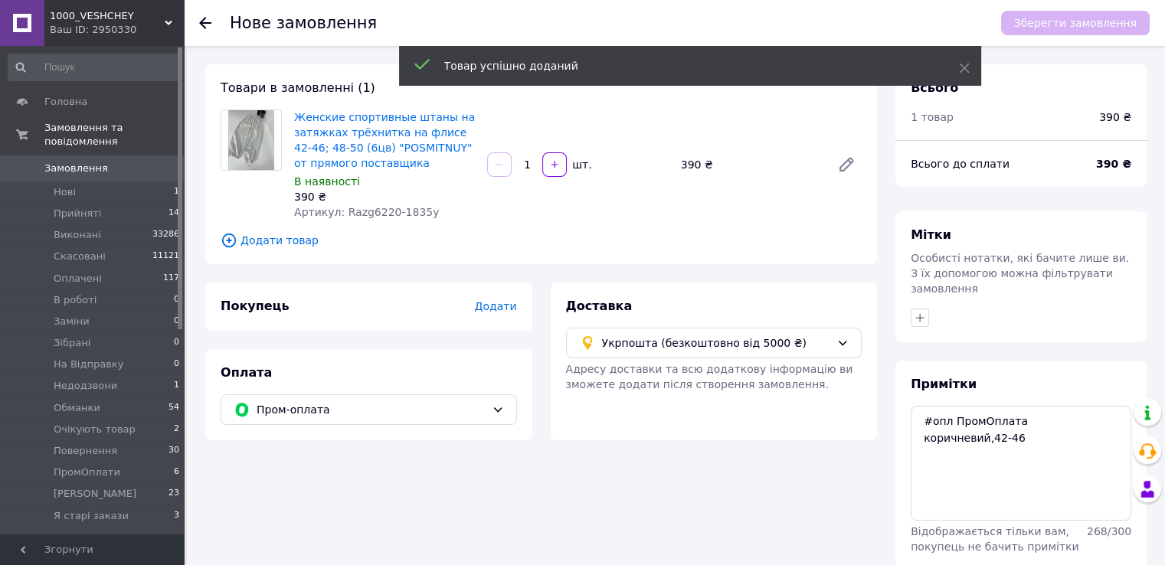
click at [501, 310] on span "Додати" at bounding box center [495, 306] width 42 height 12
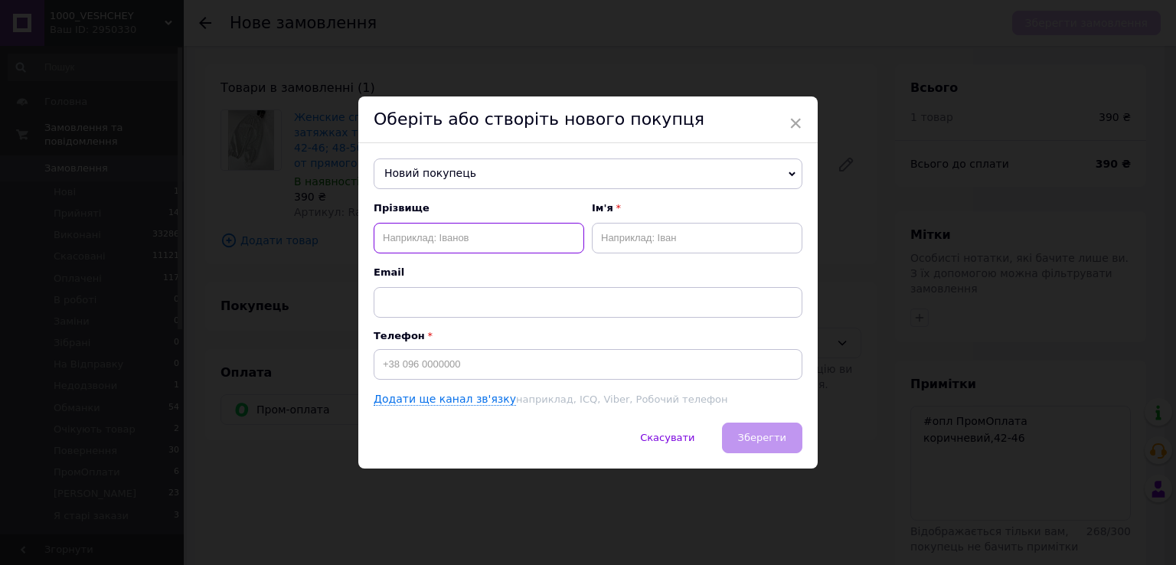
click at [472, 238] on input "text" at bounding box center [479, 238] width 211 height 31
paste input "тетяна федоришин"
click at [390, 237] on input "тетяна федоришин" at bounding box center [479, 238] width 211 height 31
type input "федоришин"
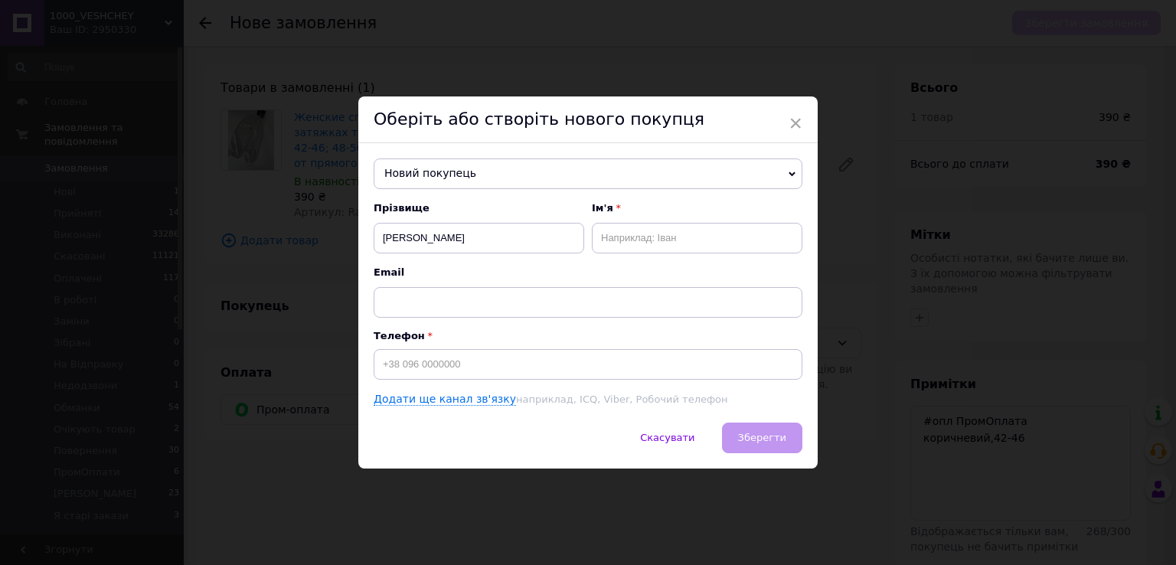
click at [663, 249] on div "Прізвище федоришин Ім'я Email" at bounding box center [588, 259] width 429 height 116
click at [649, 237] on input "text" at bounding box center [697, 238] width 211 height 31
click at [619, 283] on div "Email" at bounding box center [588, 292] width 429 height 52
click at [621, 228] on input "text" at bounding box center [697, 238] width 211 height 31
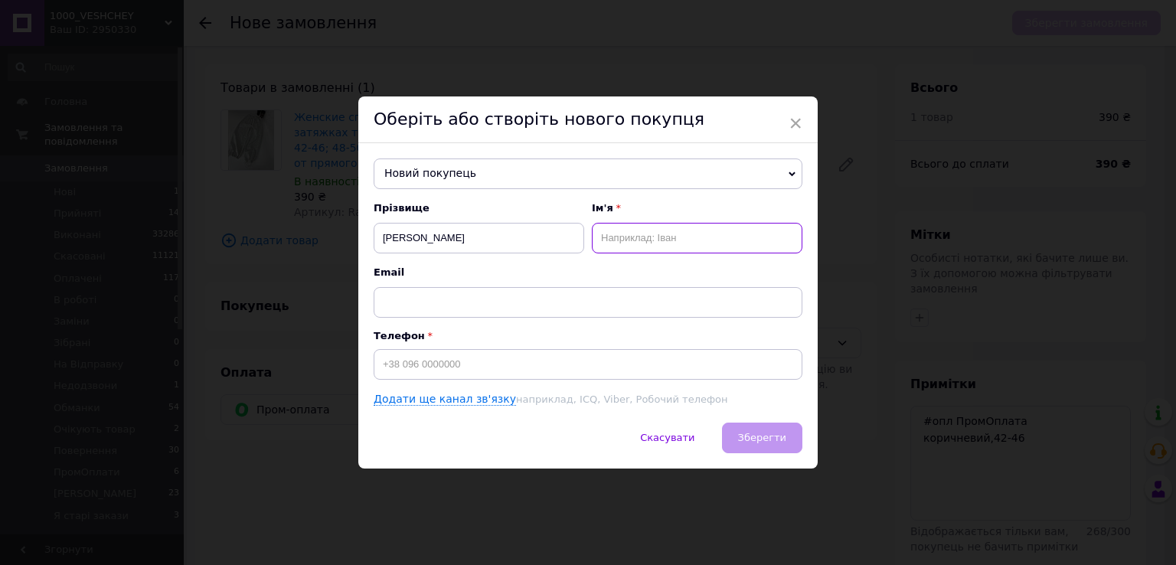
paste input "тетяна"
type input "тетяна-Іра"
click at [384, 239] on input "федоришин" at bounding box center [479, 238] width 211 height 31
type input "федоришин"
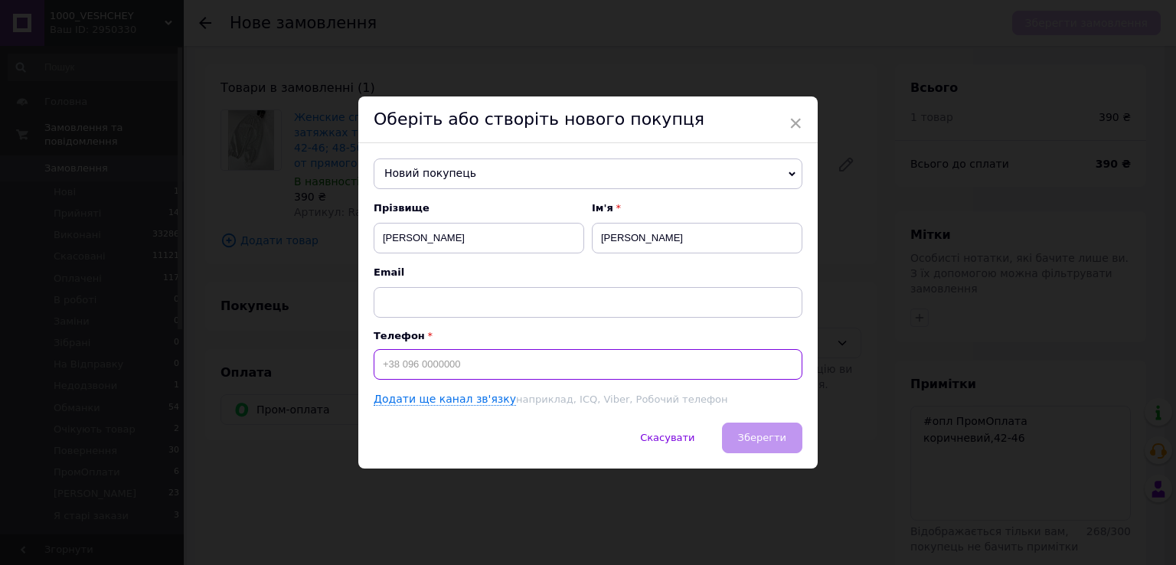
click at [440, 361] on input at bounding box center [588, 364] width 429 height 31
paste input "+380976882175"
type input "+380976882175"
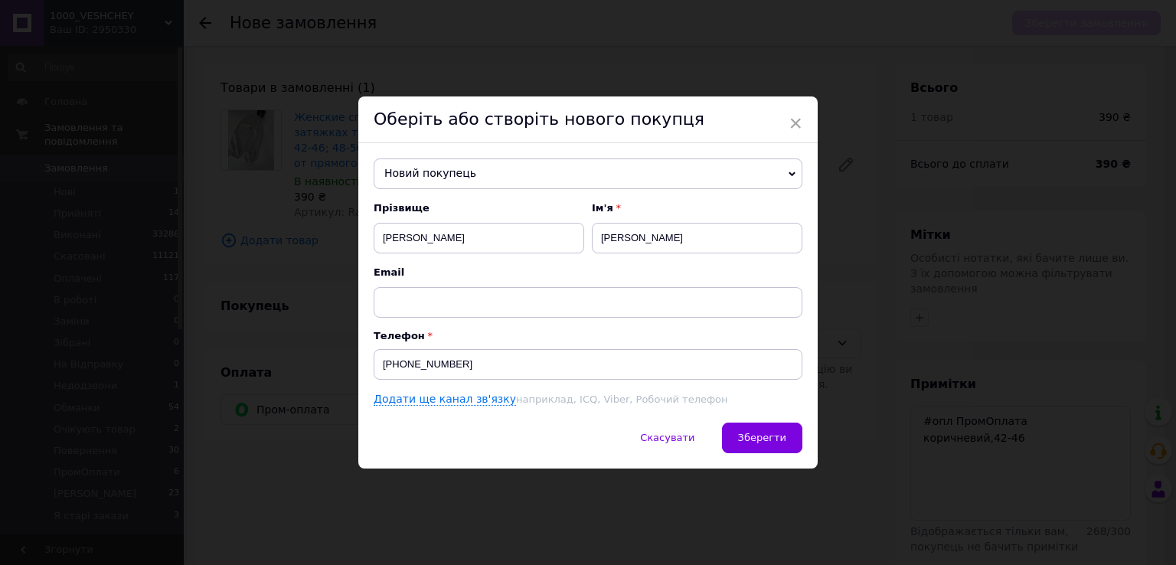
click at [801, 441] on div "Скасувати   Зберегти" at bounding box center [587, 446] width 459 height 46
click at [773, 443] on span "Зберегти" at bounding box center [762, 437] width 48 height 11
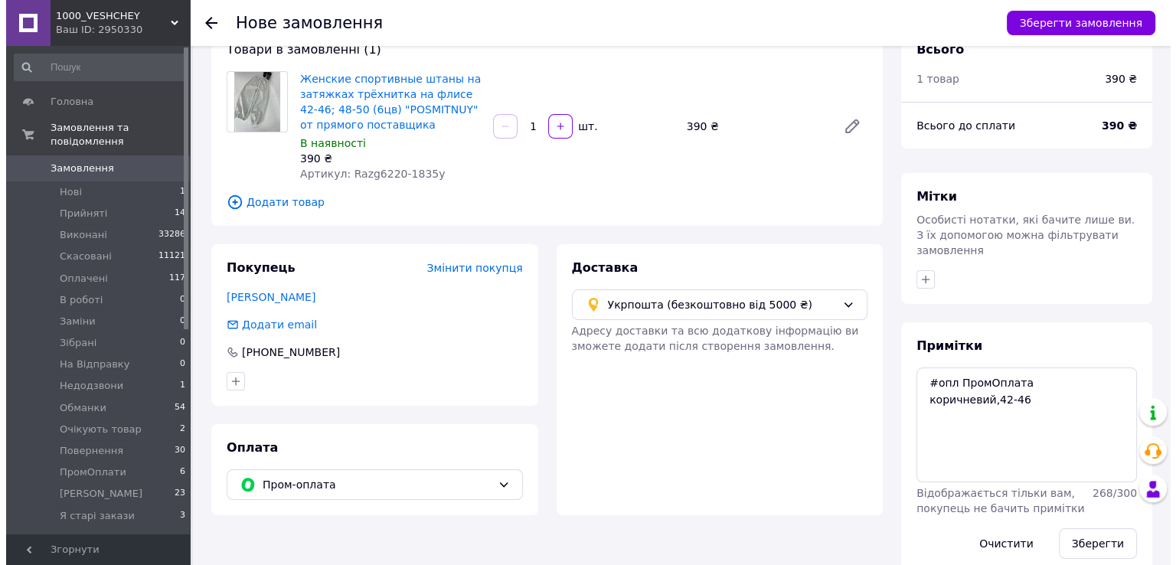
scroll to position [50, 0]
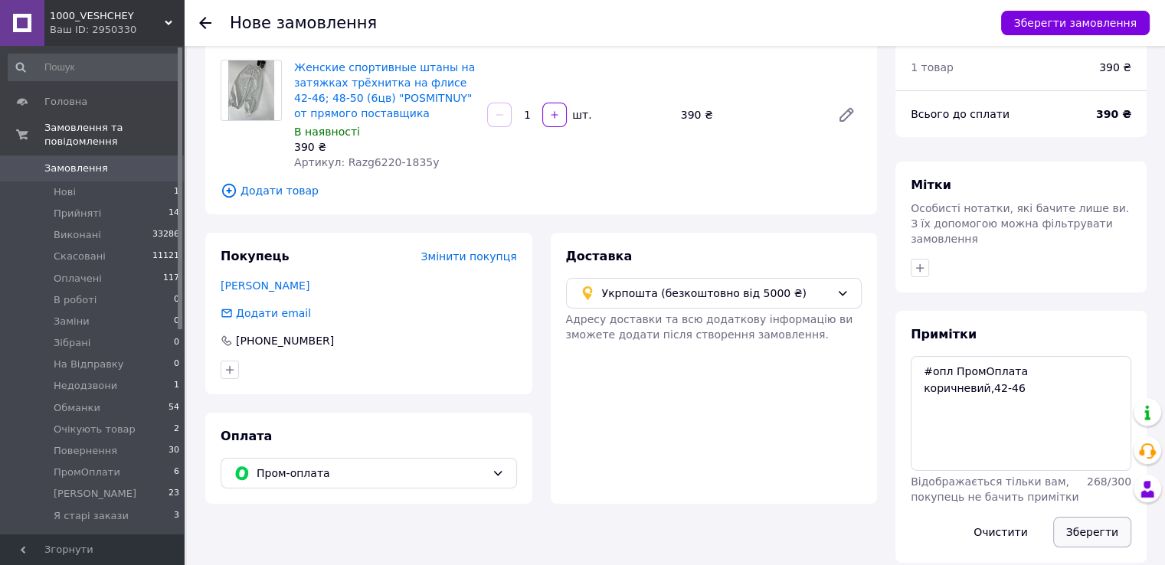
click at [1108, 517] on button "Зберегти" at bounding box center [1092, 532] width 78 height 31
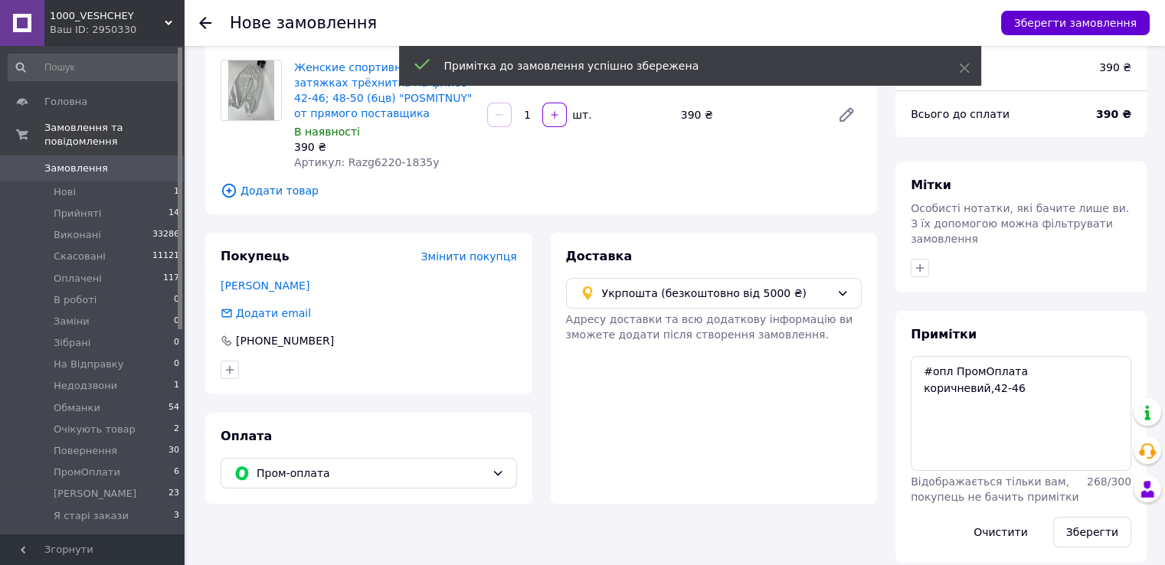
click at [1041, 22] on button "Зберегти замовлення" at bounding box center [1075, 23] width 149 height 25
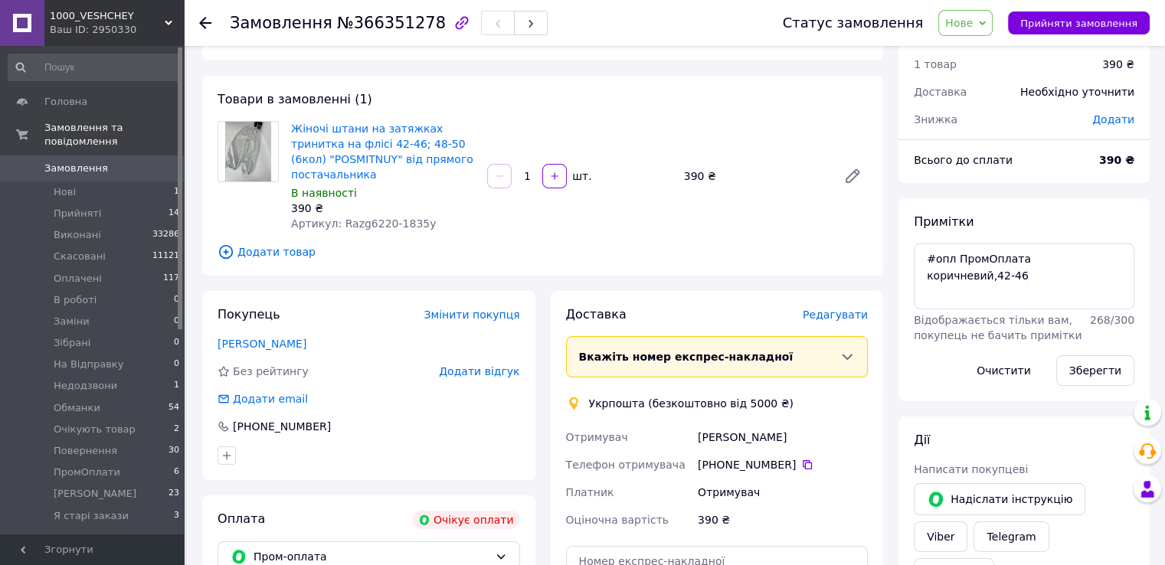
click at [832, 312] on span "Редагувати" at bounding box center [834, 315] width 65 height 12
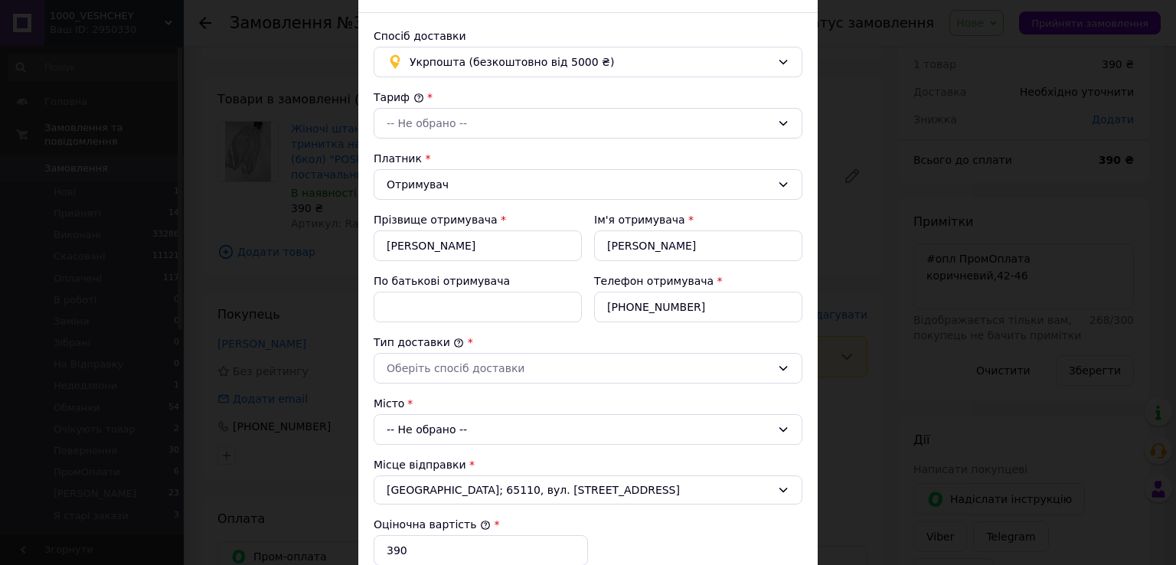
scroll to position [153, 0]
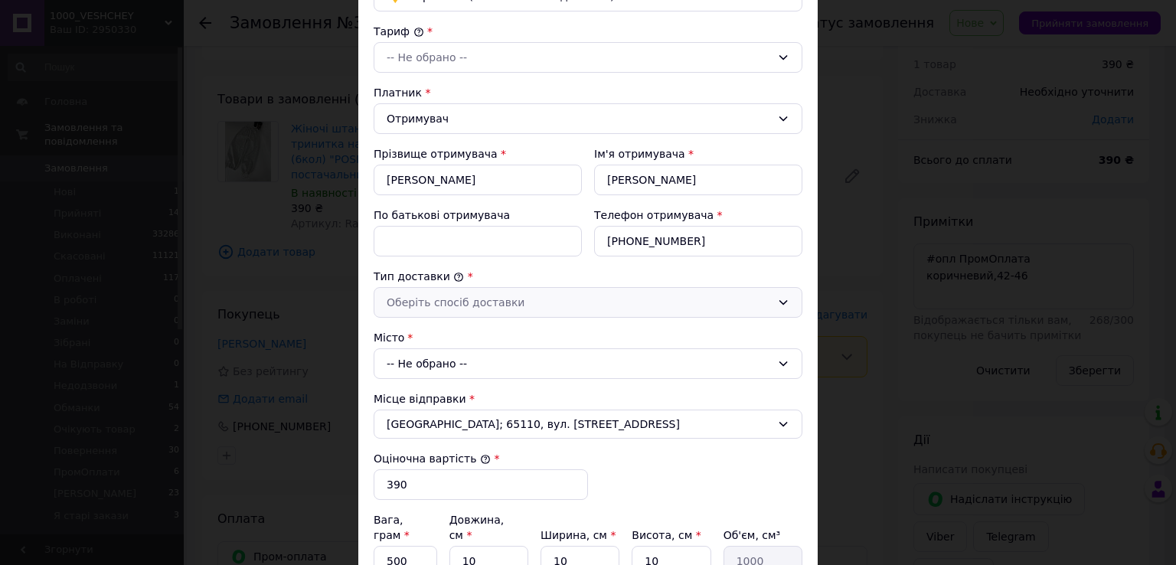
click at [421, 299] on div "Оберіть спосіб доставки" at bounding box center [579, 302] width 384 height 17
click at [423, 338] on li "Склад - склад" at bounding box center [585, 333] width 427 height 28
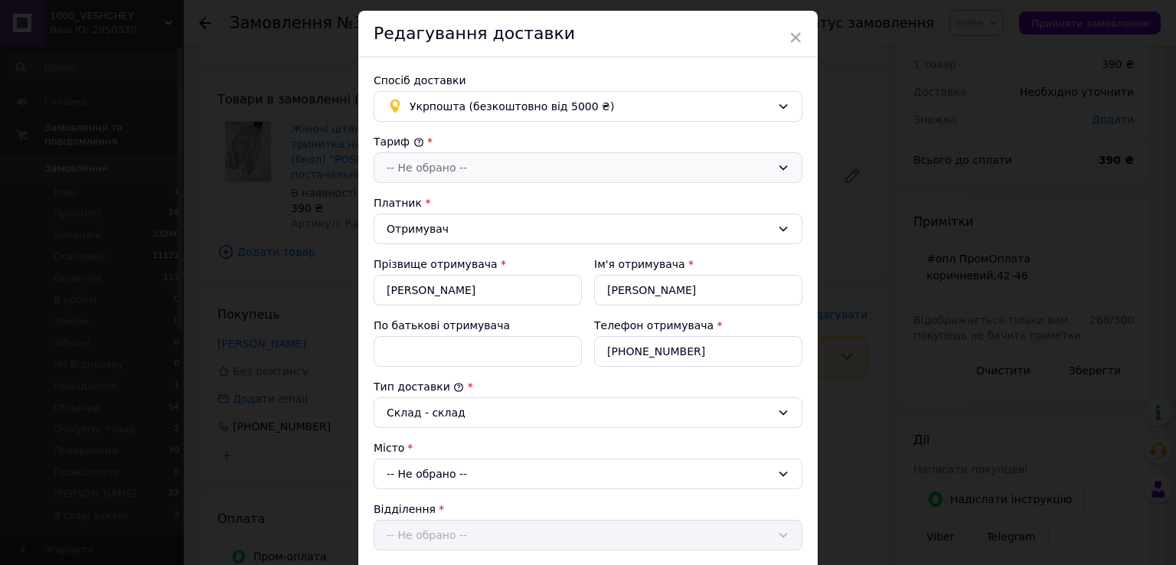
scroll to position [0, 0]
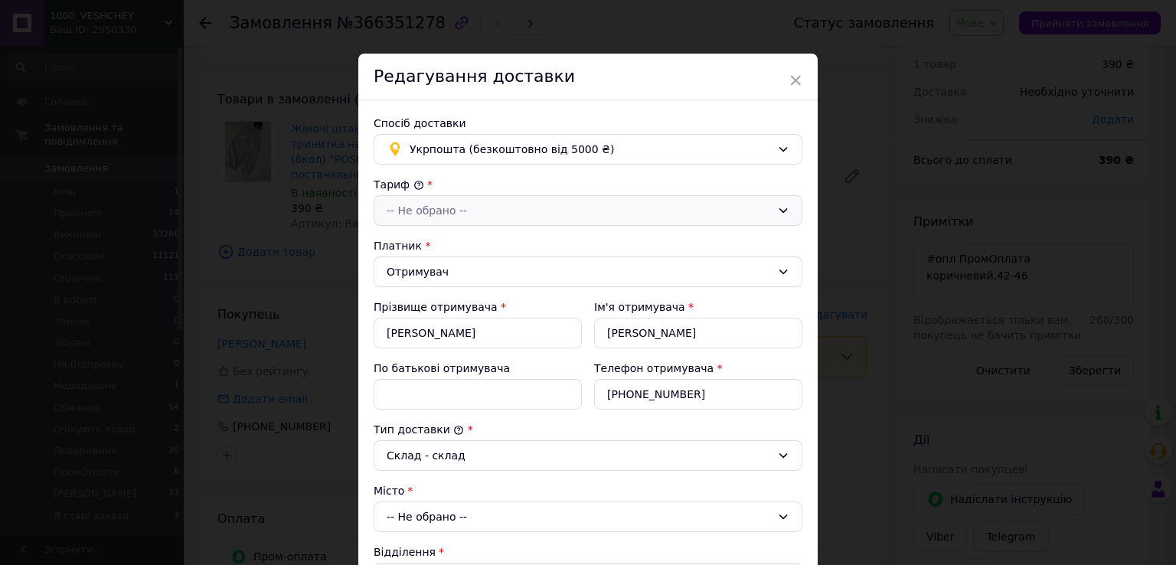
click at [392, 197] on div "-- Не обрано --" at bounding box center [588, 210] width 429 height 31
click at [392, 236] on li "Стандарт" at bounding box center [585, 243] width 427 height 28
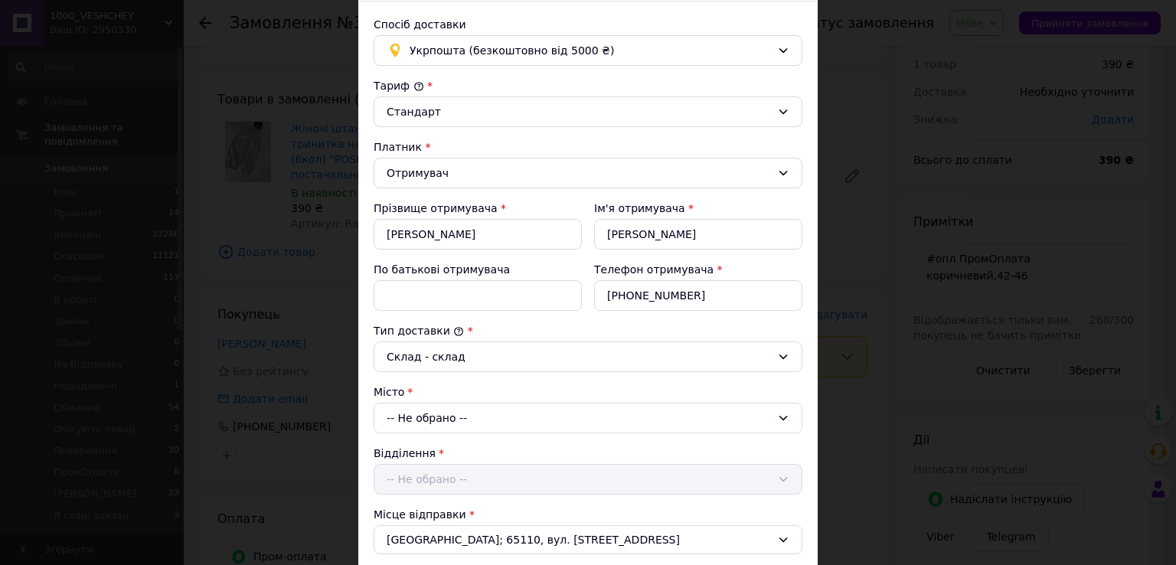
scroll to position [306, 0]
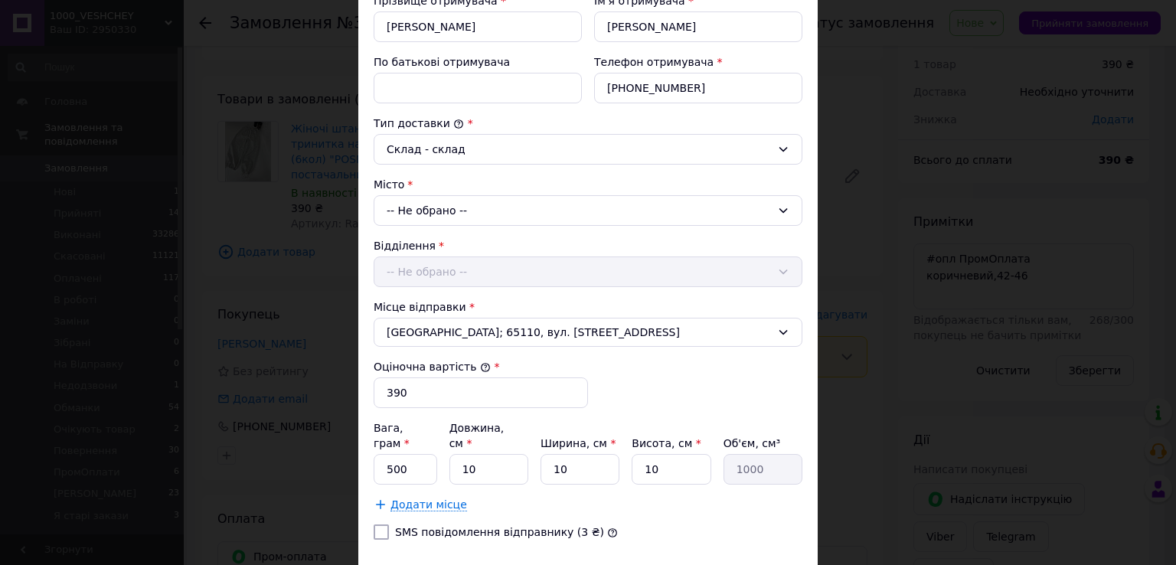
click at [415, 208] on div "-- Не обрано --" at bounding box center [588, 210] width 429 height 31
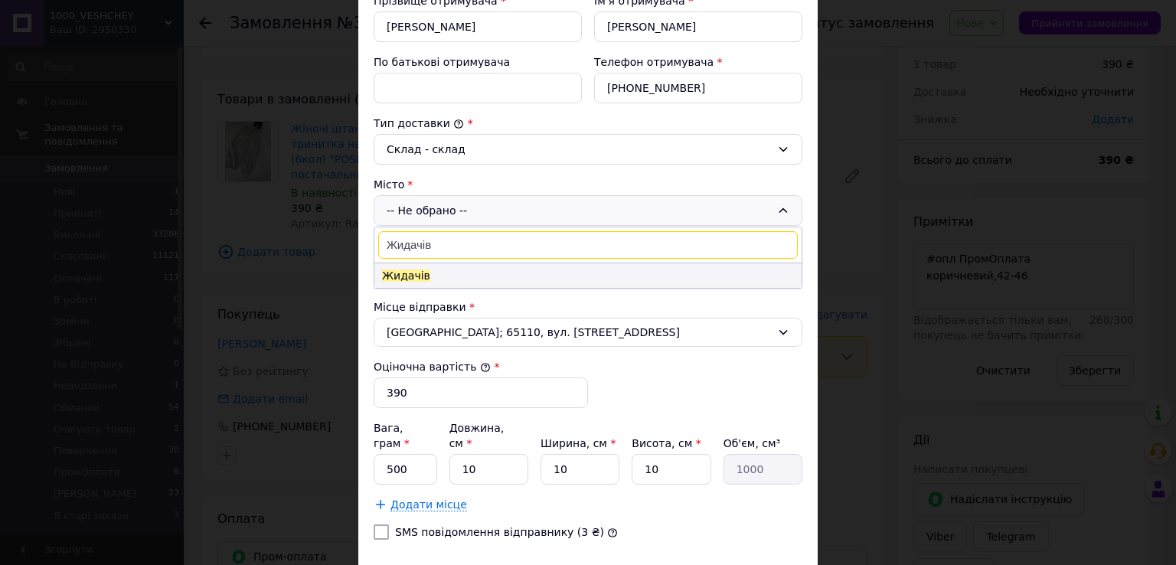
type input "Жидачів"
click at [440, 275] on li "Жидачів" at bounding box center [587, 275] width 427 height 25
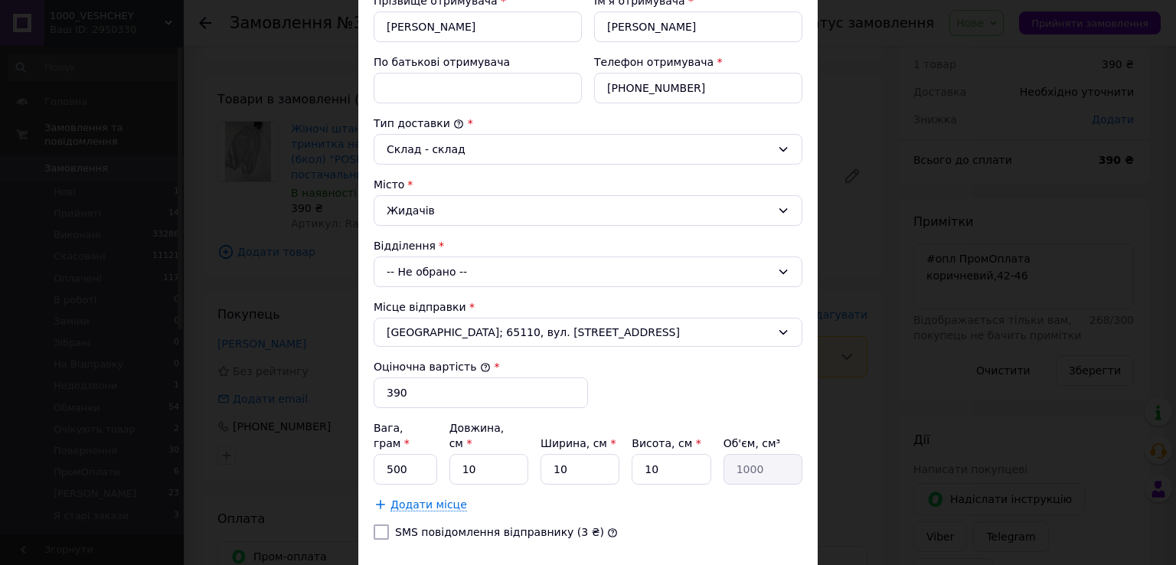
click at [441, 265] on div "-- Не обрано --" at bounding box center [588, 272] width 429 height 31
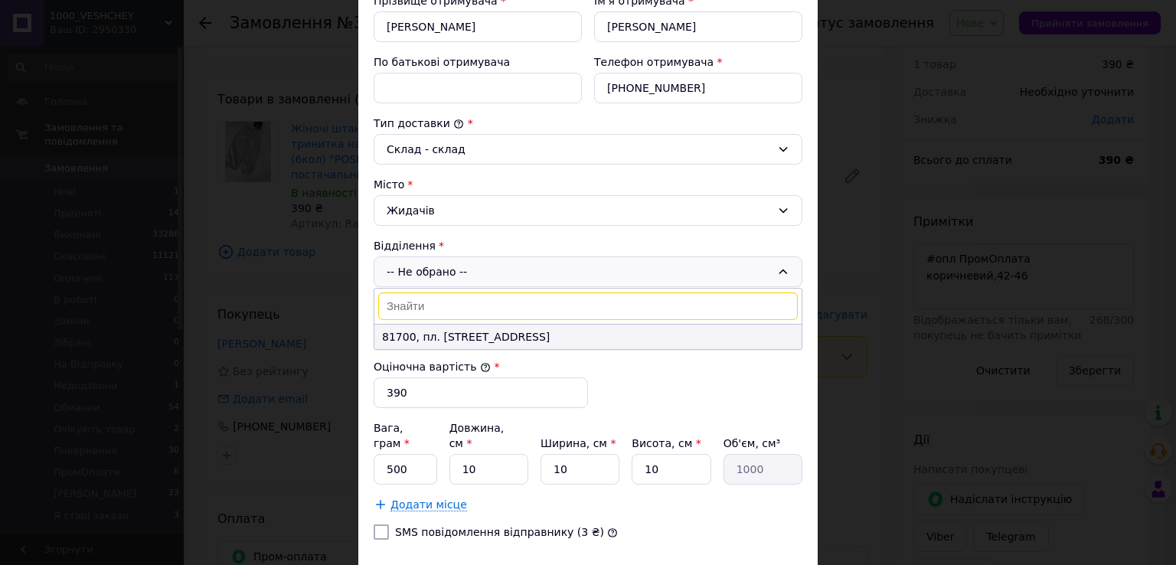
click at [461, 338] on li "81700, пл. Свободи, 8" at bounding box center [587, 337] width 427 height 25
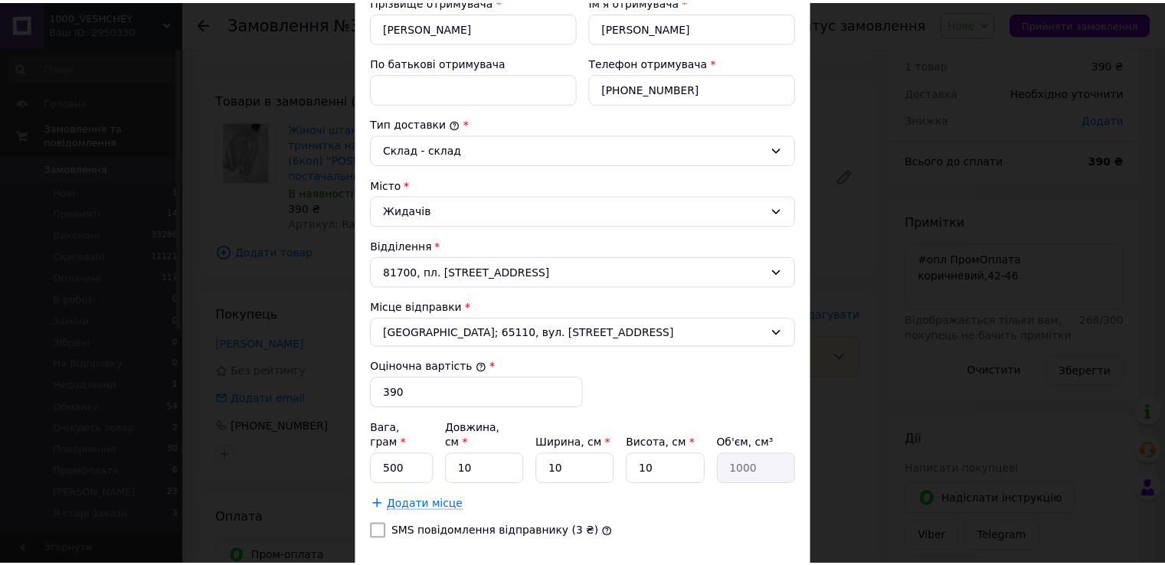
scroll to position [389, 0]
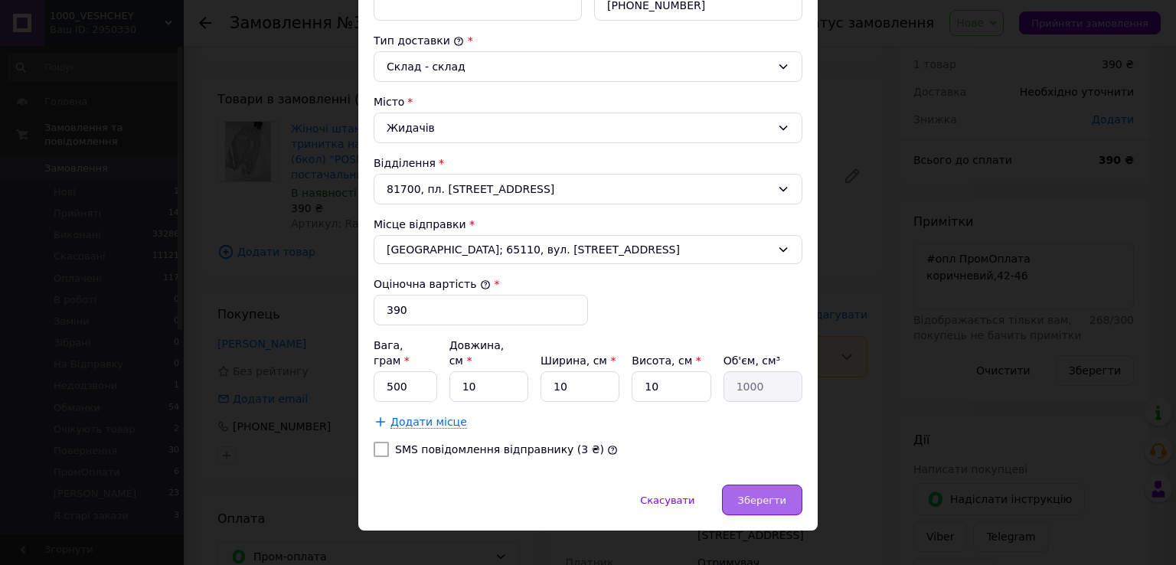
click at [773, 495] on span "Зберегти" at bounding box center [762, 500] width 48 height 11
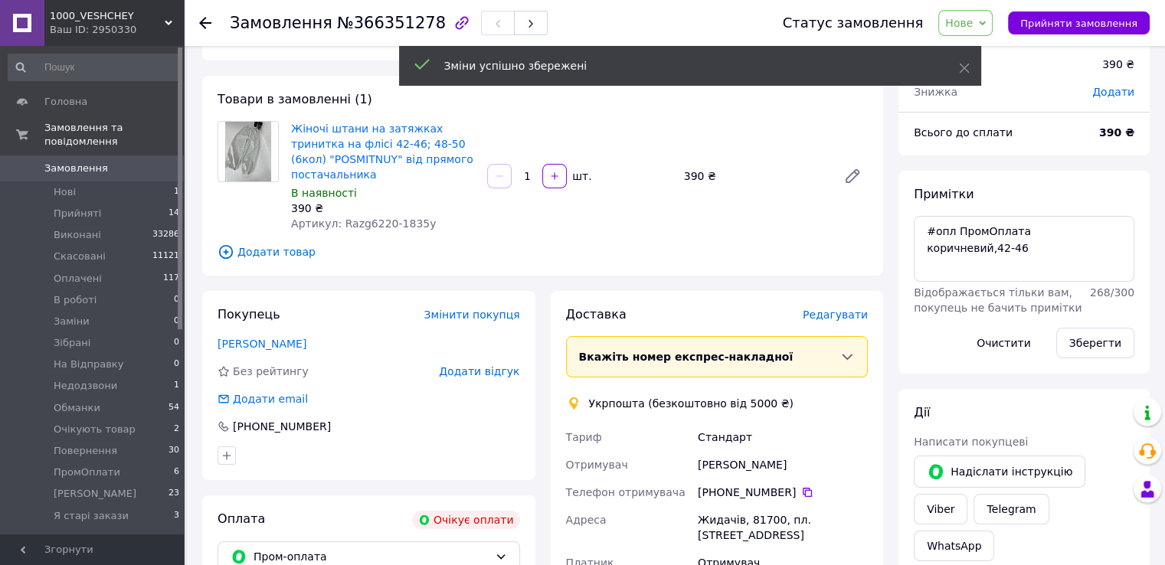
click at [992, 18] on span "Нове" at bounding box center [965, 23] width 54 height 26
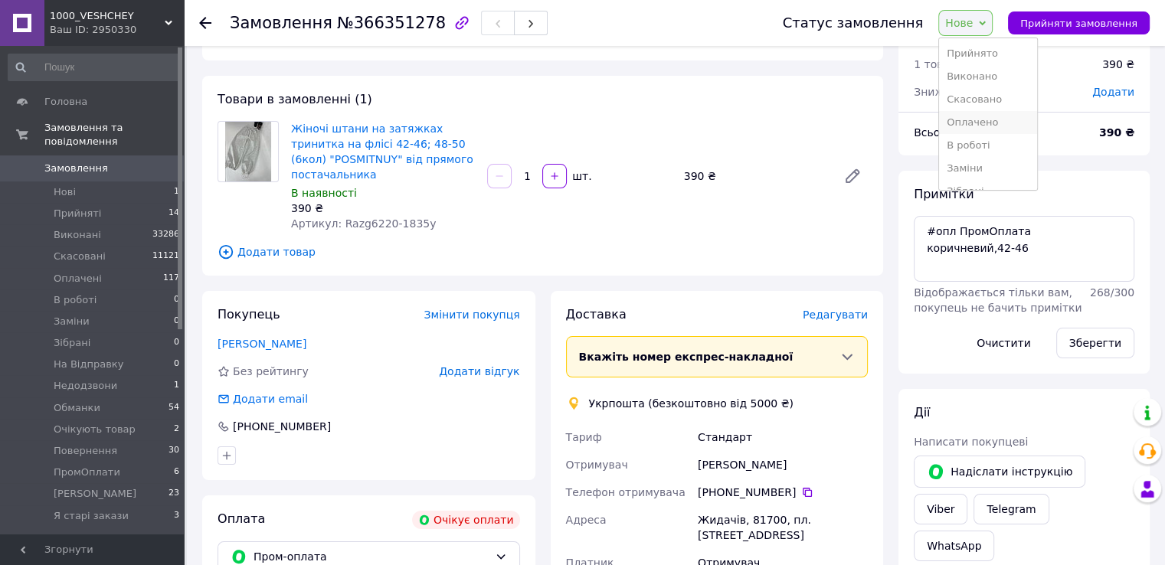
click at [1002, 123] on li "Оплачено" at bounding box center [988, 122] width 98 height 23
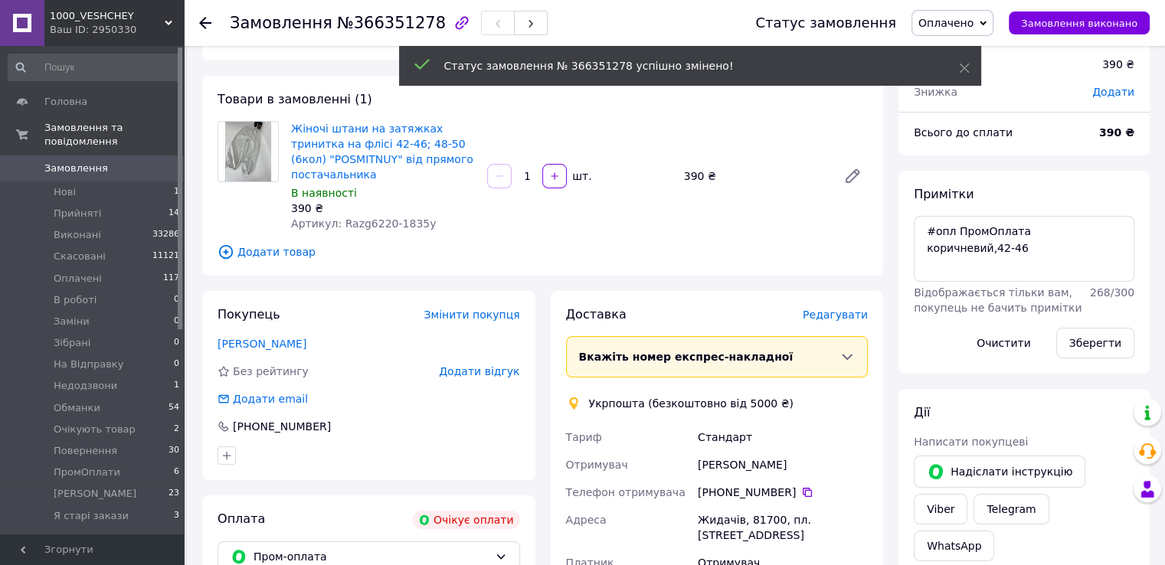
click at [113, 146] on body "1000_VESHCHEY Ваш ID: 2950330 Сайт 1000_VESHCHEY Кабінет покупця Перевірити ста…" at bounding box center [582, 497] width 1165 height 1095
click at [114, 155] on link "Замовлення 0" at bounding box center [94, 168] width 188 height 26
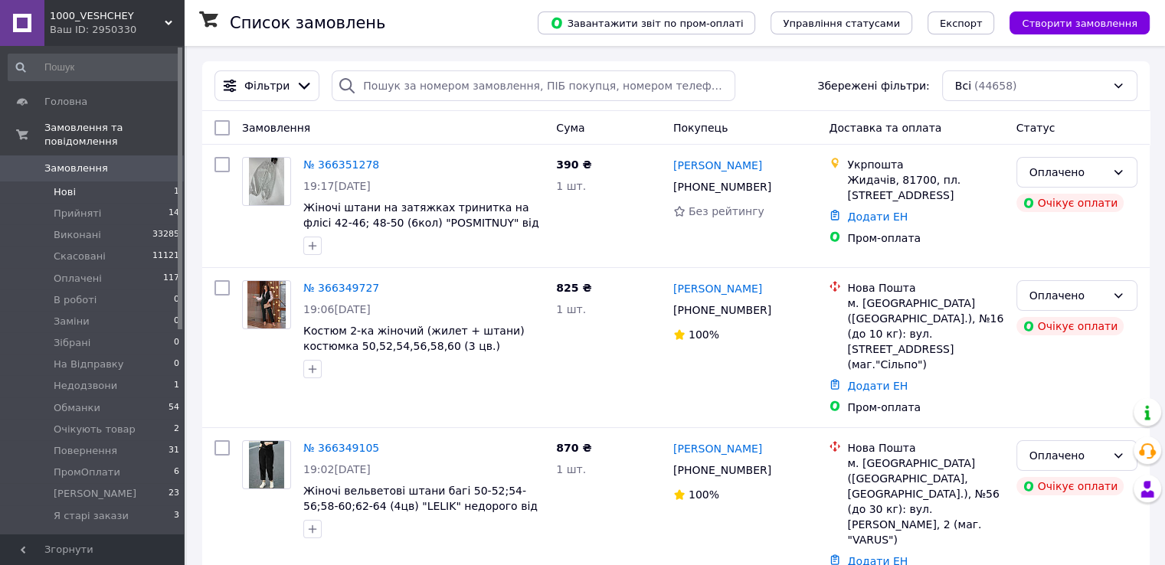
click at [116, 181] on li "Нові 1" at bounding box center [94, 191] width 188 height 21
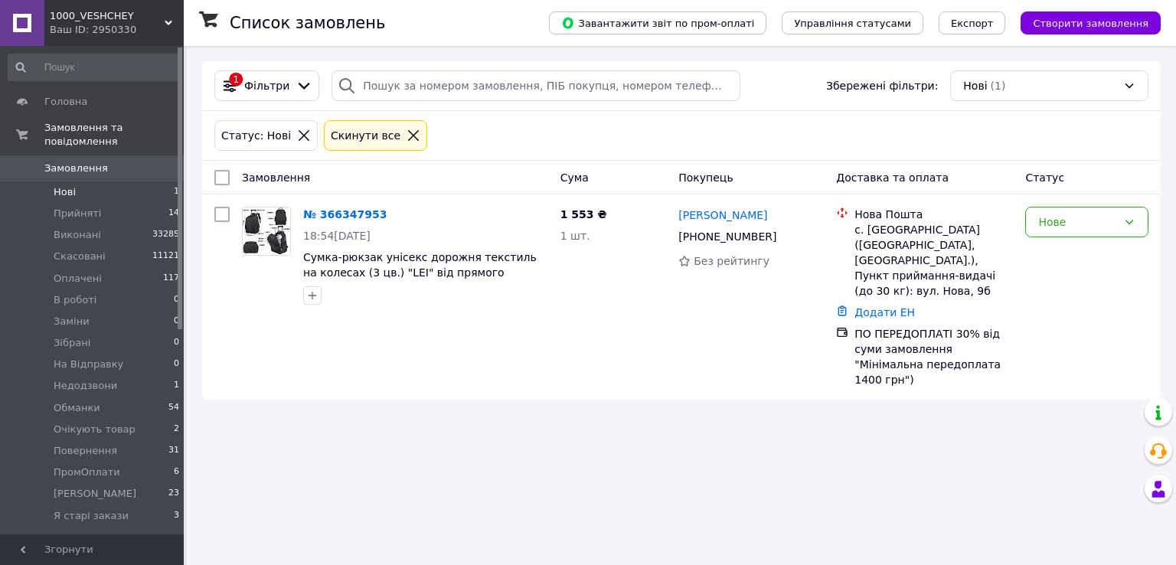
click at [101, 162] on span "Замовлення" at bounding box center [92, 169] width 97 height 14
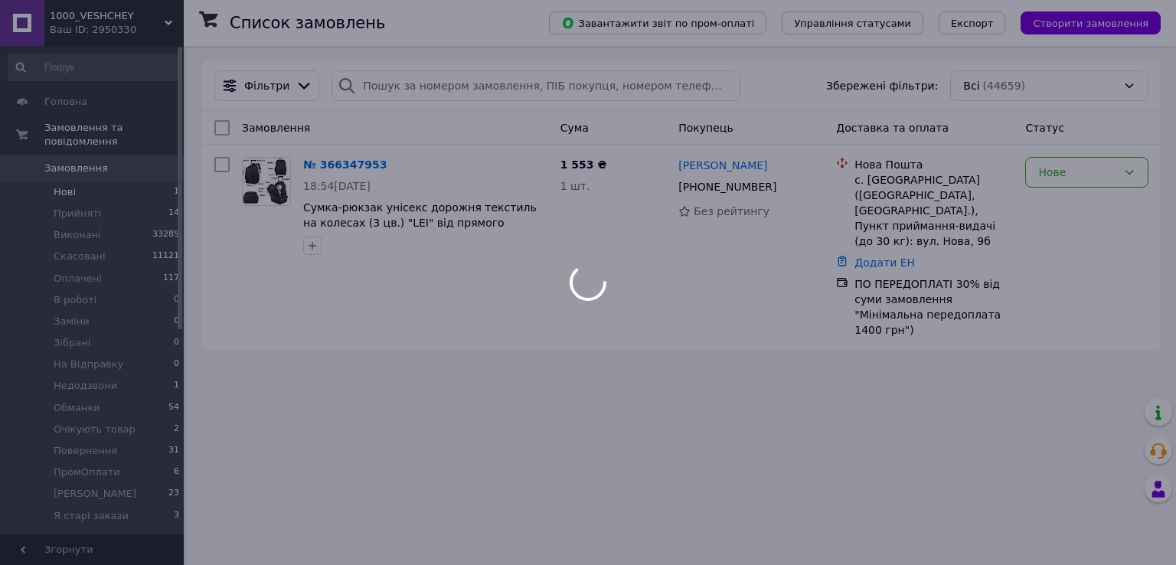
drag, startPoint x: 101, startPoint y: 151, endPoint x: 110, endPoint y: 183, distance: 33.4
click at [103, 162] on span "Замовлення" at bounding box center [92, 169] width 97 height 14
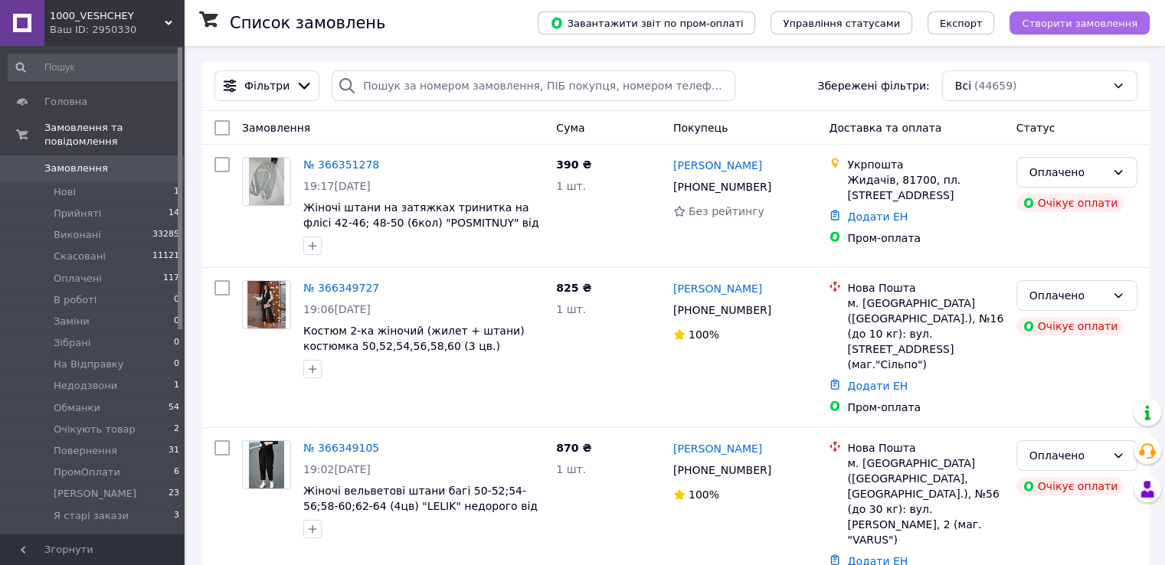
click at [1090, 25] on span "Створити замовлення" at bounding box center [1079, 23] width 116 height 11
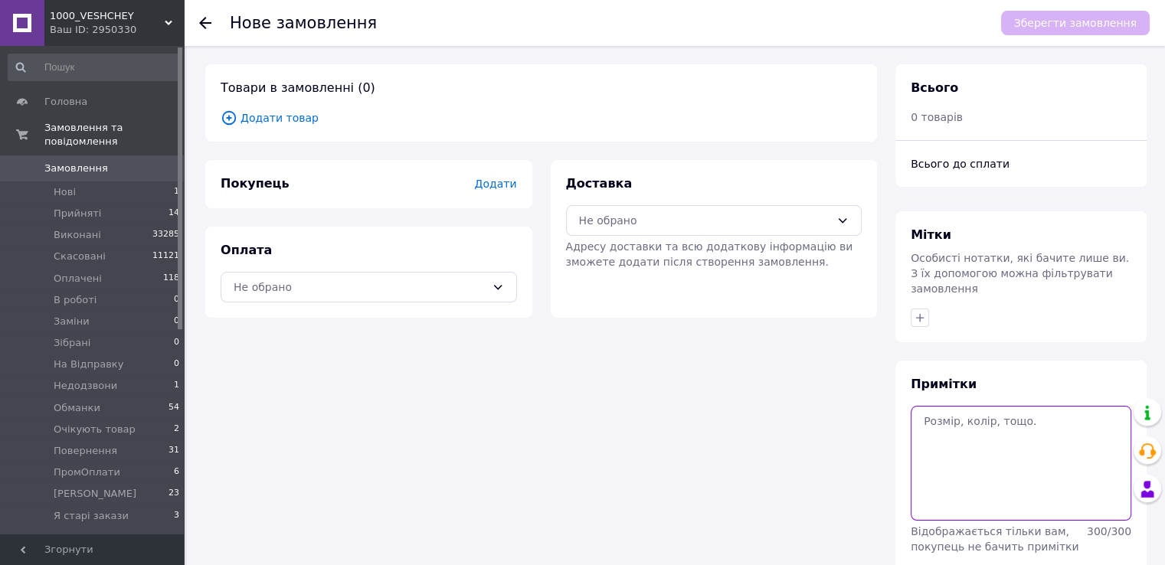
click at [972, 451] on textarea at bounding box center [1020, 463] width 221 height 115
paste textarea "#опл ПромОплата Rin863-3719i-48-50, шоколад Rin851-721i -42-46, коричнева Rin15…"
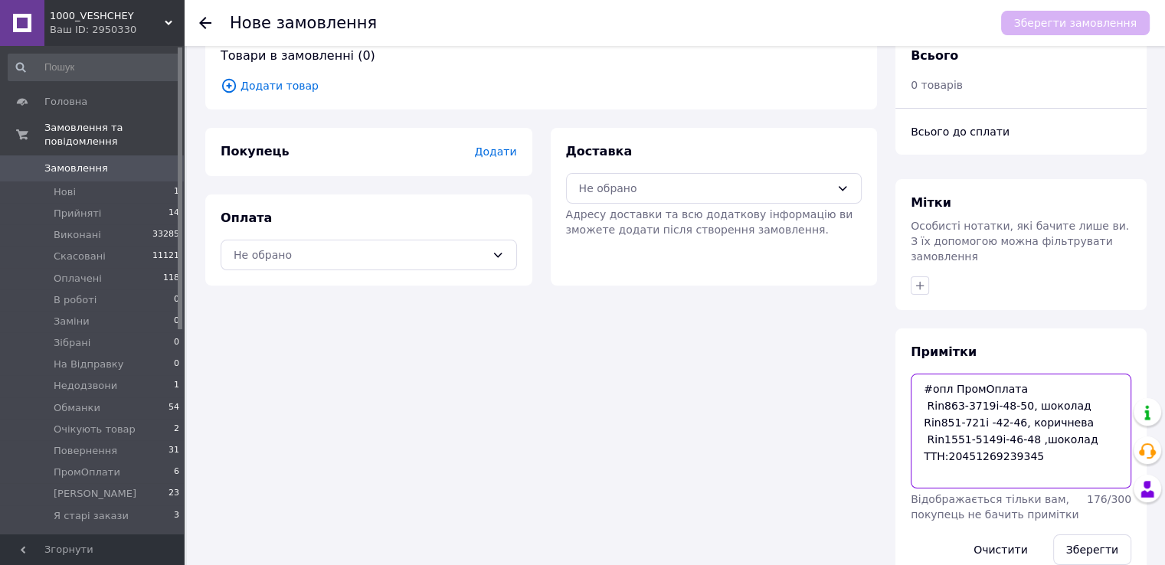
scroll to position [50, 0]
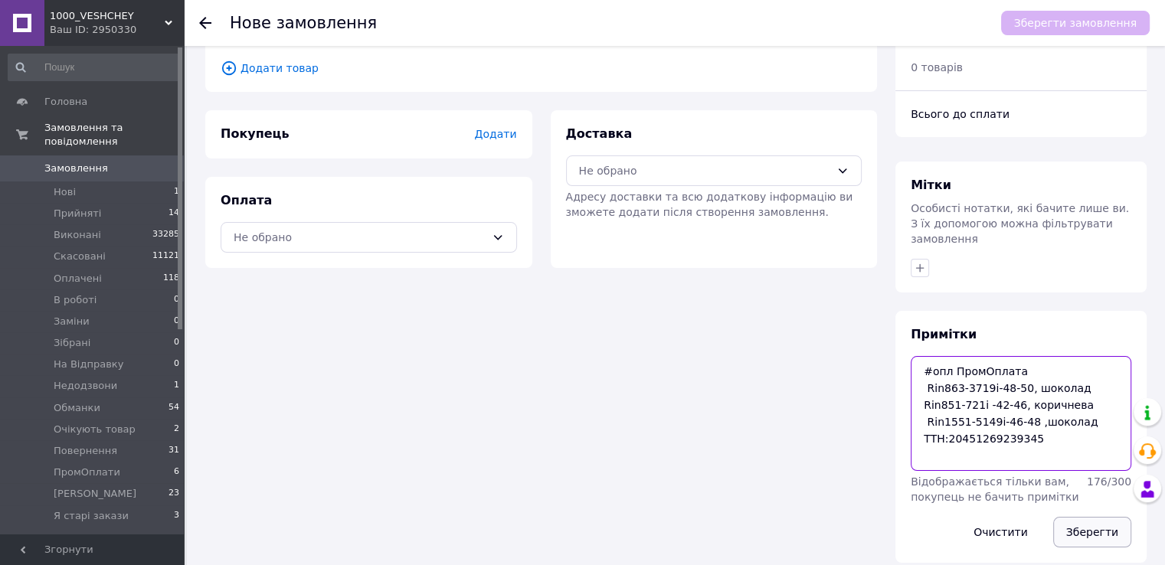
type textarea "#опл ПромОплата Rin863-3719i-48-50, шоколад Rin851-721i -42-46, коричнева Rin15…"
click at [1090, 517] on button "Зберегти" at bounding box center [1092, 532] width 78 height 31
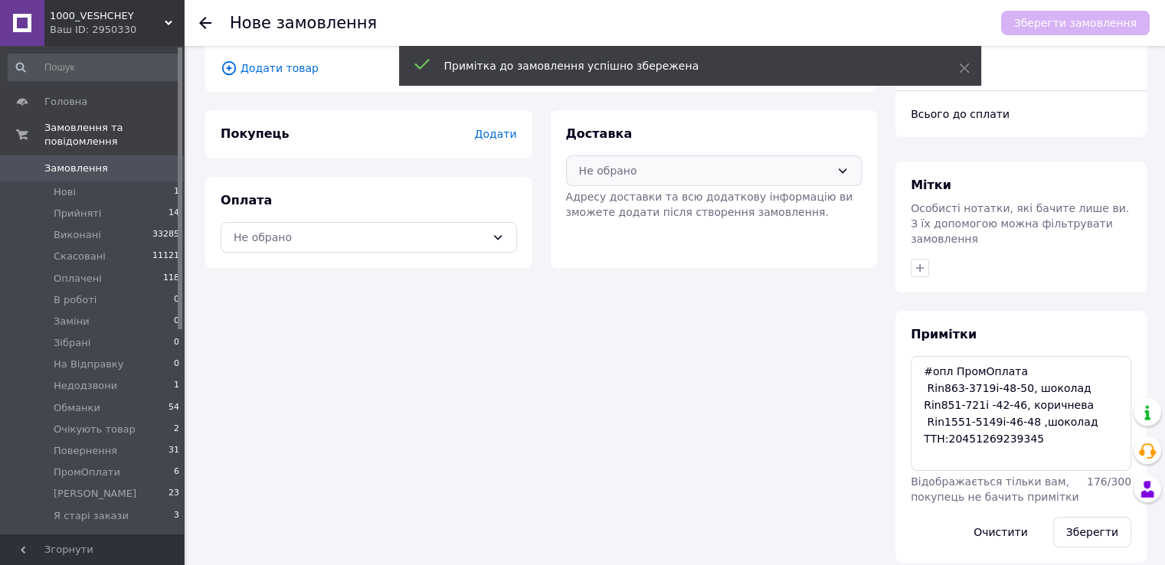
click at [623, 159] on div "Не обрано" at bounding box center [714, 170] width 296 height 31
click at [612, 203] on span "Нова Пошта (безкоштовно від 5000 ₴)" at bounding box center [724, 203] width 247 height 15
click at [482, 234] on div "Не обрано" at bounding box center [360, 237] width 252 height 17
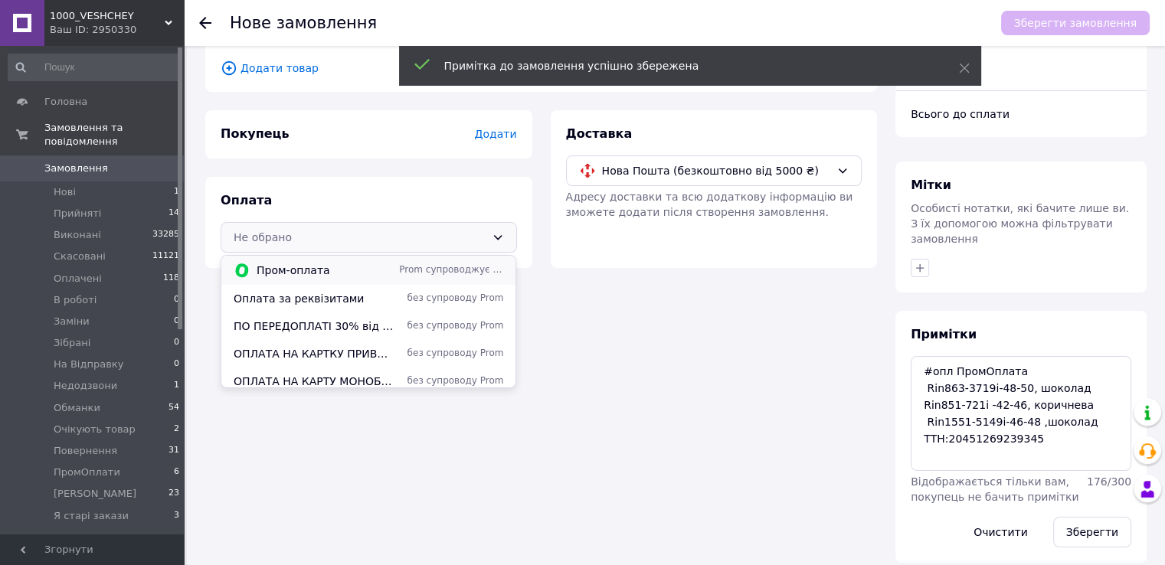
click at [445, 262] on div "Пром-оплата Prom супроводжує покупку" at bounding box center [368, 270] width 276 height 17
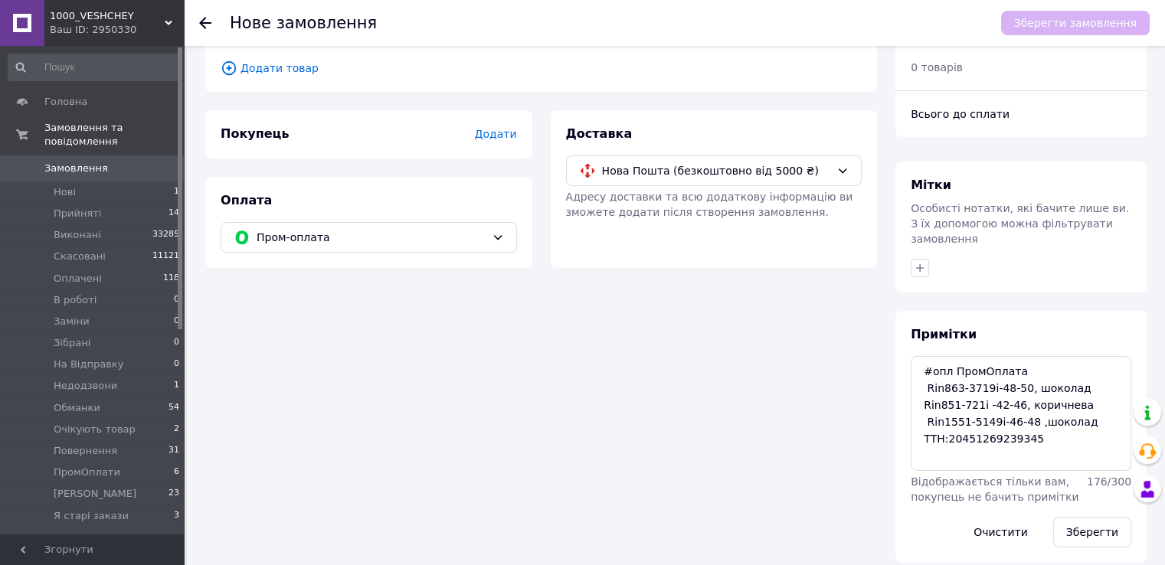
click at [289, 69] on span "Додати товар" at bounding box center [541, 68] width 641 height 17
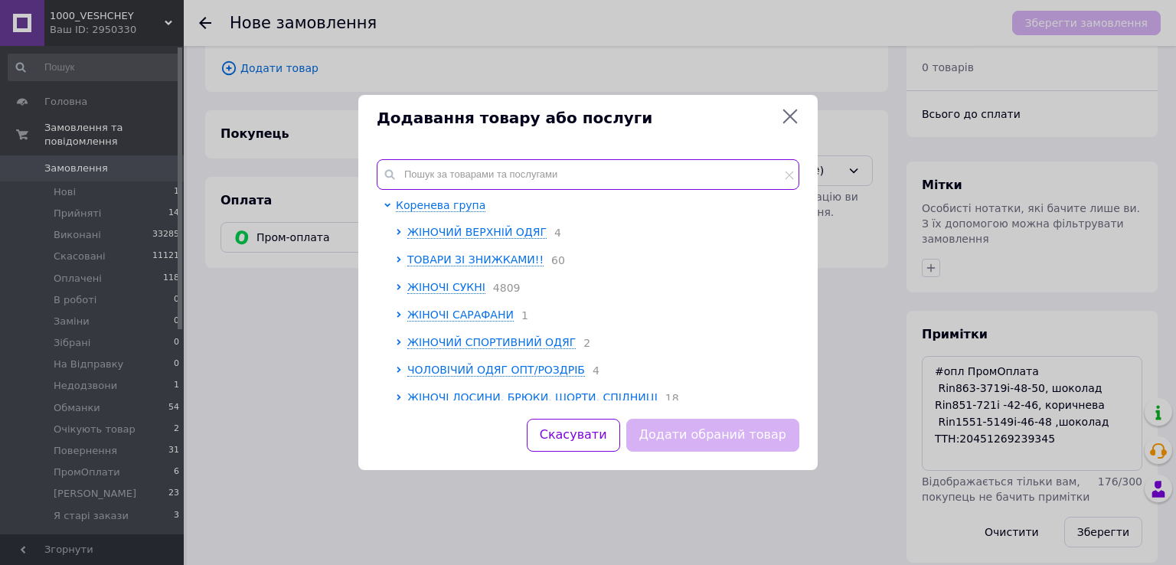
click at [444, 168] on input "text" at bounding box center [588, 174] width 423 height 31
paste input "Rin863-3719i"
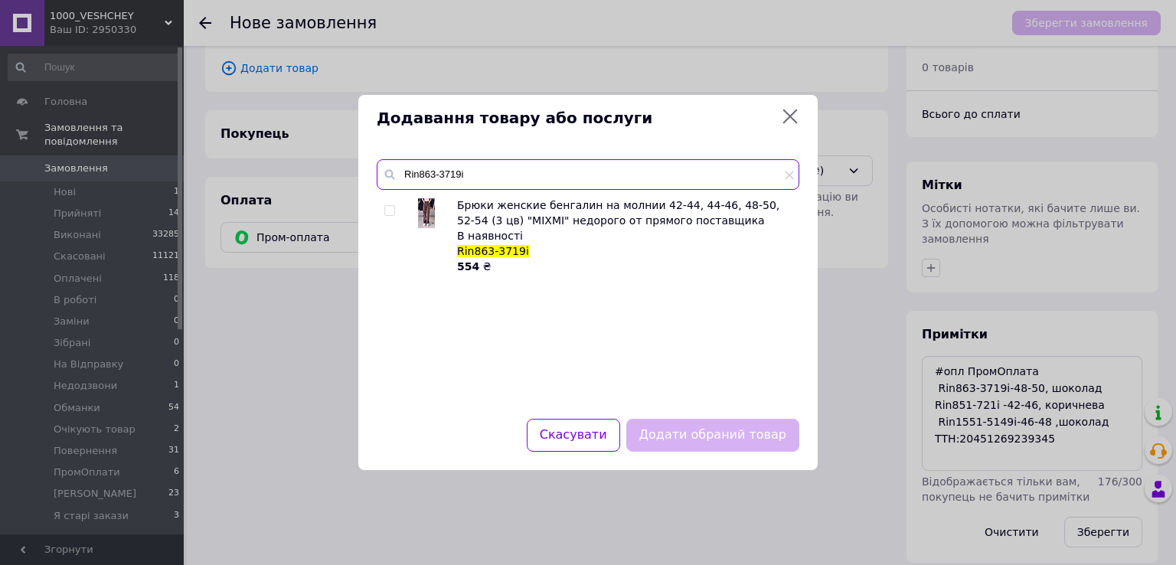
type input "Rin863-3719i"
click at [392, 211] on input "checkbox" at bounding box center [389, 211] width 10 height 10
checkbox input "true"
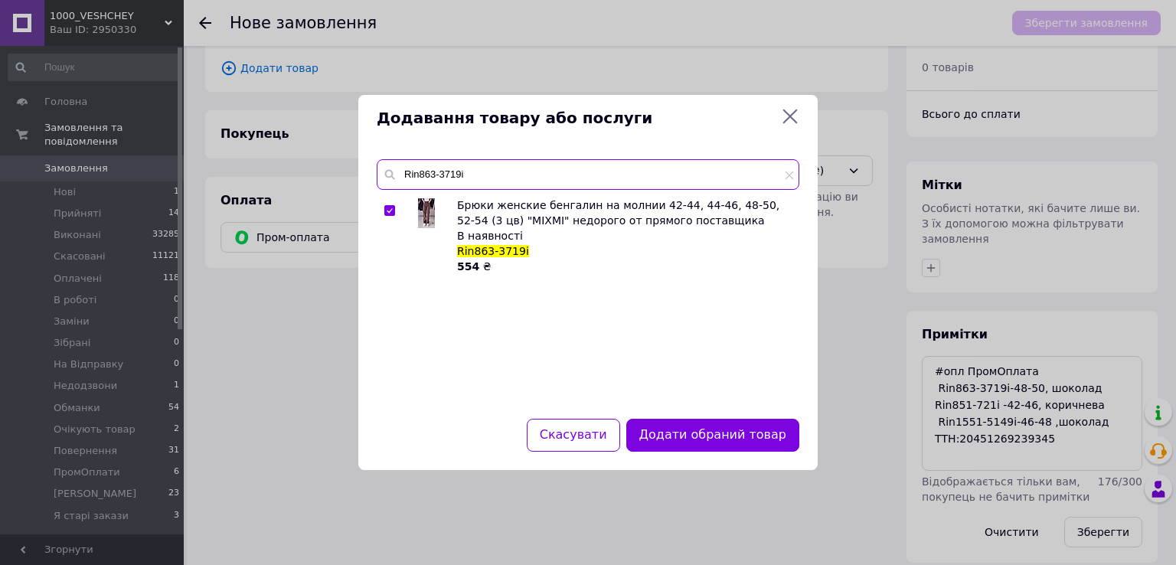
click at [477, 175] on input "Rin863-3719i" at bounding box center [588, 174] width 423 height 31
paste input "Rin851-721"
type input "Rin851-721i"
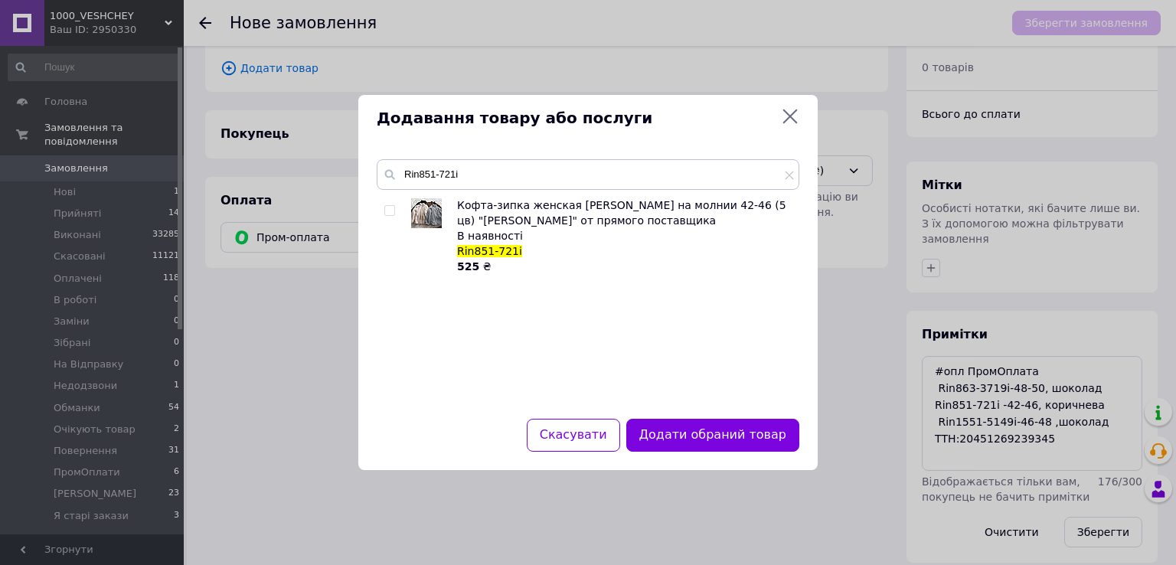
click at [386, 211] on input "checkbox" at bounding box center [389, 211] width 10 height 10
checkbox input "true"
click at [466, 162] on input "Rin851-721i" at bounding box center [588, 174] width 423 height 31
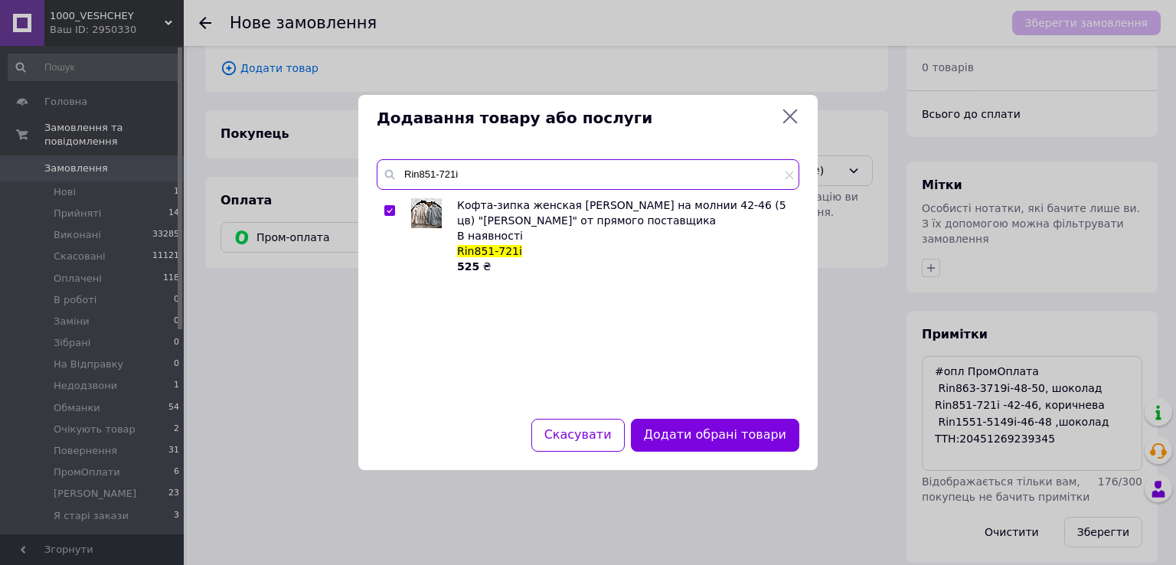
paste input "Rin1551-5149"
type input "Rin1551-5149i"
click at [394, 214] on input "checkbox" at bounding box center [389, 211] width 10 height 10
checkbox input "true"
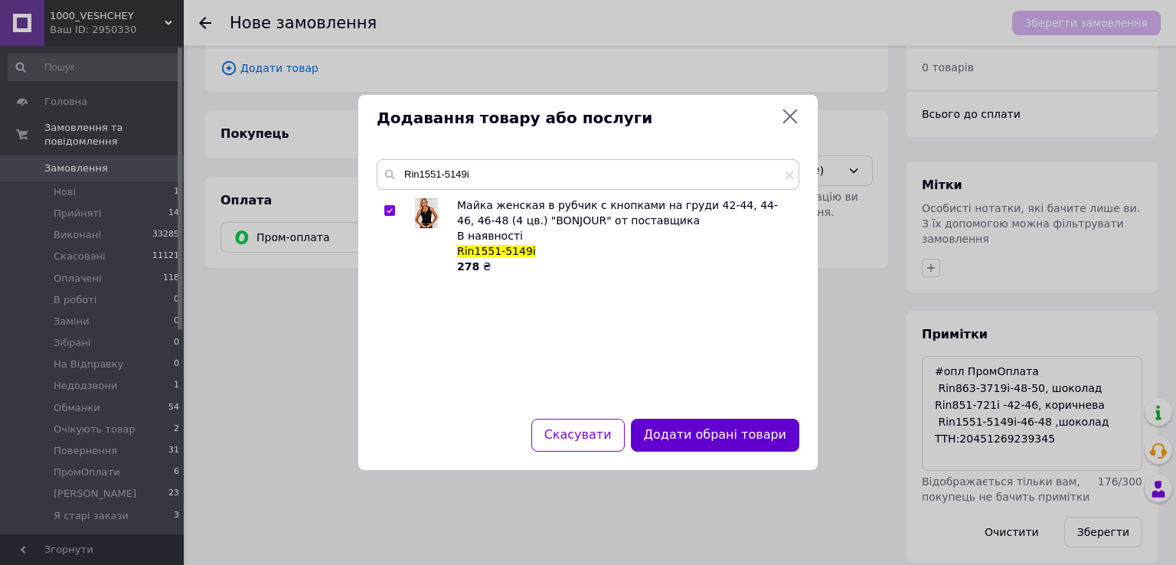
click at [711, 440] on button "Додати обрані товари" at bounding box center [715, 435] width 168 height 33
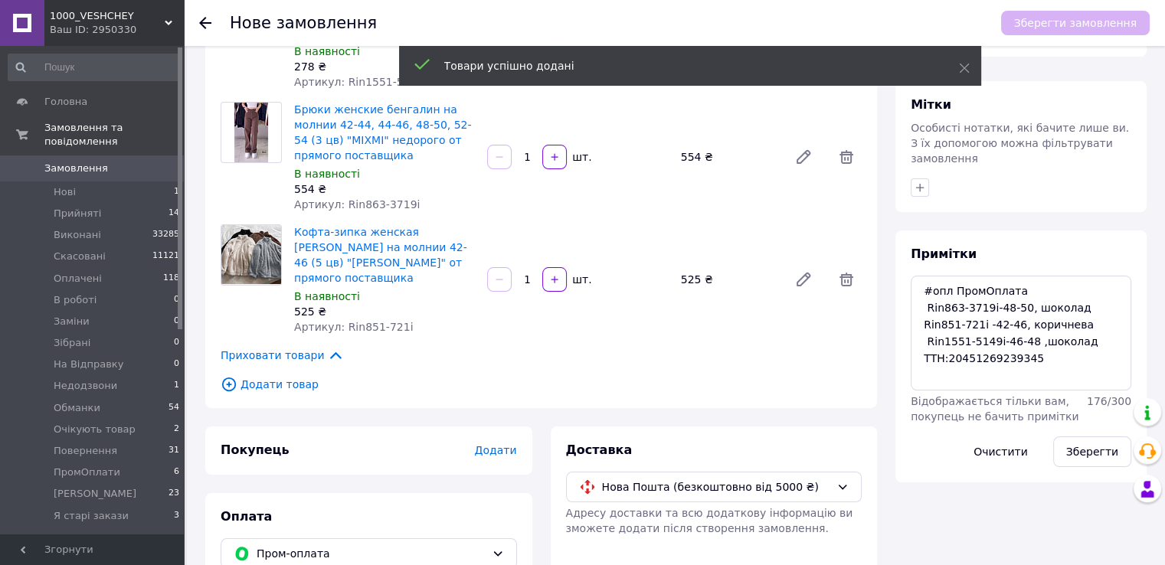
scroll to position [136, 0]
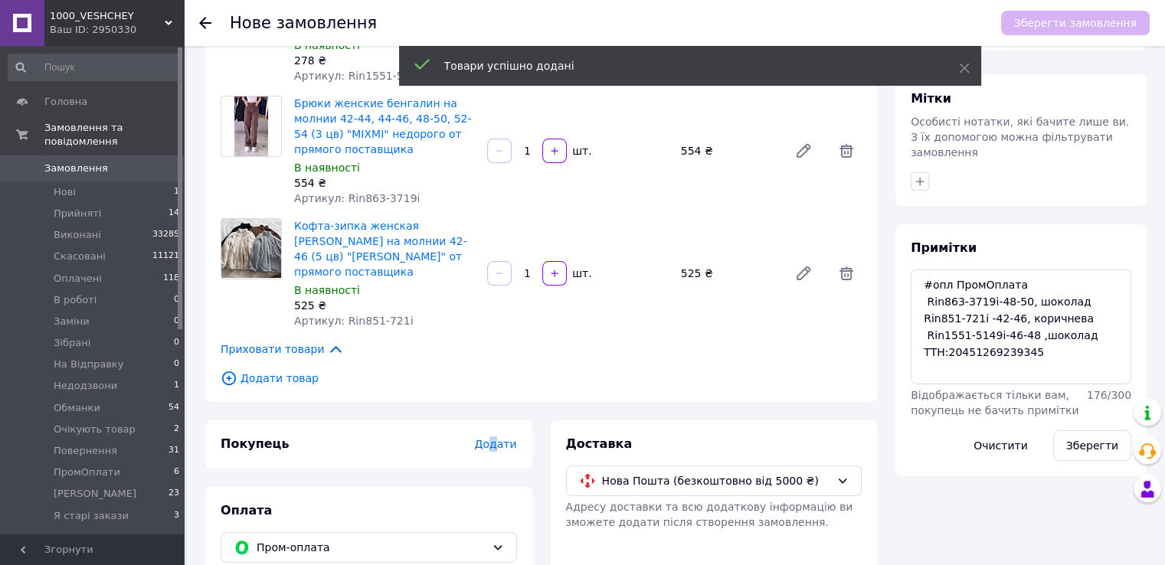
click at [496, 438] on span "Додати" at bounding box center [495, 444] width 42 height 12
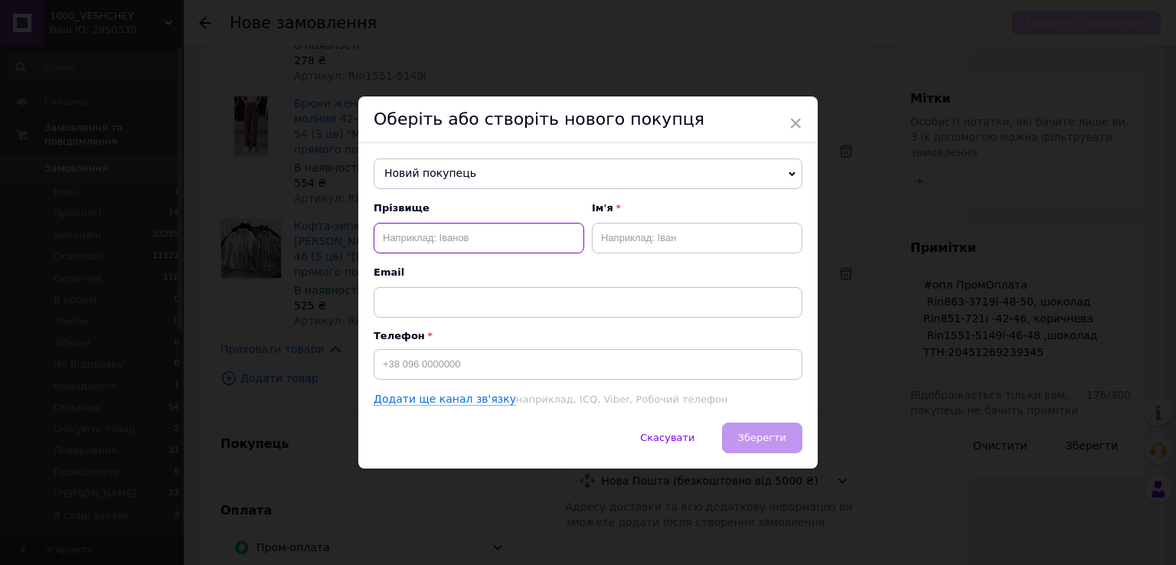
click at [413, 239] on input "text" at bounding box center [479, 238] width 211 height 31
paste input "Кудрявцева Ольга"
click at [449, 243] on input "Кудрявцева Ольга" at bounding box center [479, 238] width 211 height 31
type input "Кудрявцева"
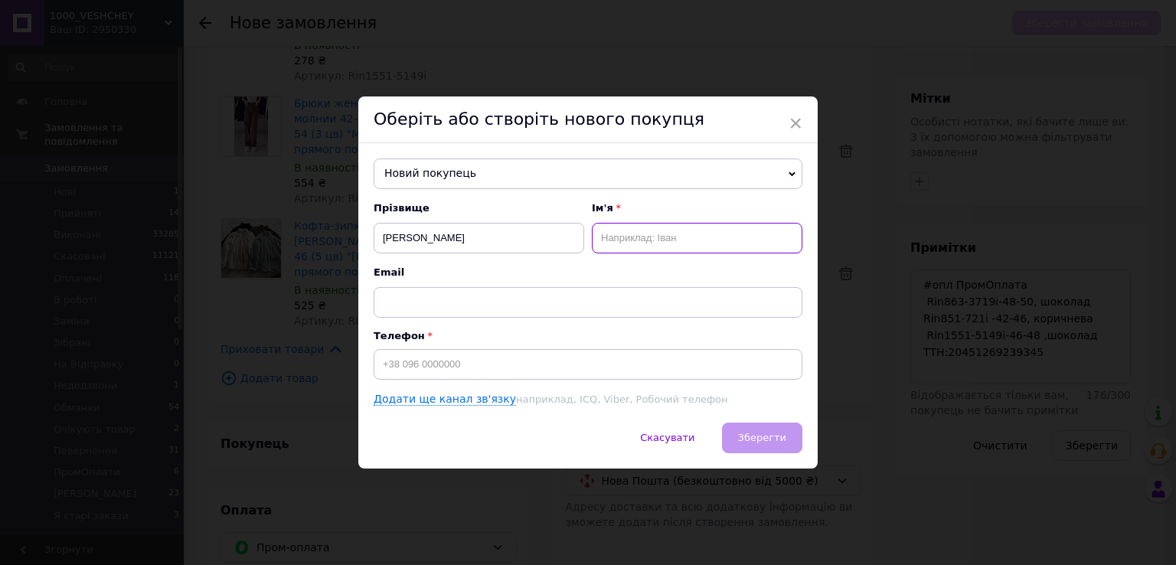
click at [655, 231] on input "text" at bounding box center [697, 238] width 211 height 31
paste input "Ольга"
type input "Ольга-Іра"
click at [444, 250] on input "Кудрявцева" at bounding box center [479, 238] width 211 height 31
type input "Кудрявцева"
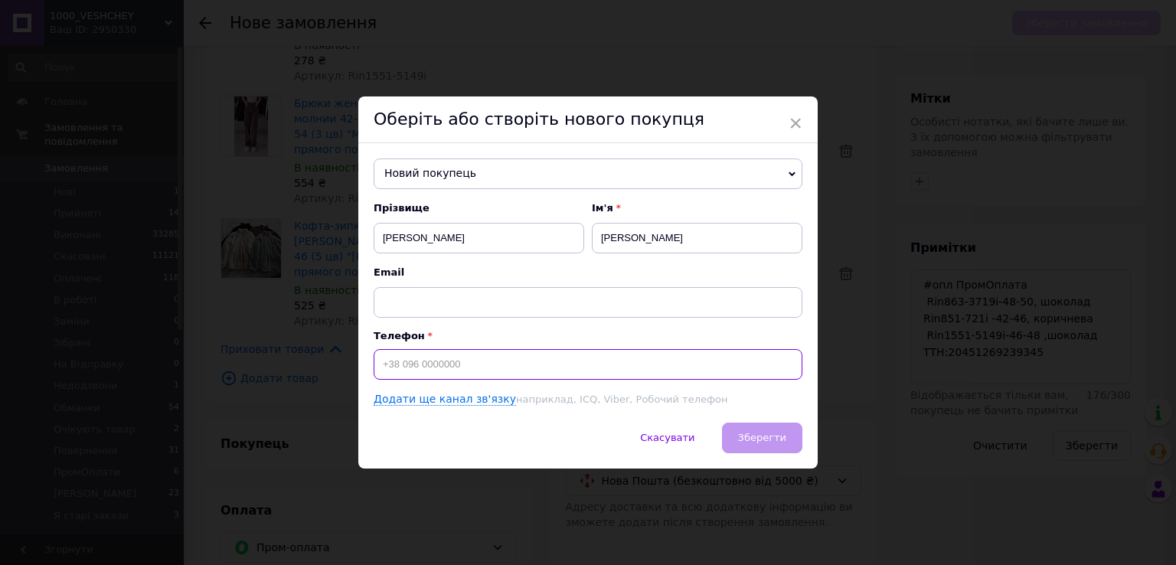
click at [420, 364] on input at bounding box center [588, 364] width 429 height 31
paste input "+380930971908"
type input "+380930971908"
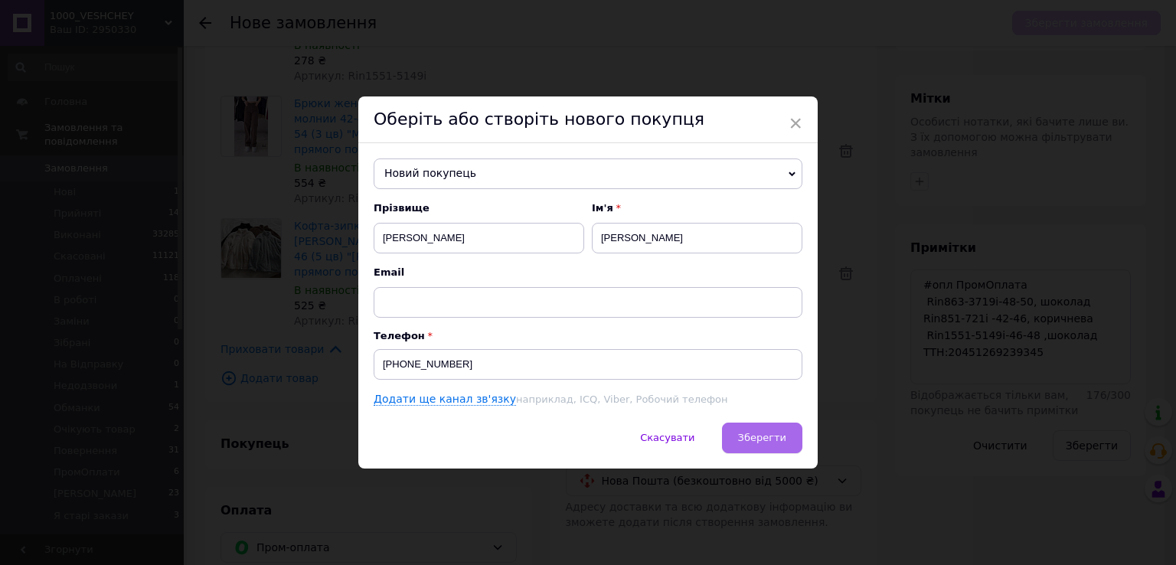
click at [753, 439] on span "Зберегти" at bounding box center [762, 437] width 48 height 11
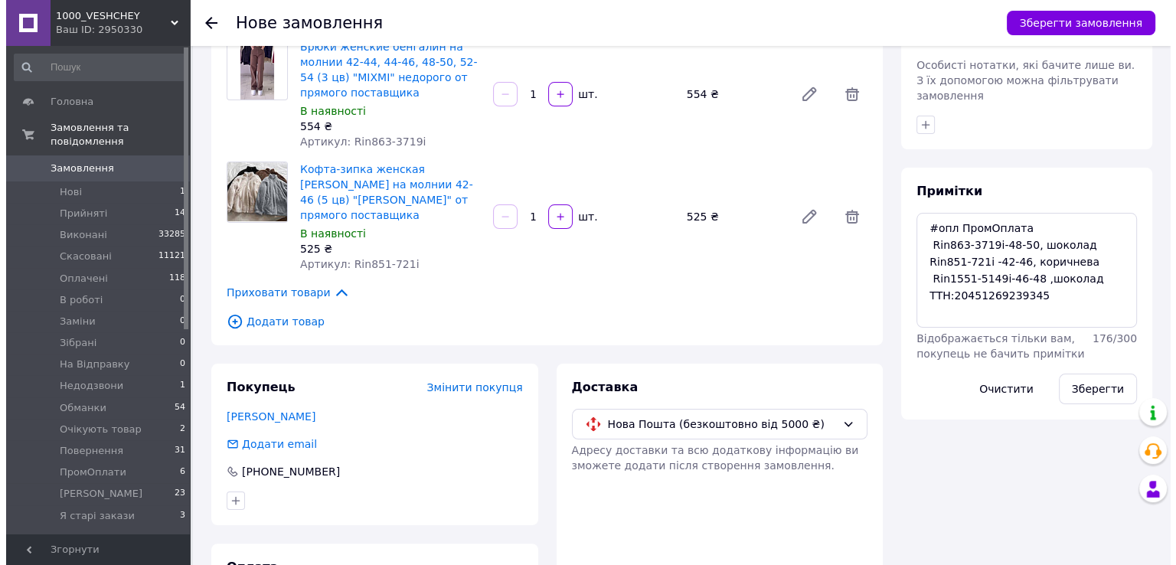
scroll to position [250, 0]
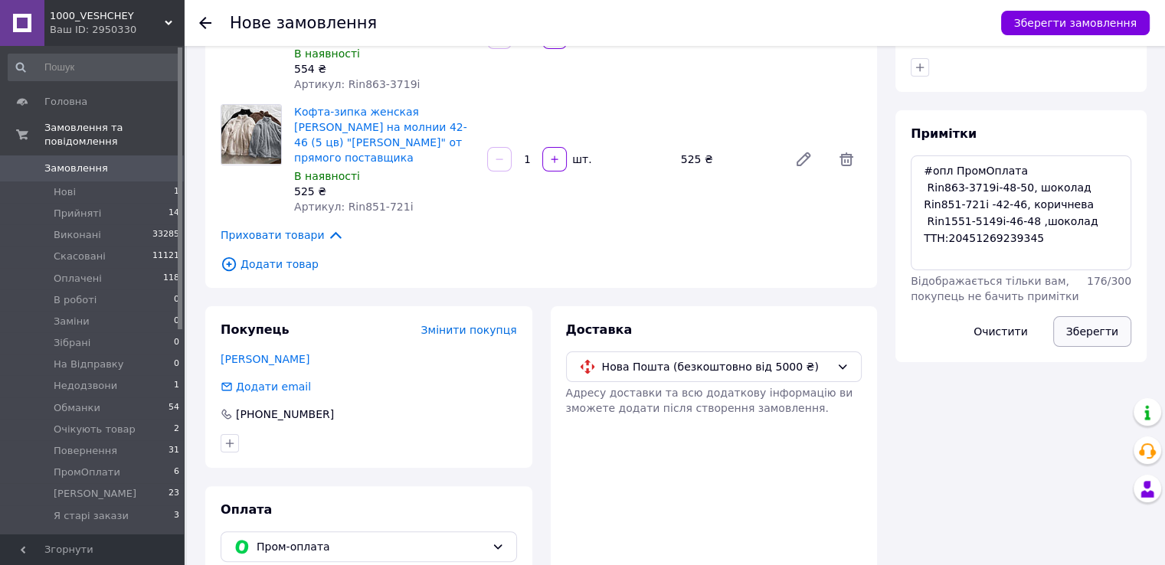
click at [1103, 316] on button "Зберегти" at bounding box center [1092, 331] width 78 height 31
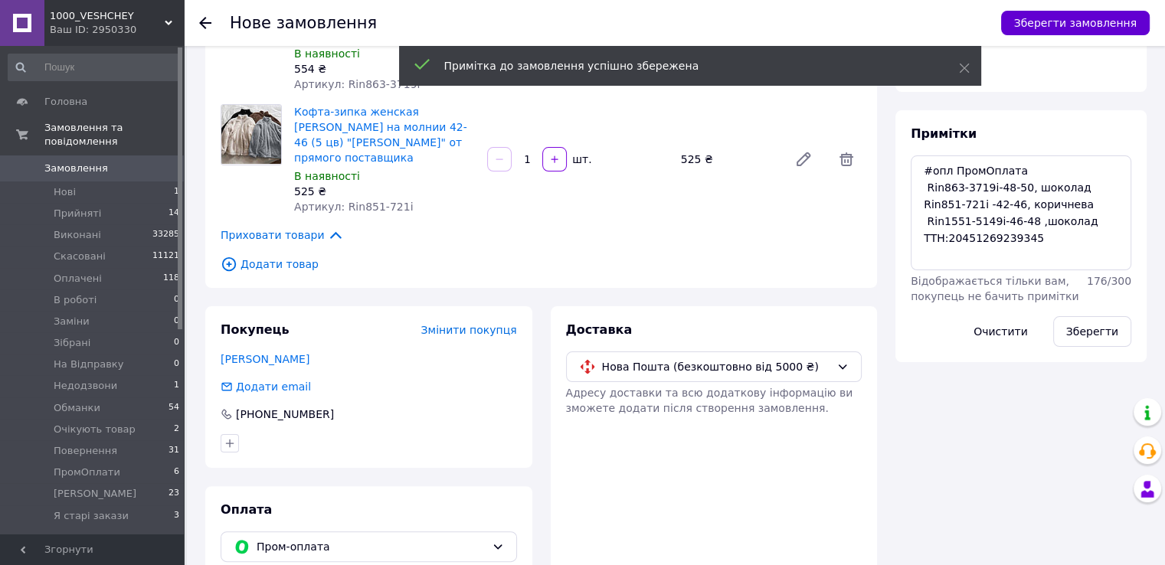
drag, startPoint x: 1046, startPoint y: 34, endPoint x: 1044, endPoint y: 23, distance: 10.8
click at [1044, 27] on button "Зберегти замовлення" at bounding box center [1075, 23] width 149 height 25
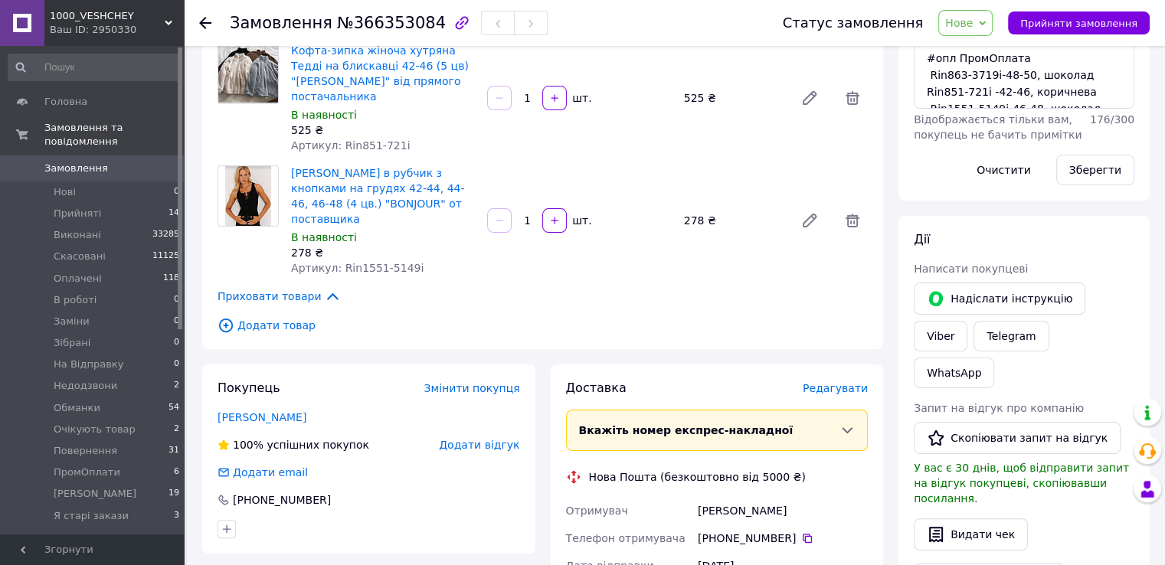
click at [826, 382] on span "Редагувати" at bounding box center [834, 388] width 65 height 12
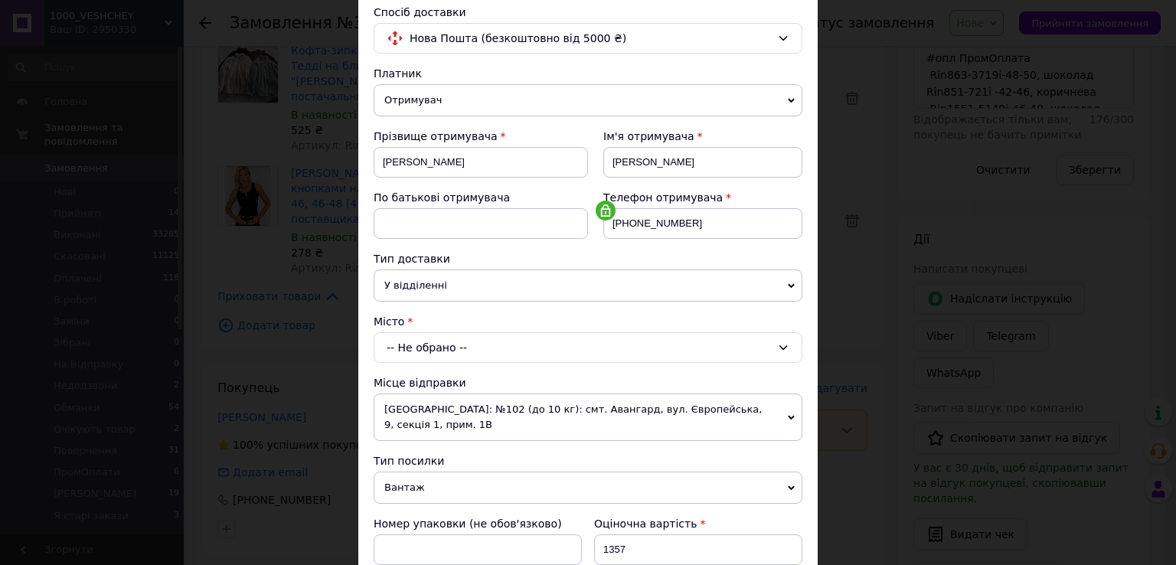
scroll to position [230, 0]
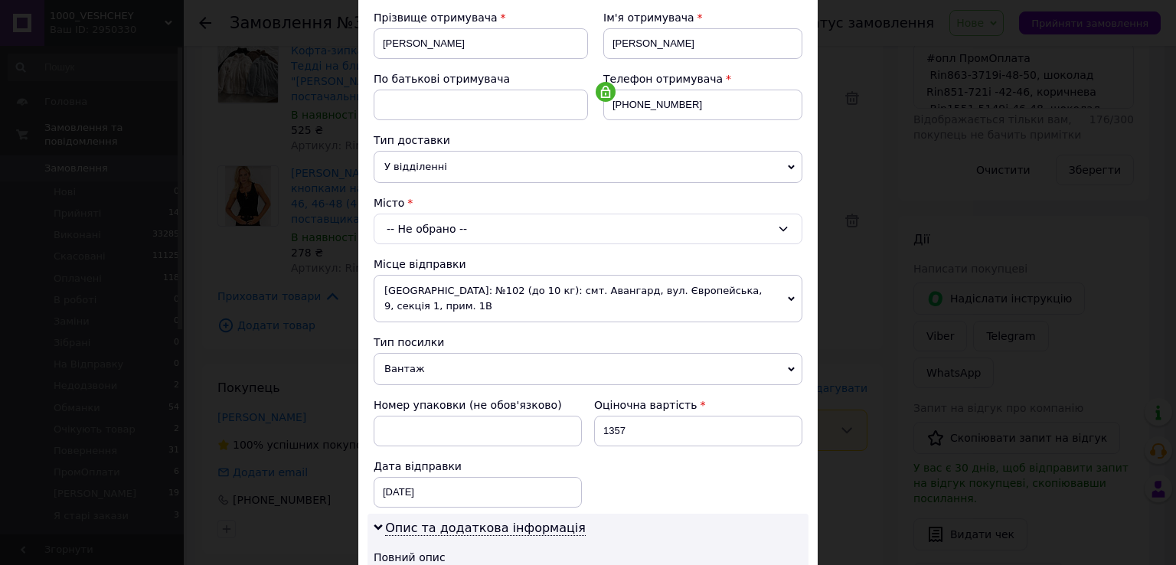
click at [407, 137] on span "Тип доставки" at bounding box center [412, 140] width 77 height 12
click at [416, 159] on span "У відділенні" at bounding box center [588, 167] width 429 height 32
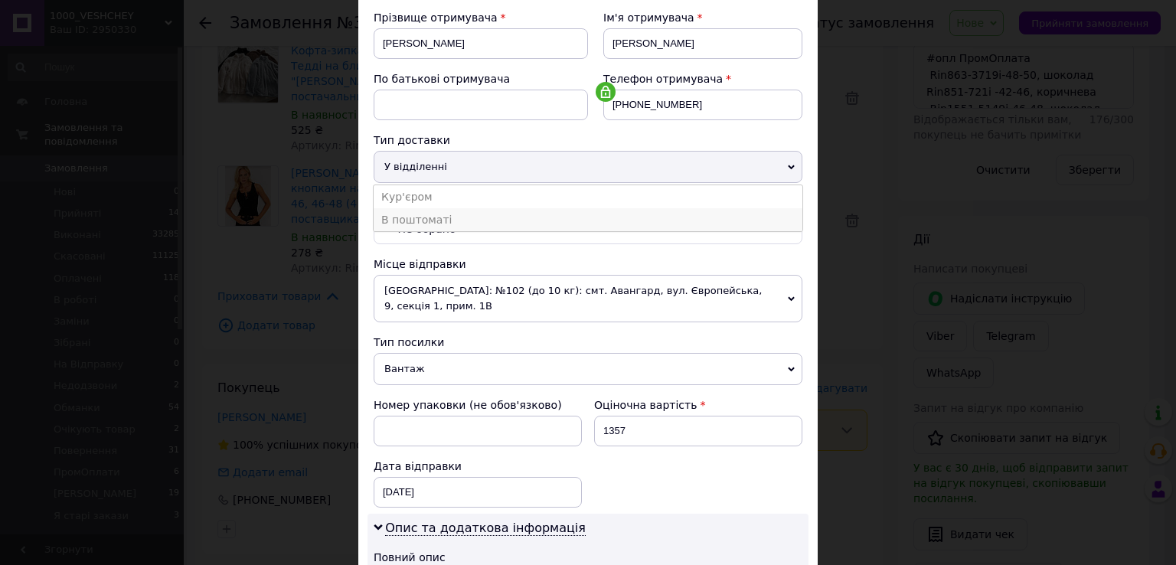
click at [407, 215] on li "В поштоматі" at bounding box center [588, 219] width 429 height 23
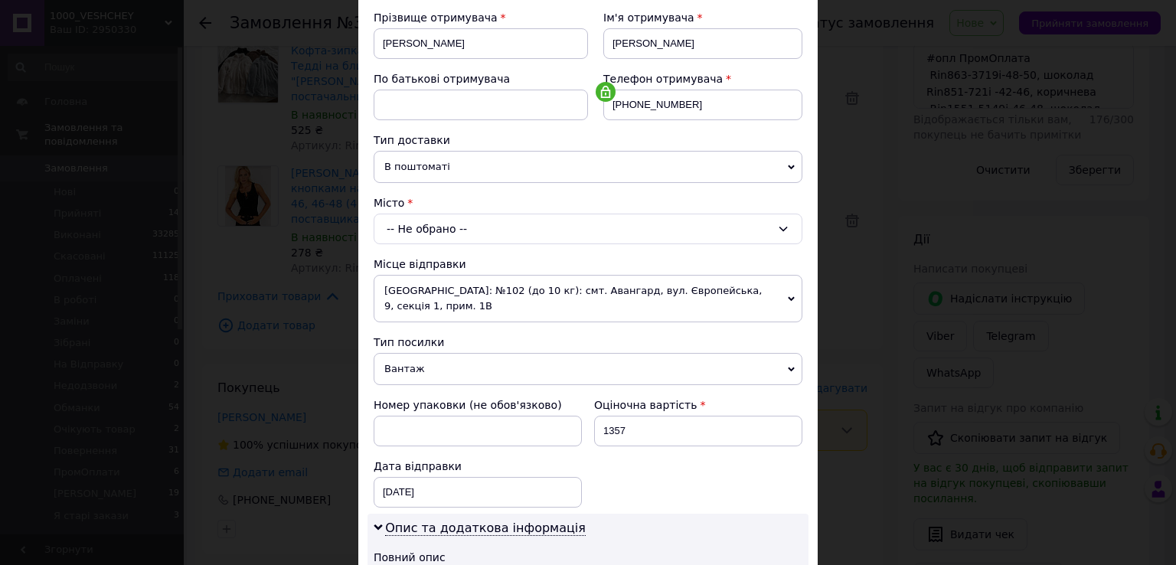
click at [409, 225] on div "-- Не обрано --" at bounding box center [588, 229] width 429 height 31
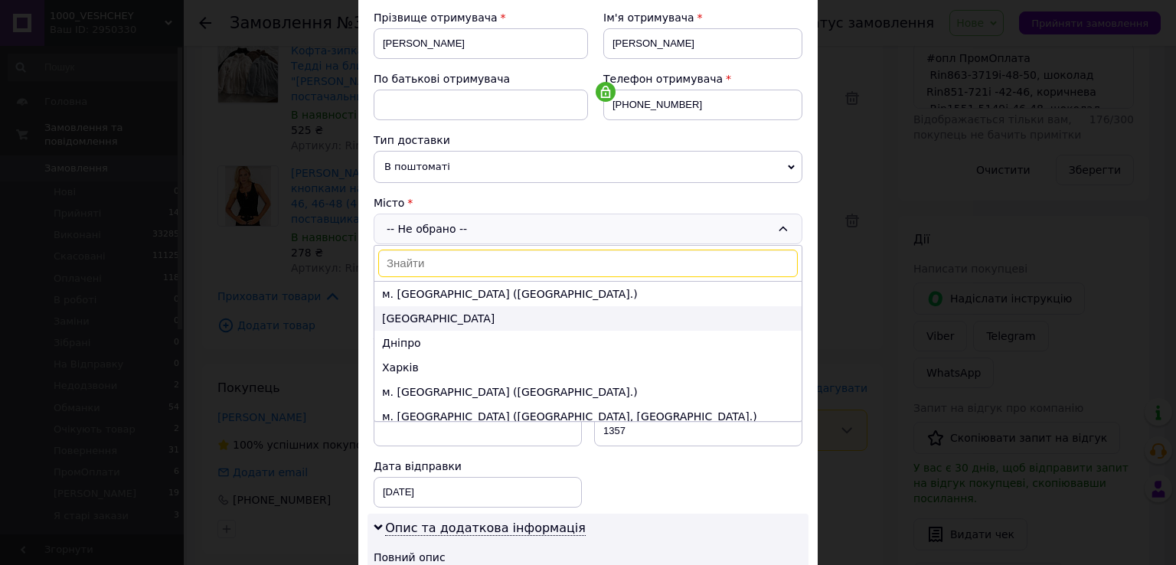
click at [400, 312] on li "Одеса" at bounding box center [587, 318] width 427 height 25
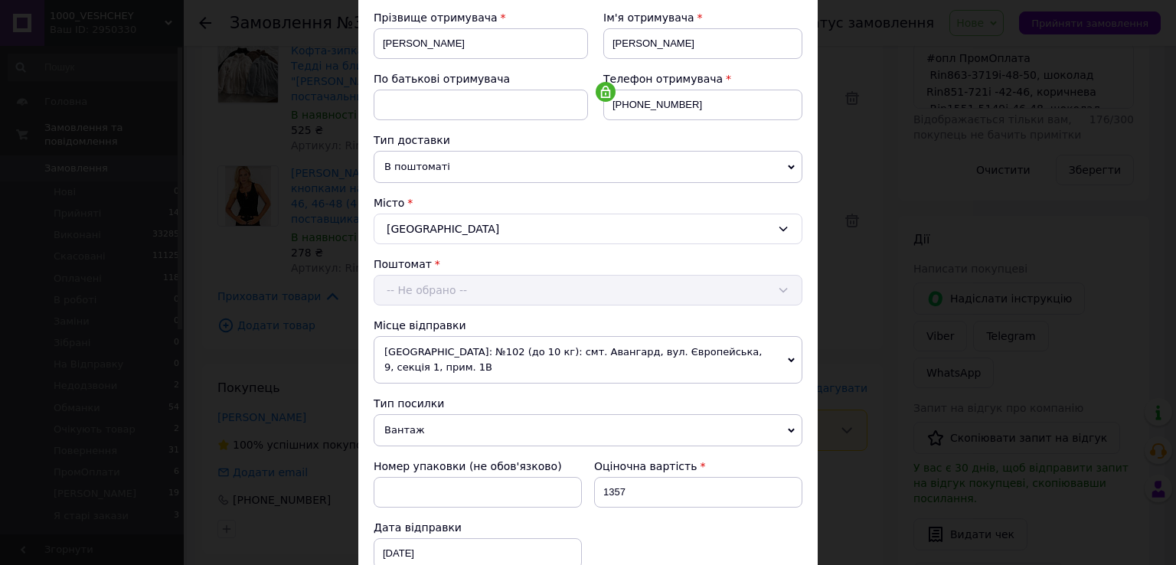
click at [397, 295] on div "Поштомат -- Не обрано --" at bounding box center [588, 281] width 429 height 49
click at [397, 295] on div "-- Не обрано --" at bounding box center [588, 290] width 429 height 31
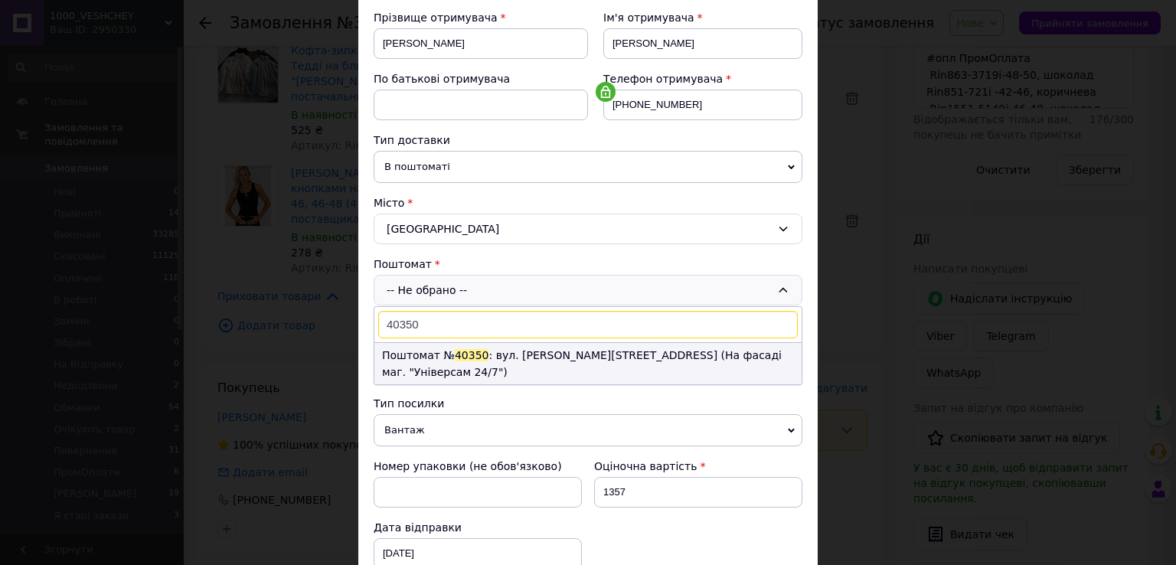
type input "40350"
click at [436, 351] on li "Поштомат № 40350 : вул. Обліпихова, 57 (На фасаді маг. "Універсам 24/7")" at bounding box center [587, 363] width 427 height 41
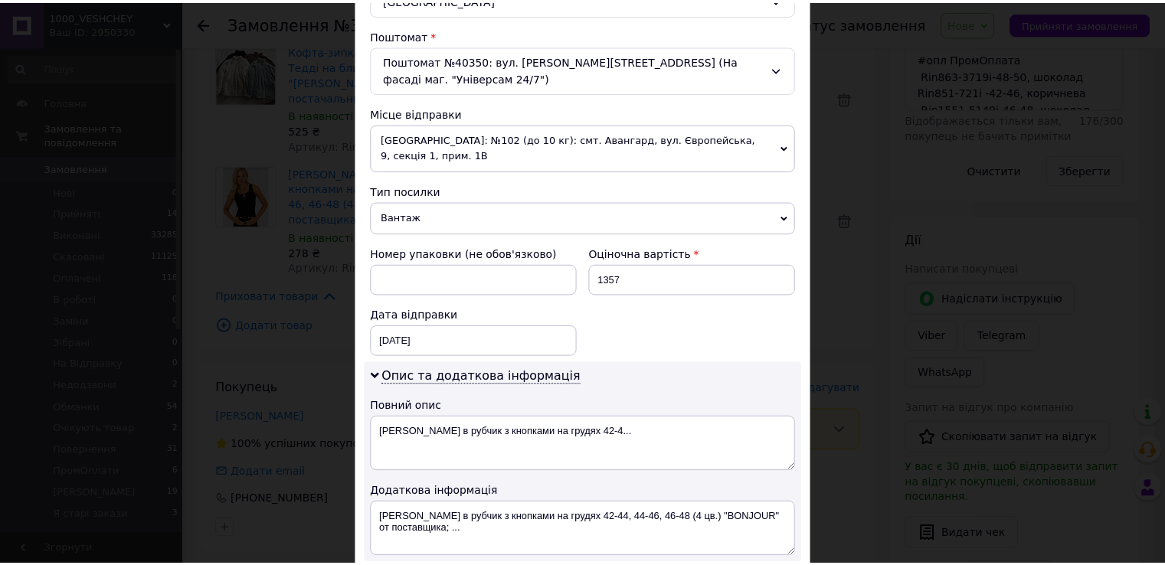
scroll to position [619, 0]
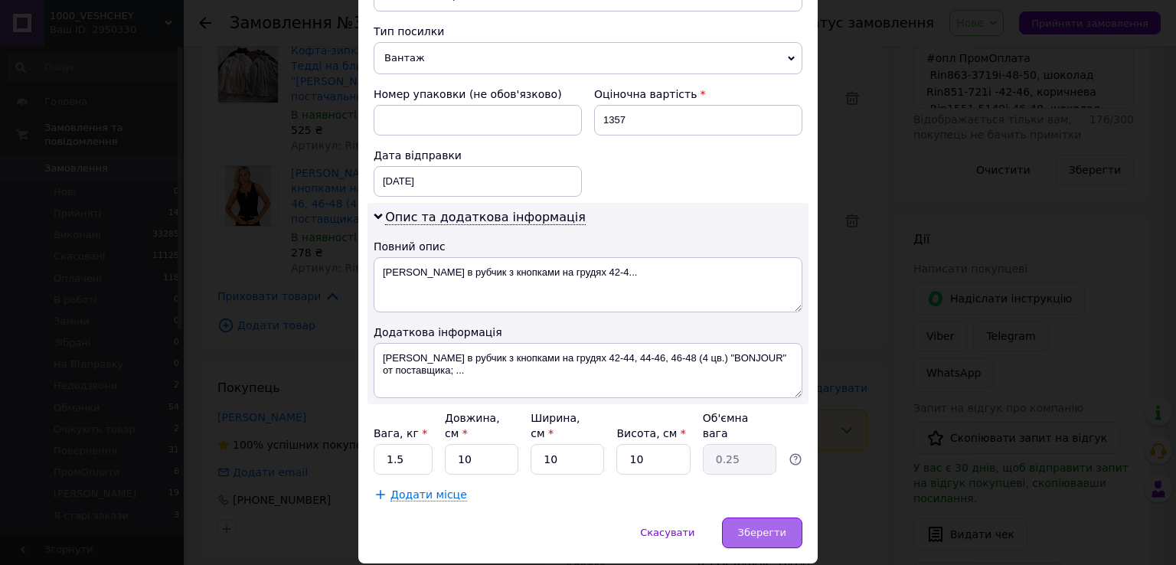
click at [738, 518] on div "Зберегти" at bounding box center [762, 533] width 80 height 31
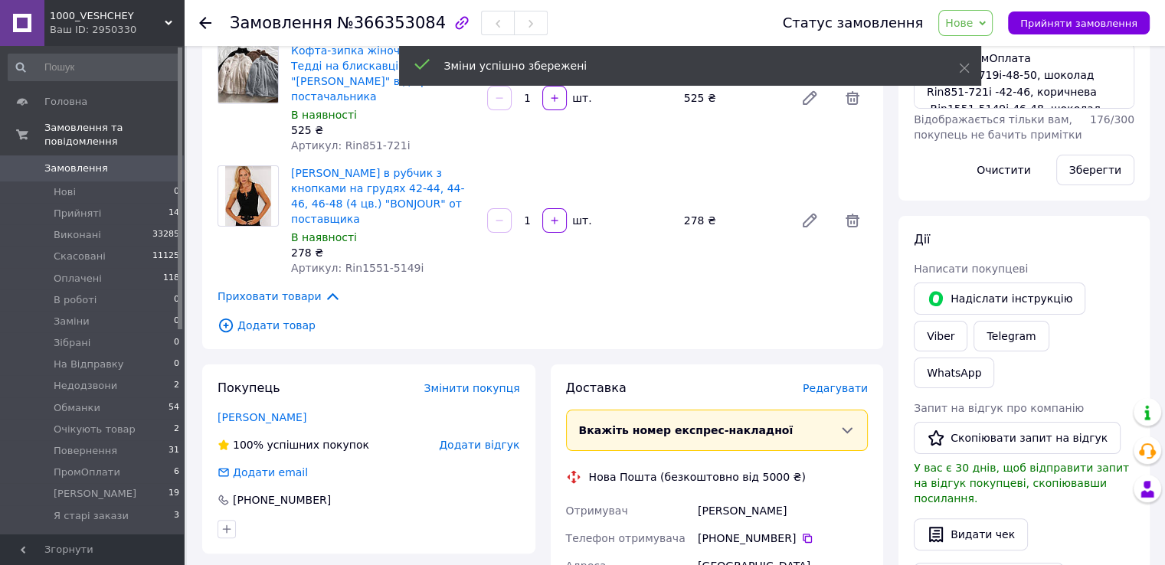
click at [988, 22] on span "Нове" at bounding box center [965, 23] width 54 height 26
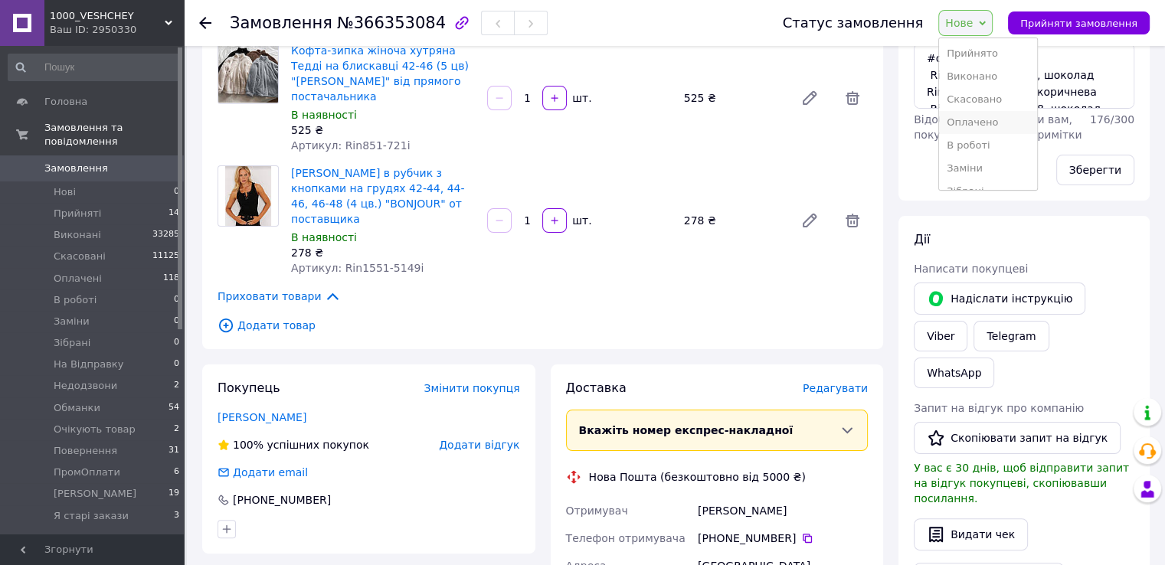
click at [984, 116] on li "Оплачено" at bounding box center [988, 122] width 98 height 23
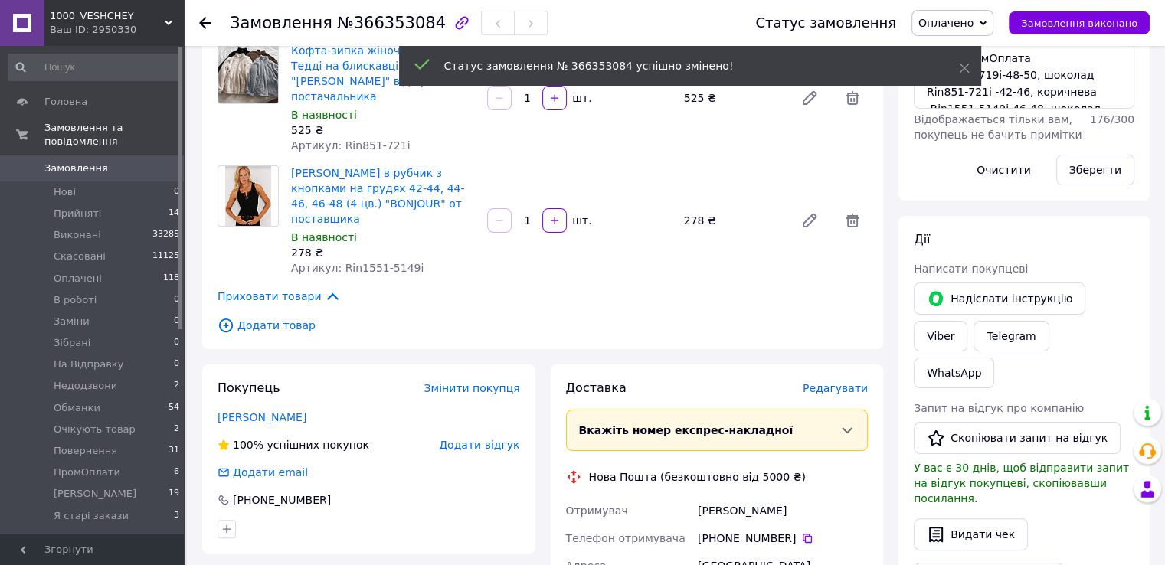
click at [116, 162] on span "Замовлення" at bounding box center [92, 169] width 97 height 14
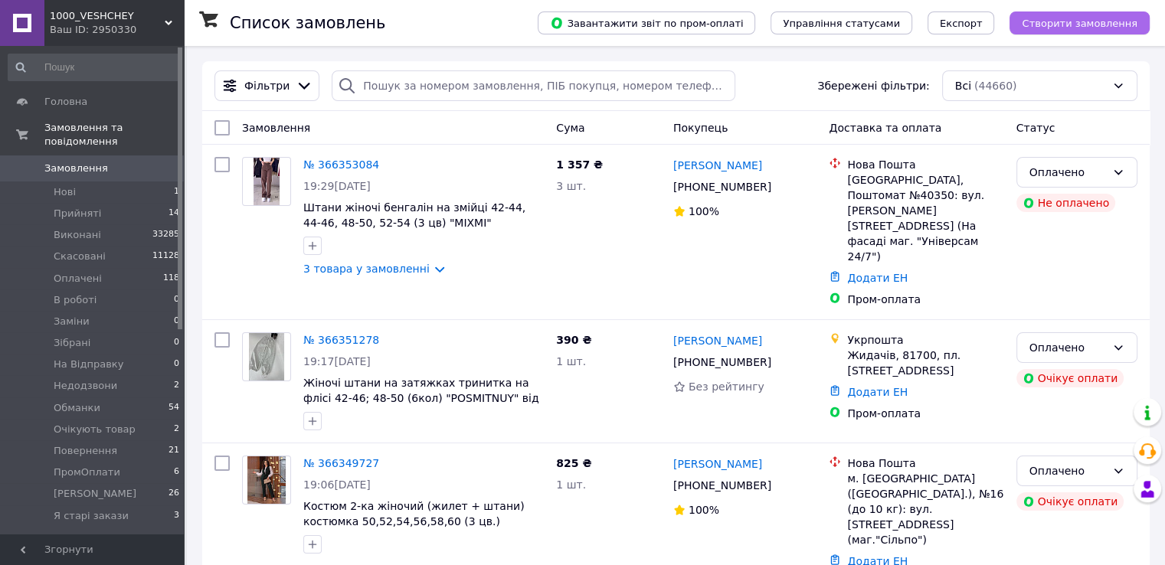
click at [1066, 25] on span "Створити замовлення" at bounding box center [1079, 23] width 116 height 11
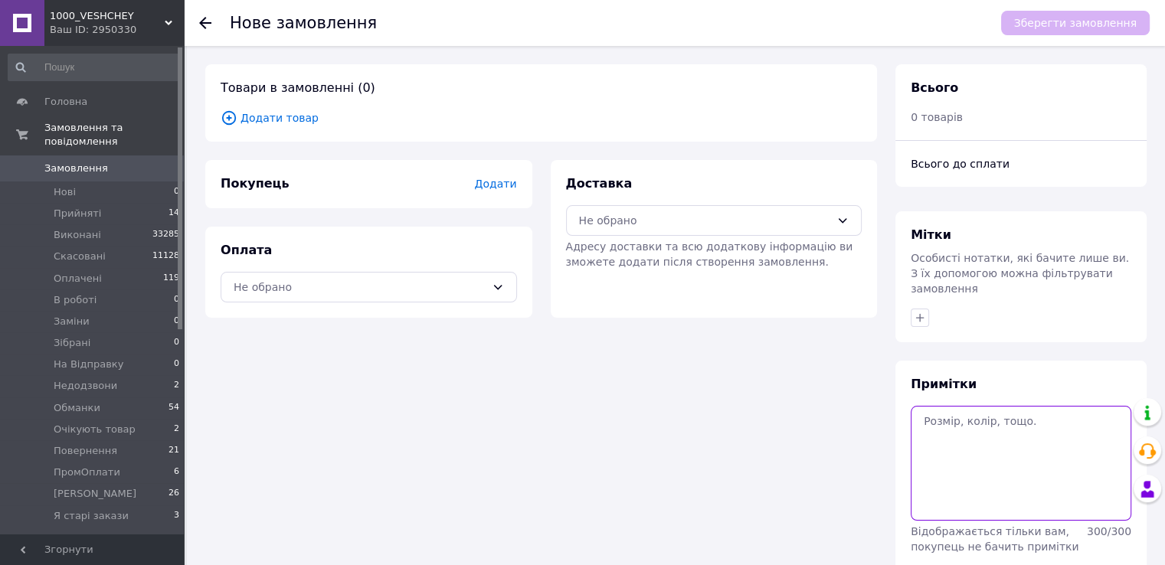
click at [985, 442] on textarea at bounding box center [1020, 463] width 221 height 115
paste textarea "#опл ПромОплата капучино,64-66 ТТН:20451269240900"
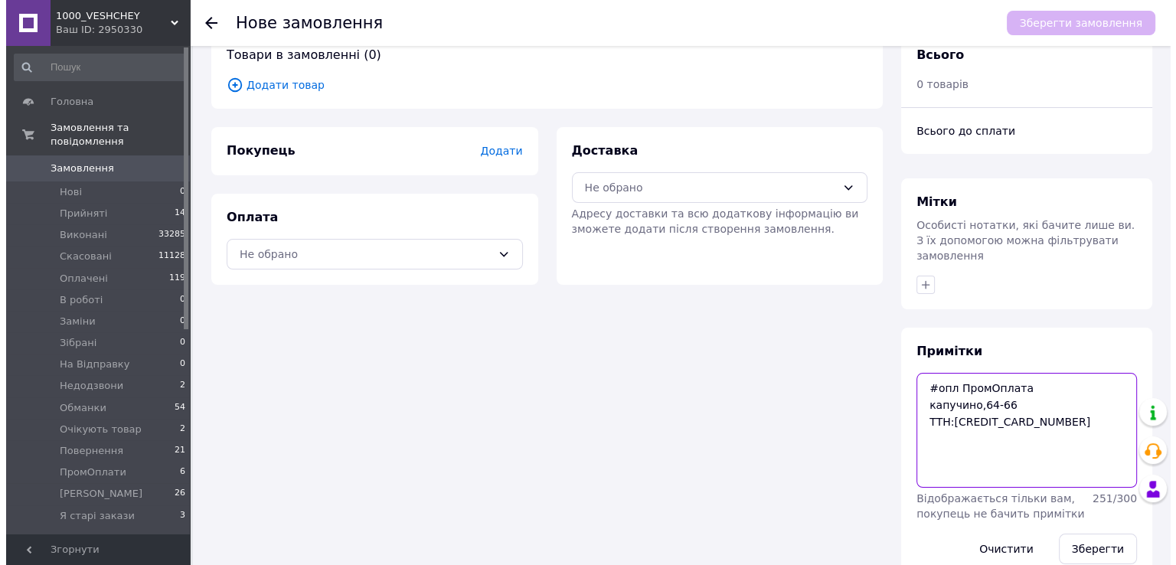
scroll to position [50, 0]
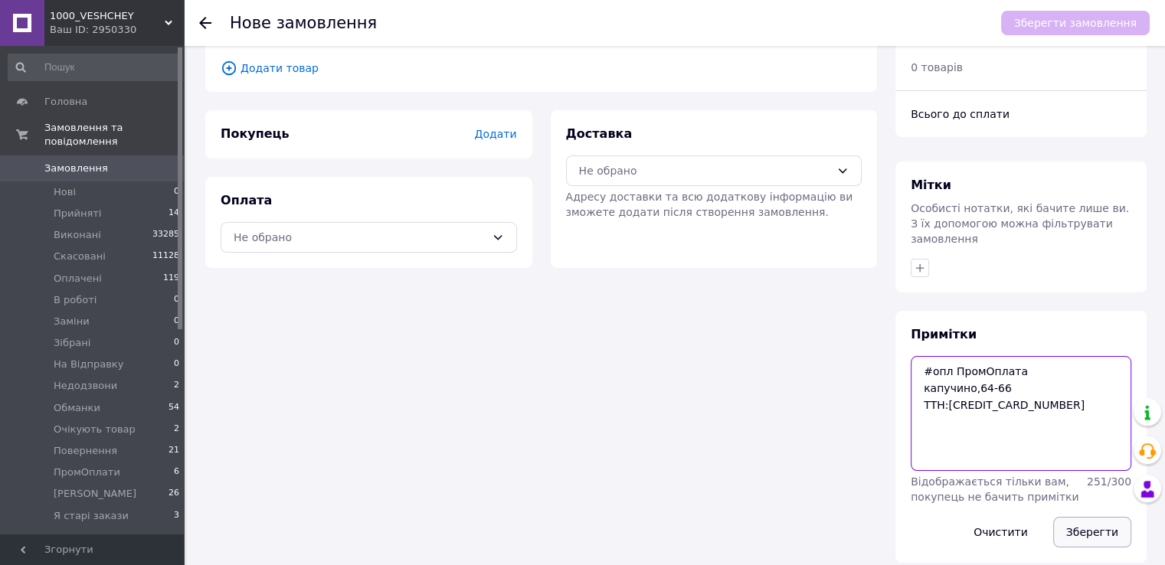
type textarea "#опл ПромОплата капучино,64-66 ТТН:20451269240900"
click at [1067, 517] on button "Зберегти" at bounding box center [1092, 532] width 78 height 31
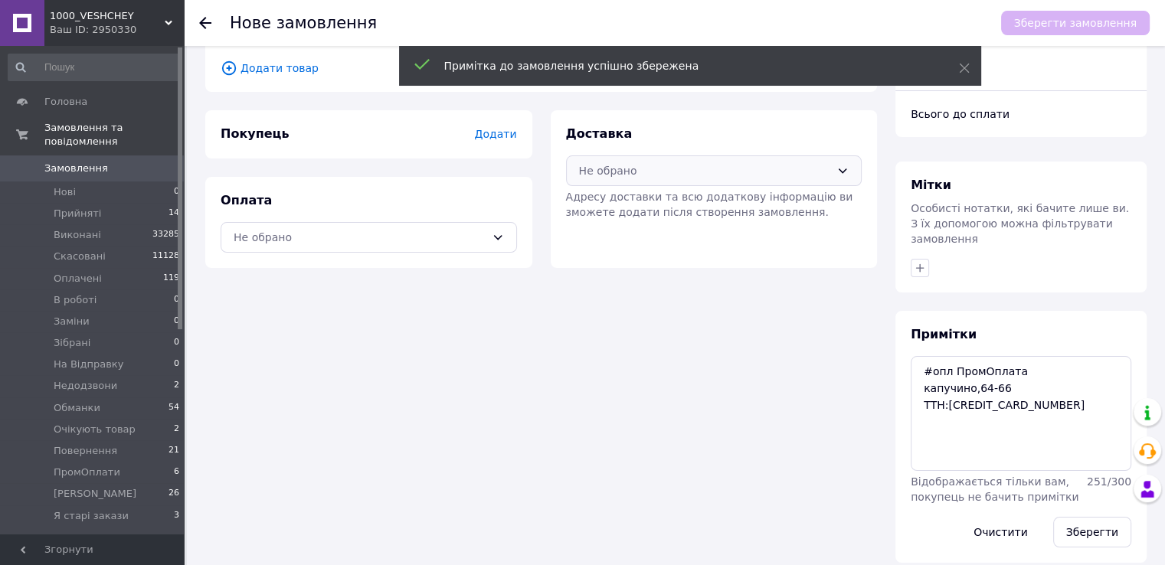
click at [757, 163] on div "Не обрано" at bounding box center [705, 170] width 252 height 17
click at [703, 203] on span "Нова Пошта (безкоштовно від 5000 ₴)" at bounding box center [724, 203] width 247 height 15
click at [265, 234] on div "Не обрано" at bounding box center [360, 237] width 252 height 17
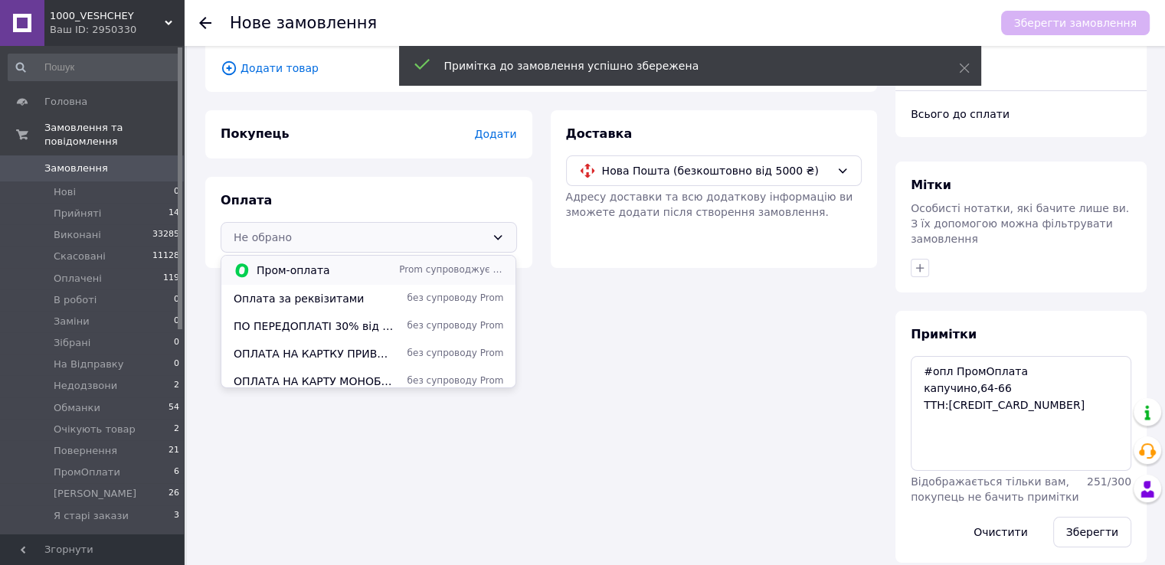
click at [291, 270] on span "Пром-оплата" at bounding box center [325, 270] width 136 height 15
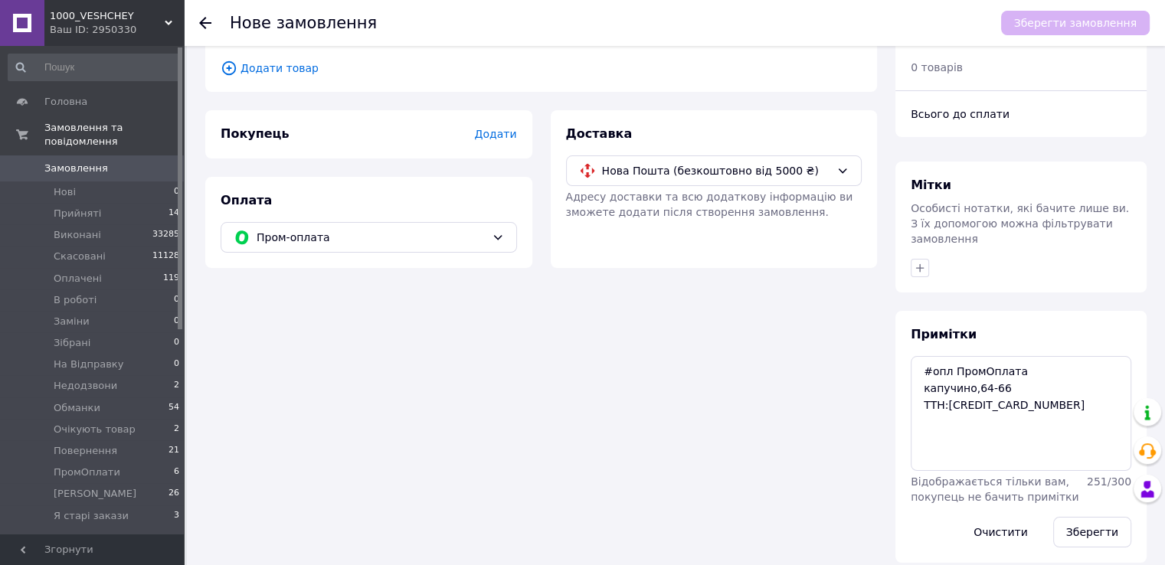
click at [278, 72] on span "Додати товар" at bounding box center [541, 68] width 641 height 17
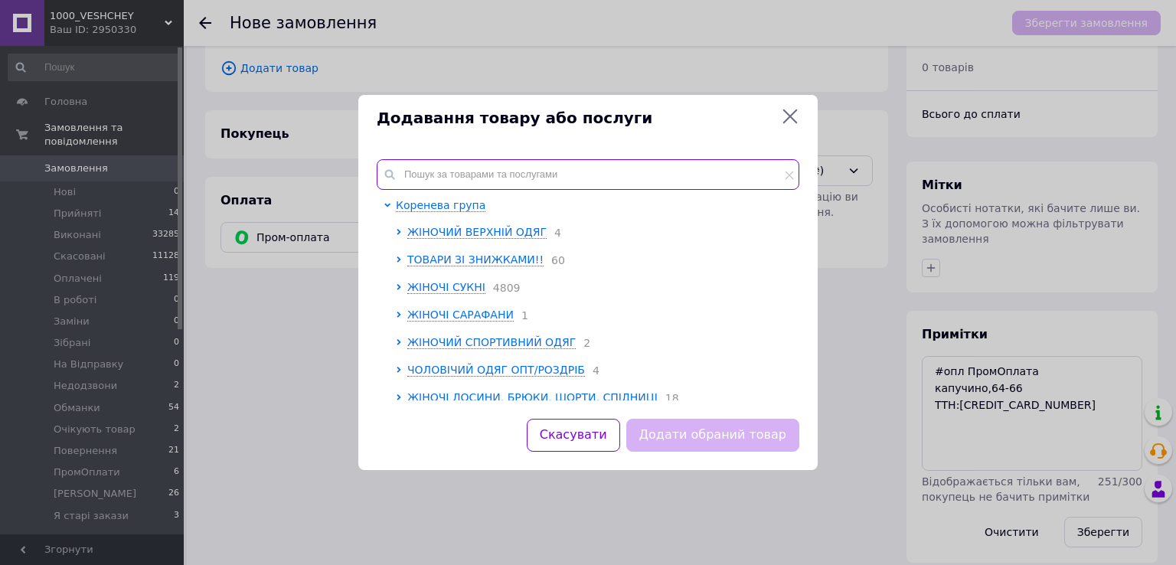
click at [437, 167] on input "text" at bounding box center [588, 174] width 423 height 31
paste input "Rin1356-205a"
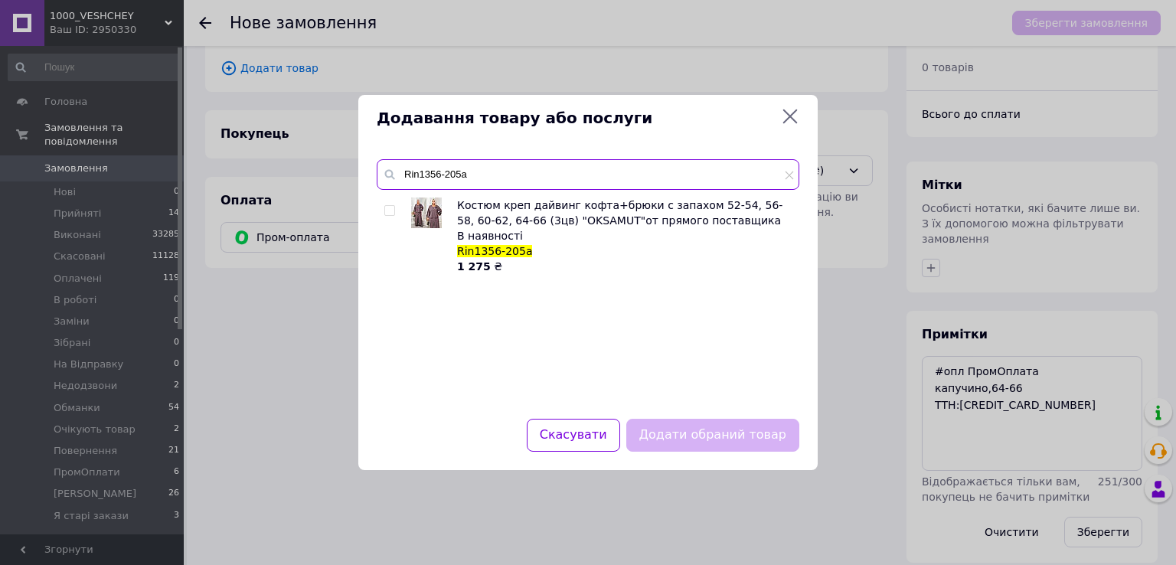
type input "Rin1356-205a"
click at [391, 209] on input "checkbox" at bounding box center [389, 211] width 10 height 10
checkbox input "true"
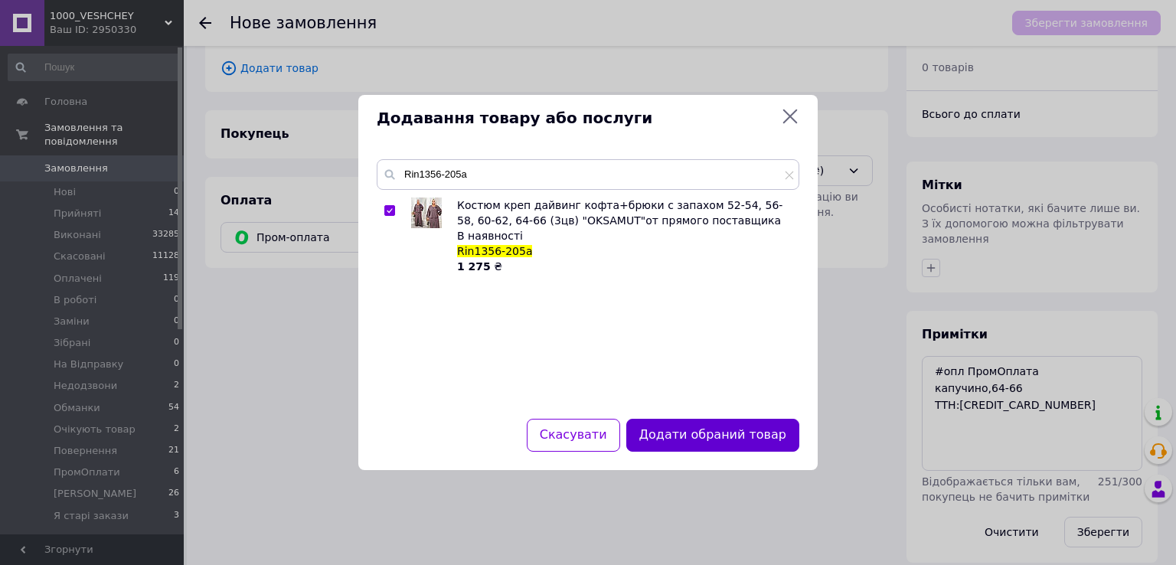
click at [737, 435] on button "Додати обраний товар" at bounding box center [712, 435] width 173 height 33
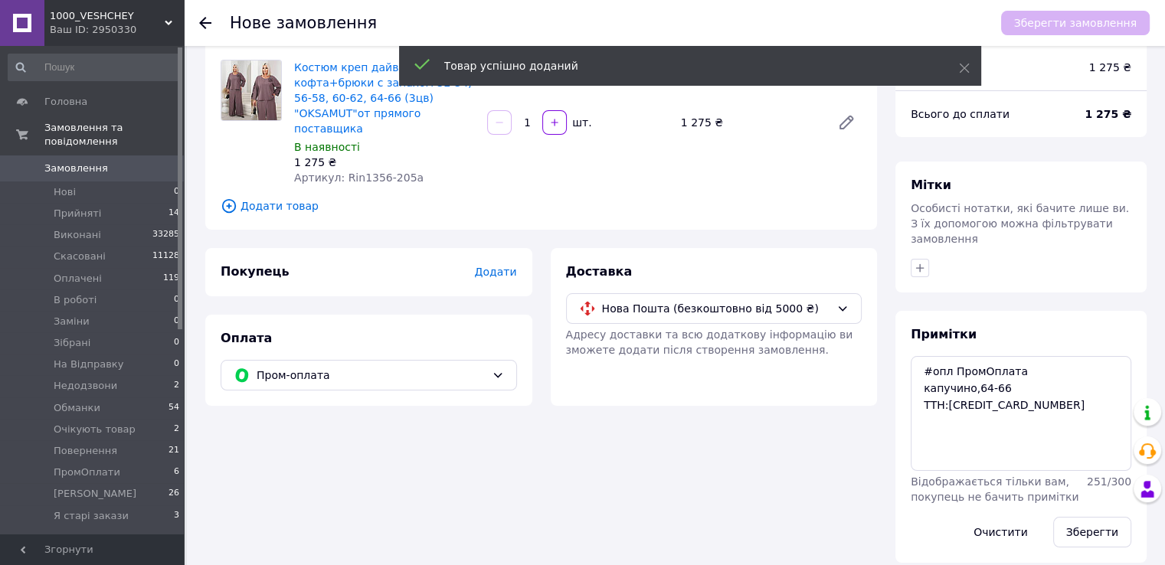
click at [502, 266] on span "Додати" at bounding box center [495, 272] width 42 height 12
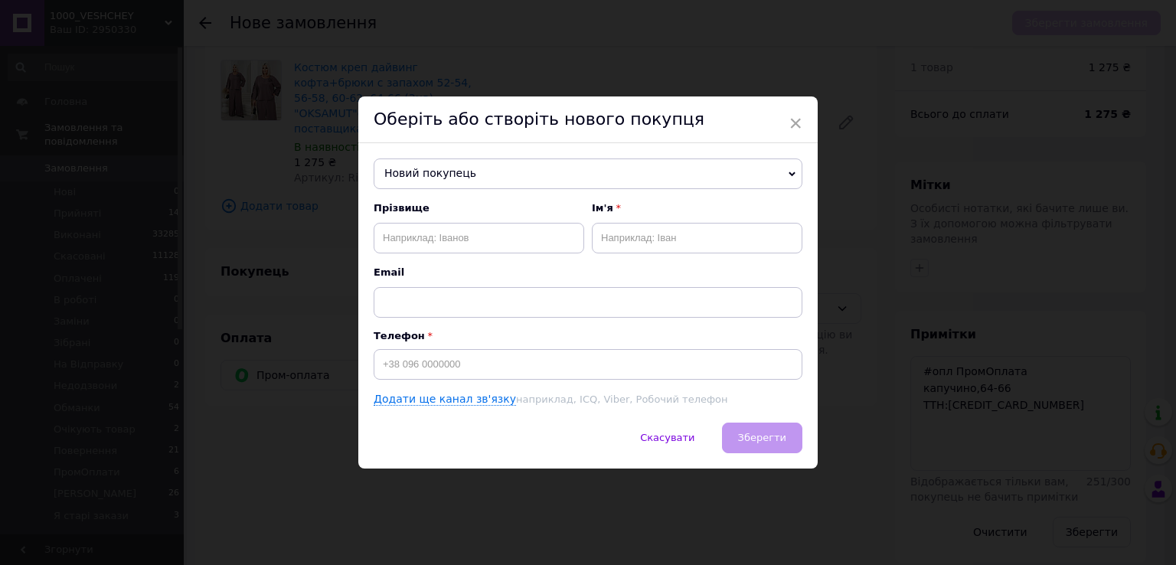
click at [499, 255] on div "Прізвище Ім'я Email" at bounding box center [588, 259] width 429 height 116
click at [499, 243] on input "text" at bounding box center [479, 238] width 211 height 31
paste input "Павлишин Анна"
click at [445, 233] on input "Павлишин Анна" at bounding box center [479, 238] width 211 height 31
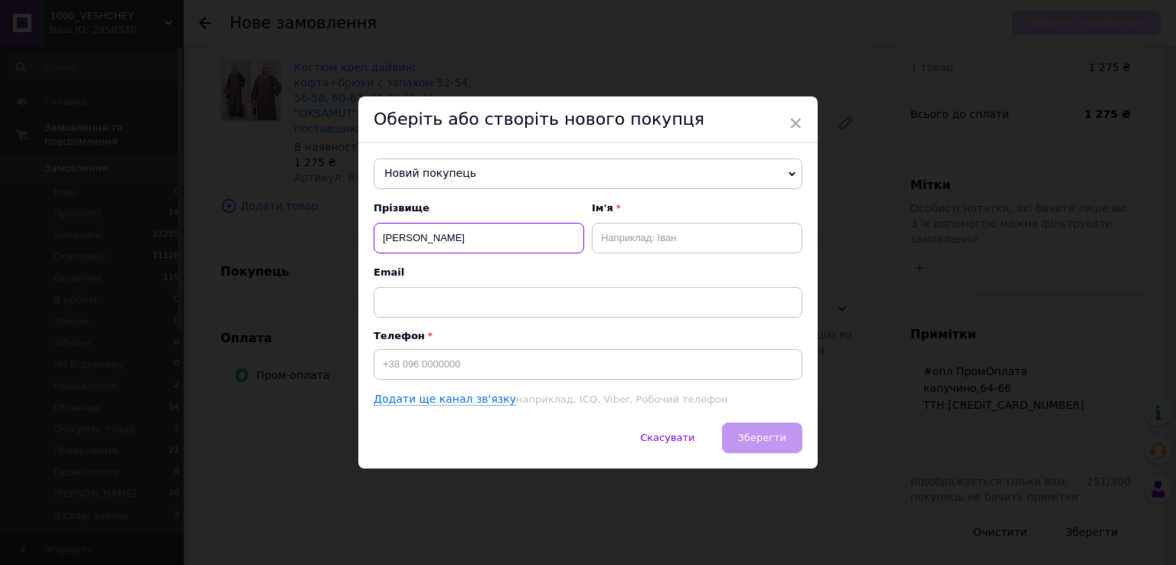
type input "Павлишин"
click at [616, 246] on input "text" at bounding box center [697, 238] width 211 height 31
paste input "Анна"
type input "Анна"
click at [525, 237] on input "Павлишин" at bounding box center [479, 238] width 211 height 31
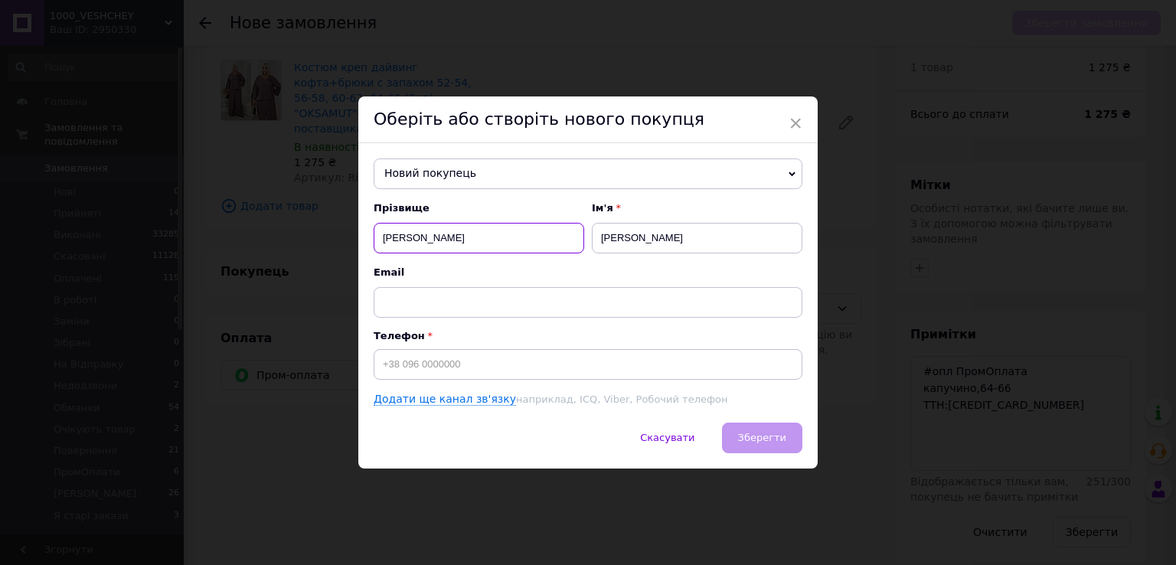
click at [383, 237] on input "Павлишин" at bounding box center [479, 238] width 211 height 31
type input "Павлишин"
click at [714, 241] on input "Анна" at bounding box center [697, 238] width 211 height 31
type input "Анна-Іра"
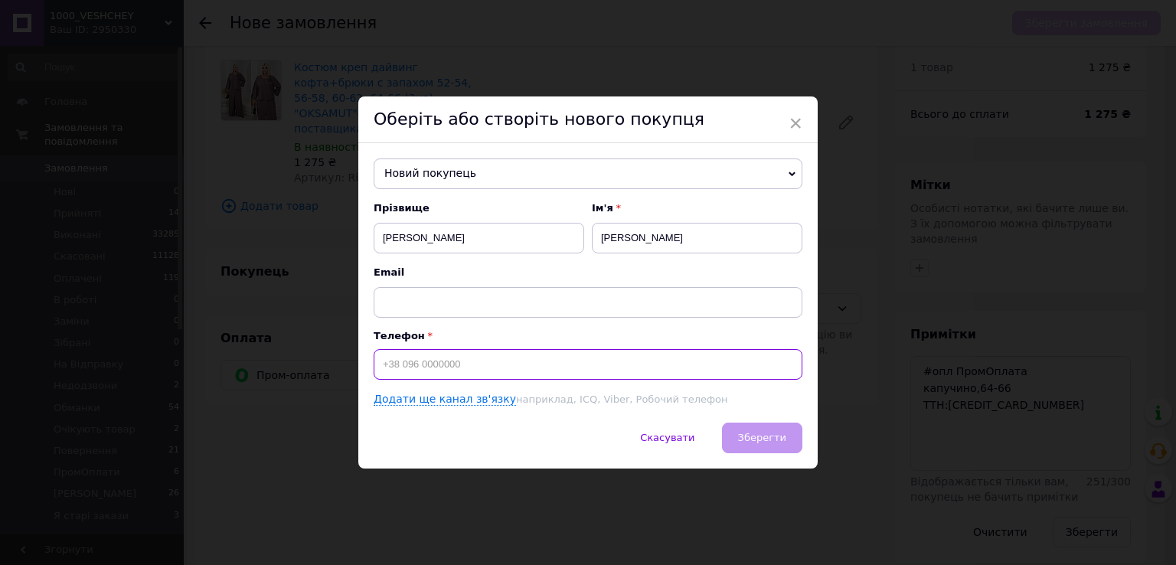
click at [381, 358] on input at bounding box center [588, 364] width 429 height 31
paste input "+380639491697"
type input "+380639491697"
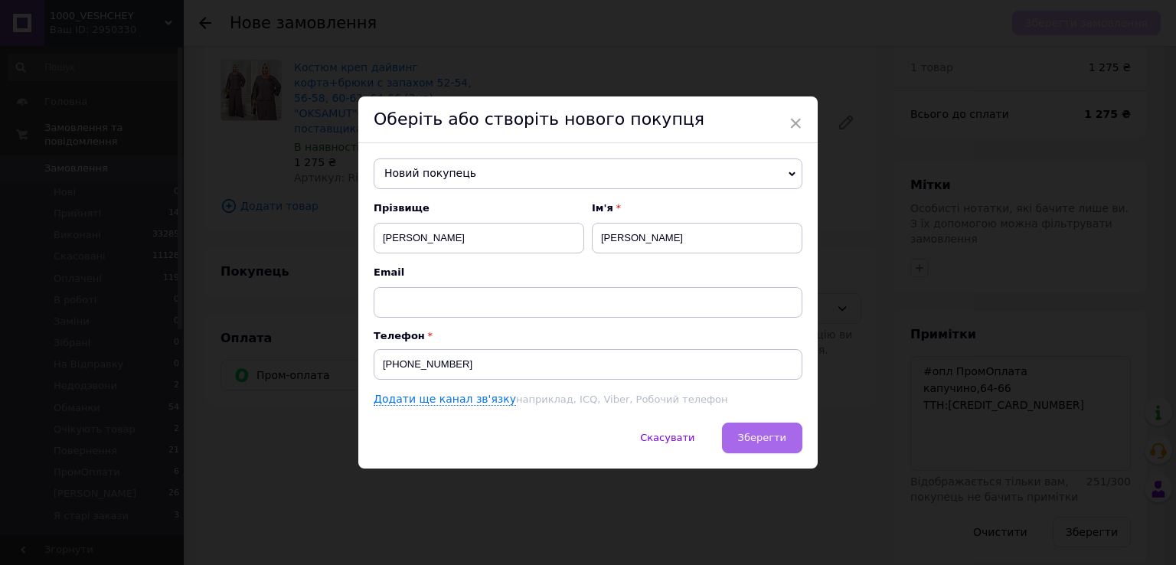
click at [762, 438] on span "Зберегти" at bounding box center [762, 437] width 48 height 11
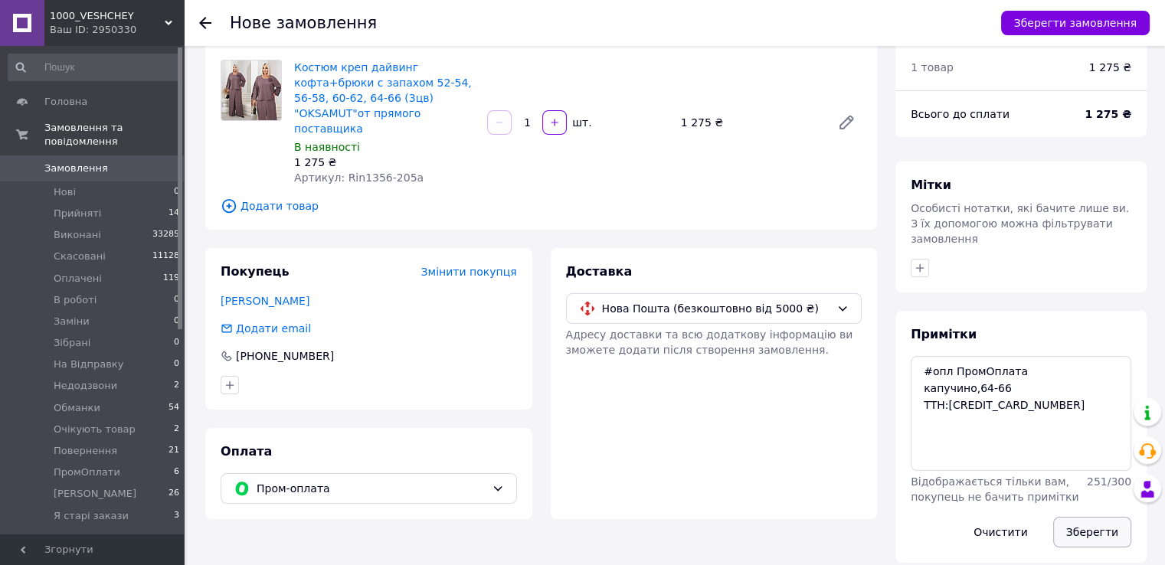
click at [1110, 517] on button "Зберегти" at bounding box center [1092, 532] width 78 height 31
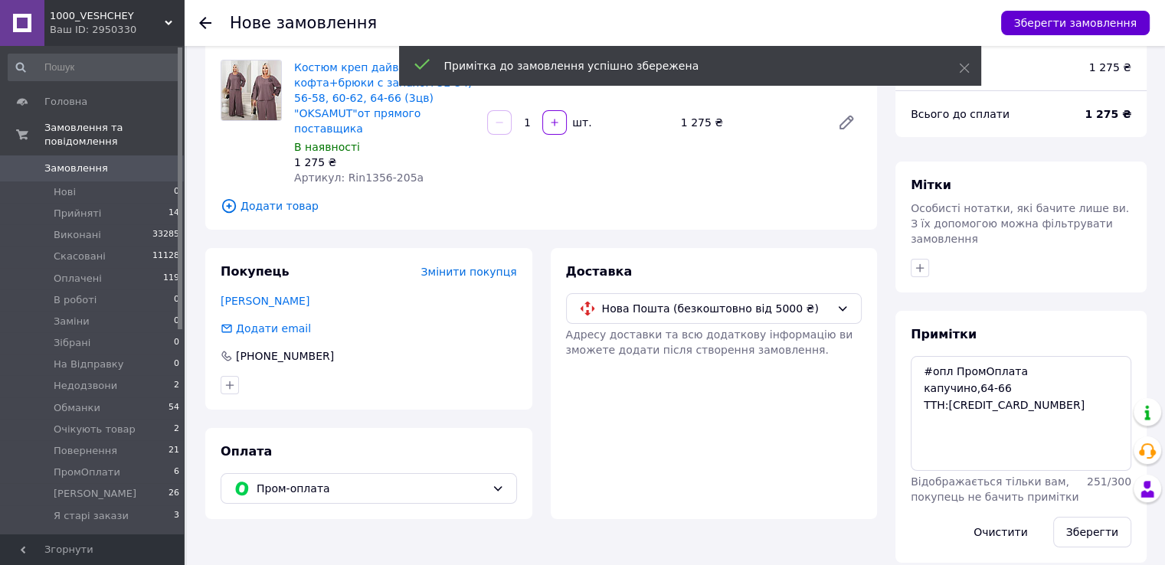
click at [1087, 13] on button "Зберегти замовлення" at bounding box center [1075, 23] width 149 height 25
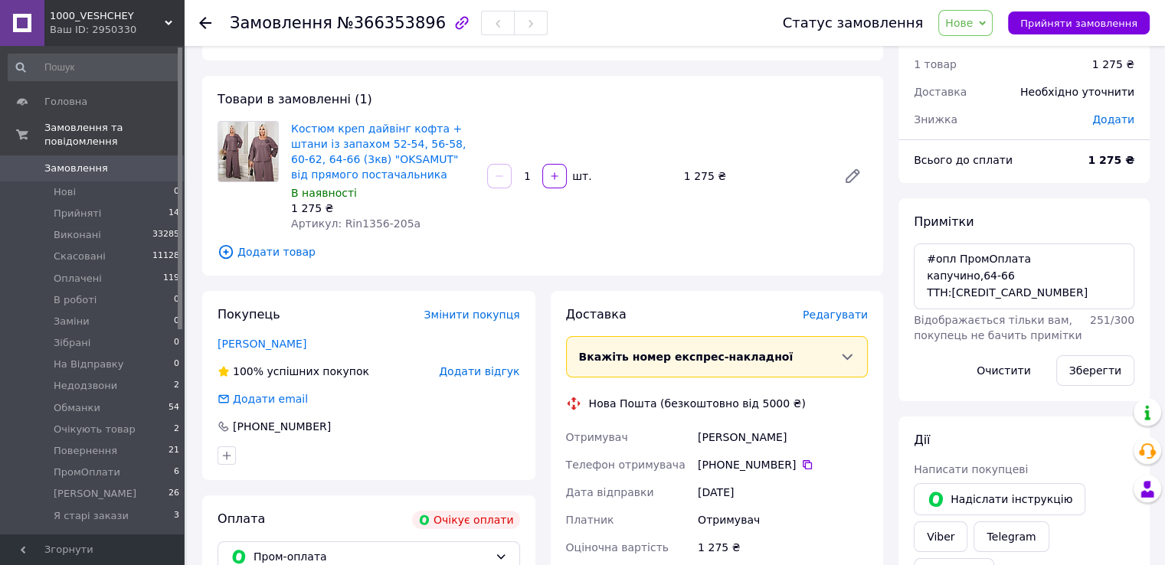
click at [834, 316] on span "Редагувати" at bounding box center [834, 315] width 65 height 12
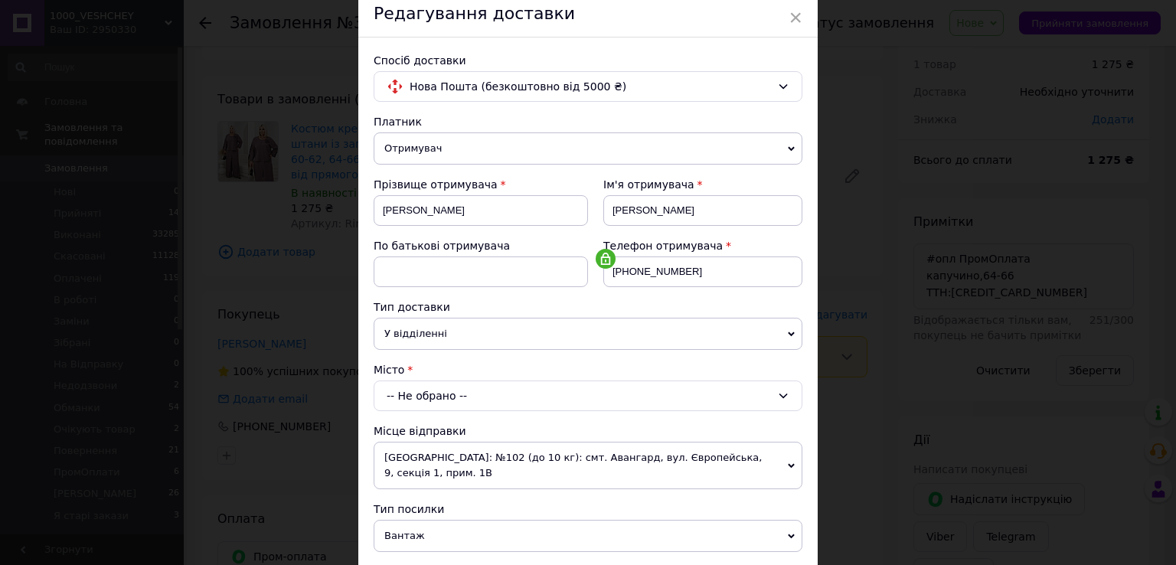
scroll to position [153, 0]
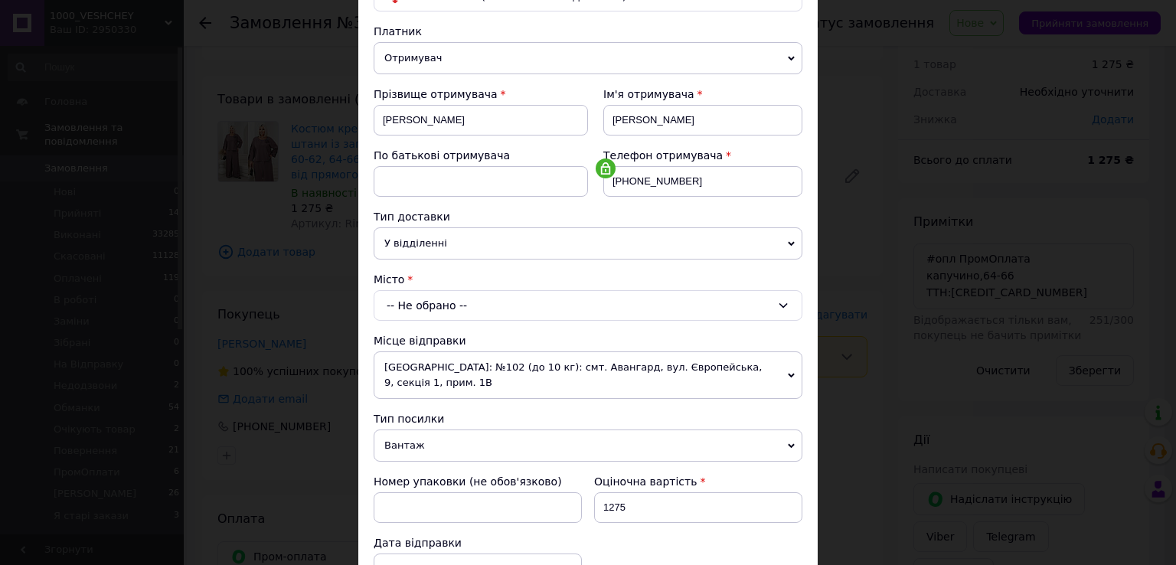
click at [522, 300] on div "-- Не обрано --" at bounding box center [588, 305] width 429 height 31
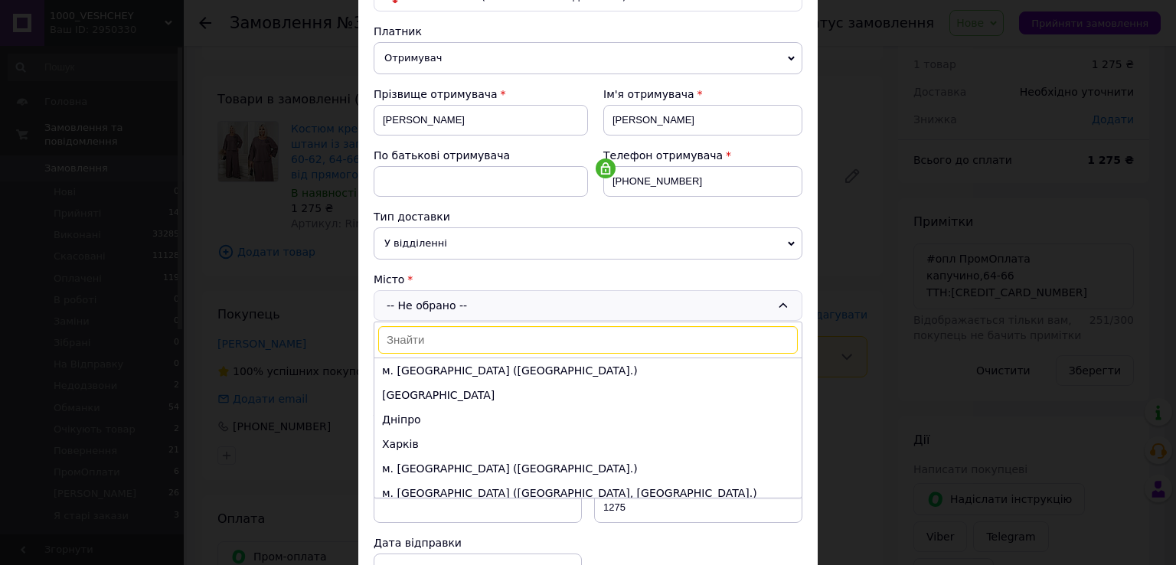
click at [449, 328] on input at bounding box center [588, 340] width 420 height 28
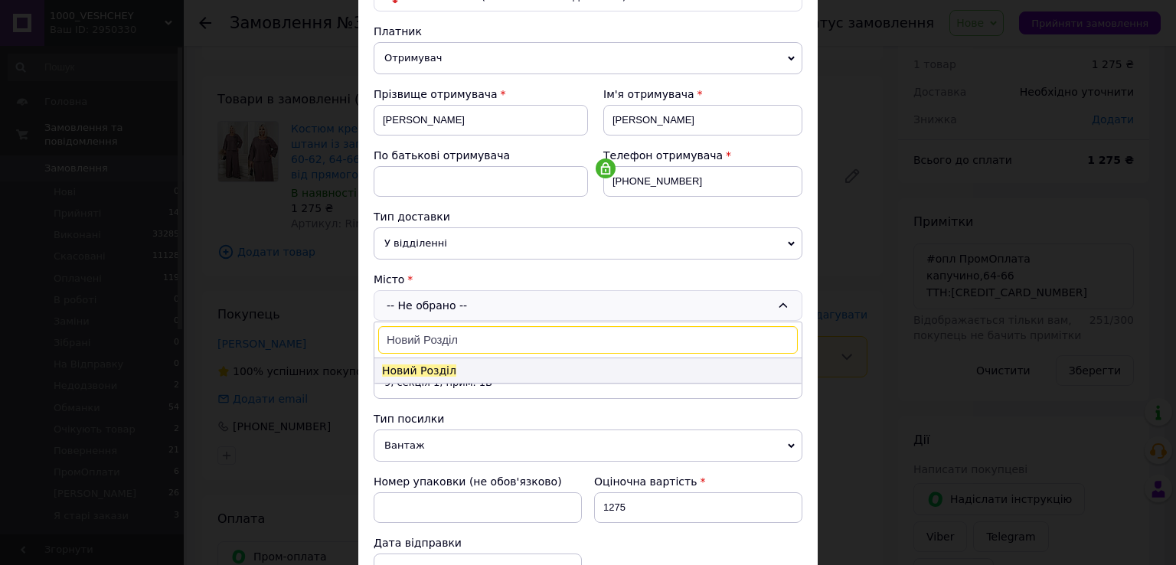
type input "Новий Розділ"
click at [422, 368] on span "Новий Розділ" at bounding box center [419, 370] width 74 height 12
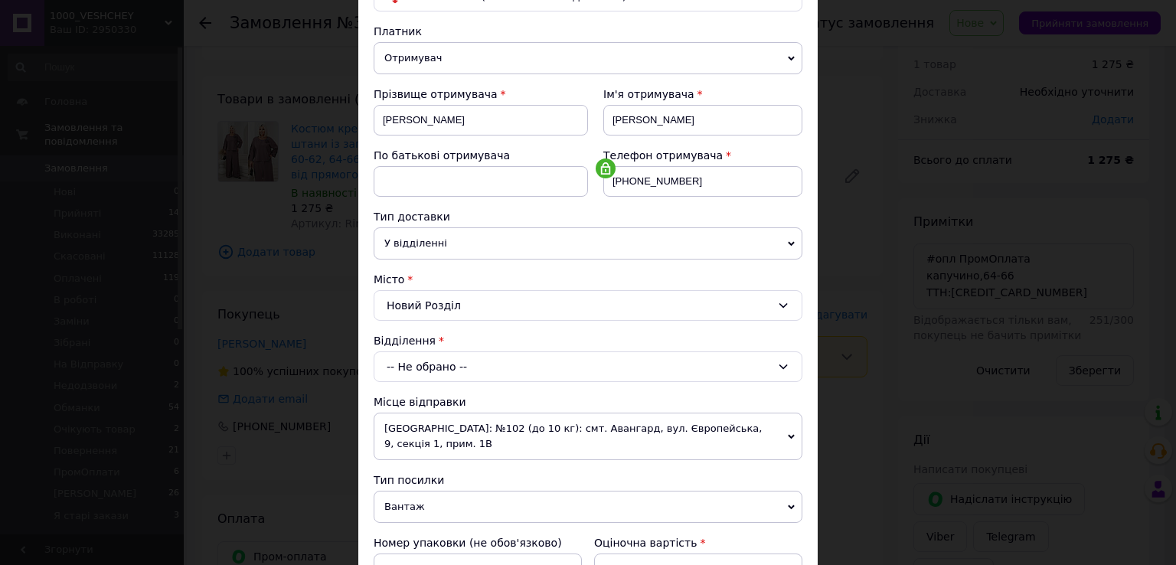
click at [399, 248] on span "У відділенні" at bounding box center [588, 243] width 429 height 32
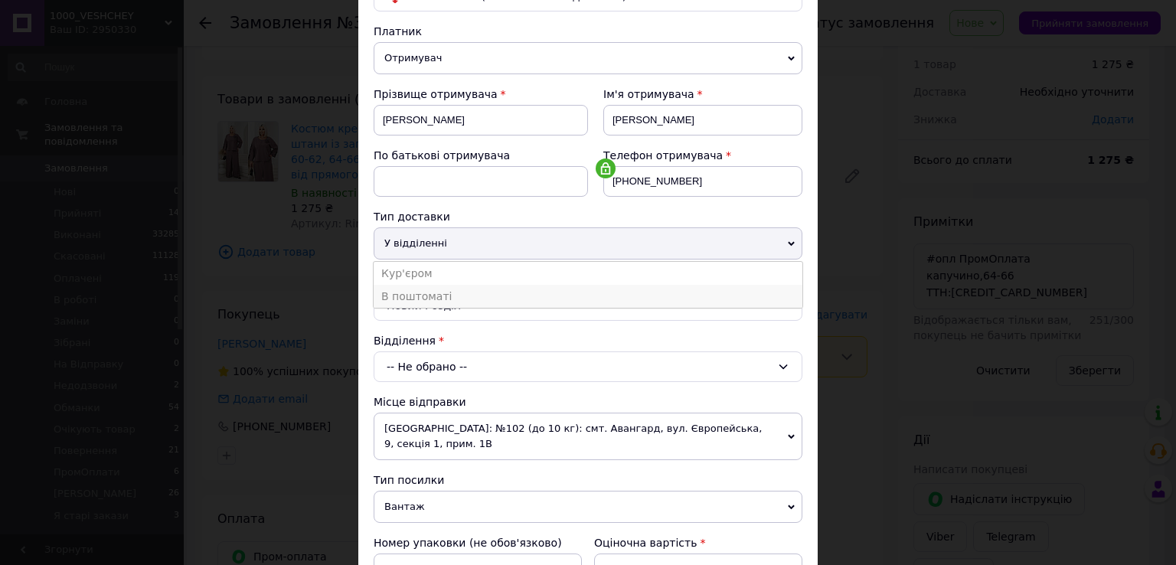
click at [410, 288] on li "В поштоматі" at bounding box center [588, 296] width 429 height 23
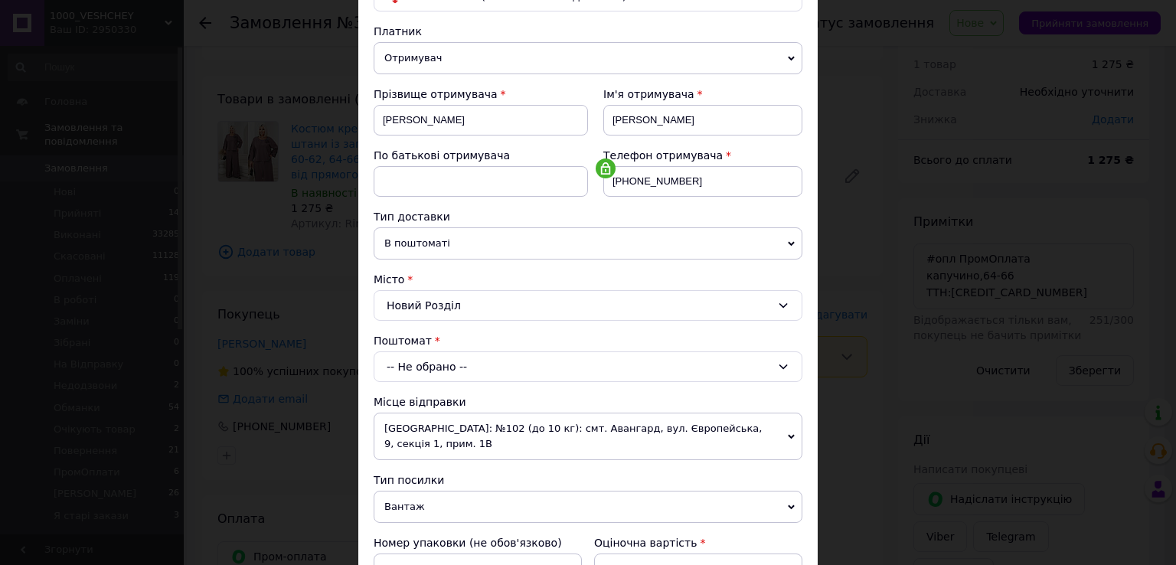
click at [417, 363] on div "-- Не обрано --" at bounding box center [588, 366] width 429 height 31
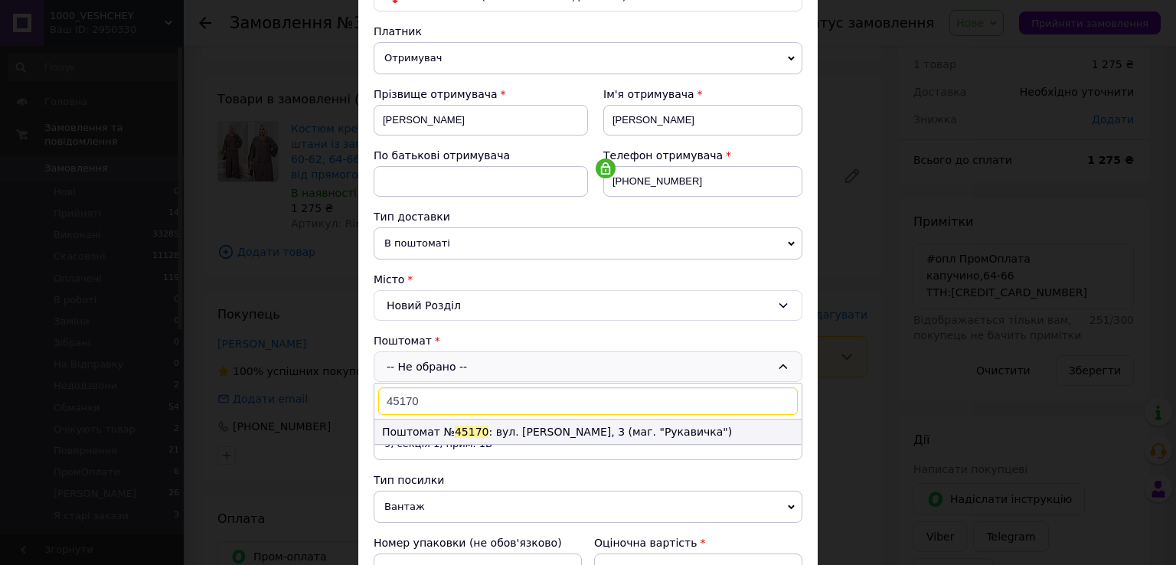
type input "45170"
click at [432, 420] on li "Поштомат № 45170 : вул. Тараса Шевченка, 3 (маг. "Рукавичка")" at bounding box center [587, 432] width 427 height 25
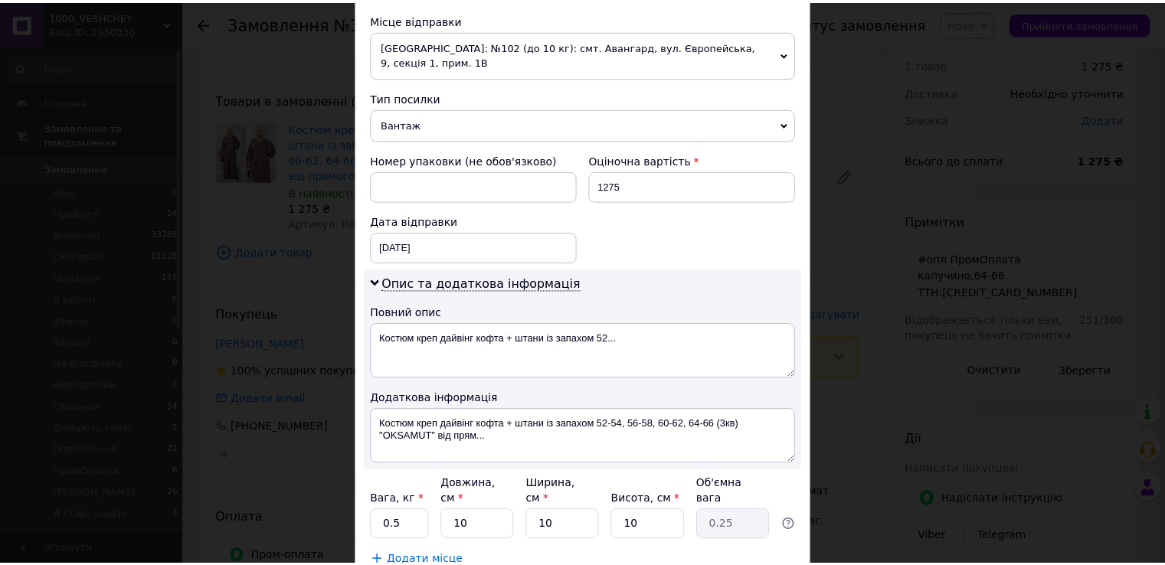
scroll to position [619, 0]
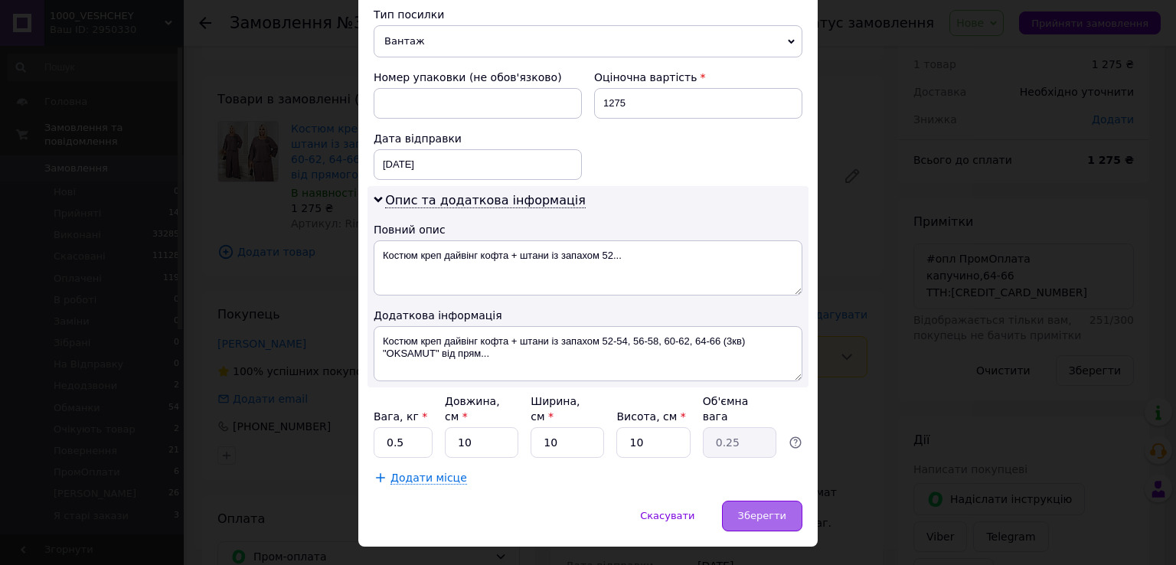
click at [757, 510] on span "Зберегти" at bounding box center [762, 515] width 48 height 11
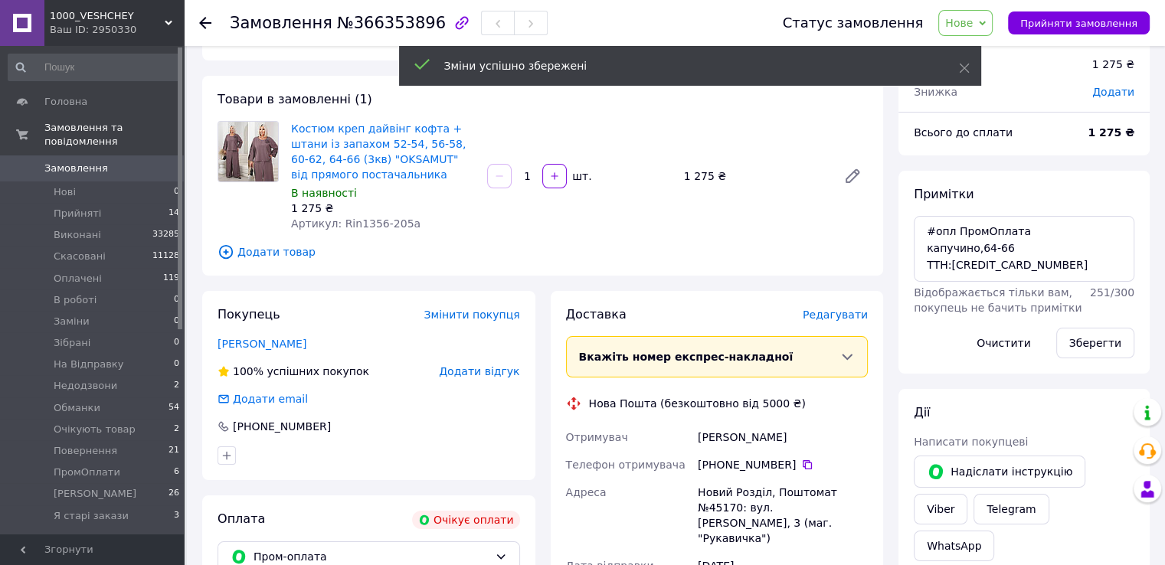
click at [972, 22] on span "Нове" at bounding box center [959, 23] width 28 height 12
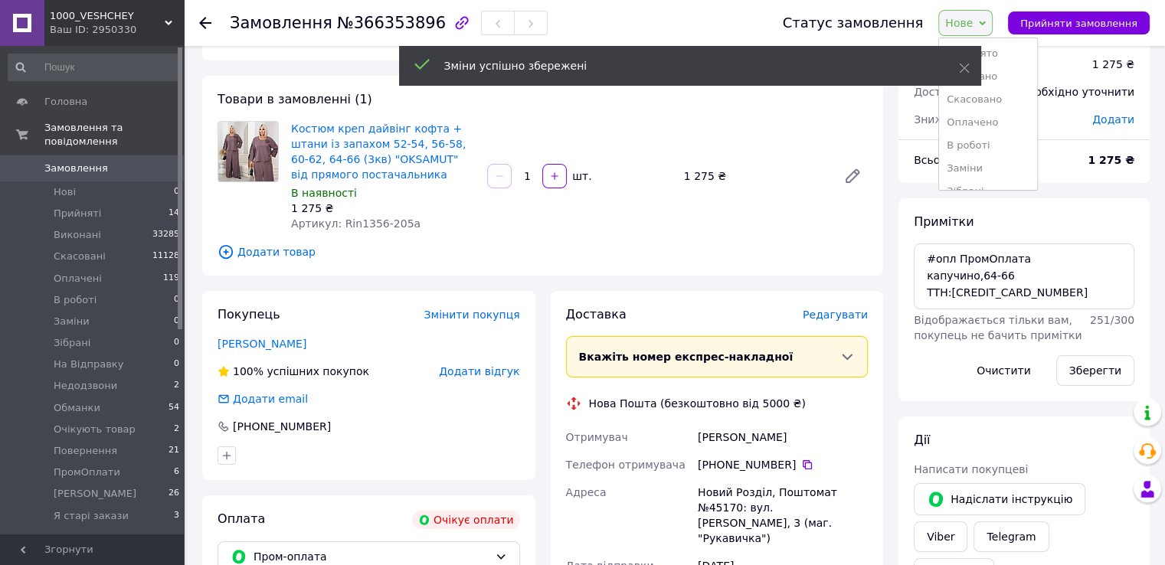
click at [1004, 114] on li "Оплачено" at bounding box center [988, 122] width 98 height 23
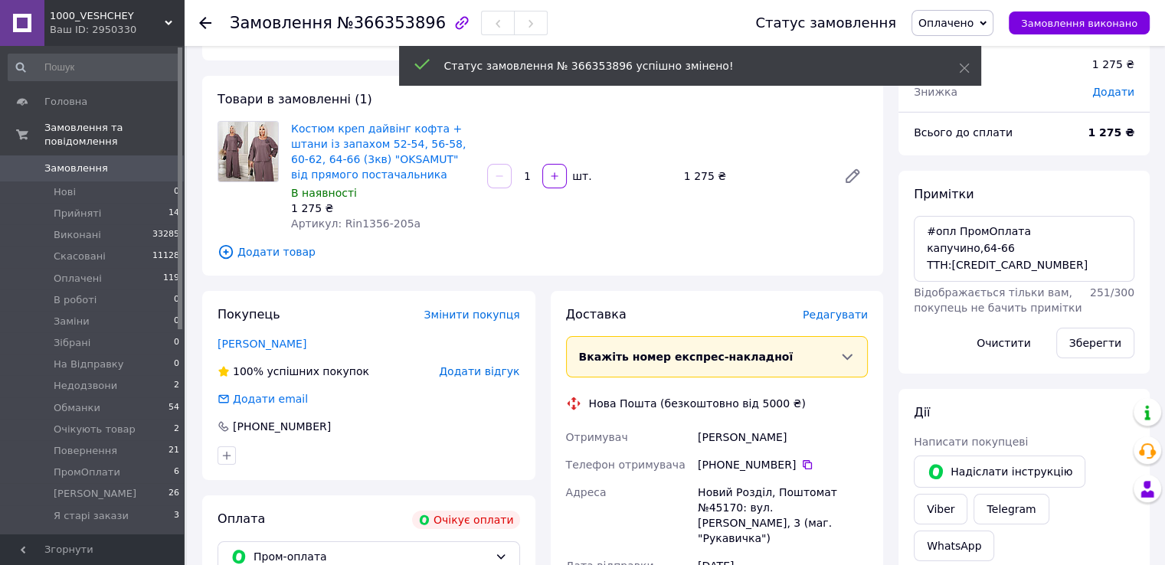
click at [80, 162] on span "Замовлення" at bounding box center [76, 169] width 64 height 14
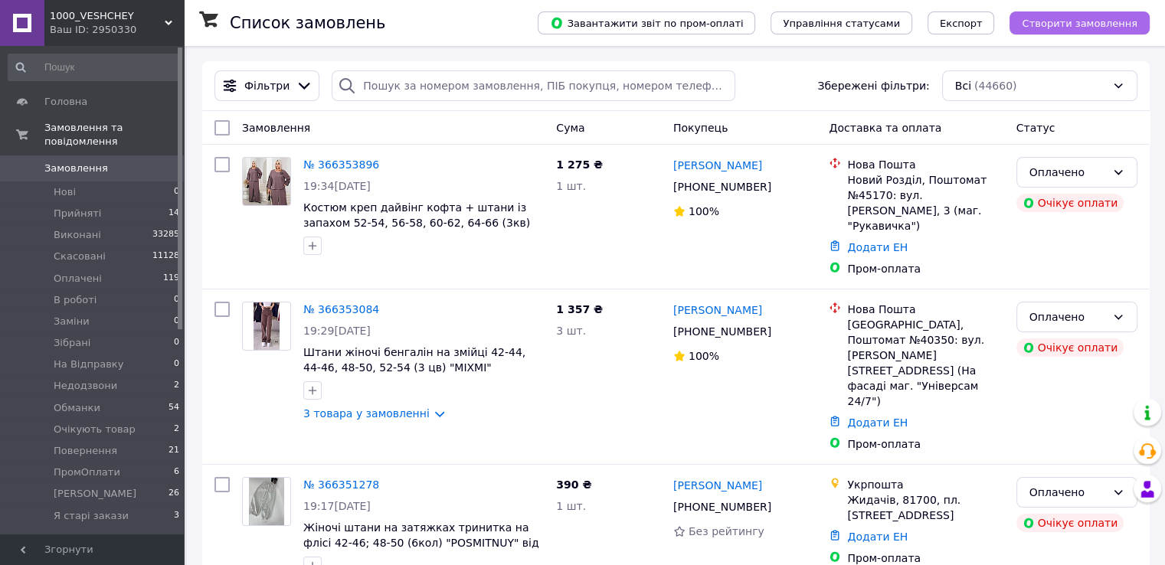
click at [1063, 23] on span "Створити замовлення" at bounding box center [1079, 23] width 116 height 11
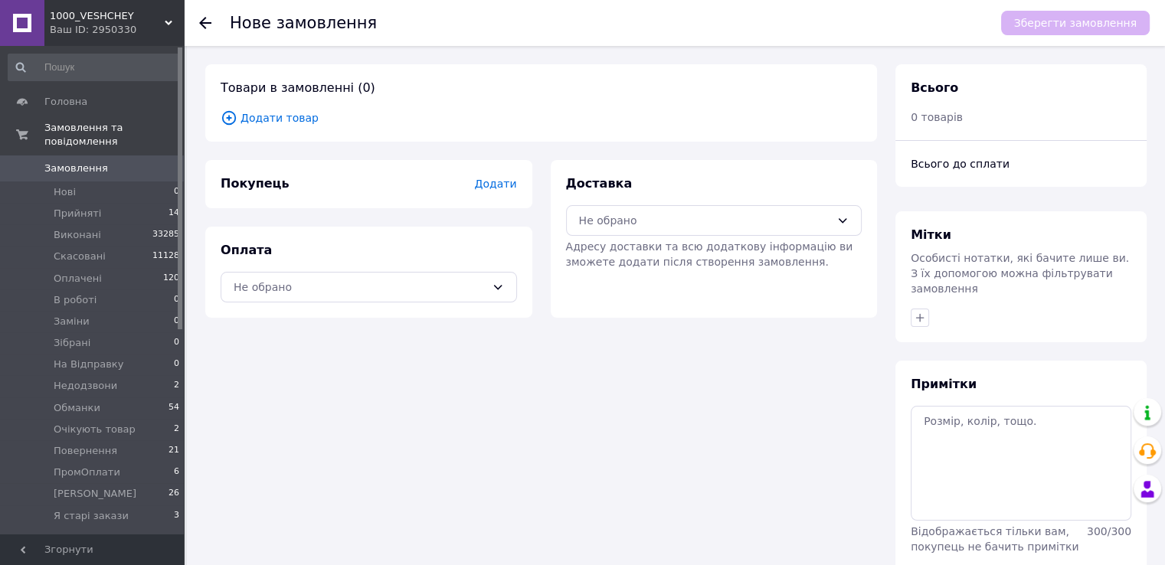
click at [962, 377] on span "Примітки" at bounding box center [943, 384] width 66 height 15
click at [971, 406] on textarea at bounding box center [1020, 463] width 221 height 115
paste textarea "#опл 498 грн малина 50-52"
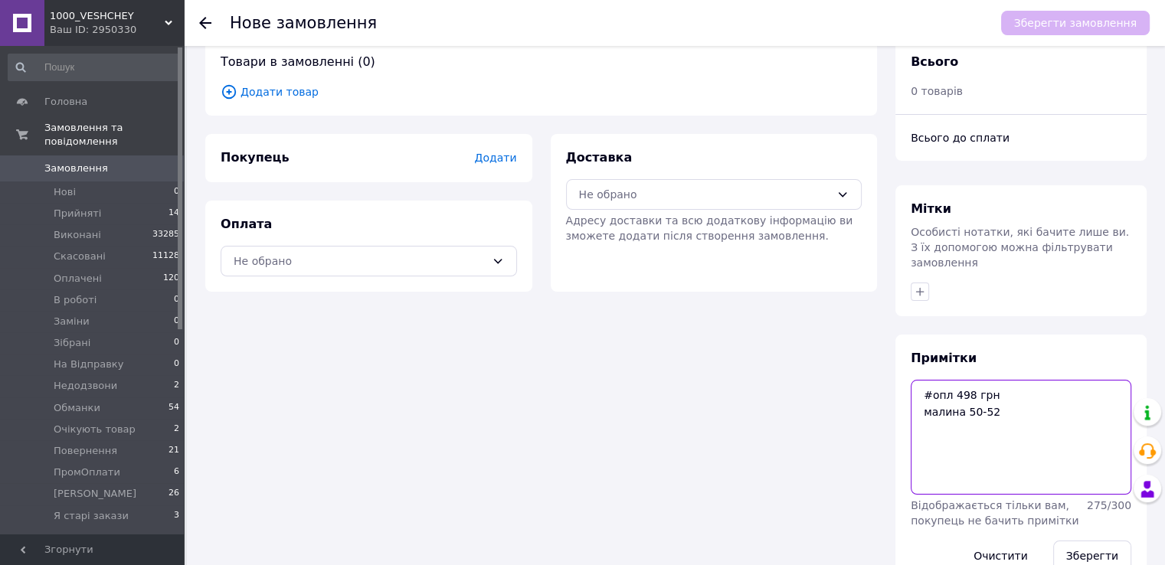
scroll to position [50, 0]
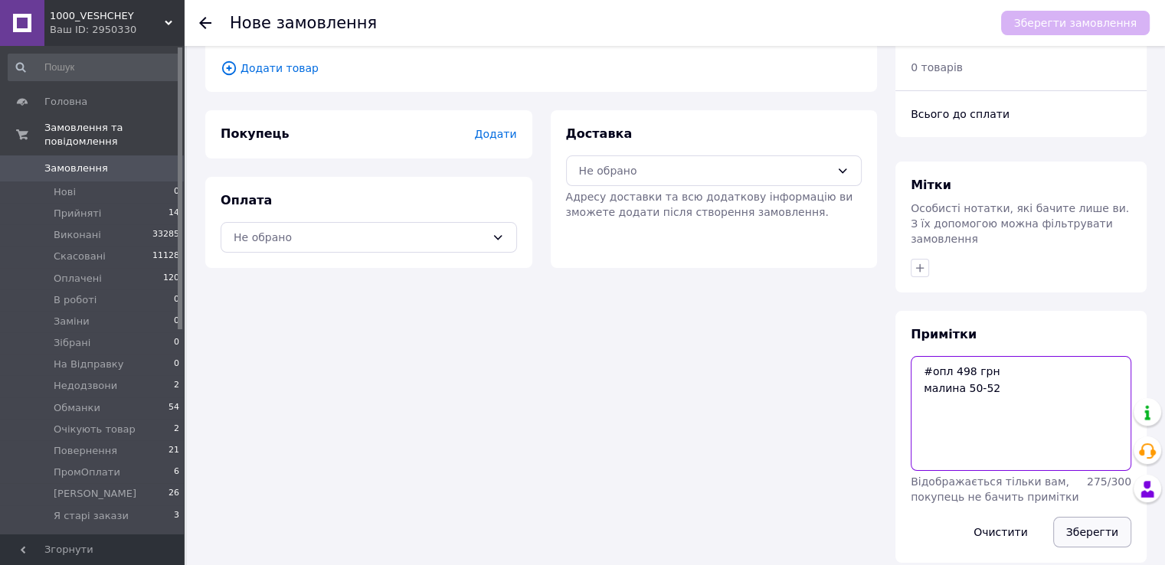
type textarea "#опл 498 грн малина 50-52"
click at [1083, 517] on button "Зберегти" at bounding box center [1092, 532] width 78 height 31
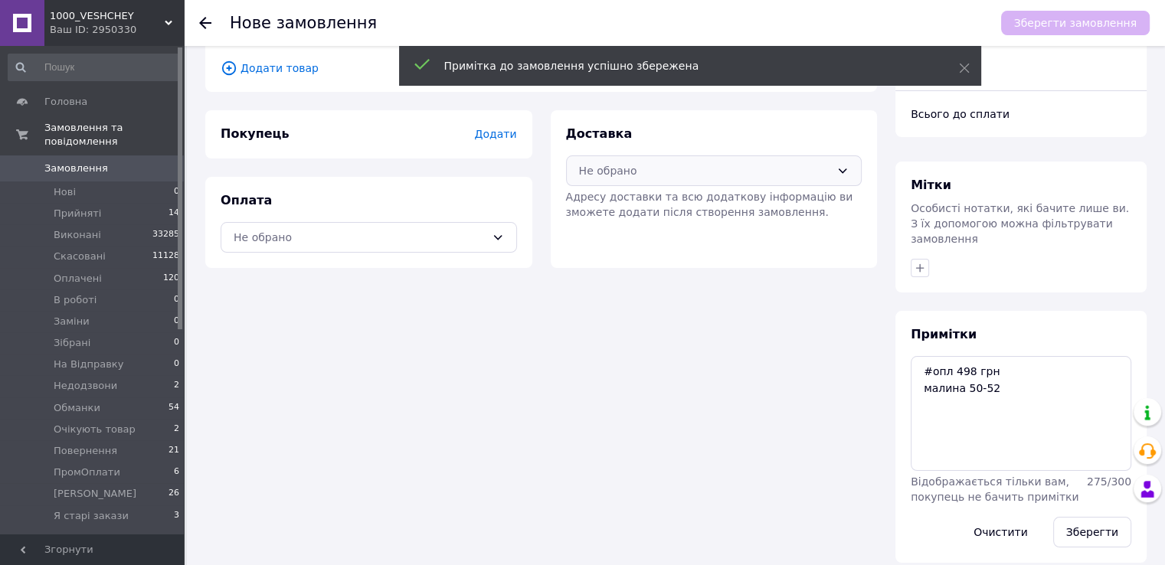
click at [577, 156] on div "Не обрано" at bounding box center [714, 170] width 296 height 31
click at [594, 206] on icon at bounding box center [586, 203] width 17 height 17
click at [456, 249] on div "Не обрано" at bounding box center [369, 237] width 296 height 31
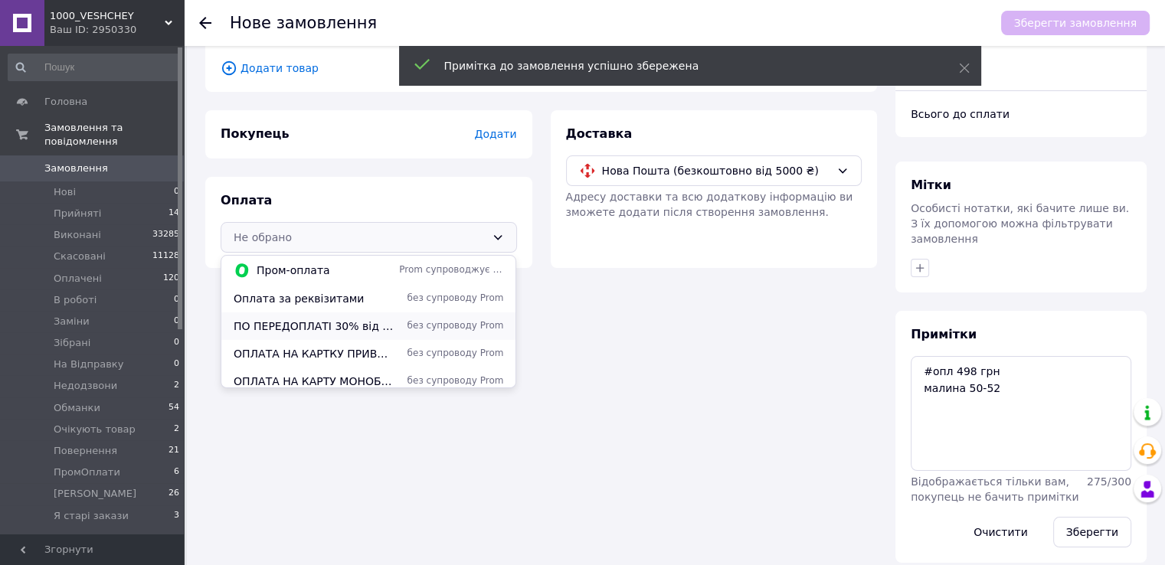
click at [387, 322] on span "ПО ПЕРЕДОПЛАТІ 30% від суми замовлення "Мінімальна передоплата 1400 грн")" at bounding box center [313, 326] width 159 height 15
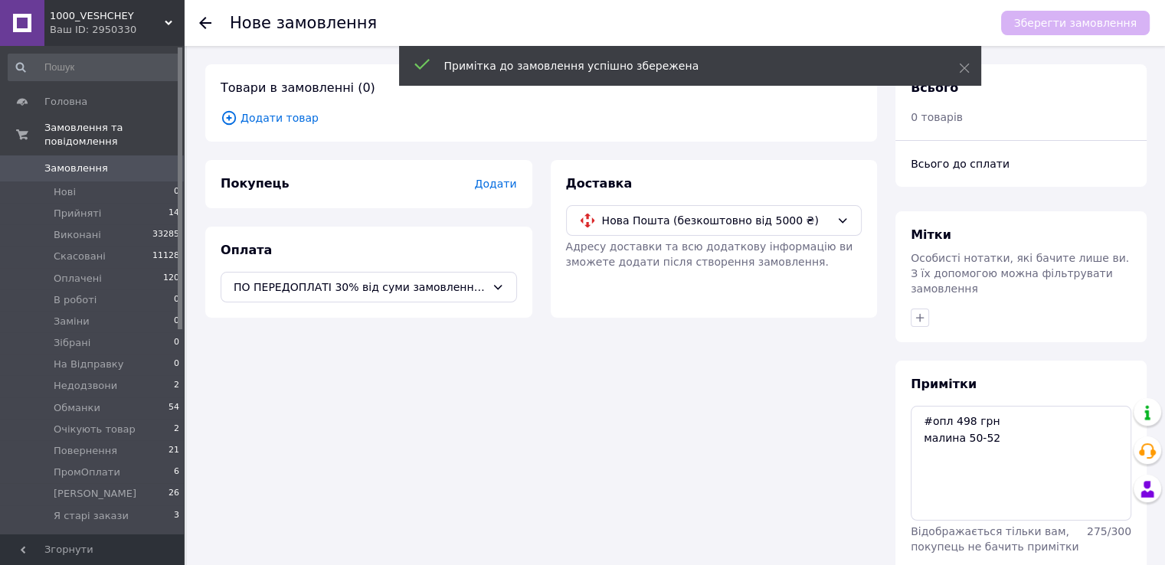
scroll to position [0, 0]
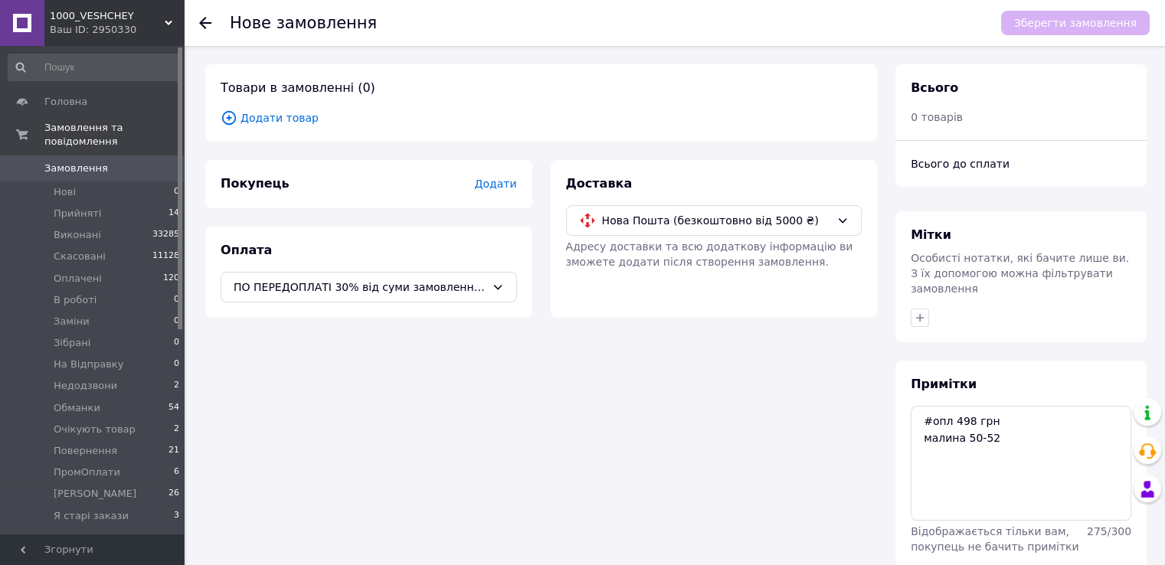
click at [299, 119] on span "Додати товар" at bounding box center [541, 117] width 641 height 17
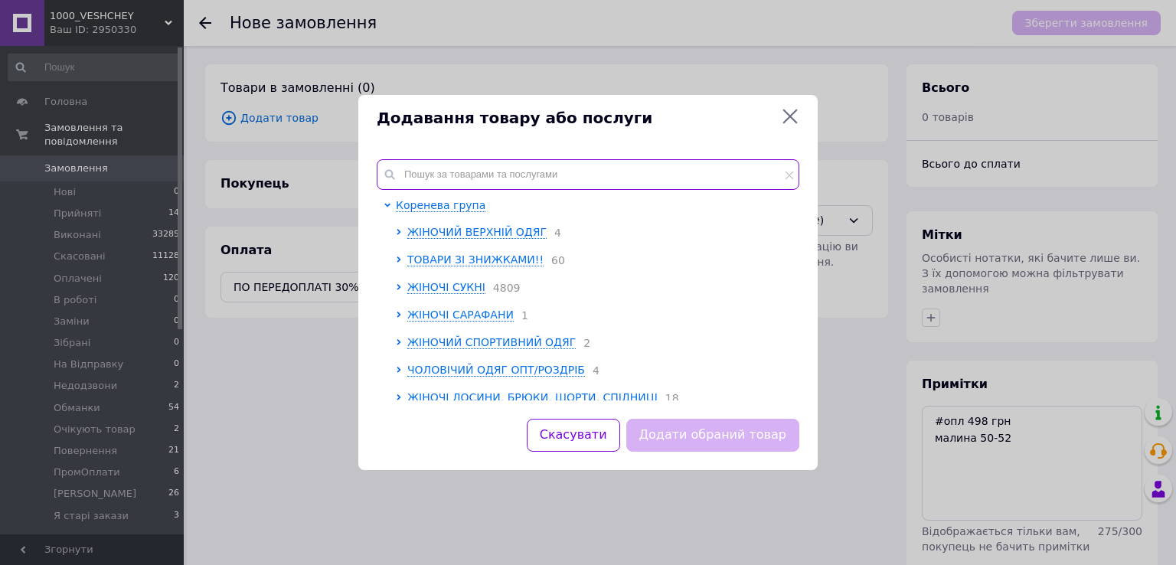
click at [418, 172] on input "text" at bounding box center [588, 174] width 423 height 31
paste input "2PLGU1460-887y"
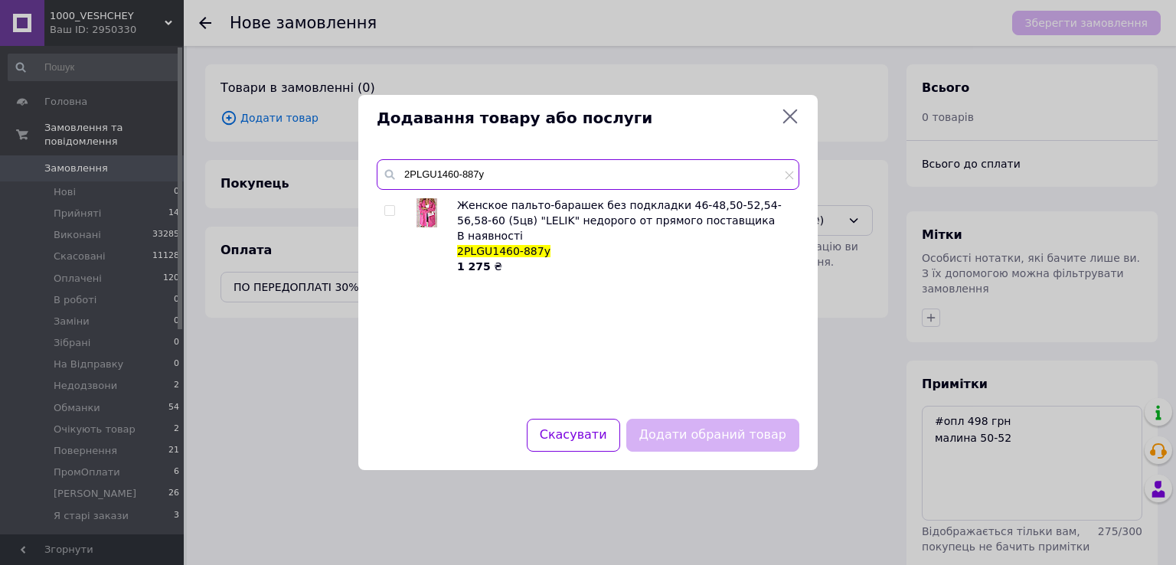
type input "2PLGU1460-887y"
click at [386, 209] on input "checkbox" at bounding box center [389, 211] width 10 height 10
checkbox input "true"
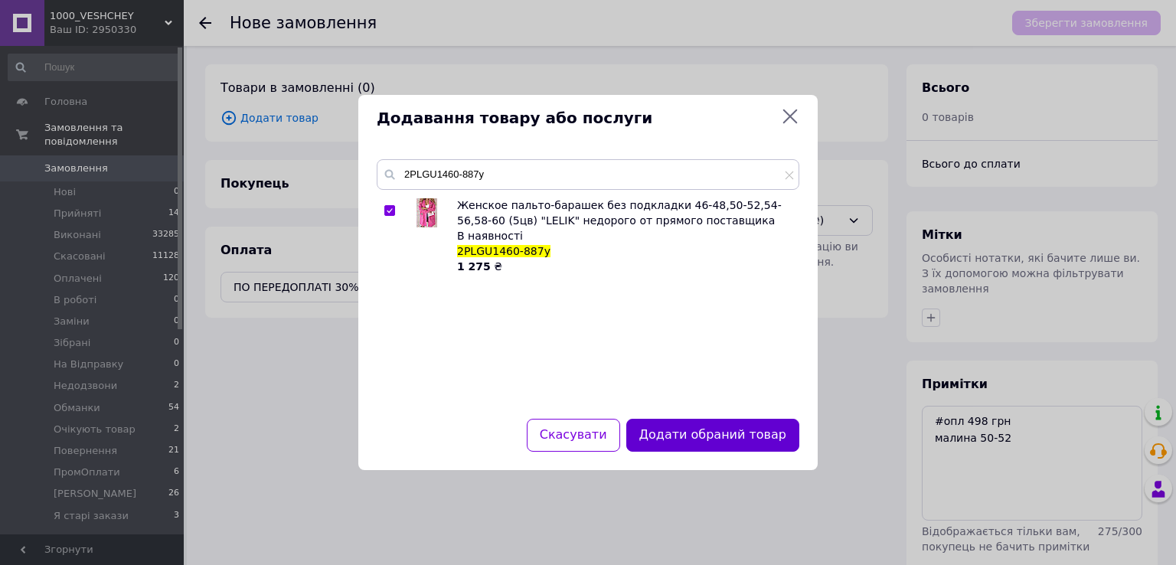
click at [759, 433] on button "Додати обраний товар" at bounding box center [712, 435] width 173 height 33
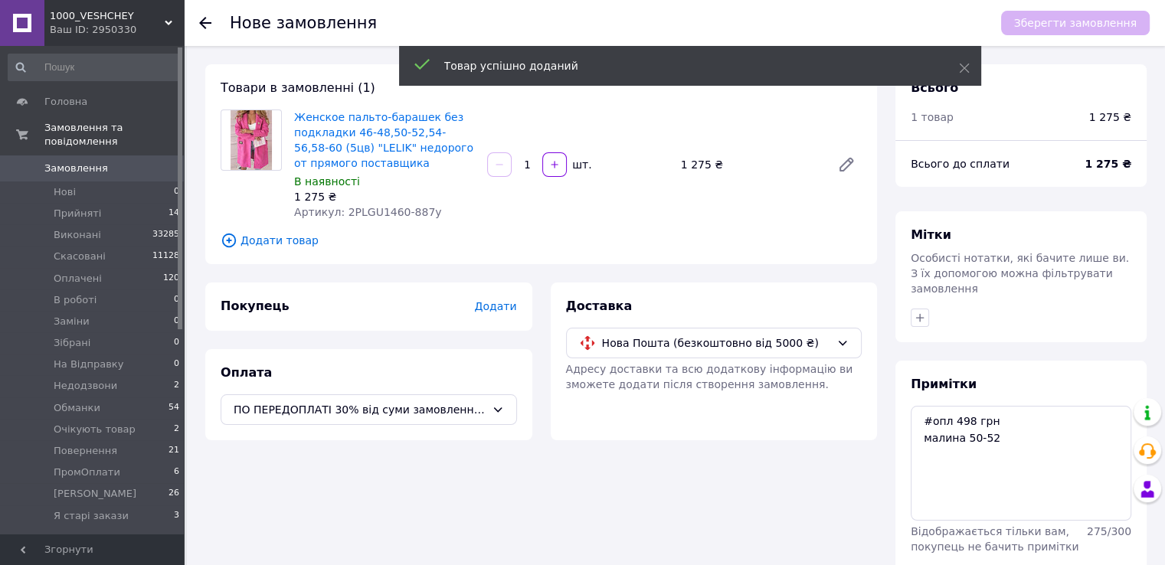
click at [506, 308] on span "Додати" at bounding box center [495, 306] width 42 height 12
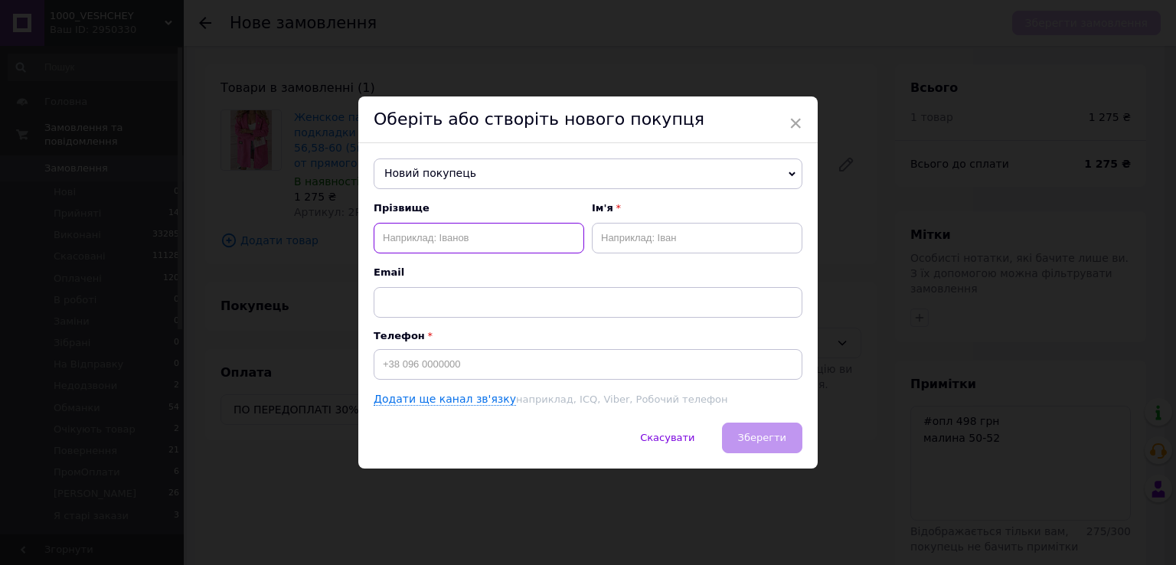
click at [483, 237] on input "text" at bounding box center [479, 238] width 211 height 31
paste input "Побережнюк Светлана"
click at [448, 234] on input "Побережнюк Светлана" at bounding box center [479, 238] width 211 height 31
type input "Побережнюк"
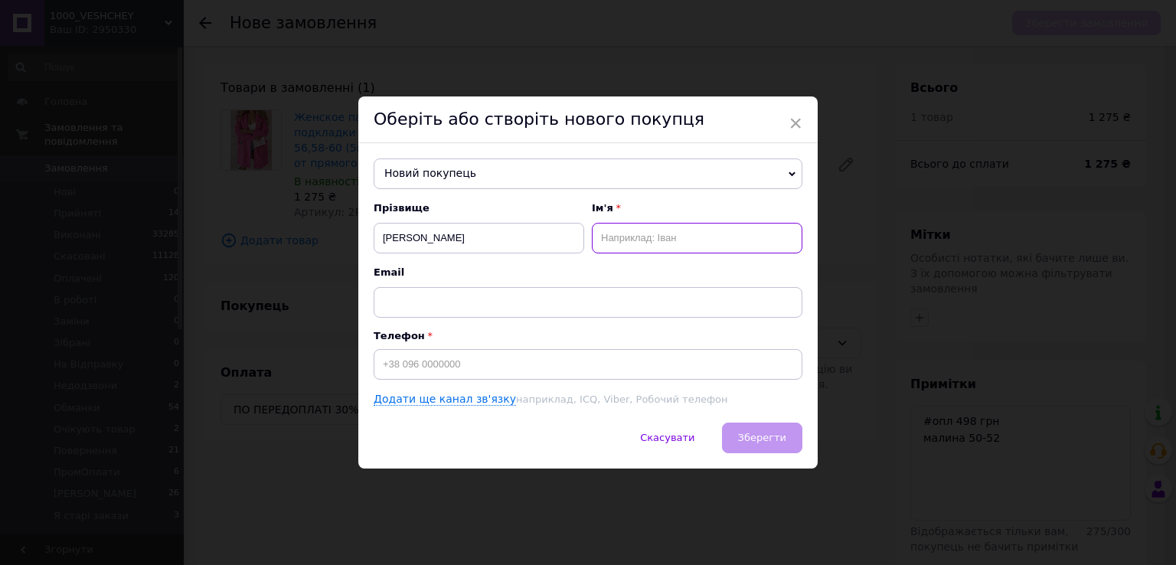
click at [662, 249] on input "text" at bounding box center [697, 238] width 211 height 31
paste
type input "Светлана"
click at [527, 234] on input "Побережнюк" at bounding box center [479, 238] width 211 height 31
click at [385, 238] on input "Побережнюк" at bounding box center [479, 238] width 211 height 31
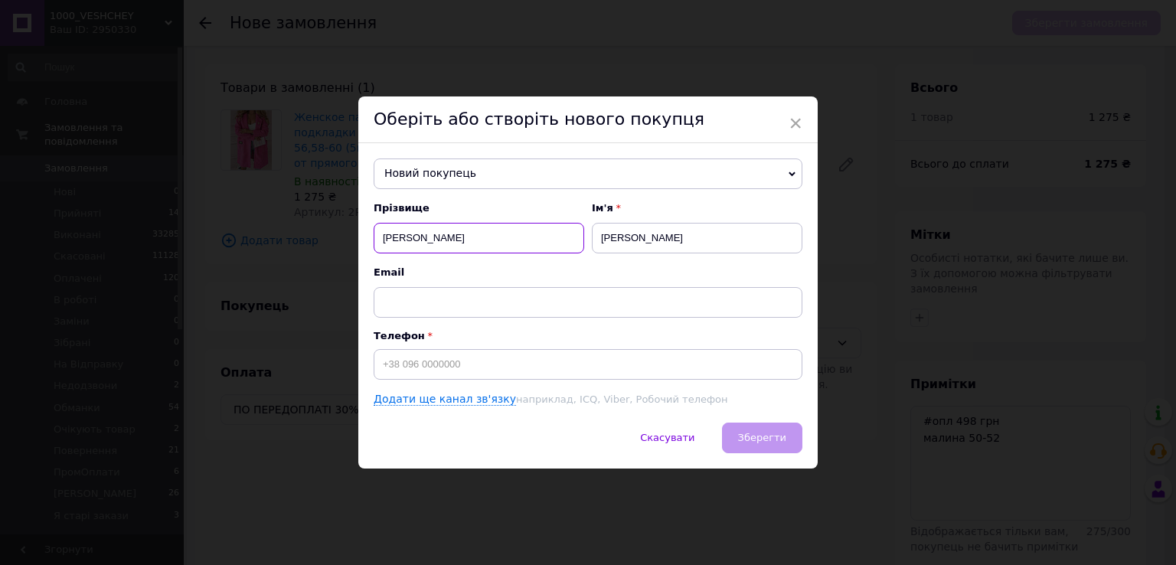
type input "Побережнюк"
click at [704, 234] on input "Светлана" at bounding box center [697, 238] width 211 height 31
type input "Светлана-Юра"
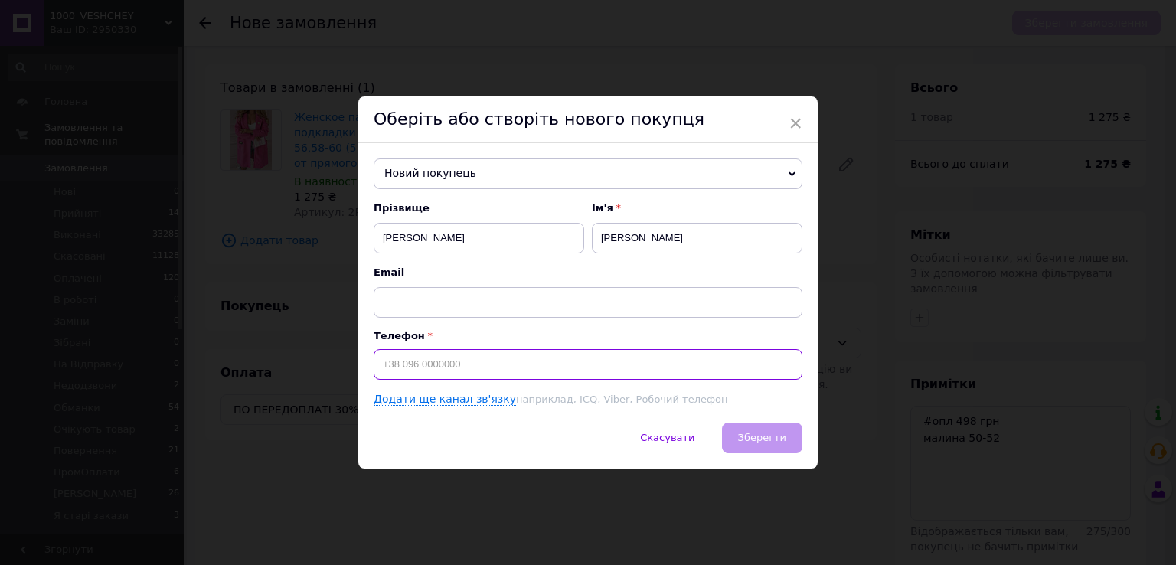
click at [486, 363] on input at bounding box center [588, 364] width 429 height 31
type input "+380672538566"
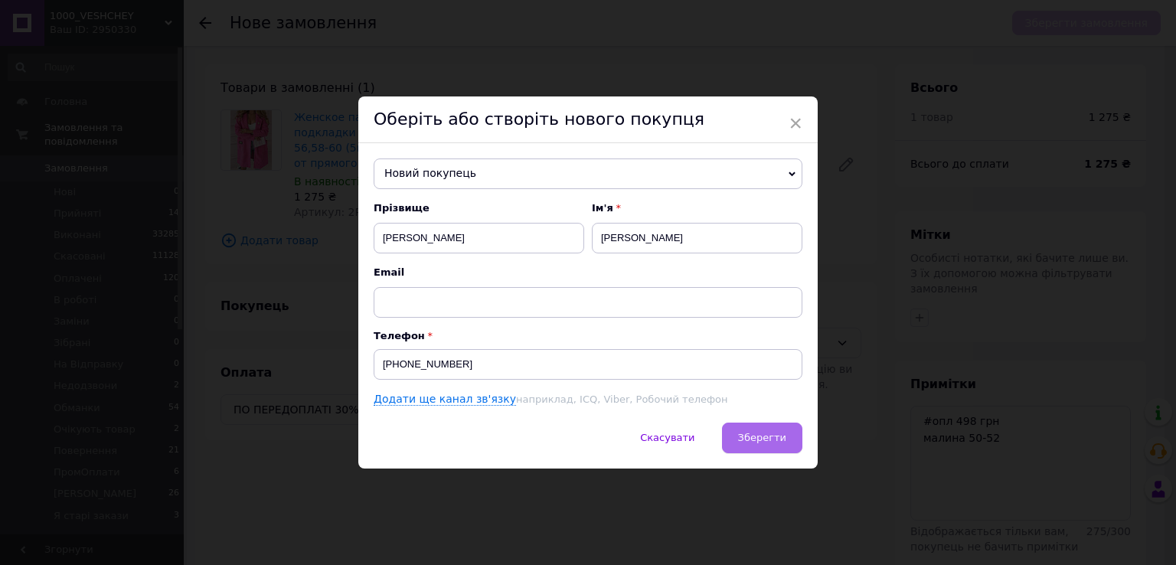
click at [751, 427] on button "Зберегти" at bounding box center [762, 438] width 80 height 31
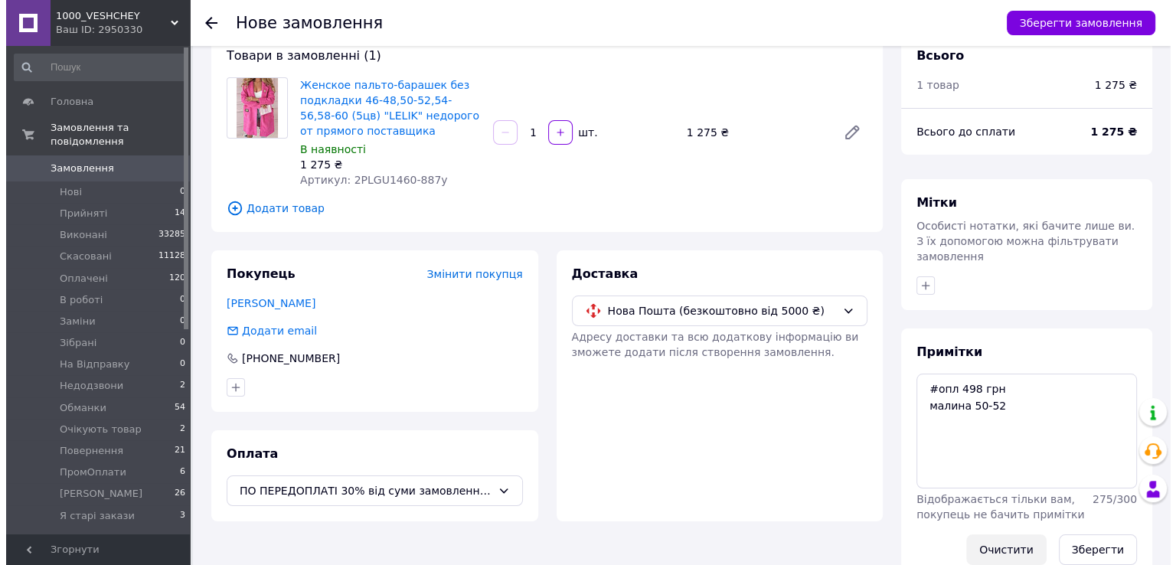
scroll to position [50, 0]
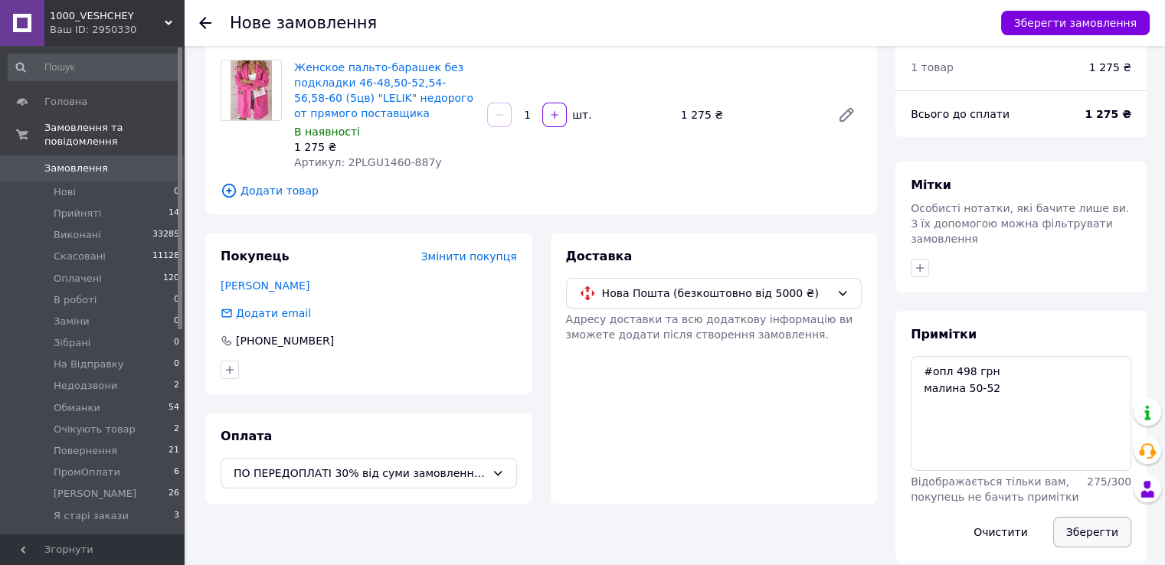
click at [1082, 518] on button "Зберегти" at bounding box center [1092, 532] width 78 height 31
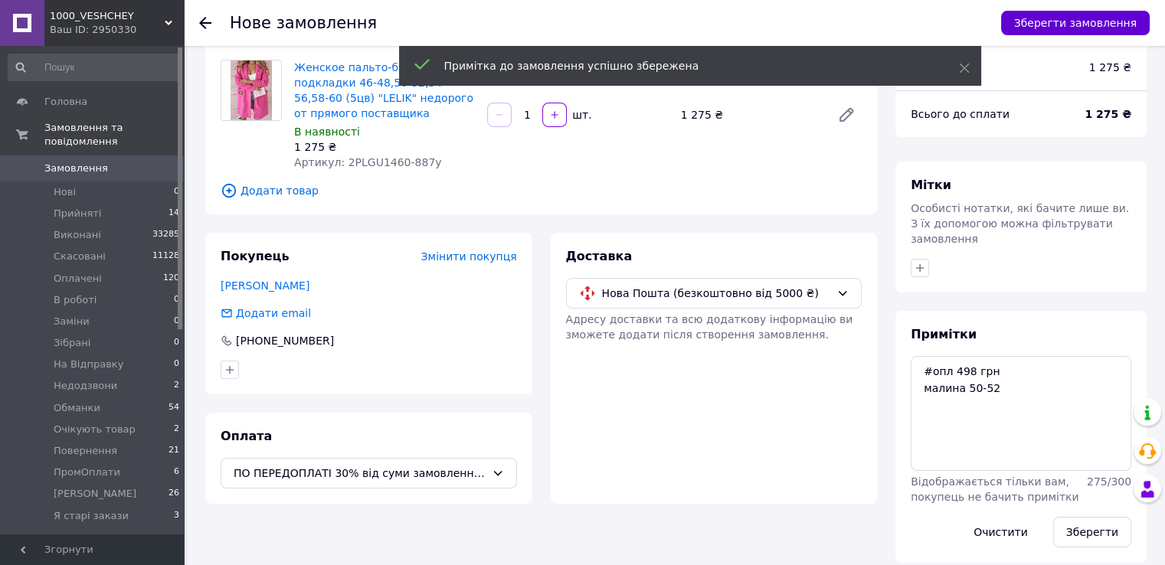
click at [1084, 20] on button "Зберегти замовлення" at bounding box center [1075, 23] width 149 height 25
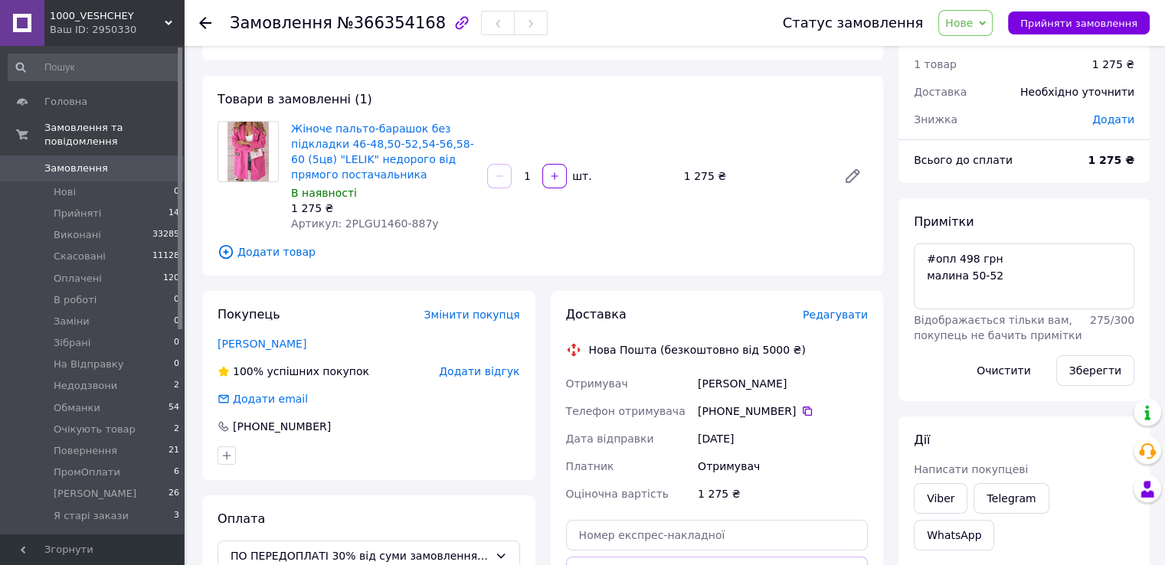
click at [864, 311] on span "Редагувати" at bounding box center [834, 315] width 65 height 12
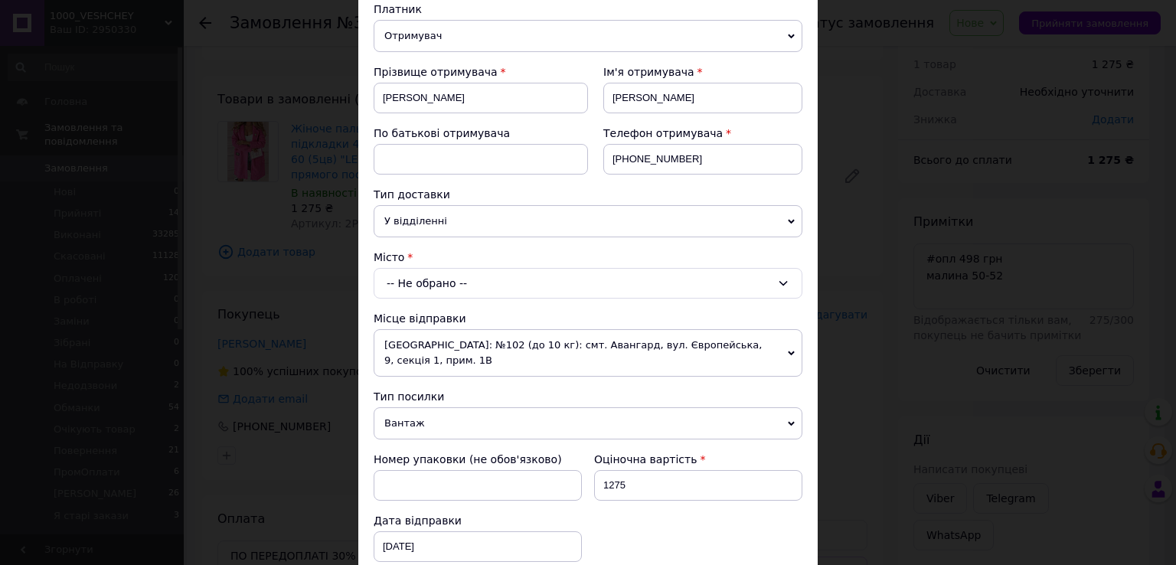
scroll to position [306, 0]
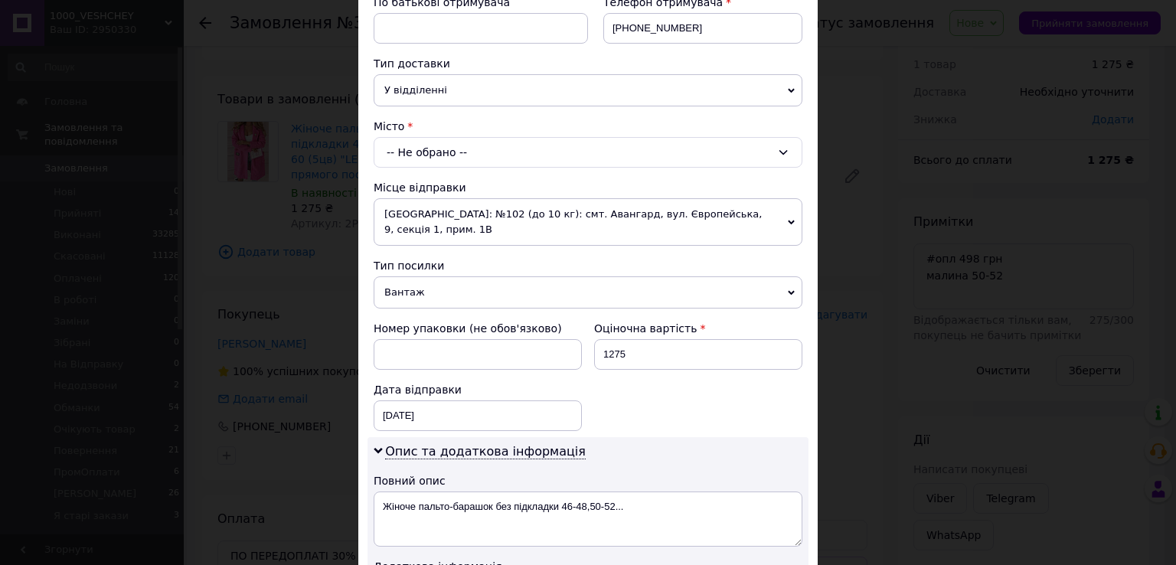
click at [425, 154] on div "-- Не обрано --" at bounding box center [588, 152] width 429 height 31
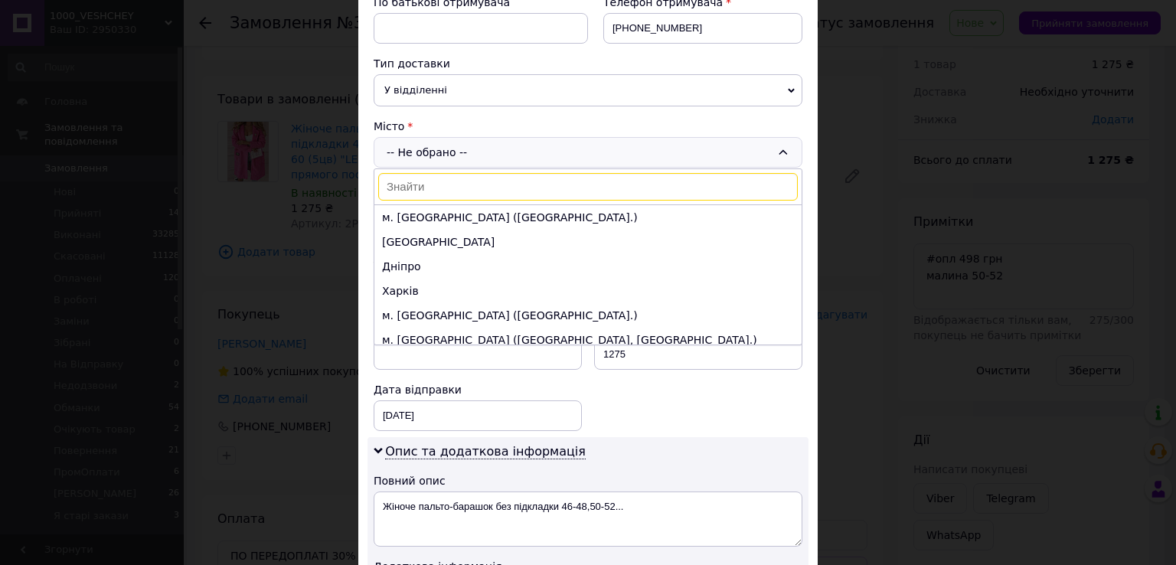
type input "+380672538566"
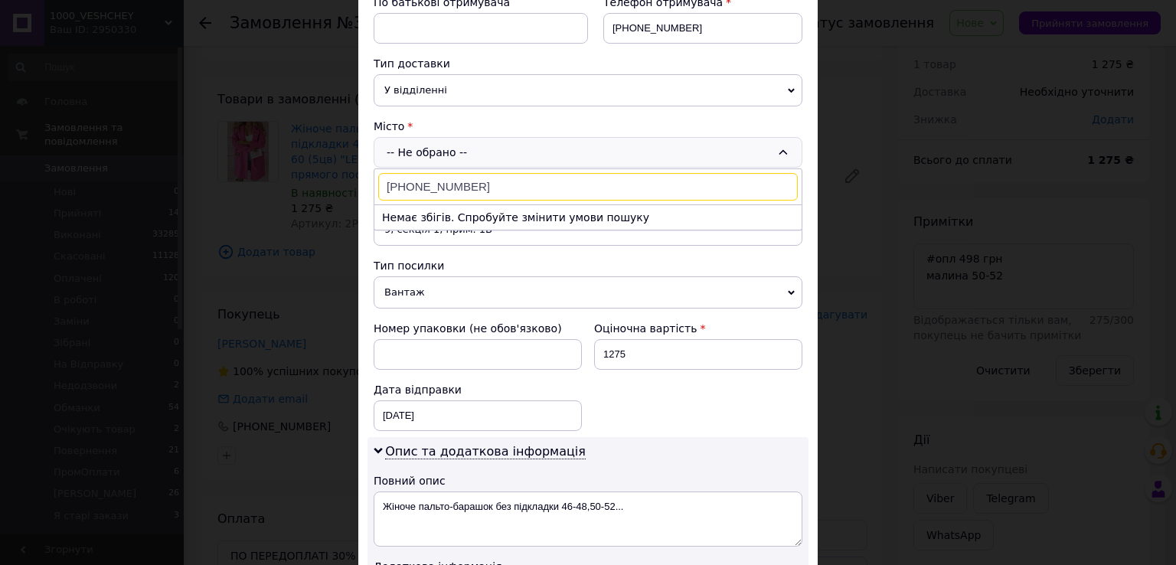
click at [497, 185] on input "+380672538566" at bounding box center [588, 187] width 420 height 28
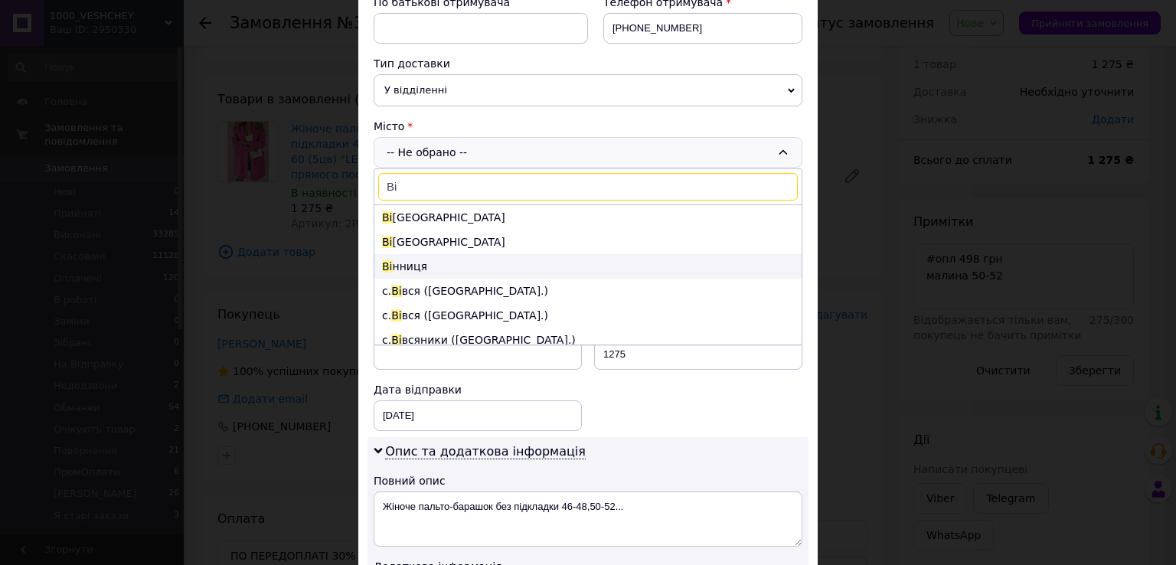
type input "Ві"
click at [456, 256] on li "Ві нниця" at bounding box center [587, 266] width 427 height 25
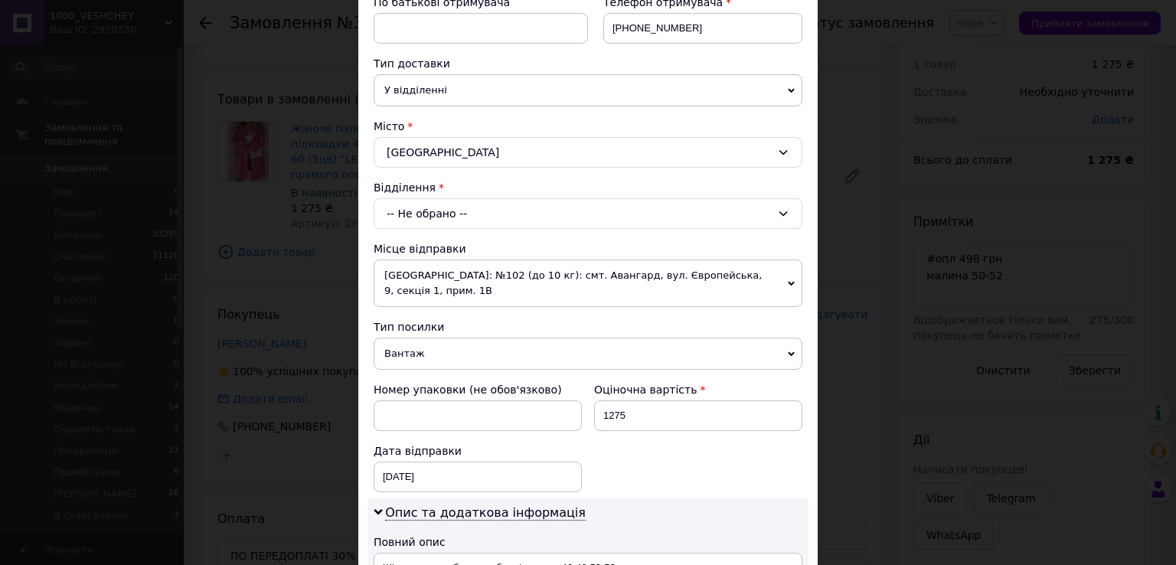
click at [443, 207] on div "-- Не обрано --" at bounding box center [588, 213] width 429 height 31
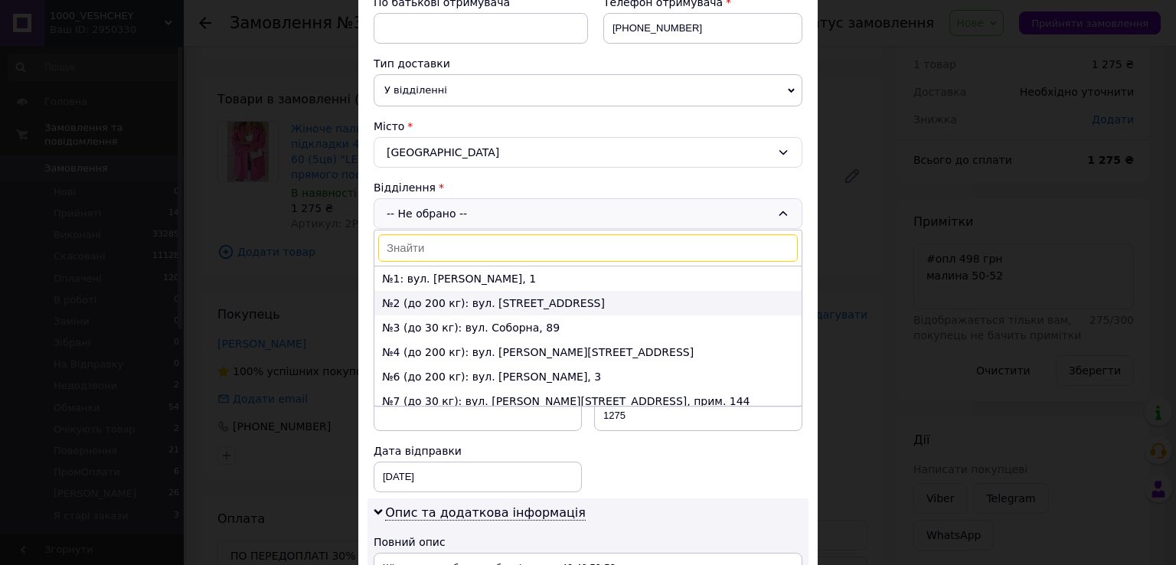
click at [436, 294] on li "№2 (до 200 кг): вул. Липовецька, 6а" at bounding box center [587, 303] width 427 height 25
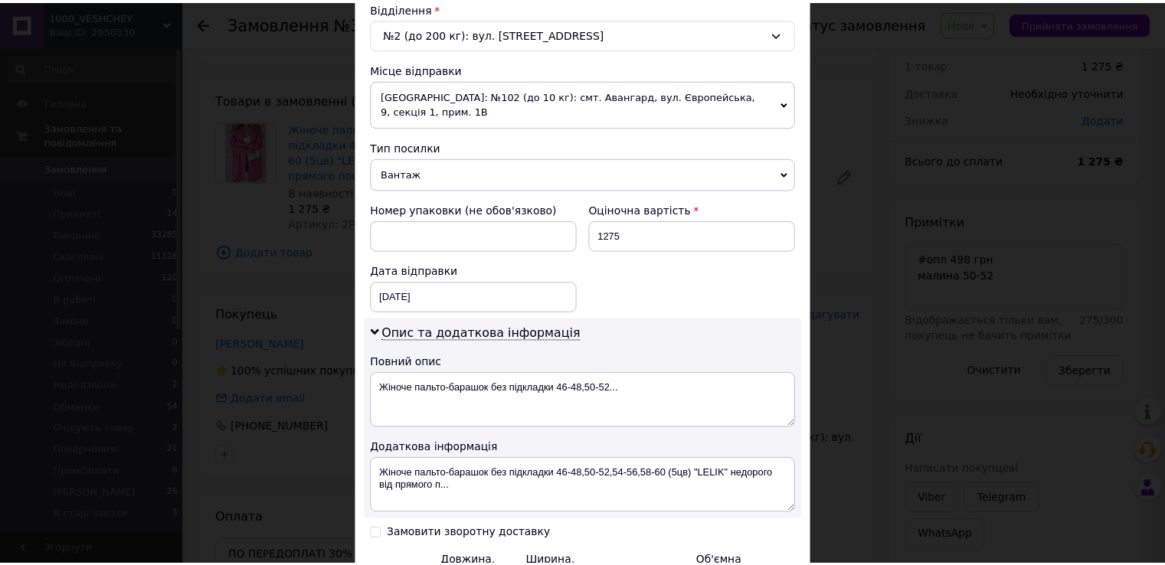
scroll to position [613, 0]
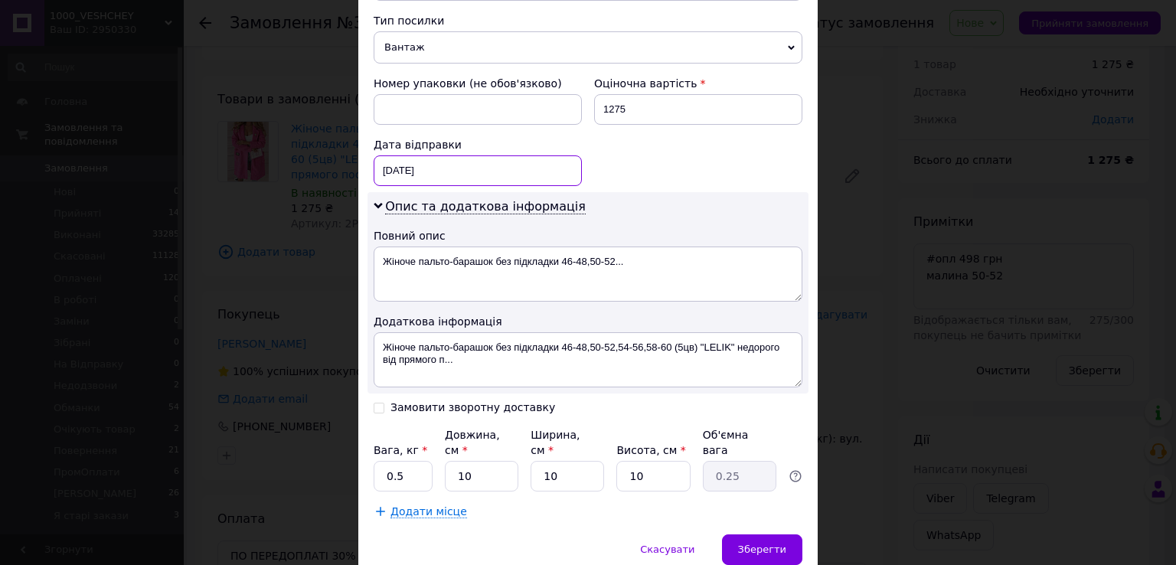
click at [430, 155] on div "12.10.2025 < 2025 > < Октябрь > Пн Вт Ср Чт Пт Сб Вс 29 30 1 2 3 4 5 6 7 8 9 10…" at bounding box center [478, 170] width 208 height 31
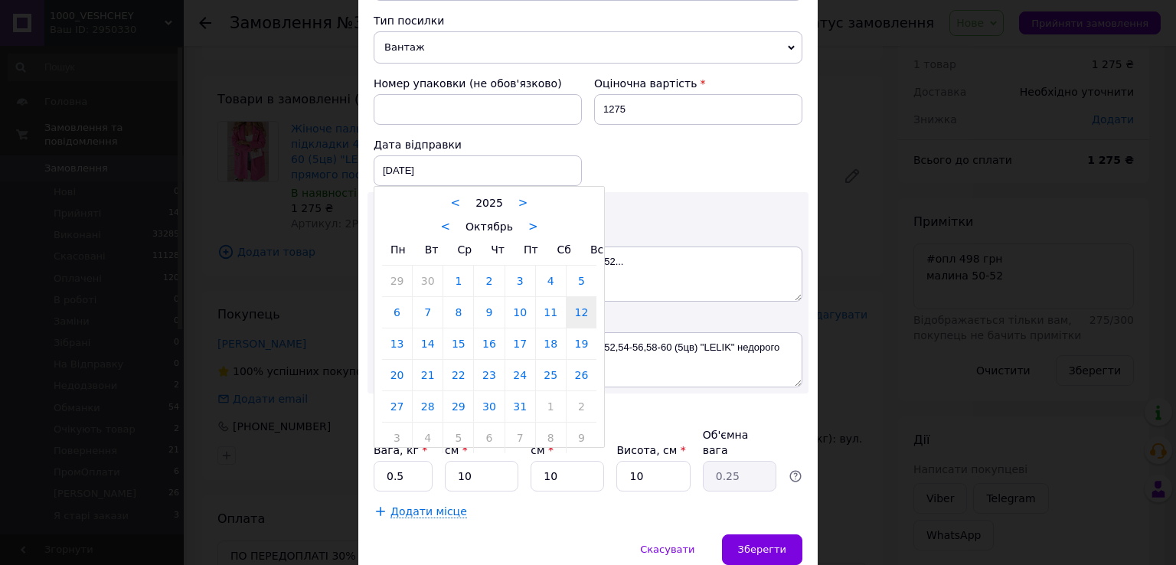
click at [384, 328] on link "13" at bounding box center [397, 343] width 30 height 31
type input "13.10.2025"
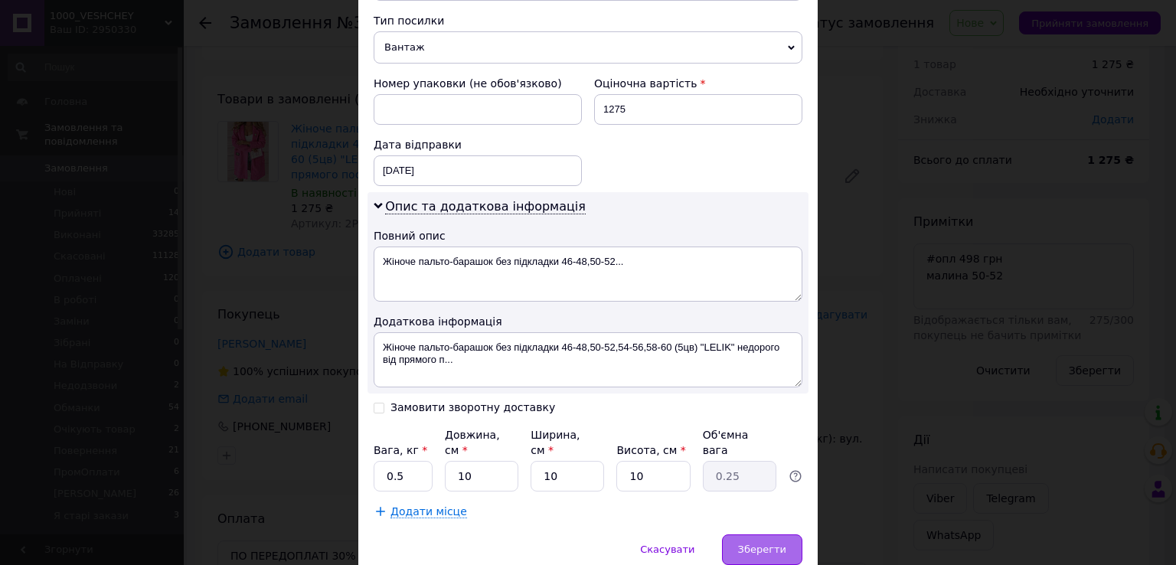
click at [768, 544] on span "Зберегти" at bounding box center [762, 549] width 48 height 11
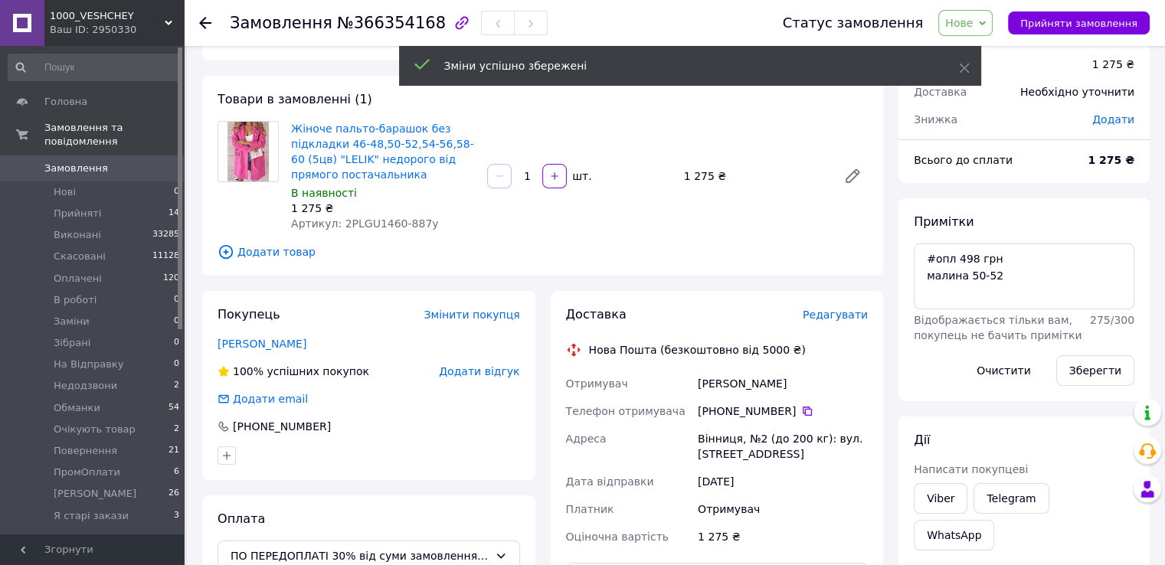
click at [974, 30] on span "Нове" at bounding box center [965, 23] width 54 height 26
click at [969, 119] on li "Оплачено" at bounding box center [988, 122] width 98 height 23
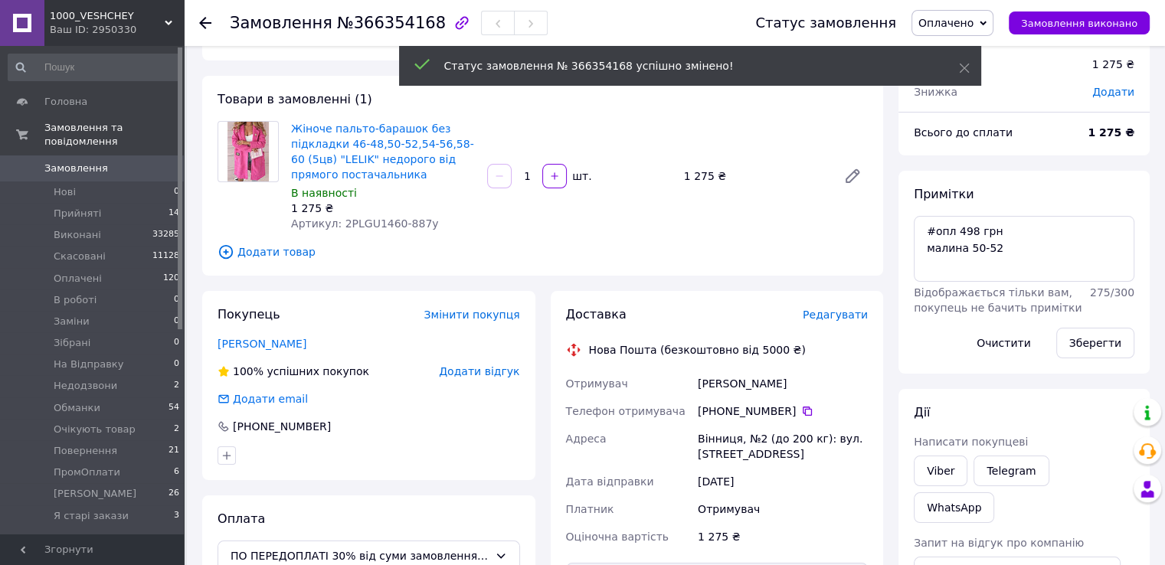
click at [95, 162] on span "Замовлення" at bounding box center [76, 169] width 64 height 14
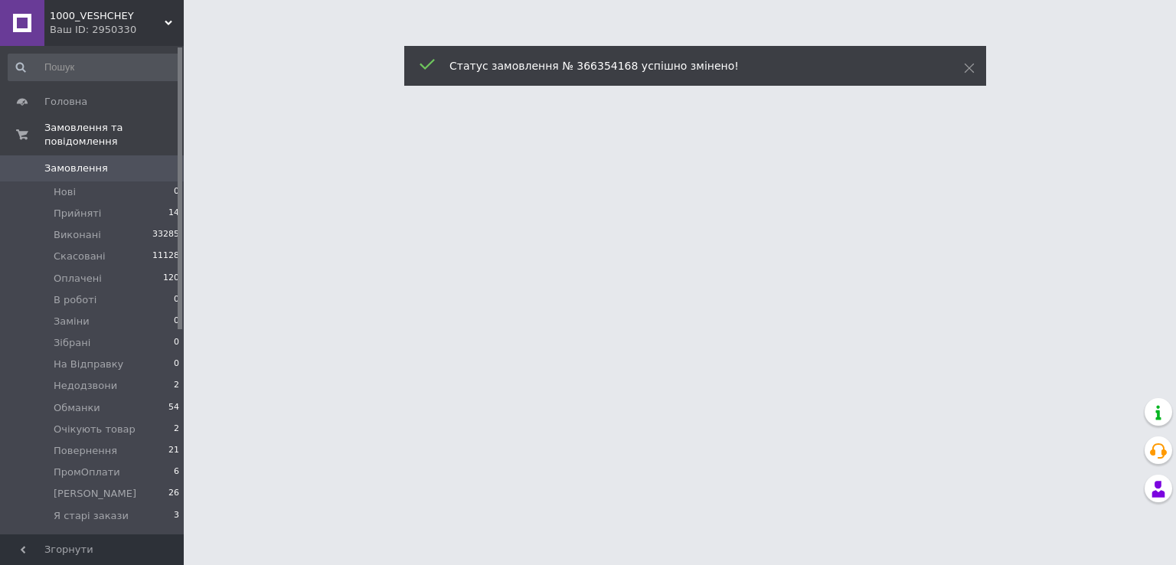
click at [95, 162] on span "Замовлення" at bounding box center [76, 169] width 64 height 14
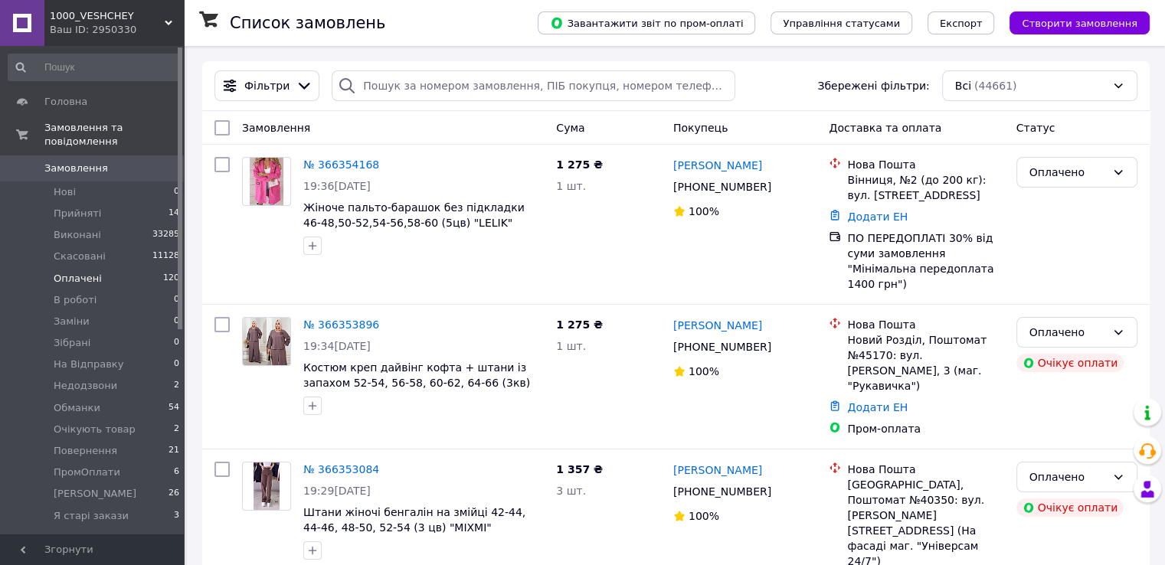
click at [124, 268] on li "Оплачені 120" at bounding box center [94, 278] width 188 height 21
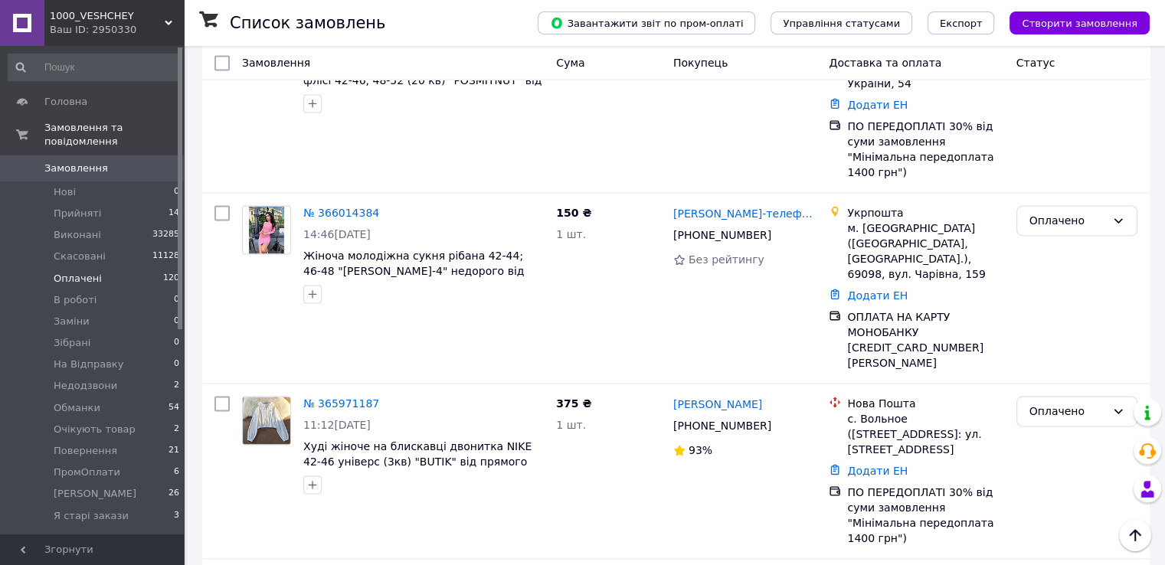
scroll to position [14161, 0]
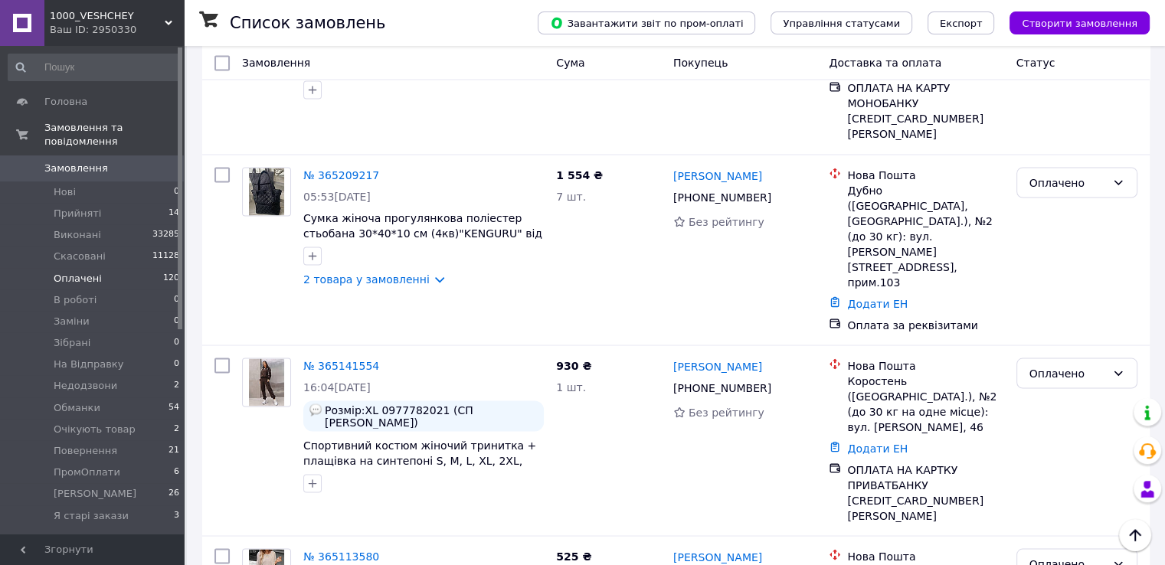
scroll to position [2811, 0]
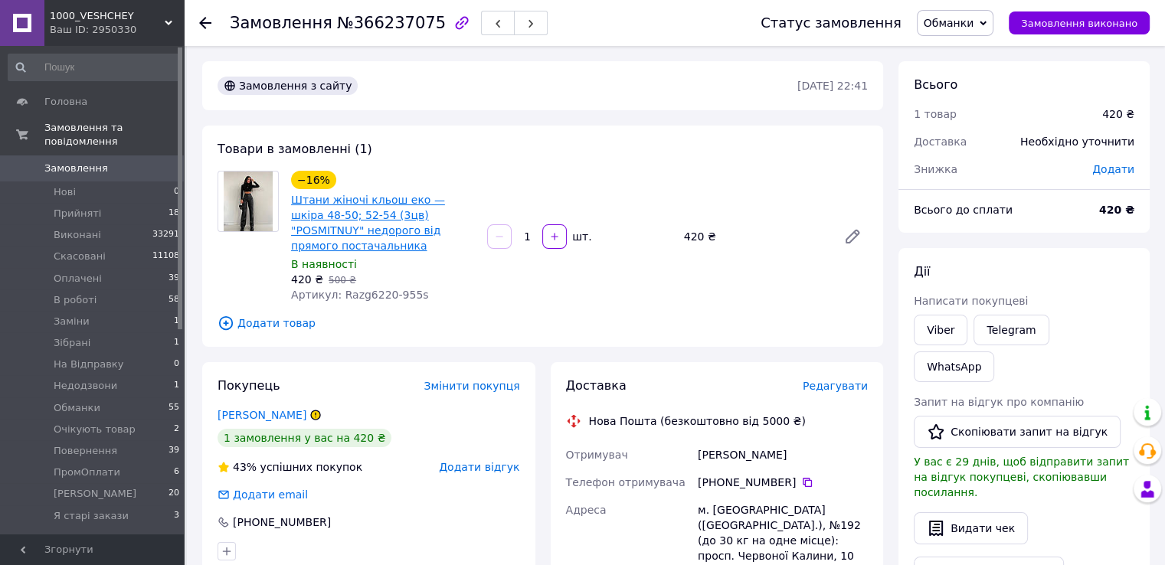
click at [374, 201] on link "Штани жіночі кльош еко — шкіра 48-50; 52-54 (3цв) "POSMITNUY" недорого від прям…" at bounding box center [368, 223] width 154 height 58
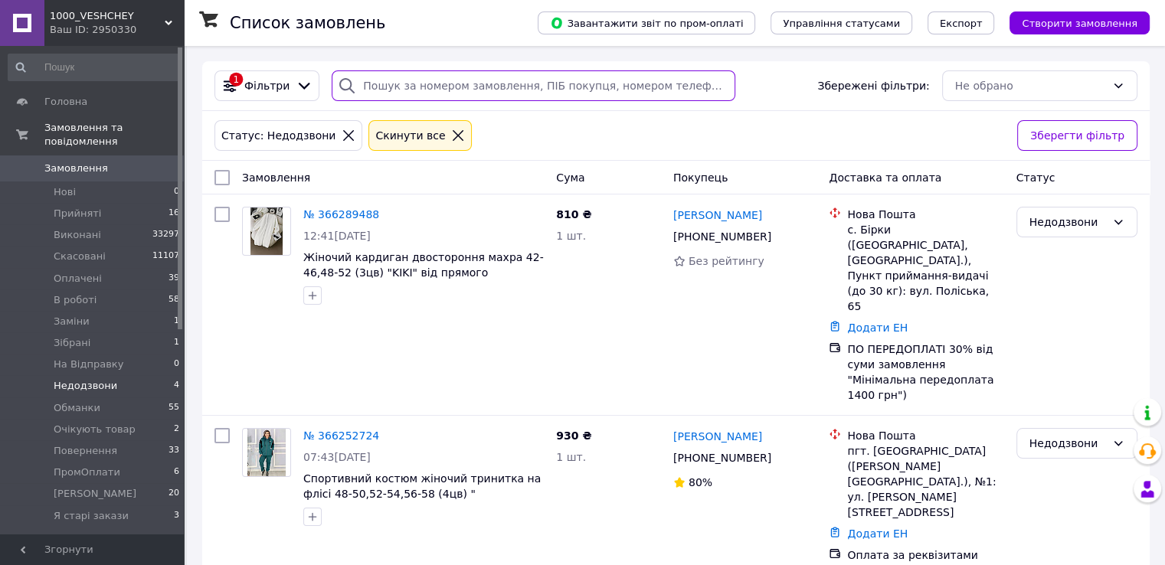
click at [396, 78] on input "search" at bounding box center [534, 85] width 404 height 31
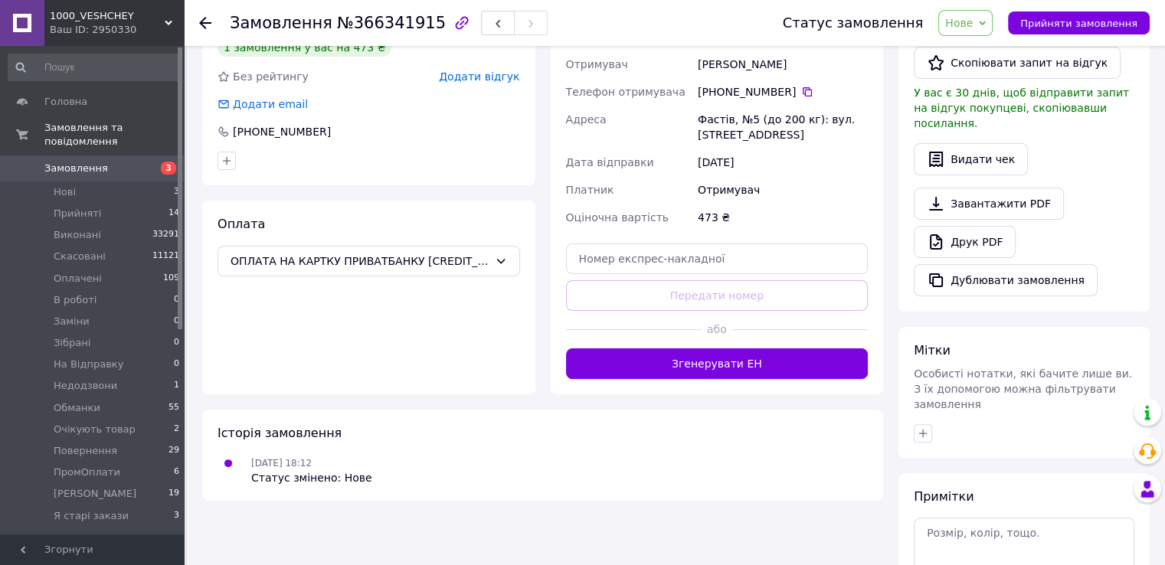
scroll to position [426, 0]
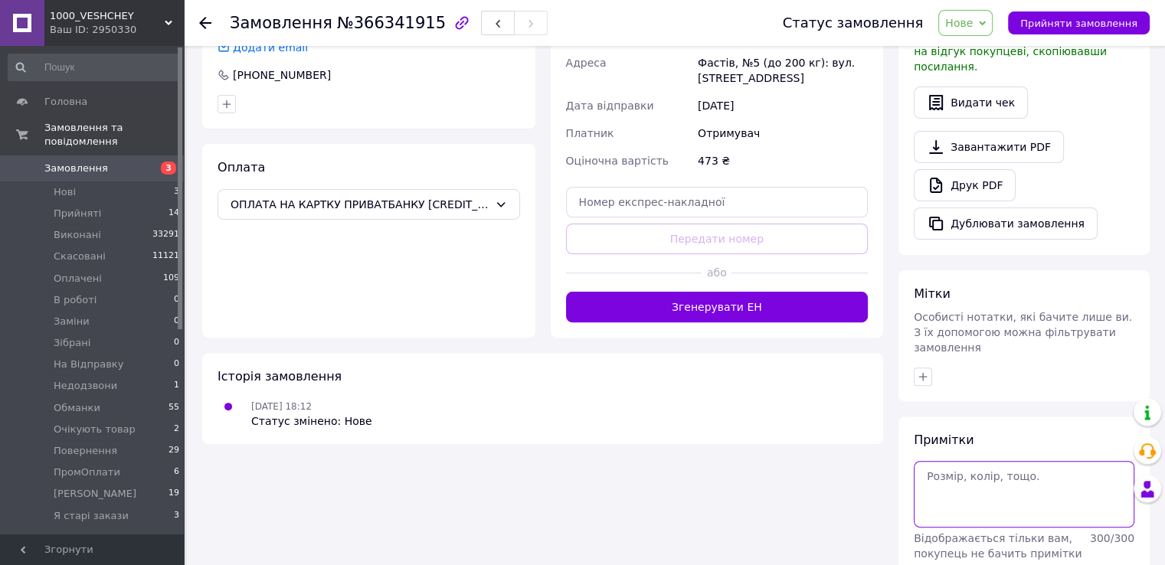
click at [935, 461] on textarea at bounding box center [1023, 494] width 221 height 66
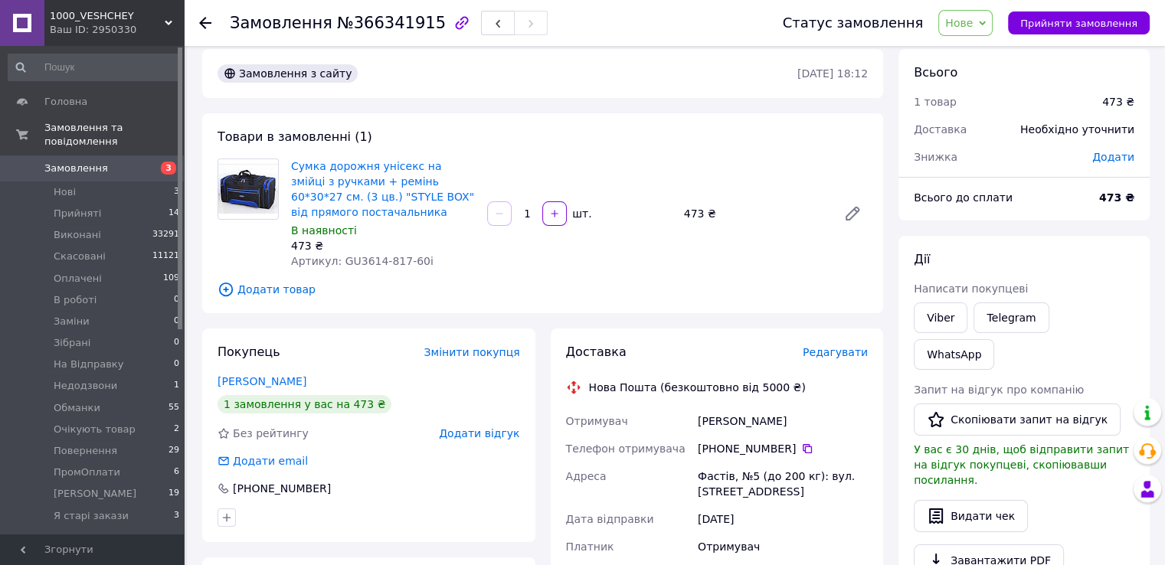
scroll to position [0, 0]
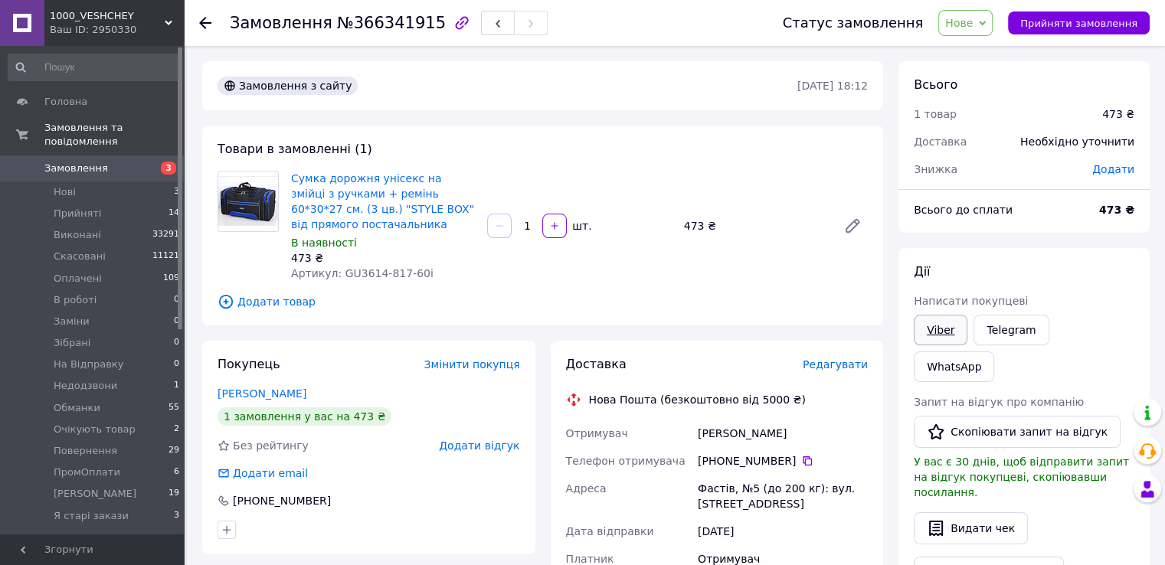
click at [931, 322] on link "Viber" at bounding box center [940, 330] width 54 height 31
drag, startPoint x: 787, startPoint y: 460, endPoint x: 695, endPoint y: 459, distance: 91.9
click at [695, 459] on div "[PHONE_NUMBER]" at bounding box center [782, 461] width 176 height 28
copy div "[PHONE_NUMBER]"
drag, startPoint x: 827, startPoint y: 417, endPoint x: 712, endPoint y: 320, distance: 150.5
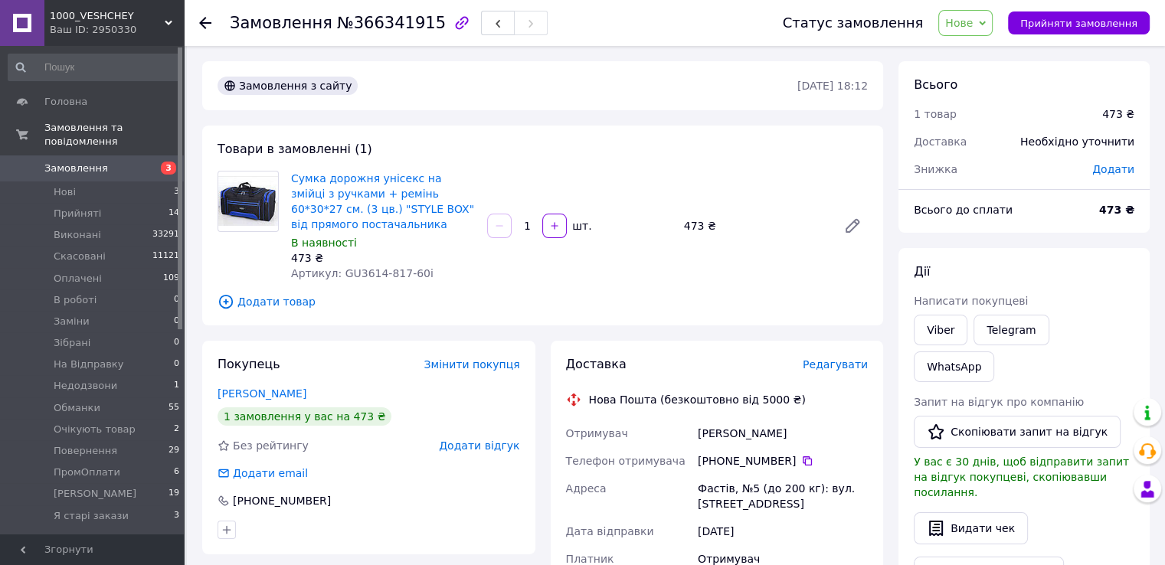
click at [712, 320] on div "Товари в замовленні (1) Сумка дорожня унісекс на змійці з ручками + ремінь 60*3…" at bounding box center [542, 226] width 681 height 200
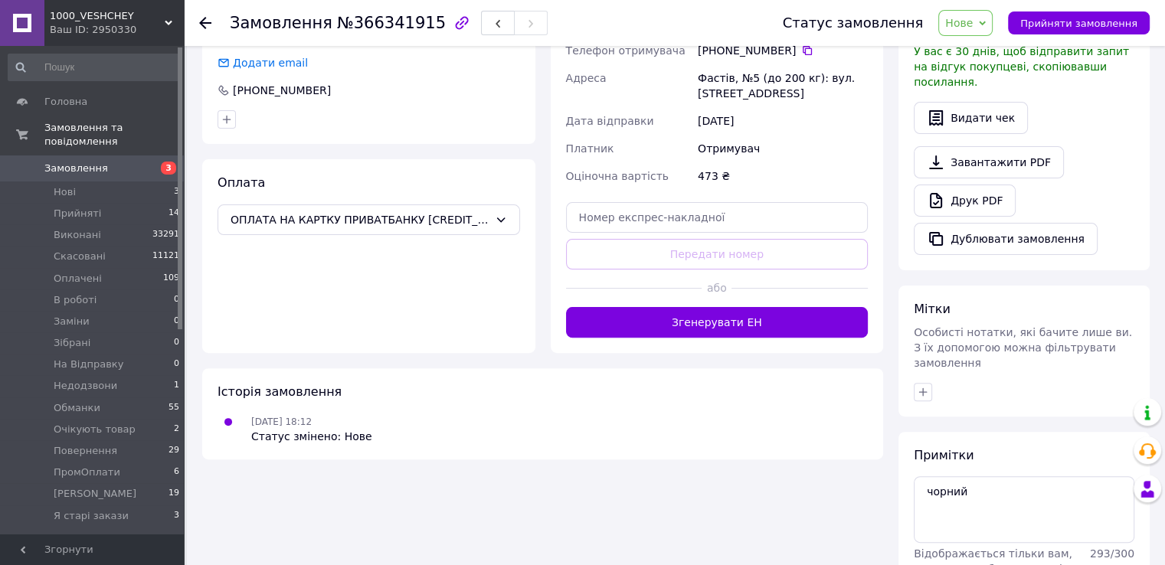
scroll to position [426, 0]
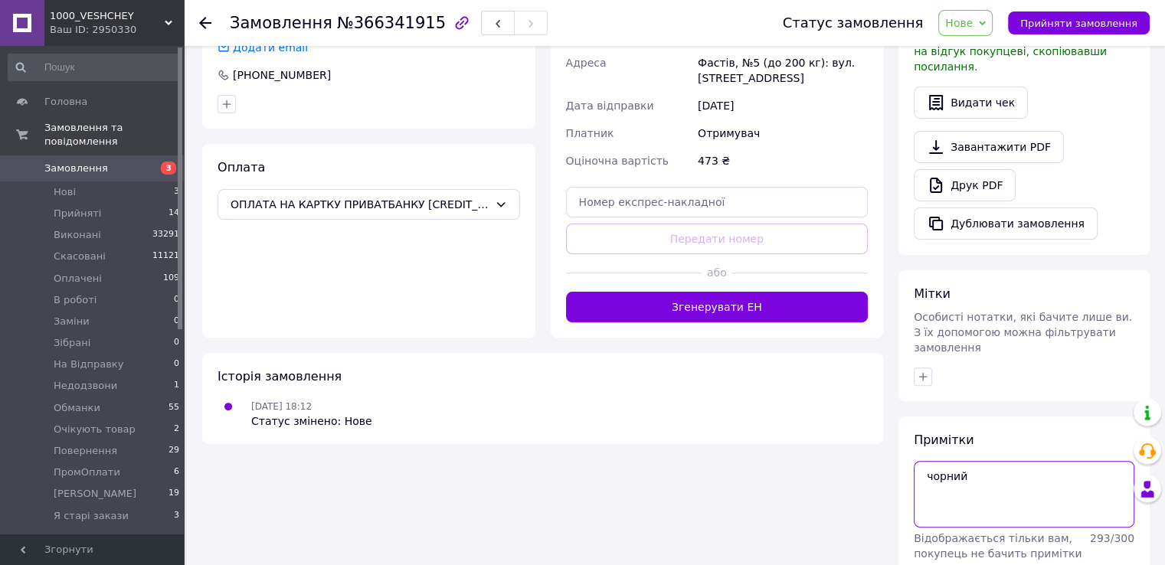
click at [979, 461] on textarea "чорний" at bounding box center [1023, 494] width 221 height 66
click at [962, 461] on textarea "чорний" at bounding box center [1023, 494] width 221 height 66
drag, startPoint x: 1029, startPoint y: 404, endPoint x: 914, endPoint y: 407, distance: 114.9
click at [914, 461] on textarea "очікуємо квитанцію чорний" at bounding box center [1023, 494] width 221 height 66
type textarea "#опл 473 грн? чорний"
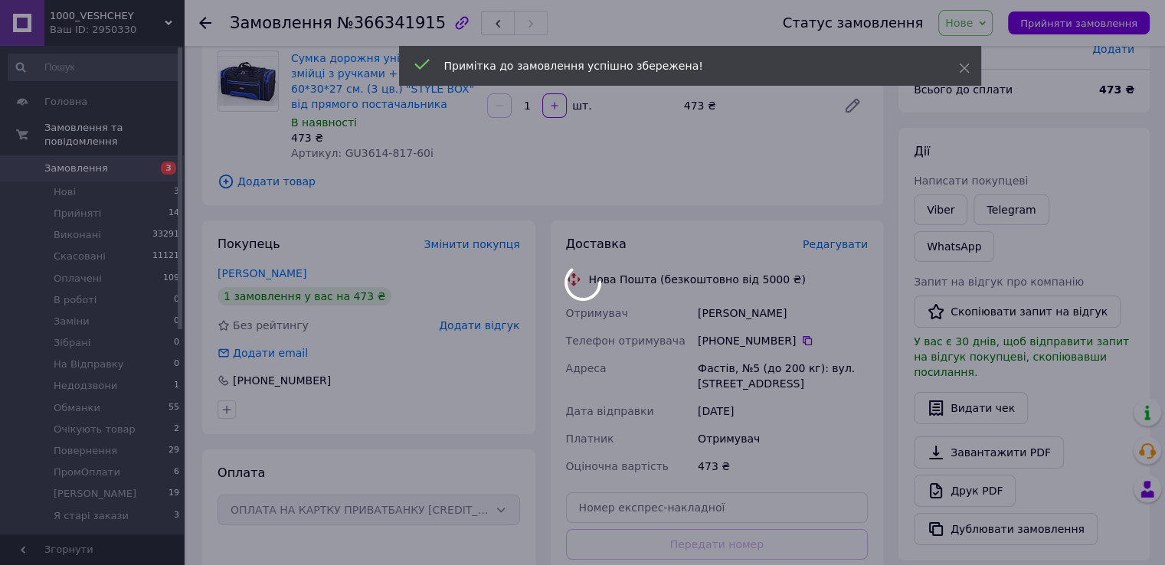
scroll to position [119, 0]
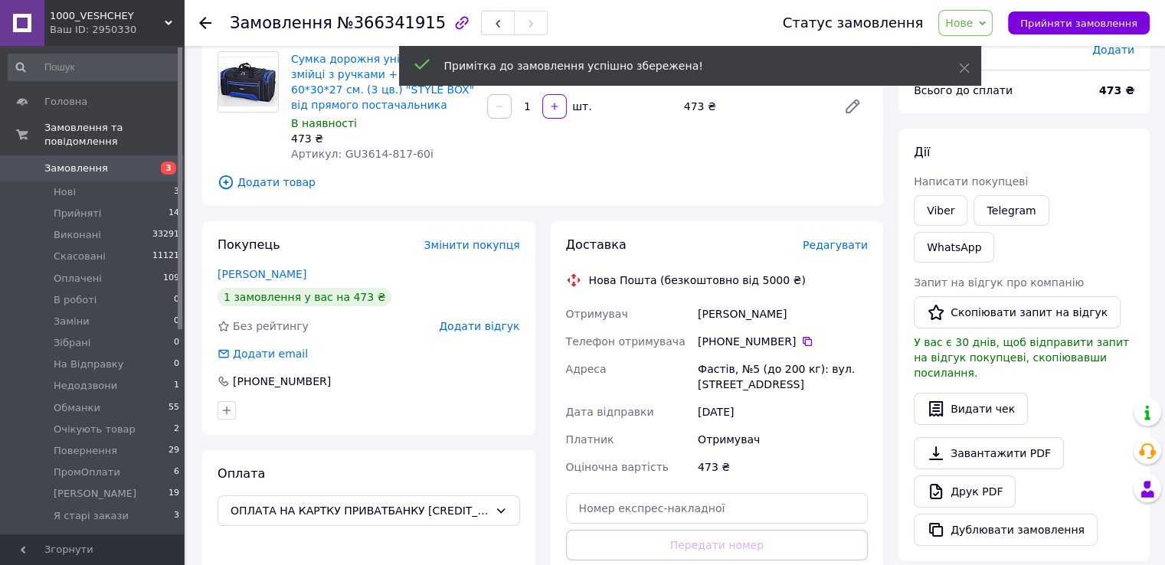
click at [729, 312] on div "Севастянов Олександр" at bounding box center [782, 314] width 176 height 28
copy div "Севастянов"
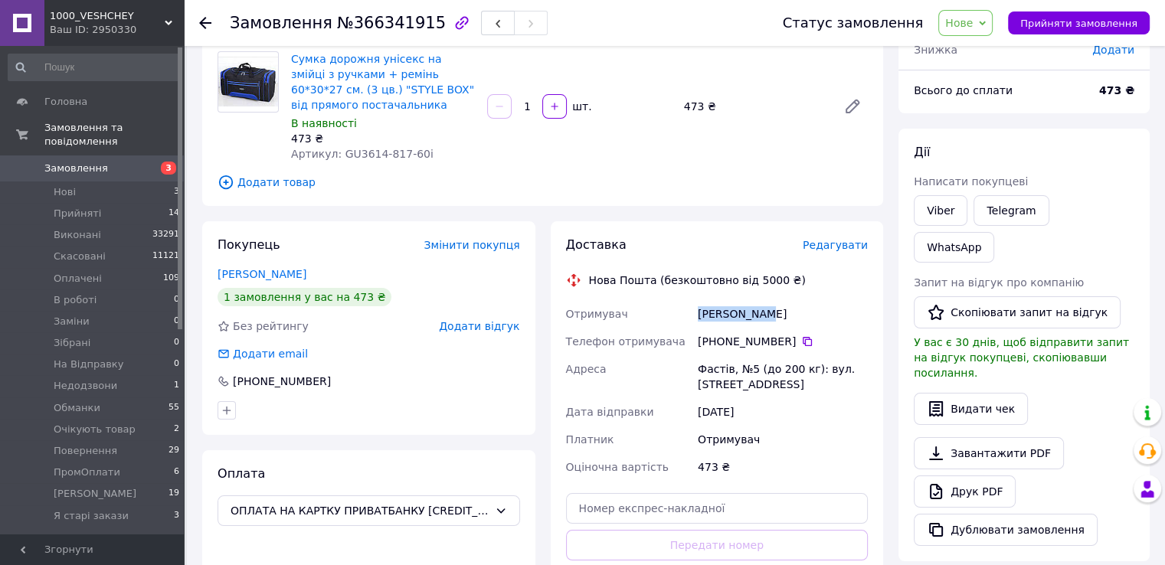
click at [972, 21] on span "Нове" at bounding box center [959, 23] width 28 height 12
click at [992, 117] on li "Оплачено" at bounding box center [988, 122] width 98 height 23
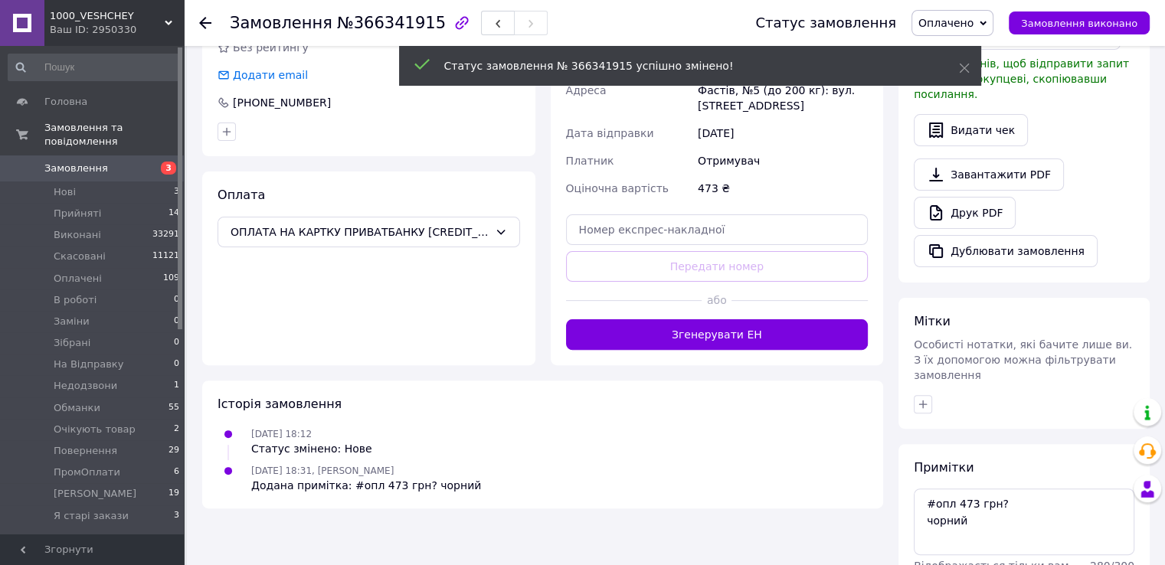
scroll to position [426, 0]
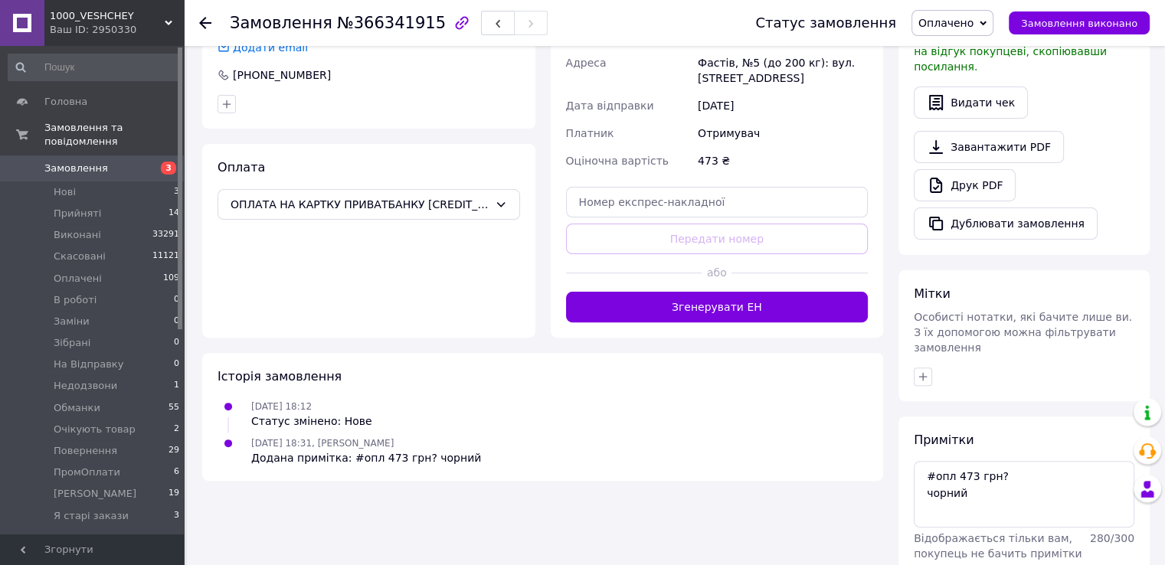
click at [90, 162] on span "Замовлення" at bounding box center [76, 169] width 64 height 14
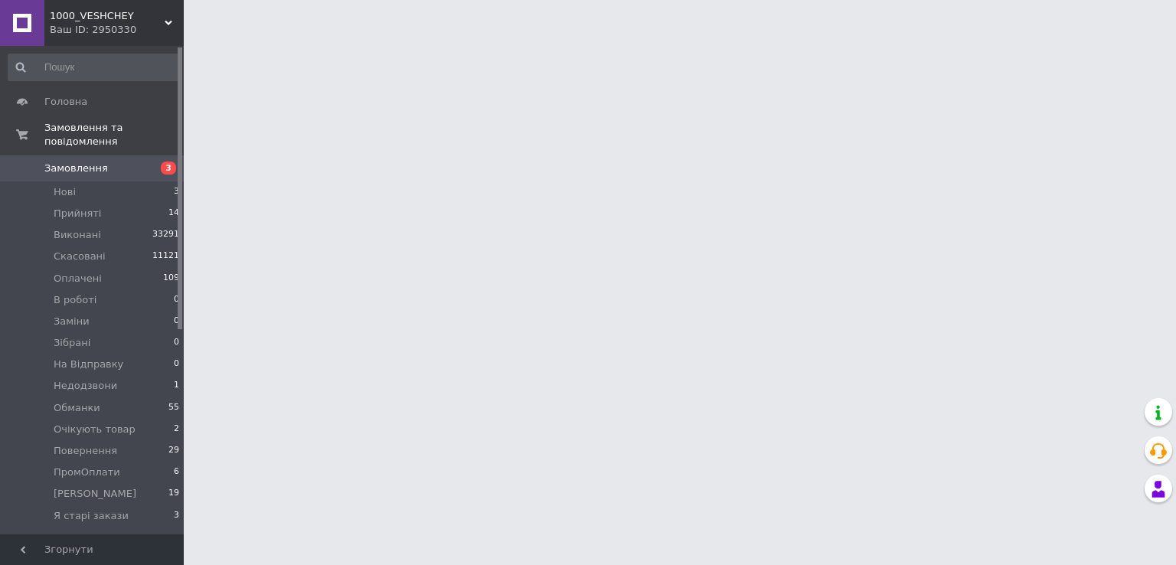
click at [90, 162] on span "Замовлення" at bounding box center [76, 169] width 64 height 14
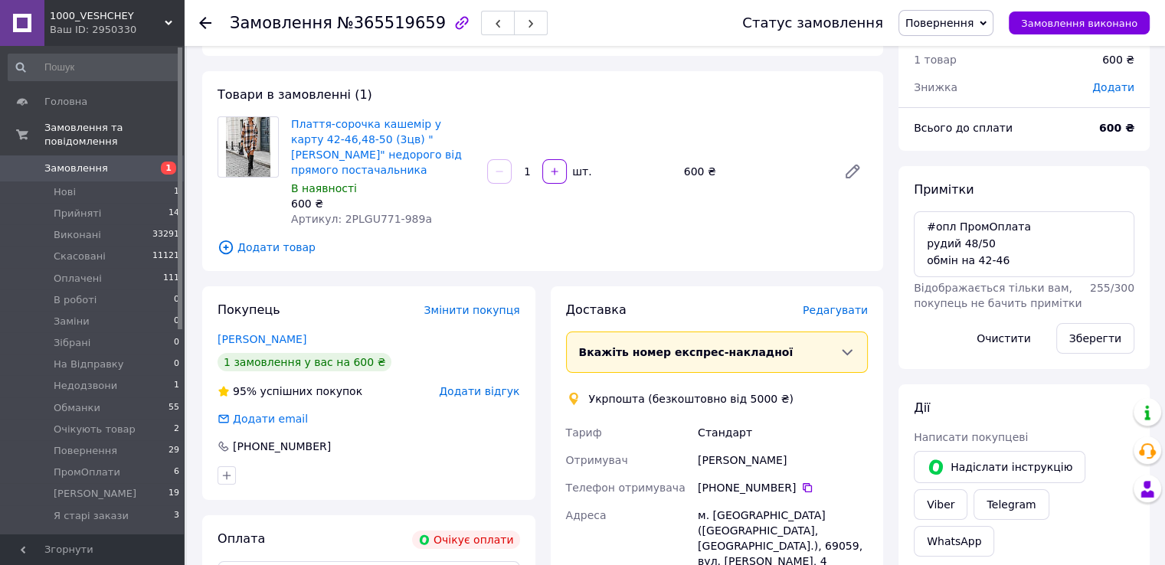
scroll to position [77, 0]
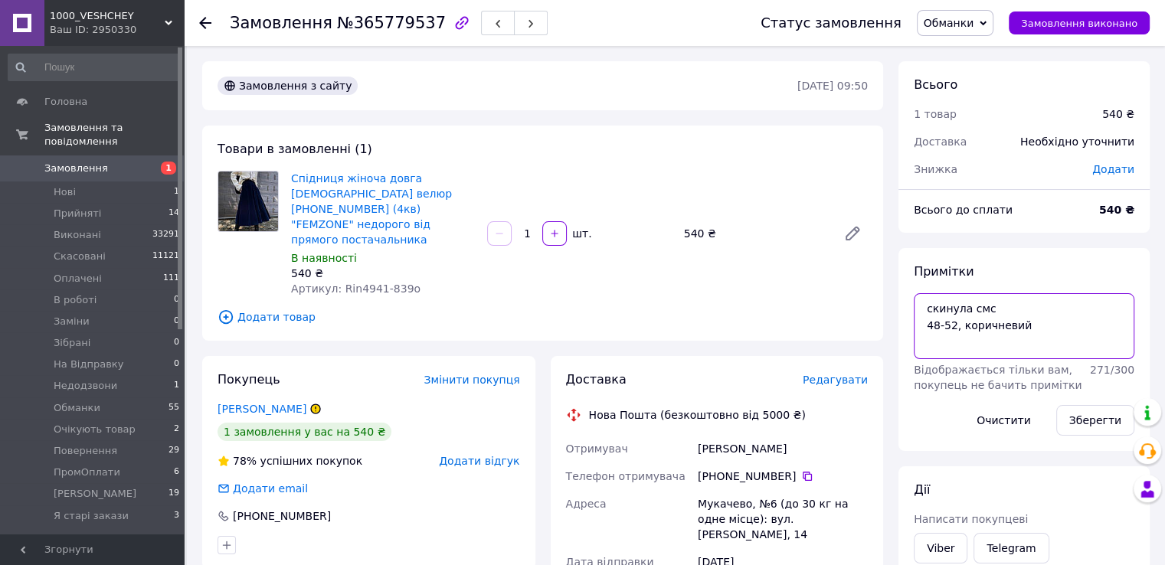
drag, startPoint x: 977, startPoint y: 312, endPoint x: 914, endPoint y: 313, distance: 62.8
click at [914, 313] on textarea "скинула смс 48-52, коричневий" at bounding box center [1023, 326] width 221 height 66
click at [703, 435] on div "[PERSON_NAME]" at bounding box center [782, 449] width 176 height 28
copy div "[PERSON_NAME]"
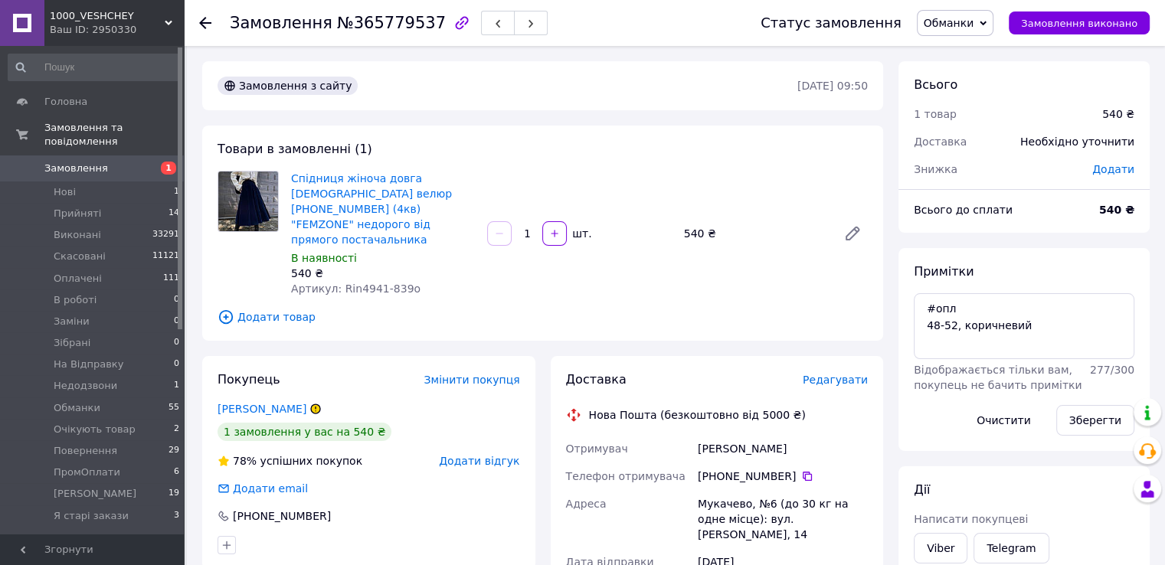
click at [1039, 292] on div "Примітки #опл 48-52, коричневий Відображається тільки вам, покупець не бачить п…" at bounding box center [1023, 349] width 221 height 172
click at [1044, 308] on textarea "#опл 48-52, коричневий" at bounding box center [1023, 326] width 221 height 66
type textarea "#опл 200 грн? 48-52, коричневий"
click at [1090, 425] on button "Зберегти" at bounding box center [1095, 420] width 78 height 31
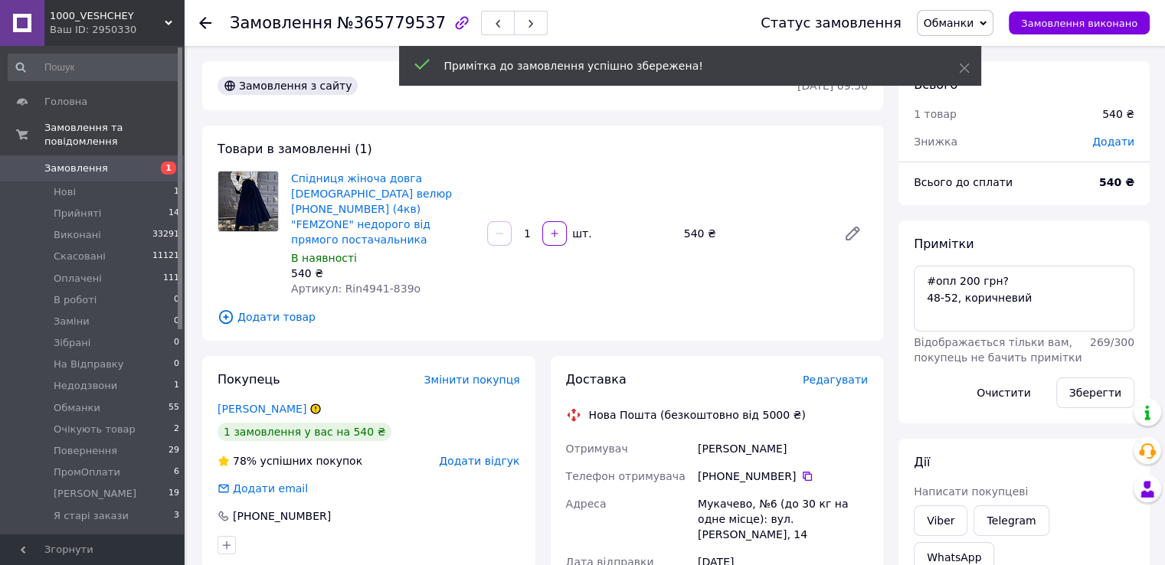
click at [957, 15] on span "Обманки" at bounding box center [955, 23] width 77 height 26
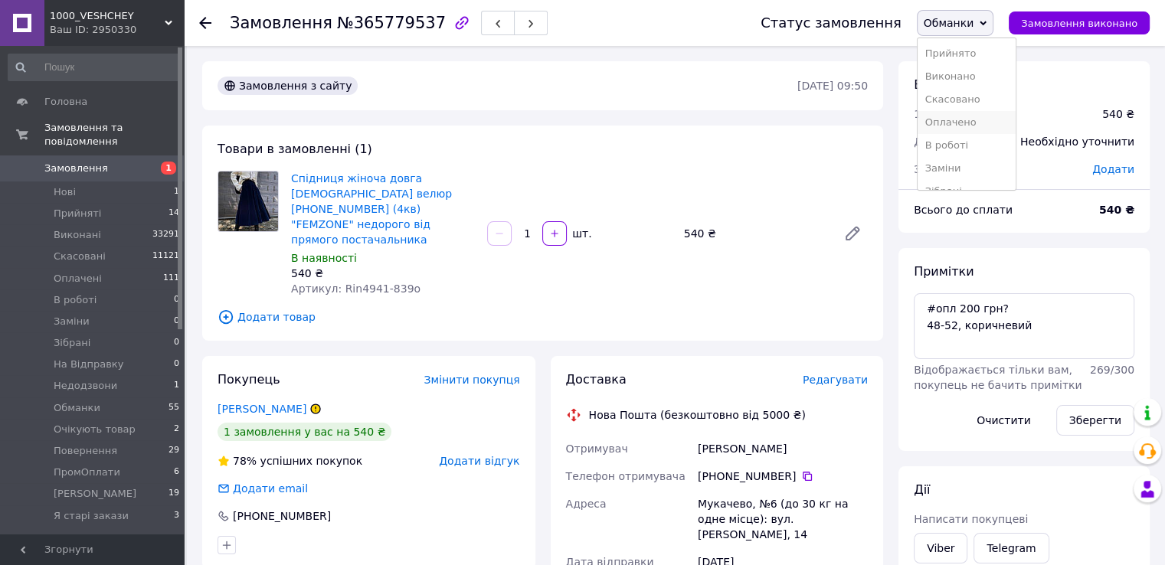
click at [982, 122] on li "Оплачено" at bounding box center [966, 122] width 98 height 23
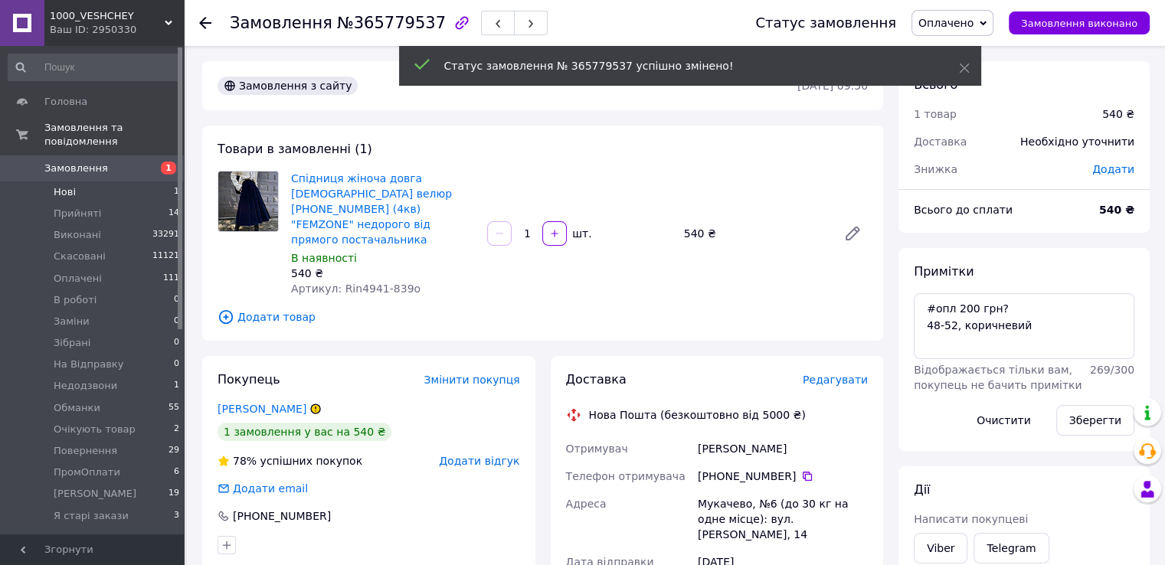
click at [138, 181] on li "Нові 1" at bounding box center [94, 191] width 188 height 21
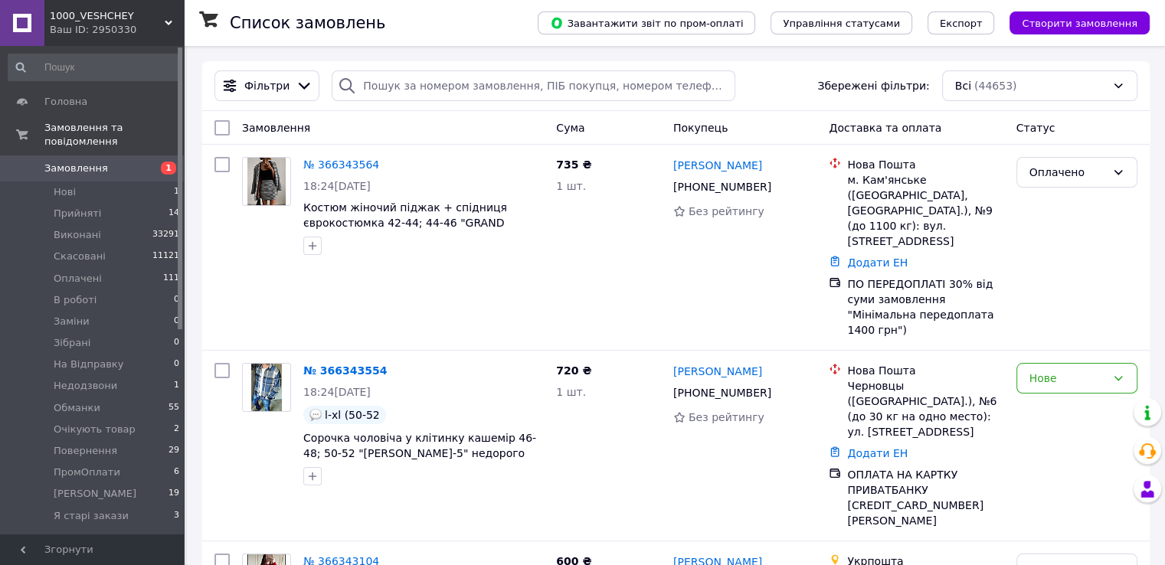
click at [141, 155] on link "Замовлення 1" at bounding box center [94, 168] width 188 height 26
click at [139, 155] on link "Замовлення 1" at bounding box center [94, 168] width 188 height 26
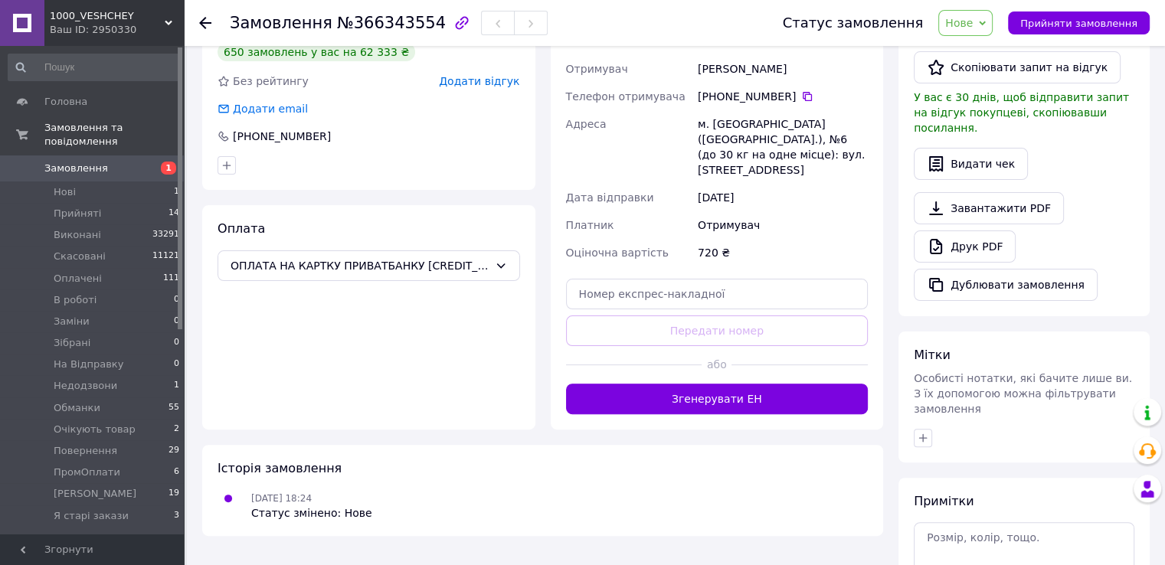
scroll to position [426, 0]
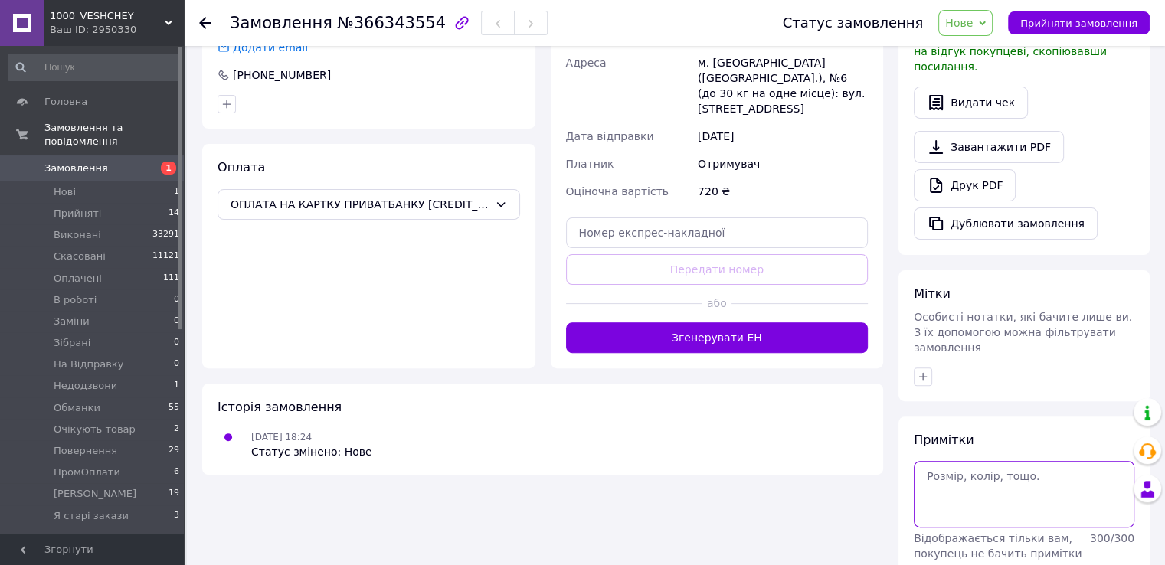
click at [992, 461] on textarea at bounding box center [1023, 494] width 221 height 66
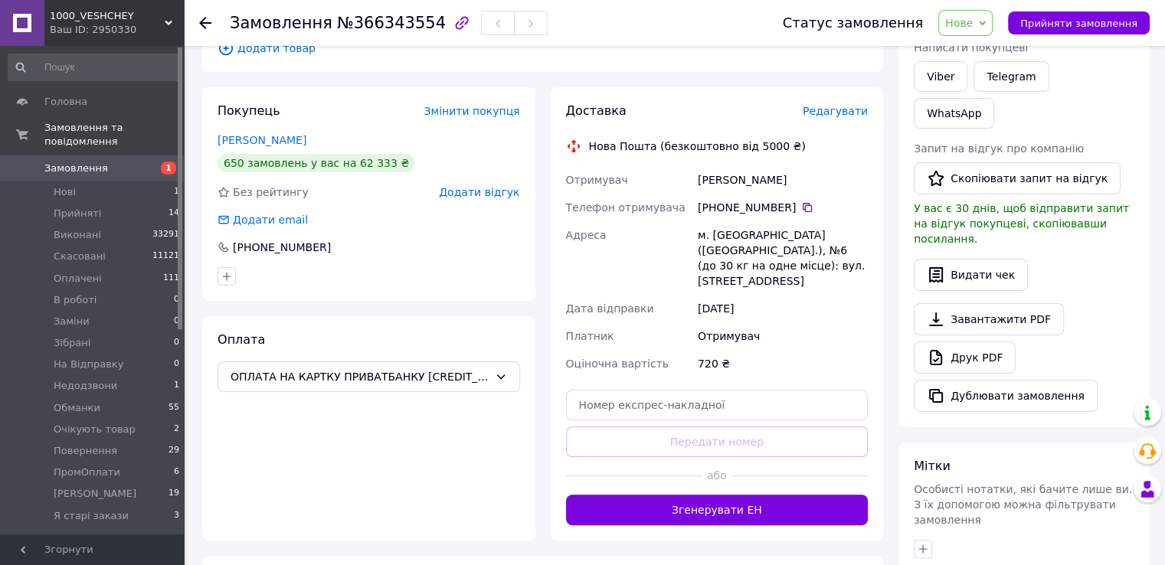
scroll to position [0, 0]
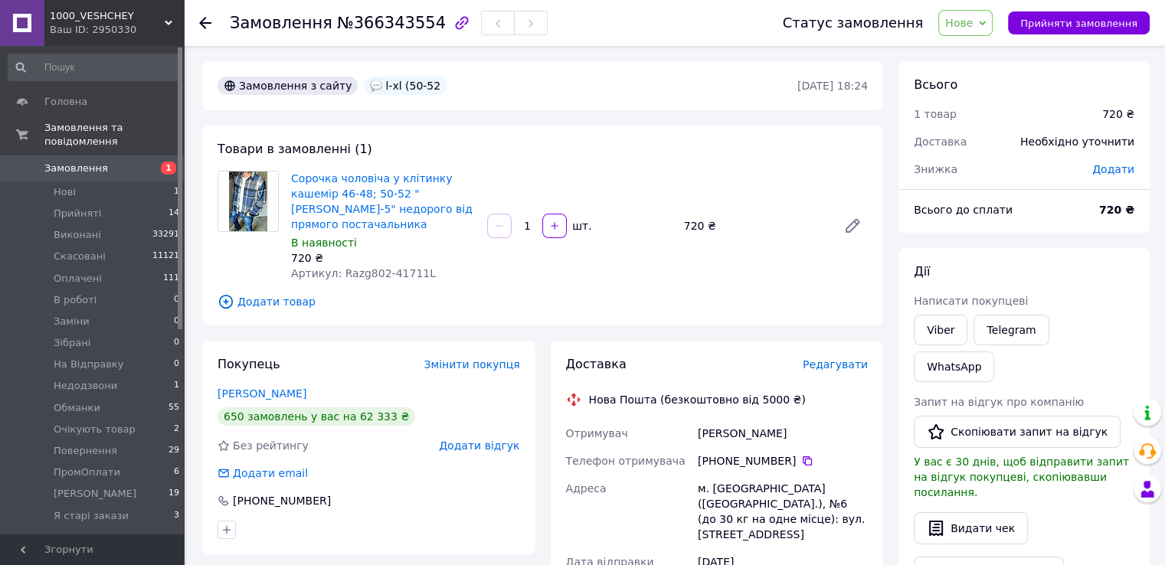
click at [373, 90] on div "l-xl (50-52" at bounding box center [405, 86] width 83 height 18
copy div "l-xl (50-52"
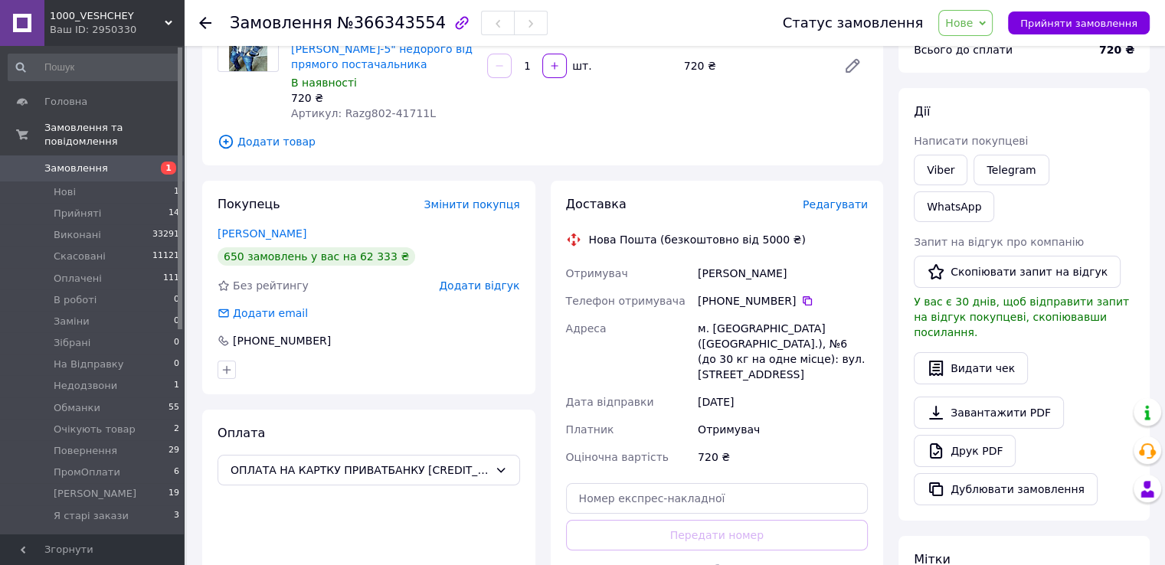
scroll to position [426, 0]
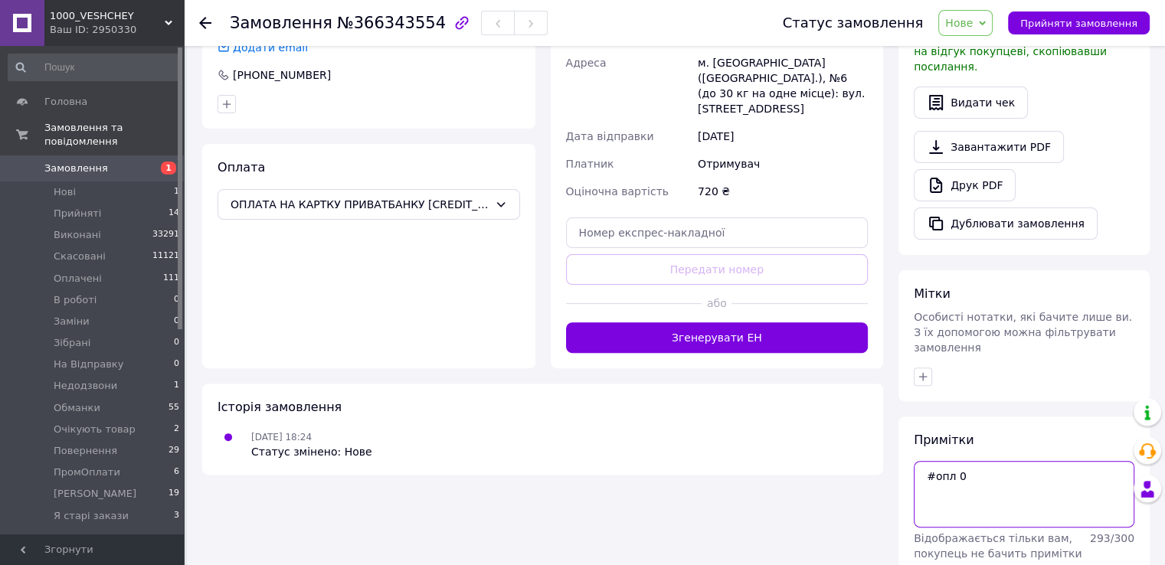
click at [955, 461] on textarea "#опл 0" at bounding box center [1023, 494] width 221 height 66
click at [979, 461] on textarea "#опл 0" at bounding box center [1023, 494] width 221 height 66
paste textarea "l-xl (50-52"
type textarea "#опл 0 l-xl (50-52"
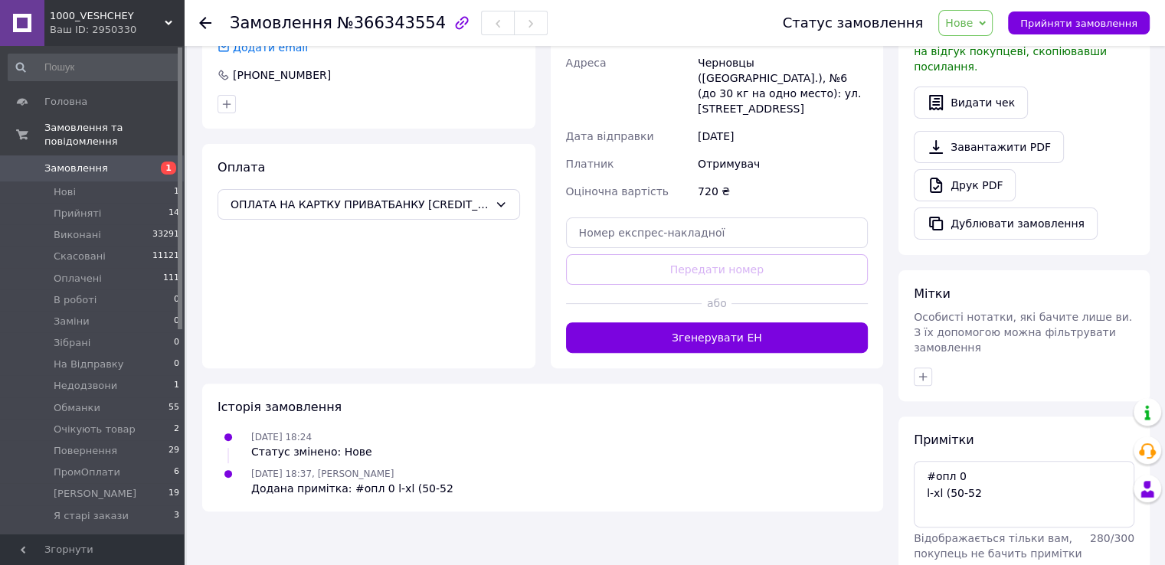
click at [977, 33] on span "Нове" at bounding box center [965, 23] width 54 height 26
click at [991, 117] on li "Оплачено" at bounding box center [988, 122] width 98 height 23
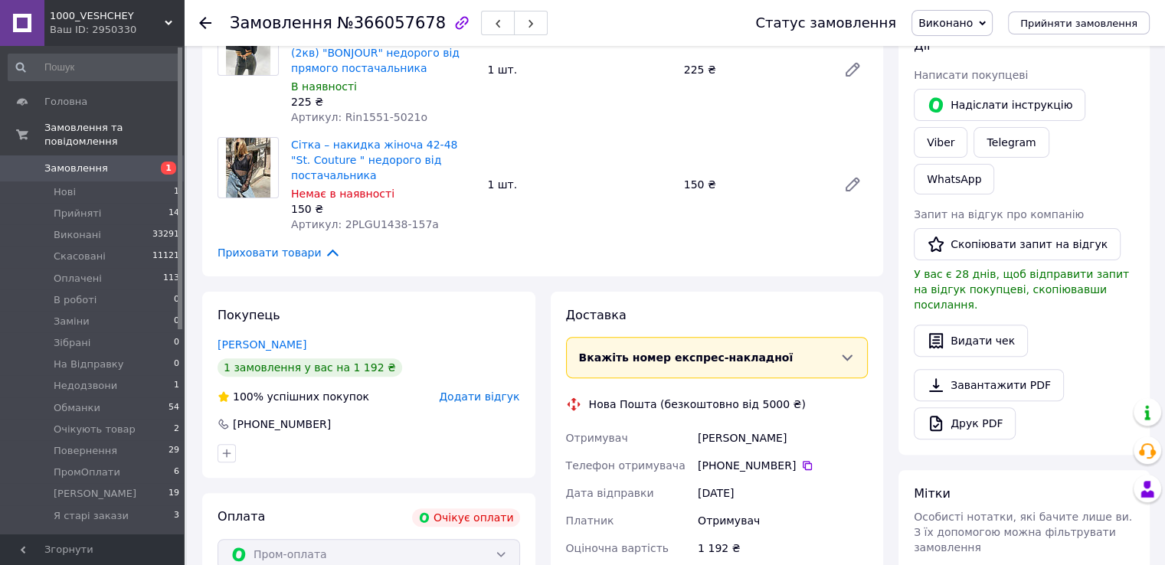
scroll to position [459, 0]
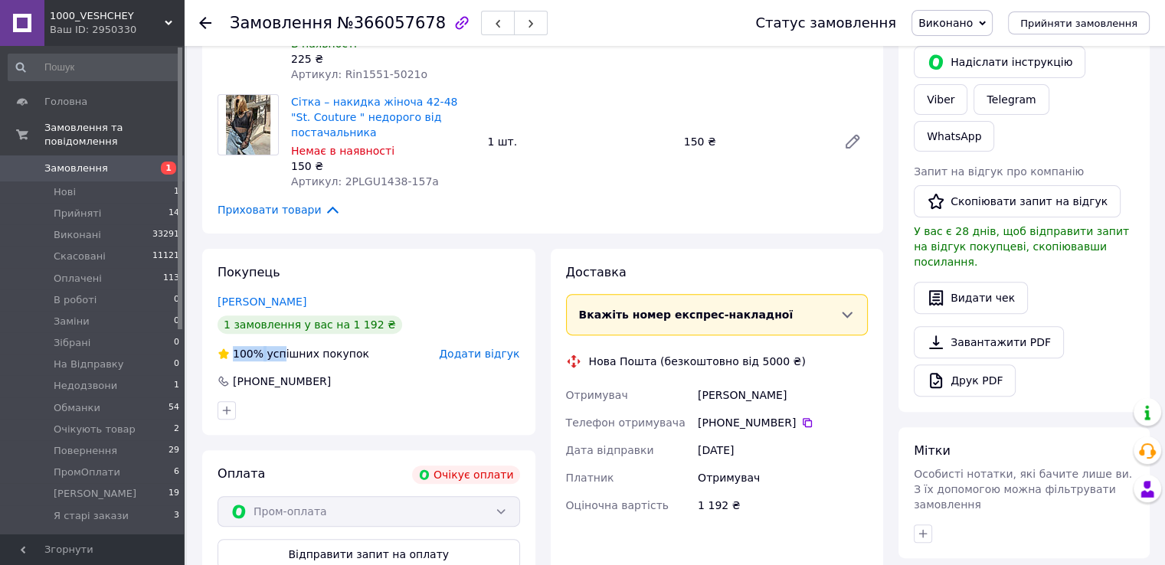
drag, startPoint x: 229, startPoint y: 325, endPoint x: 278, endPoint y: 323, distance: 49.1
click at [278, 346] on div "100% успішних покупок" at bounding box center [293, 353] width 152 height 15
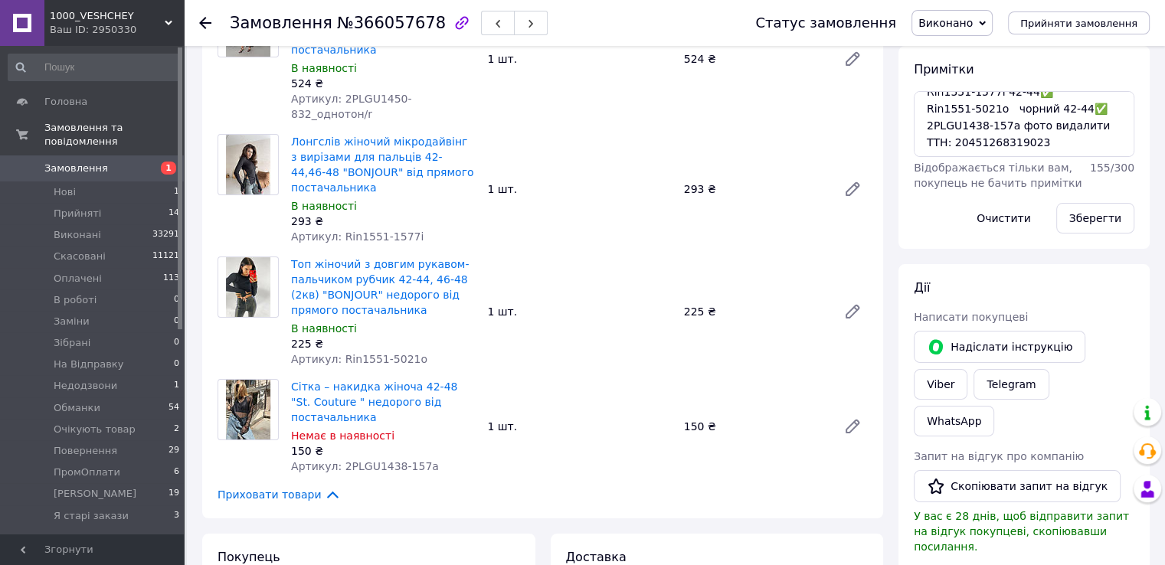
scroll to position [153, 0]
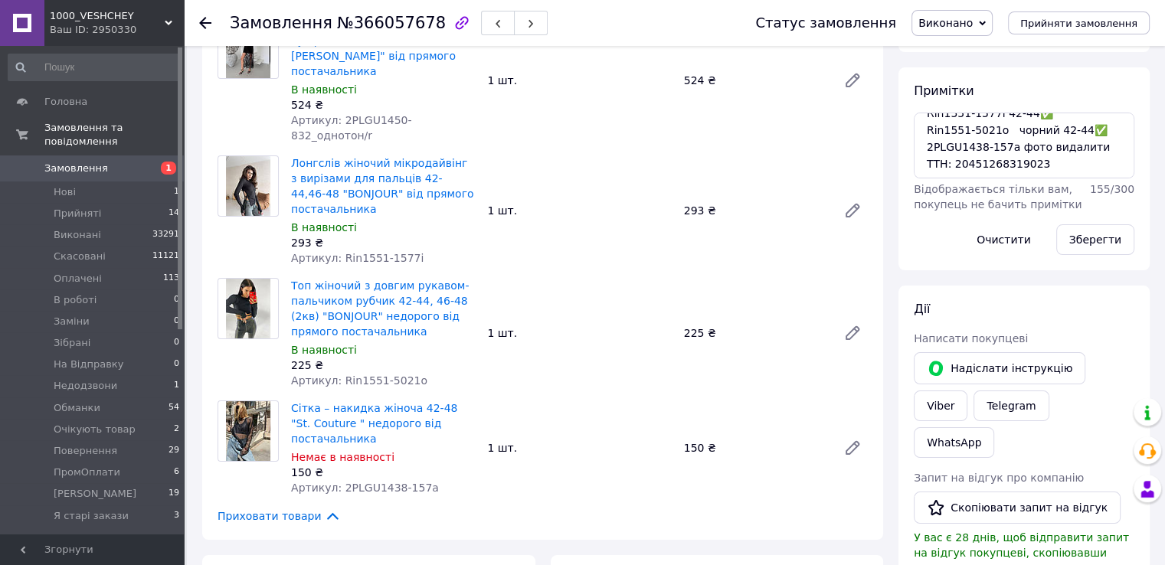
click at [992, 31] on span "Виконано" at bounding box center [951, 23] width 81 height 26
click at [959, 110] on li "Повернення" at bounding box center [961, 105] width 98 height 23
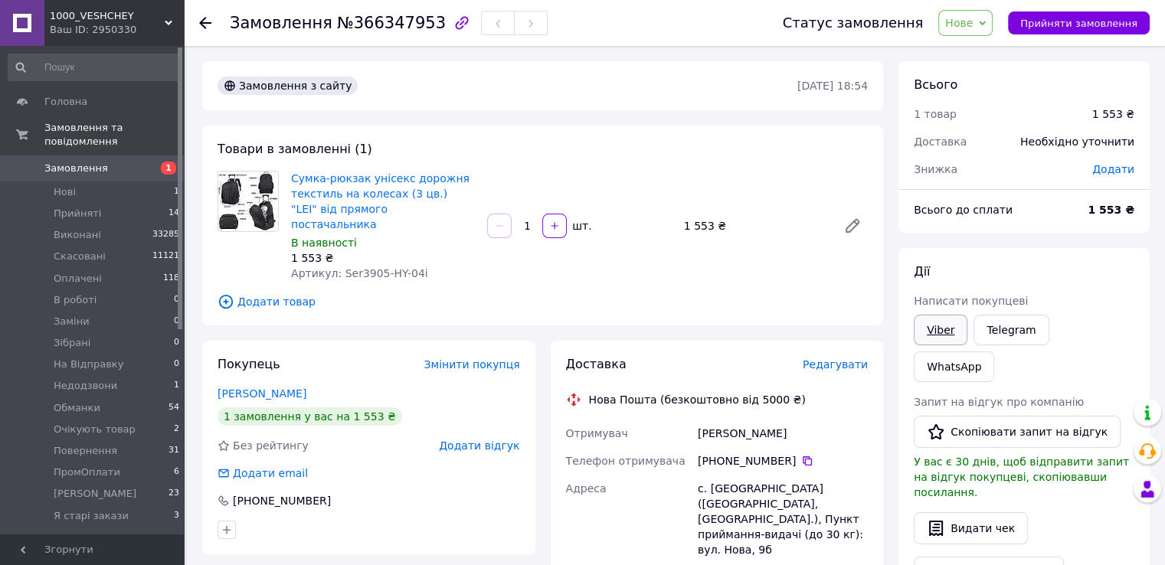
click at [931, 332] on link "Viber" at bounding box center [940, 330] width 54 height 31
click at [972, 26] on span "Нове" at bounding box center [959, 23] width 28 height 12
click at [992, 106] on li "Недодзвони" at bounding box center [988, 114] width 98 height 23
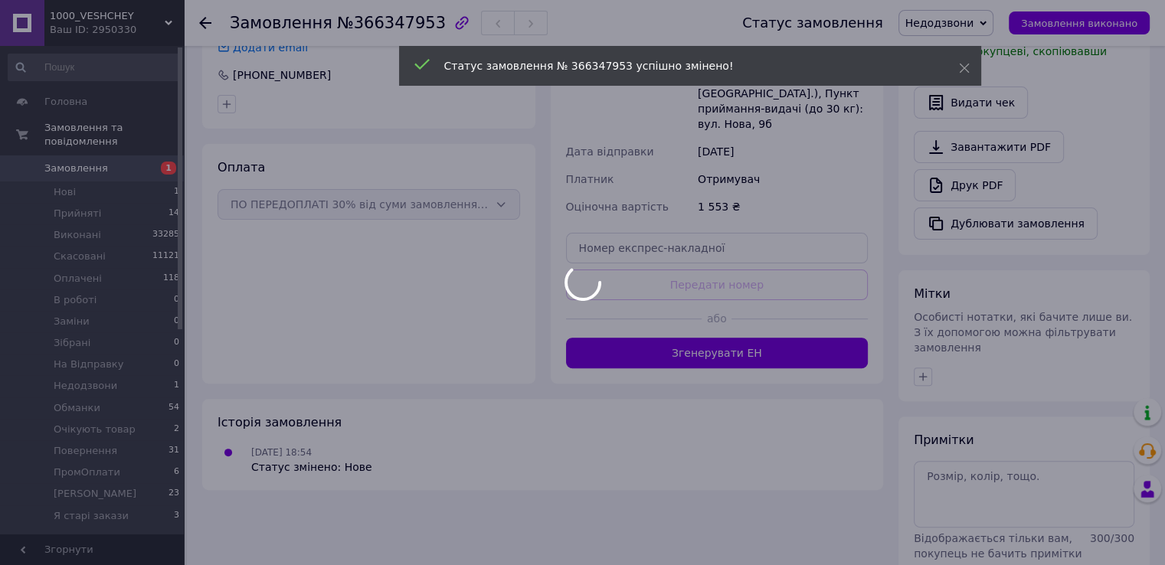
click at [989, 390] on body "1000_VESHCHEY Ваш ID: 2950330 Сайт 1000_VESHCHEY Кабінет покупця Перевірити ста…" at bounding box center [582, 104] width 1165 height 1061
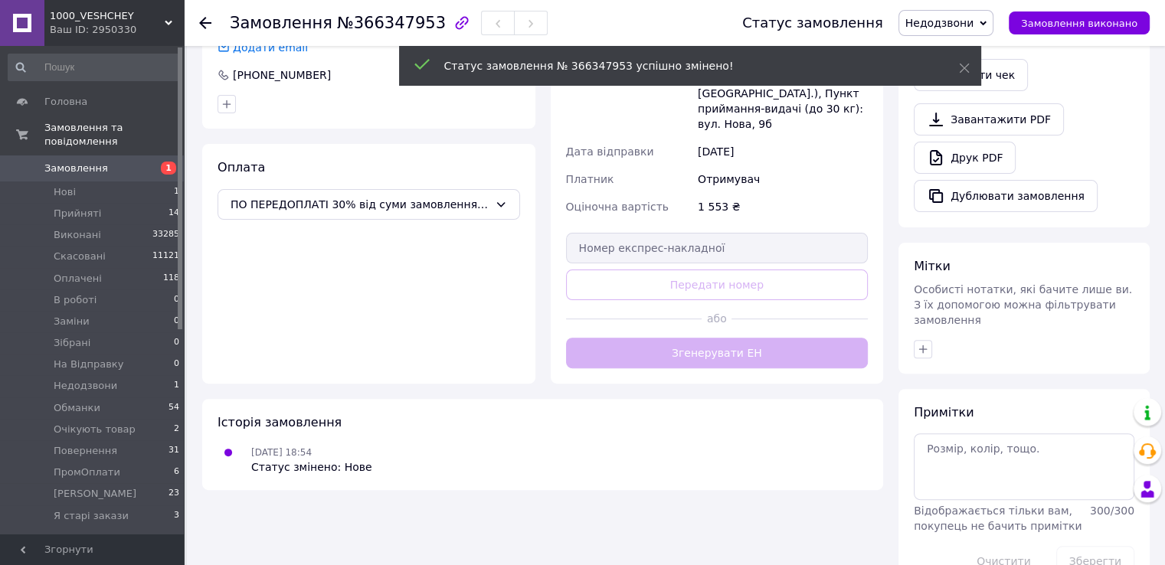
scroll to position [398, 0]
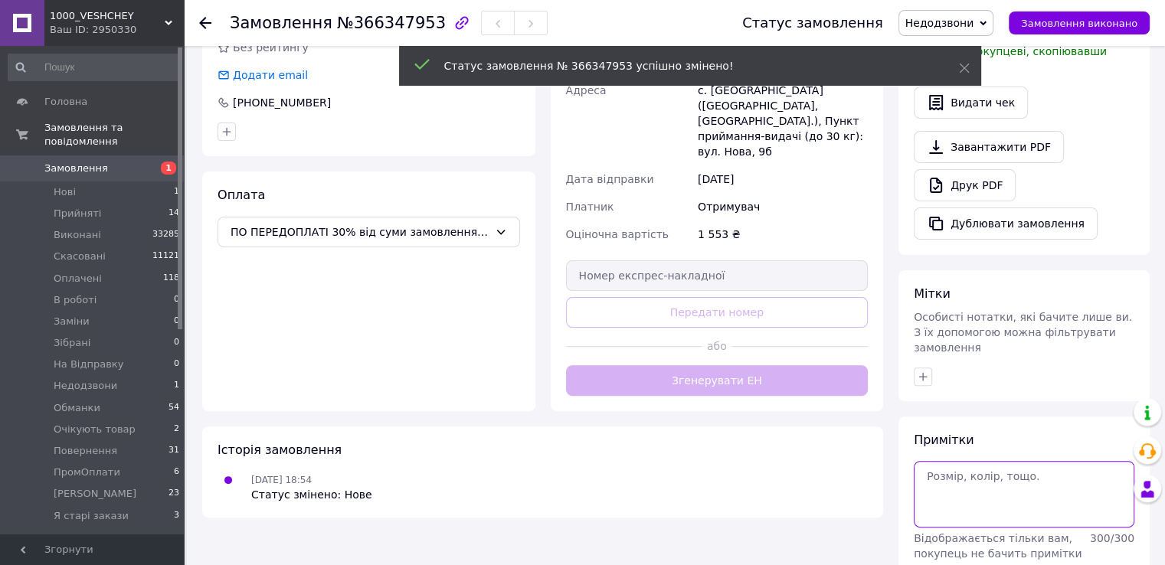
click at [982, 461] on textarea at bounding box center [1023, 494] width 221 height 66
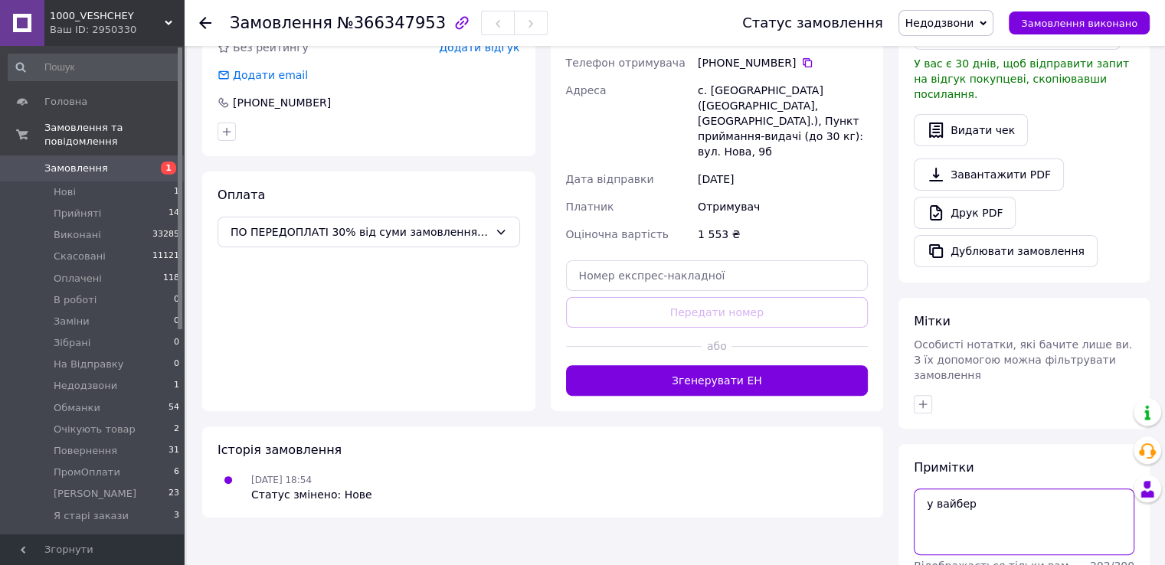
type textarea "у вайбер"
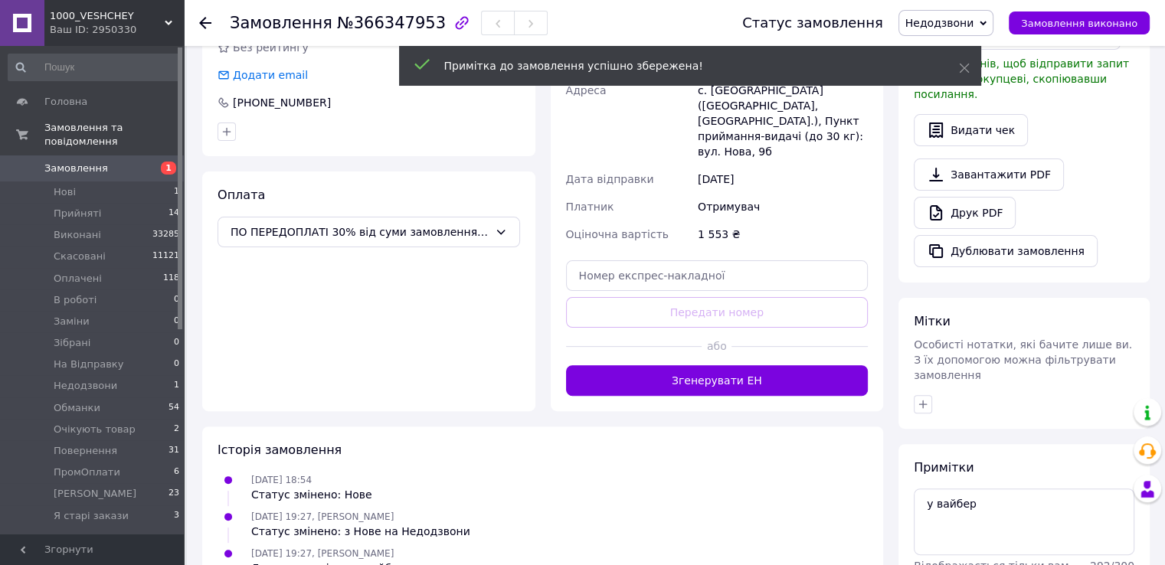
click at [100, 162] on link "Замовлення 1" at bounding box center [94, 168] width 188 height 26
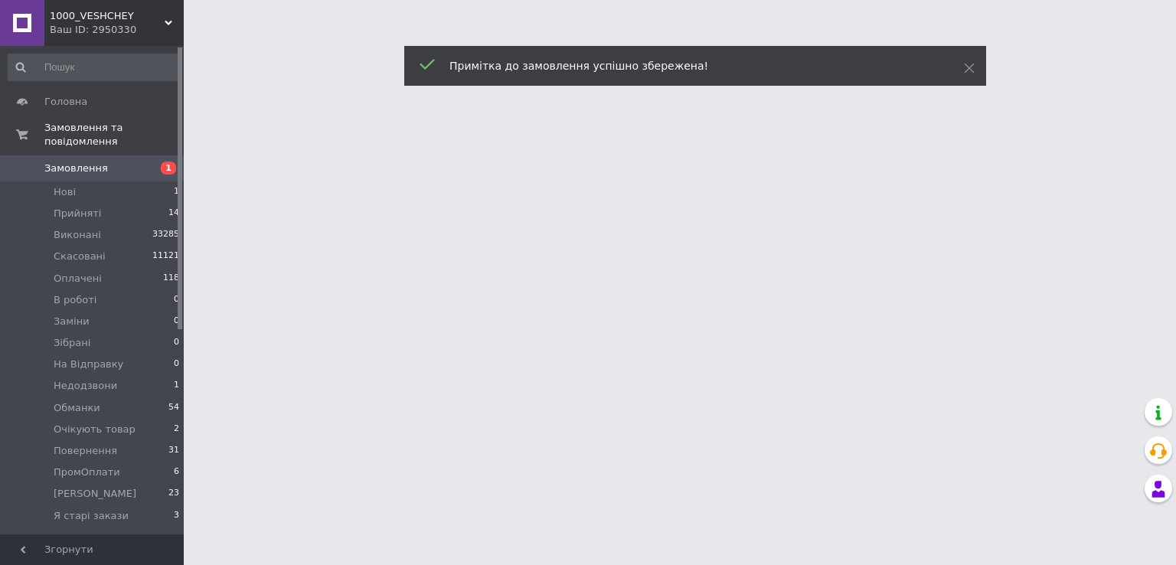
click at [100, 162] on link "Замовлення 1" at bounding box center [94, 168] width 188 height 26
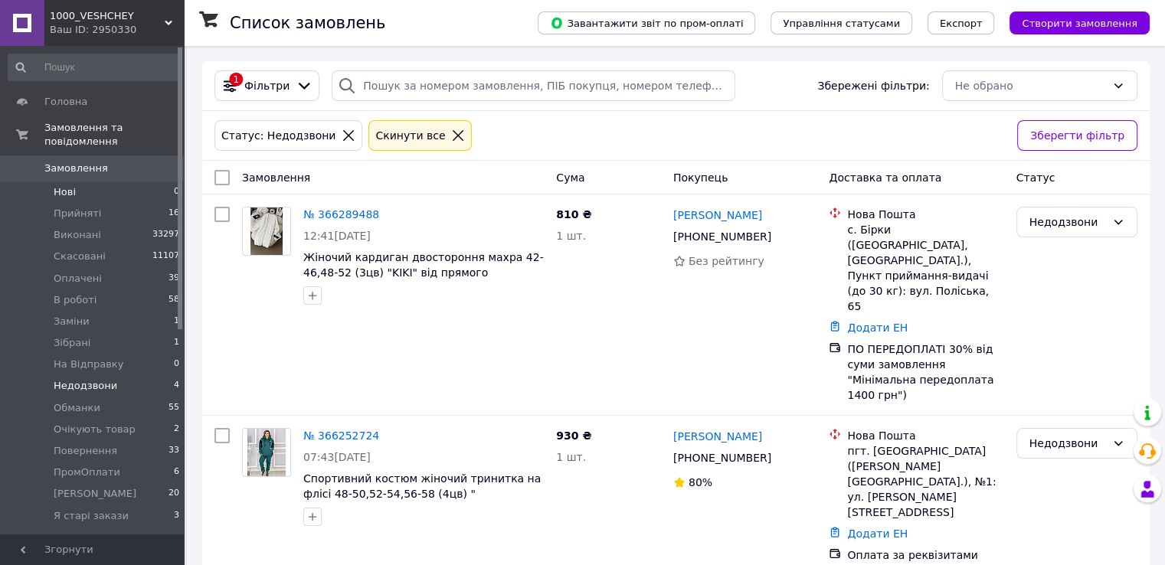
click at [159, 181] on li "Нові 0" at bounding box center [94, 191] width 188 height 21
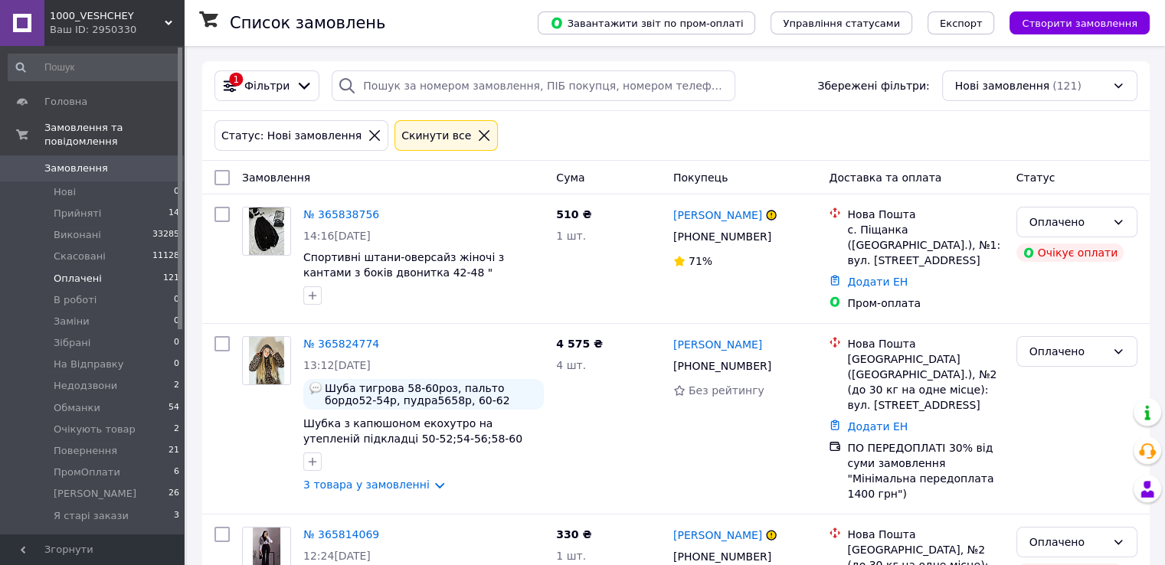
click at [224, 180] on input "checkbox" at bounding box center [221, 177] width 15 height 15
checkbox input "true"
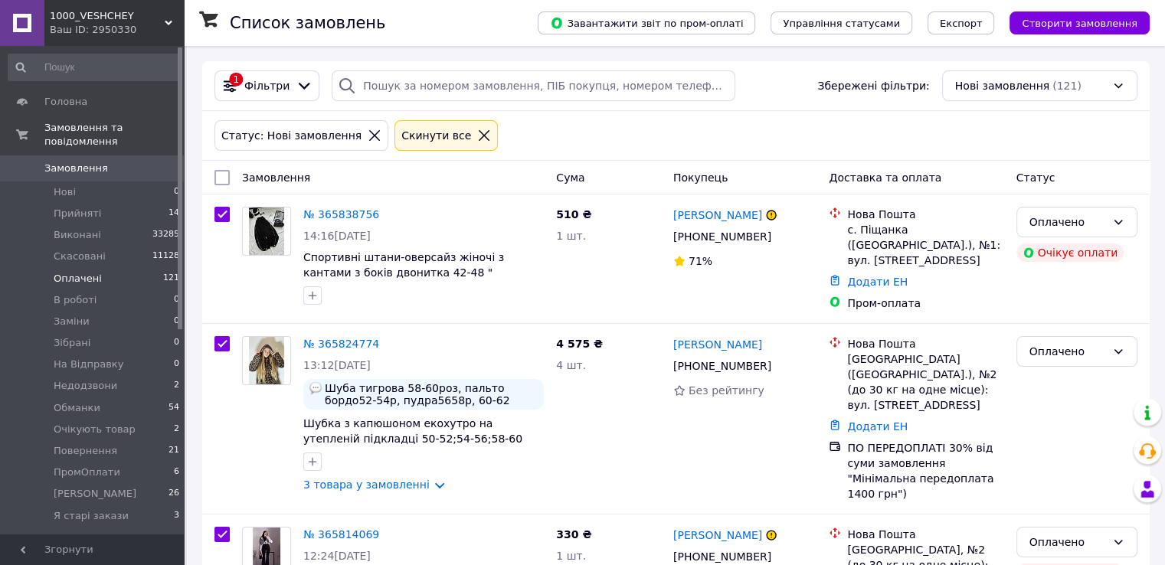
checkbox input "true"
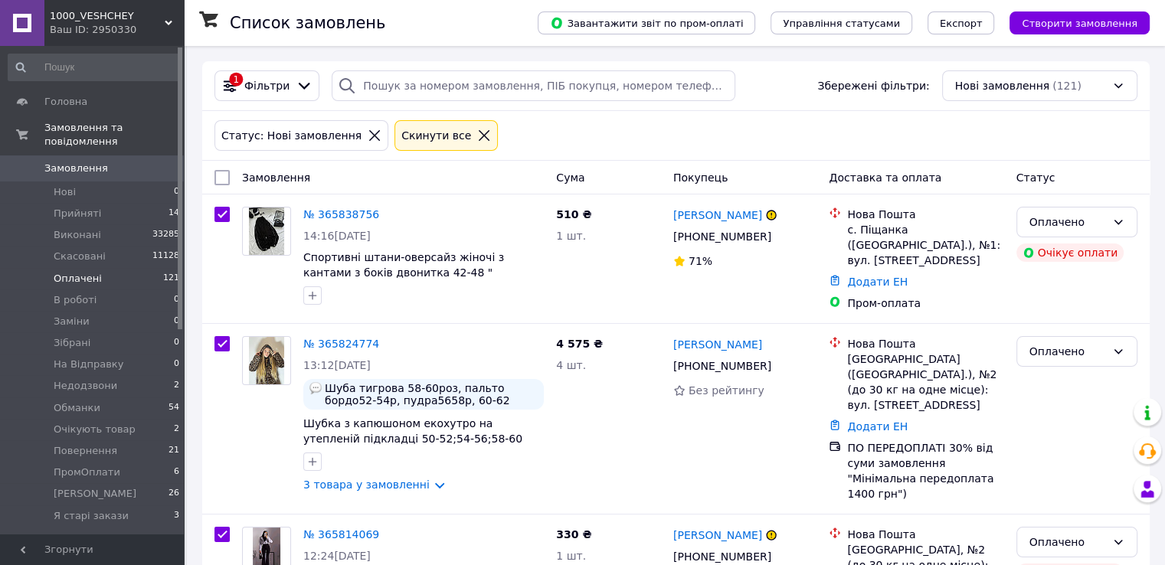
checkbox input "true"
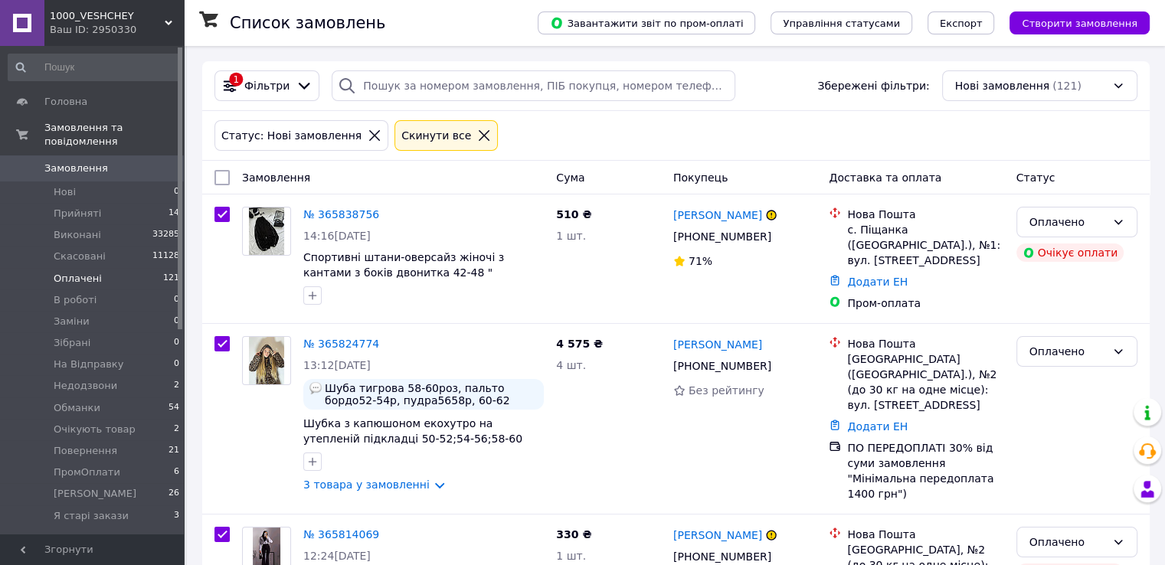
checkbox input "true"
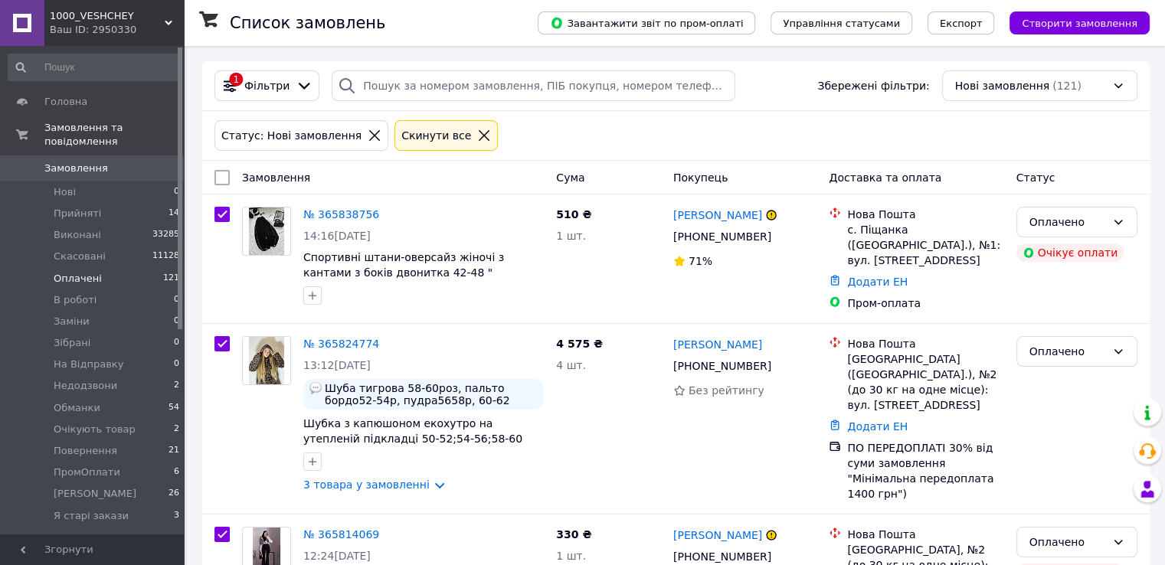
checkbox input "true"
click at [321, 185] on div "Дії для 21 замовлення" at bounding box center [292, 178] width 174 height 26
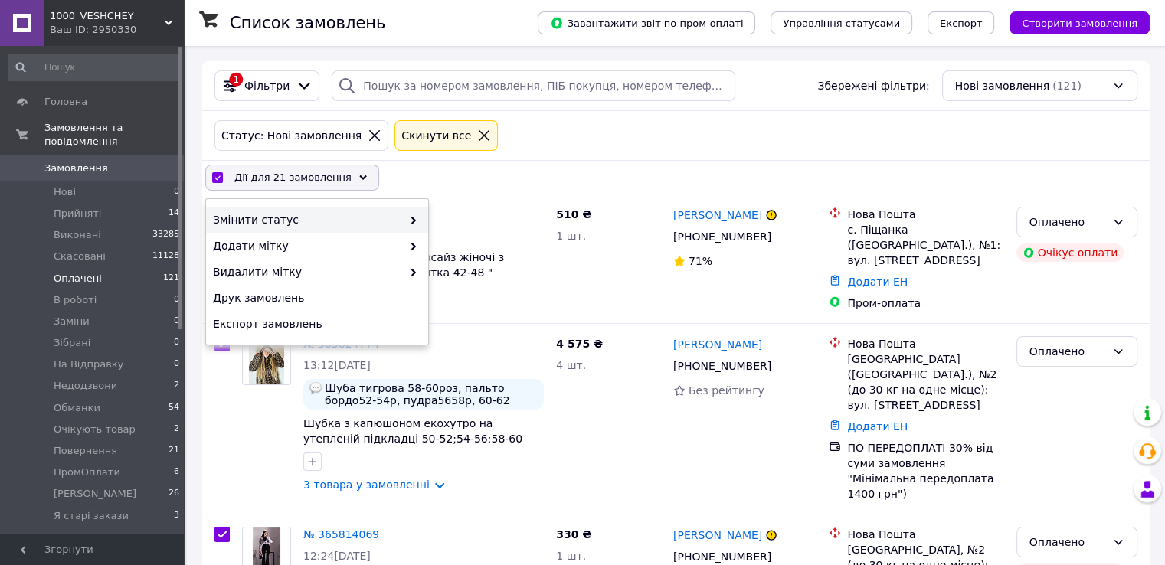
click at [344, 225] on span "Змінити статус" at bounding box center [307, 219] width 189 height 15
click at [400, 224] on span "Змінити статус" at bounding box center [307, 219] width 189 height 15
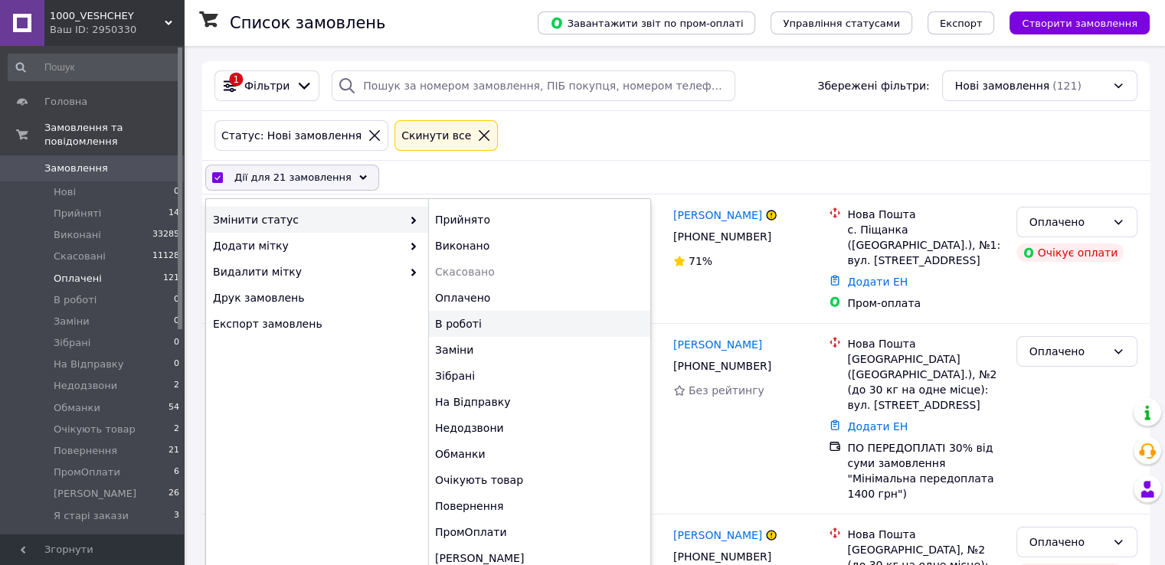
click at [459, 322] on div "В роботі" at bounding box center [539, 324] width 222 height 26
checkbox input "false"
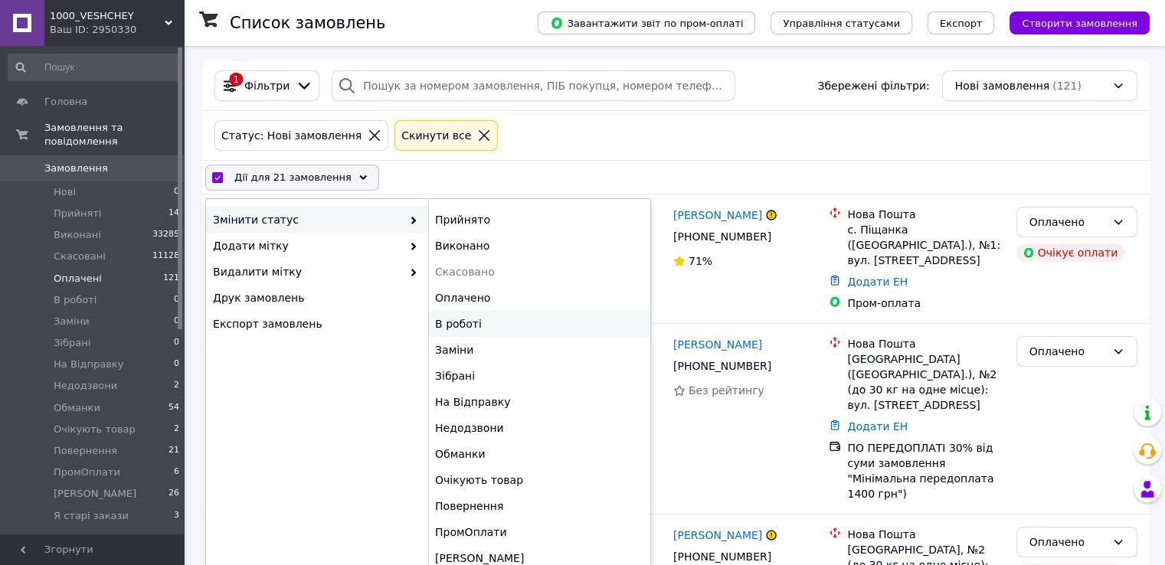
checkbox input "false"
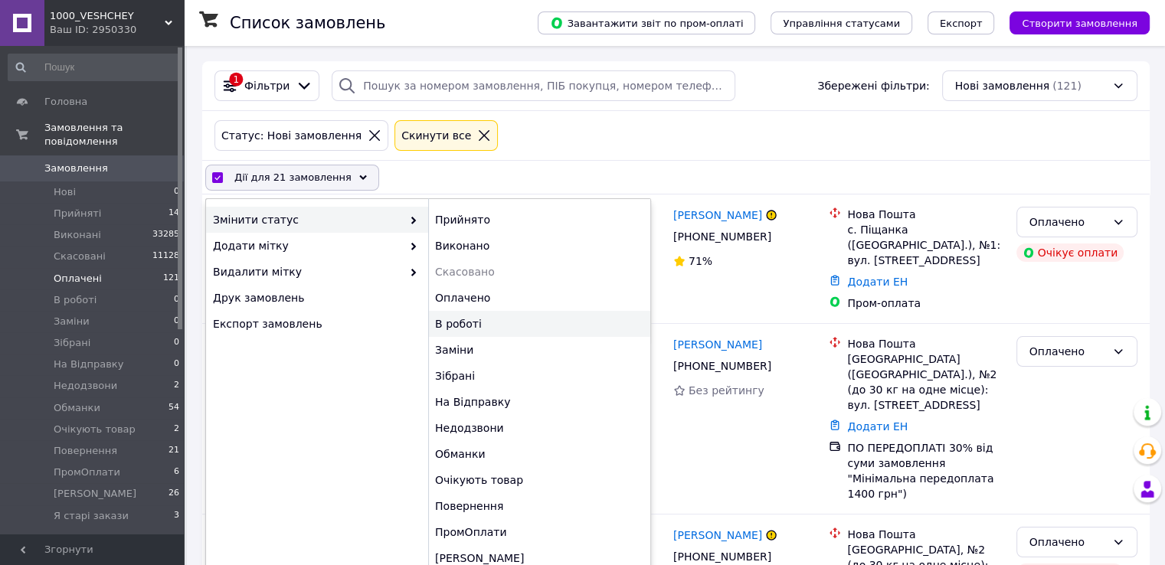
checkbox input "false"
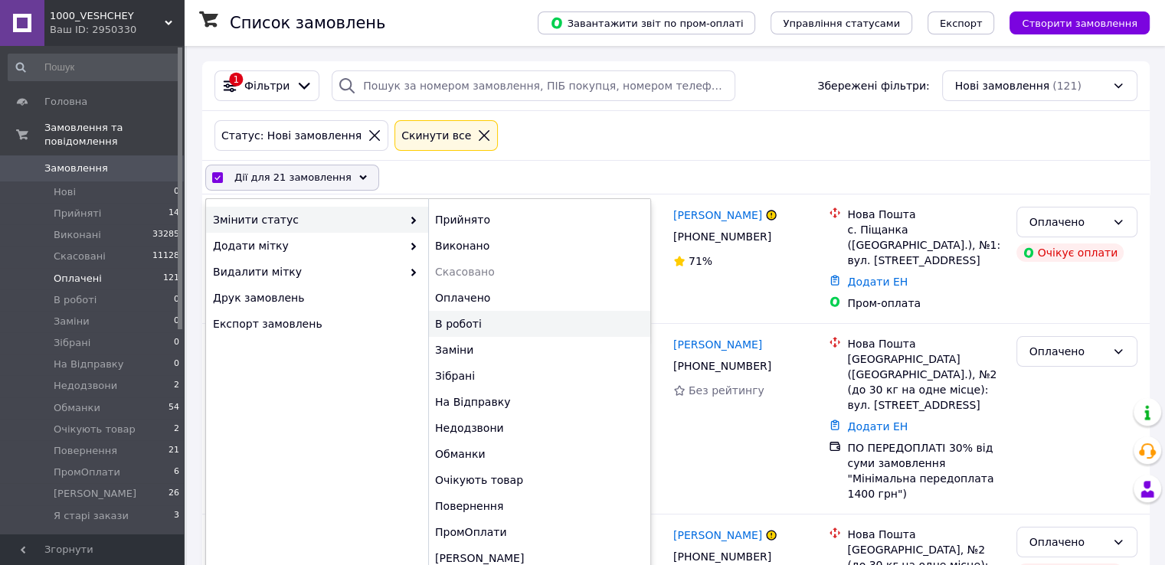
checkbox input "false"
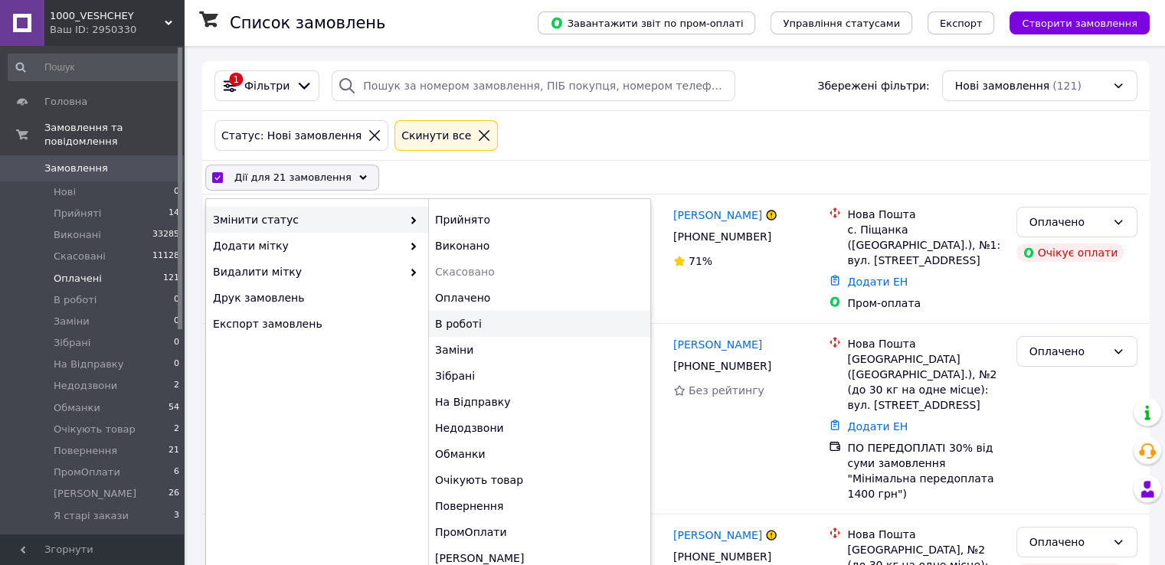
checkbox input "false"
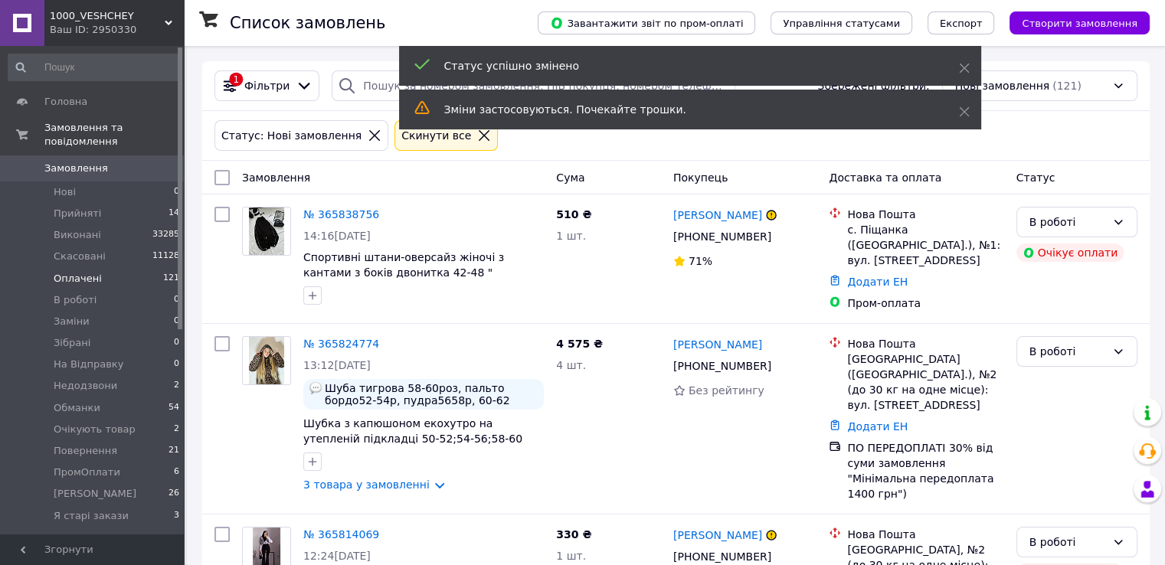
click at [121, 268] on li "Оплачені 121" at bounding box center [94, 278] width 188 height 21
click at [126, 270] on li "Оплачені 121" at bounding box center [94, 278] width 188 height 21
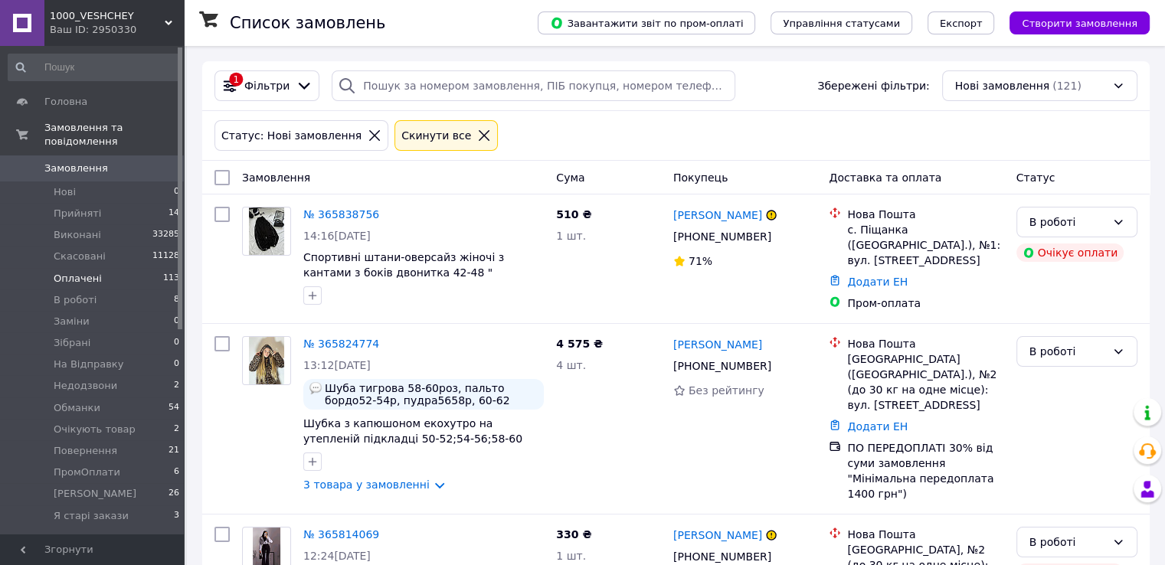
click at [99, 268] on li "Оплачені 113" at bounding box center [94, 278] width 188 height 21
click at [102, 268] on li "Оплачені 113" at bounding box center [94, 278] width 188 height 21
click at [477, 138] on icon at bounding box center [484, 136] width 14 height 14
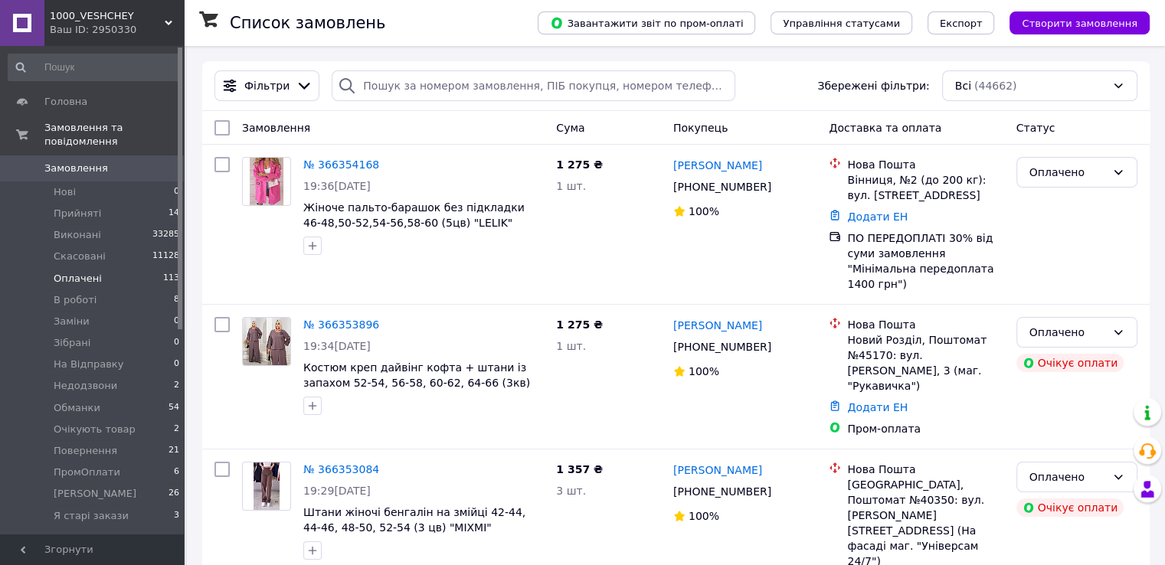
click at [145, 268] on li "Оплачені 113" at bounding box center [94, 278] width 188 height 21
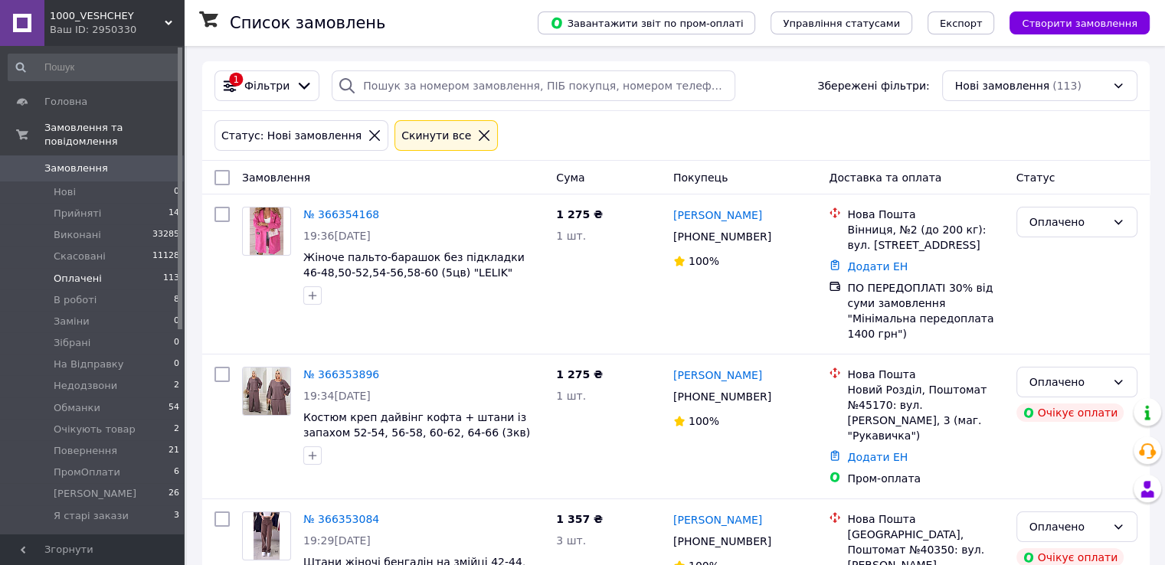
click at [223, 180] on input "checkbox" at bounding box center [221, 177] width 15 height 15
checkbox input "true"
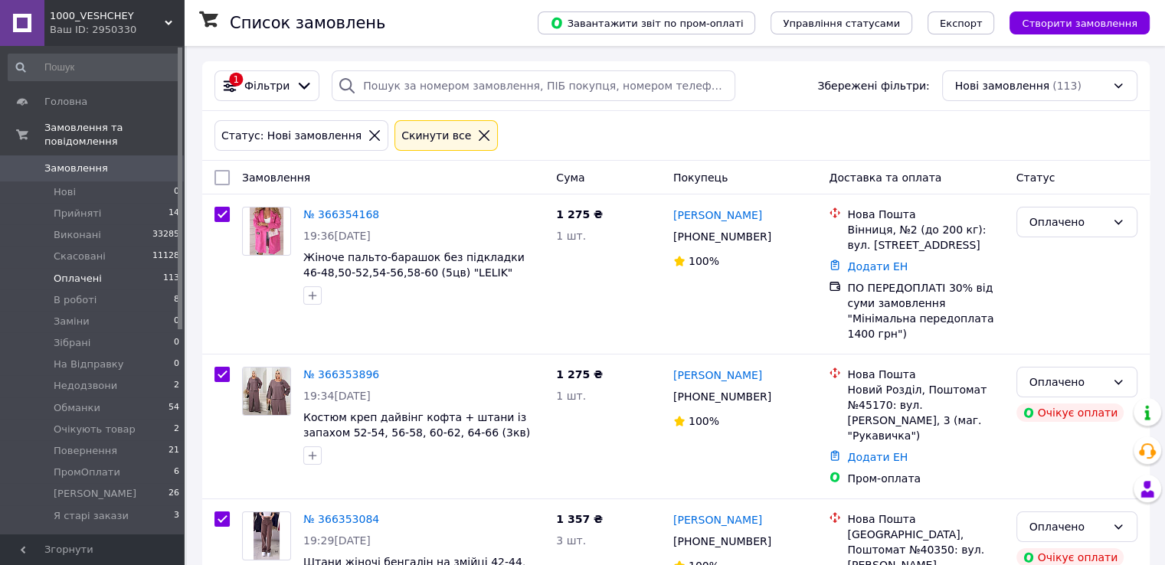
checkbox input "true"
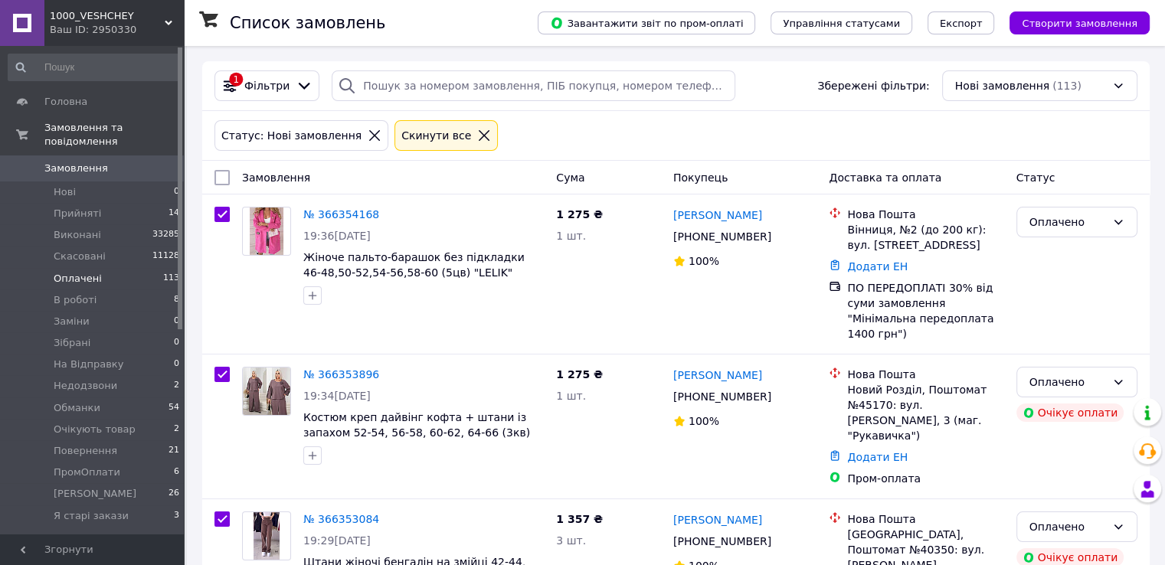
checkbox input "true"
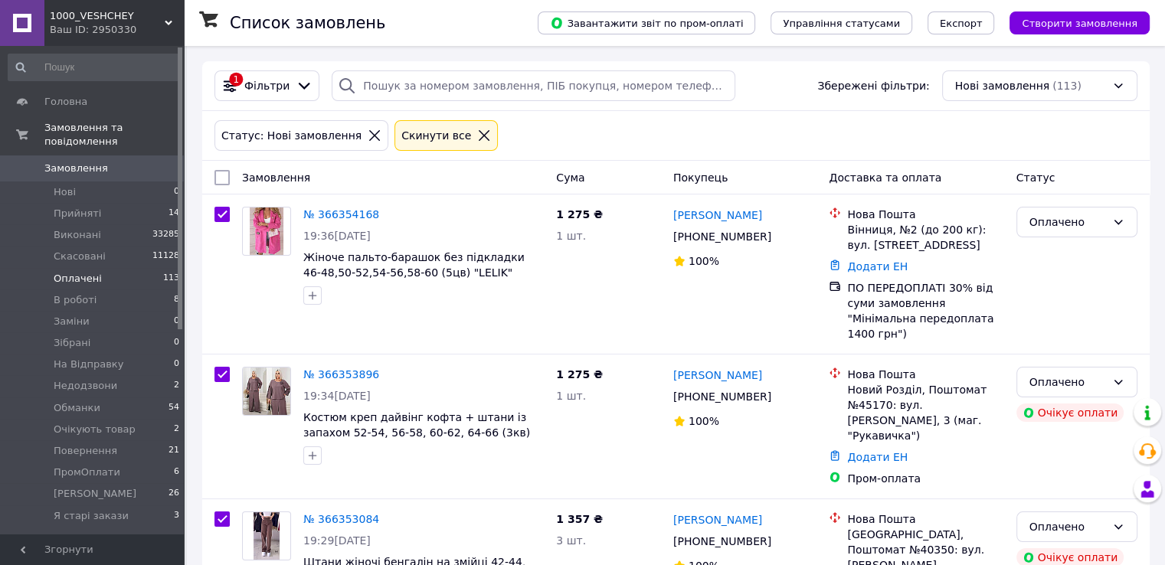
checkbox input "true"
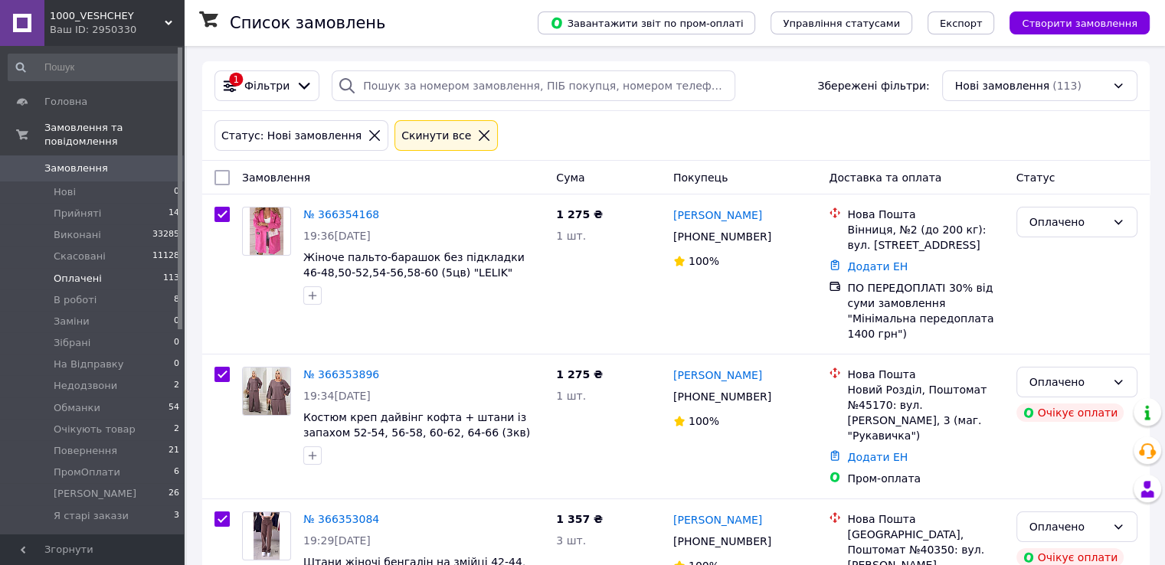
checkbox input "true"
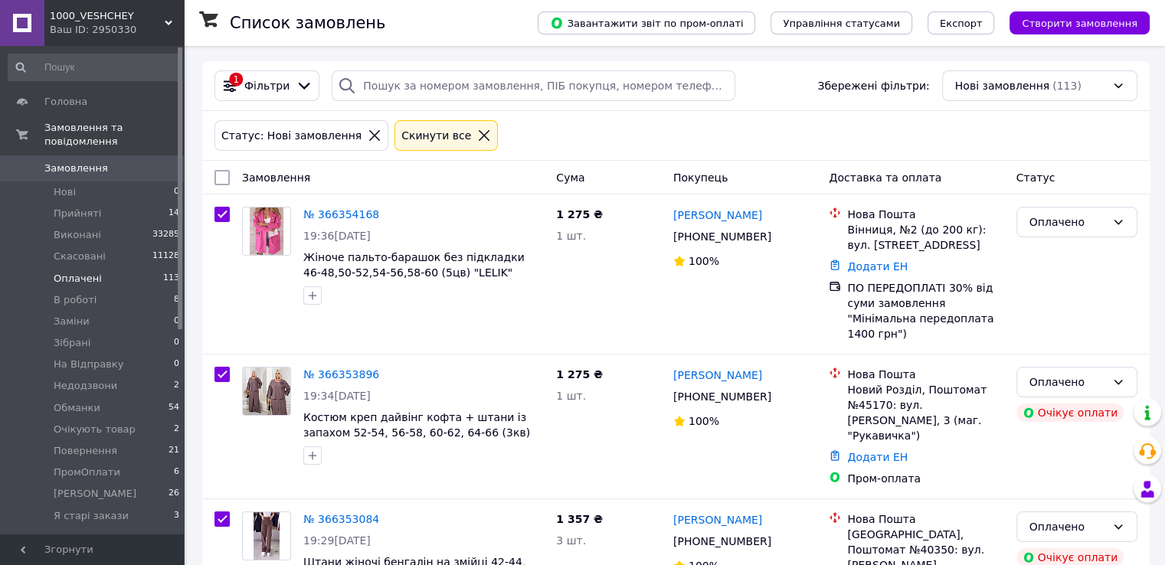
checkbox input "true"
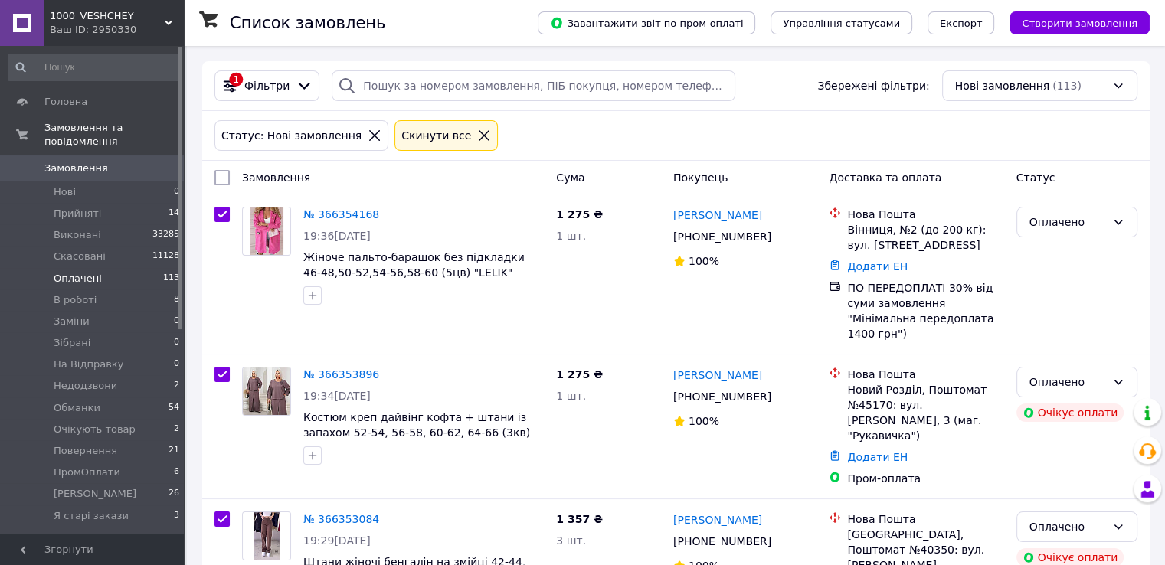
checkbox input "true"
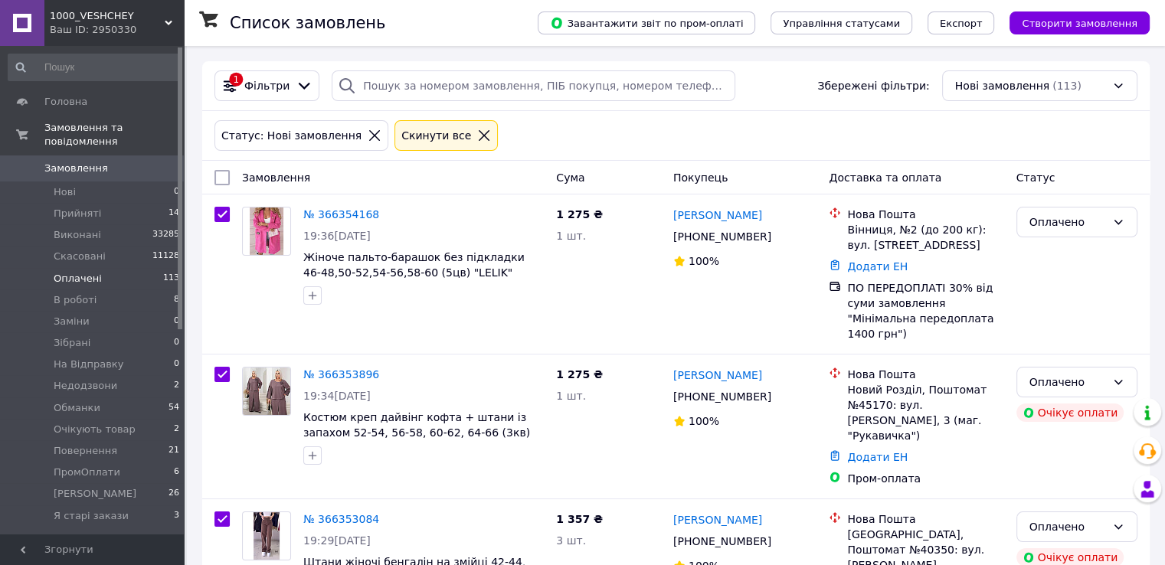
checkbox input "true"
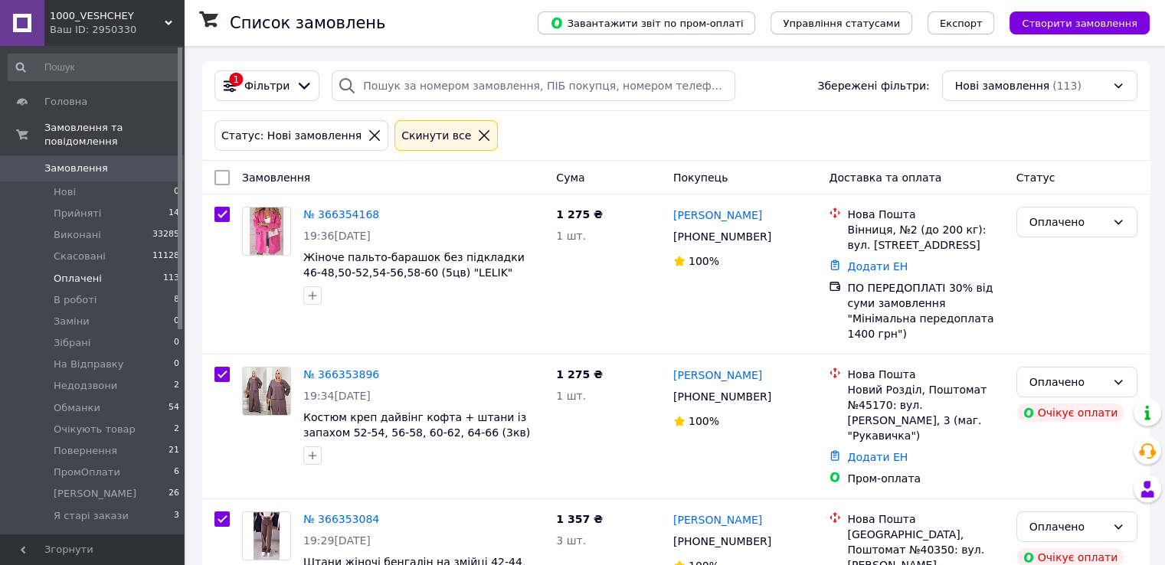
checkbox input "true"
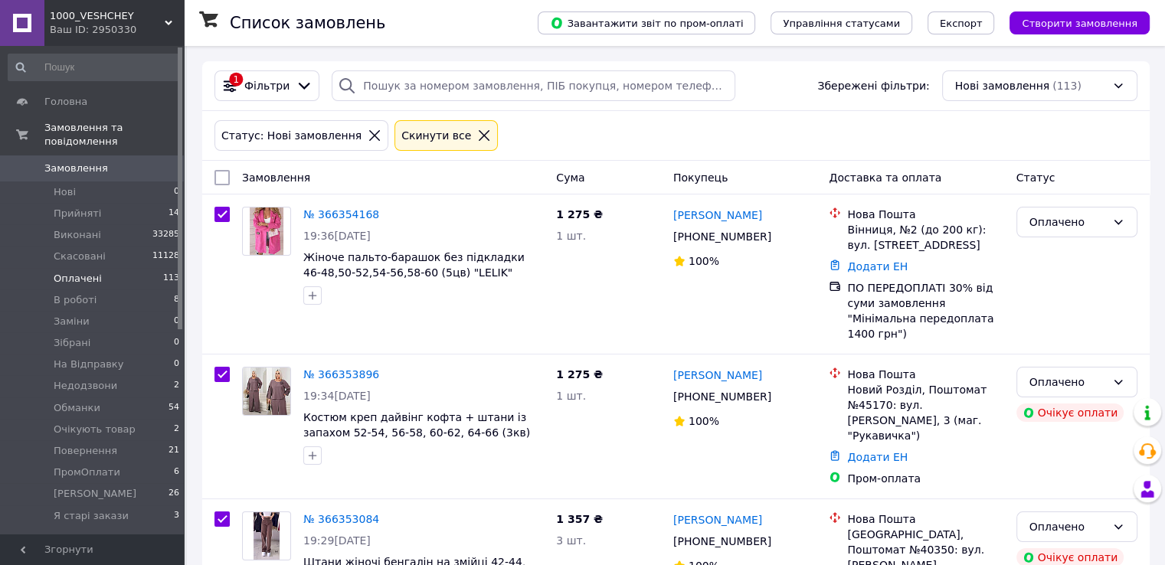
checkbox input "true"
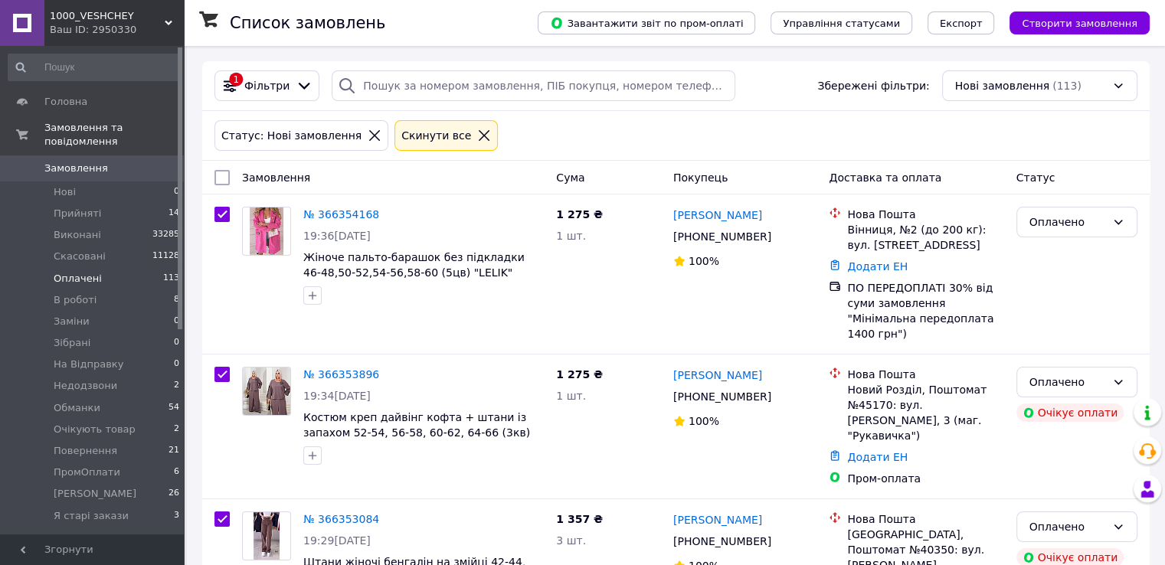
checkbox input "true"
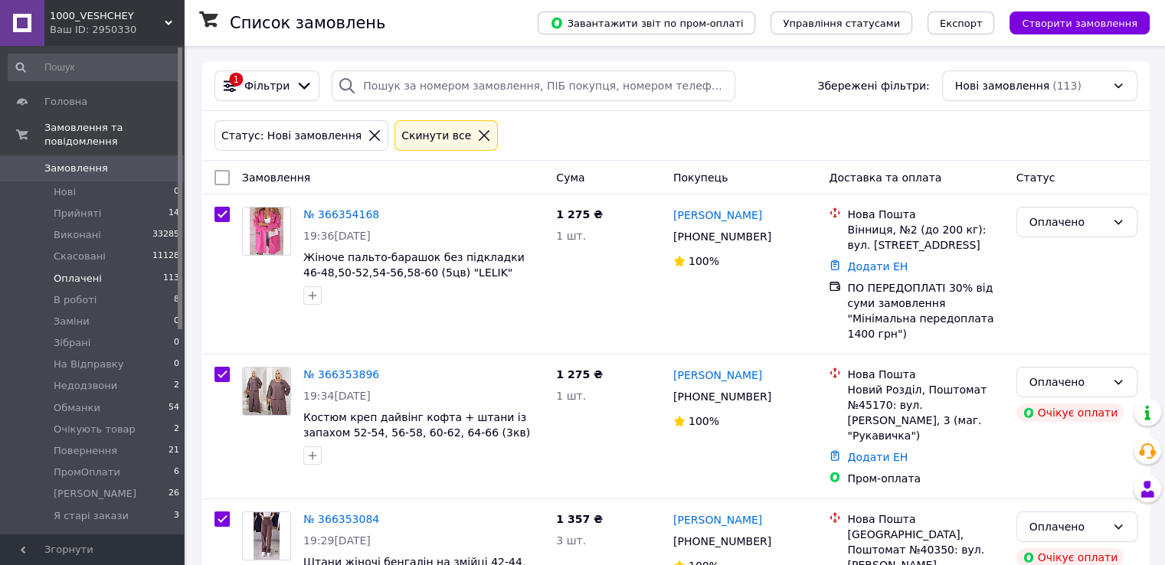
checkbox input "true"
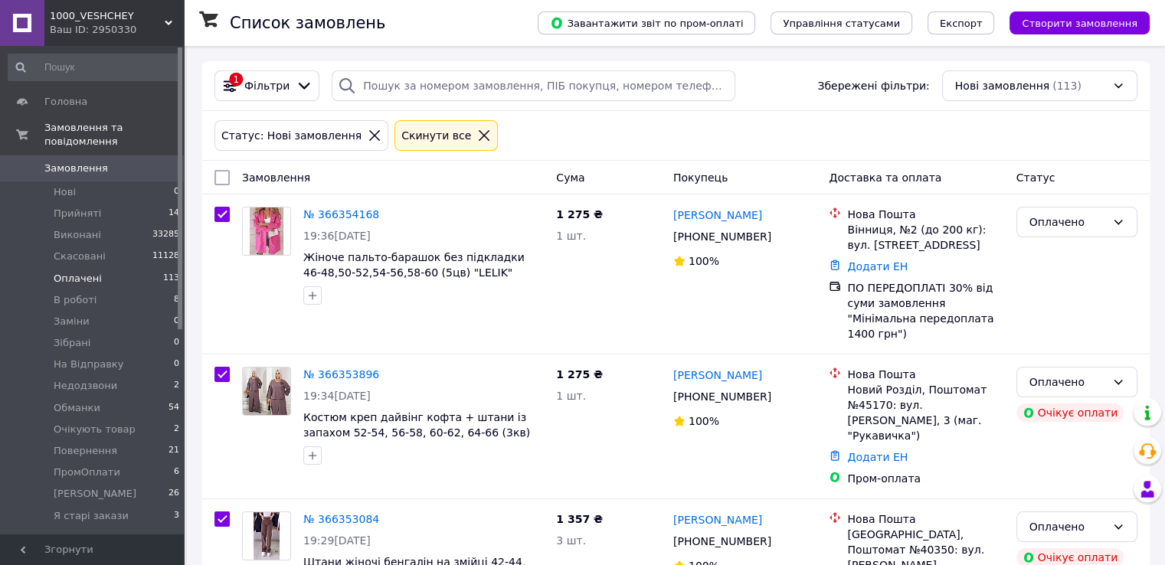
checkbox input "true"
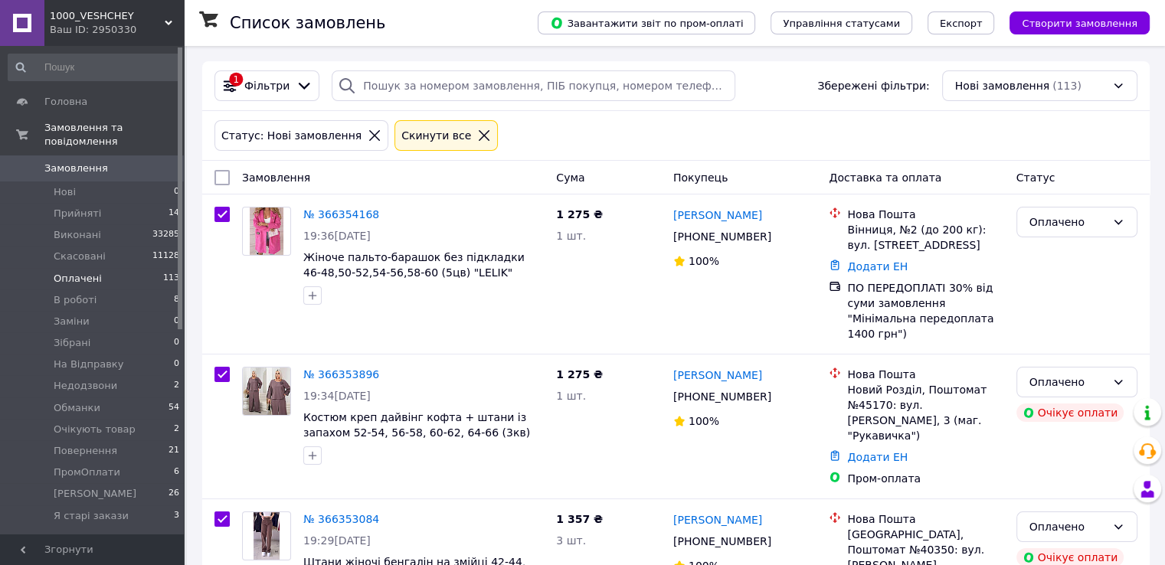
checkbox input "true"
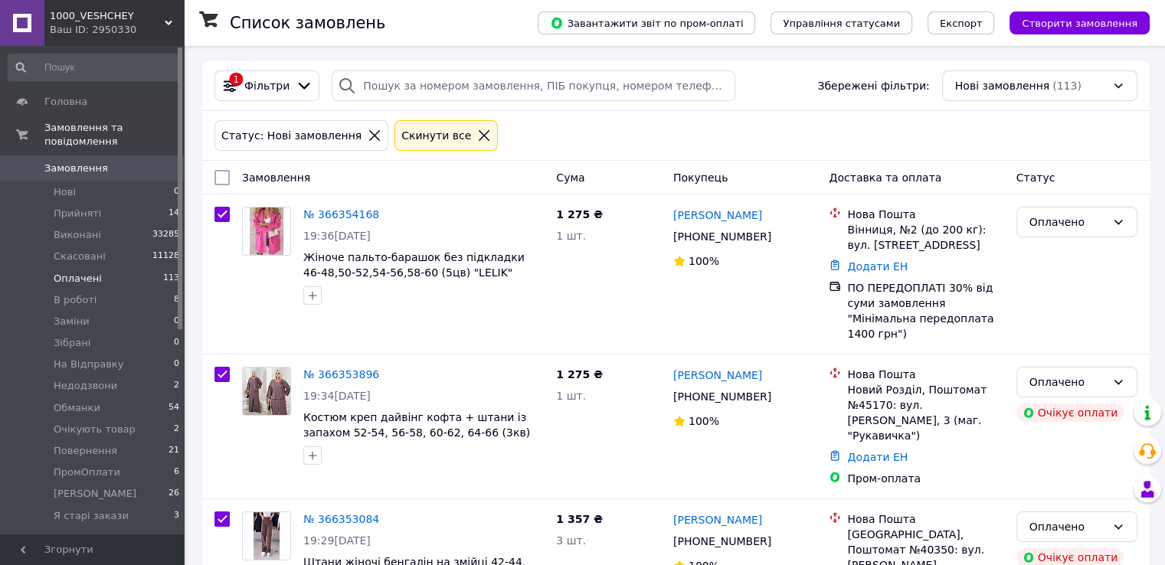
checkbox input "true"
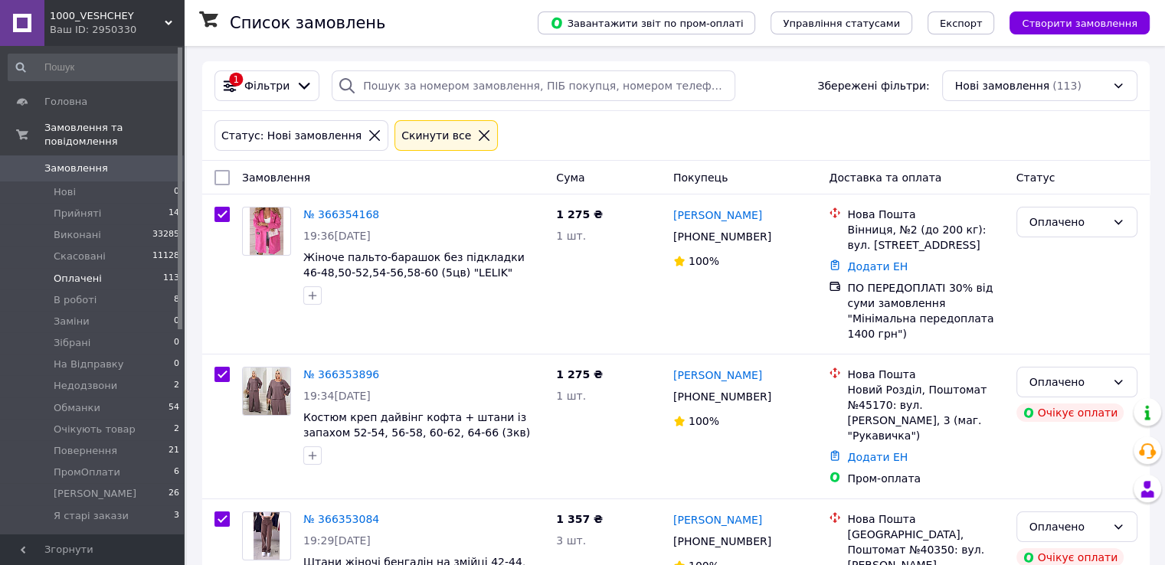
checkbox input "true"
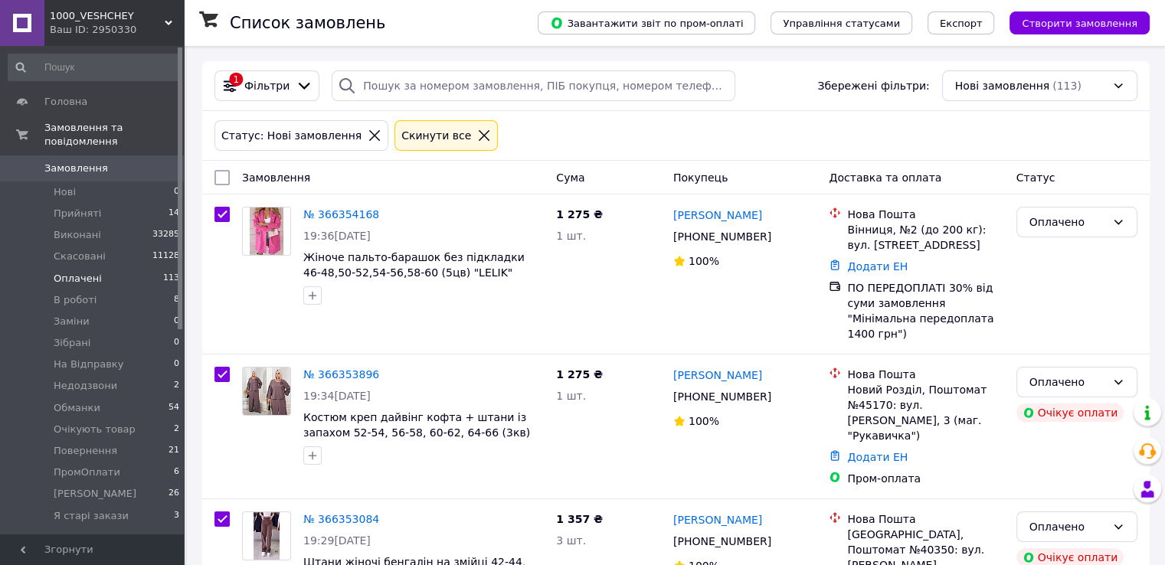
checkbox input "true"
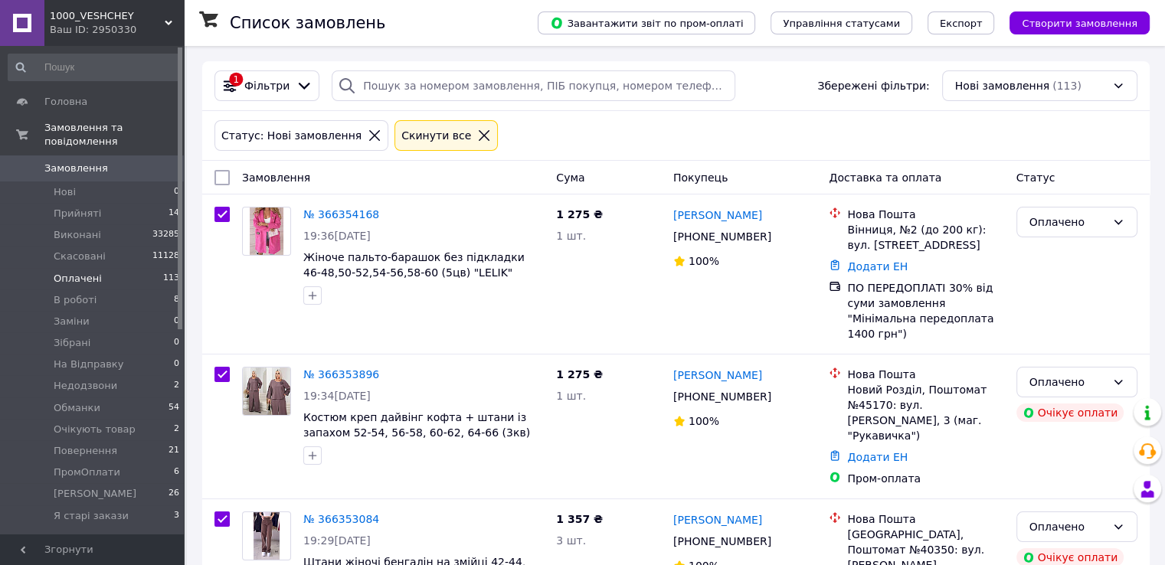
checkbox input "true"
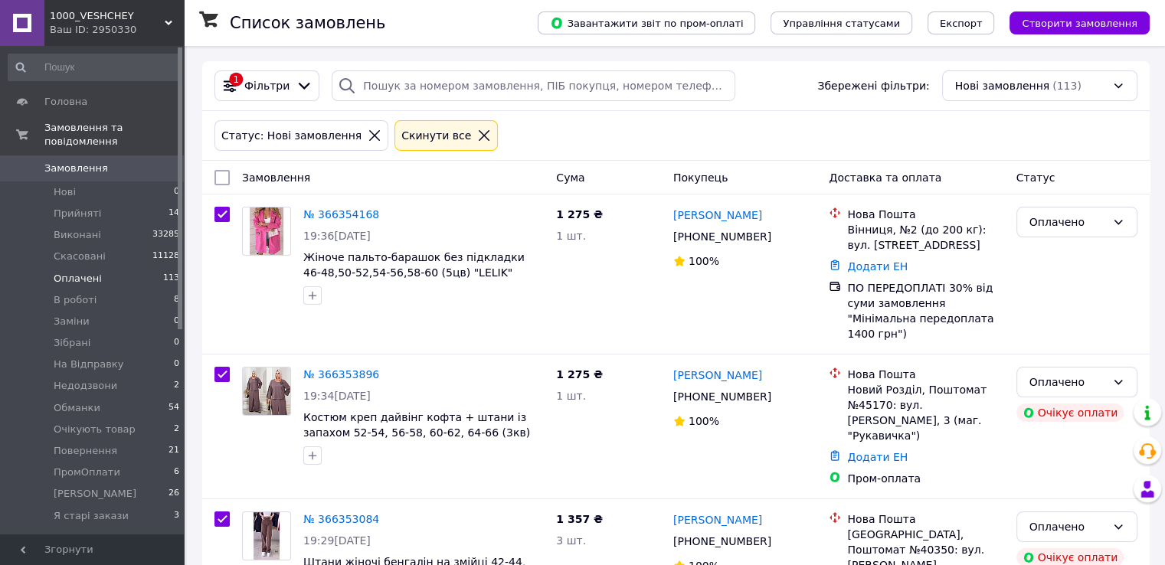
checkbox input "true"
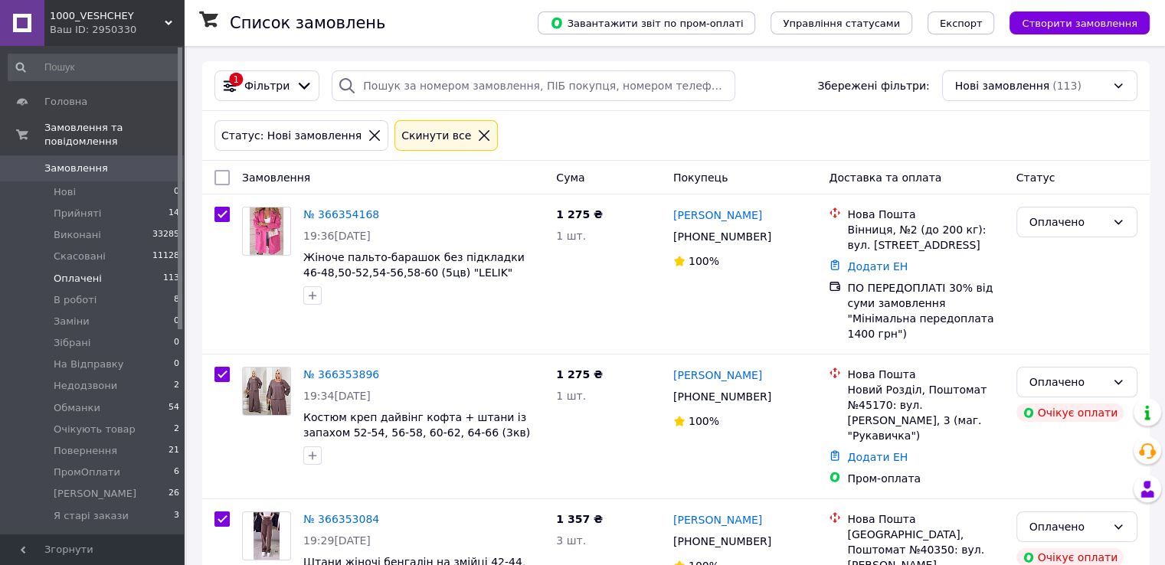
checkbox input "true"
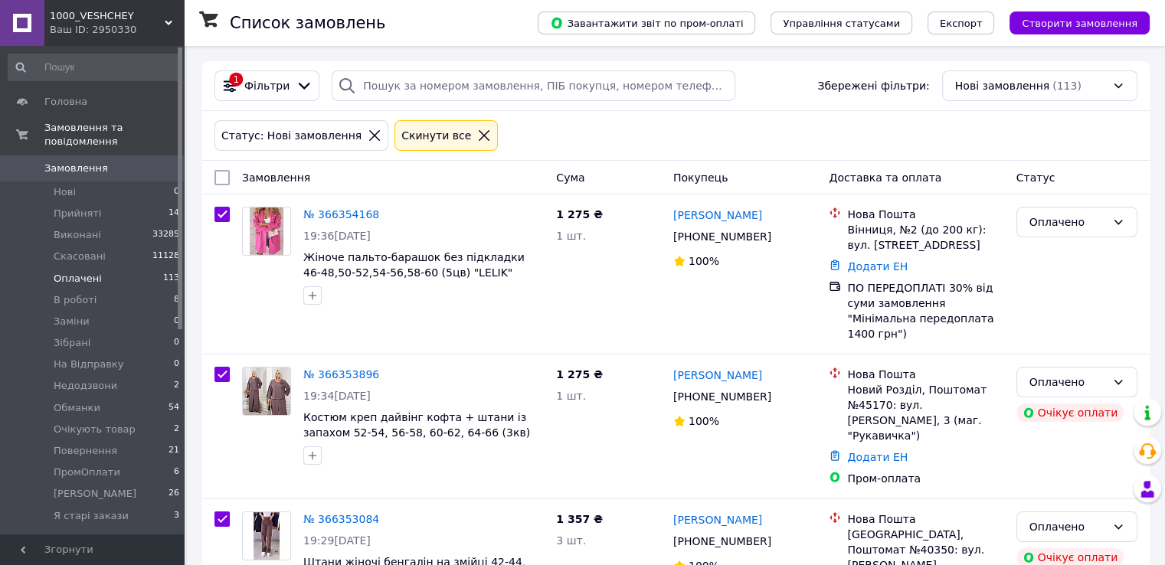
checkbox input "true"
click at [288, 185] on span "Дії для 100 замовлень" at bounding box center [292, 177] width 116 height 15
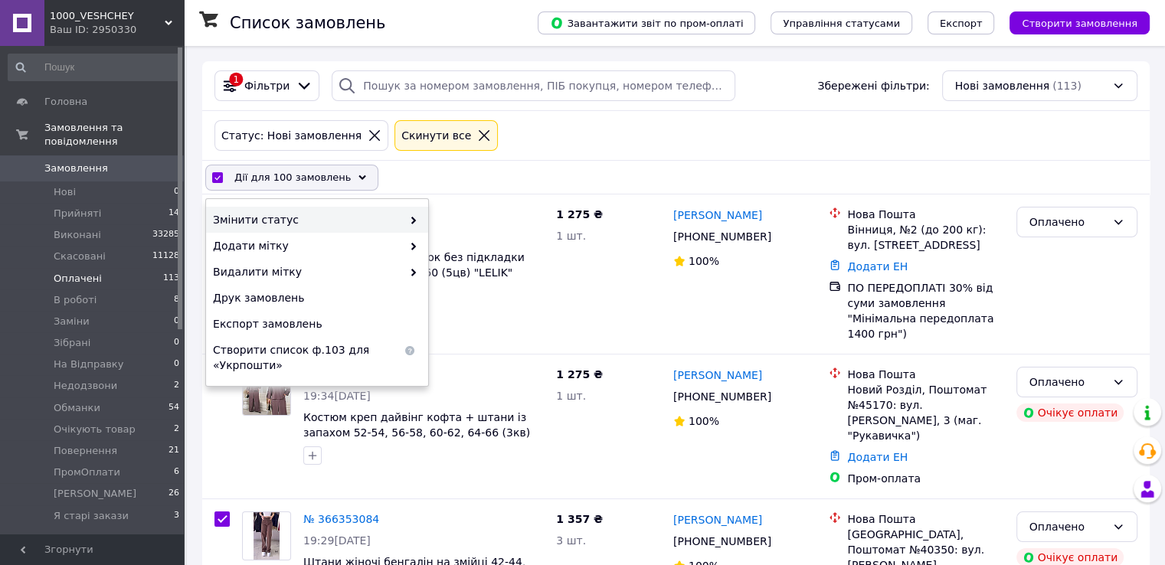
click at [317, 218] on span "Змінити статус" at bounding box center [307, 219] width 189 height 15
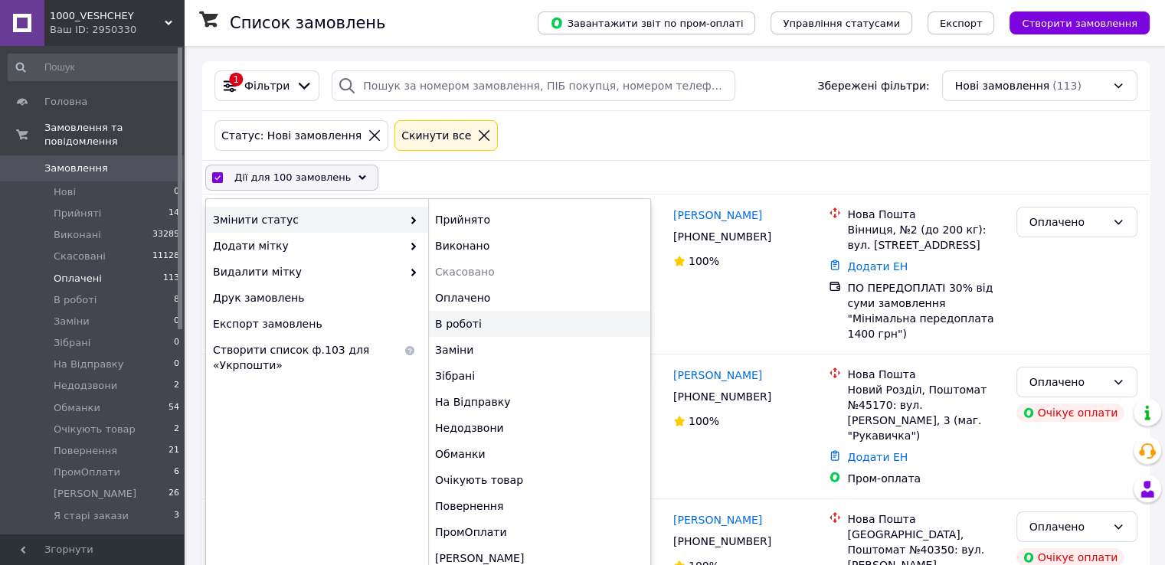
click at [470, 322] on div "В роботі" at bounding box center [539, 324] width 222 height 26
checkbox input "false"
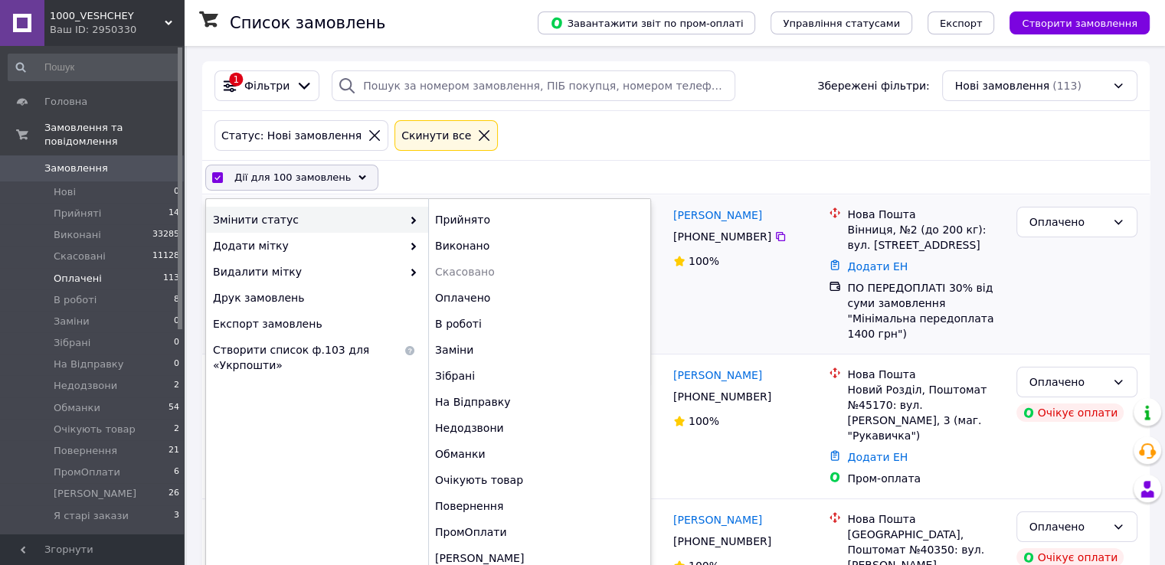
checkbox input "false"
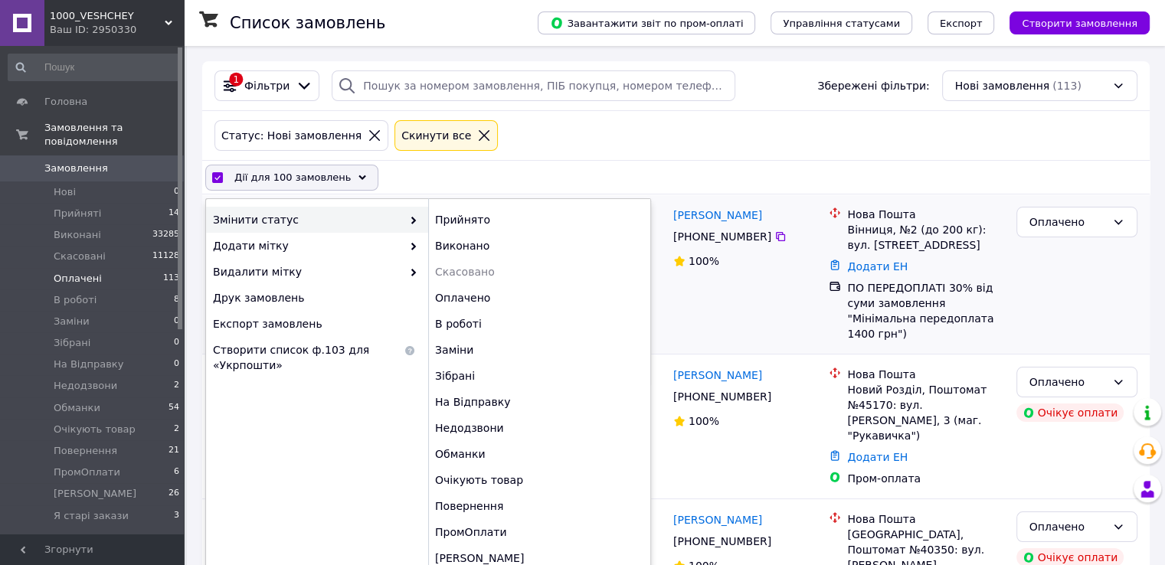
checkbox input "false"
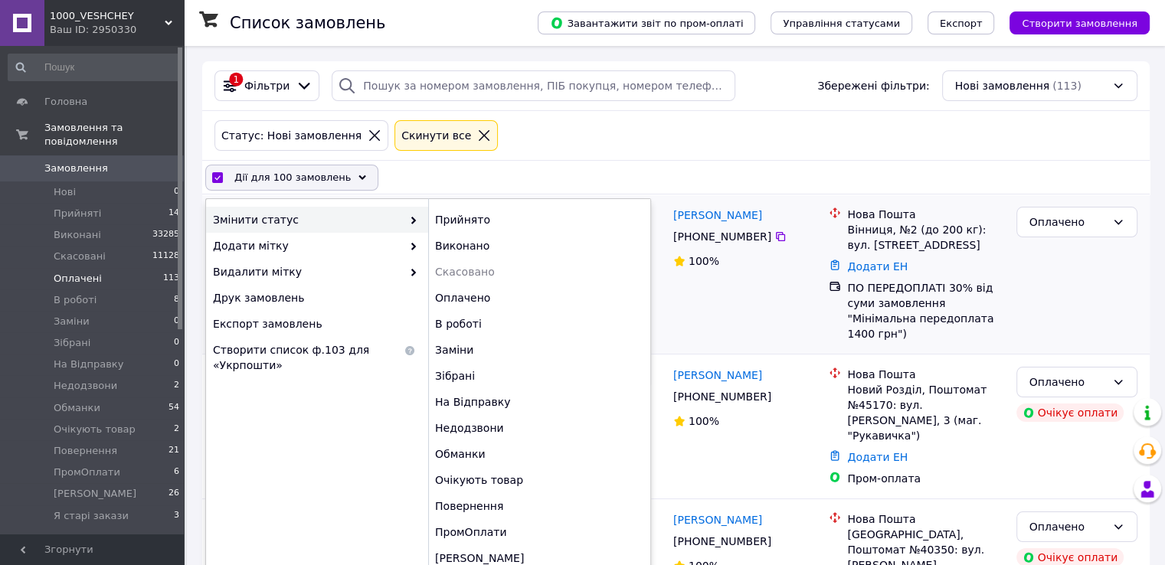
checkbox input "false"
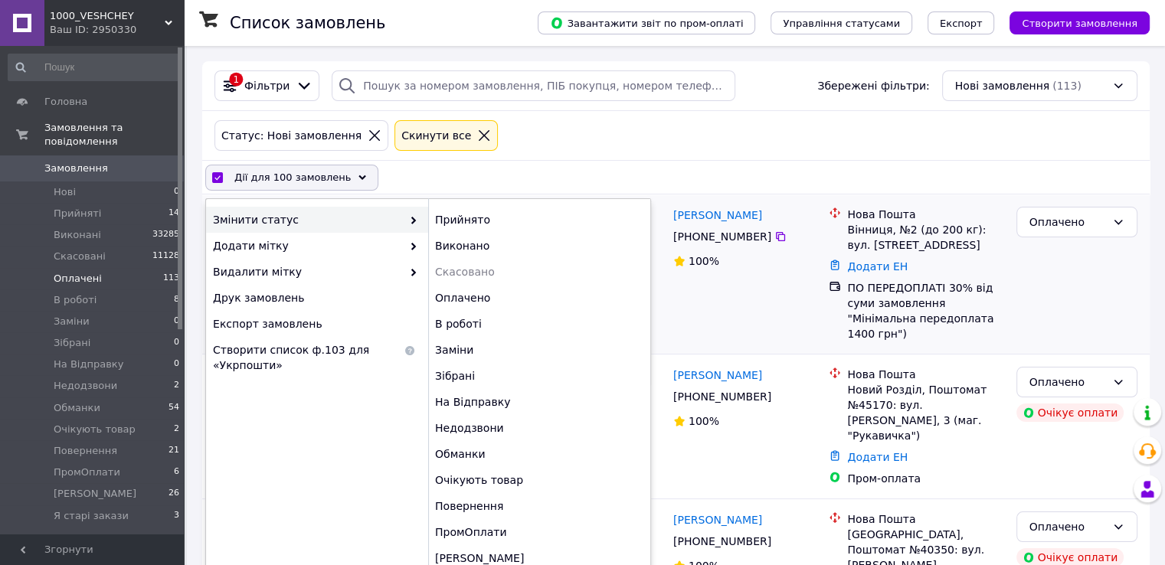
checkbox input "false"
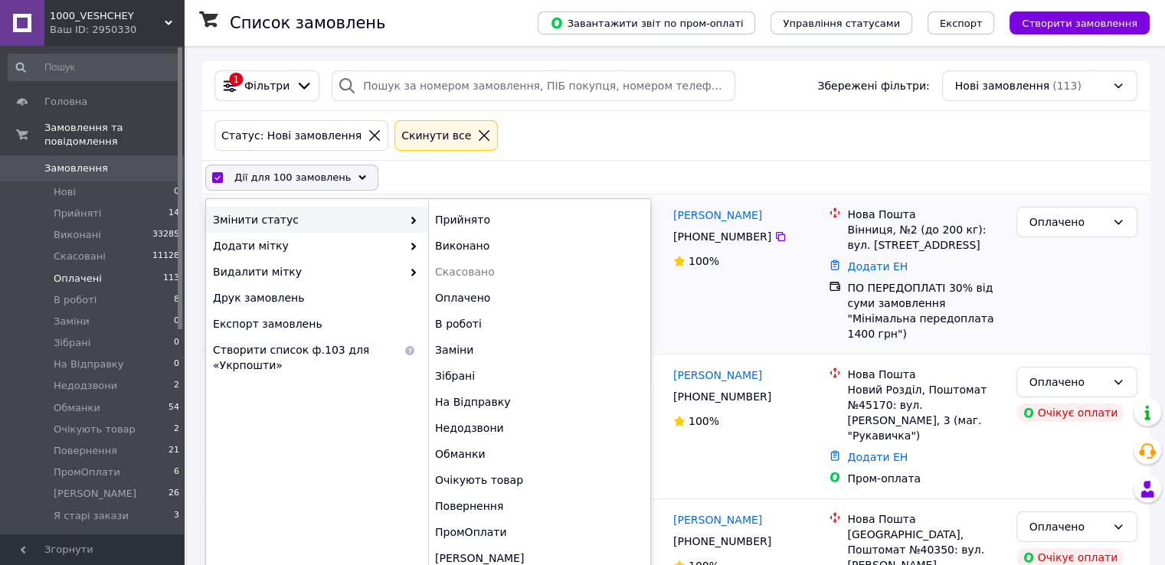
checkbox input "false"
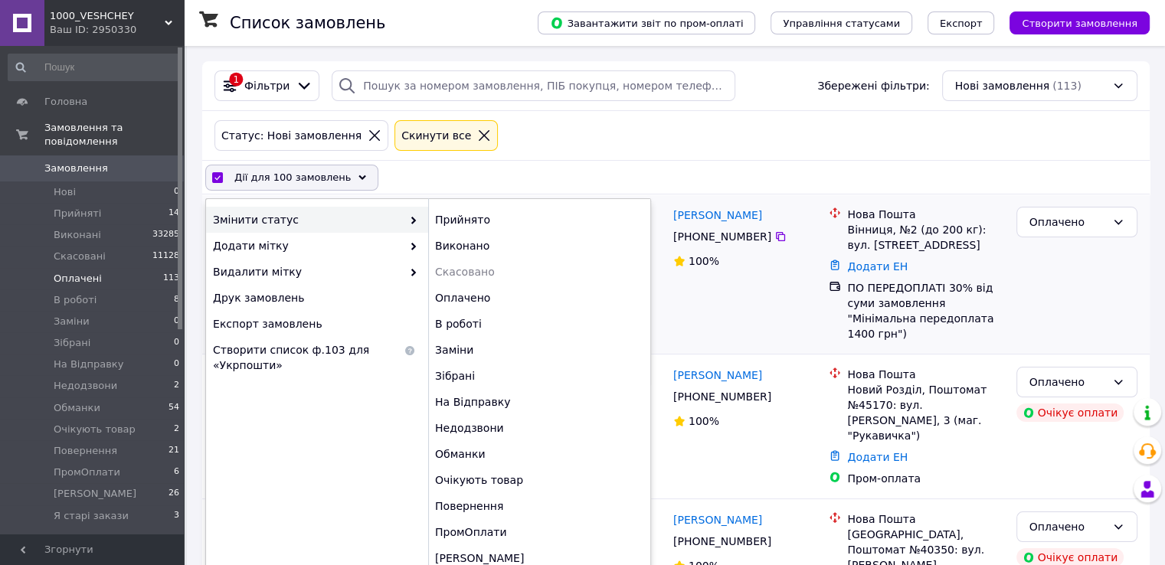
checkbox input "false"
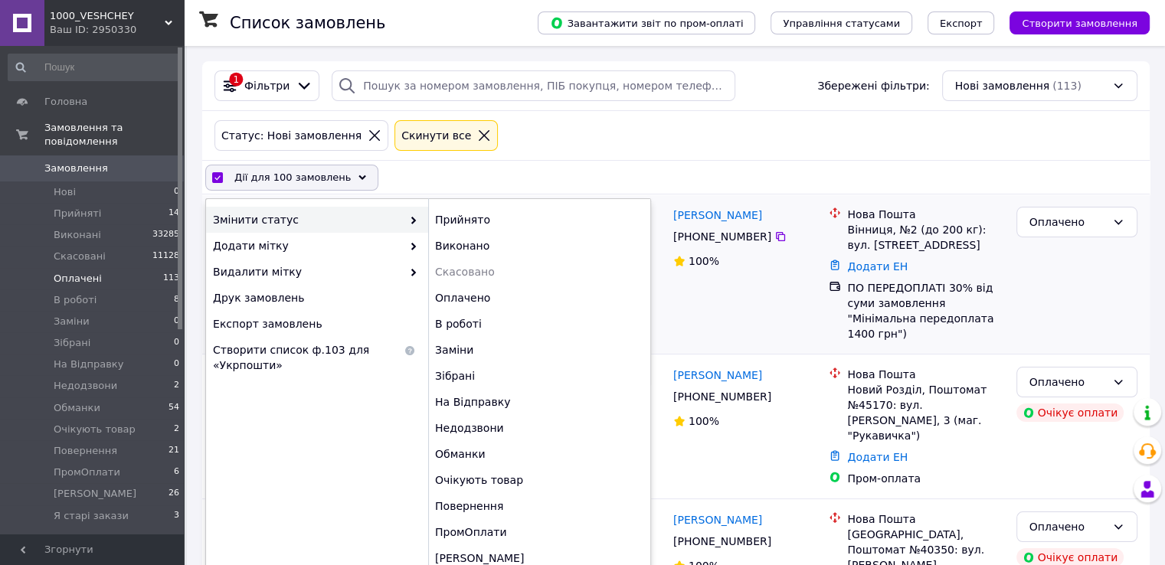
checkbox input "false"
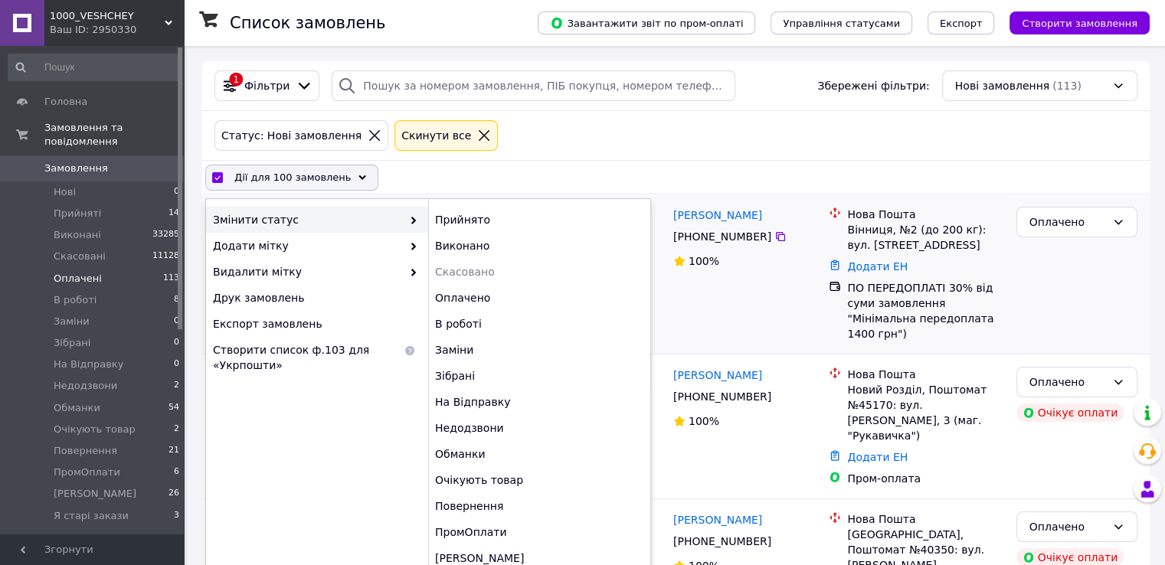
checkbox input "false"
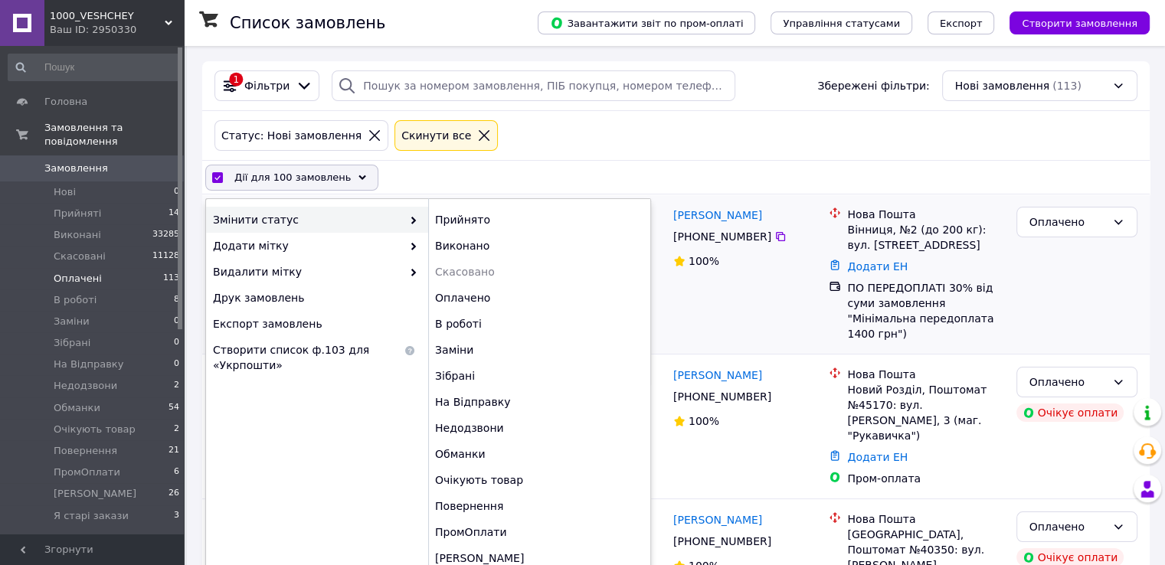
checkbox input "false"
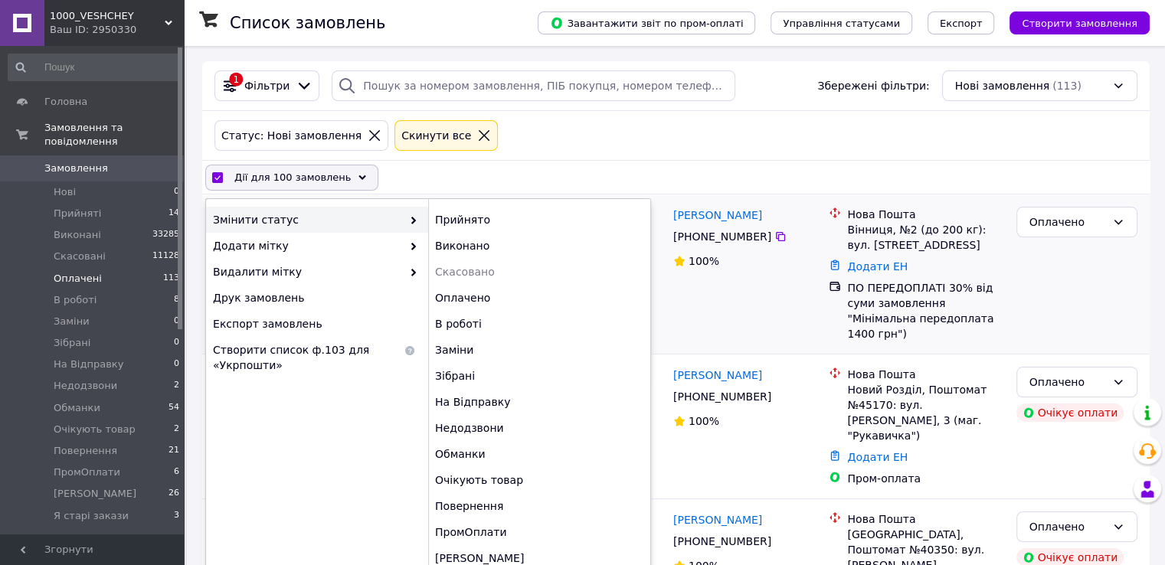
checkbox input "false"
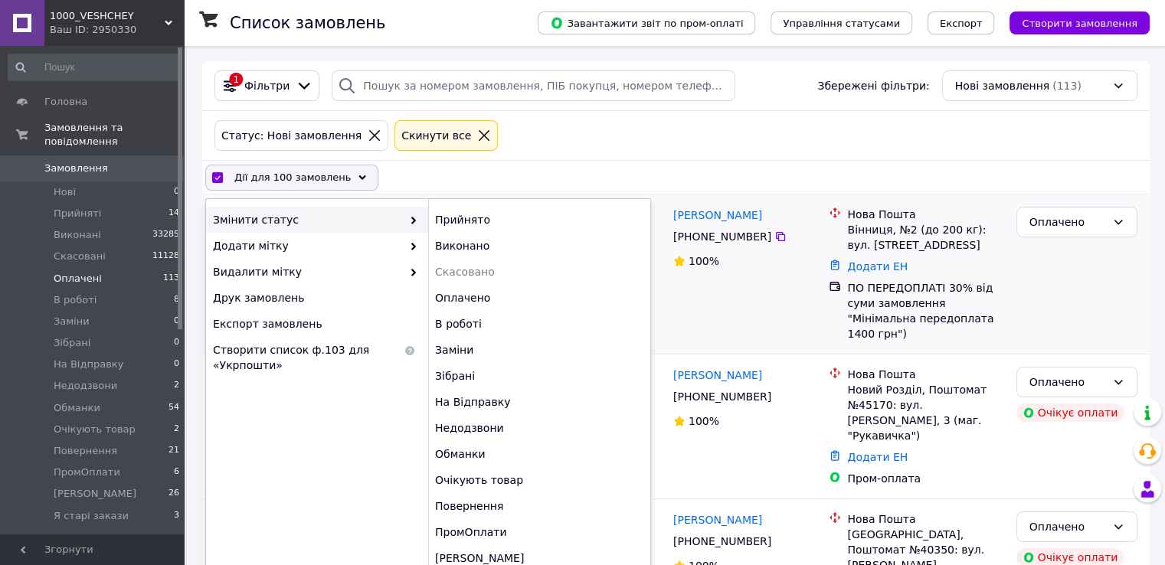
checkbox input "false"
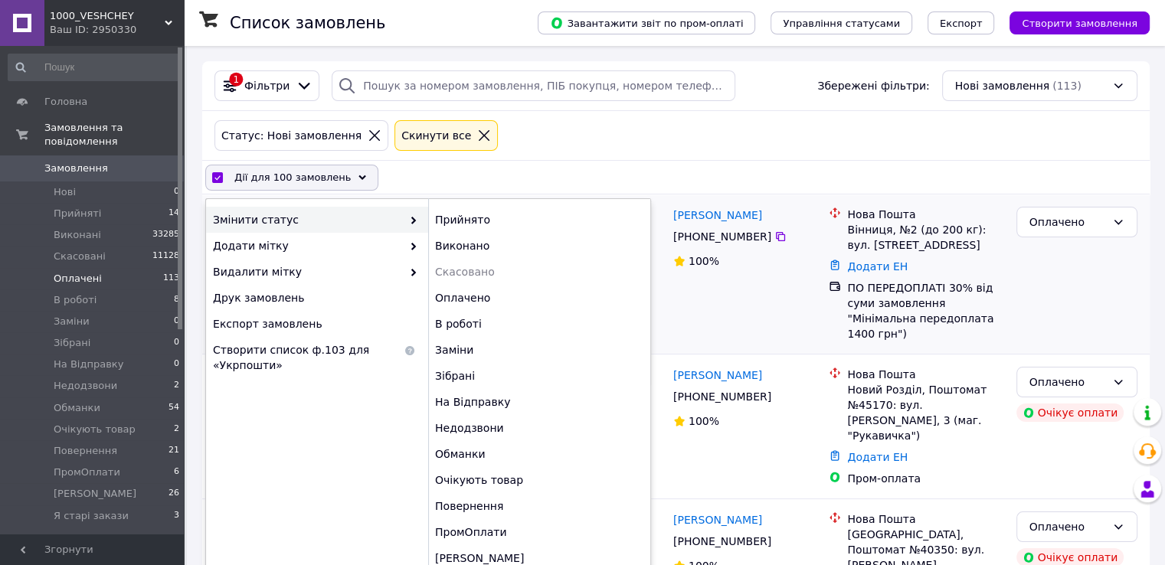
checkbox input "false"
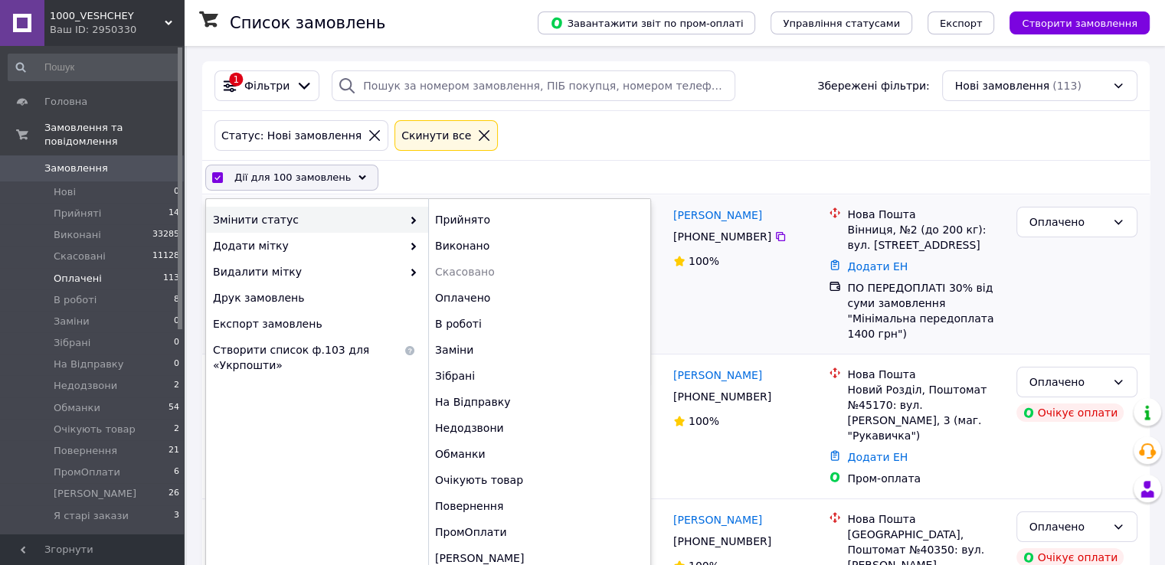
checkbox input "false"
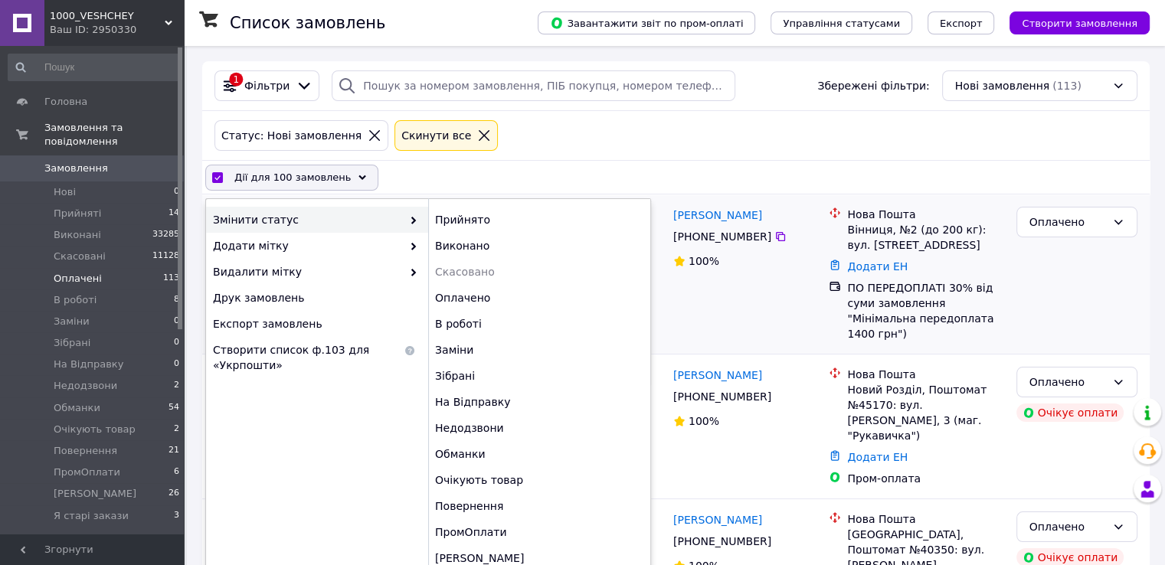
checkbox input "false"
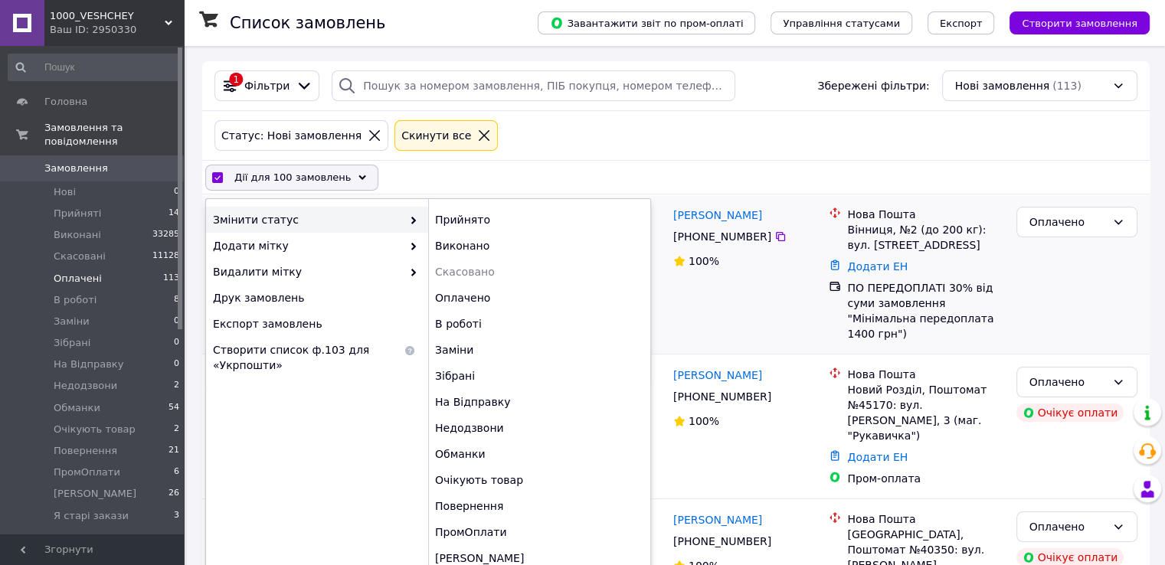
checkbox input "false"
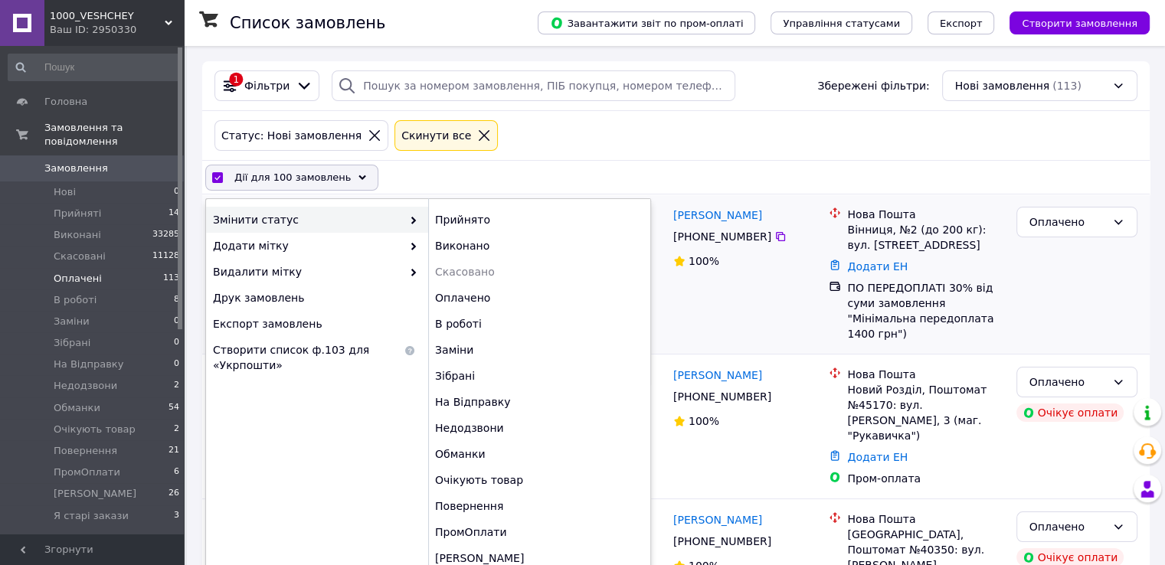
checkbox input "false"
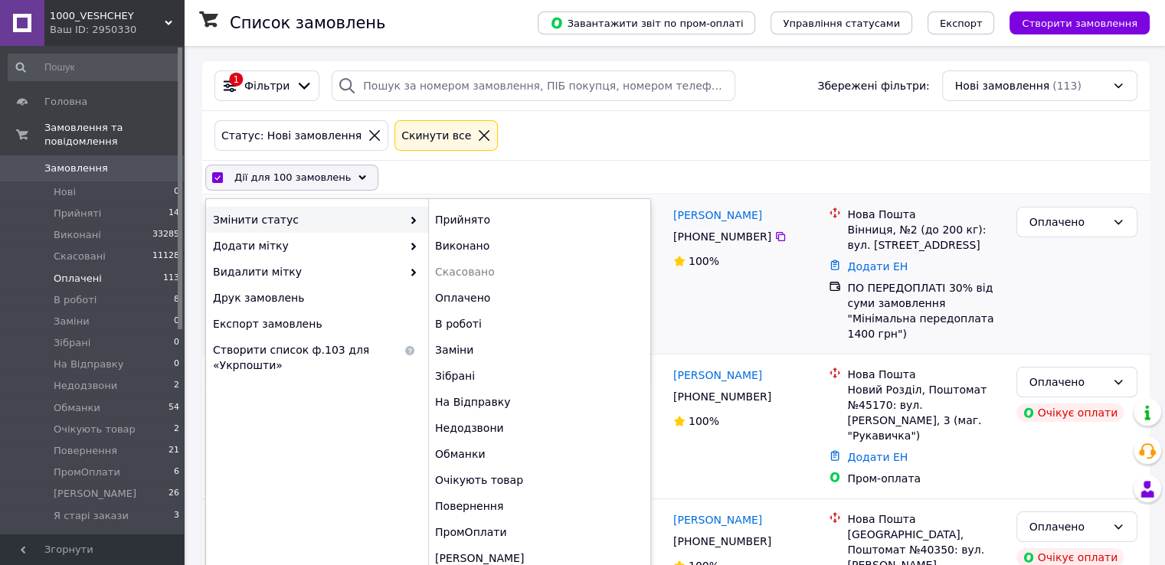
checkbox input "false"
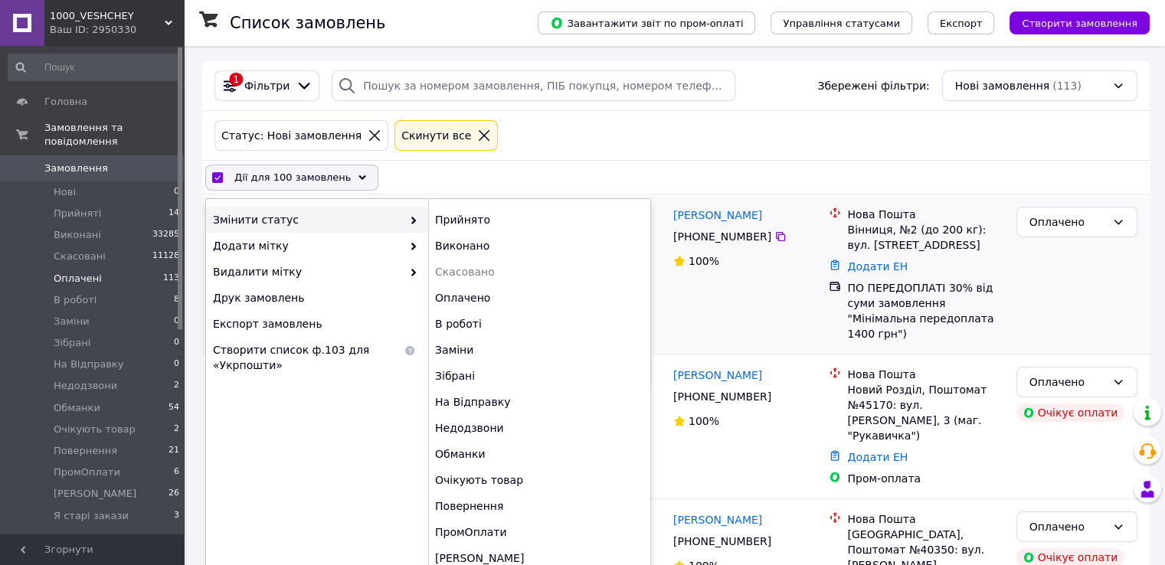
checkbox input "false"
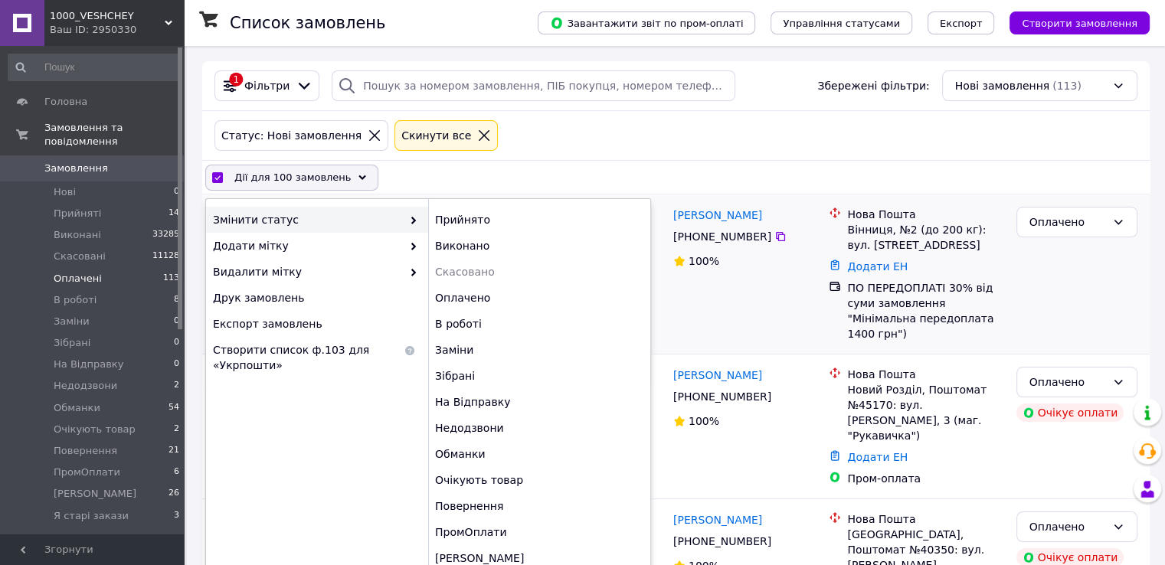
checkbox input "false"
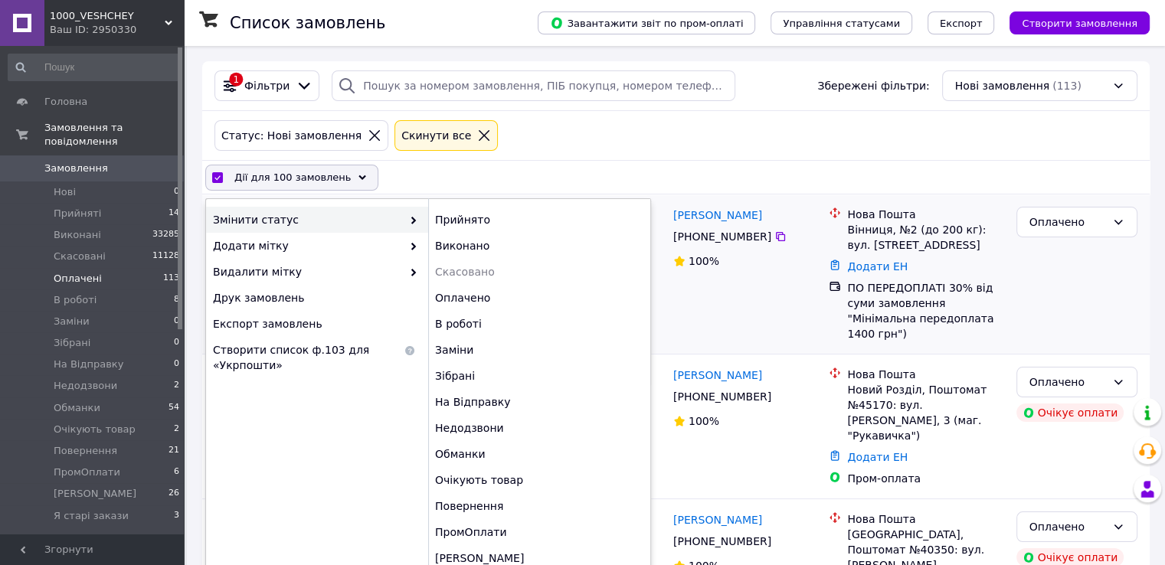
checkbox input "false"
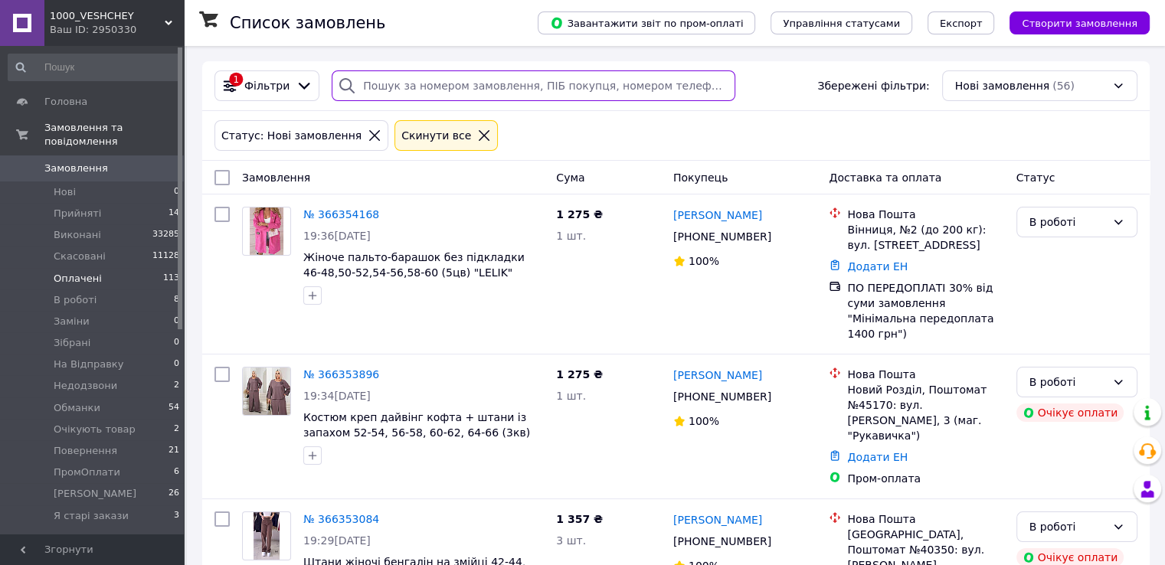
click at [359, 80] on input "search" at bounding box center [534, 85] width 404 height 31
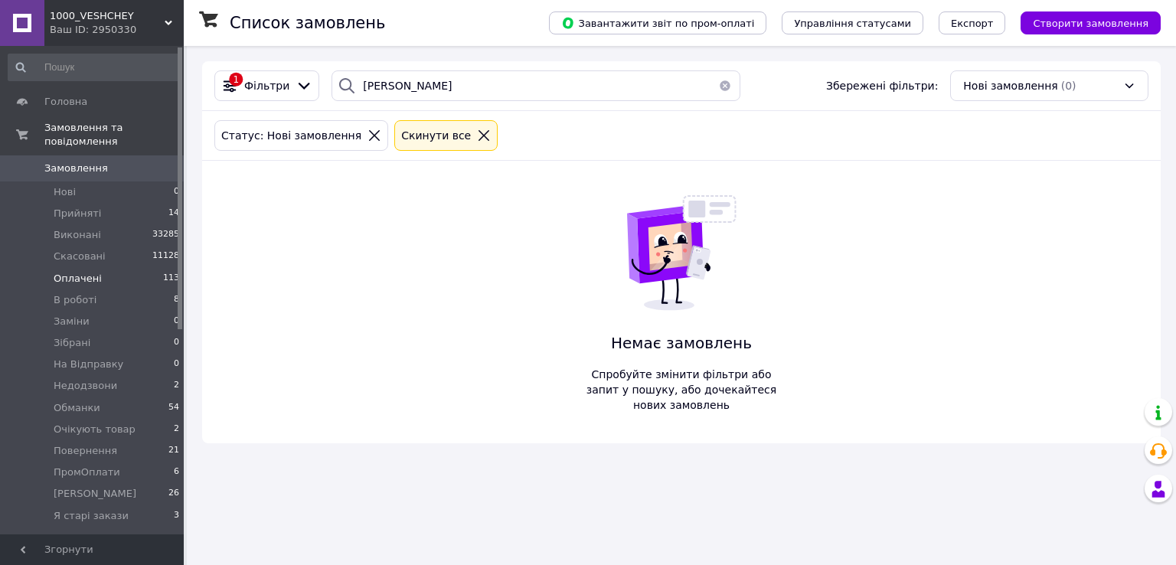
click at [479, 133] on icon at bounding box center [484, 135] width 11 height 11
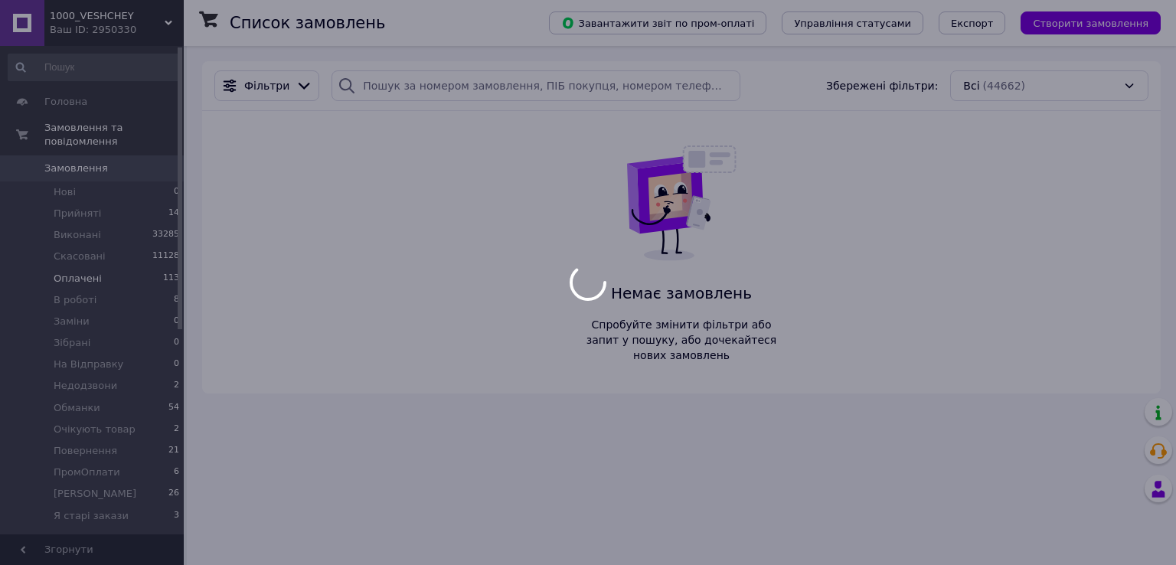
click at [127, 154] on div at bounding box center [588, 282] width 1176 height 565
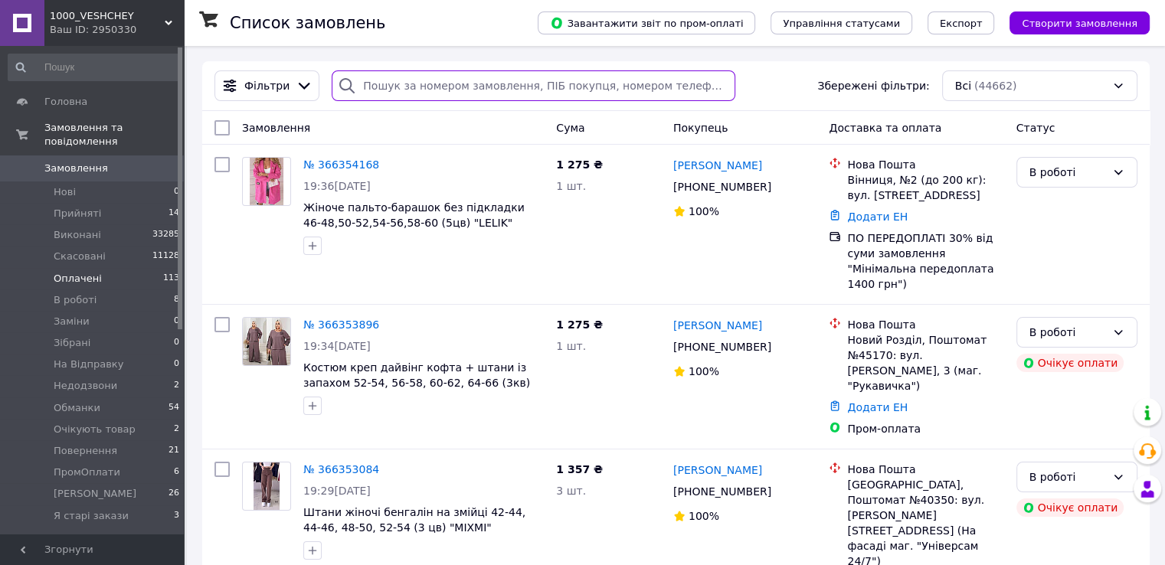
click at [407, 90] on input "search" at bounding box center [534, 85] width 404 height 31
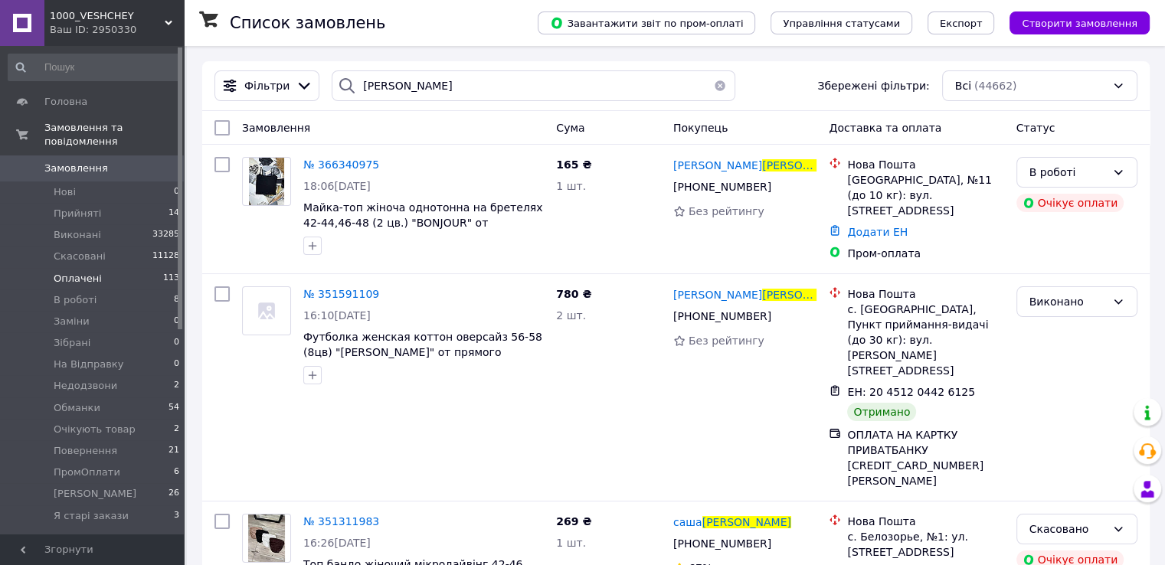
click at [707, 91] on button "button" at bounding box center [719, 85] width 31 height 31
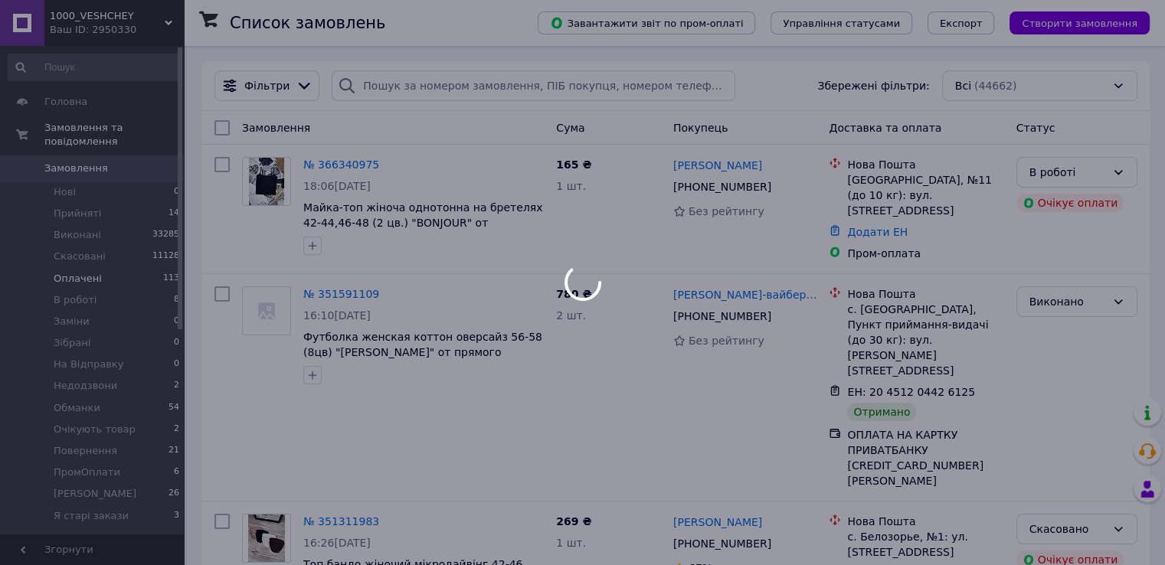
click at [158, 163] on link "Замовлення 0" at bounding box center [94, 168] width 188 height 26
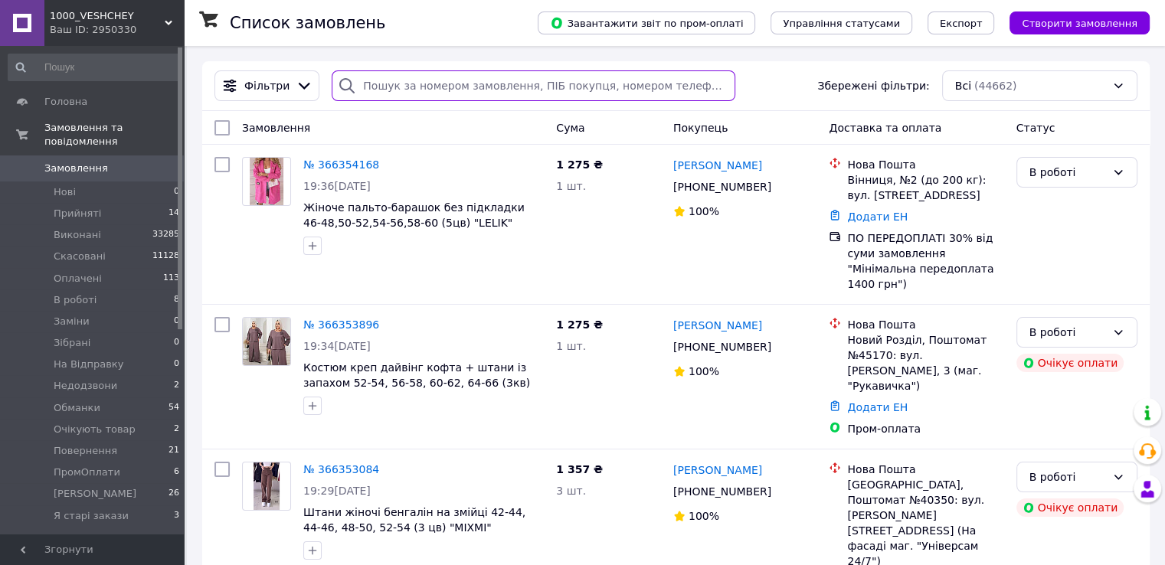
click at [416, 93] on input "search" at bounding box center [534, 85] width 404 height 31
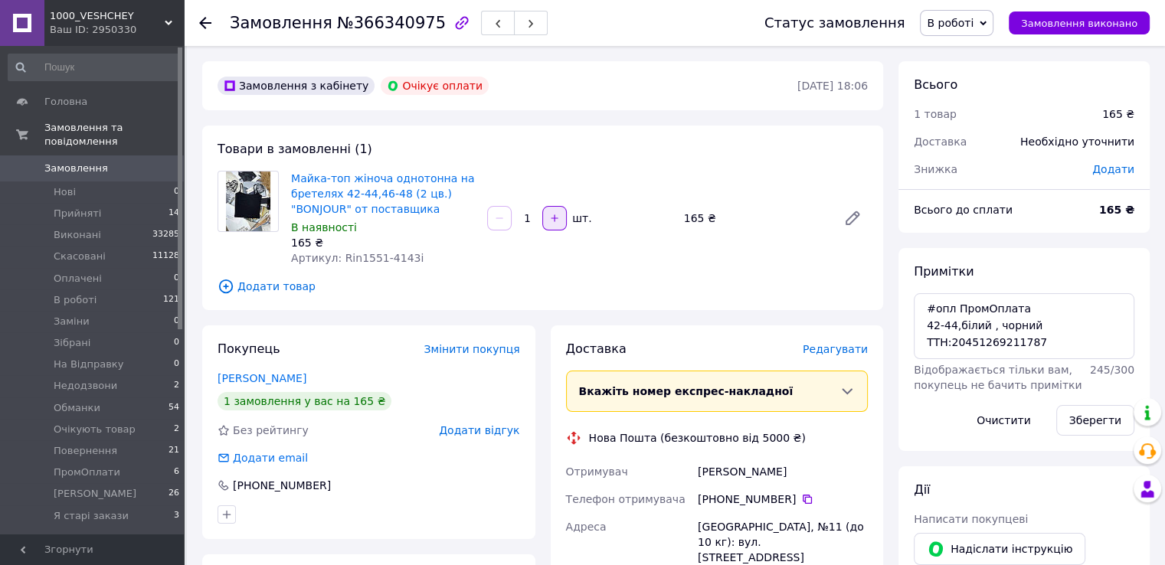
click at [554, 219] on icon "button" at bounding box center [554, 218] width 11 height 11
type input "2"
